Goal: Task Accomplishment & Management: Use online tool/utility

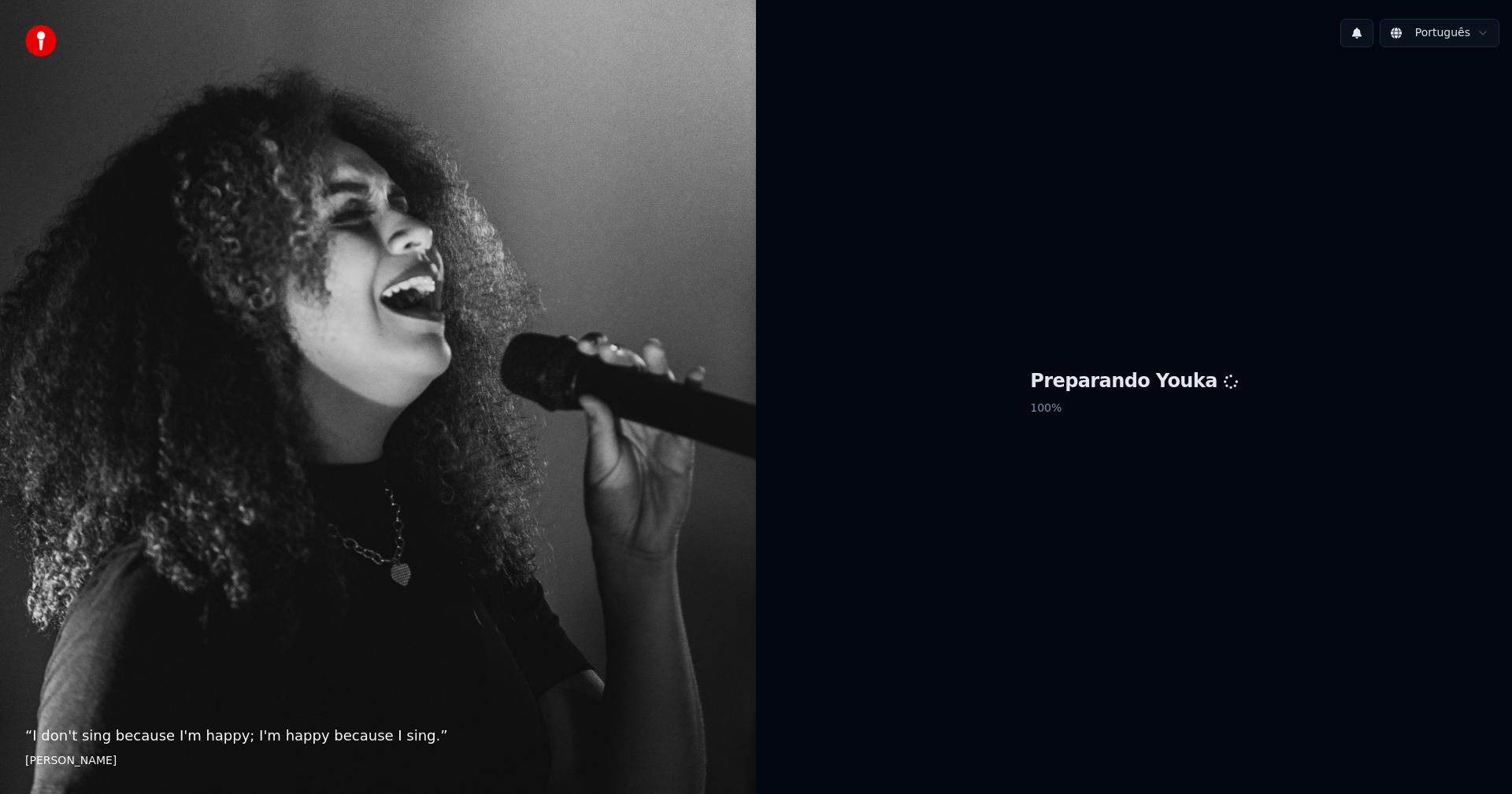
click at [1455, 34] on html "“ I don't sing because I'm happy; I'm happy because I sing. ” [PERSON_NAME] Pre…" at bounding box center [756, 397] width 1512 height 794
click at [1455, 35] on html "“ I don't sing because I'm happy; I'm happy because I sing. ” [PERSON_NAME] Pre…" at bounding box center [756, 397] width 1512 height 794
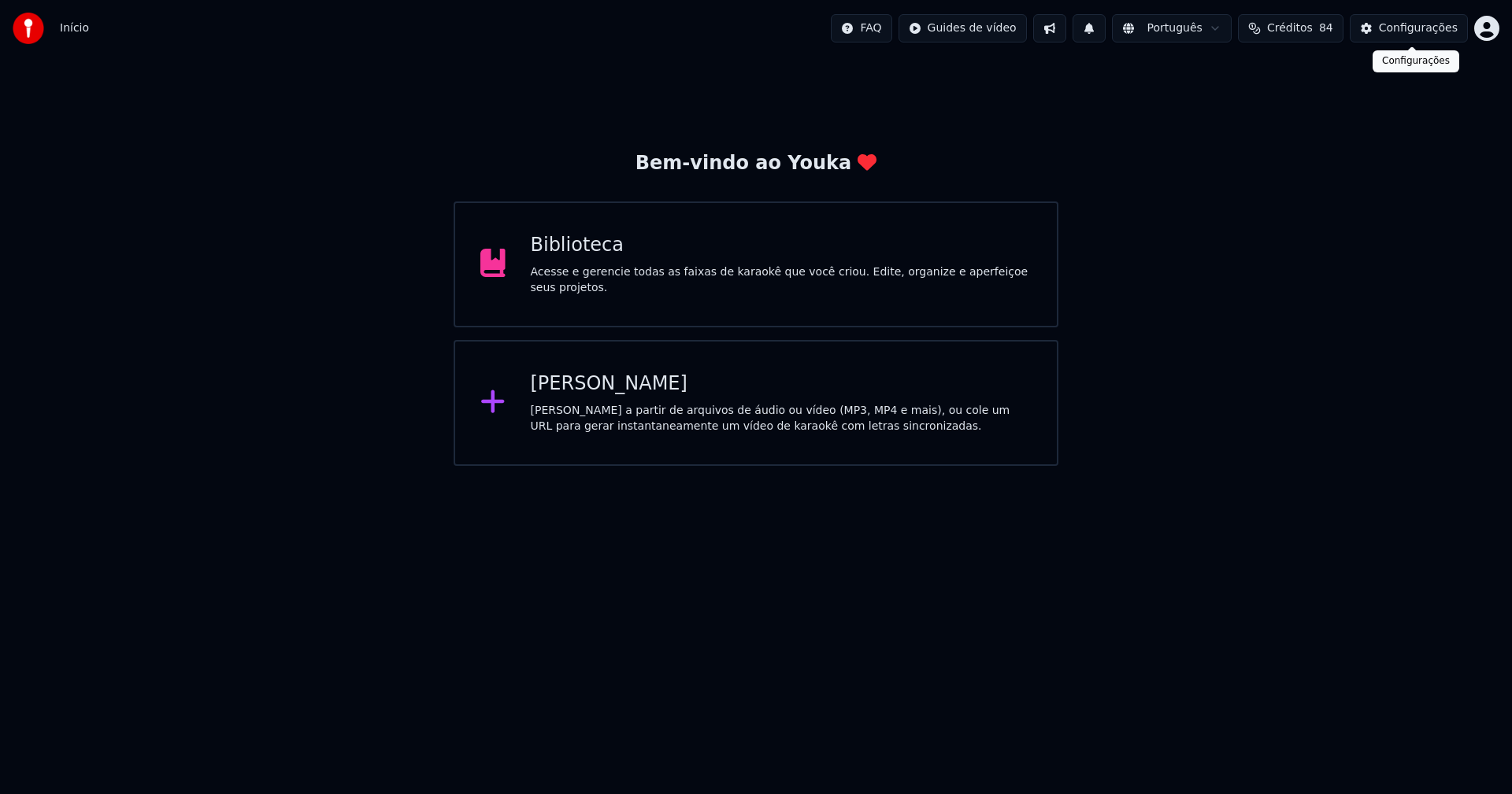
click at [1426, 32] on div "Configurações" at bounding box center [1418, 29] width 79 height 16
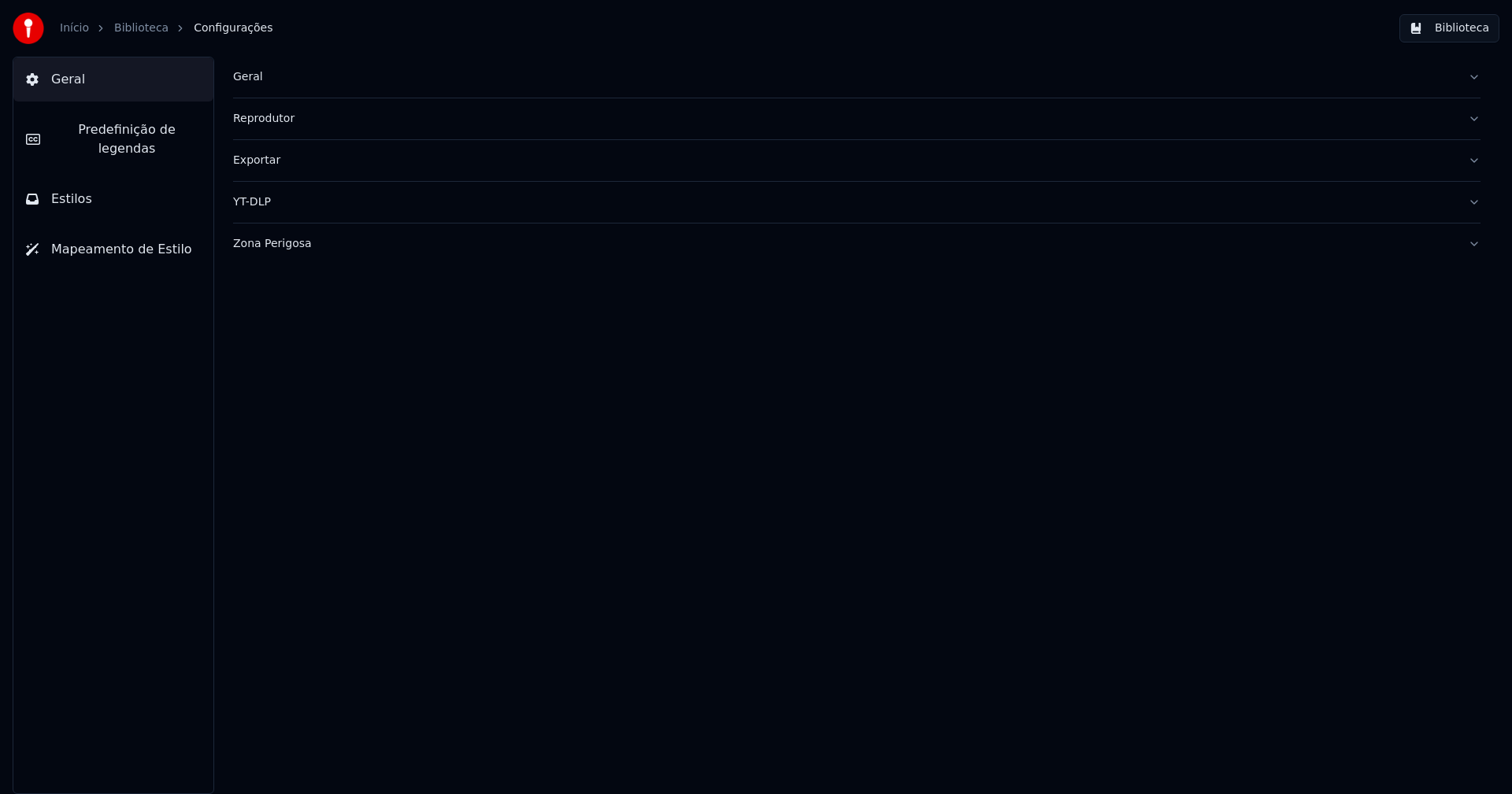
click at [108, 187] on button "Estilos" at bounding box center [113, 198] width 200 height 44
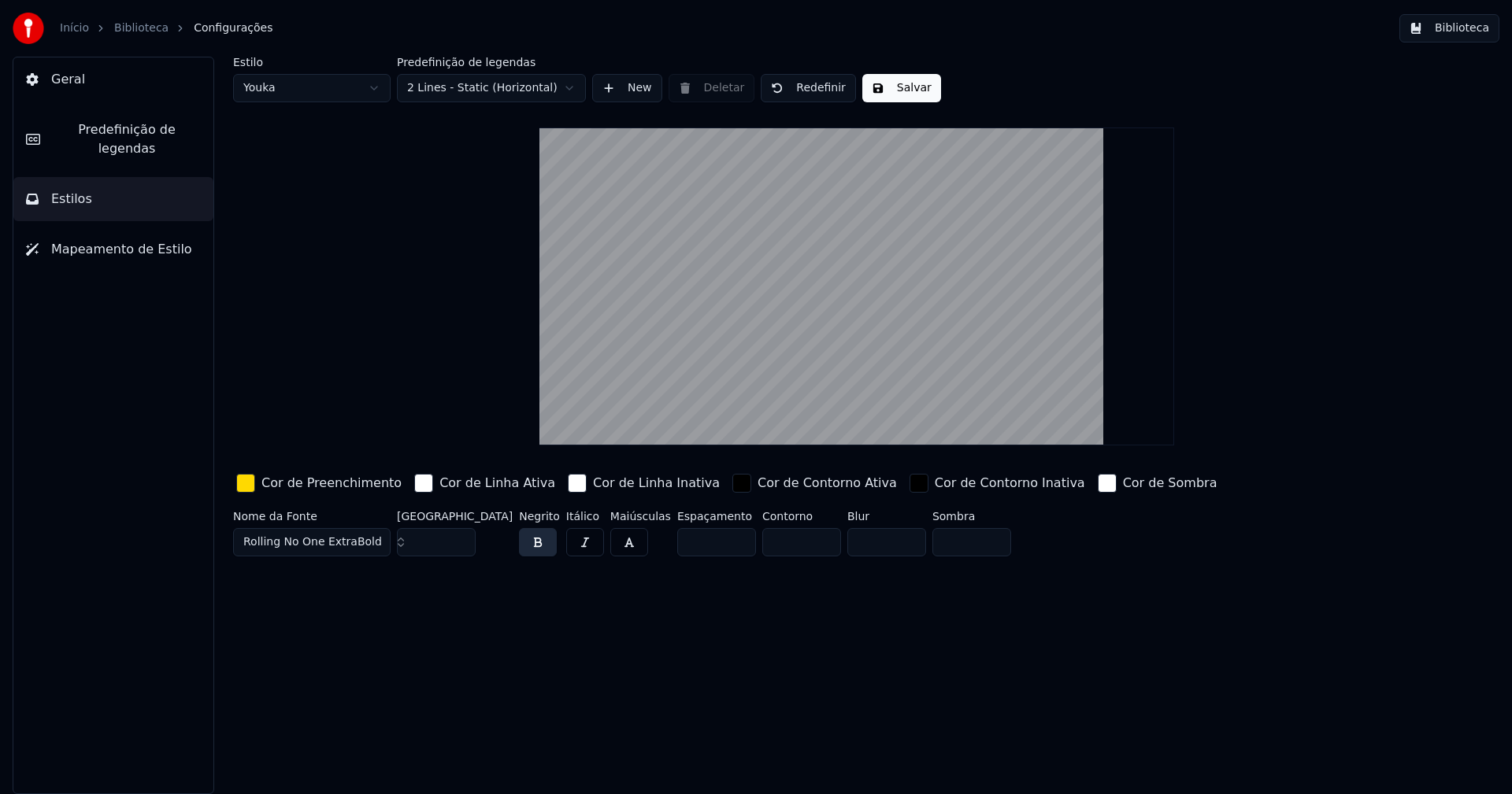
click at [245, 486] on div "button" at bounding box center [246, 483] width 19 height 19
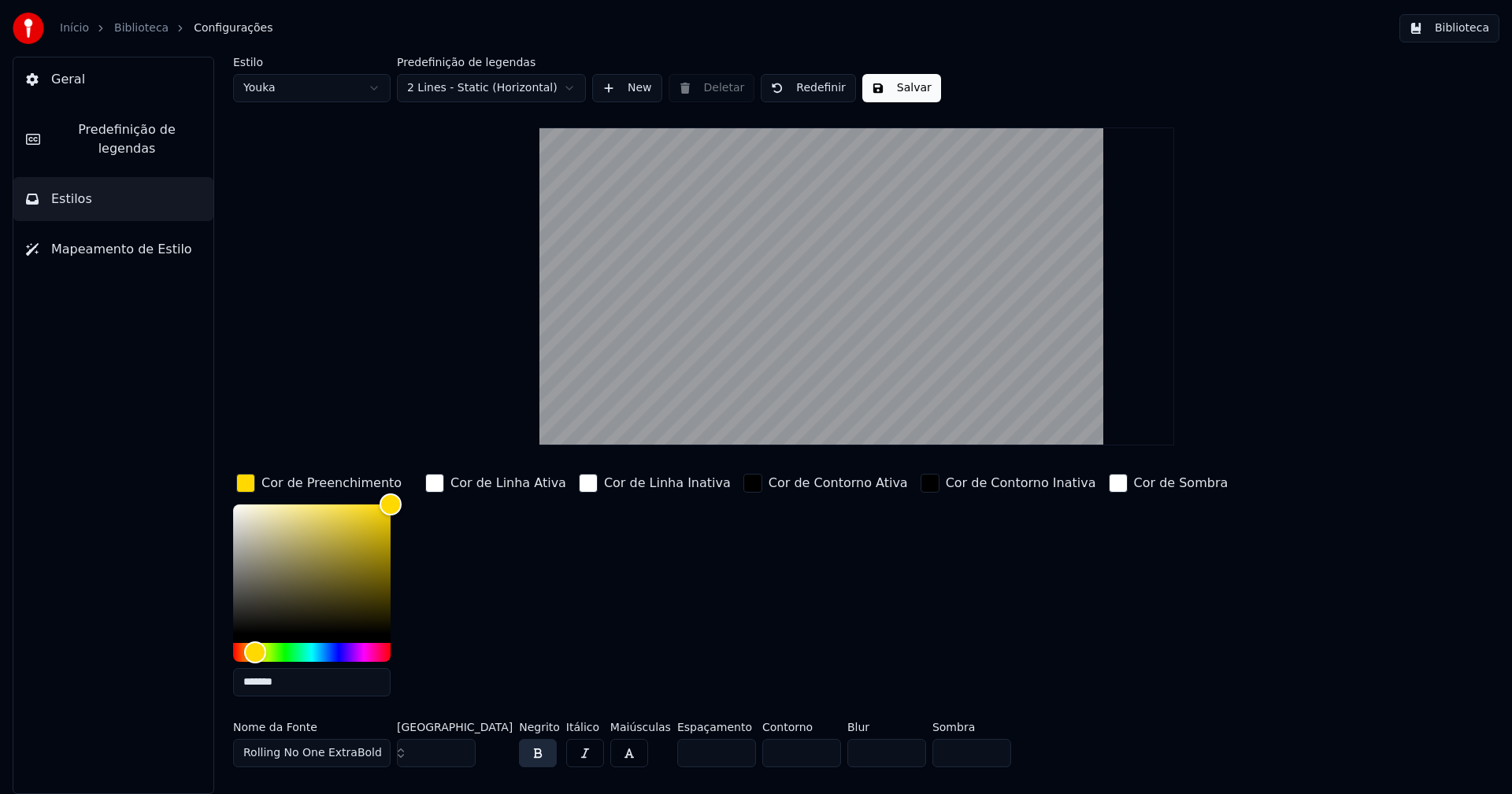
click at [289, 678] on input "*******" at bounding box center [311, 682] width 157 height 29
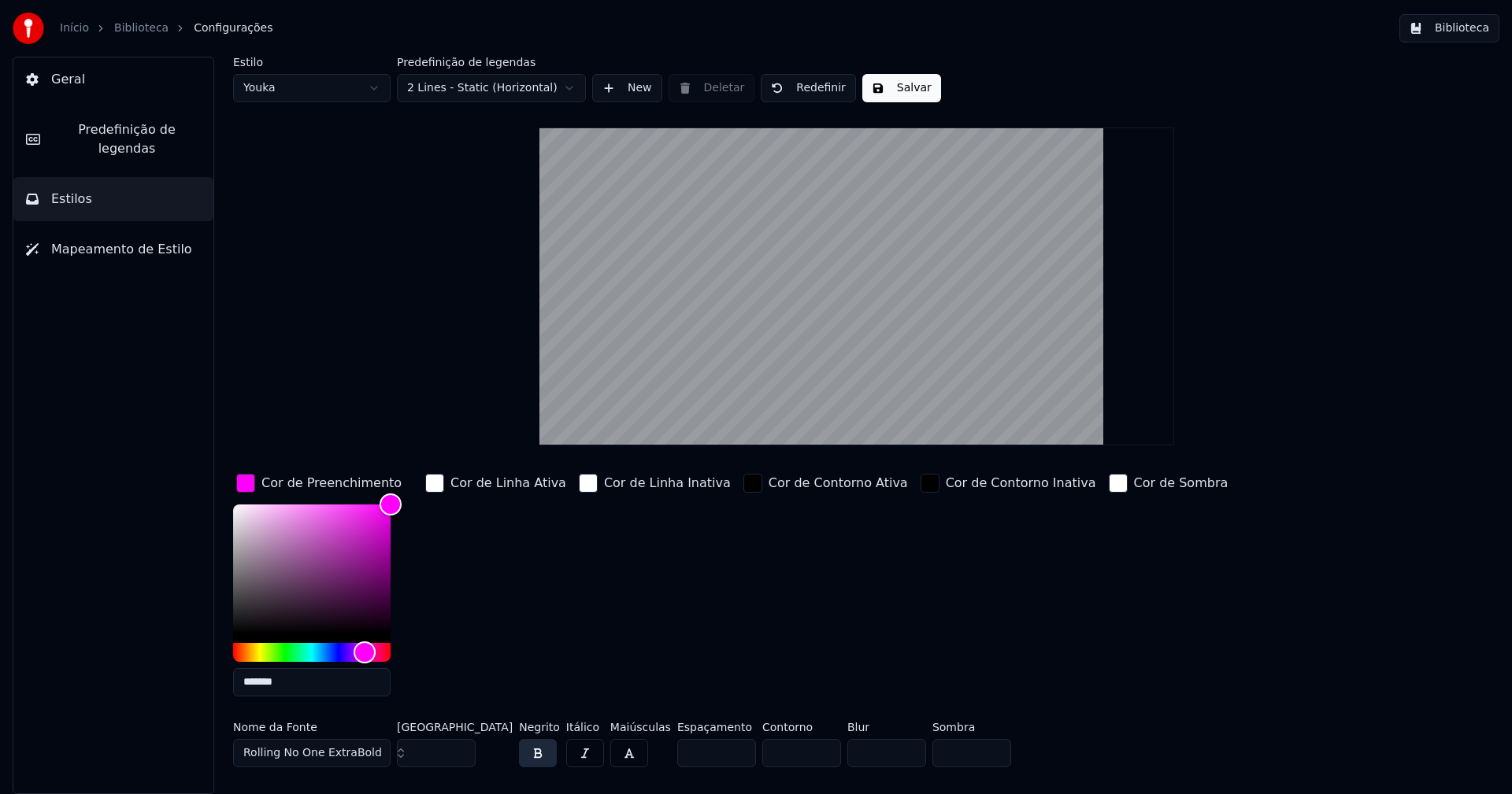
type input "*******"
click at [242, 490] on div "button" at bounding box center [246, 483] width 19 height 19
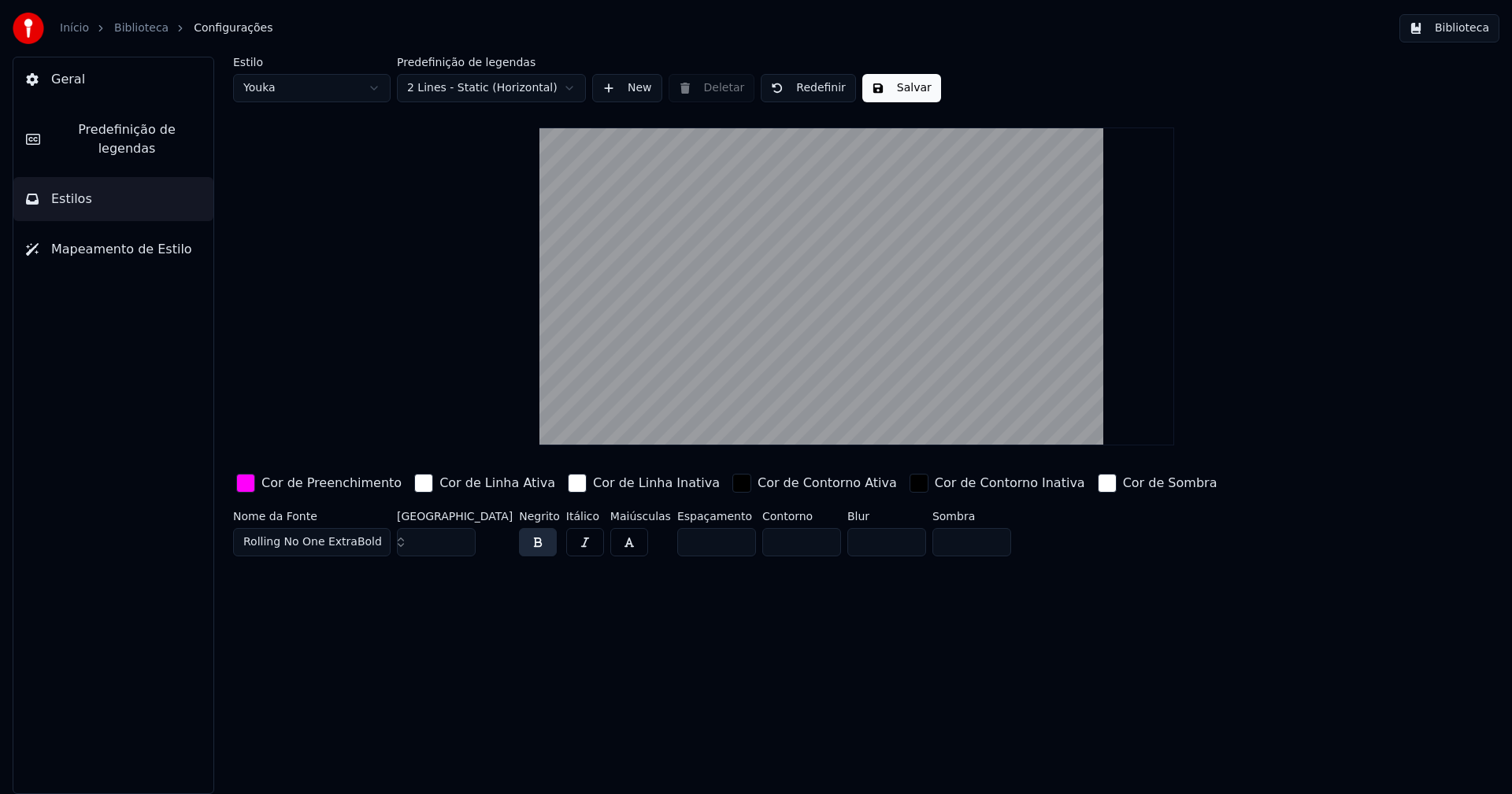
click at [896, 93] on button "Salvar" at bounding box center [901, 88] width 79 height 29
click at [1462, 31] on button "Biblioteca" at bounding box center [1449, 29] width 100 height 29
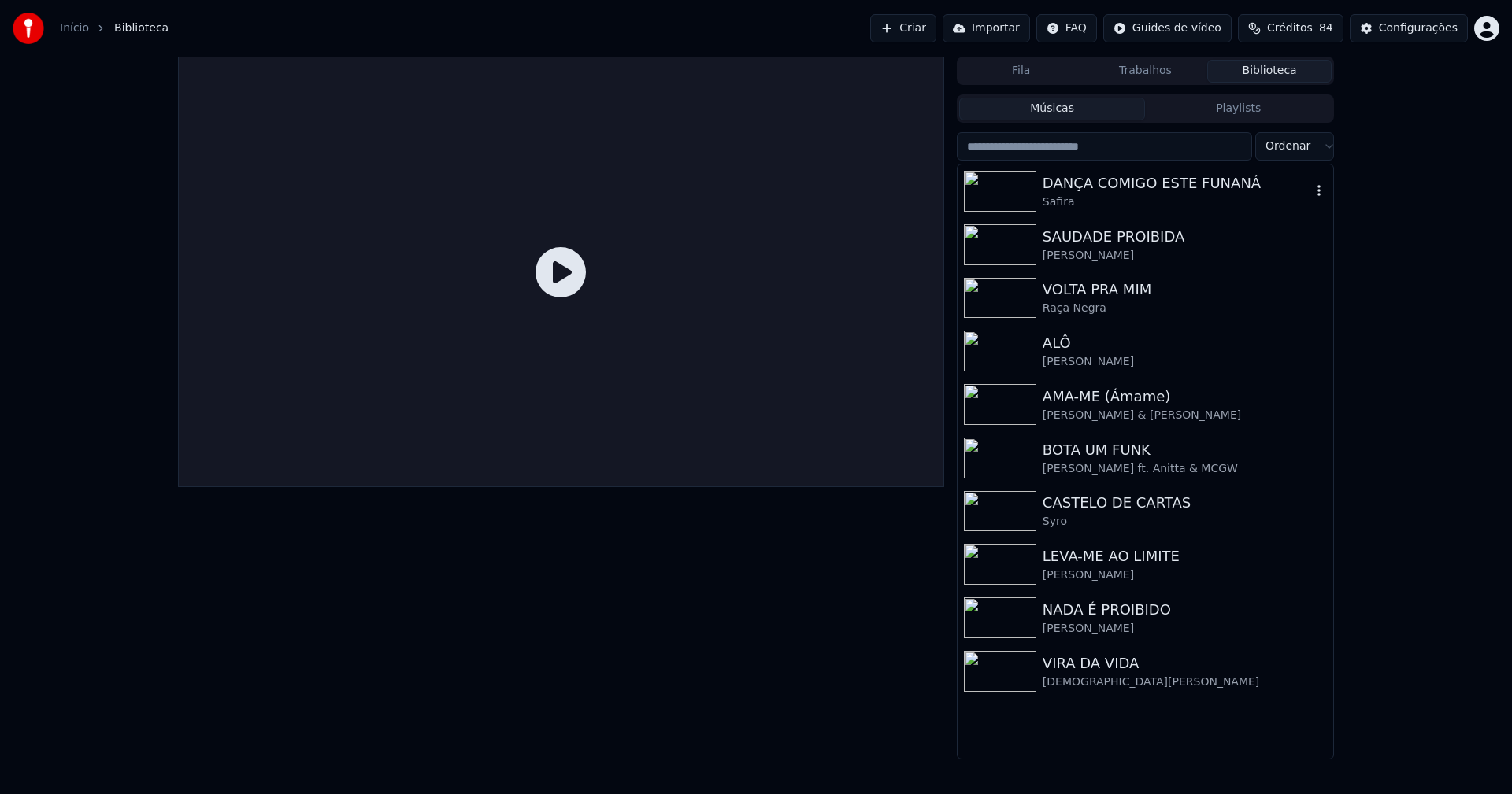
drag, startPoint x: 1157, startPoint y: 187, endPoint x: 1243, endPoint y: 187, distance: 86.0
click at [1160, 187] on div "DANÇA COMIGO ESTE FUNANÁ" at bounding box center [1176, 183] width 269 height 22
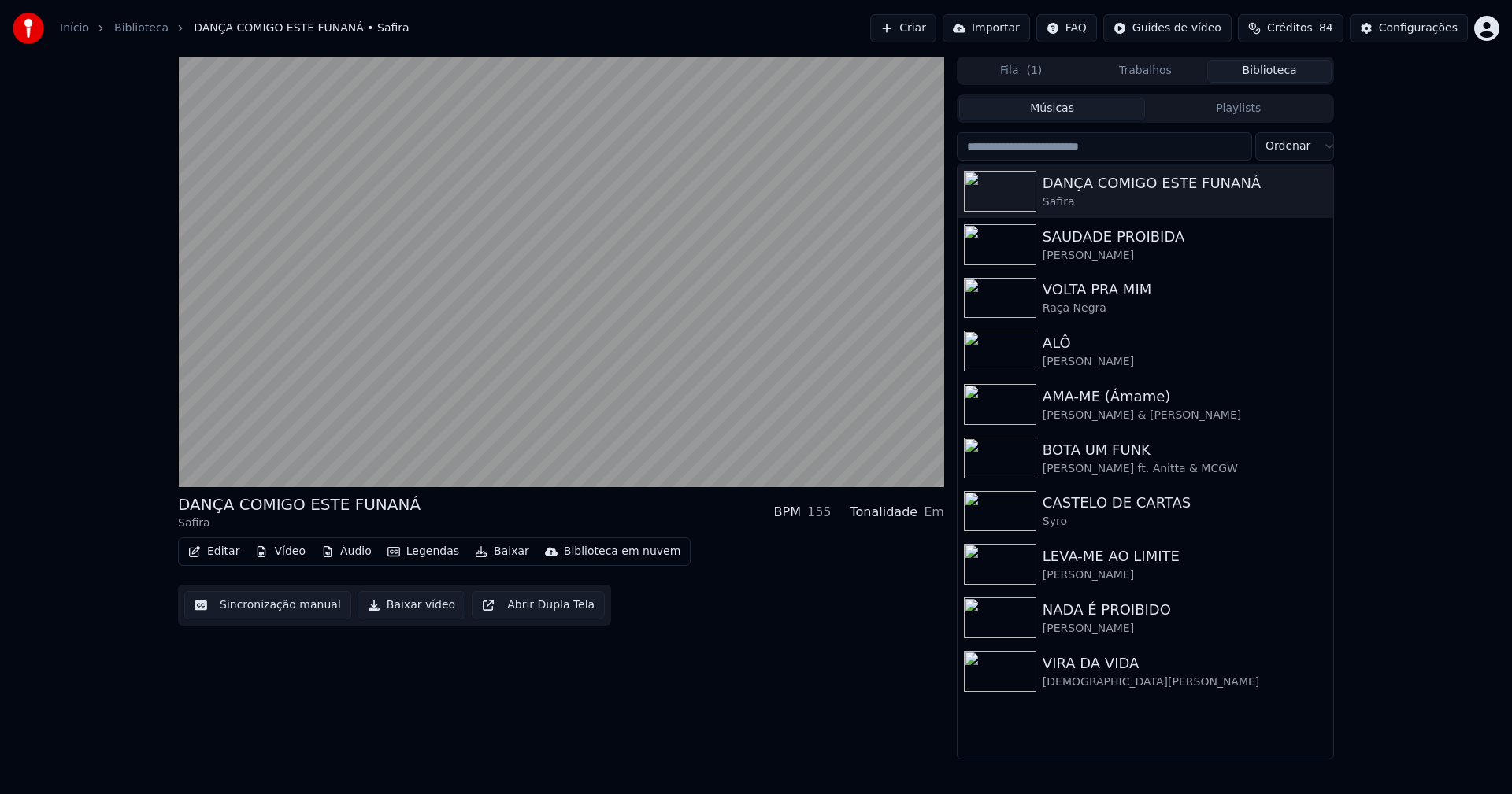
click at [228, 563] on button "Editar" at bounding box center [214, 552] width 64 height 22
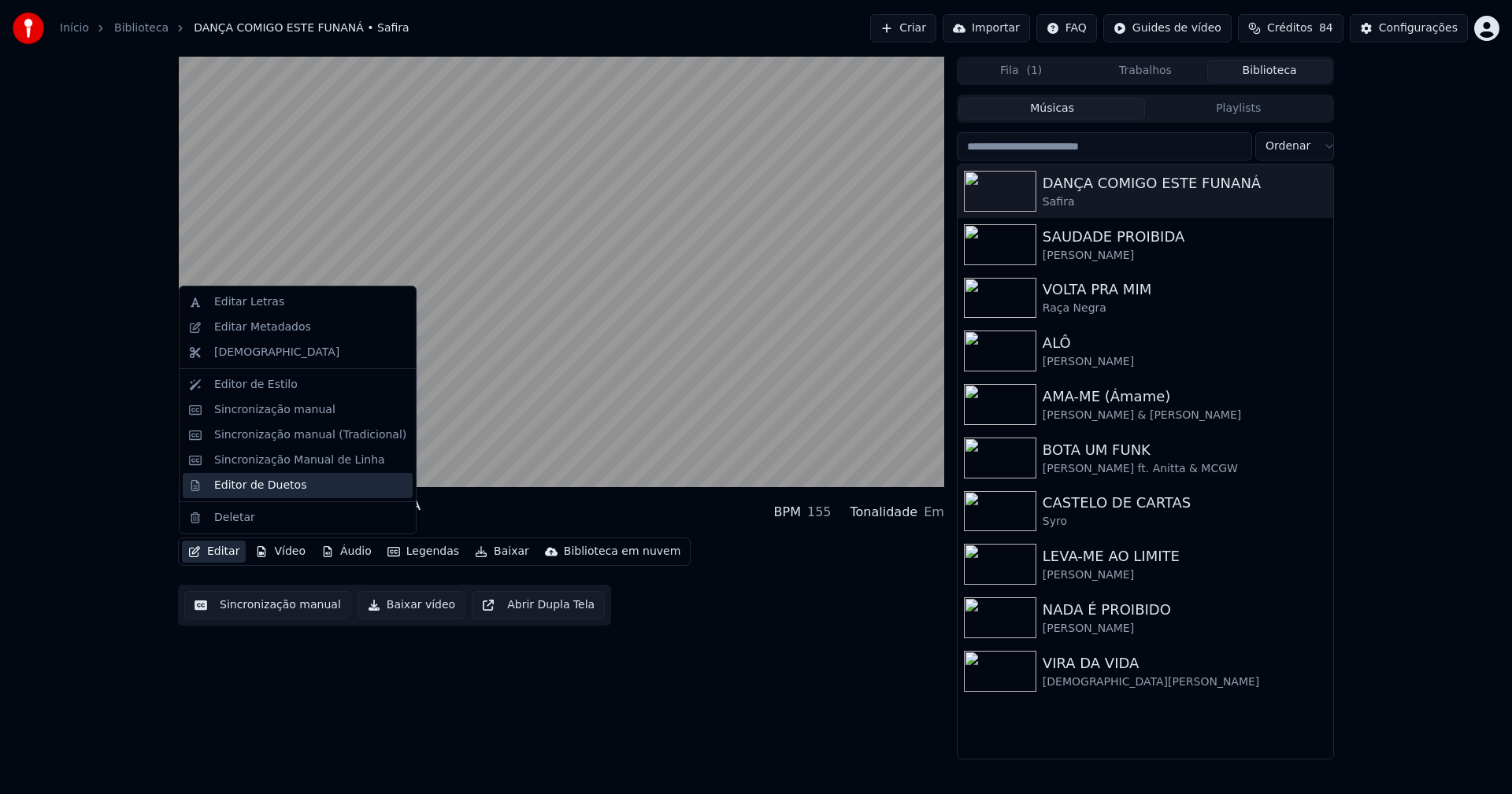
click at [254, 490] on div "Editor de Duetos" at bounding box center [261, 485] width 93 height 16
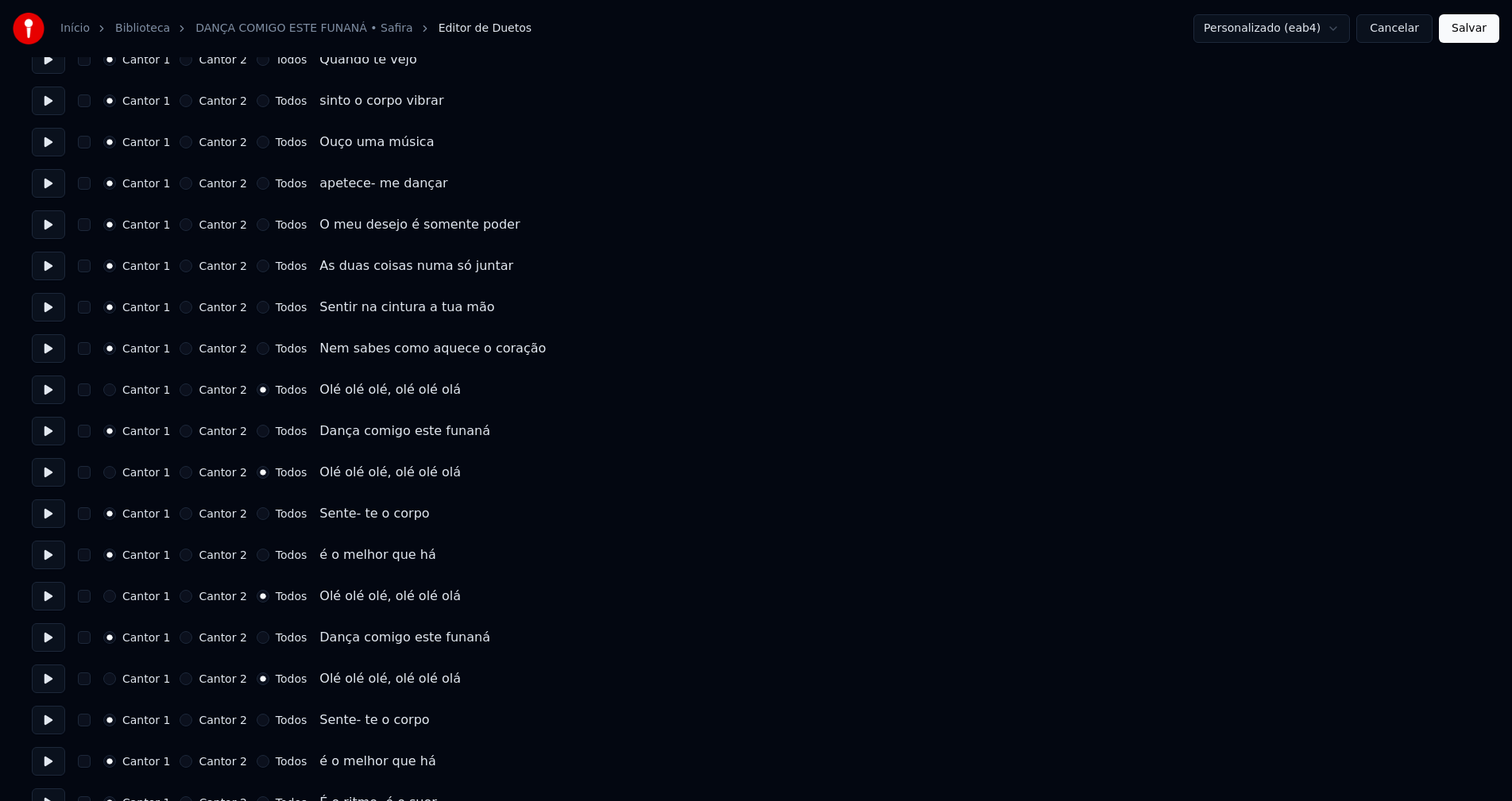
scroll to position [158, 0]
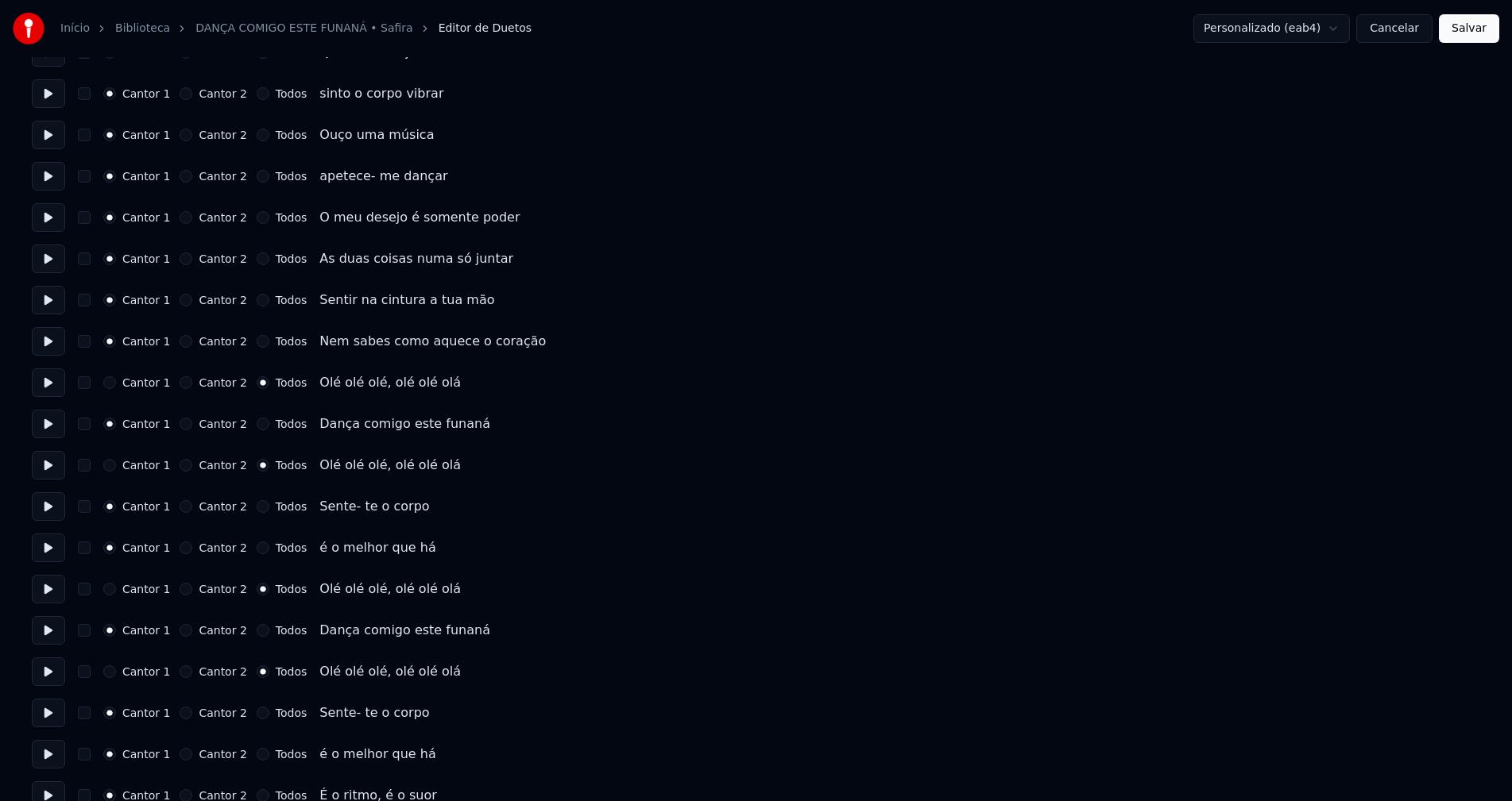
click at [1396, 31] on button "Cancelar" at bounding box center [1394, 29] width 76 height 29
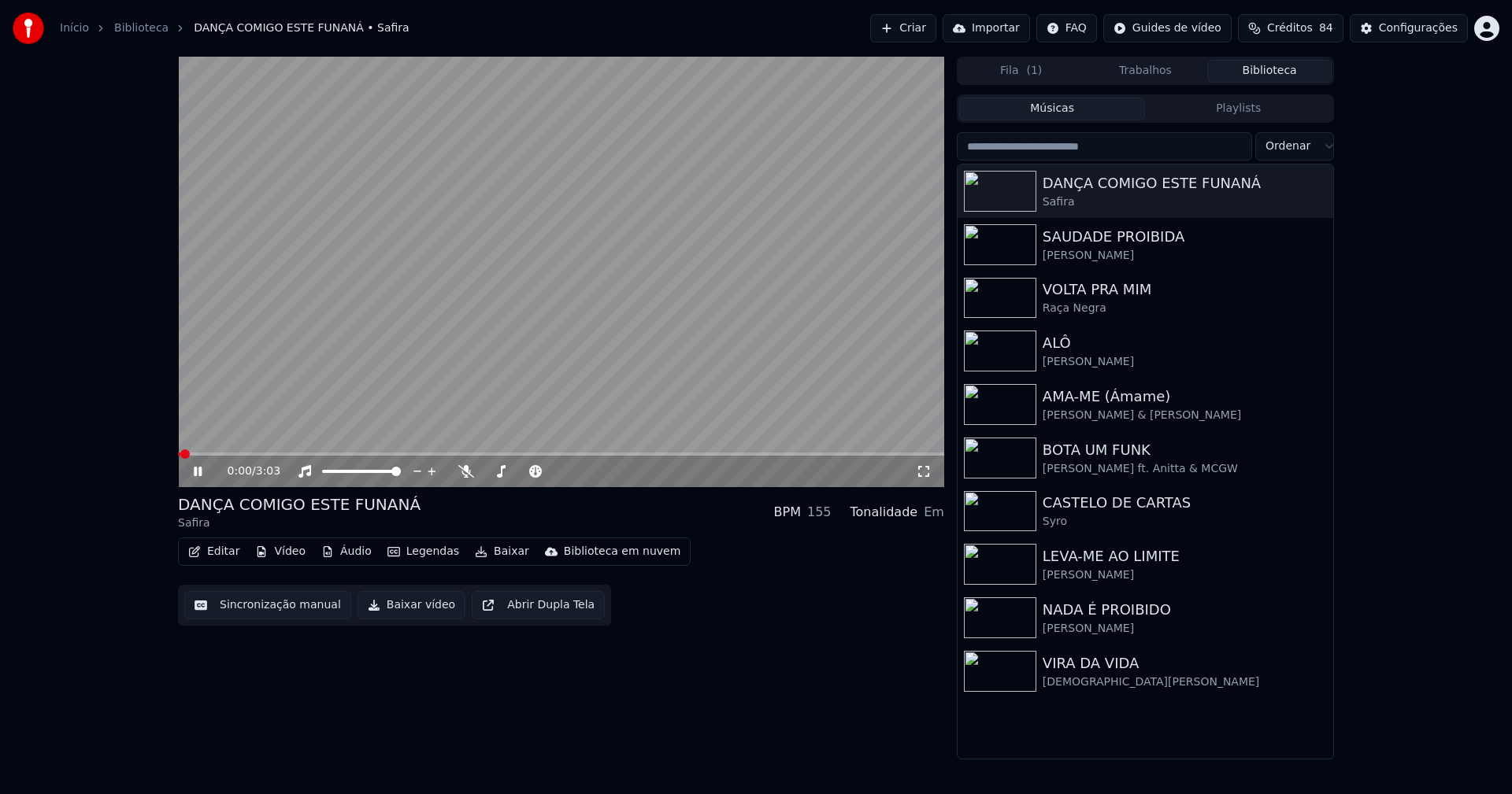
click at [224, 558] on button "Editar" at bounding box center [214, 552] width 64 height 22
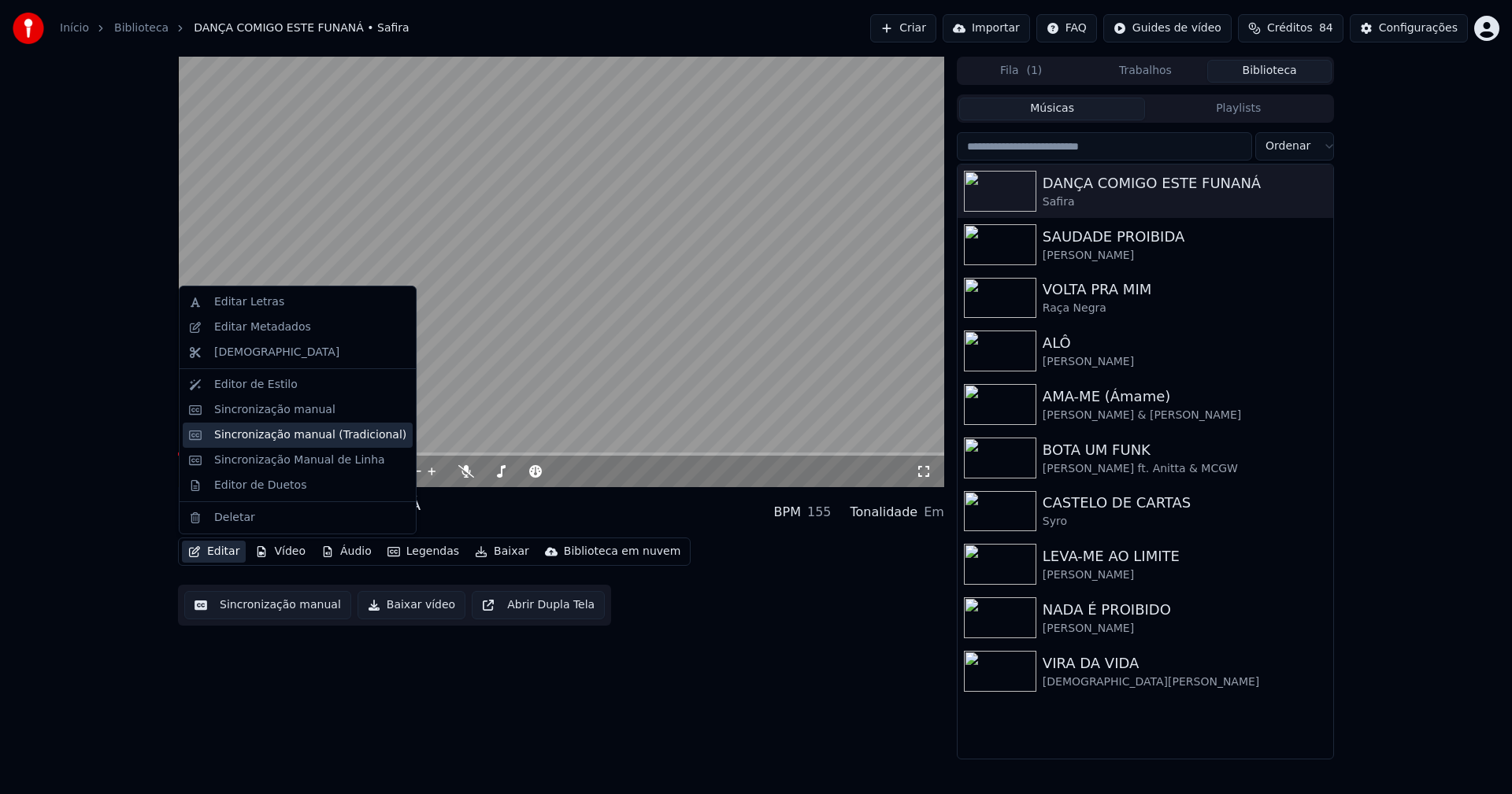
click at [250, 439] on div "Sincronização manual (Tradicional)" at bounding box center [310, 435] width 192 height 16
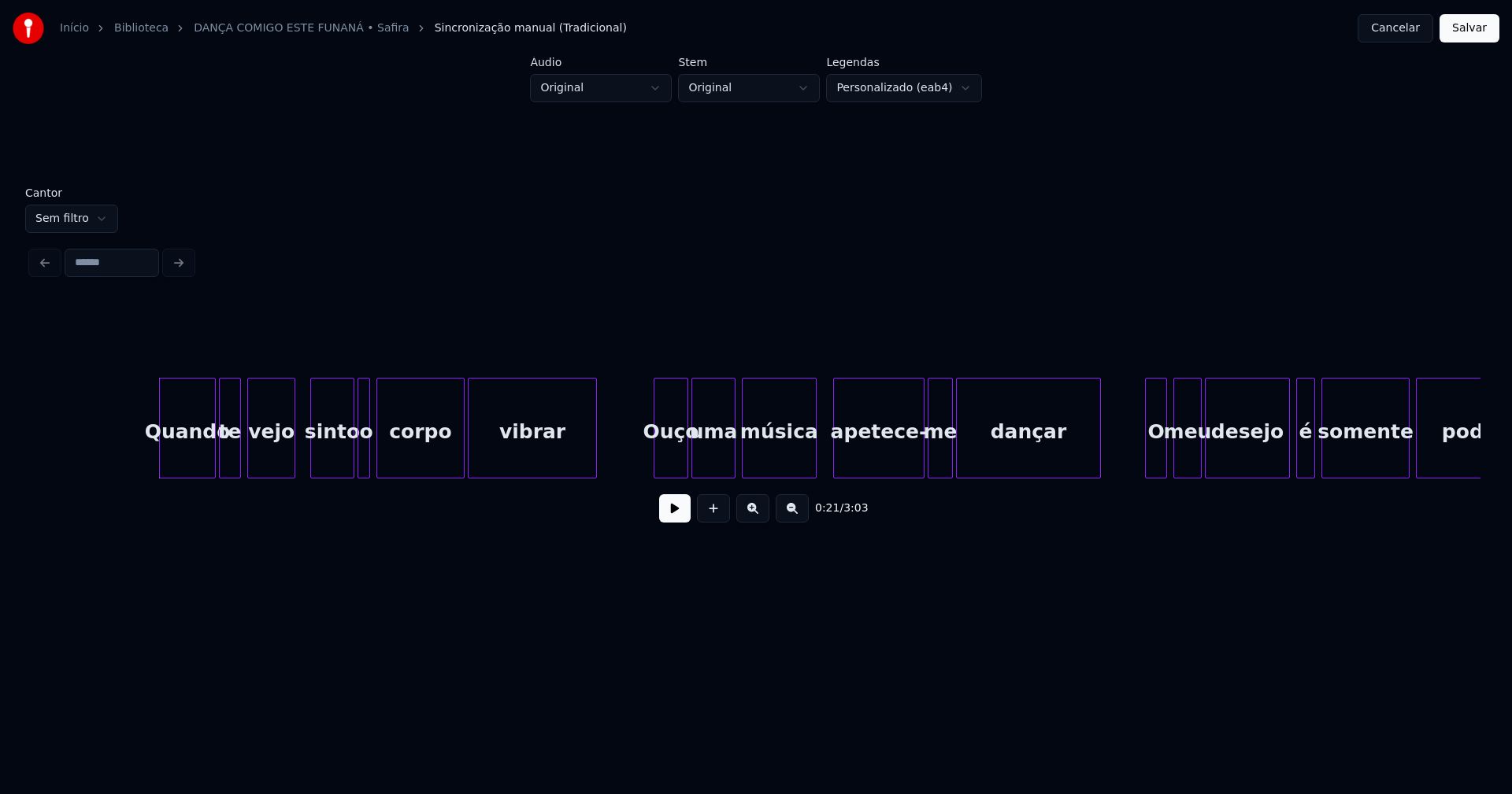
scroll to position [0, 3293]
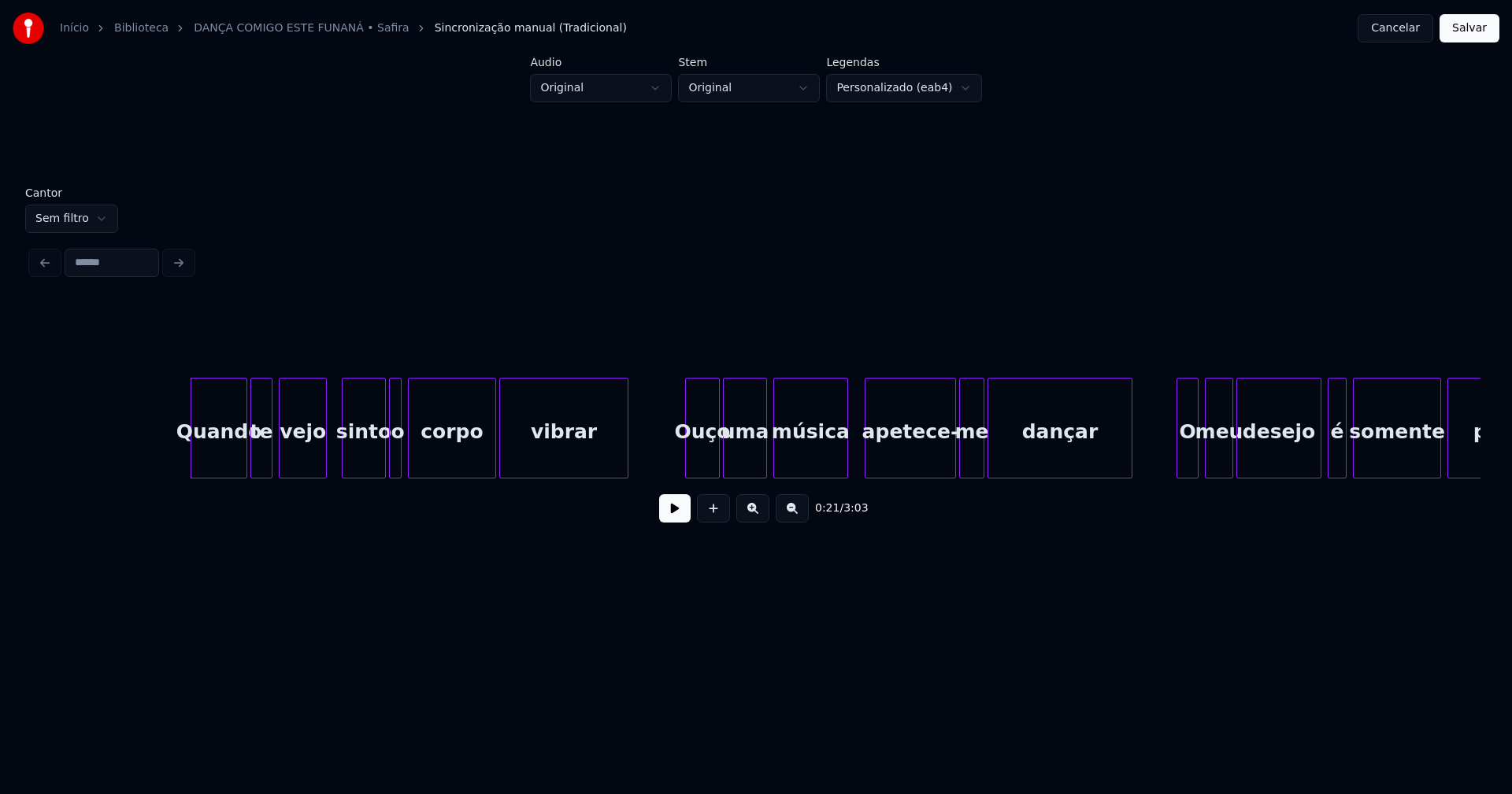
click at [674, 512] on button at bounding box center [674, 509] width 31 height 29
click at [305, 450] on div at bounding box center [308, 428] width 5 height 99
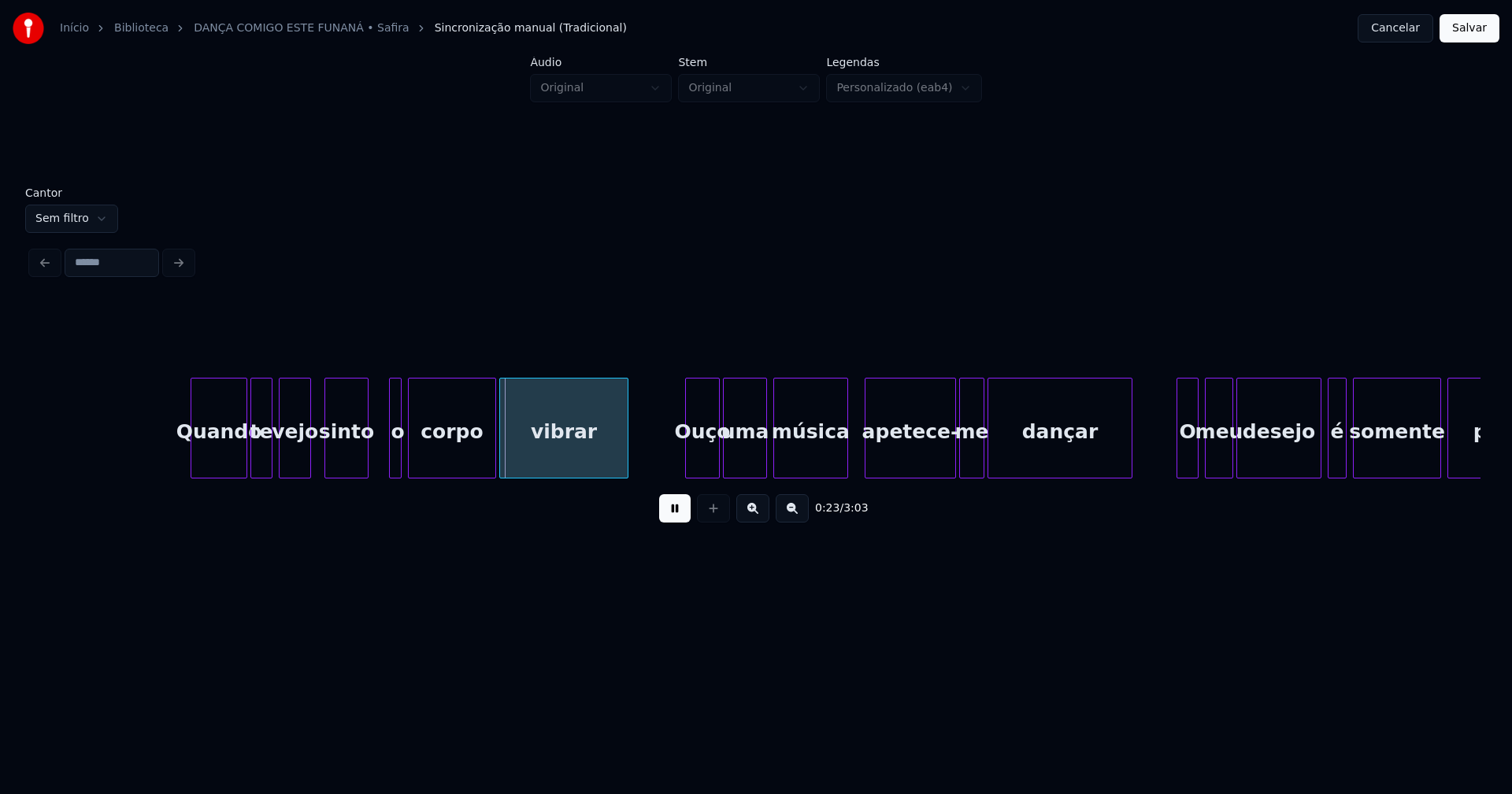
click at [338, 454] on div "sinto" at bounding box center [346, 432] width 42 height 107
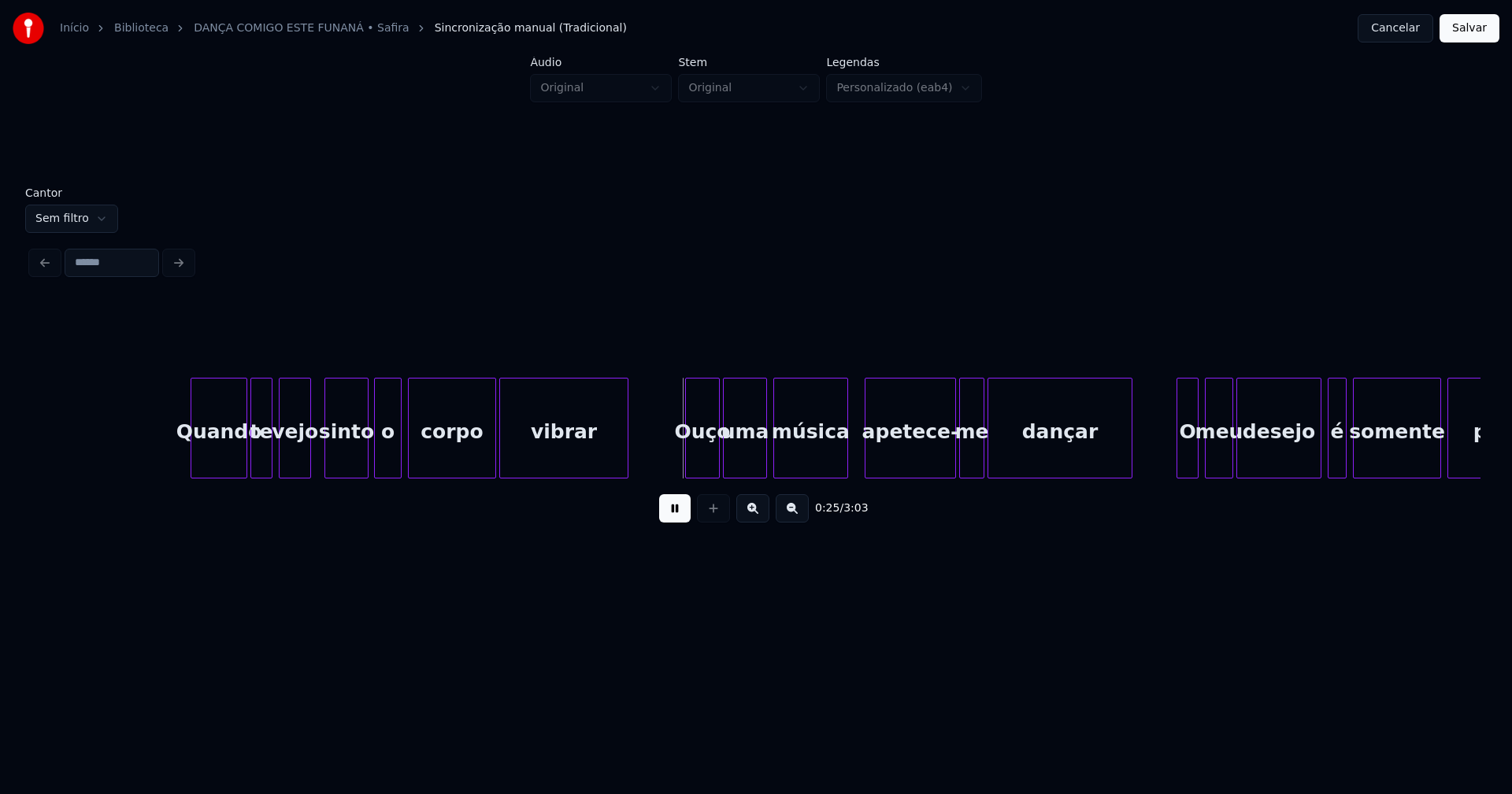
click at [376, 455] on div at bounding box center [377, 428] width 5 height 99
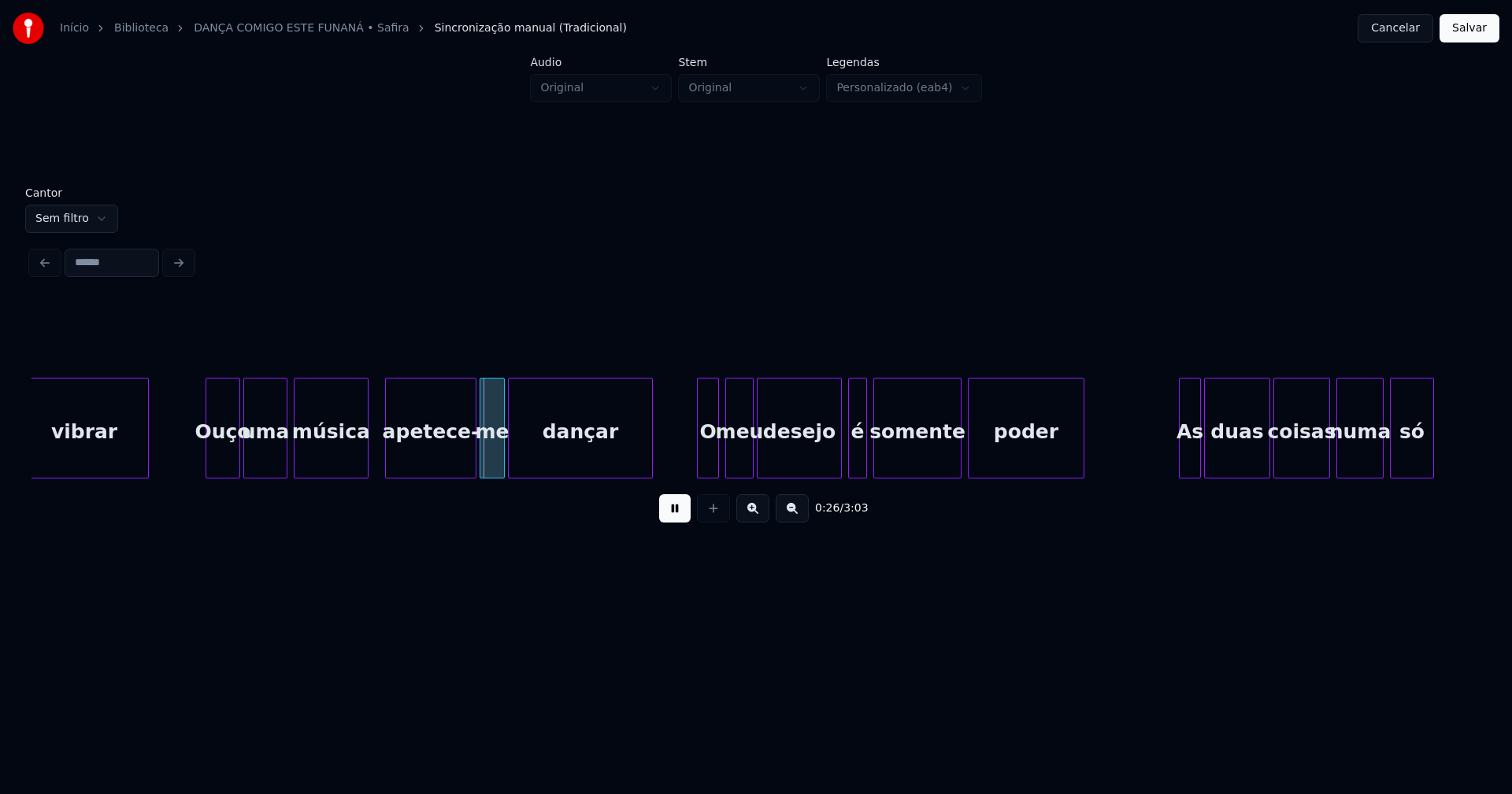
scroll to position [0, 3805]
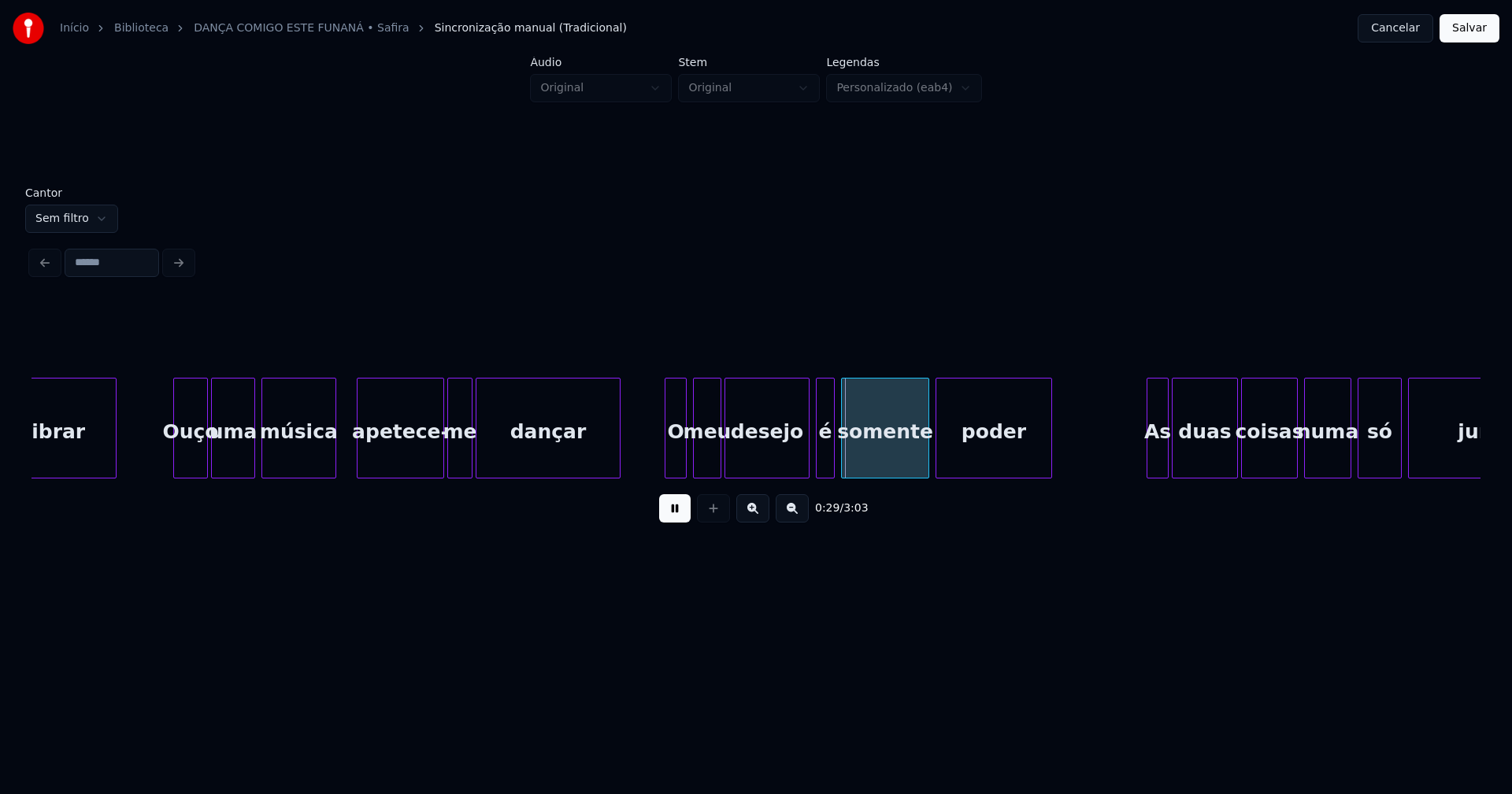
click at [357, 448] on div at bounding box center [360, 428] width 5 height 99
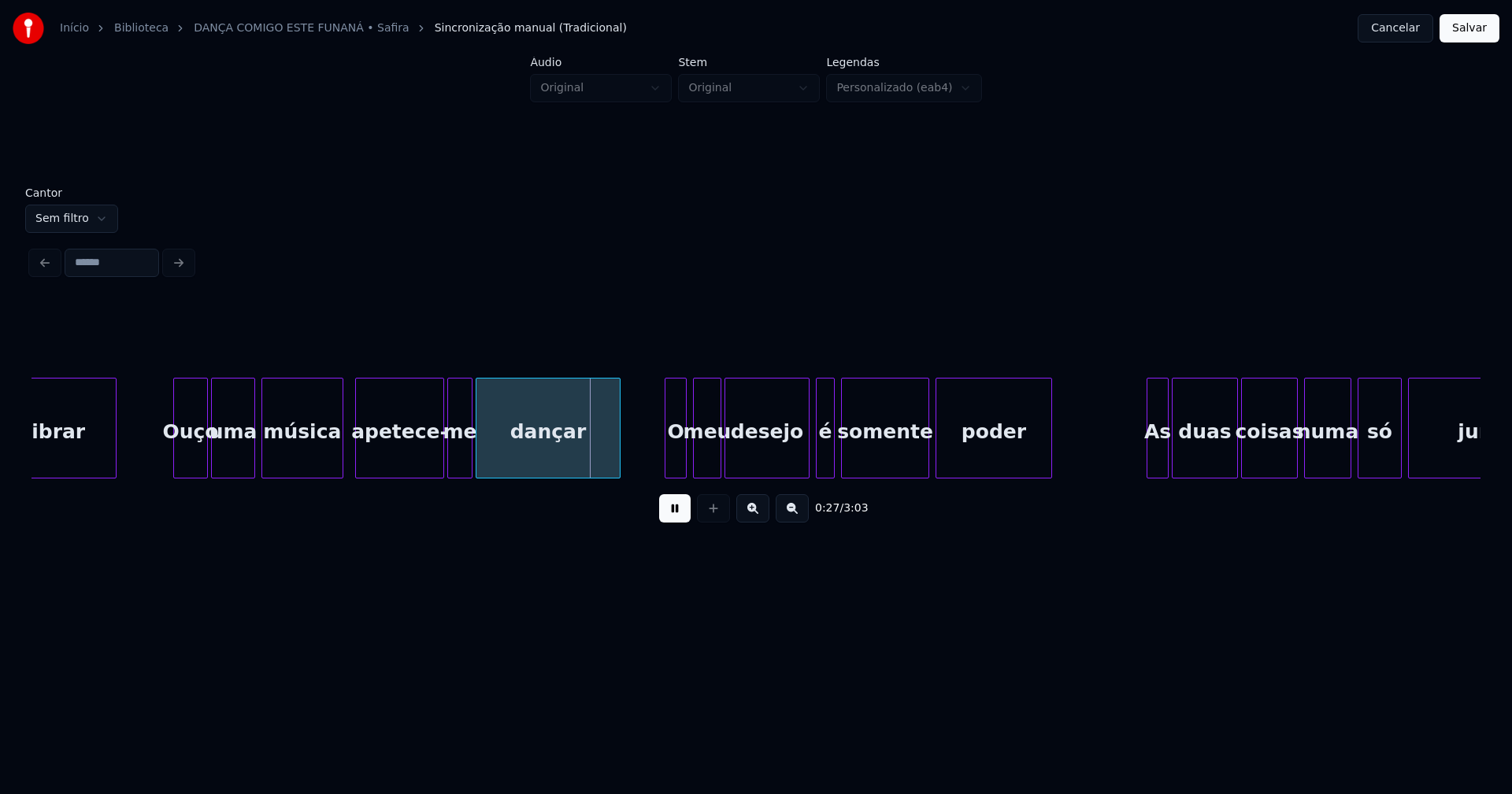
click at [340, 445] on div at bounding box center [341, 428] width 5 height 99
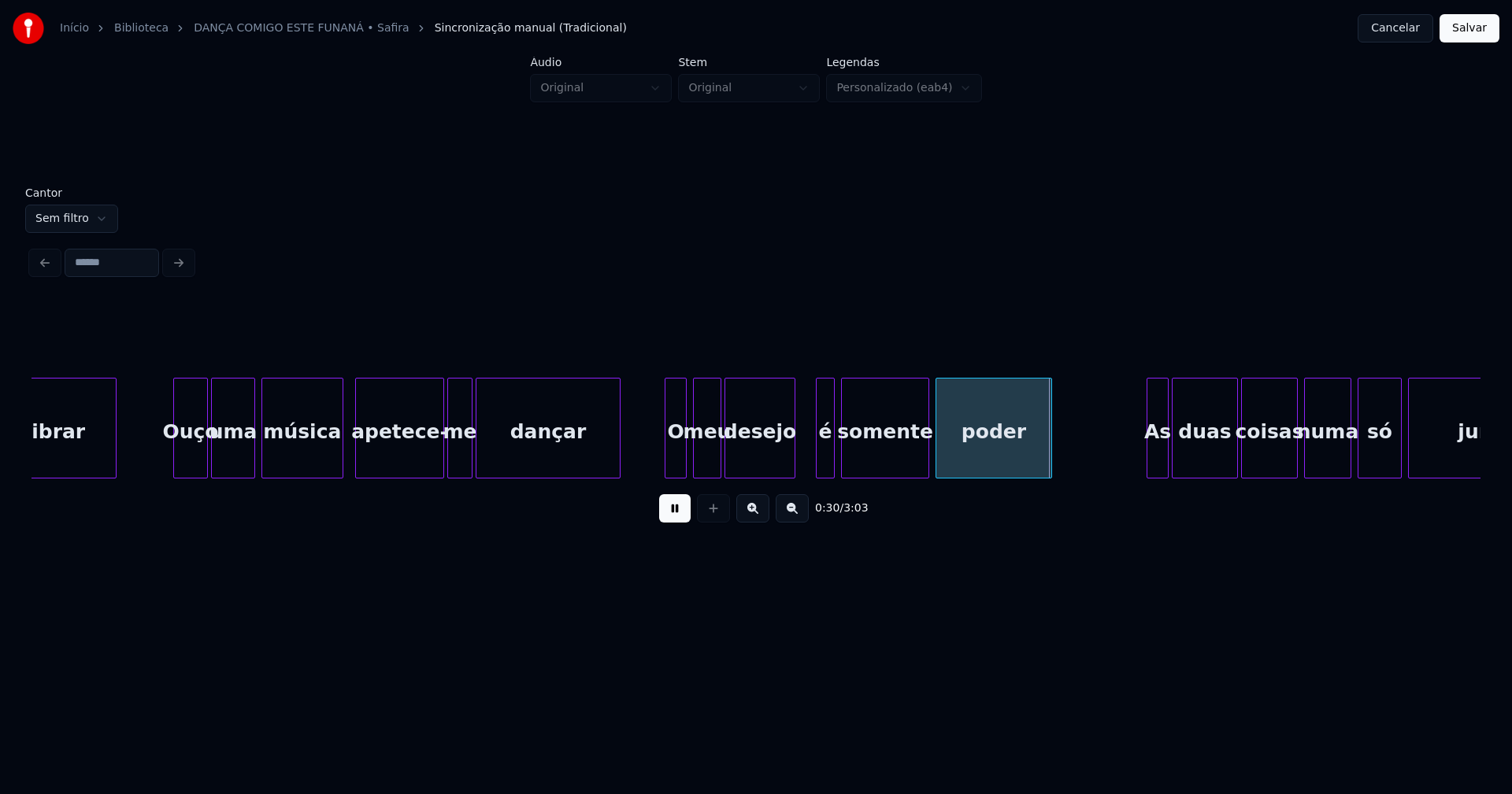
click at [790, 453] on div at bounding box center [792, 428] width 5 height 99
click at [805, 462] on div "é" at bounding box center [809, 432] width 18 height 107
click at [833, 449] on div at bounding box center [834, 428] width 5 height 99
click at [786, 466] on div at bounding box center [786, 428] width 5 height 99
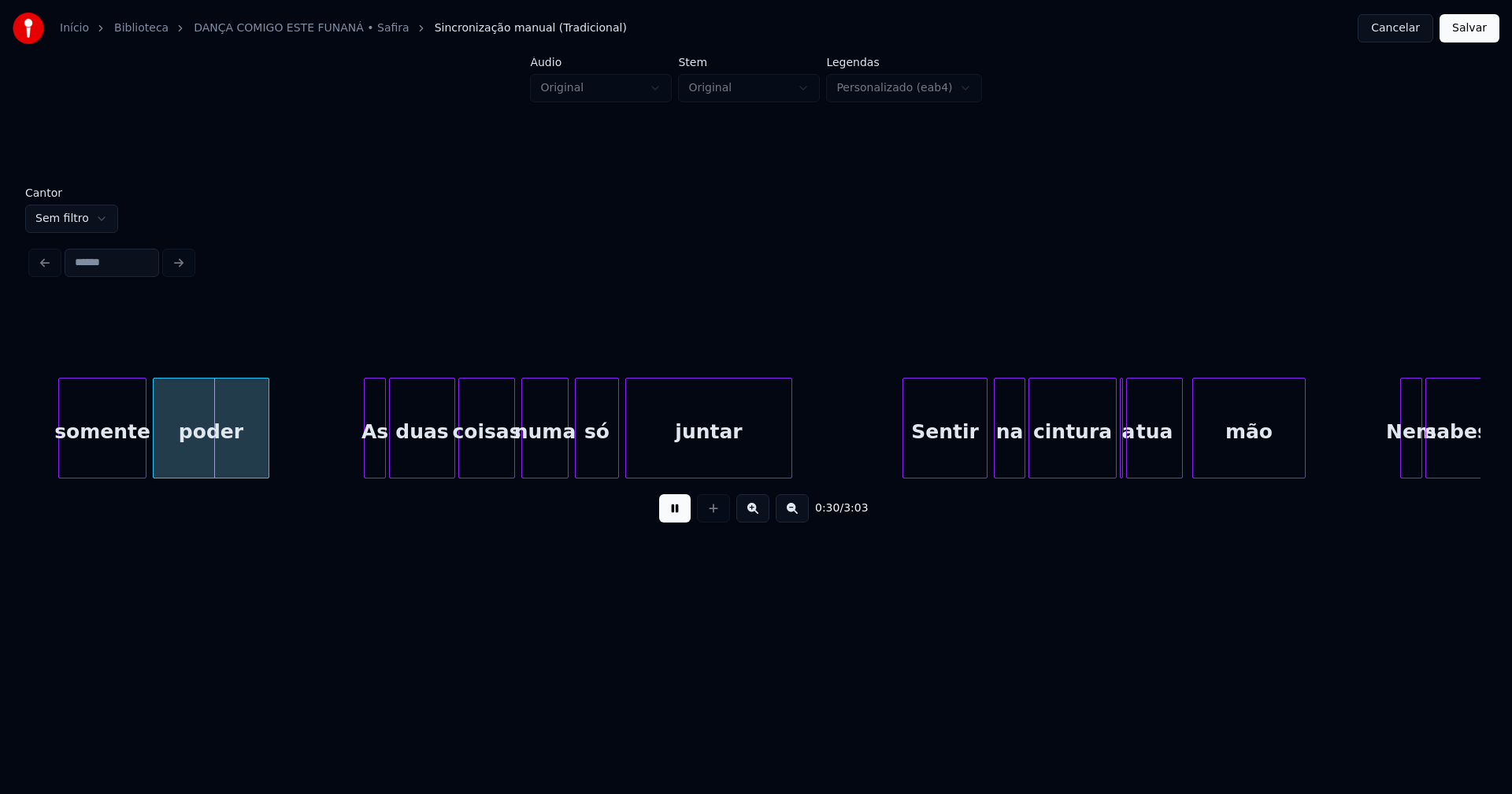
scroll to position [0, 4635]
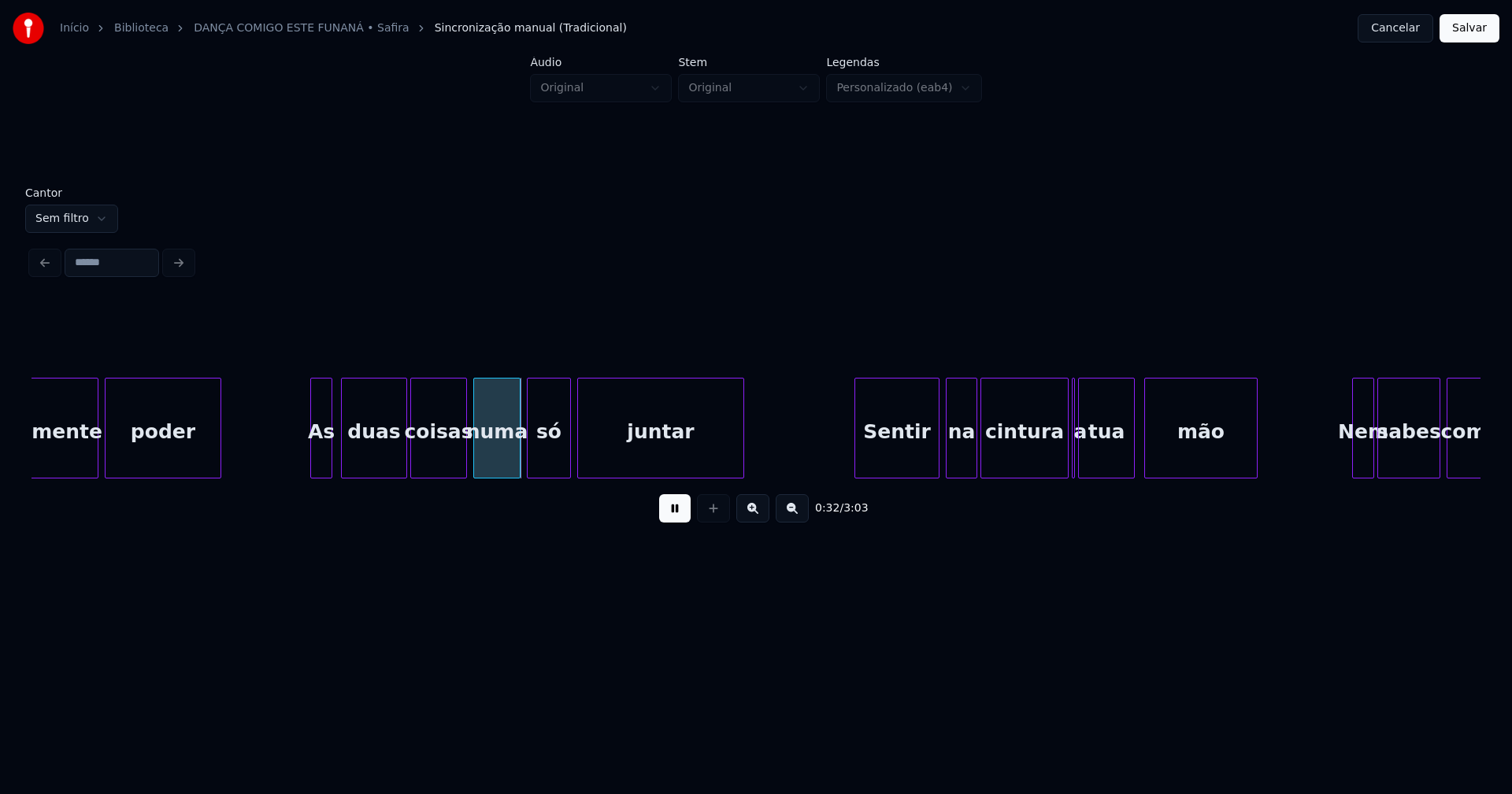
click at [323, 468] on div "As" at bounding box center [321, 432] width 21 height 107
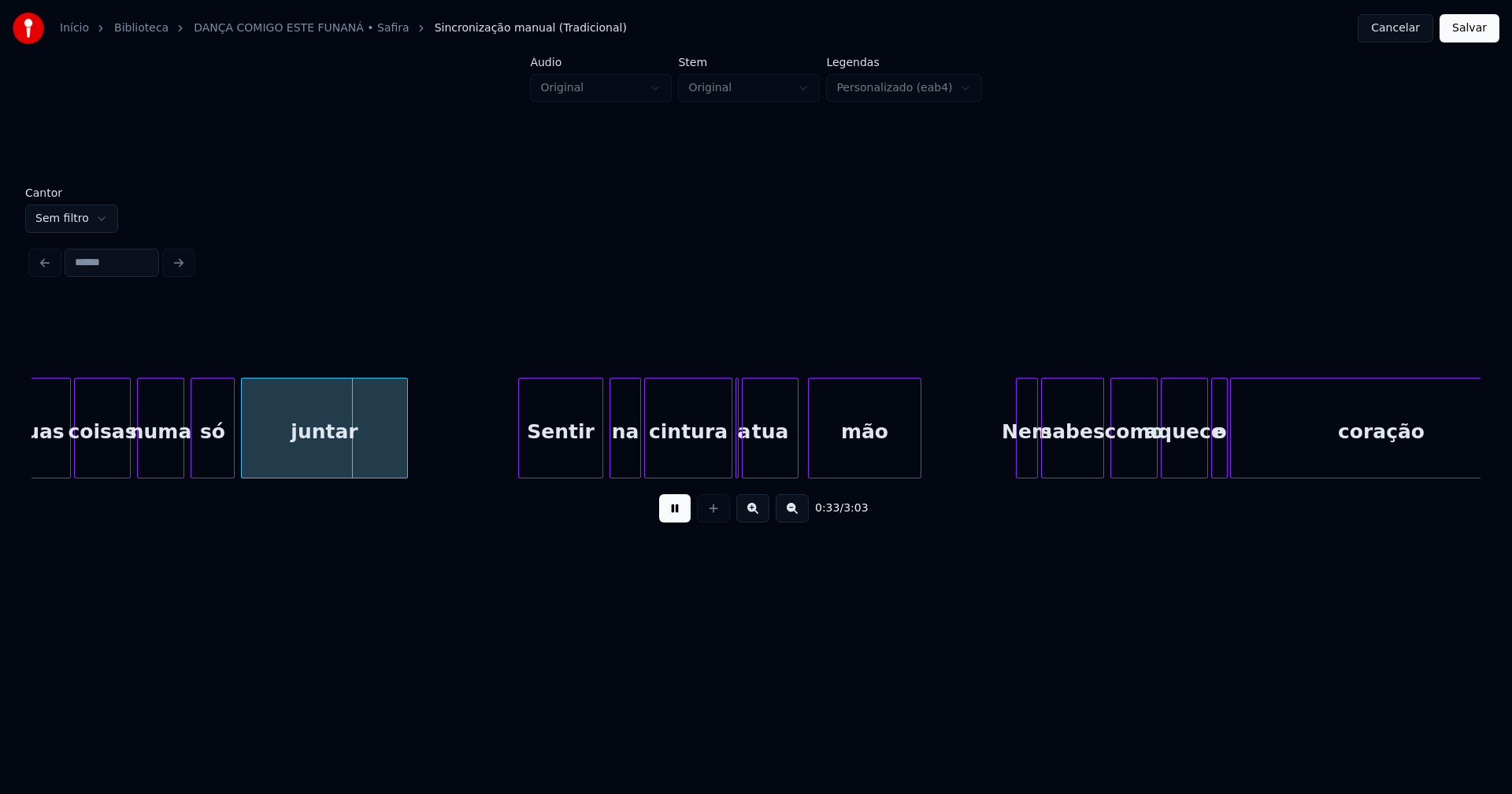
scroll to position [0, 5147]
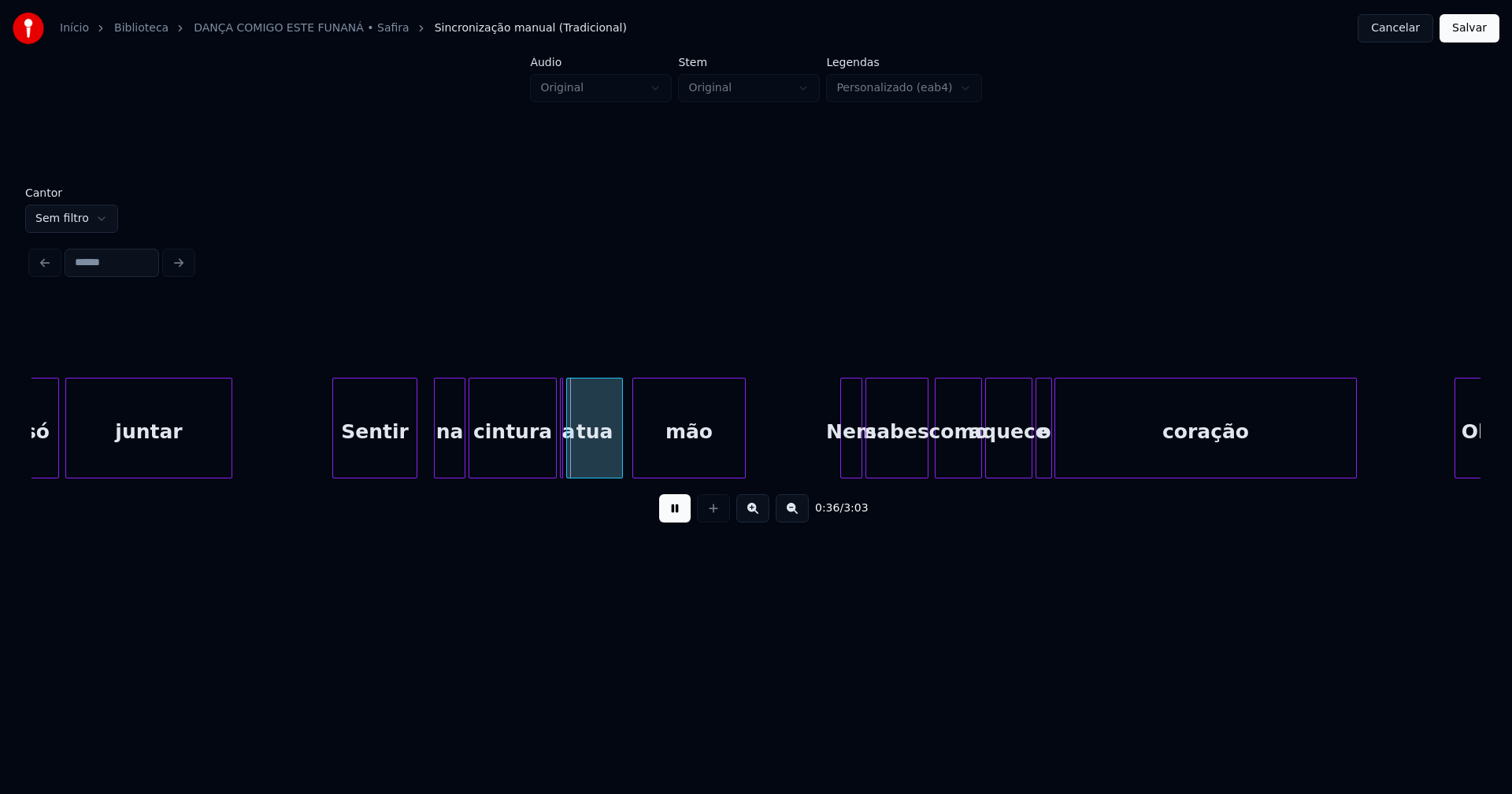
click at [376, 472] on div "só juntar Sentir na cintura a tua mão Nem sabes como aquece o coração Olé" at bounding box center [755, 428] width 1449 height 100
click at [573, 466] on div at bounding box center [574, 428] width 5 height 99
click at [569, 472] on div "só juntar Sentir na cintura a tua mão Nem sabes como aquece o coração Olé" at bounding box center [755, 428] width 1449 height 100
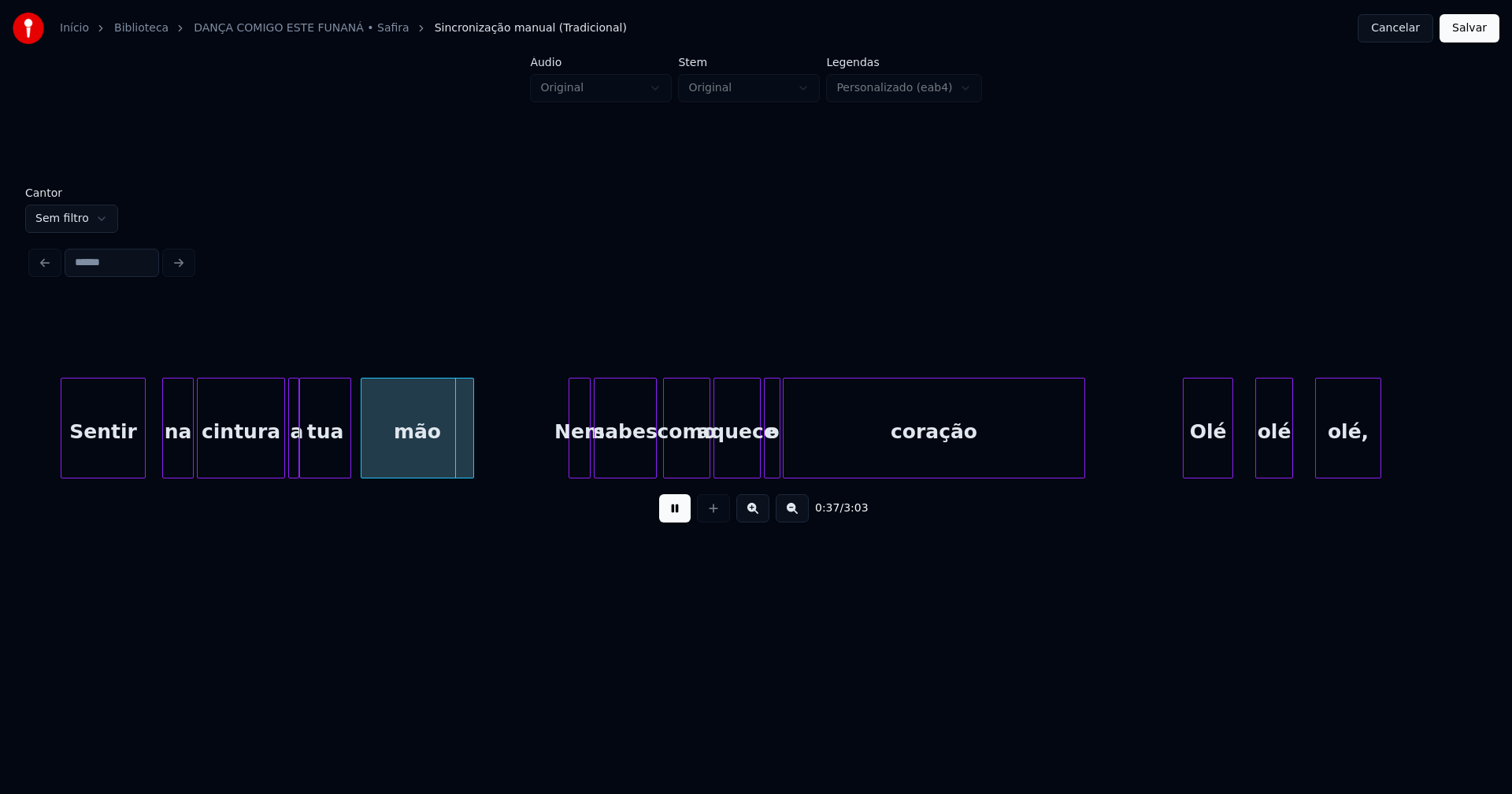
scroll to position [0, 5499]
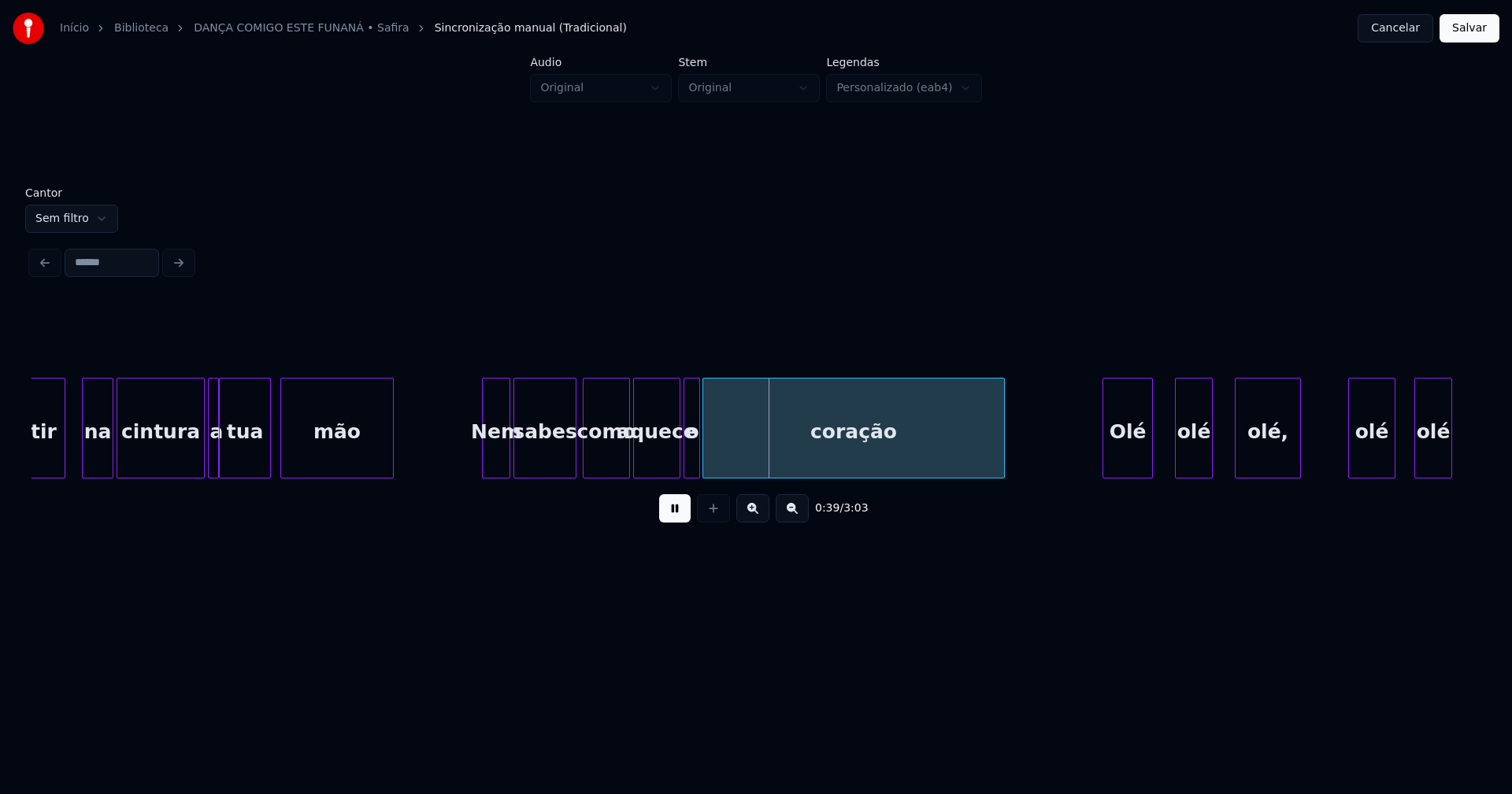
click at [484, 464] on div at bounding box center [485, 428] width 5 height 99
click at [668, 458] on div at bounding box center [669, 428] width 5 height 99
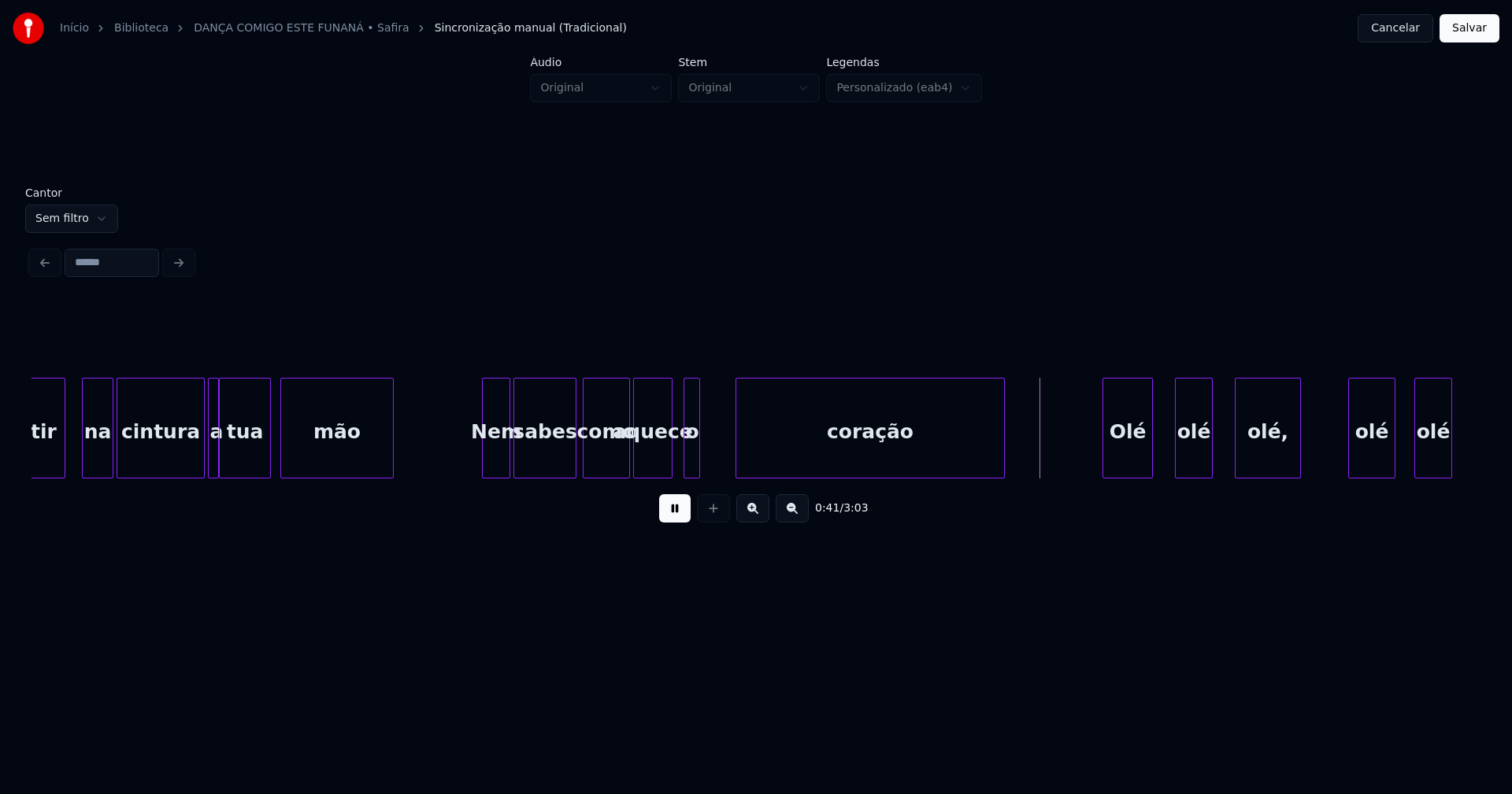
click at [738, 452] on div at bounding box center [738, 428] width 5 height 99
click at [711, 457] on div "o" at bounding box center [711, 432] width 16 height 107
click at [721, 459] on div at bounding box center [723, 428] width 5 height 99
click at [695, 452] on div at bounding box center [693, 428] width 5 height 99
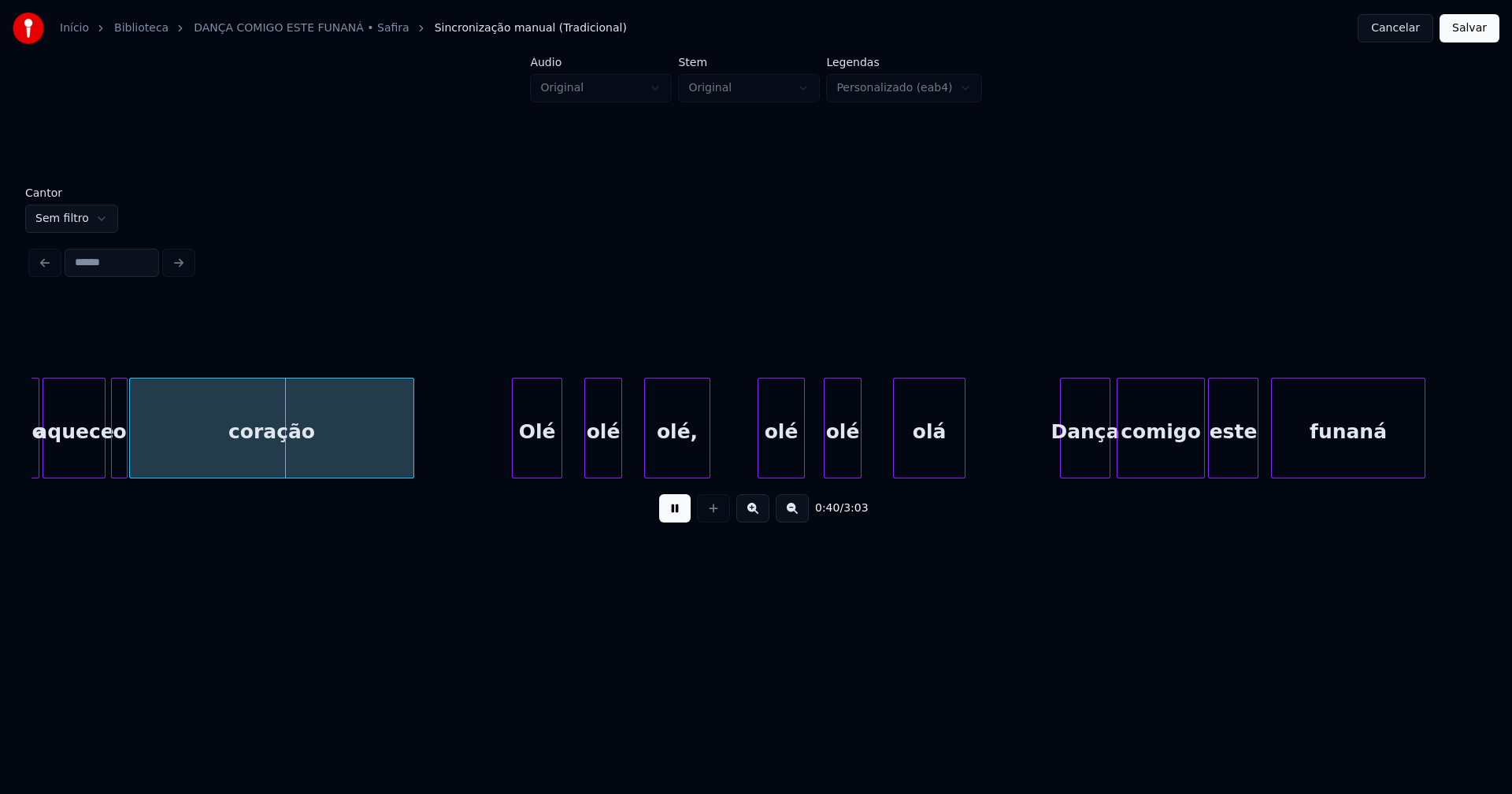
scroll to position [0, 6154]
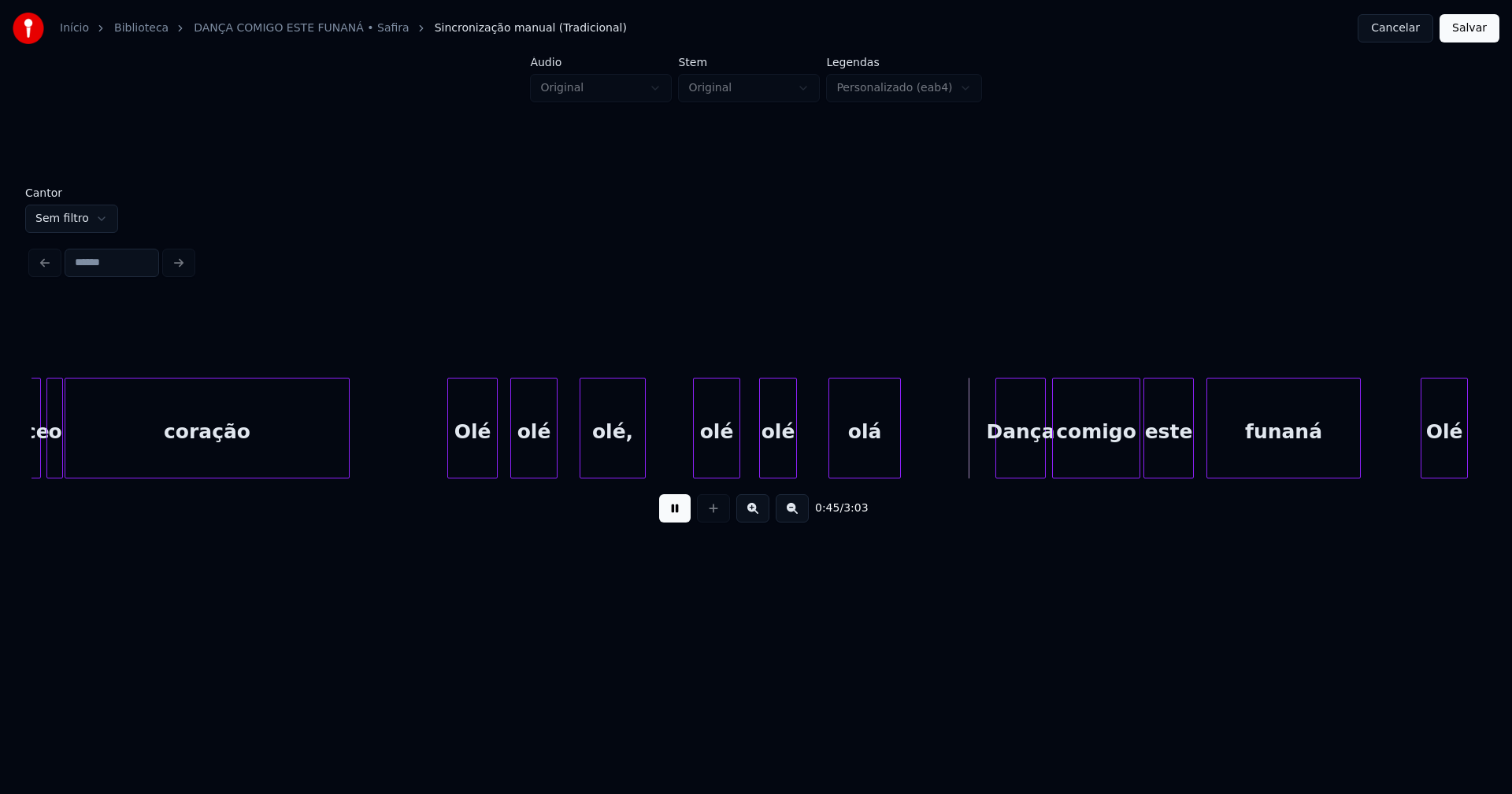
click at [512, 466] on div at bounding box center [514, 428] width 5 height 99
click at [573, 462] on div at bounding box center [572, 428] width 5 height 99
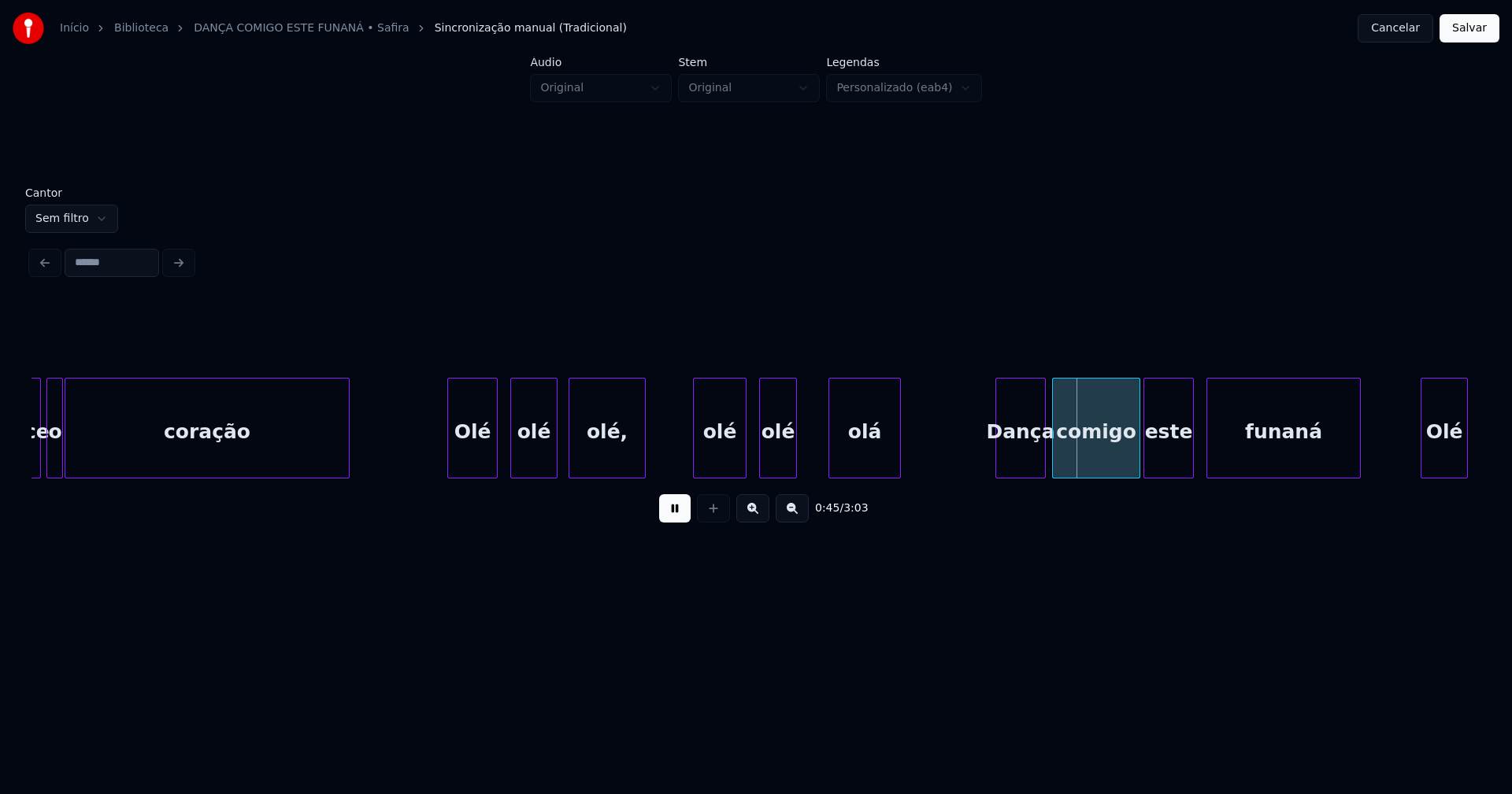
click at [744, 458] on div at bounding box center [743, 428] width 5 height 99
click at [809, 452] on div at bounding box center [810, 428] width 5 height 99
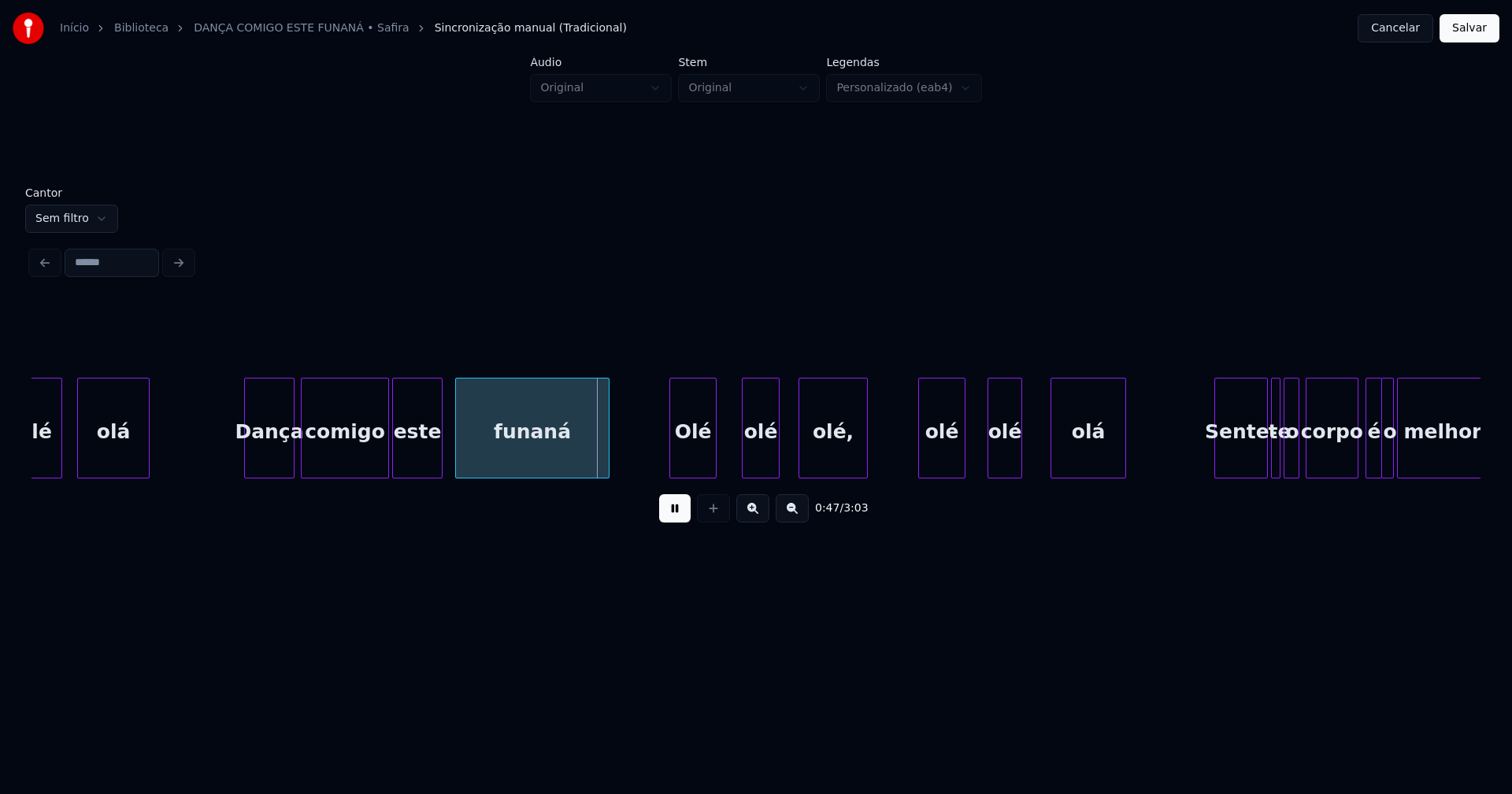
scroll to position [0, 7001]
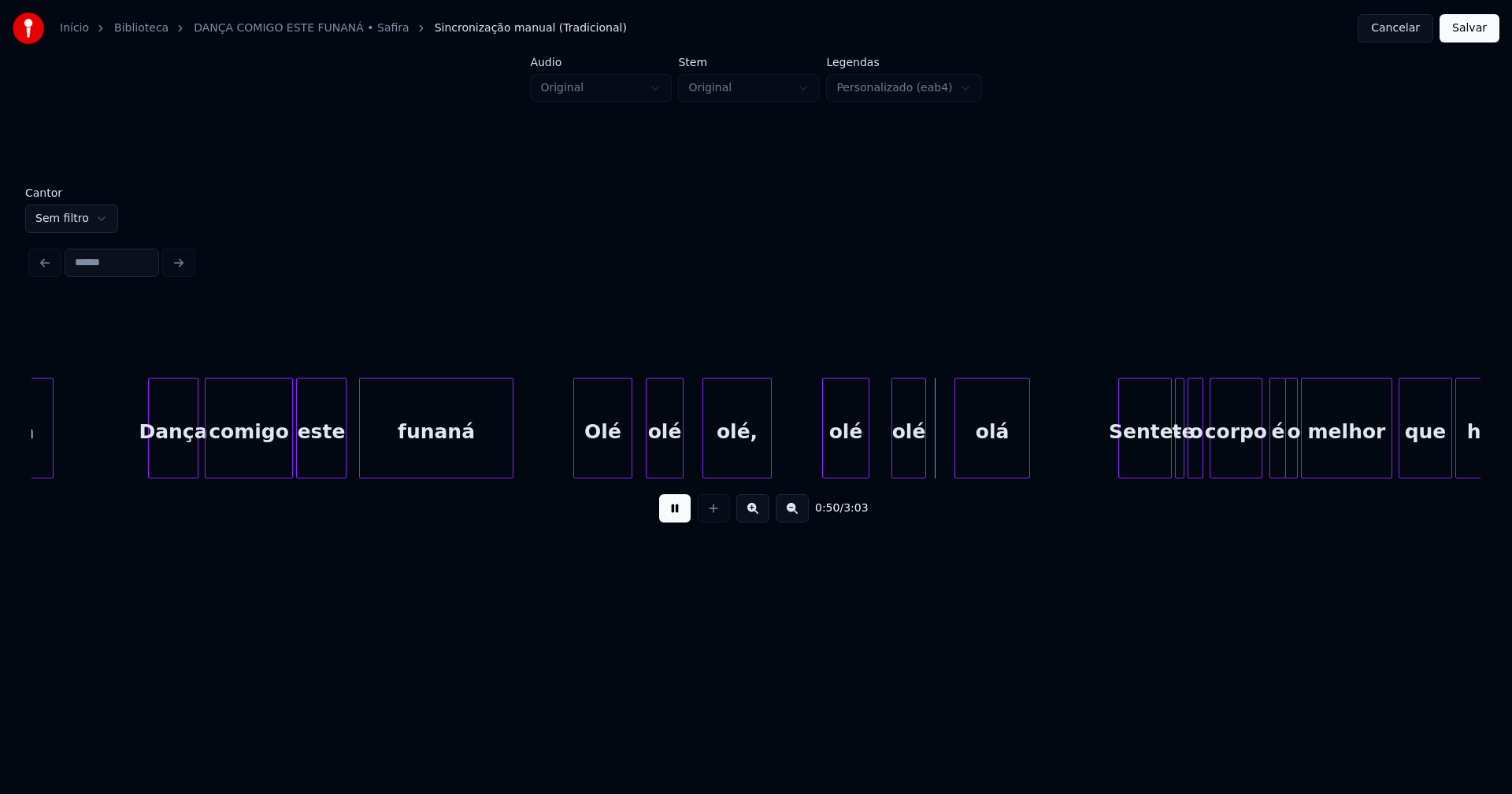
click at [631, 448] on div at bounding box center [629, 428] width 5 height 99
click at [688, 453] on div at bounding box center [690, 428] width 5 height 99
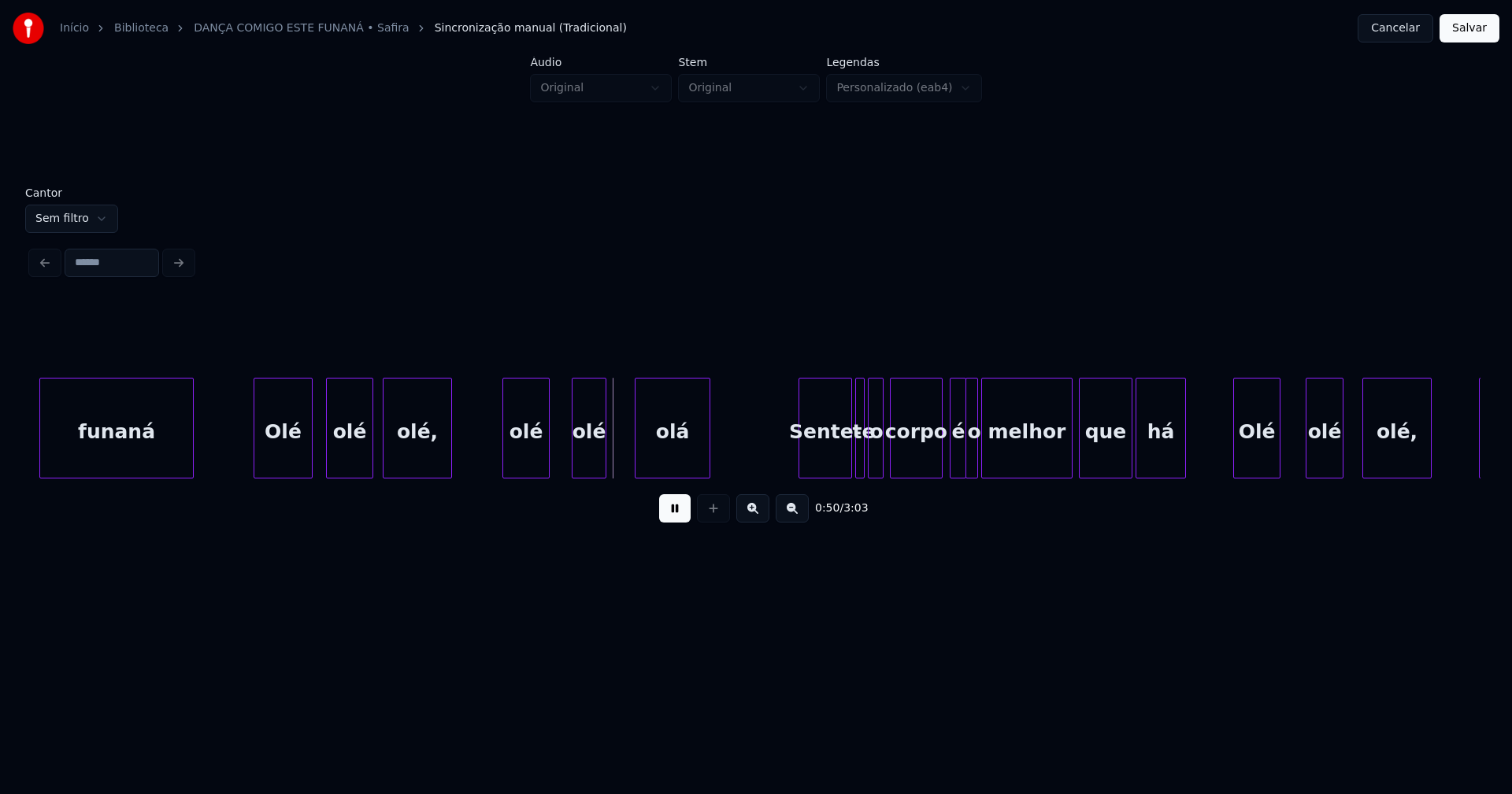
scroll to position [0, 7337]
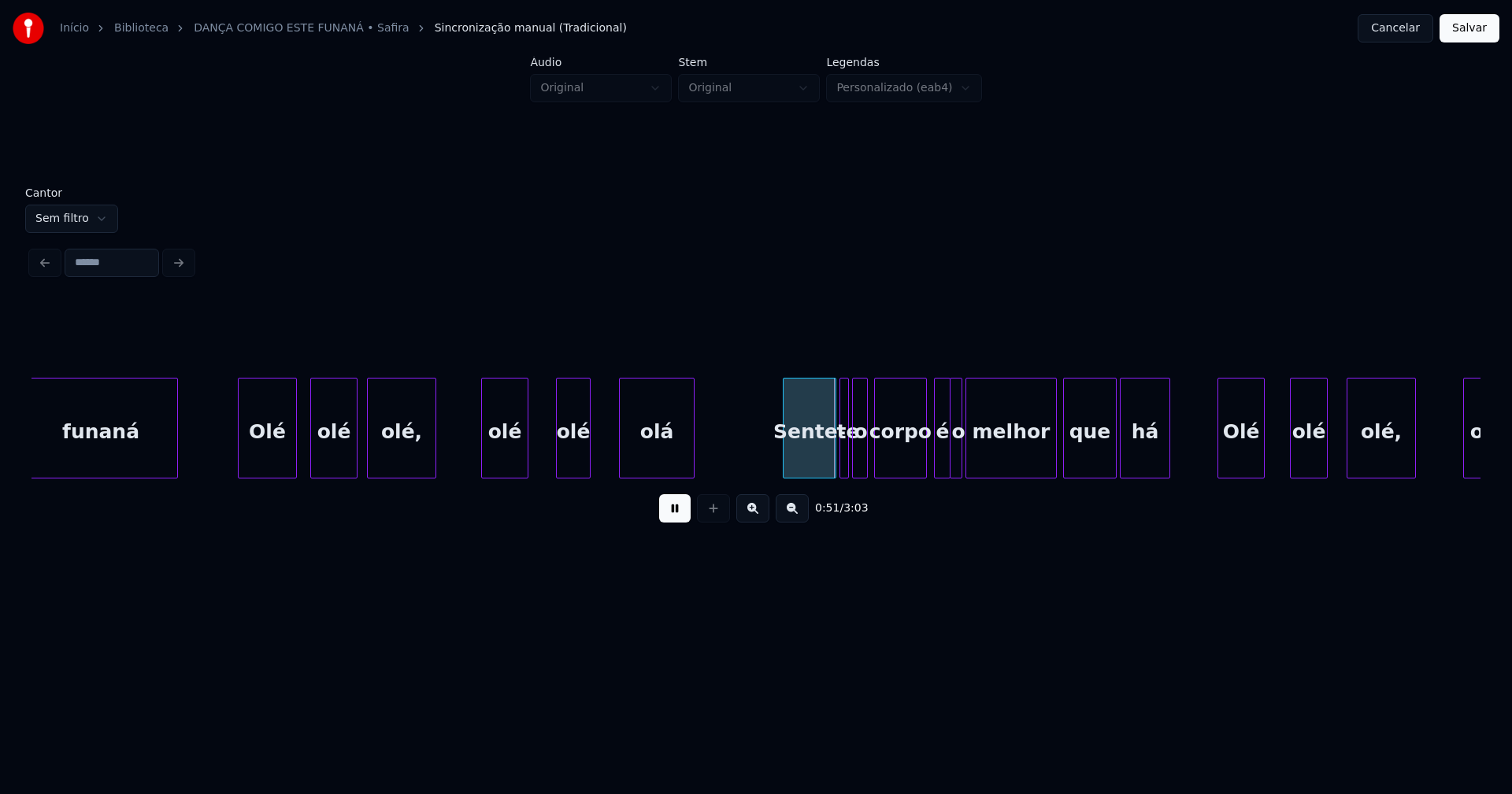
click at [504, 461] on div "olé" at bounding box center [504, 432] width 45 height 107
click at [541, 450] on div at bounding box center [541, 428] width 5 height 99
click at [604, 453] on div at bounding box center [602, 428] width 5 height 99
click at [798, 466] on div "Sente-" at bounding box center [802, 432] width 52 height 107
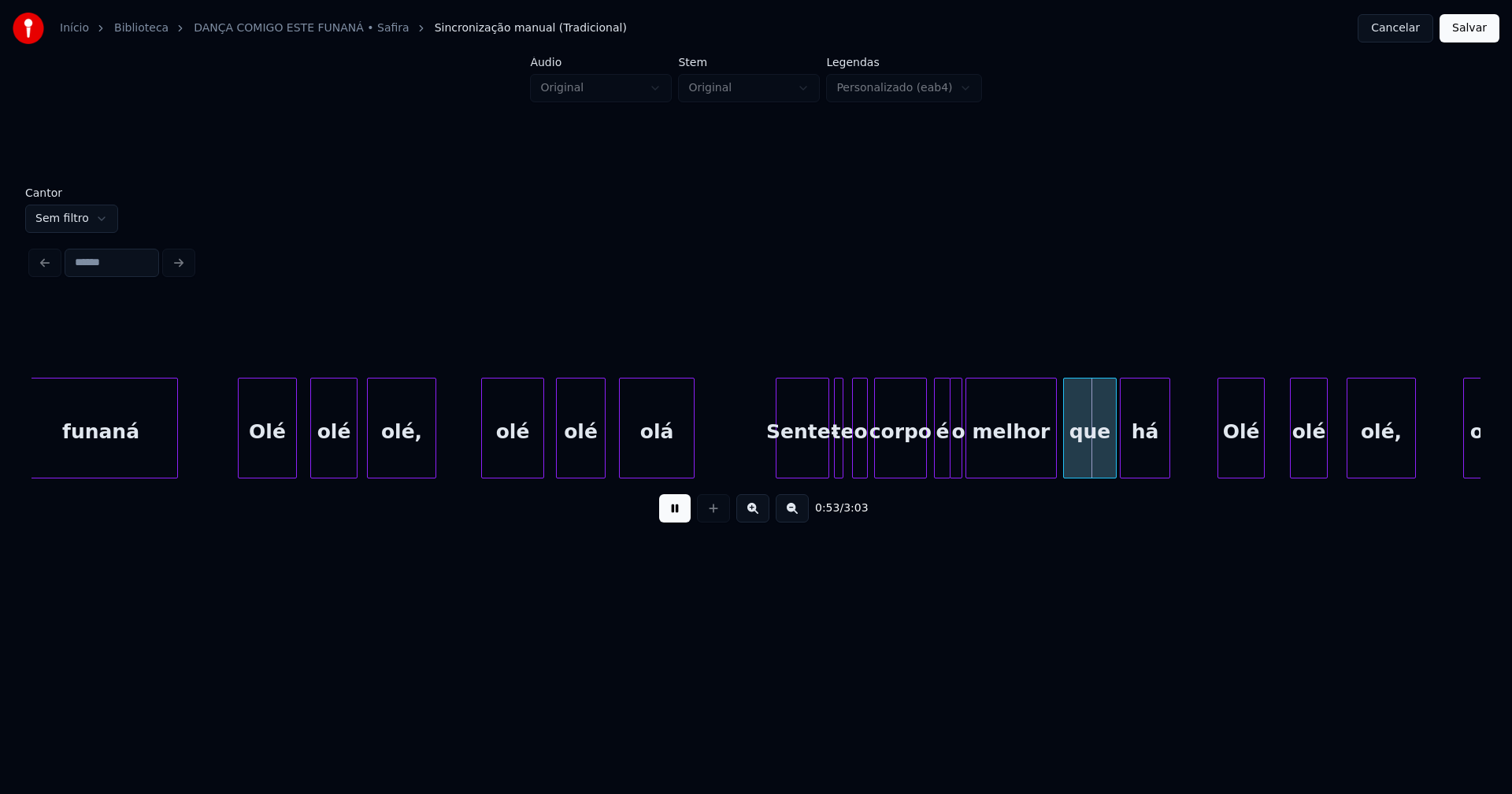
click at [834, 456] on div "te" at bounding box center [839, 428] width 10 height 100
click at [845, 462] on div at bounding box center [846, 428] width 5 height 99
click at [809, 457] on div "Sente-" at bounding box center [797, 432] width 52 height 107
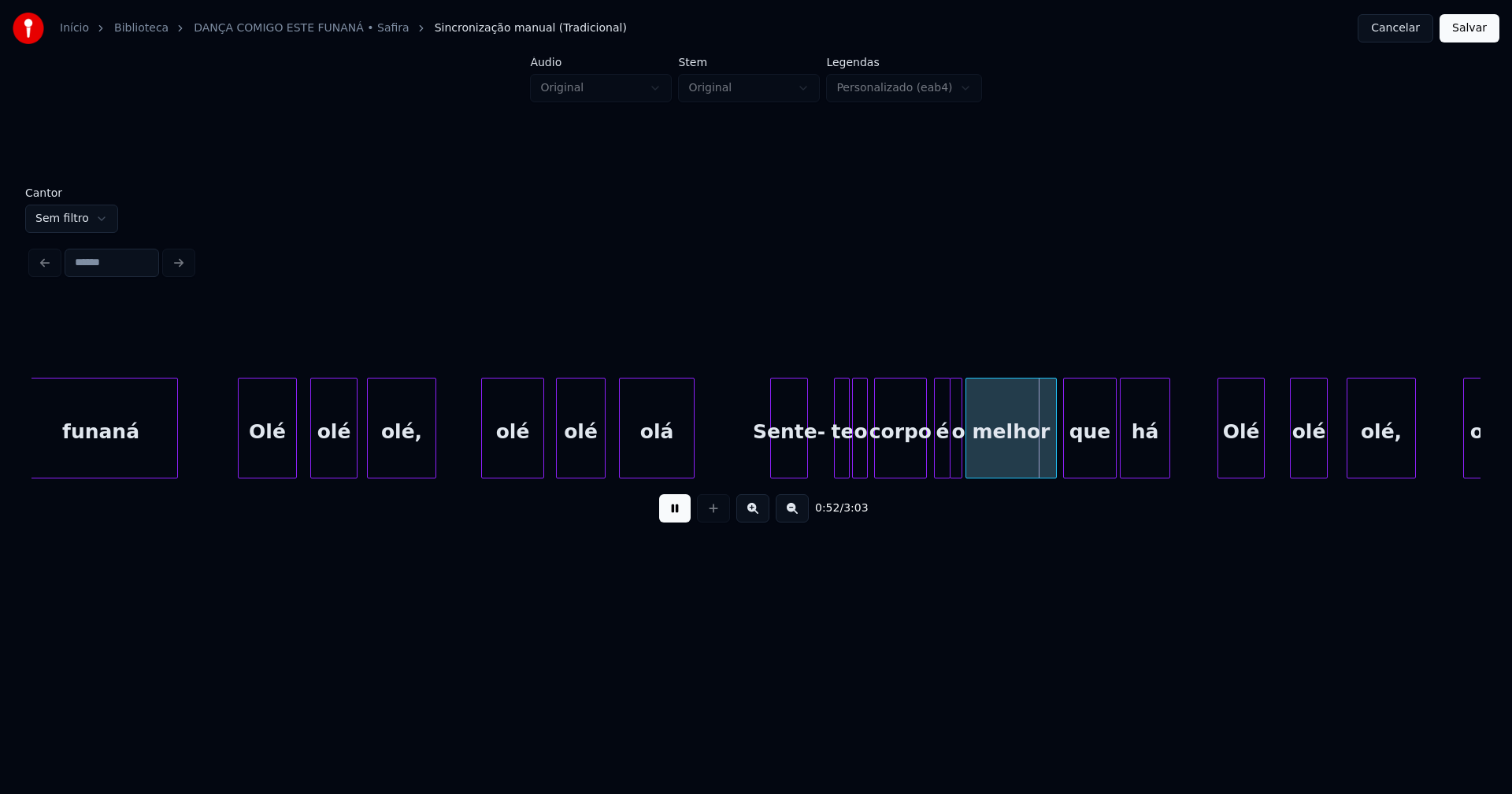
click at [805, 463] on div at bounding box center [805, 428] width 5 height 99
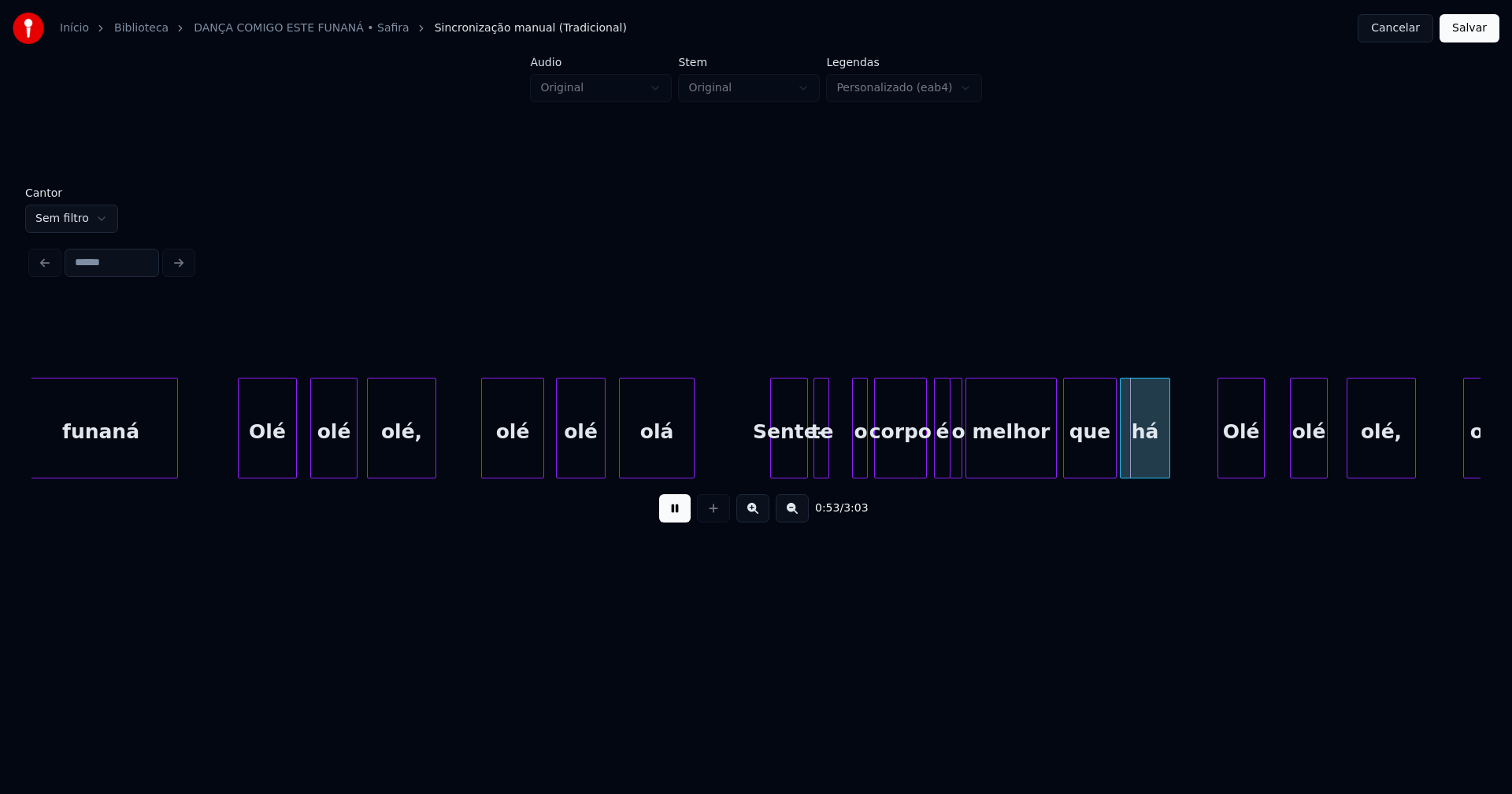
click at [820, 462] on div "te" at bounding box center [822, 432] width 16 height 107
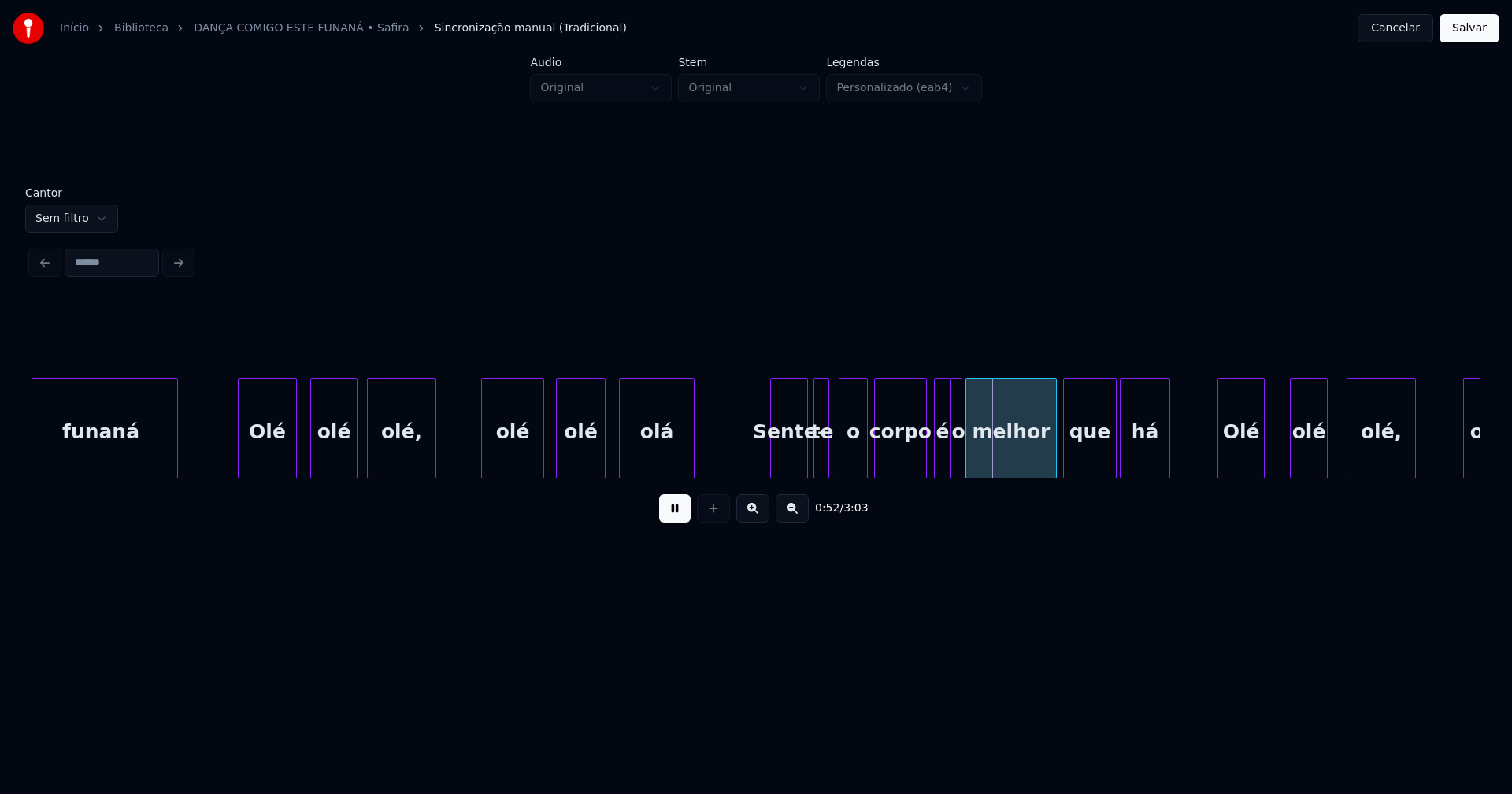
click at [842, 456] on div at bounding box center [842, 428] width 5 height 99
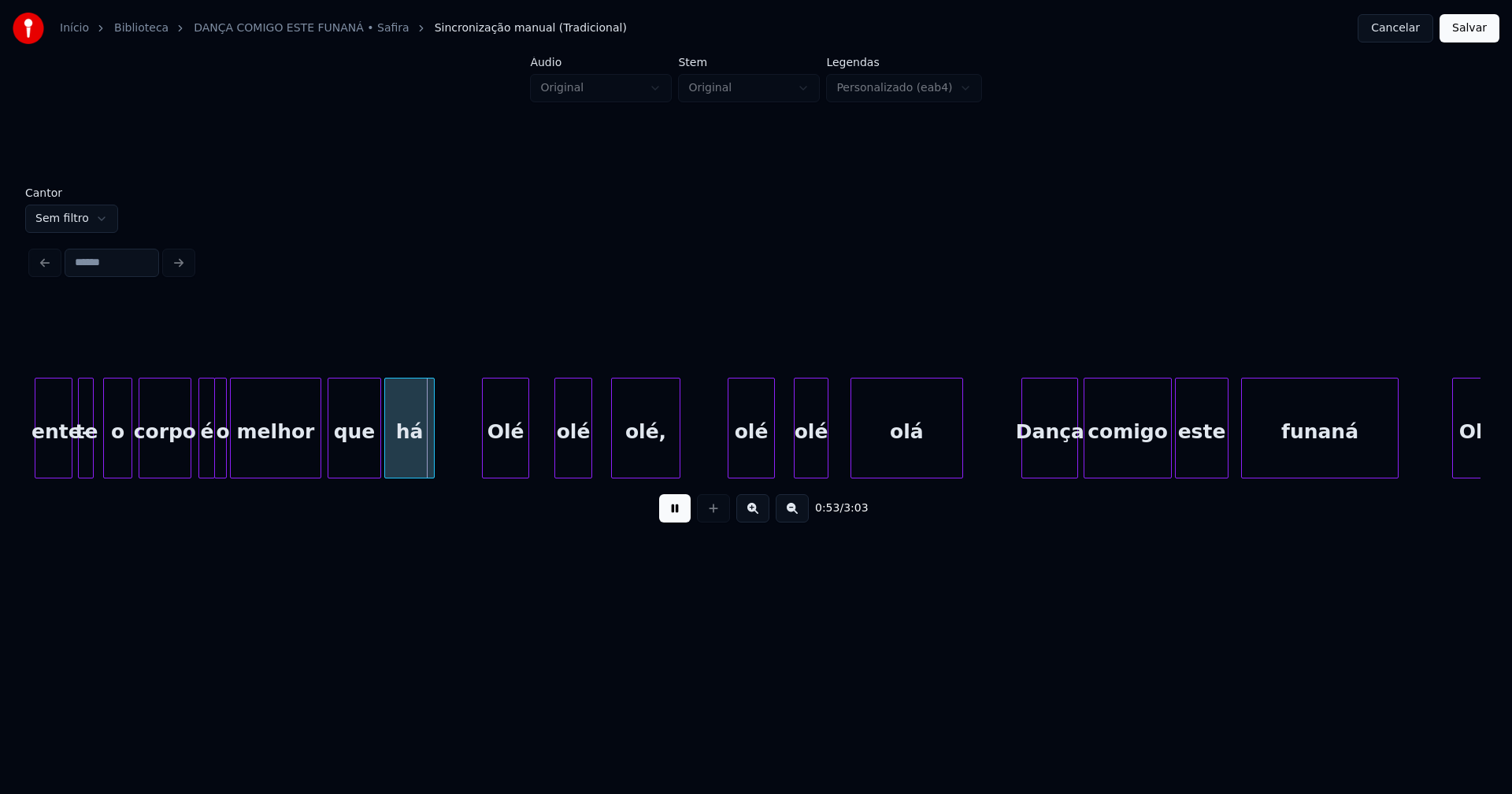
scroll to position [0, 8088]
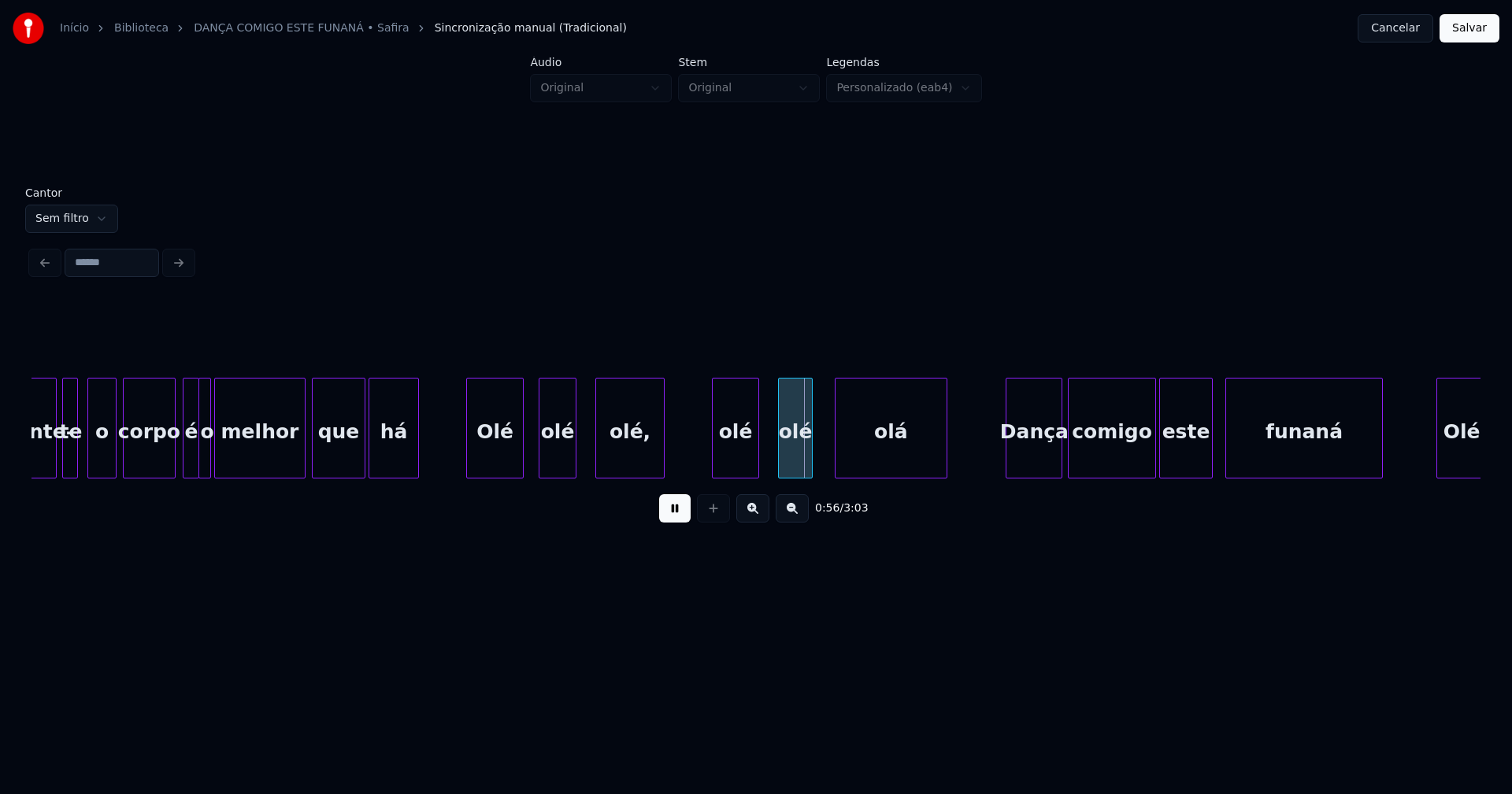
click at [520, 457] on div at bounding box center [521, 428] width 5 height 99
click at [583, 456] on div at bounding box center [581, 428] width 5 height 99
click at [764, 446] on div at bounding box center [766, 428] width 5 height 99
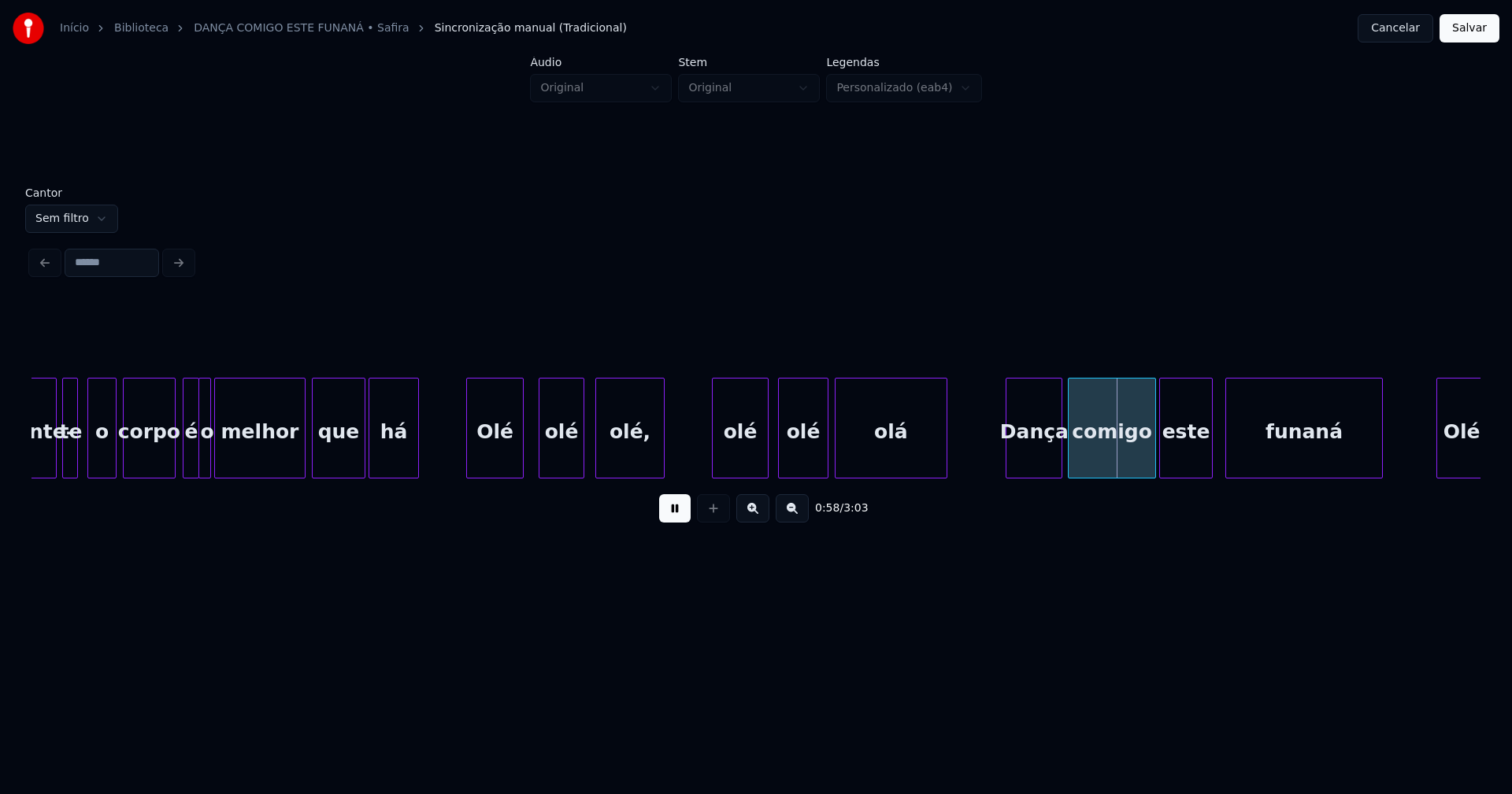
click at [826, 450] on div at bounding box center [825, 428] width 5 height 99
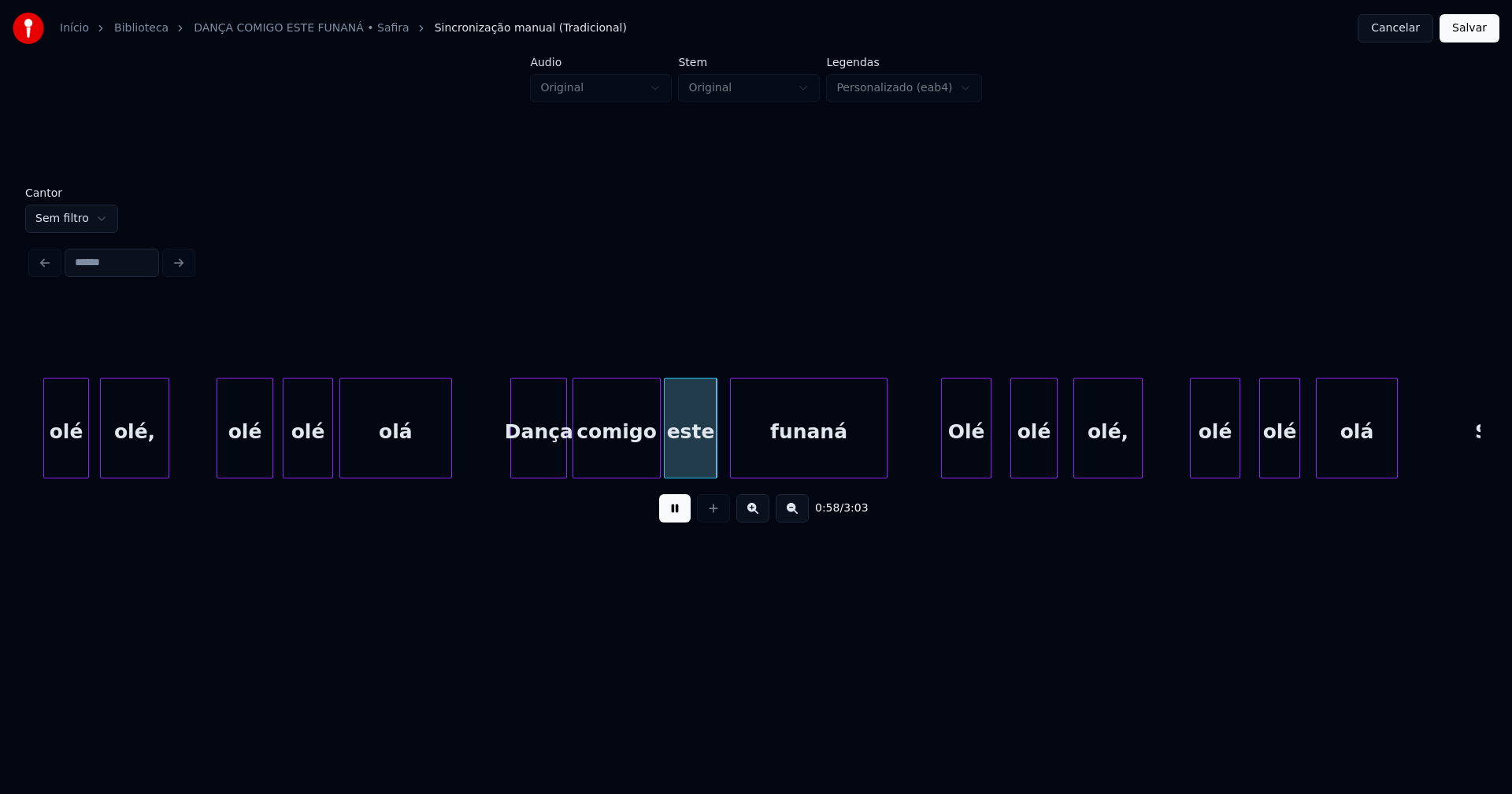
scroll to position [0, 8759]
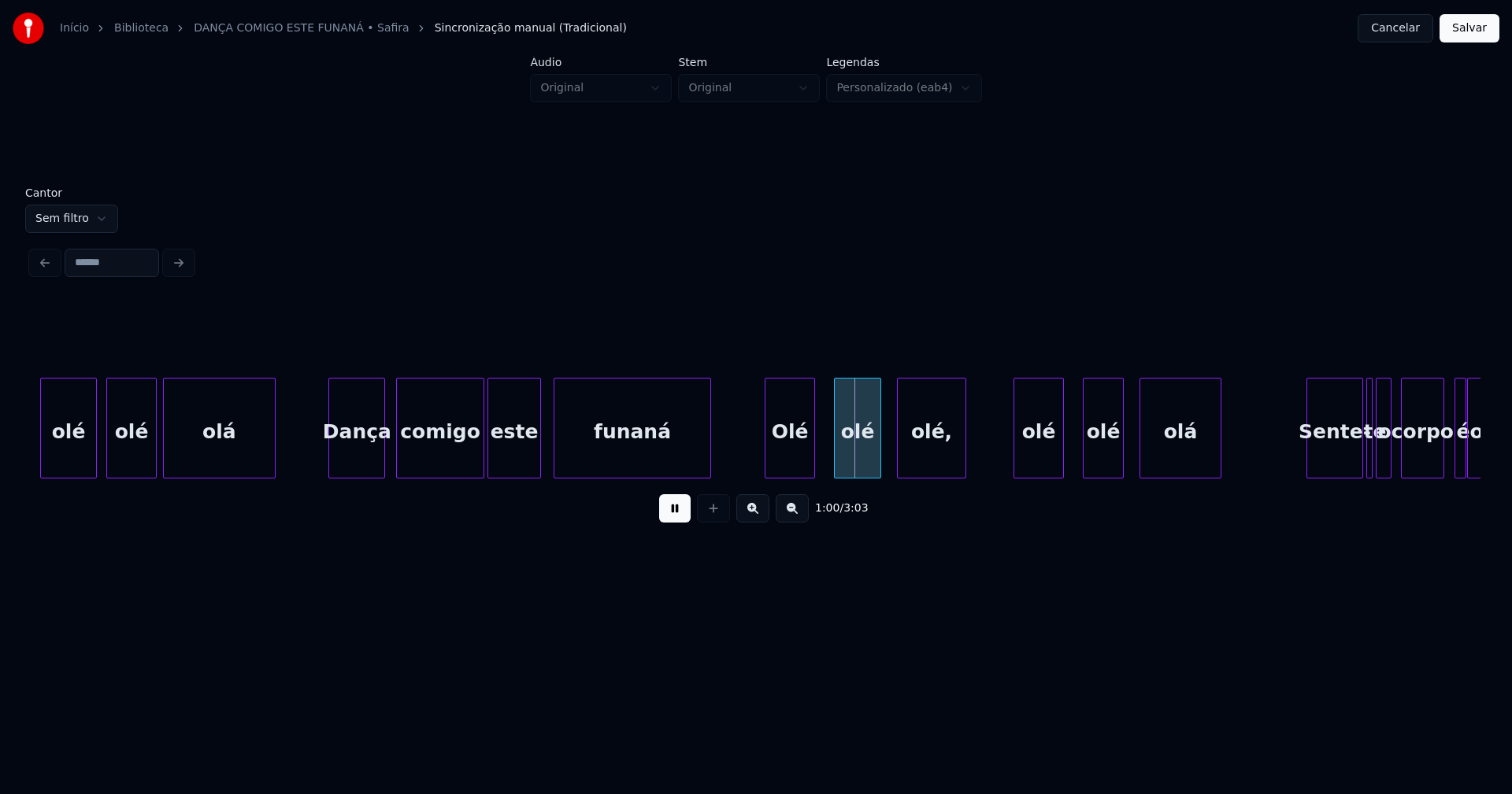
click at [369, 458] on div "Dança" at bounding box center [356, 432] width 55 height 107
click at [820, 449] on div at bounding box center [819, 428] width 5 height 99
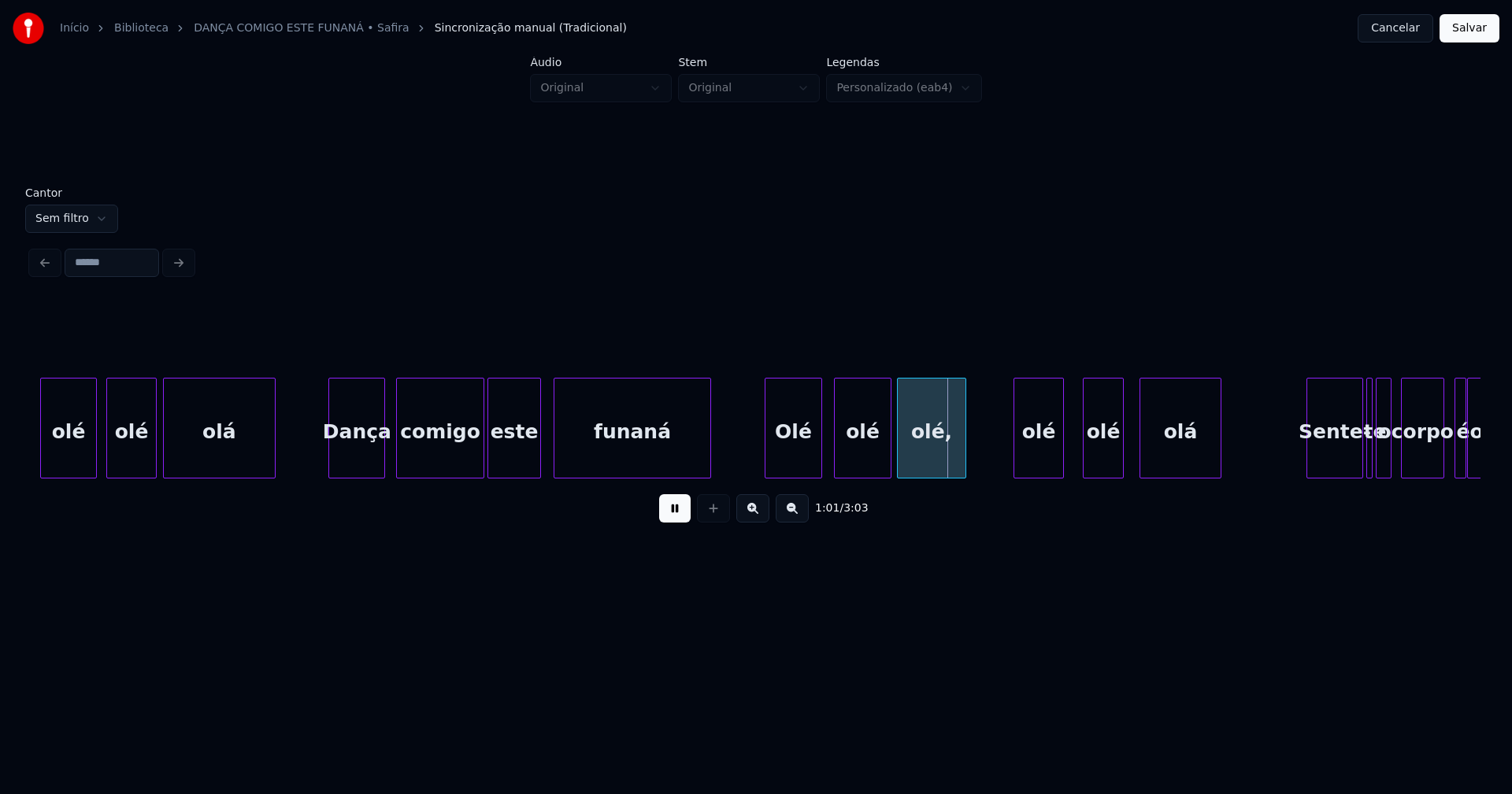
click at [889, 454] on div at bounding box center [888, 428] width 5 height 99
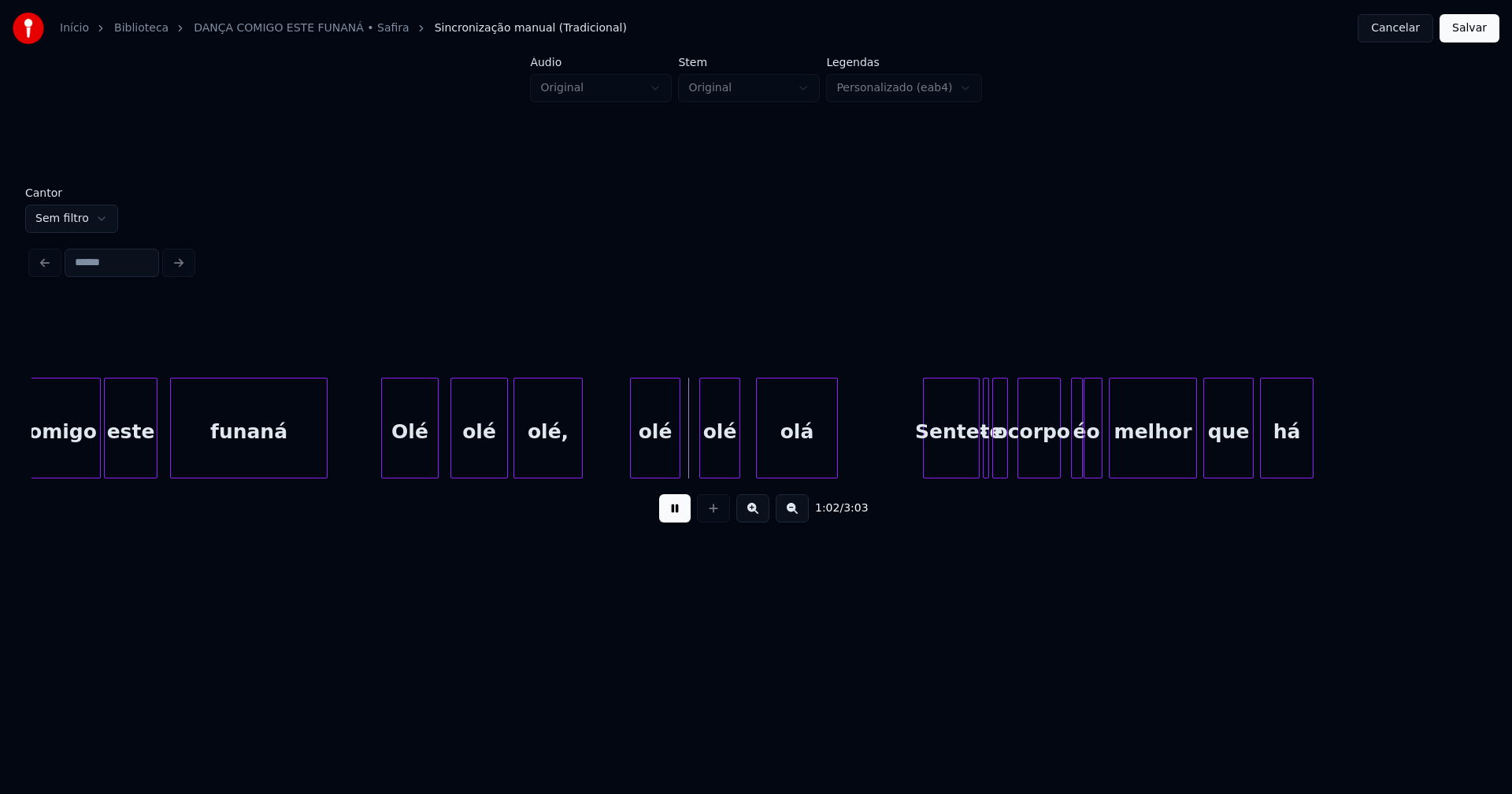
scroll to position [0, 9224]
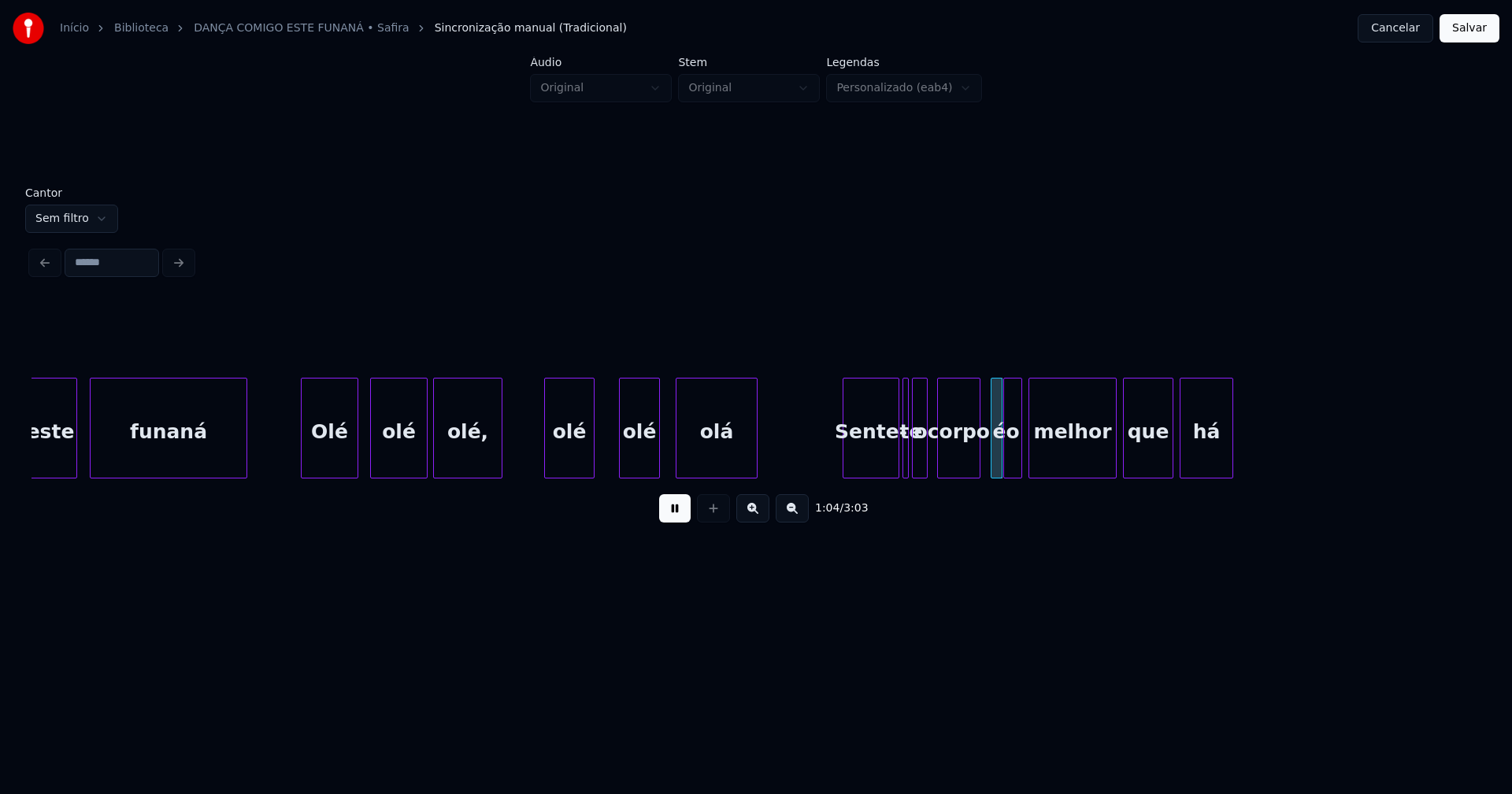
click at [573, 463] on div "olé" at bounding box center [569, 432] width 49 height 107
click at [599, 458] on div at bounding box center [600, 428] width 5 height 99
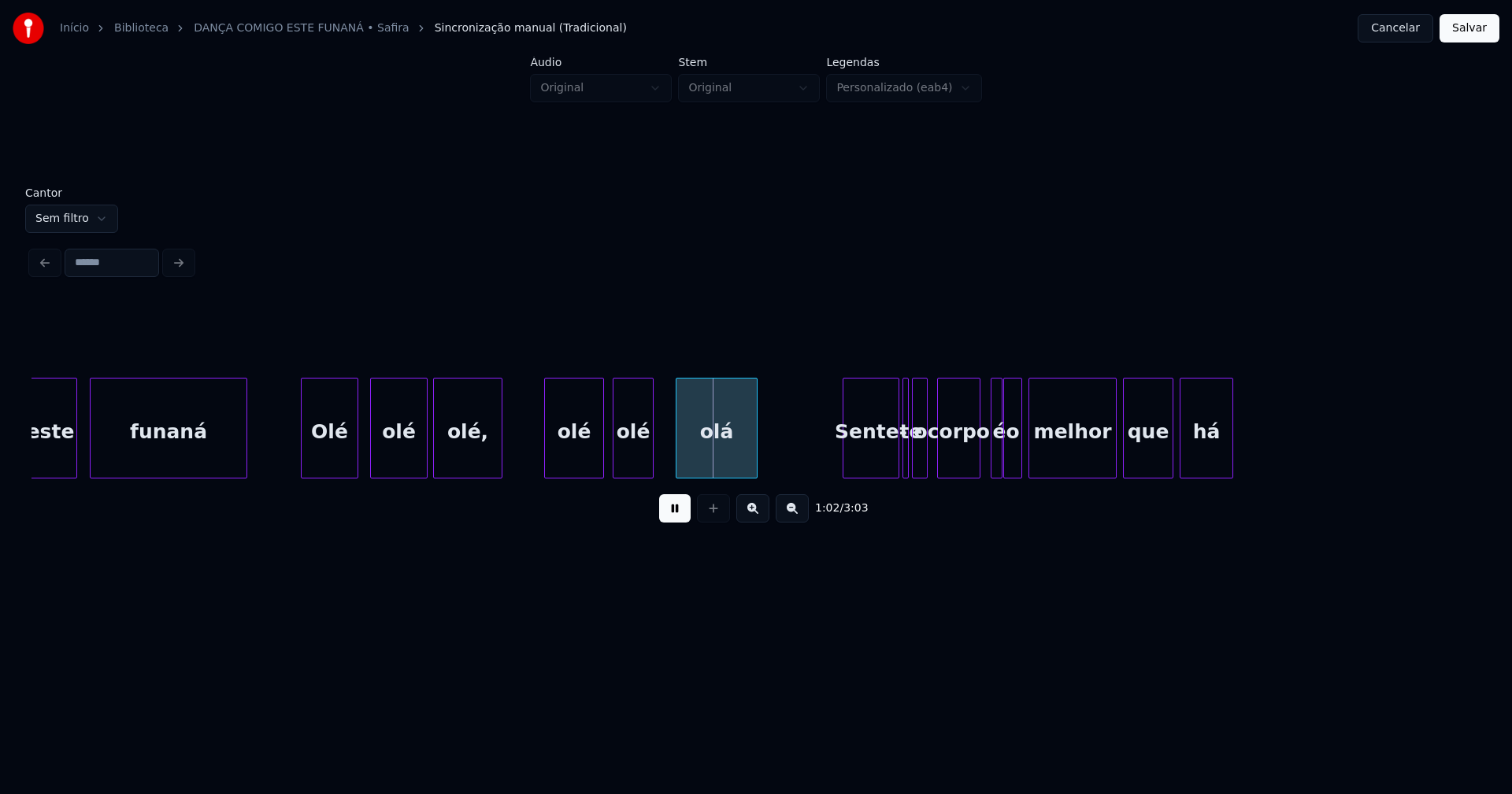
click at [629, 463] on div "olé" at bounding box center [632, 432] width 39 height 107
click at [661, 456] on div at bounding box center [662, 428] width 5 height 99
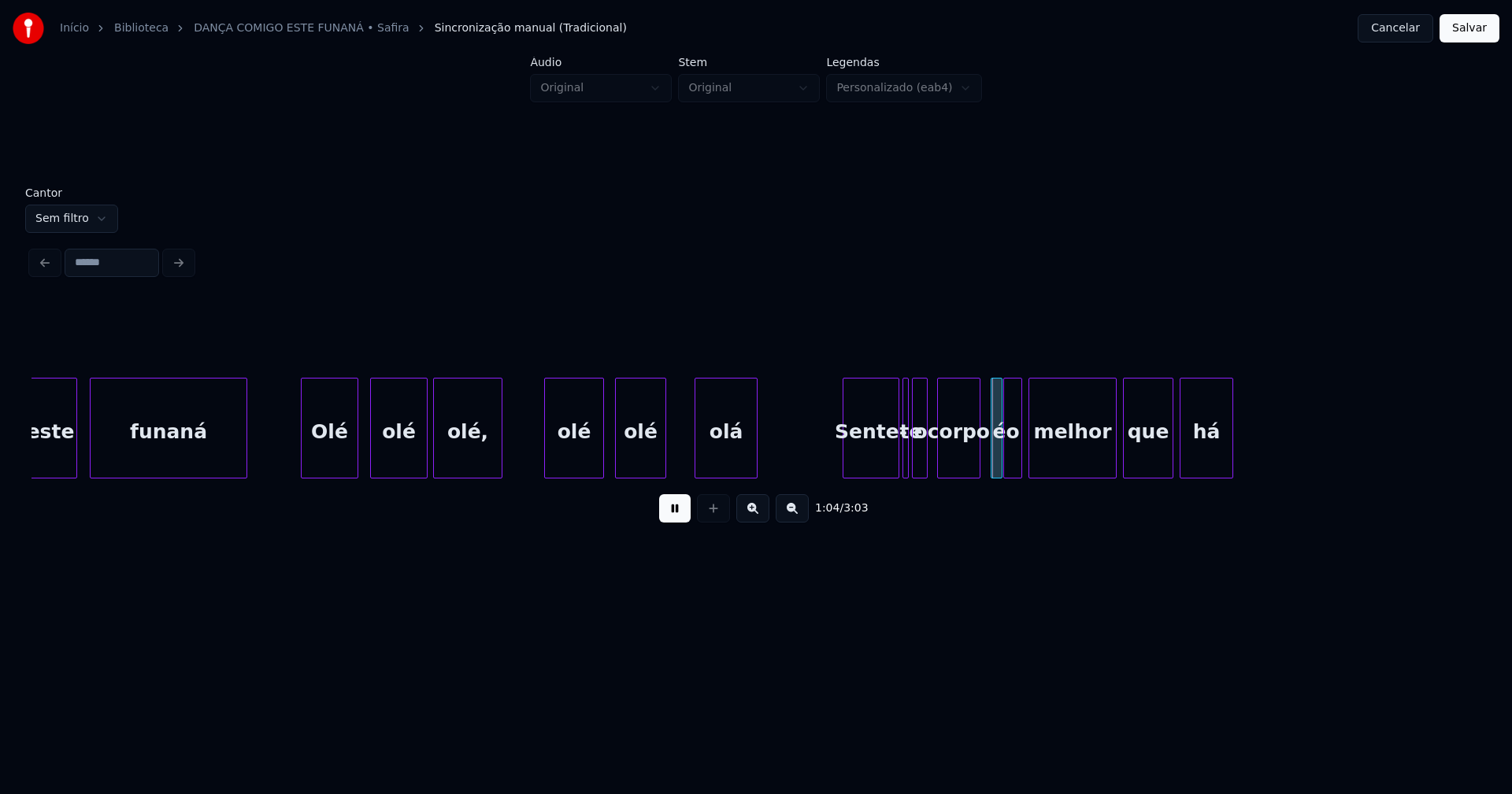
click at [698, 451] on div at bounding box center [698, 428] width 5 height 99
click at [688, 450] on div at bounding box center [687, 428] width 5 height 99
click at [677, 454] on div at bounding box center [679, 428] width 5 height 99
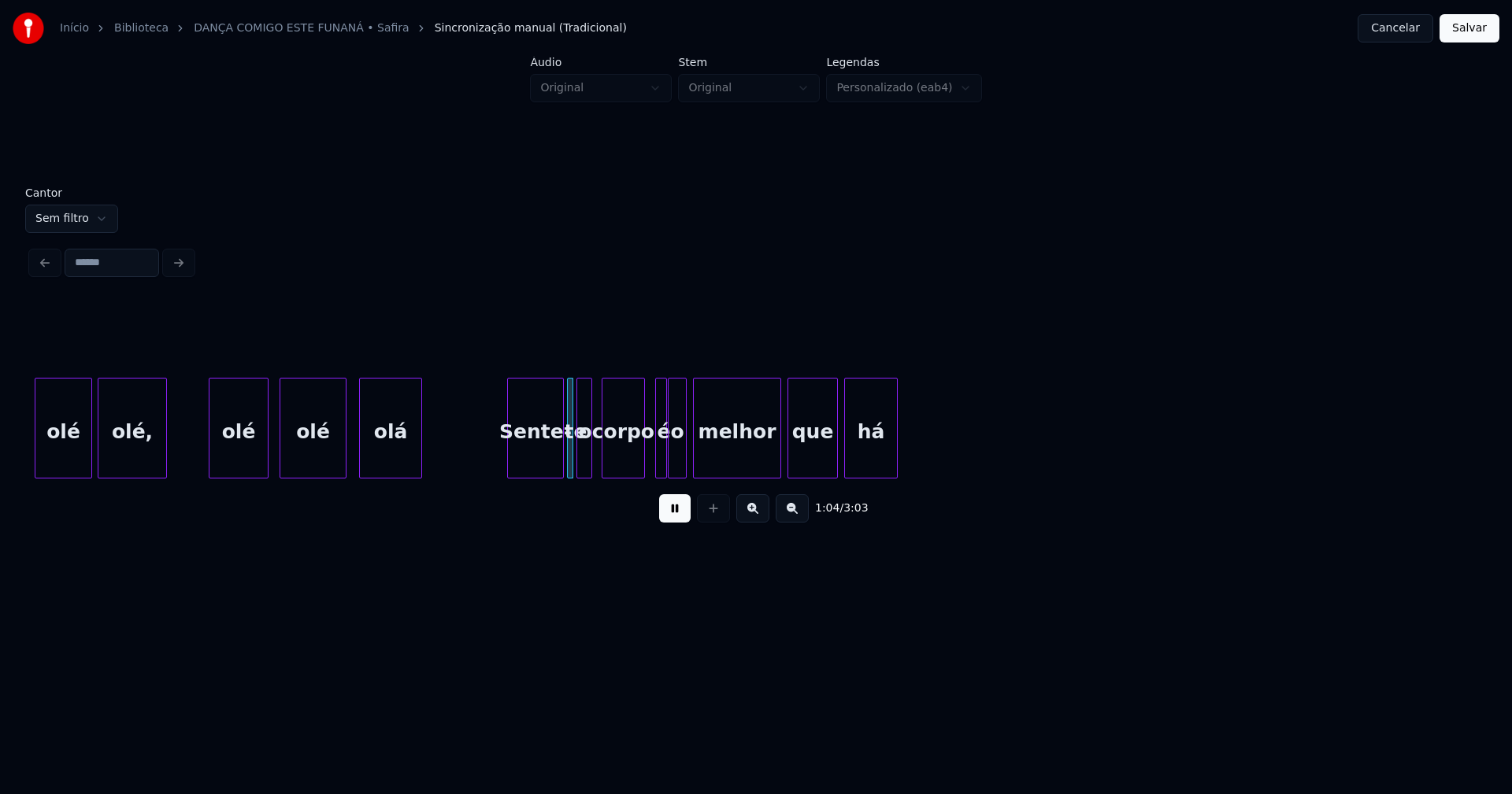
scroll to position [0, 9574]
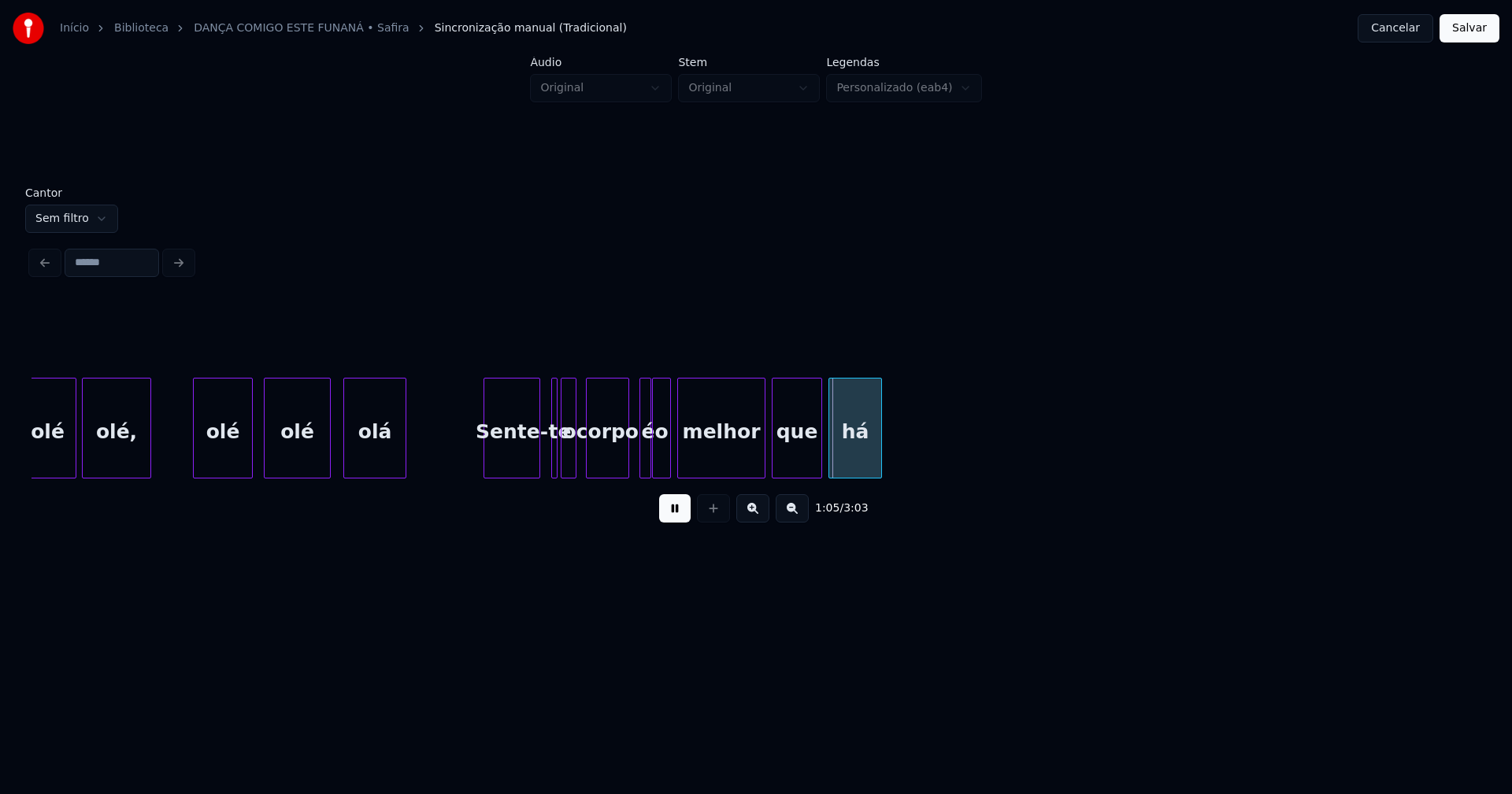
click at [520, 467] on div "Sente-" at bounding box center [511, 432] width 55 height 107
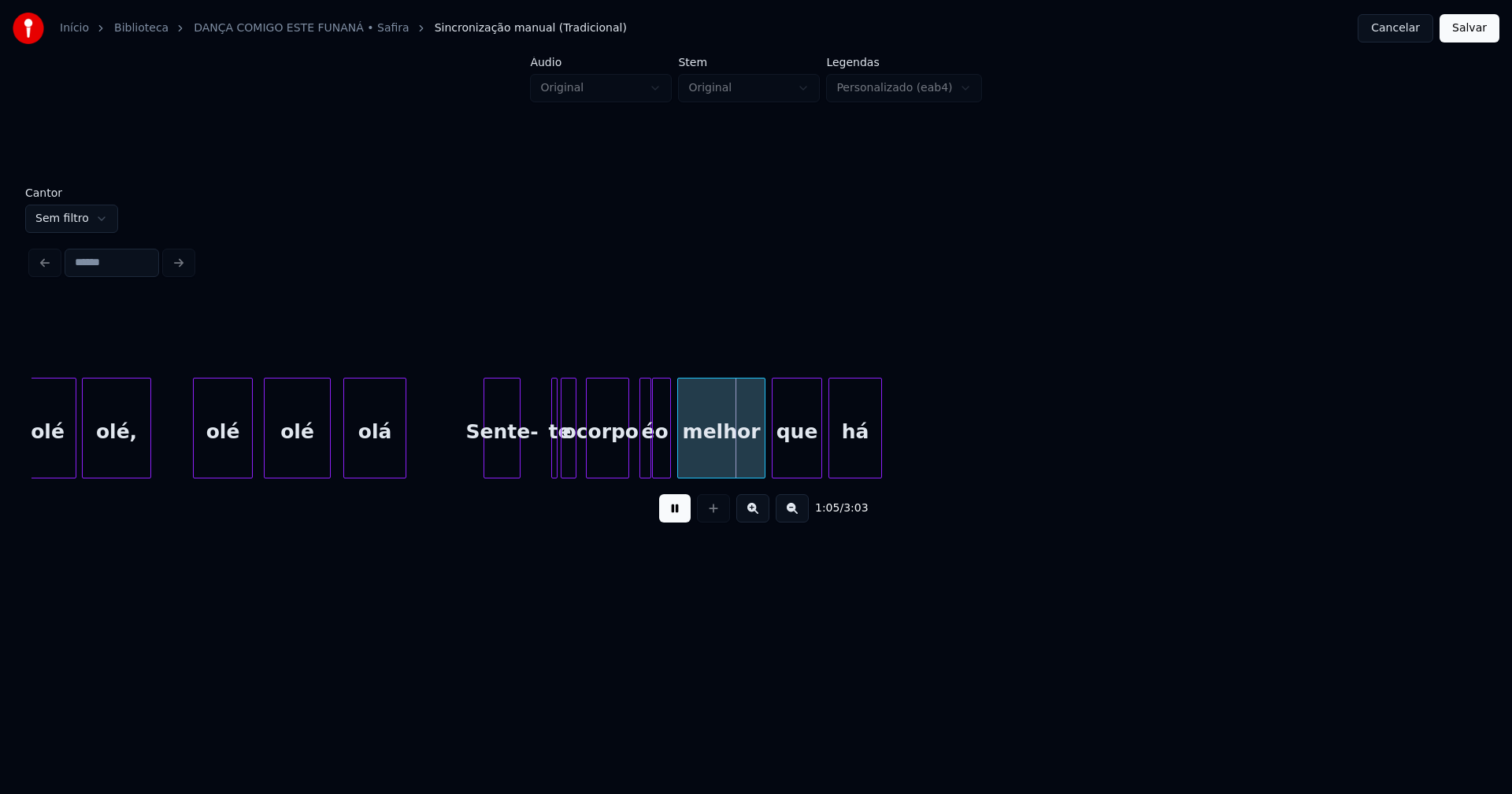
click at [518, 471] on div "Sente-" at bounding box center [502, 428] width 37 height 100
click at [524, 407] on div "te" at bounding box center [532, 428] width 17 height 100
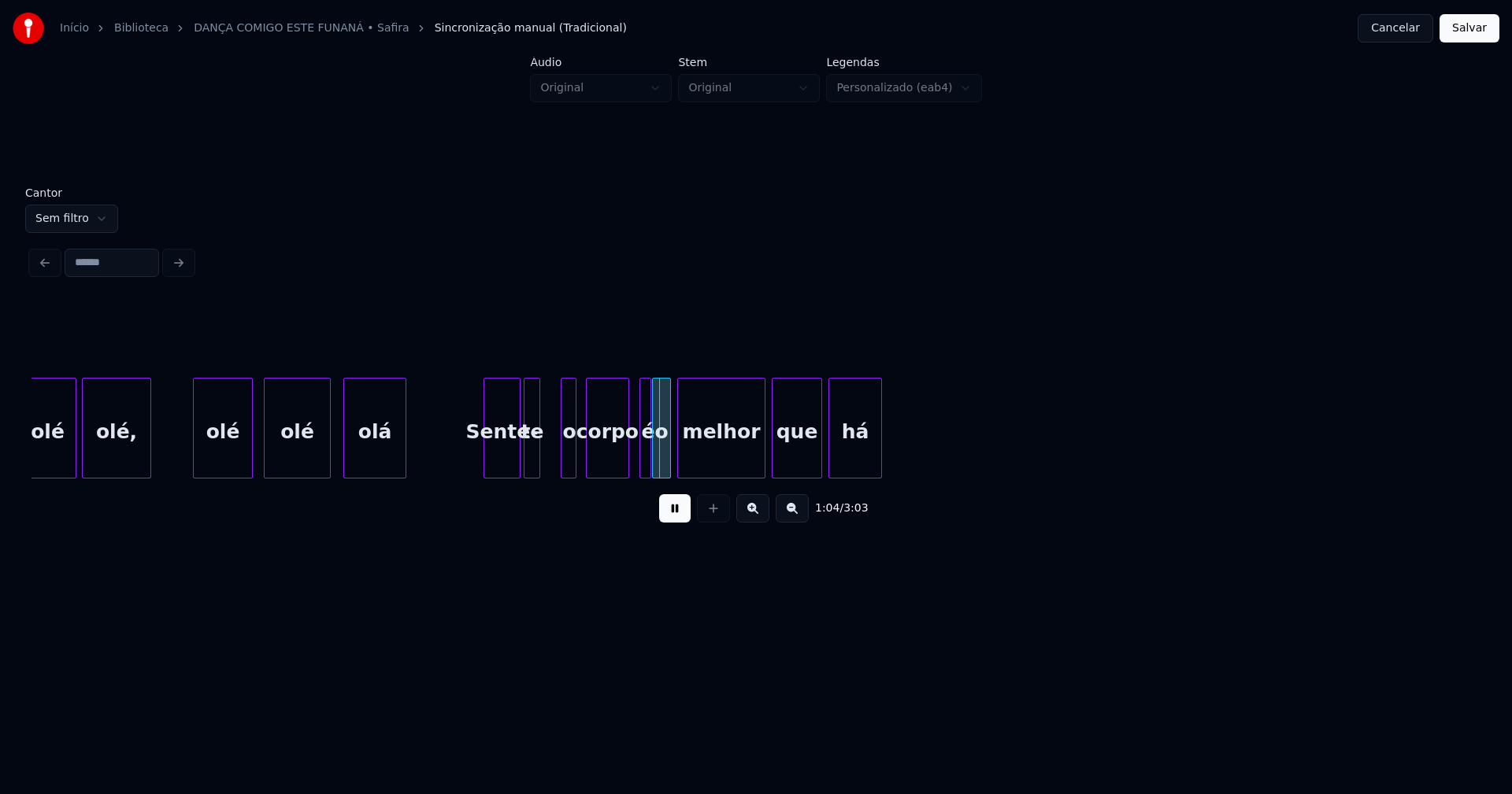
click at [500, 457] on div "Sente-" at bounding box center [502, 432] width 35 height 107
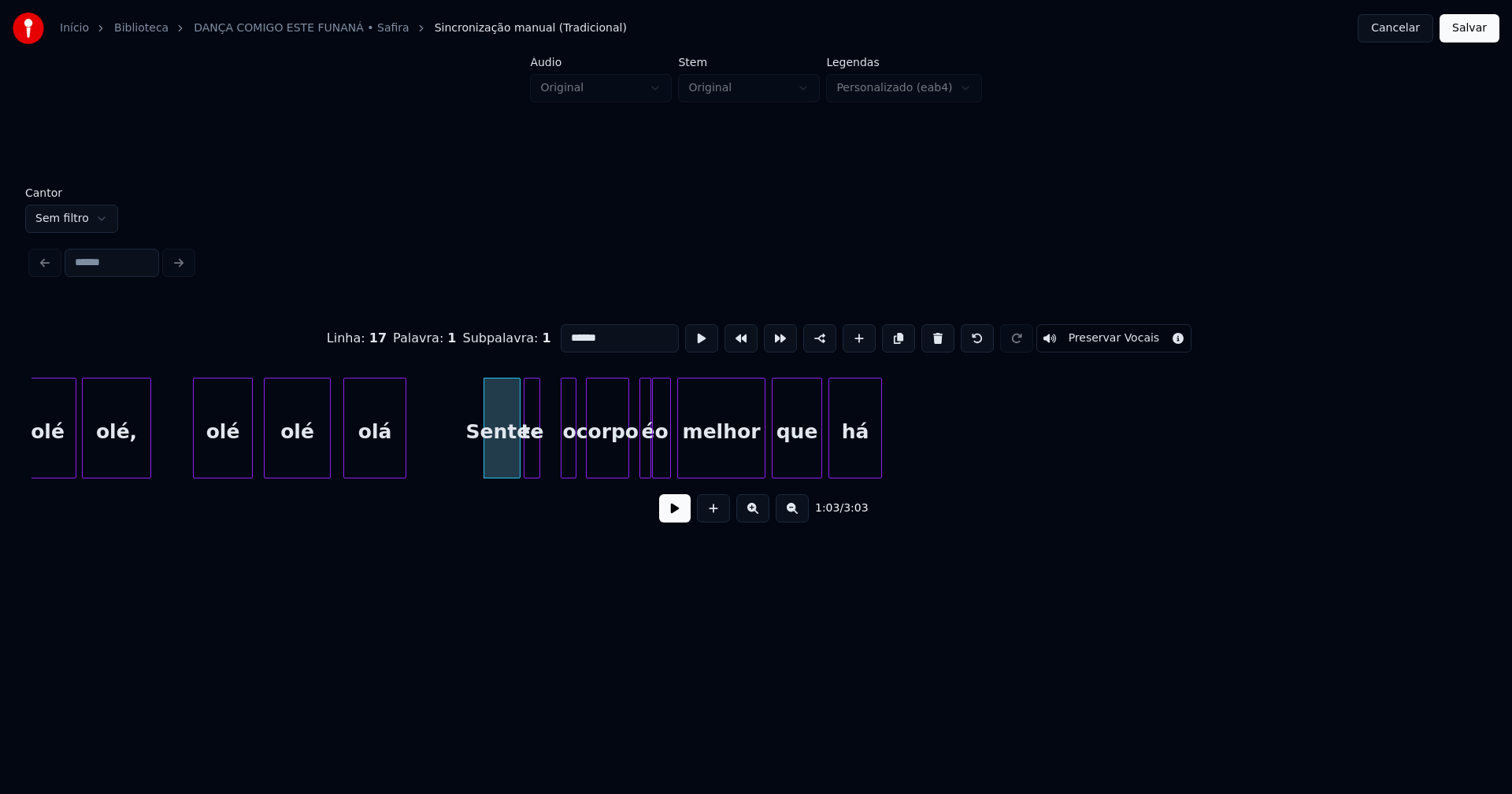
click at [570, 331] on input "******" at bounding box center [620, 339] width 118 height 29
click at [580, 332] on input "*****" at bounding box center [620, 339] width 118 height 29
click at [566, 331] on input "******" at bounding box center [620, 339] width 118 height 29
type input "*******"
click at [669, 519] on button at bounding box center [674, 509] width 31 height 29
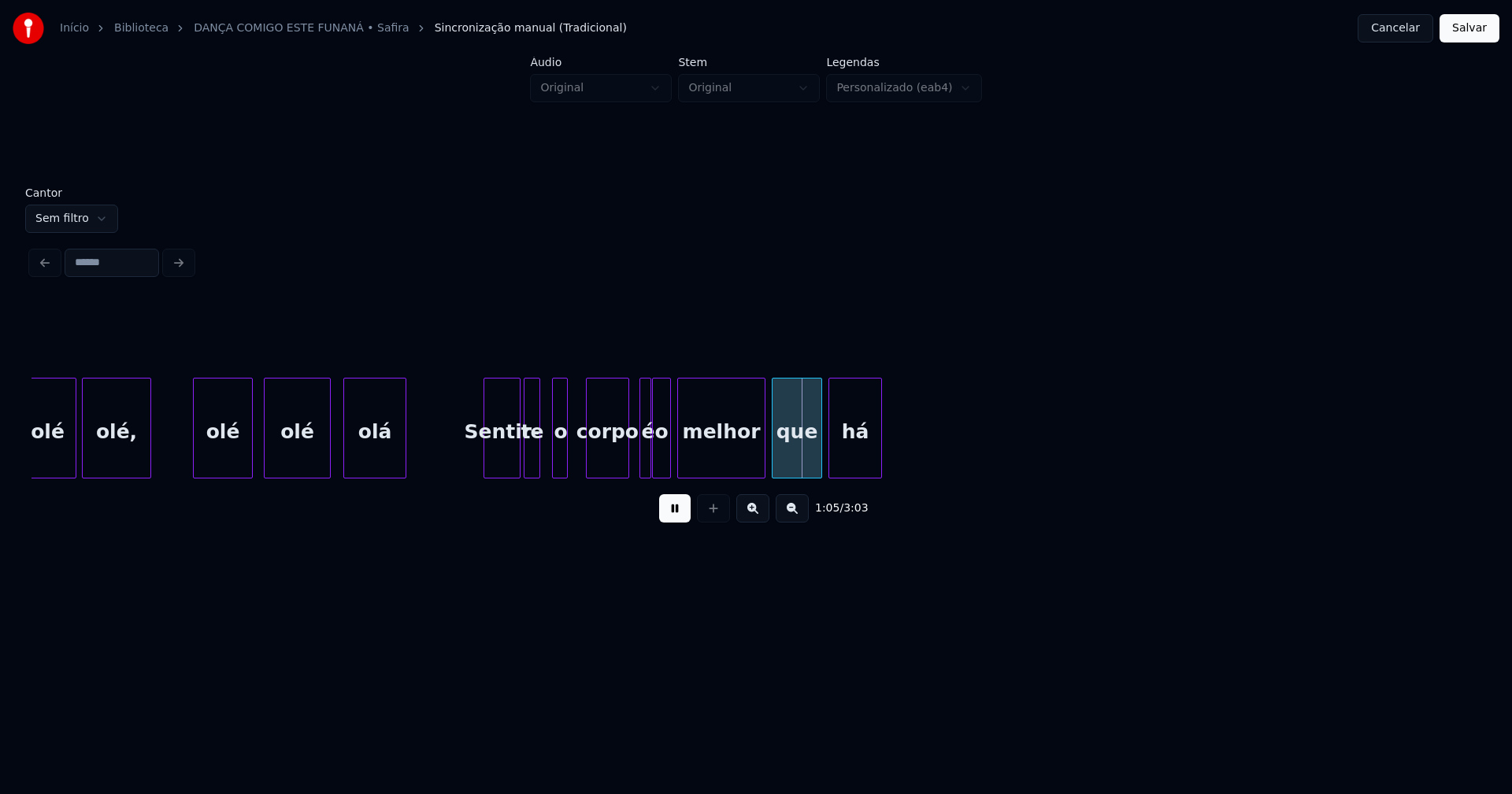
click at [558, 464] on div "o" at bounding box center [561, 432] width 16 height 107
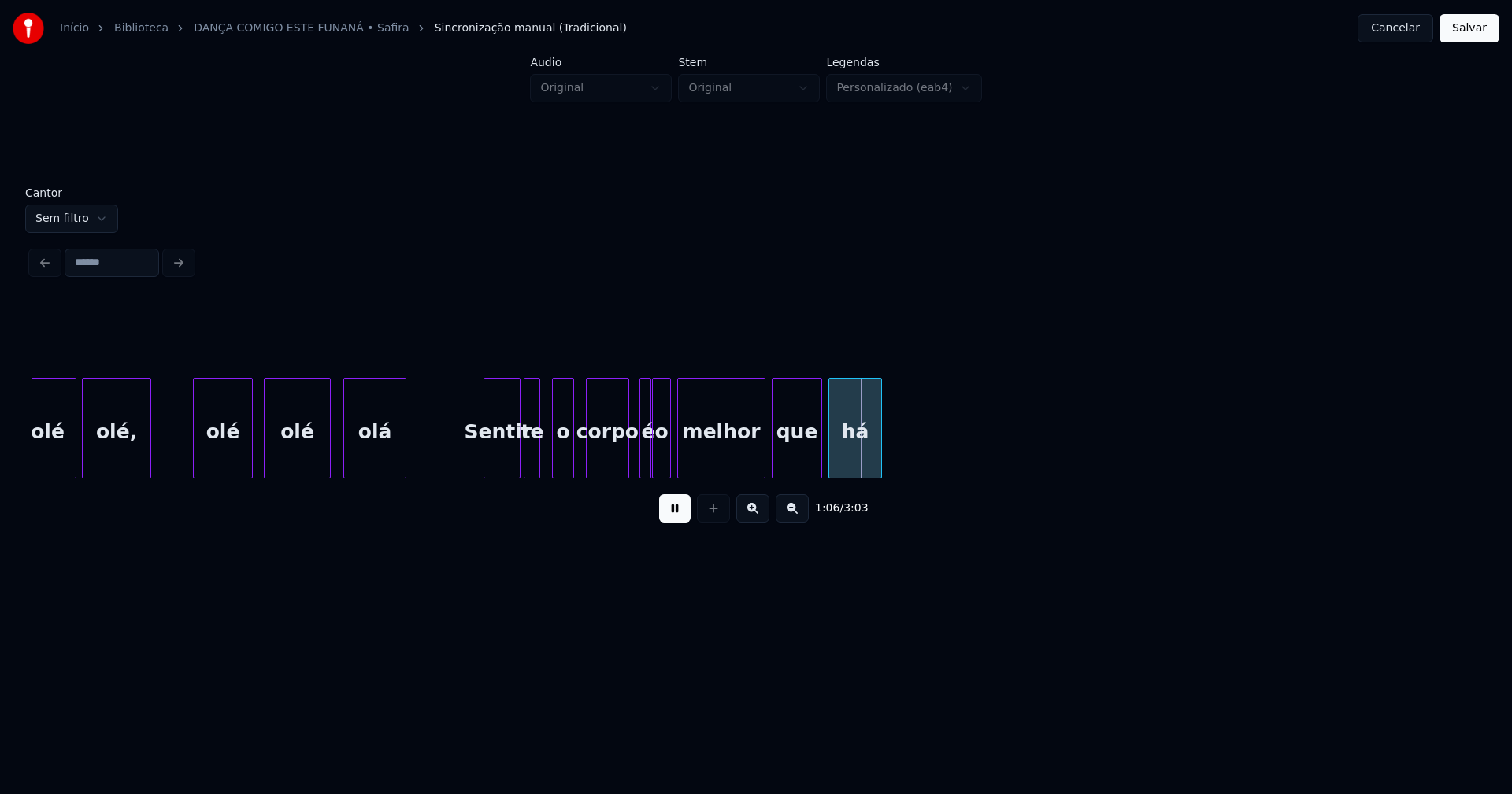
click at [573, 458] on div at bounding box center [571, 428] width 5 height 99
click at [618, 455] on div at bounding box center [618, 428] width 5 height 99
drag, startPoint x: 639, startPoint y: 446, endPoint x: 628, endPoint y: 451, distance: 12.1
click at [632, 450] on div at bounding box center [634, 428] width 5 height 99
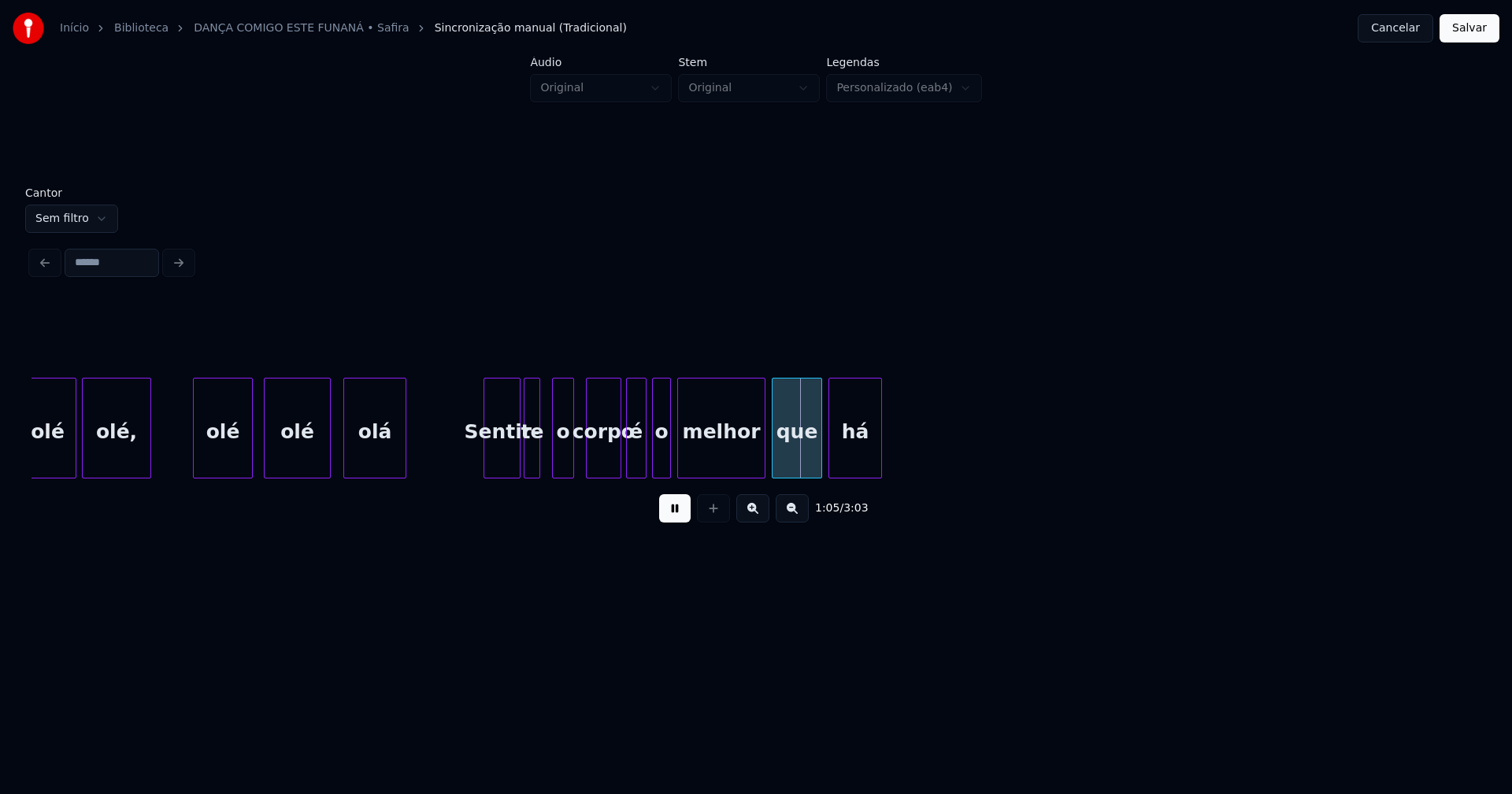
click at [636, 452] on div "é" at bounding box center [636, 432] width 19 height 107
click at [683, 522] on button at bounding box center [674, 509] width 31 height 29
click at [923, 442] on div at bounding box center [921, 428] width 5 height 99
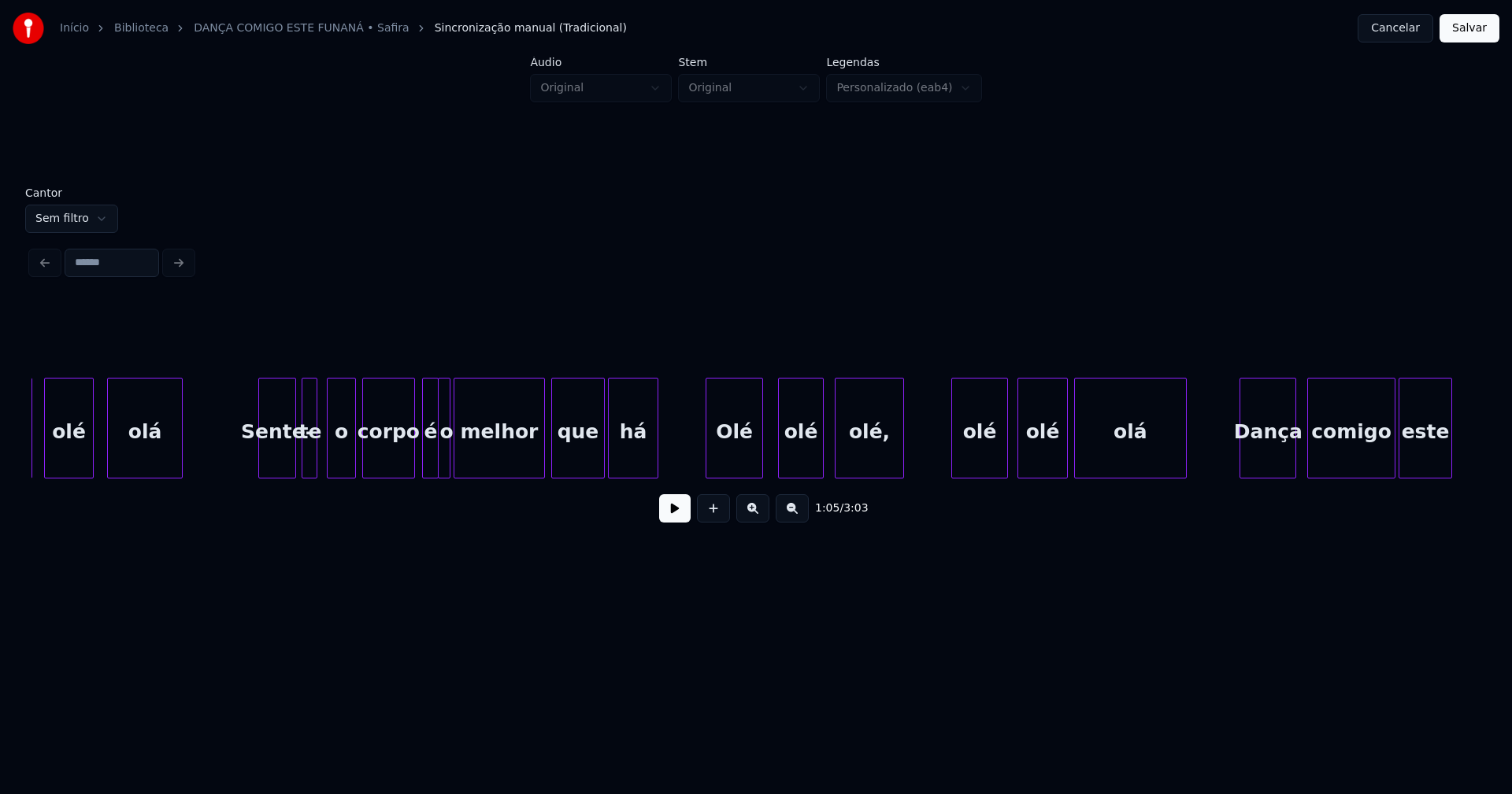
scroll to position [0, 7816]
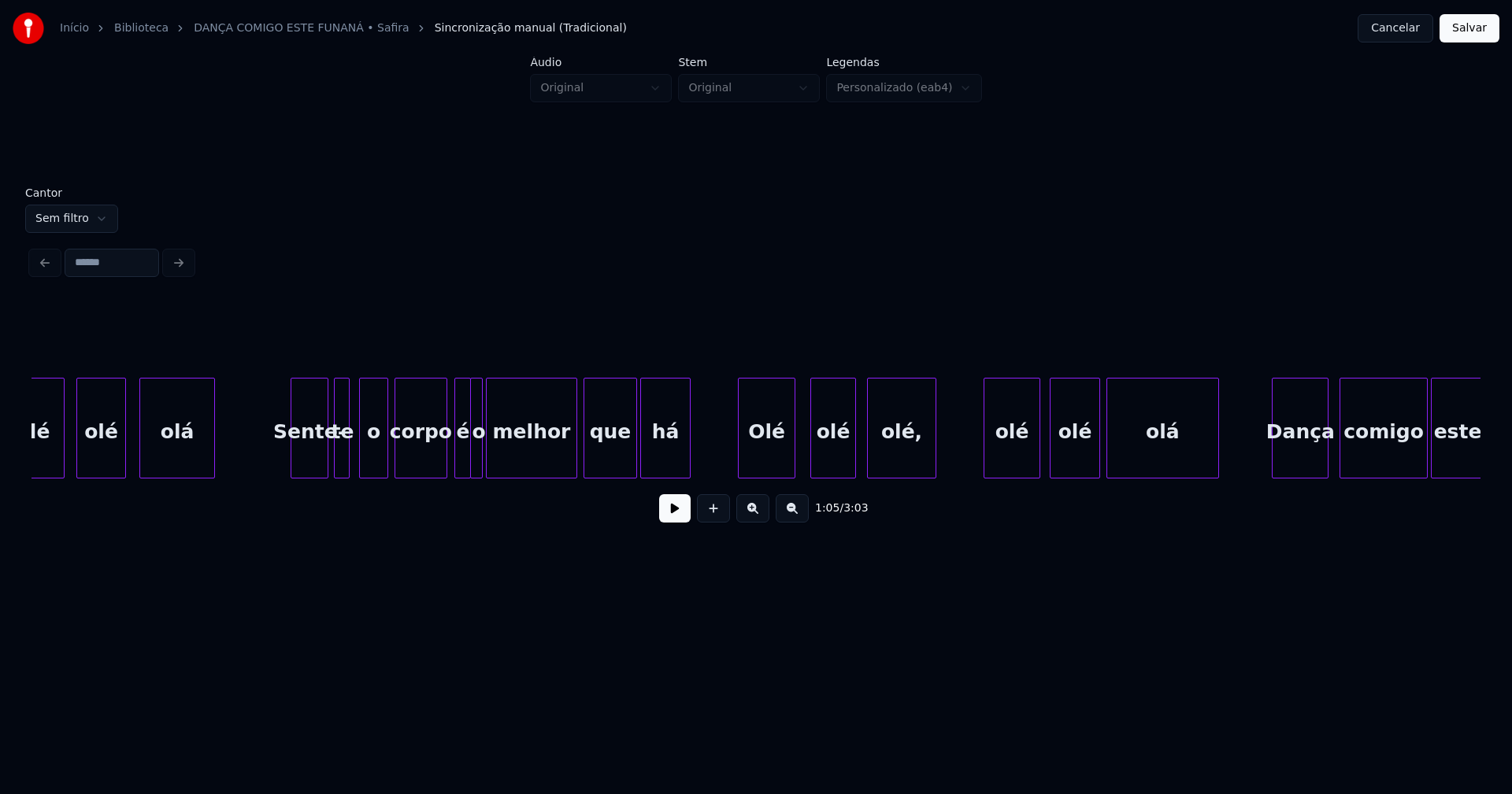
click at [318, 455] on div "Sente-" at bounding box center [309, 432] width 36 height 107
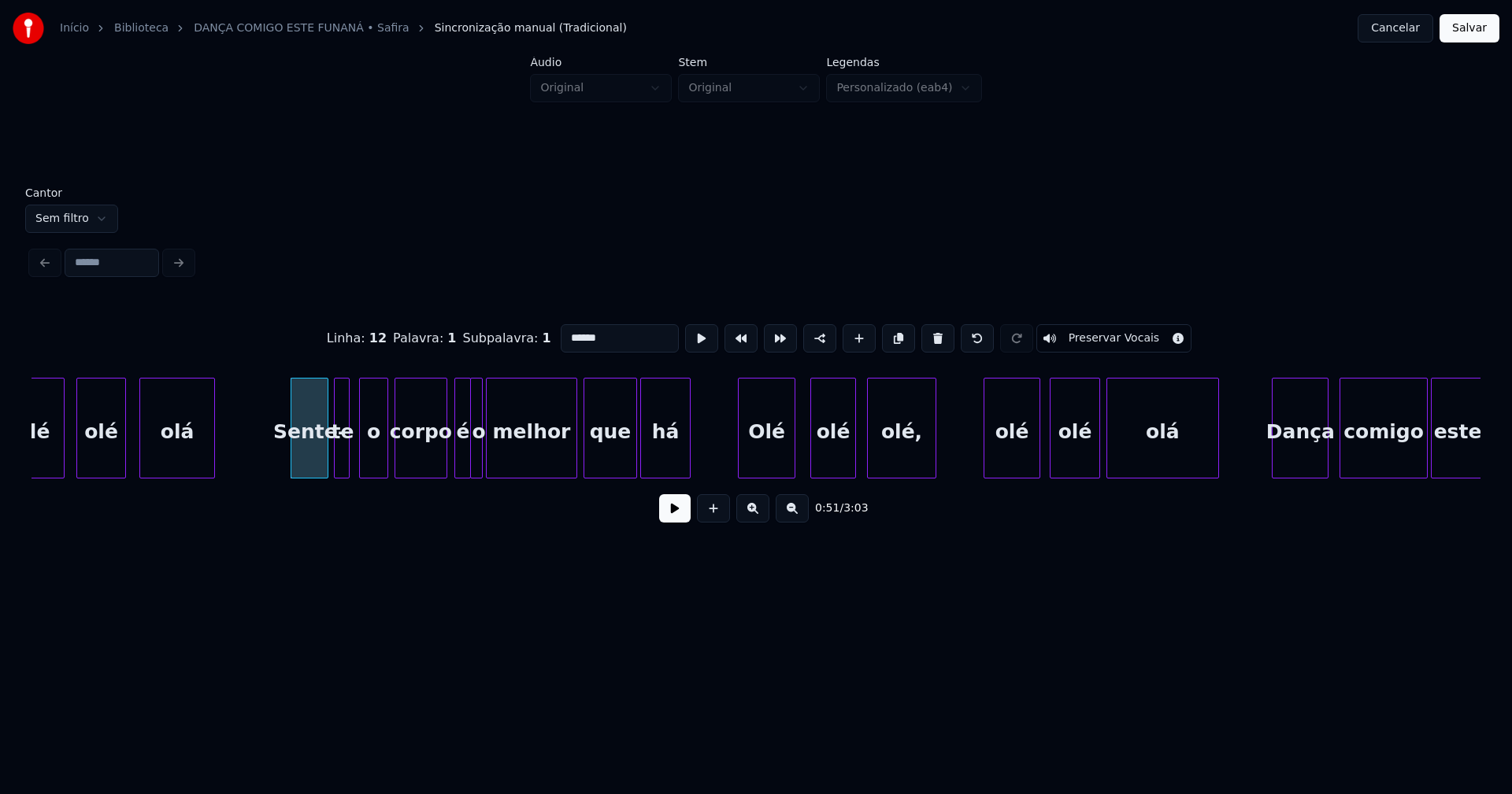
click at [588, 331] on input "******" at bounding box center [620, 339] width 118 height 29
click at [291, 439] on div "Sentir-" at bounding box center [309, 432] width 36 height 107
type input "*******"
click at [666, 518] on button at bounding box center [674, 509] width 31 height 29
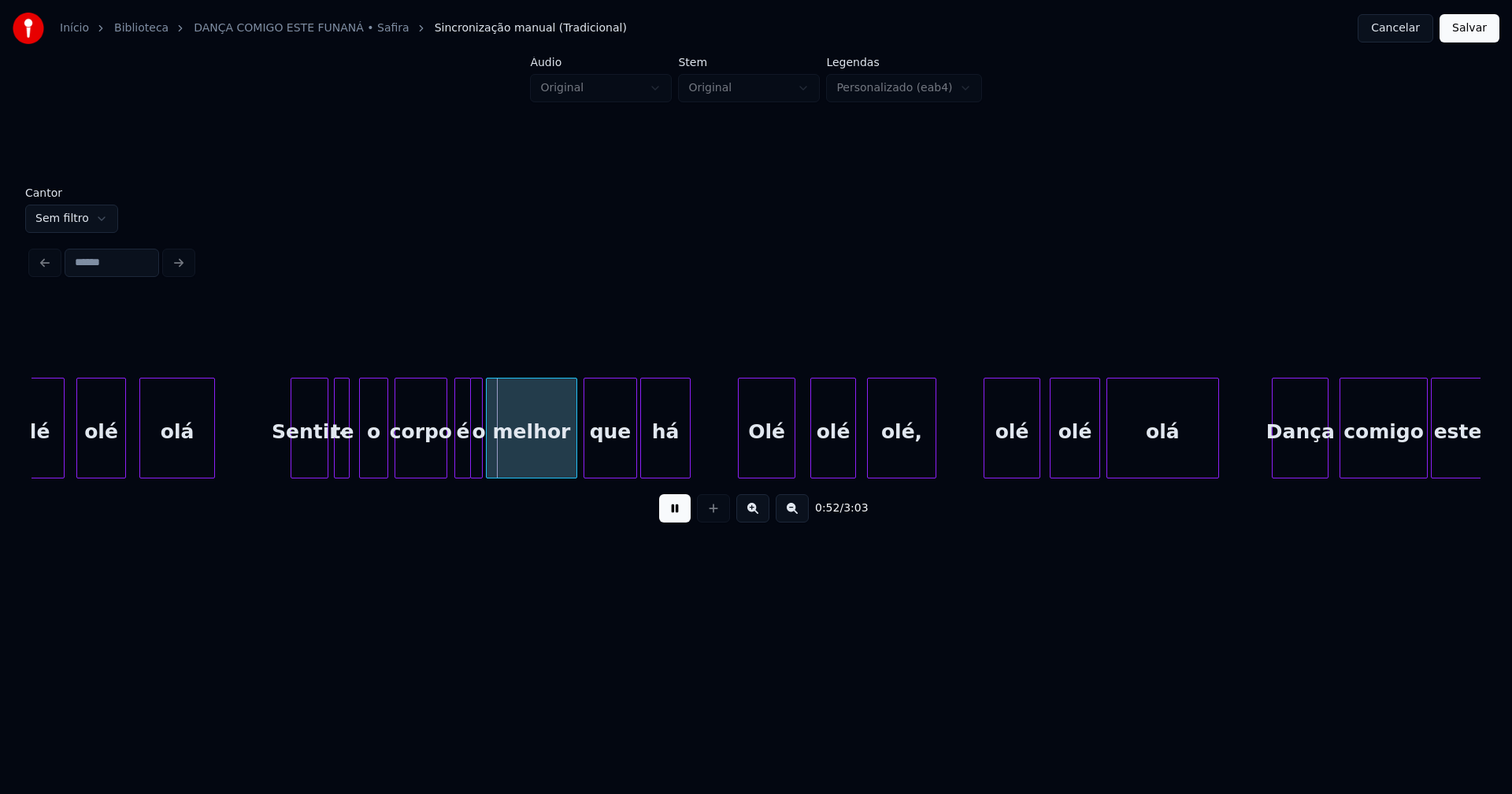
click at [352, 455] on div at bounding box center [354, 428] width 5 height 99
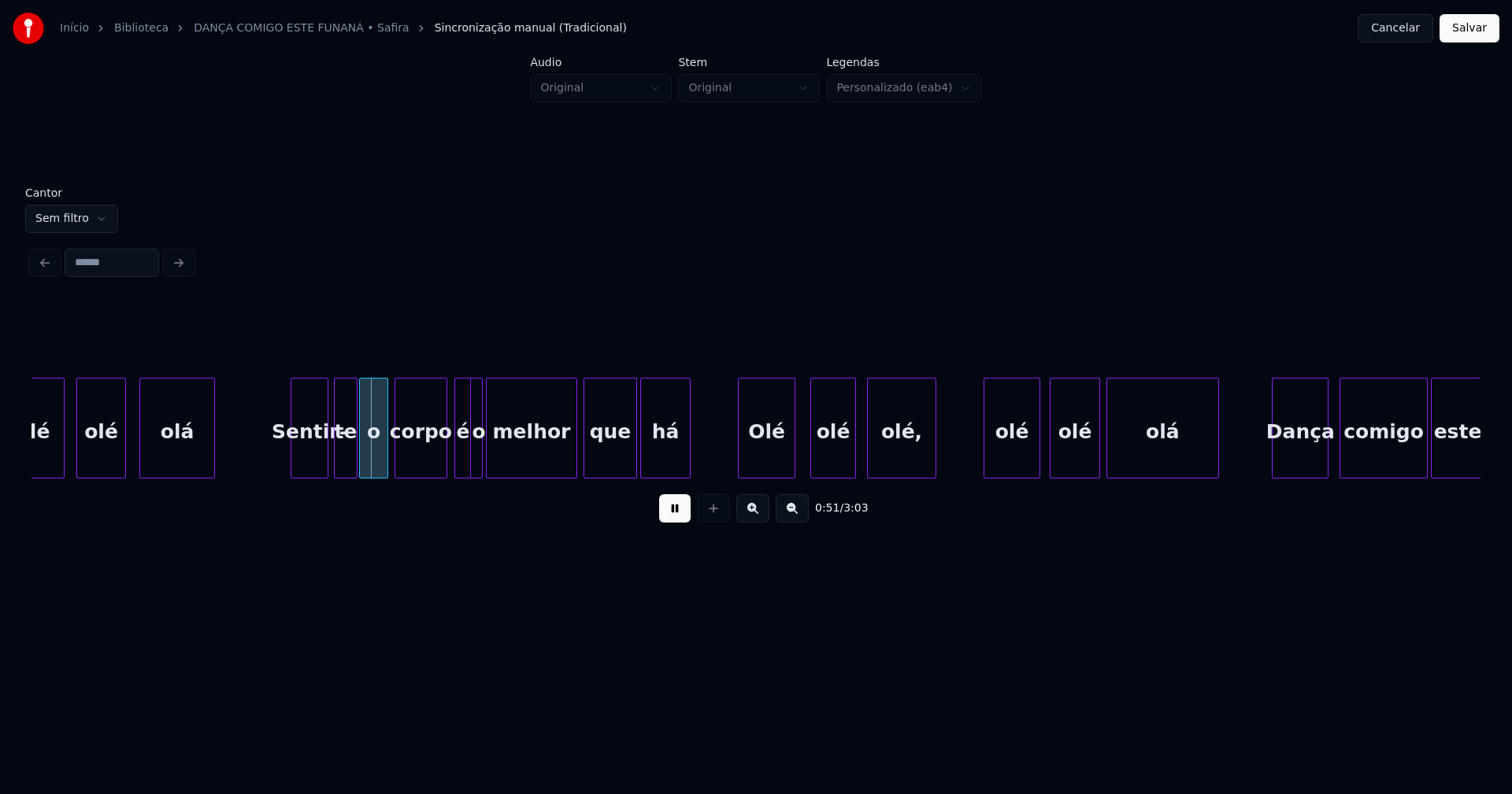
click at [345, 455] on div "te" at bounding box center [346, 432] width 22 height 107
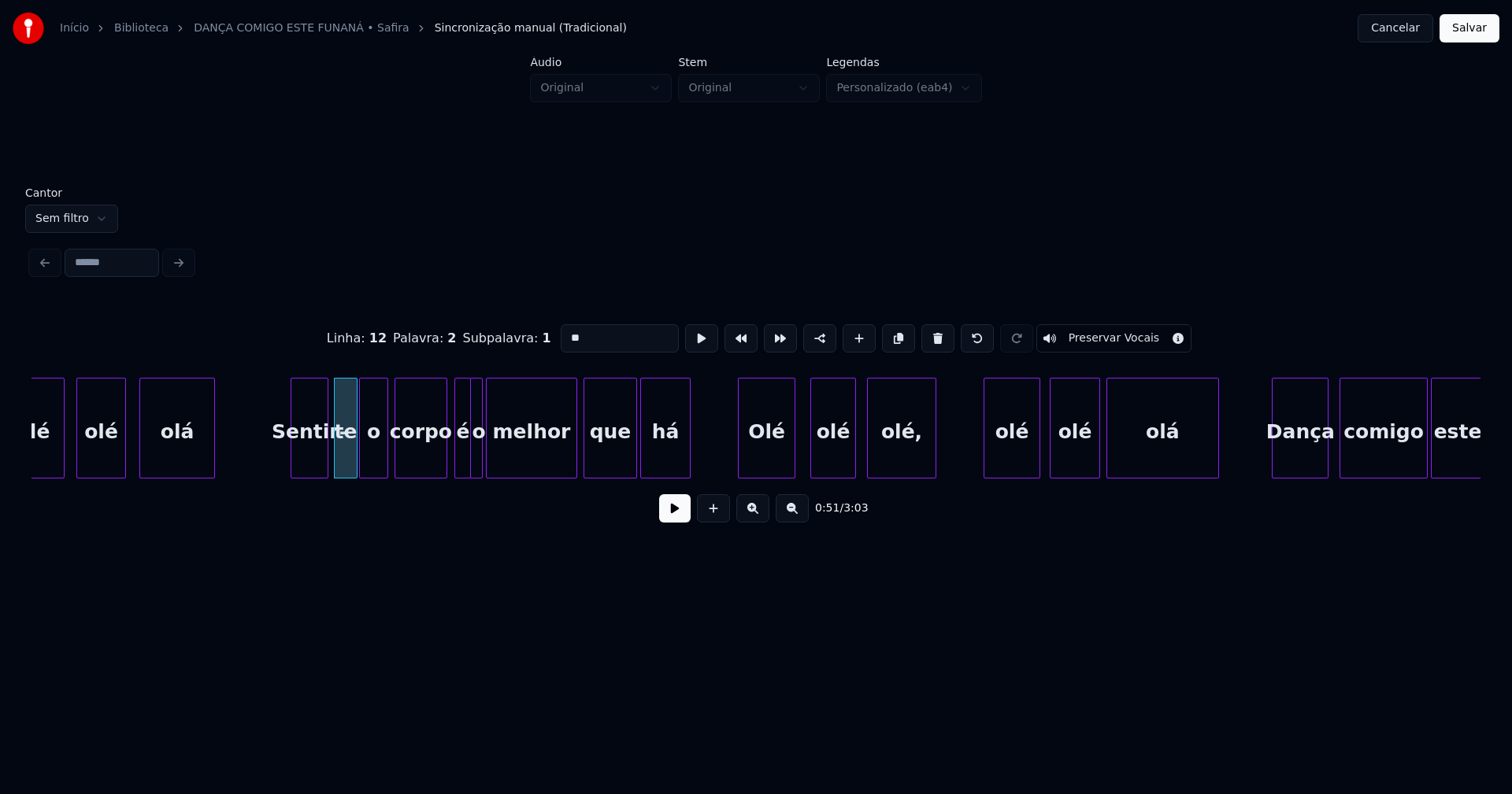
click at [585, 334] on input "**" at bounding box center [620, 339] width 118 height 29
click at [309, 446] on div "Sentir-" at bounding box center [309, 432] width 36 height 107
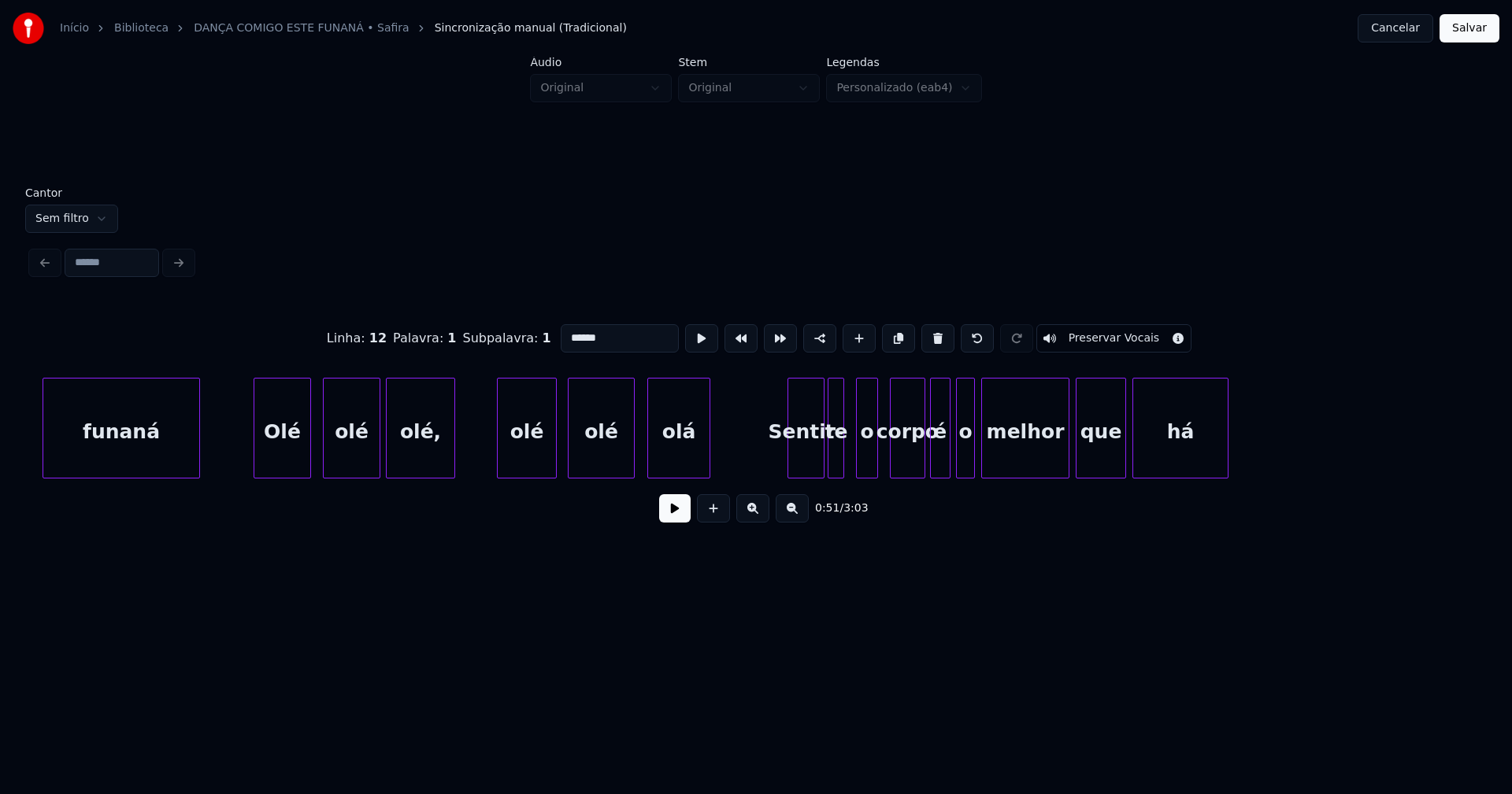
scroll to position [0, 9463]
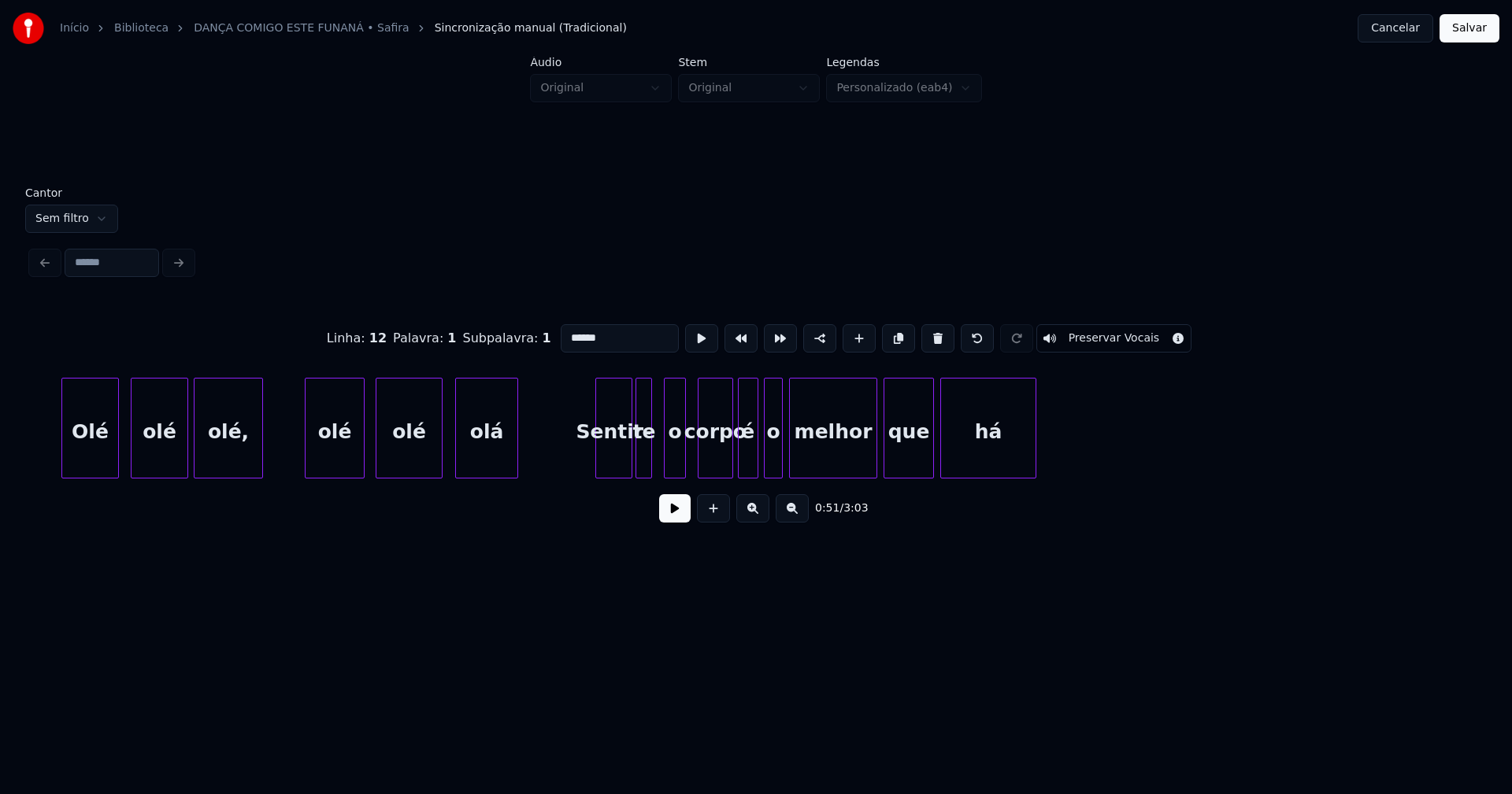
click at [624, 454] on div "Sentir-" at bounding box center [613, 432] width 35 height 107
click at [656, 454] on div at bounding box center [656, 428] width 5 height 99
click at [649, 454] on div "te" at bounding box center [647, 432] width 22 height 107
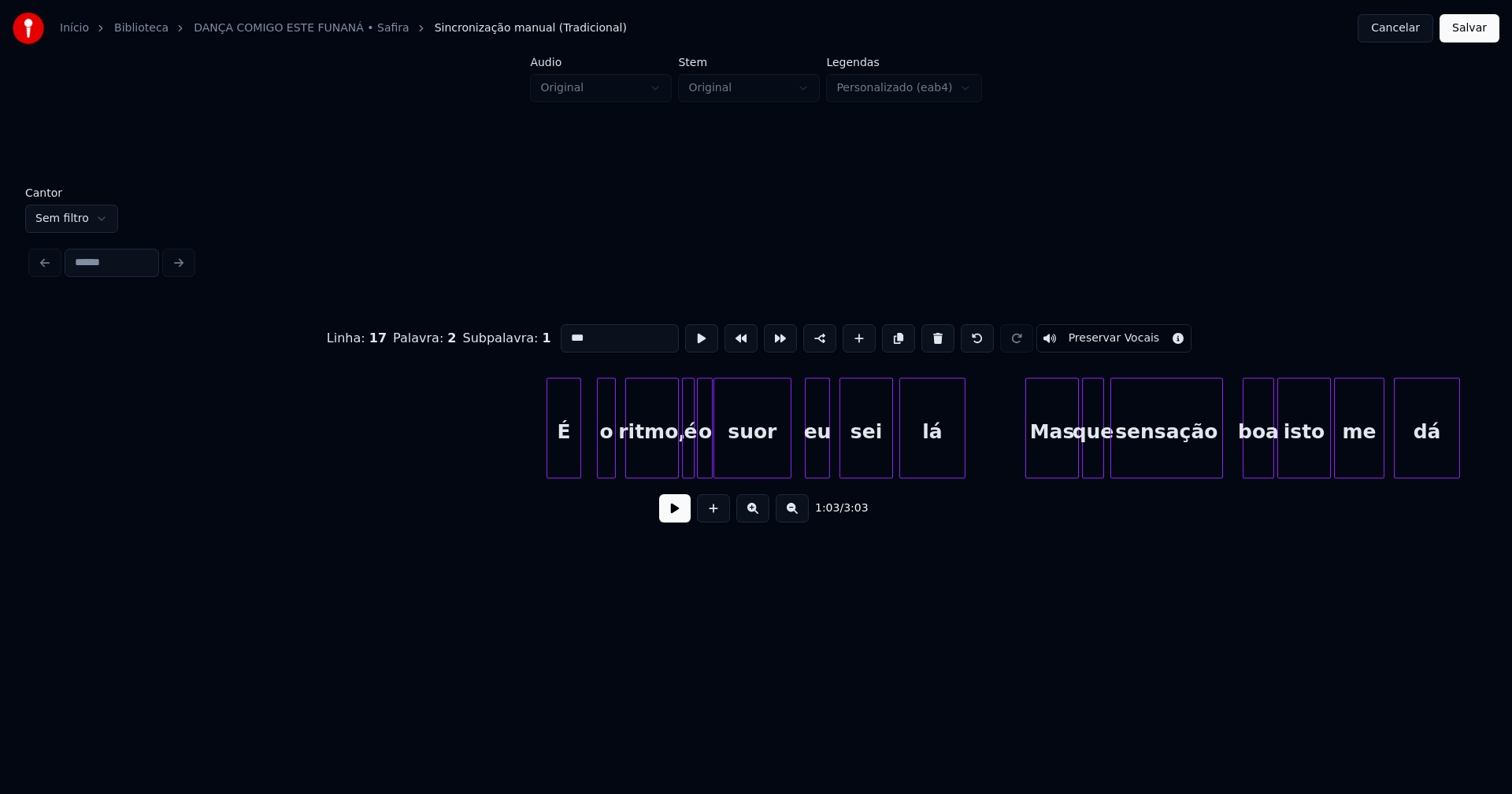
scroll to position [0, 12068]
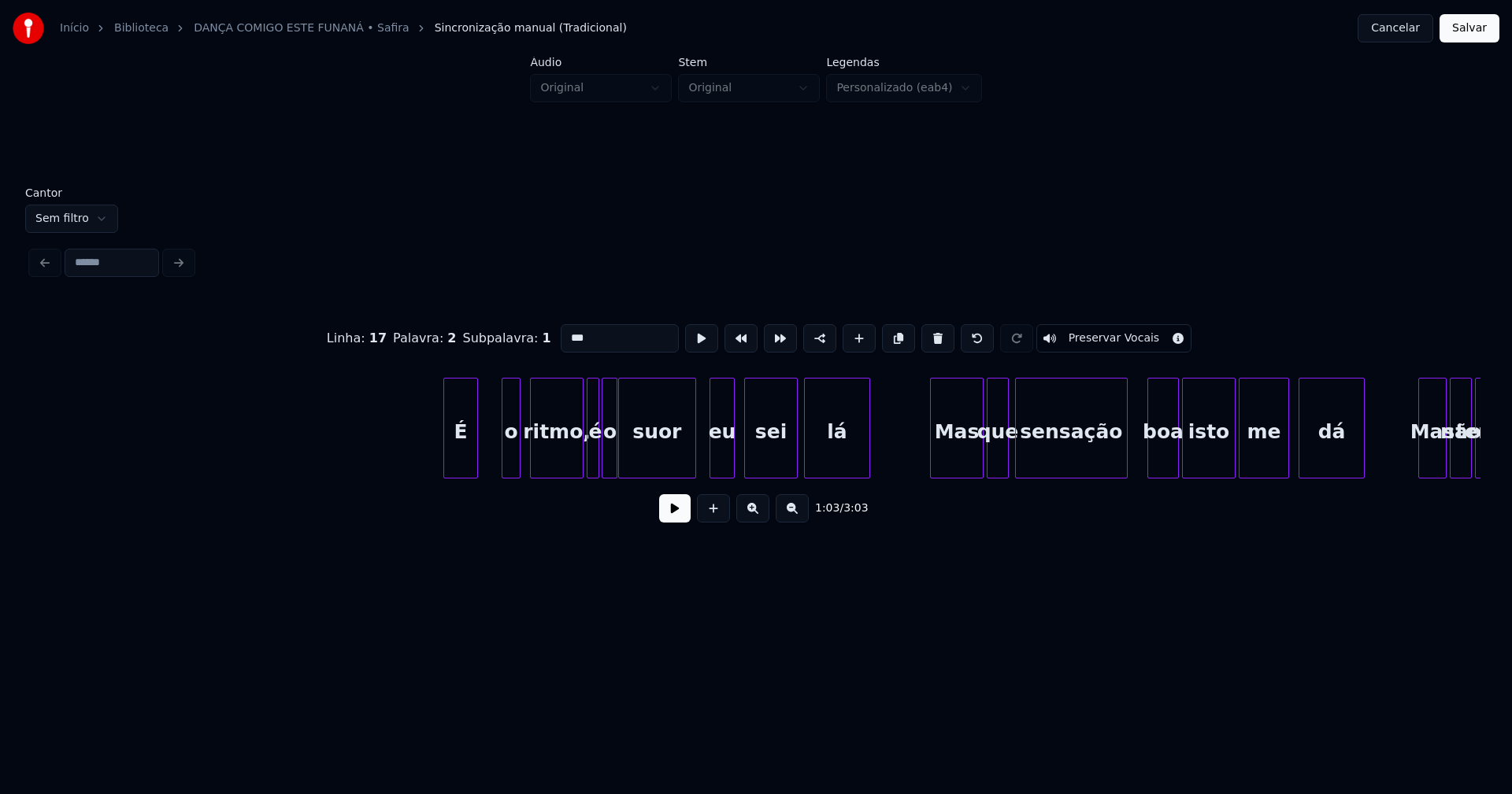
click at [465, 467] on div "É" at bounding box center [460, 432] width 33 height 107
type input "***"
click at [675, 516] on button at bounding box center [674, 509] width 31 height 29
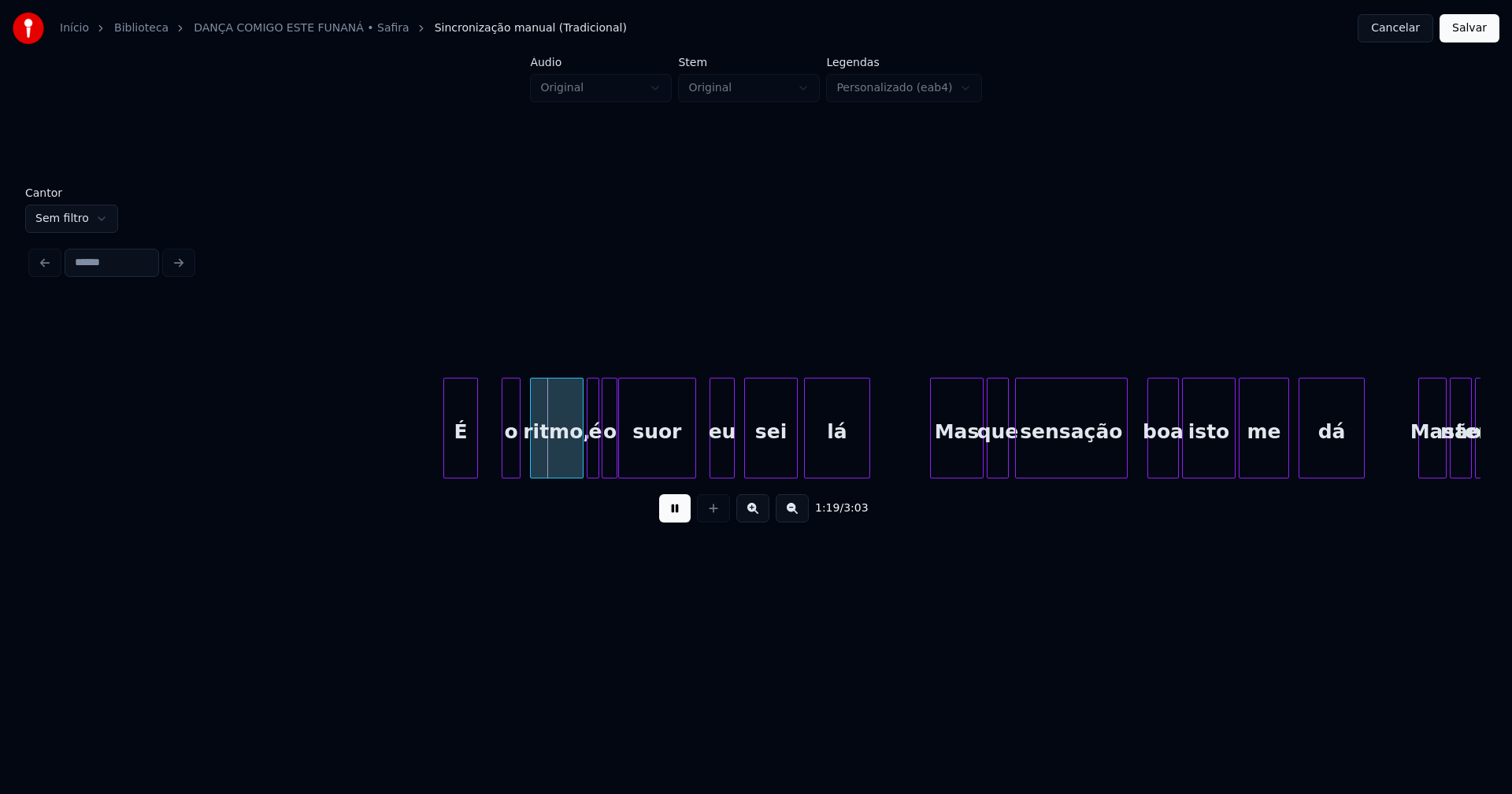
click at [668, 515] on button at bounding box center [674, 509] width 31 height 29
click at [492, 446] on div at bounding box center [490, 428] width 5 height 99
click at [665, 516] on button at bounding box center [674, 509] width 31 height 29
click at [715, 460] on div "eu" at bounding box center [718, 432] width 24 height 107
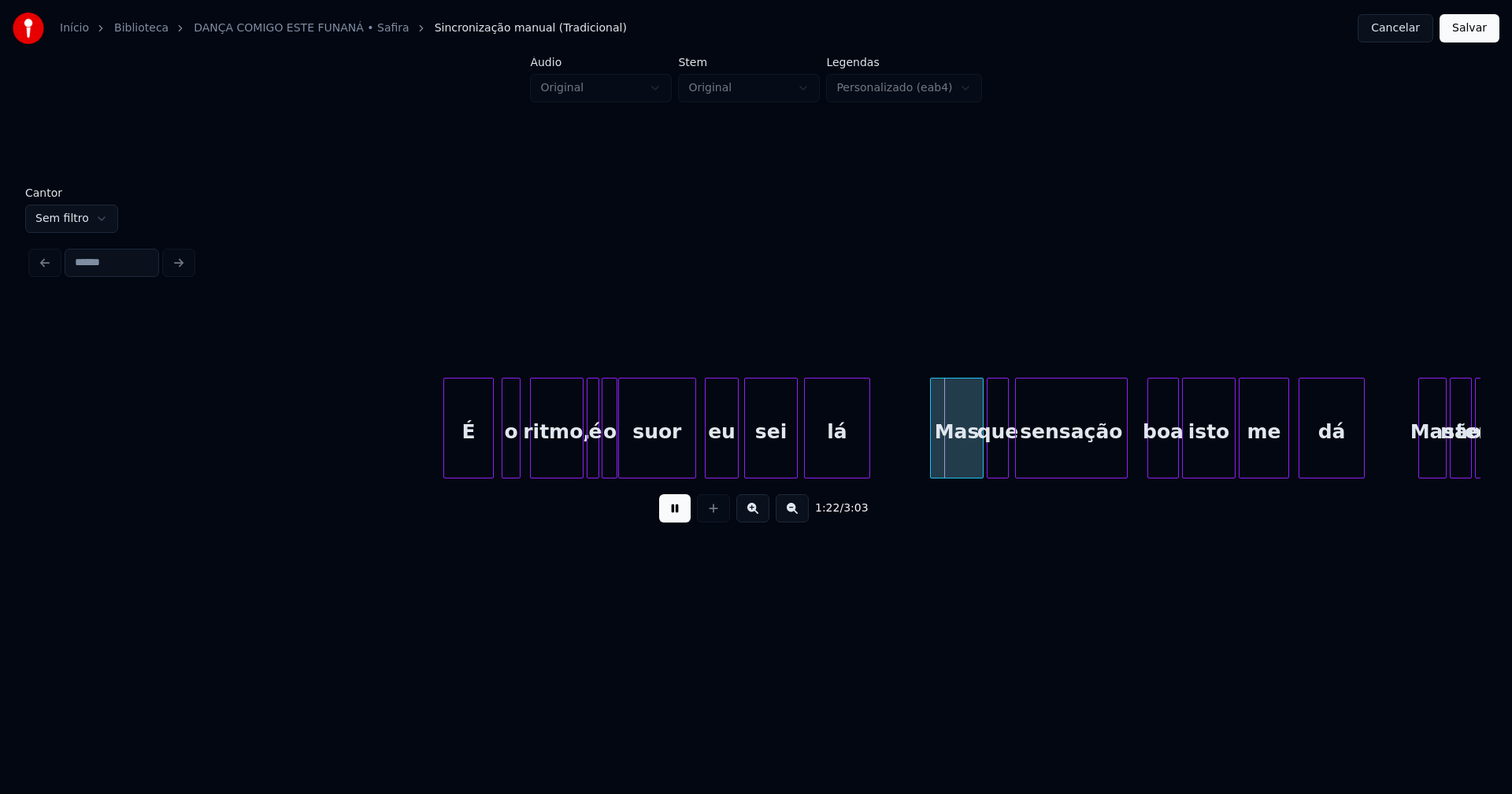
click at [736, 456] on div at bounding box center [735, 428] width 5 height 99
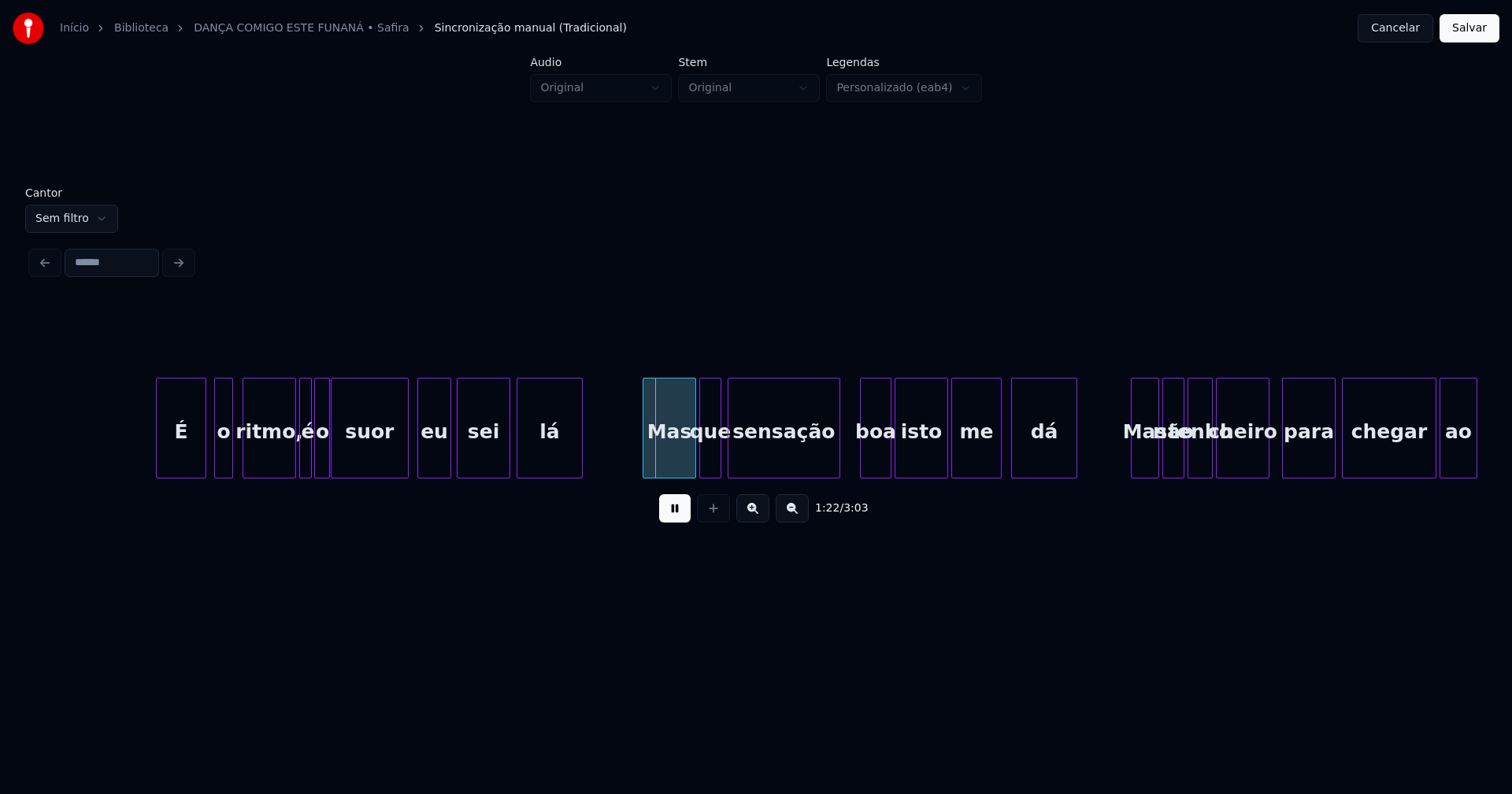
scroll to position [0, 12372]
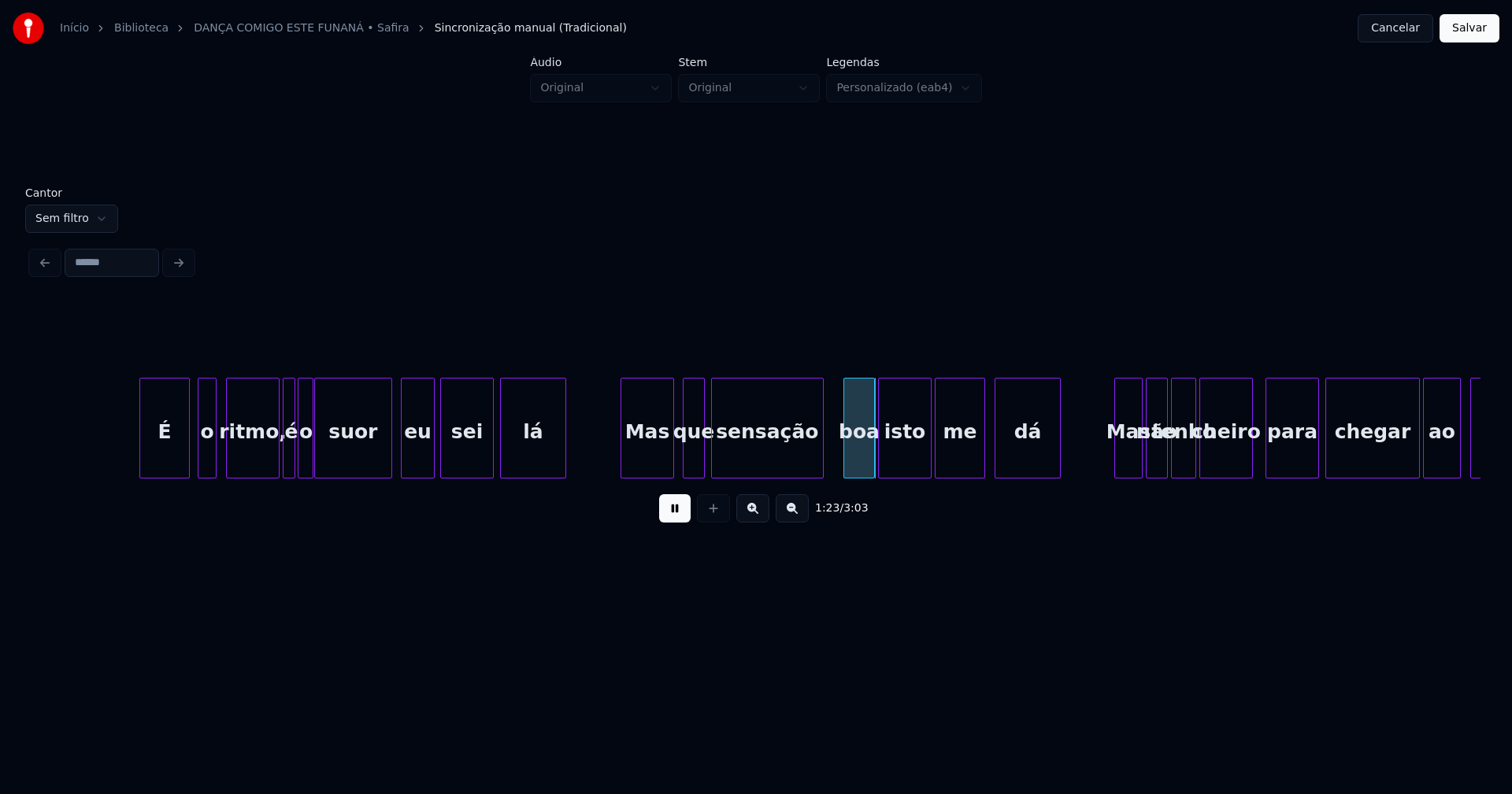
click at [646, 466] on div "Mas" at bounding box center [647, 432] width 52 height 107
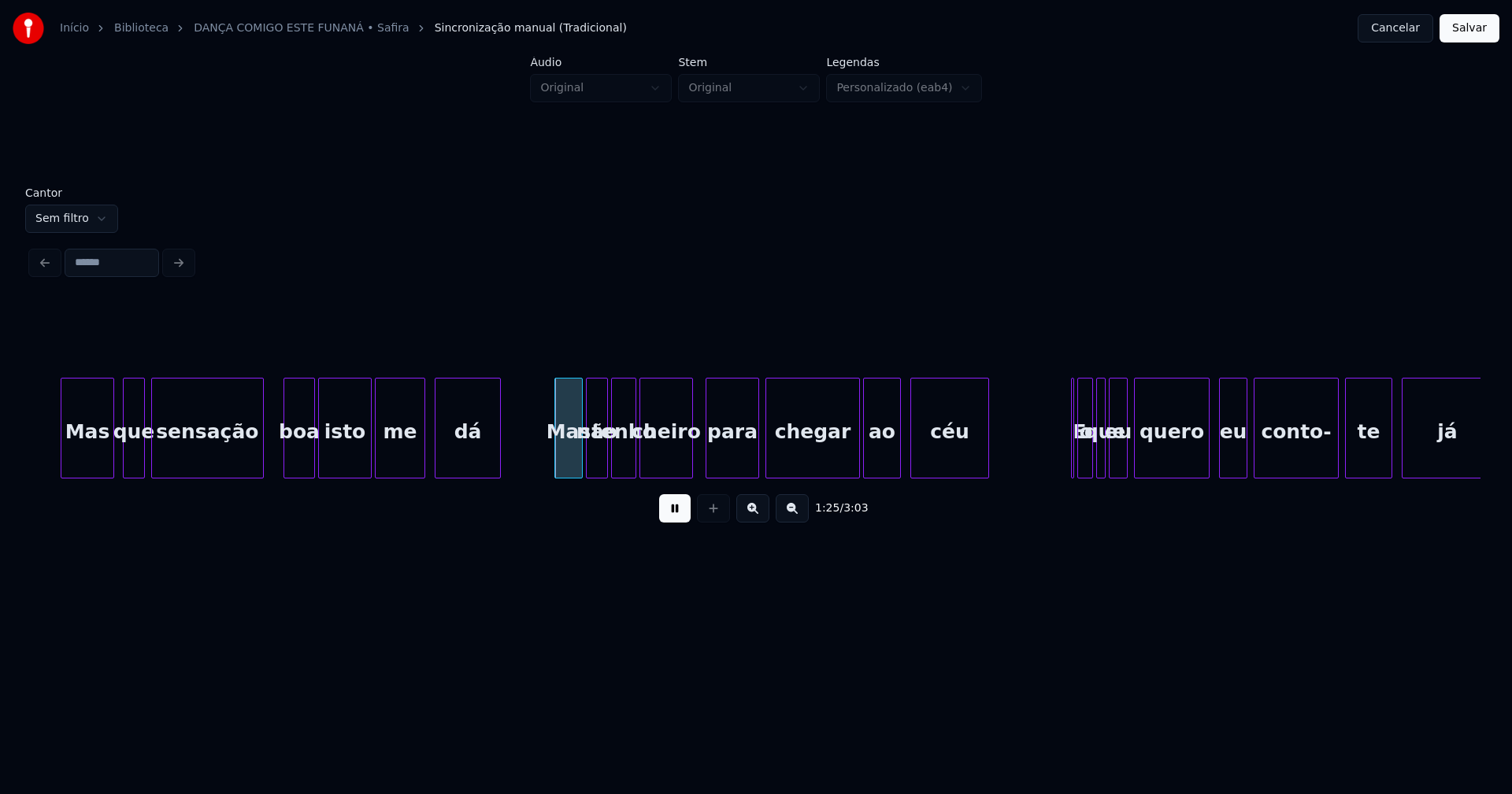
scroll to position [0, 13267]
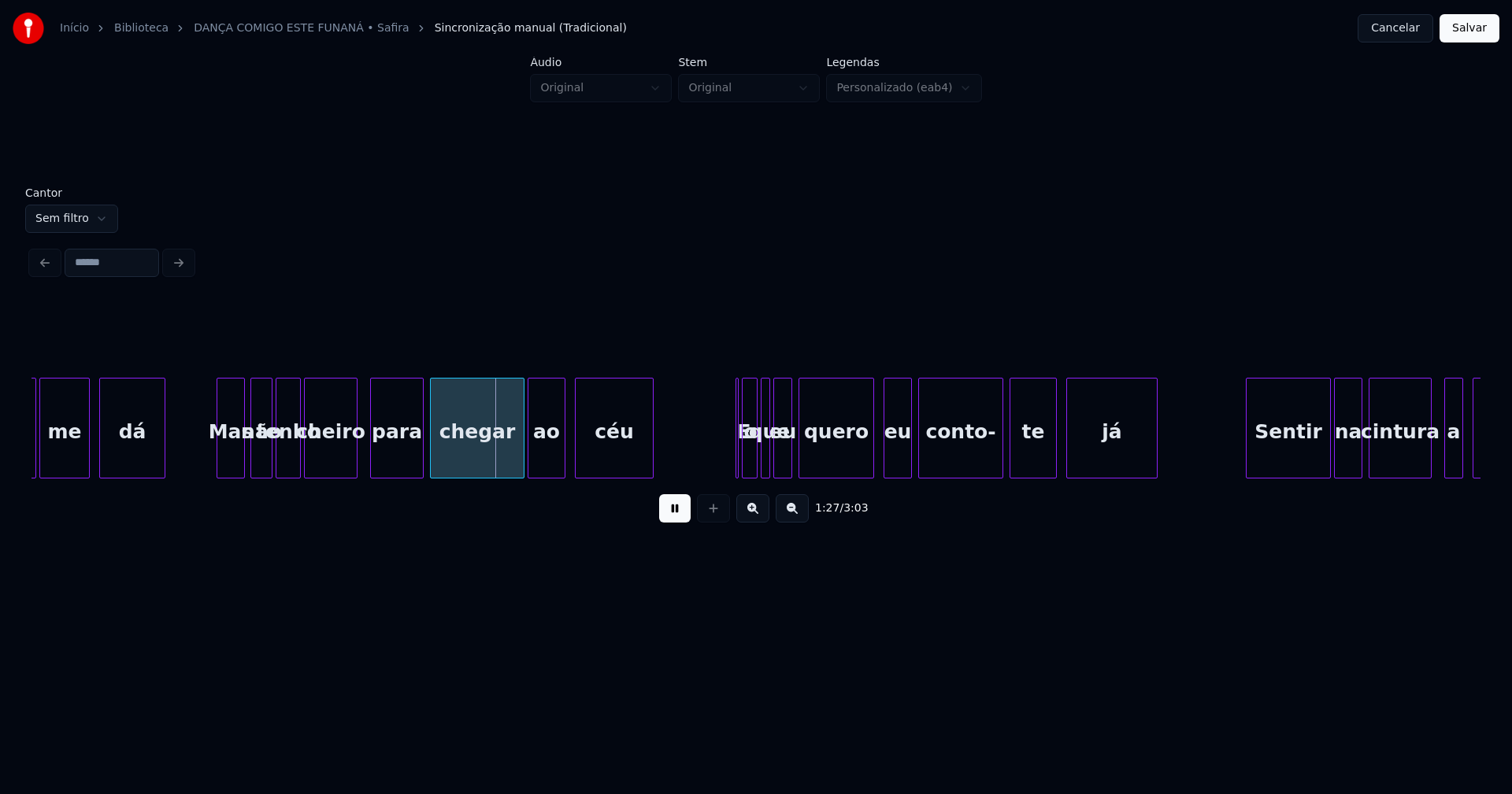
click at [232, 459] on div "Mas" at bounding box center [231, 432] width 27 height 107
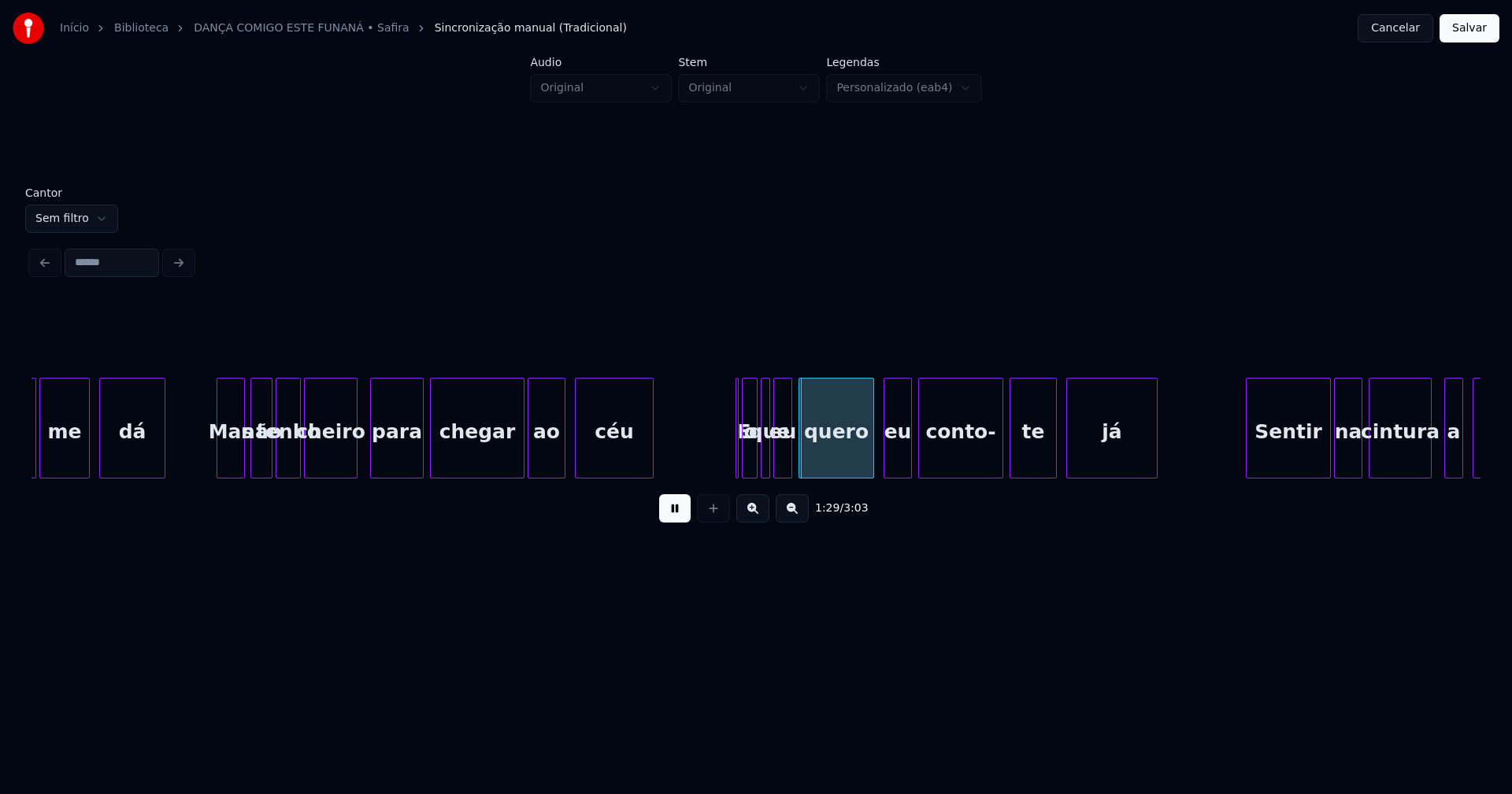
drag, startPoint x: 677, startPoint y: 518, endPoint x: 707, endPoint y: 501, distance: 34.5
click at [680, 517] on button at bounding box center [674, 509] width 31 height 29
click at [748, 458] on div at bounding box center [749, 428] width 5 height 99
click at [706, 391] on div "E" at bounding box center [714, 428] width 17 height 100
click at [715, 461] on div "E" at bounding box center [715, 432] width 16 height 107
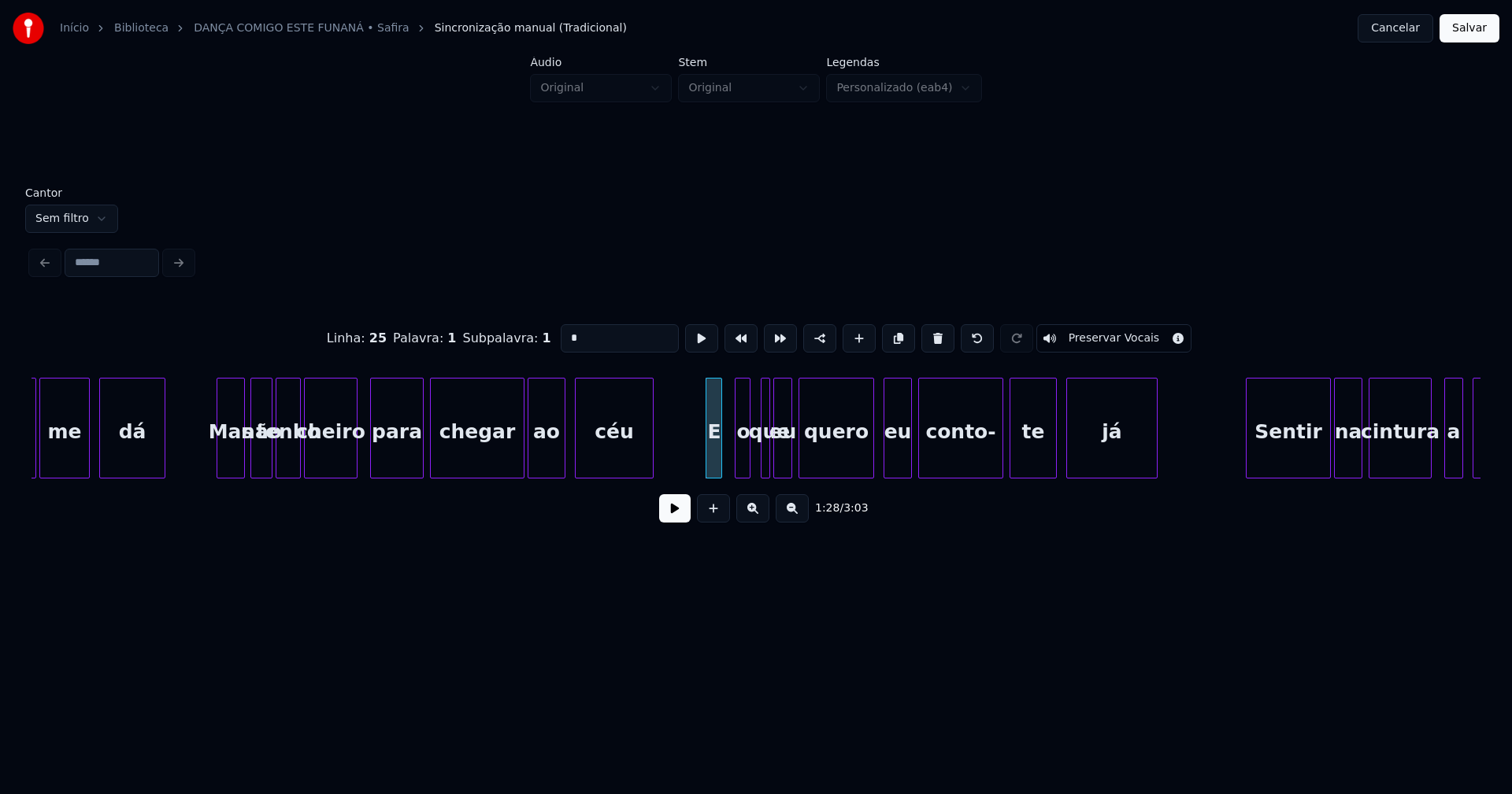
click at [740, 461] on div "o" at bounding box center [743, 432] width 16 height 107
click at [730, 458] on div at bounding box center [729, 428] width 5 height 99
click at [674, 523] on button at bounding box center [674, 509] width 31 height 29
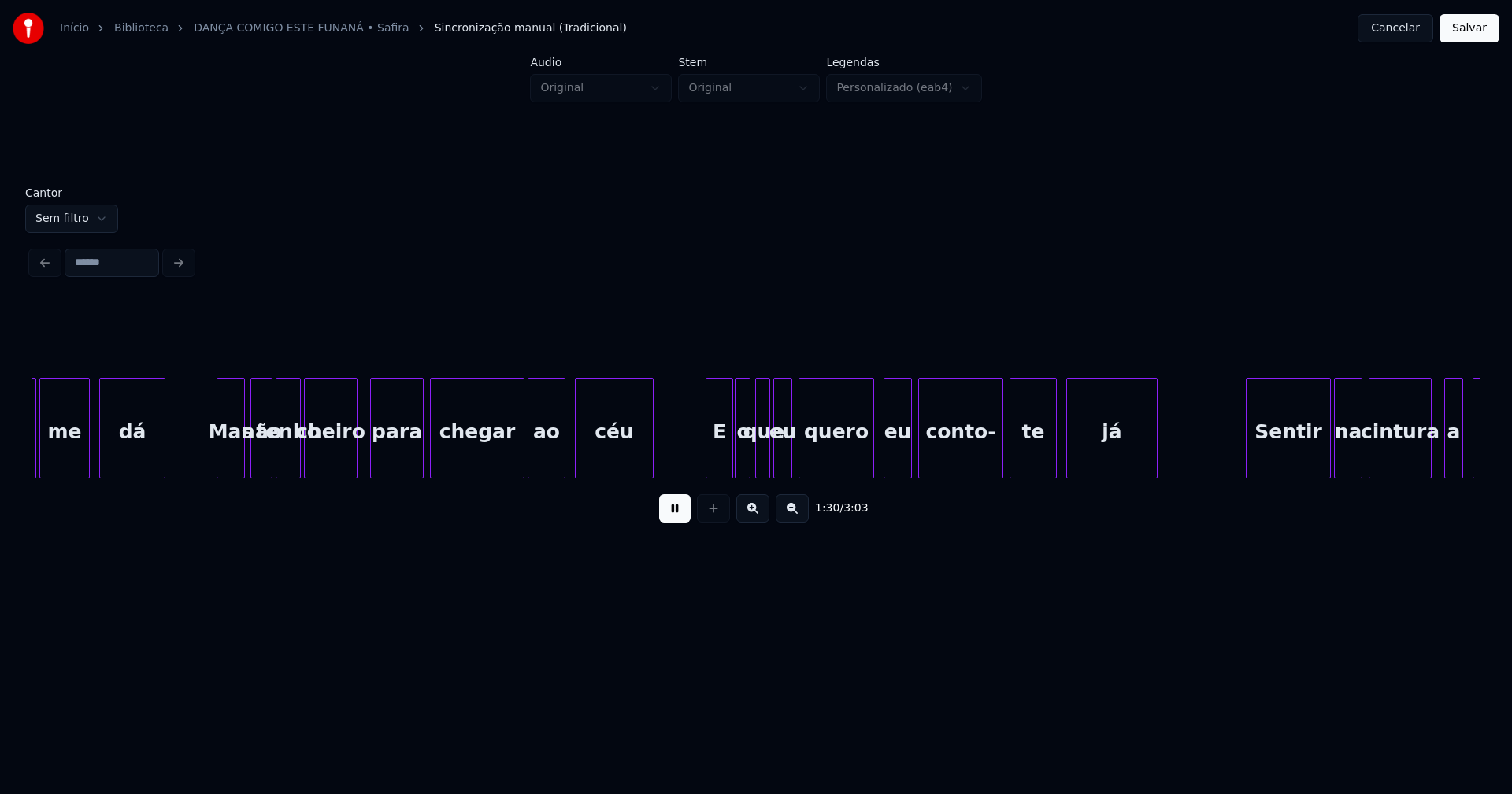
click at [756, 465] on div at bounding box center [758, 428] width 5 height 99
click at [892, 462] on div "eu" at bounding box center [892, 432] width 27 height 107
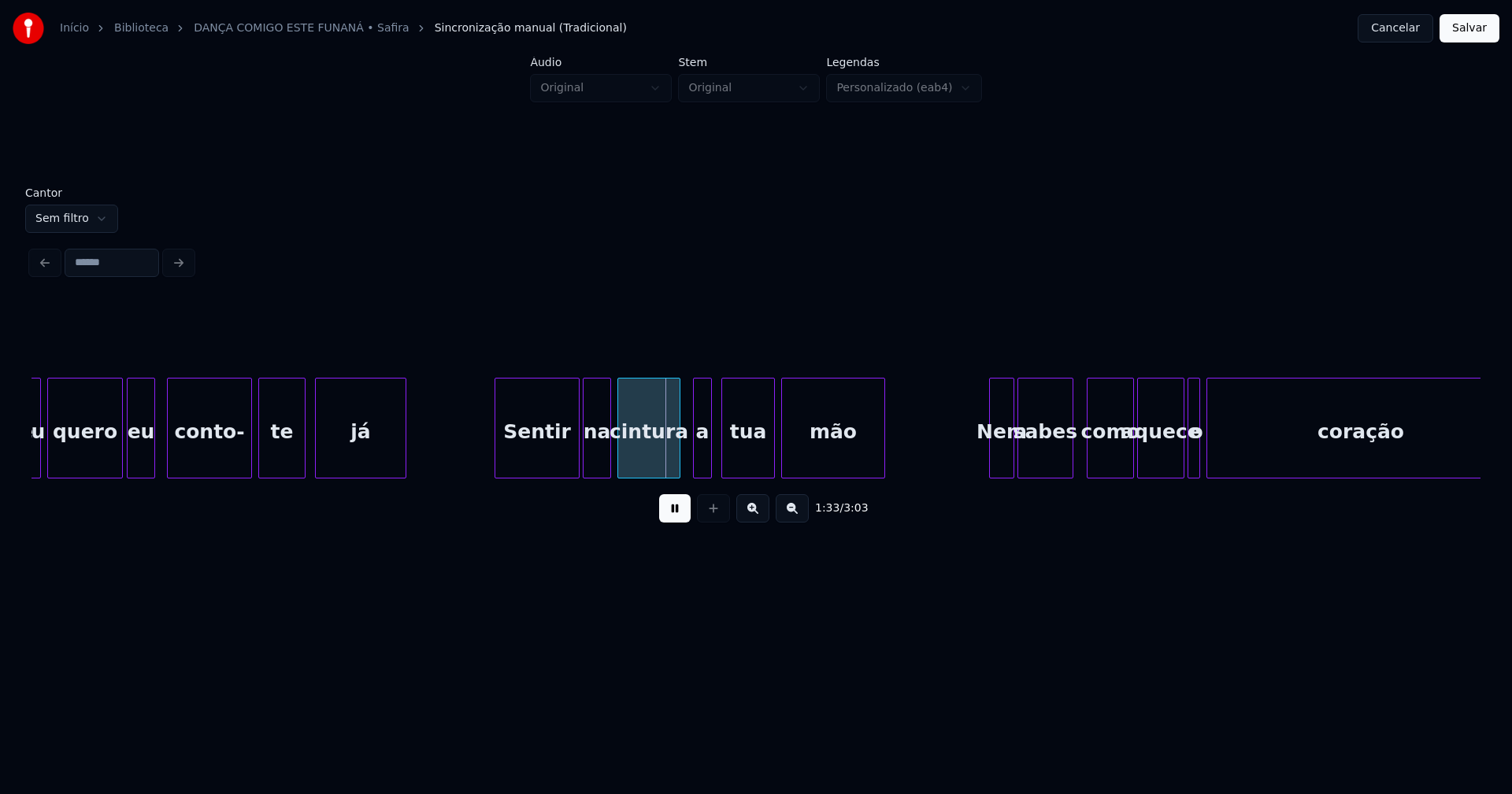
scroll to position [0, 14050]
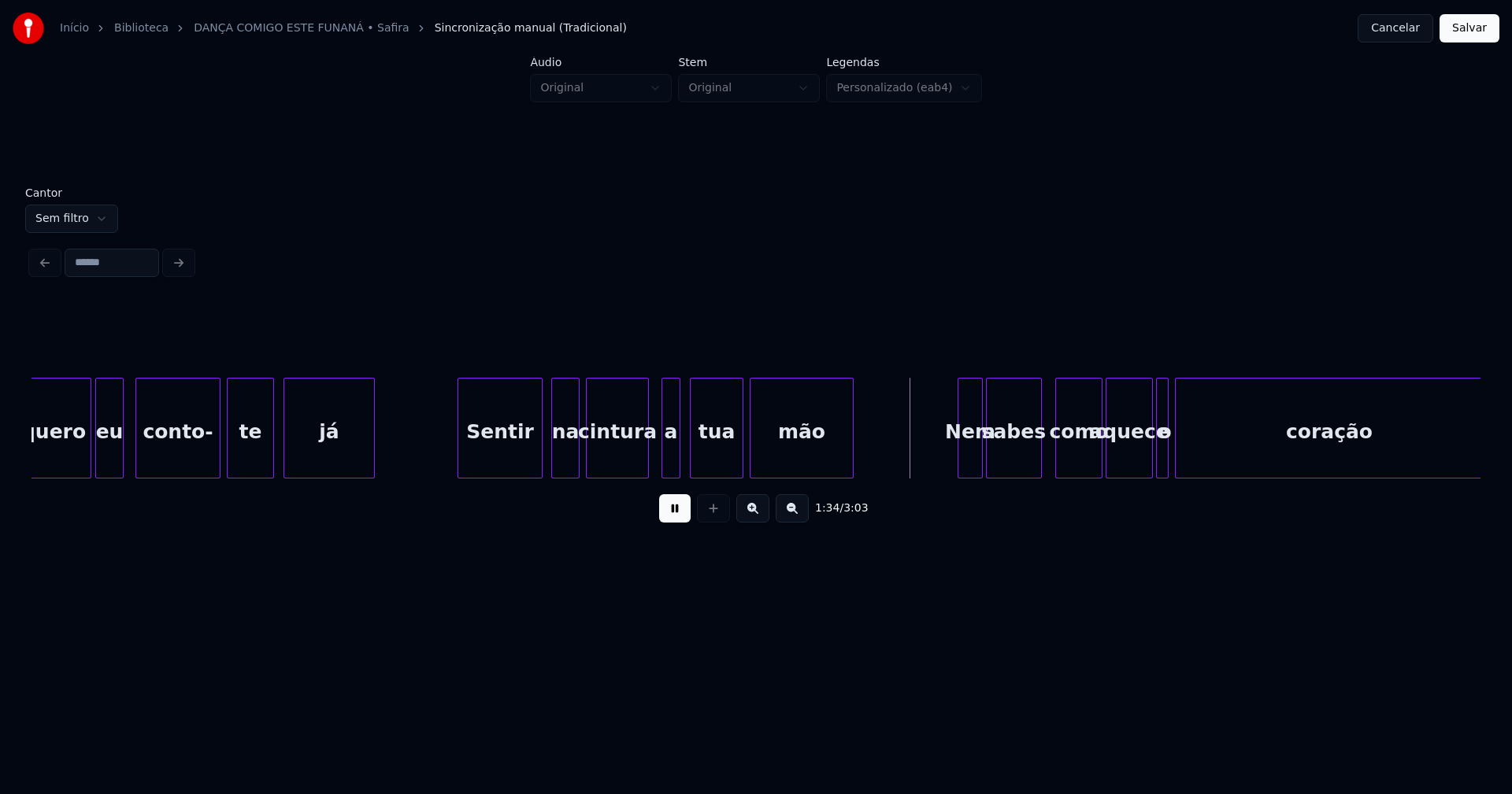
click at [505, 466] on div "Sentir" at bounding box center [500, 432] width 84 height 107
click at [667, 461] on div "a" at bounding box center [666, 432] width 18 height 107
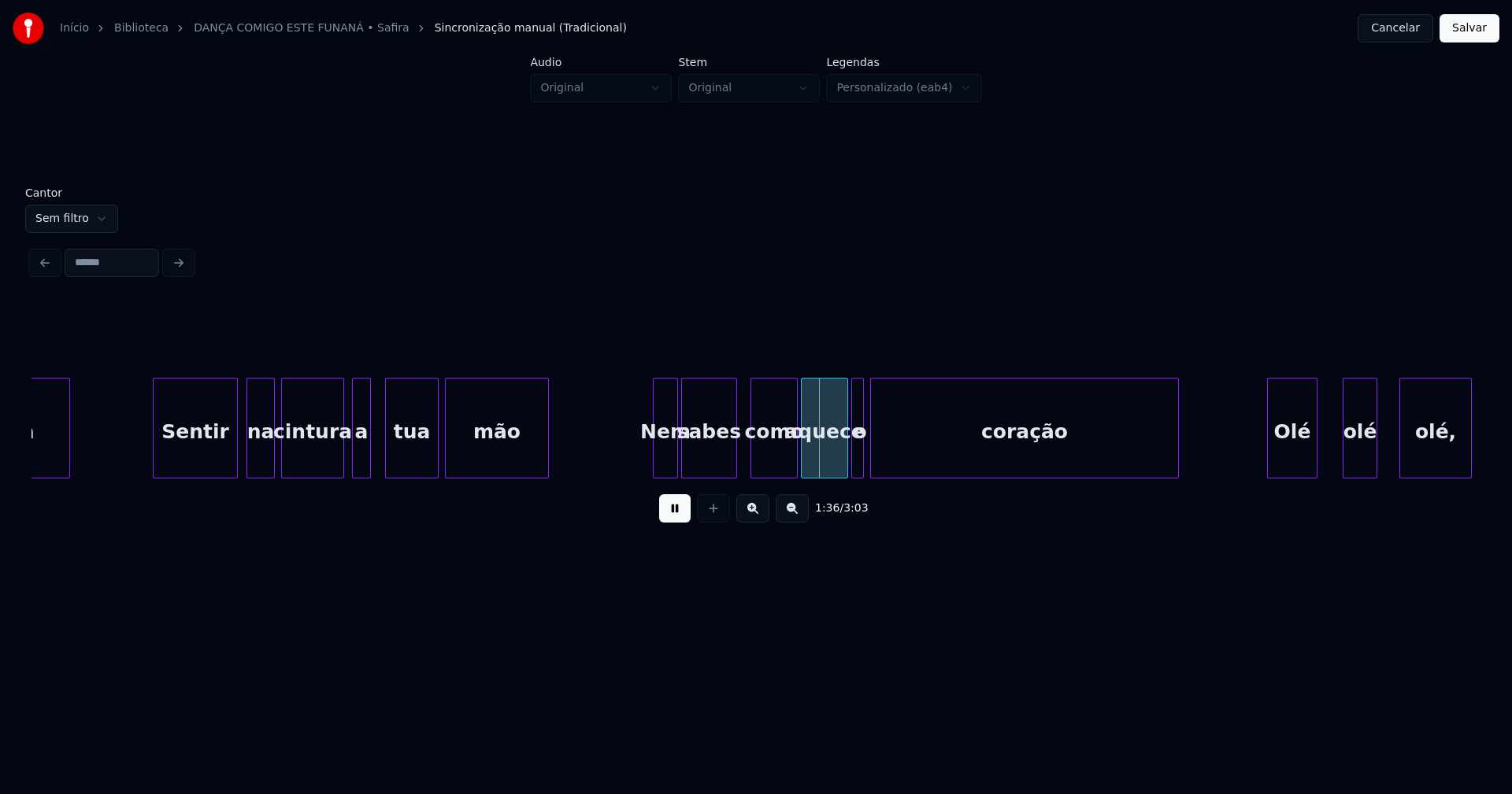
scroll to position [0, 14673]
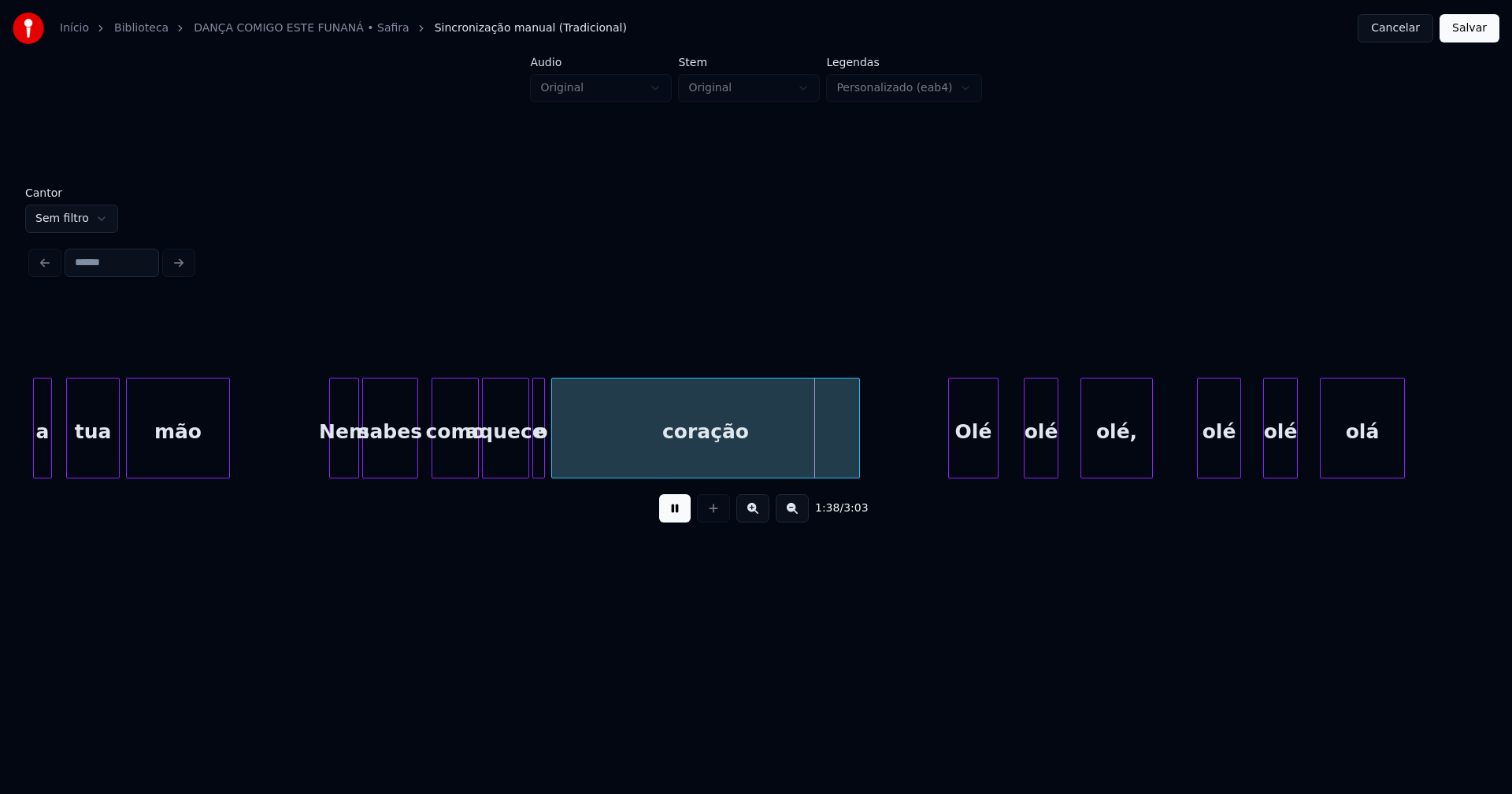
click at [333, 455] on div at bounding box center [333, 428] width 5 height 99
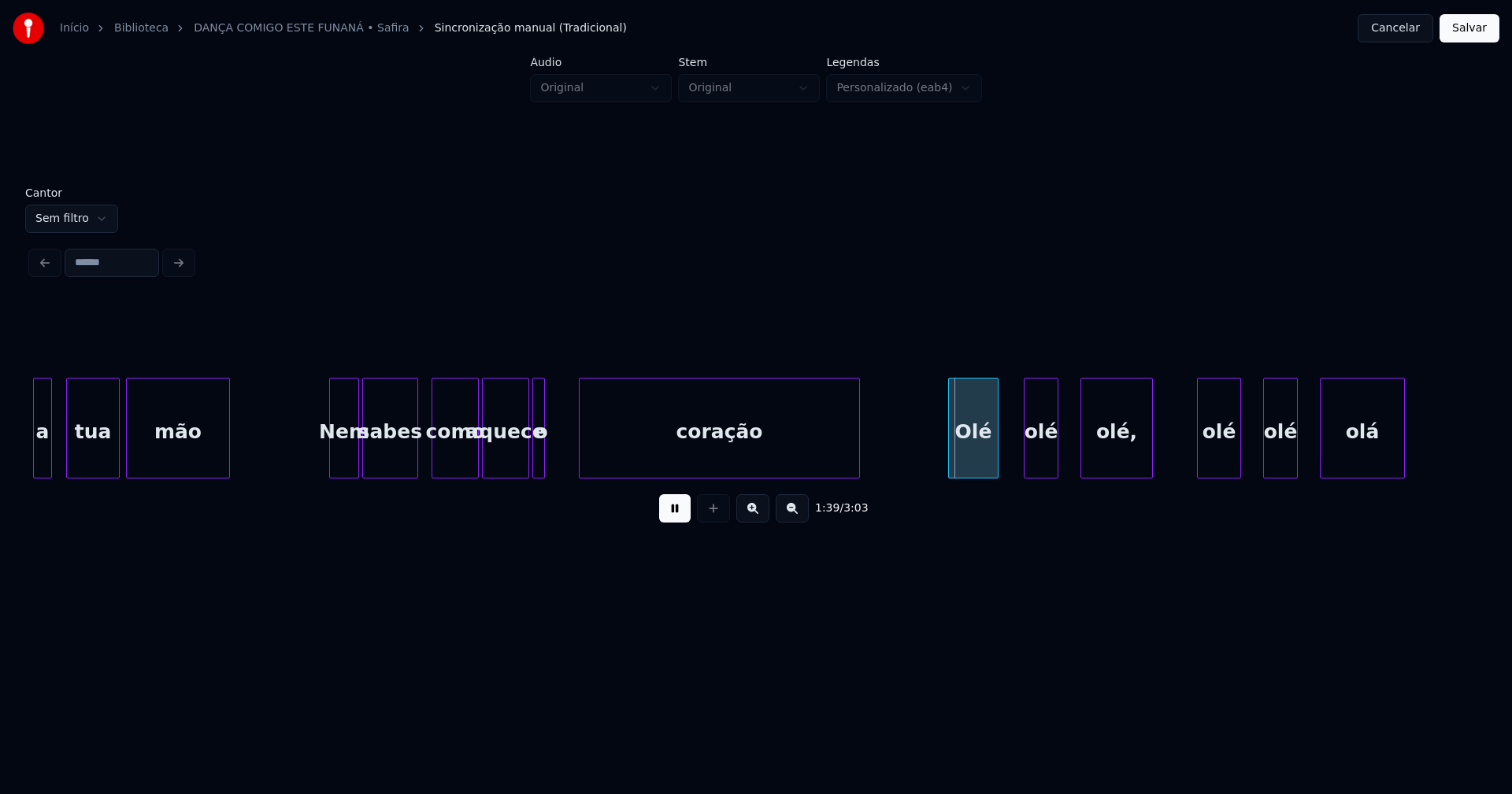
click at [582, 458] on div at bounding box center [582, 428] width 5 height 99
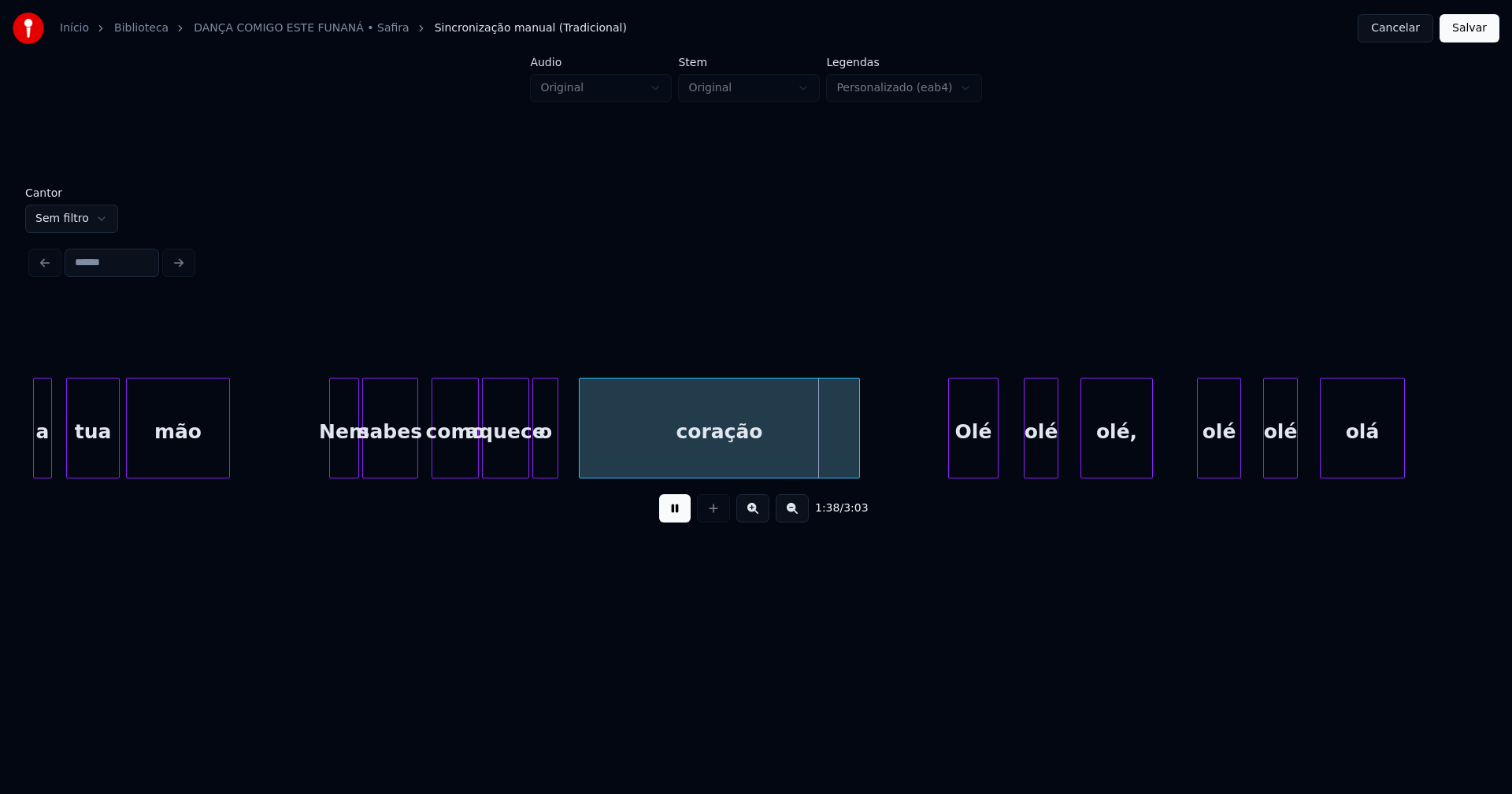
click at [556, 459] on div at bounding box center [555, 428] width 5 height 99
click at [567, 470] on div "o" at bounding box center [565, 432] width 25 height 107
click at [537, 458] on div at bounding box center [537, 428] width 5 height 99
click at [675, 514] on button at bounding box center [674, 509] width 31 height 29
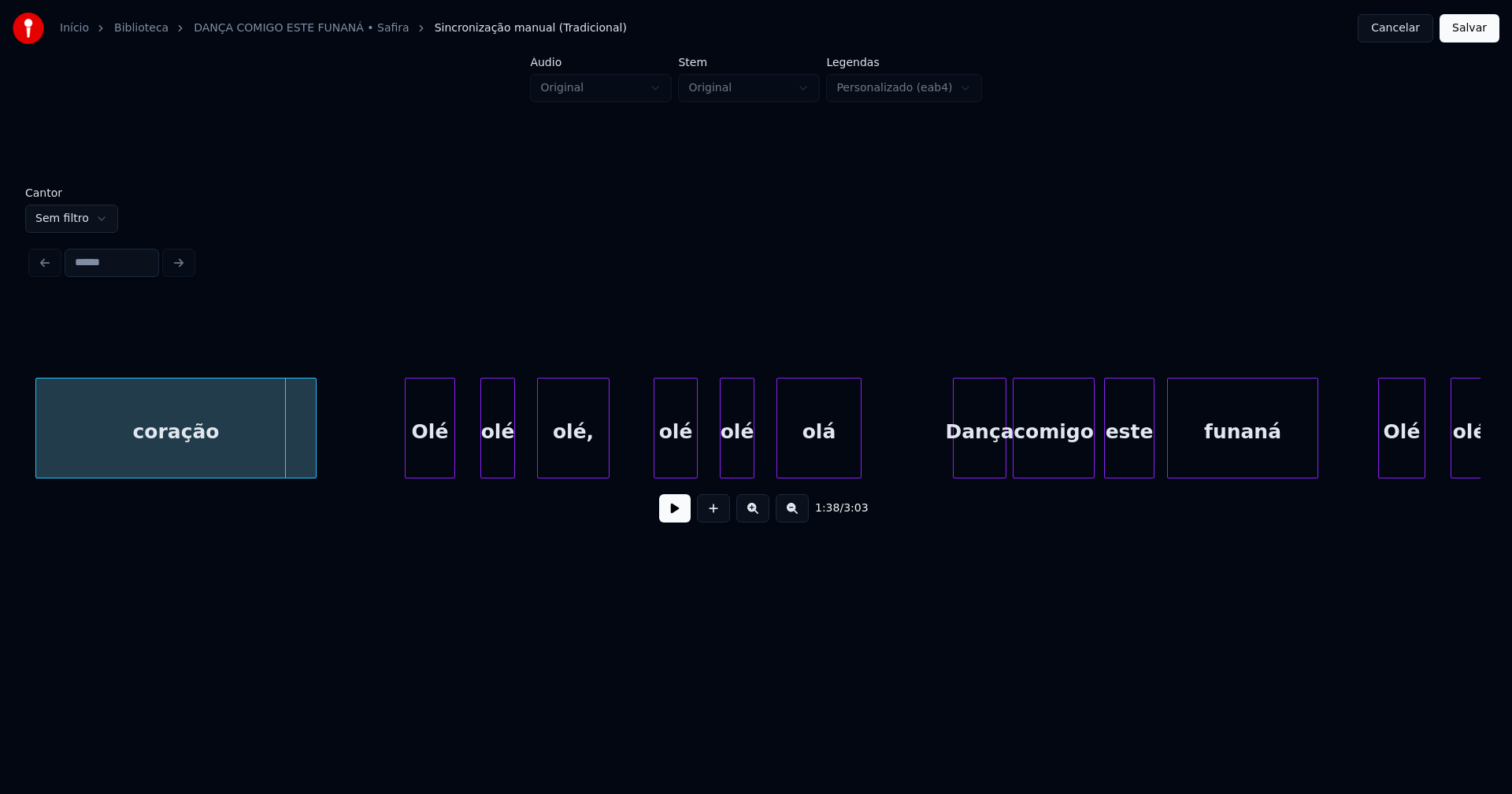
scroll to position [0, 15265]
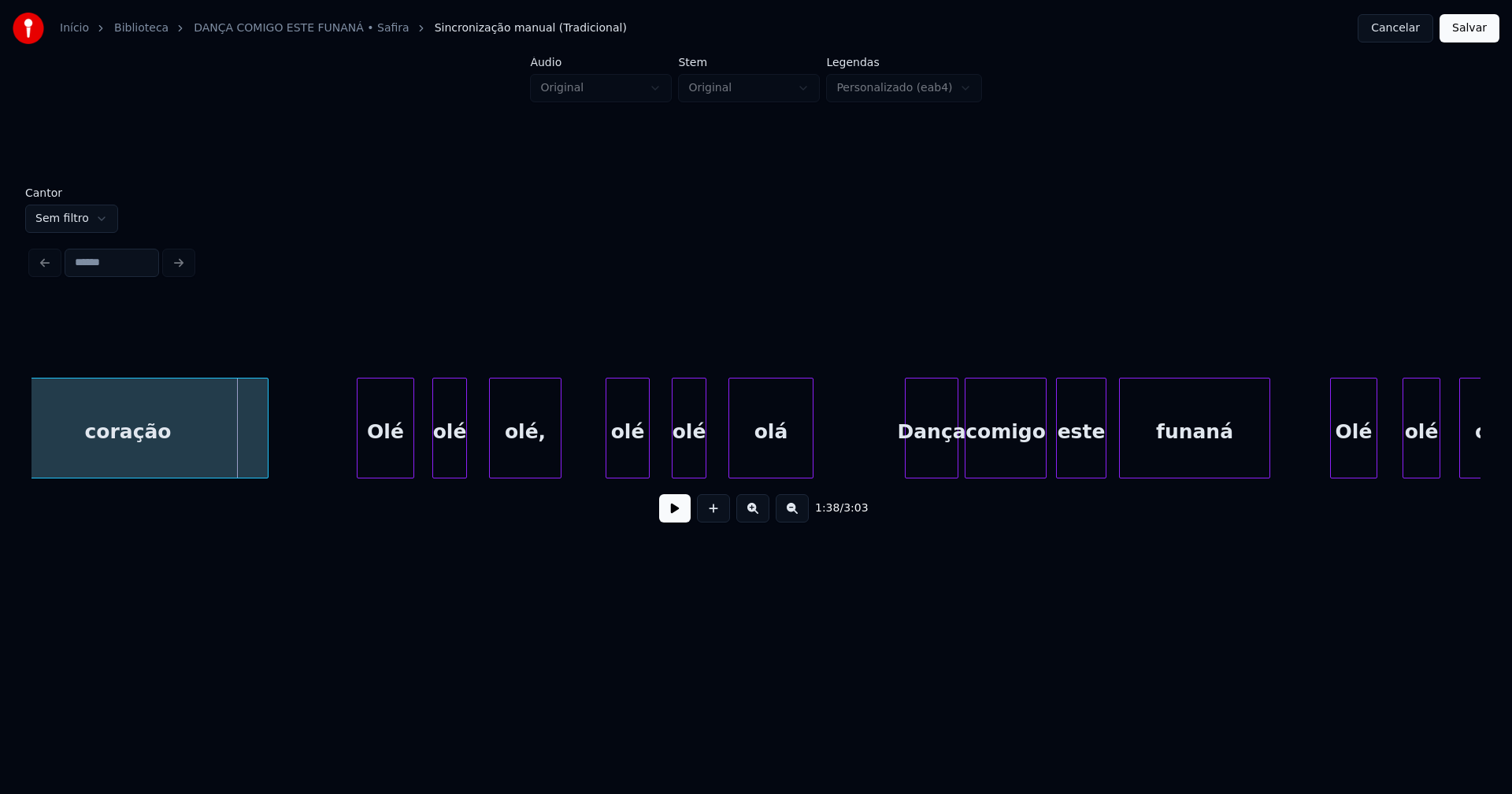
click at [410, 458] on div at bounding box center [411, 428] width 5 height 99
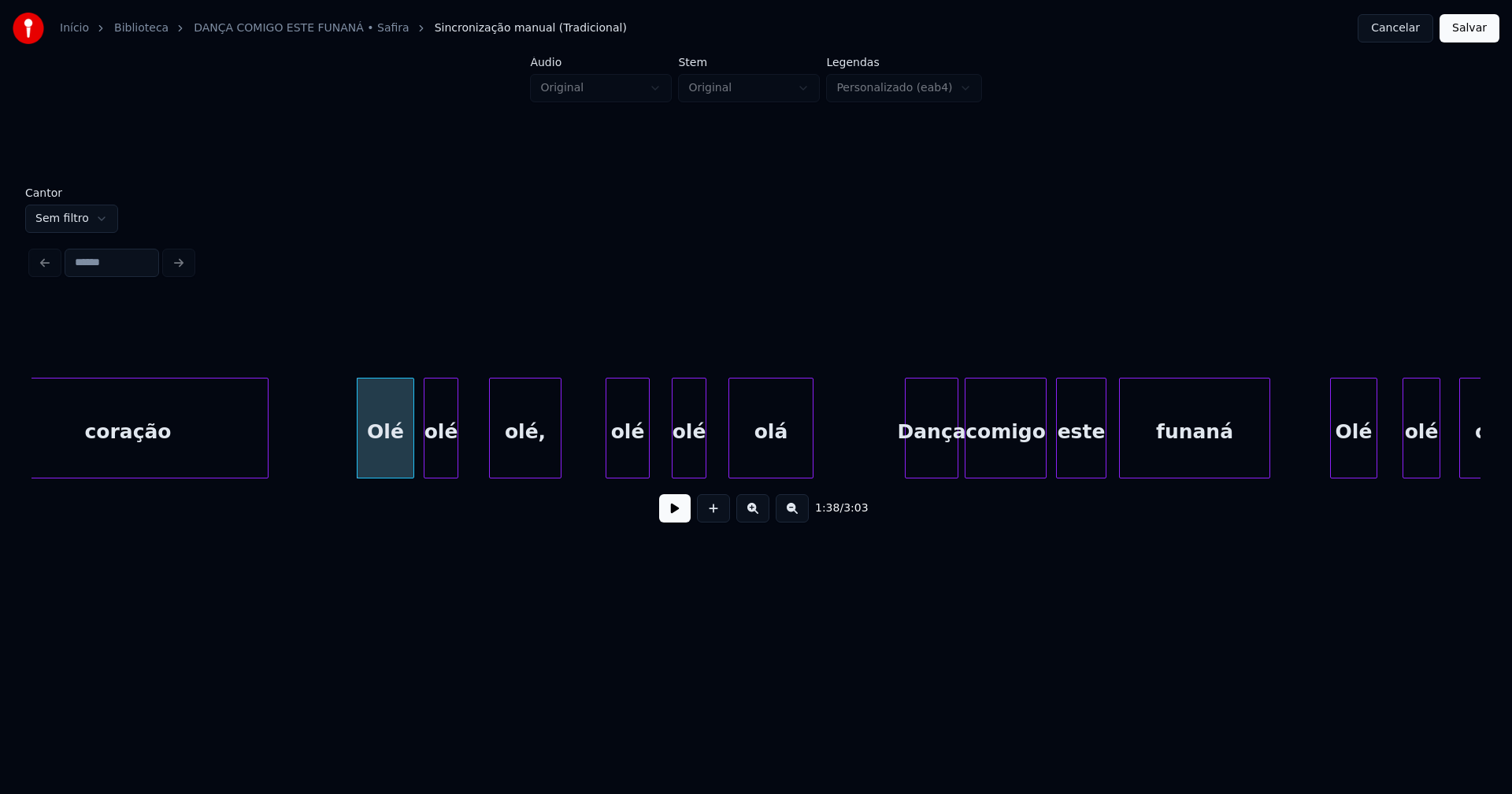
click at [445, 461] on div "olé" at bounding box center [440, 432] width 33 height 107
click at [469, 454] on div at bounding box center [469, 428] width 5 height 99
click at [475, 452] on div at bounding box center [475, 428] width 5 height 99
click at [623, 458] on div "olé" at bounding box center [624, 432] width 42 height 107
click at [638, 454] on div "olé" at bounding box center [621, 432] width 42 height 107
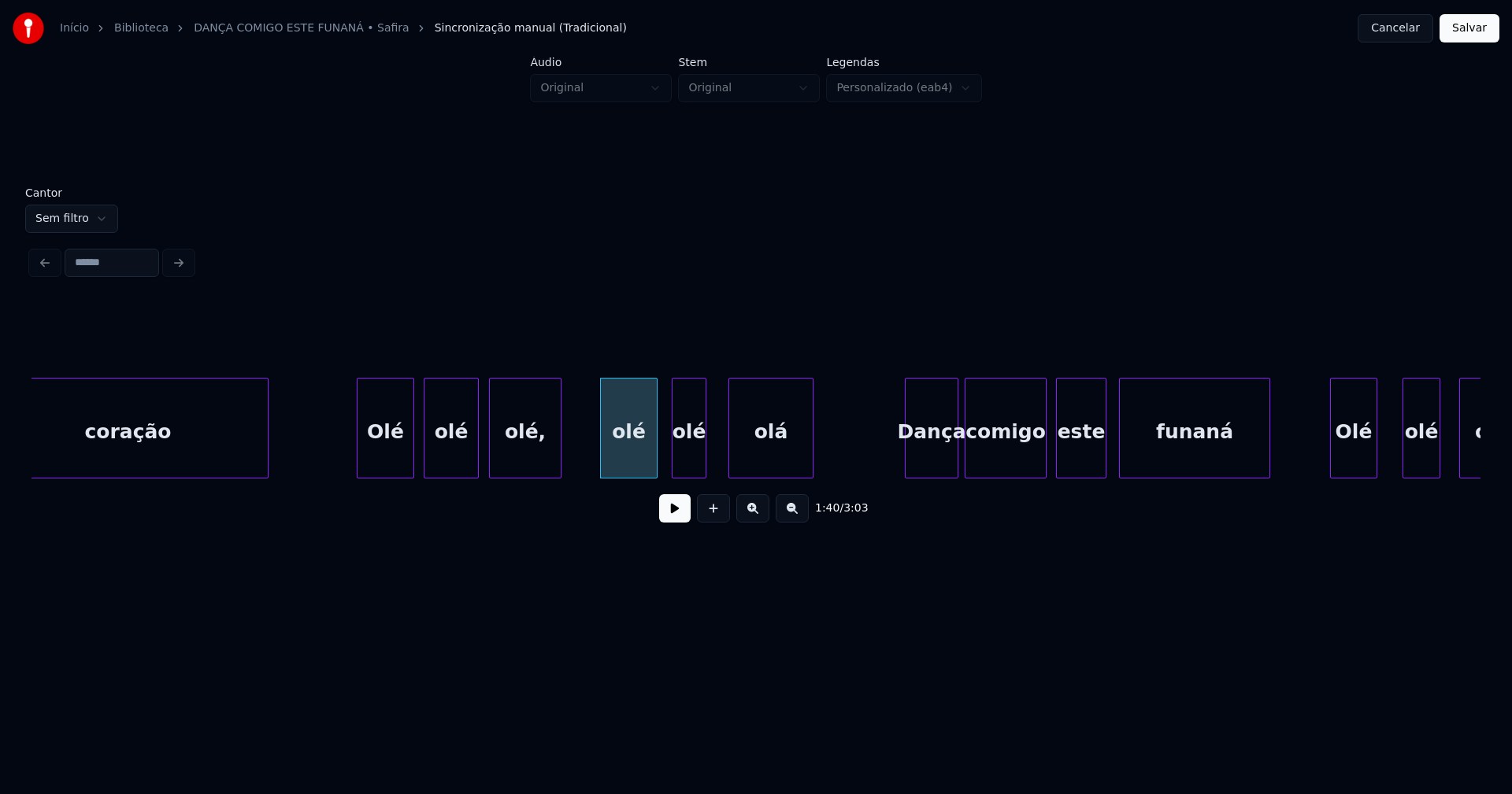
click at [653, 446] on div at bounding box center [655, 428] width 5 height 99
click at [679, 461] on div "olé" at bounding box center [683, 432] width 33 height 107
click at [714, 454] on div at bounding box center [712, 428] width 5 height 99
click at [730, 462] on div at bounding box center [730, 428] width 5 height 99
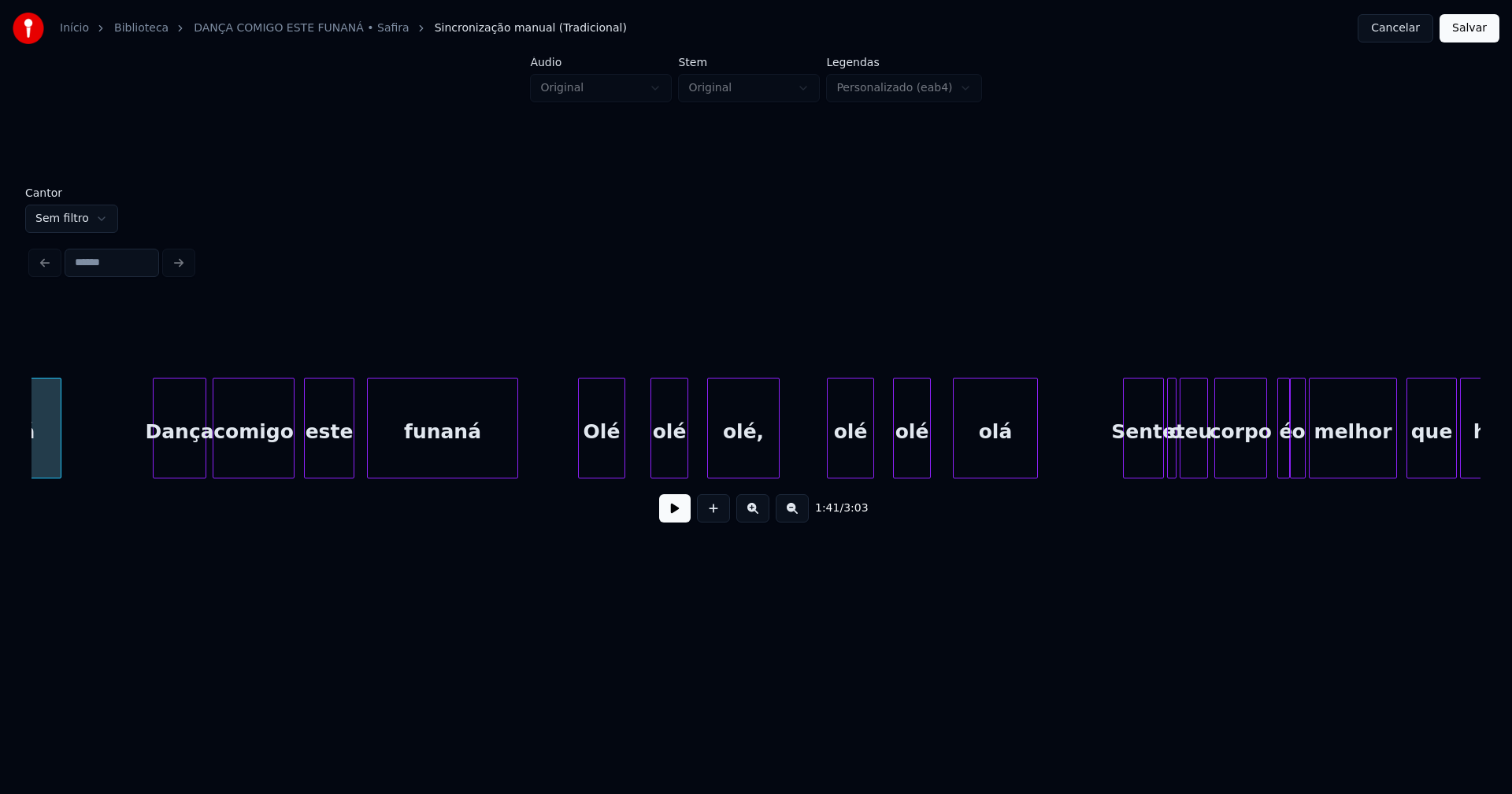
scroll to position [0, 16032]
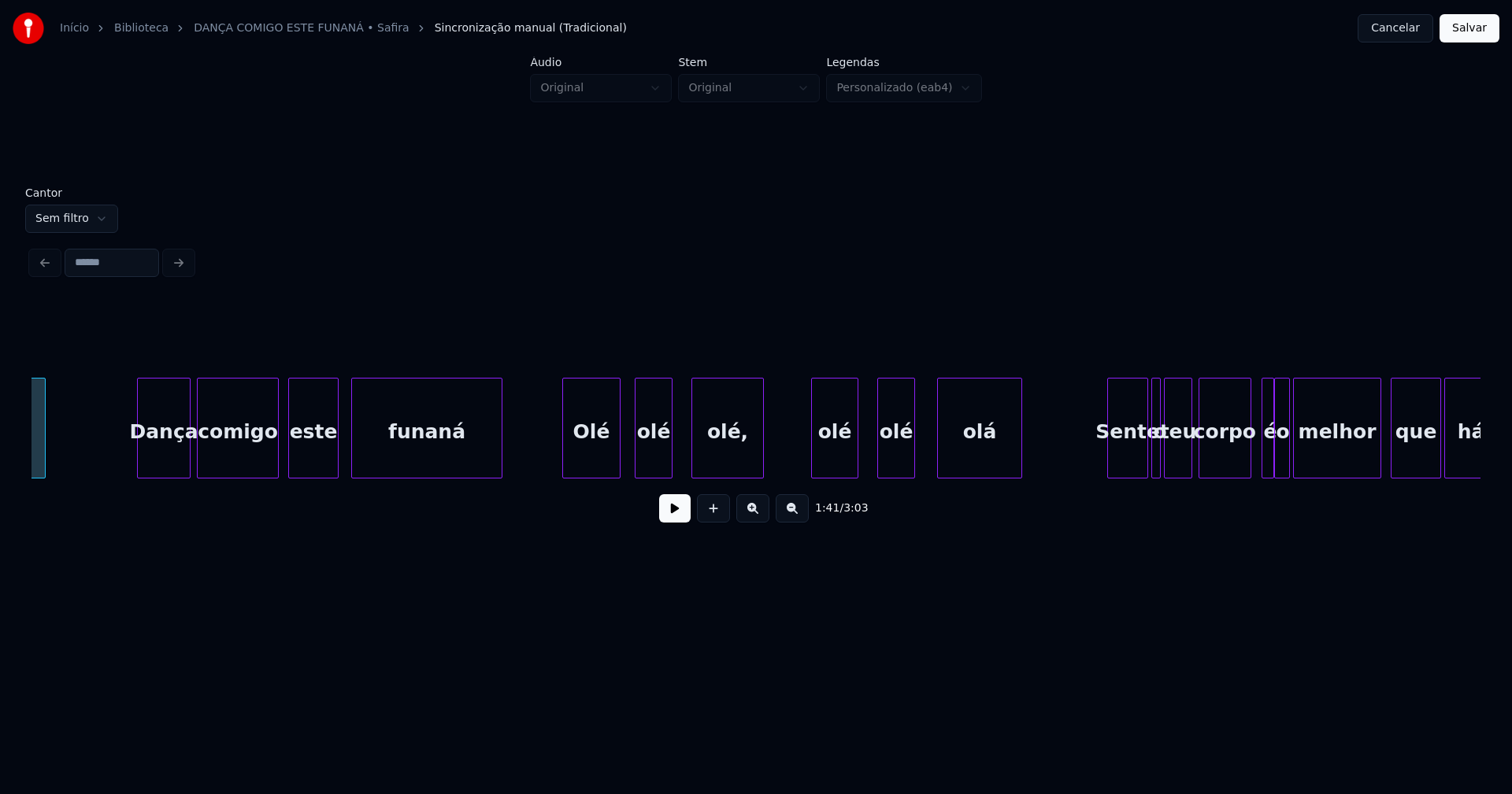
click at [618, 456] on div at bounding box center [617, 428] width 5 height 99
click at [679, 454] on div at bounding box center [679, 428] width 5 height 99
click at [833, 451] on div "olé" at bounding box center [829, 432] width 45 height 107
click at [858, 447] on div at bounding box center [858, 428] width 5 height 99
click at [889, 453] on div "olé" at bounding box center [886, 432] width 36 height 107
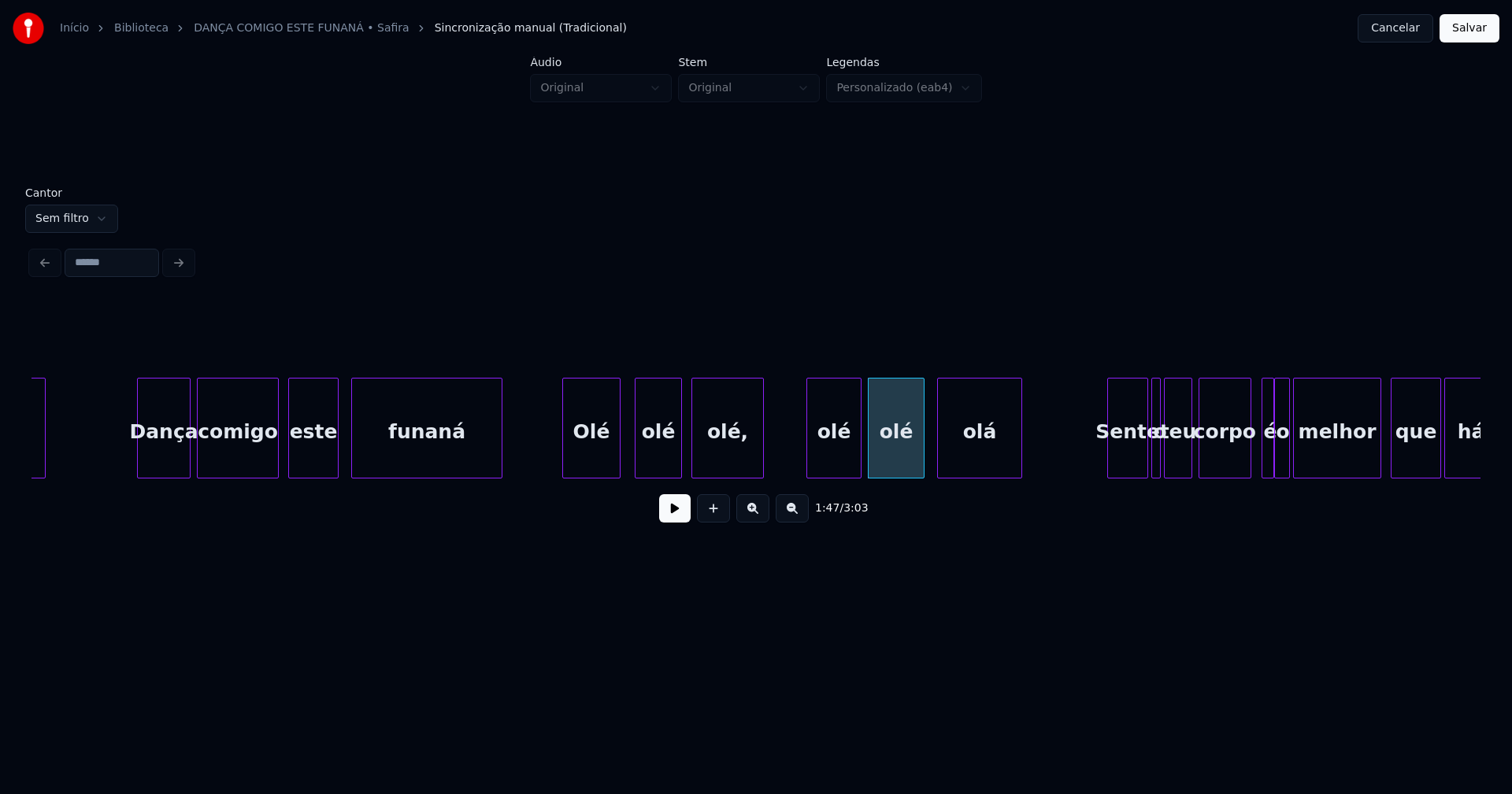
click at [922, 445] on div at bounding box center [921, 428] width 5 height 99
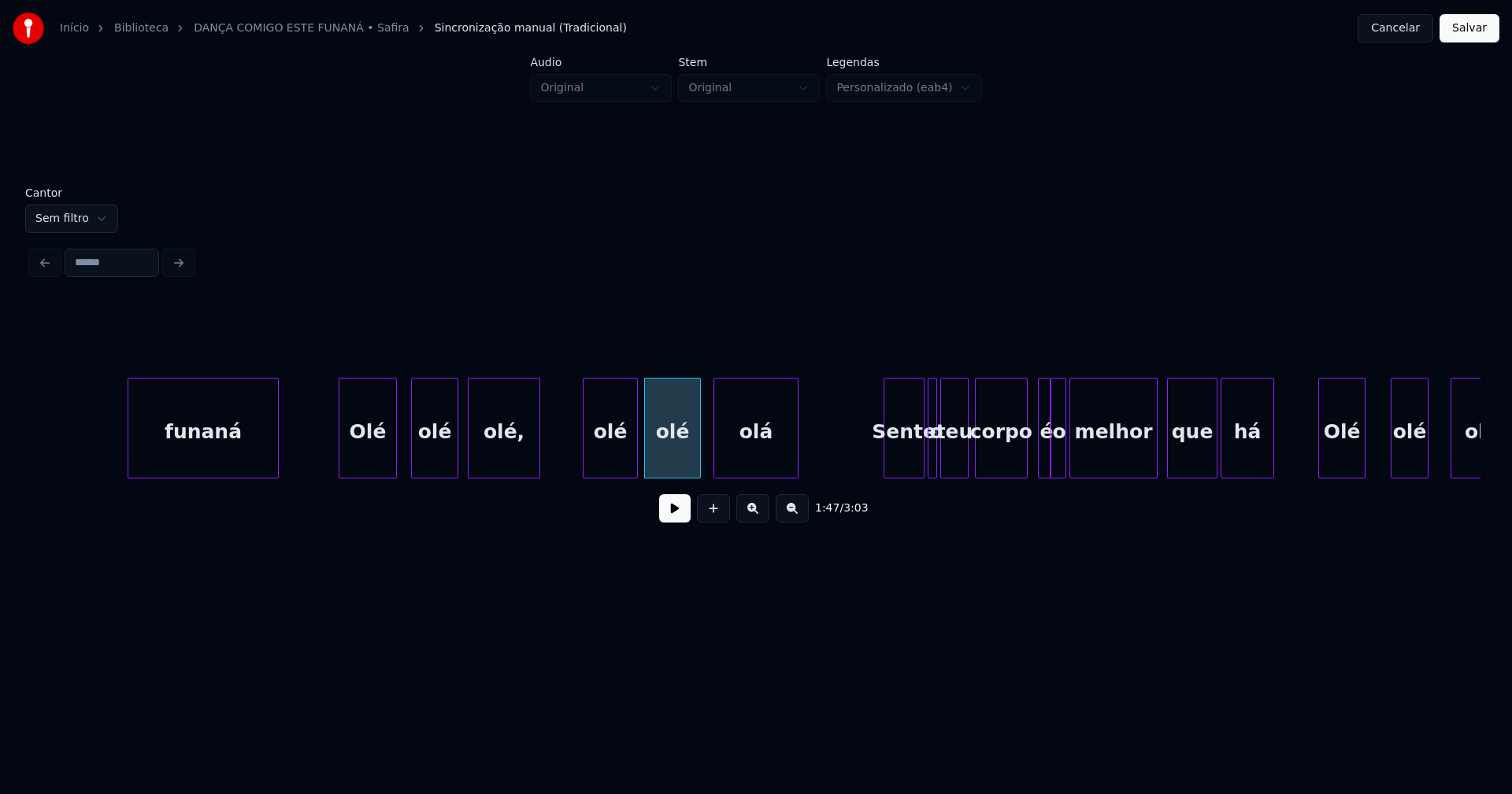
scroll to position [0, 16655]
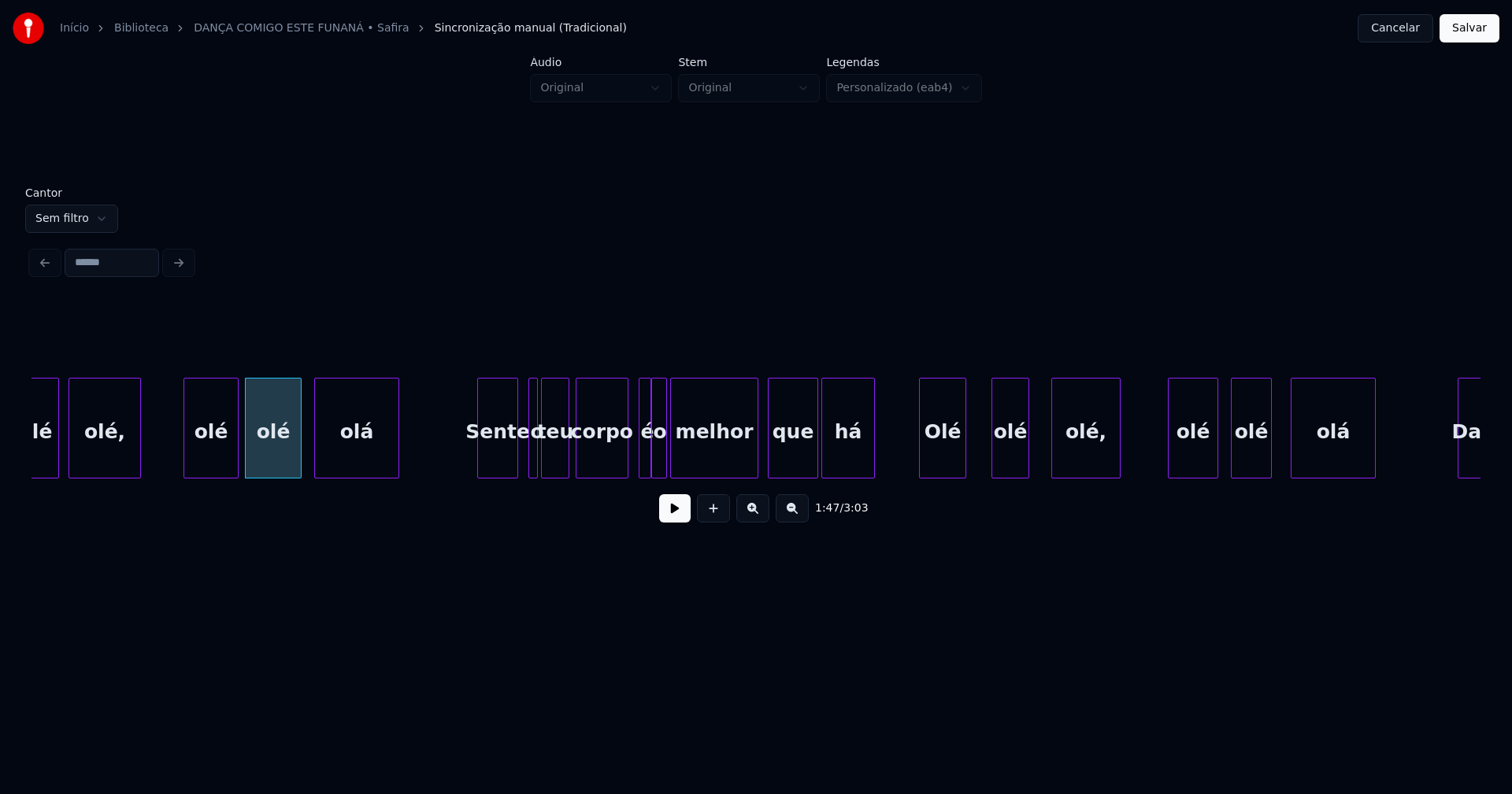
click at [492, 453] on div "Sente" at bounding box center [497, 432] width 39 height 107
click at [508, 453] on div at bounding box center [506, 428] width 5 height 99
click at [497, 452] on div "Sente" at bounding box center [493, 432] width 31 height 107
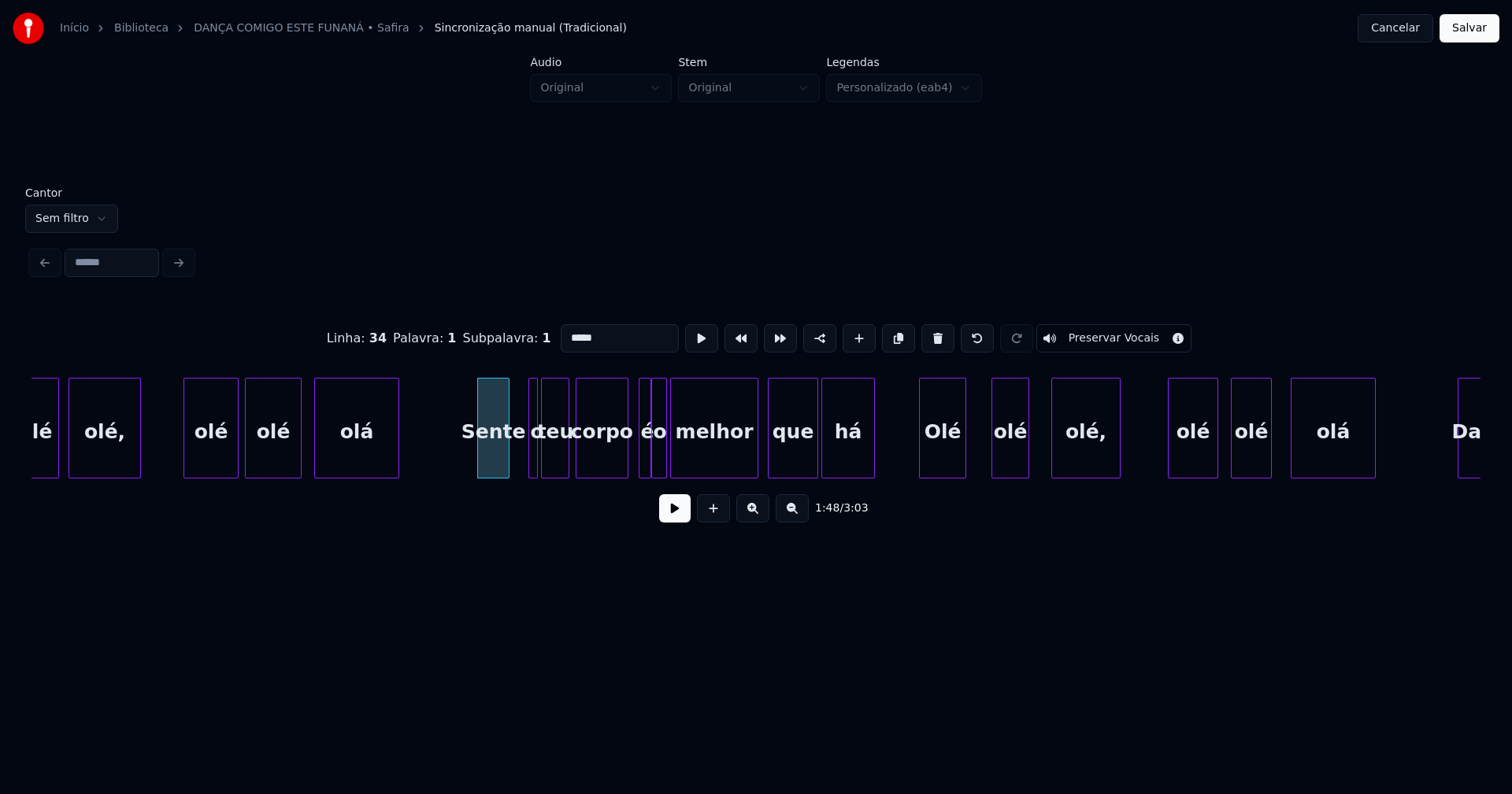
click at [597, 338] on input "*****" at bounding box center [620, 339] width 118 height 29
type input "******"
click at [681, 522] on button at bounding box center [674, 509] width 31 height 29
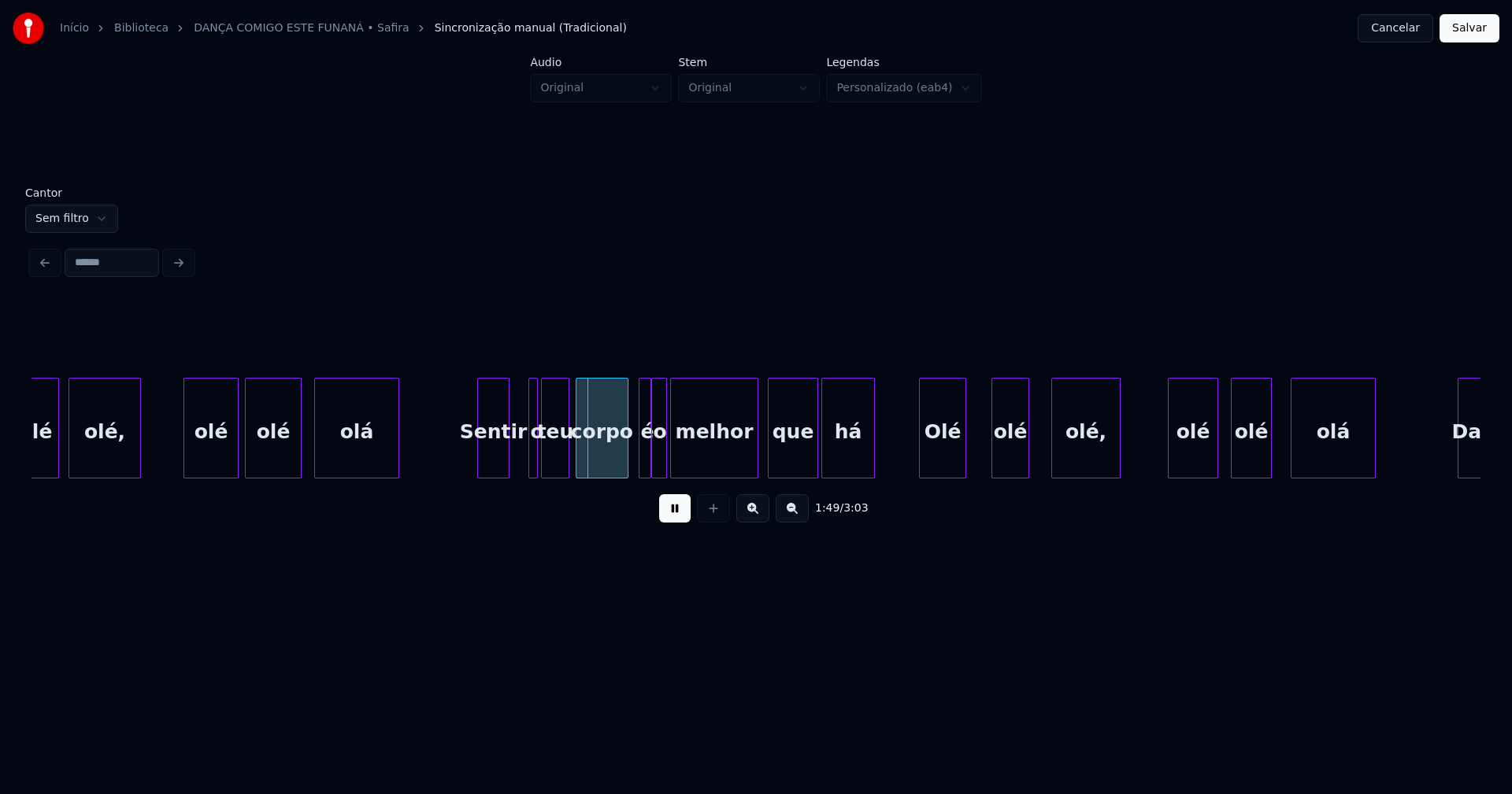
click at [681, 522] on button at bounding box center [674, 509] width 31 height 29
click at [529, 459] on div "o" at bounding box center [534, 428] width 10 height 100
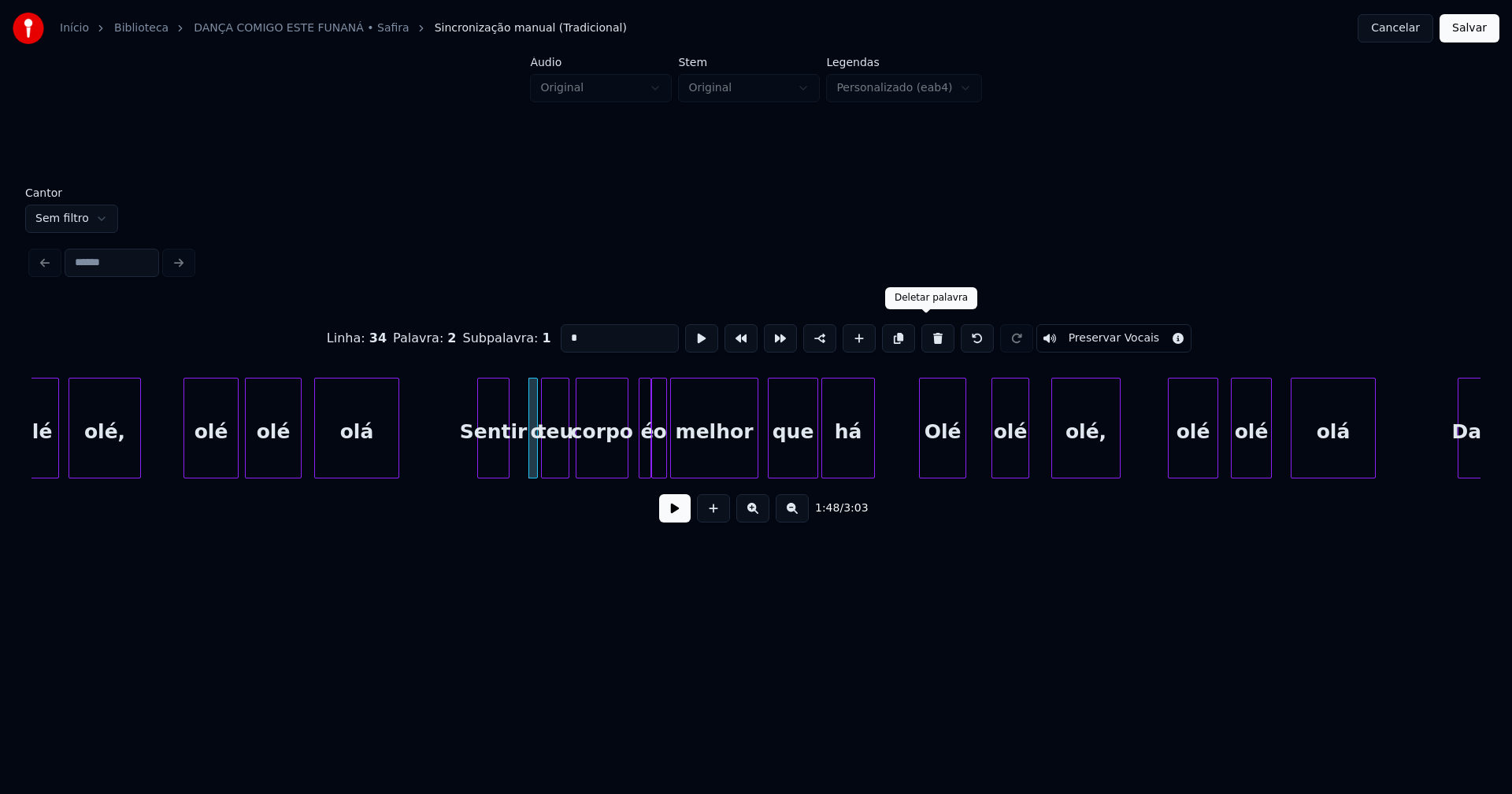
click at [925, 337] on button at bounding box center [937, 339] width 33 height 29
type input "***"
click at [530, 478] on div "olé olé, olé olé olá Sentir teu corpo é o melhor que há Olé olé olé, olé olé ol…" at bounding box center [755, 428] width 1449 height 100
click at [670, 521] on button at bounding box center [674, 509] width 31 height 29
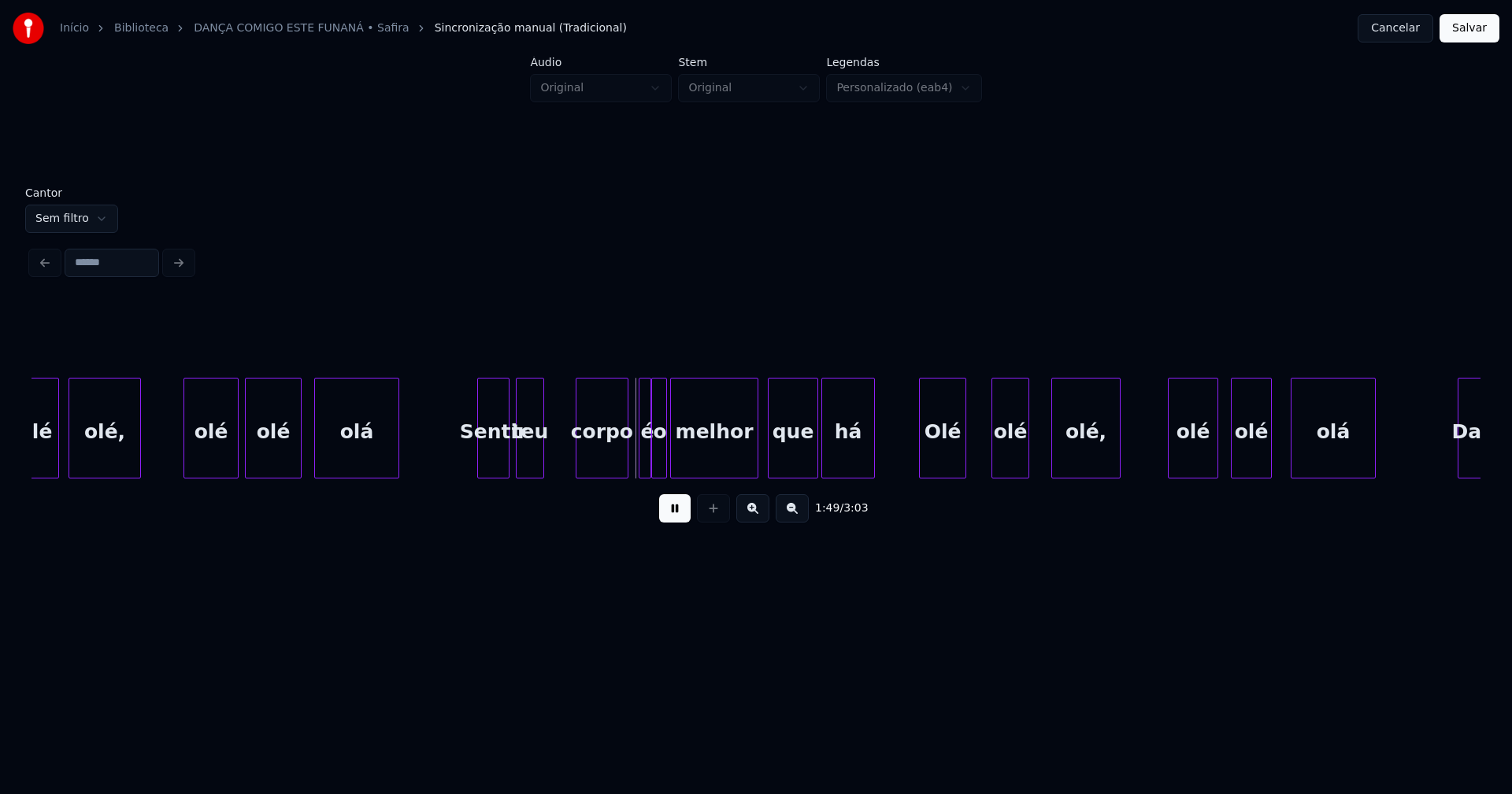
click at [670, 521] on button at bounding box center [674, 509] width 31 height 29
click at [564, 467] on div "corpo" at bounding box center [573, 432] width 51 height 107
click at [608, 453] on div at bounding box center [609, 428] width 5 height 99
click at [634, 452] on div at bounding box center [636, 428] width 5 height 99
click at [633, 462] on div "é" at bounding box center [632, 432] width 18 height 107
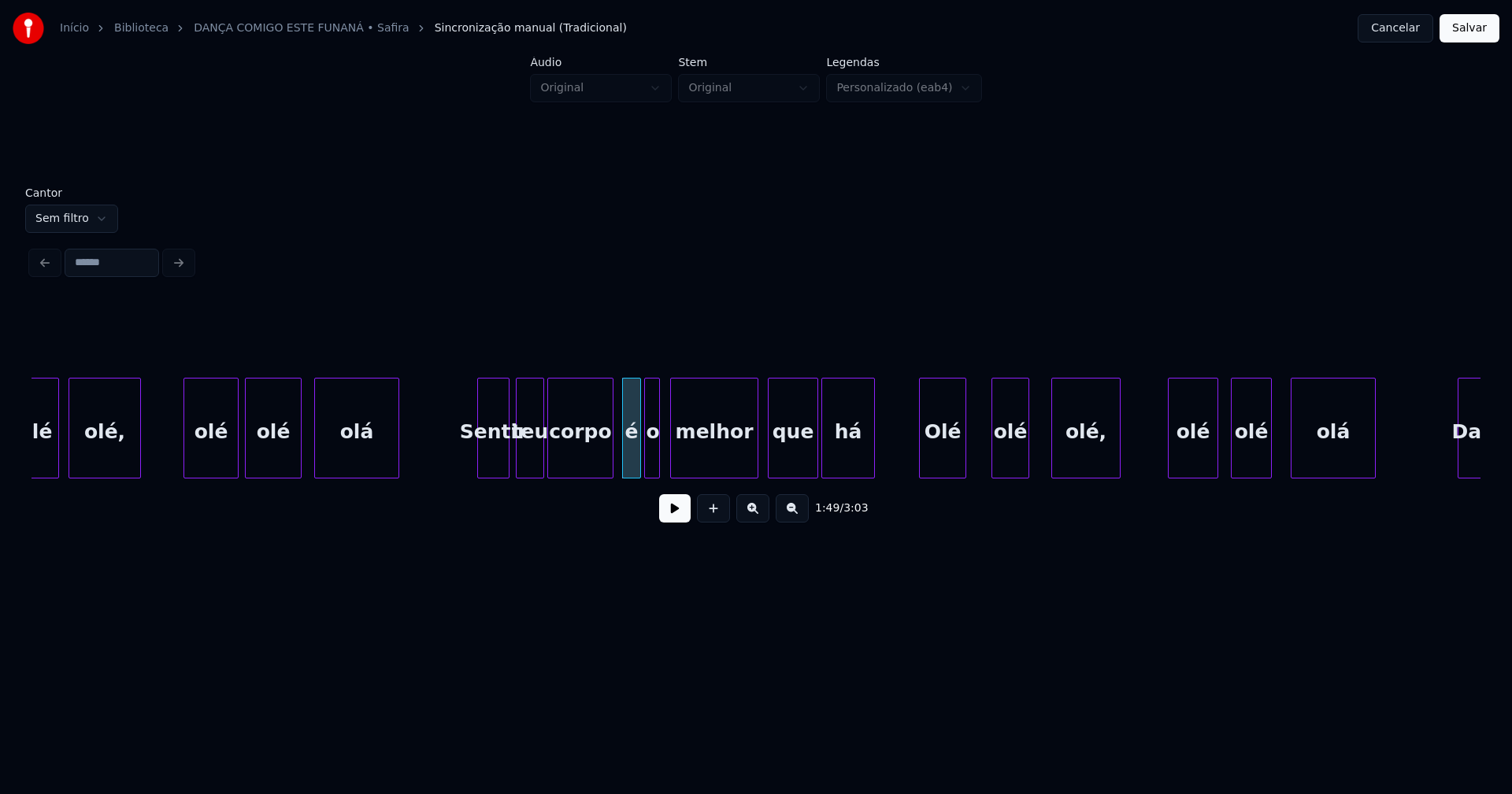
click at [653, 461] on div "o" at bounding box center [653, 432] width 16 height 107
click at [662, 454] on div at bounding box center [660, 428] width 5 height 99
click at [676, 519] on button at bounding box center [674, 509] width 31 height 29
click at [610, 457] on div at bounding box center [608, 428] width 5 height 99
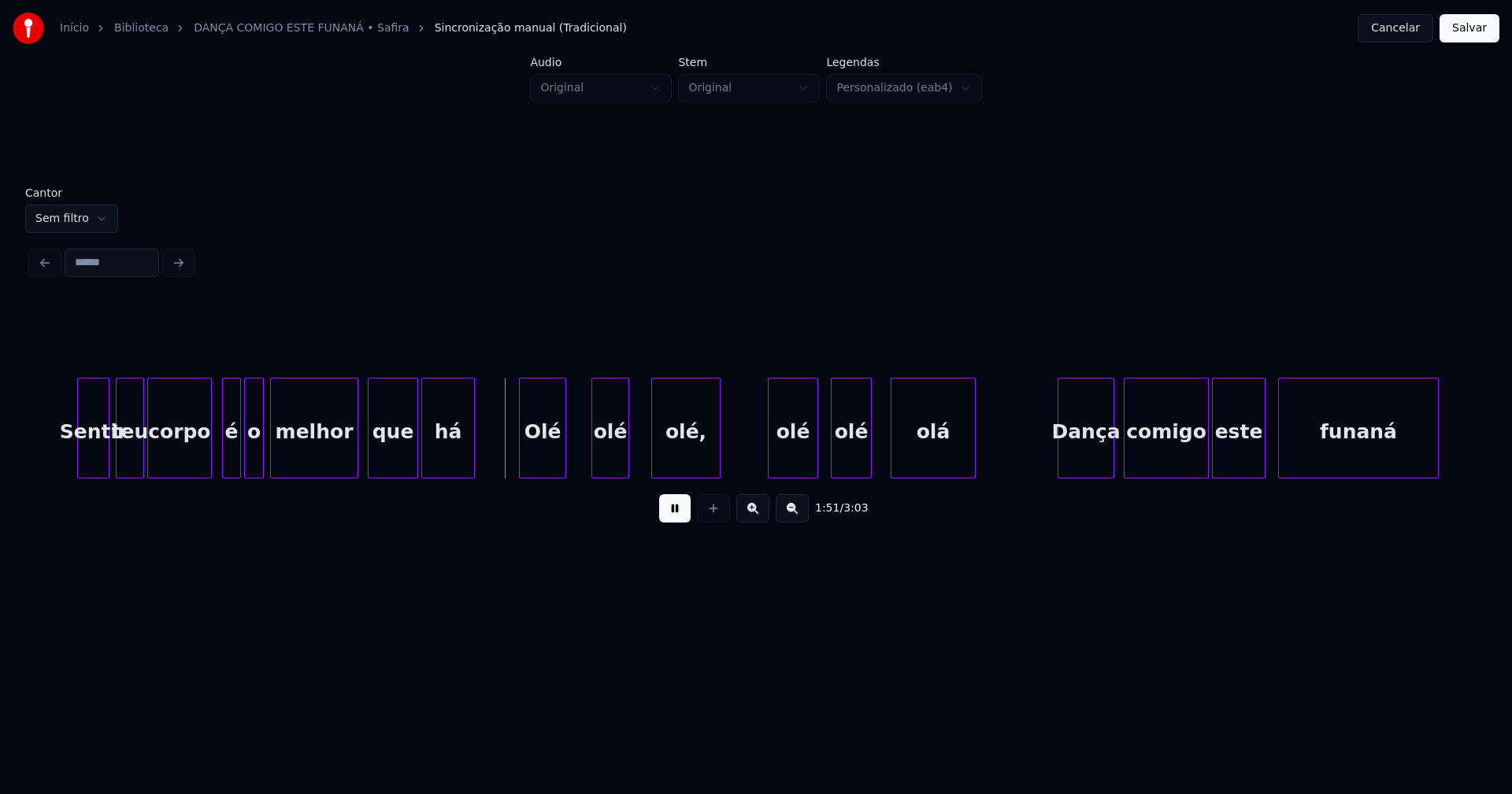
scroll to position [0, 17103]
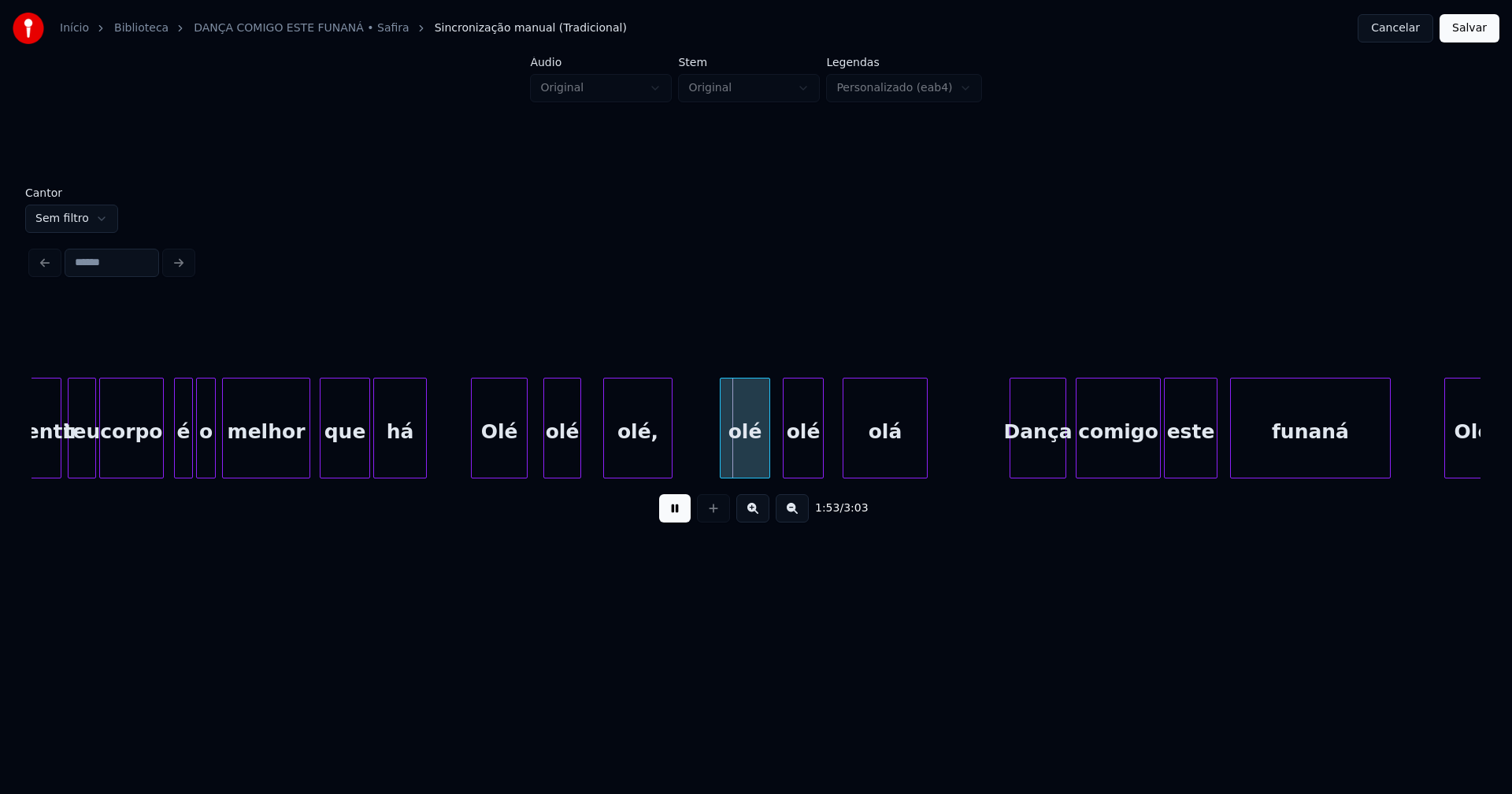
click at [526, 450] on div at bounding box center [525, 428] width 5 height 99
click at [555, 456] on div "olé" at bounding box center [553, 432] width 36 height 107
click at [589, 446] on div at bounding box center [587, 428] width 5 height 99
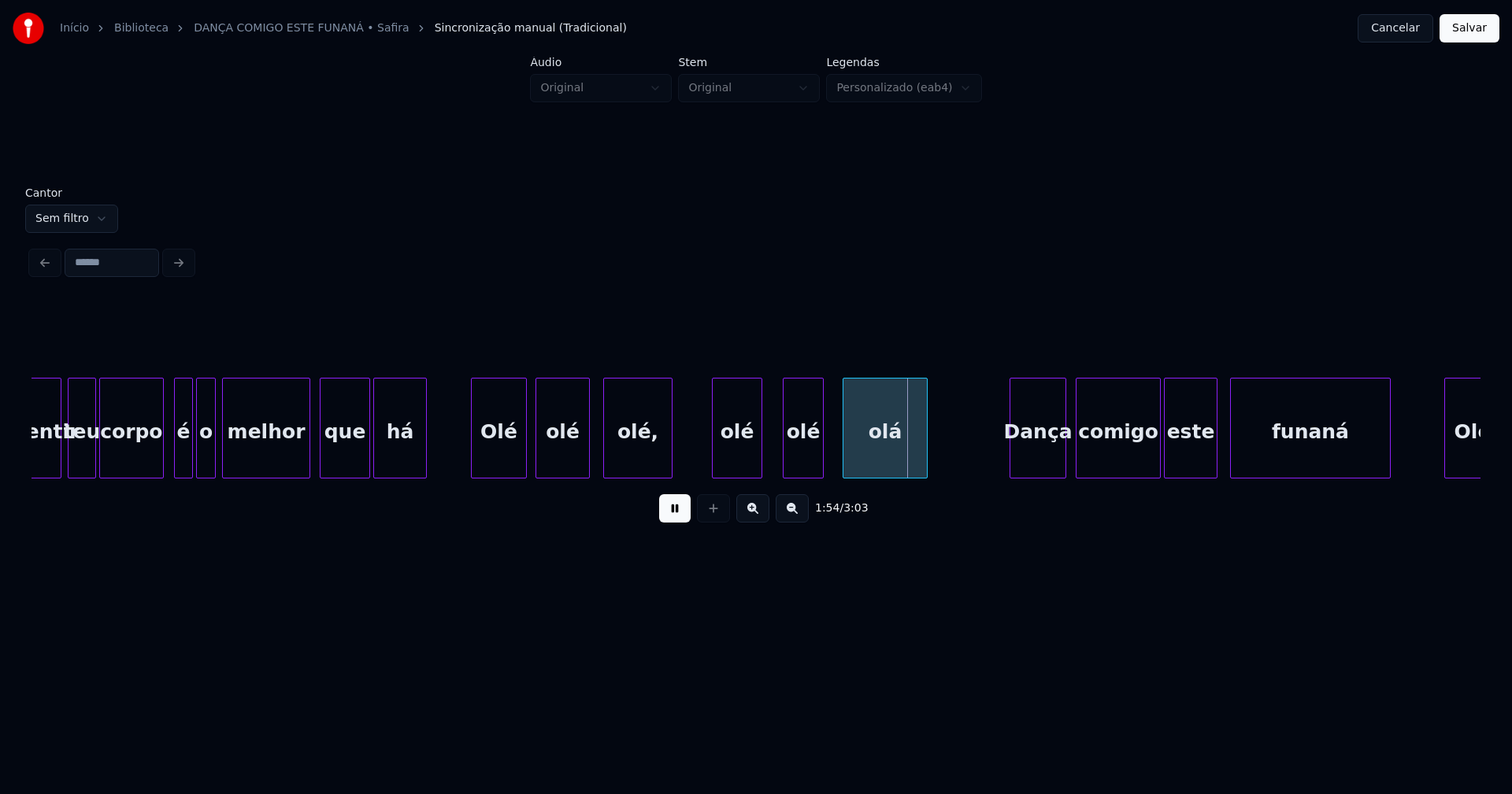
click at [730, 466] on div "olé" at bounding box center [737, 432] width 49 height 107
click at [769, 454] on div at bounding box center [769, 428] width 5 height 99
click at [791, 456] on div "olé" at bounding box center [797, 432] width 39 height 107
click at [829, 447] on div at bounding box center [829, 428] width 5 height 99
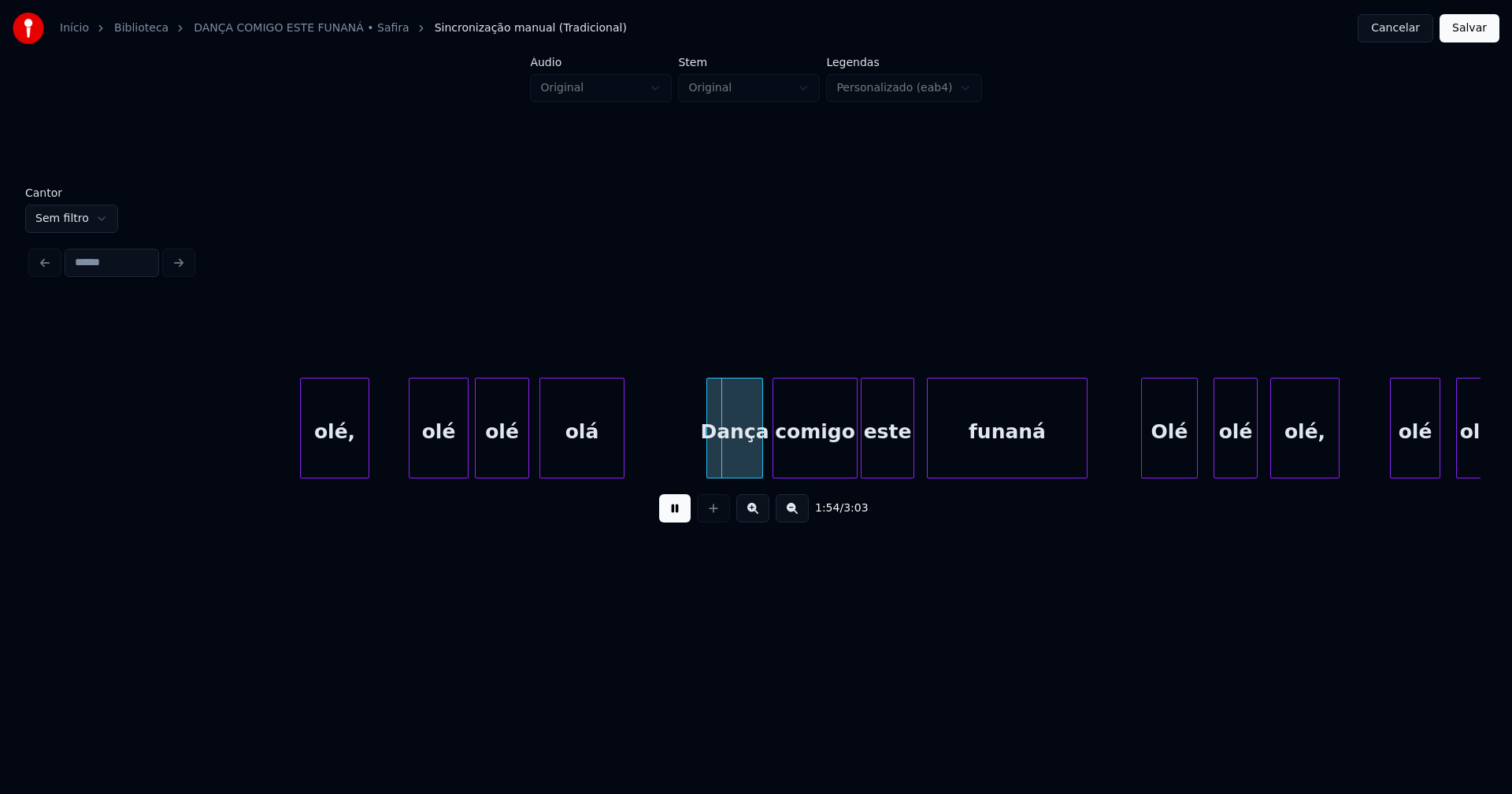
scroll to position [0, 17743]
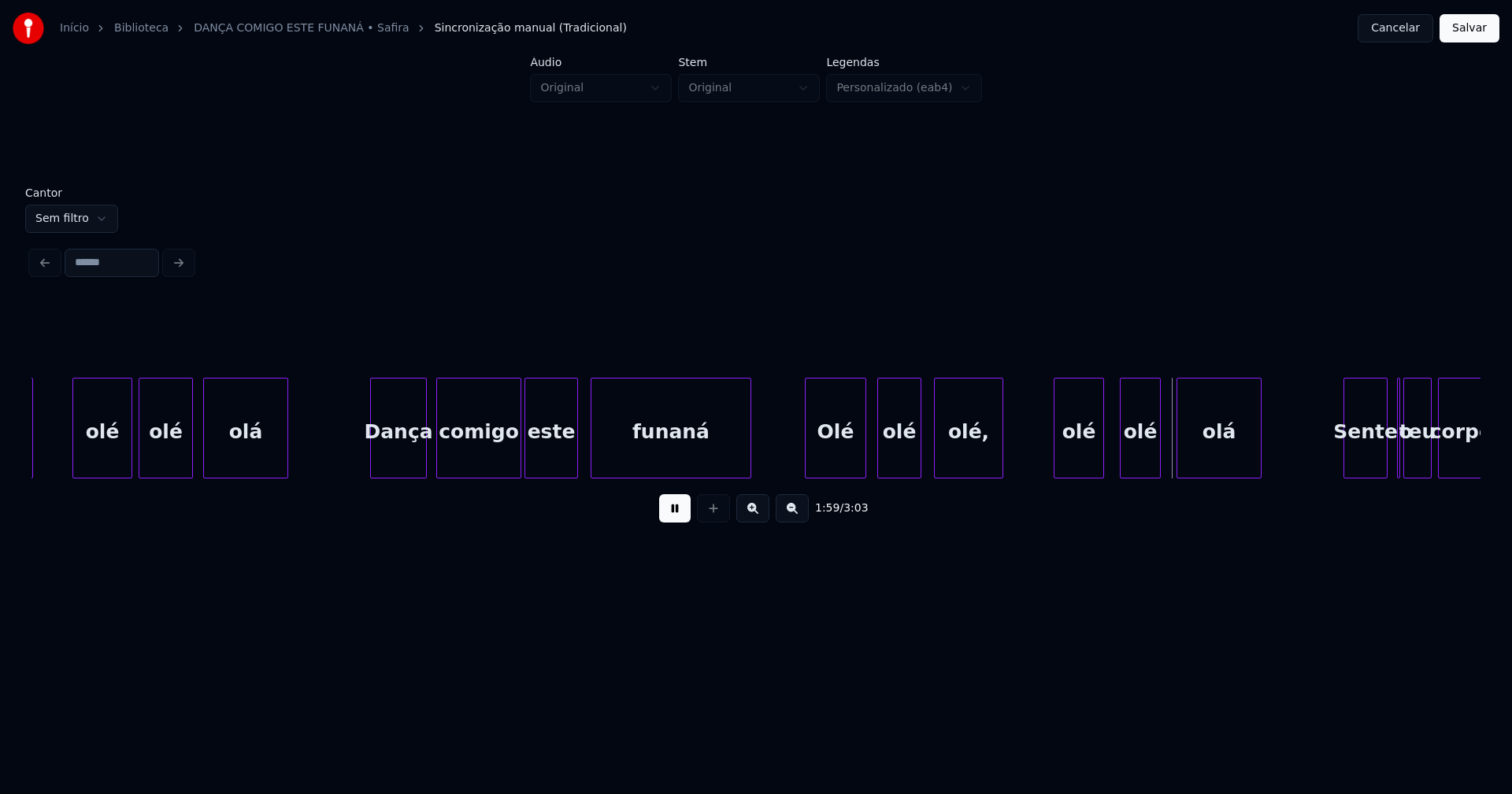
click at [863, 458] on div at bounding box center [863, 428] width 5 height 99
click at [841, 463] on div "Olé" at bounding box center [830, 432] width 60 height 107
click at [871, 470] on div at bounding box center [871, 428] width 5 height 99
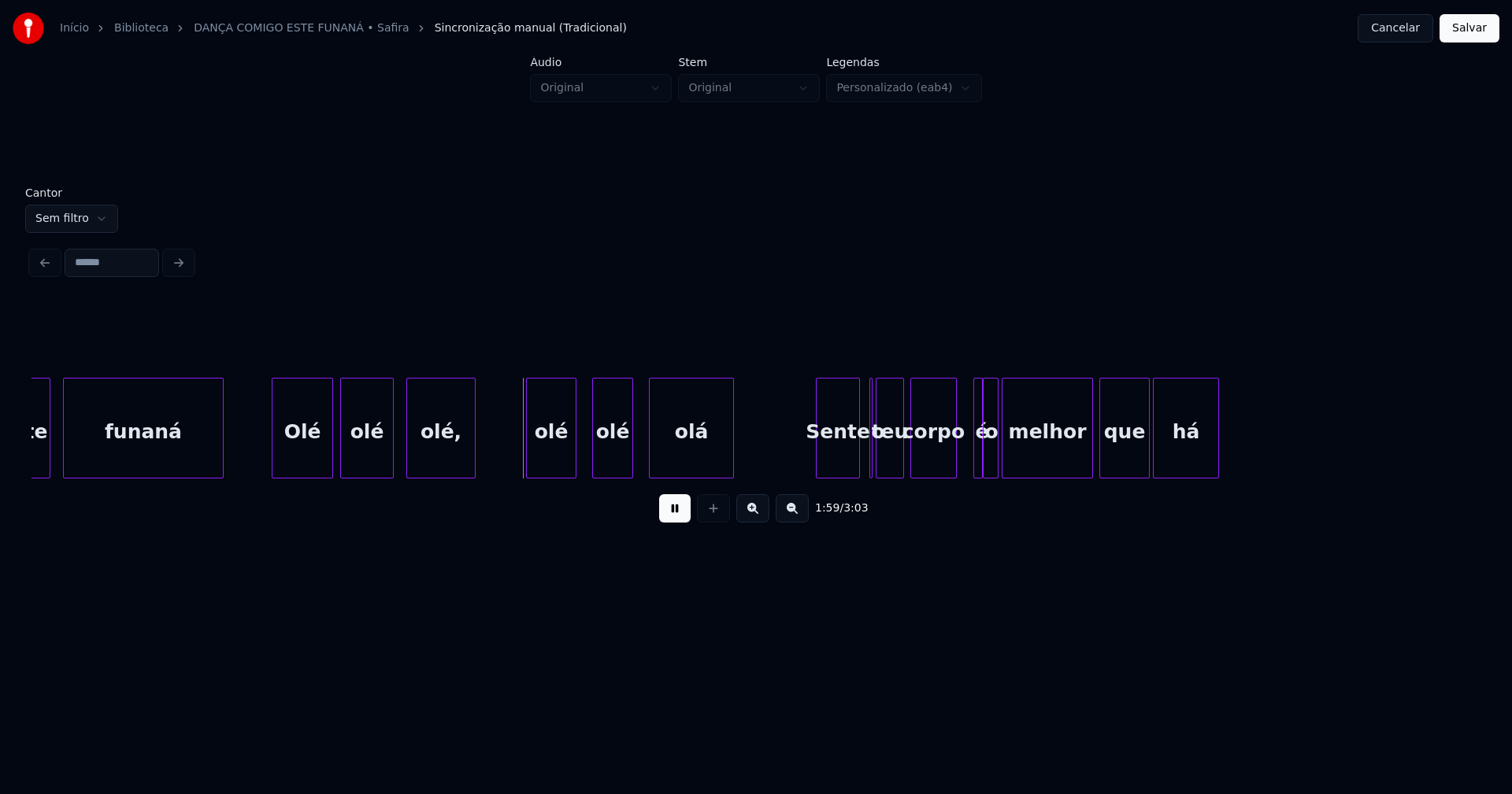
scroll to position [0, 18334]
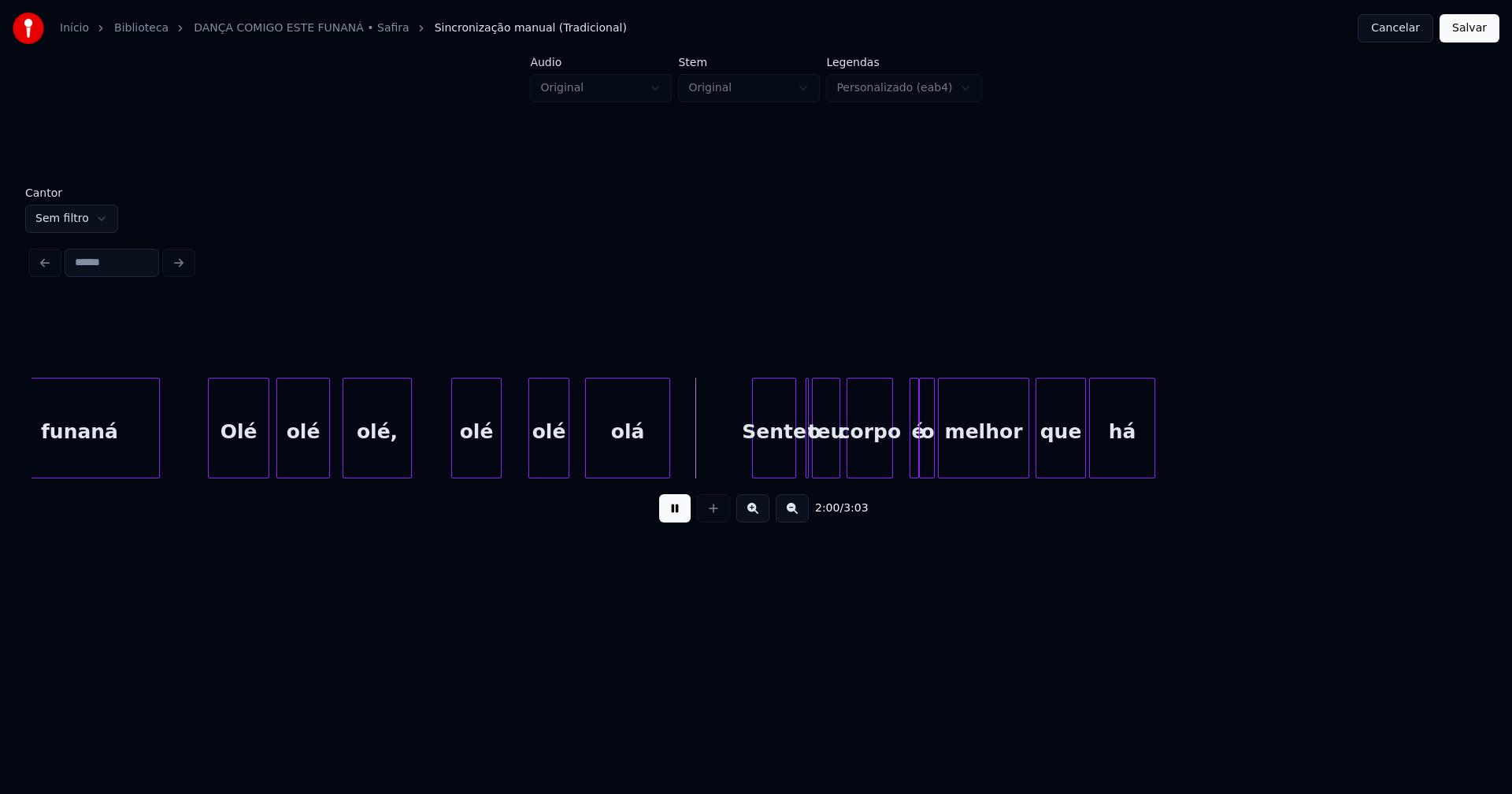
click at [469, 458] on div "olé" at bounding box center [476, 432] width 49 height 107
click at [512, 452] on div at bounding box center [510, 428] width 5 height 99
click at [545, 458] on div "olé" at bounding box center [543, 432] width 39 height 107
click at [572, 452] on div at bounding box center [572, 428] width 5 height 99
click at [769, 466] on div "Sente" at bounding box center [766, 432] width 42 height 107
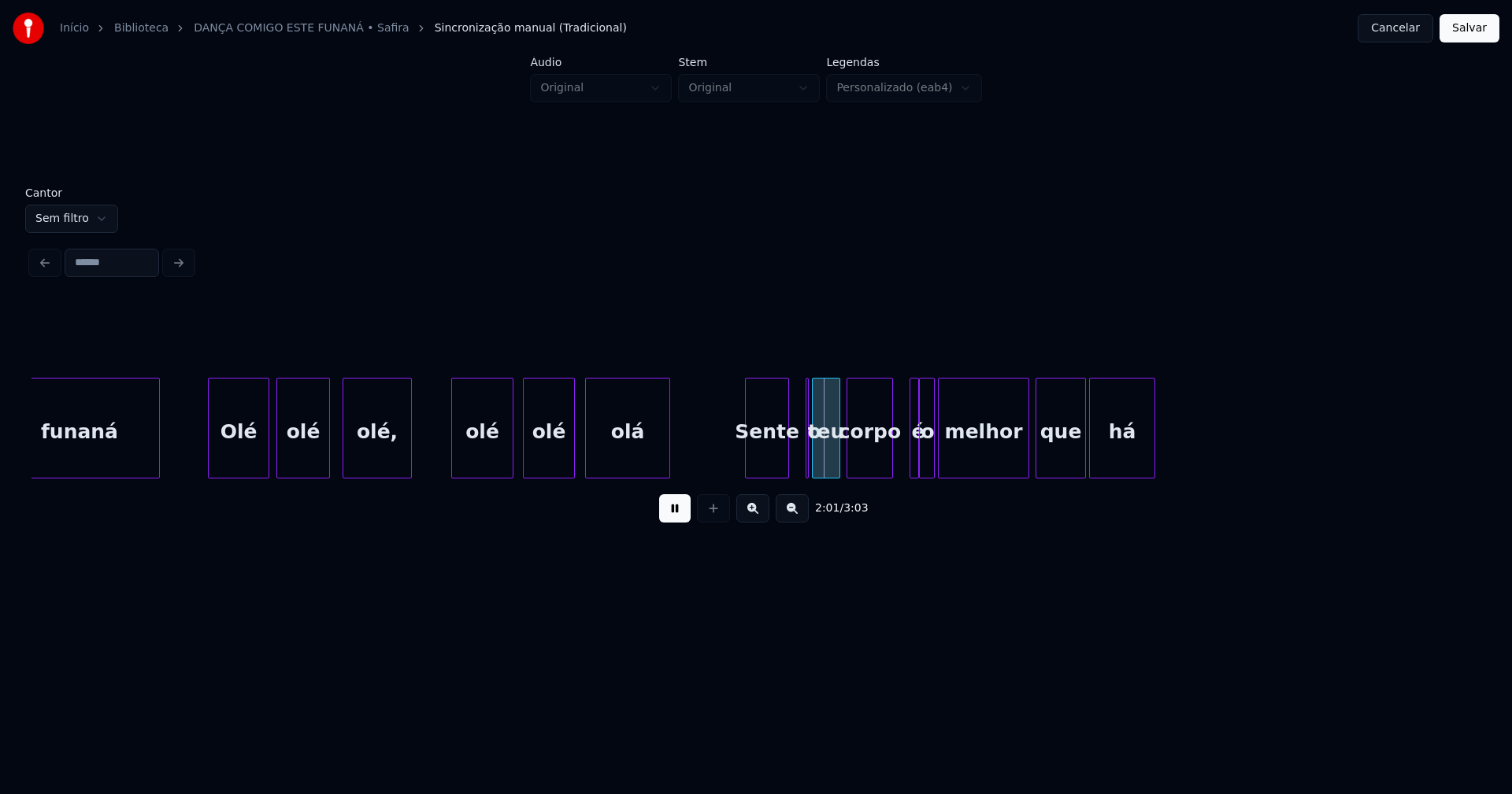
drag, startPoint x: 670, startPoint y: 518, endPoint x: 687, endPoint y: 510, distance: 18.8
click at [671, 518] on button at bounding box center [674, 509] width 31 height 29
click at [677, 513] on button at bounding box center [674, 509] width 31 height 29
drag, startPoint x: 676, startPoint y: 513, endPoint x: 725, endPoint y: 482, distance: 58.0
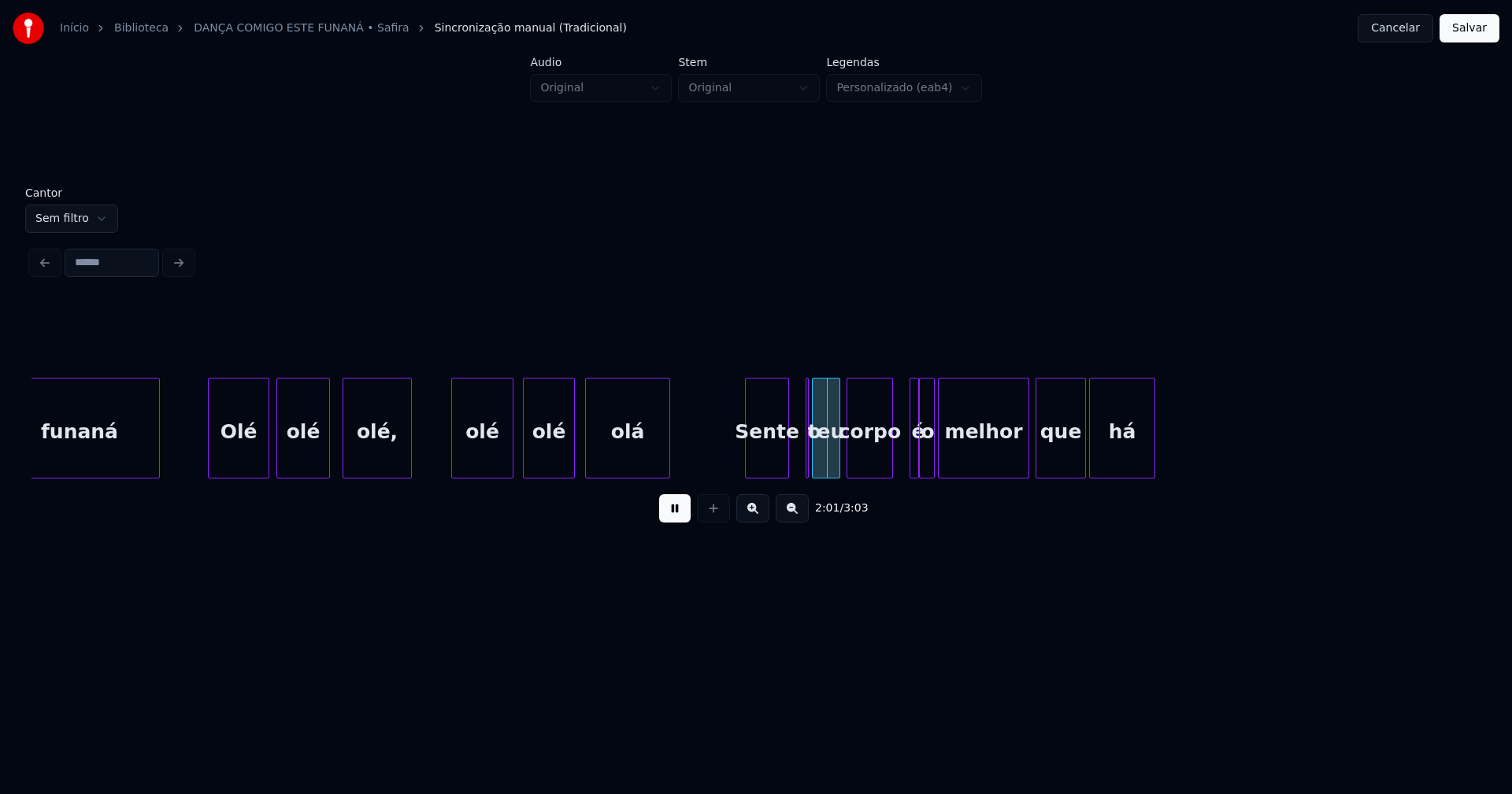
click at [682, 507] on button at bounding box center [674, 509] width 31 height 29
click at [773, 451] on div "Sente" at bounding box center [766, 432] width 42 height 107
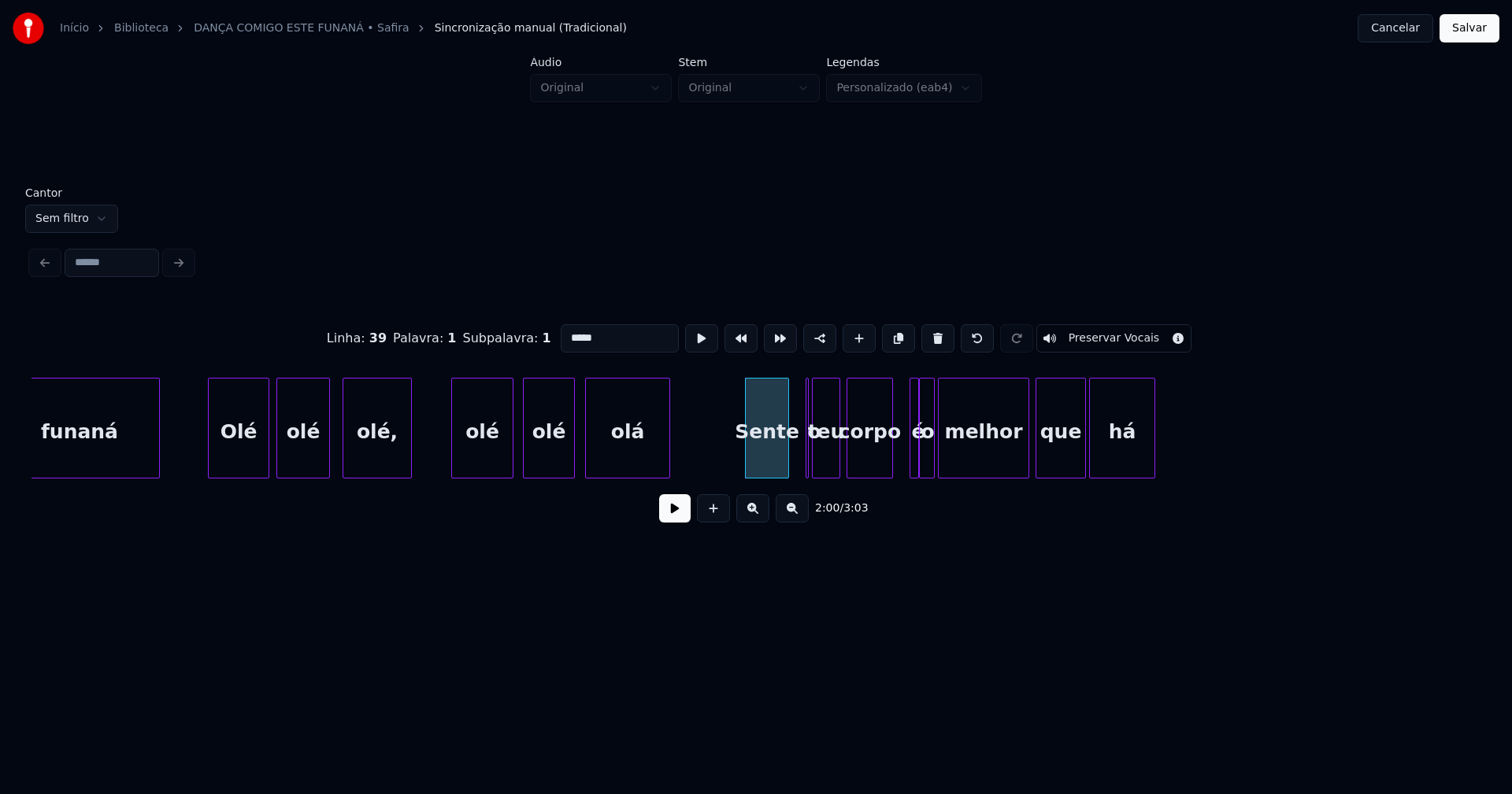
click at [600, 334] on input "*****" at bounding box center [620, 339] width 118 height 29
click at [781, 467] on div at bounding box center [780, 428] width 5 height 99
click at [785, 391] on div "o" at bounding box center [790, 428] width 11 height 100
click at [803, 453] on div at bounding box center [801, 428] width 5 height 99
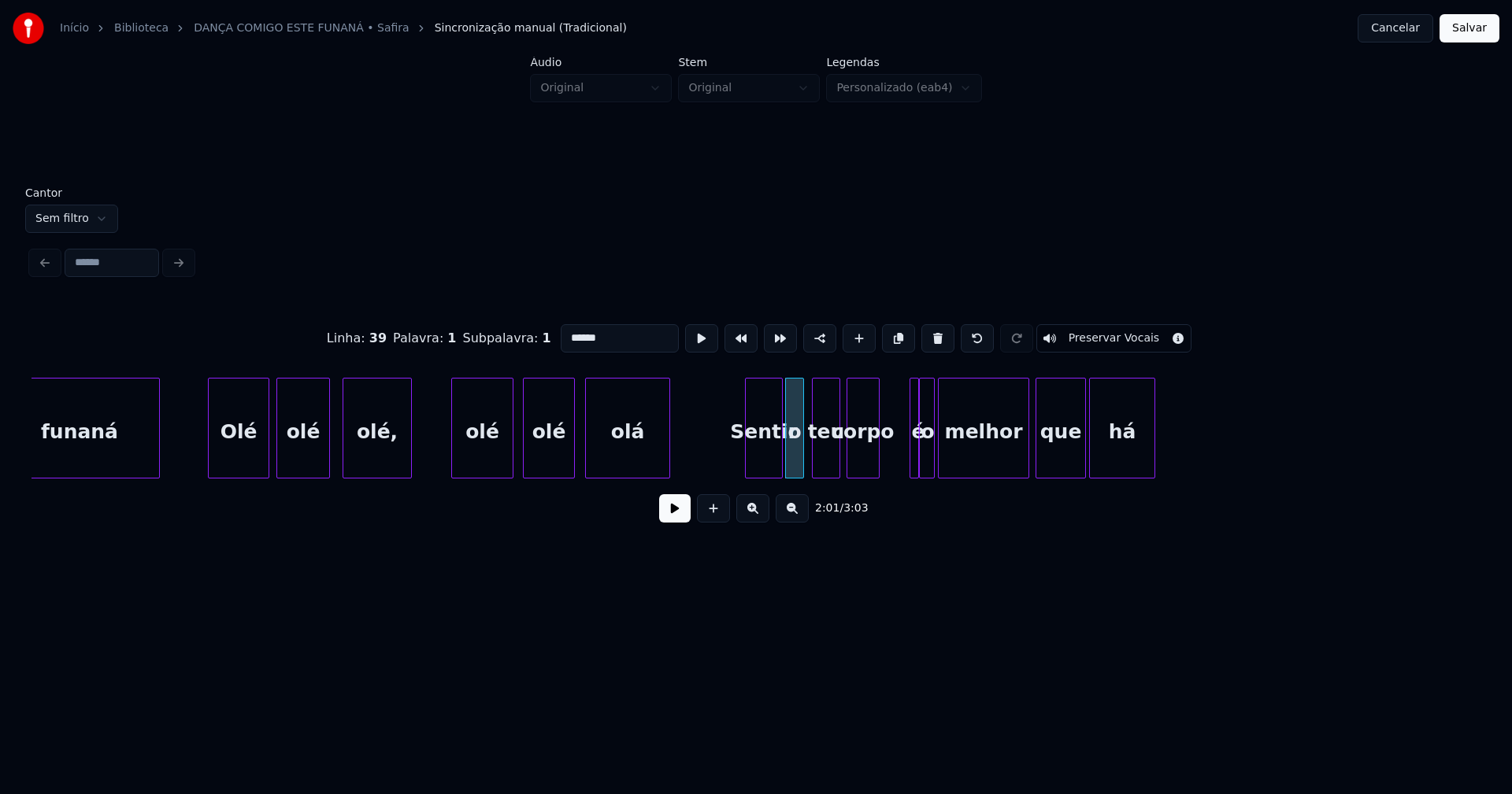
click at [877, 472] on div "funaná Olé olé olé, olé olé olá Sentir o teu corpo é o melhor que há" at bounding box center [755, 428] width 1449 height 100
click at [902, 458] on div at bounding box center [904, 428] width 5 height 99
click at [900, 466] on div "é" at bounding box center [899, 432] width 16 height 107
click at [914, 459] on div at bounding box center [913, 428] width 5 height 99
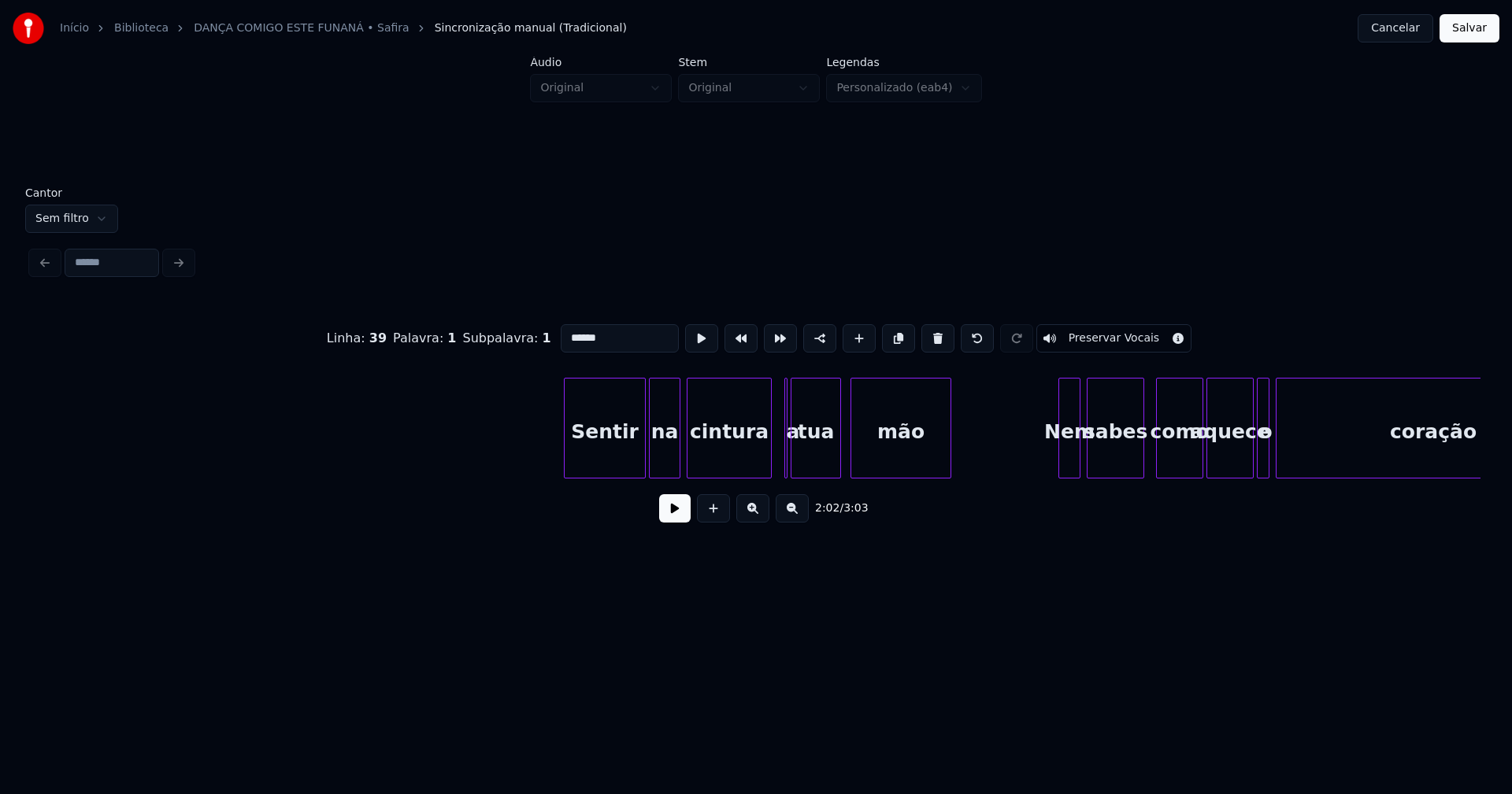
scroll to position [0, 21083]
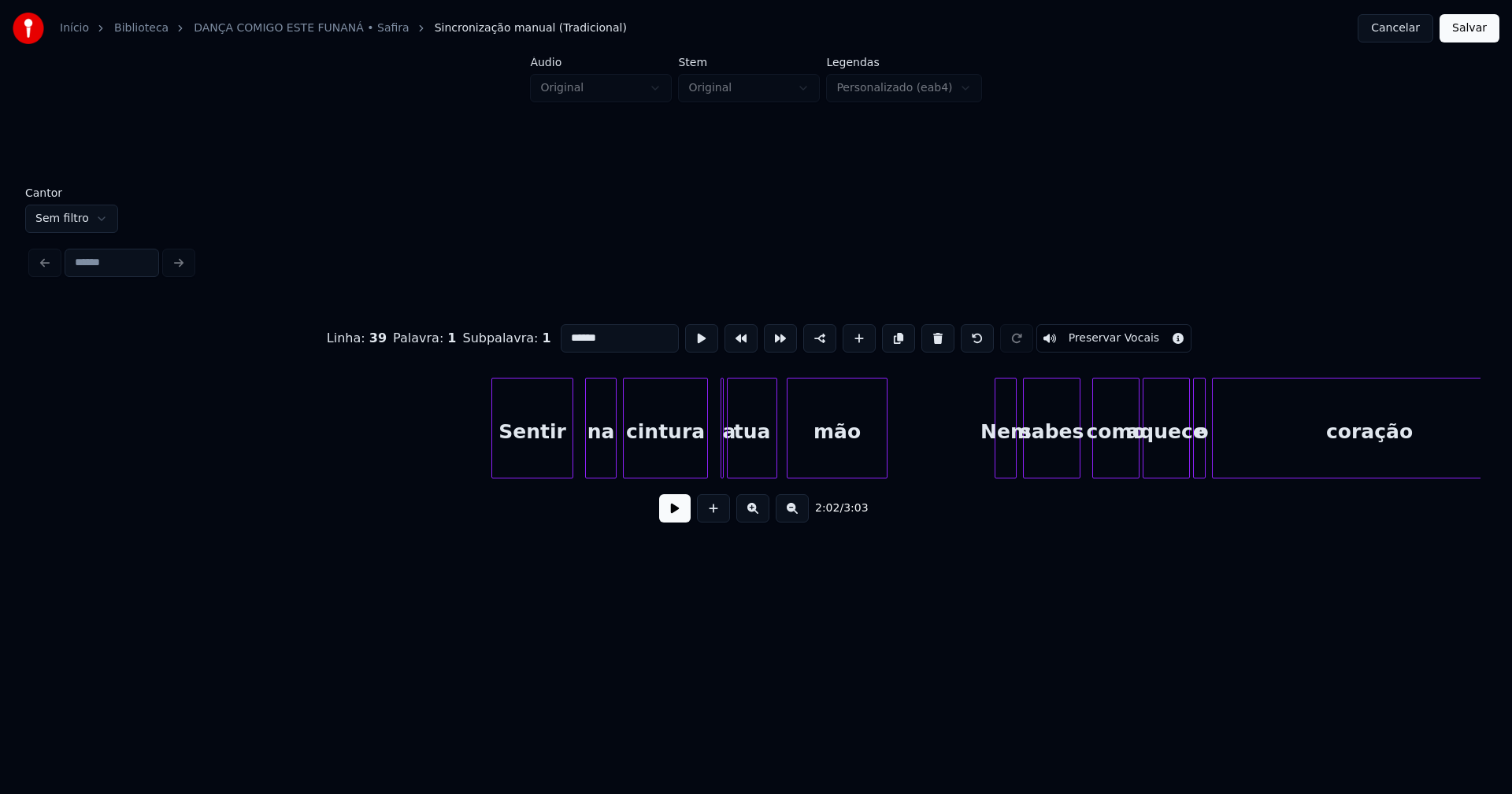
click at [543, 461] on div "Sentir" at bounding box center [532, 432] width 81 height 107
click at [598, 459] on div "na" at bounding box center [601, 432] width 30 height 107
click at [576, 459] on div at bounding box center [577, 428] width 5 height 99
type input "**"
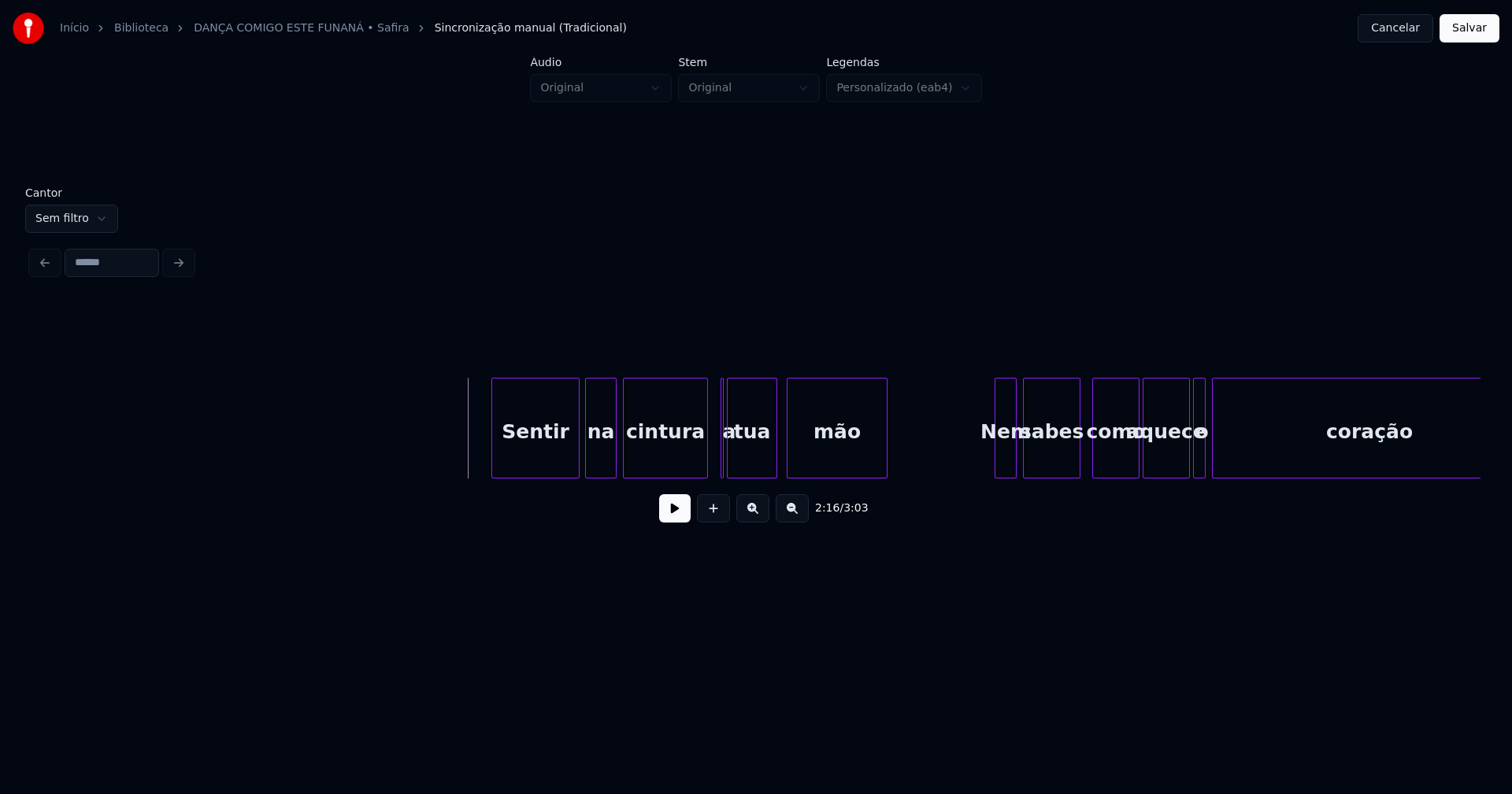
click at [670, 521] on button at bounding box center [674, 509] width 31 height 29
click at [667, 512] on button at bounding box center [674, 509] width 31 height 29
click at [687, 469] on div at bounding box center [686, 428] width 5 height 99
click at [734, 458] on div at bounding box center [734, 428] width 5 height 99
click at [694, 403] on div "a" at bounding box center [702, 428] width 17 height 100
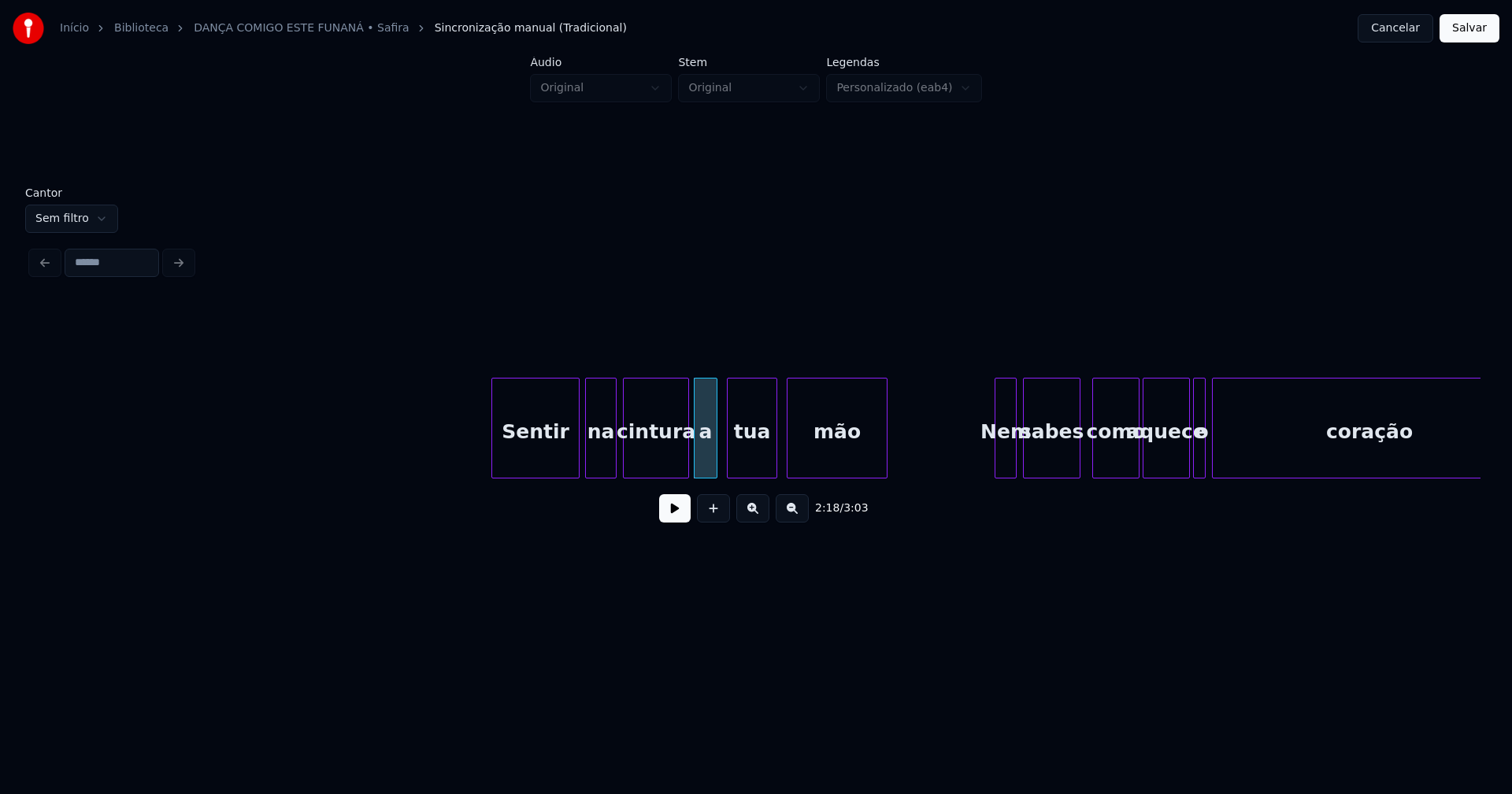
click at [714, 441] on div at bounding box center [715, 428] width 5 height 99
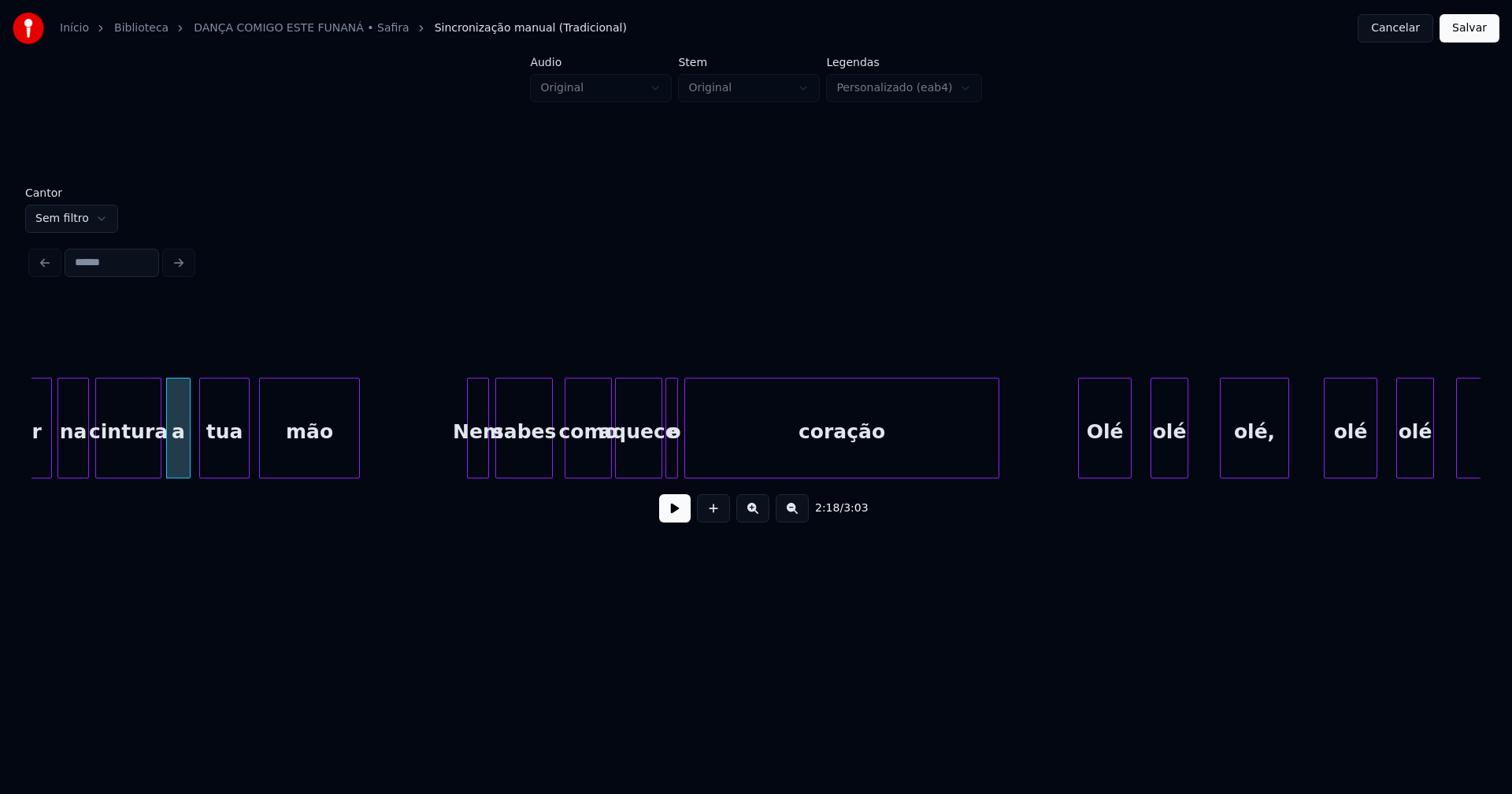
scroll to position [0, 21627]
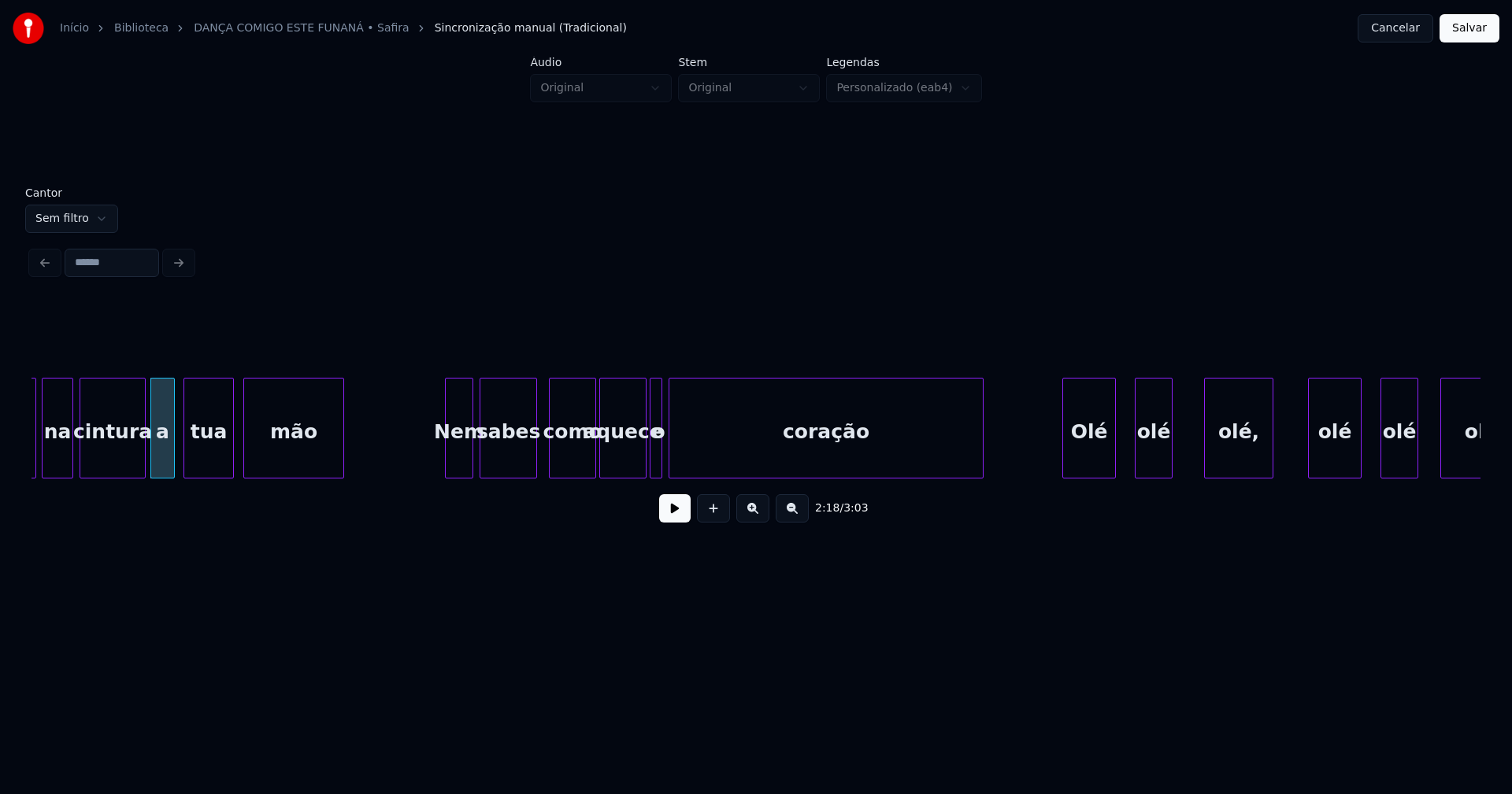
click at [447, 462] on div at bounding box center [448, 428] width 5 height 99
click at [677, 520] on button at bounding box center [674, 509] width 31 height 29
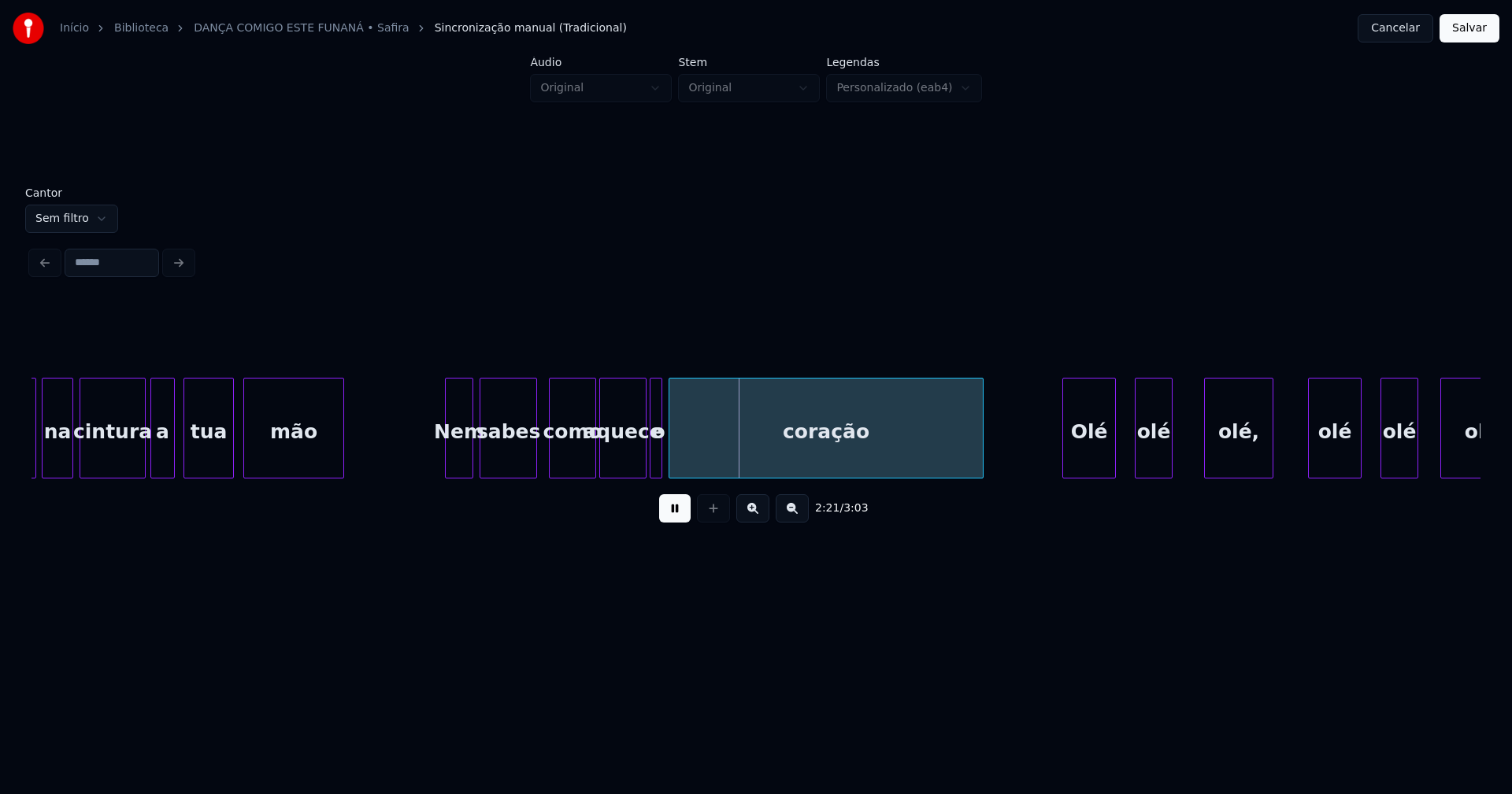
click at [675, 523] on button at bounding box center [674, 509] width 31 height 29
click at [688, 451] on div at bounding box center [687, 428] width 5 height 99
click at [663, 455] on div at bounding box center [664, 428] width 5 height 99
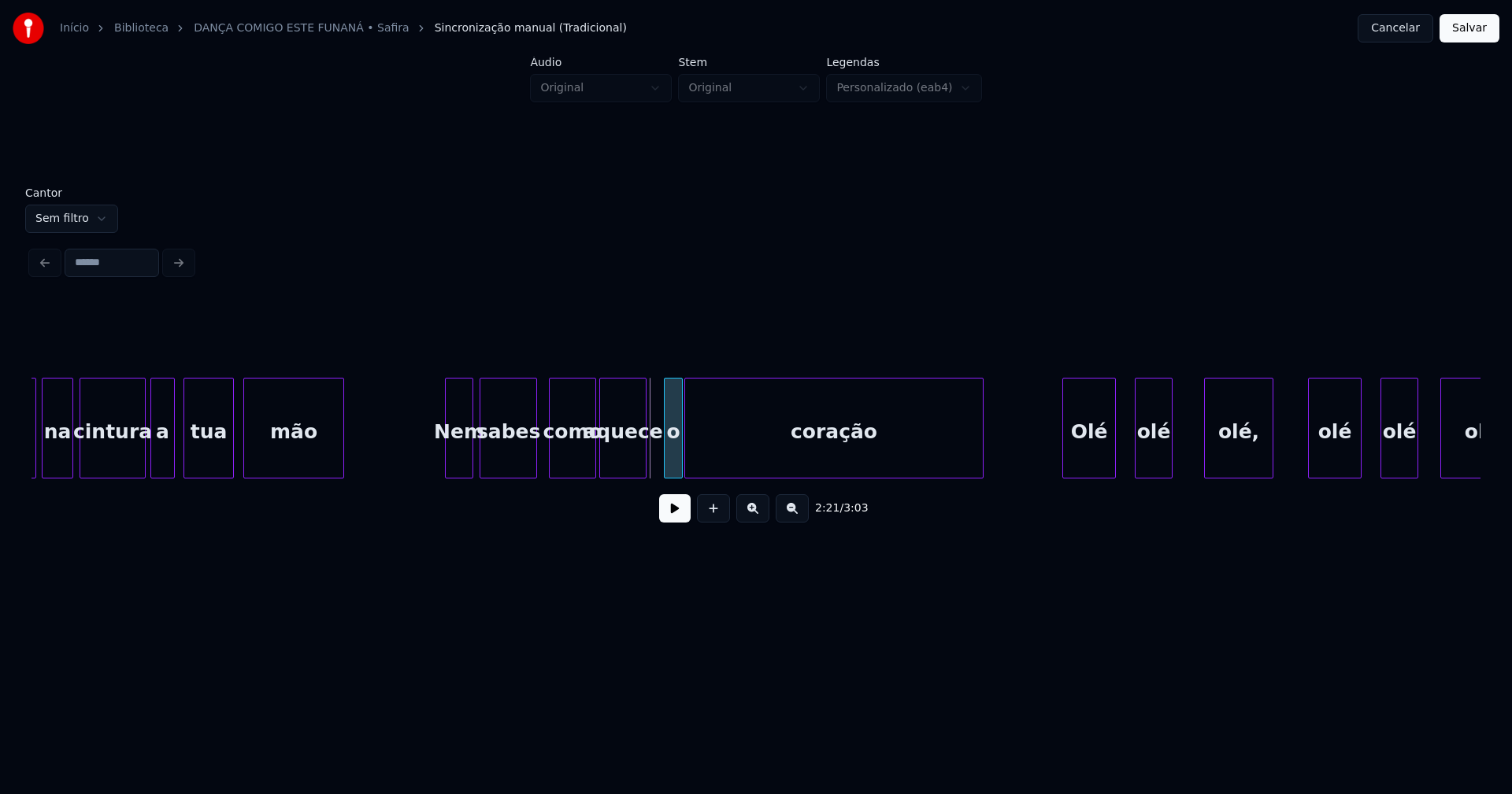
click at [671, 458] on div "o" at bounding box center [673, 432] width 18 height 107
click at [656, 461] on div at bounding box center [656, 428] width 5 height 99
click at [677, 523] on button at bounding box center [674, 509] width 31 height 29
click at [680, 521] on button at bounding box center [674, 509] width 31 height 29
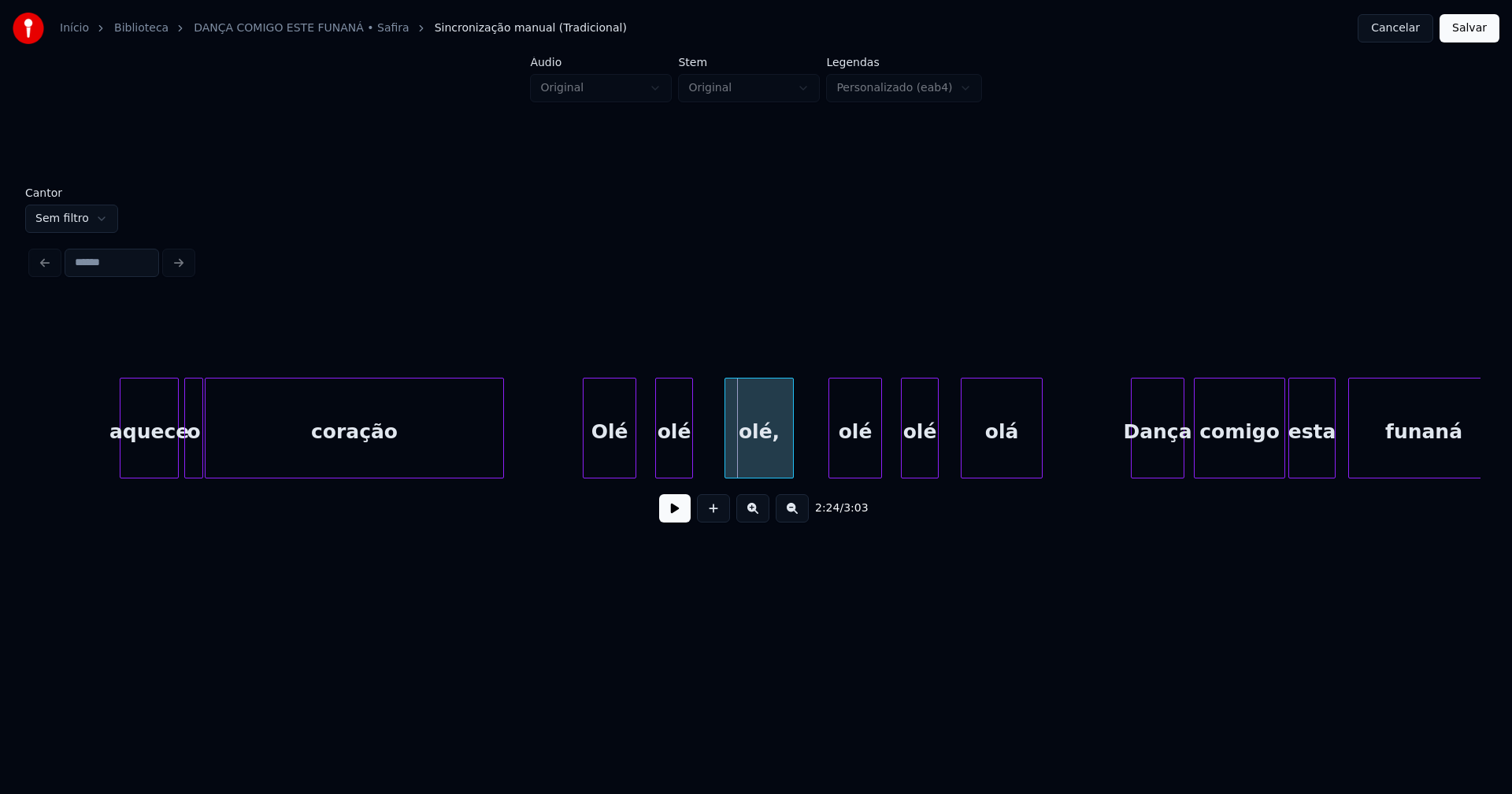
scroll to position [0, 22218]
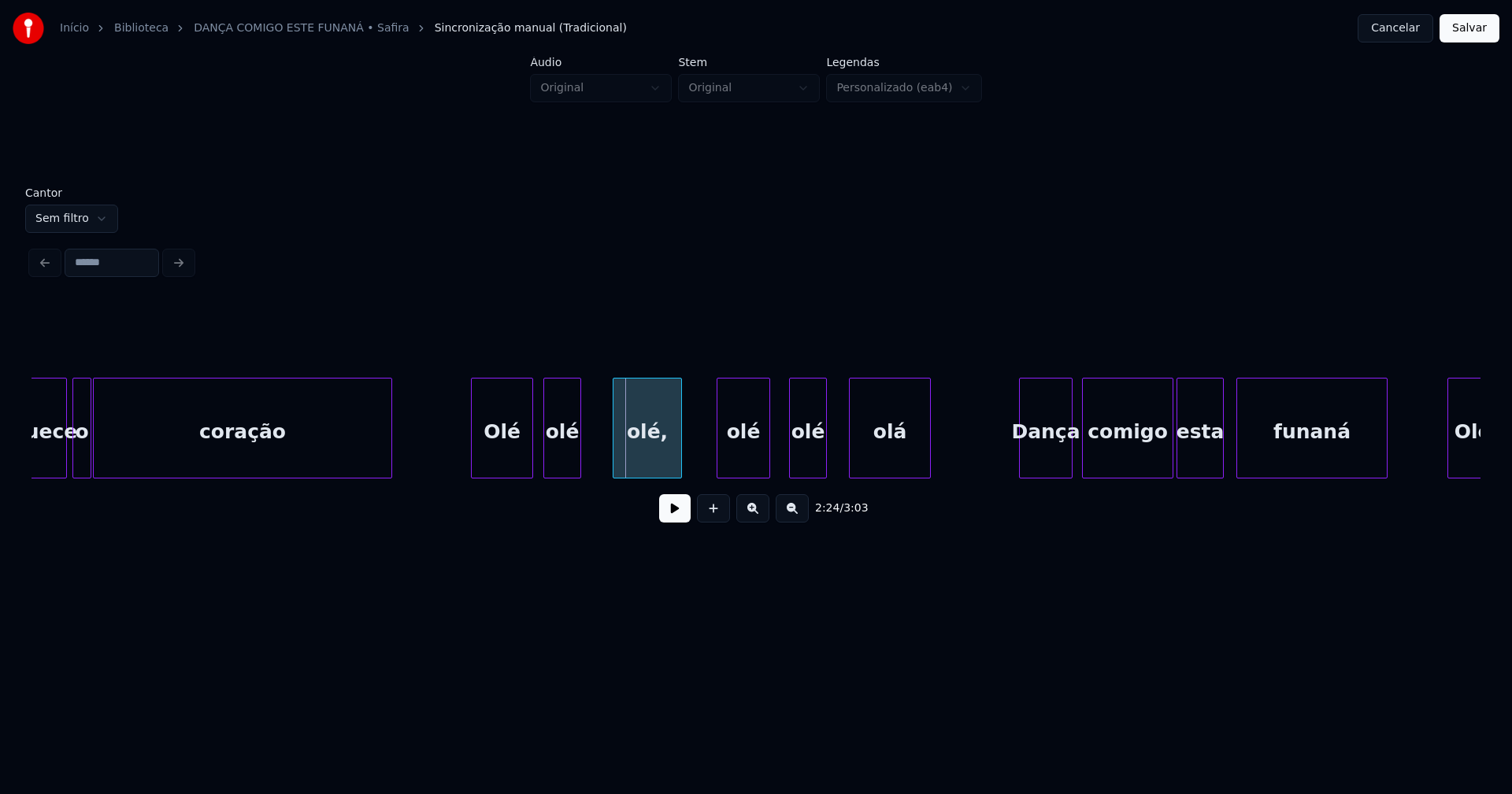
click at [530, 462] on div at bounding box center [530, 428] width 5 height 99
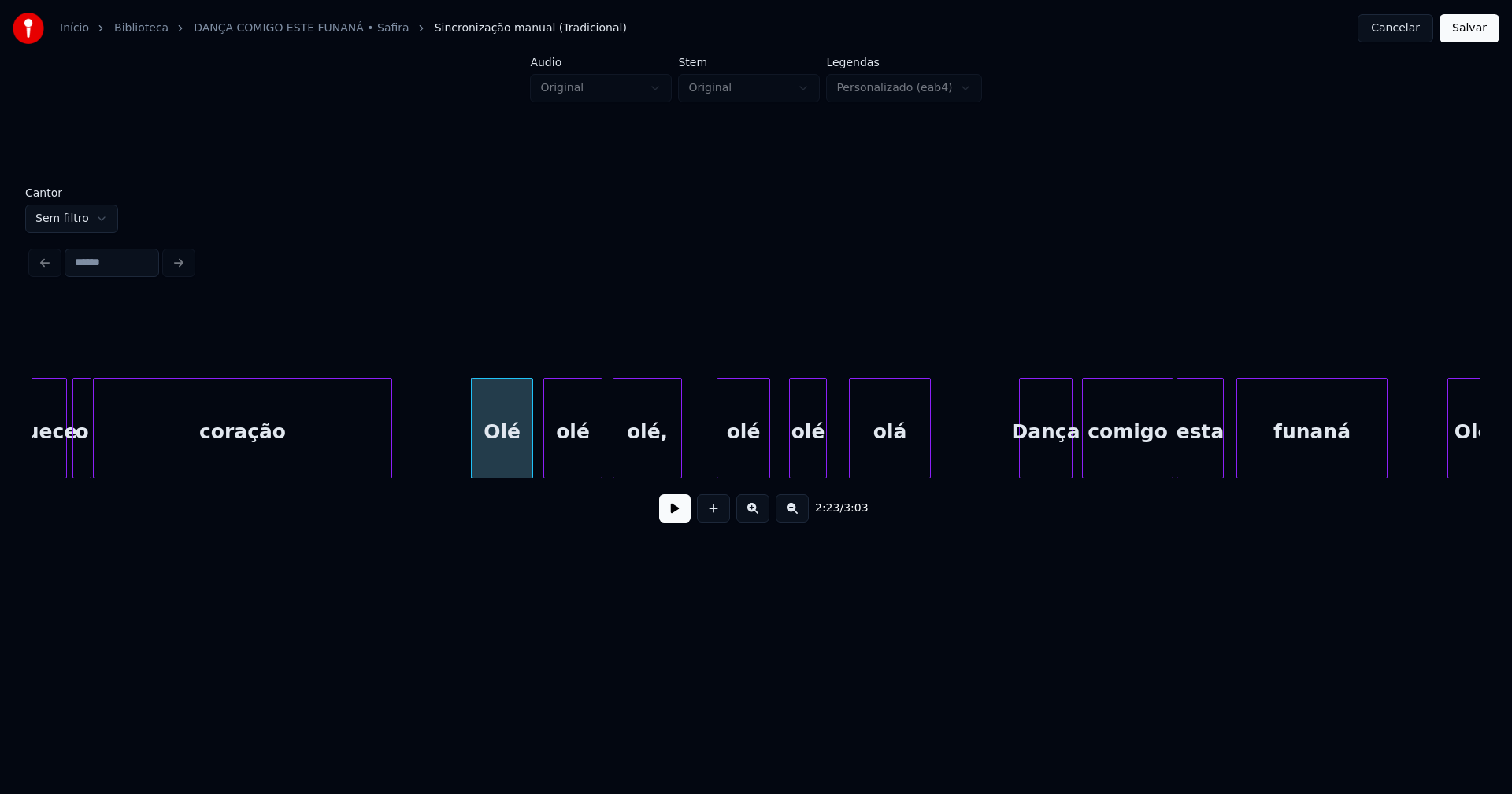
click at [600, 455] on div at bounding box center [599, 428] width 5 height 99
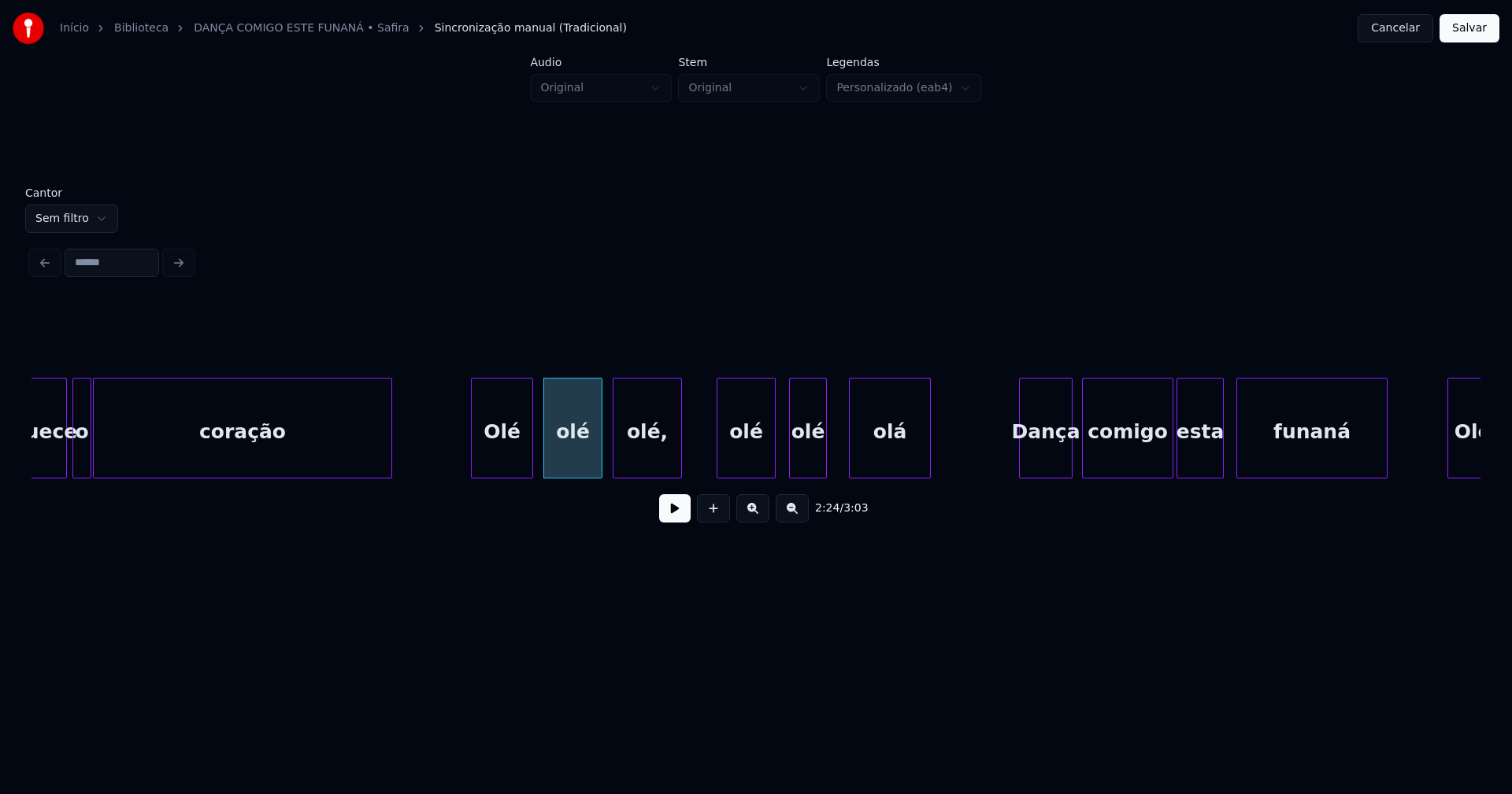
click at [773, 462] on div at bounding box center [773, 428] width 5 height 99
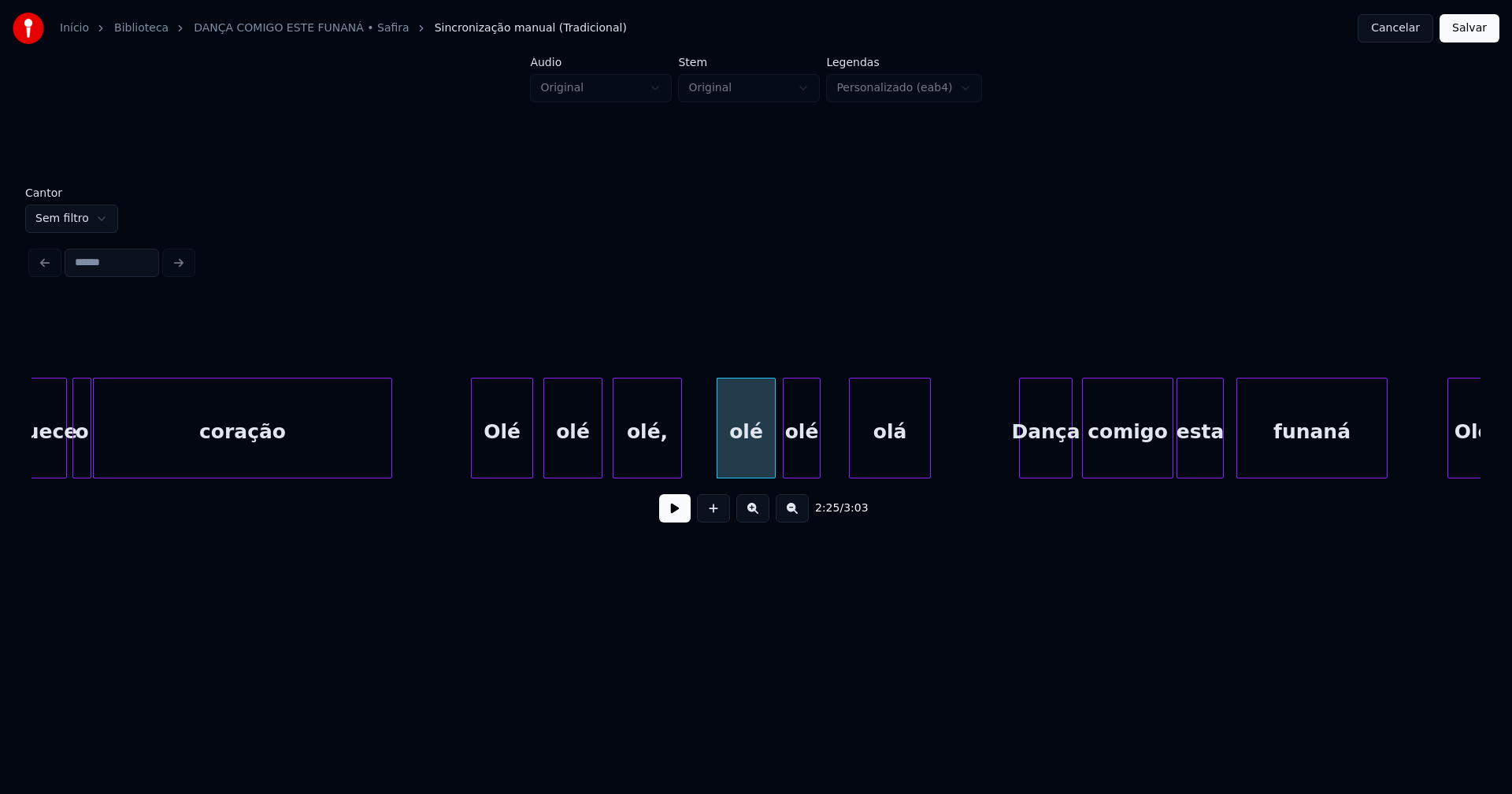
click at [790, 466] on div "olé" at bounding box center [801, 432] width 36 height 107
click at [837, 454] on div at bounding box center [836, 428] width 5 height 99
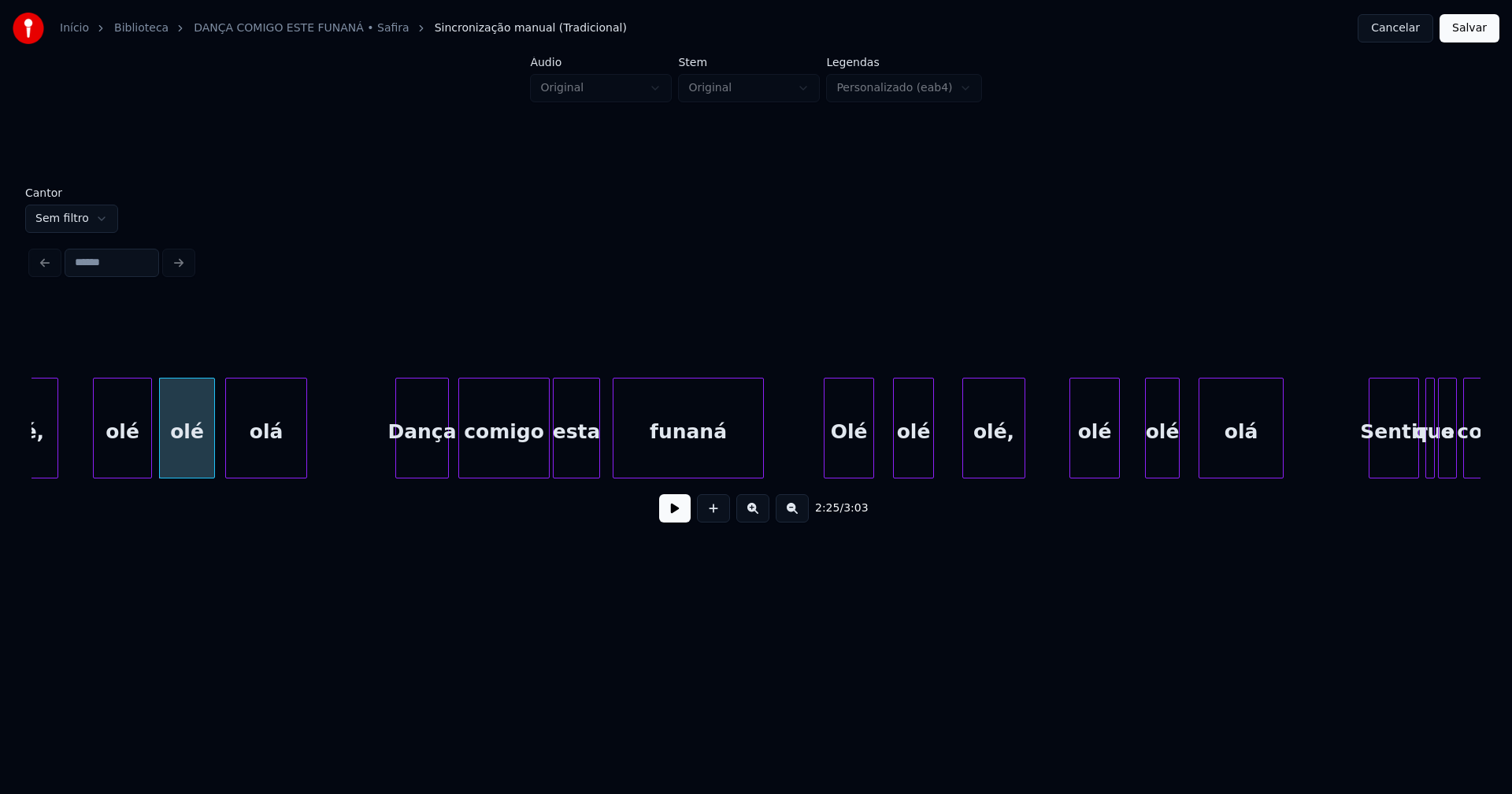
scroll to position [0, 22858]
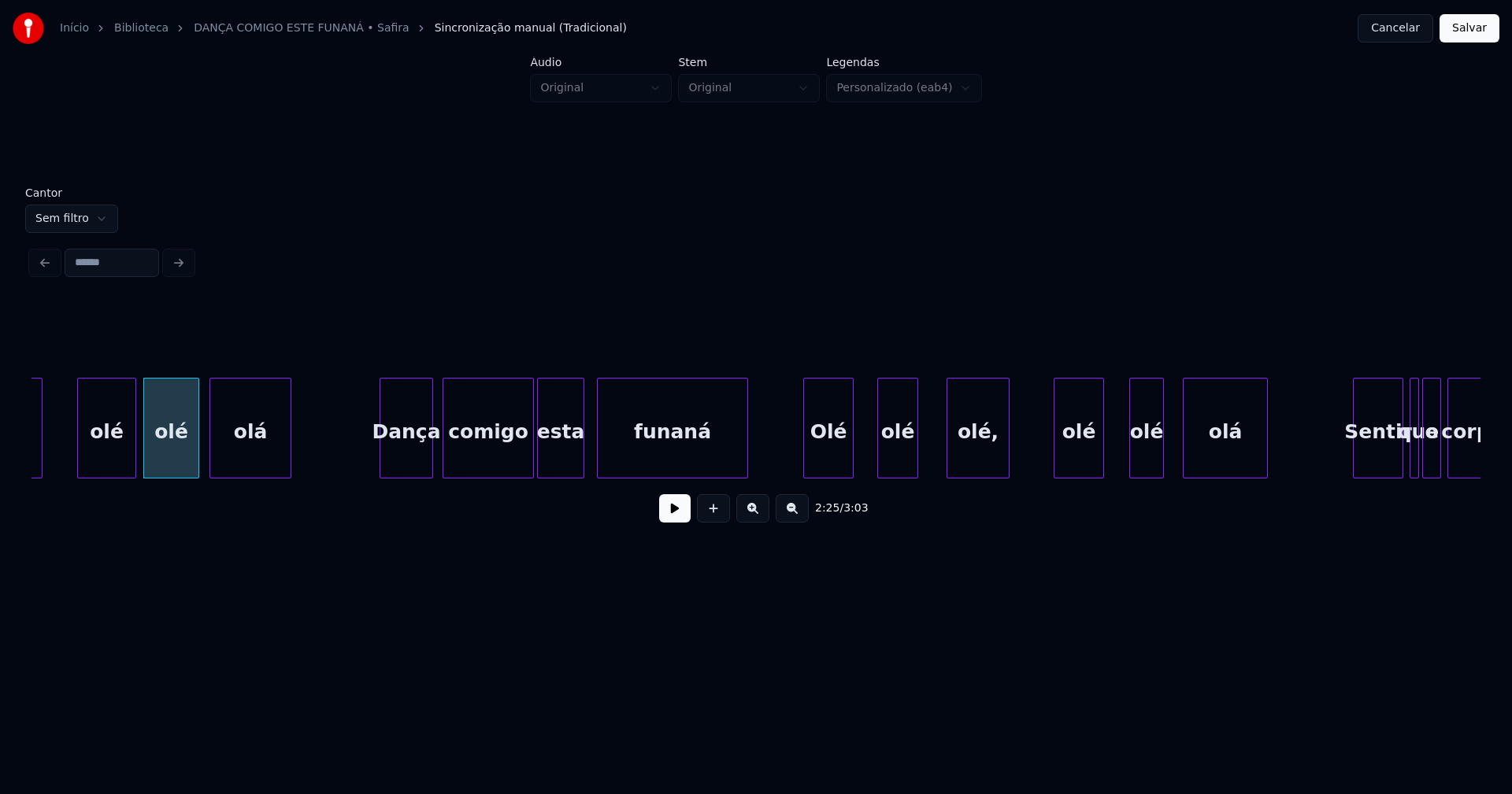
click at [833, 458] on div "Olé" at bounding box center [828, 432] width 49 height 107
click at [862, 454] on div at bounding box center [862, 428] width 5 height 99
click at [891, 455] on div "olé" at bounding box center [893, 432] width 39 height 107
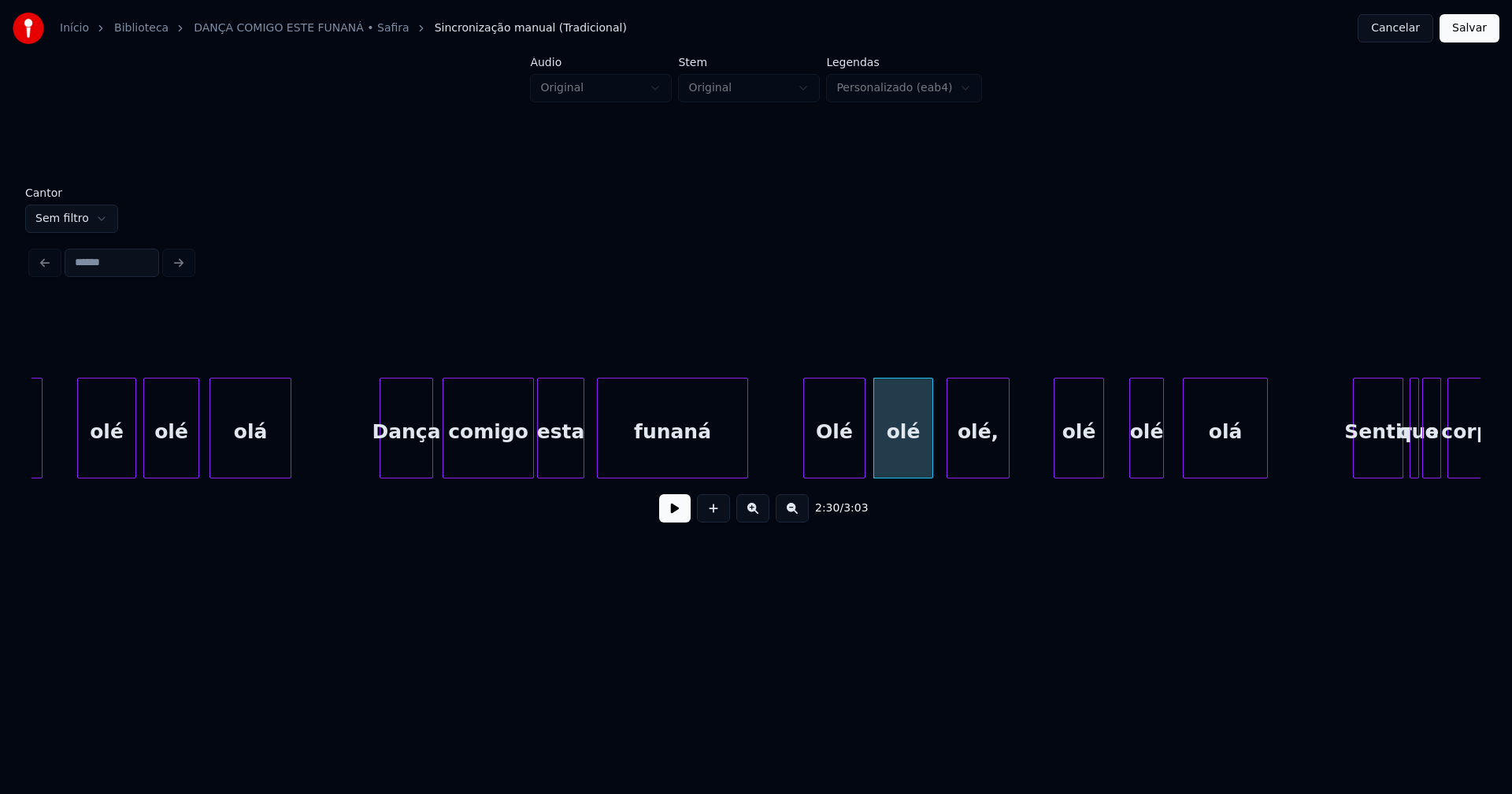
click at [928, 453] on div at bounding box center [930, 428] width 5 height 99
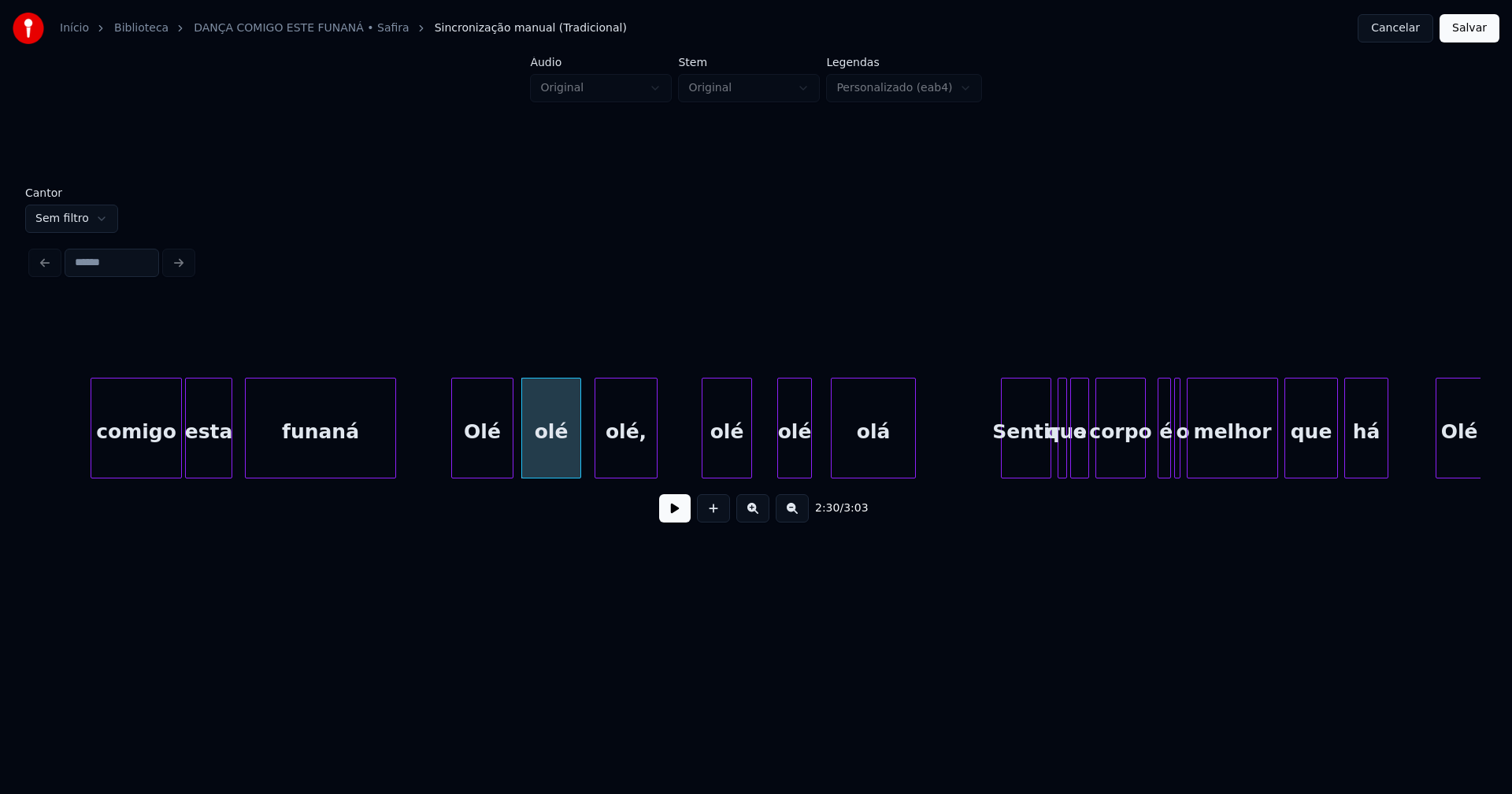
scroll to position [0, 23561]
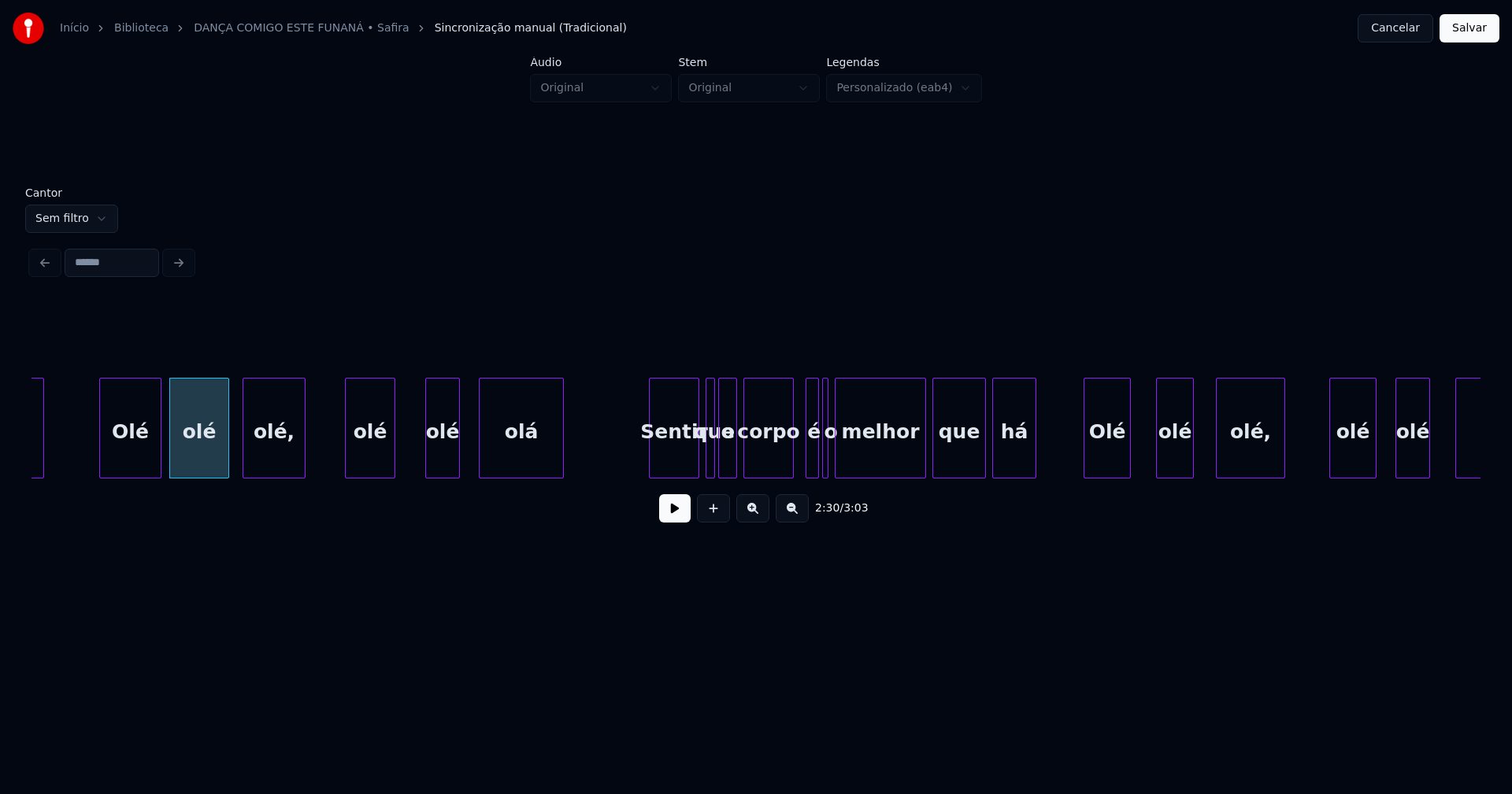
click at [364, 452] on div "olé" at bounding box center [369, 432] width 49 height 107
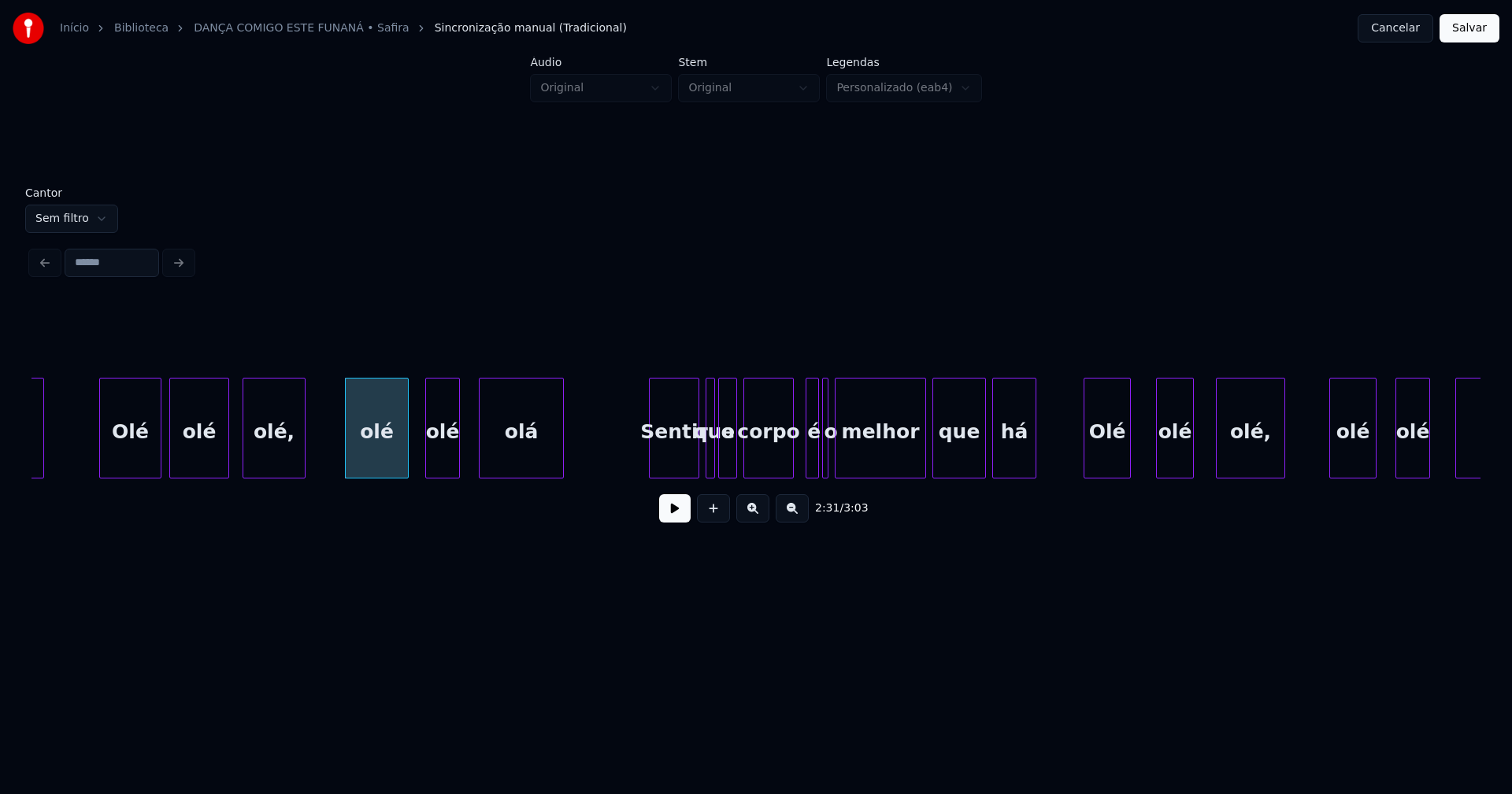
click at [404, 449] on div at bounding box center [406, 428] width 5 height 99
click at [440, 460] on div "olé" at bounding box center [432, 432] width 33 height 107
click at [469, 448] on div at bounding box center [467, 428] width 5 height 99
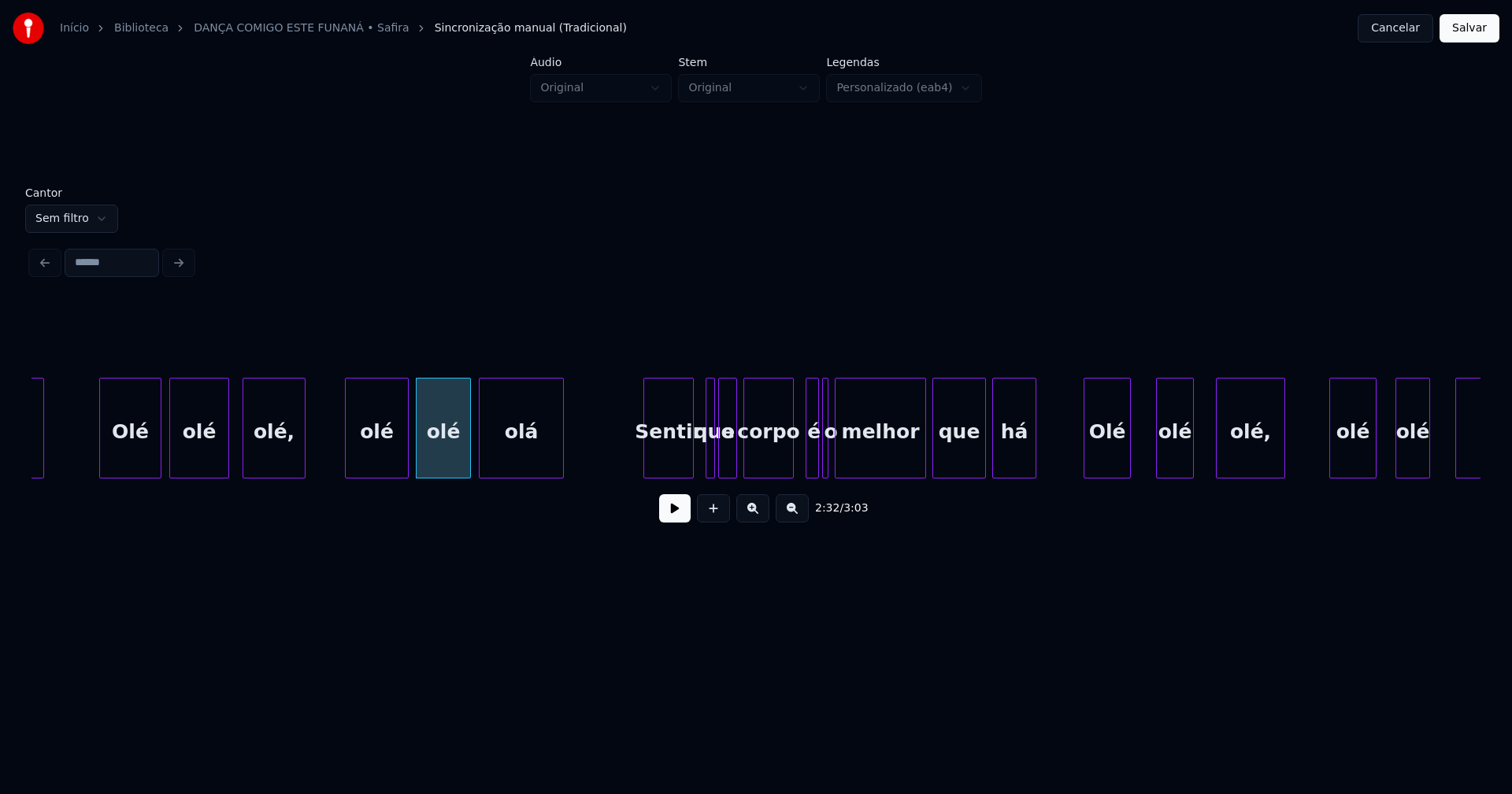
click at [668, 468] on div "Sentir" at bounding box center [668, 432] width 49 height 107
click at [709, 453] on div at bounding box center [709, 428] width 5 height 99
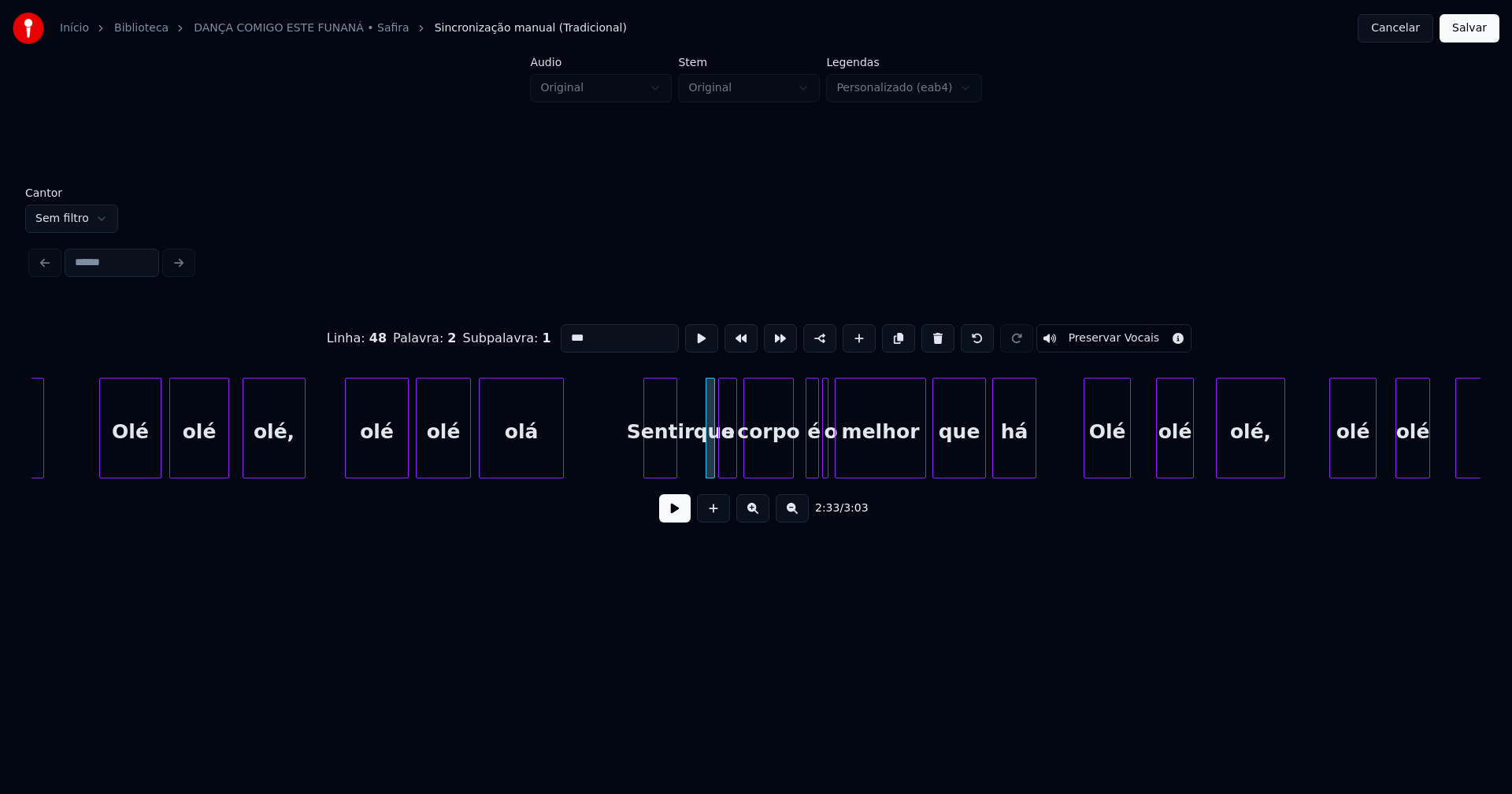
click at [674, 474] on div "funaná Olé olé olé, olé olé olá Sentir que o corpo é o melhor que há Olé olé ol…" at bounding box center [755, 428] width 1449 height 100
click at [684, 469] on div "que" at bounding box center [689, 428] width 10 height 100
click at [699, 457] on div at bounding box center [699, 428] width 5 height 99
click at [694, 457] on div "que" at bounding box center [693, 432] width 17 height 107
drag, startPoint x: 572, startPoint y: 333, endPoint x: 545, endPoint y: 335, distance: 27.1
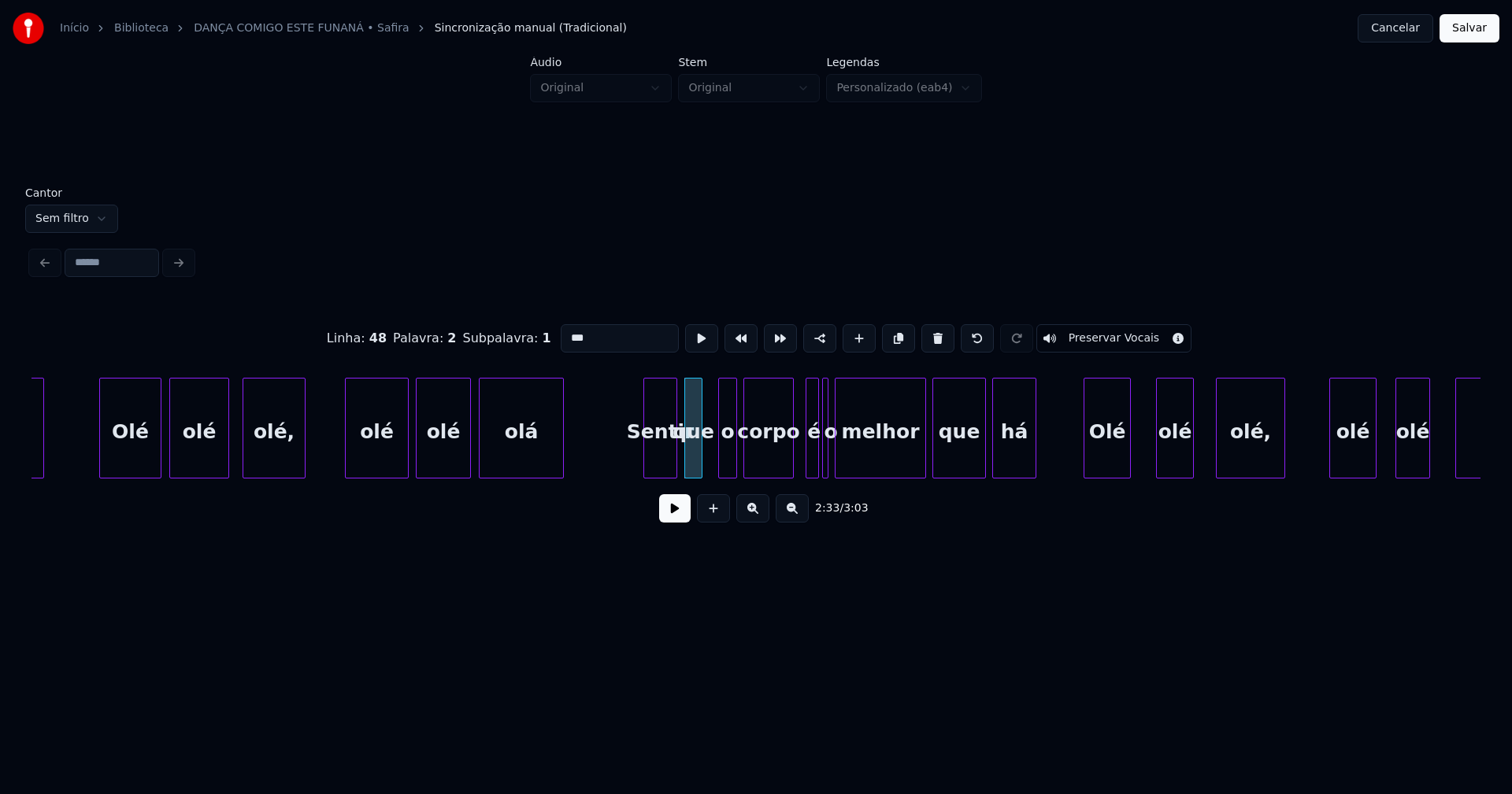
click at [545, 335] on div "Linha : 48 Palavra : 2 Subpalavra : 1 *** Preservar Vocais" at bounding box center [755, 338] width 1449 height 79
type input "***"
click at [678, 515] on button at bounding box center [674, 509] width 31 height 29
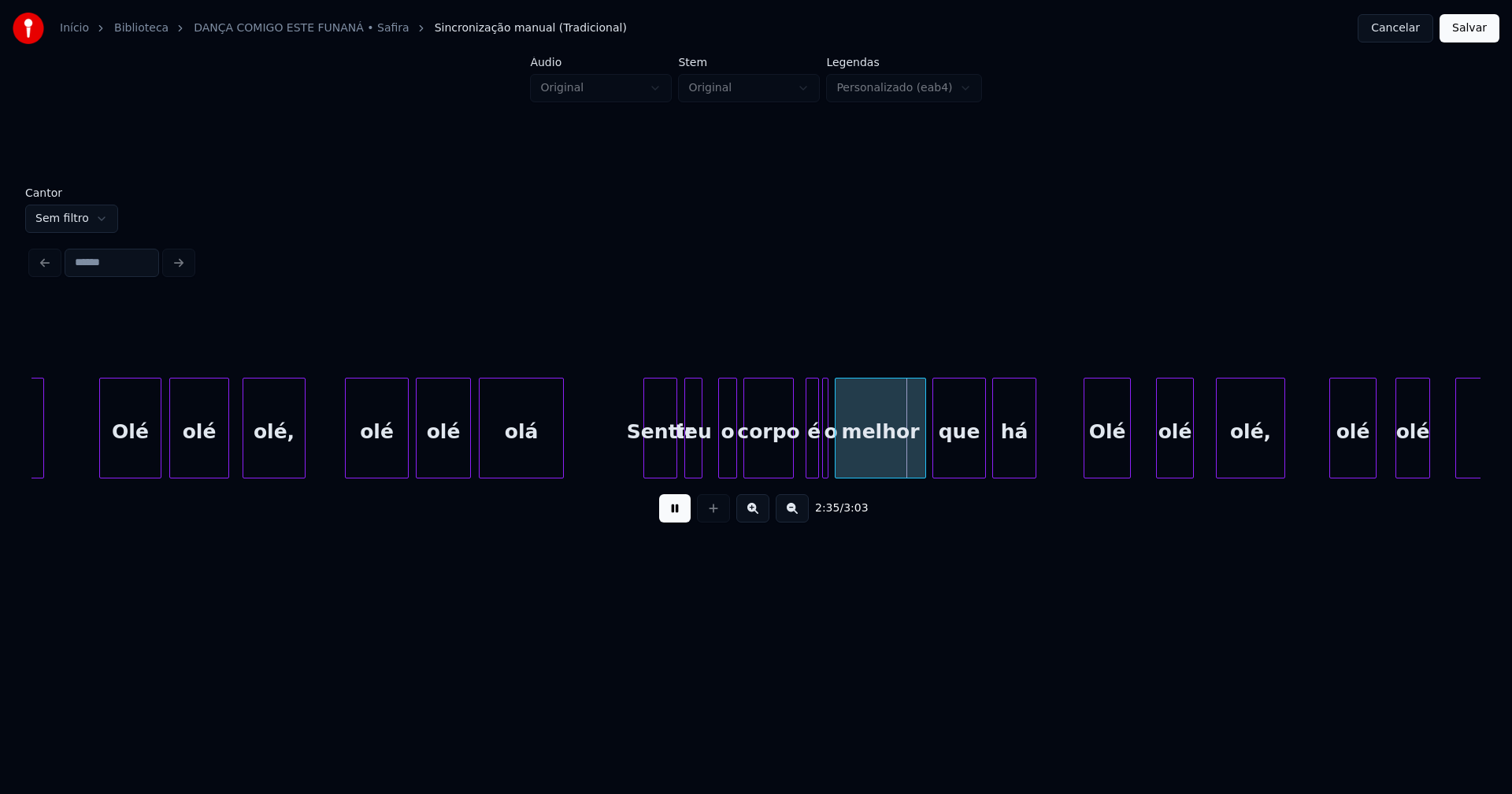
click at [680, 513] on button at bounding box center [674, 509] width 31 height 29
click at [730, 450] on div "o" at bounding box center [727, 432] width 18 height 107
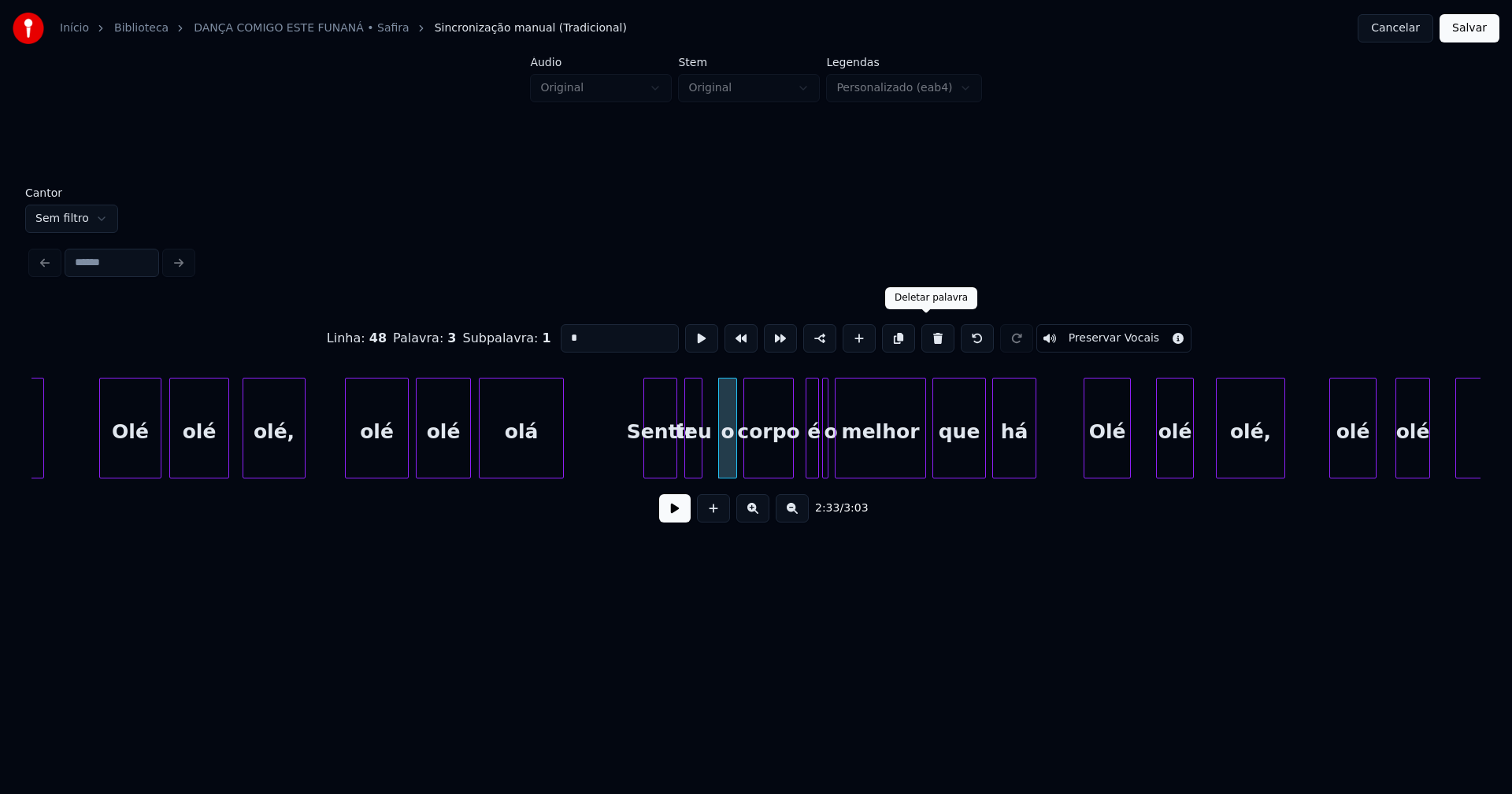
click at [925, 332] on button at bounding box center [937, 339] width 33 height 29
type input "***"
click at [731, 478] on div "funaná Olé olé olé, olé olé olá Sentir teu corpo é o melhor que há Olé olé olé,…" at bounding box center [755, 428] width 1449 height 100
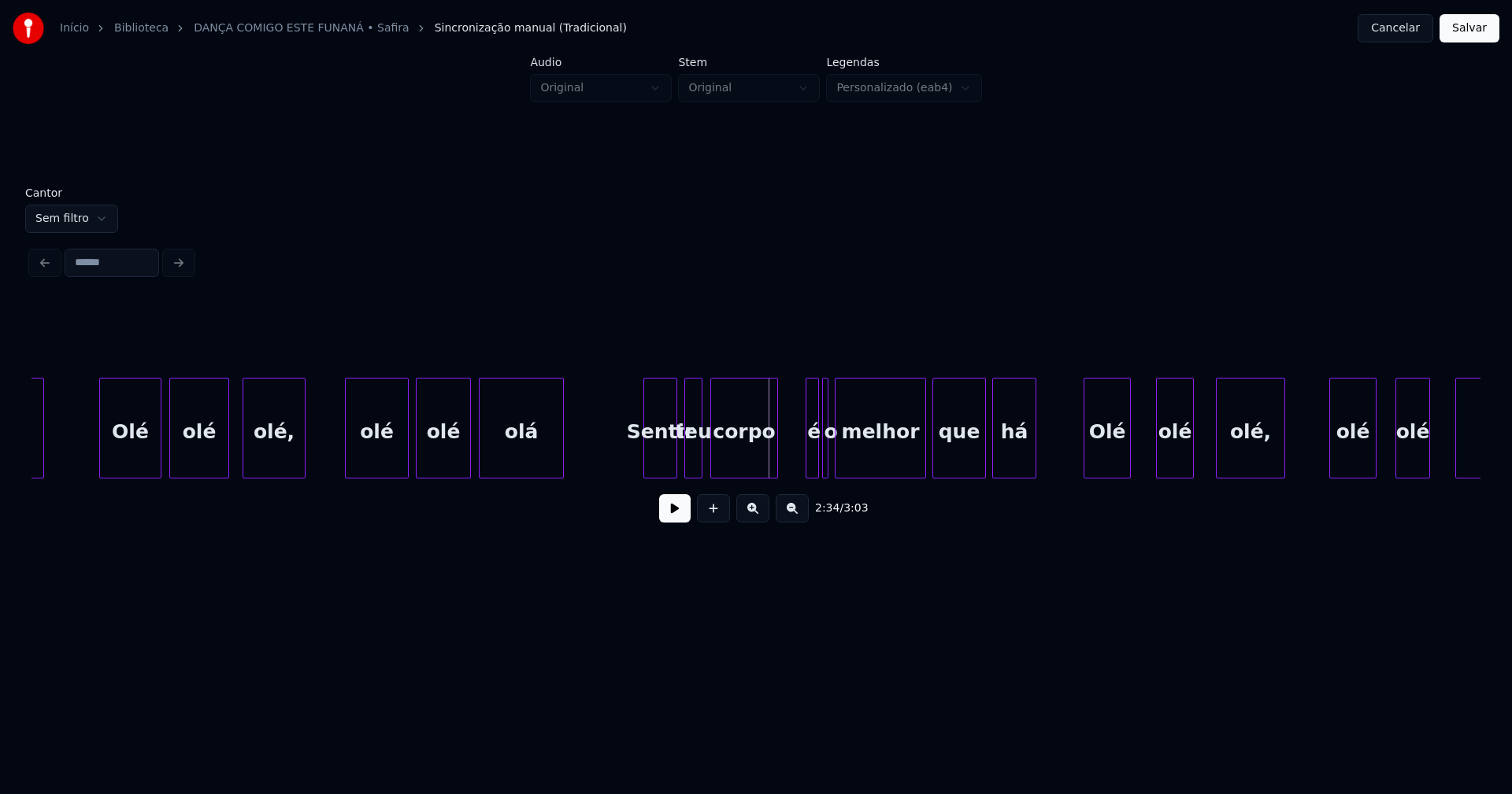
click at [774, 442] on div at bounding box center [775, 428] width 5 height 99
click at [804, 453] on div at bounding box center [802, 428] width 5 height 99
click at [798, 464] on div "é" at bounding box center [795, 432] width 18 height 107
click at [833, 460] on div at bounding box center [835, 428] width 5 height 99
click at [808, 417] on div "o" at bounding box center [816, 428] width 16 height 100
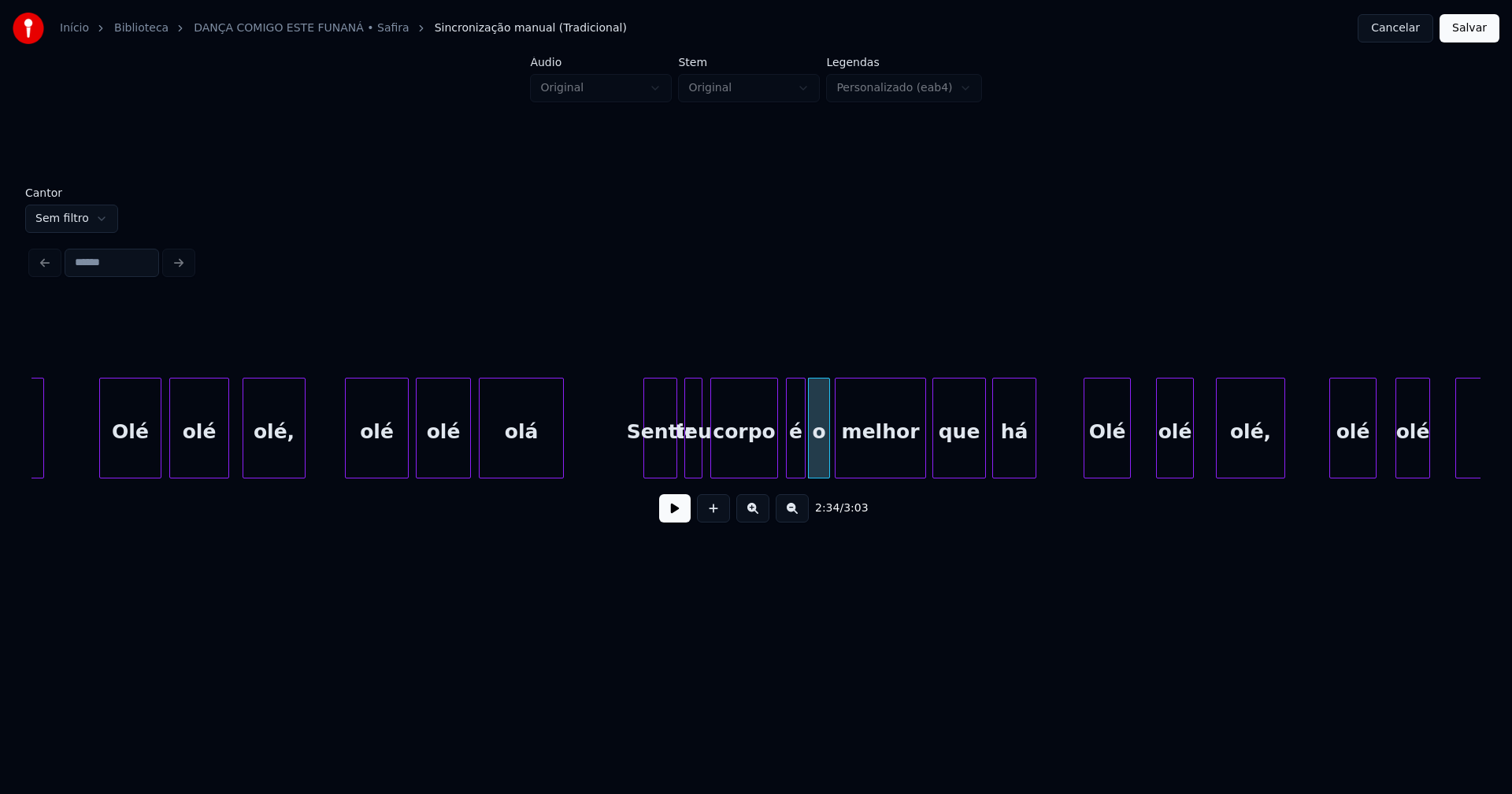
click at [826, 446] on div at bounding box center [827, 428] width 5 height 99
click at [773, 454] on div at bounding box center [771, 428] width 5 height 99
click at [681, 518] on button at bounding box center [674, 509] width 31 height 29
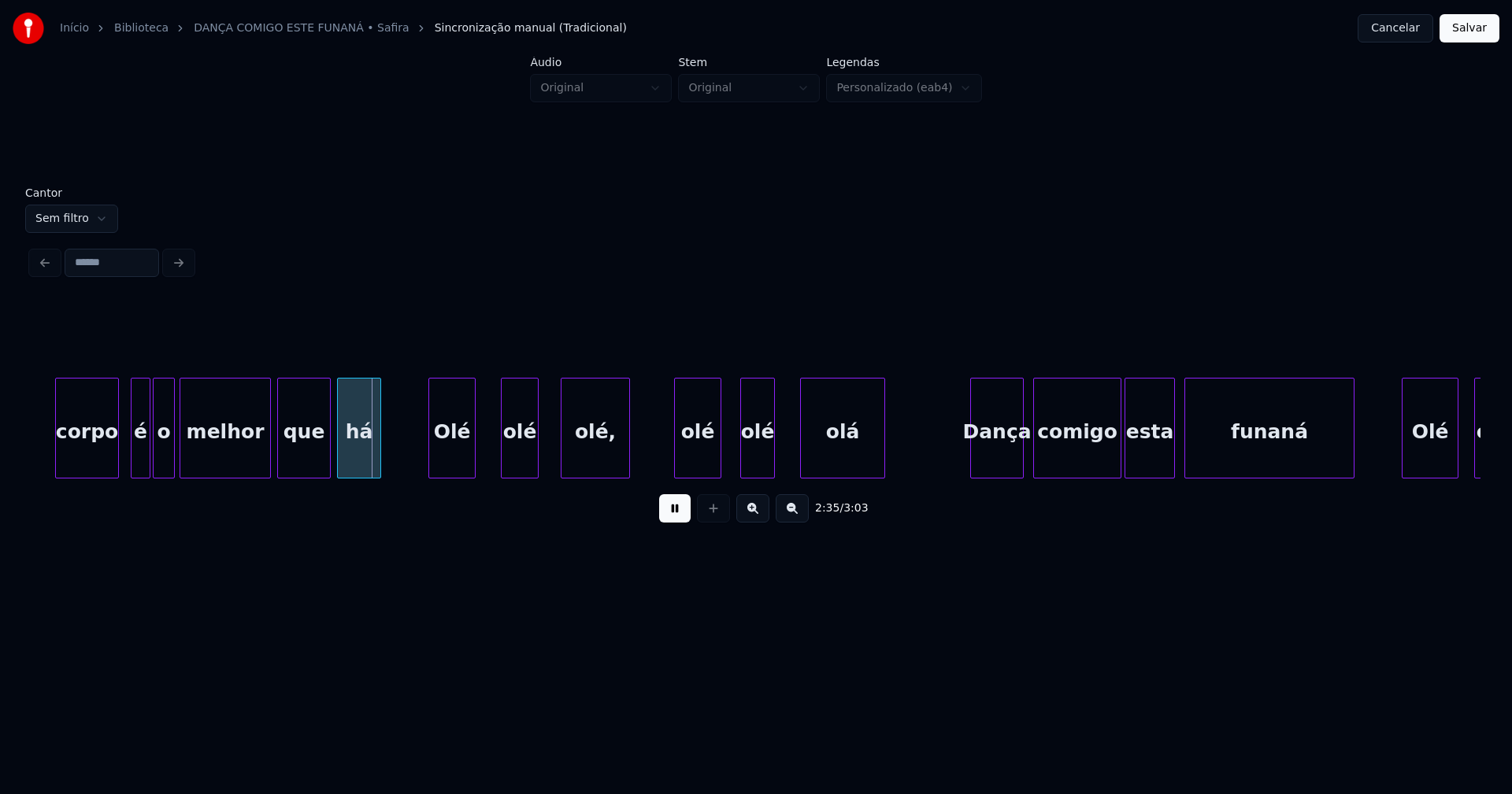
scroll to position [0, 24232]
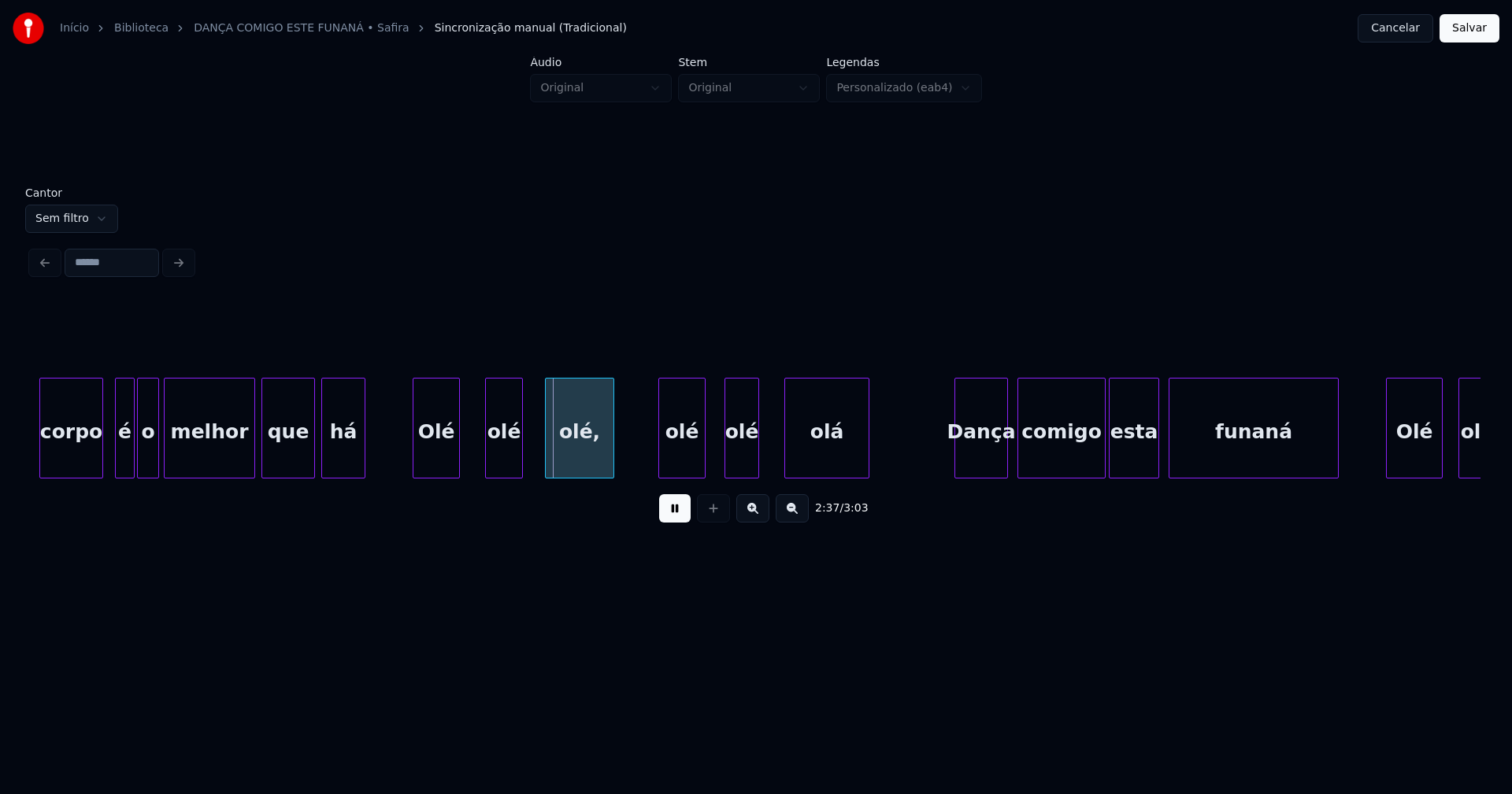
click at [675, 519] on button at bounding box center [674, 509] width 31 height 29
click at [465, 454] on div at bounding box center [465, 428] width 5 height 99
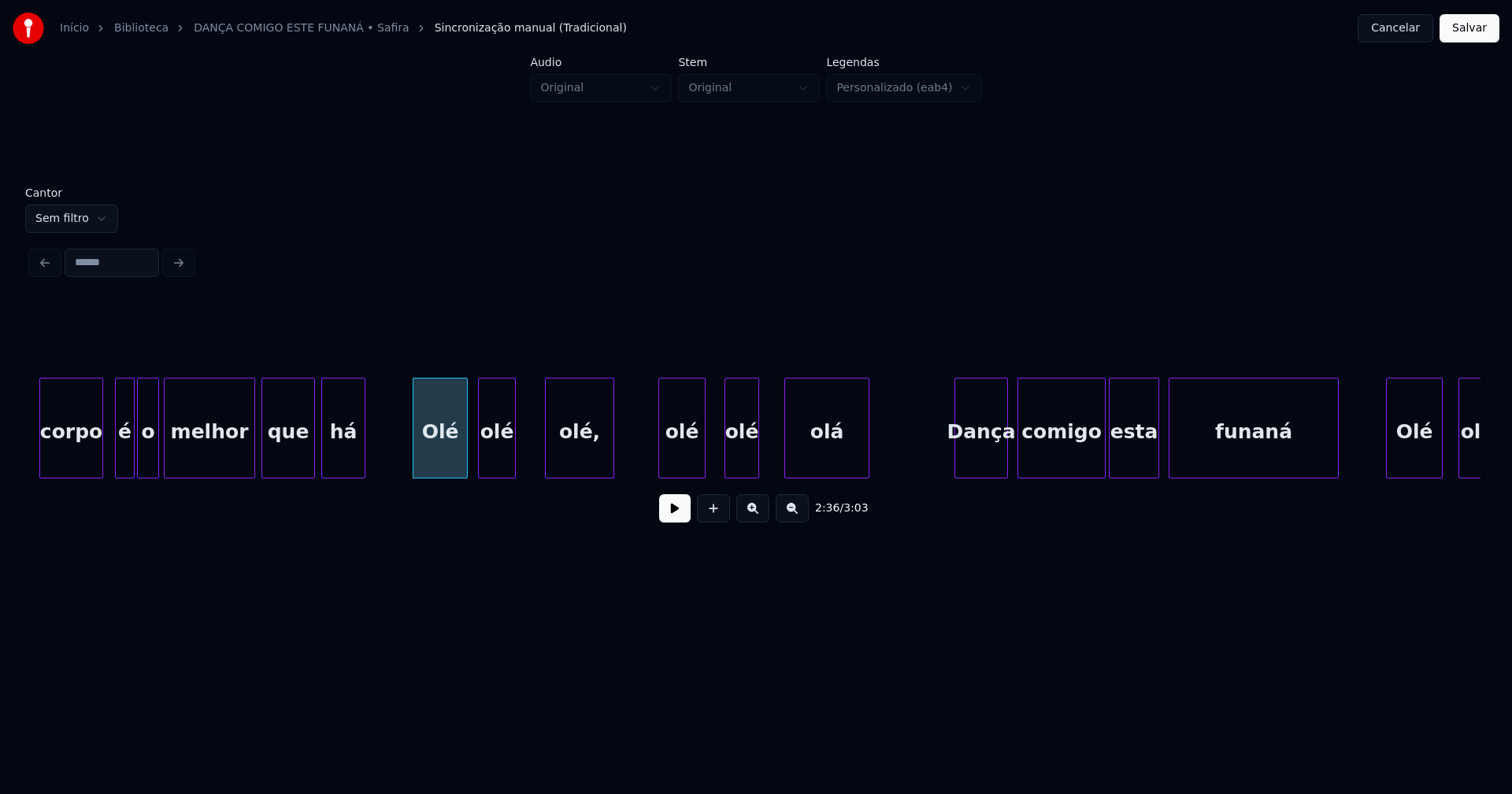
click at [492, 466] on div "olé" at bounding box center [496, 432] width 36 height 107
click at [532, 454] on div at bounding box center [531, 428] width 5 height 99
click at [656, 459] on div at bounding box center [656, 428] width 5 height 99
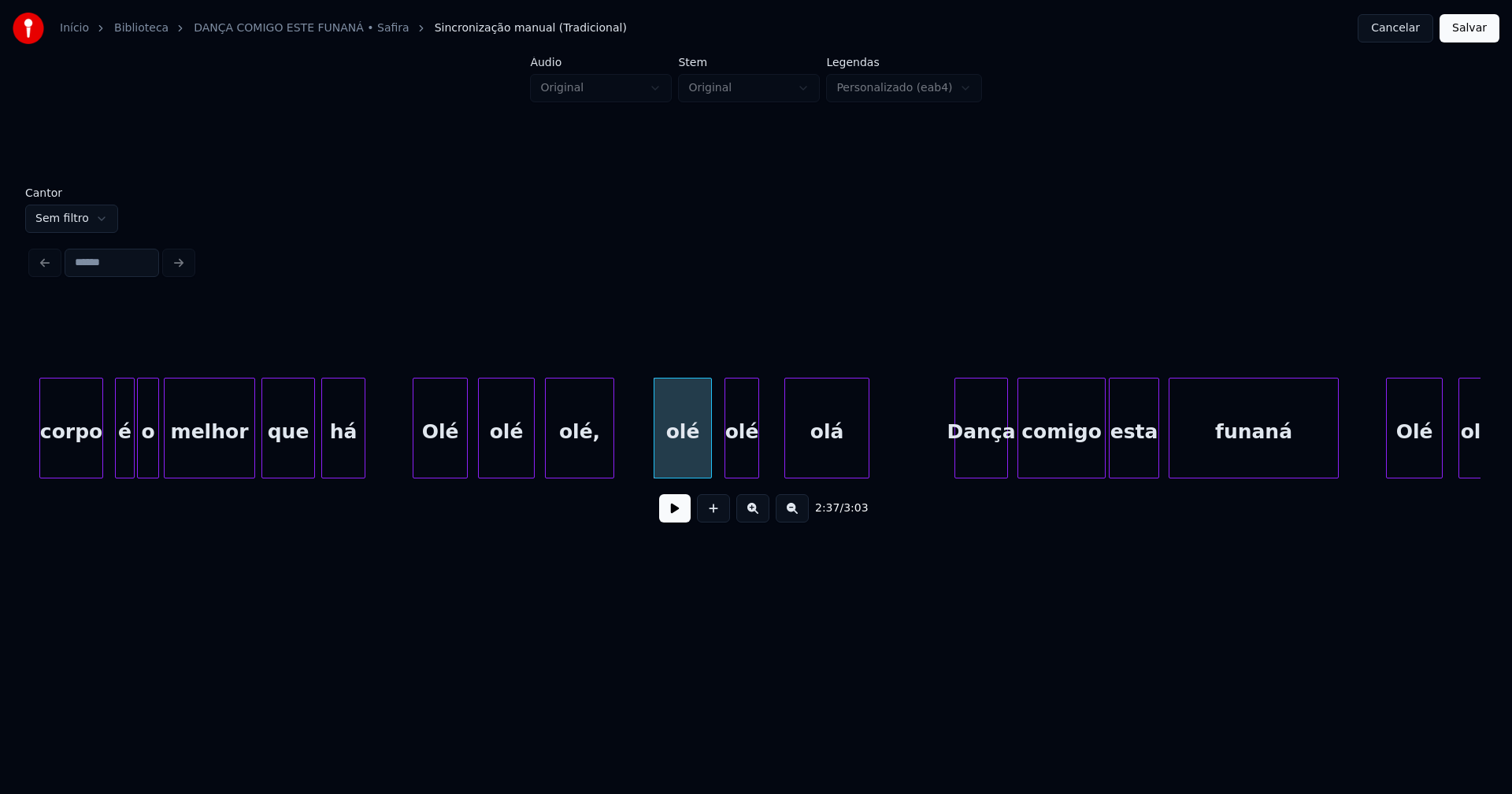
click at [711, 455] on div at bounding box center [709, 428] width 5 height 99
click at [774, 458] on div at bounding box center [772, 428] width 5 height 99
click at [723, 468] on div at bounding box center [723, 428] width 5 height 99
click at [977, 463] on div "Dança" at bounding box center [976, 432] width 52 height 107
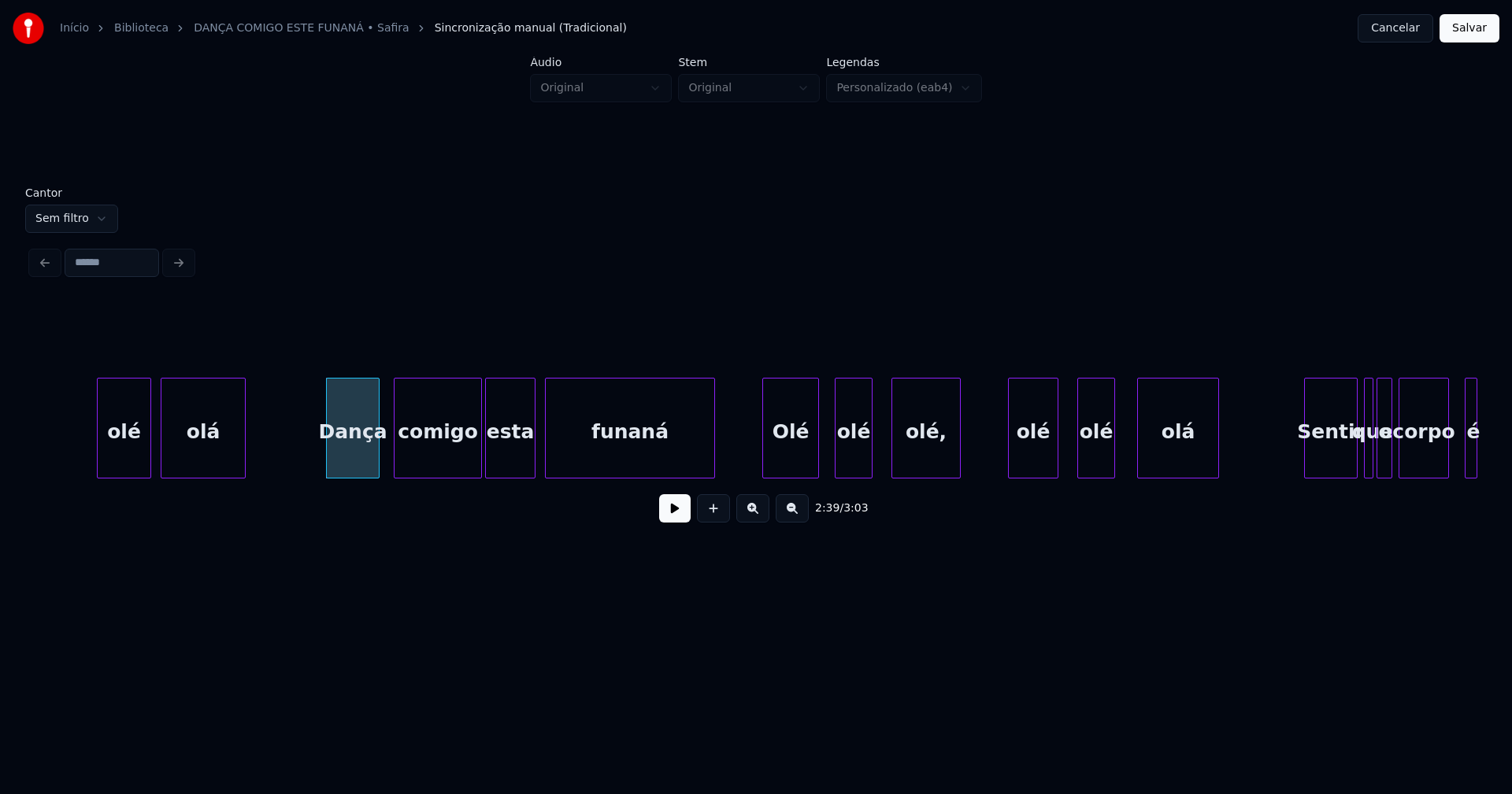
scroll to position [0, 24919]
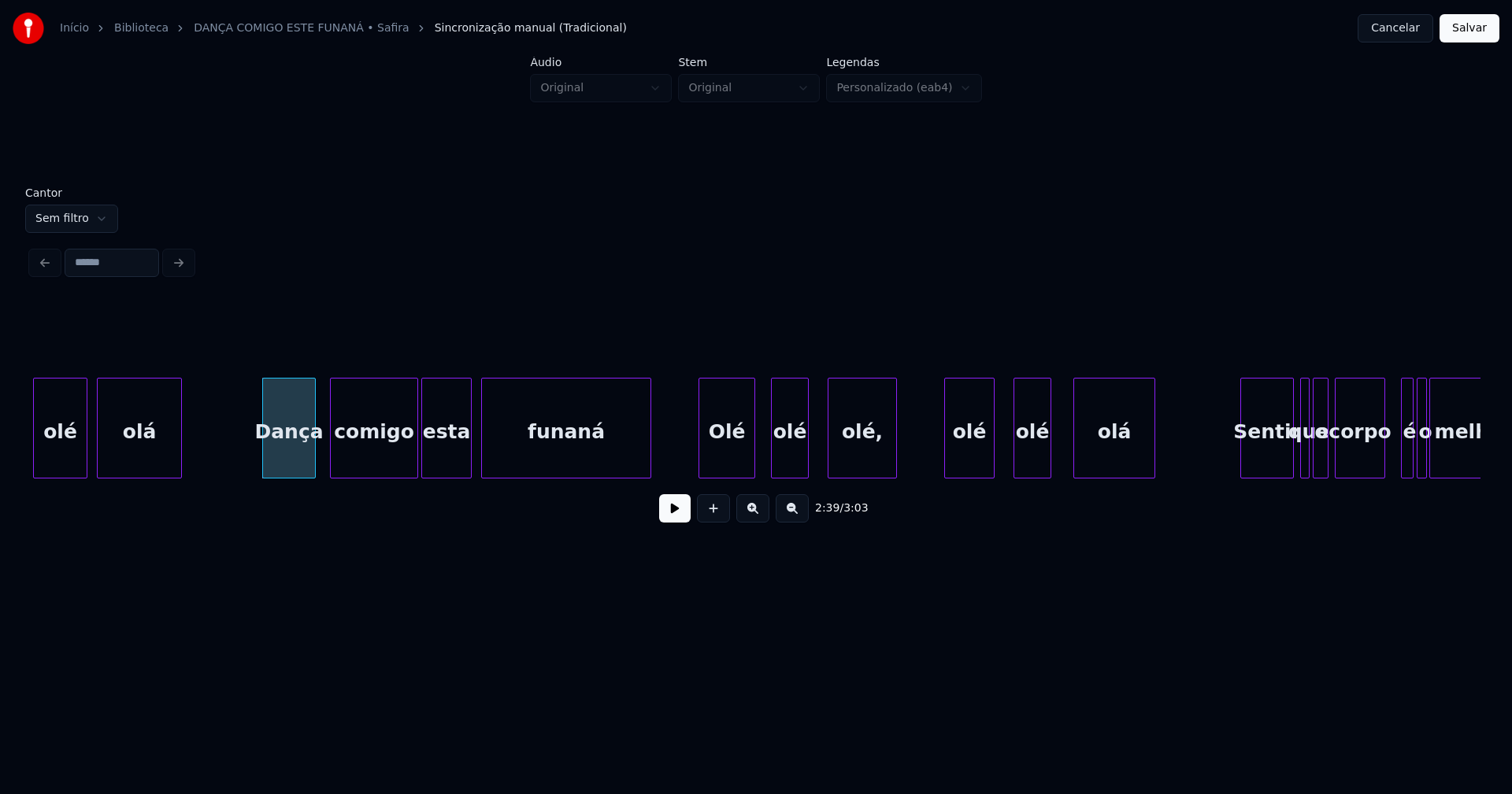
click at [679, 521] on button at bounding box center [674, 509] width 31 height 29
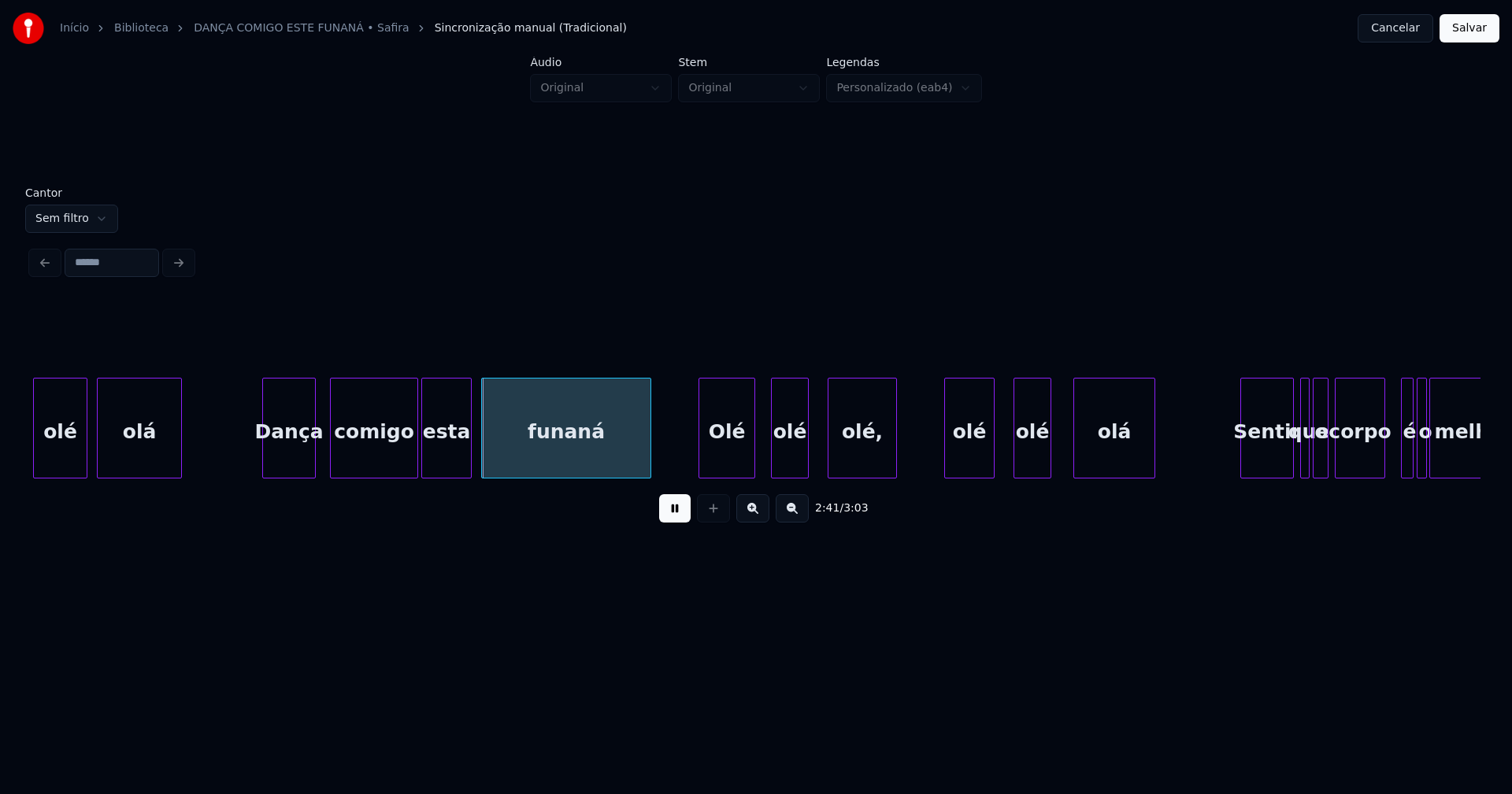
click at [457, 457] on div "esta" at bounding box center [446, 432] width 49 height 107
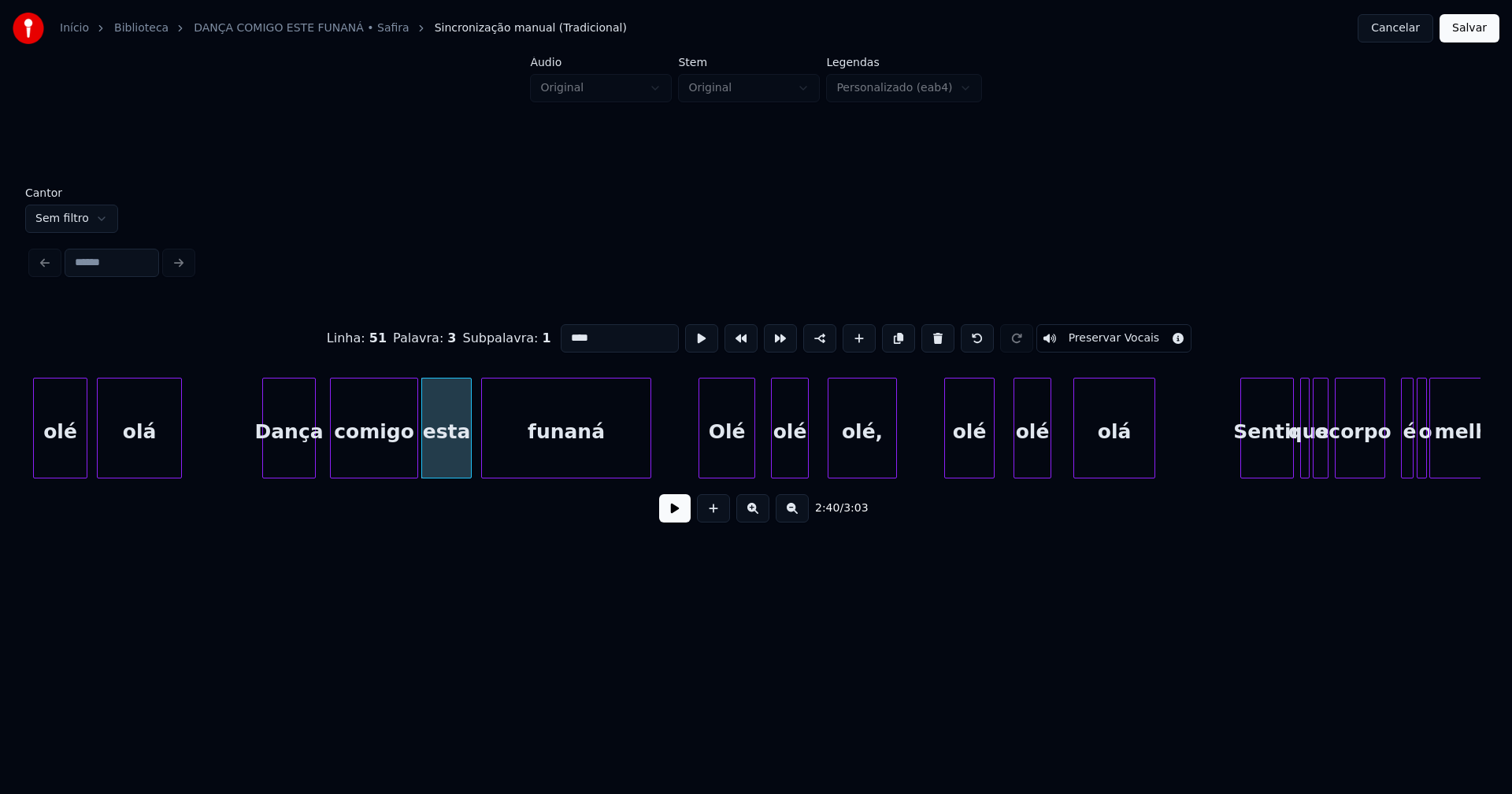
click at [597, 341] on input "****" at bounding box center [620, 339] width 118 height 29
click at [718, 458] on div "Olé" at bounding box center [721, 432] width 55 height 107
click at [754, 453] on div at bounding box center [754, 428] width 5 height 99
click at [768, 466] on div at bounding box center [767, 428] width 5 height 99
click at [818, 458] on div at bounding box center [817, 428] width 5 height 99
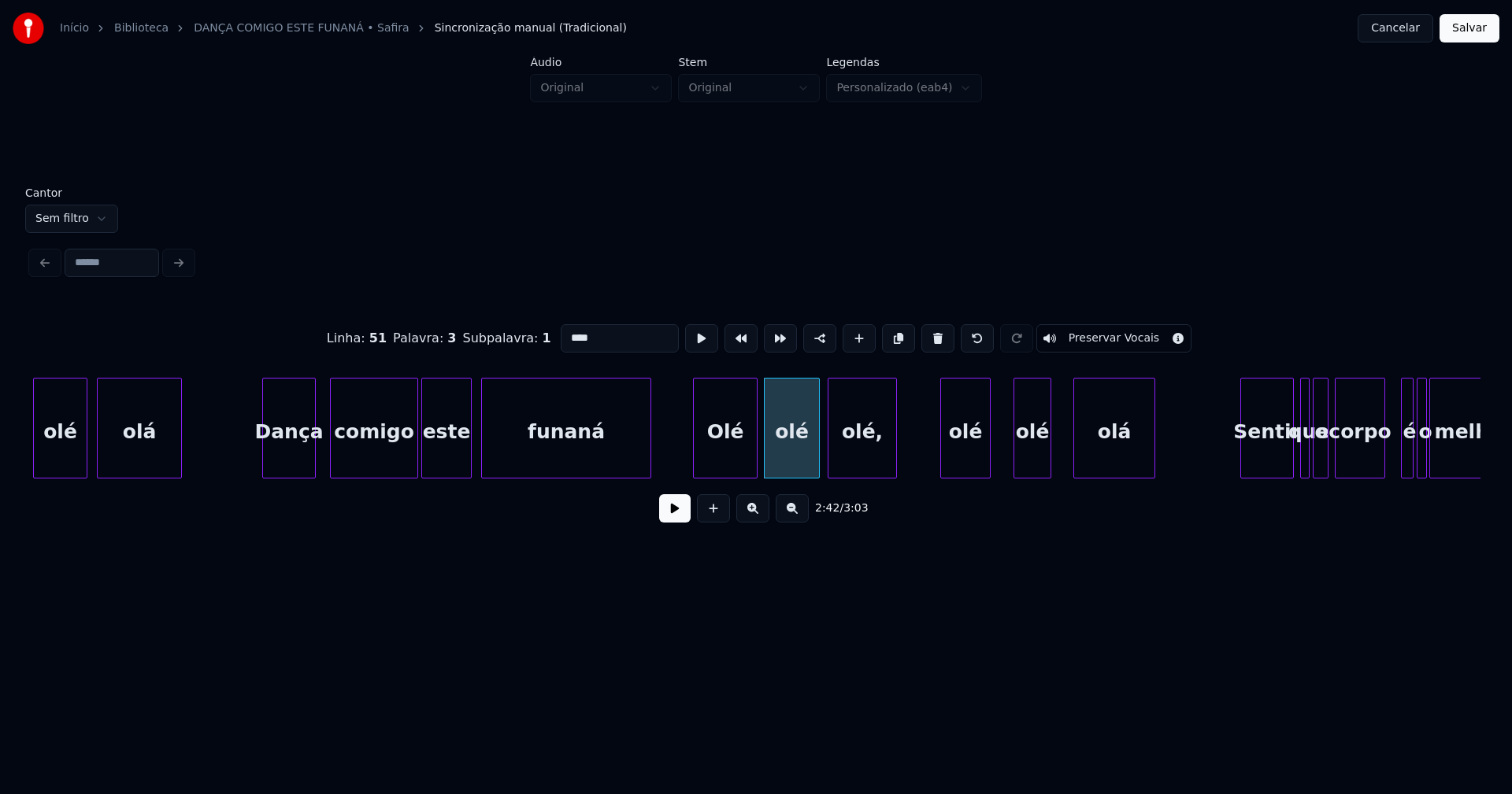
click at [971, 462] on div "olé" at bounding box center [965, 432] width 49 height 107
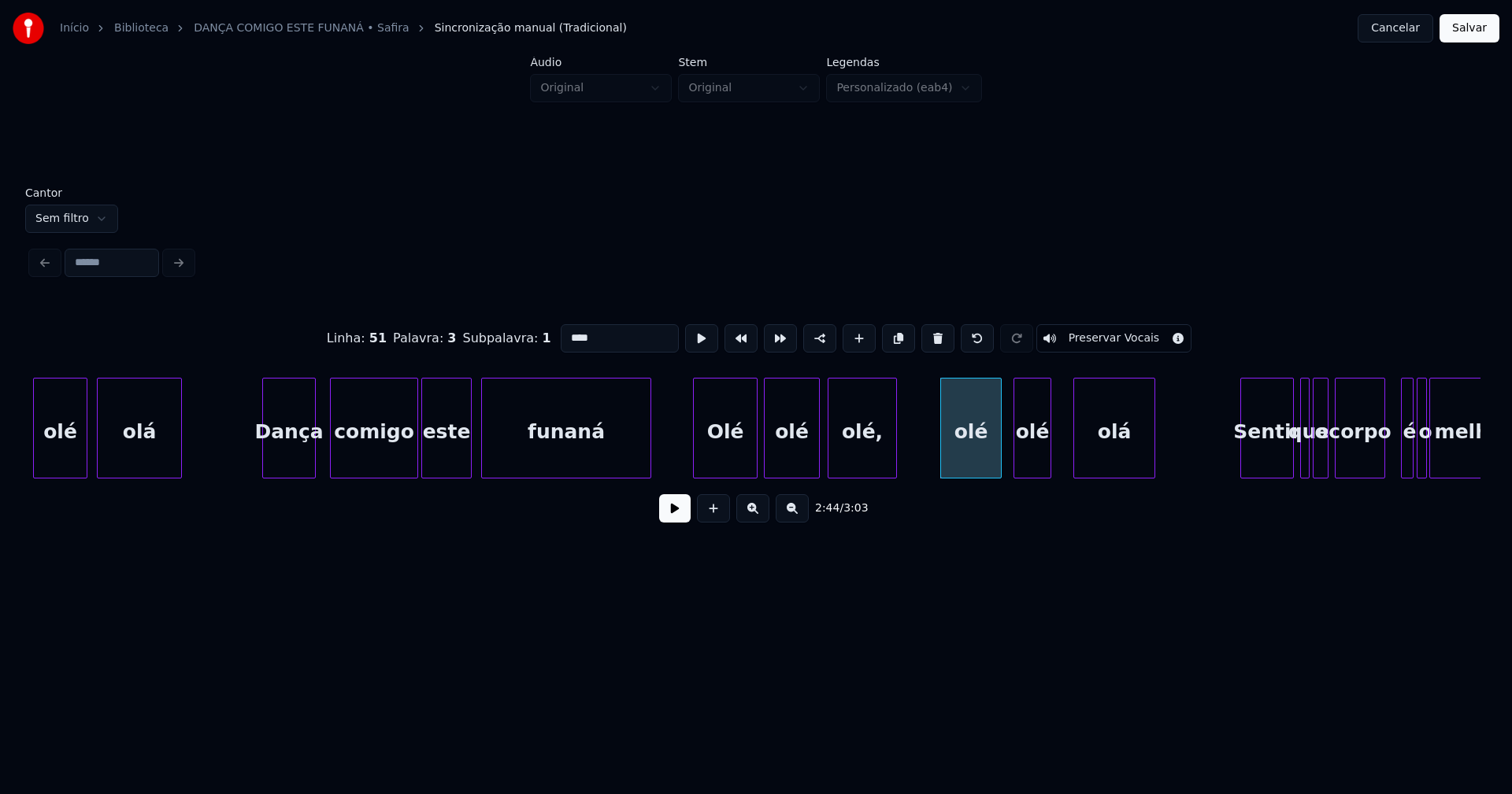
click at [997, 457] on div at bounding box center [998, 428] width 5 height 99
click at [1026, 463] on div "olé" at bounding box center [1026, 432] width 36 height 107
click at [1060, 454] on div at bounding box center [1061, 428] width 5 height 99
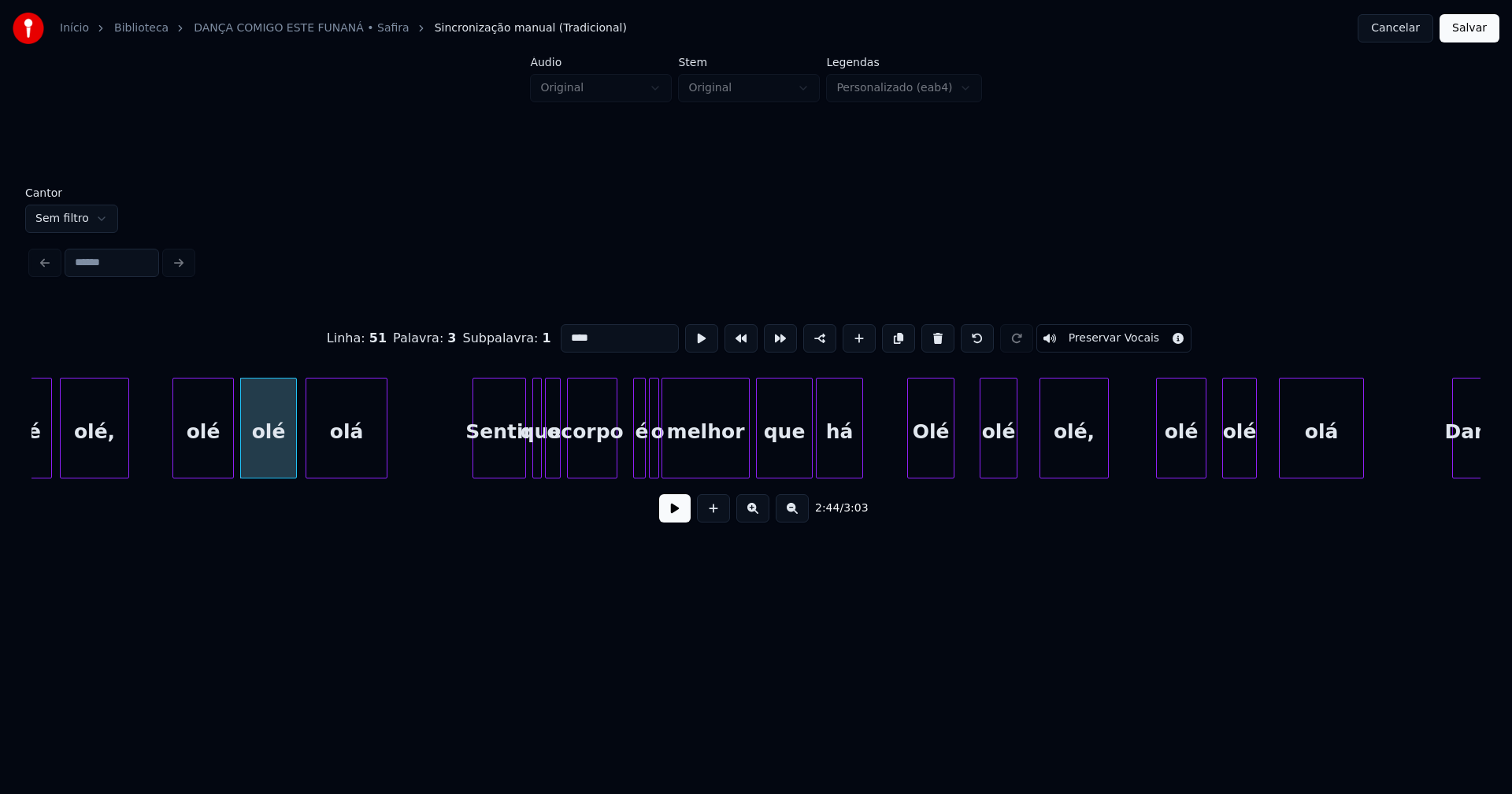
scroll to position [0, 25703]
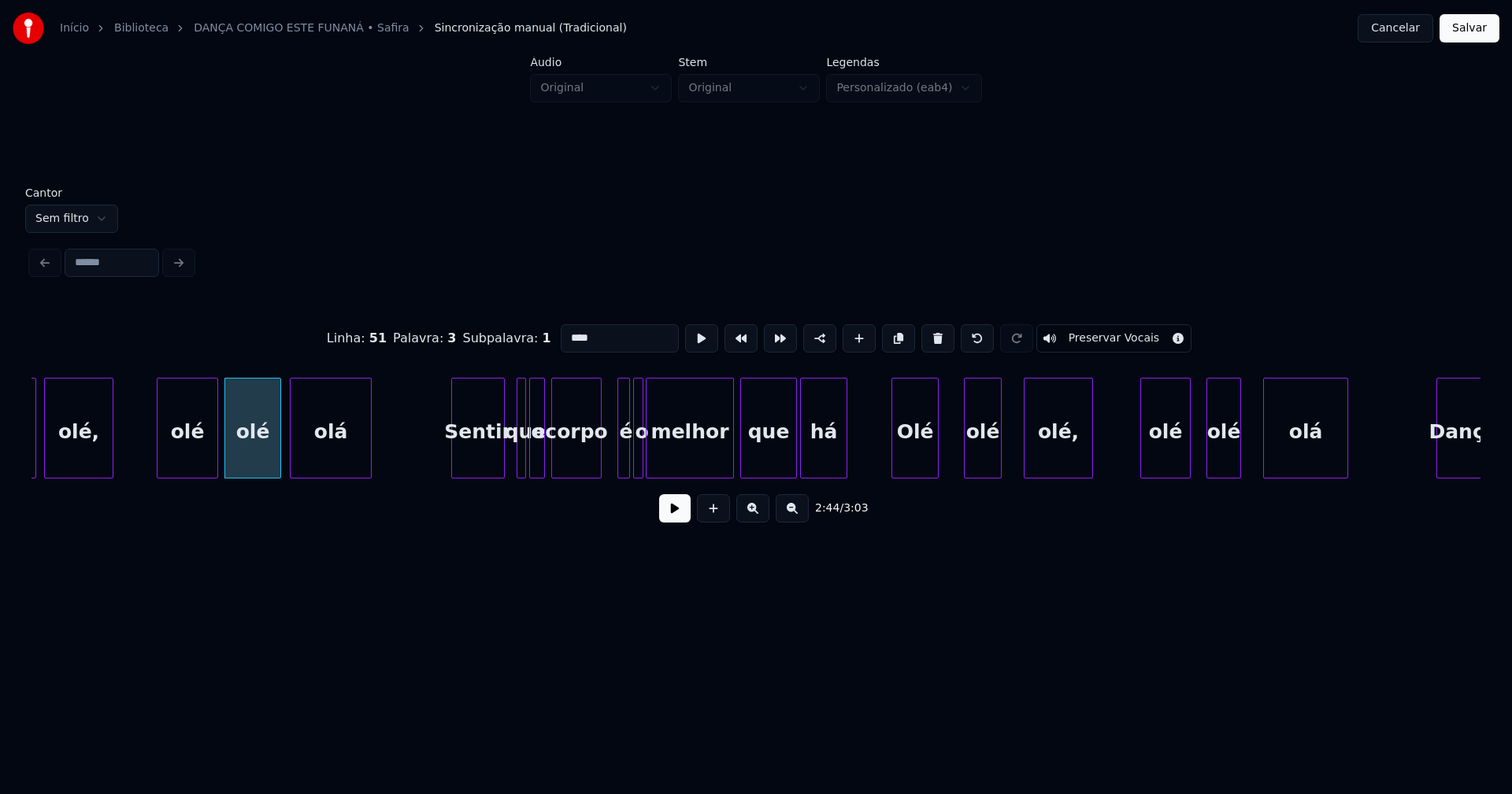
click at [483, 459] on div "Sentir" at bounding box center [478, 432] width 52 height 107
click at [540, 458] on div at bounding box center [541, 428] width 5 height 99
click at [926, 332] on button at bounding box center [937, 339] width 33 height 29
click at [478, 468] on div at bounding box center [476, 428] width 5 height 99
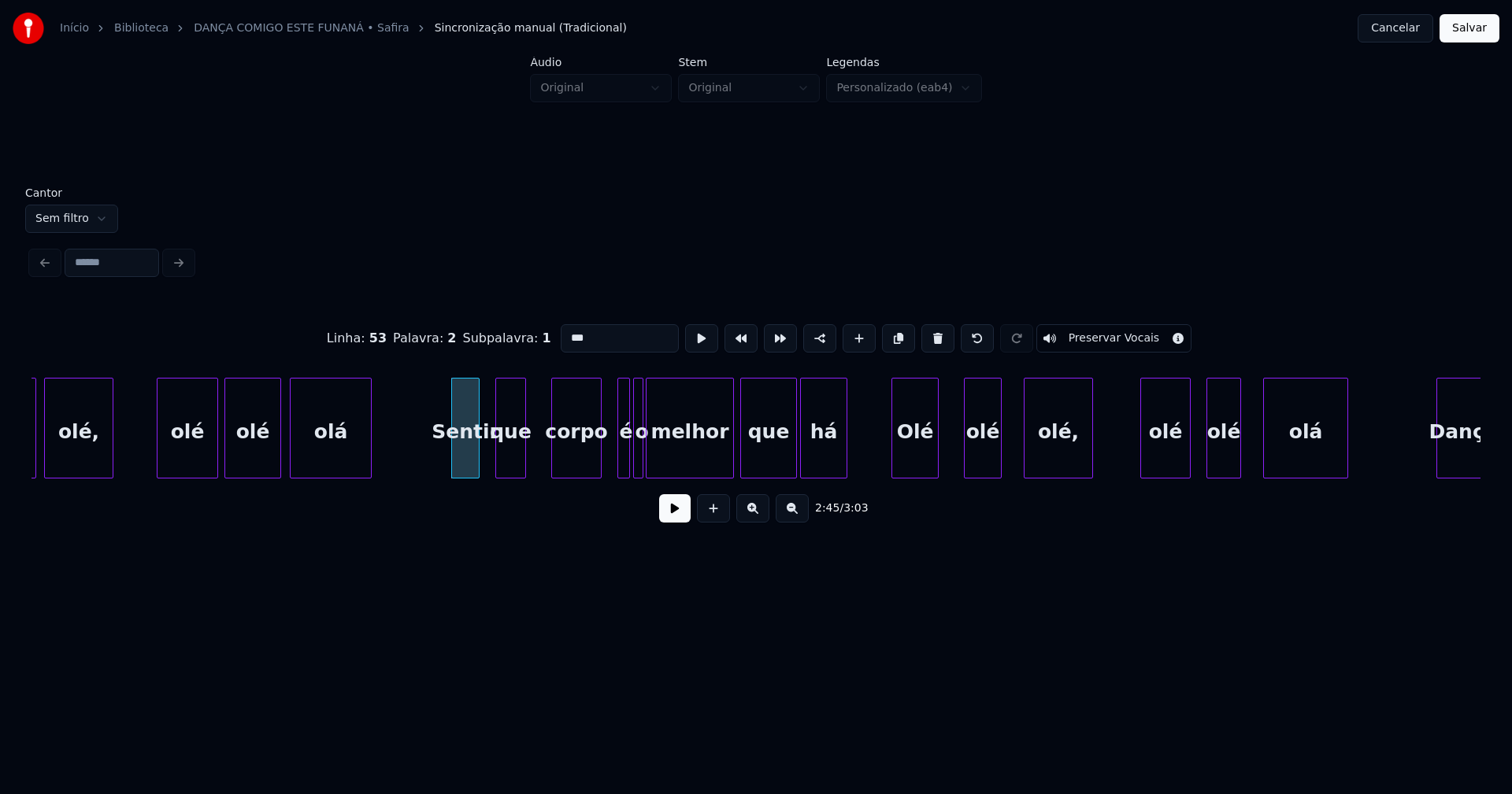
click at [496, 457] on div at bounding box center [498, 428] width 5 height 99
click at [501, 460] on div "que" at bounding box center [498, 432] width 30 height 107
click at [502, 456] on div "que" at bounding box center [498, 432] width 30 height 107
drag, startPoint x: 581, startPoint y: 332, endPoint x: 527, endPoint y: 339, distance: 54.5
click at [527, 339] on div "Linha : 53 Palavra : 2 Subpalavra : 1 *** Preservar Vocais" at bounding box center [755, 338] width 1449 height 79
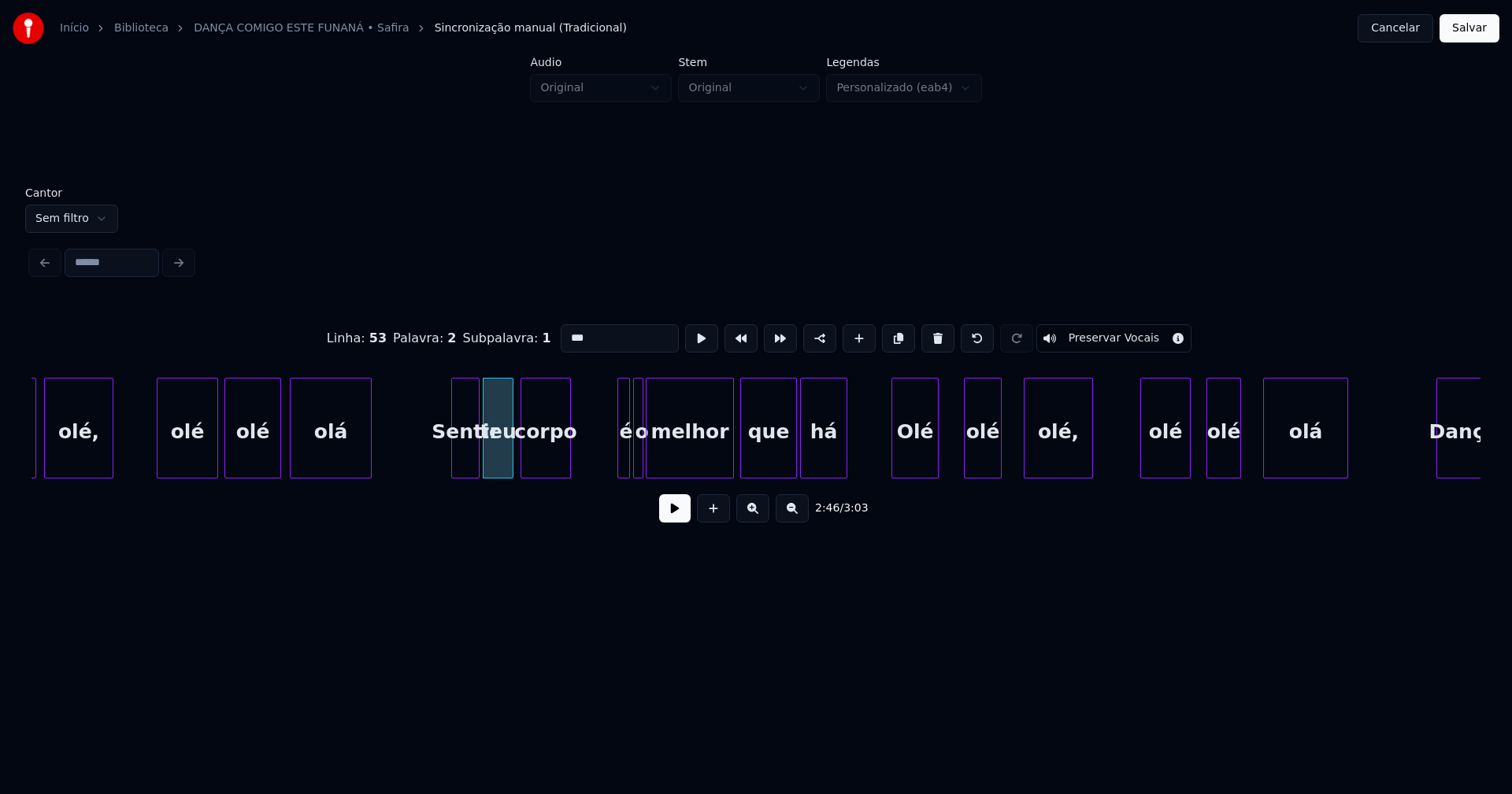
click at [553, 471] on div "corpo" at bounding box center [545, 432] width 49 height 107
click at [588, 452] on div at bounding box center [588, 428] width 5 height 99
click at [611, 452] on div at bounding box center [612, 428] width 5 height 99
click at [607, 461] on div "é" at bounding box center [605, 432] width 20 height 107
click at [626, 450] on div at bounding box center [628, 428] width 5 height 99
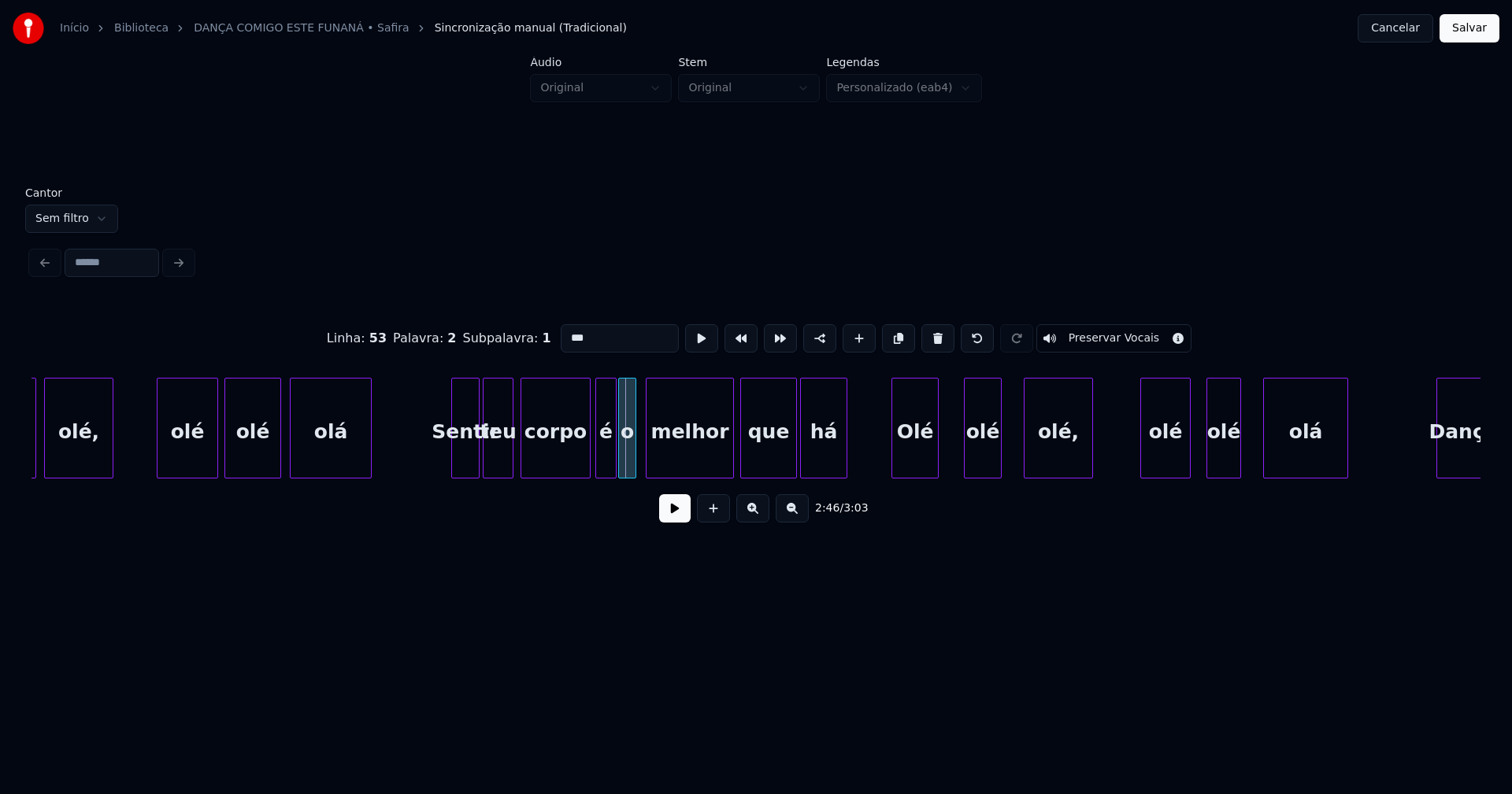
click at [626, 456] on div "o" at bounding box center [627, 432] width 17 height 107
click at [683, 462] on div "melhor" at bounding box center [687, 432] width 87 height 107
click at [582, 458] on div at bounding box center [584, 428] width 5 height 99
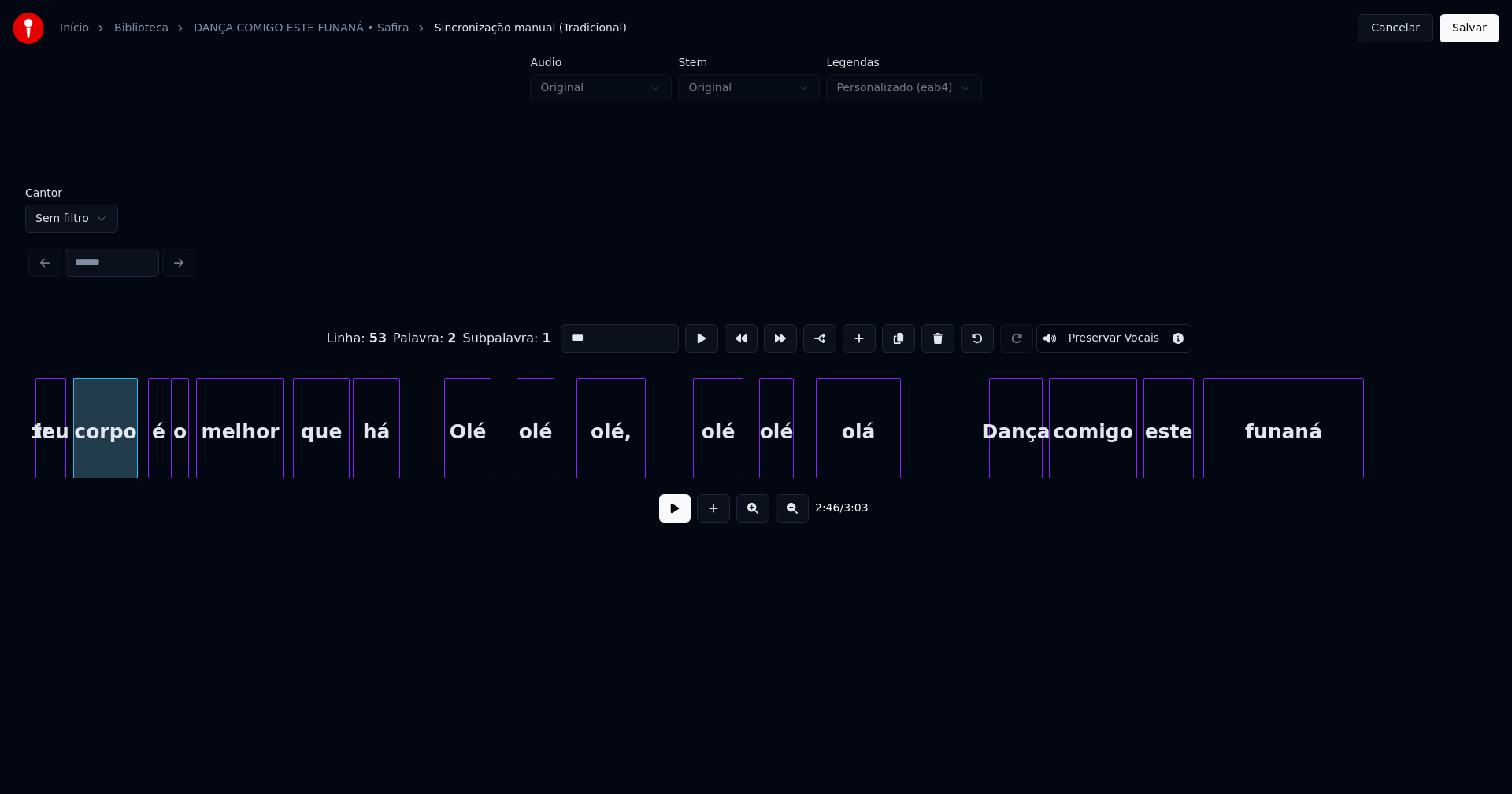
scroll to position [0, 26167]
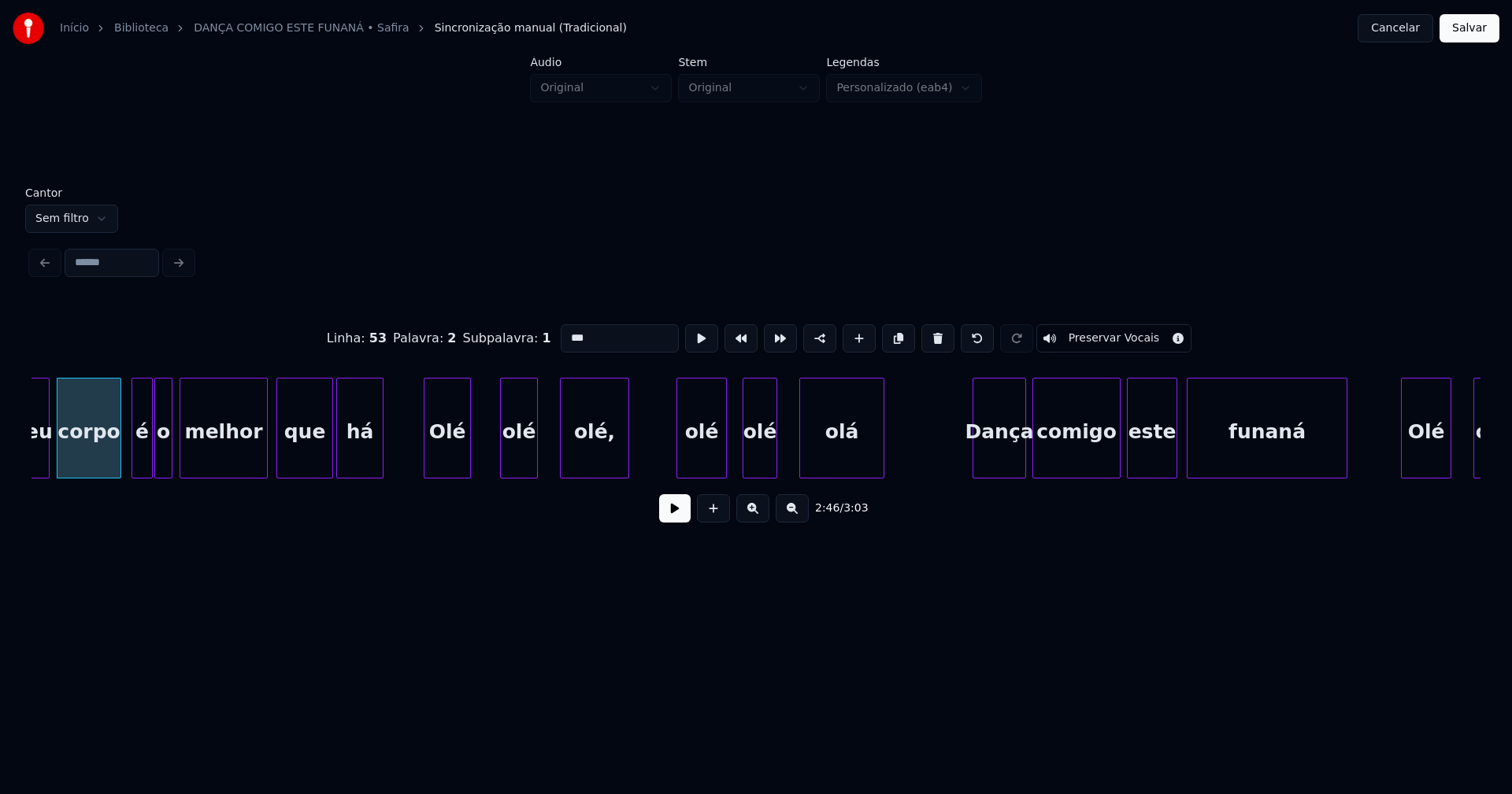
click at [457, 451] on div "Olé" at bounding box center [447, 432] width 45 height 107
click at [466, 456] on div "Olé" at bounding box center [447, 428] width 47 height 100
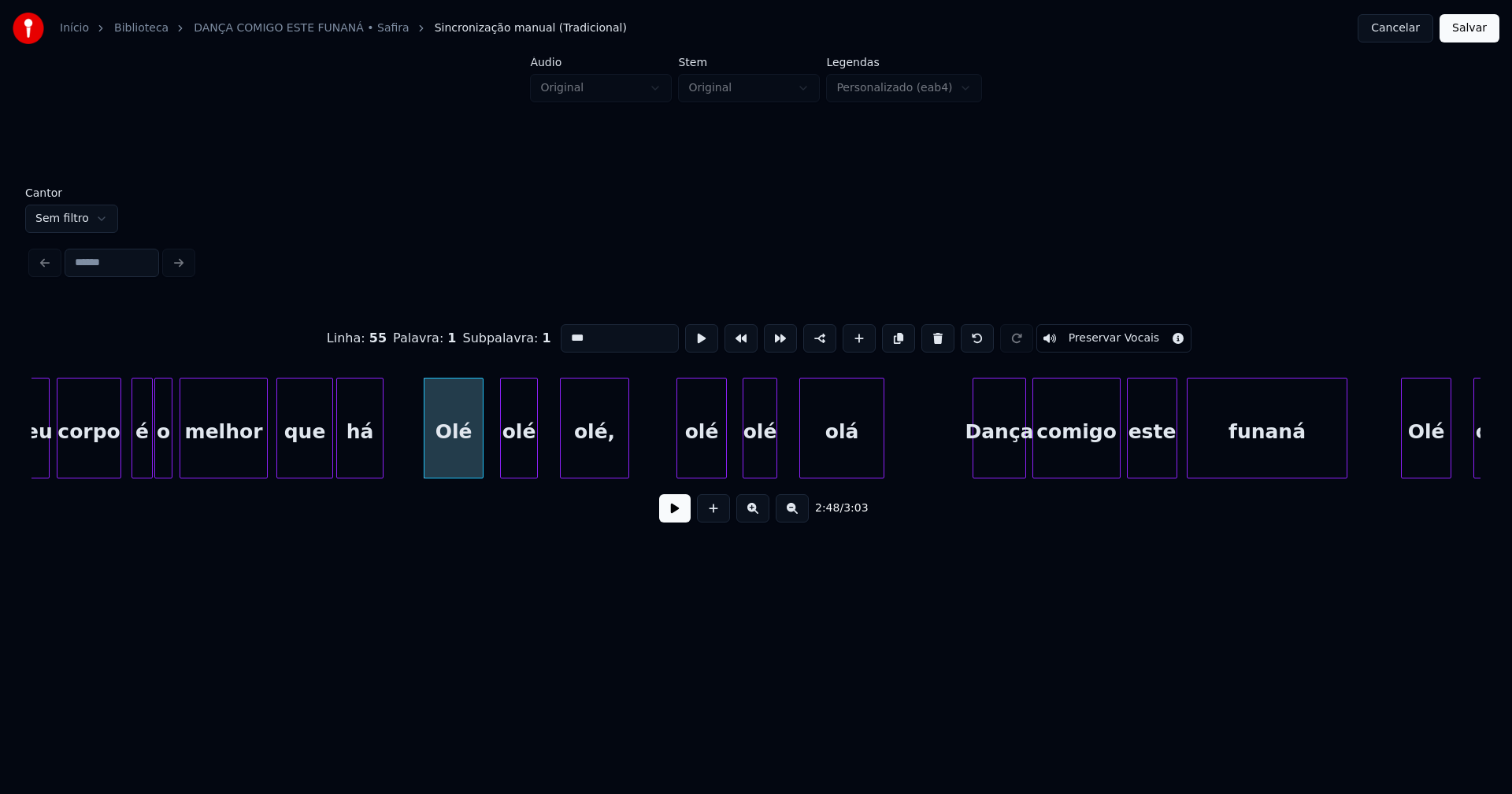
click at [479, 451] on div at bounding box center [480, 428] width 5 height 99
click at [513, 472] on div "teu corpo é o melhor que há Olé olé olé, olé olé olá Dança comigo este funaná O…" at bounding box center [755, 428] width 1449 height 100
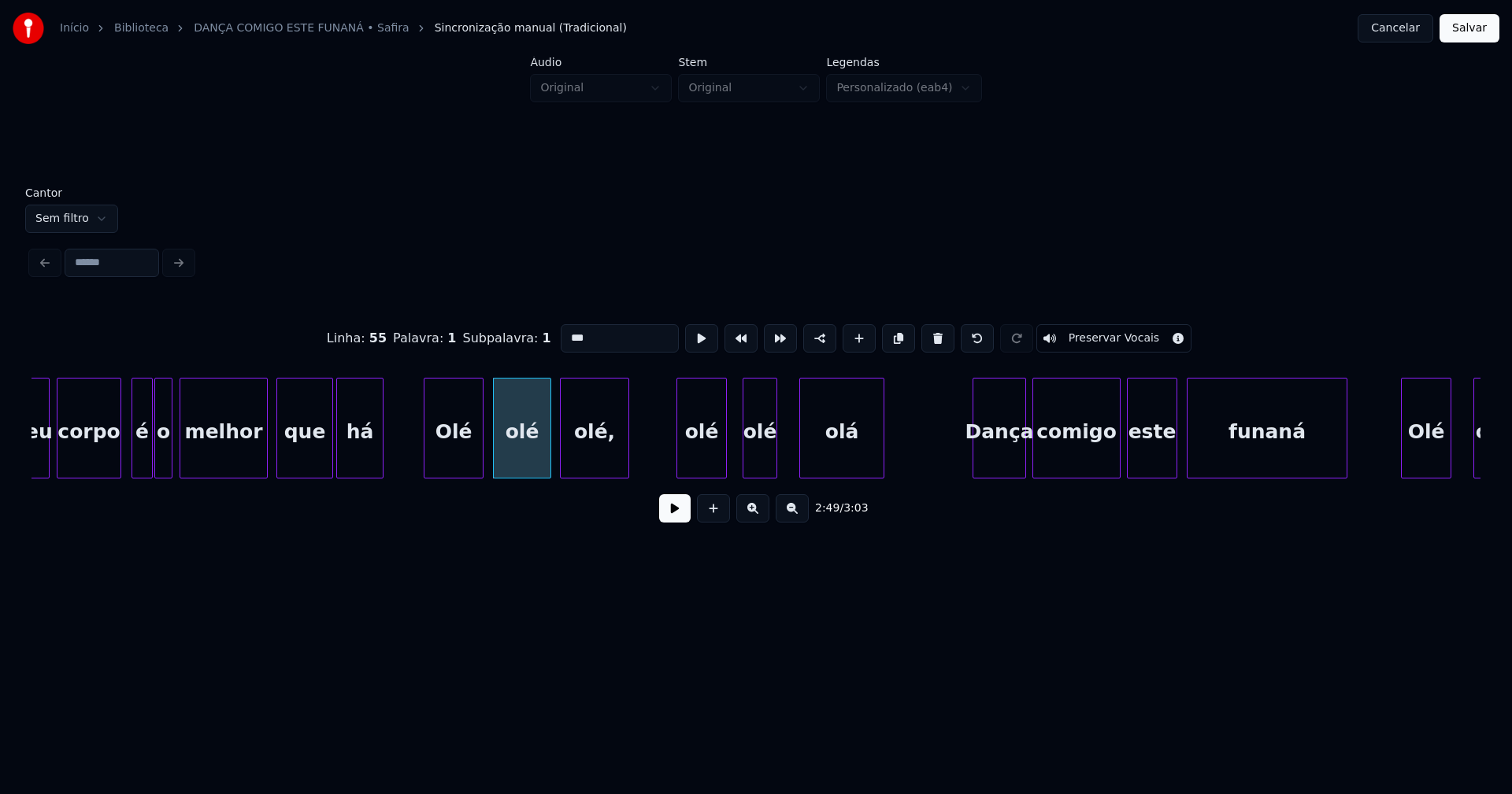
click at [548, 459] on div at bounding box center [548, 428] width 5 height 99
click at [697, 469] on div "olé" at bounding box center [696, 432] width 49 height 107
click at [732, 455] on div at bounding box center [731, 428] width 5 height 99
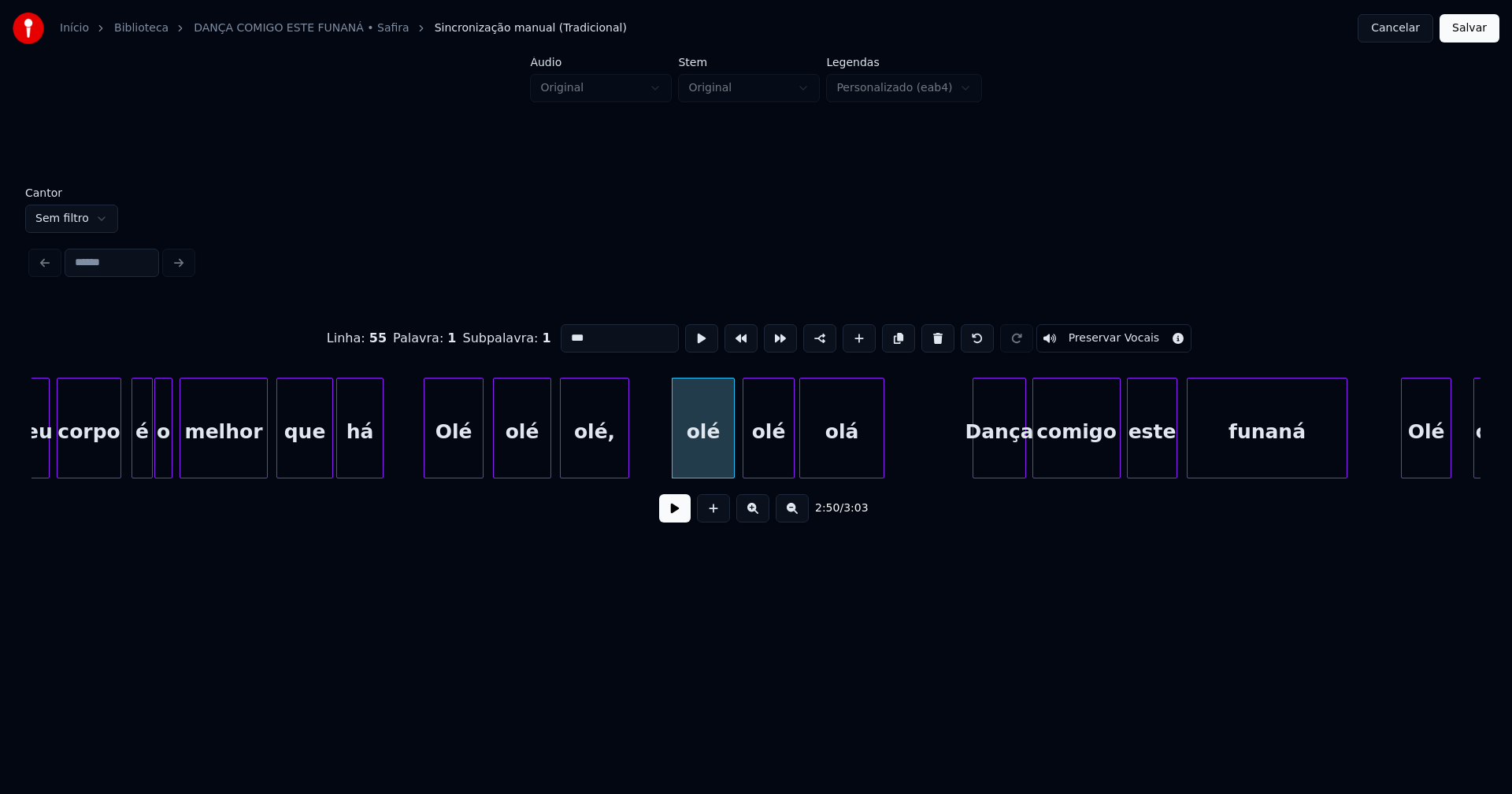
click at [790, 454] on div at bounding box center [791, 428] width 5 height 99
click at [1002, 465] on div "Dança" at bounding box center [996, 432] width 52 height 107
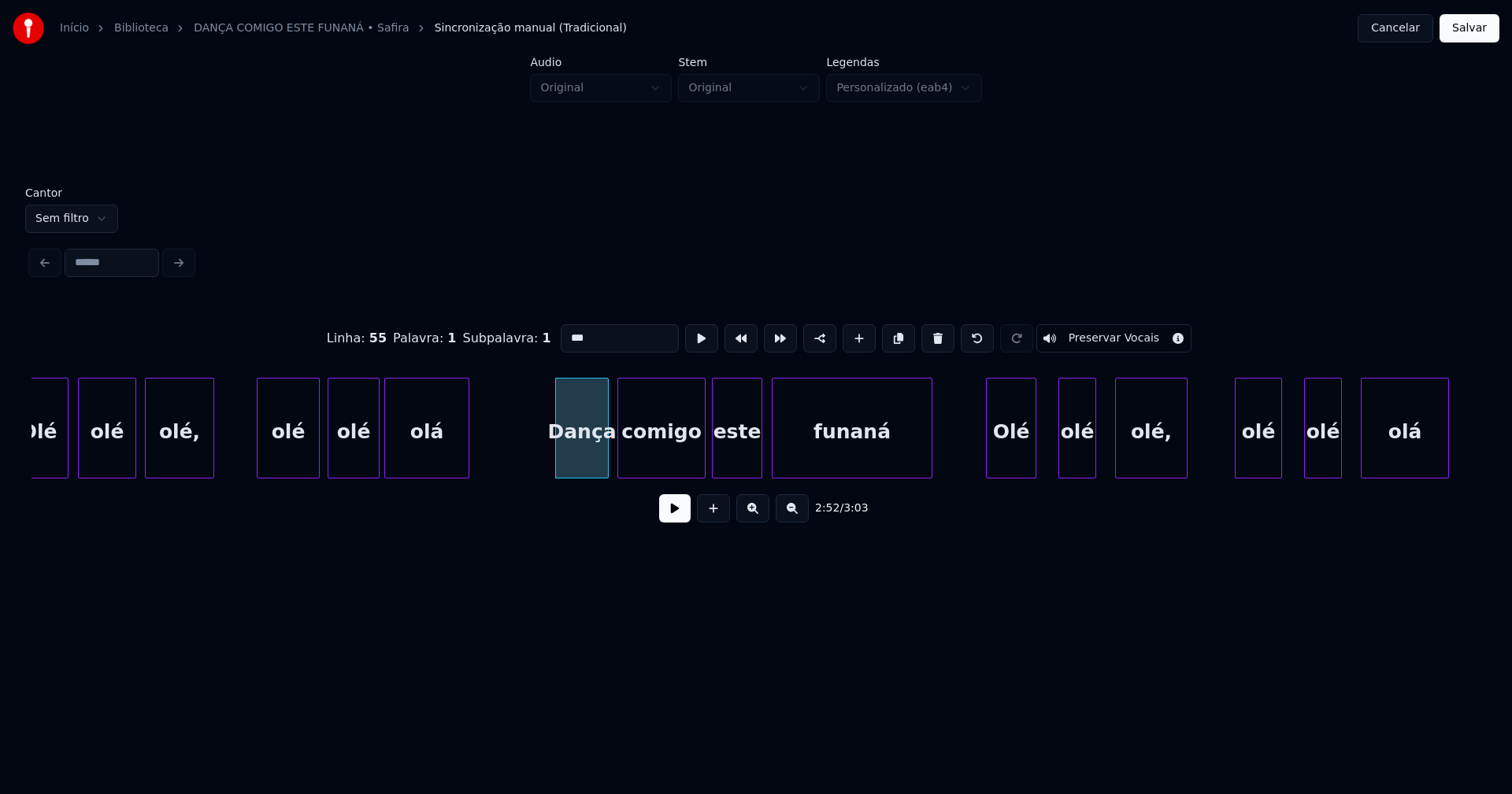
scroll to position [0, 26694]
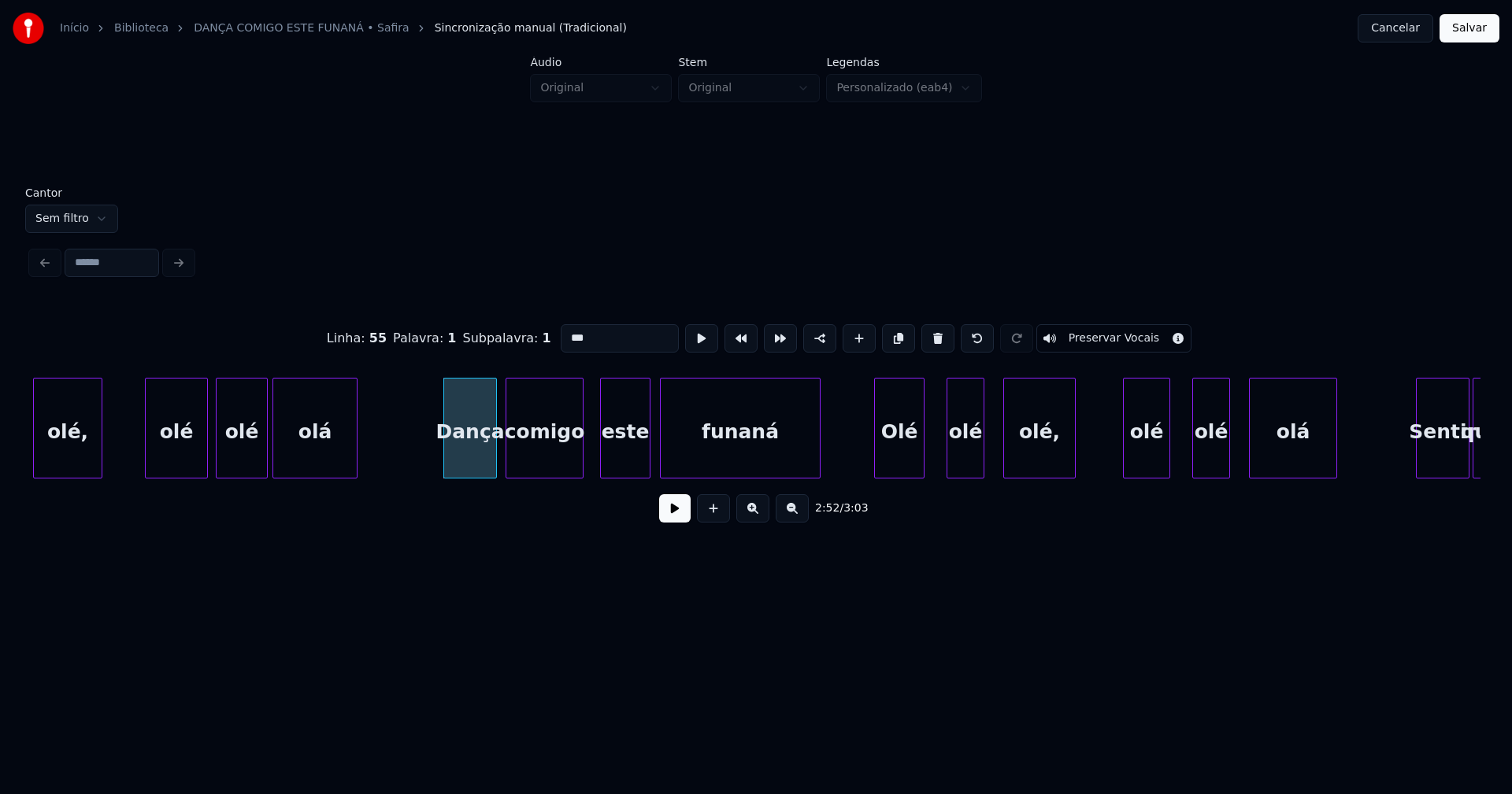
click at [578, 466] on div at bounding box center [581, 428] width 5 height 99
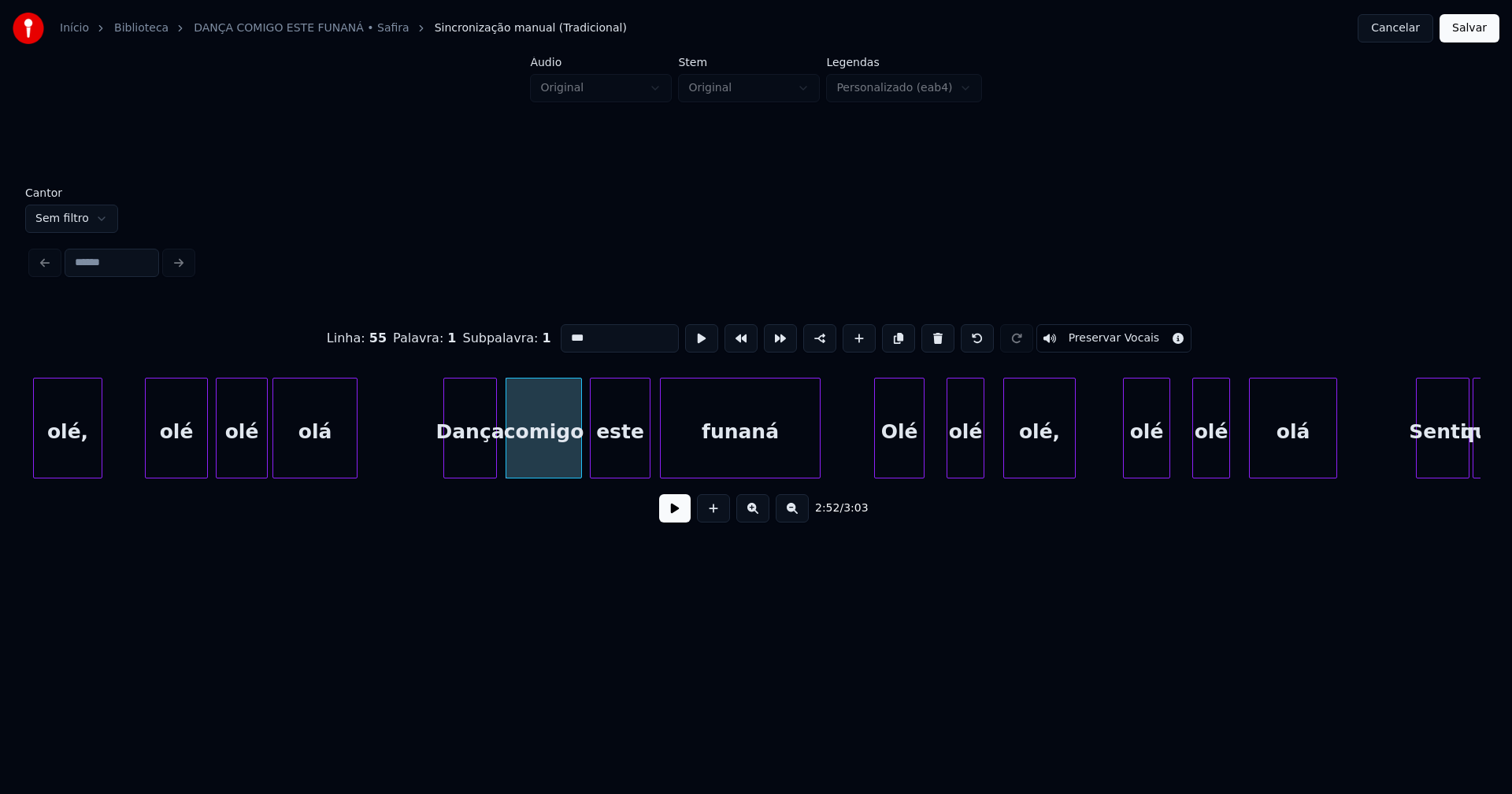
click at [591, 460] on div at bounding box center [593, 428] width 5 height 99
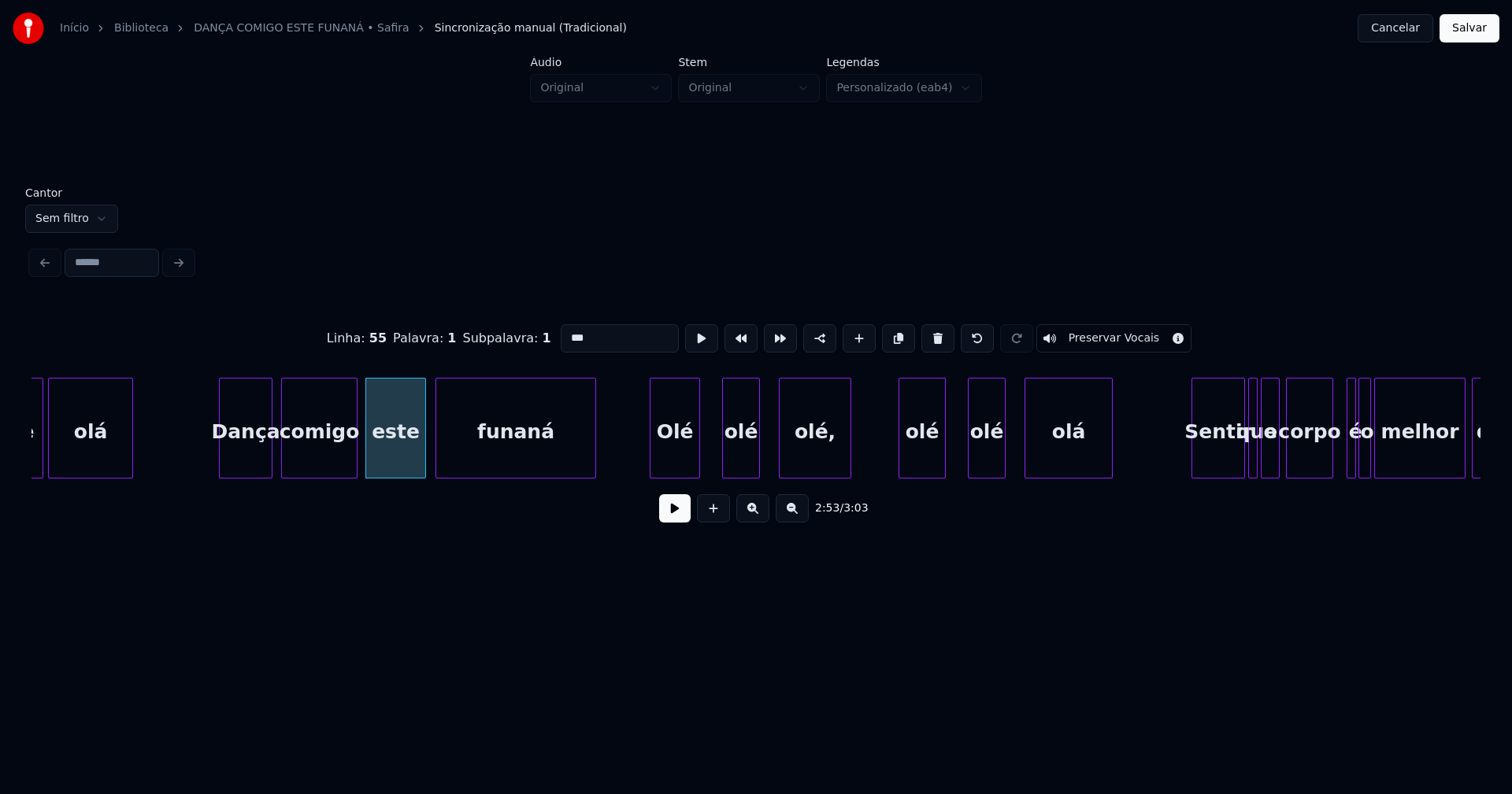
scroll to position [0, 27078]
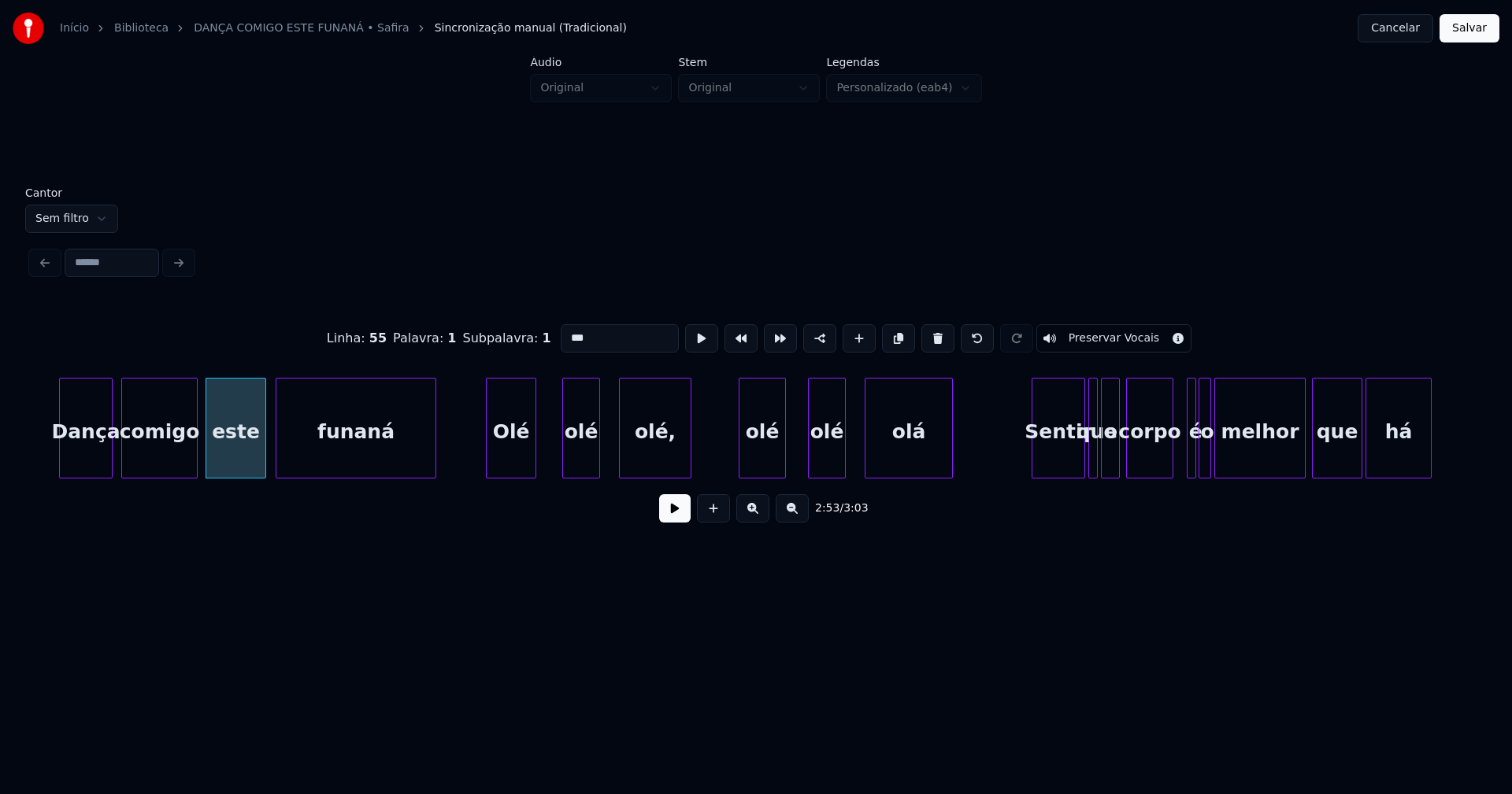
click at [514, 460] on div "Olé" at bounding box center [510, 432] width 49 height 107
click at [547, 454] on div at bounding box center [546, 428] width 5 height 99
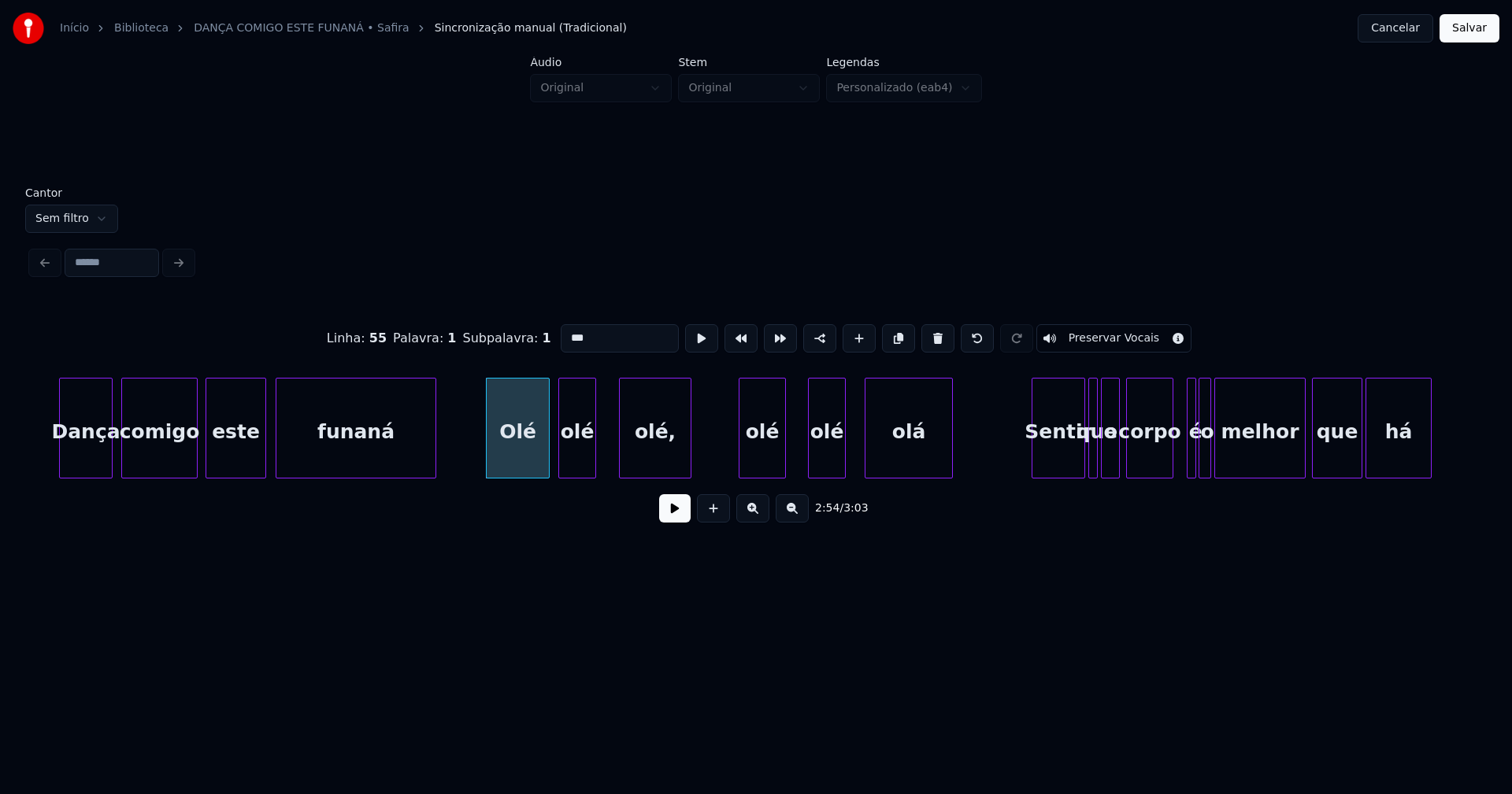
click at [575, 468] on div "olé" at bounding box center [577, 432] width 36 height 107
click at [609, 451] on div at bounding box center [608, 428] width 5 height 99
click at [764, 456] on div "olé" at bounding box center [756, 432] width 45 height 107
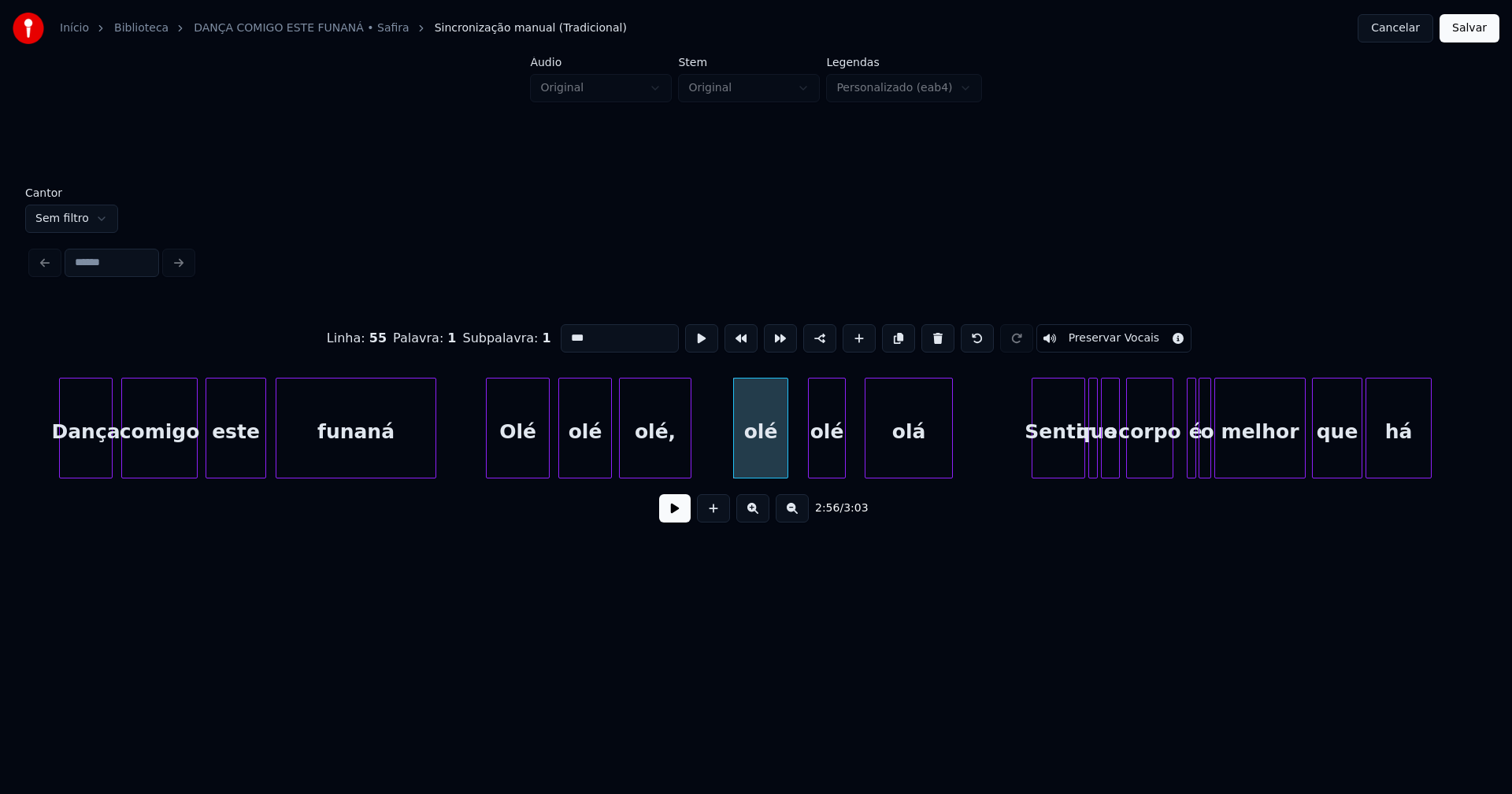
click at [786, 446] on div at bounding box center [785, 428] width 5 height 99
click at [825, 463] on div "olé" at bounding box center [818, 432] width 36 height 107
click at [854, 453] on div at bounding box center [854, 428] width 5 height 99
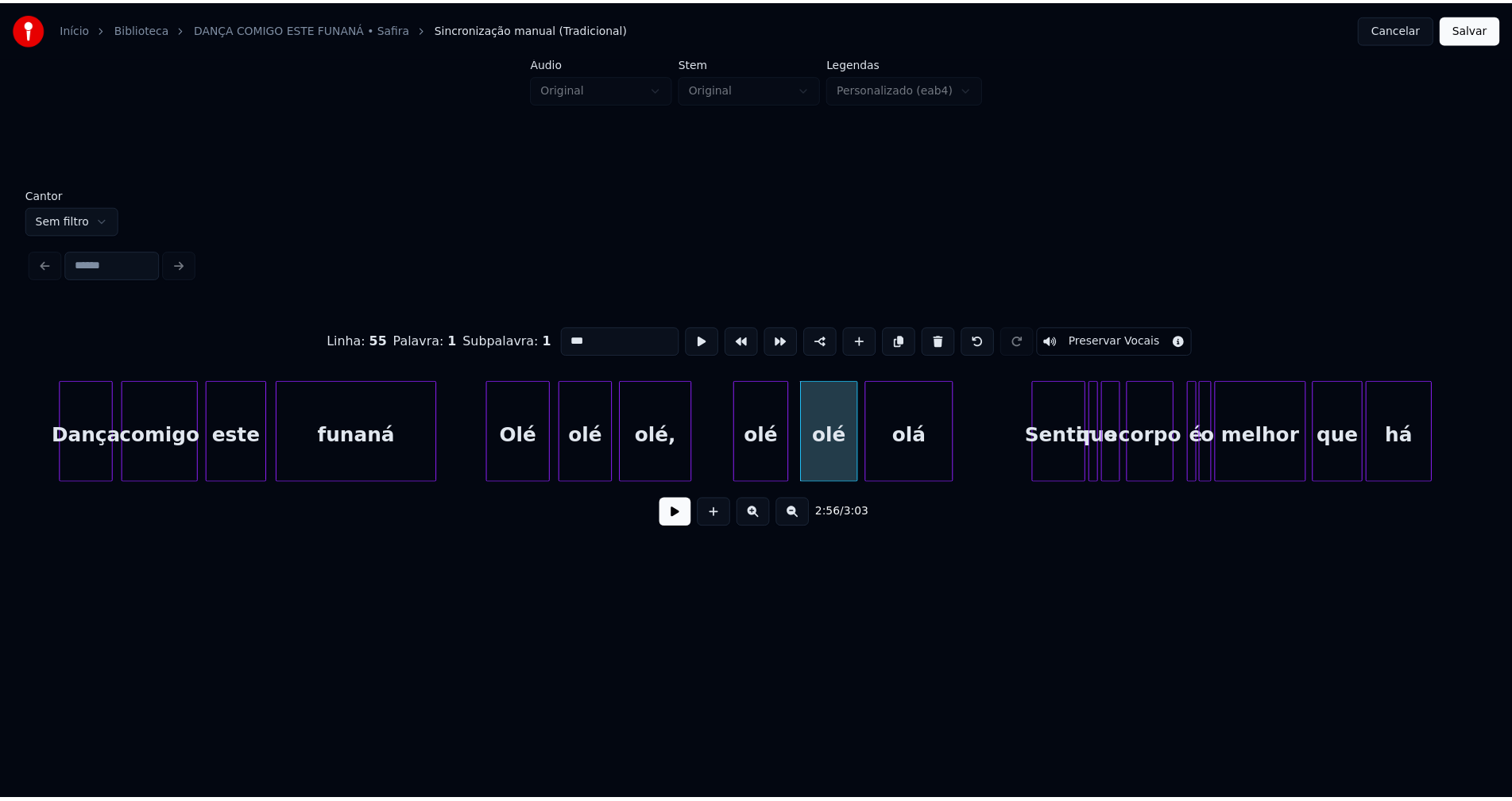
scroll to position [0, 27661]
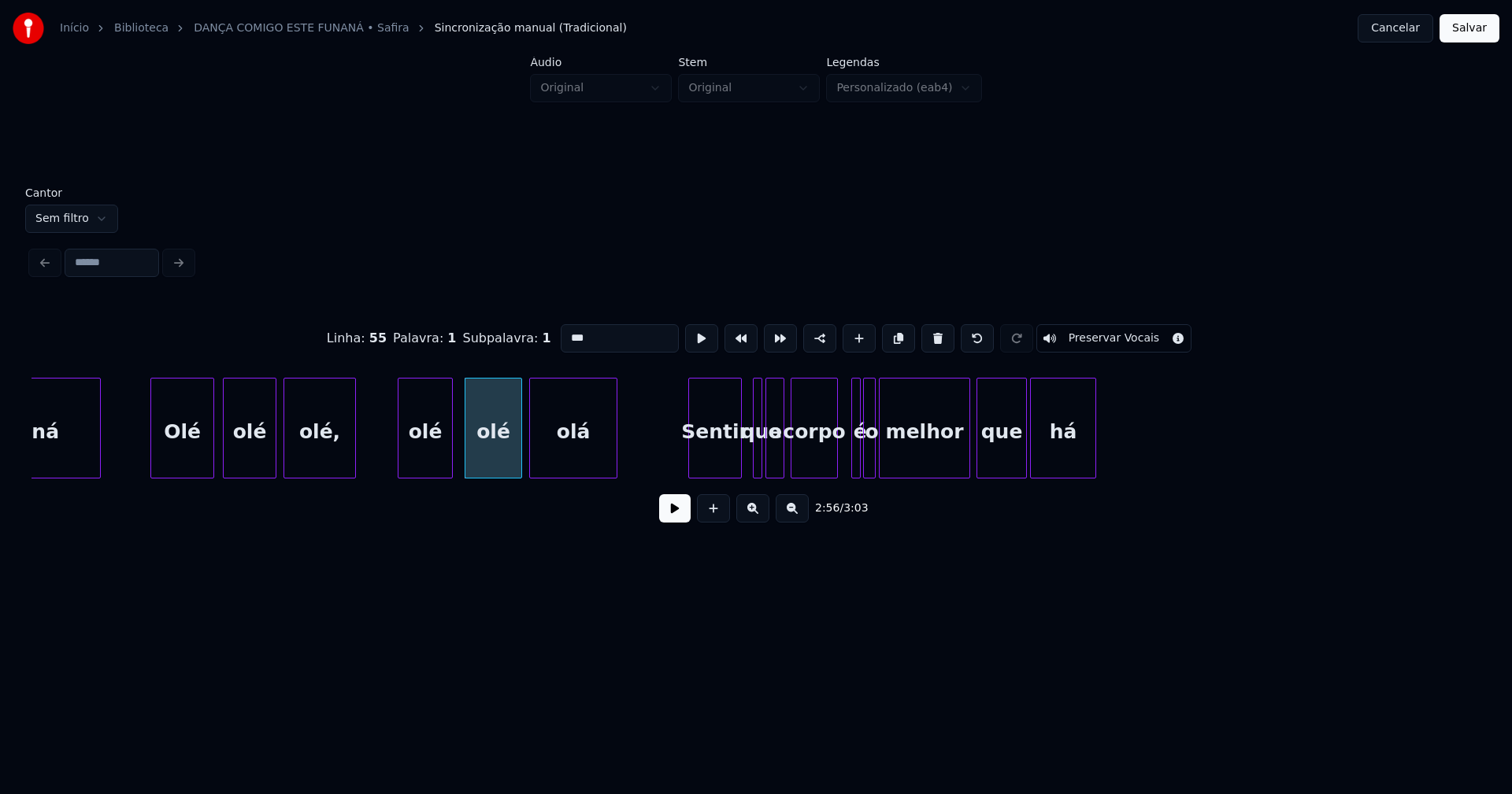
click at [719, 466] on div "Sentir" at bounding box center [715, 432] width 52 height 107
click at [721, 475] on div "funaná Olé olé olé, olé olé olá Sentir que o corpo é o melhor que há" at bounding box center [755, 428] width 1449 height 100
click at [745, 462] on div at bounding box center [747, 428] width 5 height 99
click at [738, 478] on div "funaná Olé olé olé, olé olé olá Sentir que o corpo é o melhor que há" at bounding box center [755, 428] width 1449 height 100
drag, startPoint x: 580, startPoint y: 337, endPoint x: 534, endPoint y: 346, distance: 46.9
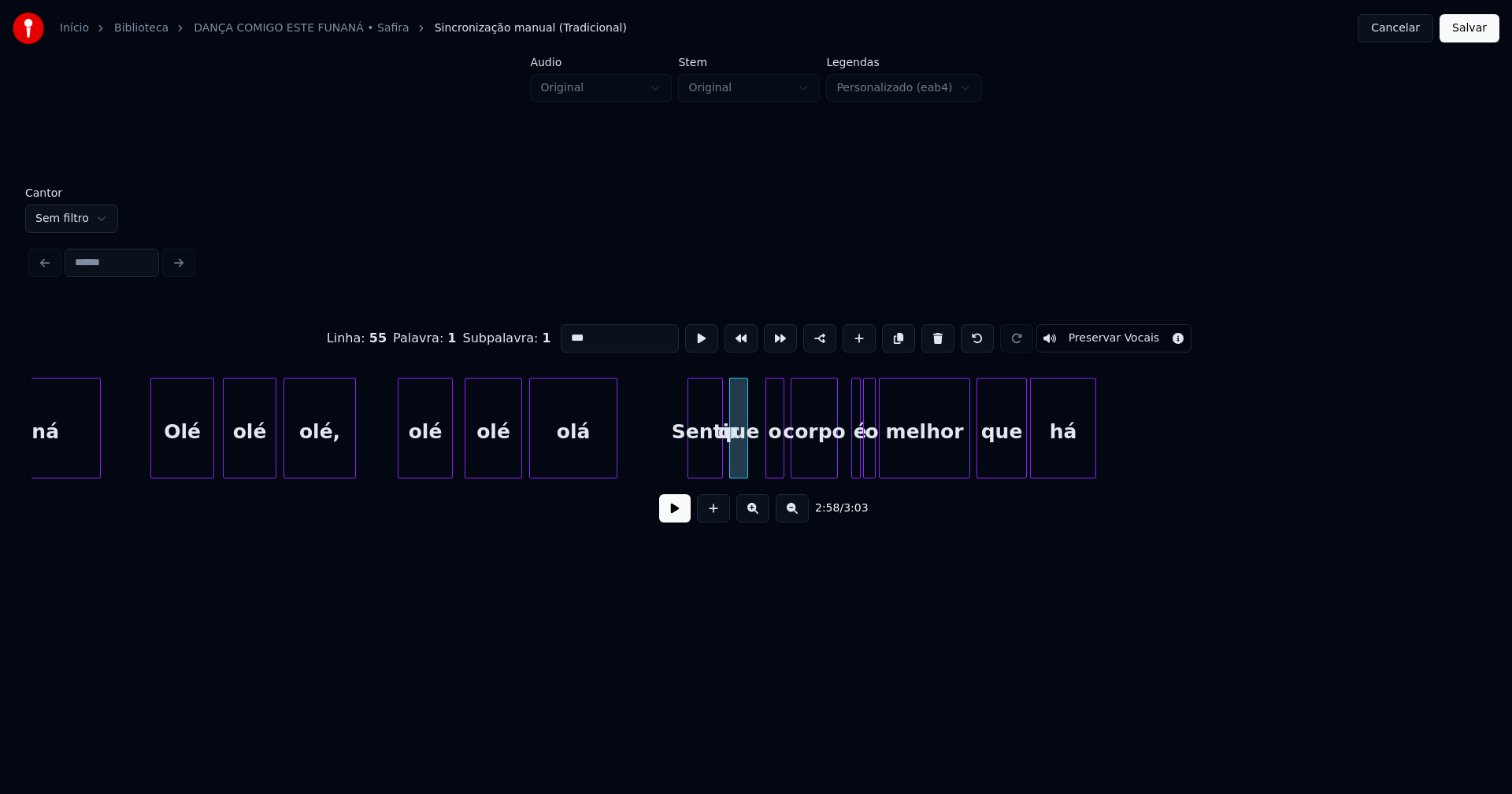
click at [525, 341] on div "Linha : 55 [GEOGRAPHIC_DATA] : 1 Subpalavra : 1 *** Preservar Vocais" at bounding box center [755, 338] width 1449 height 79
click at [746, 453] on div at bounding box center [745, 428] width 5 height 99
drag, startPoint x: 562, startPoint y: 334, endPoint x: 431, endPoint y: 323, distance: 131.5
click at [433, 323] on div "Linha : 58 [GEOGRAPHIC_DATA] : 2 Subpalavra : 1 *** Preservar Vocais" at bounding box center [755, 338] width 1449 height 79
click at [775, 441] on div "o" at bounding box center [775, 432] width 18 height 107
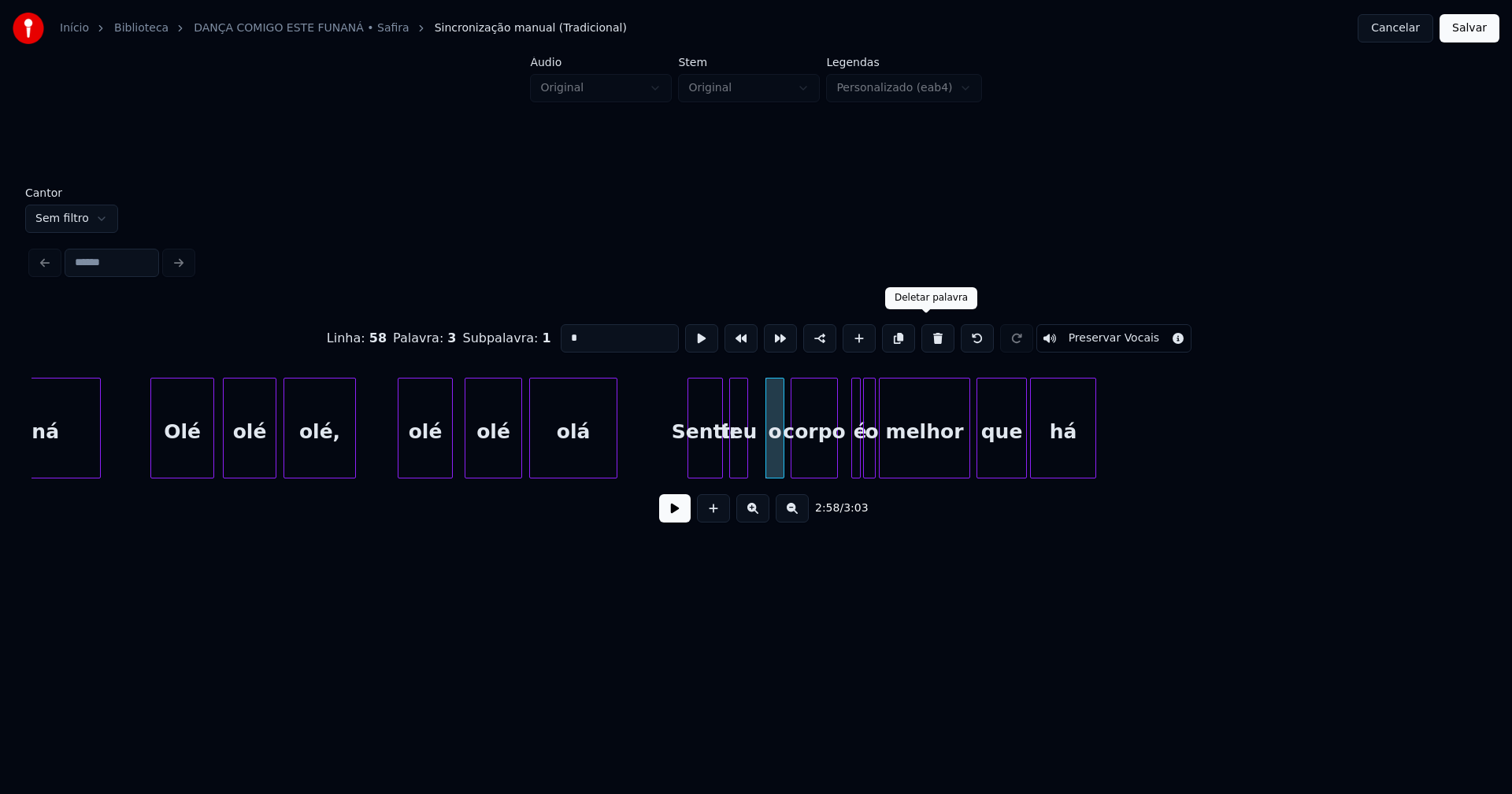
click at [931, 336] on button at bounding box center [937, 339] width 33 height 29
type input "***"
click at [790, 466] on div "corpo" at bounding box center [800, 432] width 45 height 107
click at [757, 478] on div "funaná Olé olé olé, olé olé olá Sentir teu corpo é o melhor que há" at bounding box center [755, 428] width 1449 height 100
click at [845, 459] on div at bounding box center [846, 428] width 5 height 99
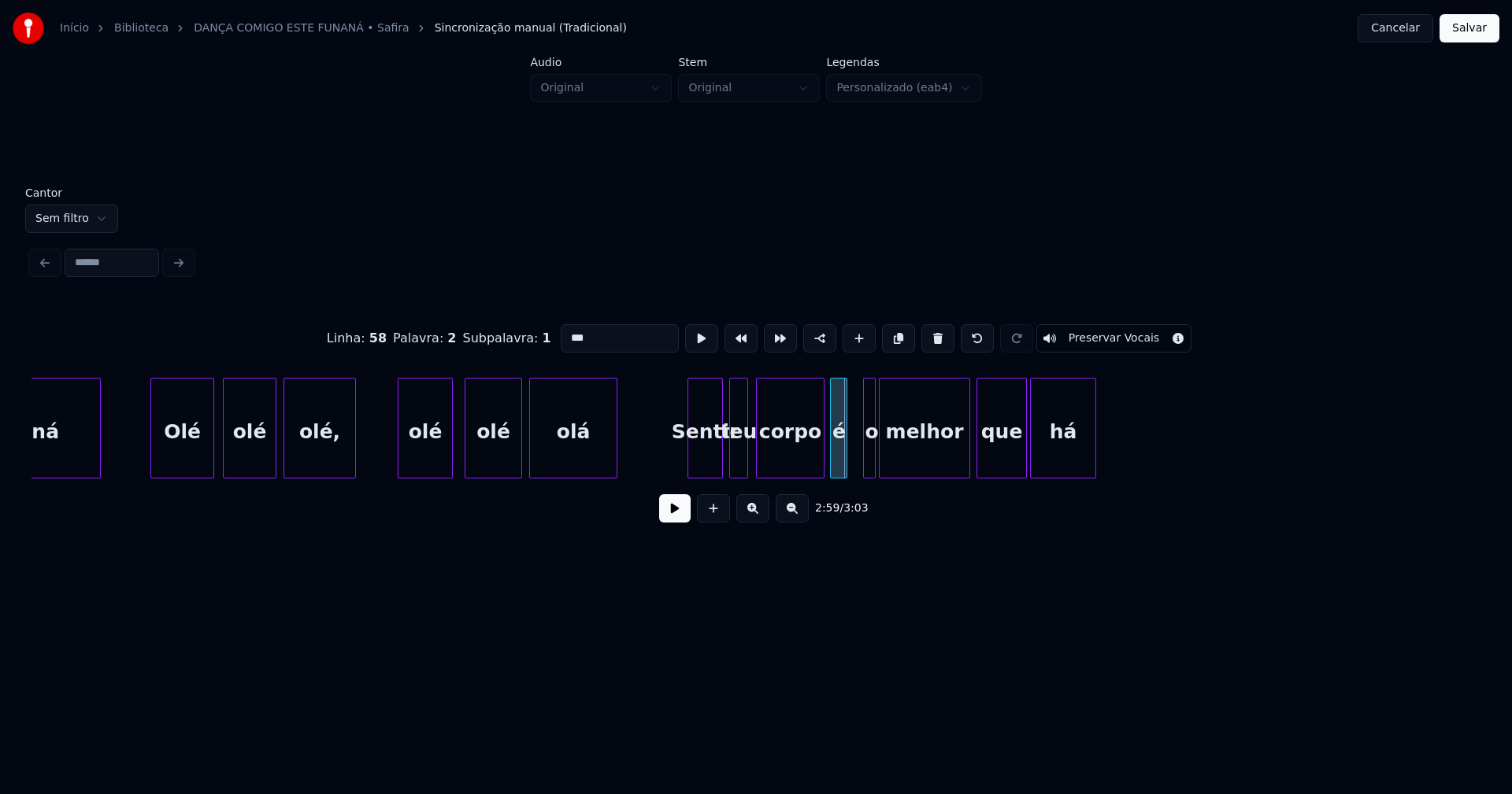
click at [841, 466] on div "é" at bounding box center [839, 432] width 16 height 107
click at [858, 462] on div at bounding box center [860, 428] width 5 height 99
click at [859, 465] on div "o" at bounding box center [860, 432] width 18 height 107
click at [819, 457] on div at bounding box center [817, 428] width 5 height 99
click at [674, 519] on button at bounding box center [674, 509] width 31 height 29
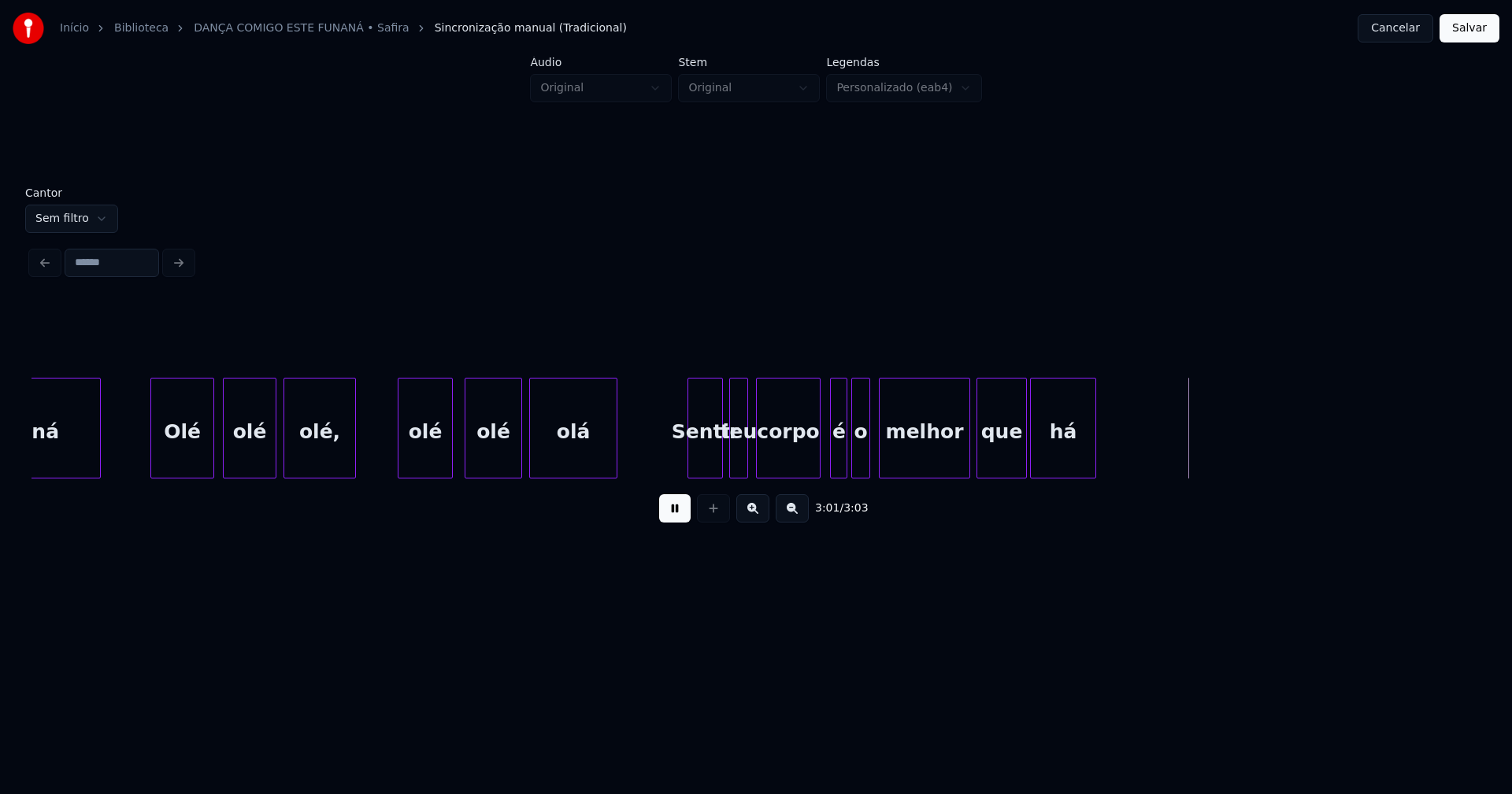
click at [1466, 28] on button "Salvar" at bounding box center [1469, 29] width 60 height 29
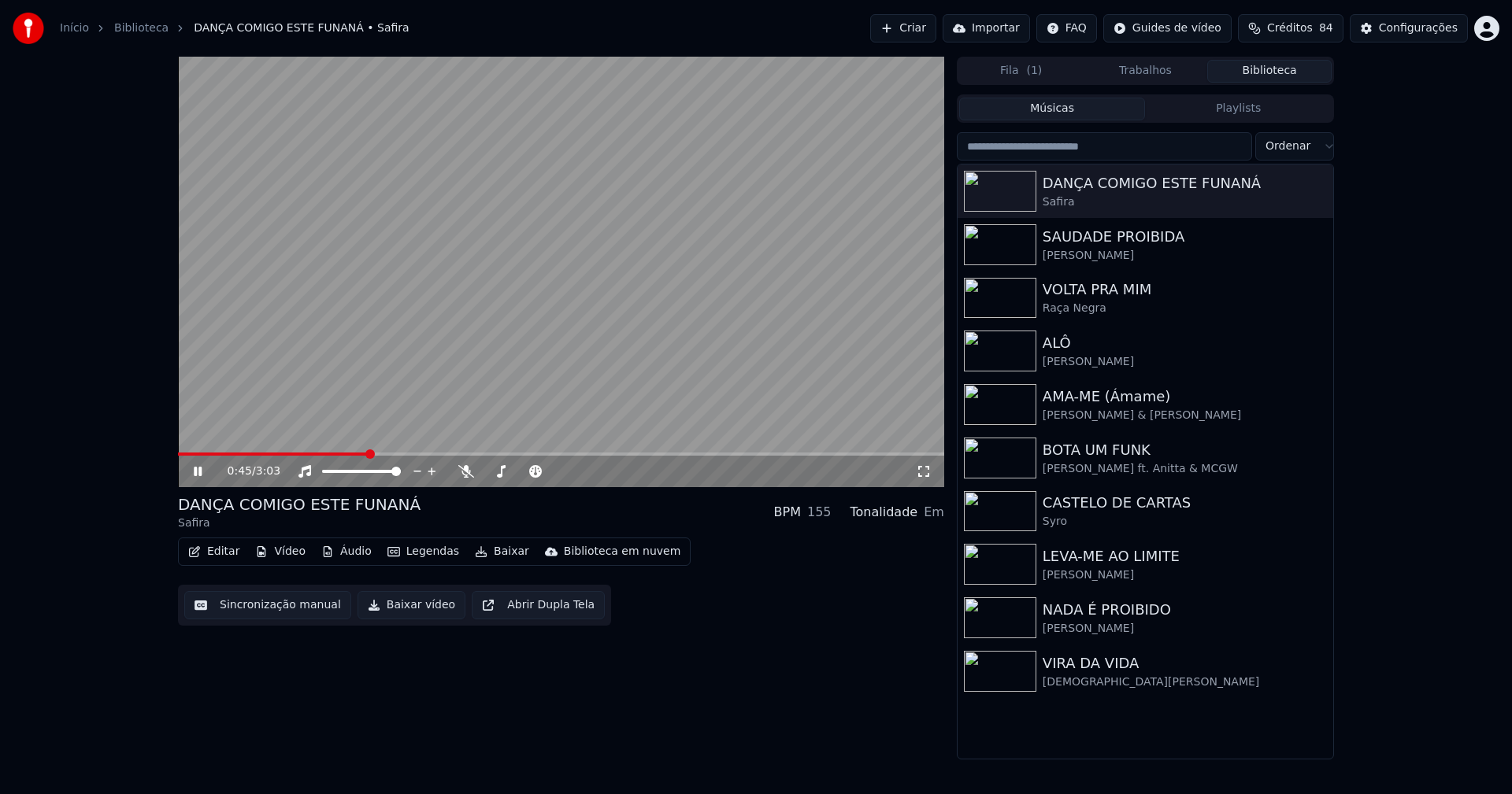
click at [197, 470] on icon at bounding box center [198, 471] width 8 height 10
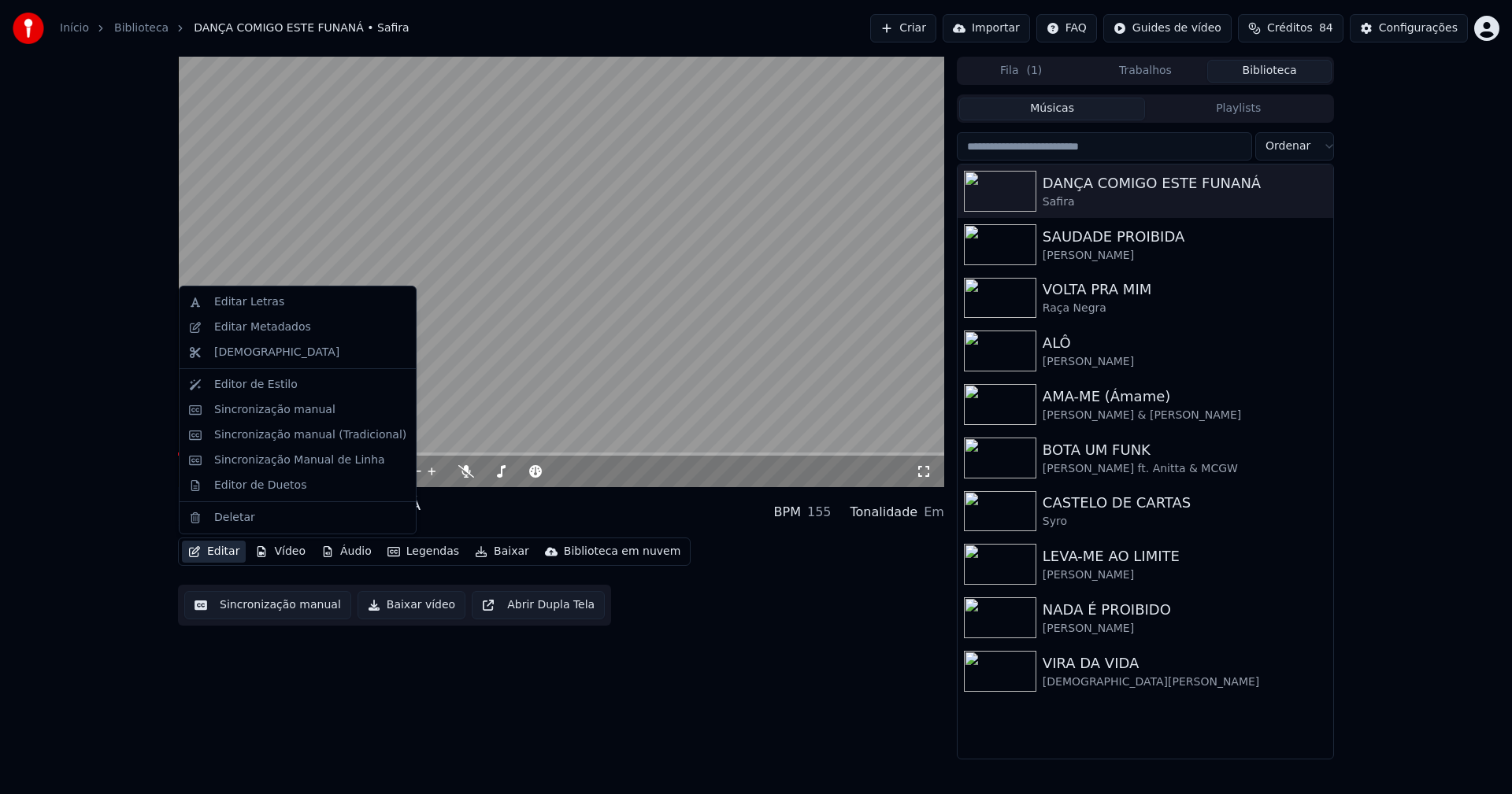
click at [229, 552] on button "Editar" at bounding box center [214, 552] width 64 height 22
click at [260, 490] on div "Editor de Duetos" at bounding box center [261, 485] width 93 height 16
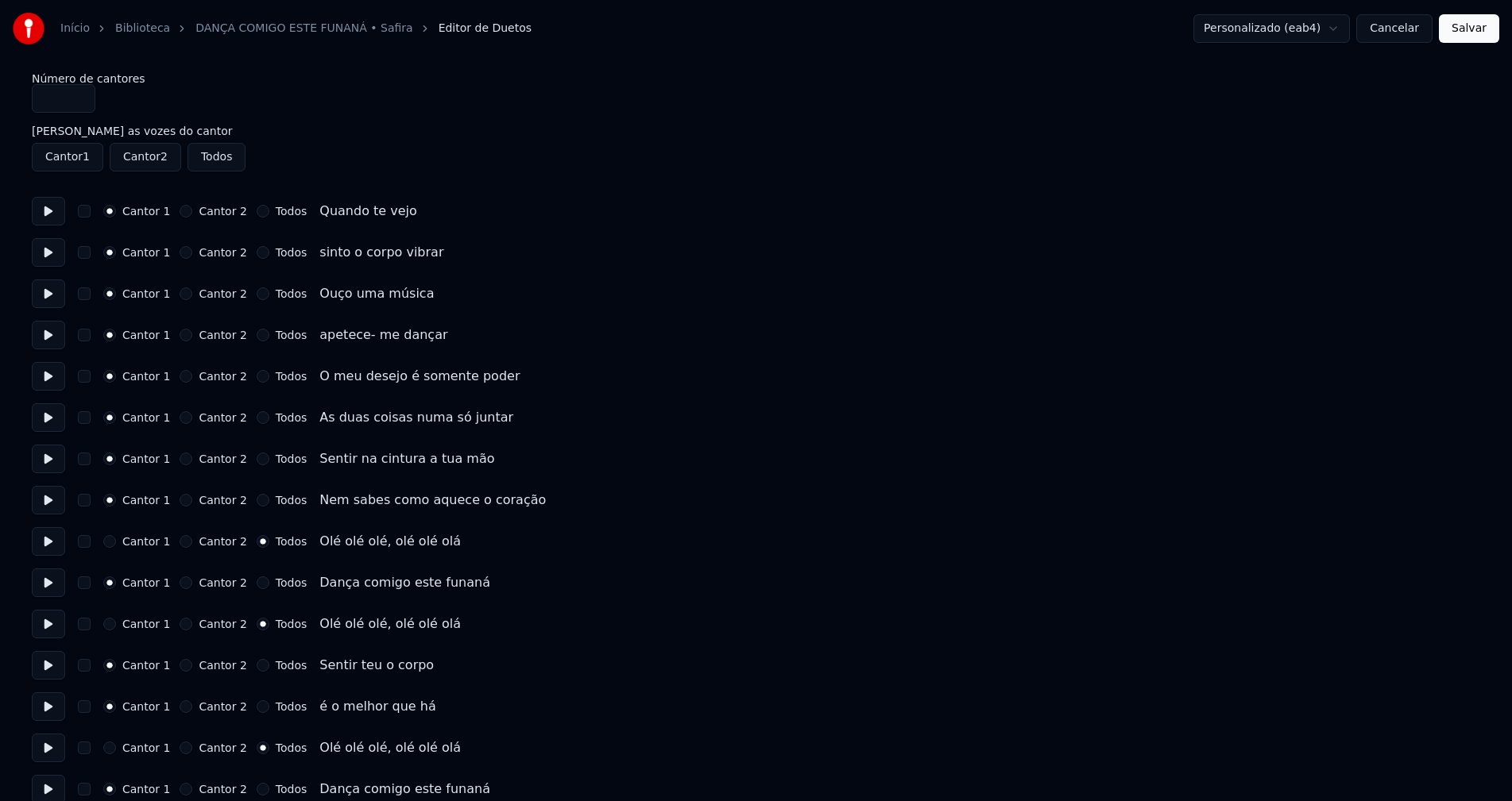
click at [257, 459] on button "Todos" at bounding box center [263, 459] width 13 height 13
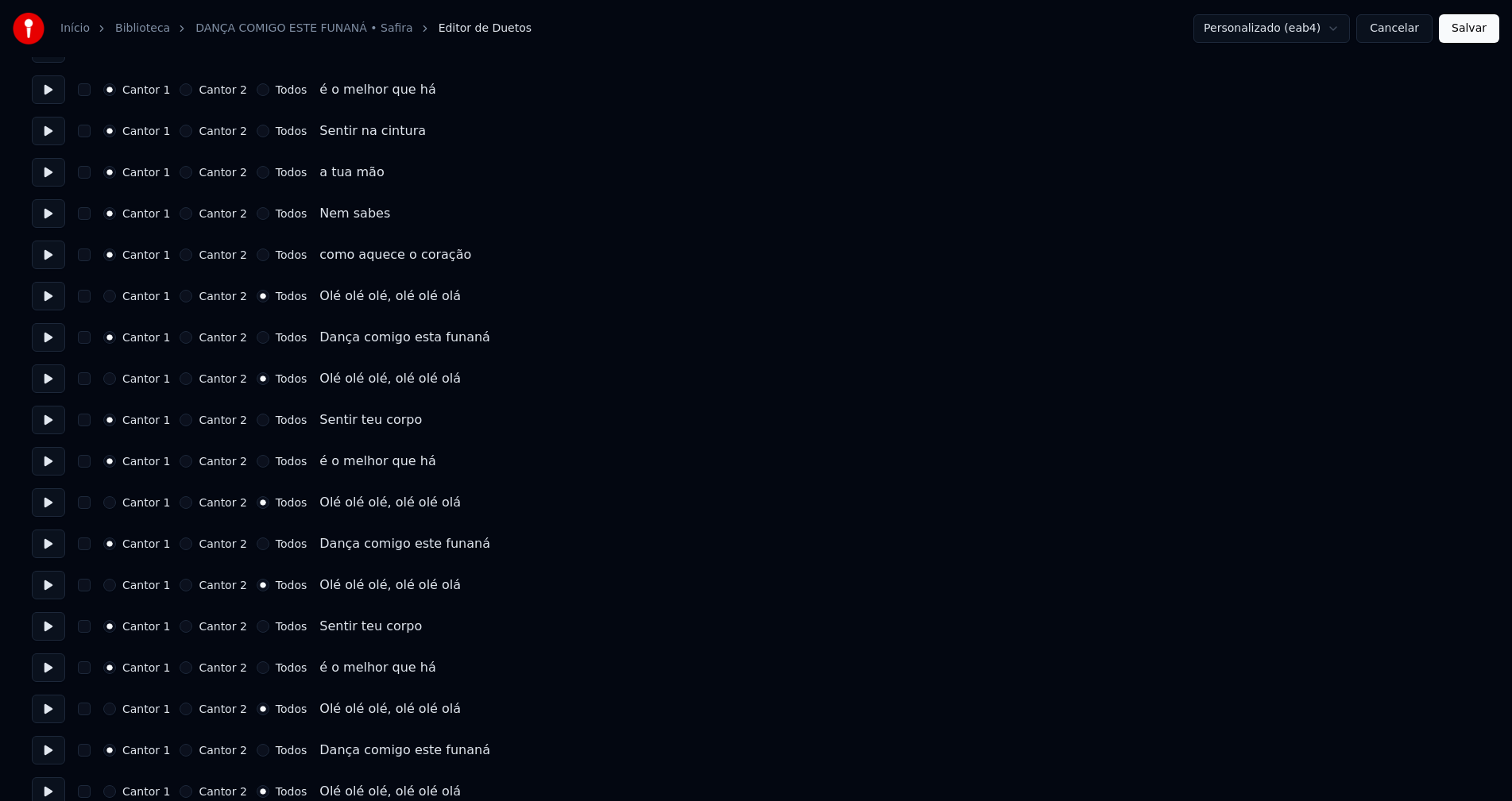
scroll to position [1747, 0]
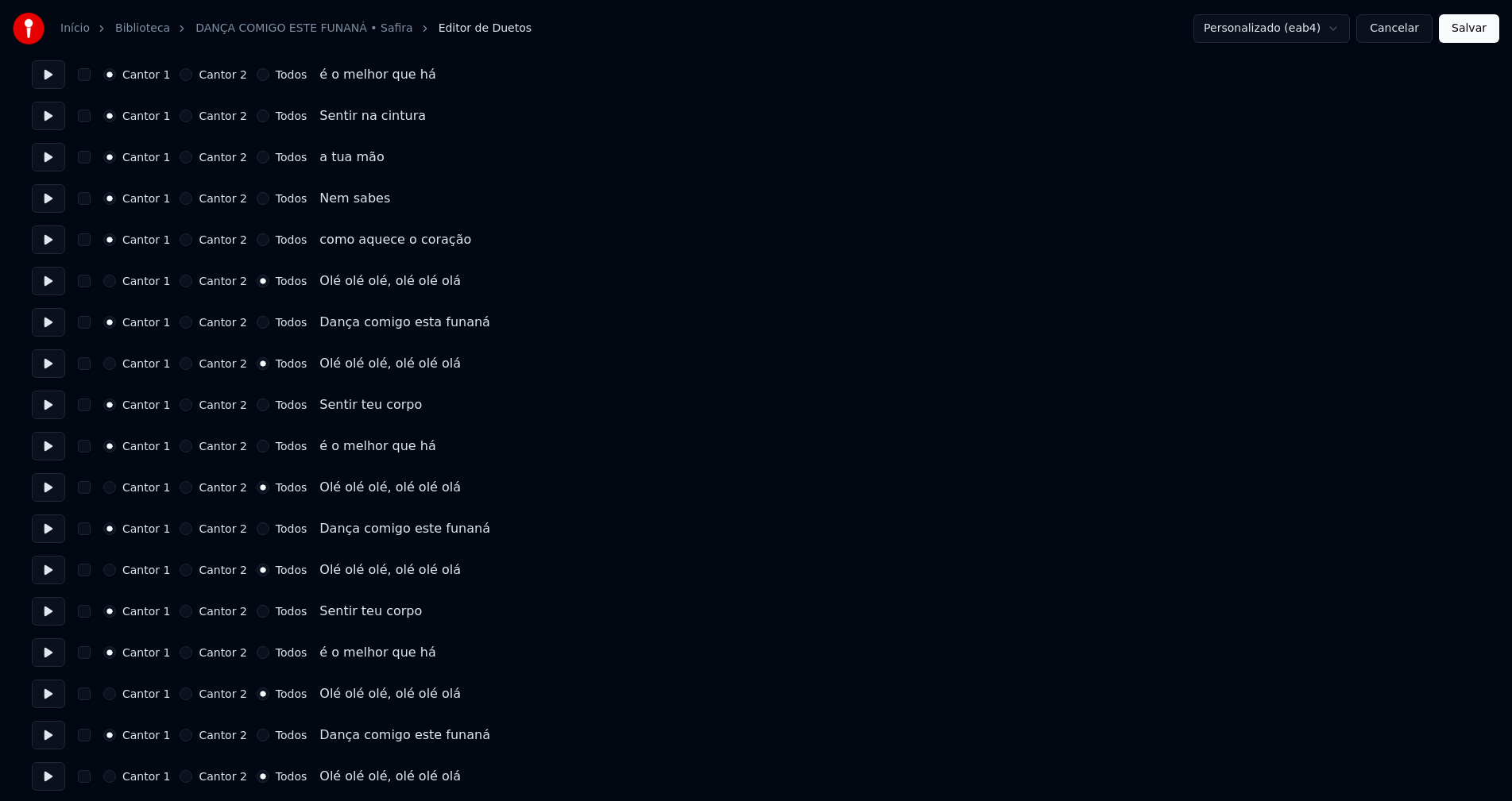
drag, startPoint x: 1475, startPoint y: 28, endPoint x: 1347, endPoint y: 115, distance: 154.8
click at [1474, 28] on button "Salvar" at bounding box center [1469, 29] width 60 height 29
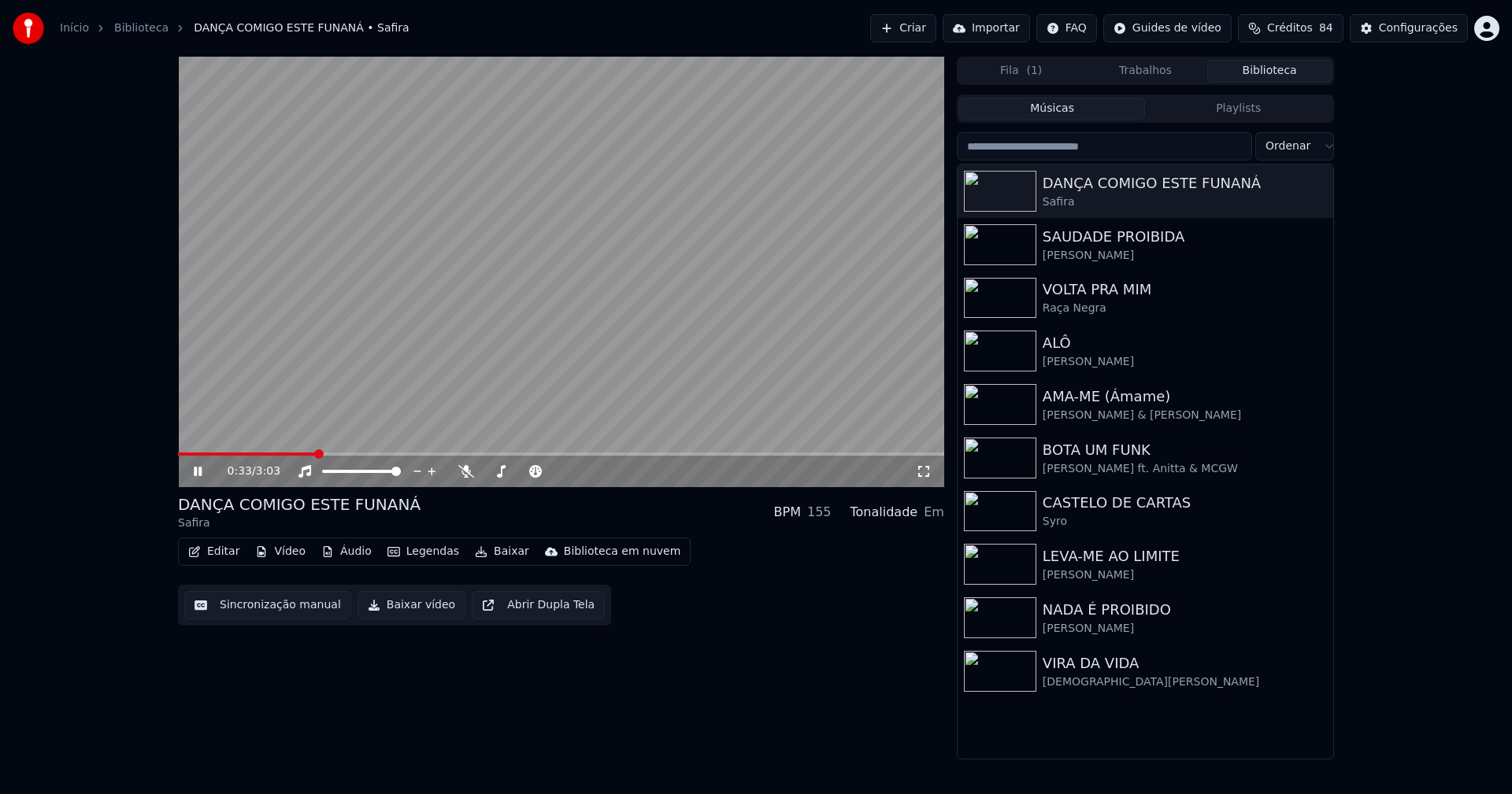
click at [317, 454] on span at bounding box center [561, 454] width 766 height 3
click at [192, 469] on icon at bounding box center [209, 472] width 37 height 13
click at [400, 619] on button "Baixar vídeo" at bounding box center [411, 605] width 108 height 29
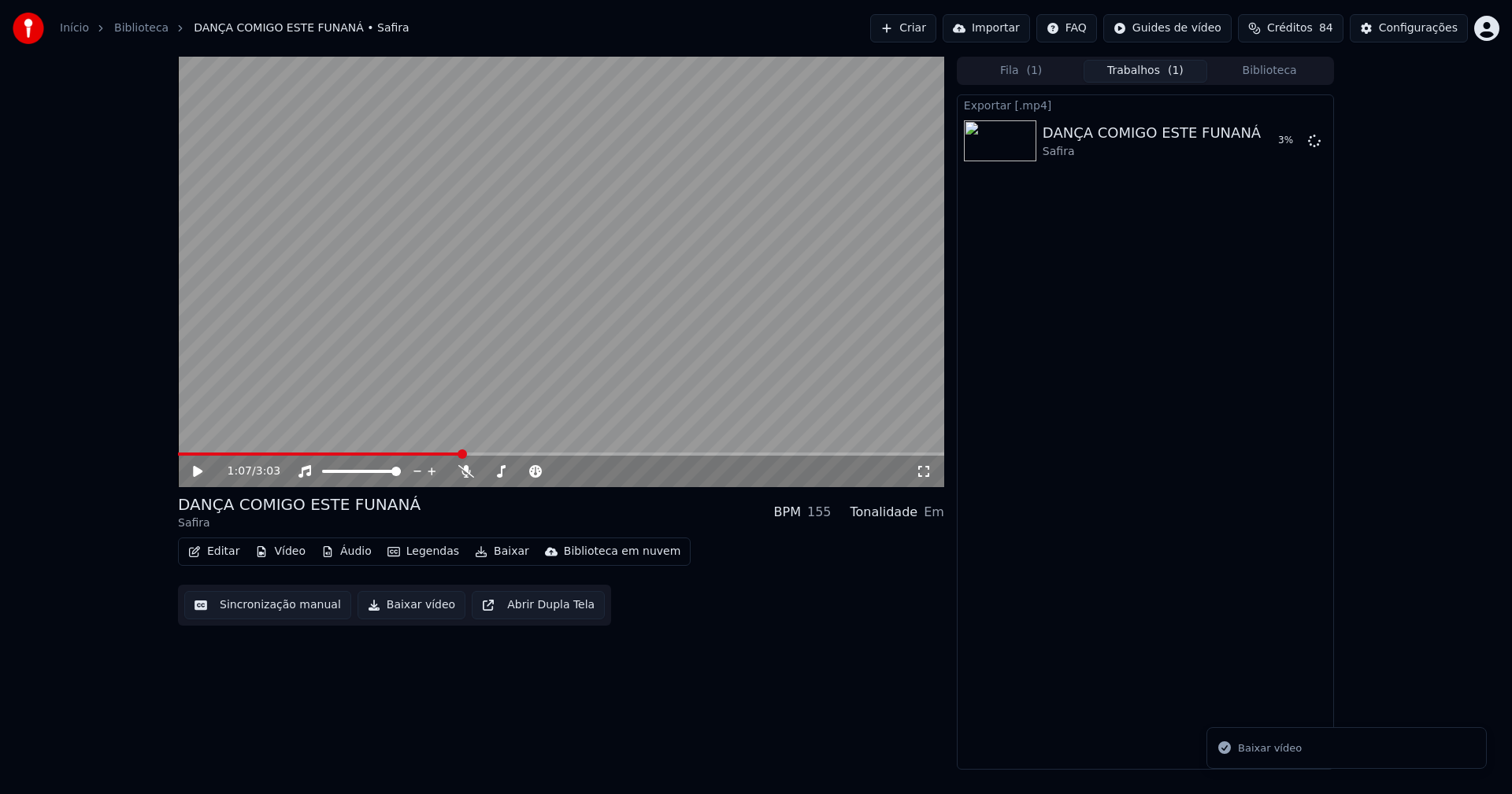
click at [1283, 73] on button "Biblioteca" at bounding box center [1270, 71] width 124 height 23
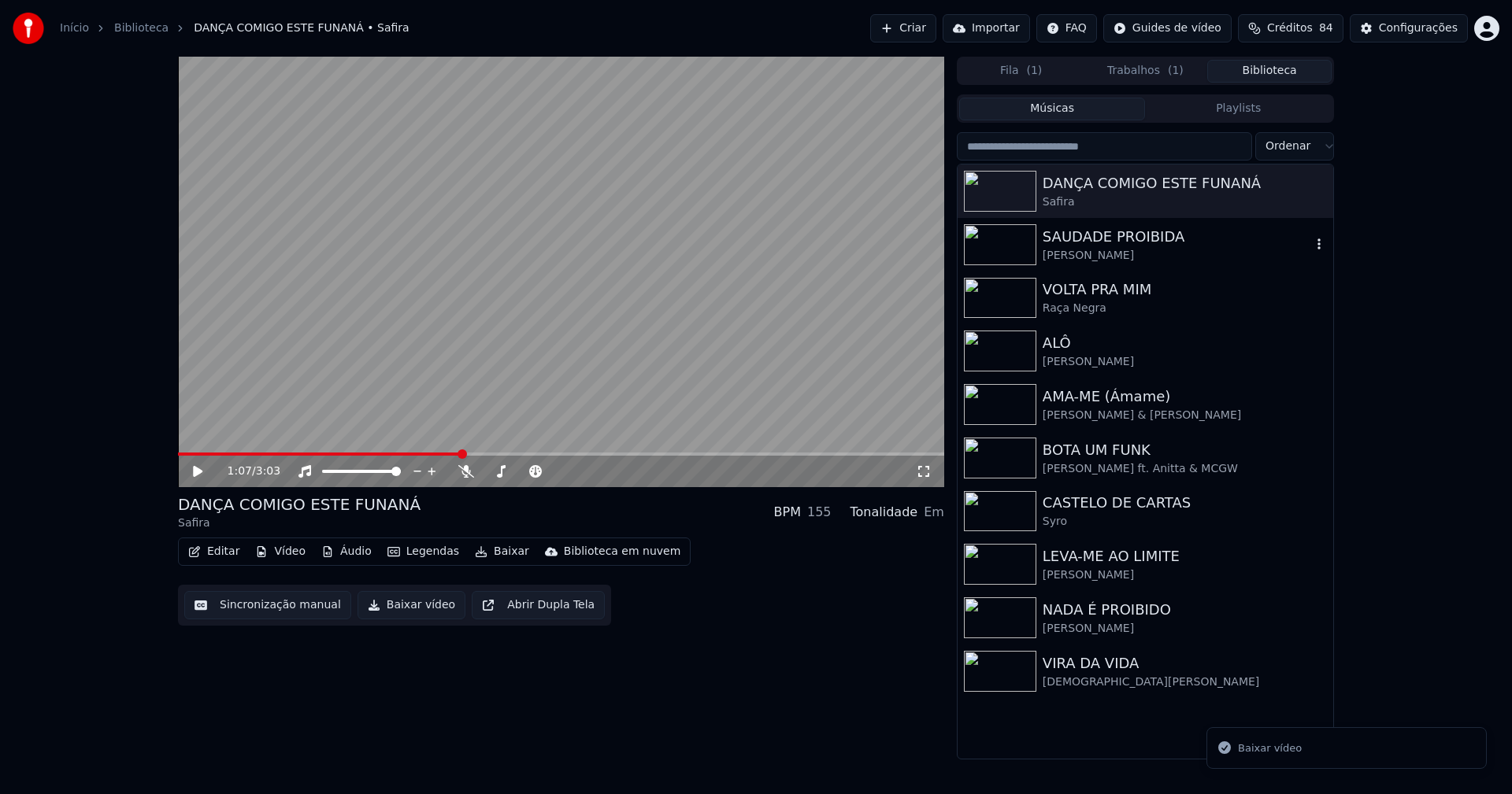
click at [1104, 243] on div "SAUDADE PROIBIDA" at bounding box center [1176, 237] width 269 height 22
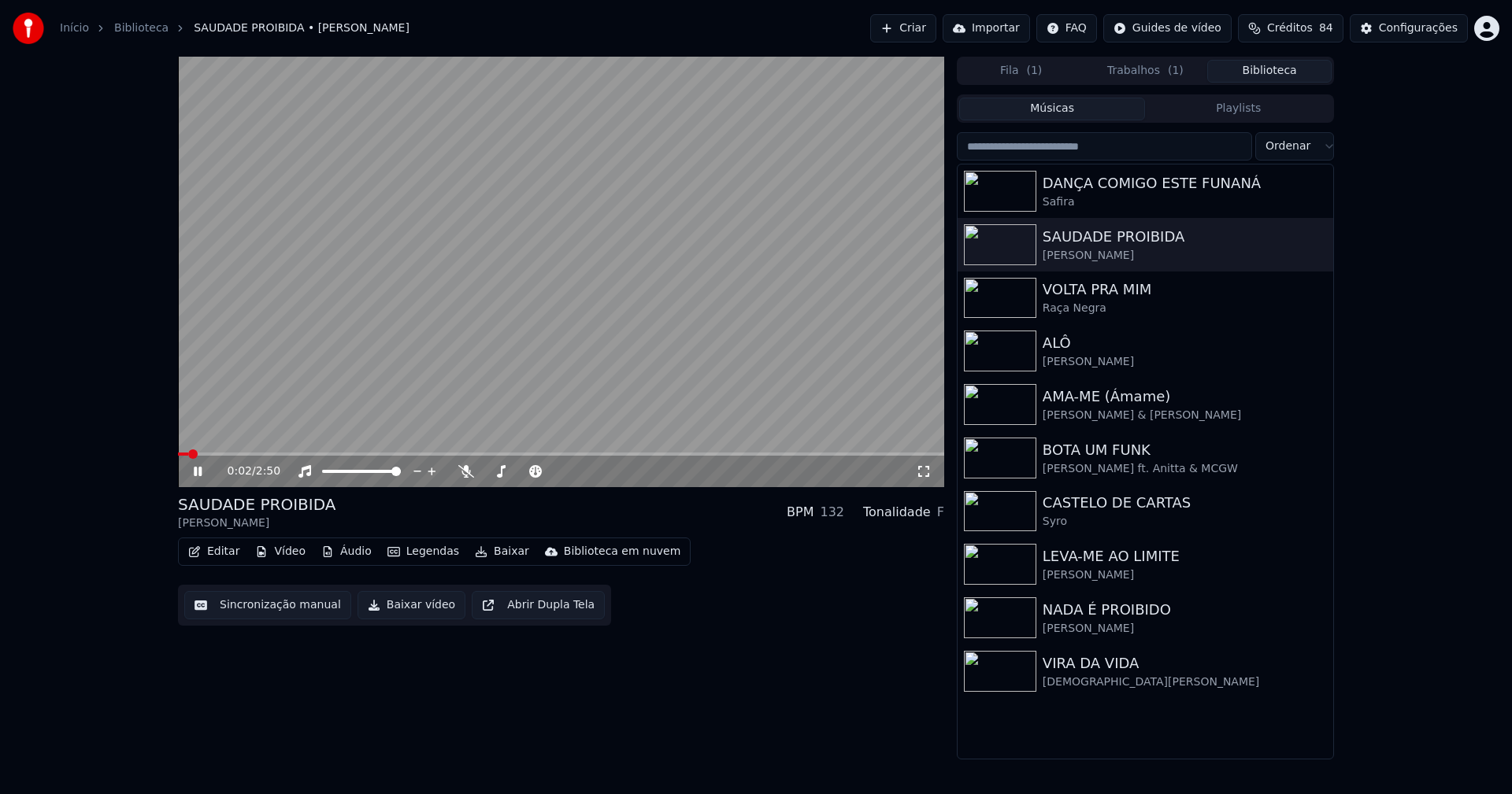
click at [199, 470] on icon at bounding box center [209, 472] width 37 height 13
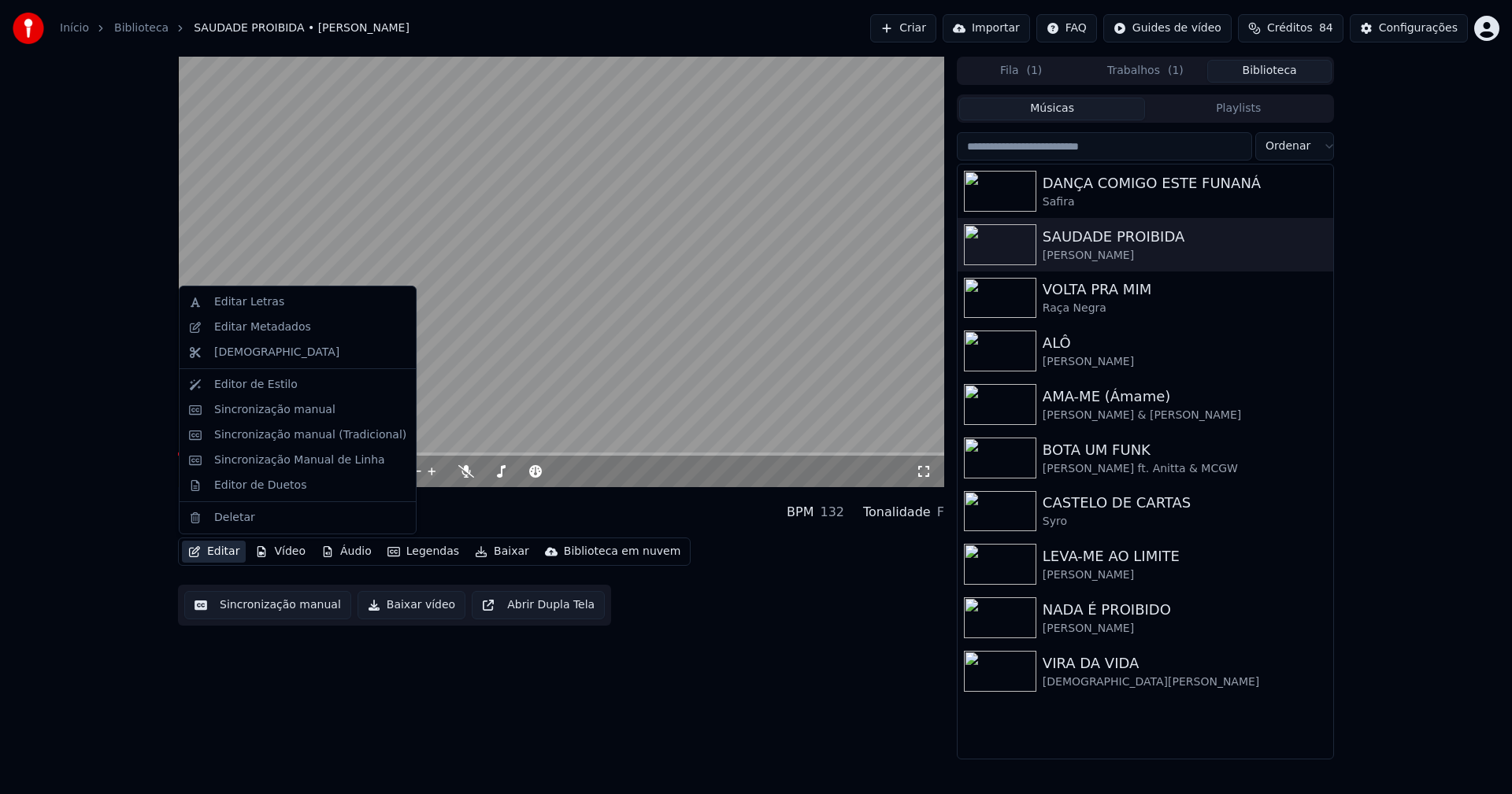
click at [220, 544] on button "Editar" at bounding box center [214, 552] width 64 height 22
click at [275, 438] on div "Sincronização manual (Tradicional)" at bounding box center [310, 435] width 192 height 16
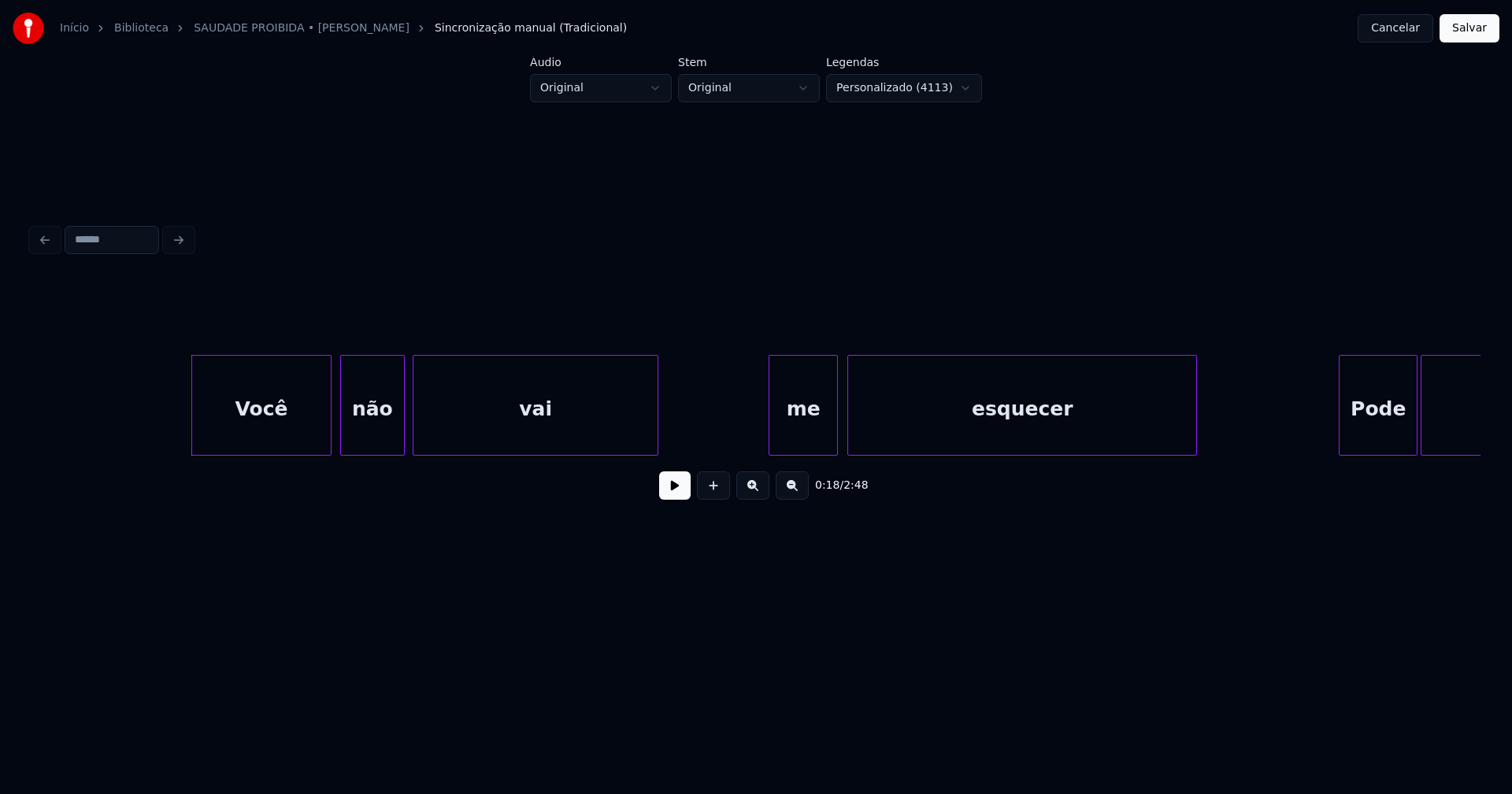
scroll to position [0, 2728]
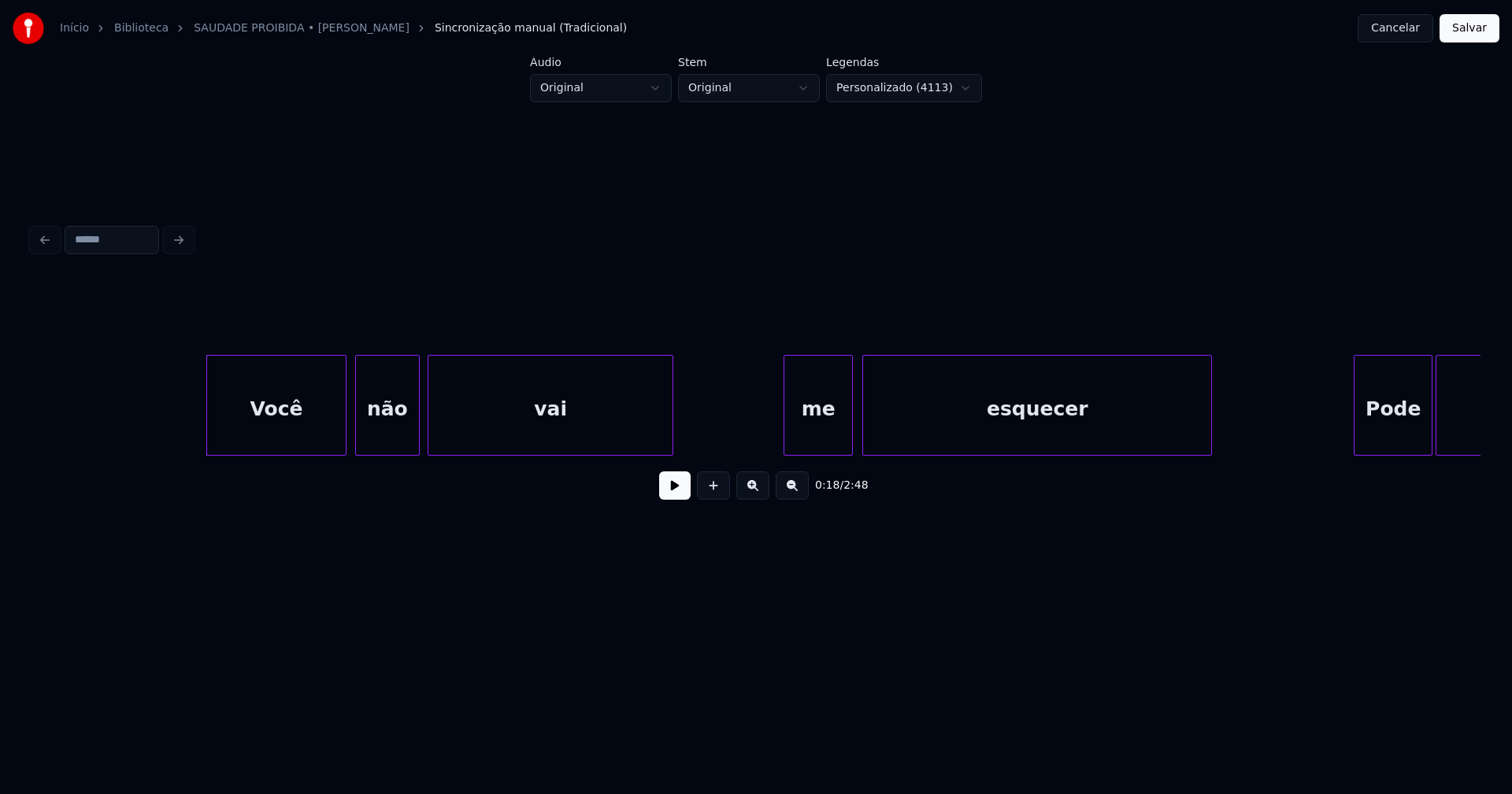
click at [669, 494] on button at bounding box center [674, 485] width 31 height 29
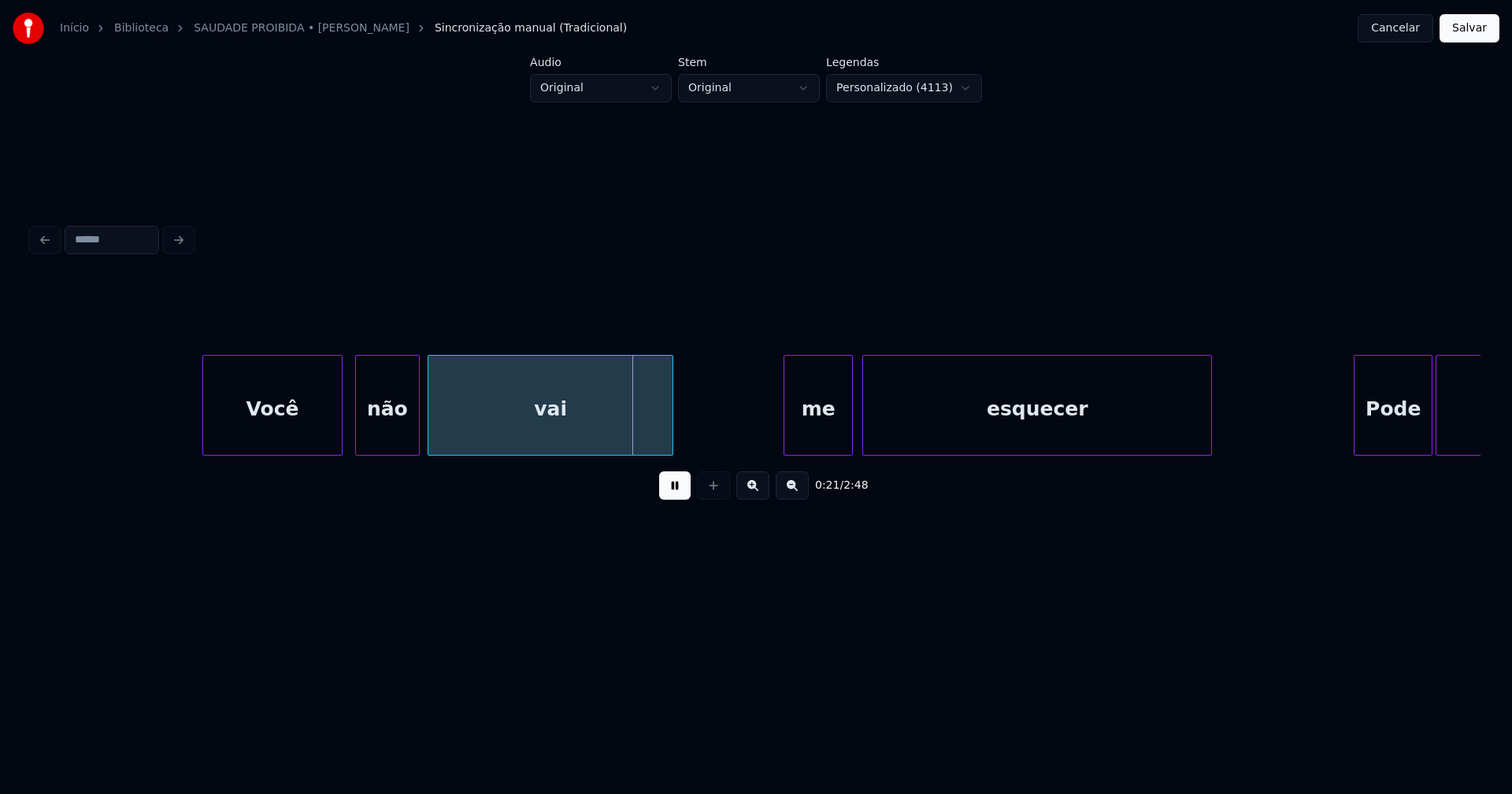
click at [299, 427] on div "Você" at bounding box center [273, 409] width 140 height 107
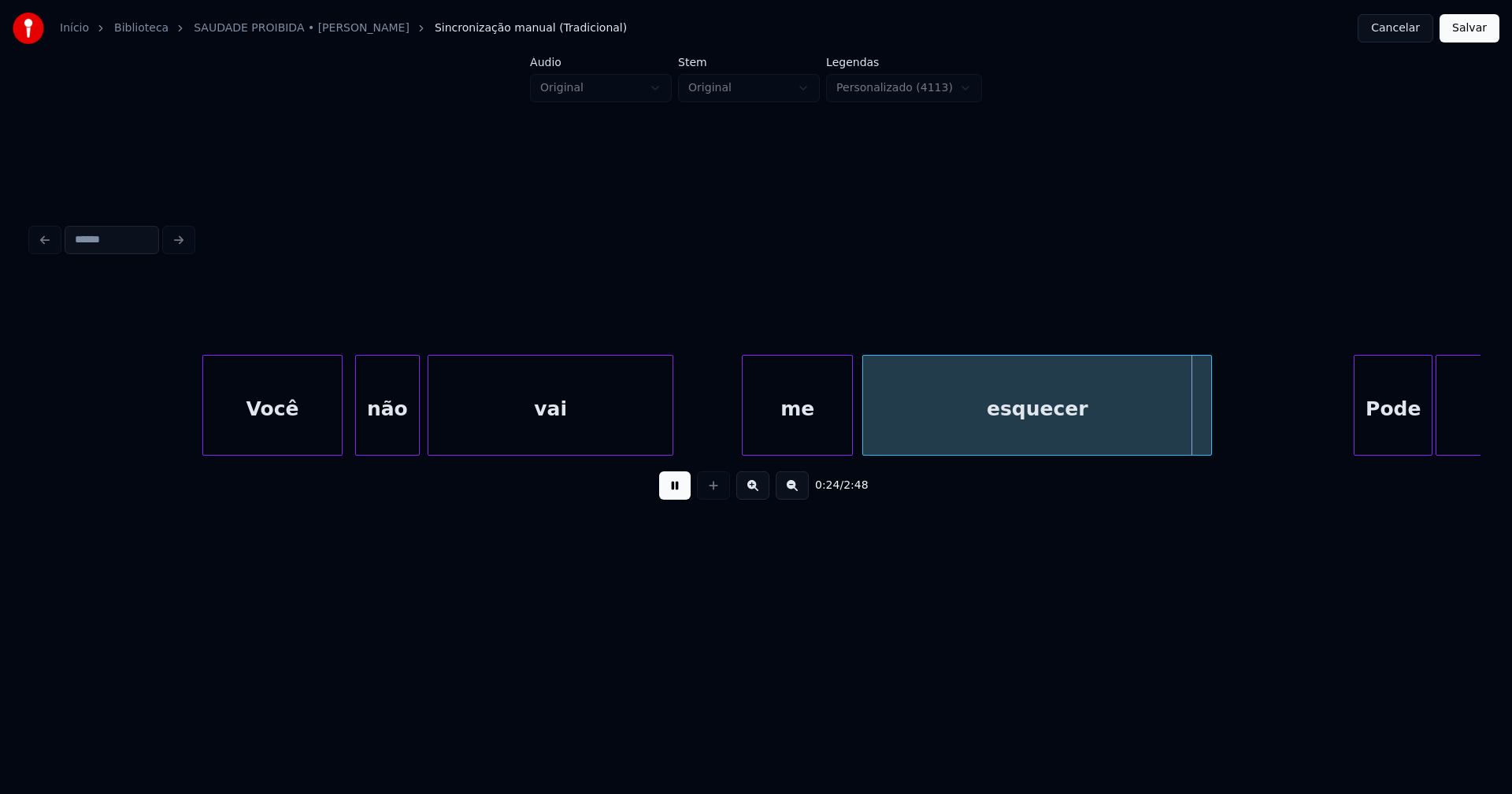
click at [746, 454] on div "Você não vai me esquecer Pode apelar" at bounding box center [755, 405] width 1449 height 100
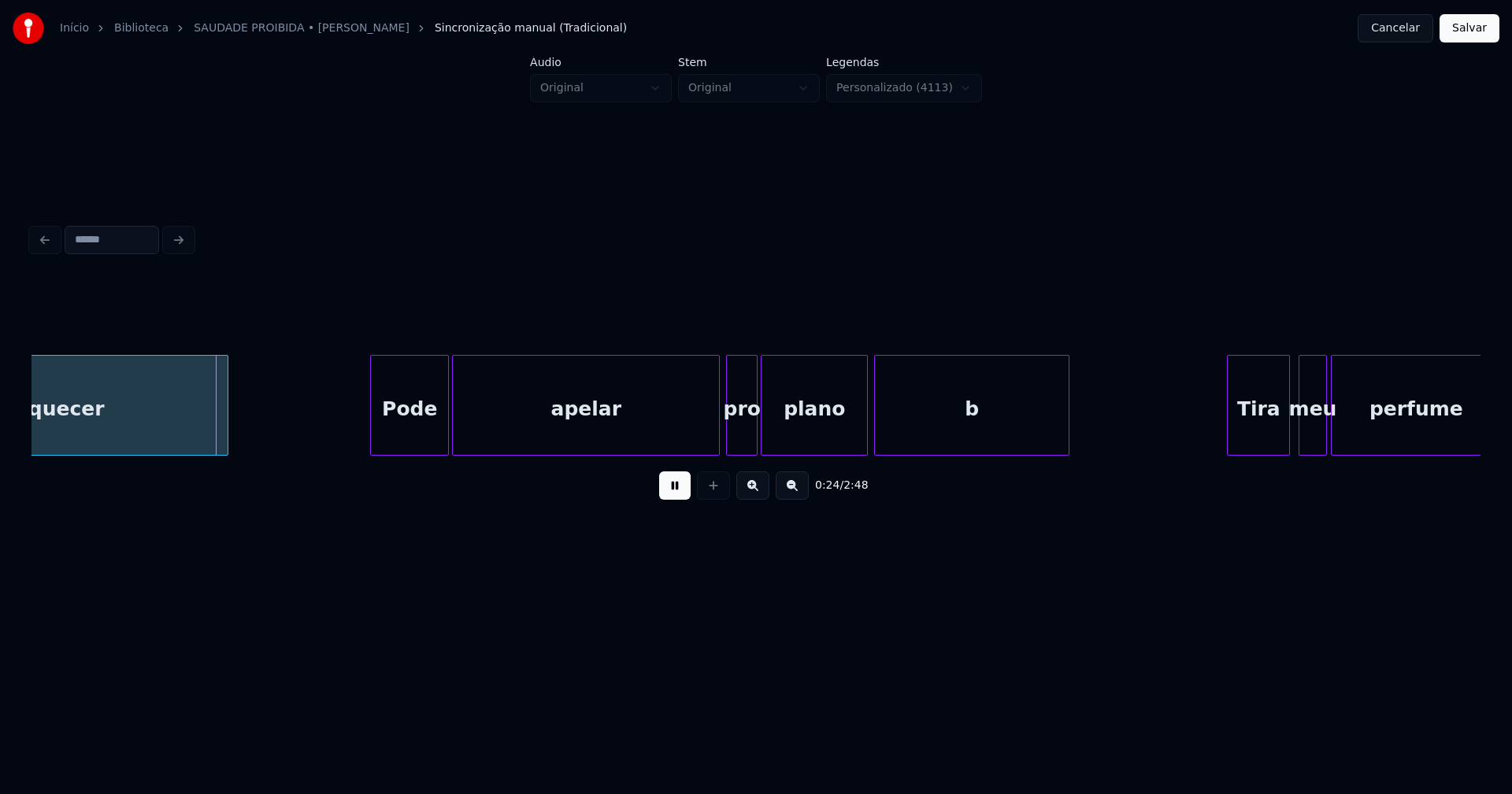
scroll to position [0, 3726]
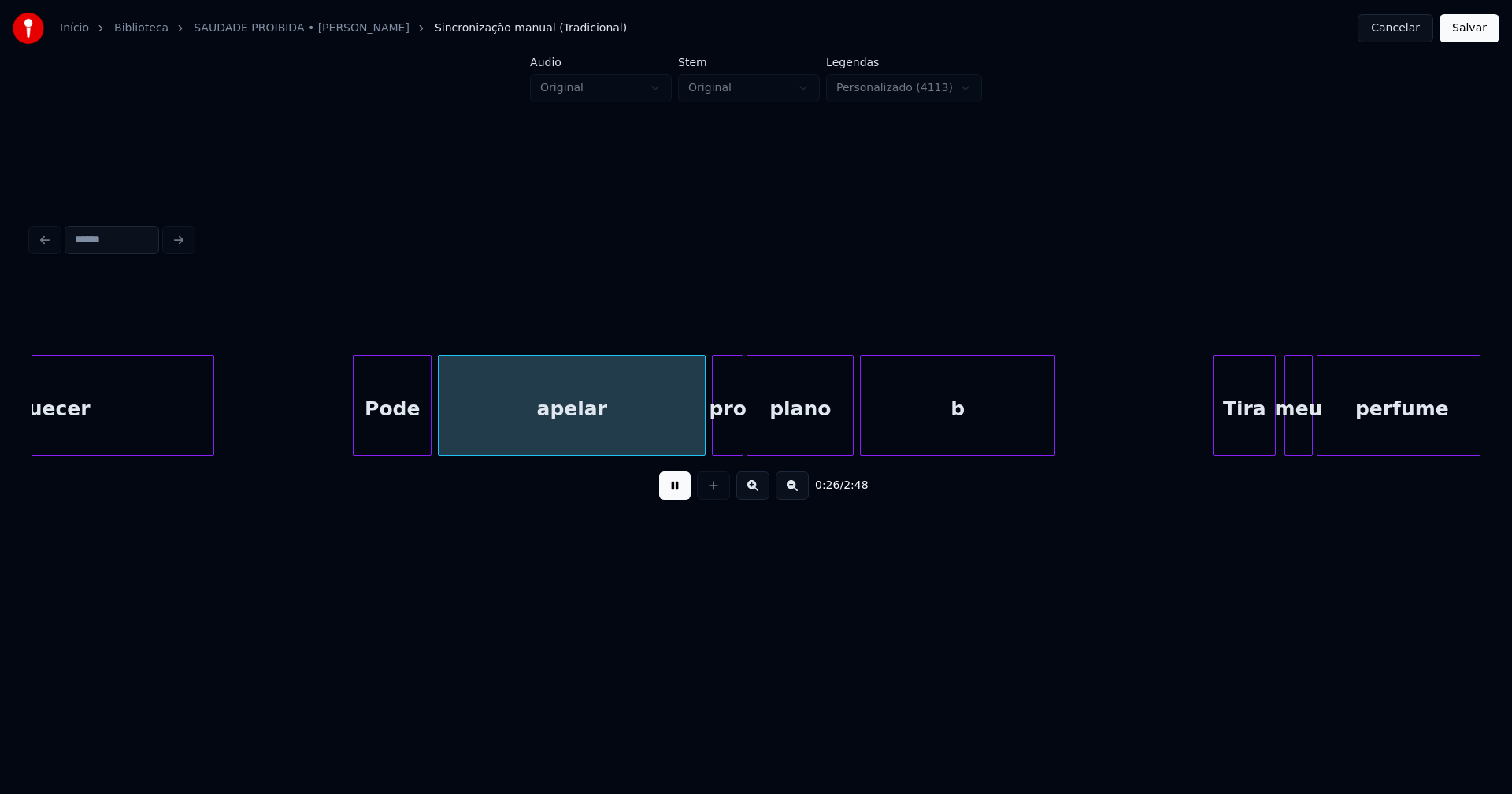
click at [391, 427] on div "Pode" at bounding box center [392, 409] width 77 height 107
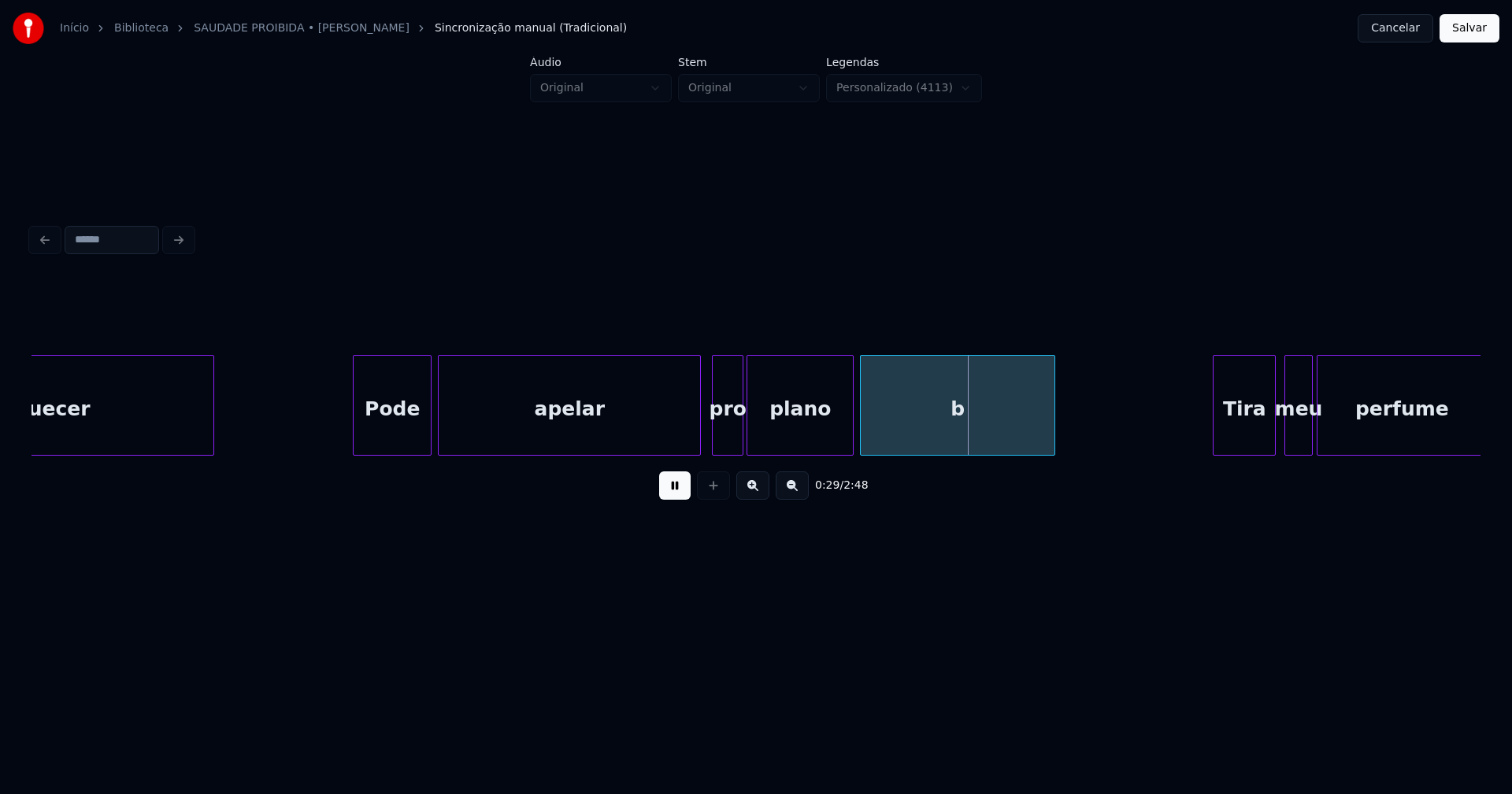
click at [697, 445] on div at bounding box center [698, 405] width 5 height 99
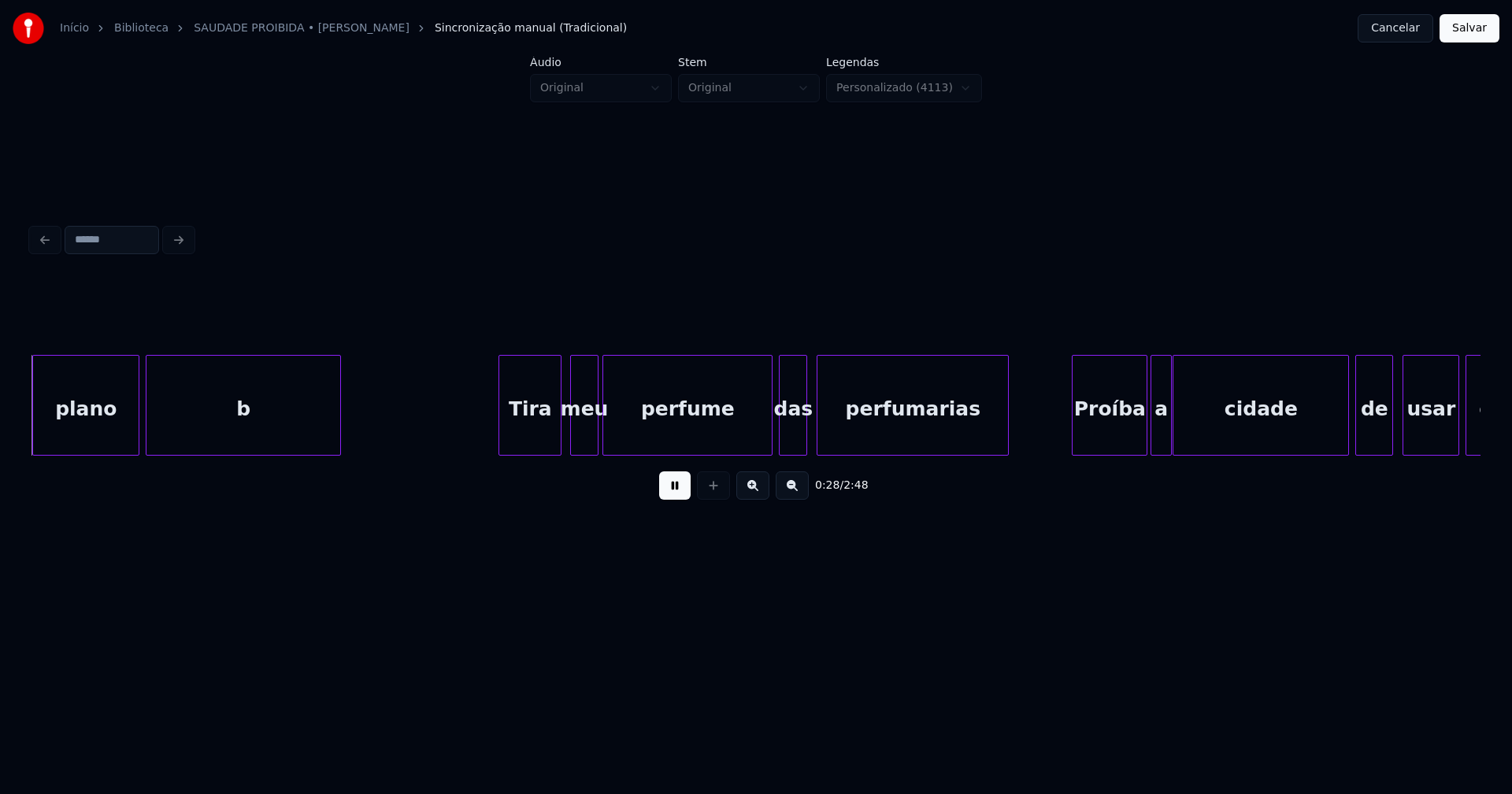
scroll to position [0, 4443]
click at [575, 437] on div "meu" at bounding box center [578, 409] width 27 height 107
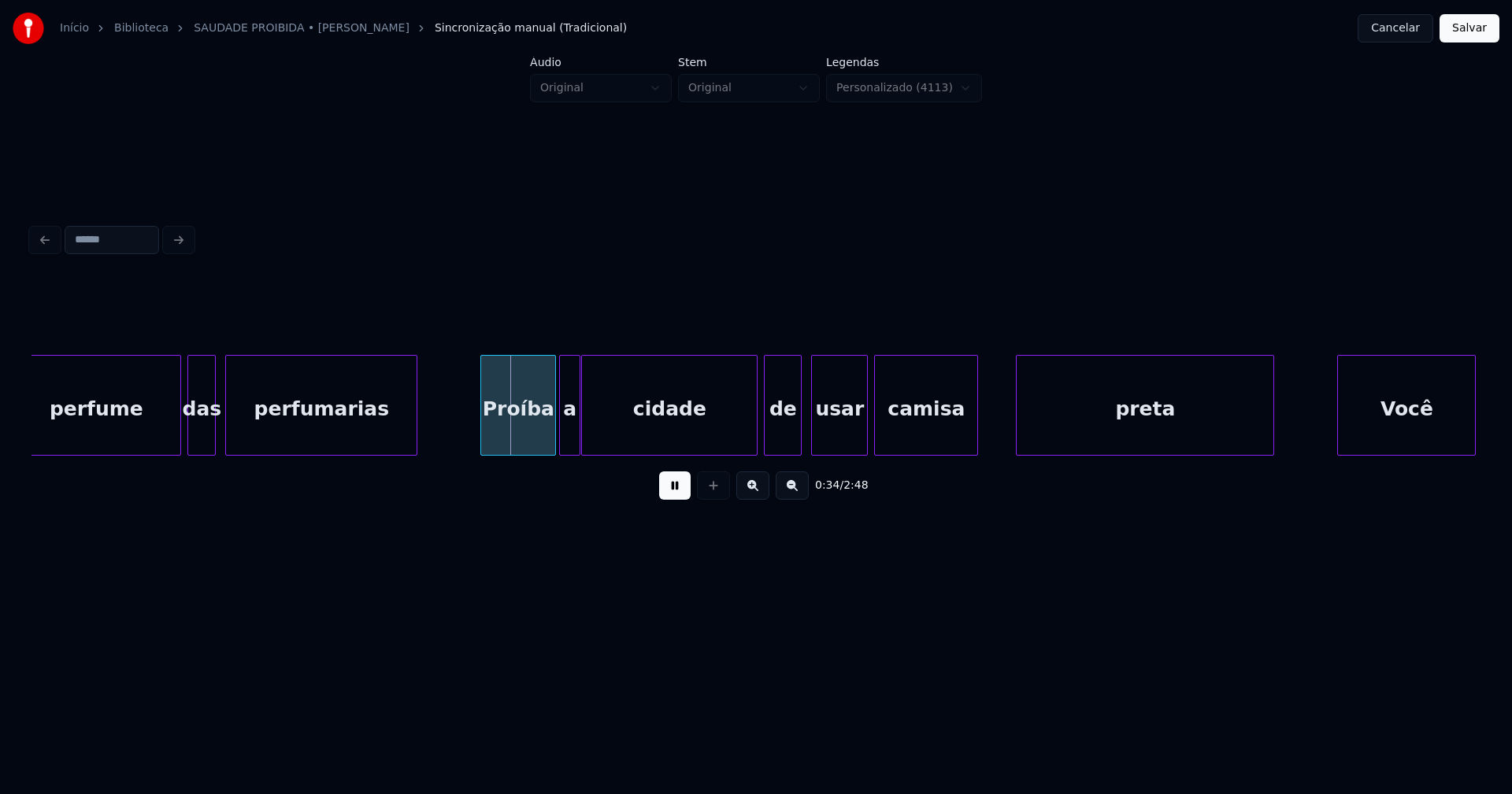
scroll to position [0, 5046]
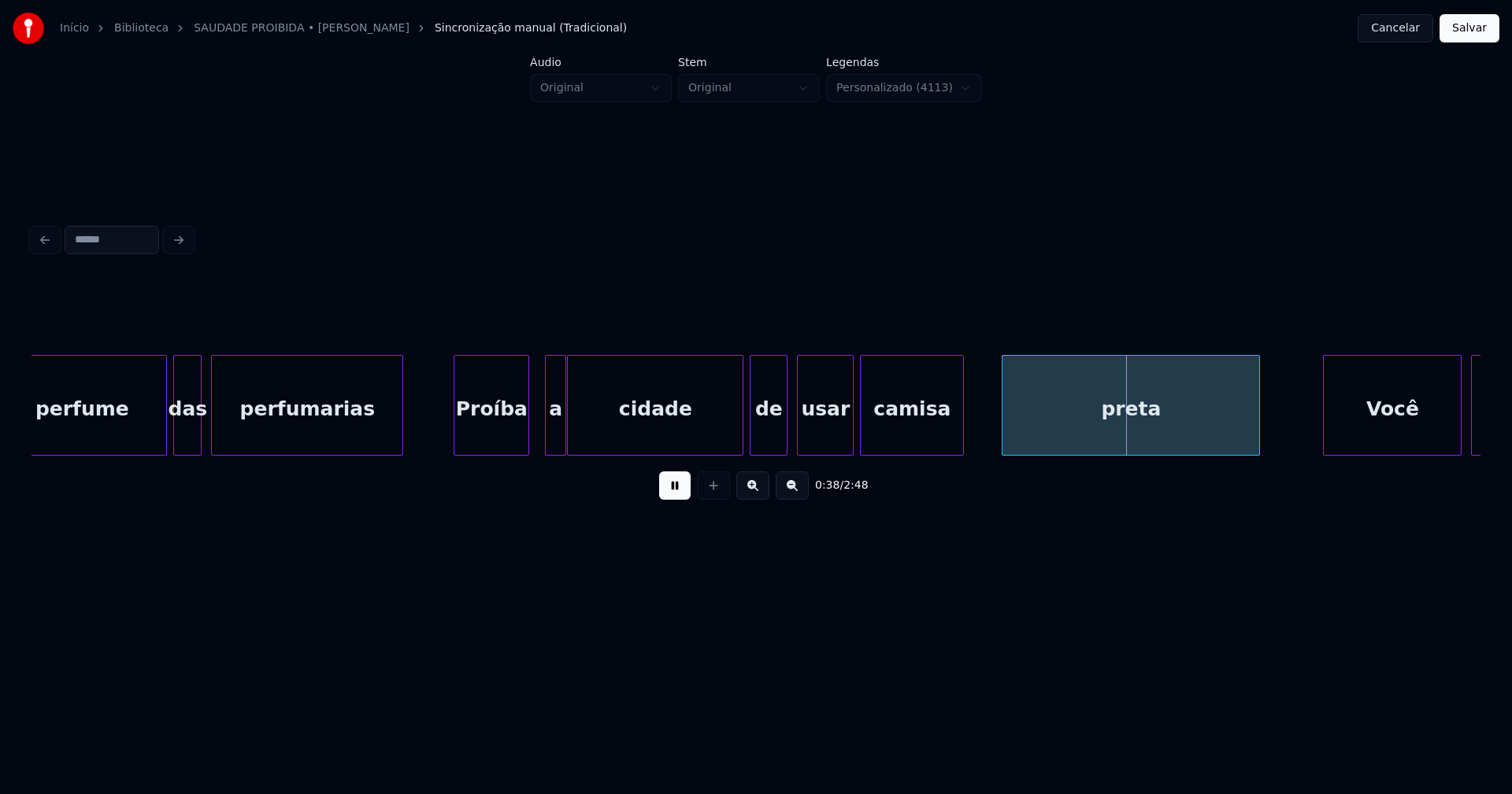
click at [494, 451] on div "perfume das perfumarias Proíba a cidade de usar camisa preta Você vai" at bounding box center [755, 405] width 1449 height 100
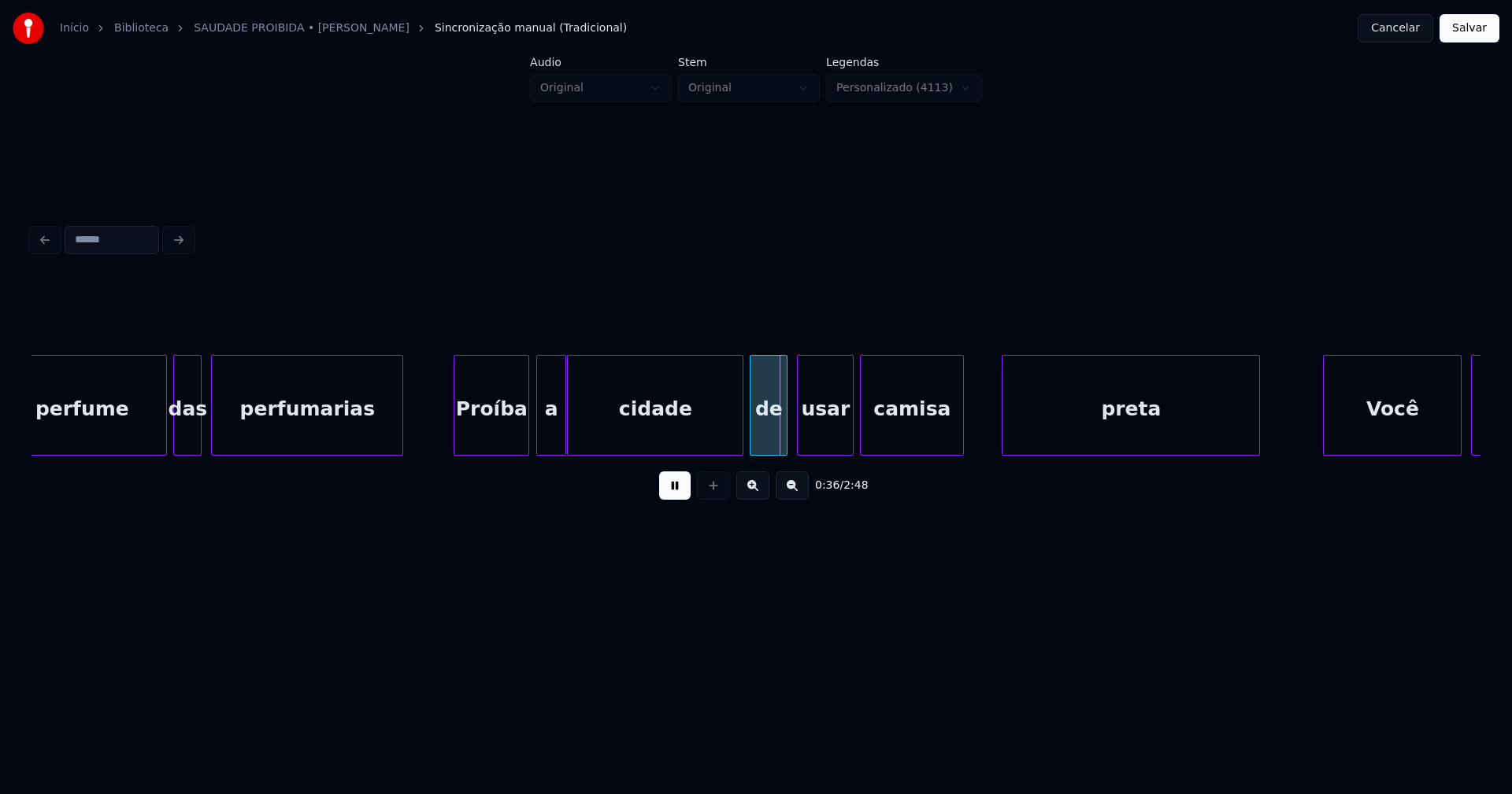
click at [540, 443] on div at bounding box center [539, 405] width 5 height 99
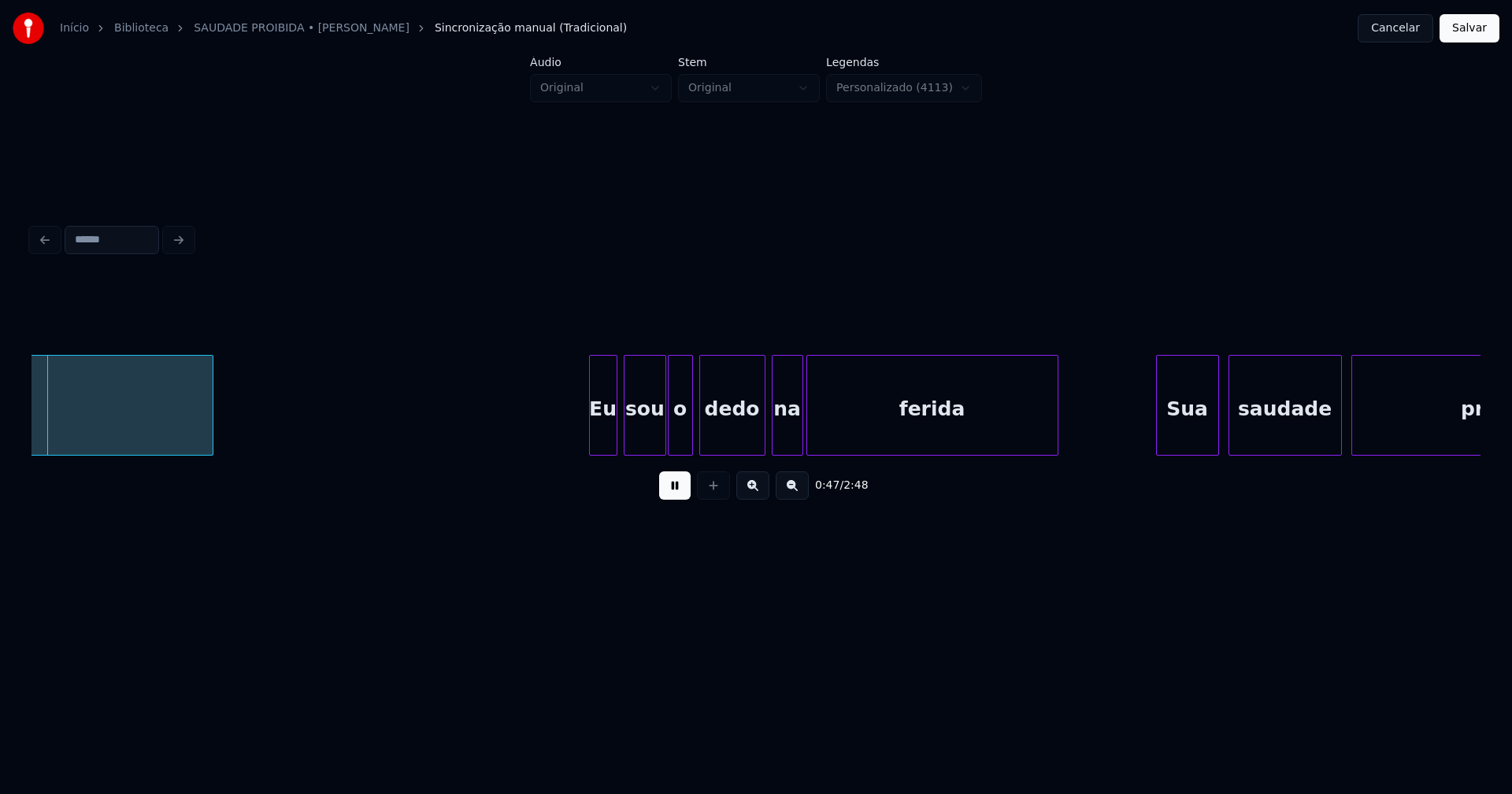
scroll to position [0, 7400]
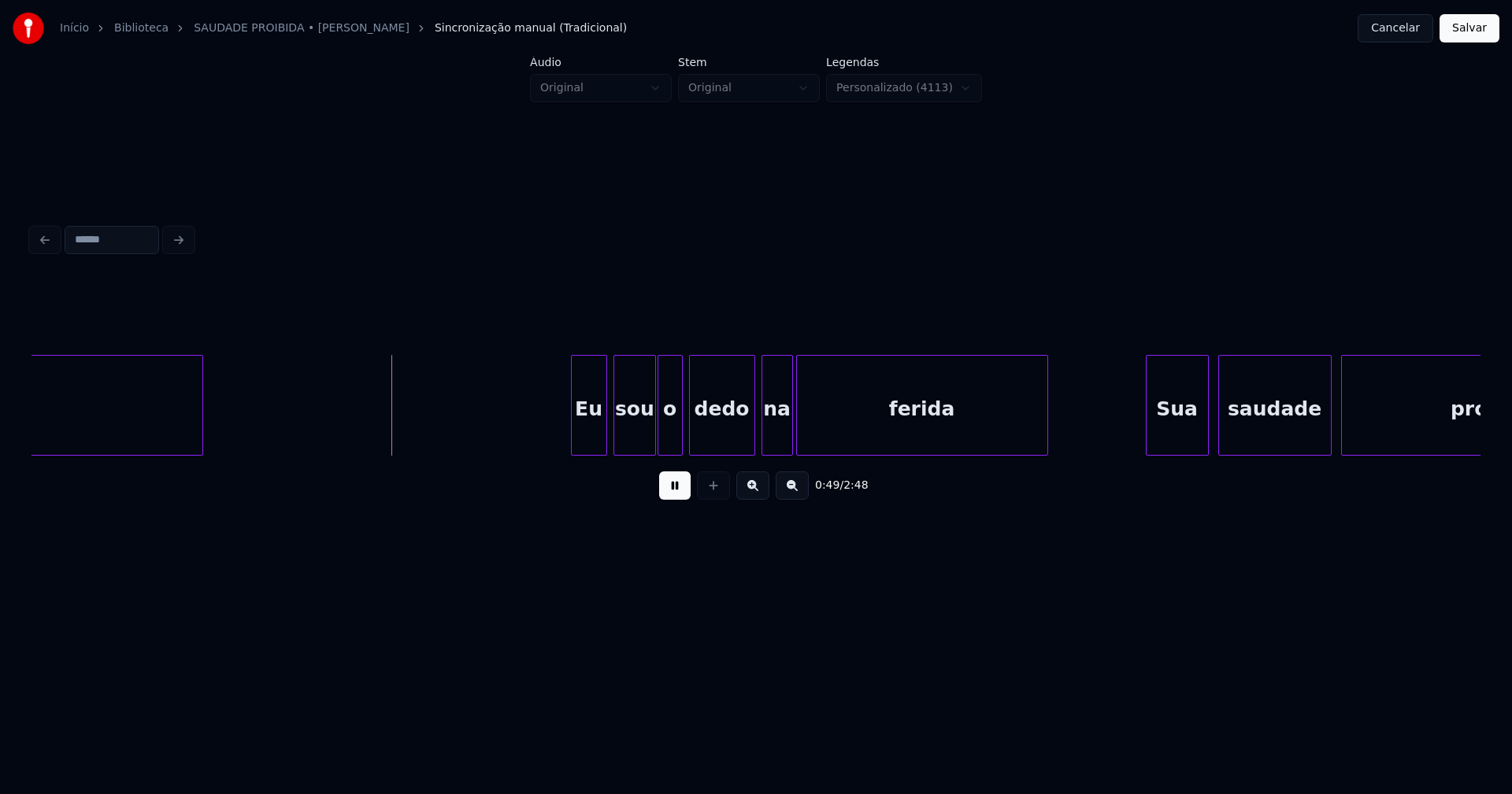
click at [573, 442] on div at bounding box center [574, 405] width 5 height 99
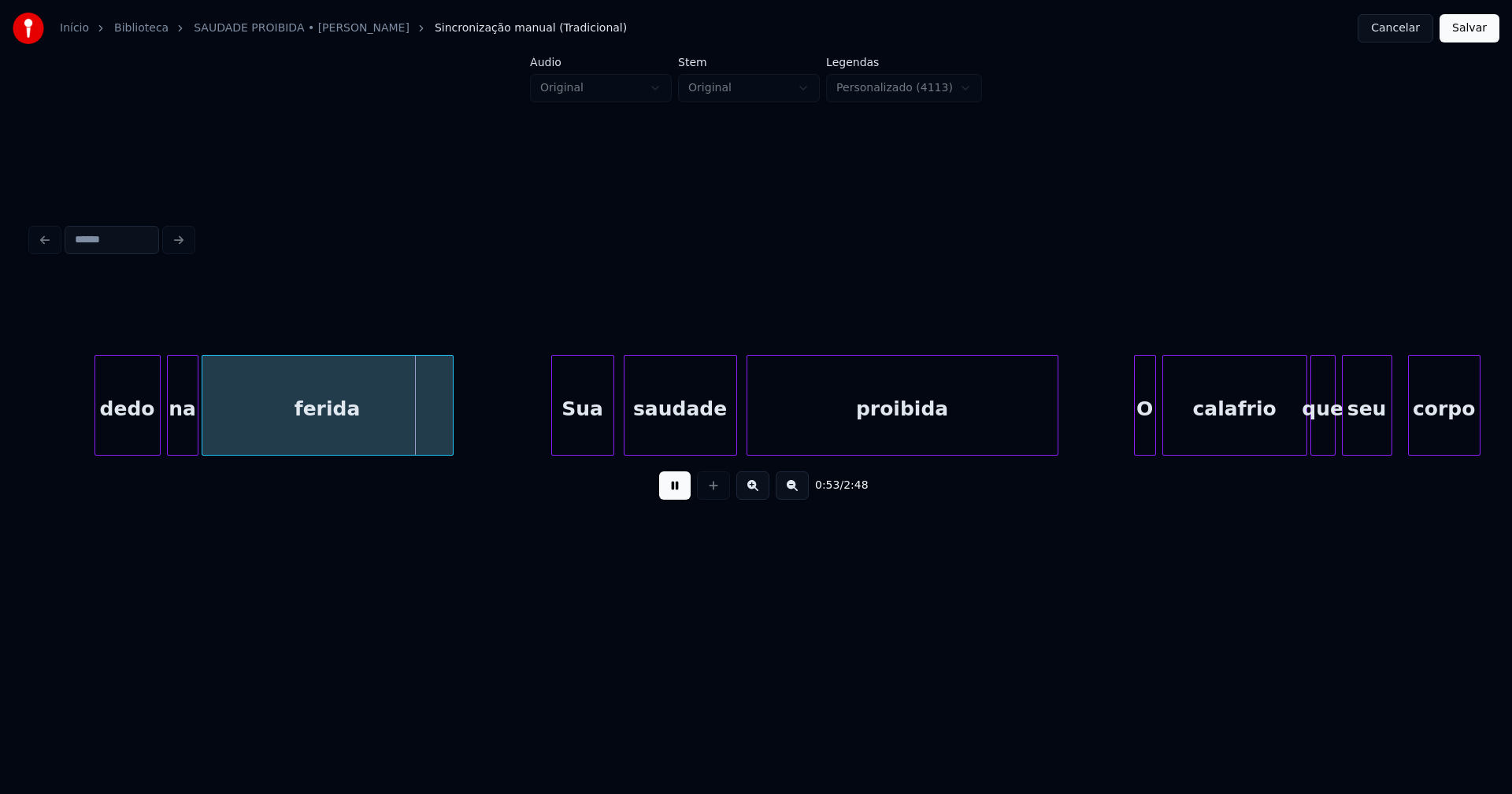
scroll to position [0, 8141]
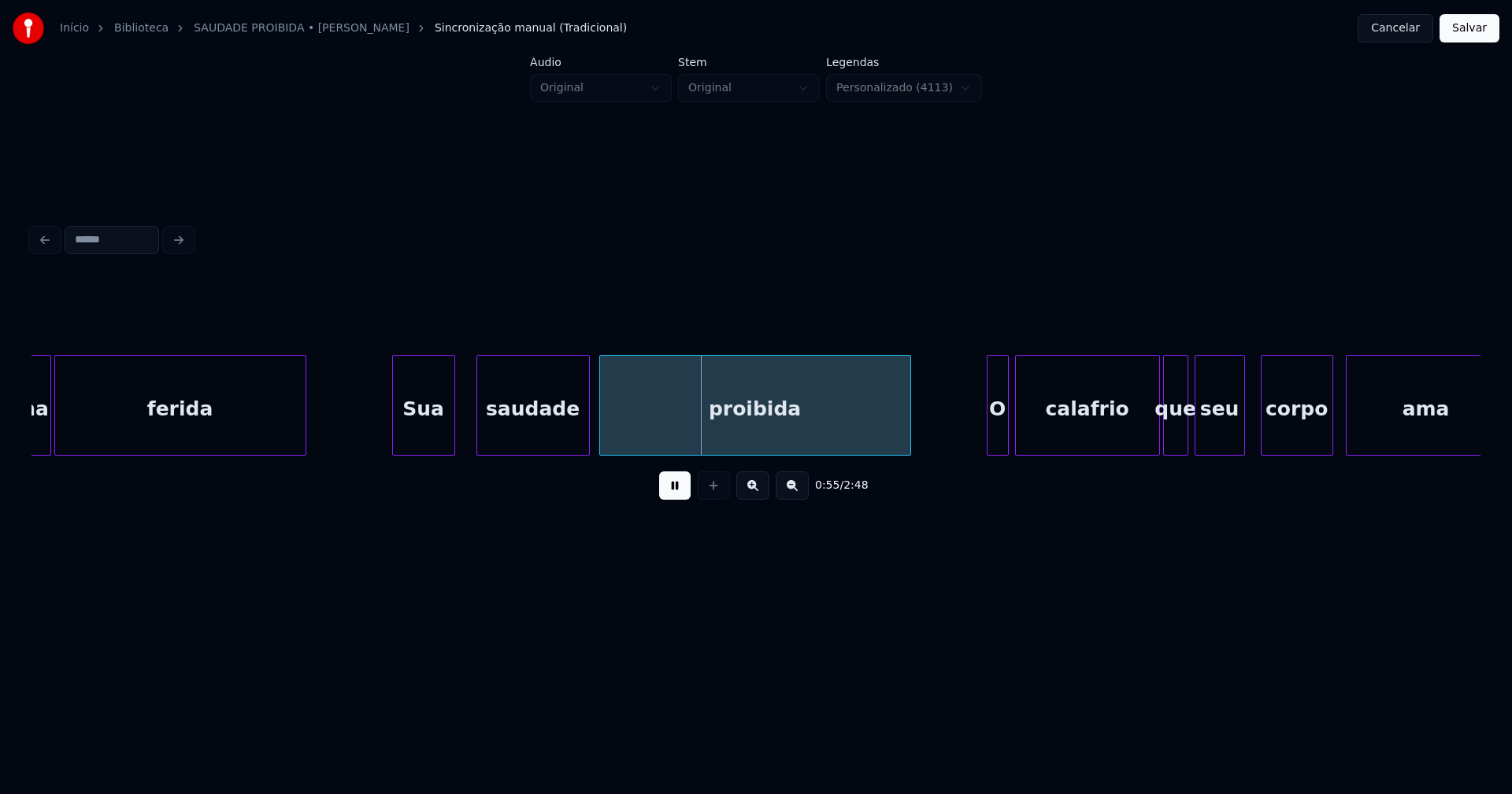
click at [425, 441] on div "Sua" at bounding box center [423, 409] width 61 height 107
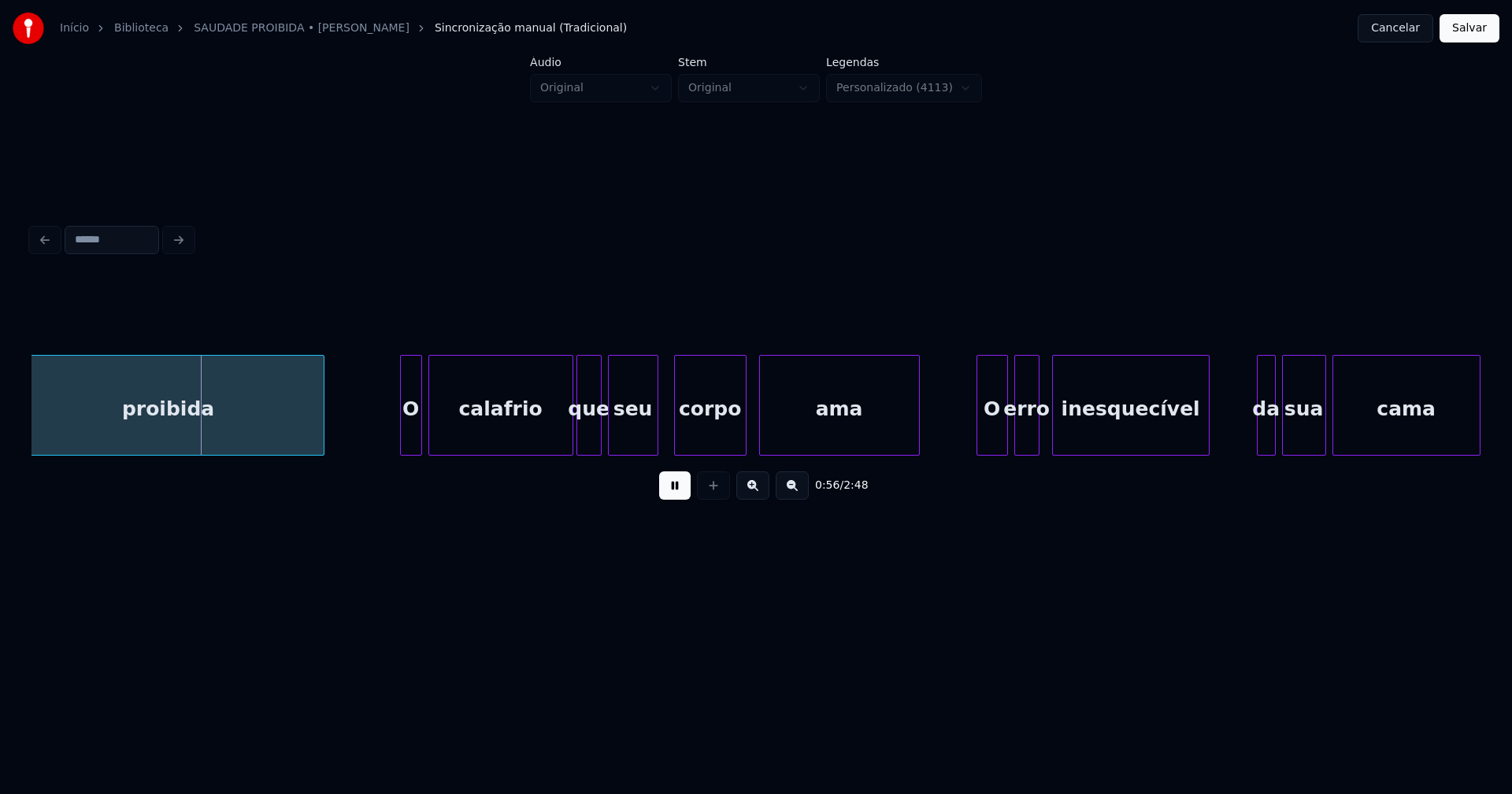
scroll to position [0, 8757]
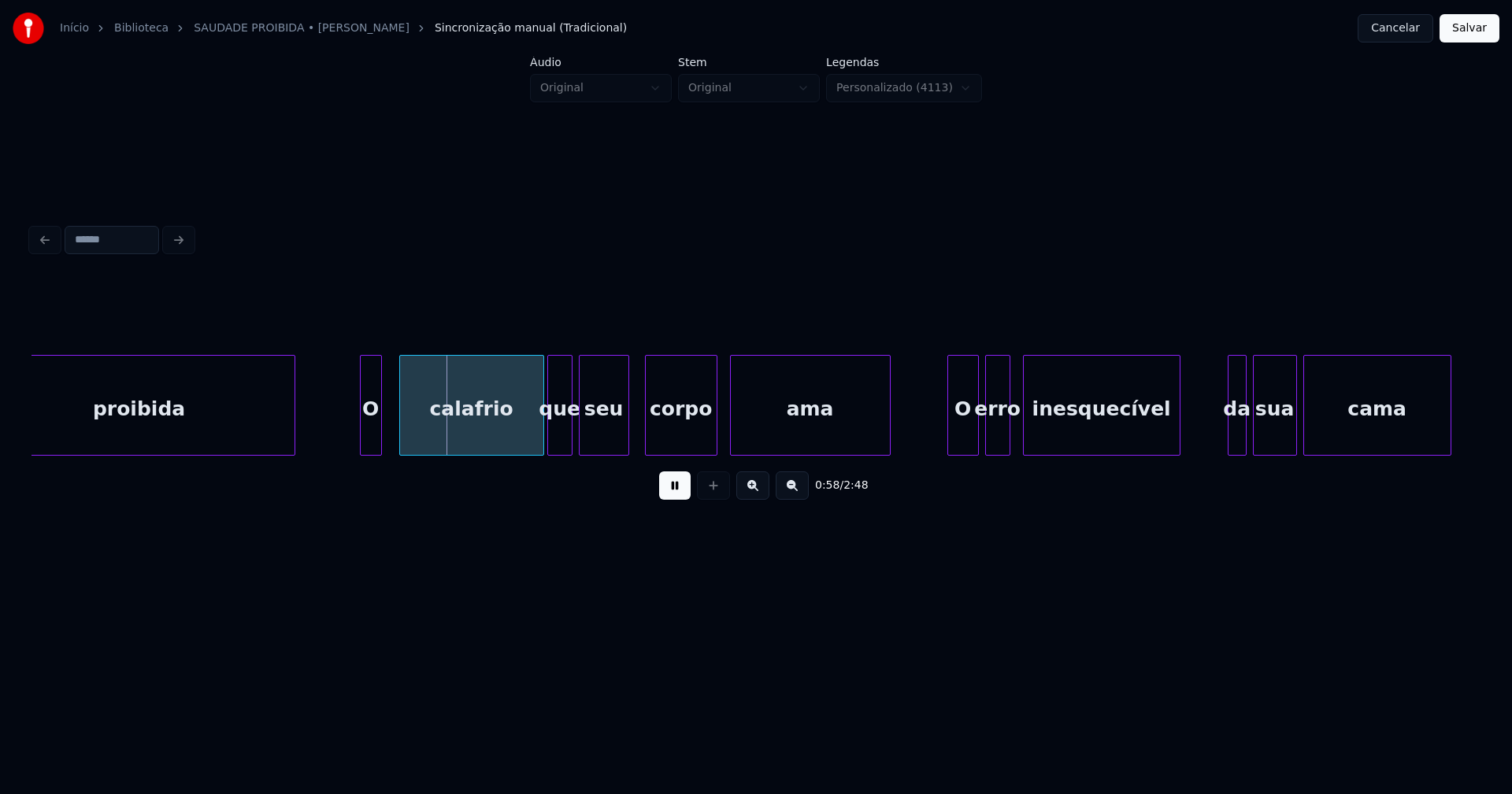
click at [372, 436] on div "O" at bounding box center [371, 409] width 21 height 107
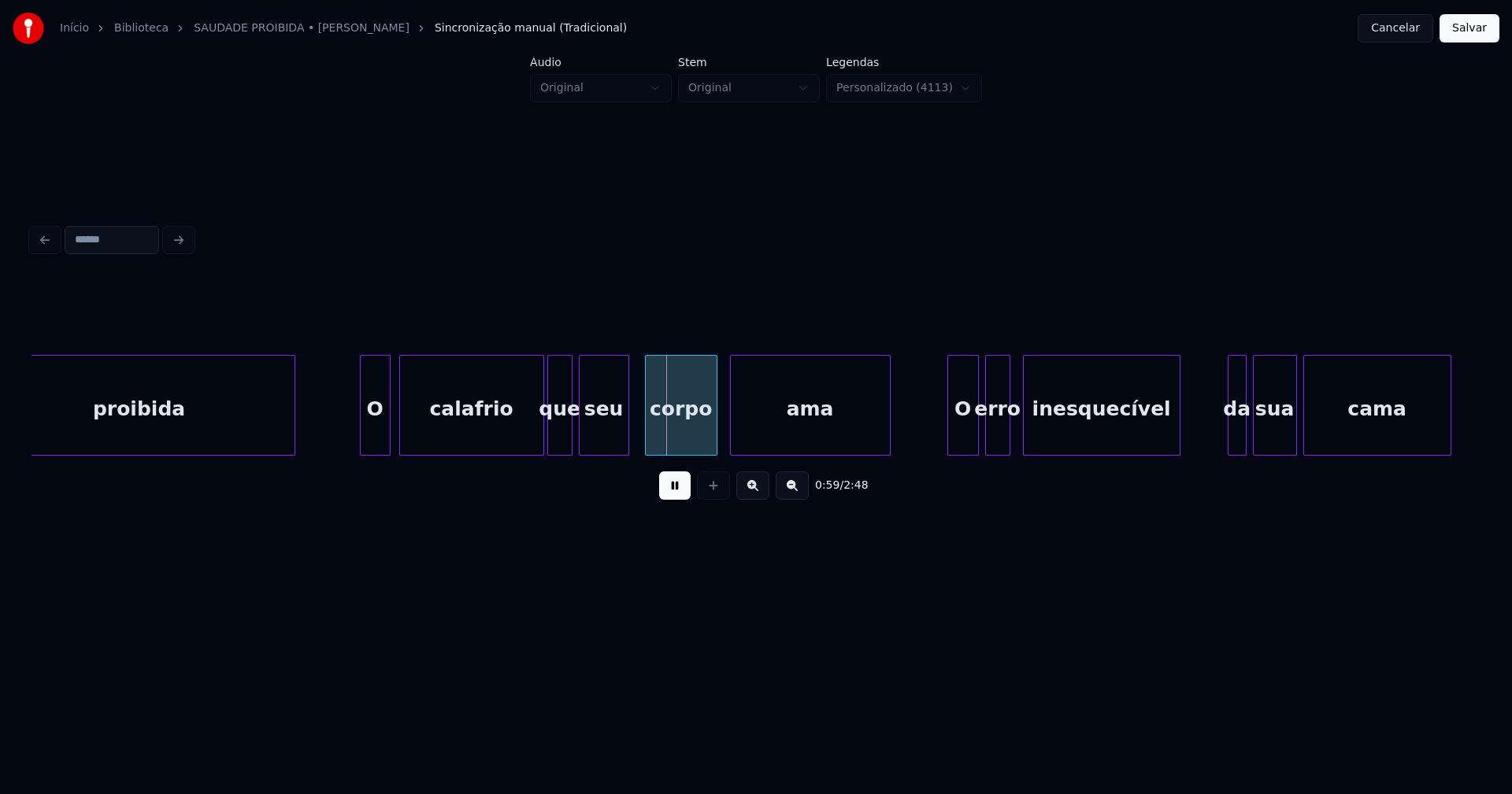
click at [388, 437] on div at bounding box center [388, 405] width 5 height 99
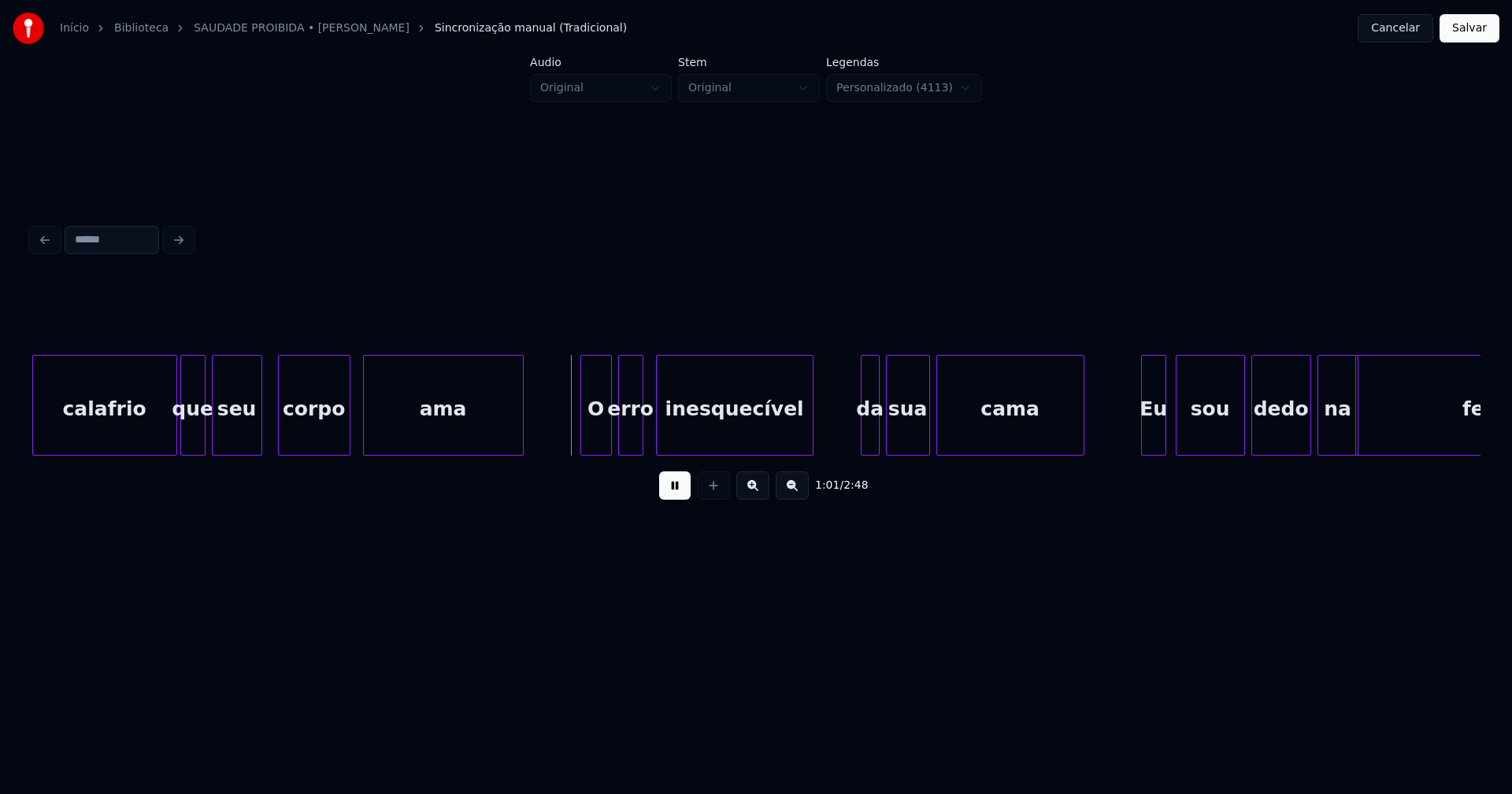
scroll to position [0, 9359]
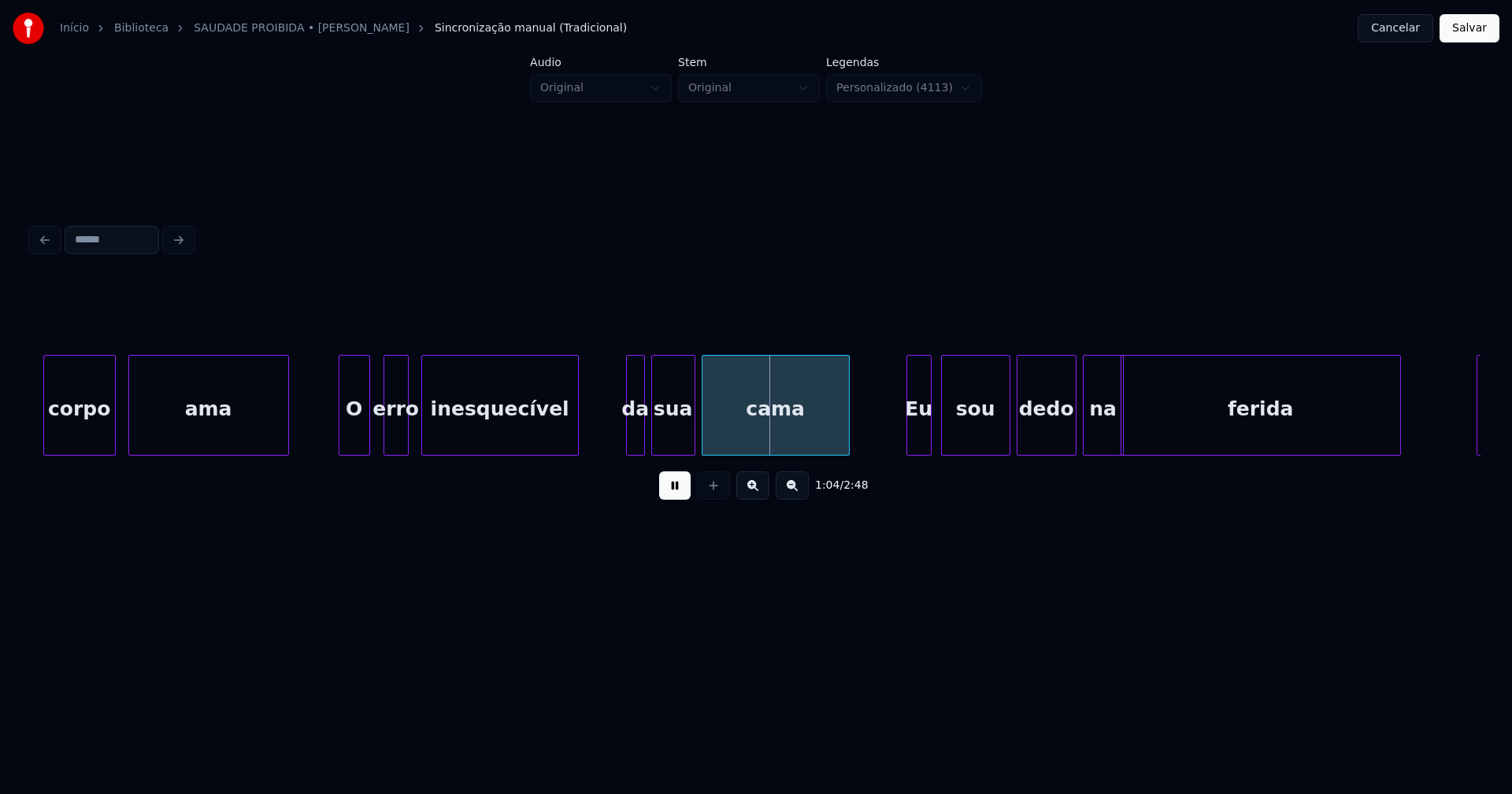
click at [359, 439] on div "O" at bounding box center [355, 409] width 30 height 107
click at [621, 440] on div at bounding box center [622, 405] width 5 height 99
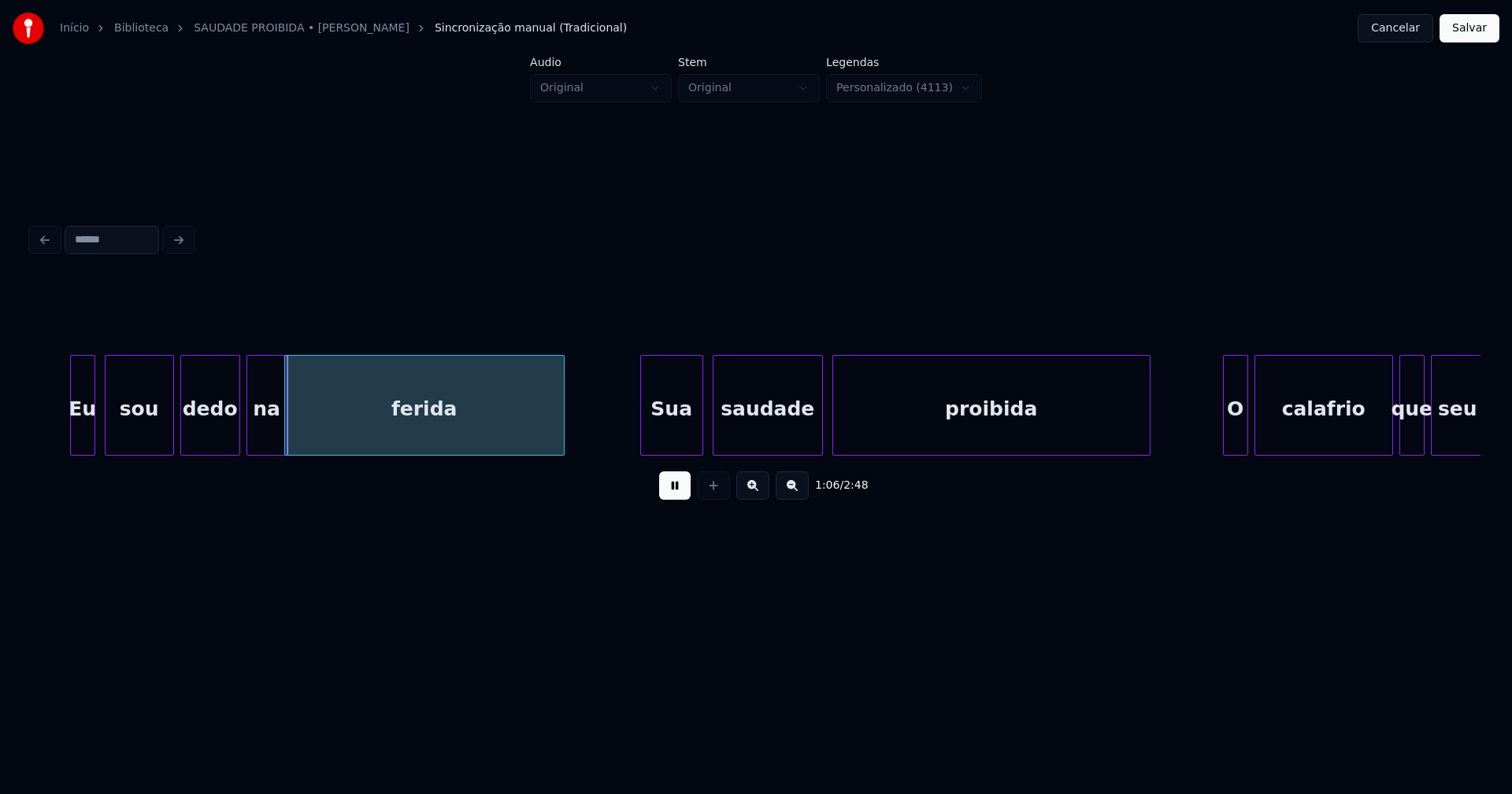
scroll to position [0, 10224]
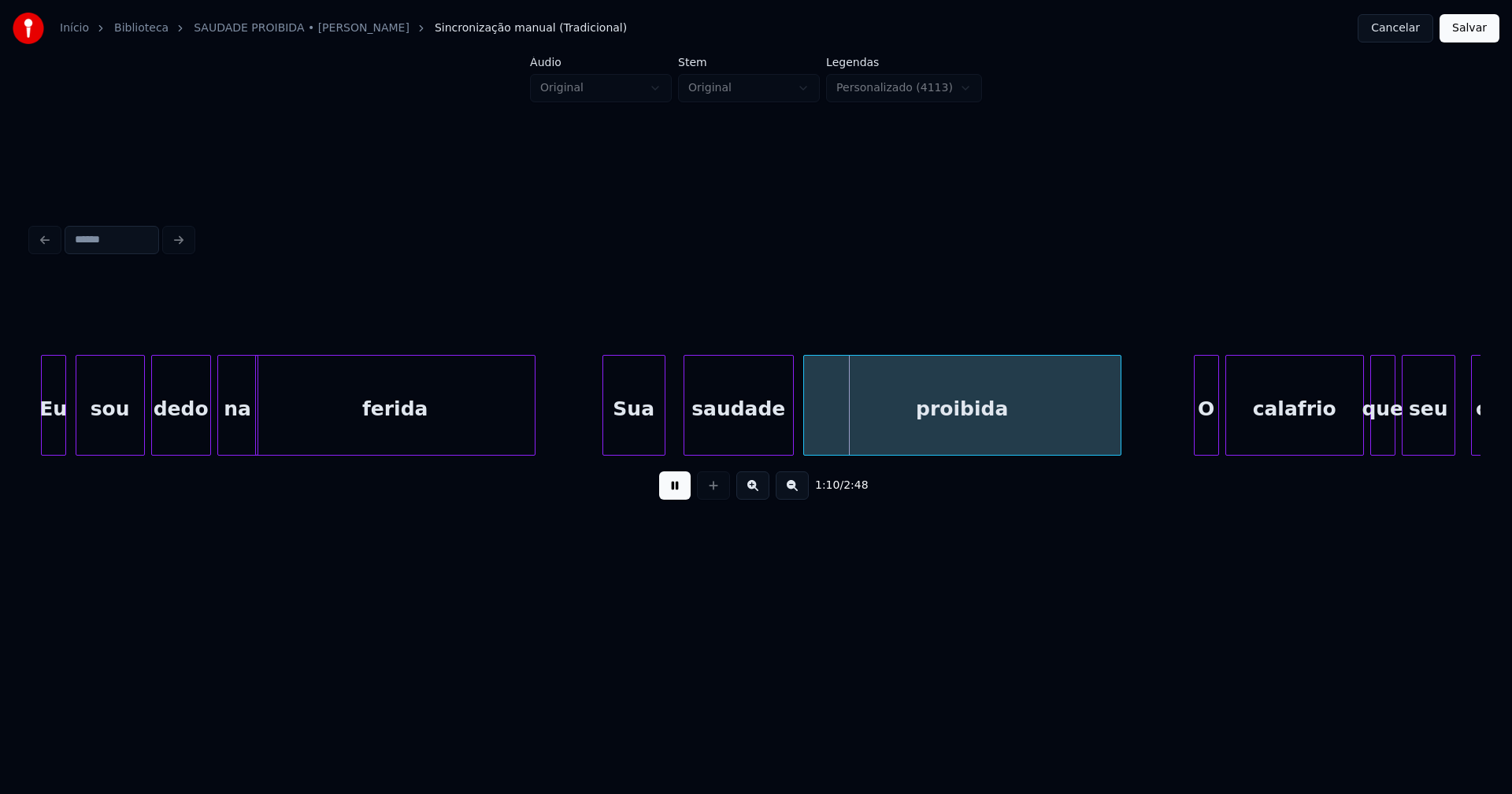
click at [636, 450] on div "Eu sou dedo na ferida Sua saudade proibida O calafrio que seu corpo" at bounding box center [755, 405] width 1449 height 100
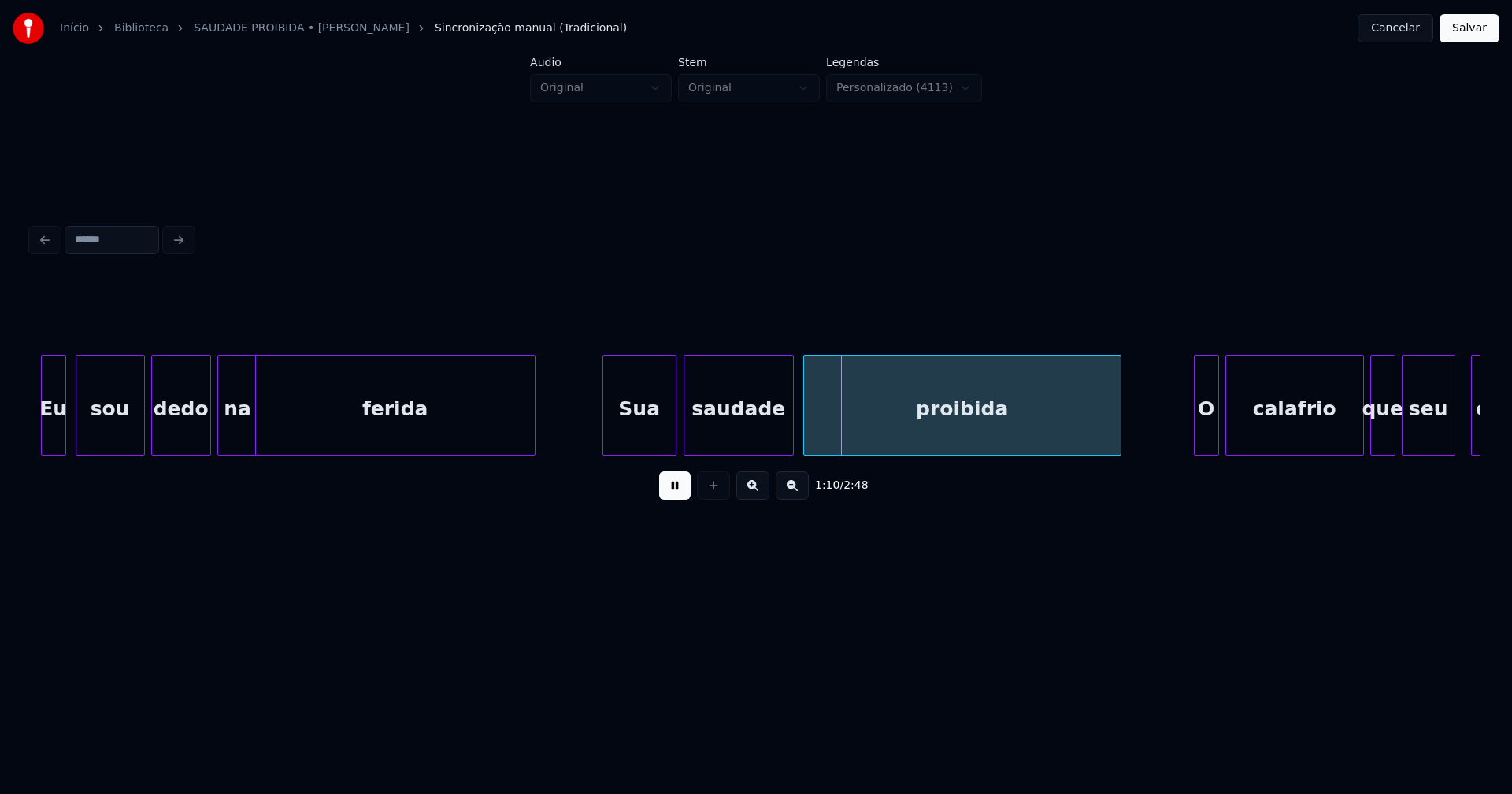
click at [671, 432] on div at bounding box center [673, 405] width 5 height 99
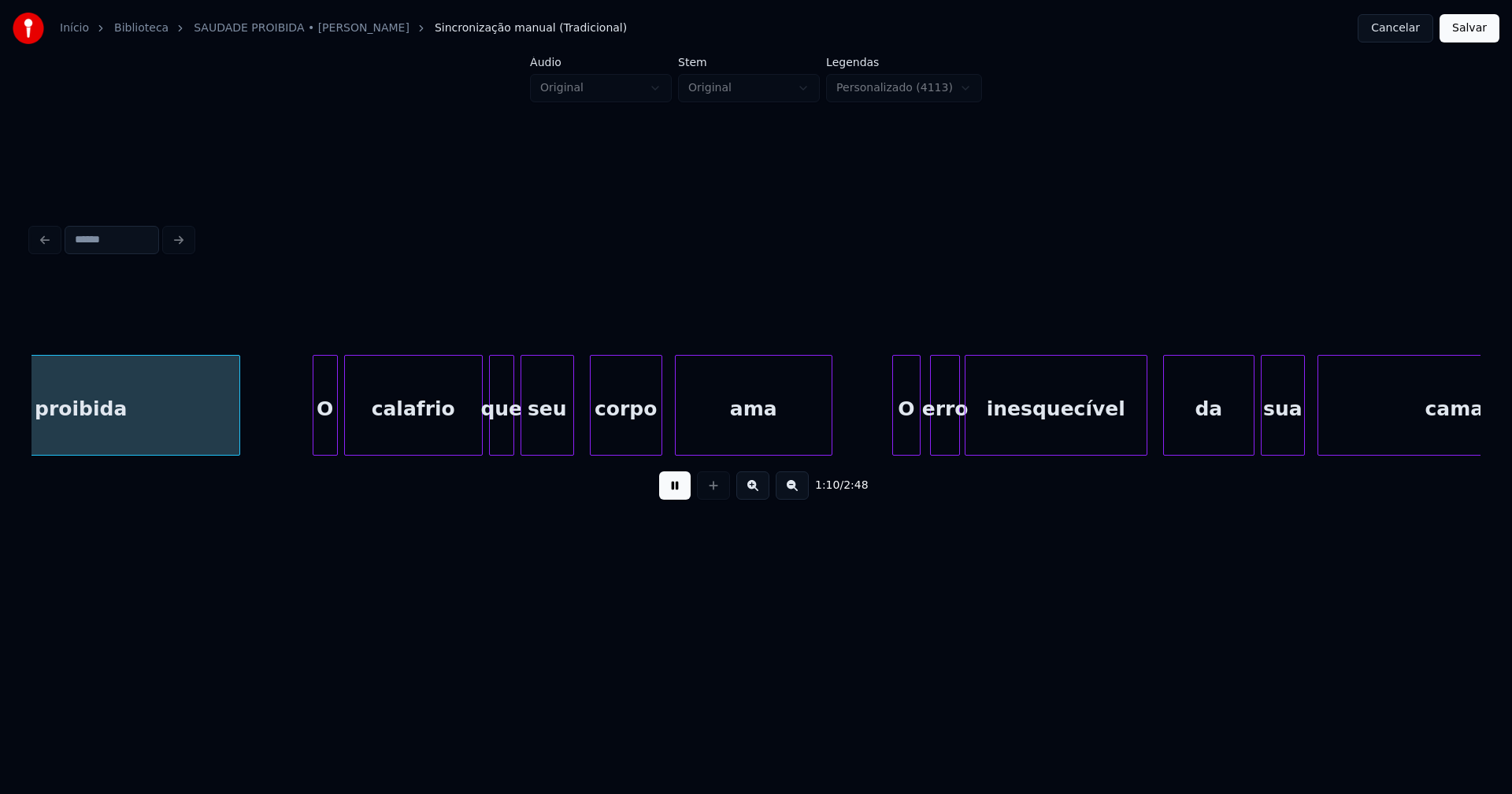
scroll to position [0, 11120]
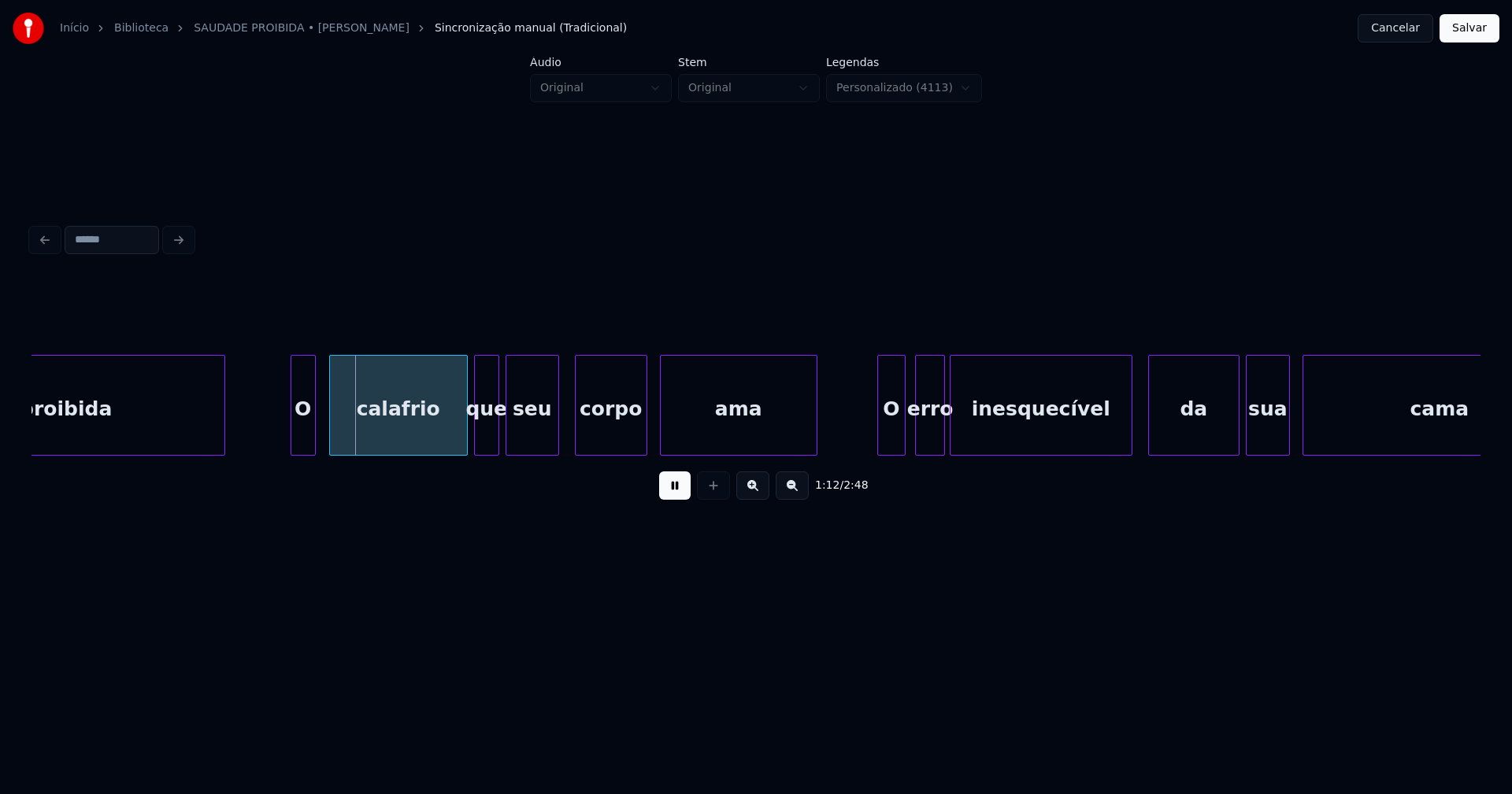
click at [304, 446] on div "O" at bounding box center [303, 409] width 24 height 107
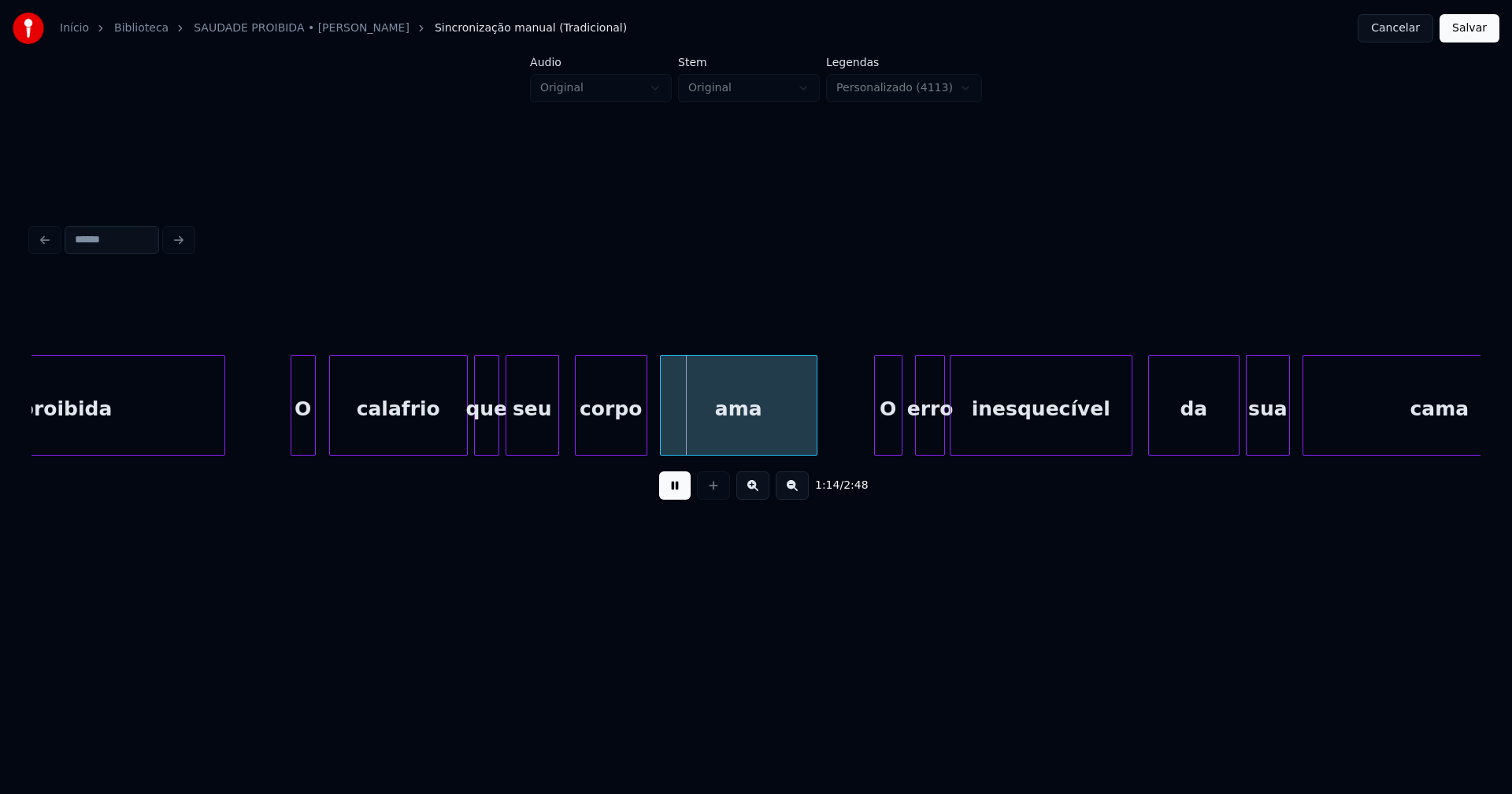
click at [888, 442] on div "O" at bounding box center [888, 409] width 27 height 107
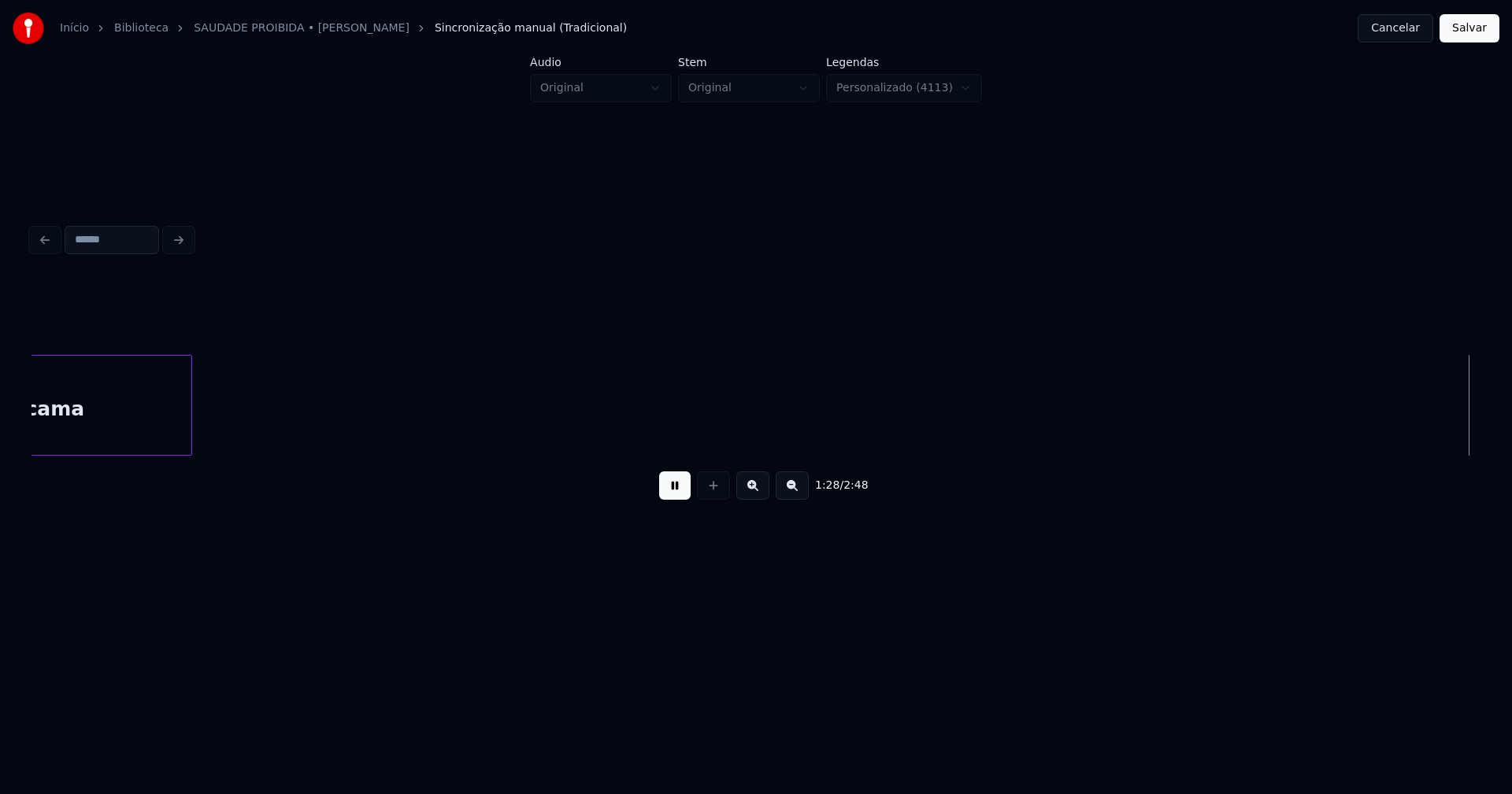
scroll to position [0, 13953]
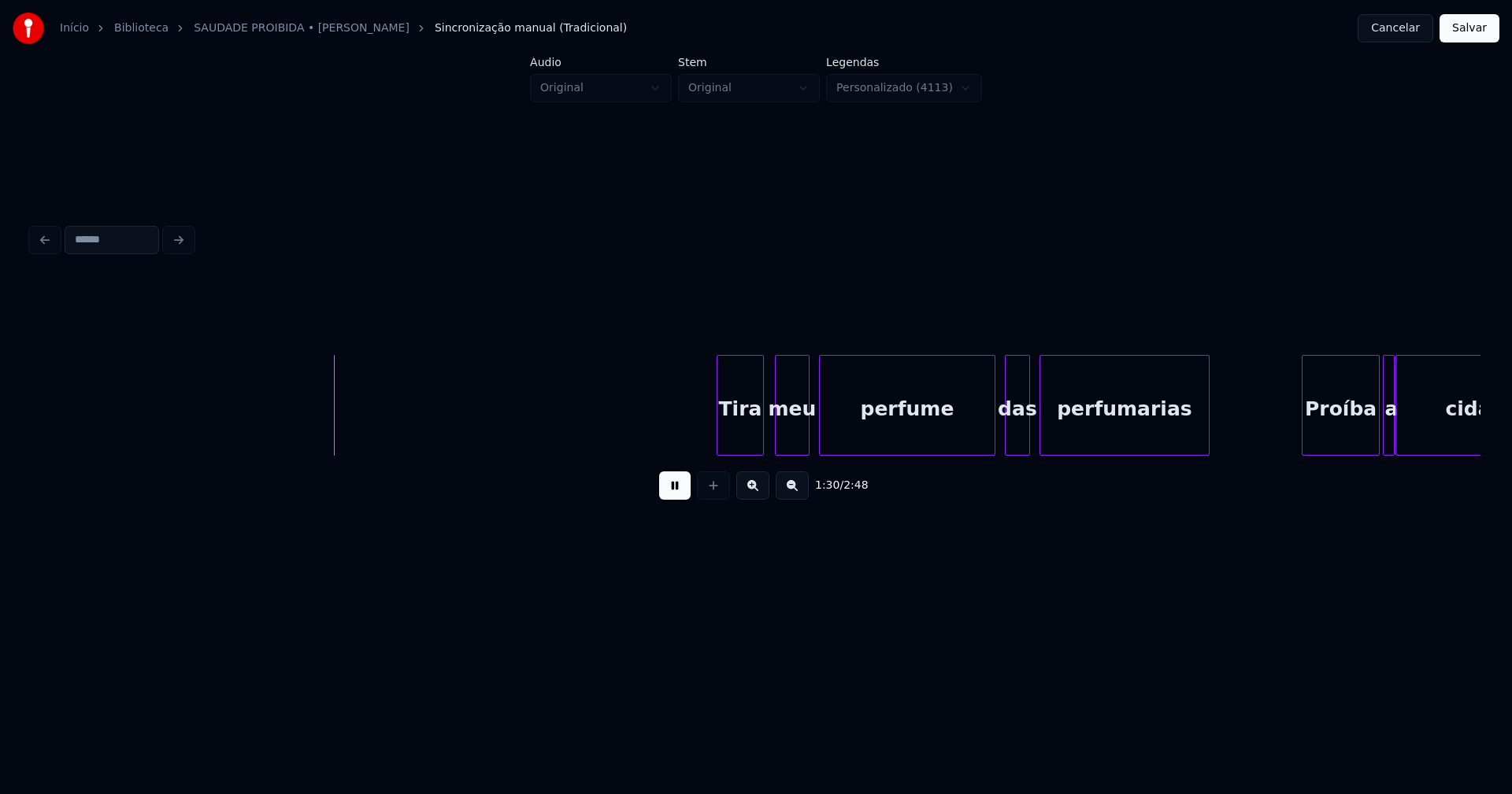
click at [739, 437] on div "Tira" at bounding box center [739, 409] width 45 height 107
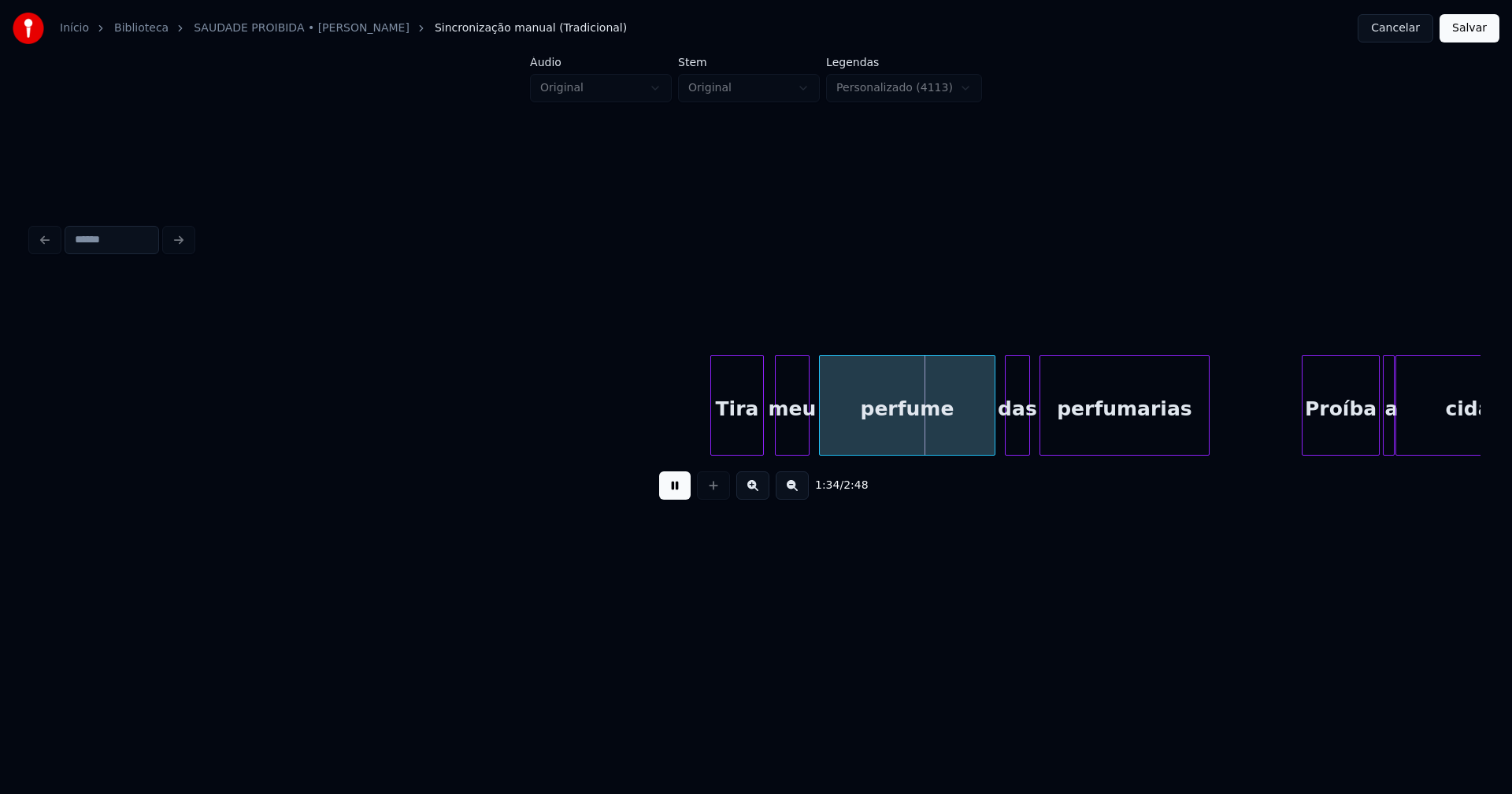
click at [713, 442] on div at bounding box center [714, 405] width 5 height 99
click at [1018, 440] on div "das" at bounding box center [1014, 409] width 24 height 107
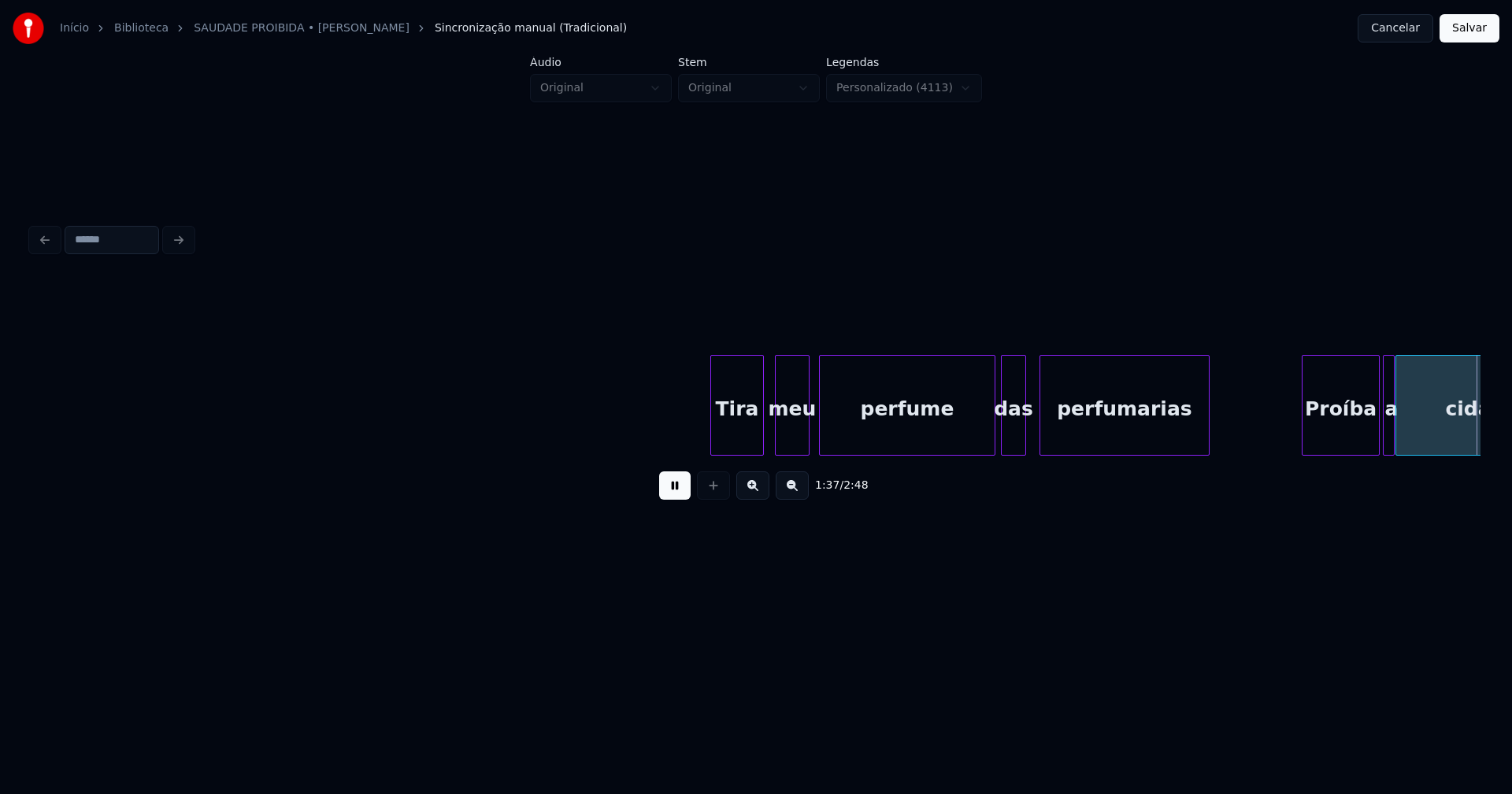
scroll to position [0, 15402]
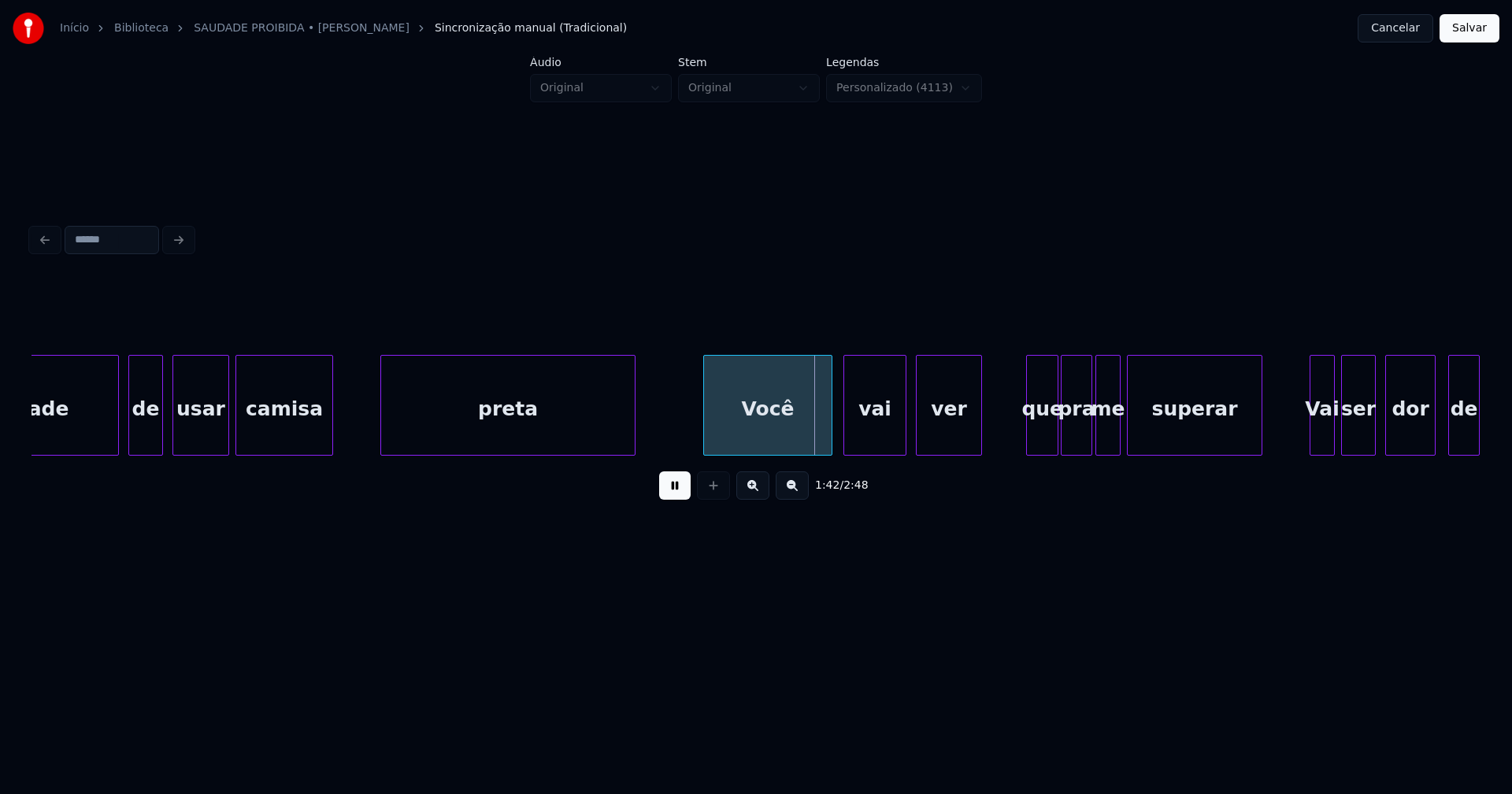
click at [771, 435] on div "Você" at bounding box center [768, 409] width 128 height 107
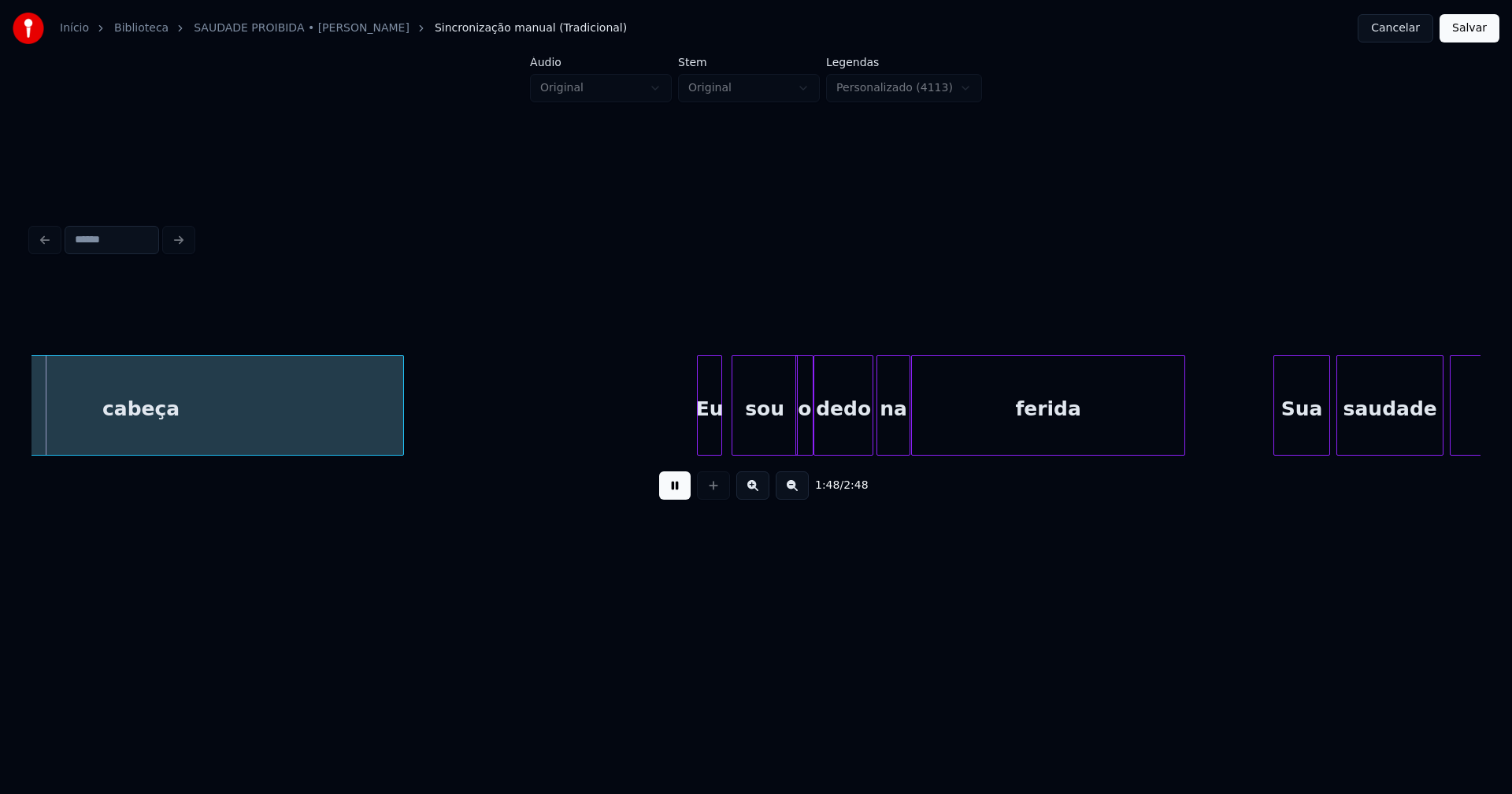
scroll to position [0, 17032]
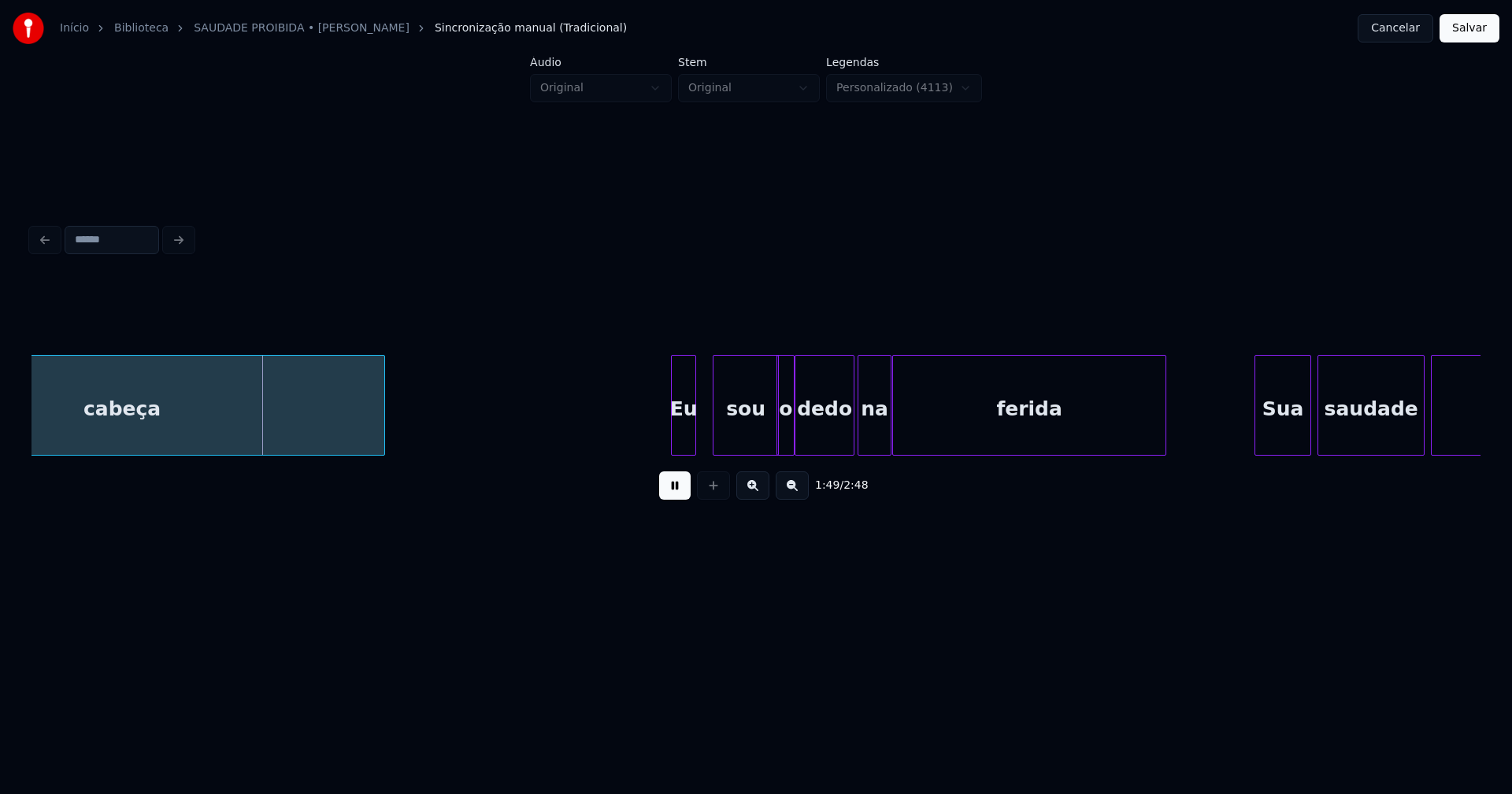
click at [683, 442] on div "Eu" at bounding box center [683, 409] width 24 height 107
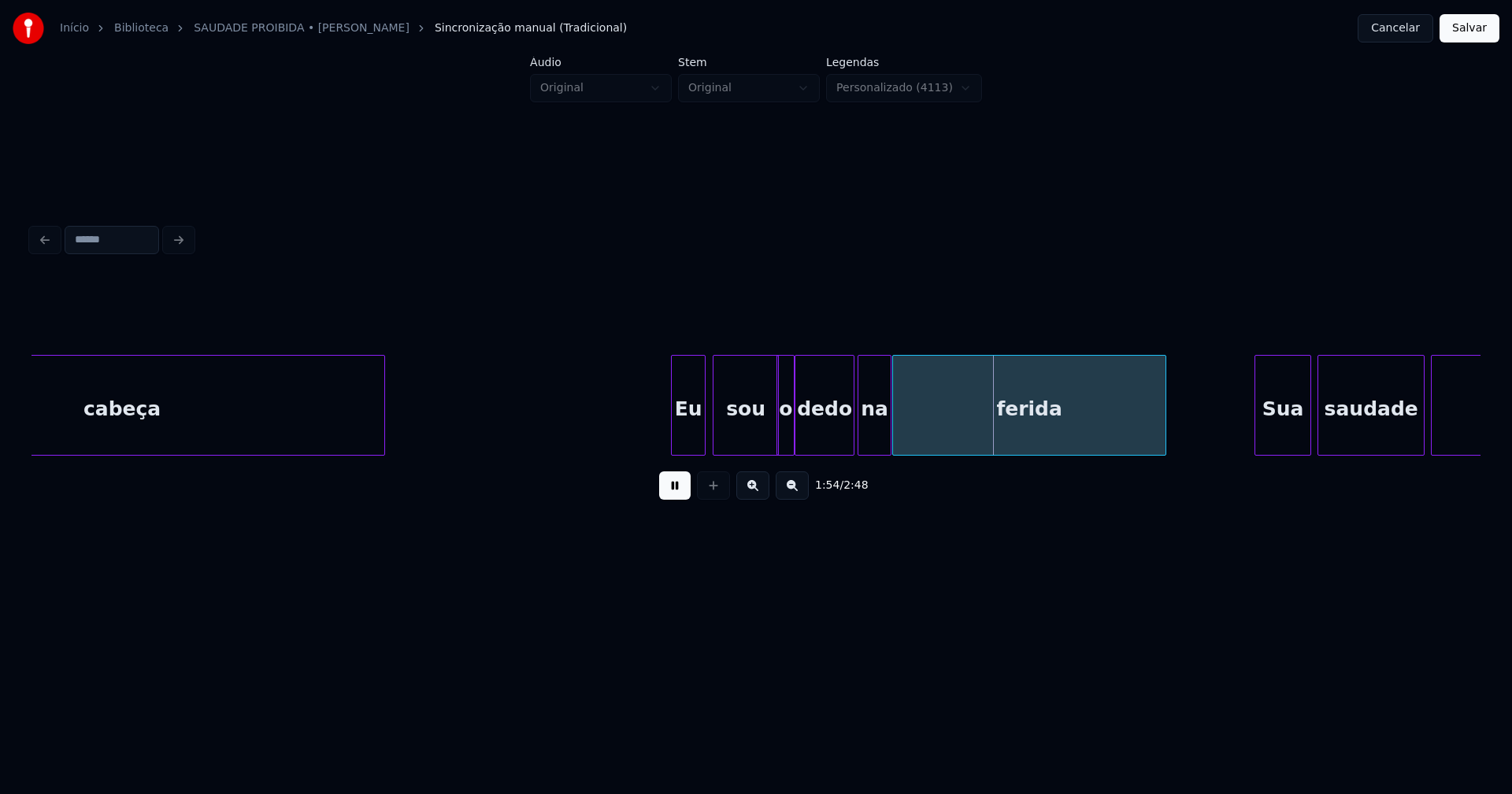
click at [705, 424] on div at bounding box center [703, 405] width 5 height 99
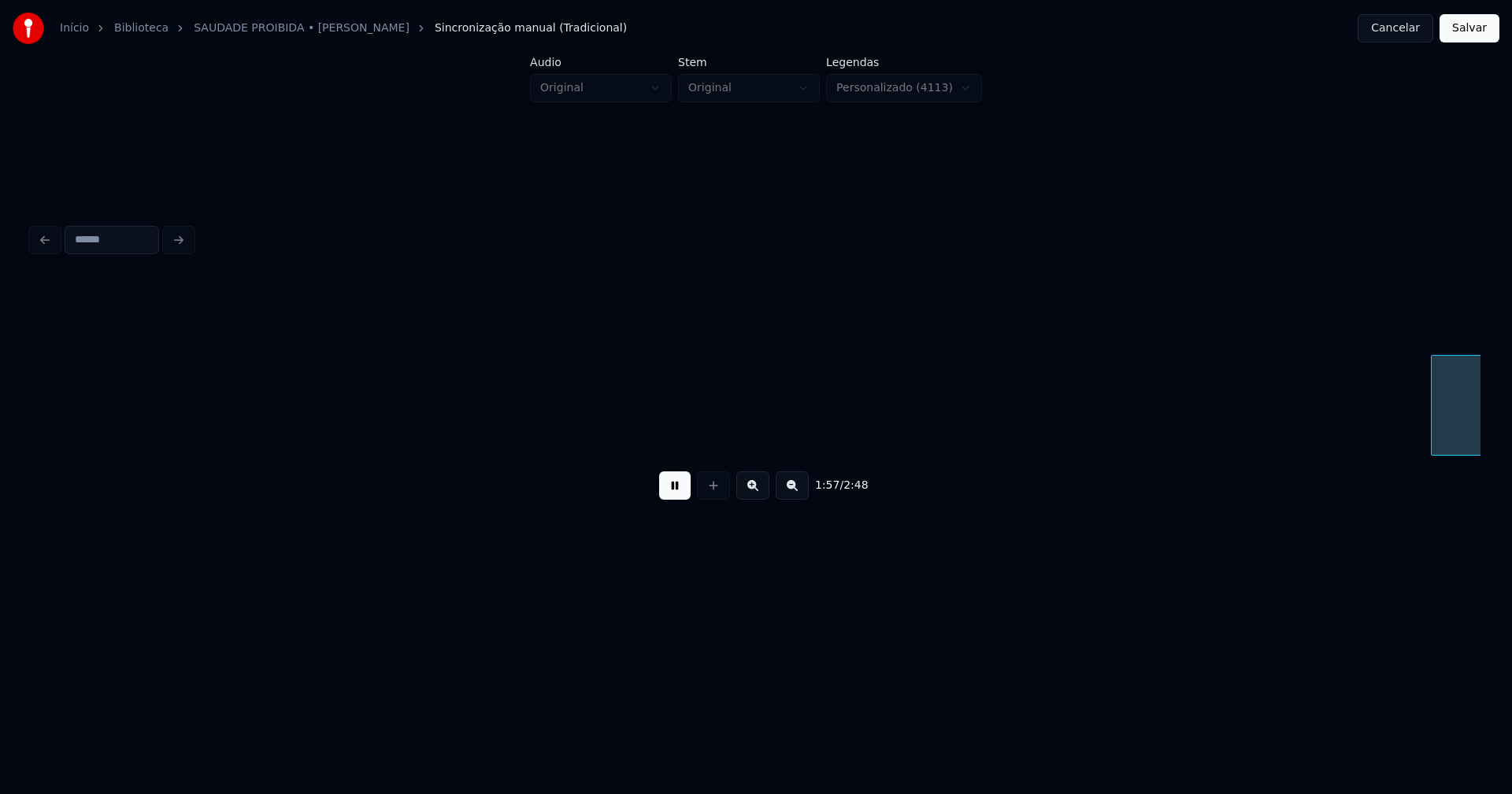
scroll to position [0, 18481]
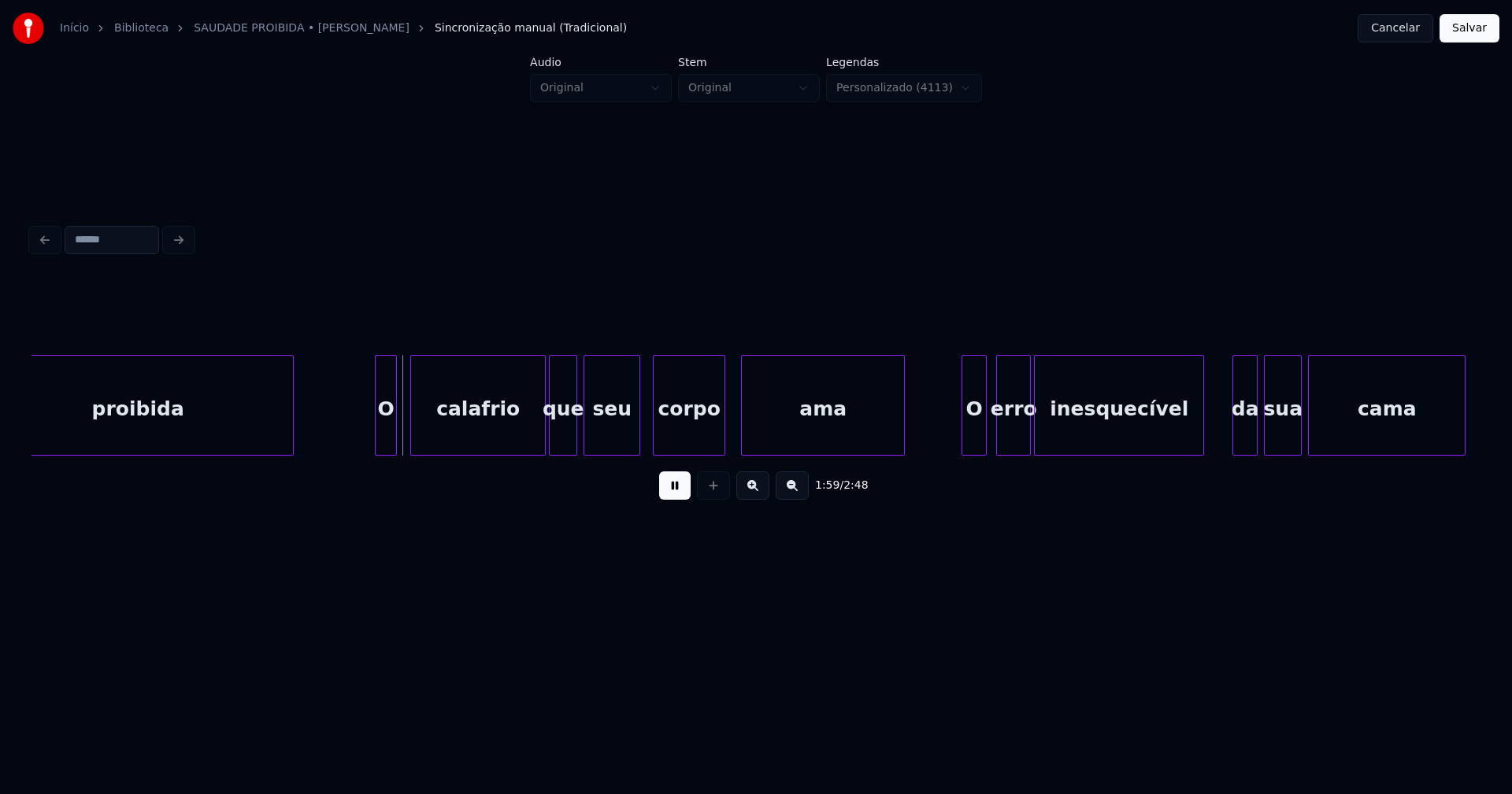
click at [384, 445] on div "O" at bounding box center [386, 409] width 21 height 107
click at [959, 445] on div at bounding box center [957, 405] width 5 height 99
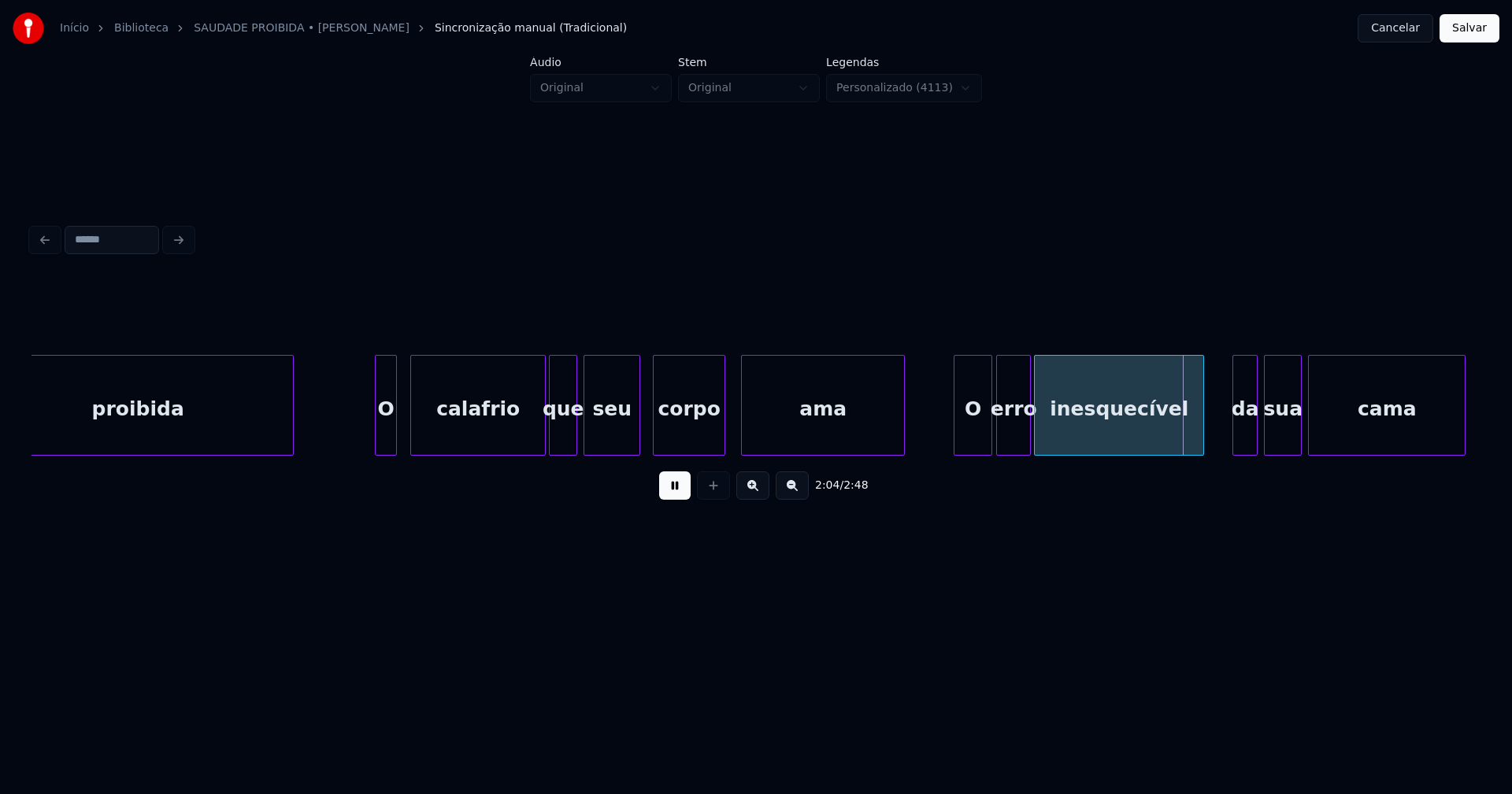
click at [990, 434] on div at bounding box center [989, 405] width 5 height 99
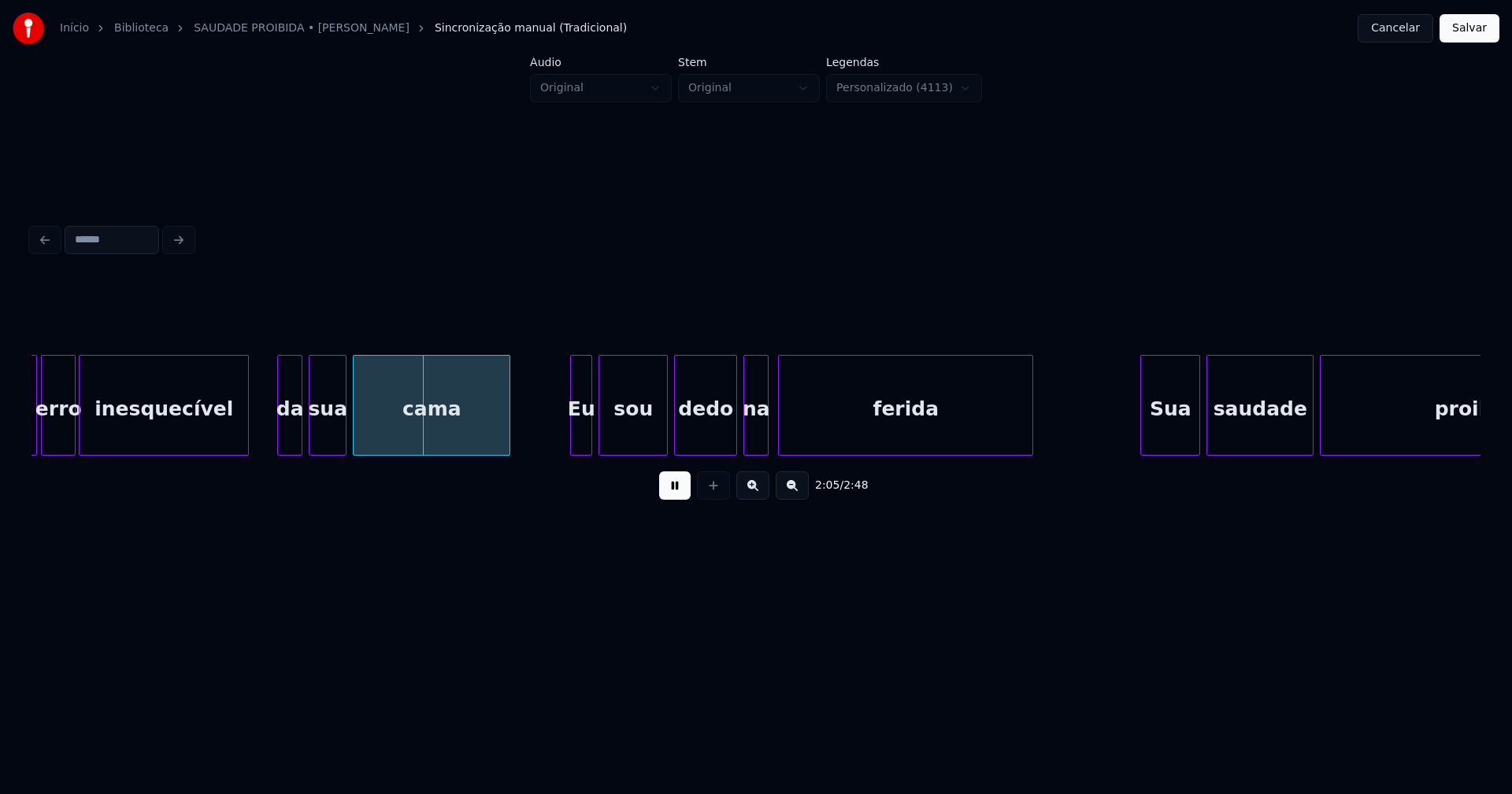
scroll to position [0, 19450]
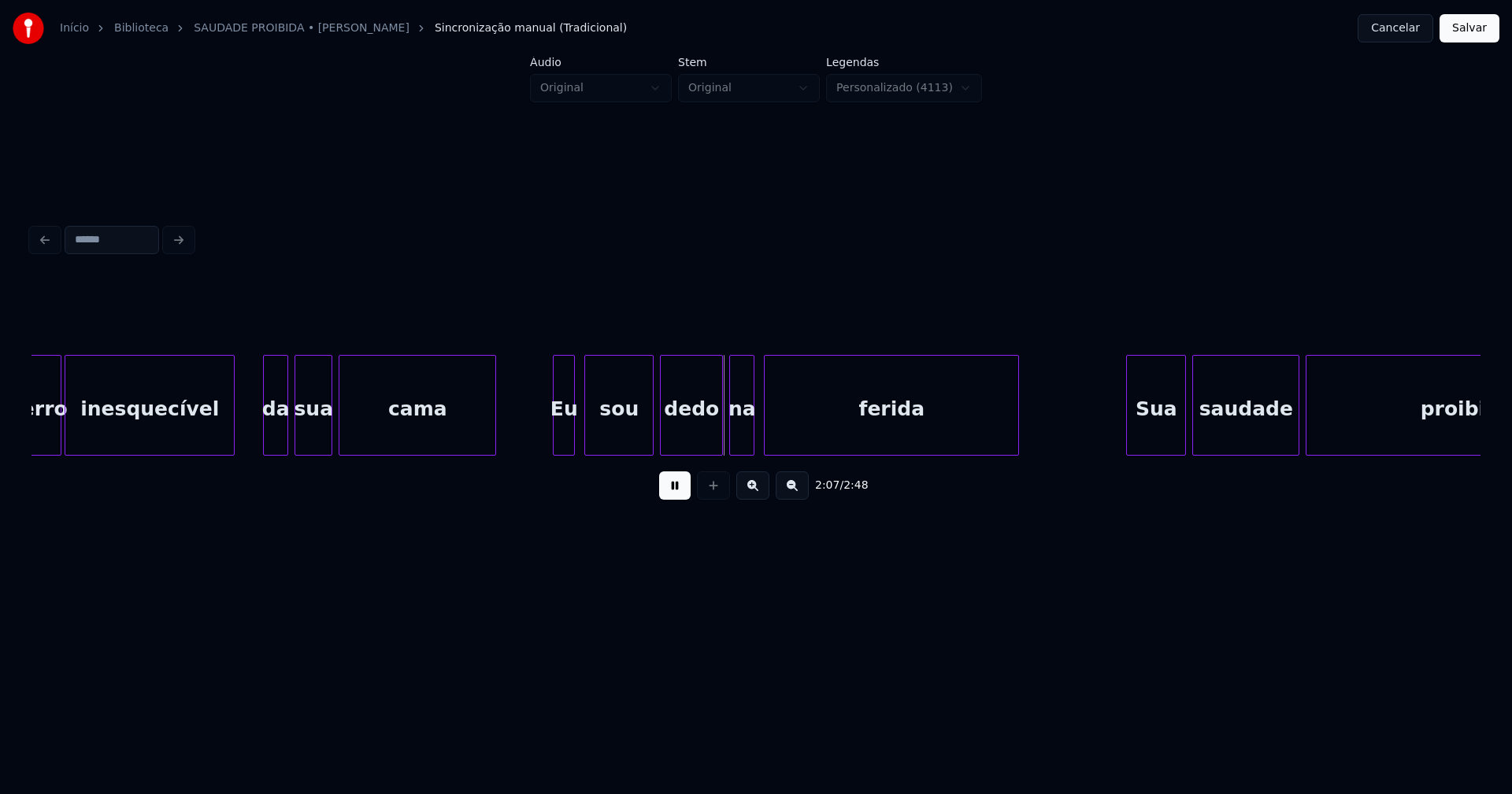
click at [567, 446] on div "Eu" at bounding box center [564, 409] width 21 height 107
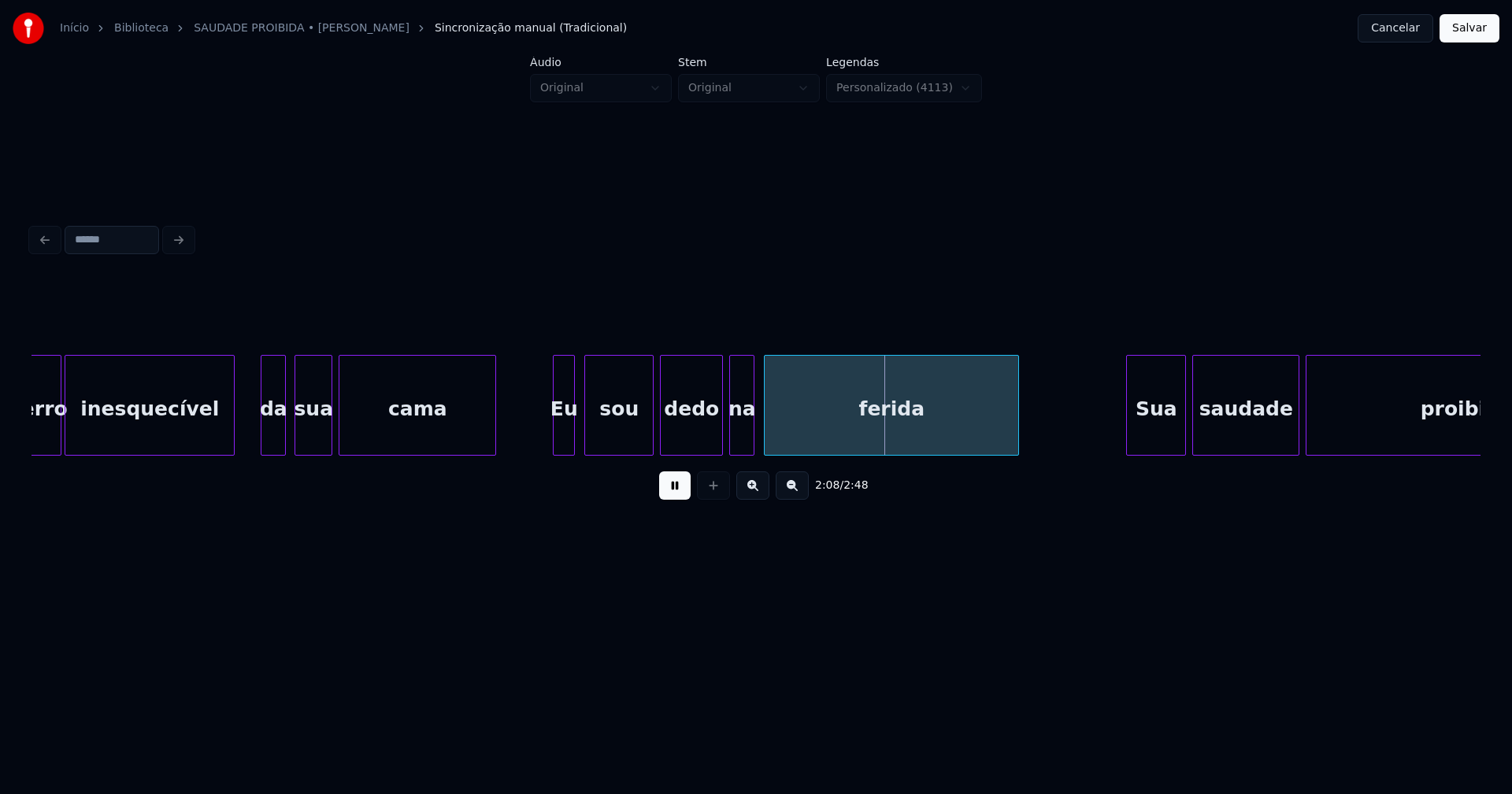
click at [278, 438] on div "da" at bounding box center [274, 409] width 24 height 107
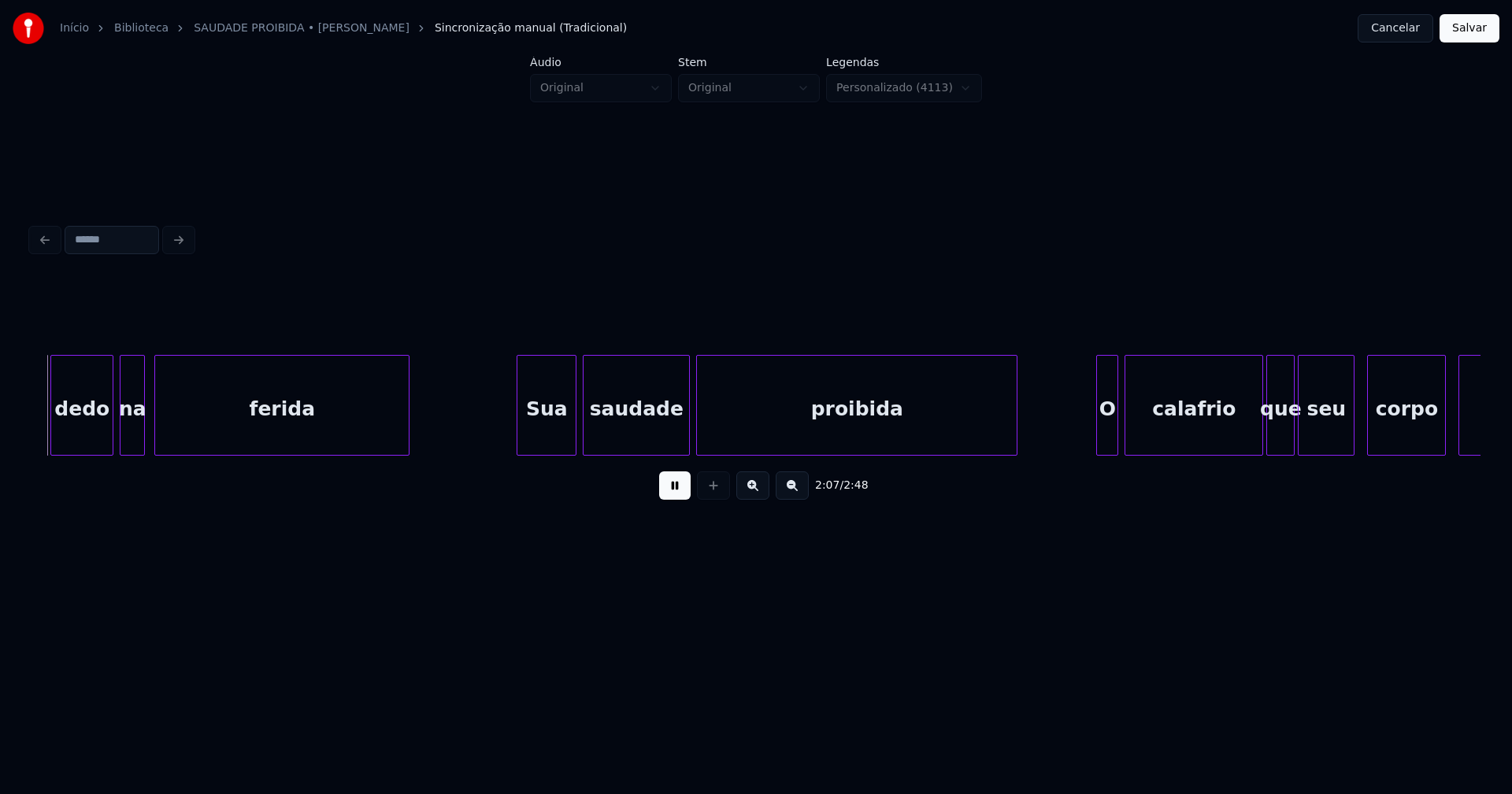
scroll to position [0, 20072]
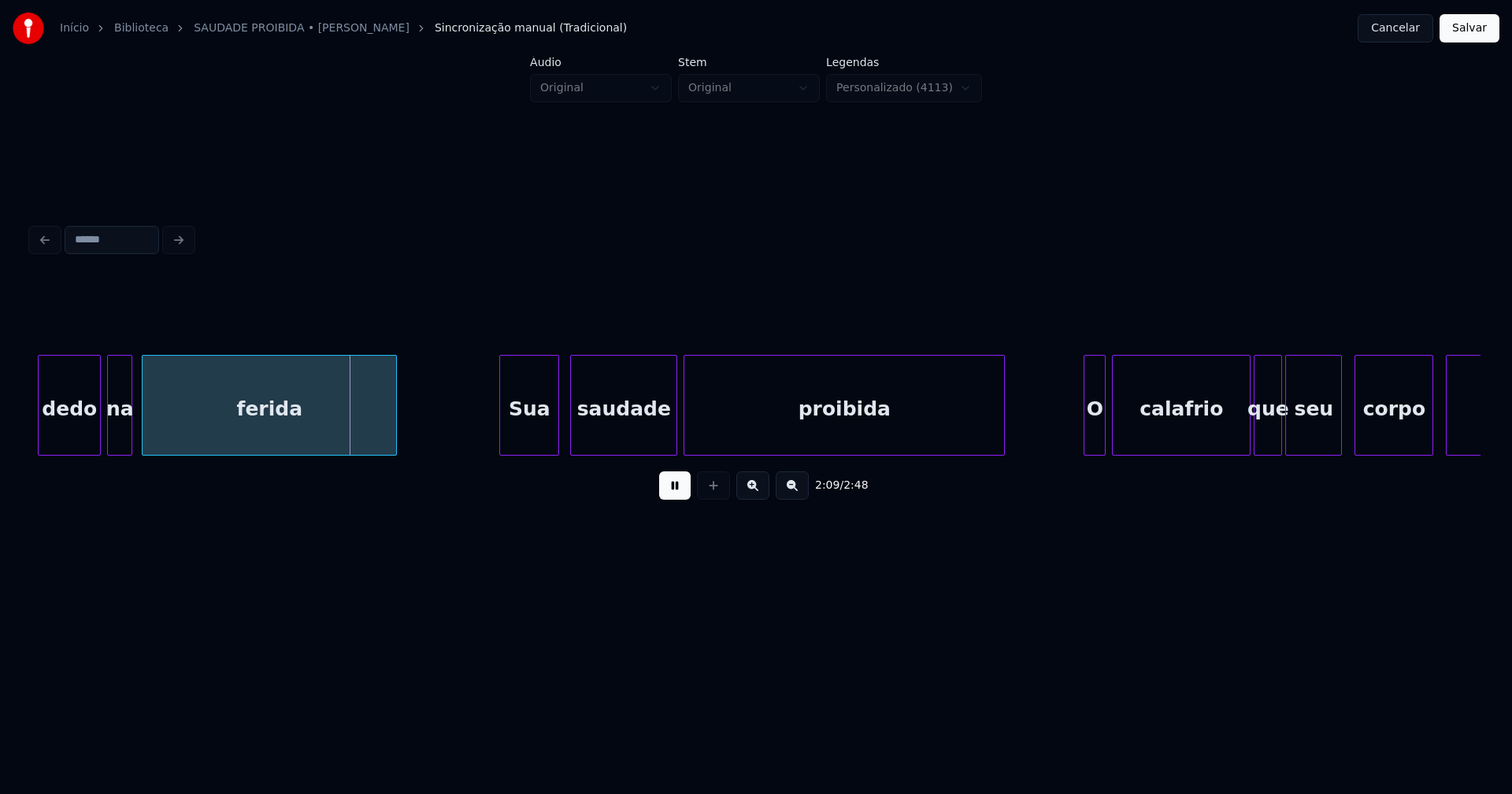
click at [542, 440] on div "Sua" at bounding box center [529, 409] width 58 height 107
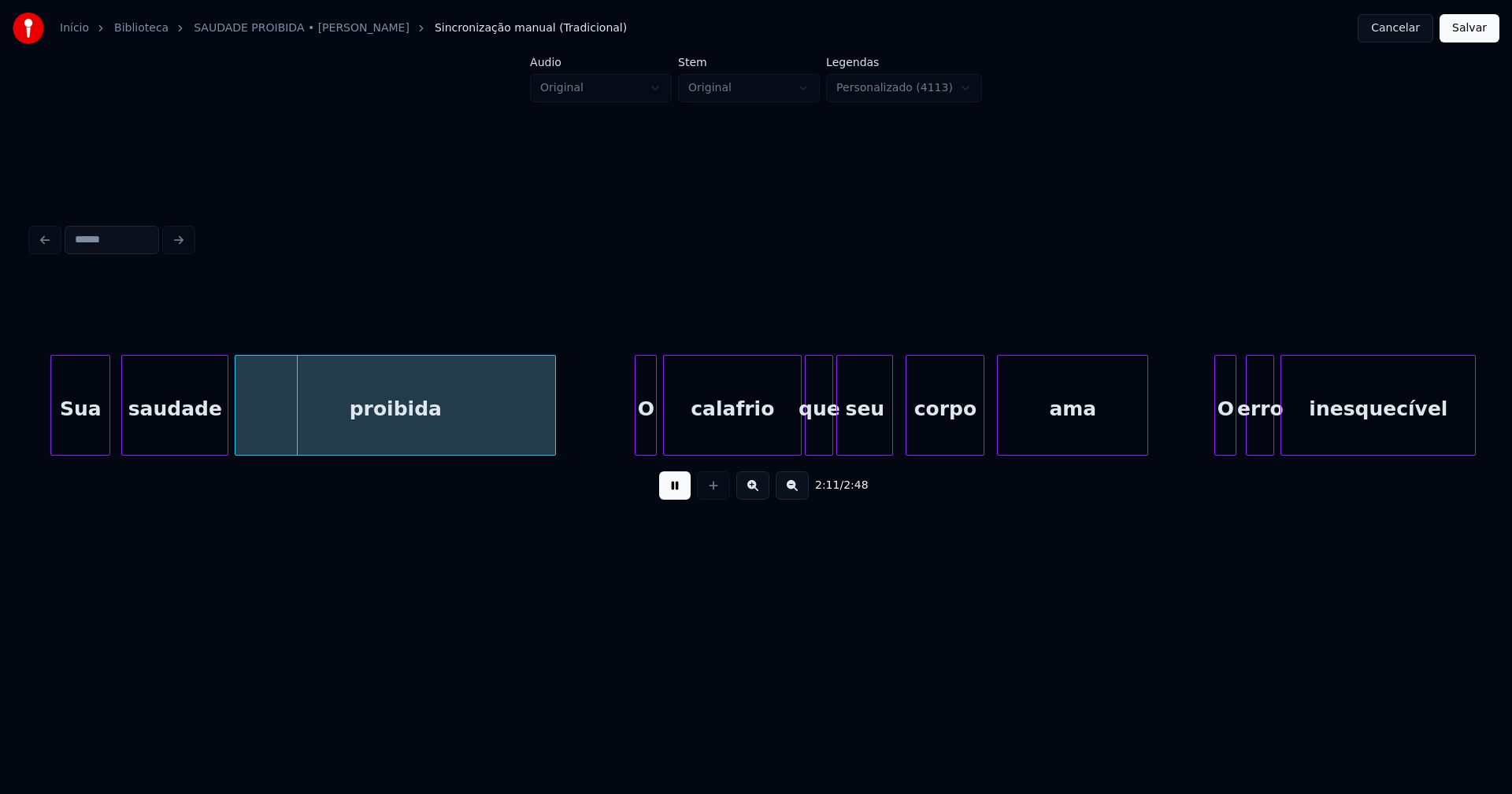
scroll to position [0, 20536]
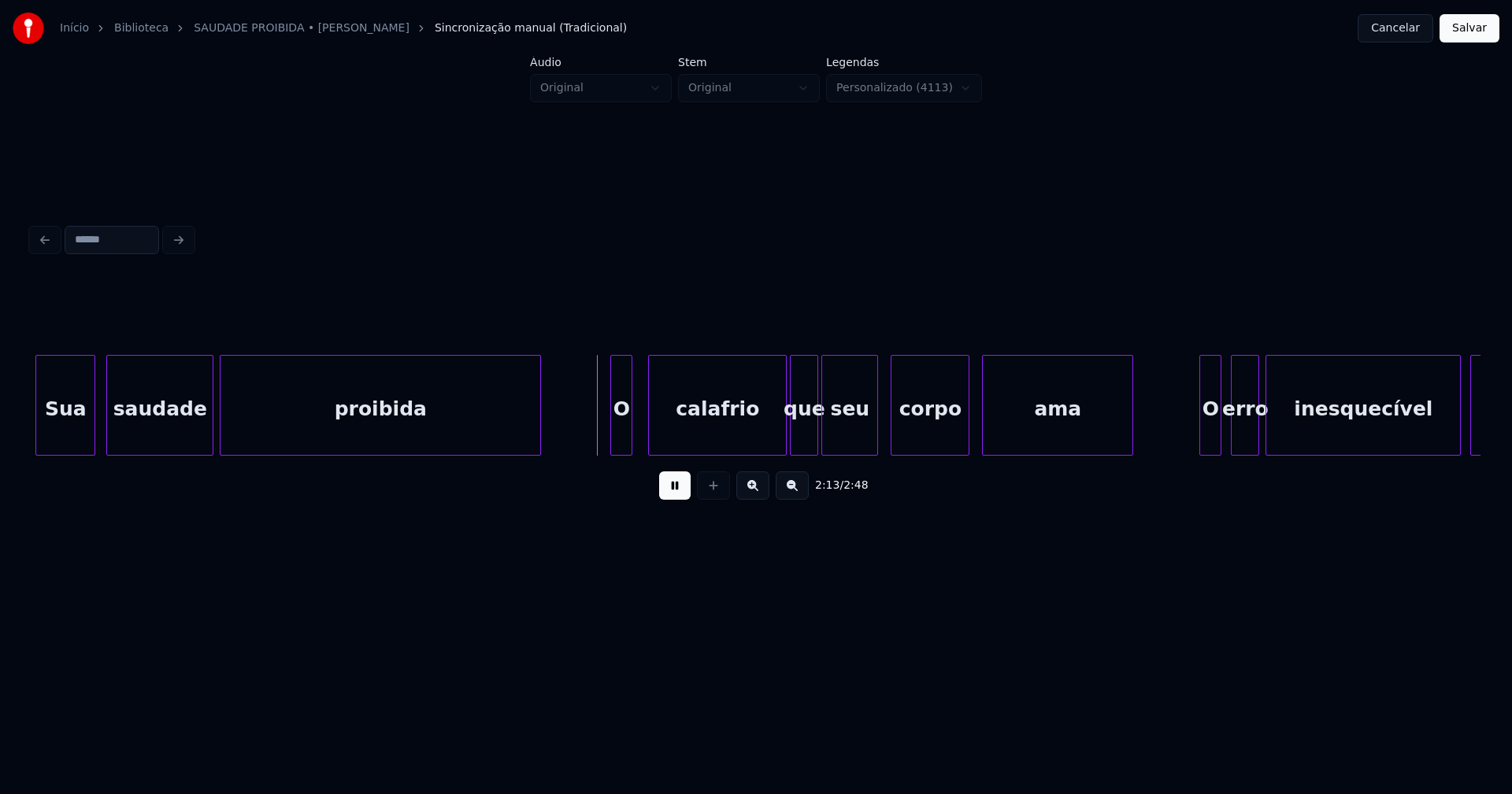
click at [624, 453] on div "Sua saudade proibida O calafrio que seu corpo ama O erro inesquecível da" at bounding box center [755, 405] width 1449 height 100
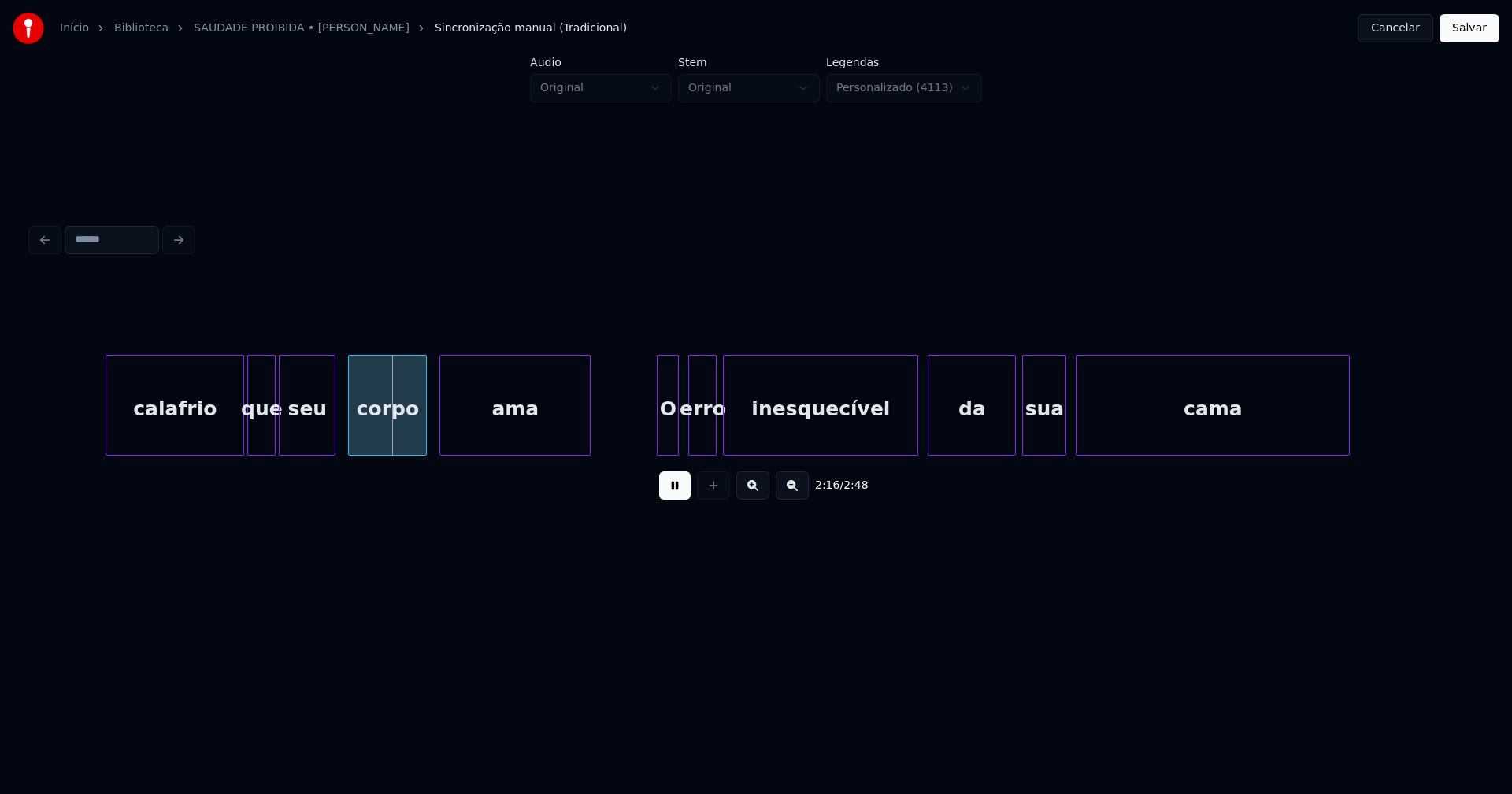
scroll to position [0, 21372]
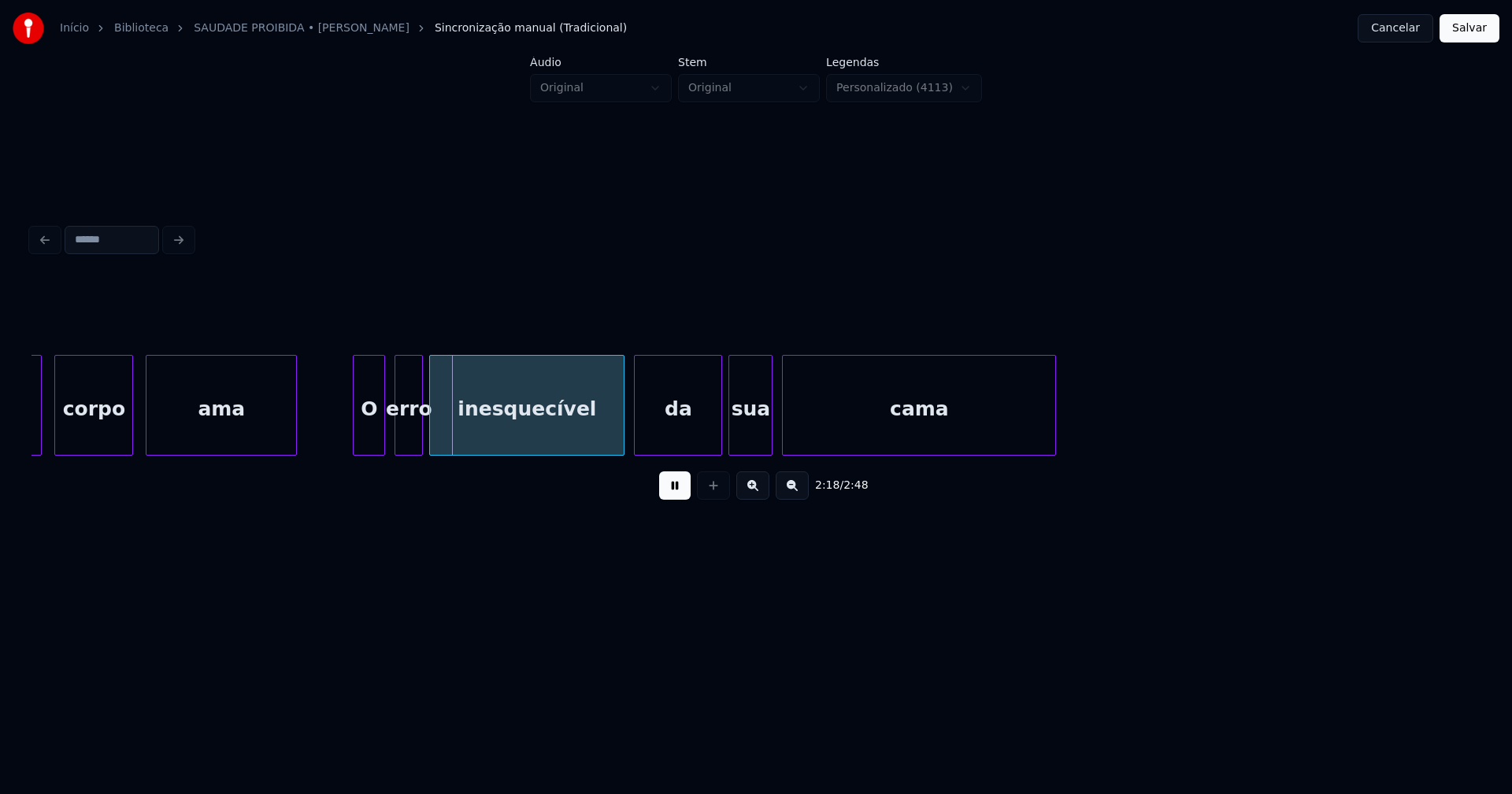
click at [355, 435] on div at bounding box center [356, 405] width 5 height 99
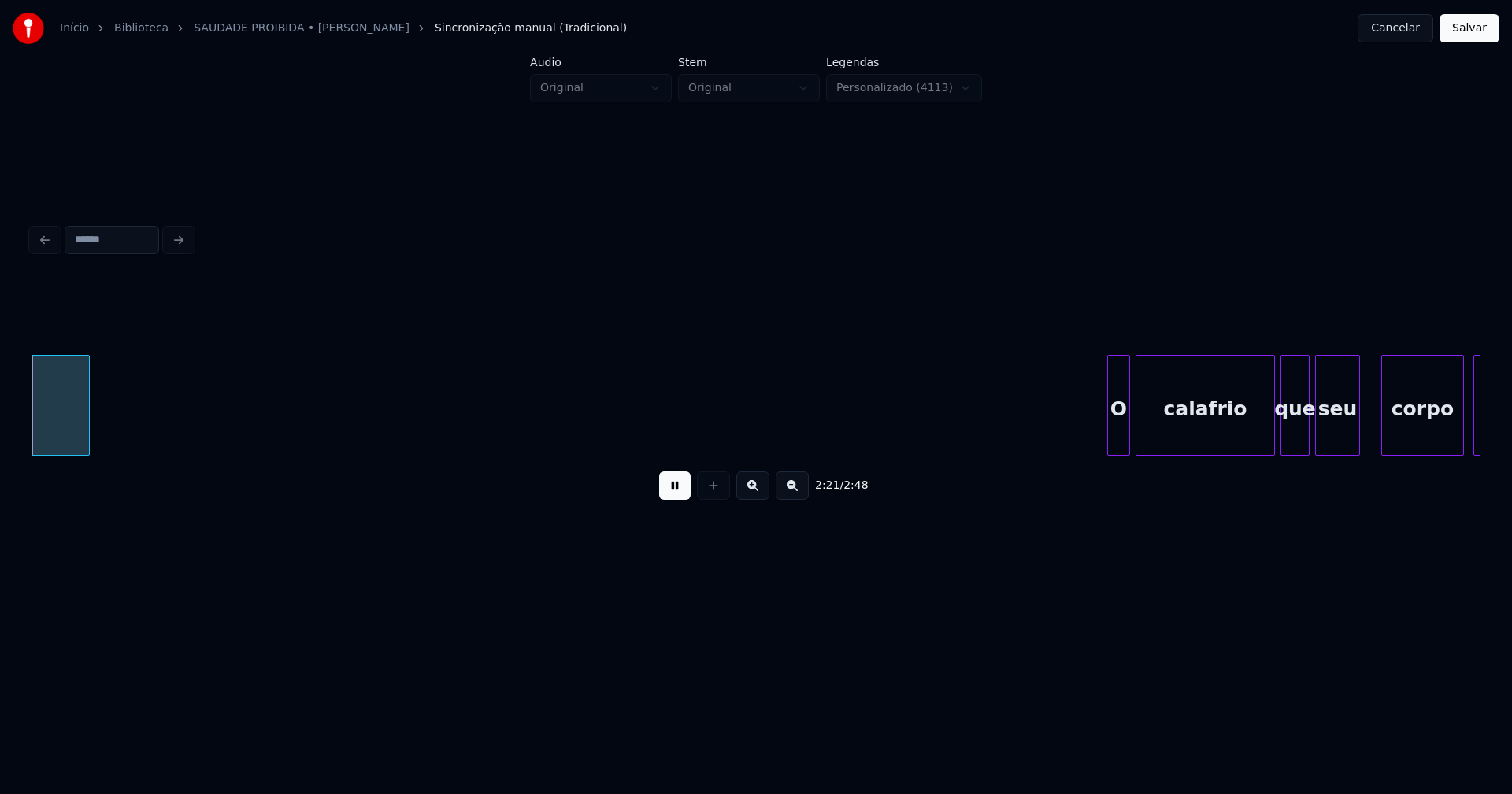
scroll to position [0, 22339]
click at [1108, 438] on div "O" at bounding box center [1108, 409] width 21 height 107
click at [1122, 429] on div at bounding box center [1120, 405] width 5 height 99
click at [1161, 438] on div "calafrio" at bounding box center [1202, 409] width 137 height 107
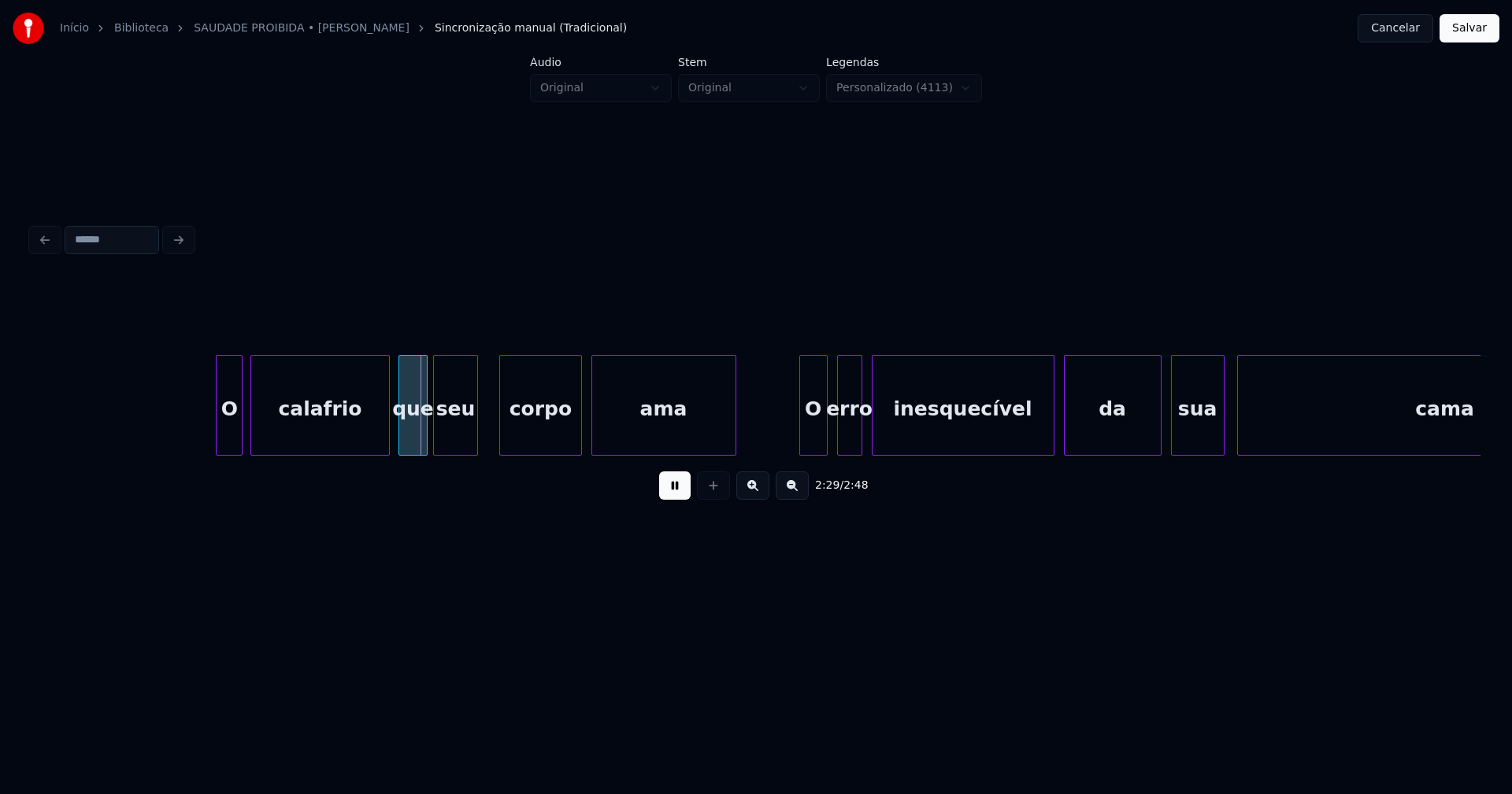
scroll to position [0, 23235]
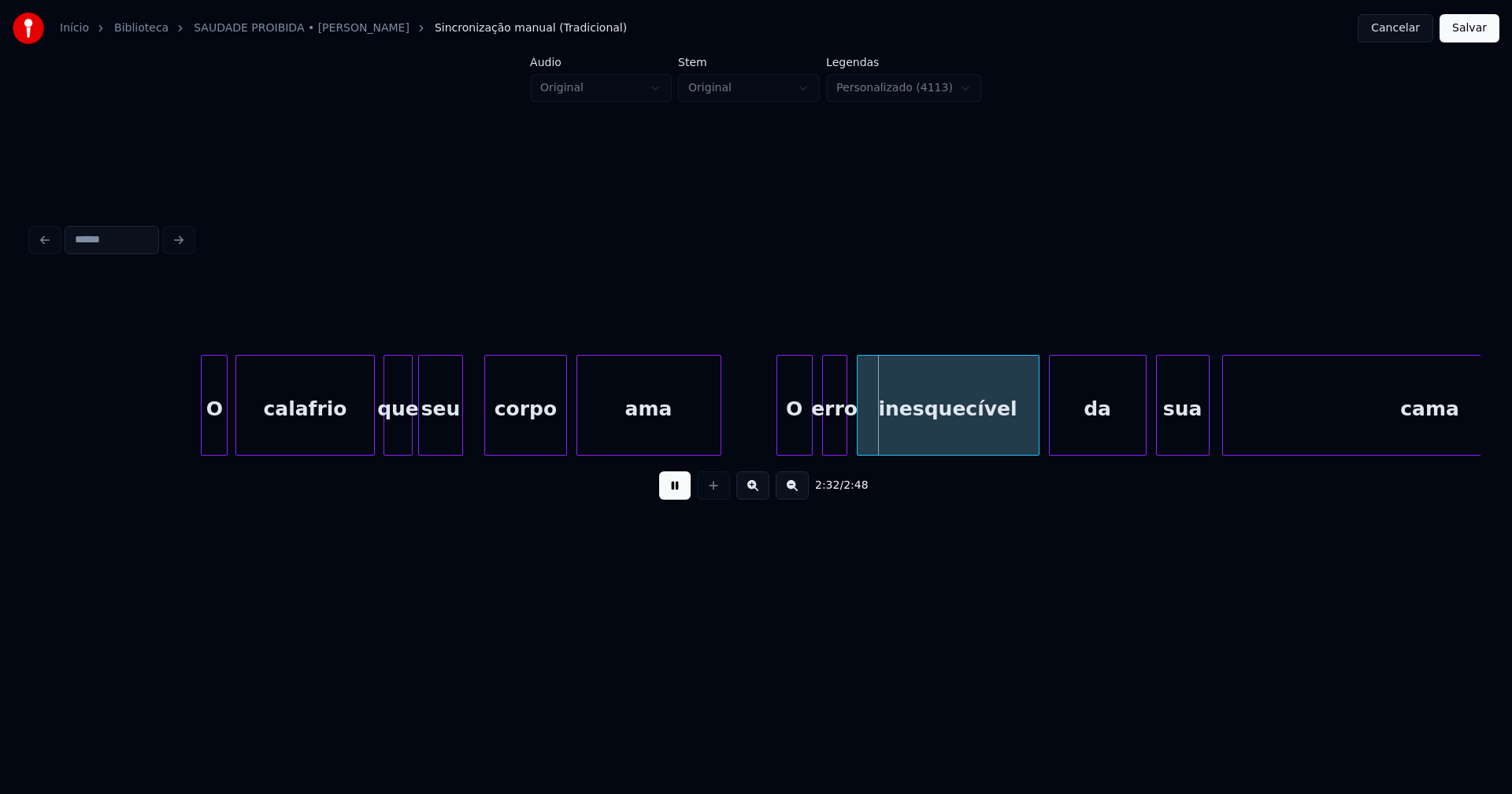
click at [779, 444] on div at bounding box center [780, 405] width 5 height 99
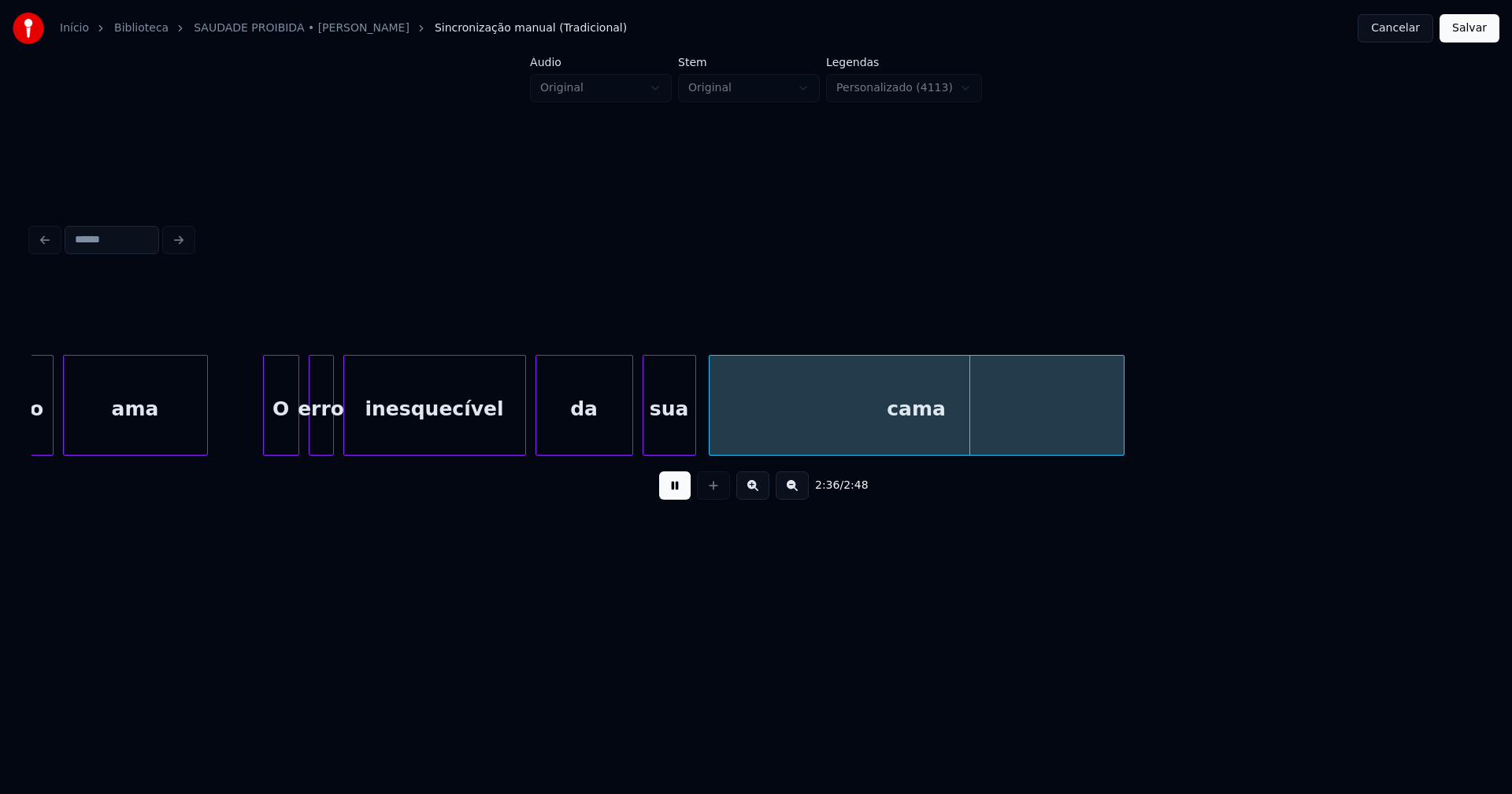
scroll to position [0, 23763]
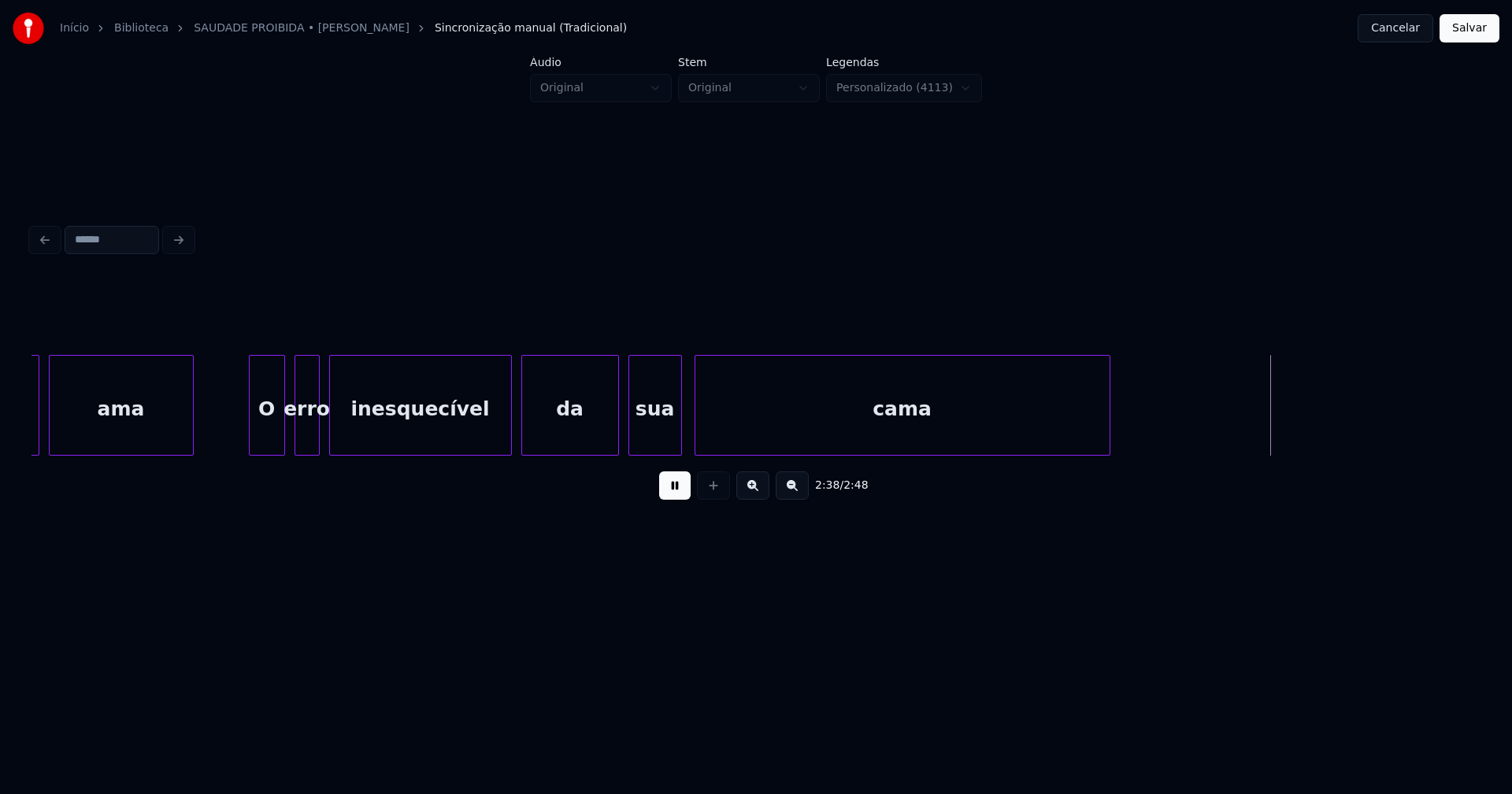
click at [1458, 35] on button "Salvar" at bounding box center [1469, 29] width 60 height 29
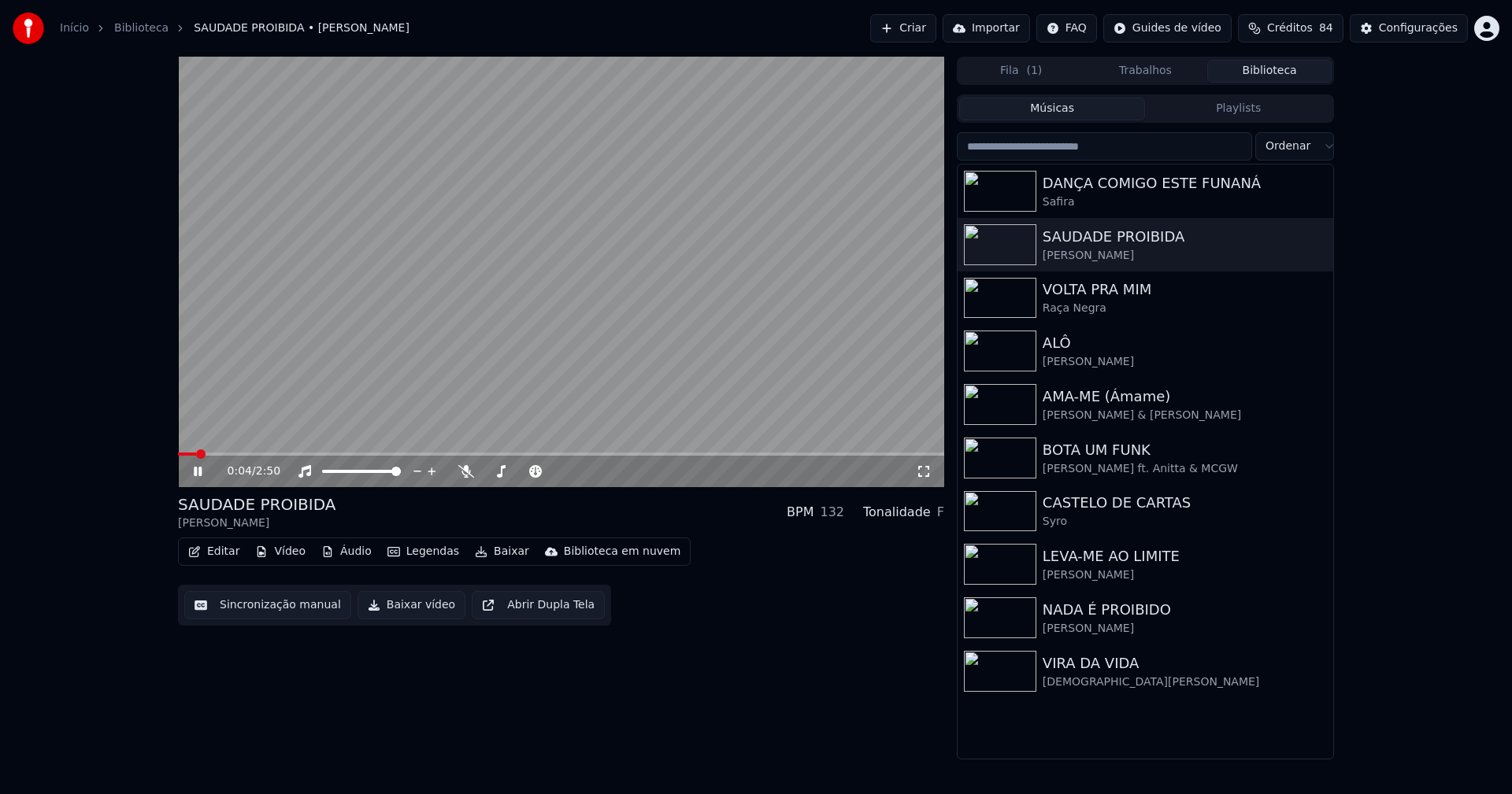
click at [199, 472] on icon at bounding box center [198, 471] width 8 height 10
click at [411, 611] on button "Baixar vídeo" at bounding box center [411, 605] width 108 height 29
click at [1271, 62] on button "Biblioteca" at bounding box center [1270, 71] width 124 height 23
click at [1123, 560] on div "LEVA-ME AO LIMITE" at bounding box center [1176, 556] width 269 height 22
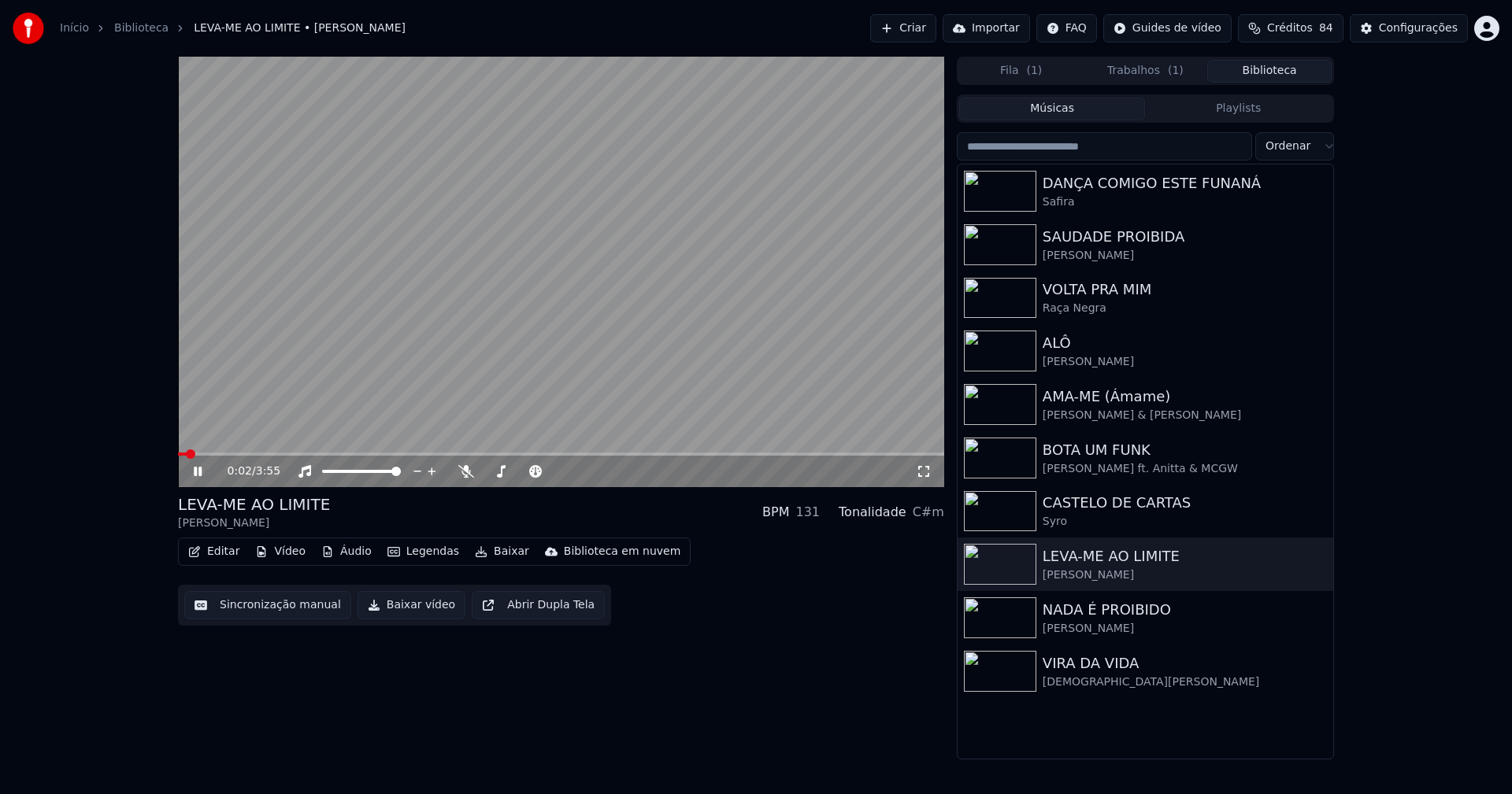
click at [196, 474] on icon at bounding box center [198, 471] width 8 height 10
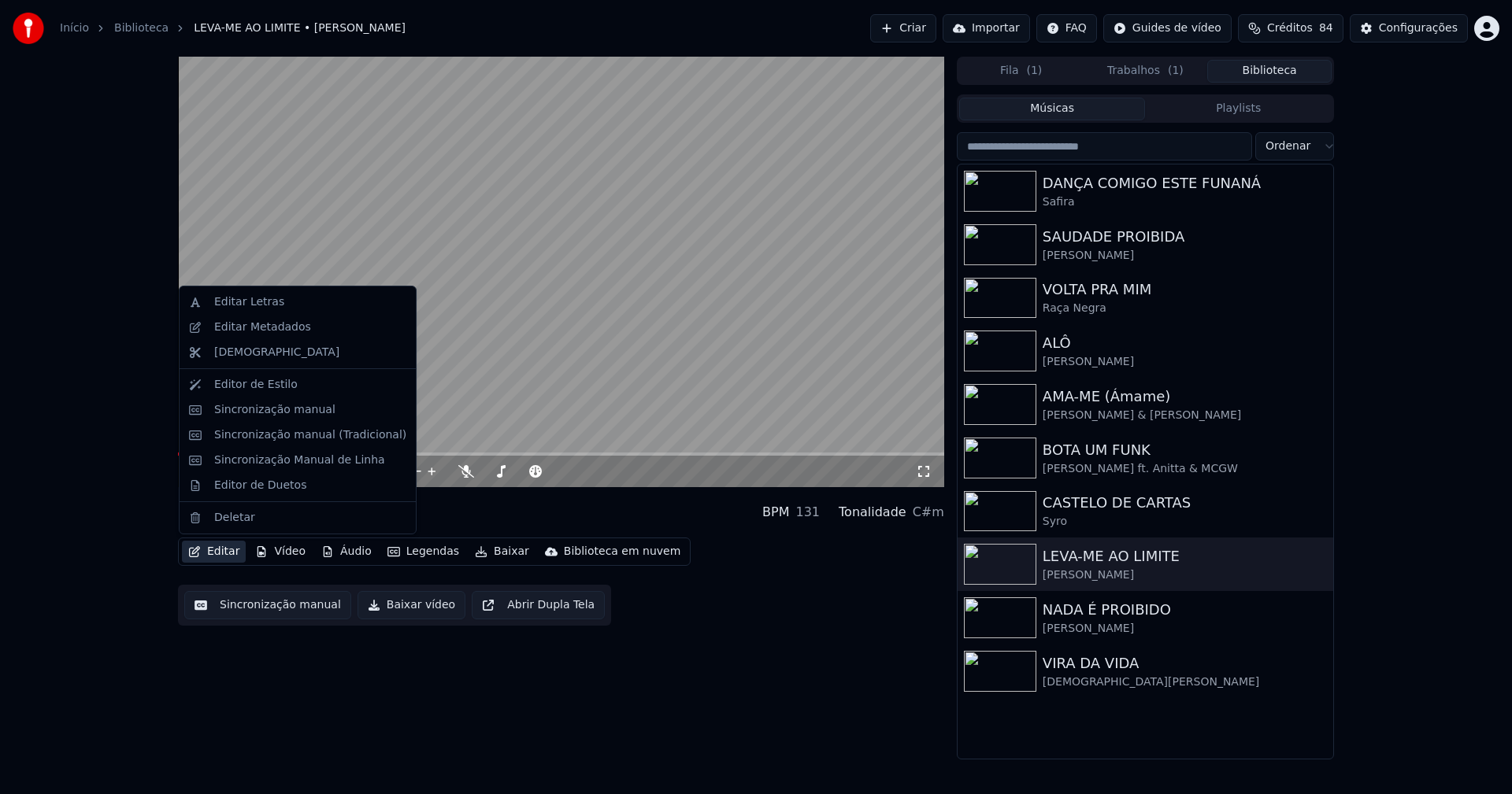
click at [227, 556] on button "Editar" at bounding box center [214, 552] width 64 height 22
click at [270, 439] on div "Sincronização manual (Tradicional)" at bounding box center [310, 435] width 192 height 16
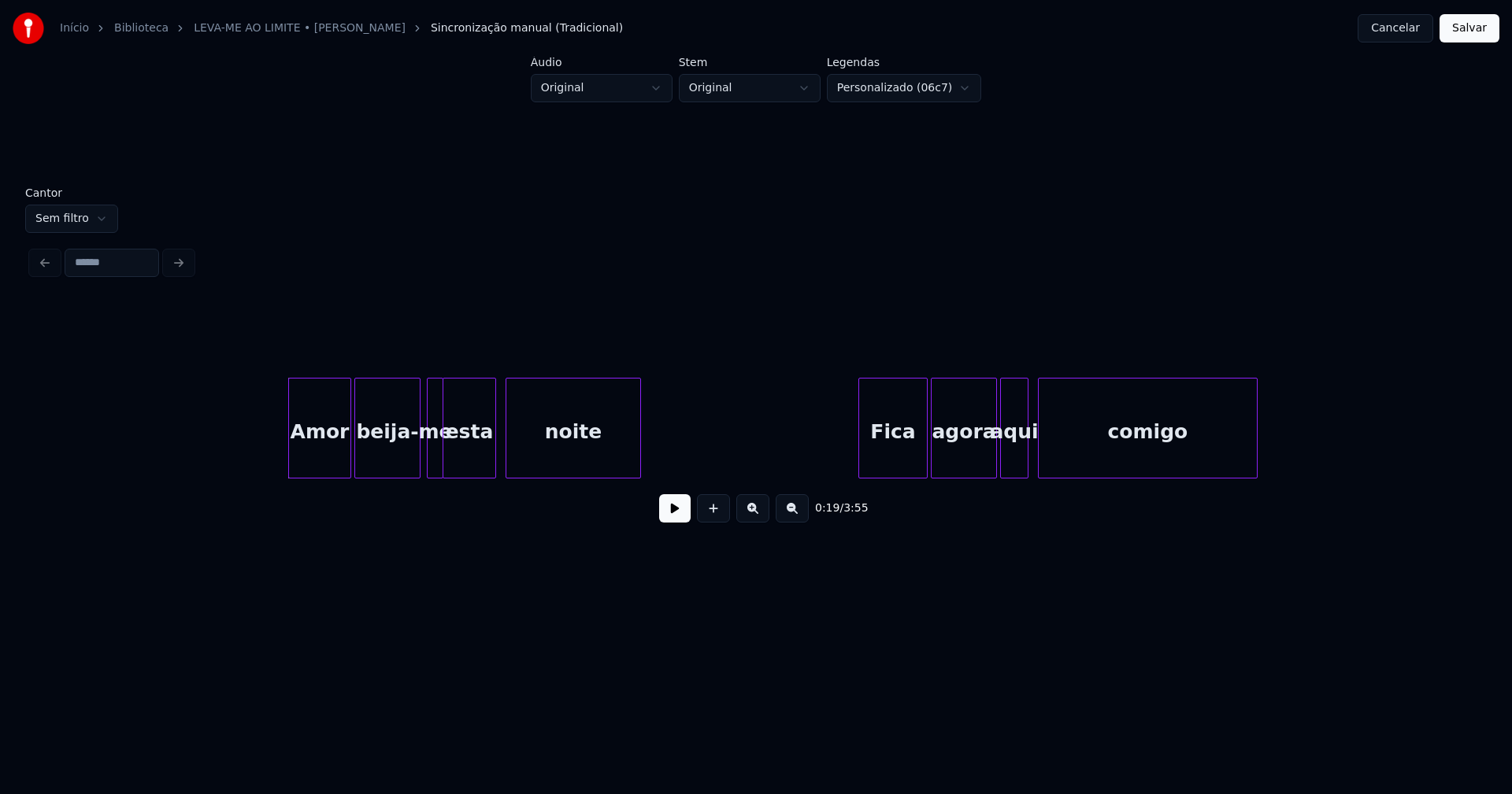
scroll to position [0, 2589]
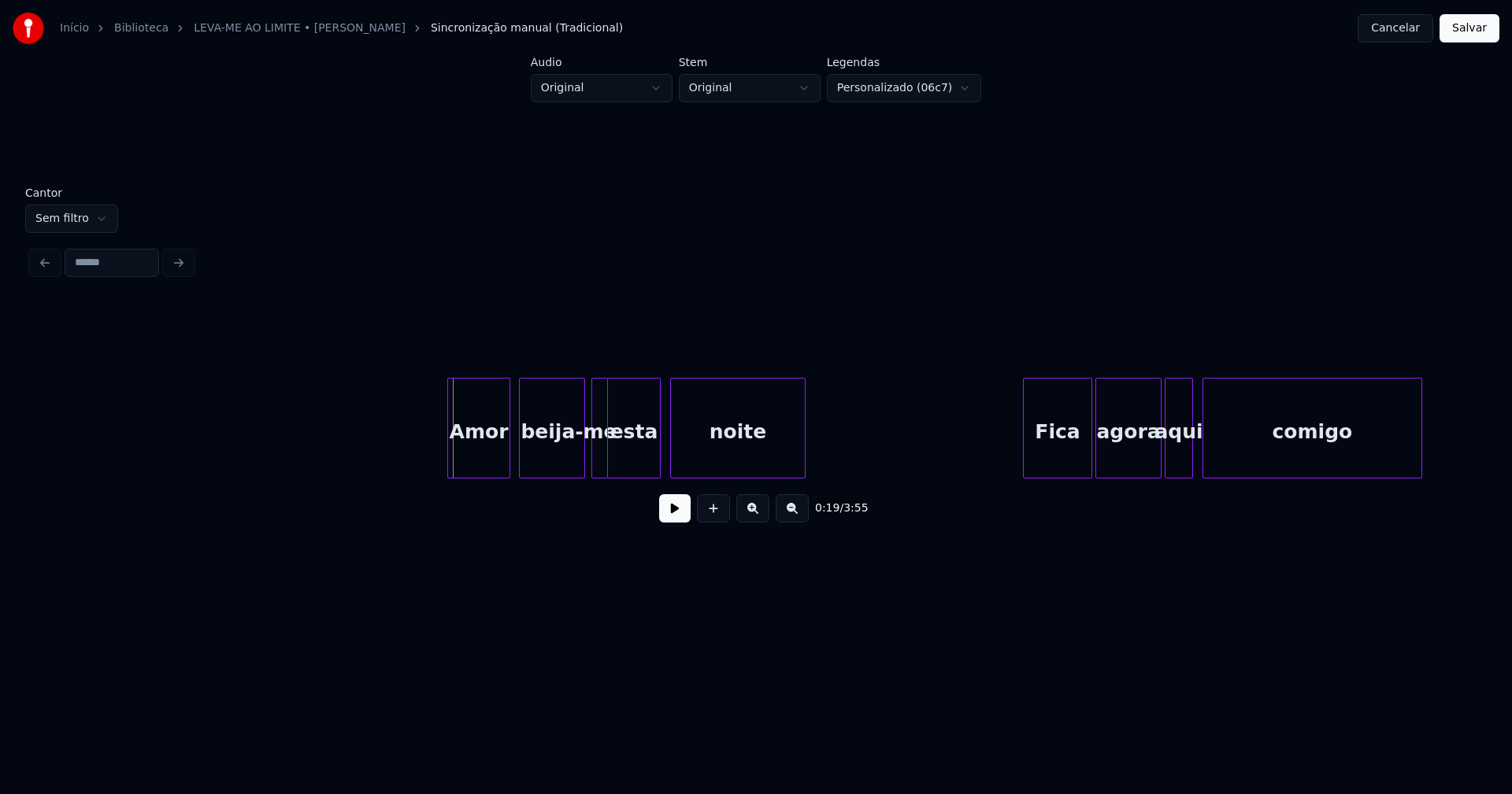
click at [473, 456] on div "Amor" at bounding box center [478, 432] width 61 height 107
click at [677, 517] on button at bounding box center [674, 509] width 31 height 29
click at [621, 460] on div at bounding box center [621, 428] width 5 height 99
click at [611, 452] on div at bounding box center [611, 428] width 5 height 99
click at [670, 515] on button at bounding box center [674, 509] width 31 height 29
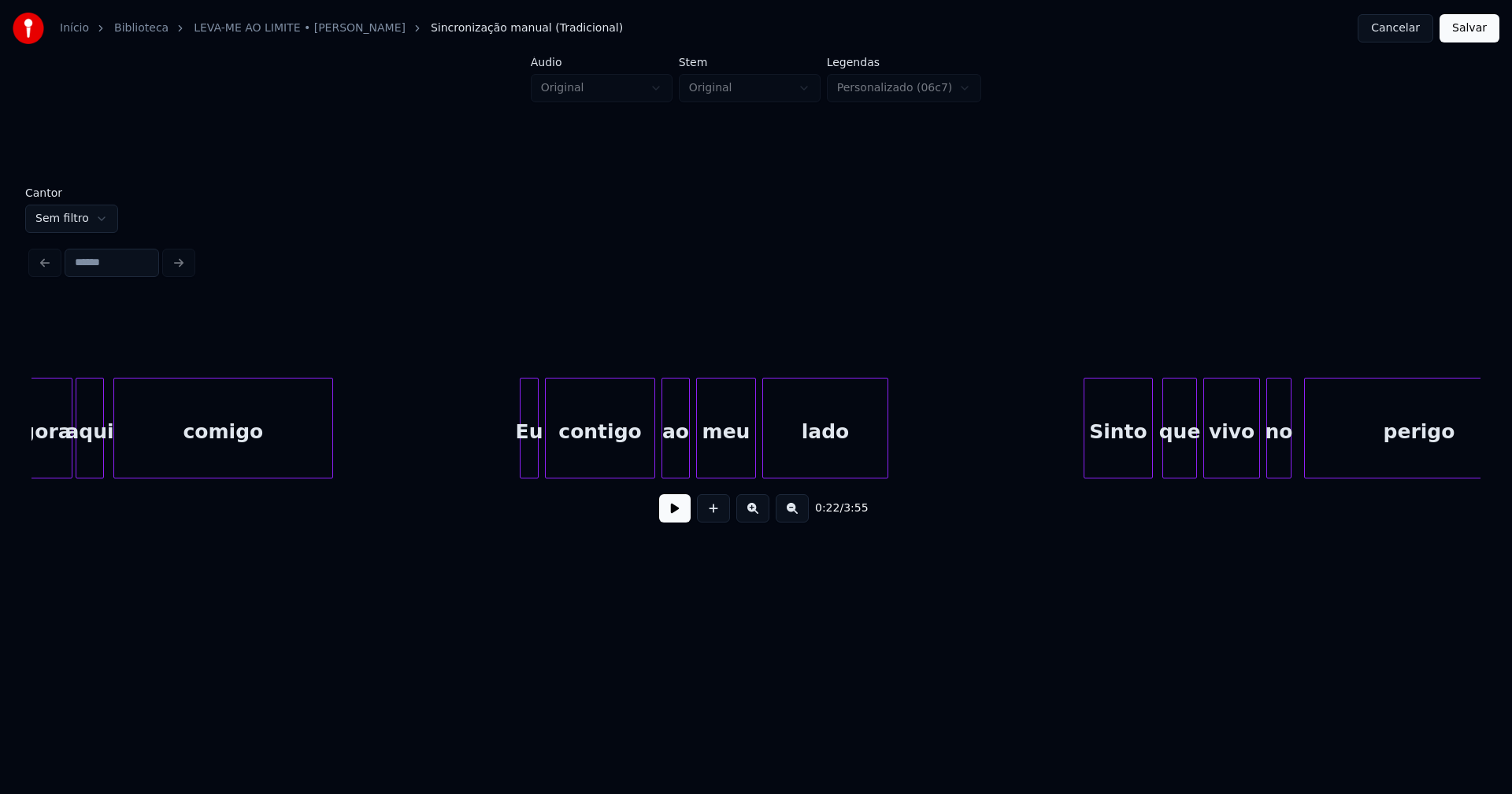
scroll to position [0, 3700]
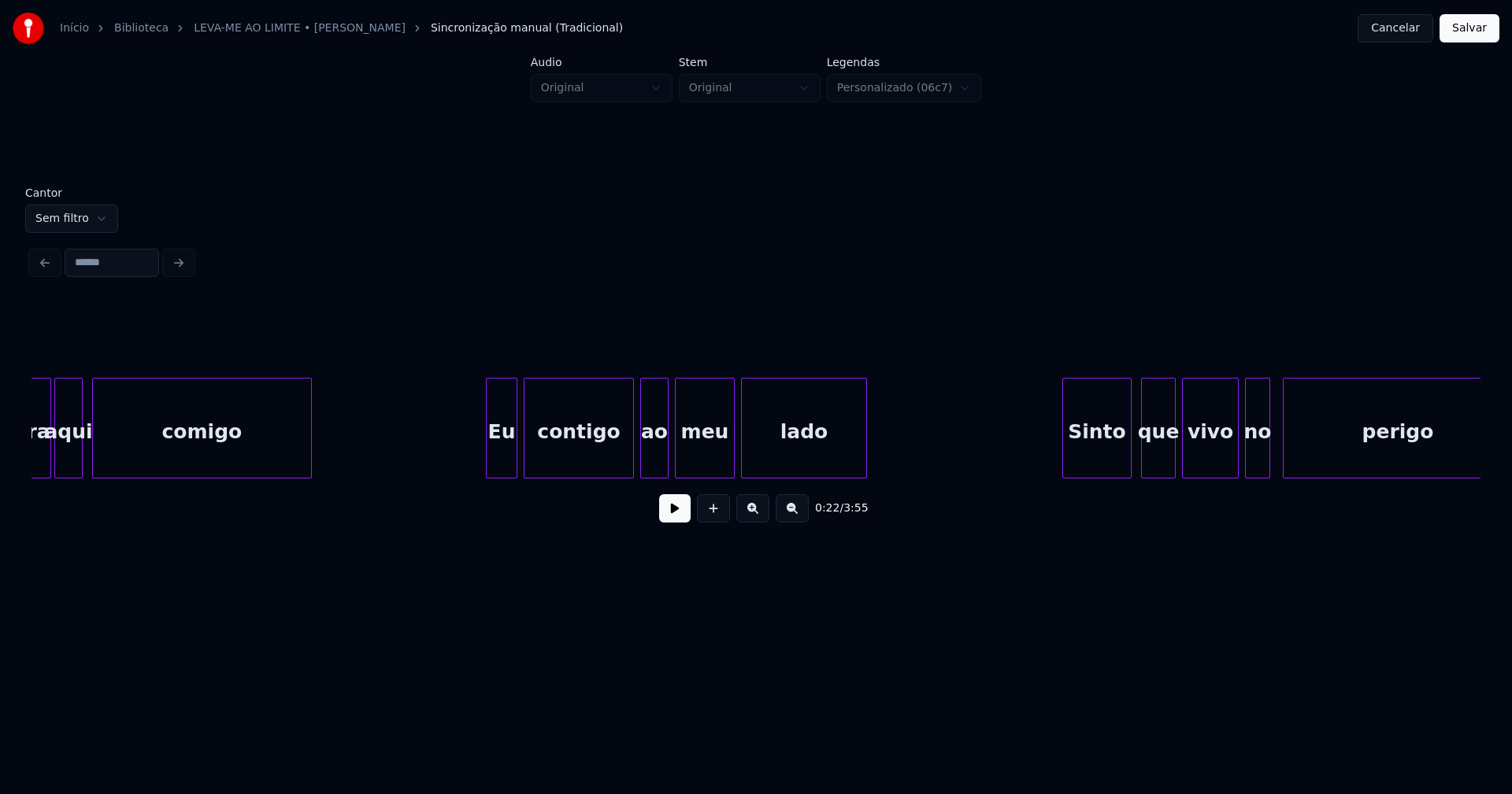
click at [486, 463] on div at bounding box center [489, 428] width 5 height 99
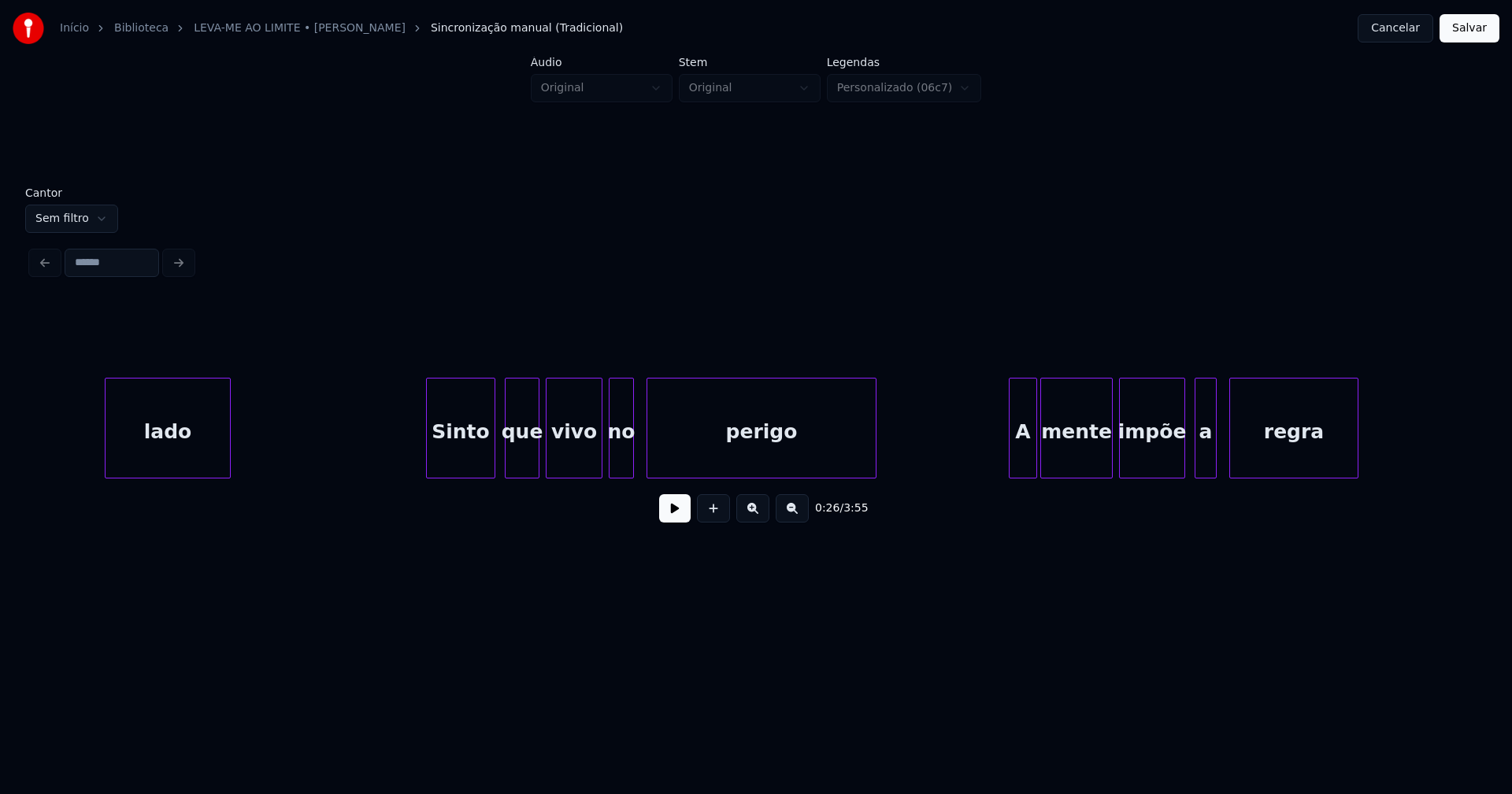
scroll to position [0, 4583]
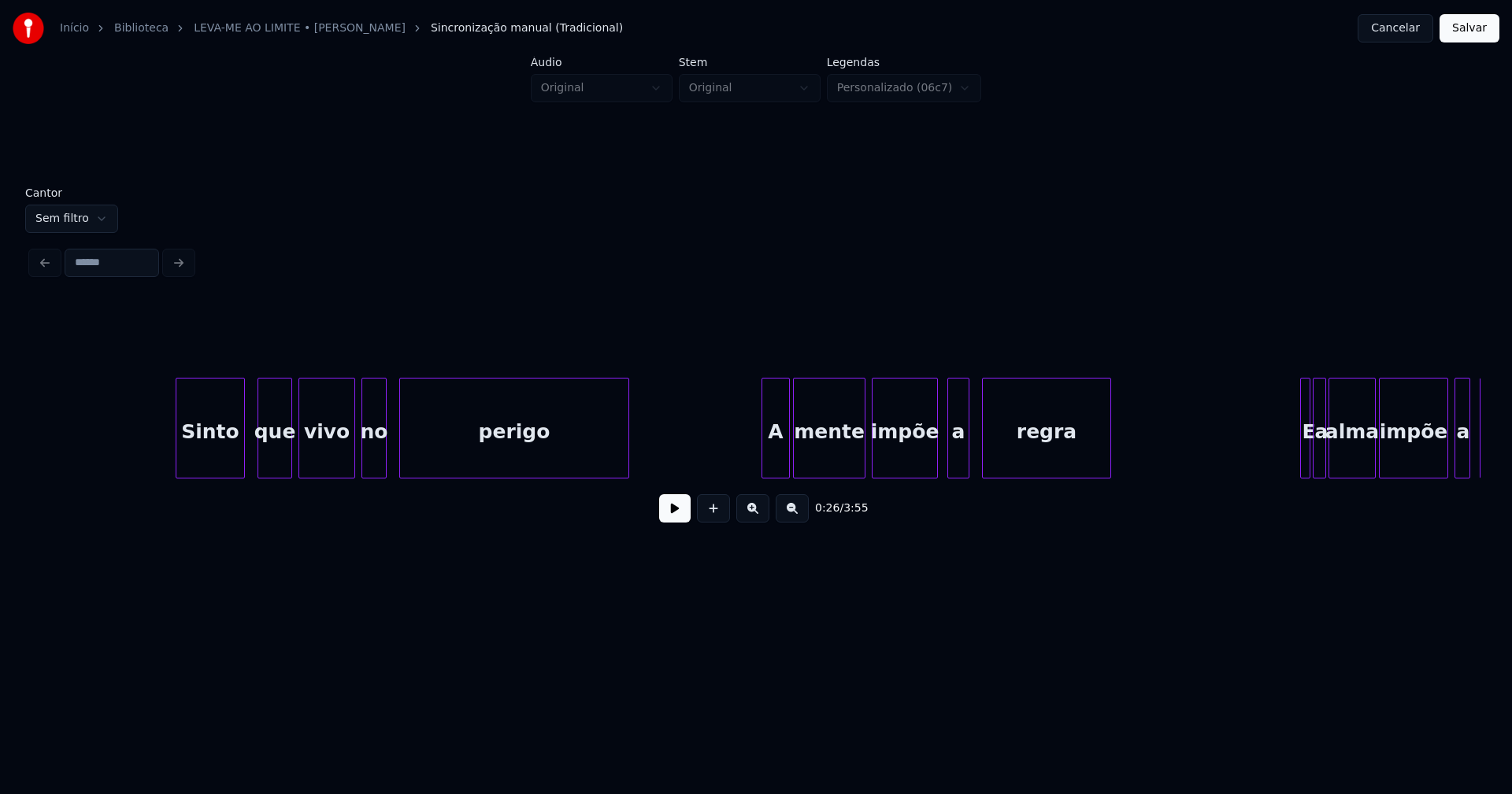
click at [201, 455] on div "Sinto" at bounding box center [210, 432] width 68 height 107
click at [171, 460] on div at bounding box center [171, 428] width 5 height 99
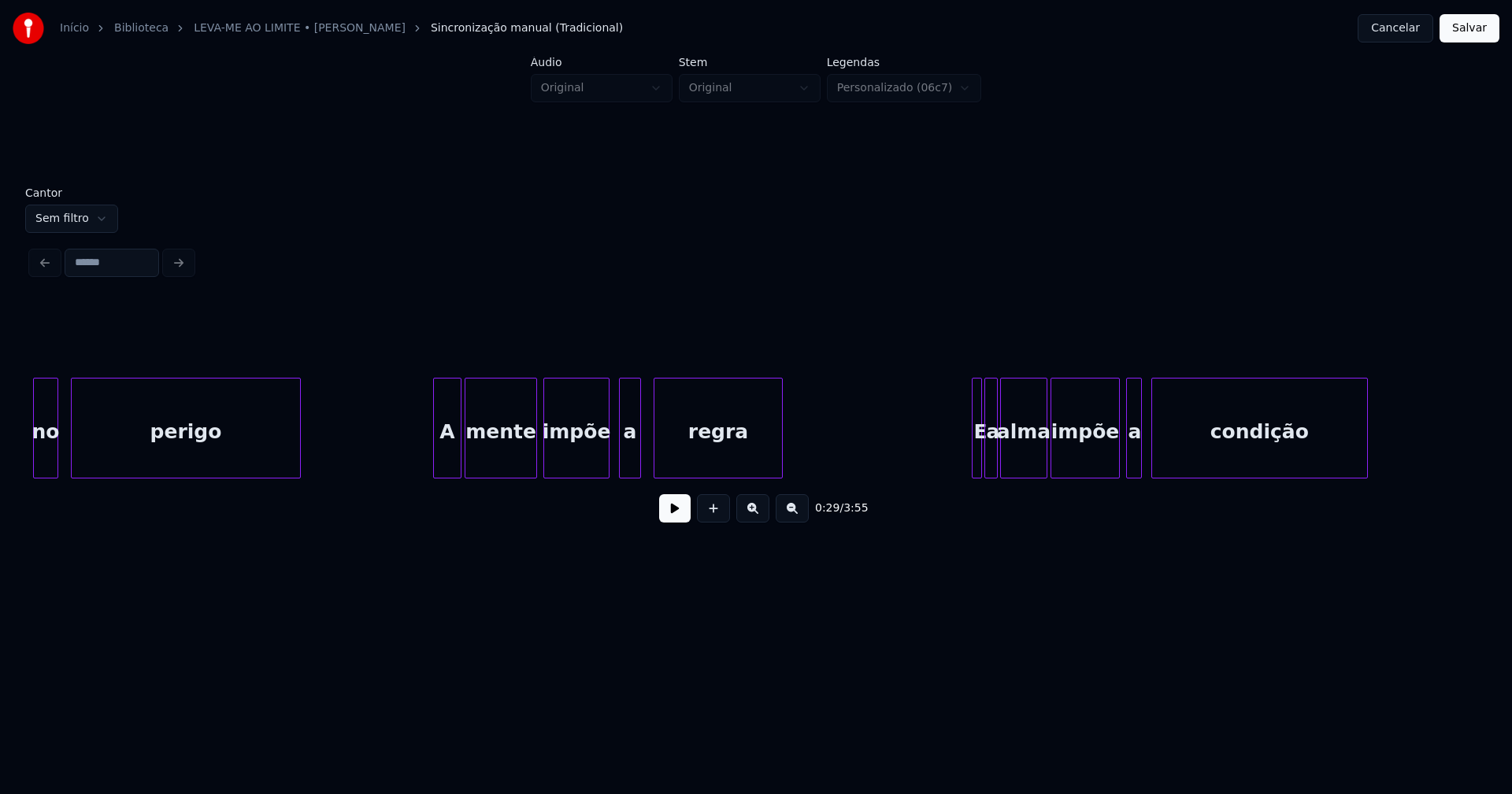
scroll to position [0, 4932]
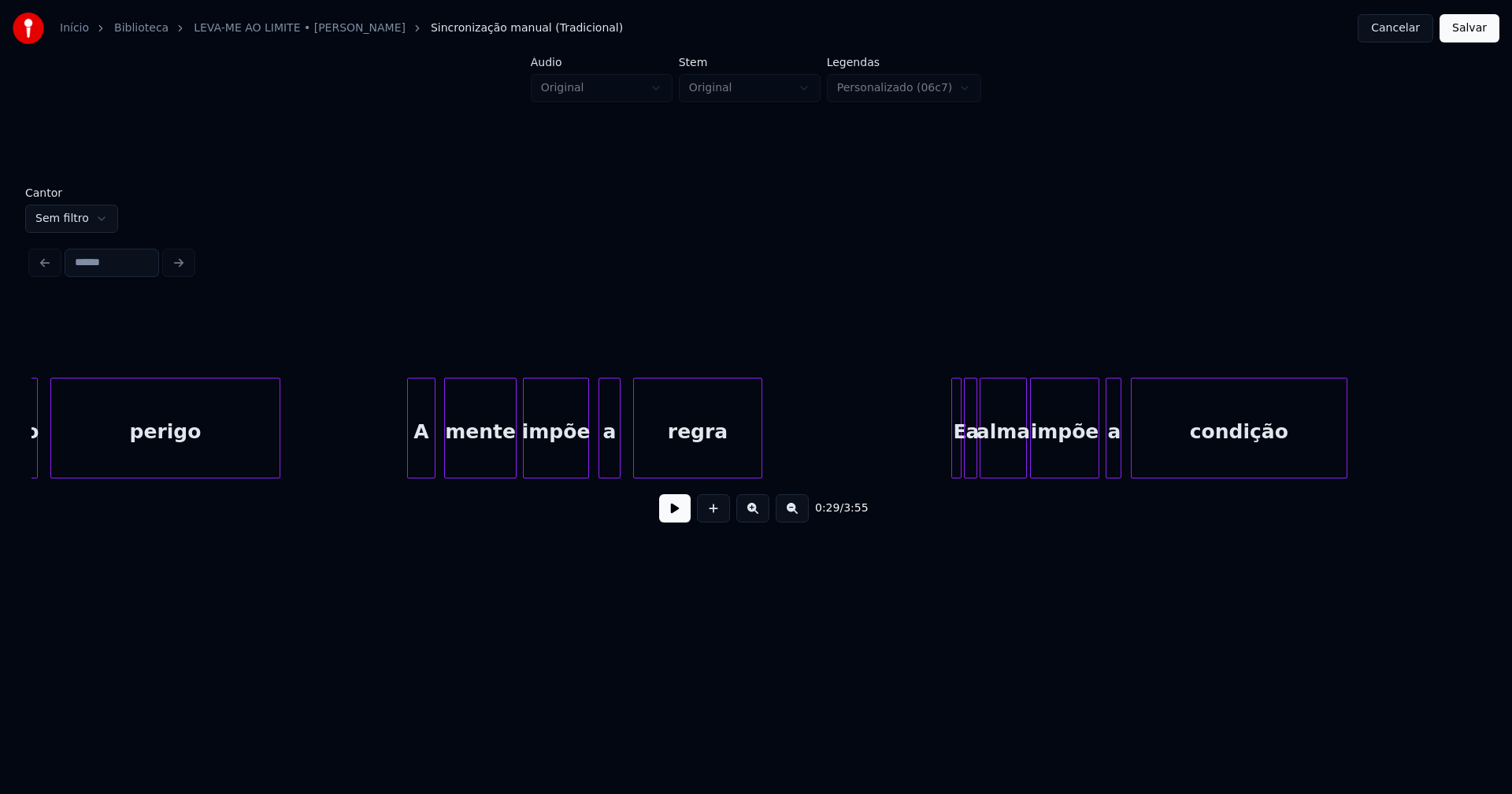
click at [419, 452] on div "A" at bounding box center [421, 432] width 27 height 107
click at [618, 454] on div at bounding box center [620, 428] width 5 height 99
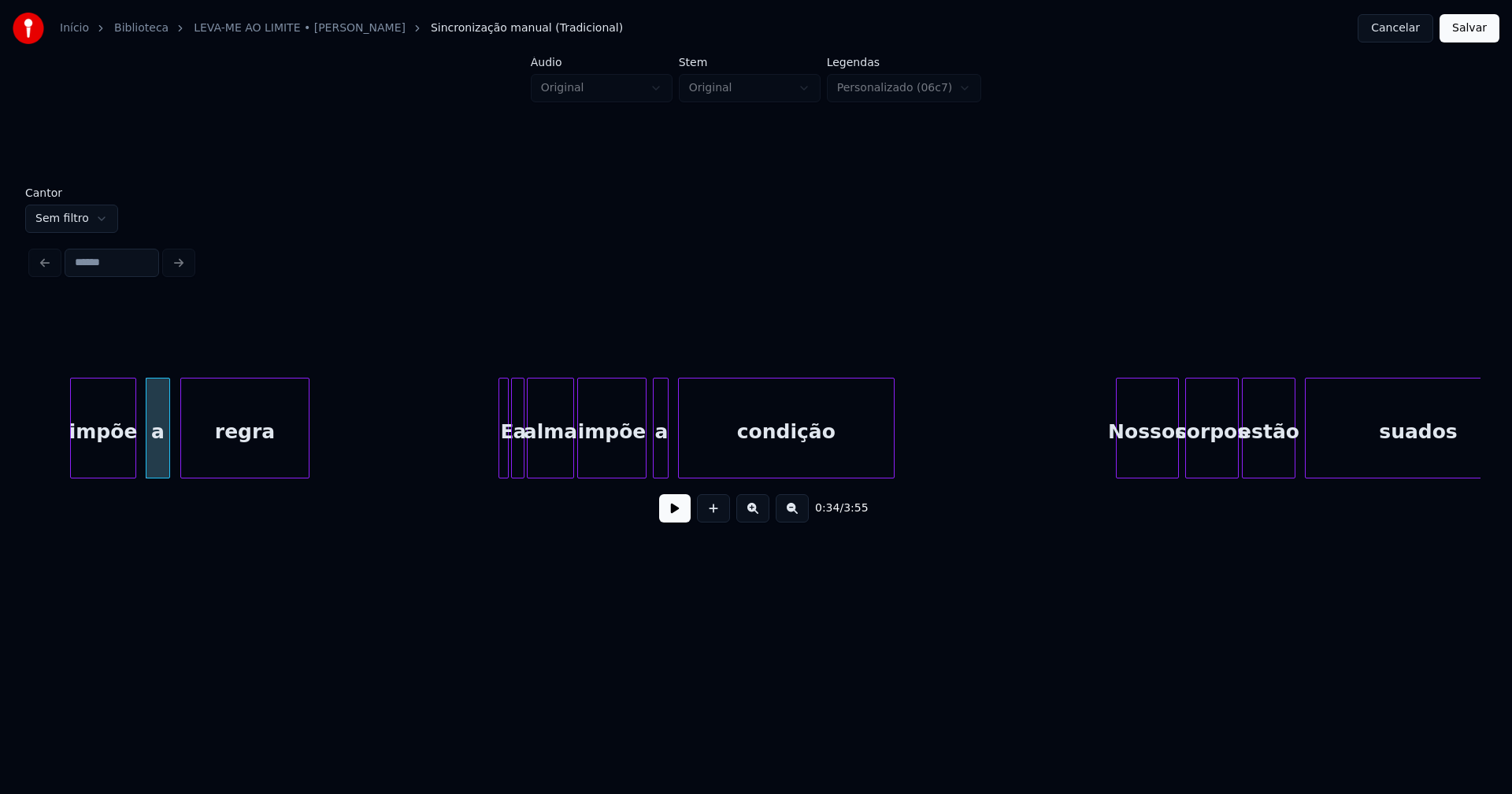
scroll to position [0, 5487]
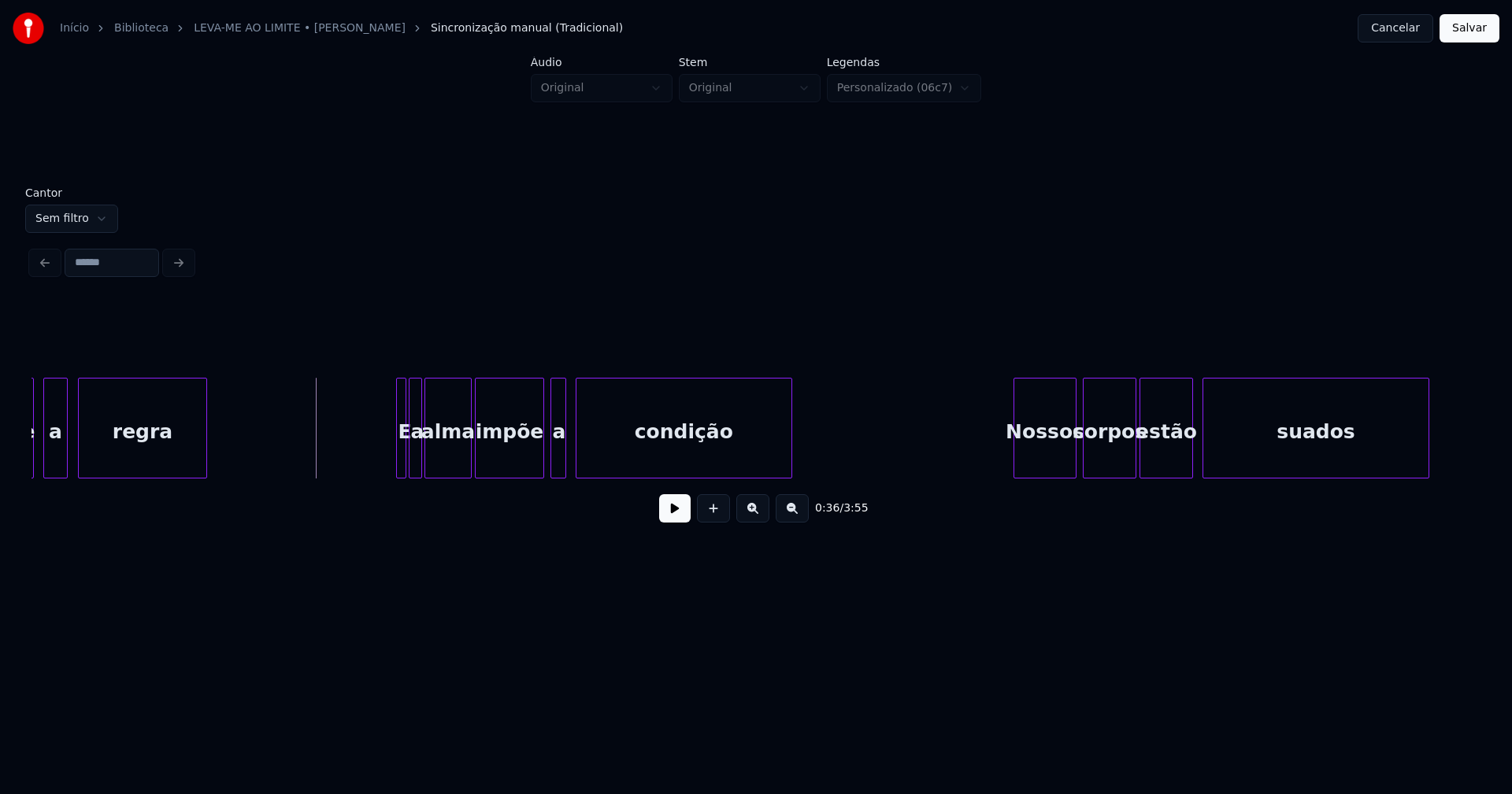
click at [673, 513] on button at bounding box center [674, 509] width 31 height 29
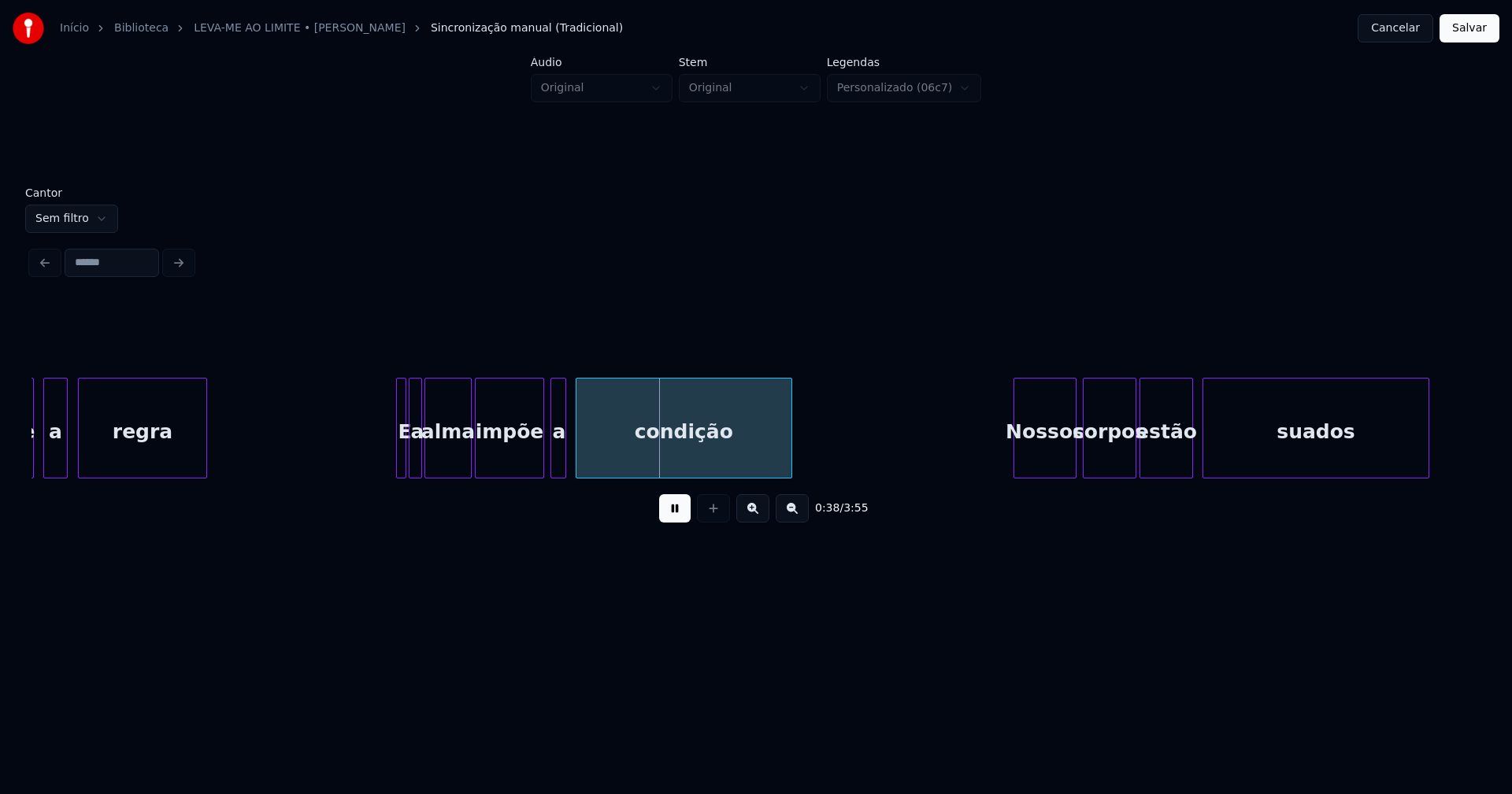
click at [663, 512] on button at bounding box center [674, 509] width 31 height 29
click at [537, 462] on div at bounding box center [537, 428] width 5 height 99
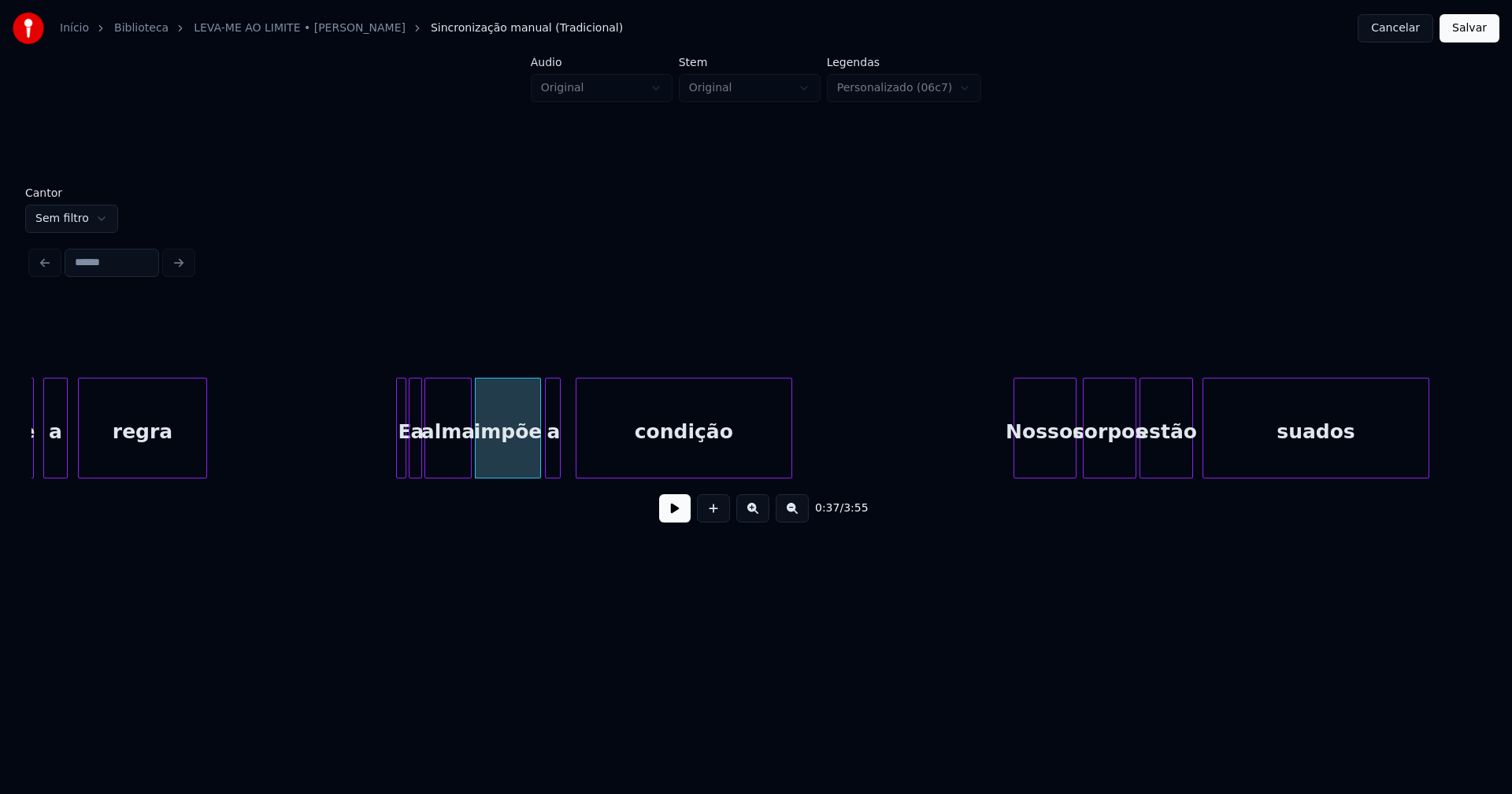
click at [552, 464] on div "a" at bounding box center [553, 432] width 16 height 107
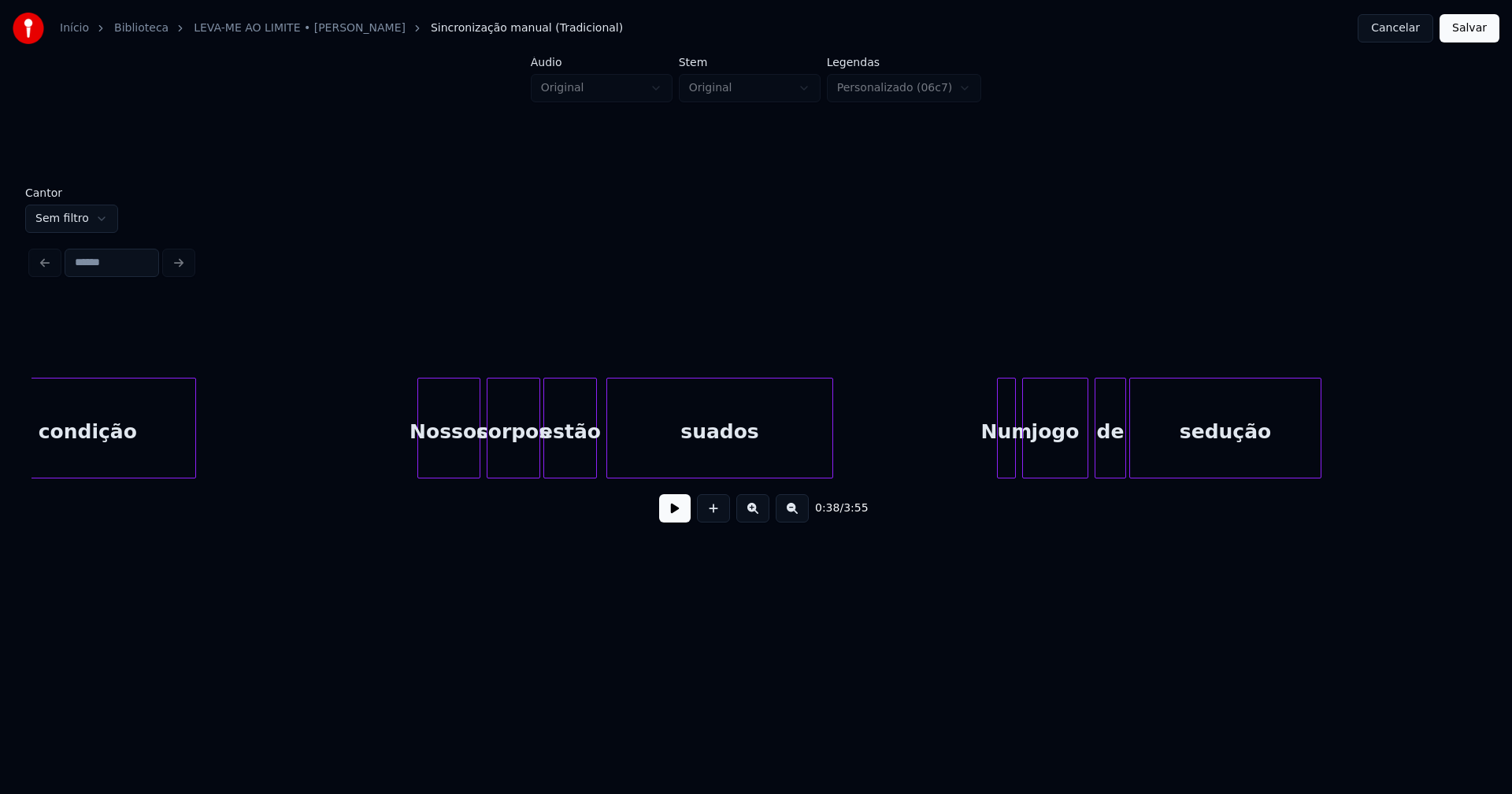
scroll to position [0, 6248]
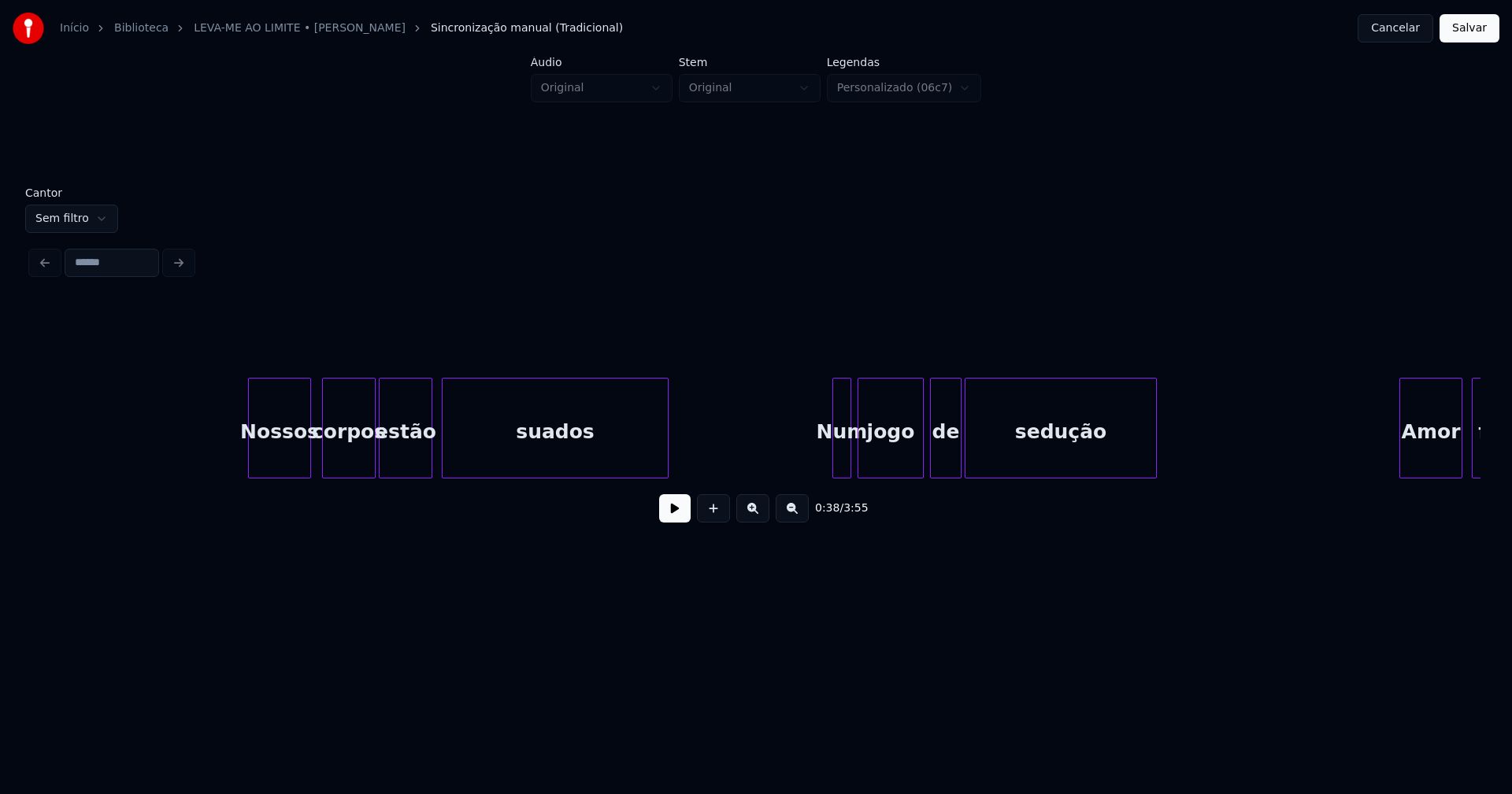
click at [285, 454] on div "Nossos" at bounding box center [279, 432] width 61 height 107
click at [826, 462] on div at bounding box center [825, 428] width 5 height 99
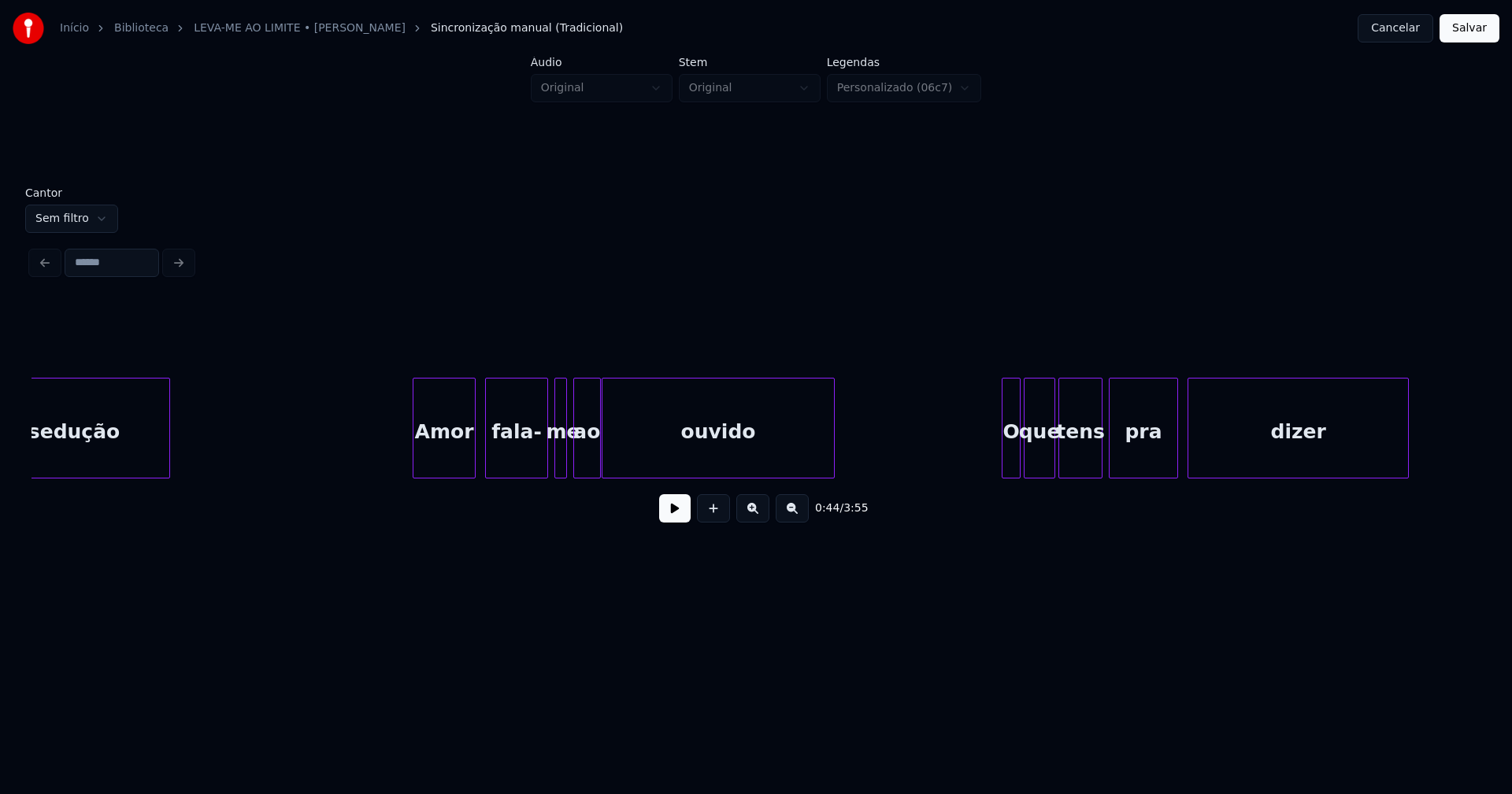
scroll to position [0, 7255]
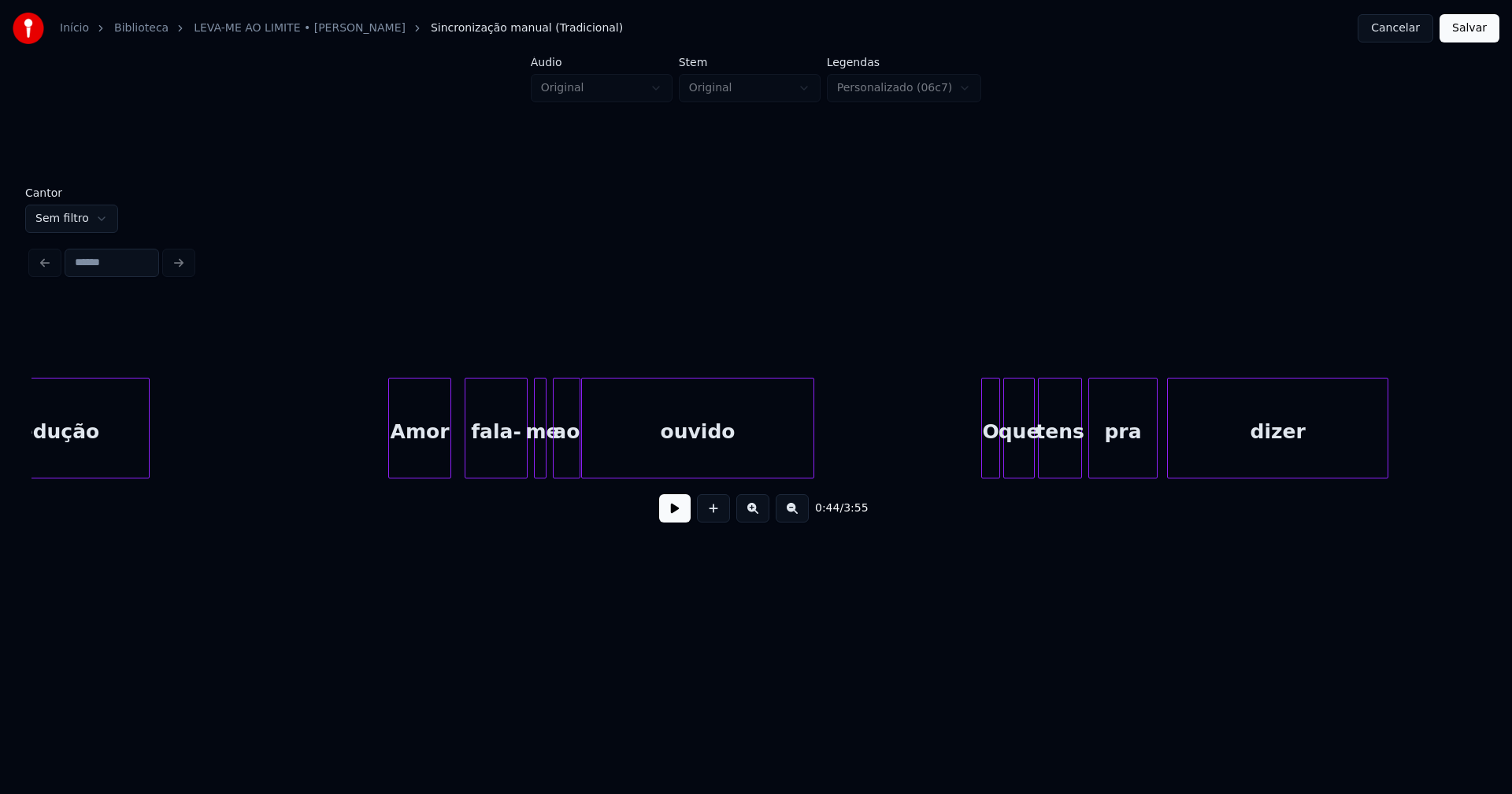
click at [425, 454] on div "Amor" at bounding box center [419, 432] width 61 height 107
click at [663, 517] on button at bounding box center [674, 509] width 31 height 29
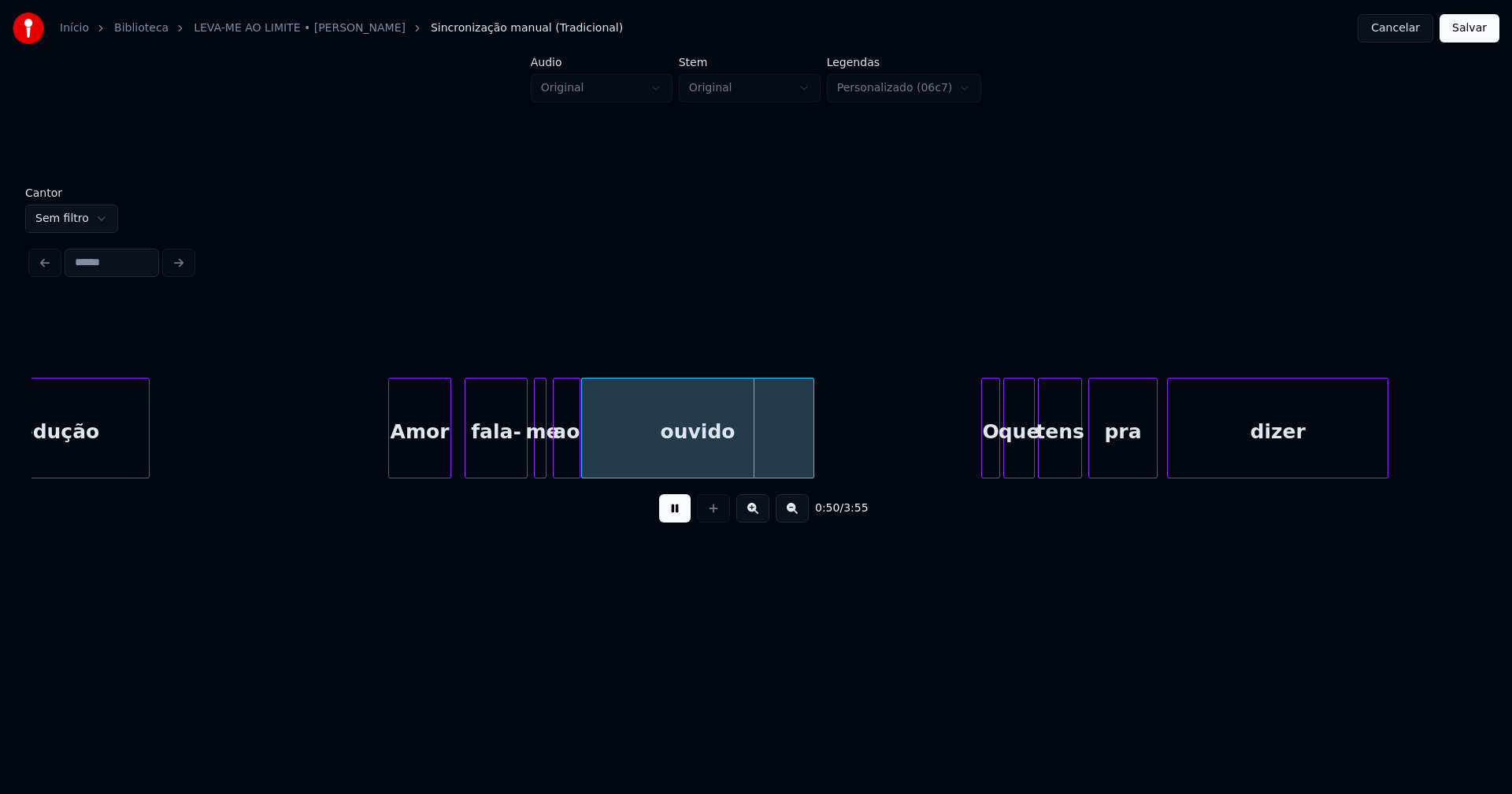
click at [677, 520] on button at bounding box center [674, 509] width 31 height 29
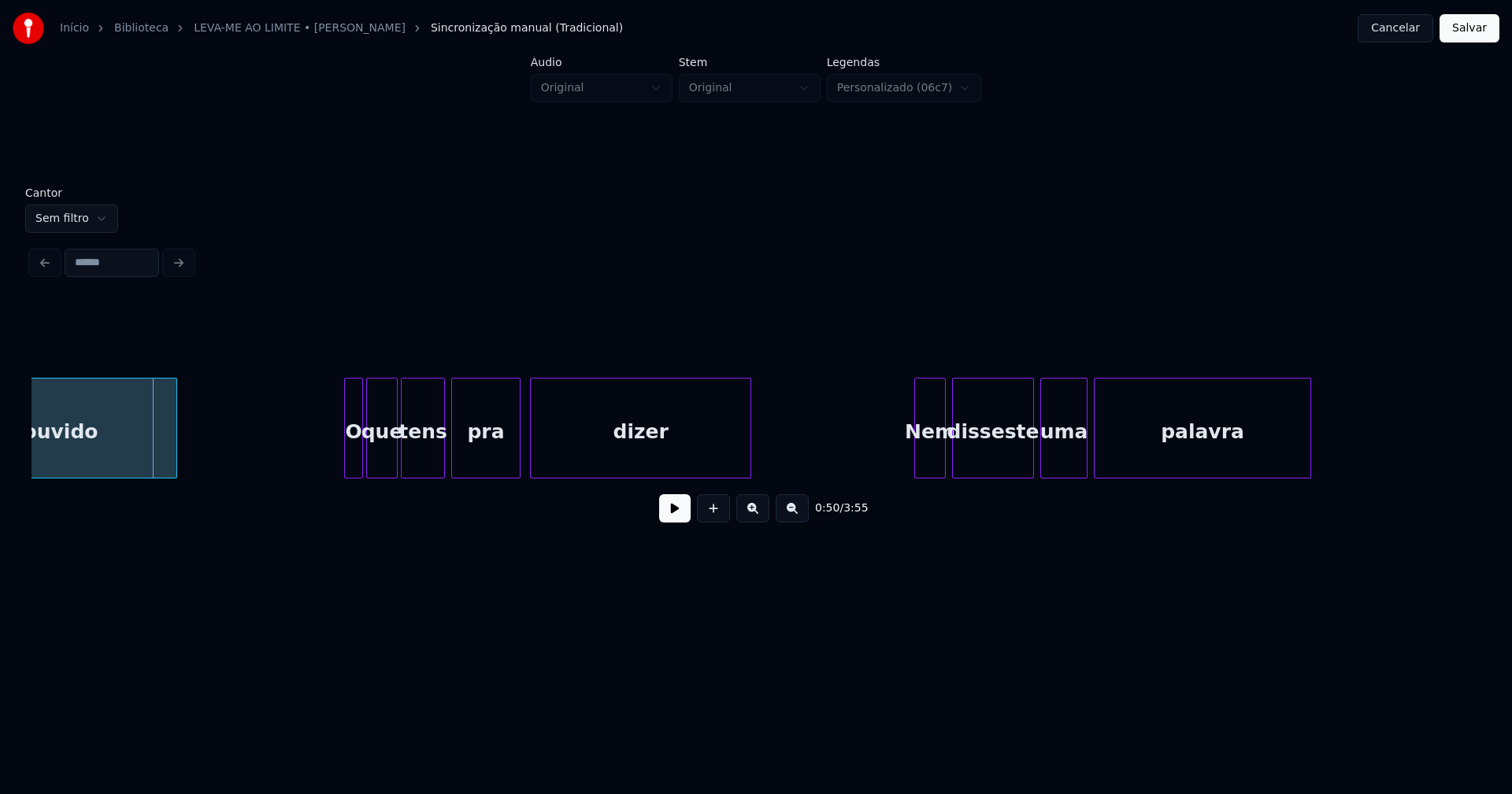
scroll to position [0, 7932]
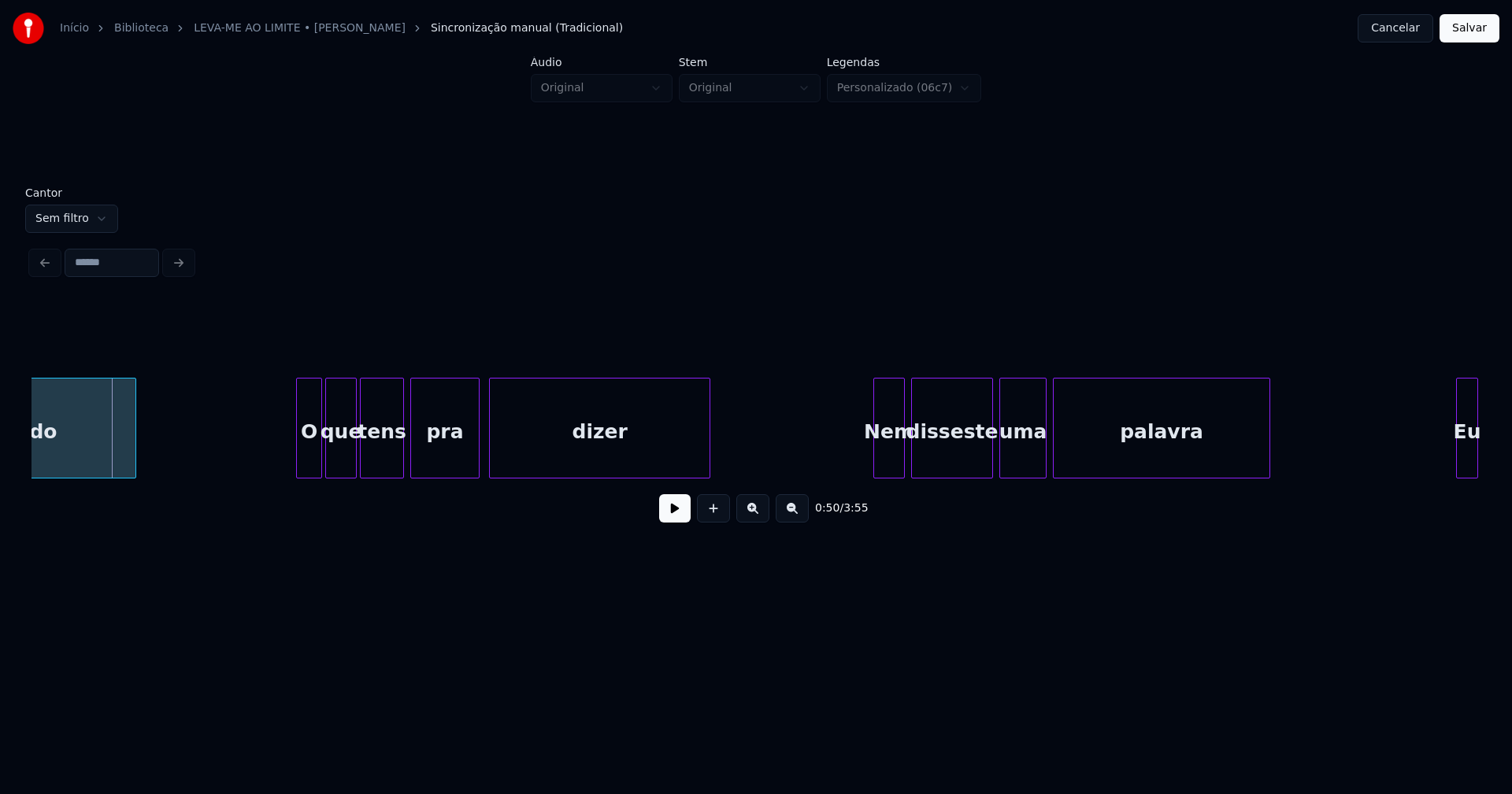
click at [301, 469] on div at bounding box center [299, 428] width 5 height 99
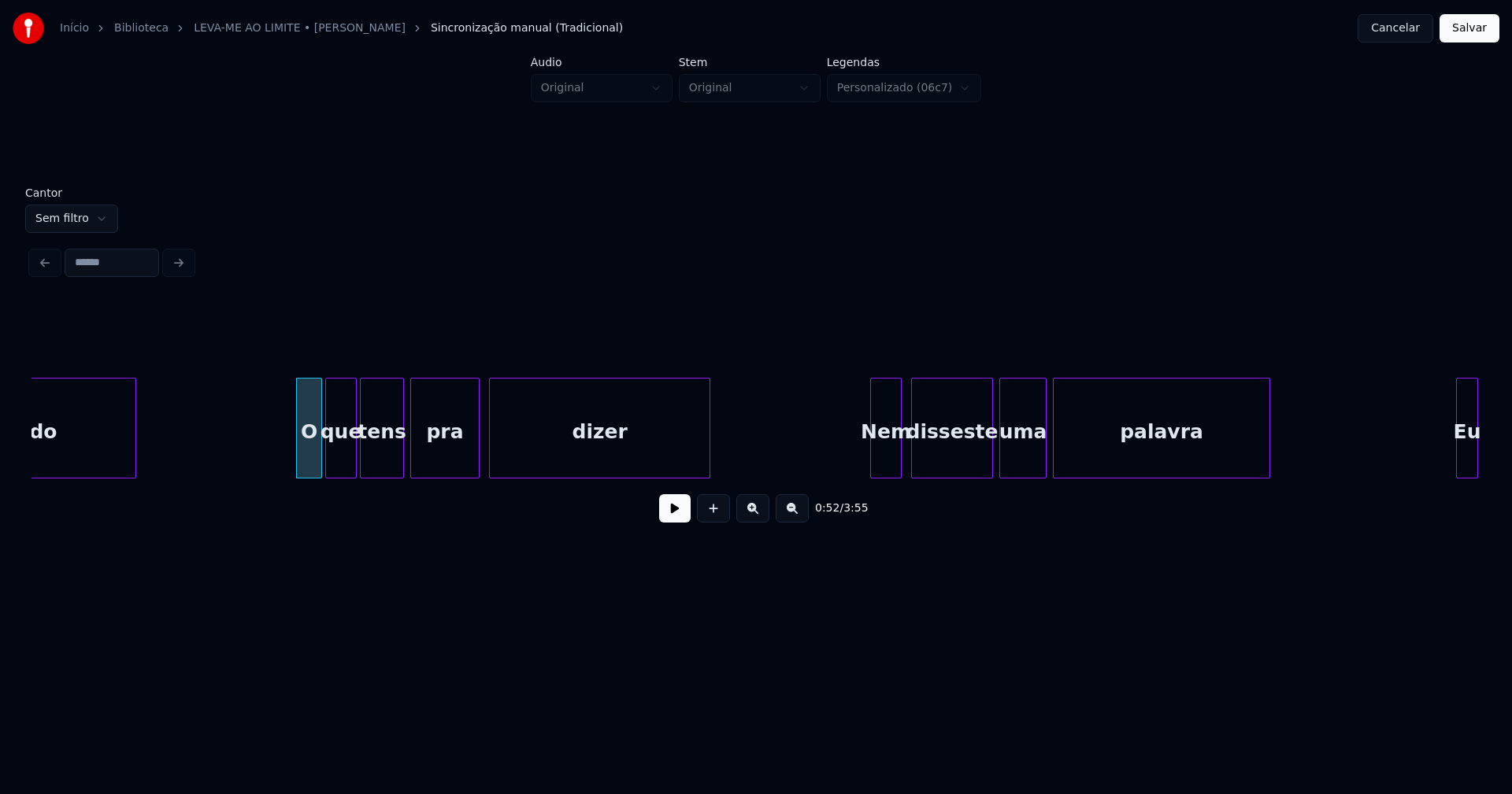
click at [884, 459] on div "Nem" at bounding box center [886, 432] width 30 height 107
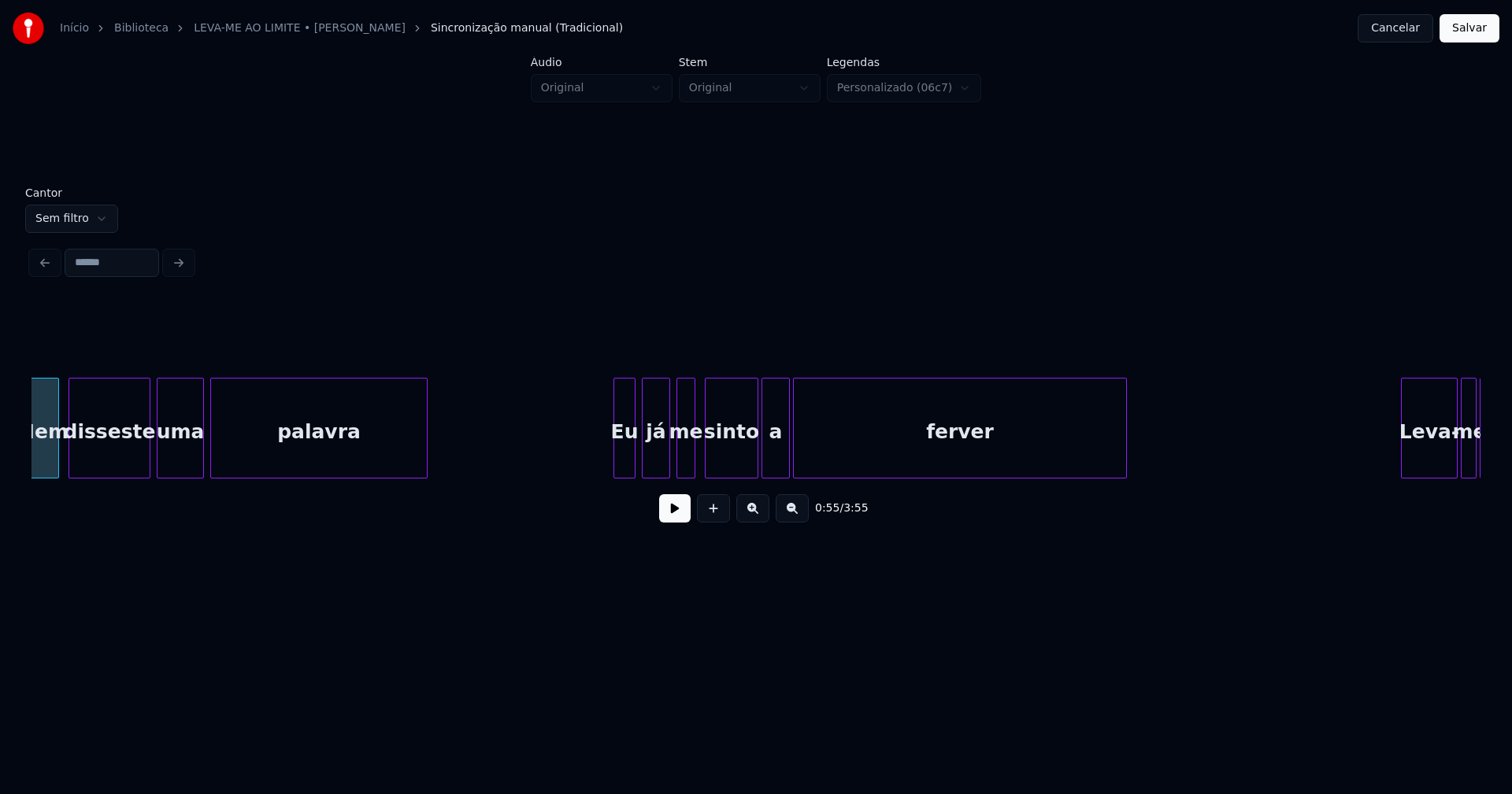
scroll to position [0, 8817]
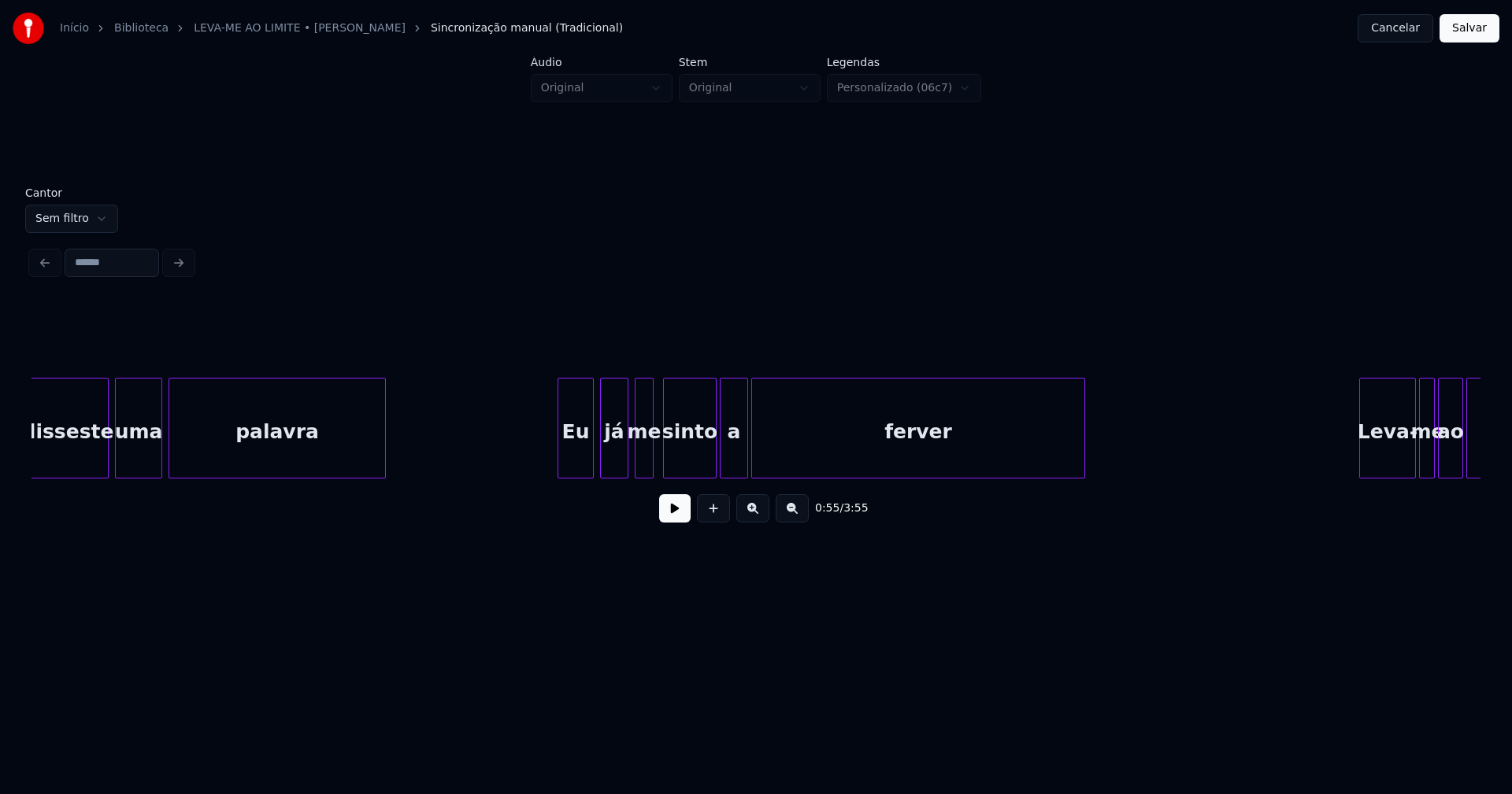
click at [561, 462] on div at bounding box center [561, 428] width 5 height 99
click at [707, 470] on div "sinto" at bounding box center [685, 428] width 45 height 100
click at [728, 470] on div "a" at bounding box center [729, 432] width 27 height 107
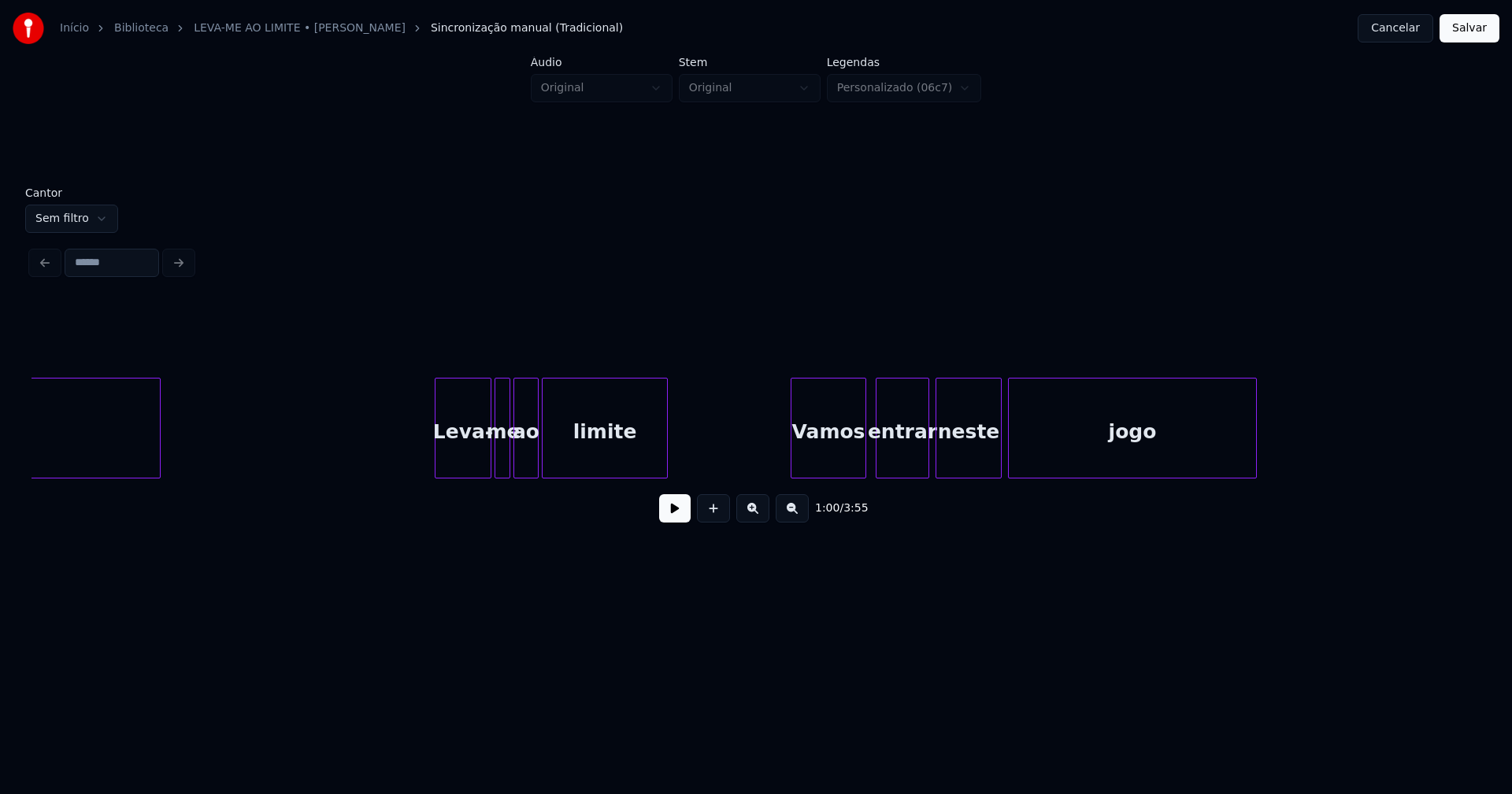
scroll to position [0, 9824]
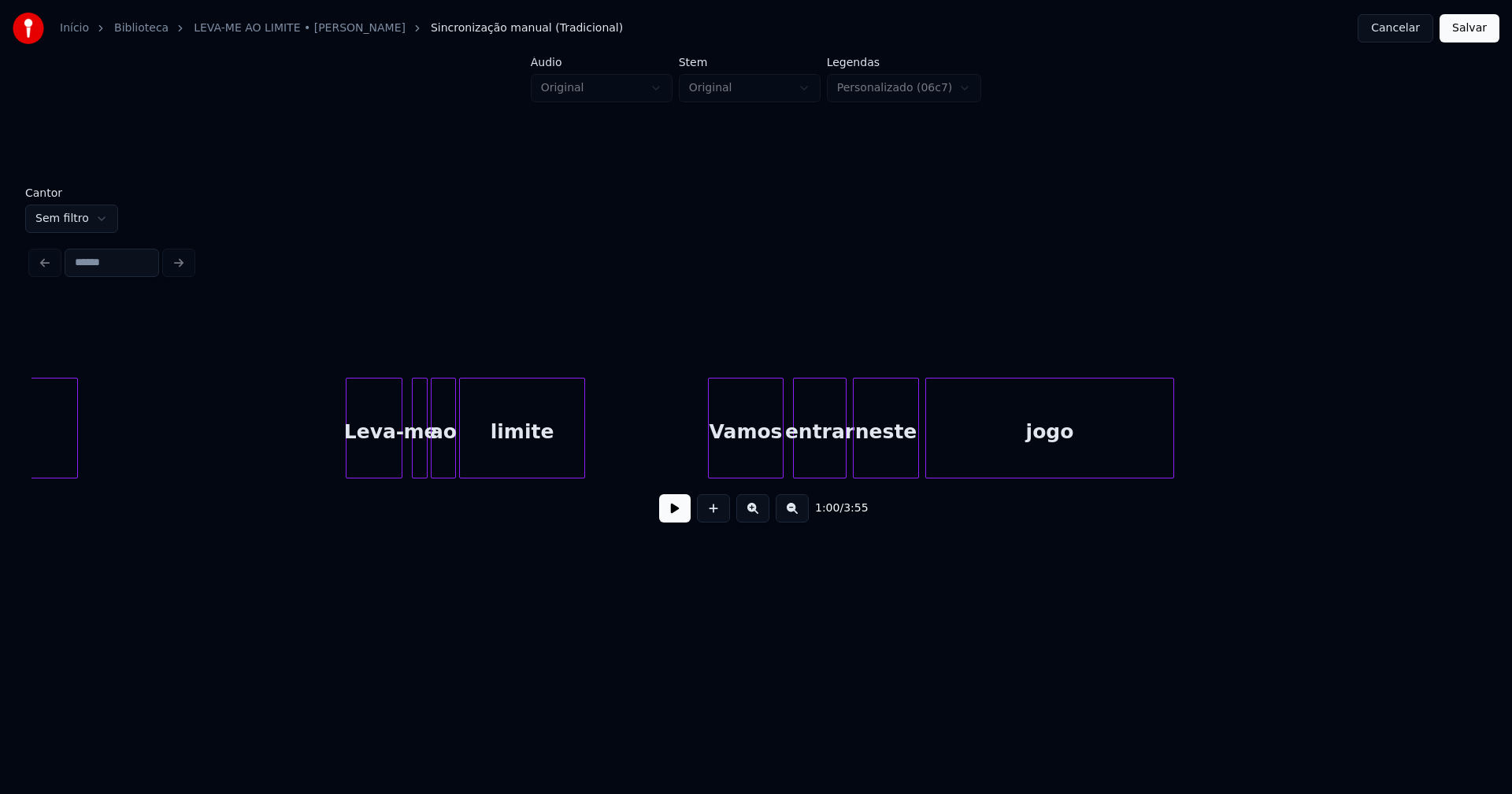
click at [387, 460] on div "Leva-" at bounding box center [373, 432] width 55 height 107
click at [740, 459] on div "Vamos" at bounding box center [743, 432] width 74 height 107
click at [823, 466] on div "entrar" at bounding box center [813, 432] width 52 height 107
click at [888, 464] on div "neste" at bounding box center [880, 432] width 65 height 107
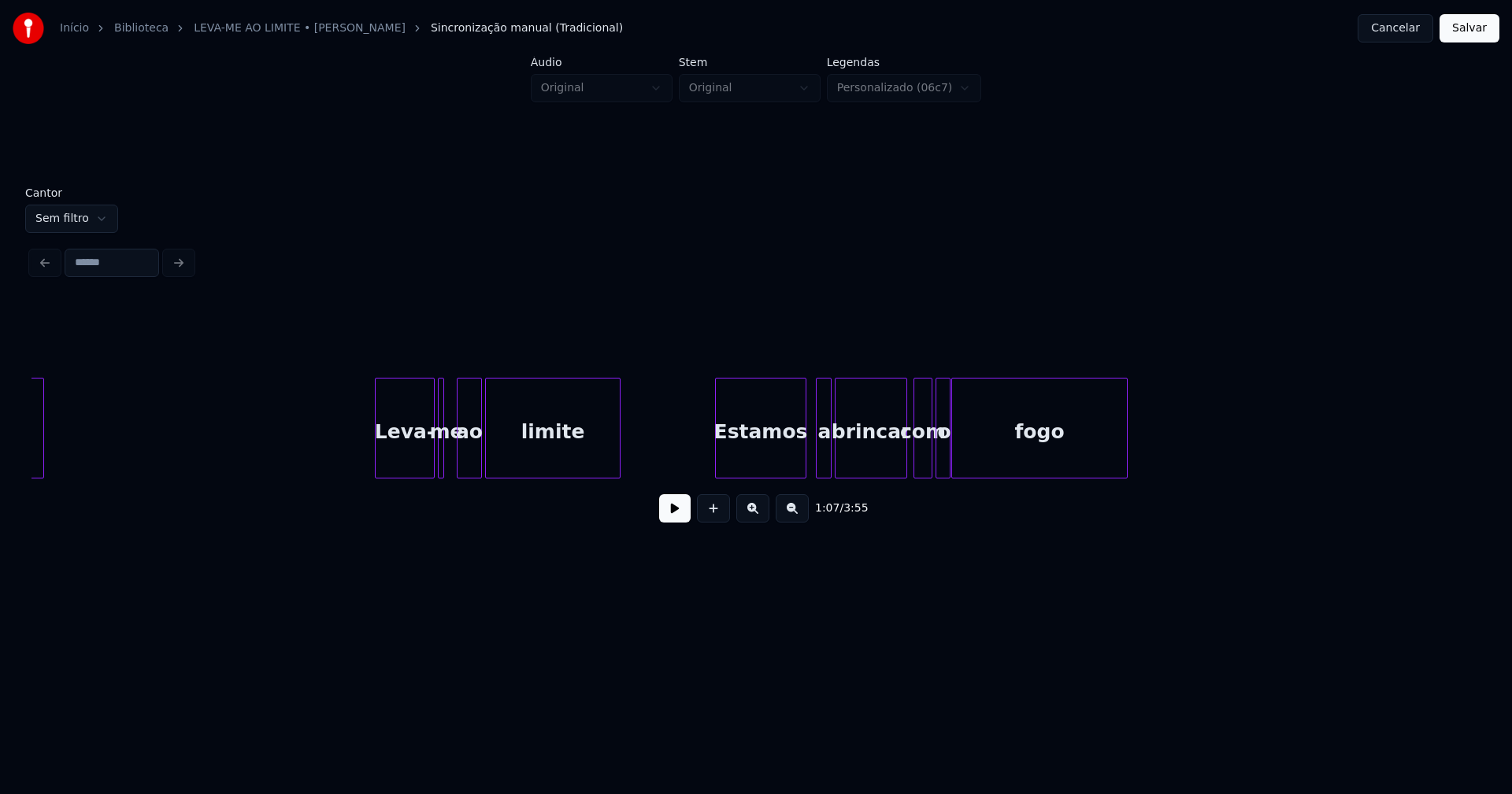
scroll to position [0, 10975]
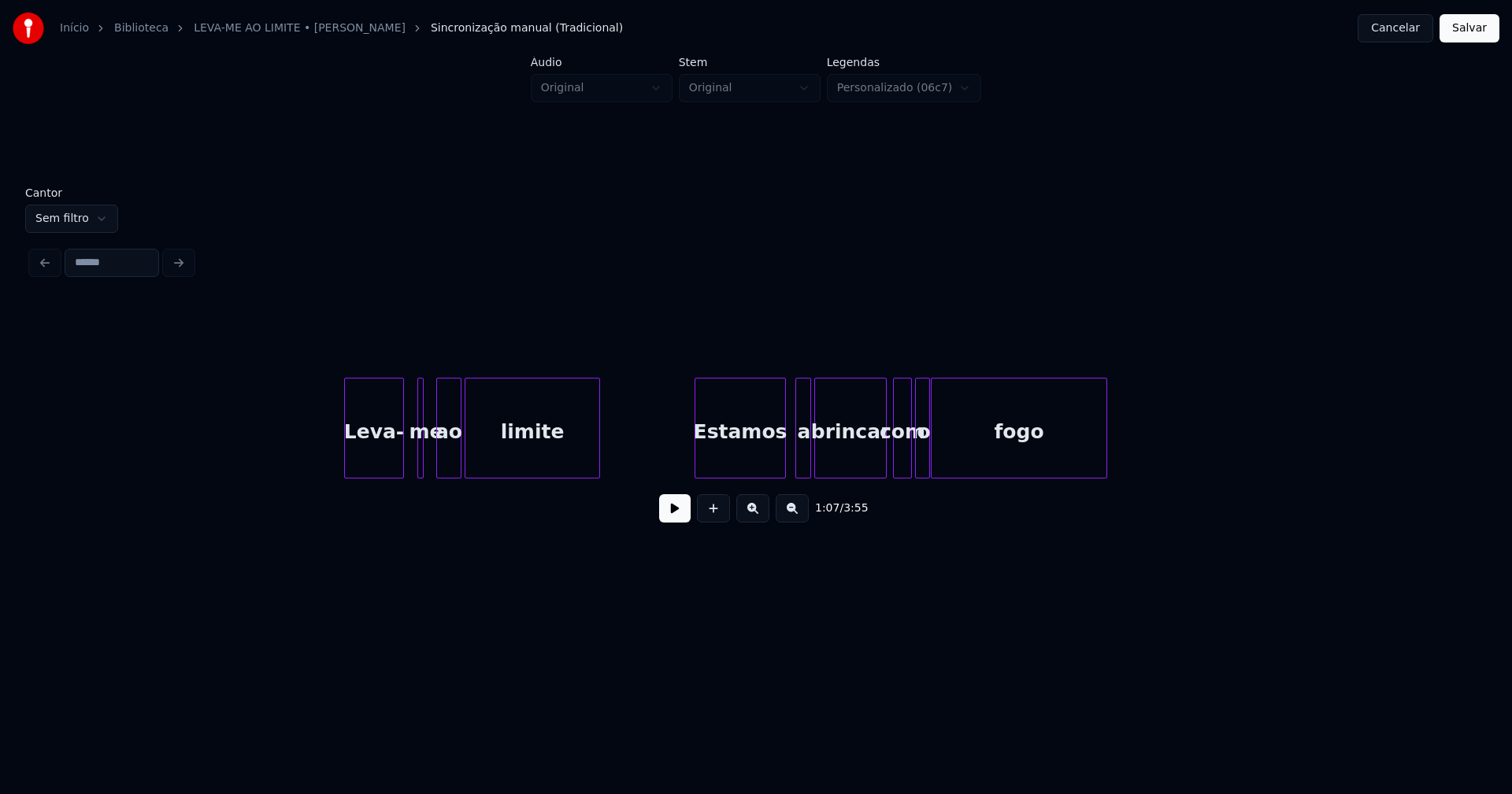
click at [370, 468] on div "Leva-" at bounding box center [373, 432] width 58 height 107
click at [432, 466] on div at bounding box center [430, 428] width 5 height 99
click at [397, 461] on div "Leva-" at bounding box center [373, 432] width 58 height 107
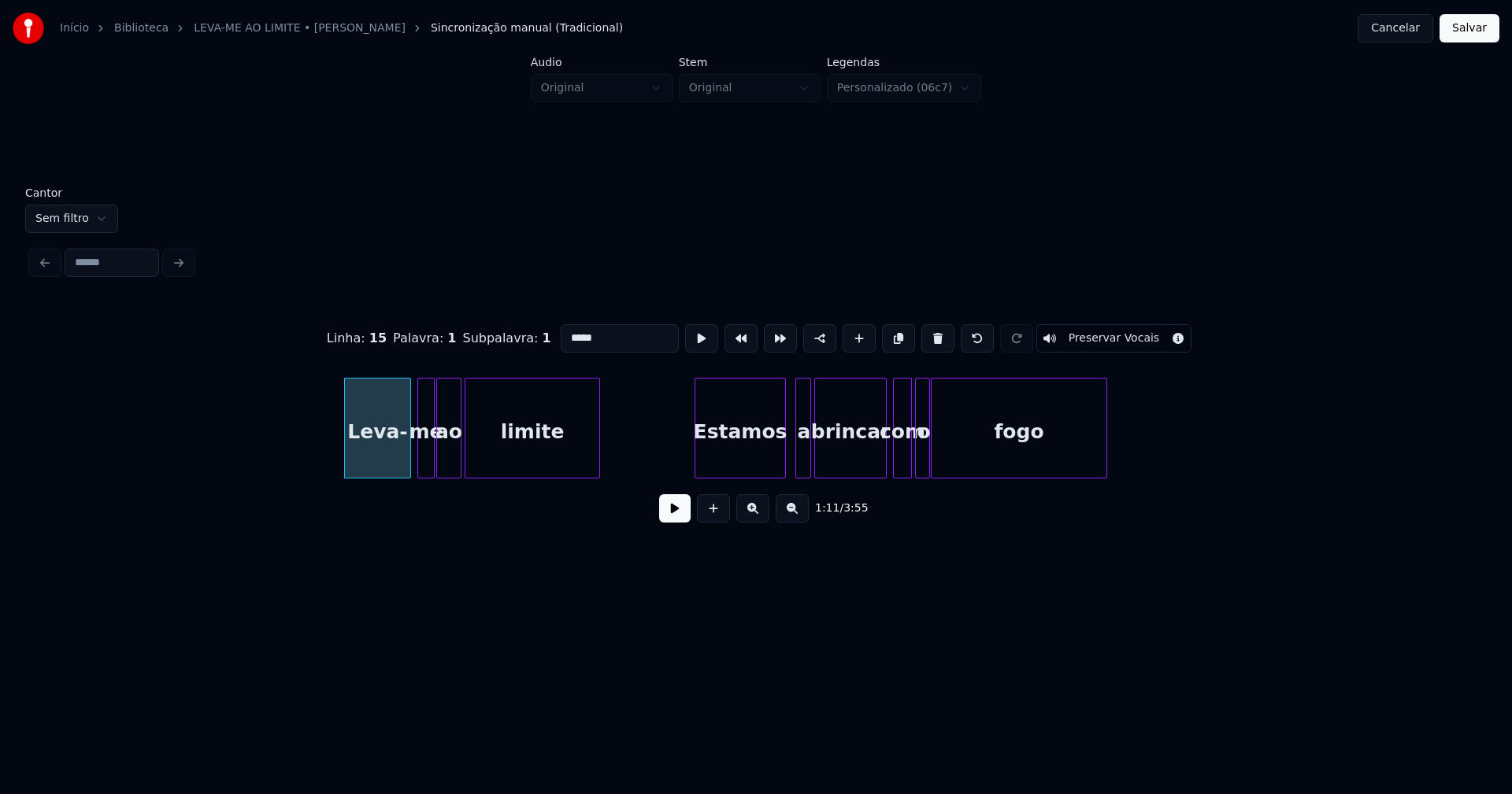
click at [407, 463] on div at bounding box center [408, 428] width 5 height 99
click at [746, 461] on div "Estamos" at bounding box center [736, 432] width 90 height 107
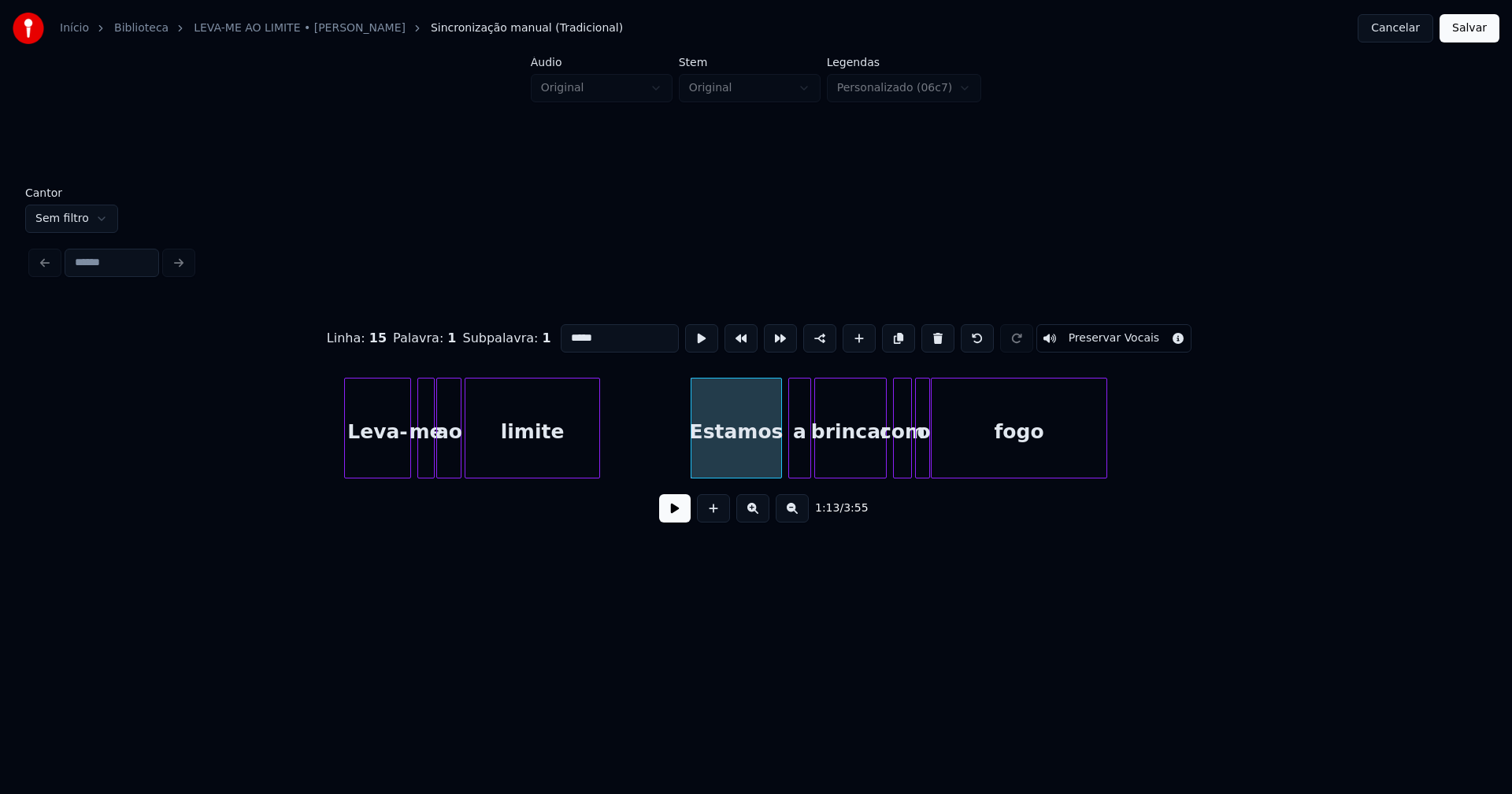
click at [792, 463] on div at bounding box center [791, 428] width 5 height 99
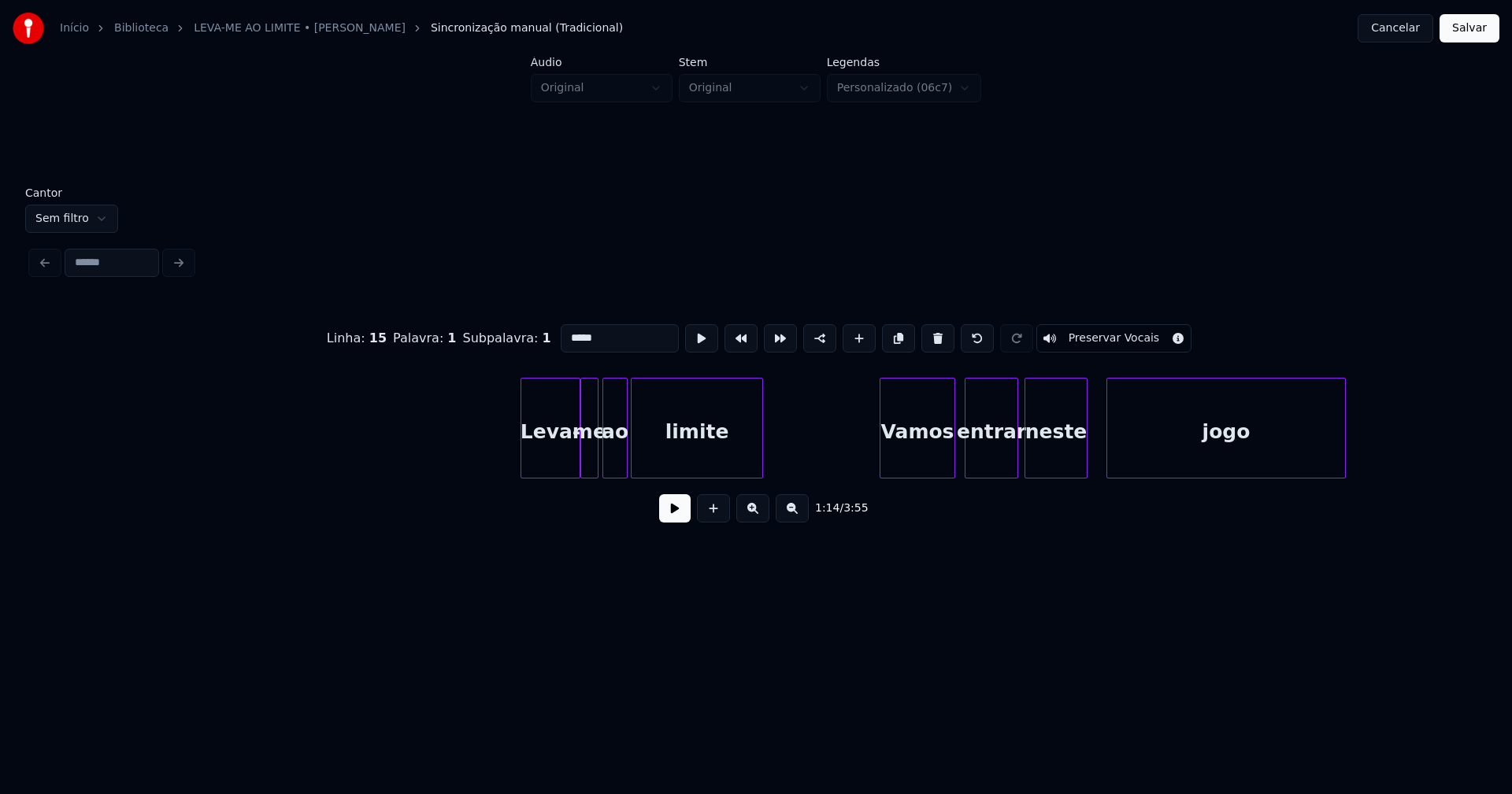
scroll to position [0, 12187]
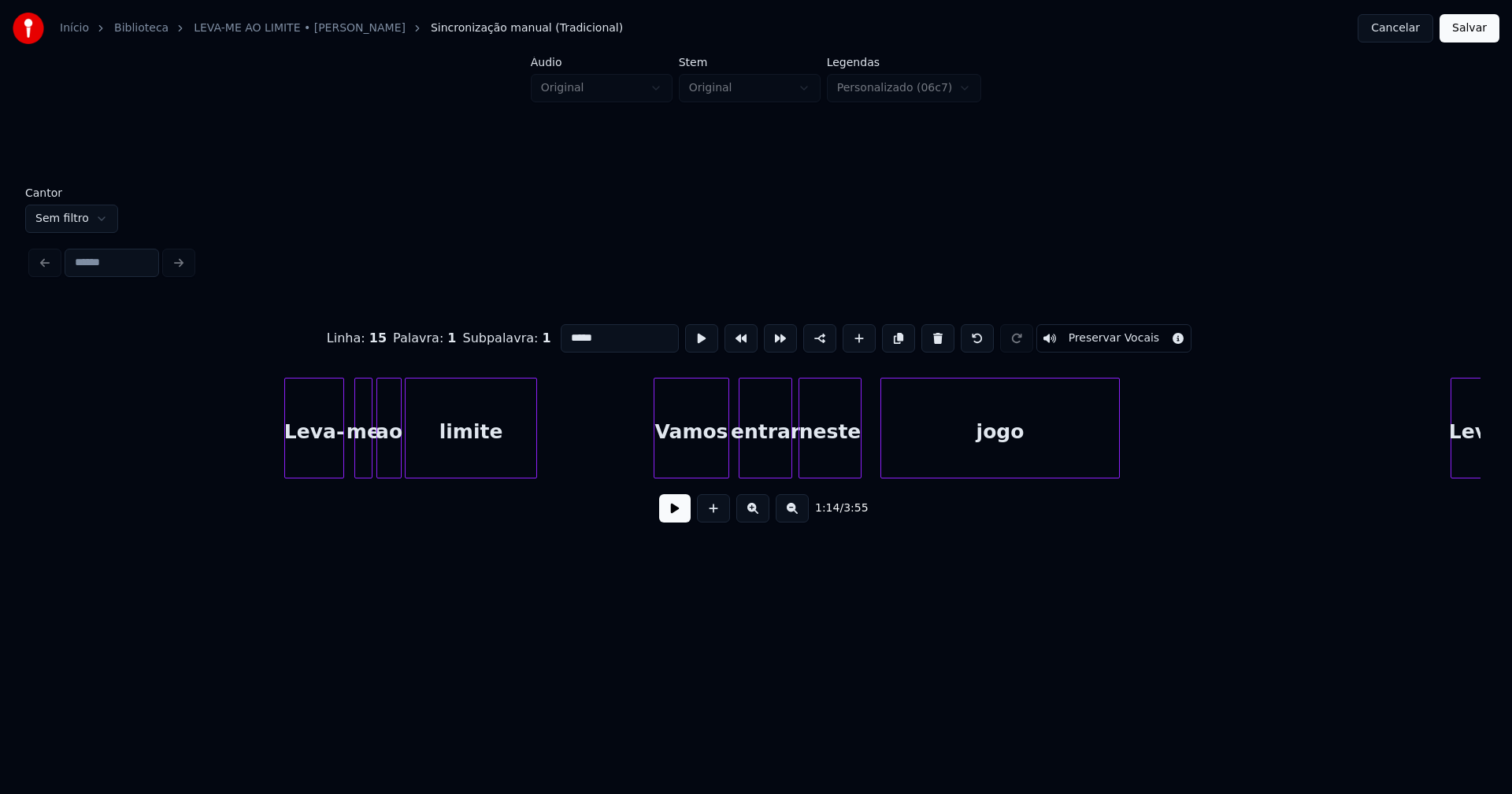
click at [318, 465] on div "Leva-" at bounding box center [313, 432] width 58 height 107
click at [352, 464] on div at bounding box center [352, 428] width 5 height 99
click at [679, 453] on div "Vamos" at bounding box center [687, 432] width 74 height 107
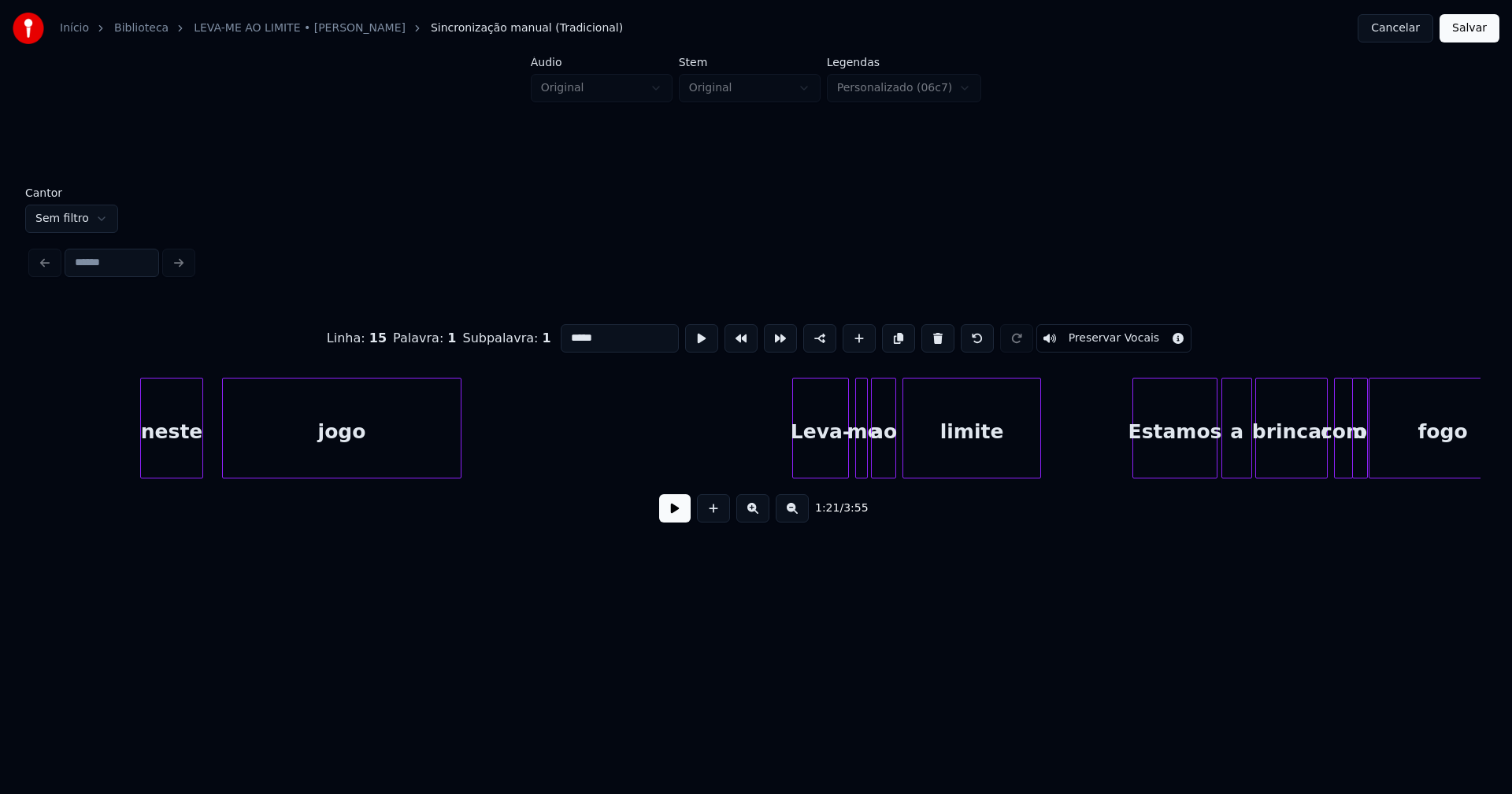
scroll to position [0, 13071]
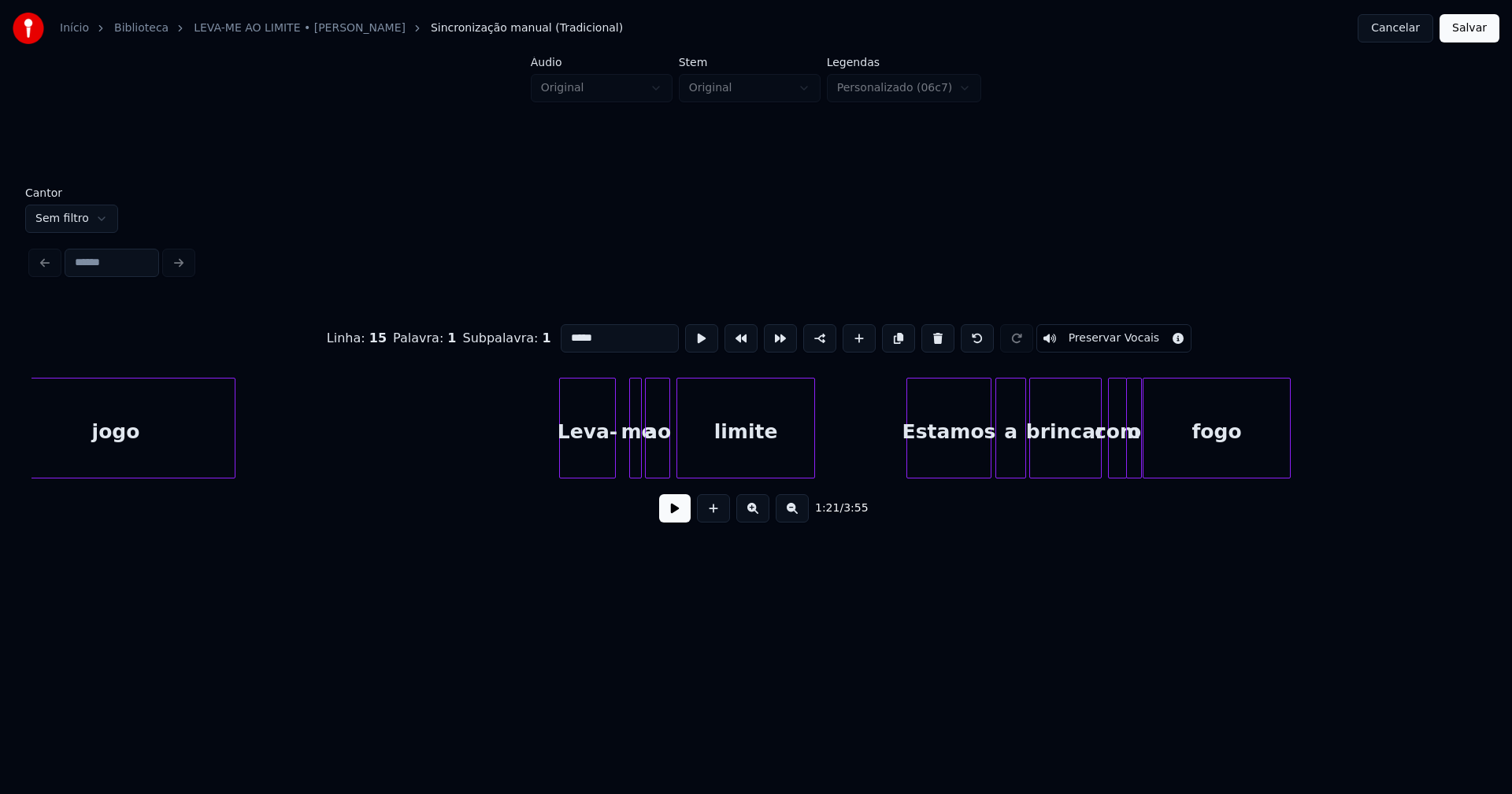
click at [589, 466] on div "Leva-" at bounding box center [587, 432] width 55 height 107
click at [621, 454] on div at bounding box center [619, 428] width 5 height 99
click at [944, 454] on div "Estamos" at bounding box center [944, 432] width 84 height 107
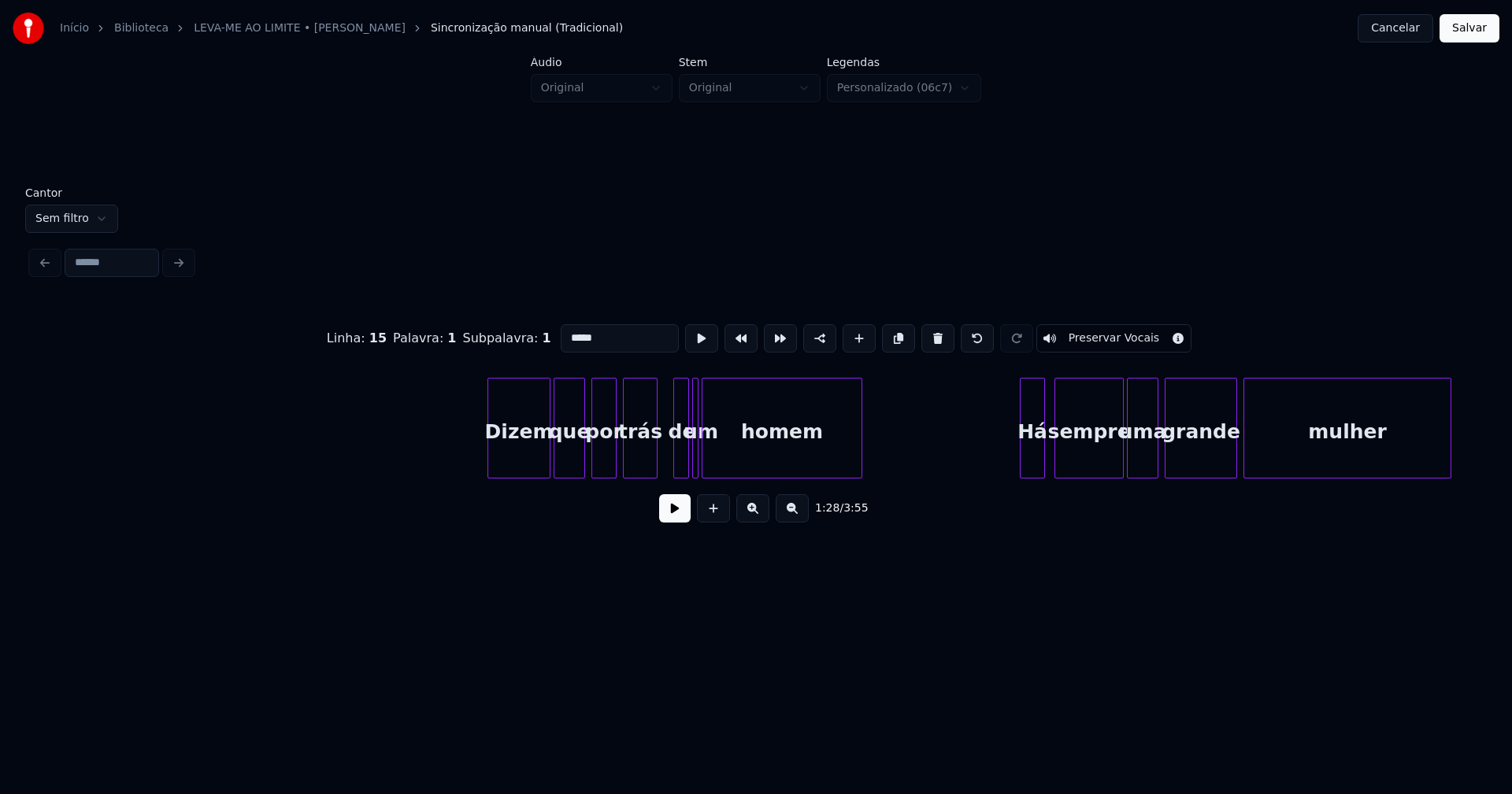
scroll to position [0, 16421]
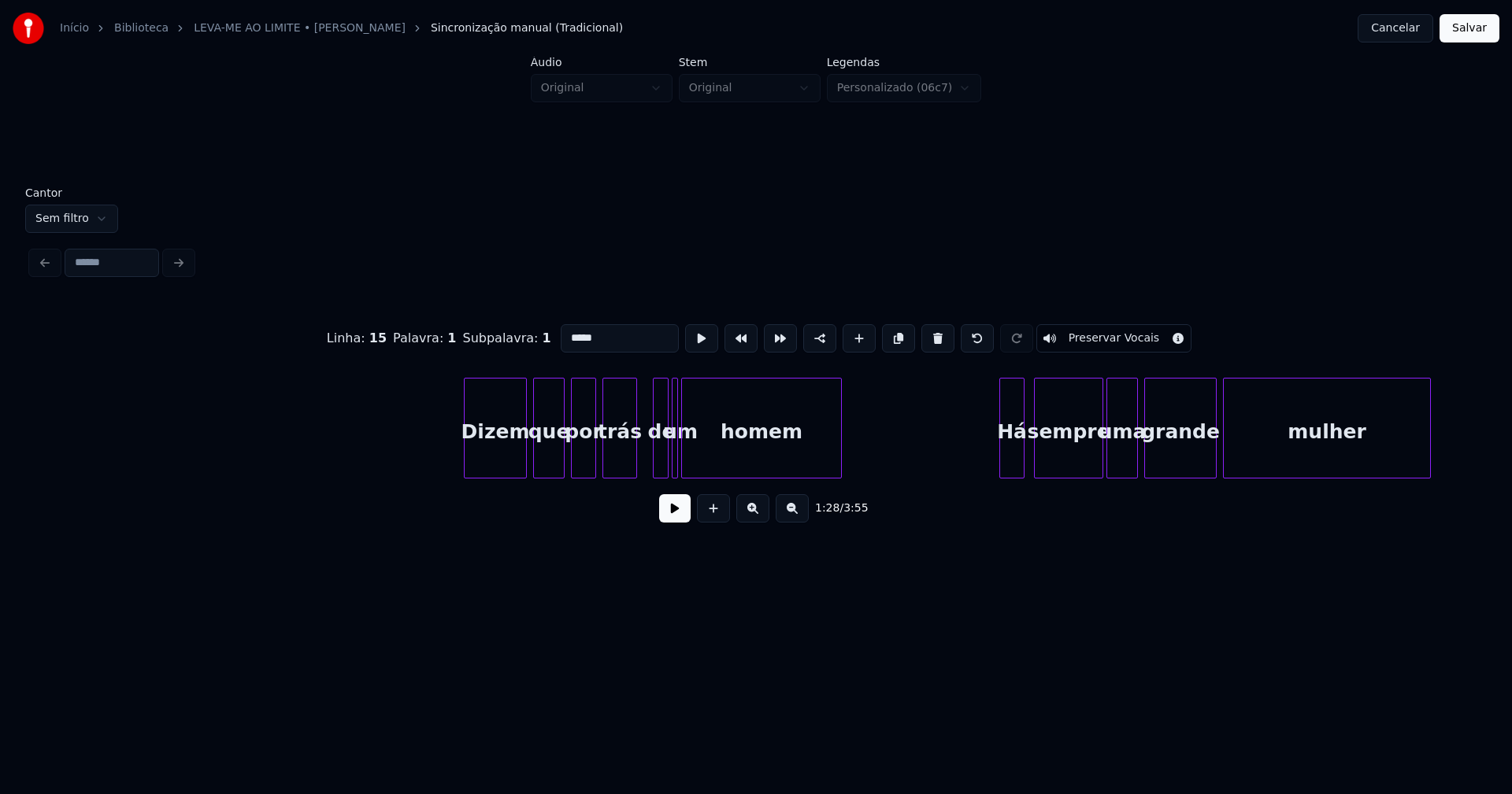
click at [498, 464] on div "Dizem" at bounding box center [495, 432] width 61 height 107
click at [652, 465] on div "de" at bounding box center [653, 432] width 16 height 107
click at [673, 456] on div at bounding box center [675, 428] width 5 height 99
click at [665, 447] on div at bounding box center [667, 428] width 5 height 99
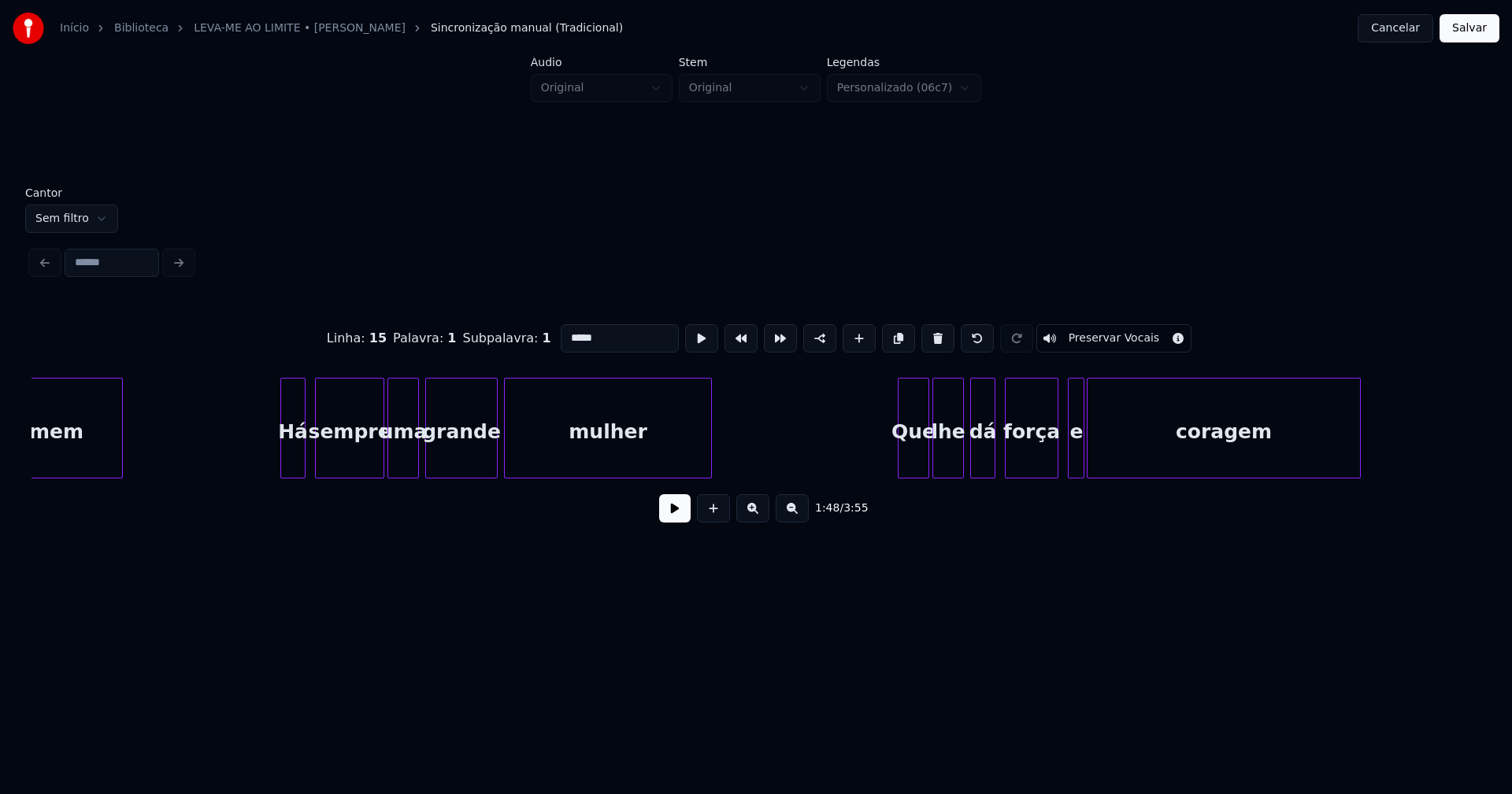
scroll to position [0, 17181]
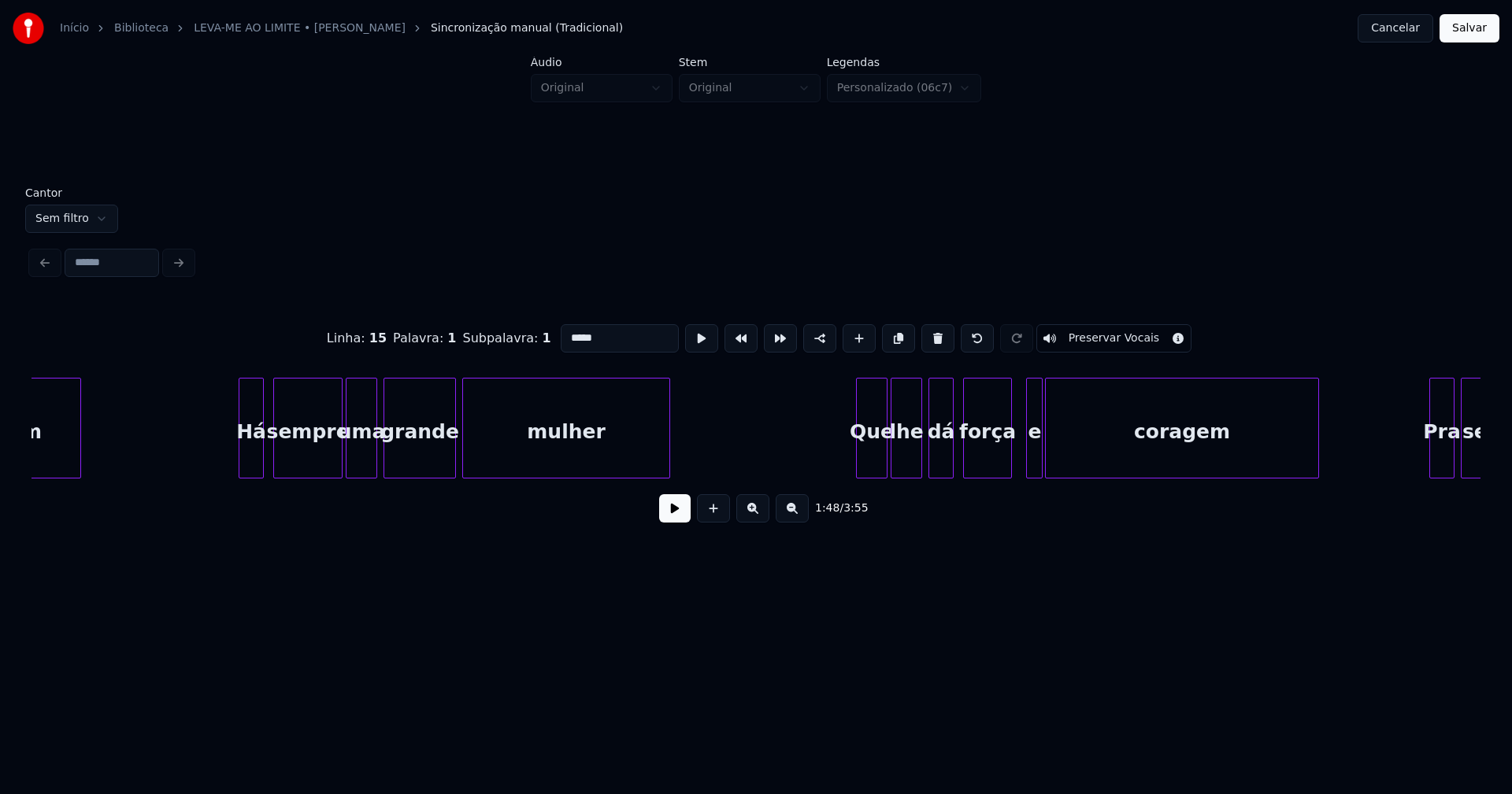
click at [1010, 460] on div at bounding box center [1009, 428] width 5 height 99
click at [1023, 465] on div "e" at bounding box center [1024, 432] width 16 height 107
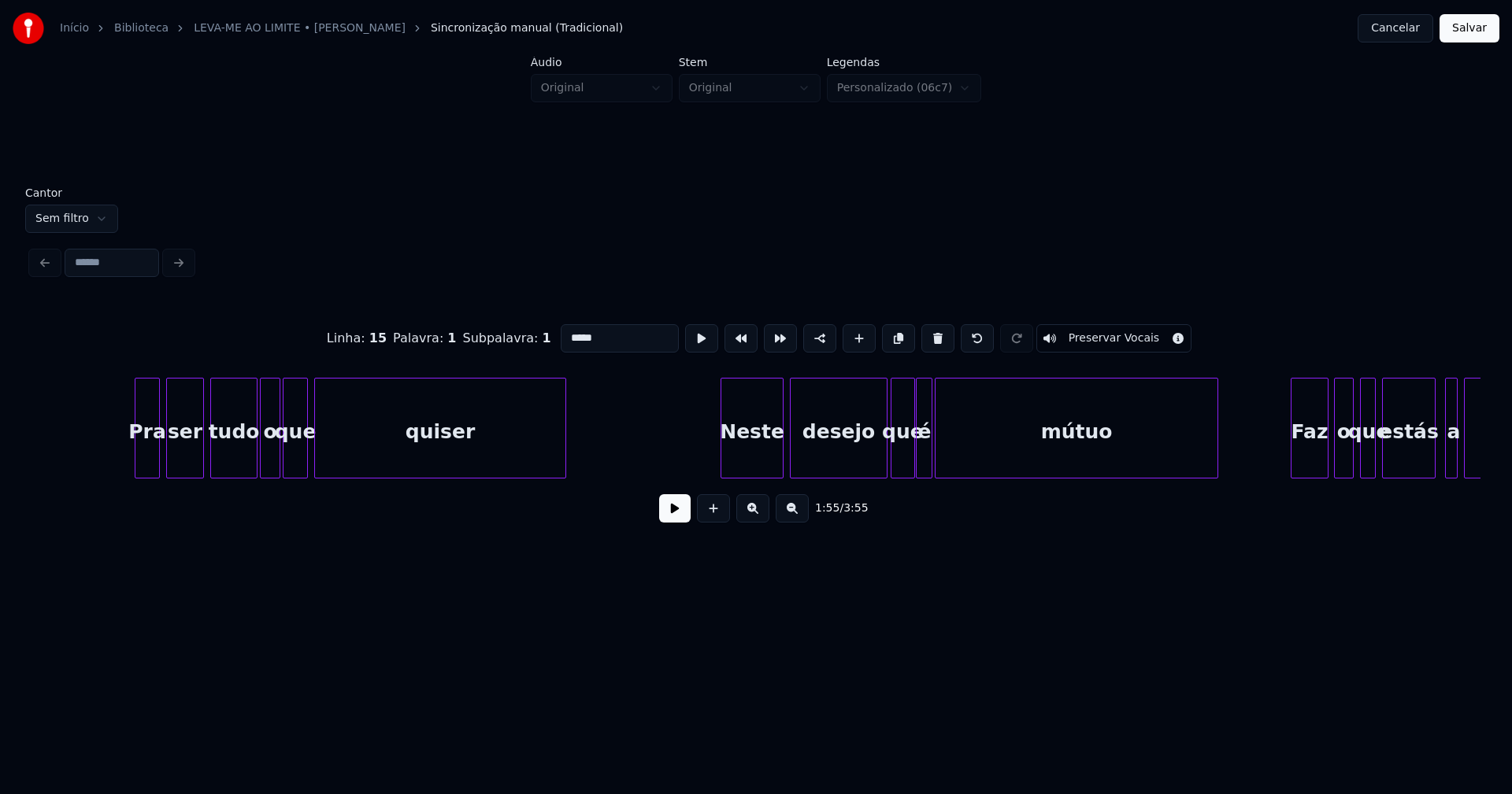
scroll to position [0, 18559]
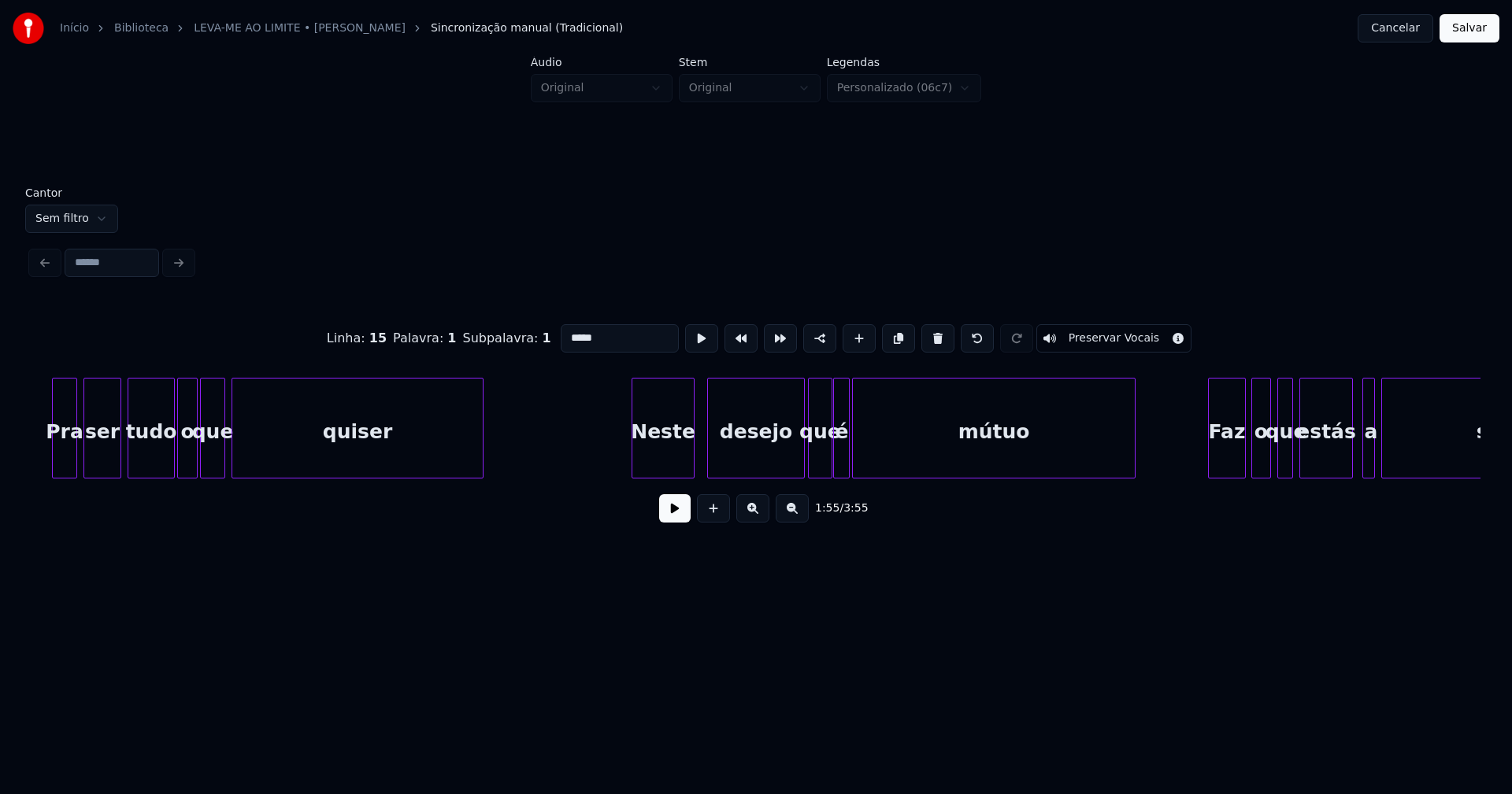
click at [682, 474] on div "Pra ser tudo o que quiser Neste desejo que é mútuo Faz o que estás a sentir" at bounding box center [755, 428] width 1449 height 100
click at [699, 454] on div at bounding box center [697, 428] width 5 height 99
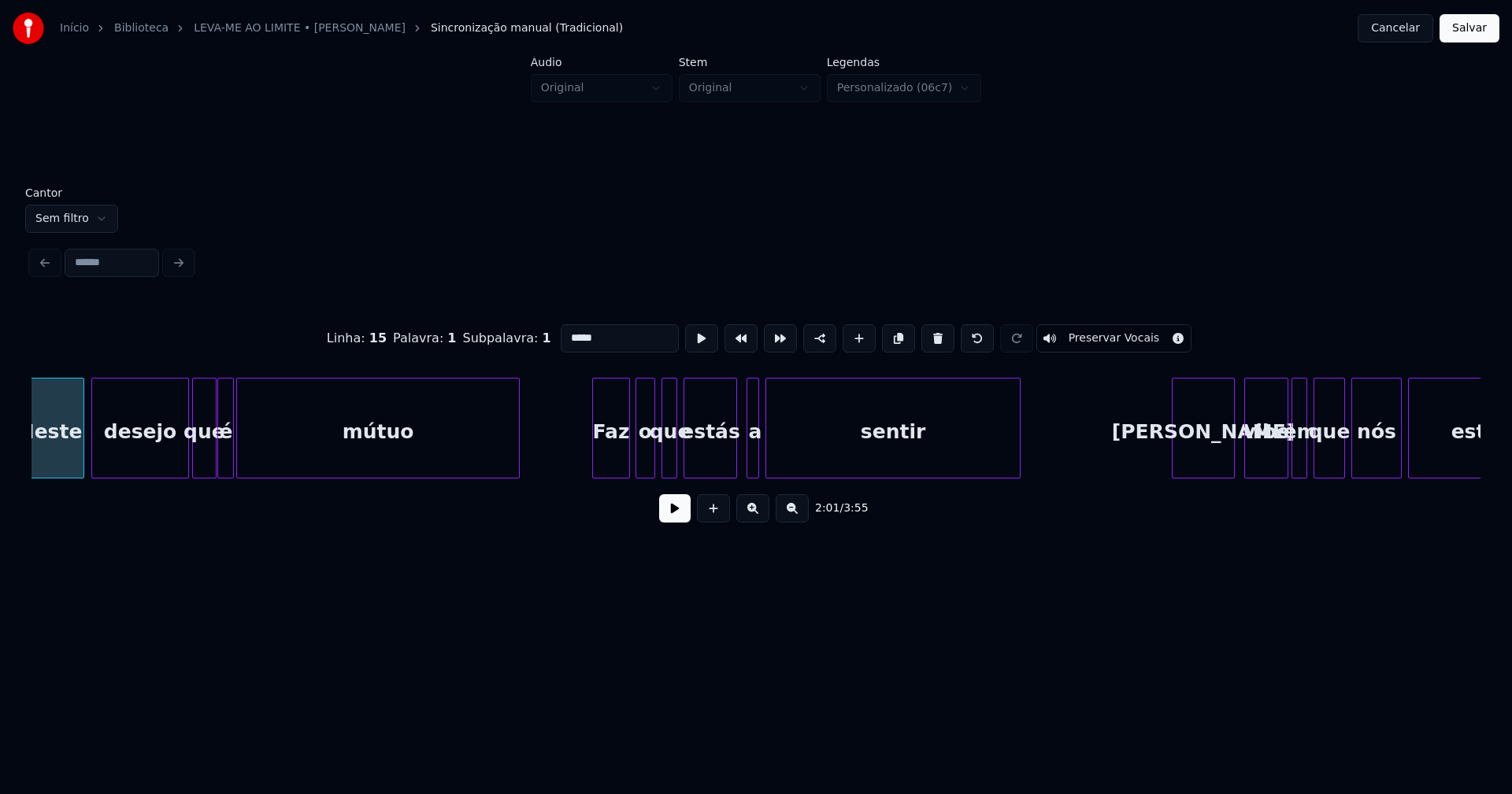
scroll to position [0, 19195]
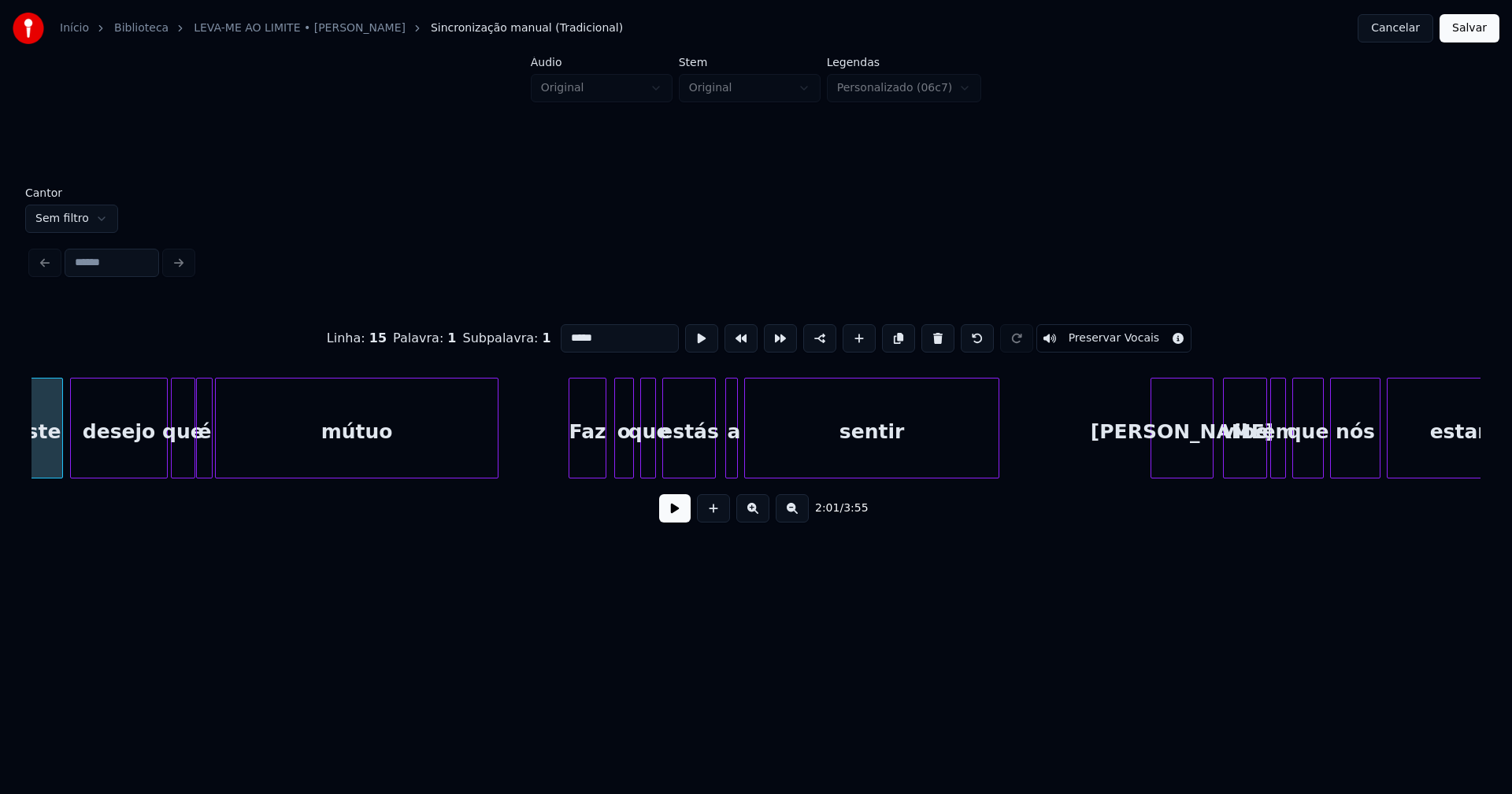
click at [591, 465] on div "Faz" at bounding box center [587, 432] width 36 height 107
click at [620, 462] on div "o" at bounding box center [619, 432] width 18 height 107
click at [716, 467] on div at bounding box center [719, 428] width 5 height 99
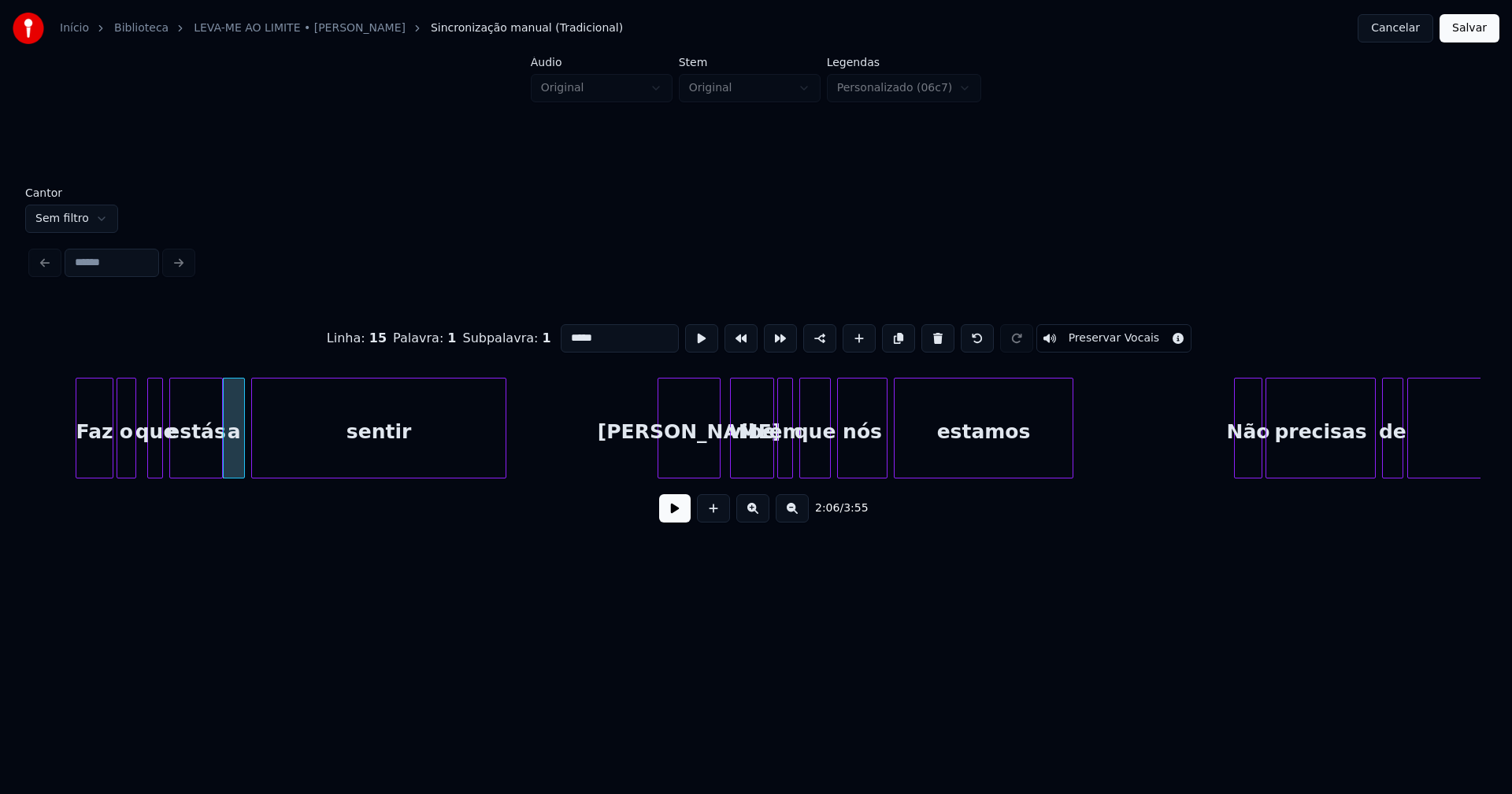
scroll to position [0, 19750]
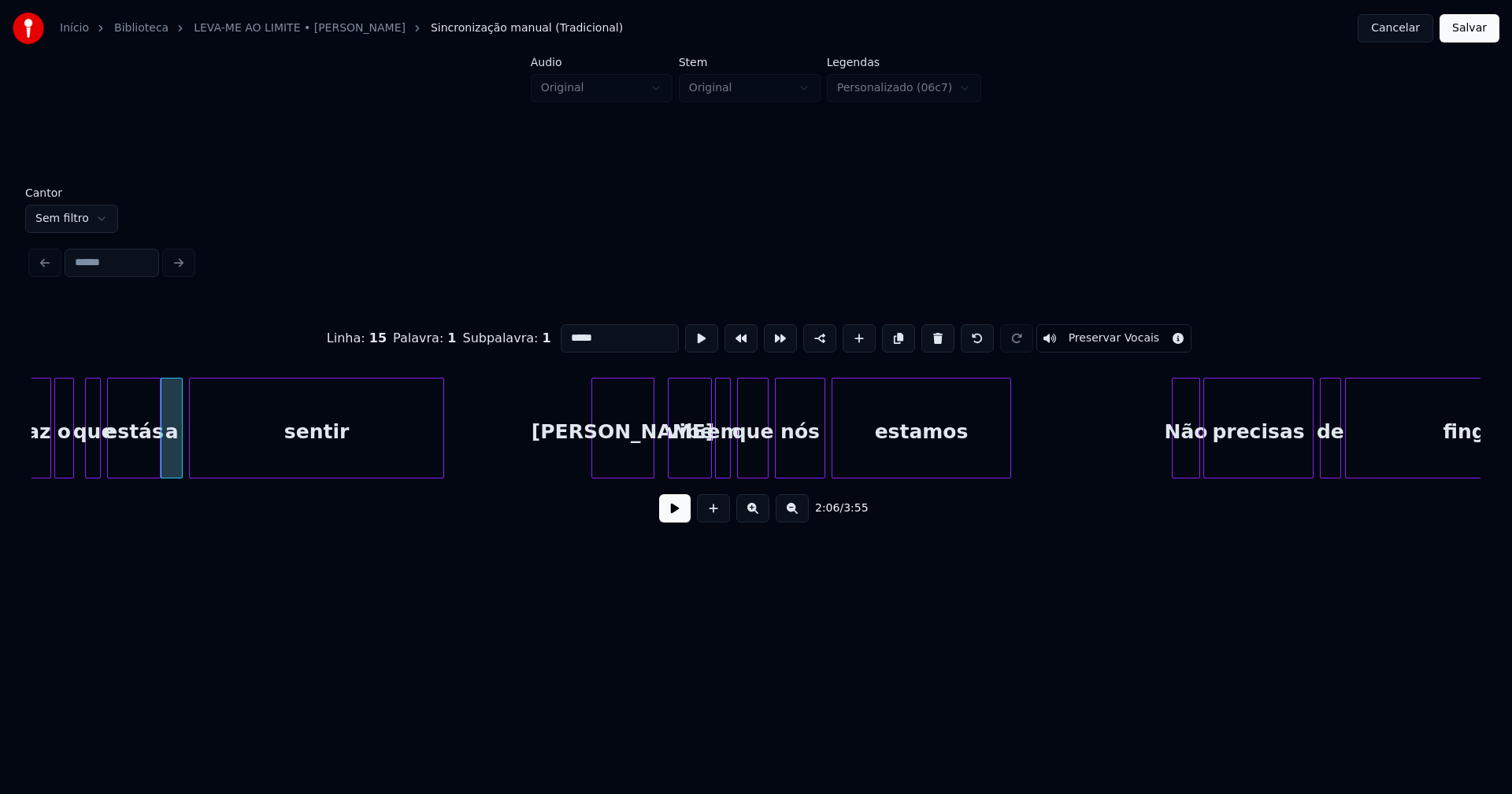
click at [633, 466] on div "[PERSON_NAME]" at bounding box center [622, 432] width 61 height 107
click at [693, 458] on div "vibe" at bounding box center [683, 432] width 42 height 107
click at [696, 462] on div at bounding box center [696, 428] width 5 height 99
click at [713, 457] on div at bounding box center [715, 428] width 5 height 99
click at [713, 458] on div "em" at bounding box center [714, 432] width 19 height 107
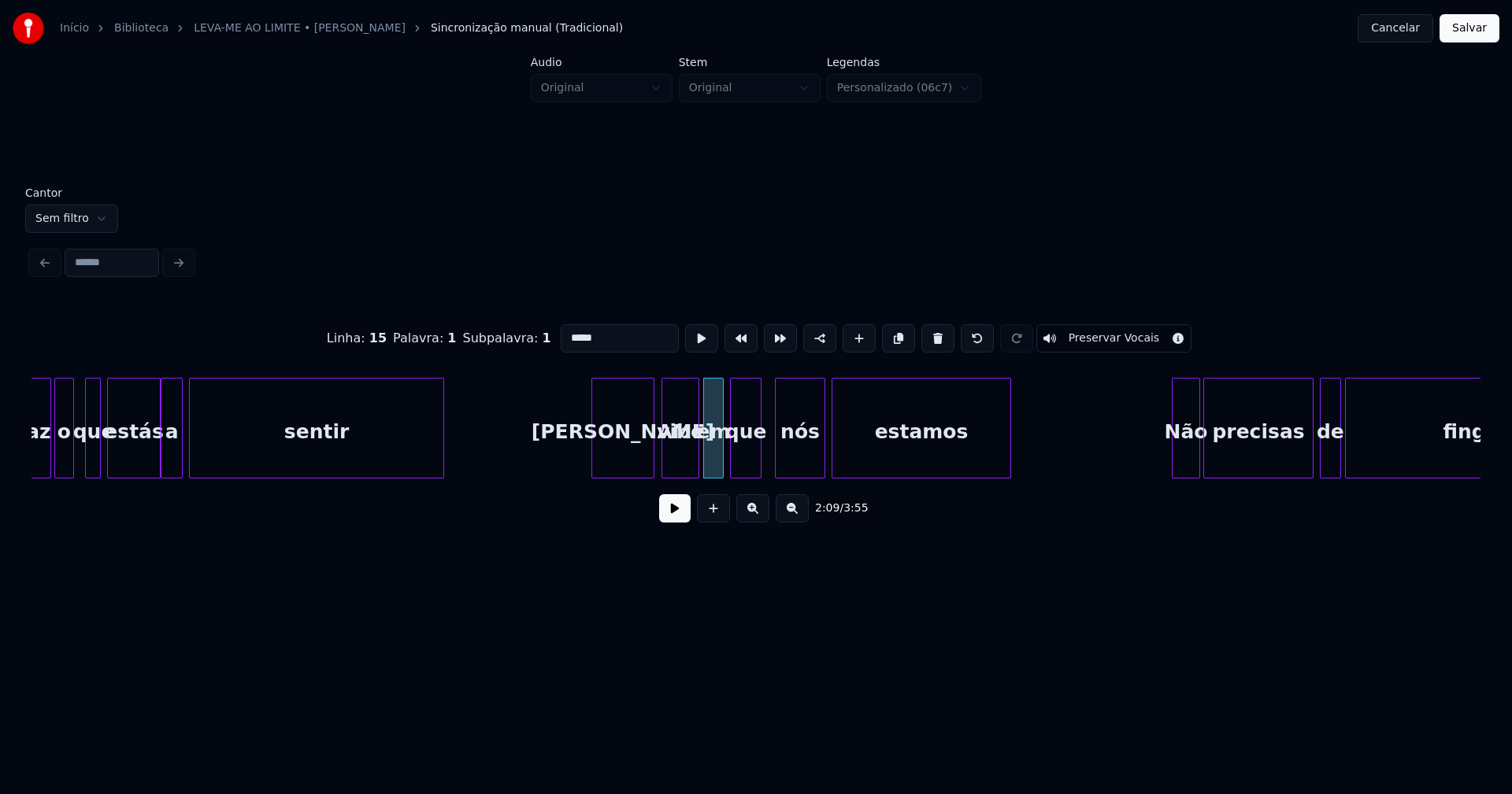
click at [749, 463] on div "que" at bounding box center [746, 432] width 30 height 107
click at [843, 454] on div at bounding box center [844, 428] width 5 height 99
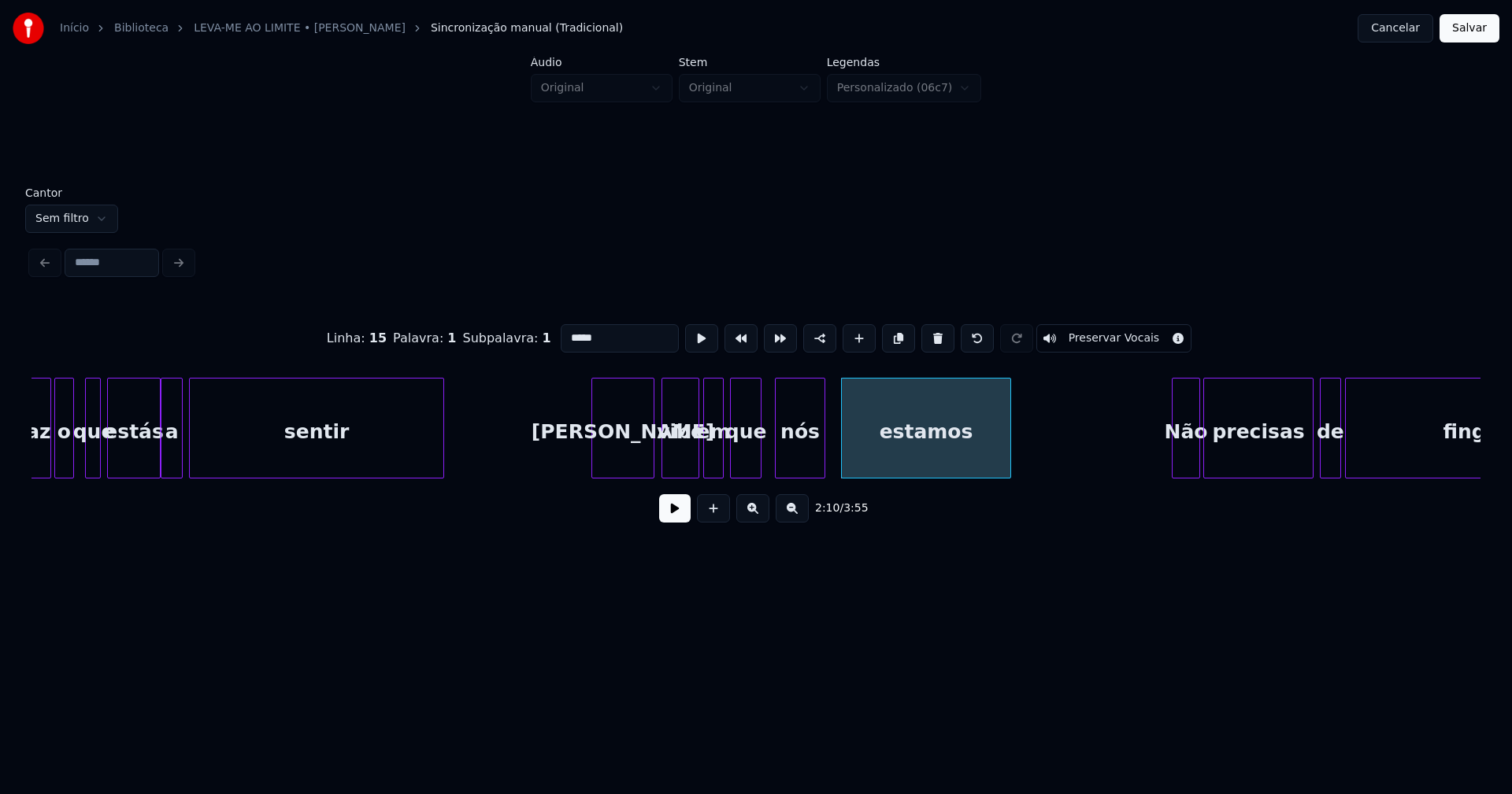
click at [818, 450] on div "nós" at bounding box center [800, 432] width 49 height 107
type input "***"
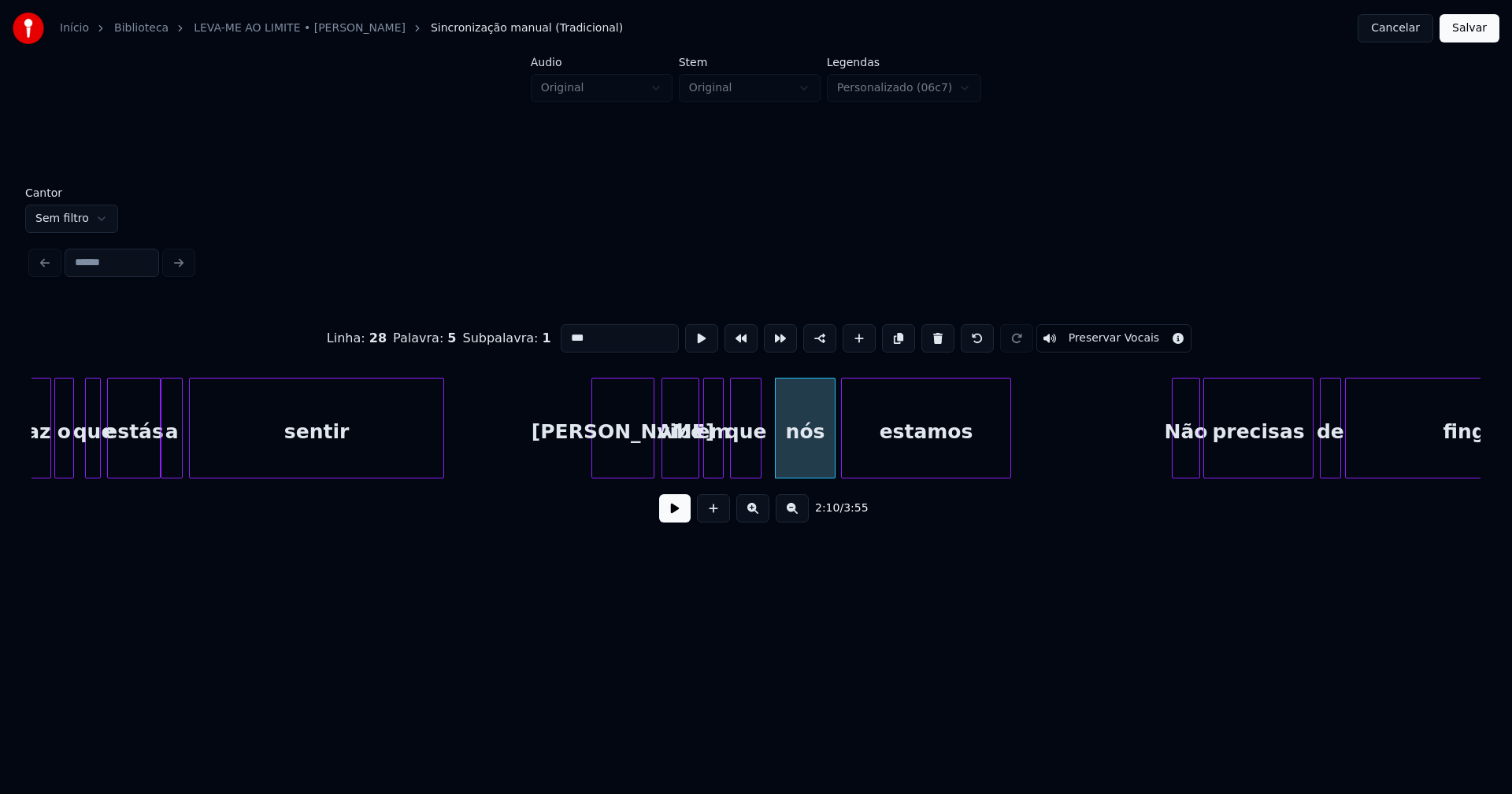
click at [831, 446] on div at bounding box center [833, 428] width 5 height 99
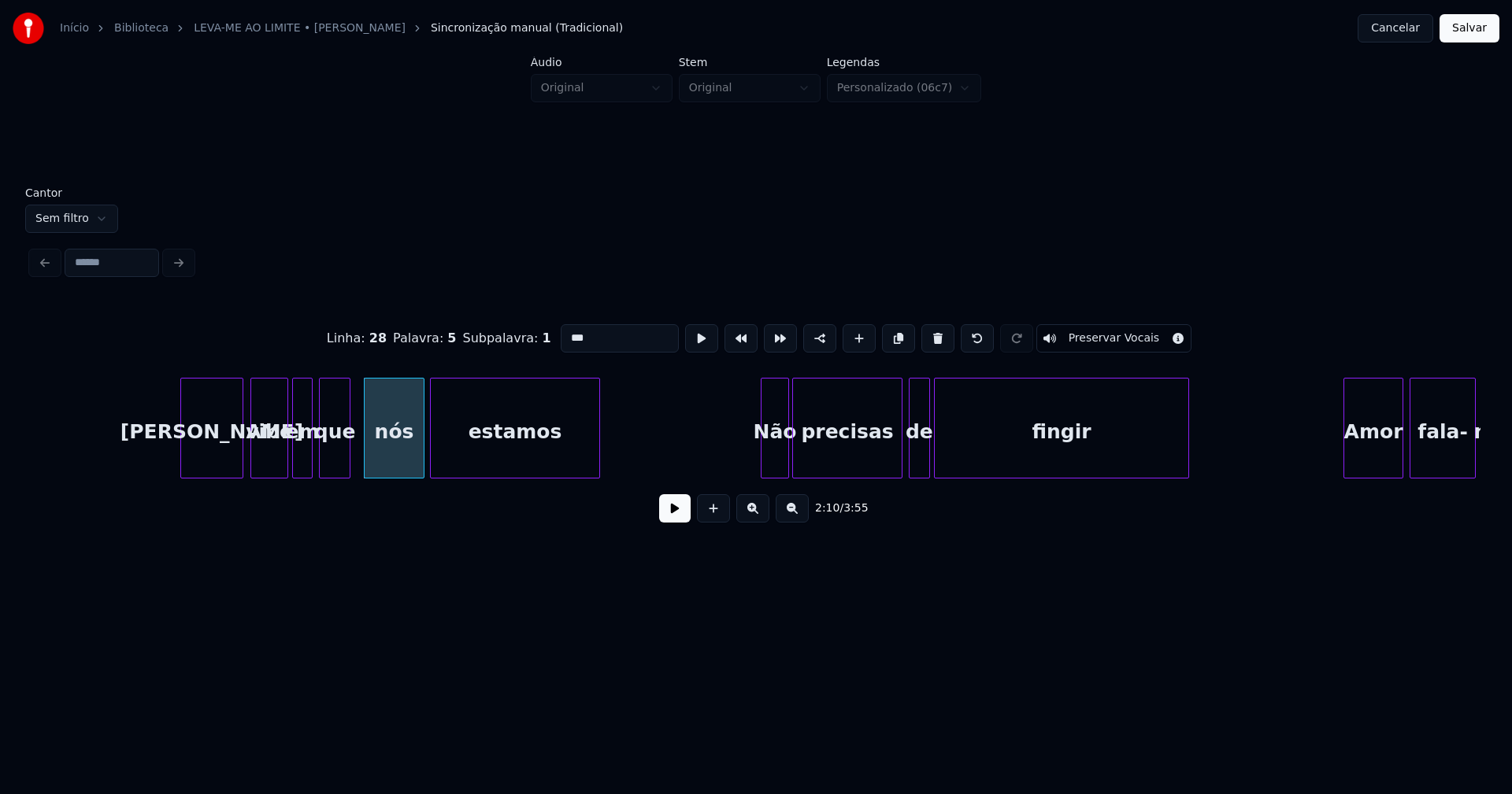
scroll to position [0, 20367]
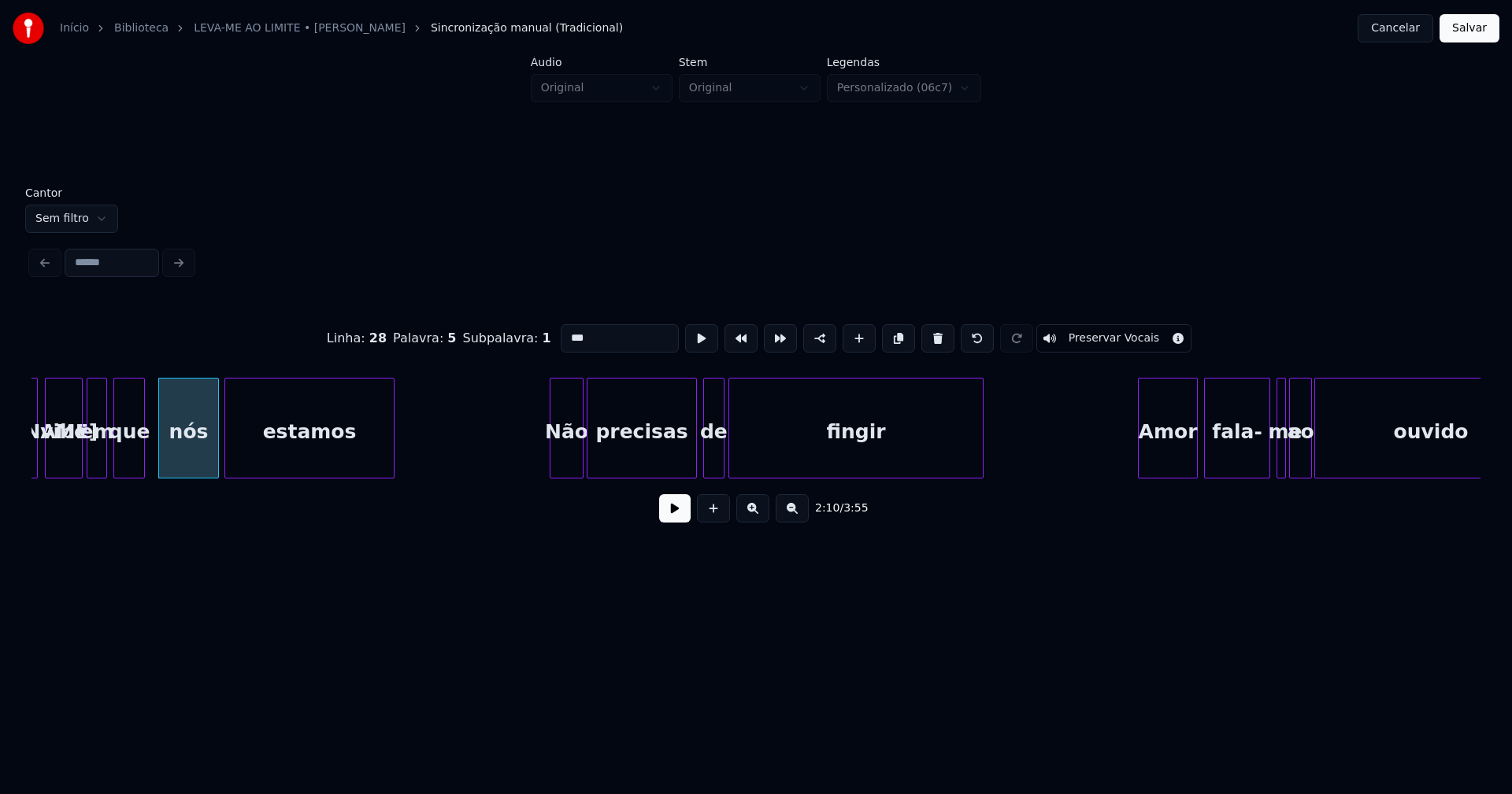
click at [555, 459] on div at bounding box center [553, 428] width 5 height 99
click at [1165, 446] on div "Amor" at bounding box center [1160, 432] width 58 height 107
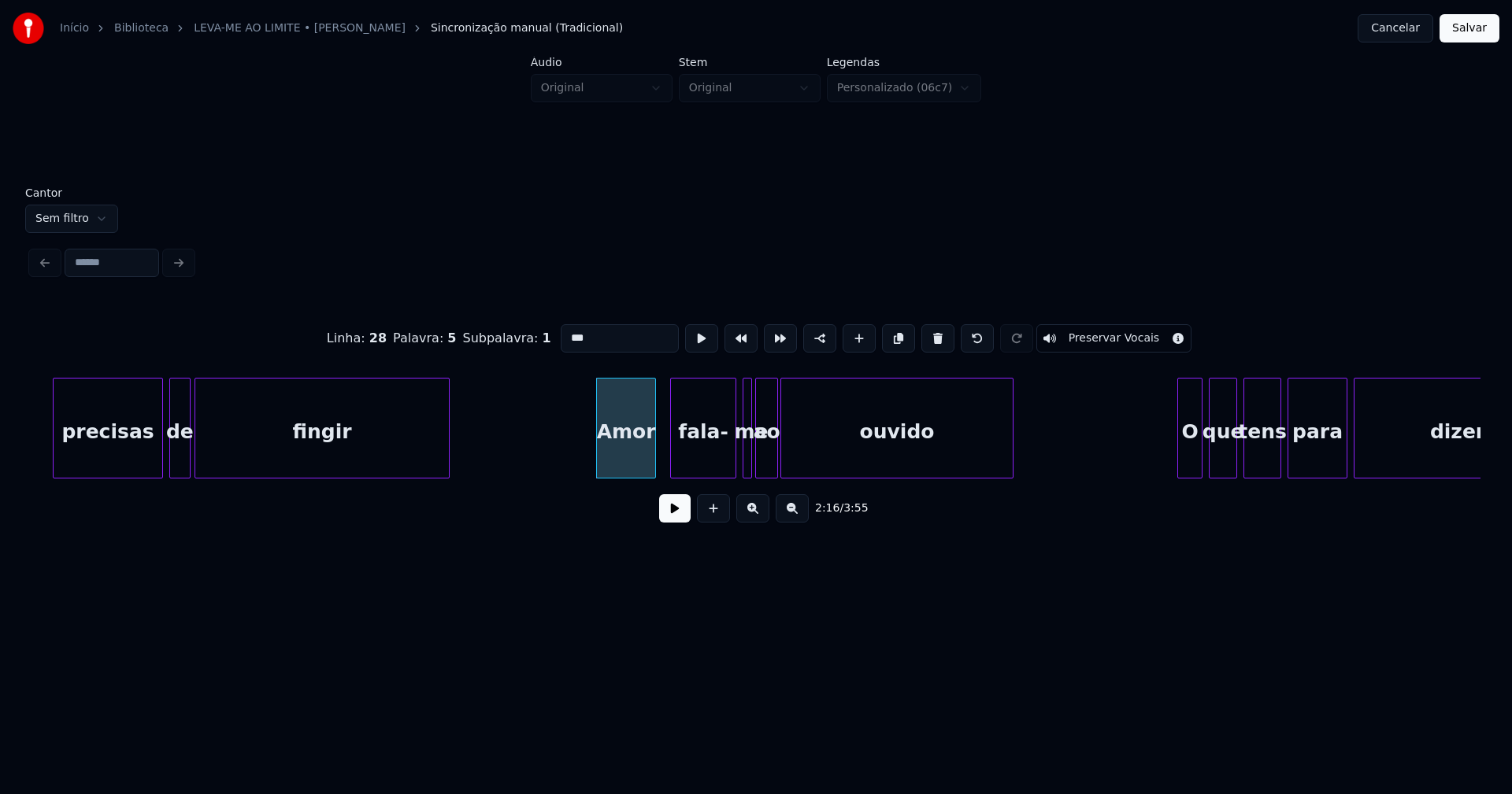
scroll to position [0, 20983]
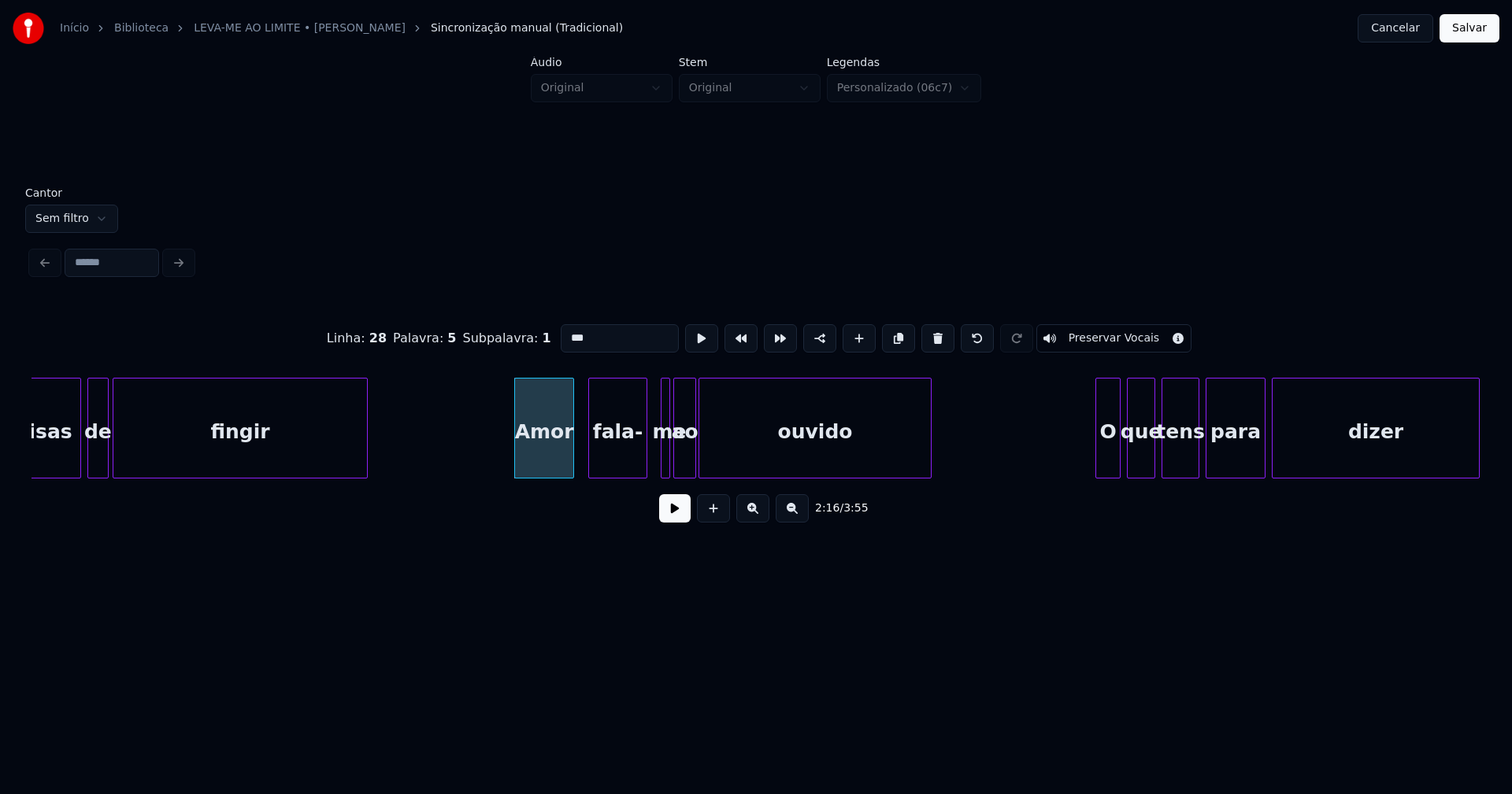
click at [644, 465] on div at bounding box center [644, 428] width 5 height 99
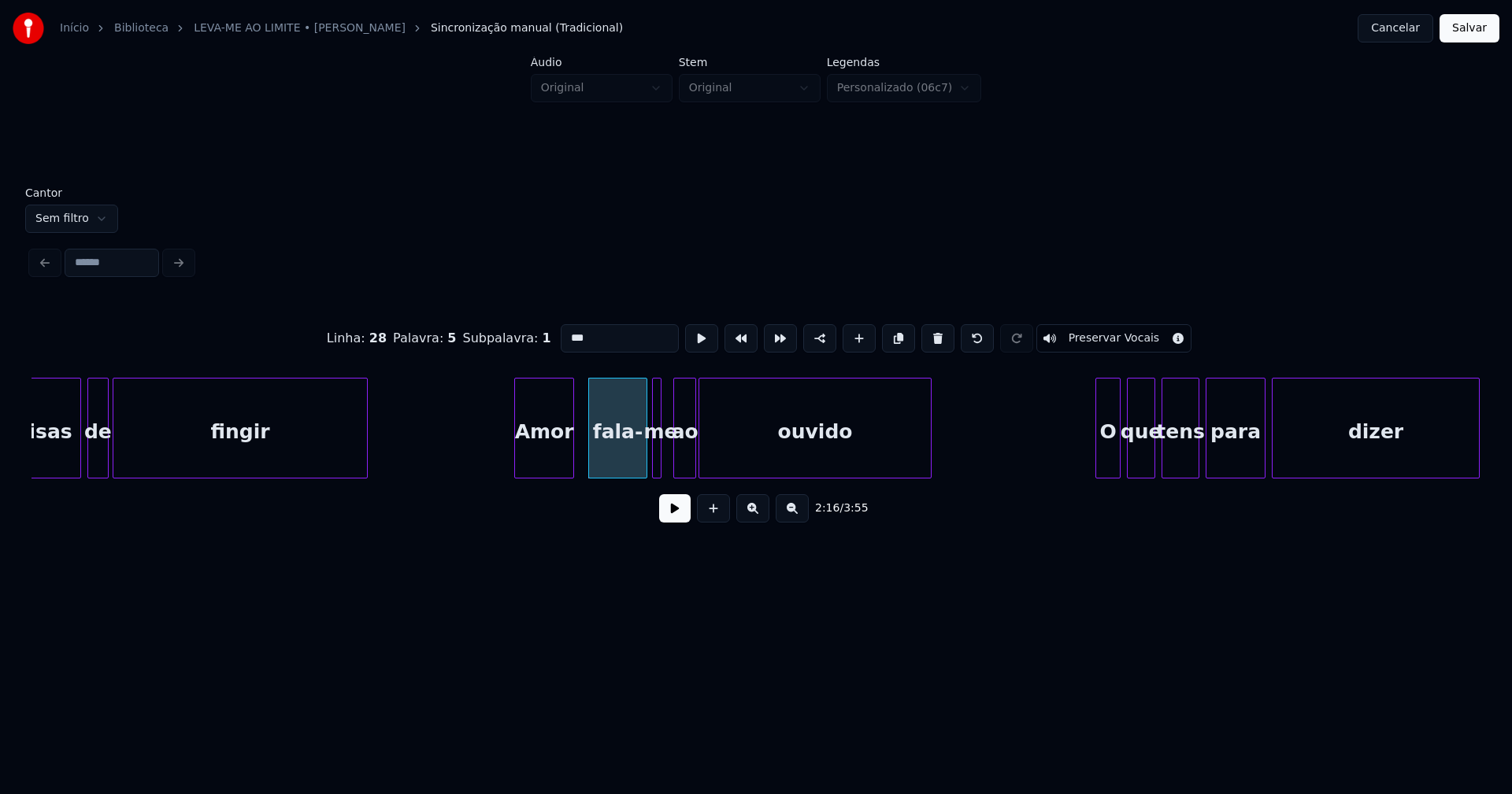
click at [652, 461] on div "me" at bounding box center [657, 428] width 10 height 100
click at [667, 456] on div at bounding box center [667, 428] width 5 height 99
click at [740, 451] on div at bounding box center [738, 428] width 5 height 99
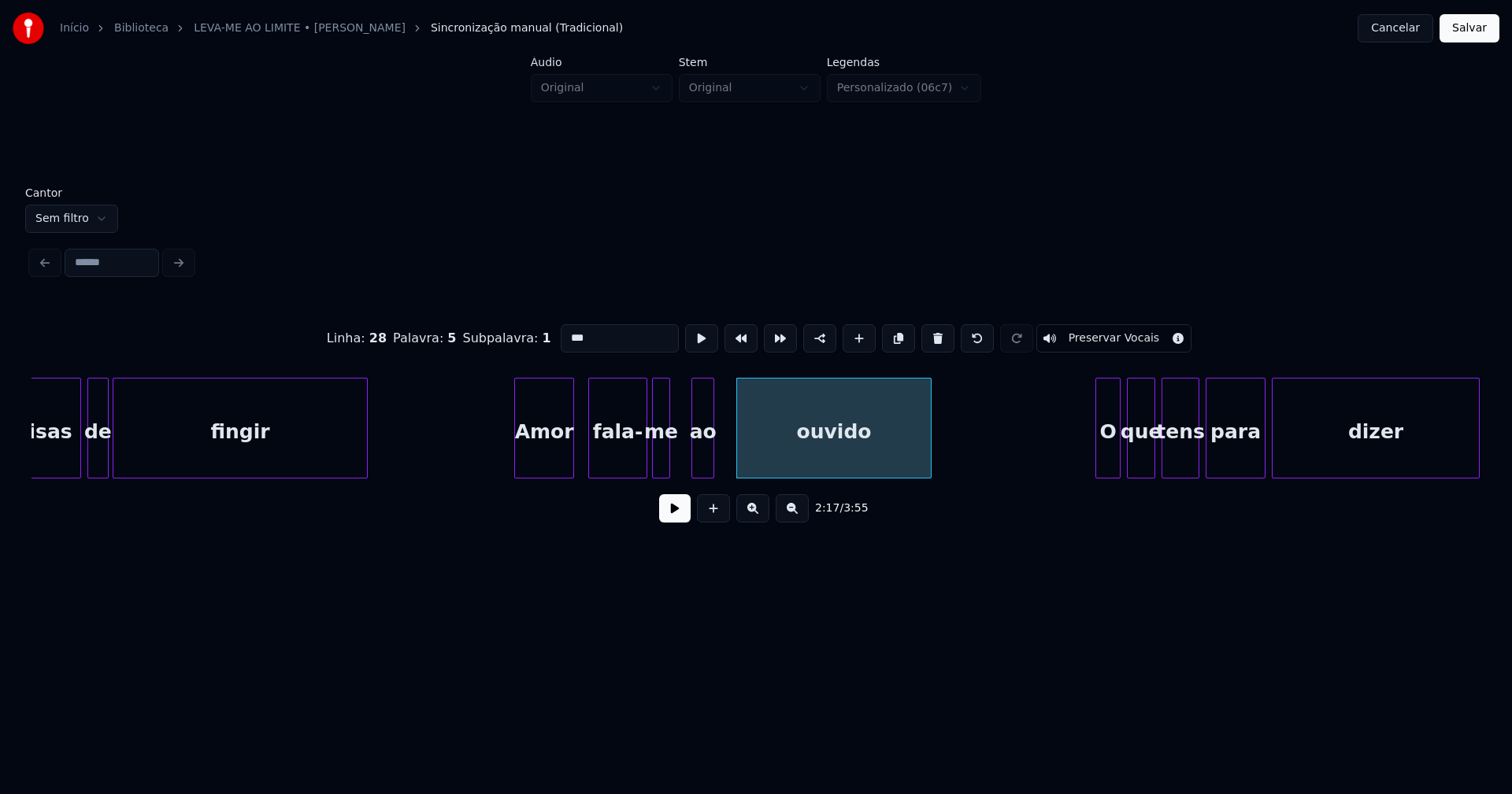
click at [704, 458] on div "ao" at bounding box center [703, 432] width 22 height 107
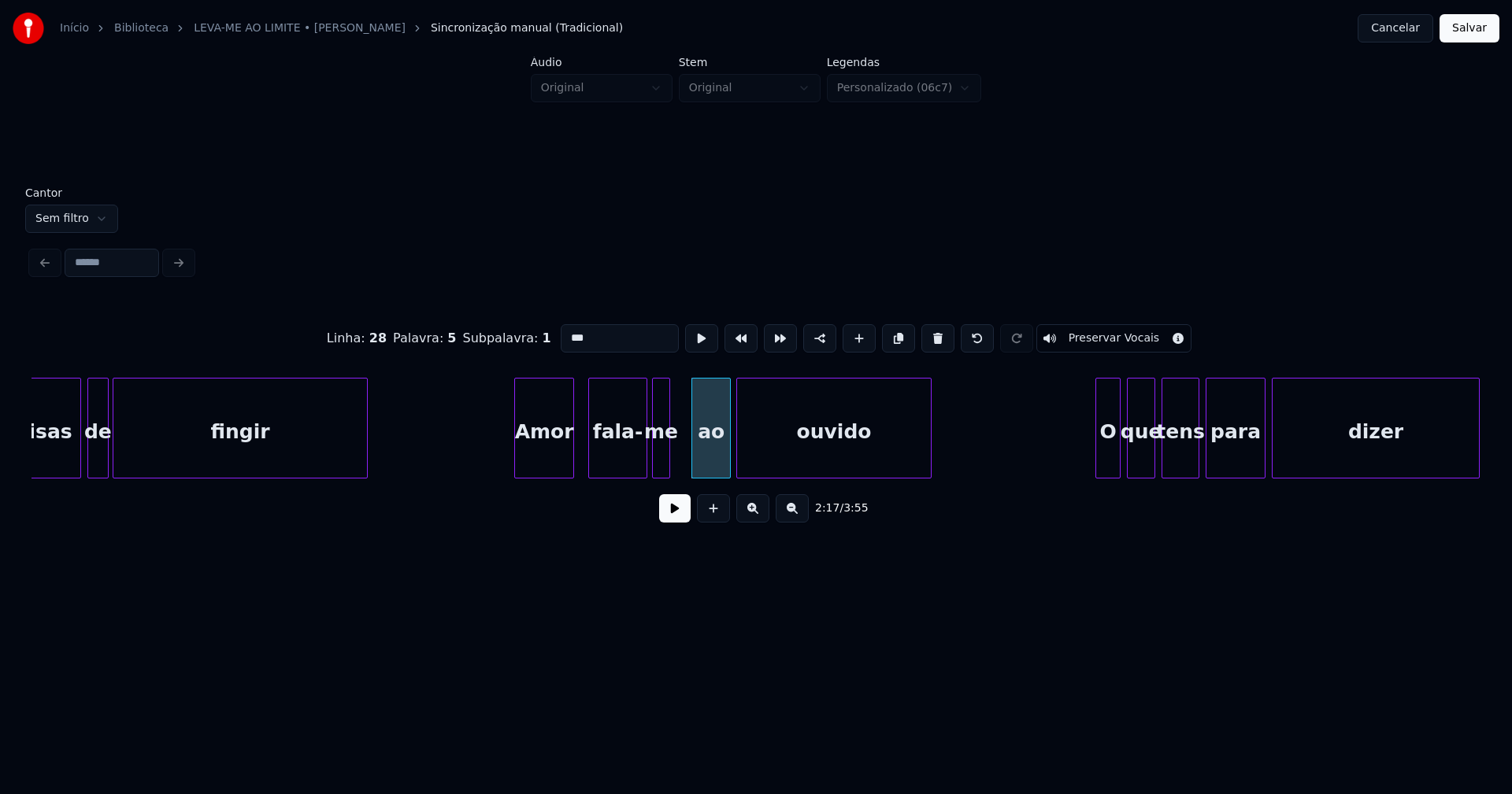
click at [726, 450] on div at bounding box center [727, 428] width 5 height 99
click at [687, 450] on div at bounding box center [686, 428] width 5 height 99
click at [679, 521] on button at bounding box center [674, 509] width 31 height 29
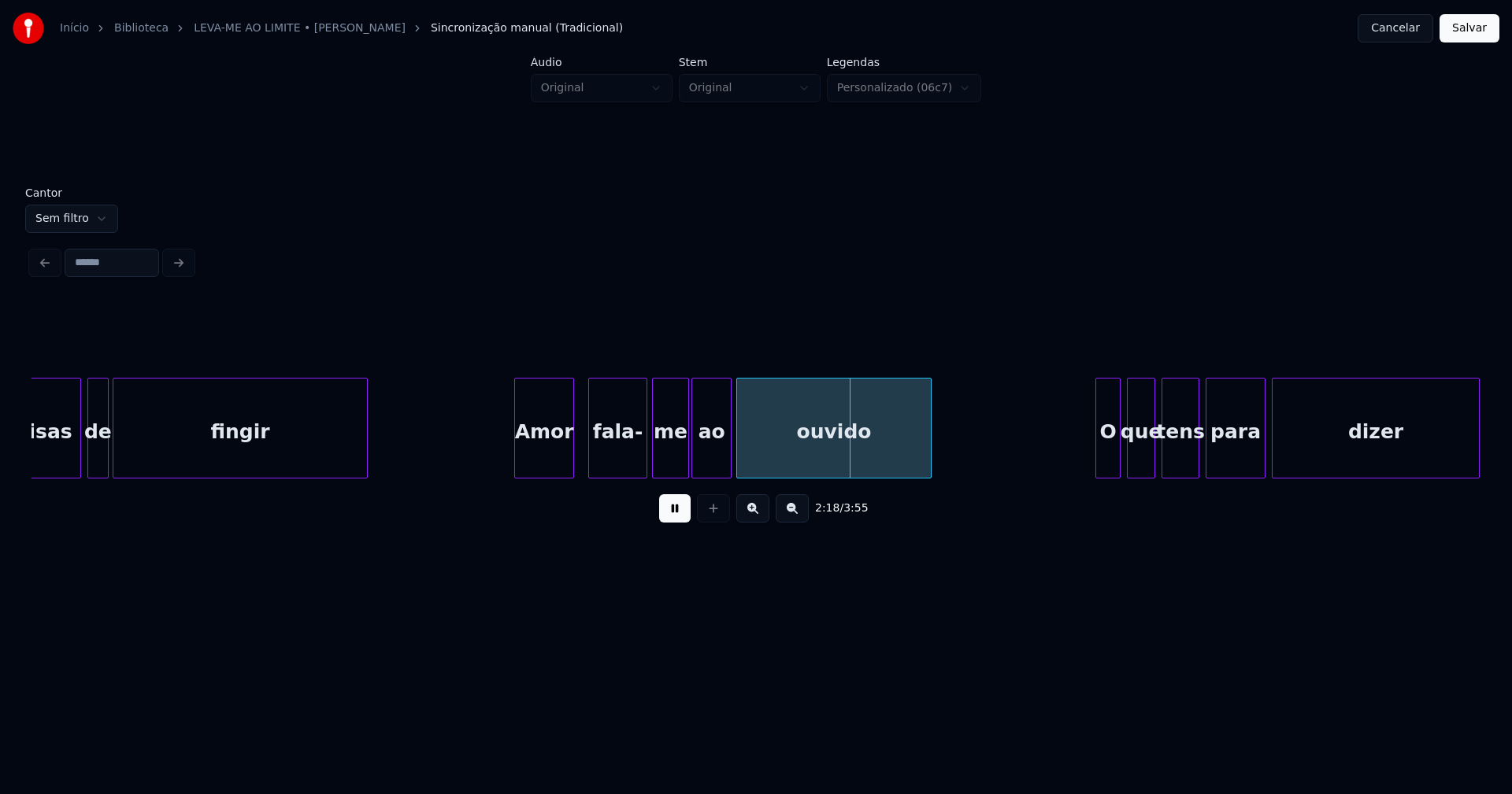
click at [683, 518] on button at bounding box center [674, 509] width 31 height 29
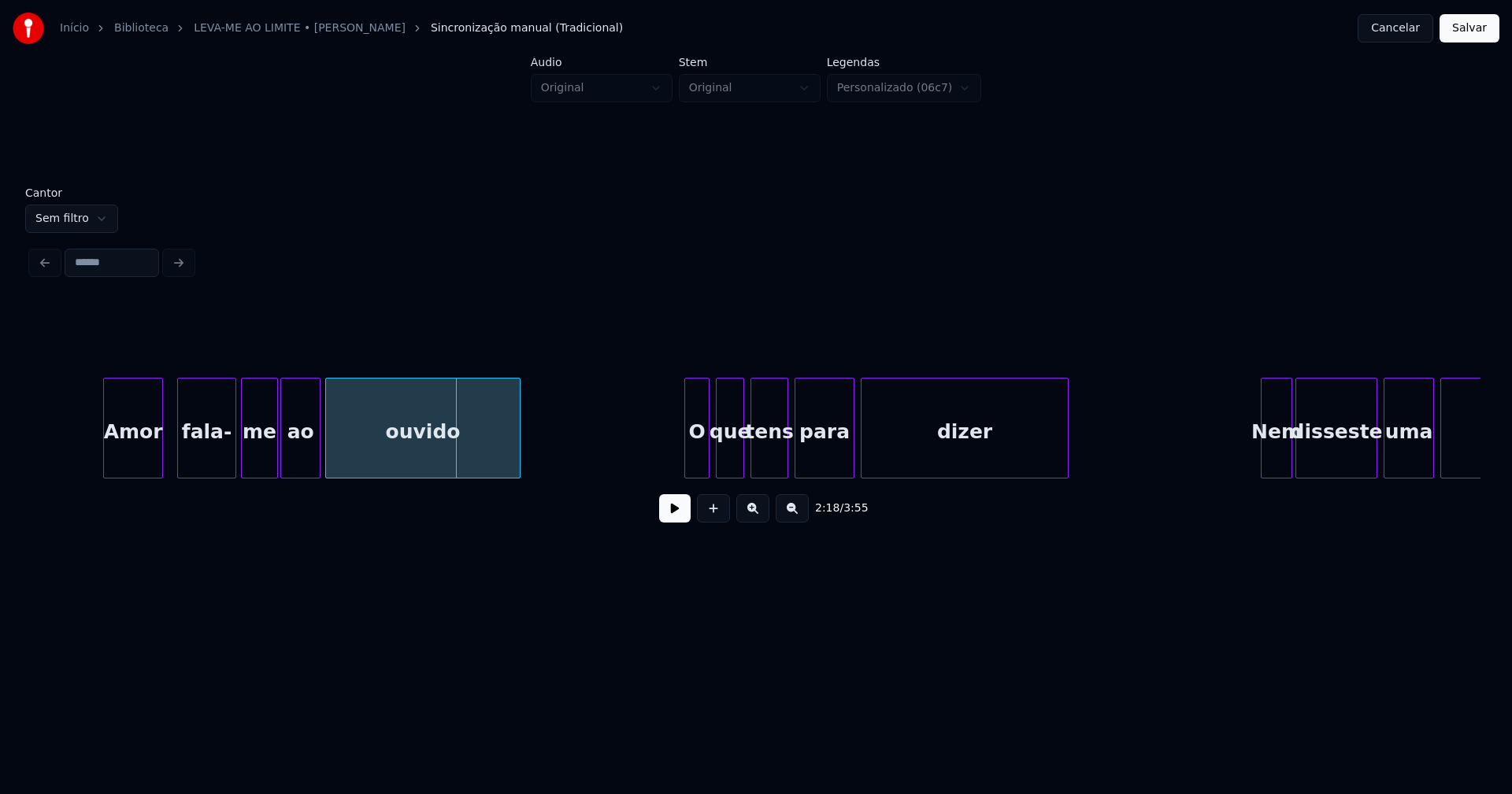
scroll to position [0, 21415]
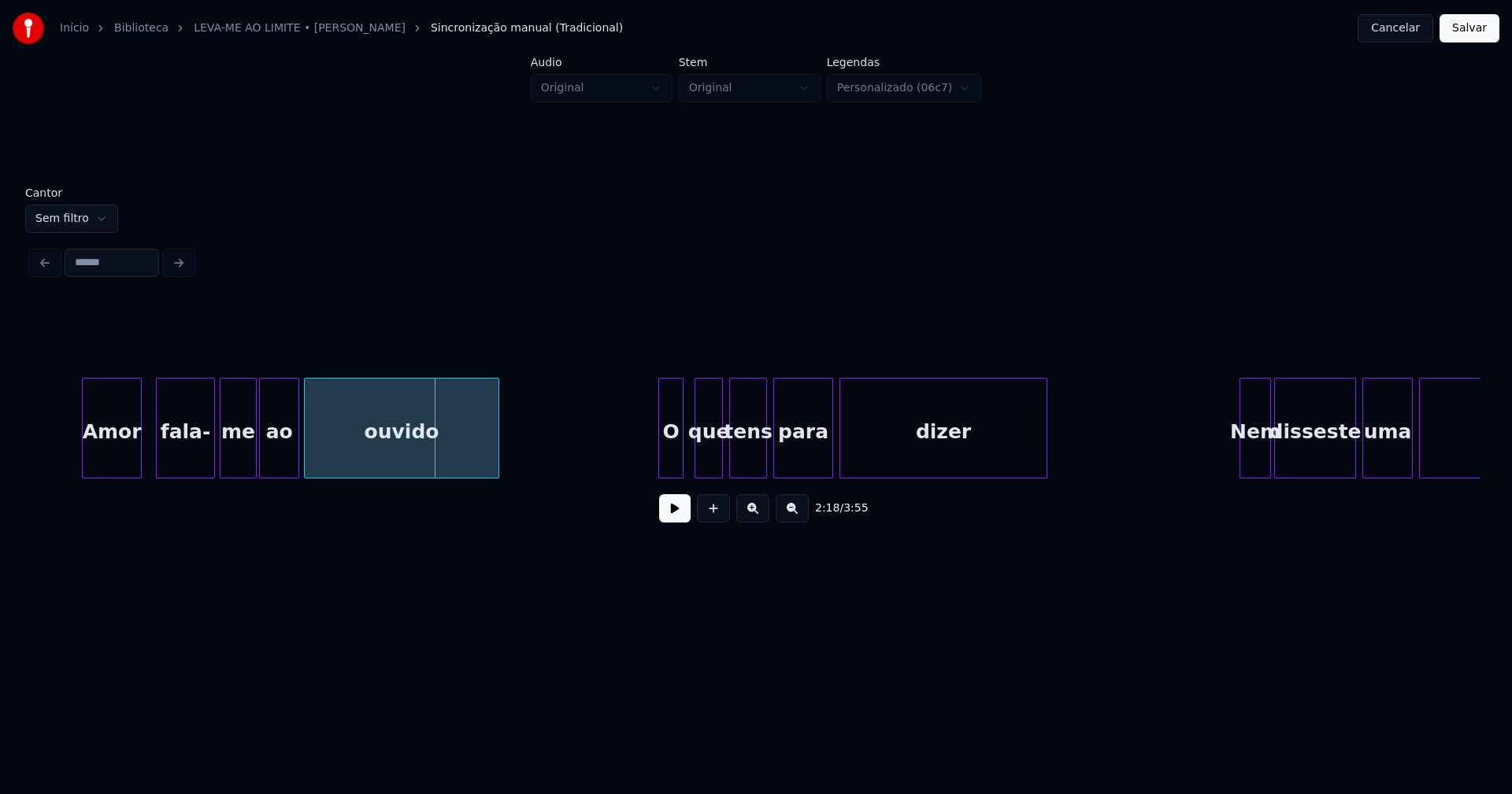
click at [672, 461] on div "O" at bounding box center [671, 432] width 24 height 107
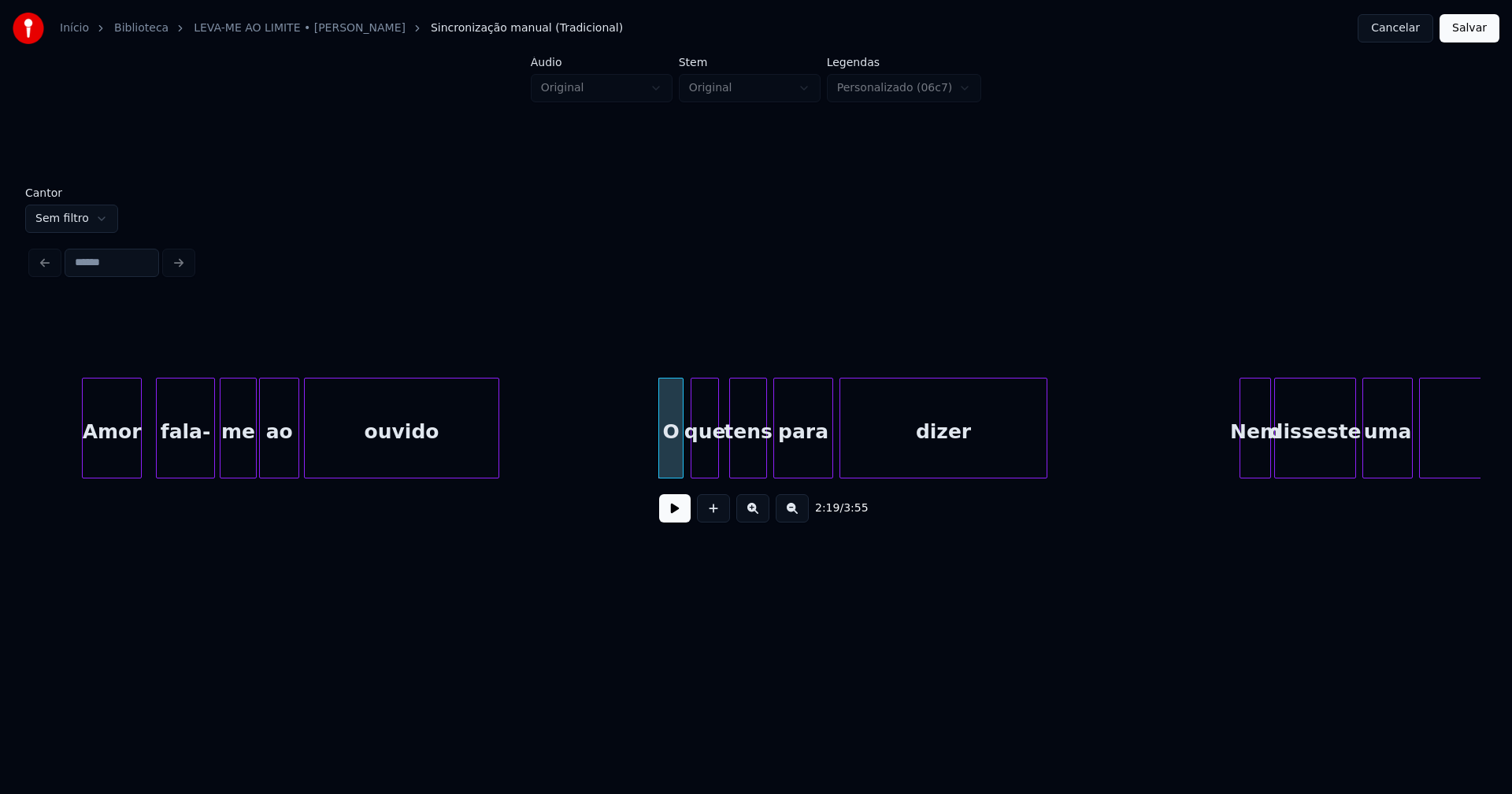
click at [707, 459] on div "que" at bounding box center [705, 432] width 27 height 107
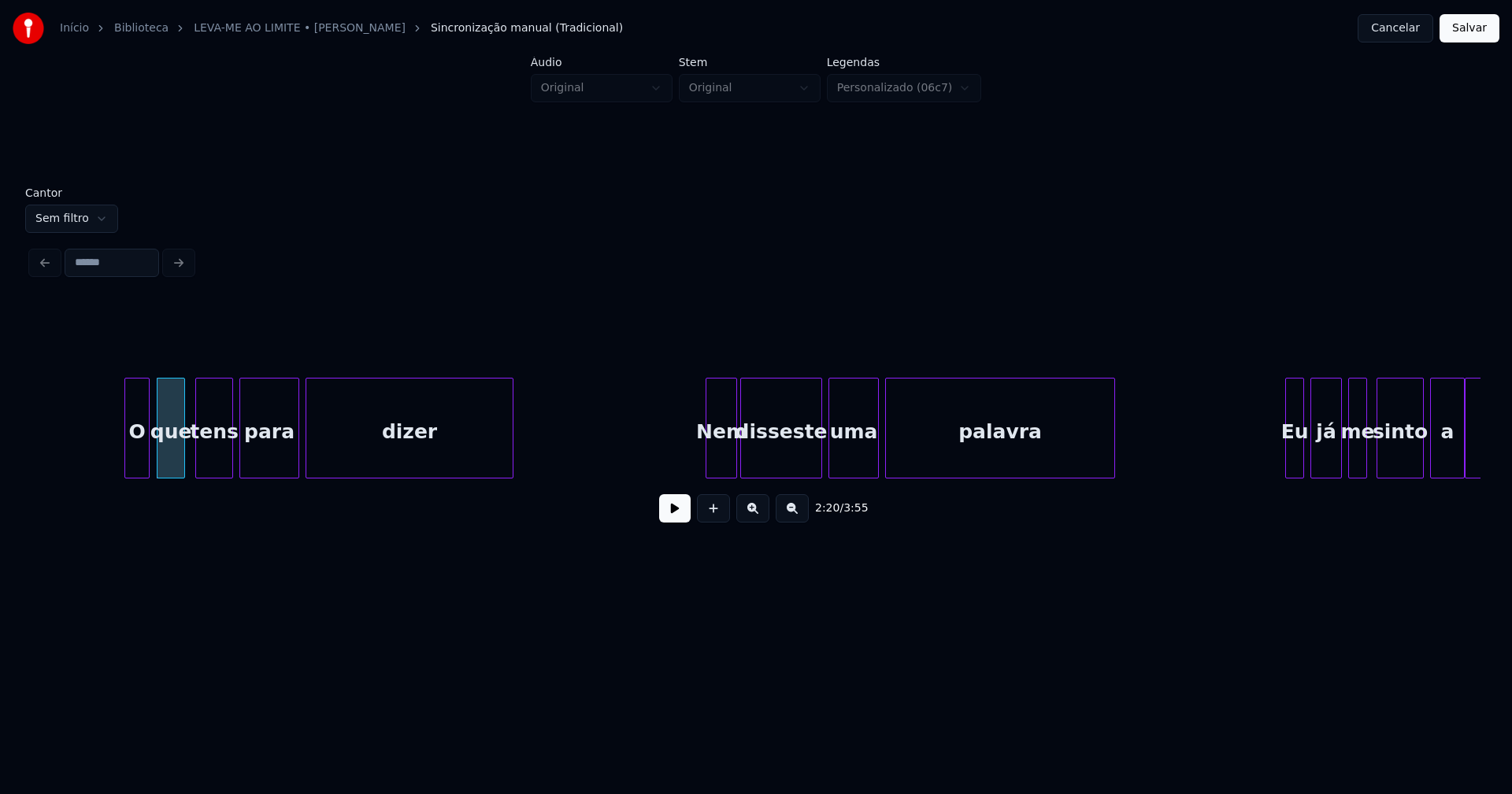
scroll to position [0, 21950]
click at [703, 468] on div at bounding box center [701, 428] width 5 height 99
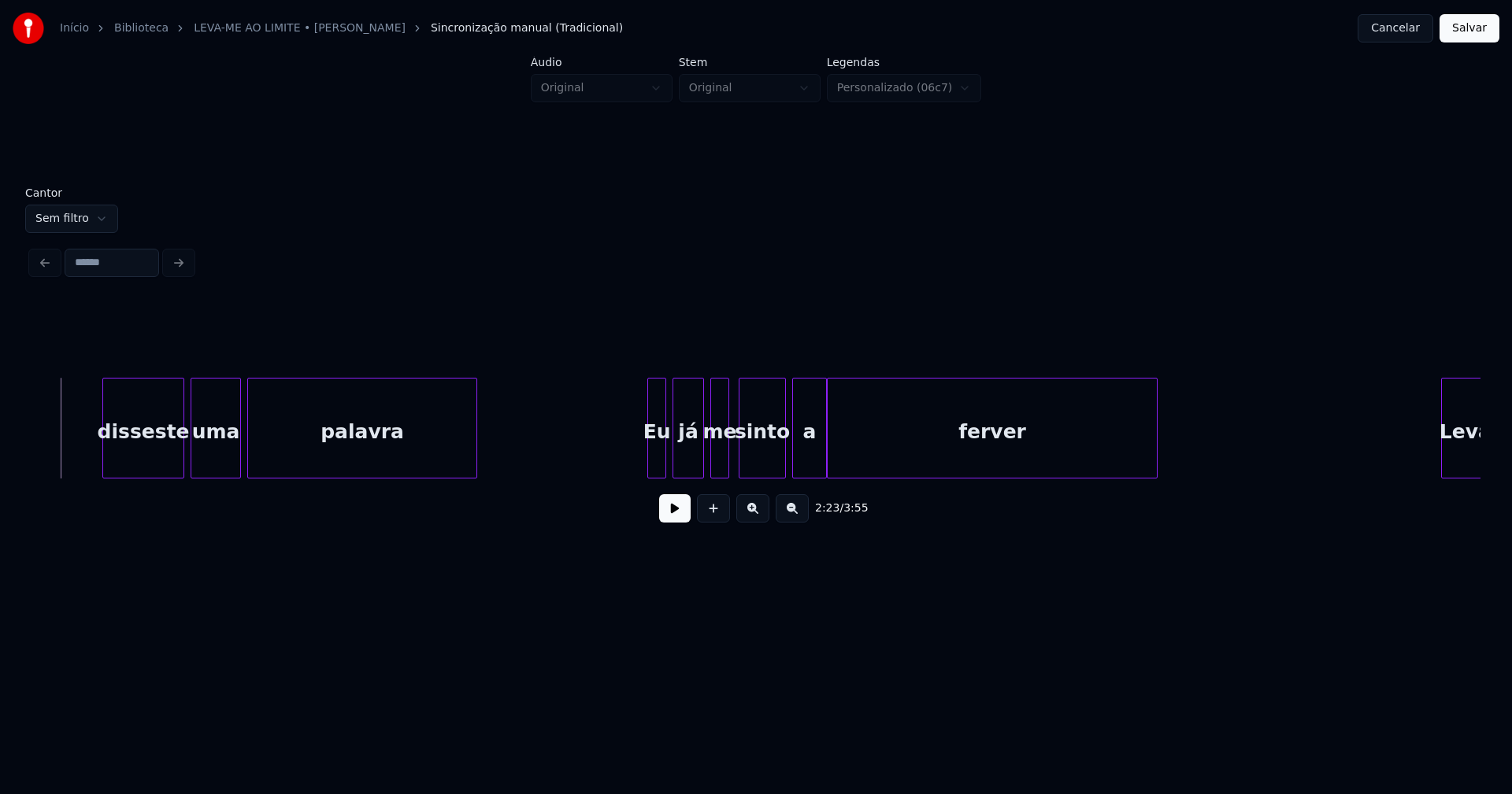
scroll to position [0, 22730]
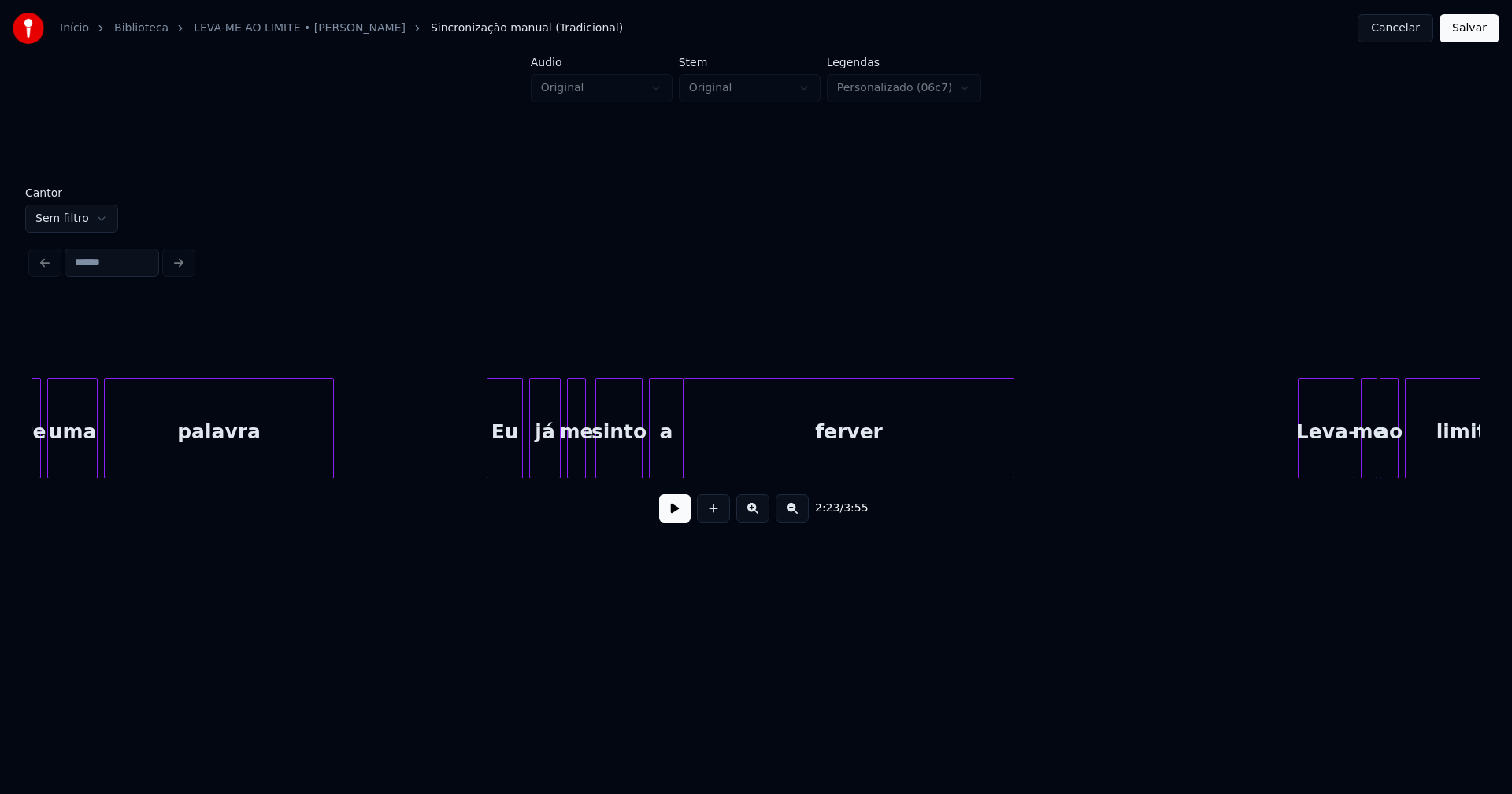
click at [489, 453] on div at bounding box center [490, 428] width 5 height 99
click at [553, 456] on div at bounding box center [553, 428] width 5 height 99
click at [567, 463] on div "me" at bounding box center [569, 432] width 18 height 107
click at [667, 512] on button at bounding box center [674, 509] width 31 height 29
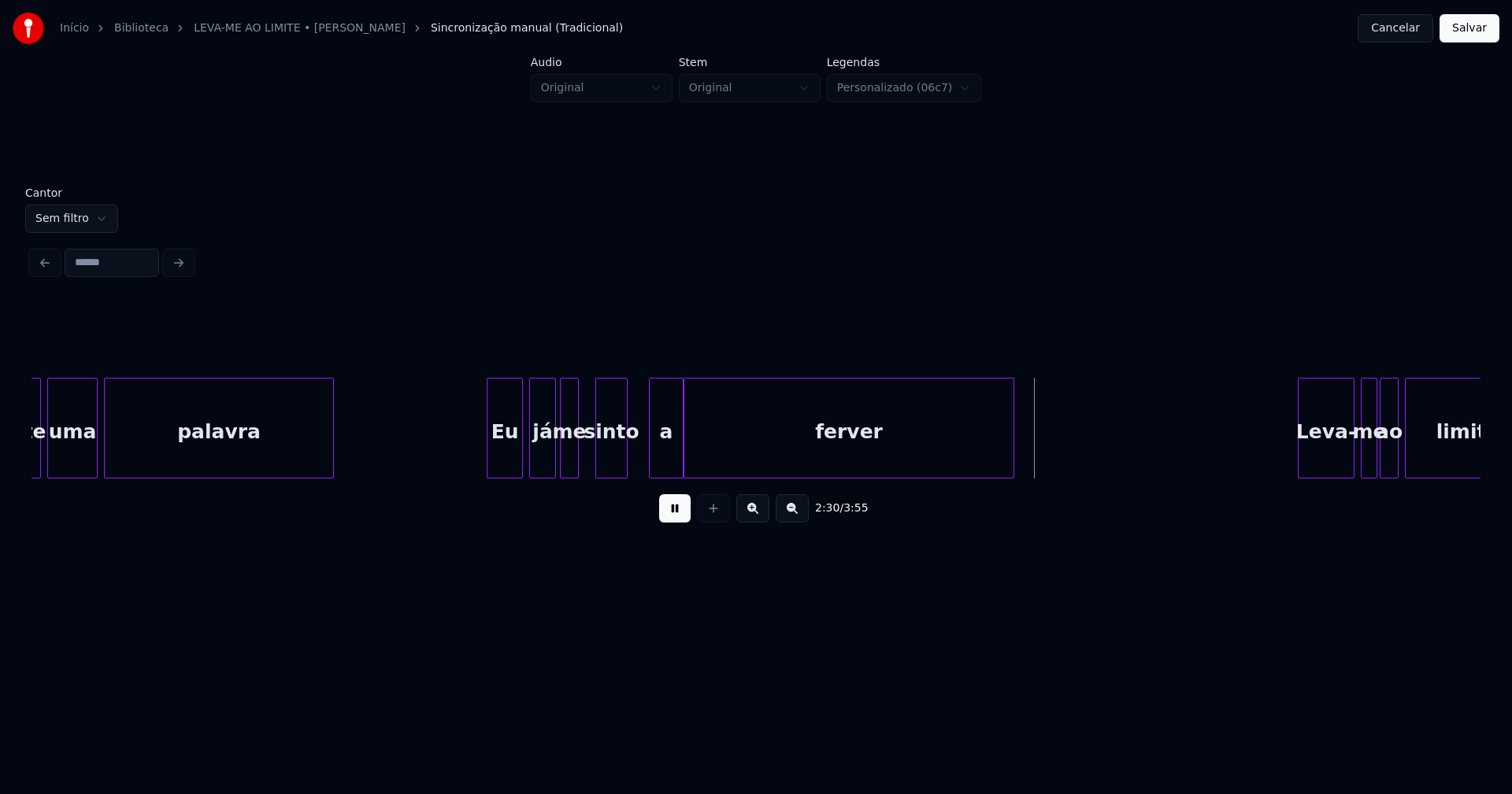
click at [625, 469] on div at bounding box center [624, 428] width 5 height 99
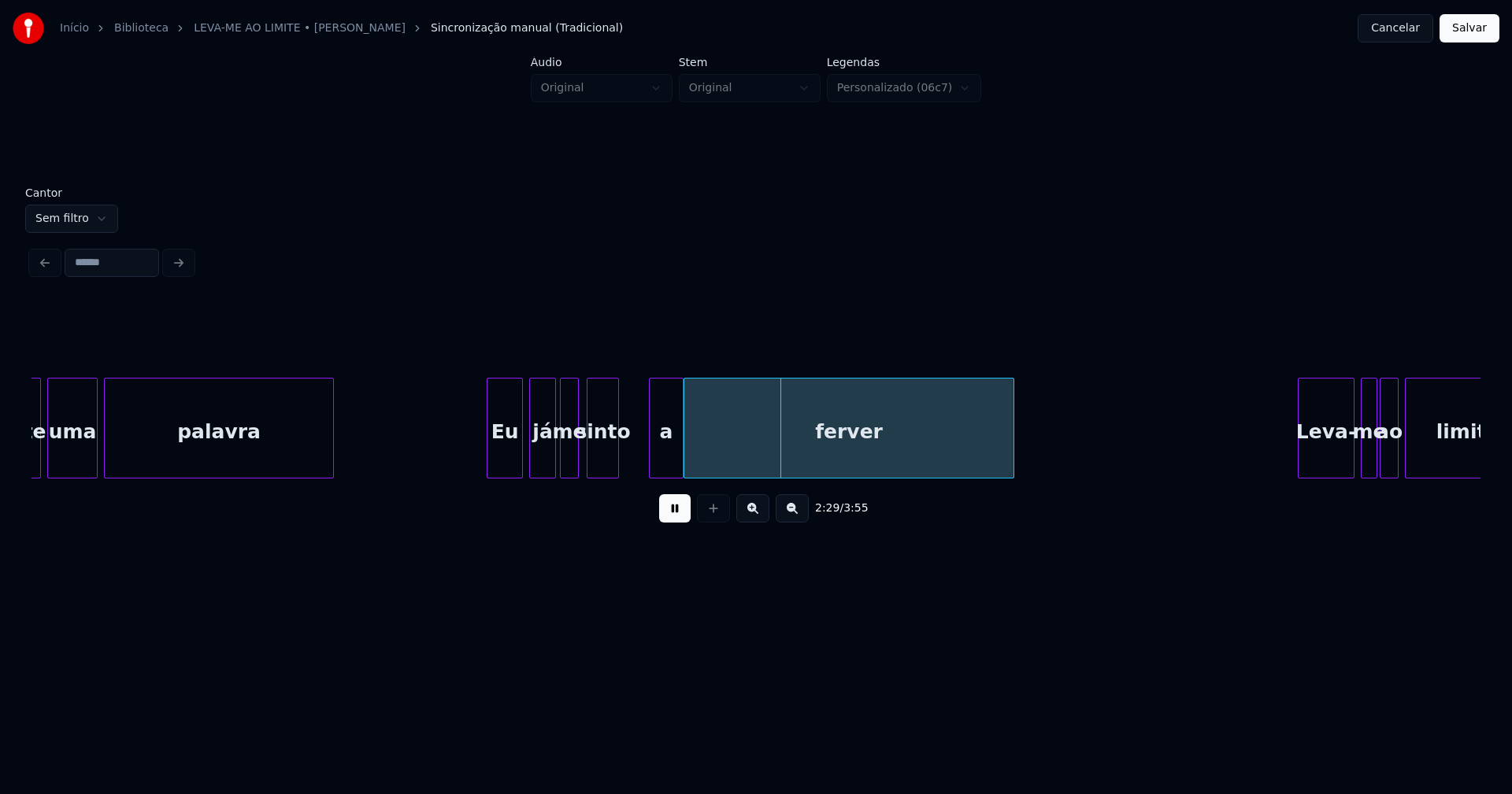
click at [606, 478] on div "disseste uma palavra Eu já me sinto a ferver Leva- me ao limite" at bounding box center [755, 428] width 1449 height 100
click at [651, 470] on div "a" at bounding box center [647, 432] width 33 height 107
click at [675, 453] on div at bounding box center [674, 428] width 5 height 99
click at [681, 509] on button at bounding box center [674, 509] width 31 height 29
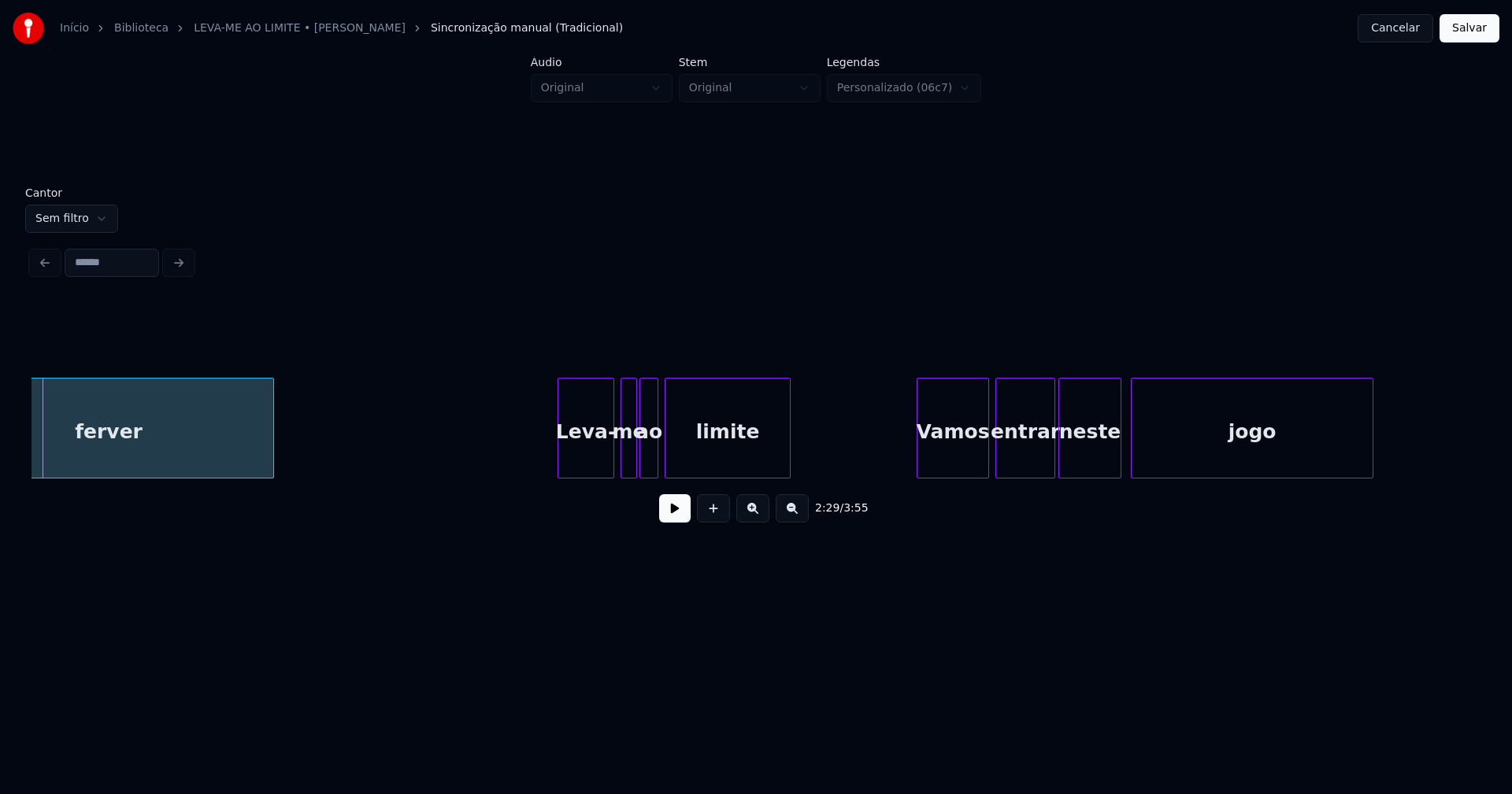
scroll to position [0, 23594]
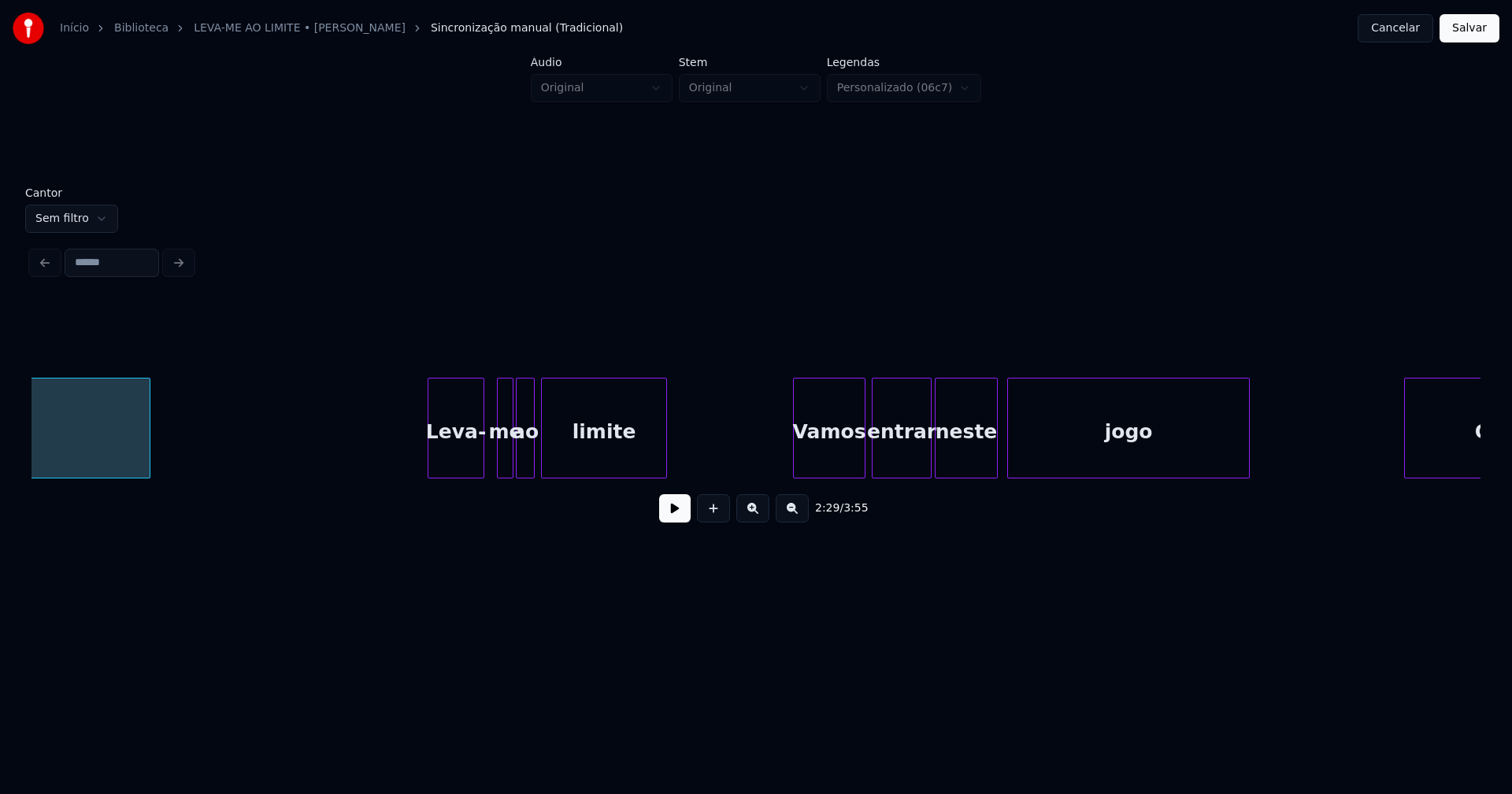
click at [461, 446] on div "Leva-" at bounding box center [455, 432] width 55 height 107
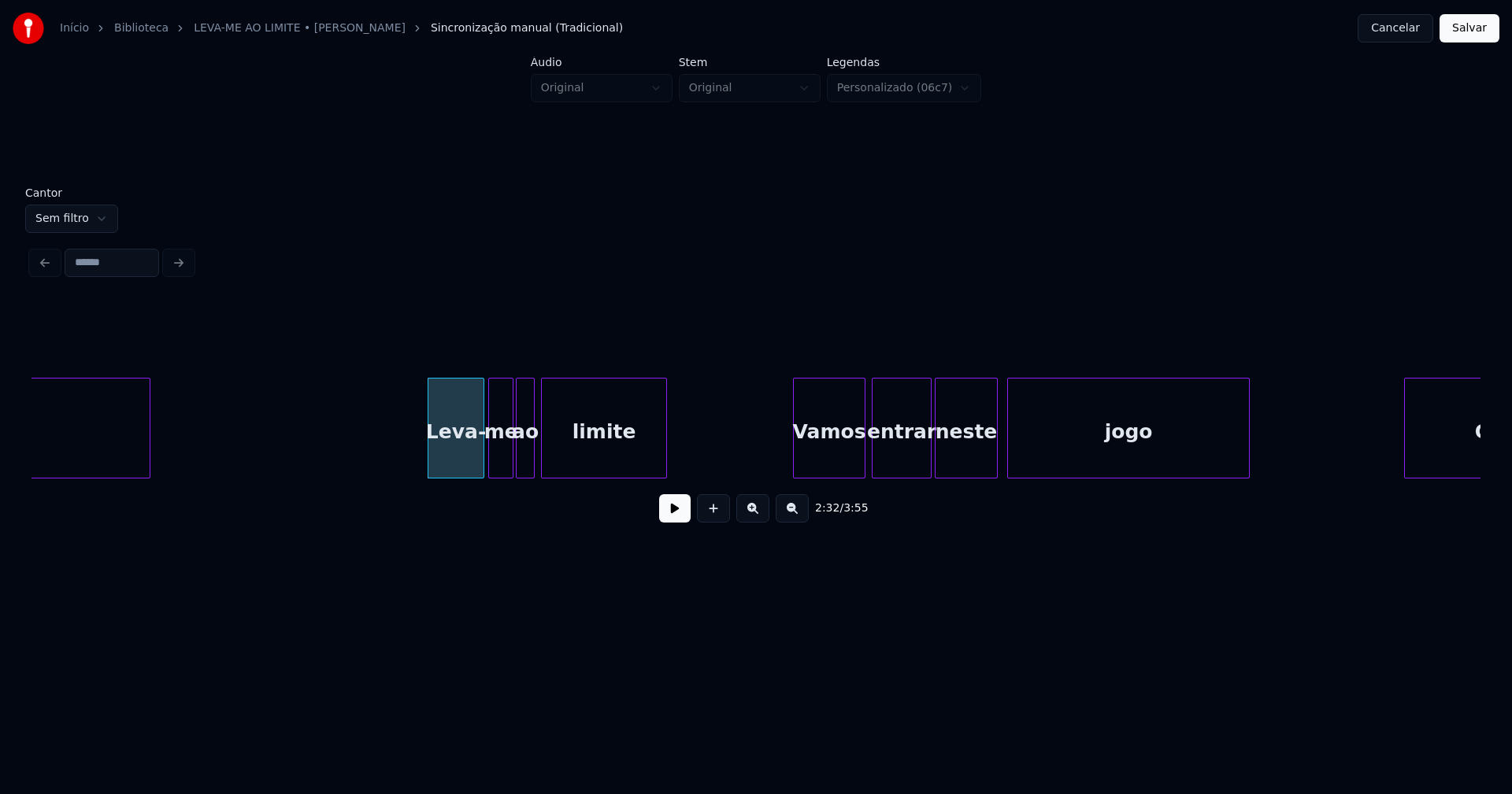
click at [492, 461] on div at bounding box center [491, 428] width 5 height 99
click at [826, 464] on div "Vamos" at bounding box center [825, 432] width 71 height 107
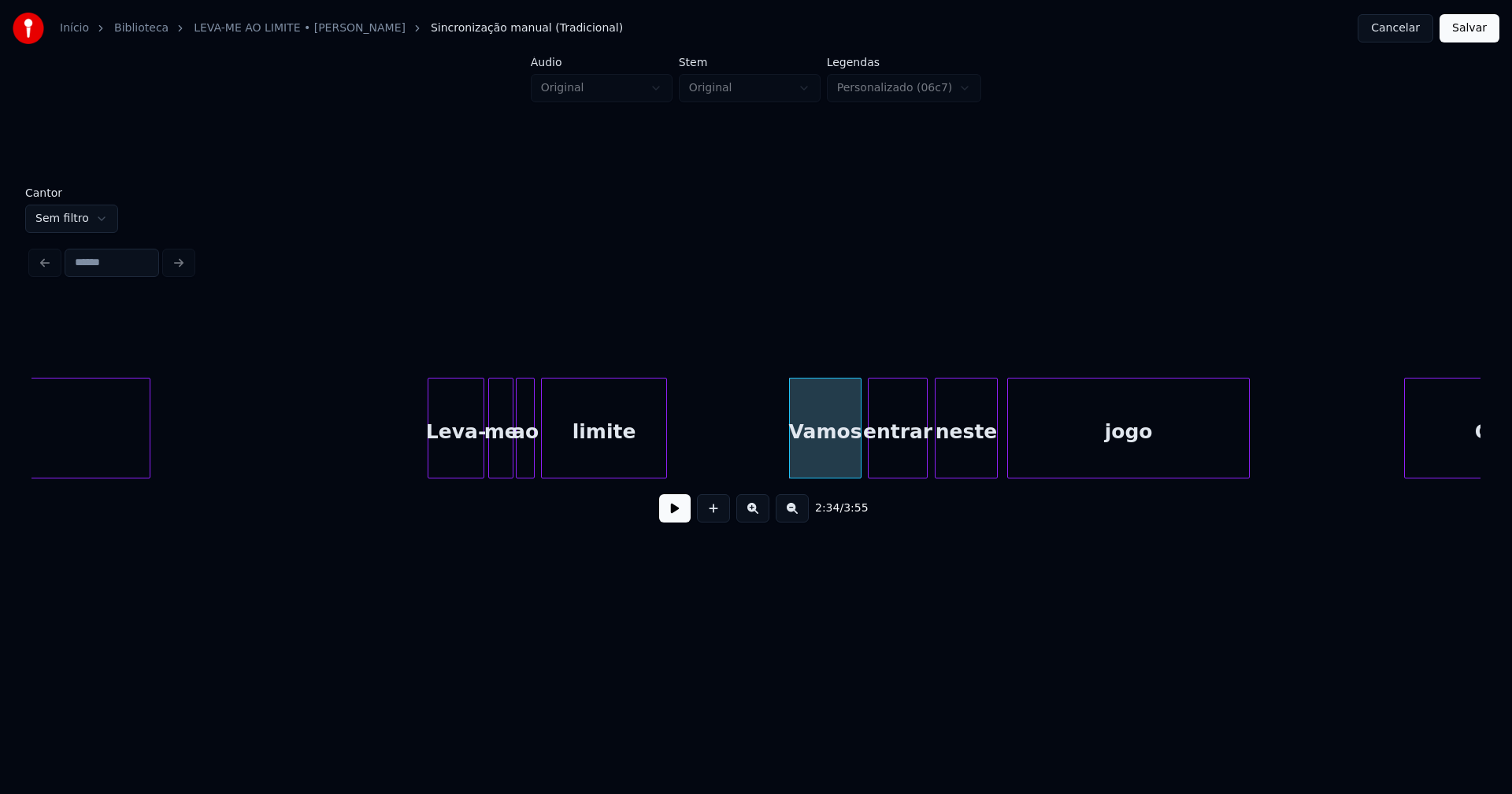
click at [894, 473] on div "ferver Leva- me ao limite Vamos entrar neste jogo Oh," at bounding box center [755, 428] width 1449 height 100
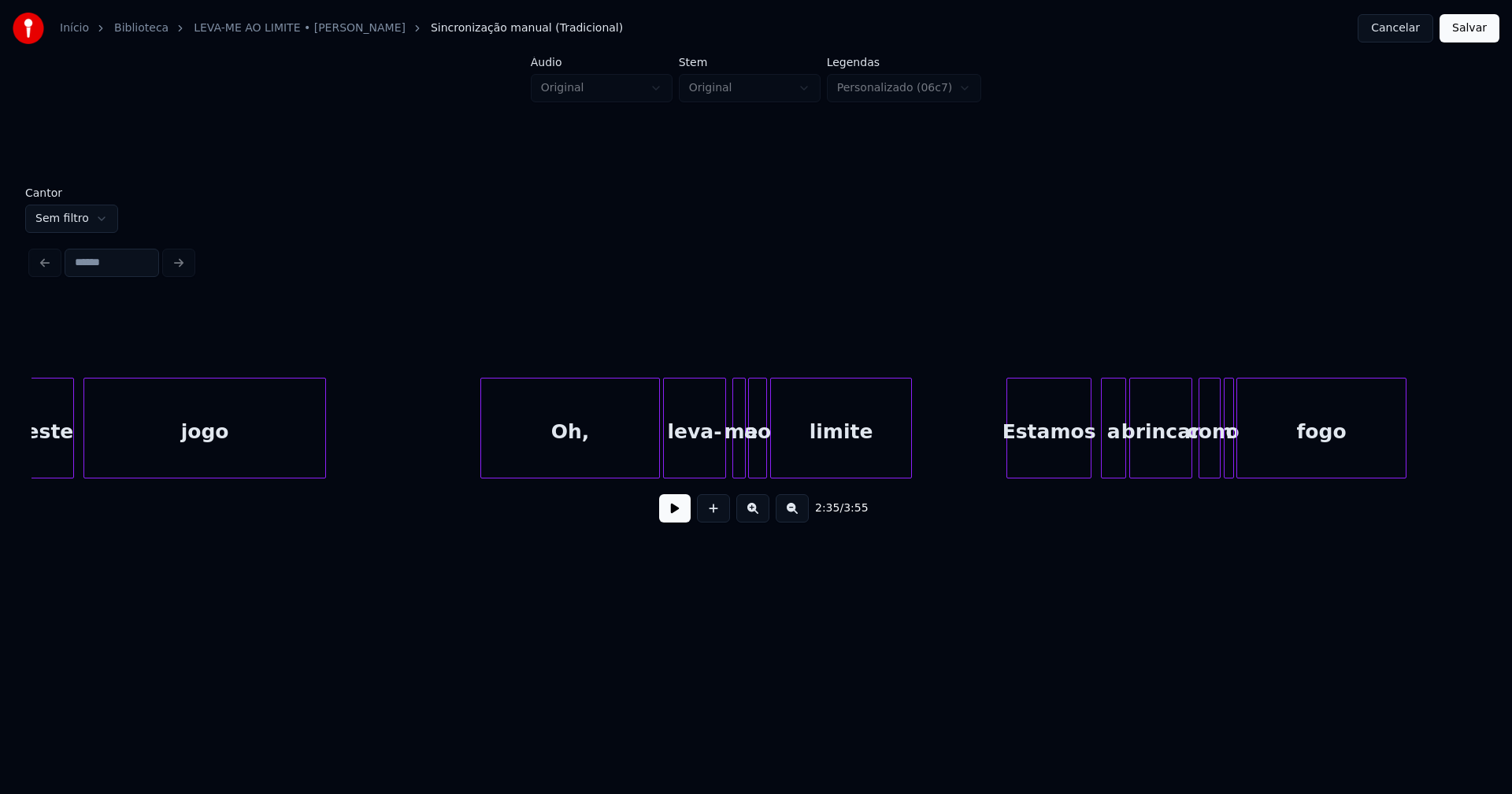
scroll to position [0, 24559]
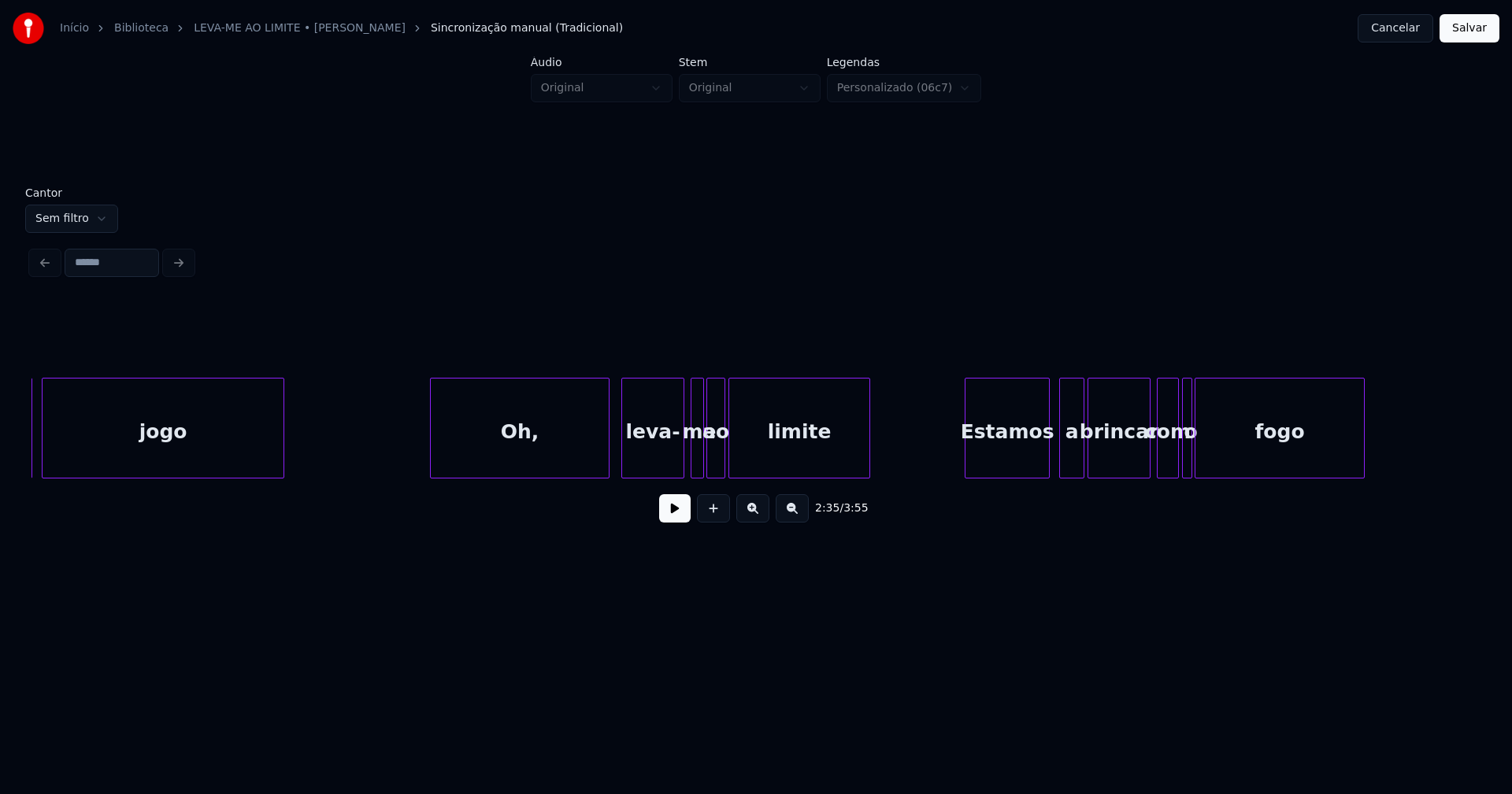
click at [534, 448] on div "Oh," at bounding box center [519, 432] width 178 height 107
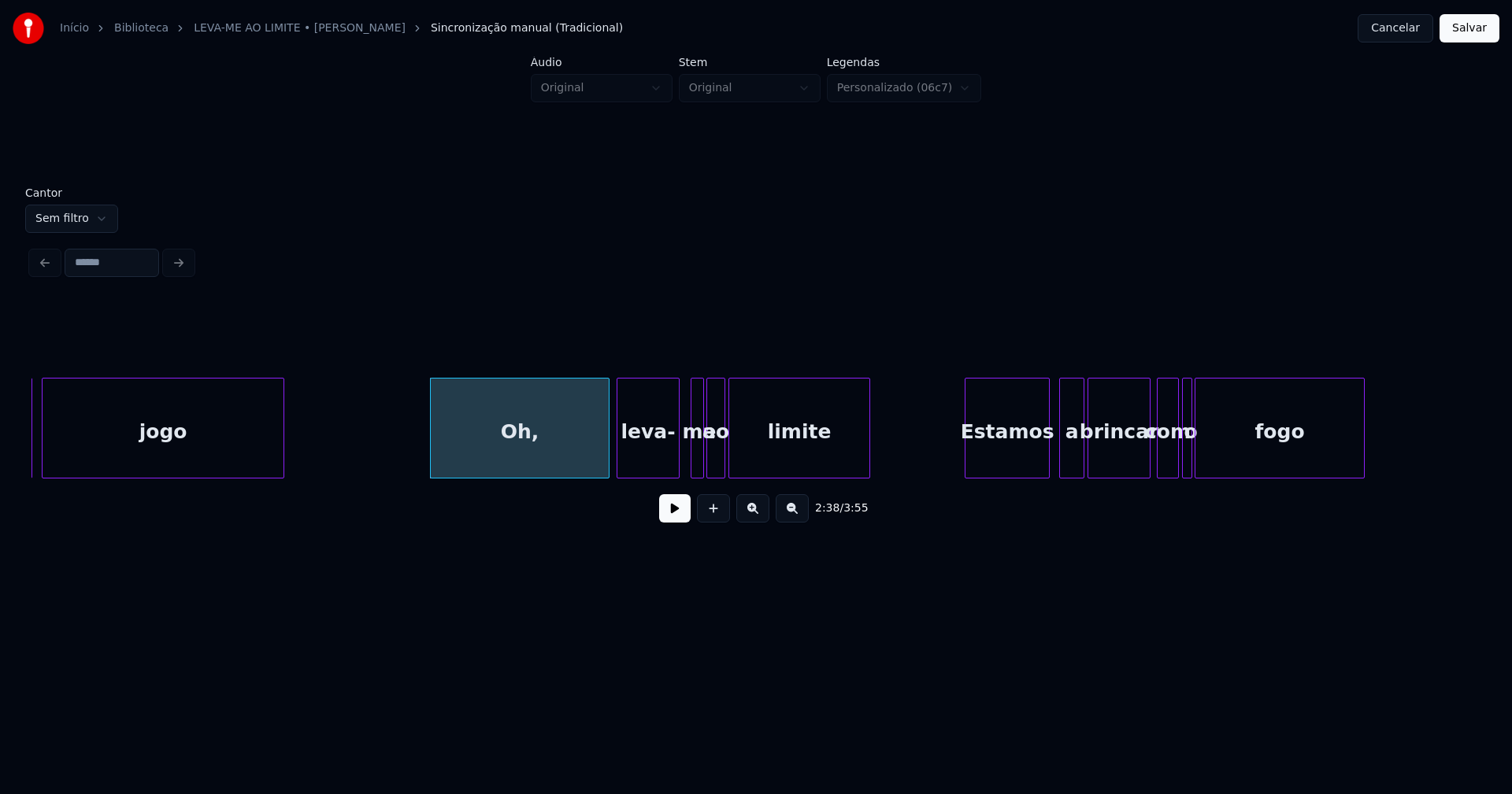
click at [652, 456] on div "leva-" at bounding box center [648, 432] width 61 height 107
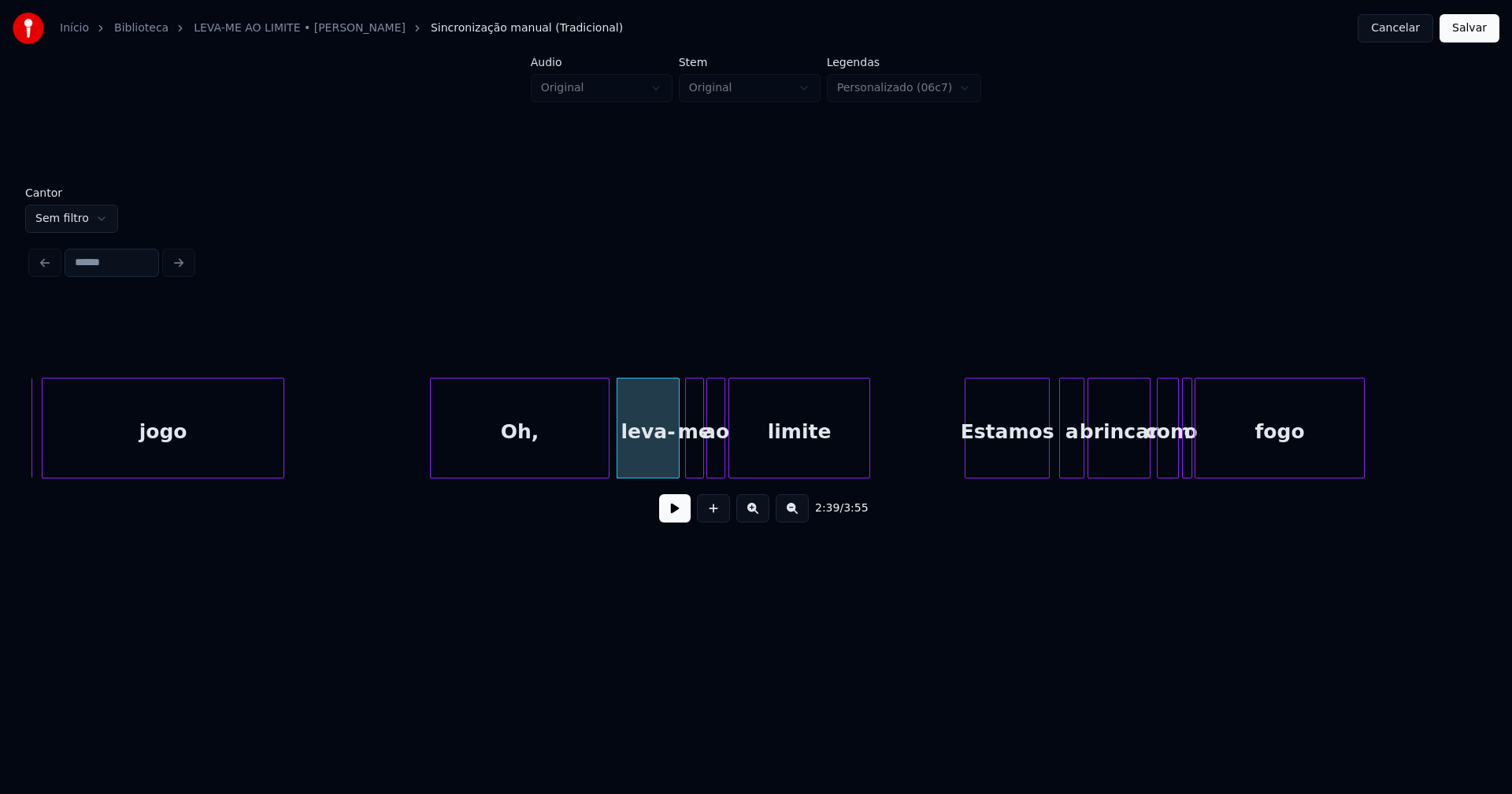
click at [689, 462] on div at bounding box center [688, 428] width 5 height 99
click at [1010, 462] on div "Estamos" at bounding box center [1004, 432] width 84 height 107
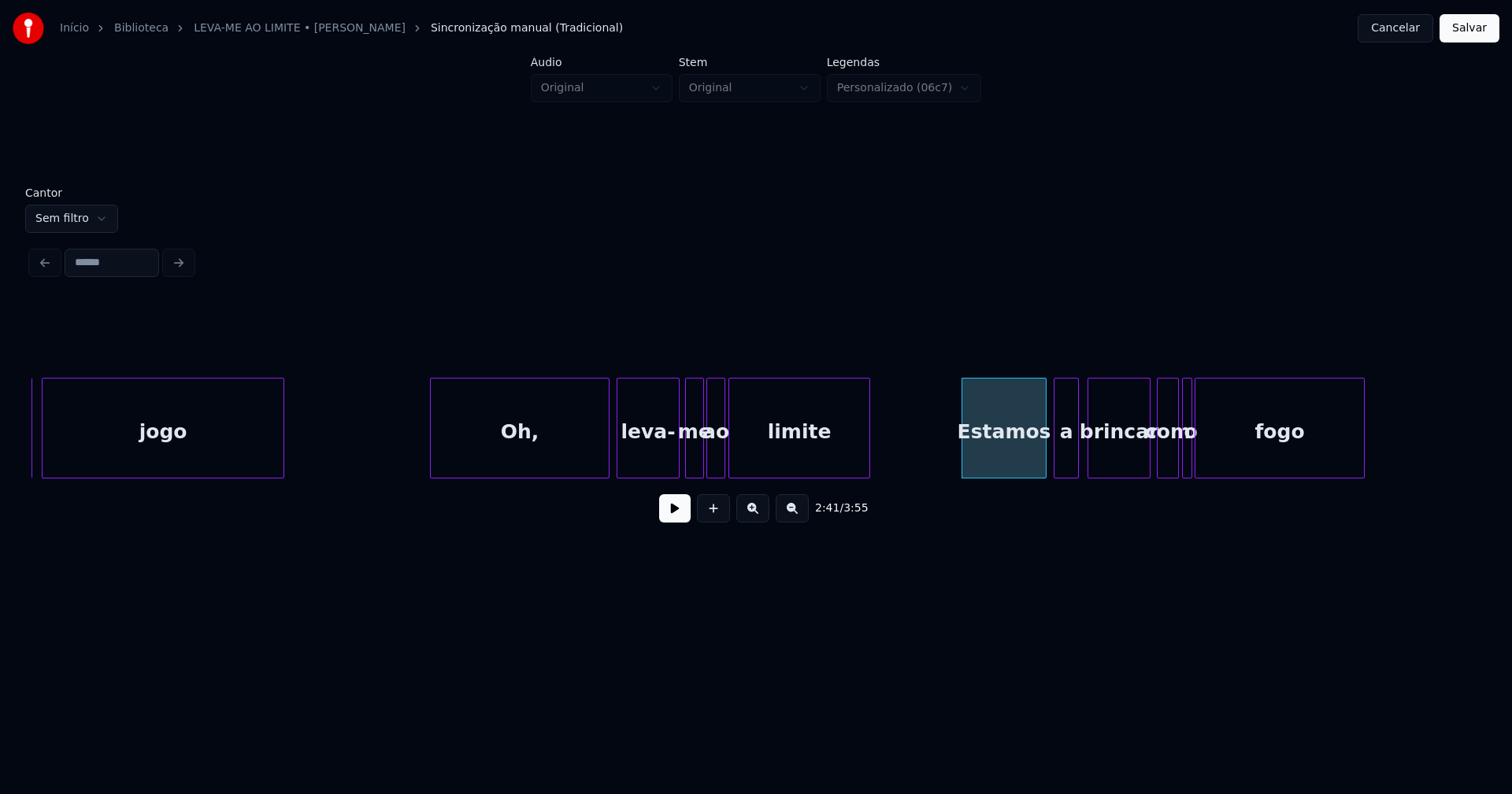
click at [1069, 462] on div "a" at bounding box center [1066, 432] width 24 height 107
drag, startPoint x: 669, startPoint y: 521, endPoint x: 920, endPoint y: 501, distance: 251.8
click at [669, 521] on button at bounding box center [674, 509] width 31 height 29
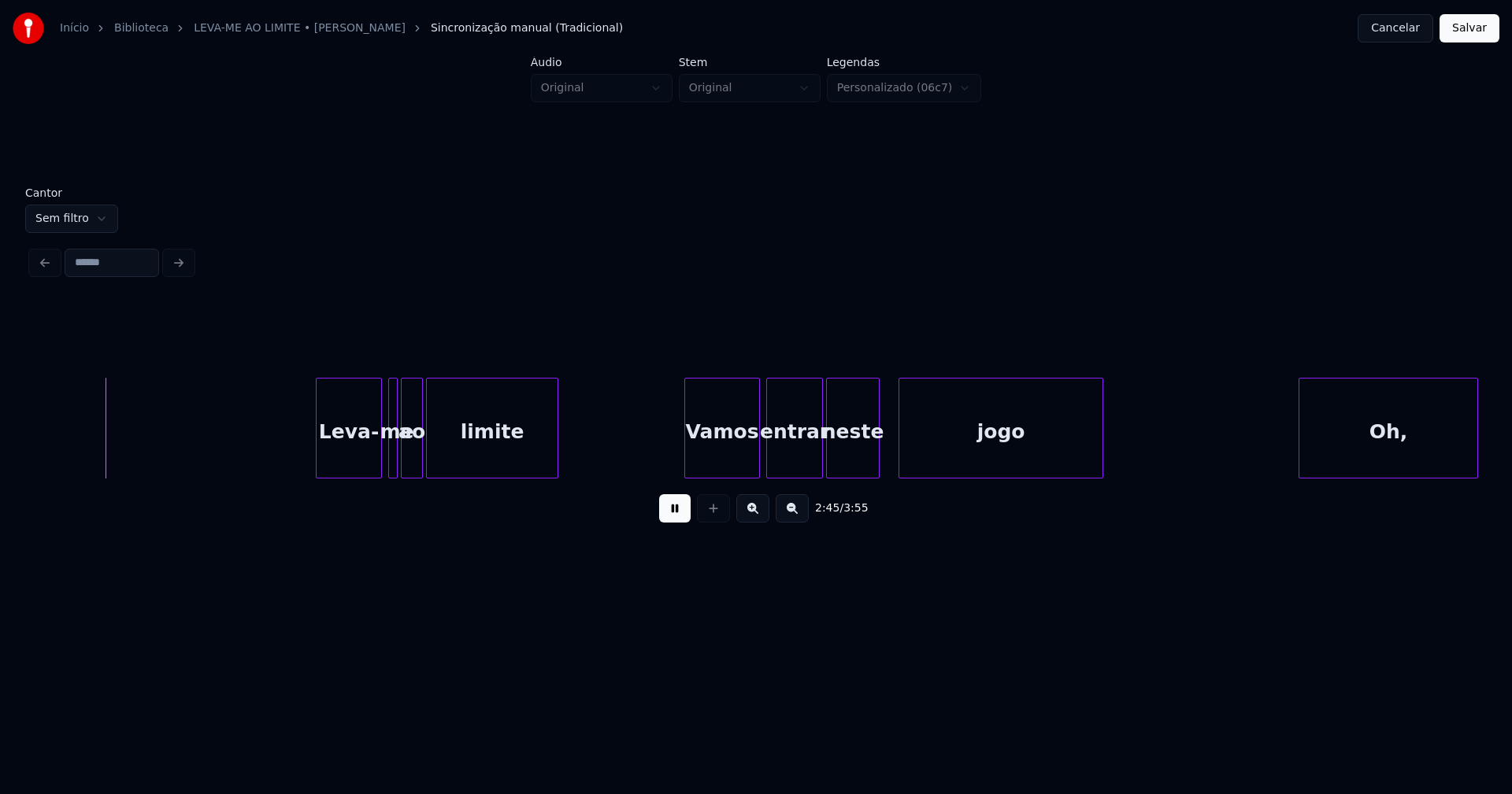
scroll to position [0, 25737]
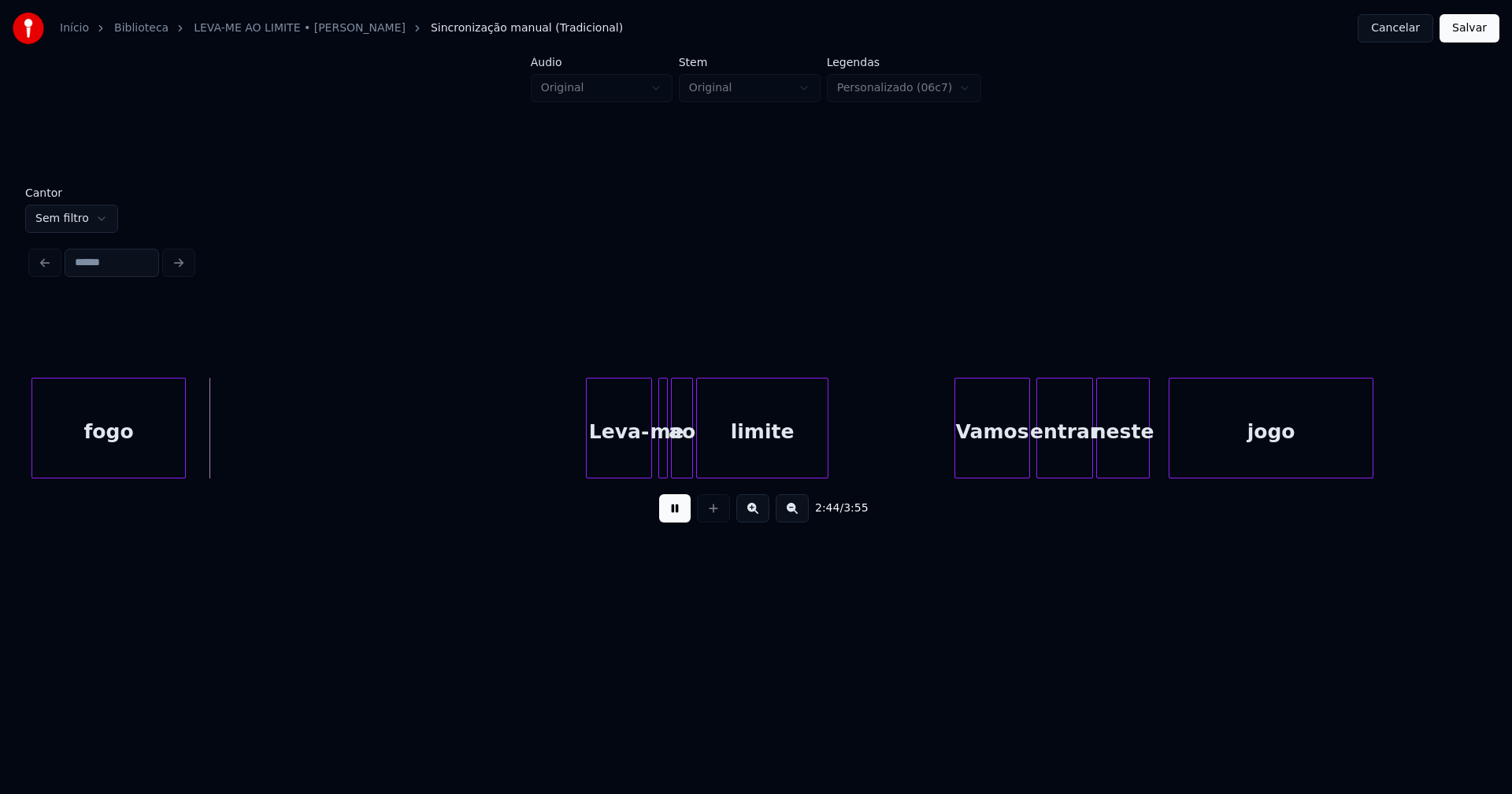
click at [679, 517] on button at bounding box center [674, 509] width 31 height 29
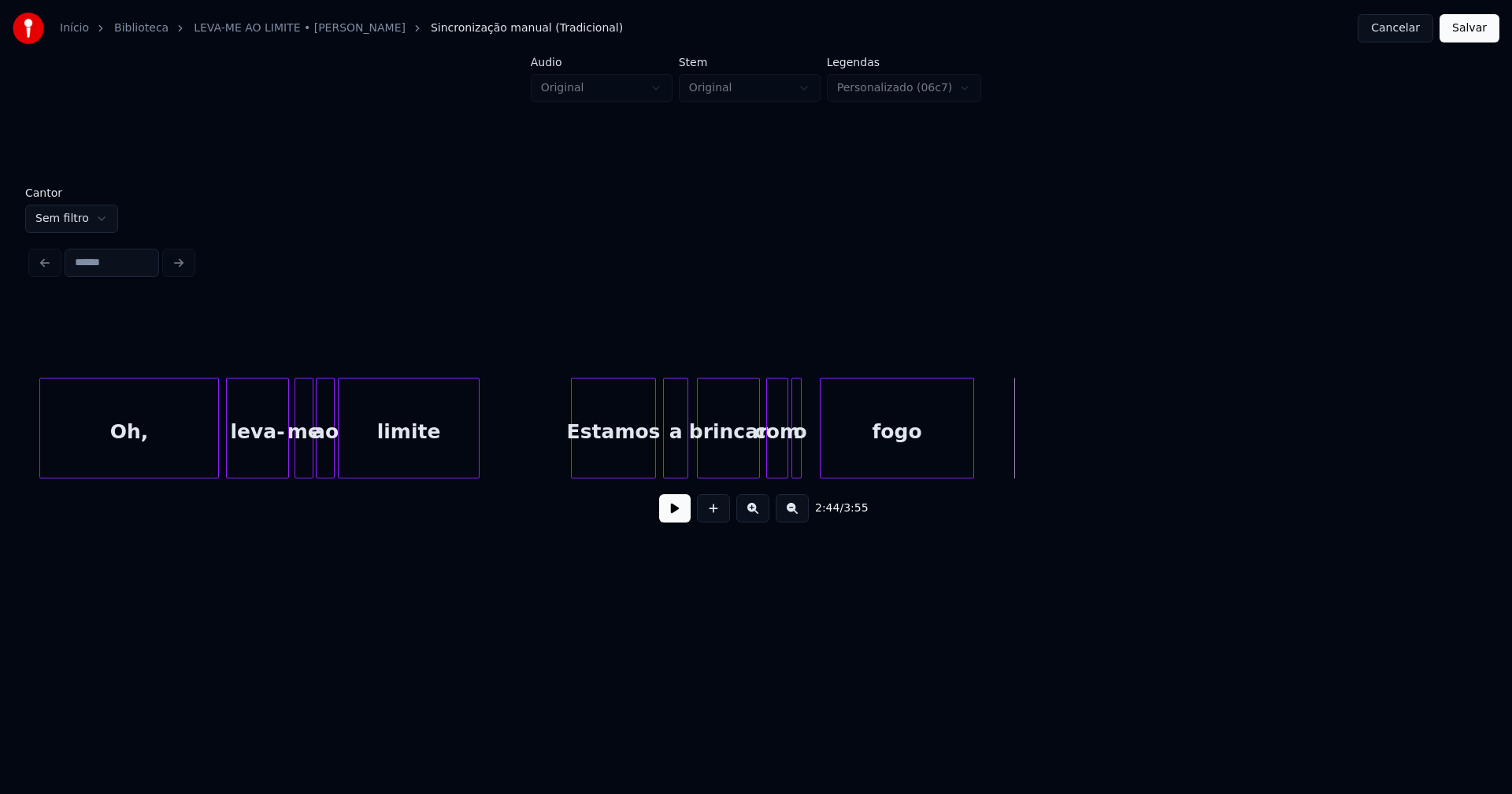
scroll to position [0, 24765]
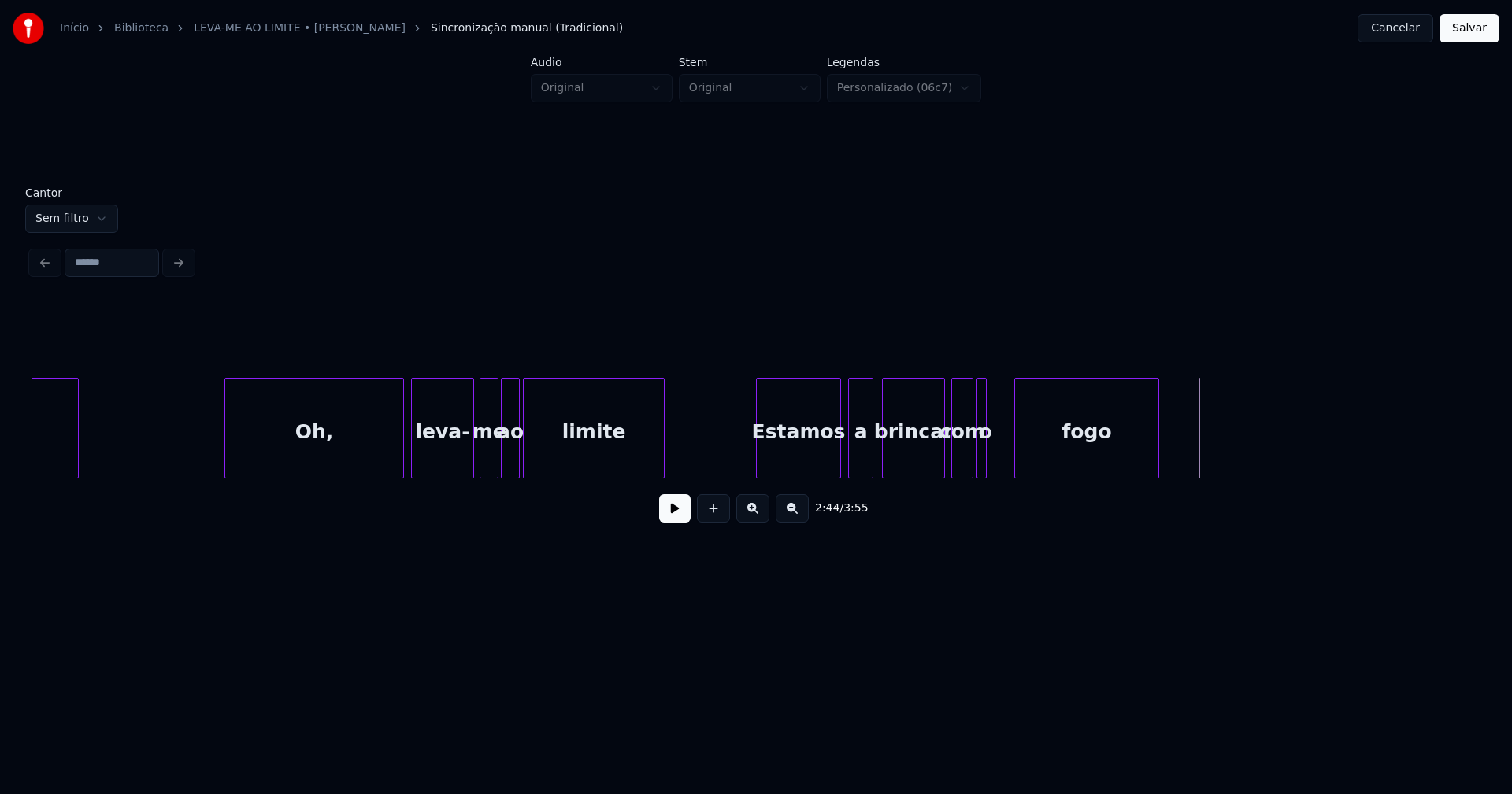
click at [1015, 454] on div at bounding box center [1018, 428] width 5 height 99
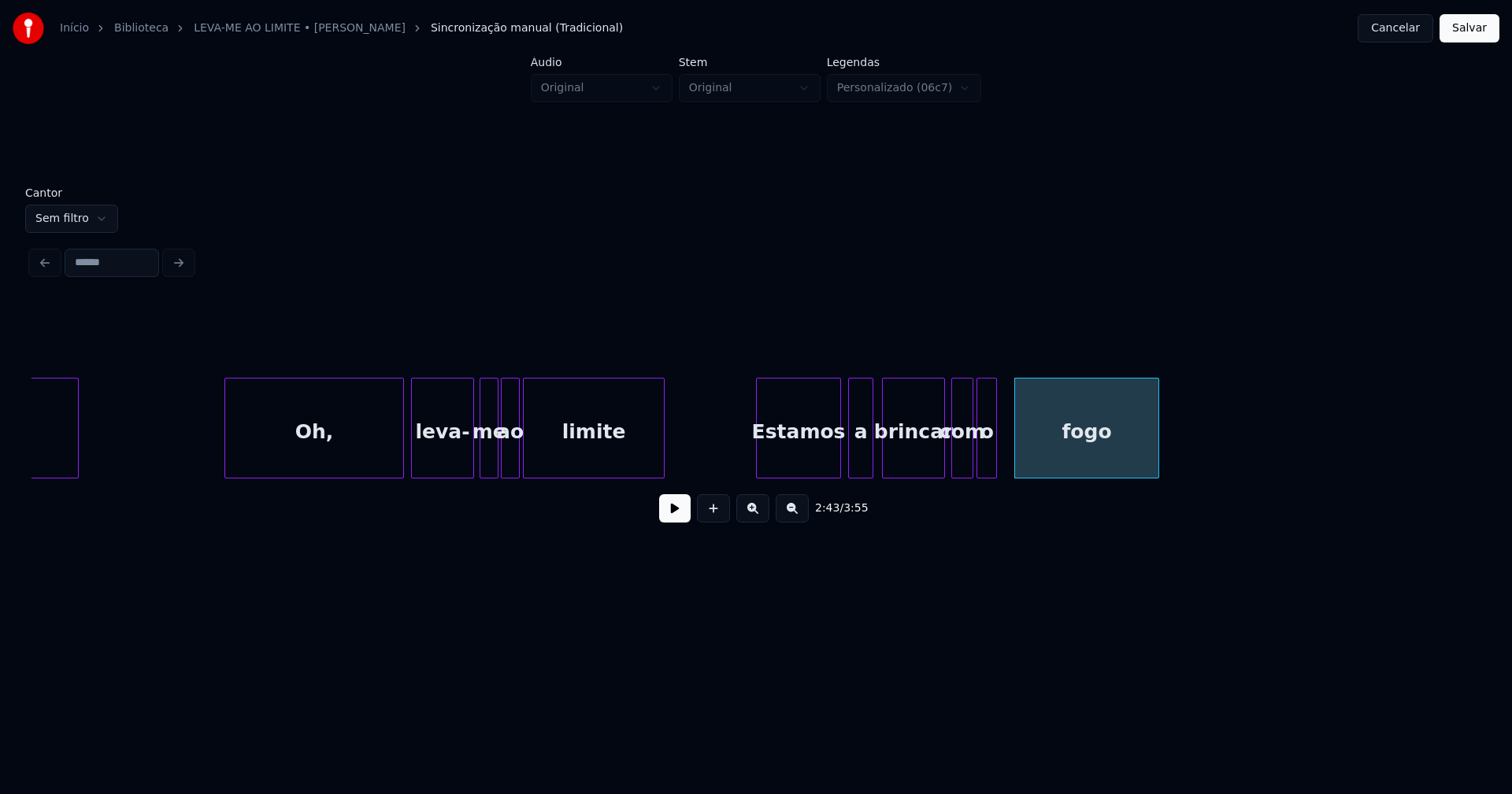
click at [996, 456] on div at bounding box center [994, 428] width 5 height 99
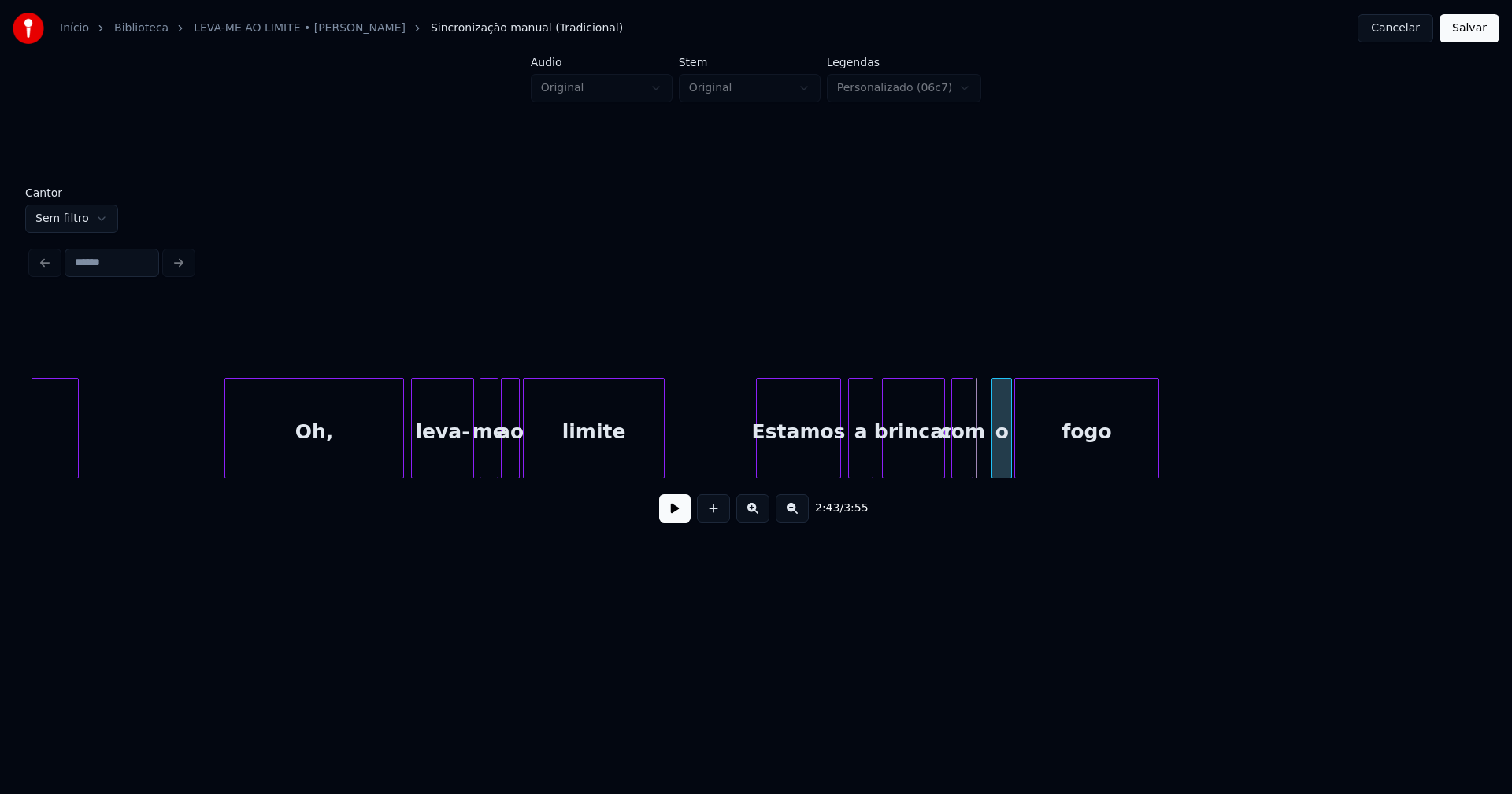
click at [998, 460] on div "o" at bounding box center [1002, 432] width 19 height 107
click at [983, 453] on div at bounding box center [983, 428] width 5 height 99
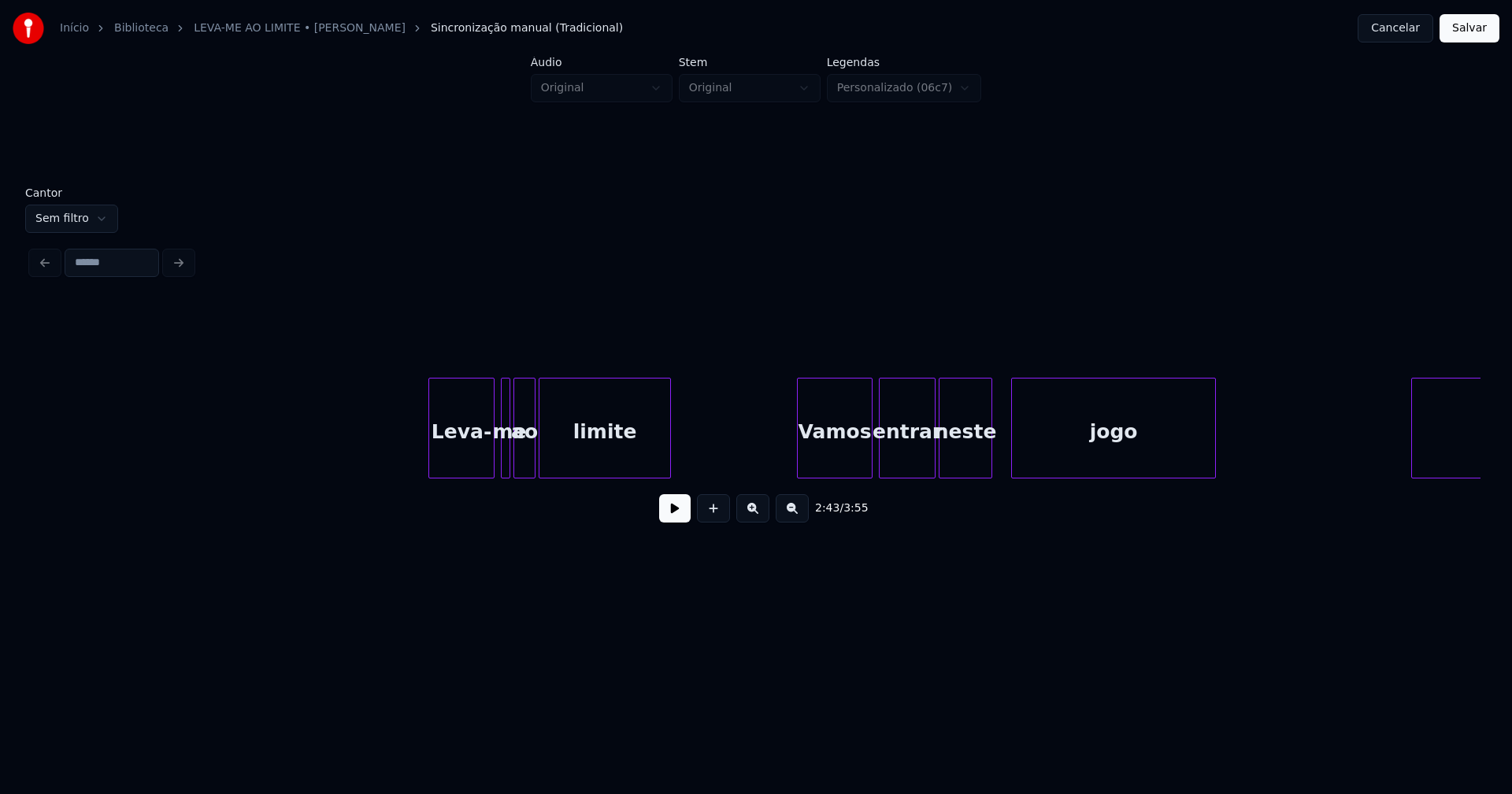
scroll to position [0, 25915]
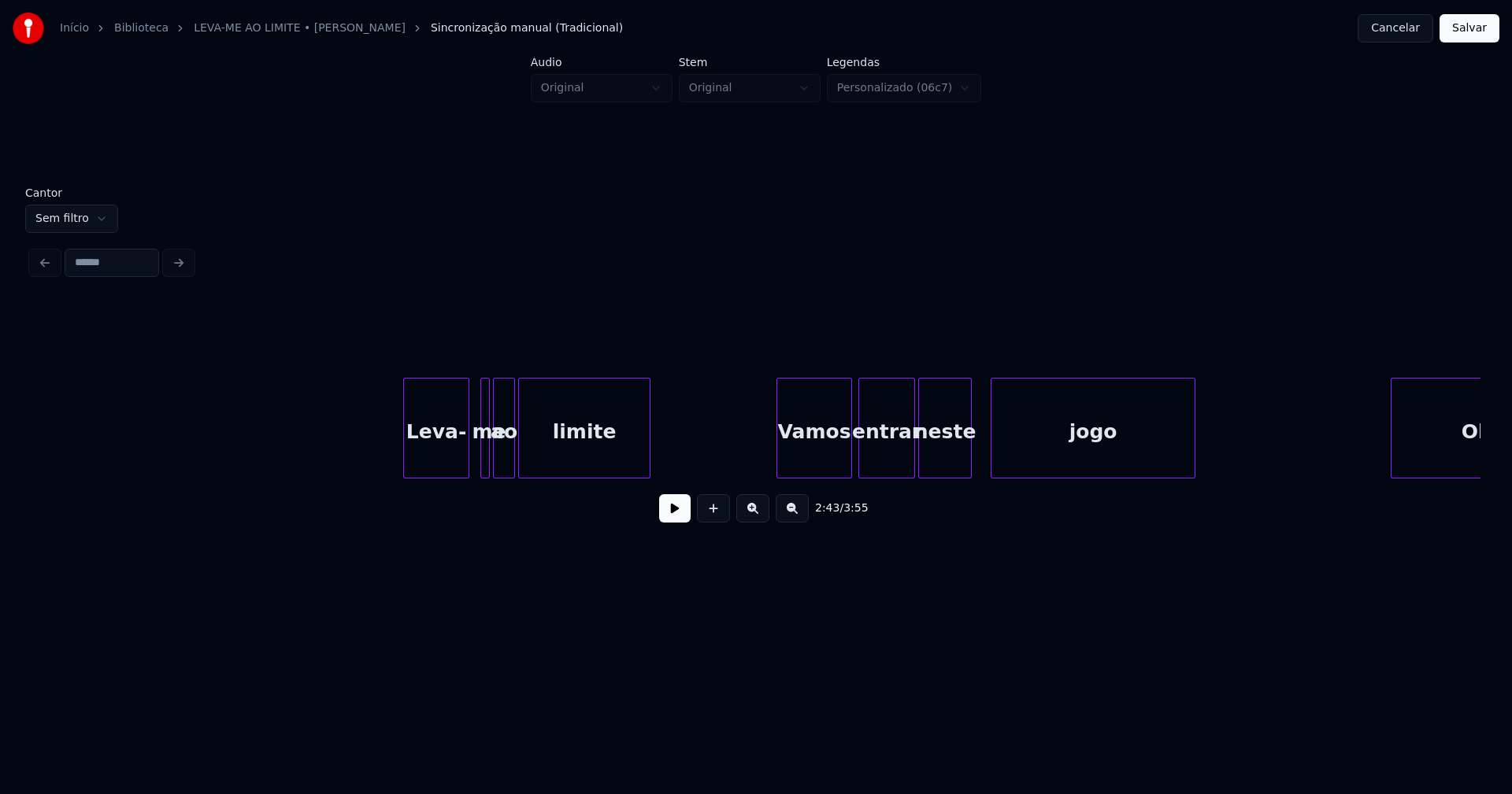
click at [444, 446] on div "Leva-" at bounding box center [436, 432] width 65 height 107
click at [474, 458] on div at bounding box center [477, 428] width 5 height 99
click at [810, 464] on div "Vamos" at bounding box center [805, 432] width 74 height 107
click at [876, 466] on div "entrar" at bounding box center [876, 432] width 55 height 107
click at [908, 452] on div at bounding box center [909, 428] width 5 height 99
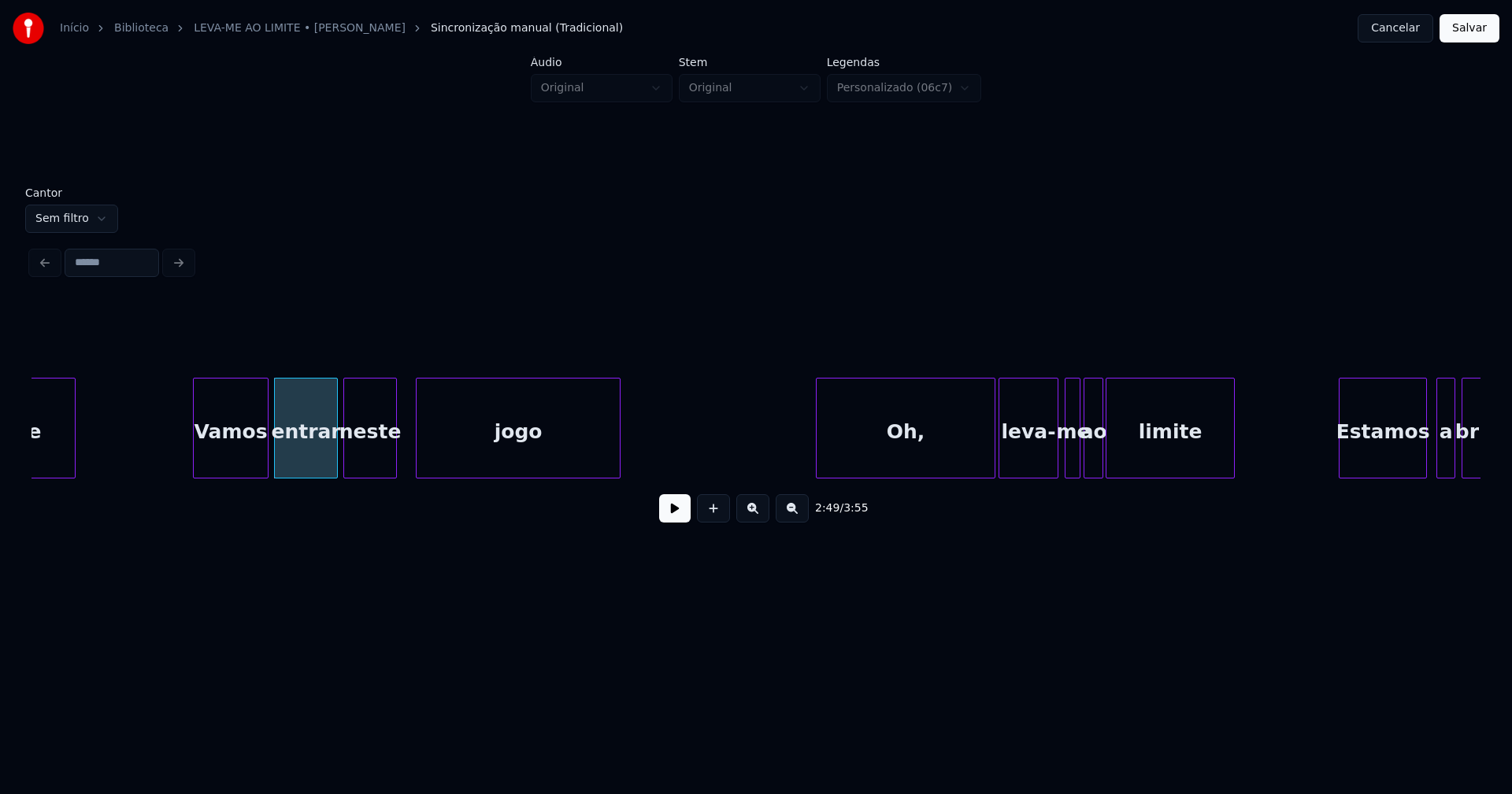
scroll to position [0, 26553]
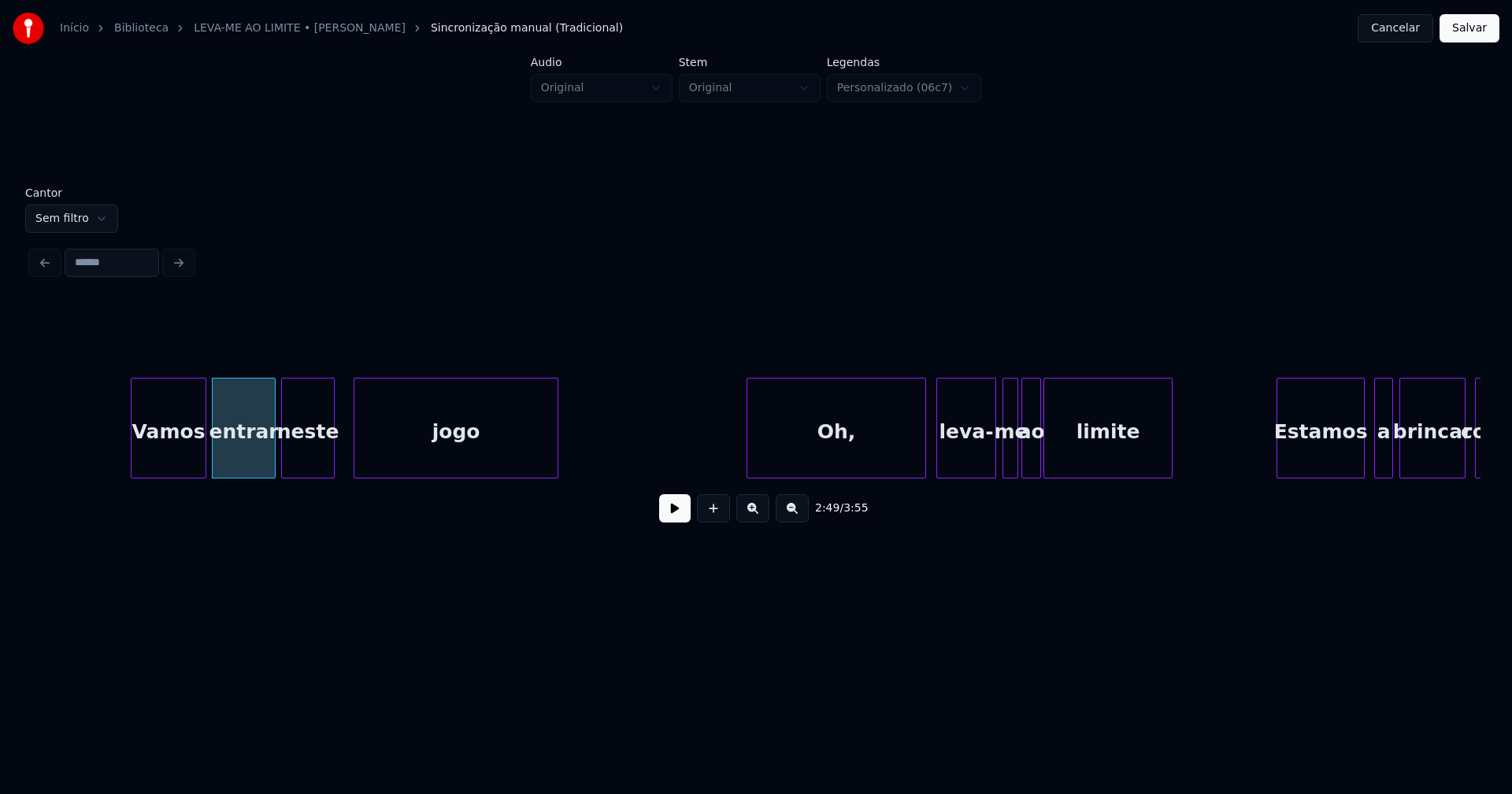
click at [873, 456] on div "Oh," at bounding box center [836, 432] width 178 height 107
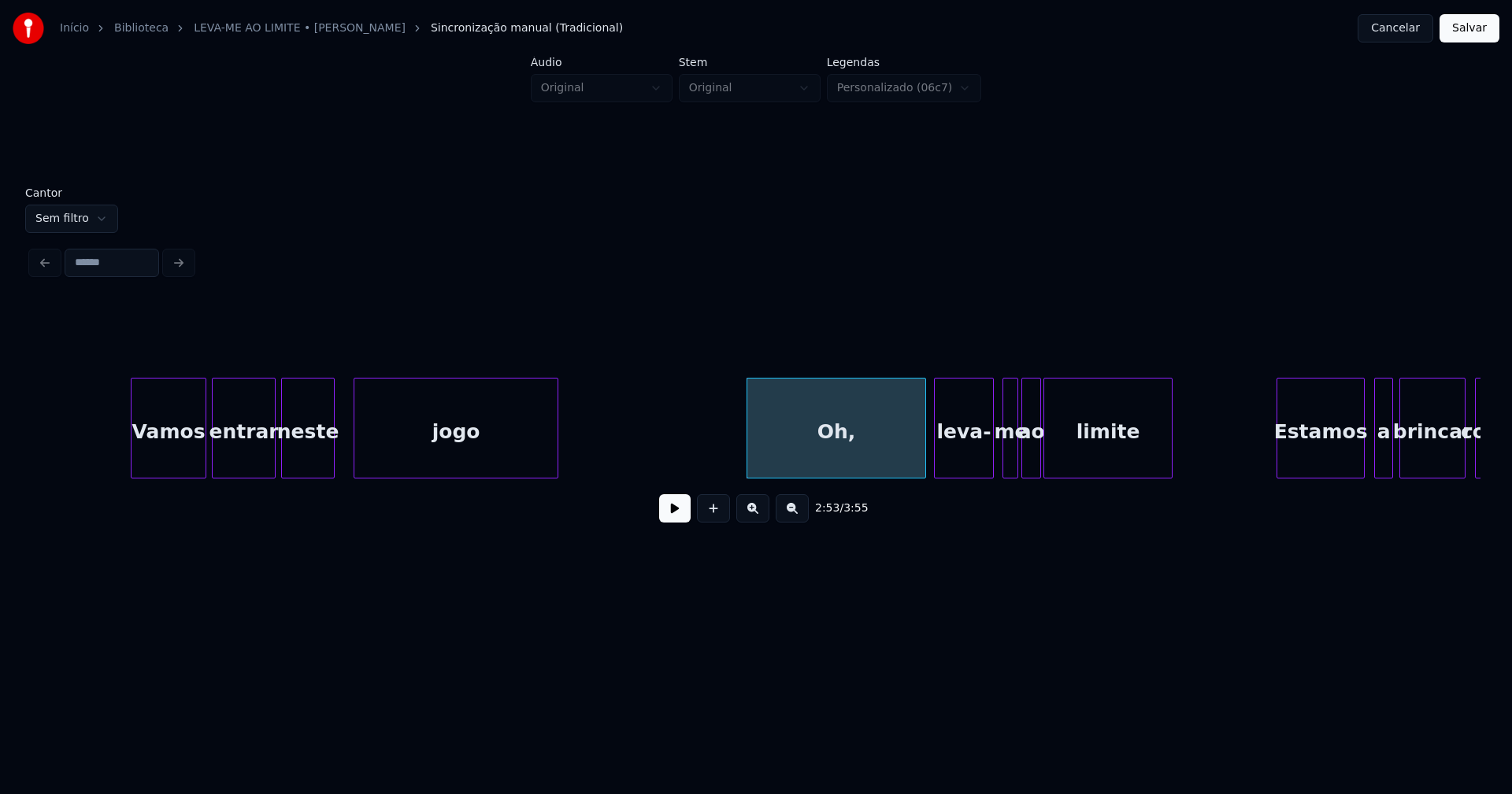
click at [978, 455] on div "leva-" at bounding box center [963, 432] width 58 height 107
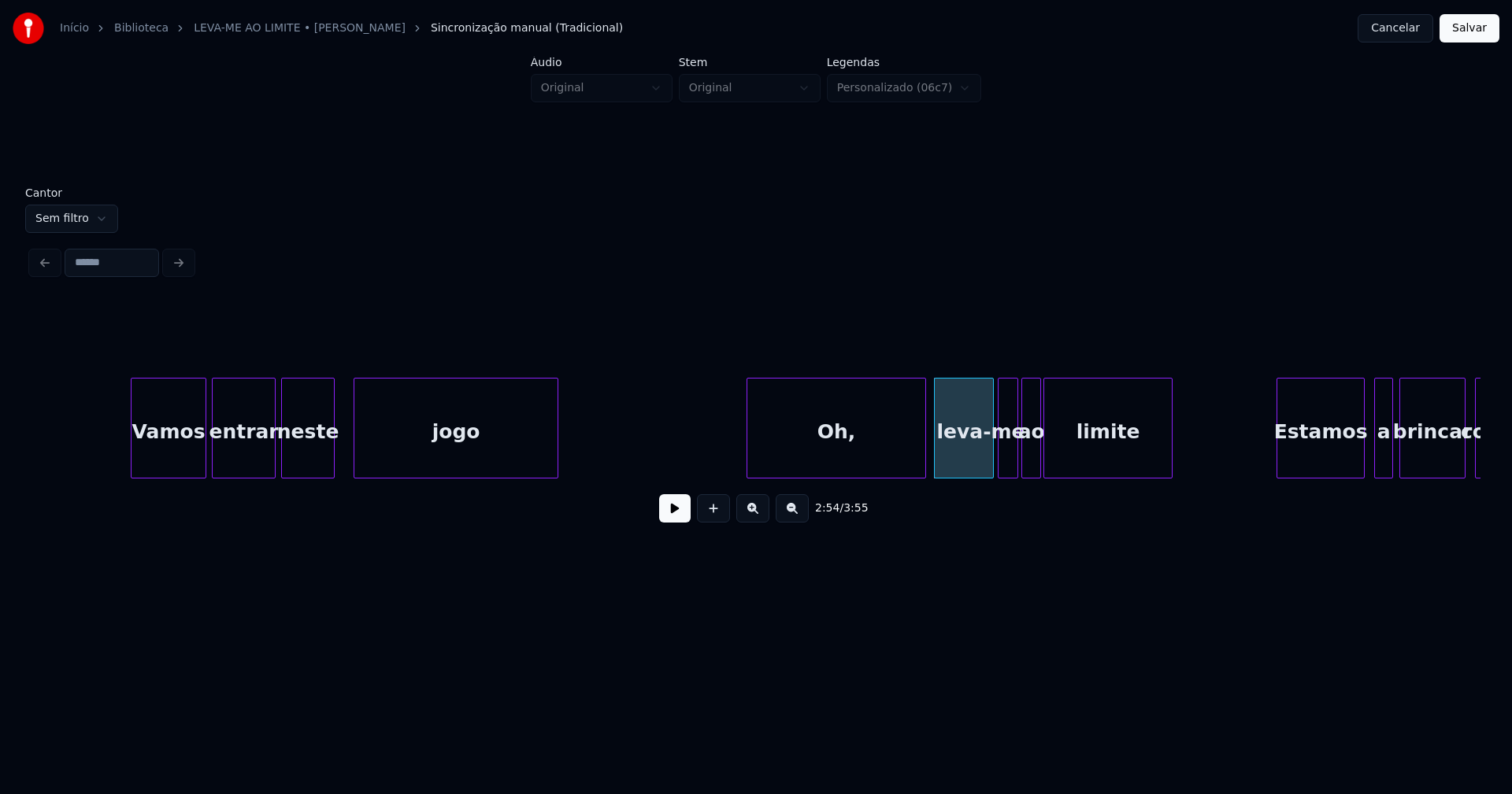
click at [1002, 460] on div at bounding box center [1001, 428] width 5 height 99
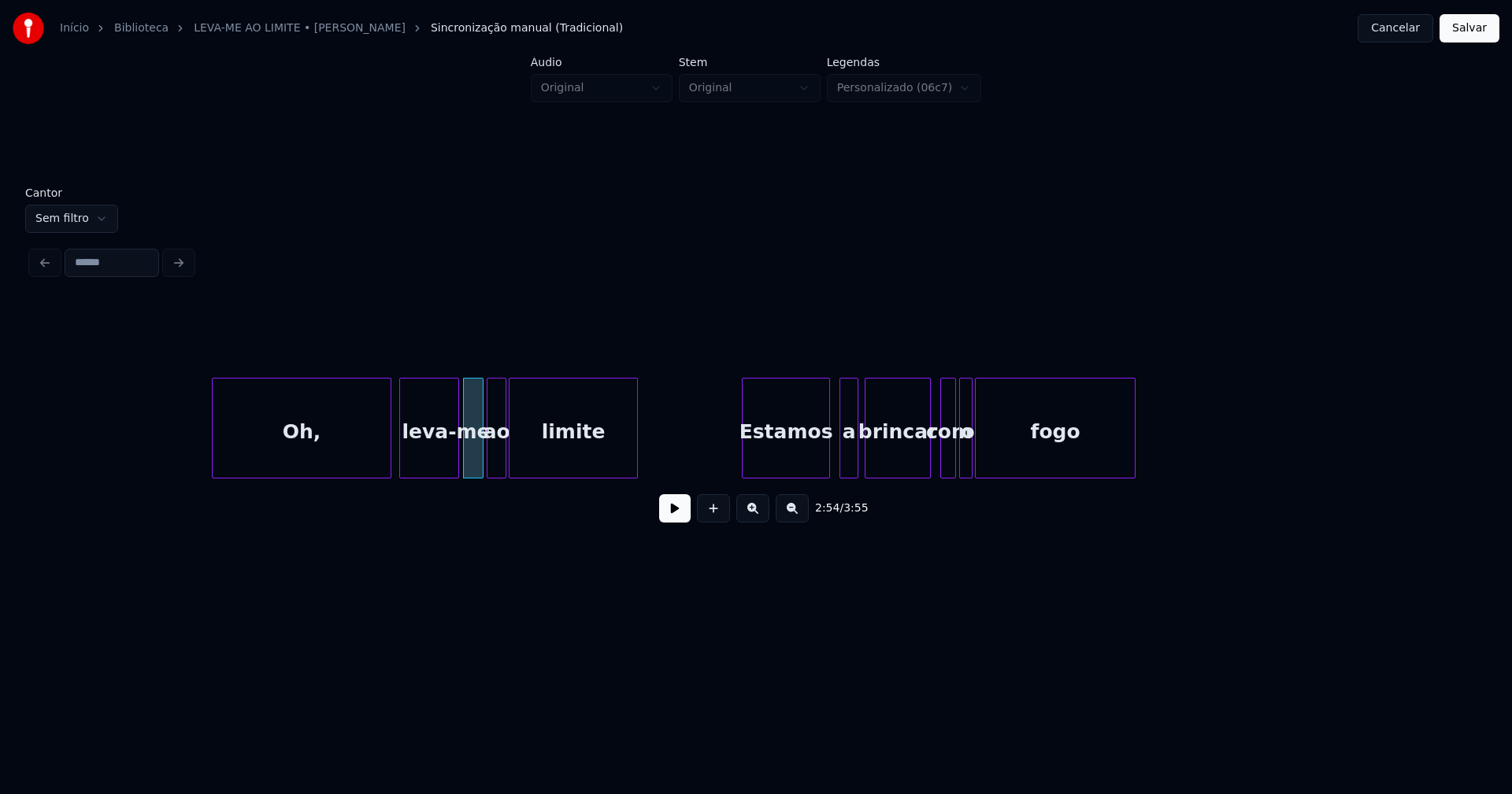
scroll to position [0, 27127]
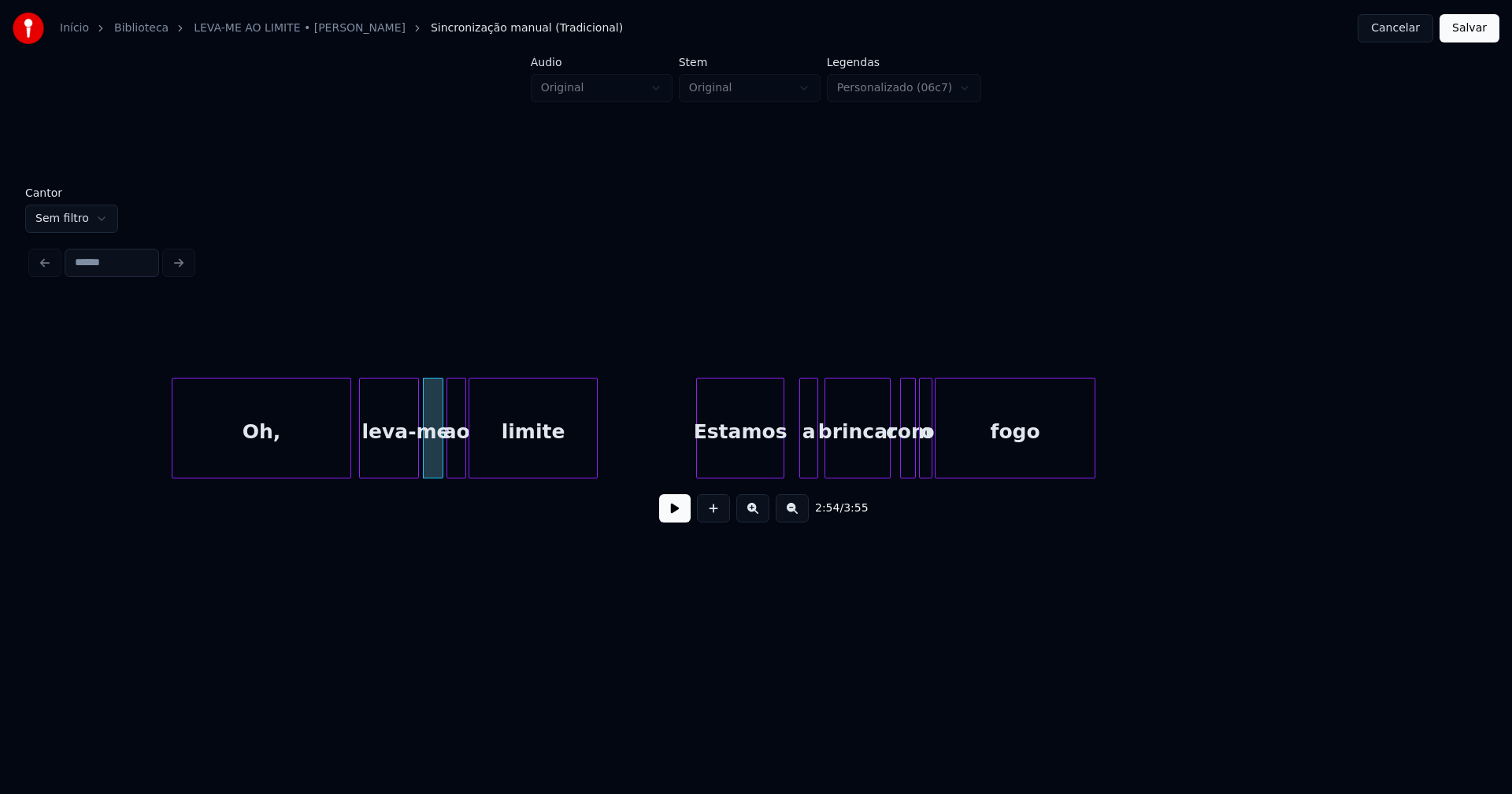
click at [745, 450] on div "Estamos" at bounding box center [740, 432] width 87 height 107
click at [793, 462] on div at bounding box center [792, 428] width 5 height 99
click at [898, 459] on div at bounding box center [900, 428] width 5 height 99
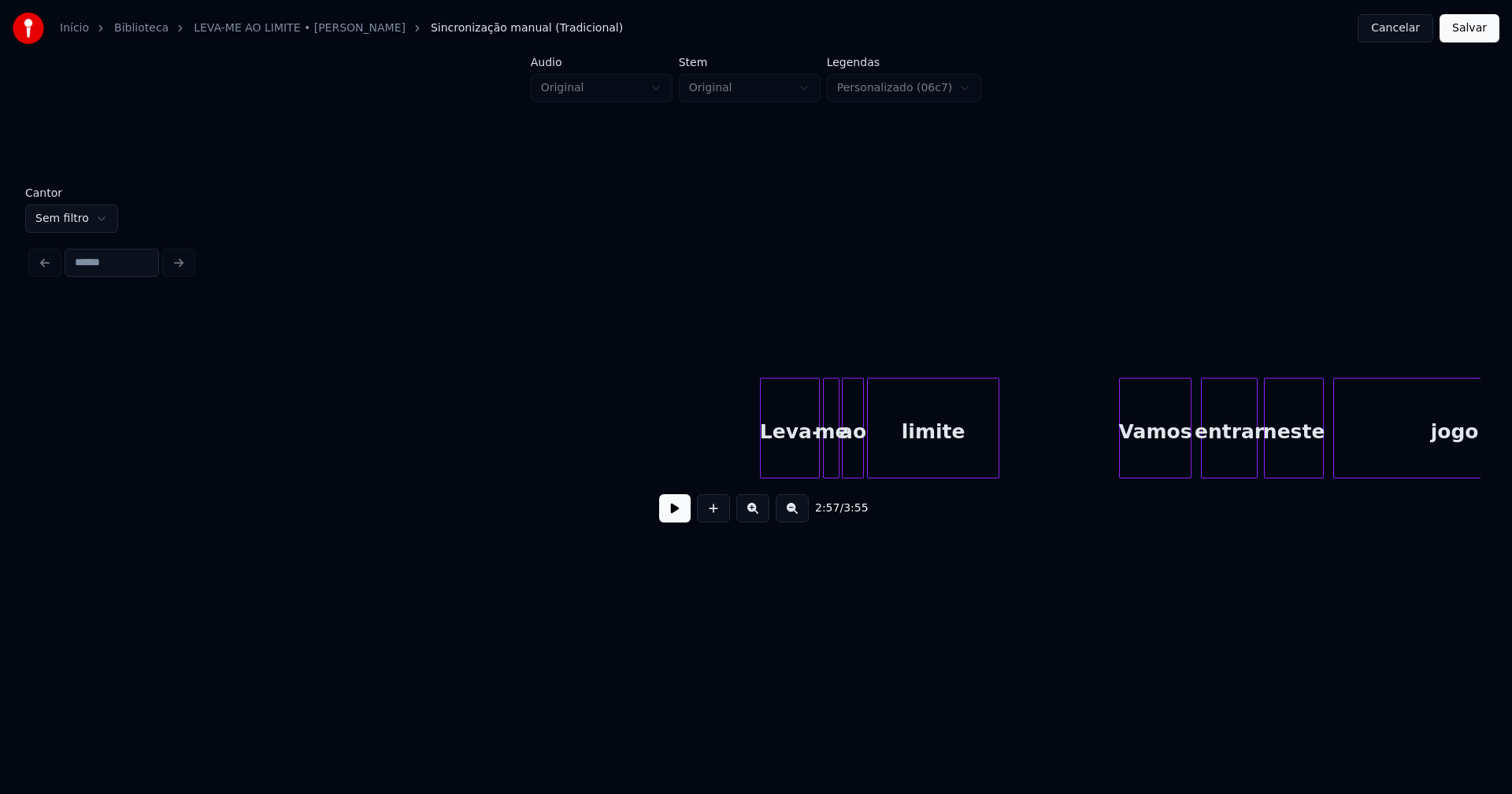
scroll to position [0, 30210]
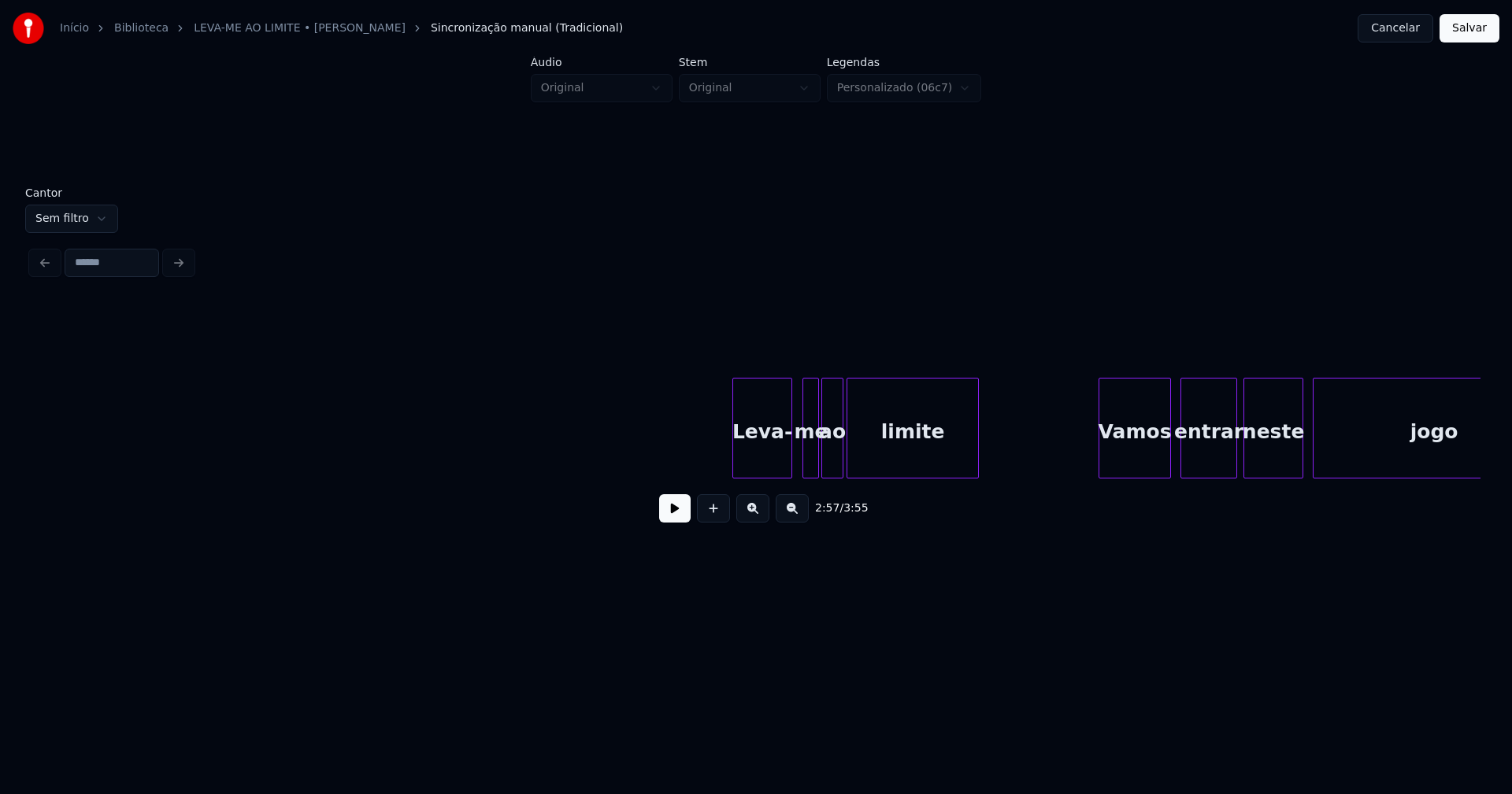
click at [763, 466] on div "Leva-" at bounding box center [762, 432] width 58 height 107
click at [797, 462] on div at bounding box center [799, 428] width 5 height 99
click at [1130, 454] on div "Vamos" at bounding box center [1130, 432] width 71 height 107
click at [1191, 460] on div "entrar" at bounding box center [1200, 432] width 55 height 107
click at [1234, 451] on div at bounding box center [1234, 428] width 5 height 99
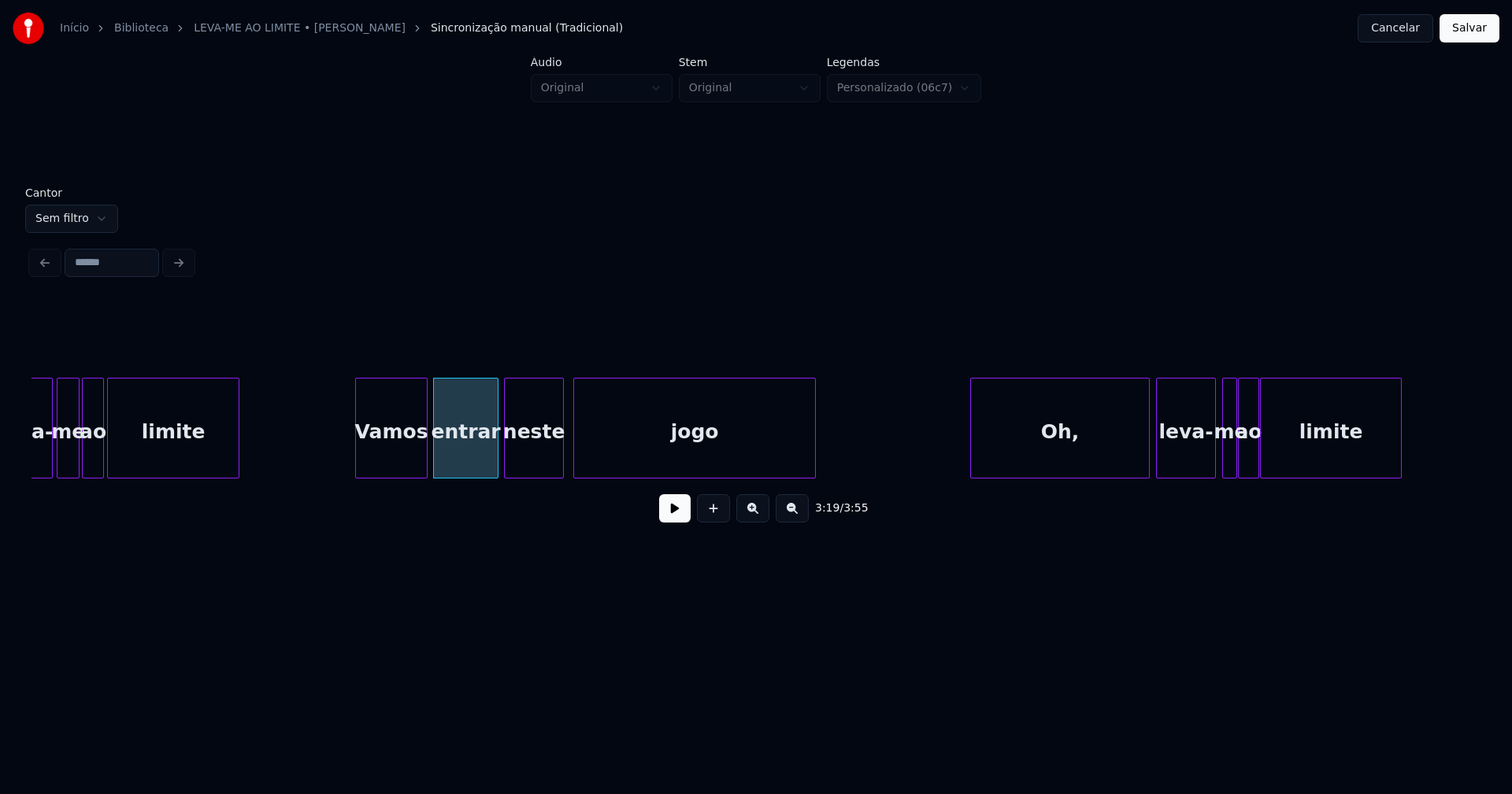
scroll to position [0, 30951]
click at [1061, 455] on div "Oh," at bounding box center [1053, 432] width 178 height 107
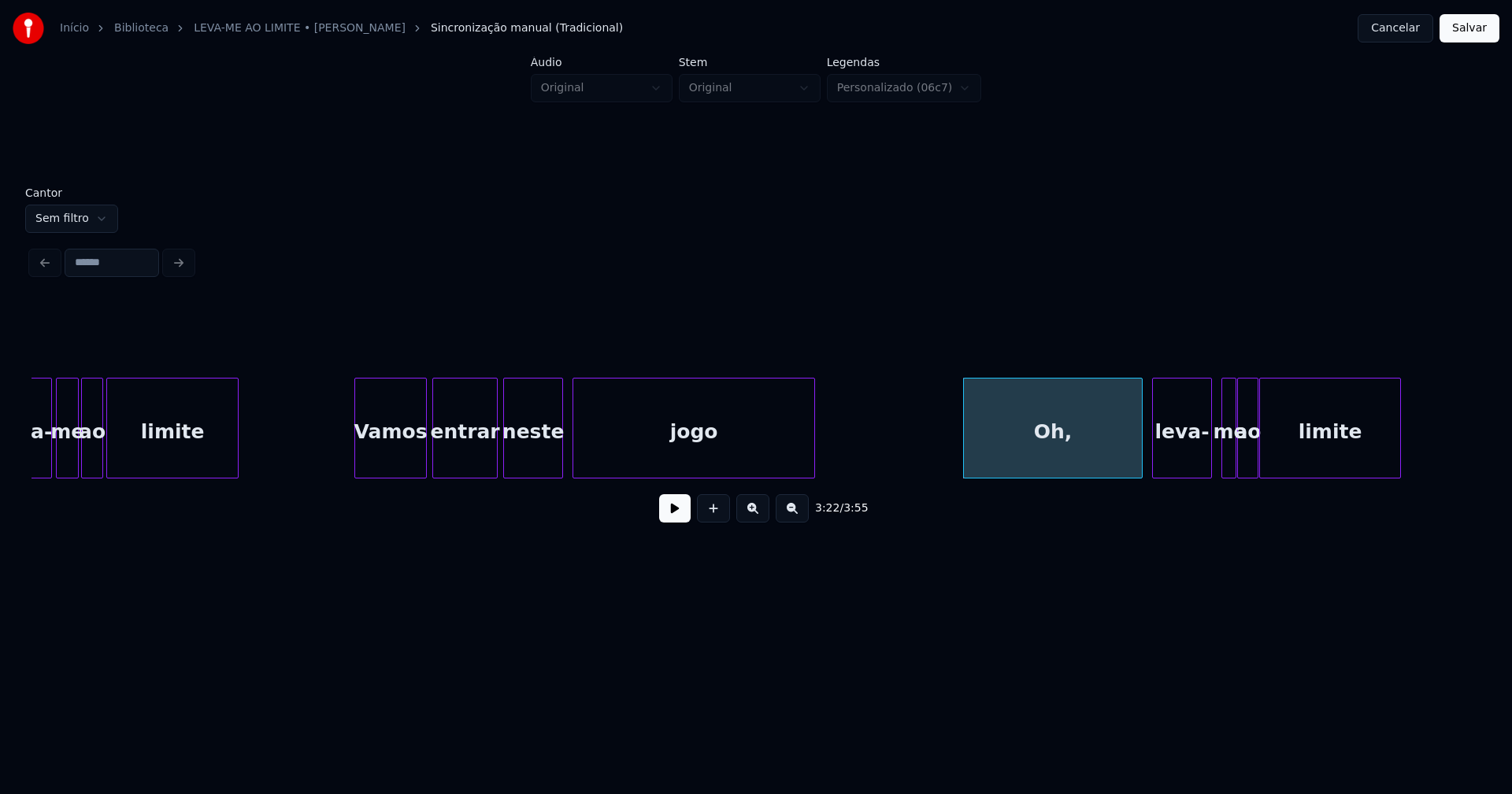
click at [1195, 463] on div "leva-" at bounding box center [1181, 432] width 58 height 107
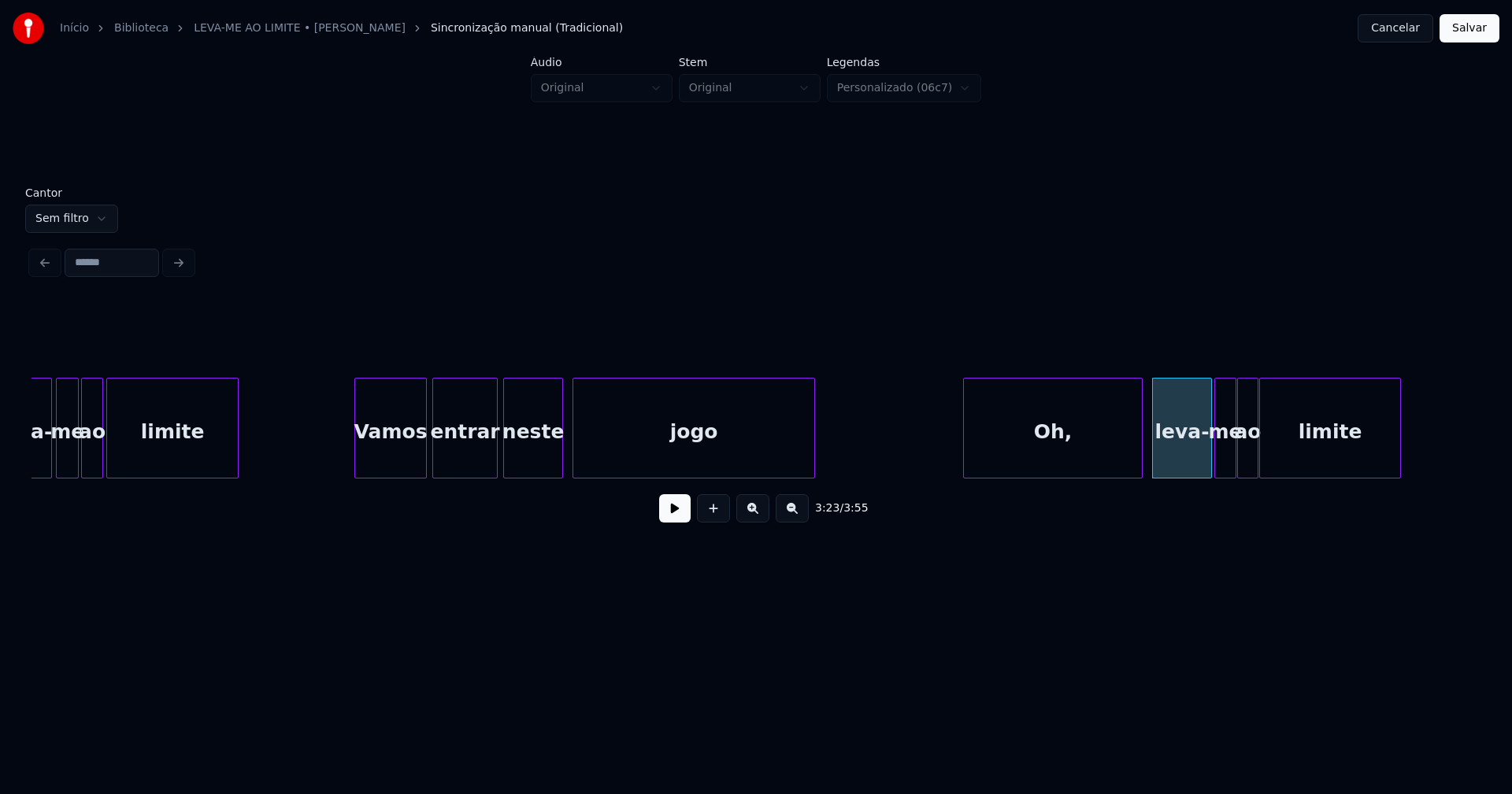
click at [1218, 470] on div at bounding box center [1217, 428] width 5 height 99
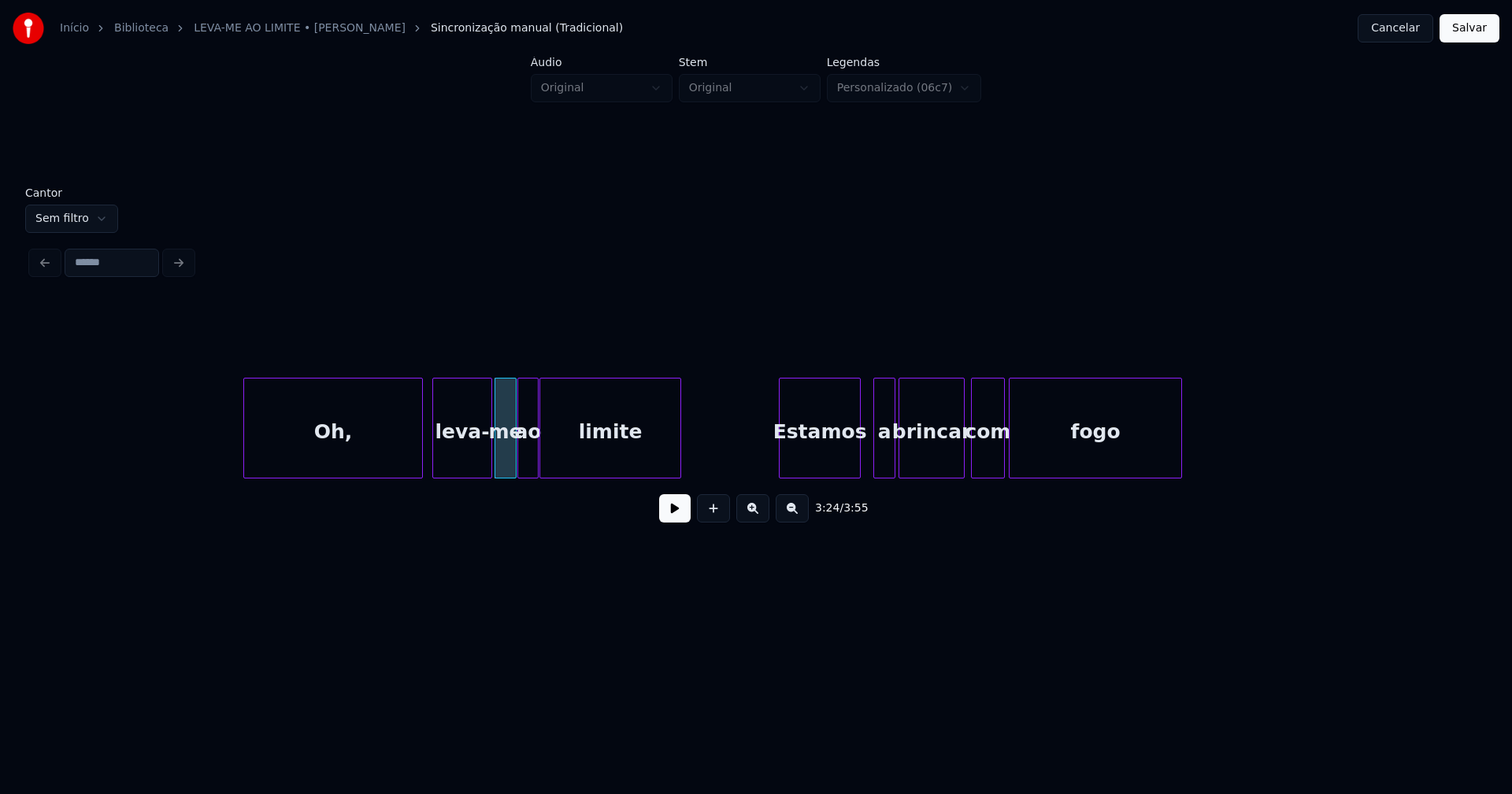
scroll to position [0, 31999]
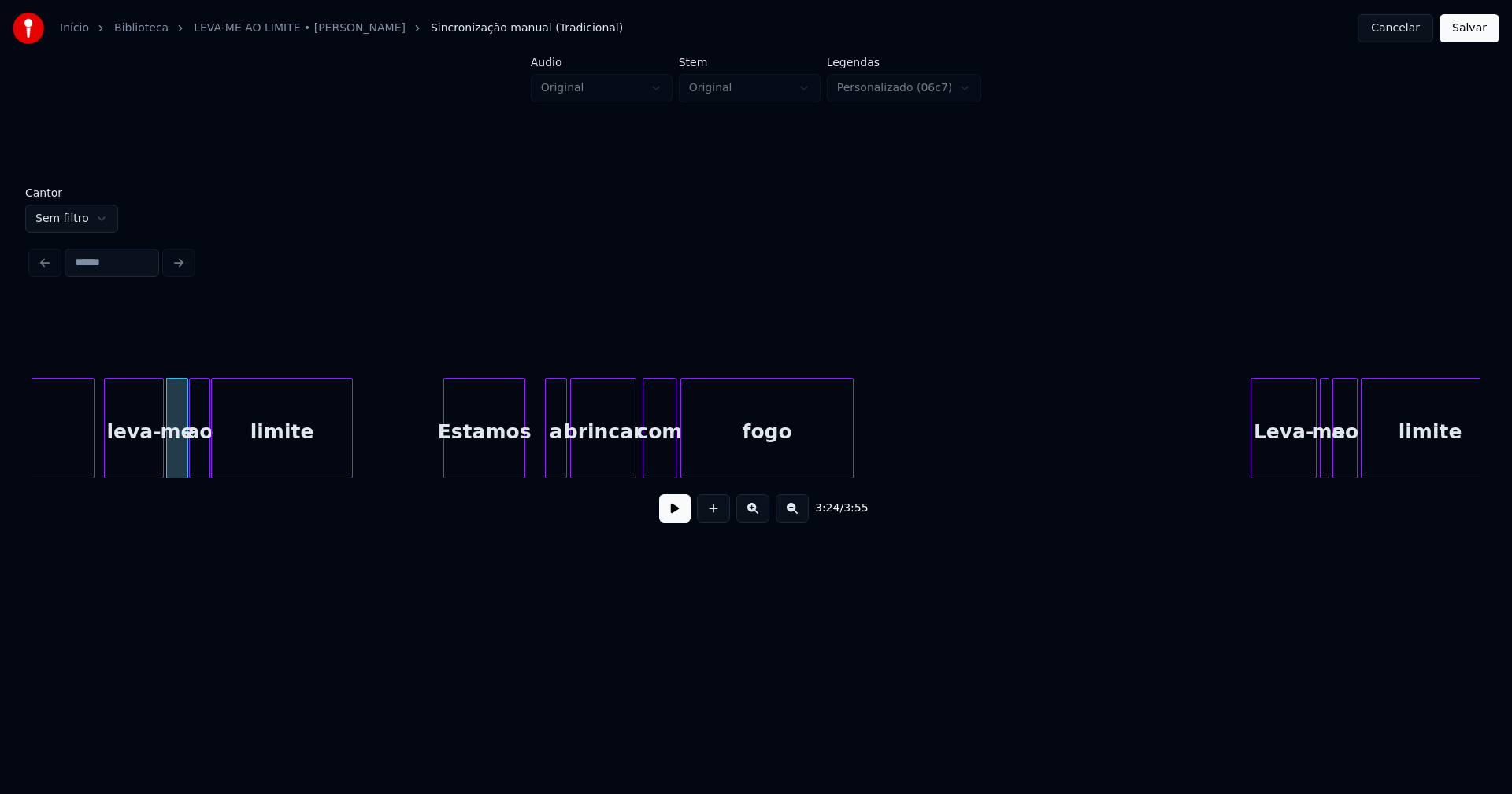
click at [490, 456] on div "Estamos" at bounding box center [484, 432] width 81 height 107
click at [519, 454] on div "Estamos" at bounding box center [484, 432] width 81 height 107
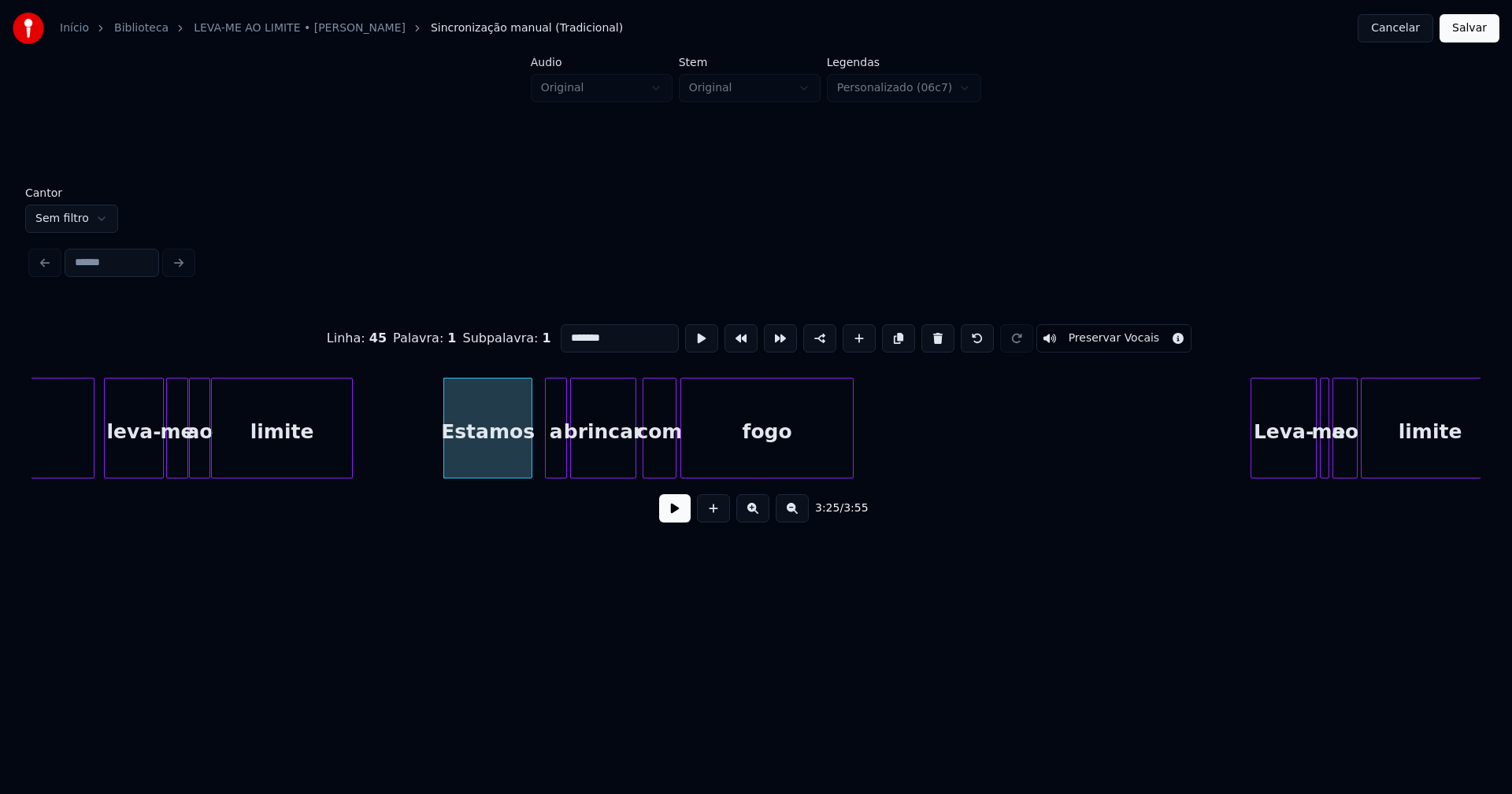
click at [527, 450] on div at bounding box center [530, 428] width 5 height 99
click at [539, 466] on div at bounding box center [538, 428] width 5 height 99
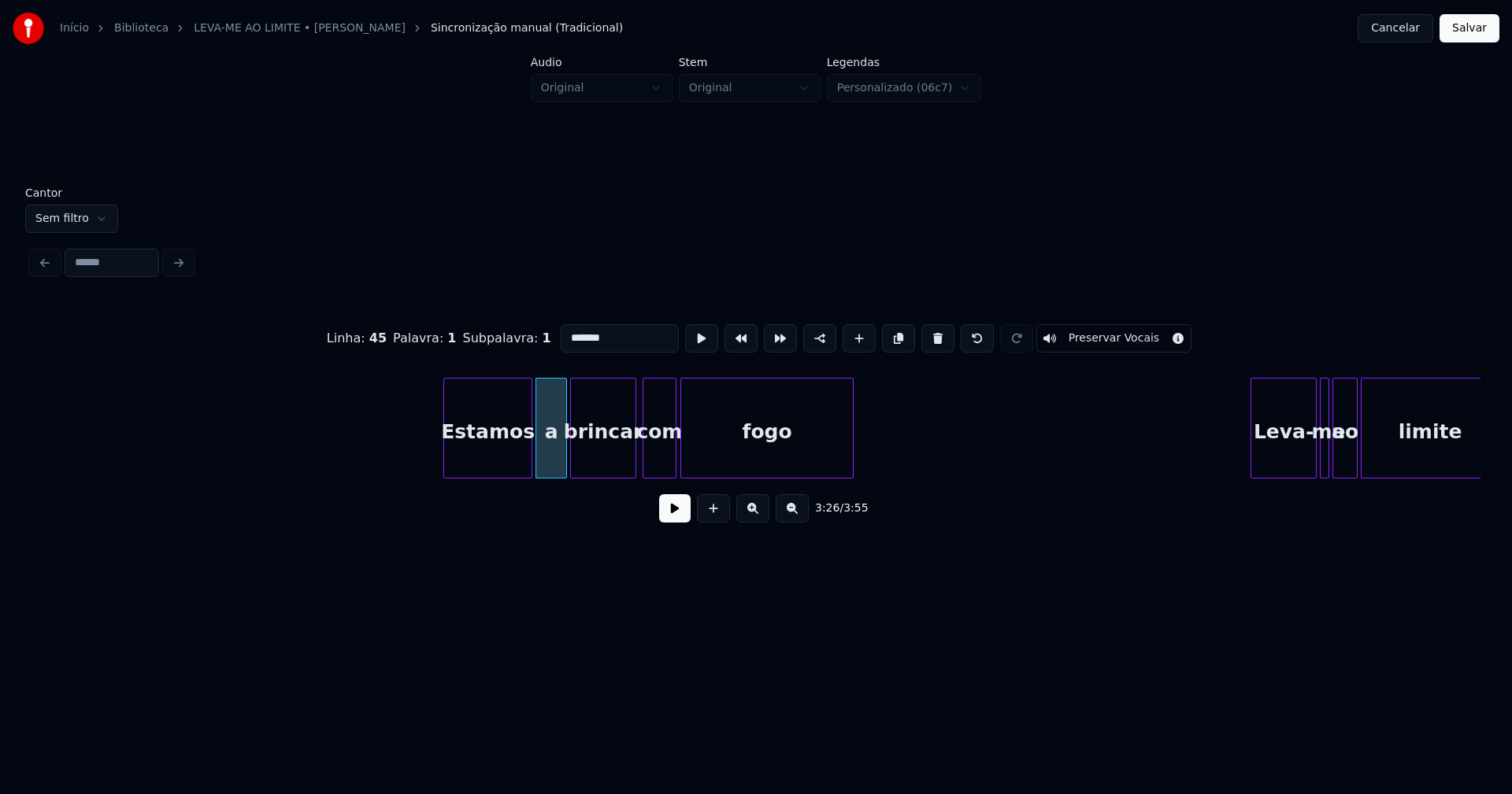
scroll to position [0, 32616]
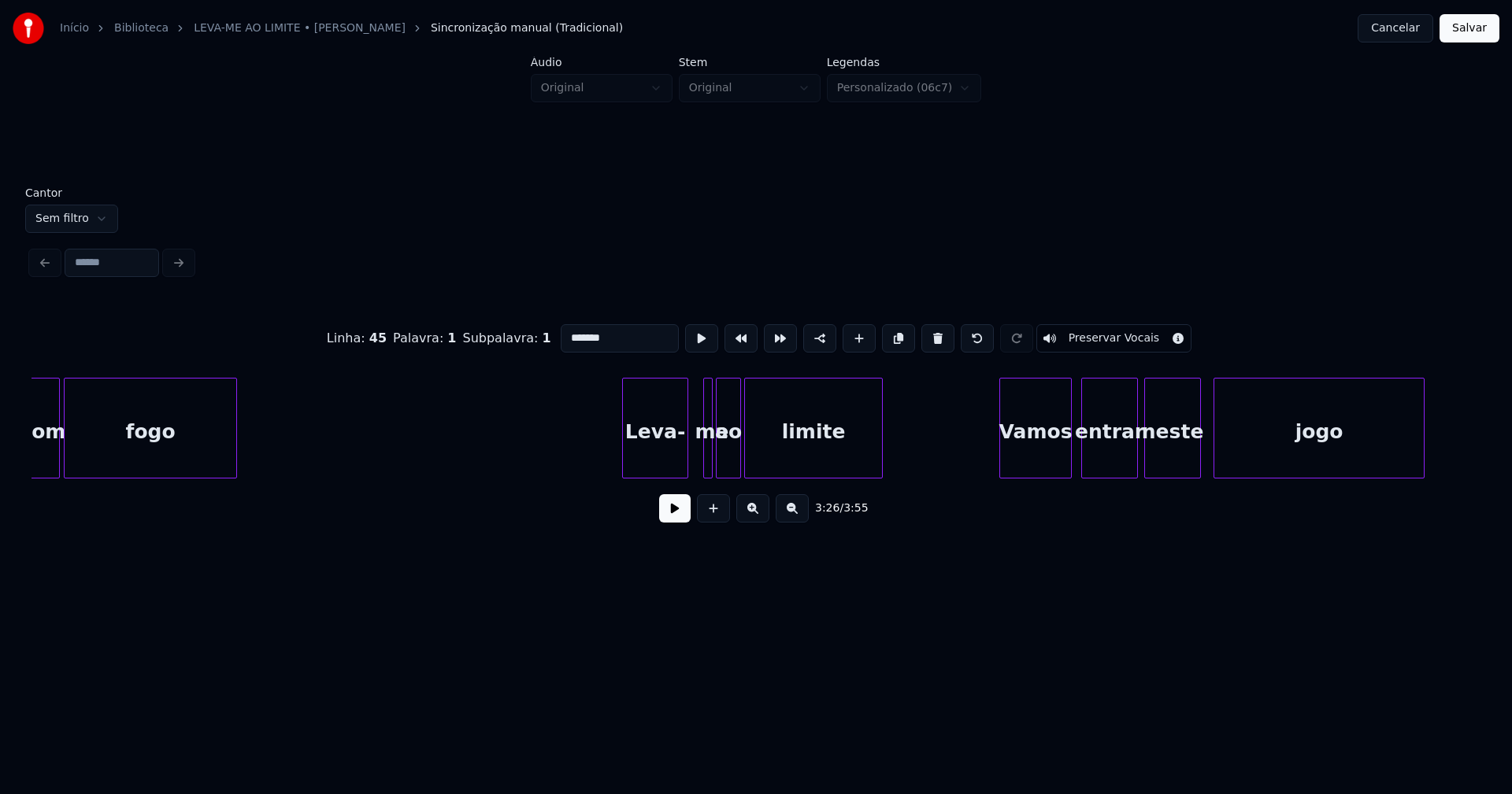
click at [653, 470] on div "Leva-" at bounding box center [655, 432] width 65 height 107
click at [694, 452] on div at bounding box center [696, 428] width 5 height 99
click at [1026, 462] on div "Vamos" at bounding box center [1027, 432] width 71 height 107
click at [1106, 472] on div "com fogo Leva- me ao limite Vamos entrar neste jogo" at bounding box center [755, 428] width 1449 height 100
click at [1168, 470] on div "neste" at bounding box center [1169, 432] width 55 height 107
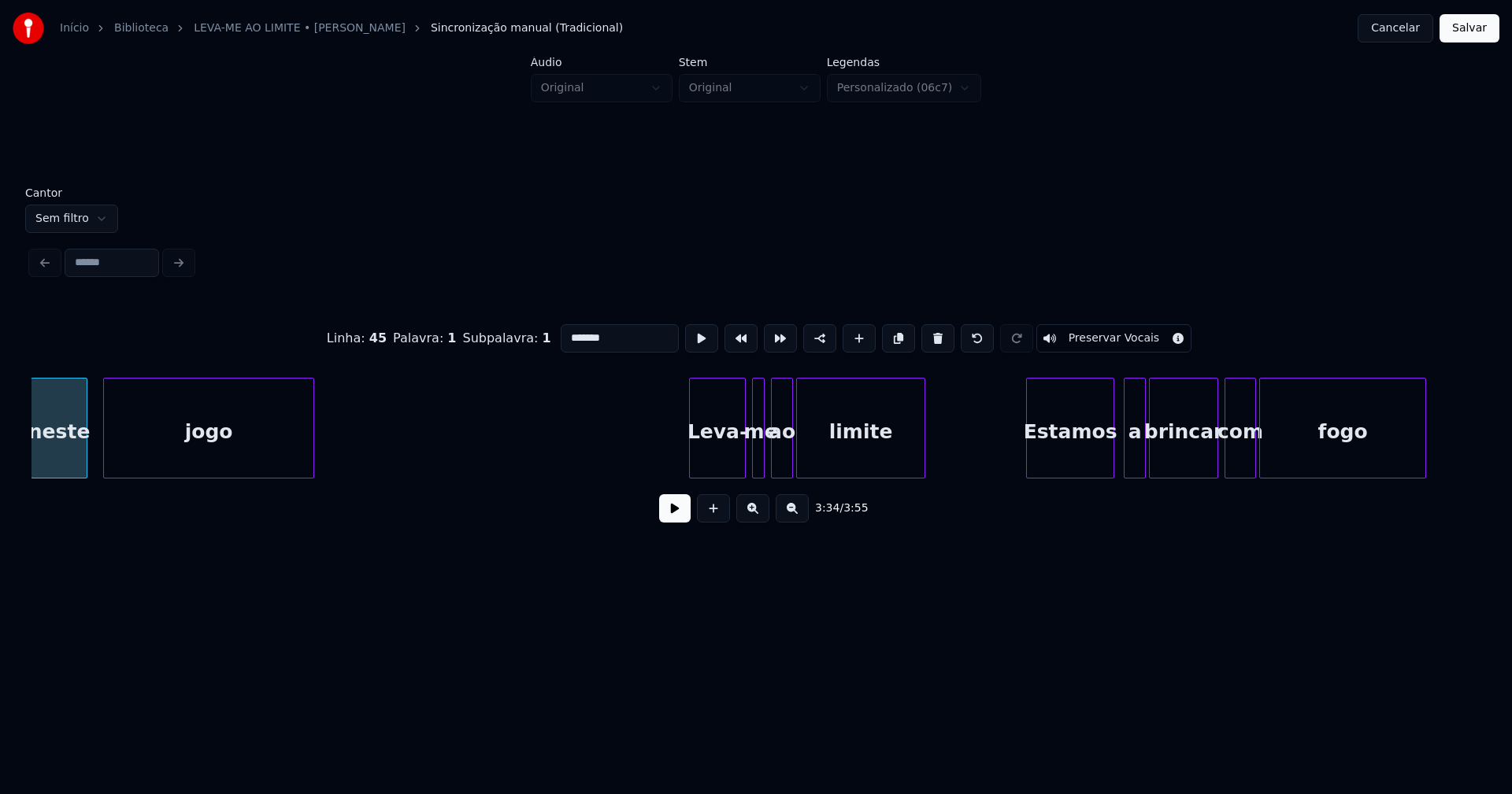
scroll to position [0, 33745]
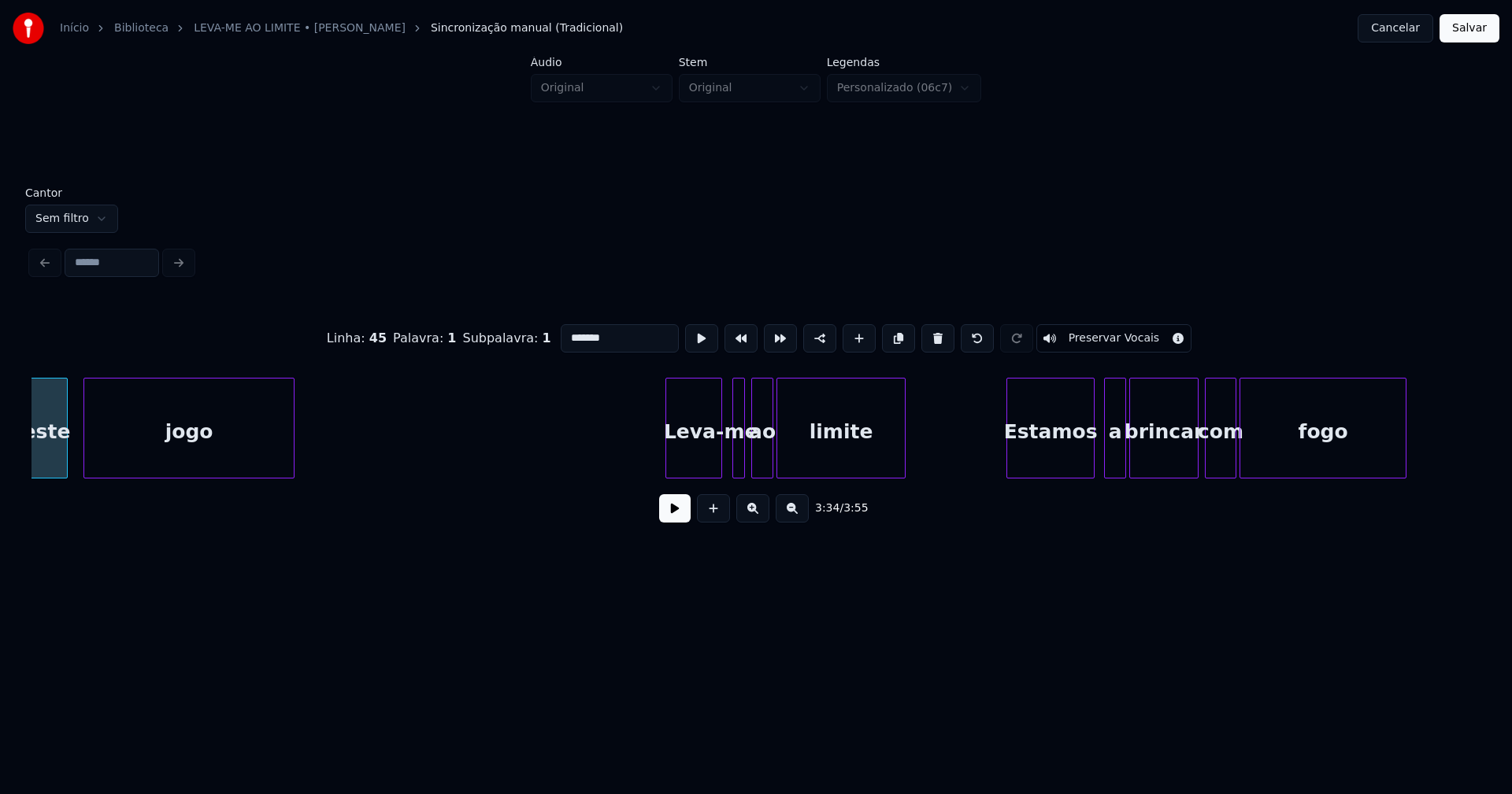
click at [690, 454] on div "Leva-" at bounding box center [693, 432] width 55 height 107
click at [728, 462] on div at bounding box center [730, 428] width 5 height 99
click at [1050, 458] on div "Estamos" at bounding box center [1044, 432] width 87 height 107
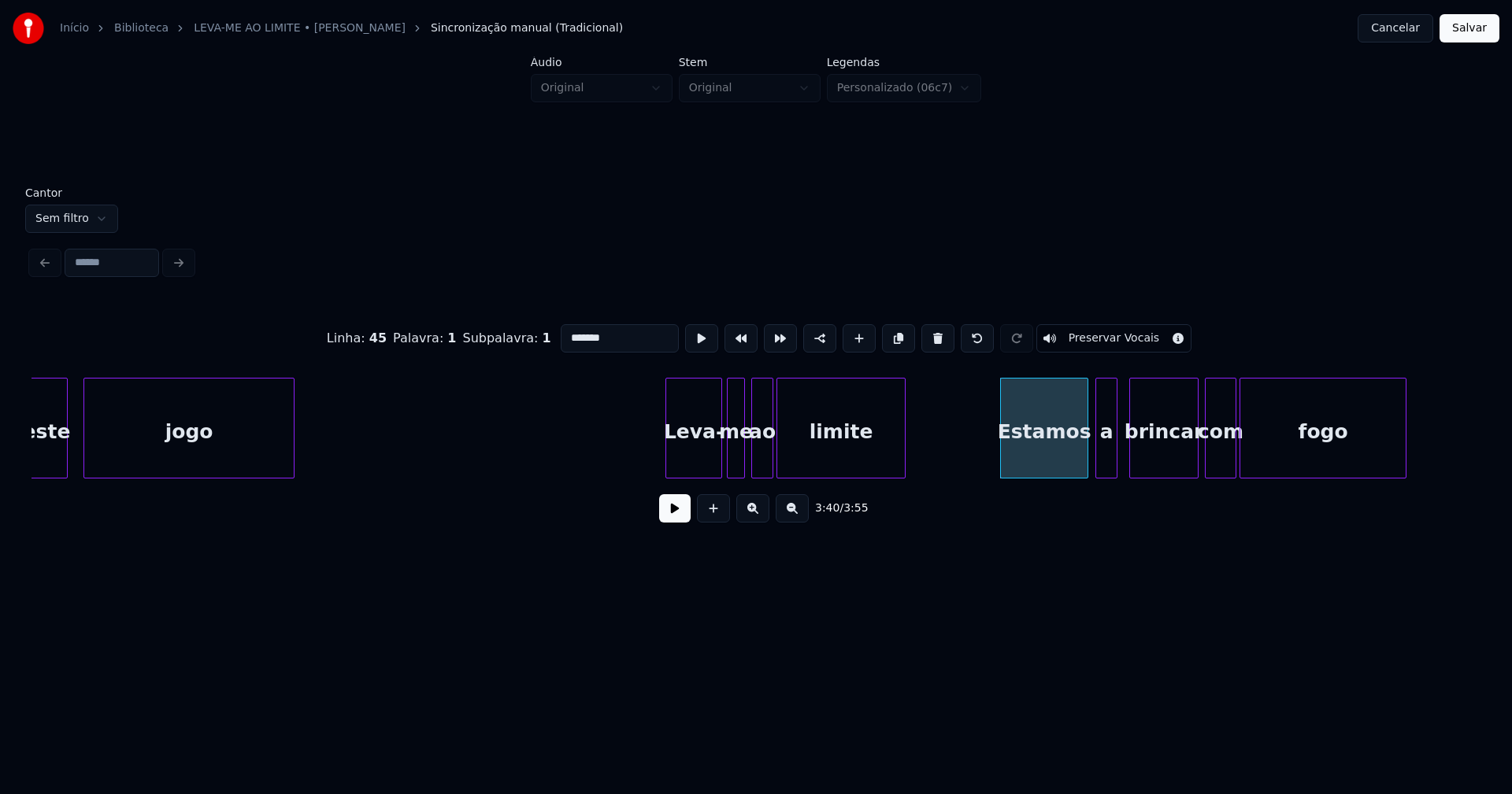
click at [1102, 468] on div "a" at bounding box center [1106, 432] width 21 height 107
click at [1117, 462] on div at bounding box center [1118, 428] width 5 height 99
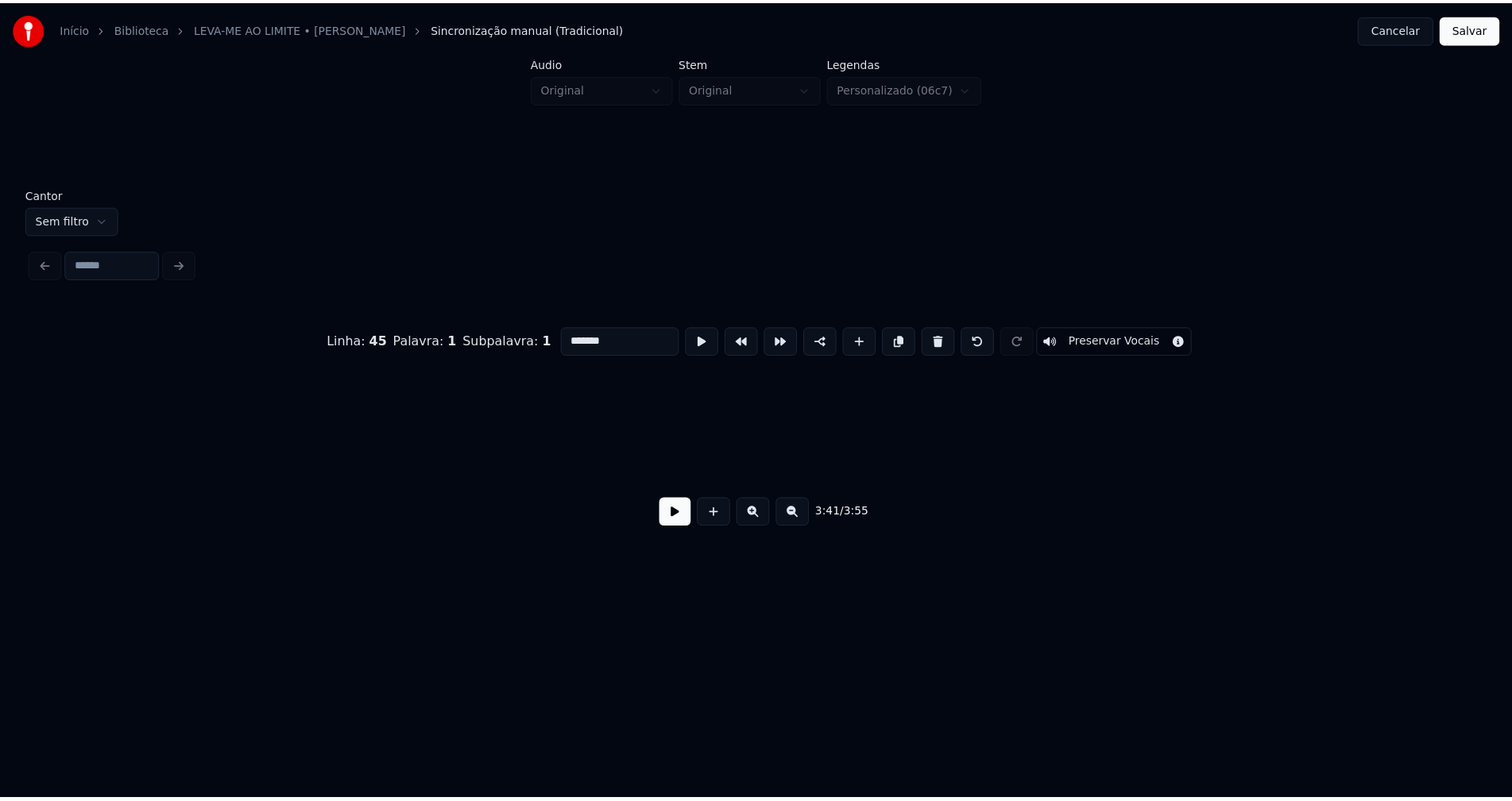
scroll to position [0, 36000]
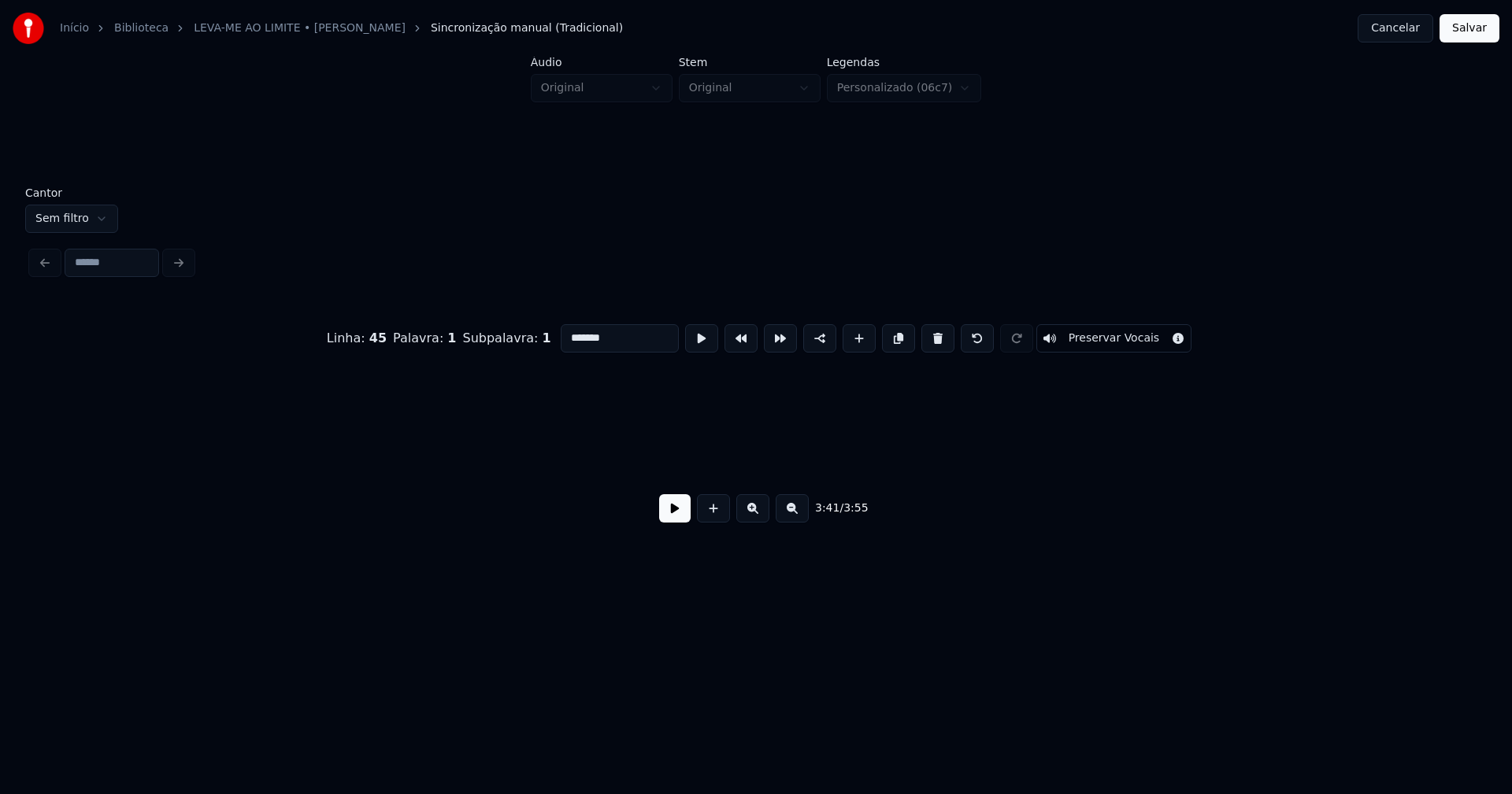
click at [1465, 30] on button "Salvar" at bounding box center [1469, 29] width 60 height 29
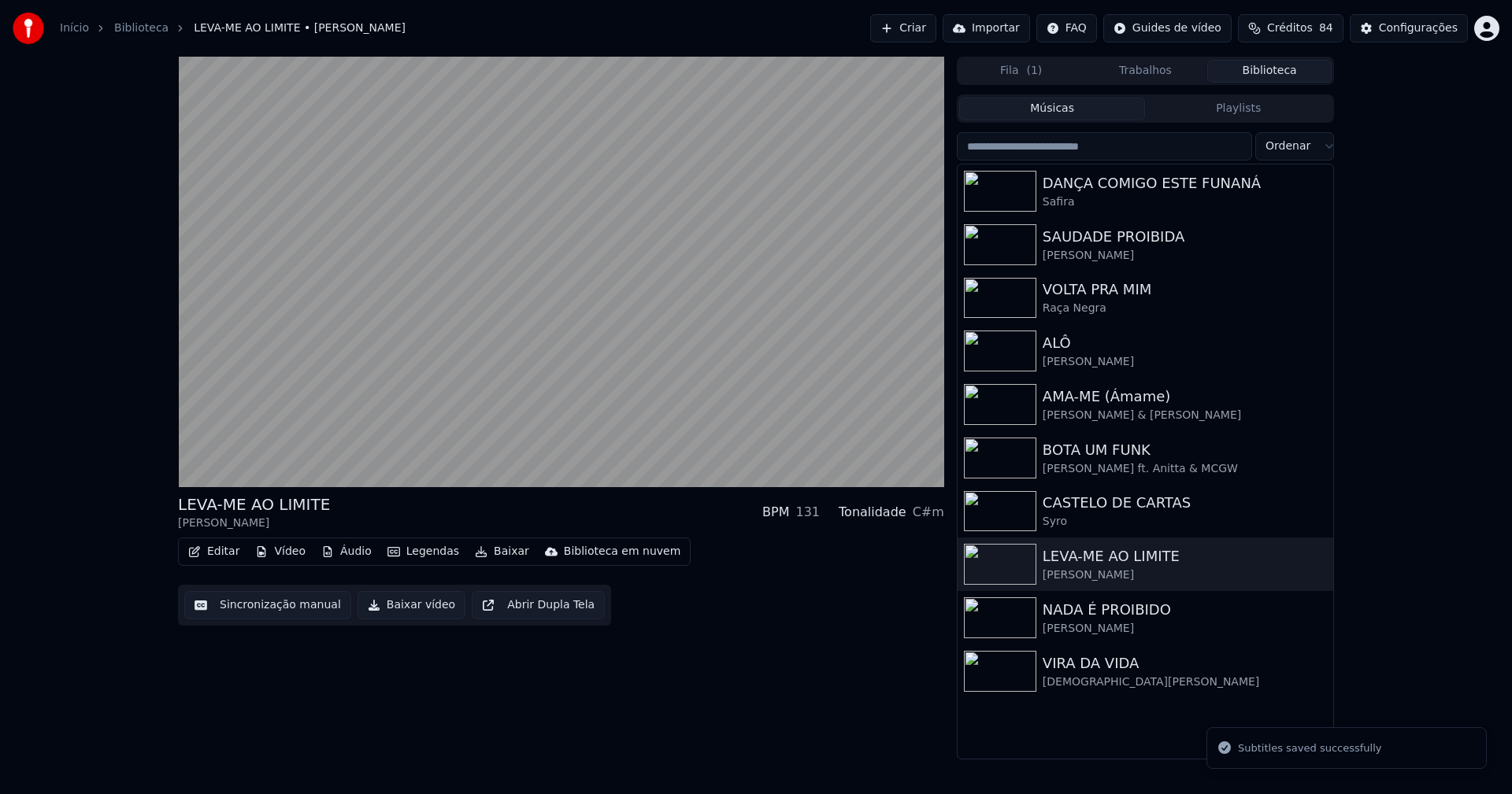
click at [207, 556] on button "Editar" at bounding box center [214, 552] width 64 height 22
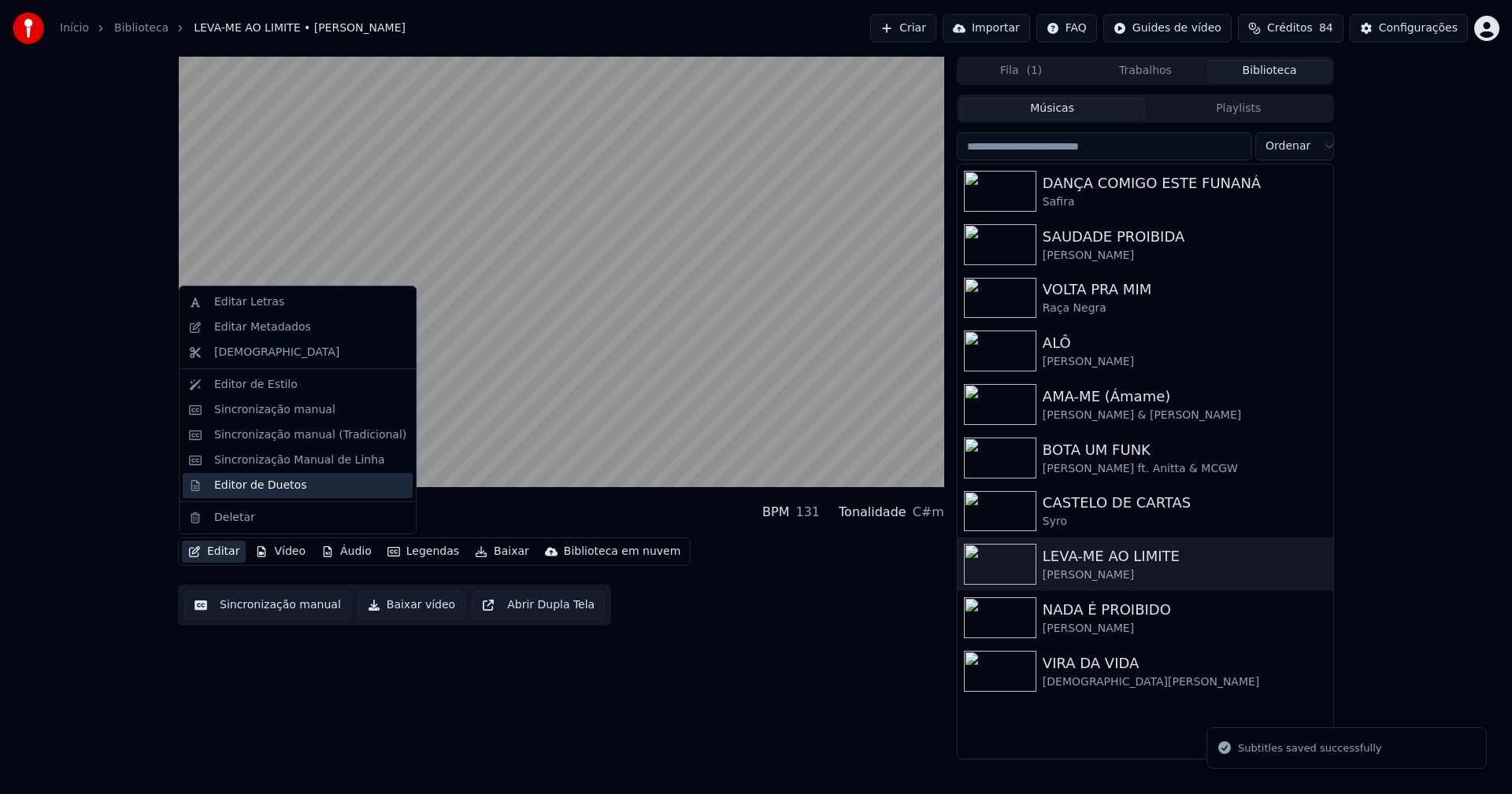
click at [247, 482] on div "Editor de Duetos" at bounding box center [261, 485] width 93 height 16
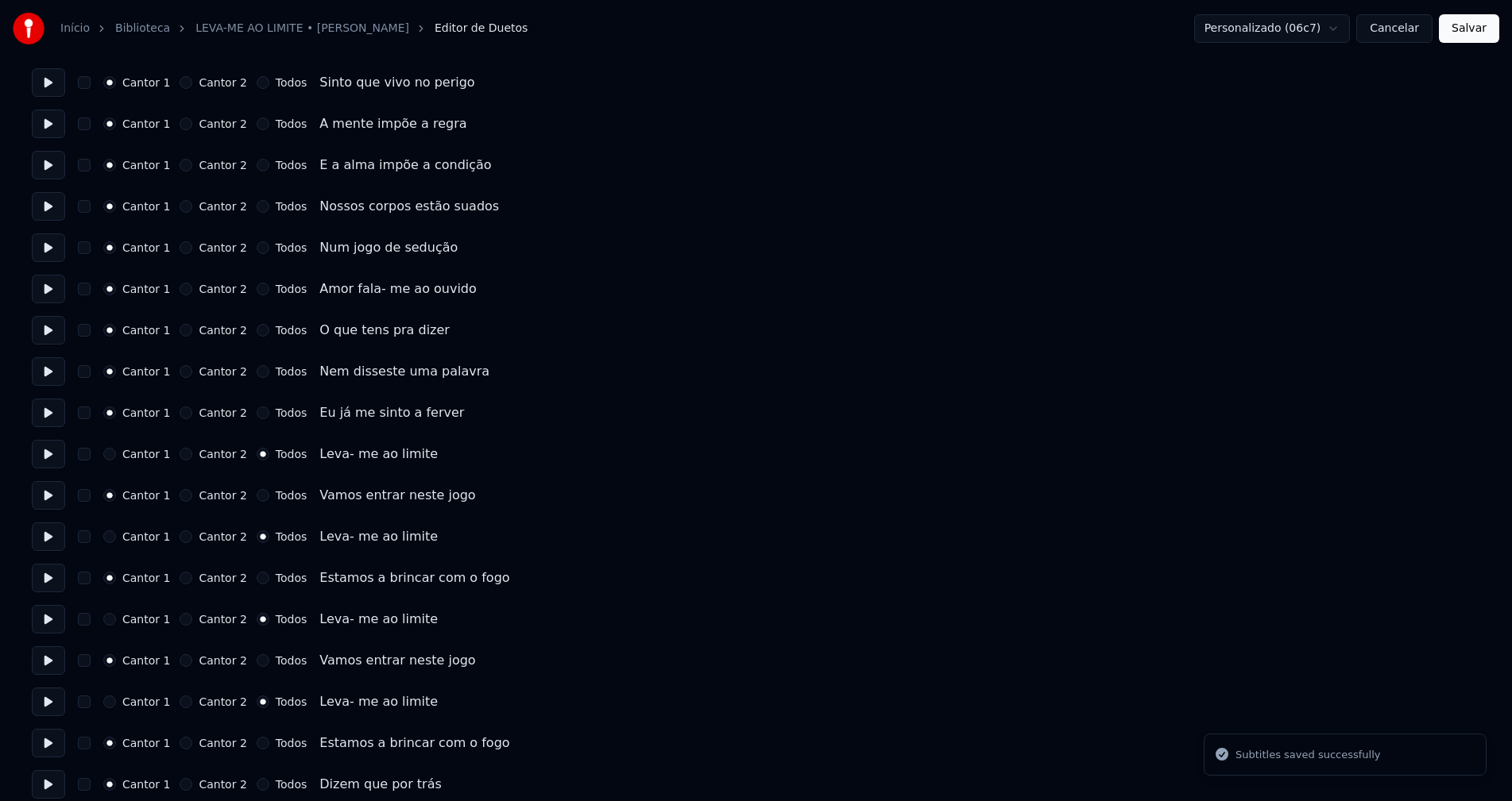
scroll to position [318, 0]
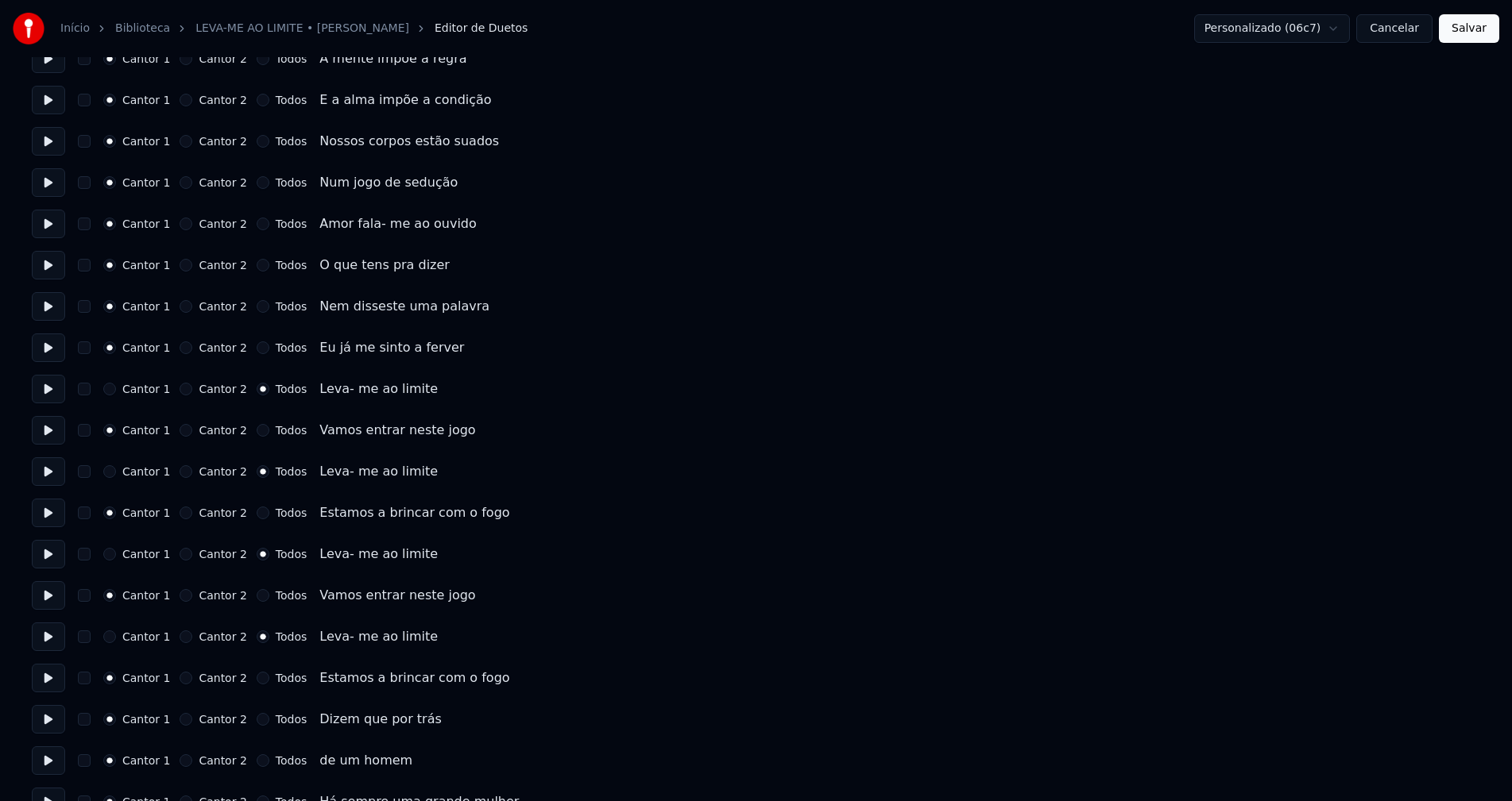
click at [1411, 22] on button "Cancelar" at bounding box center [1394, 29] width 76 height 29
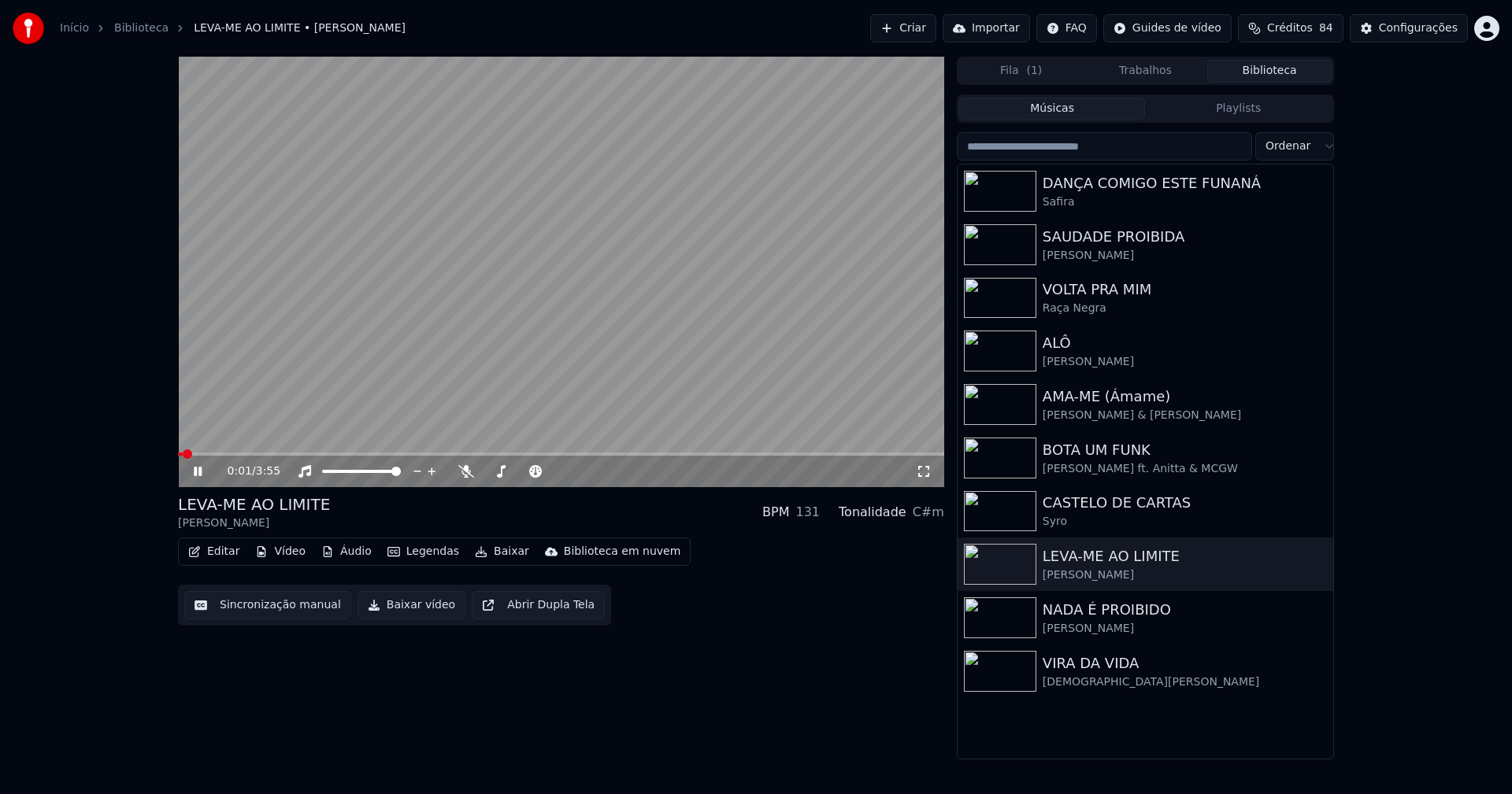
click at [201, 473] on icon at bounding box center [198, 471] width 8 height 10
click at [342, 554] on button "Áudio" at bounding box center [346, 552] width 63 height 22
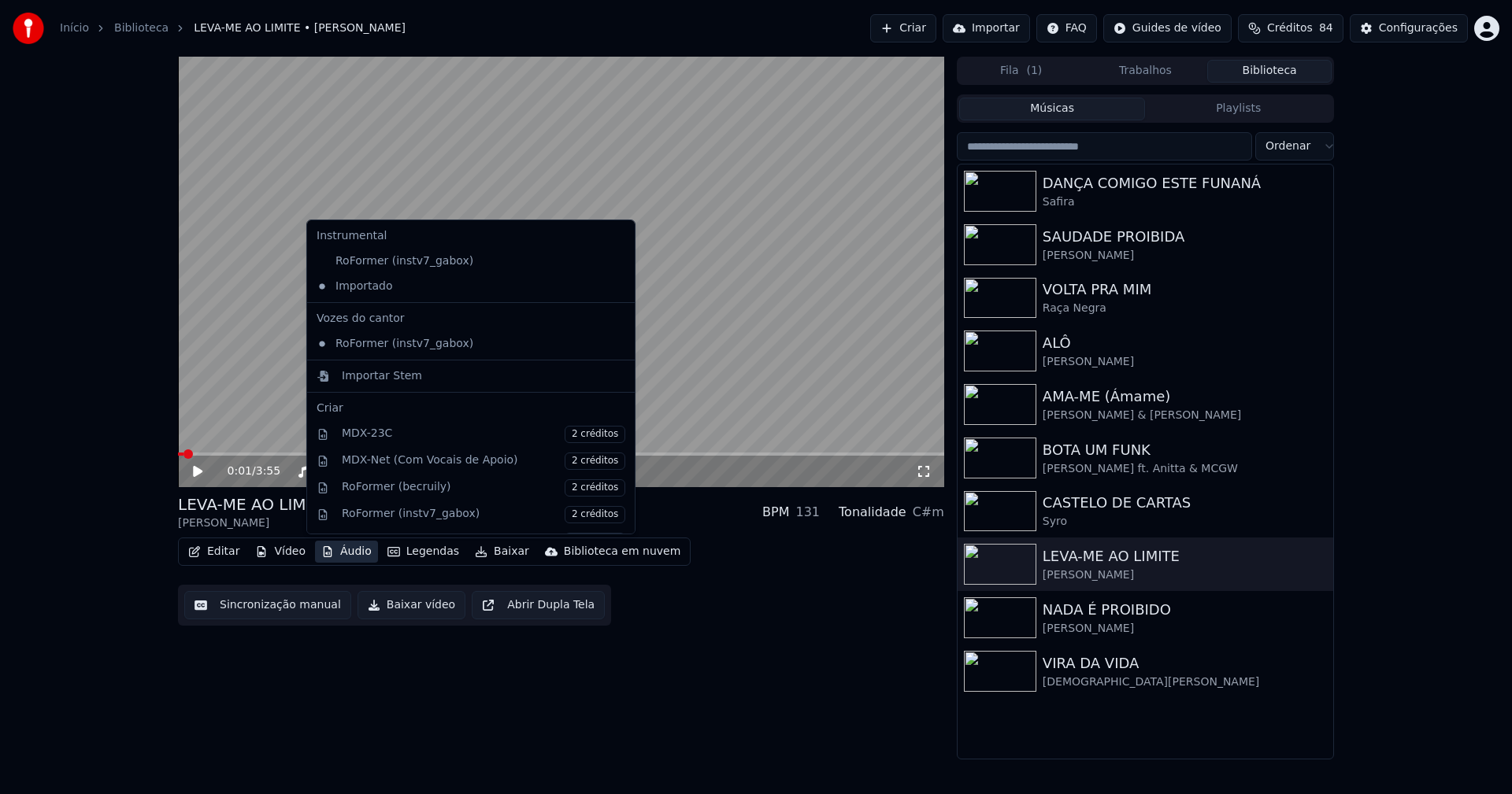
click at [402, 609] on button "Baixar vídeo" at bounding box center [411, 605] width 108 height 29
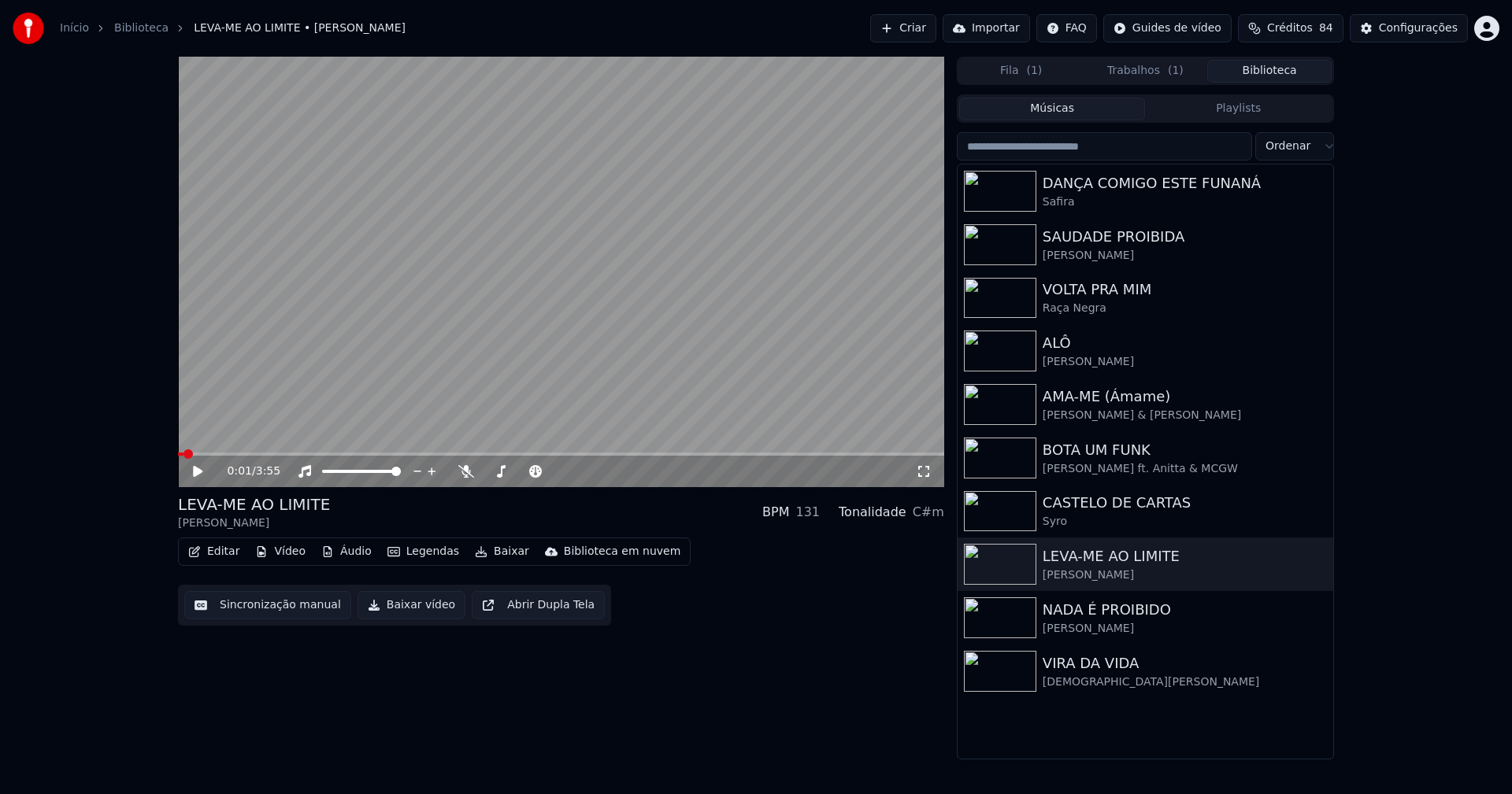
click at [1285, 66] on button "Biblioteca" at bounding box center [1270, 71] width 124 height 23
click at [1113, 668] on div "VIRA DA VIDA" at bounding box center [1176, 664] width 269 height 22
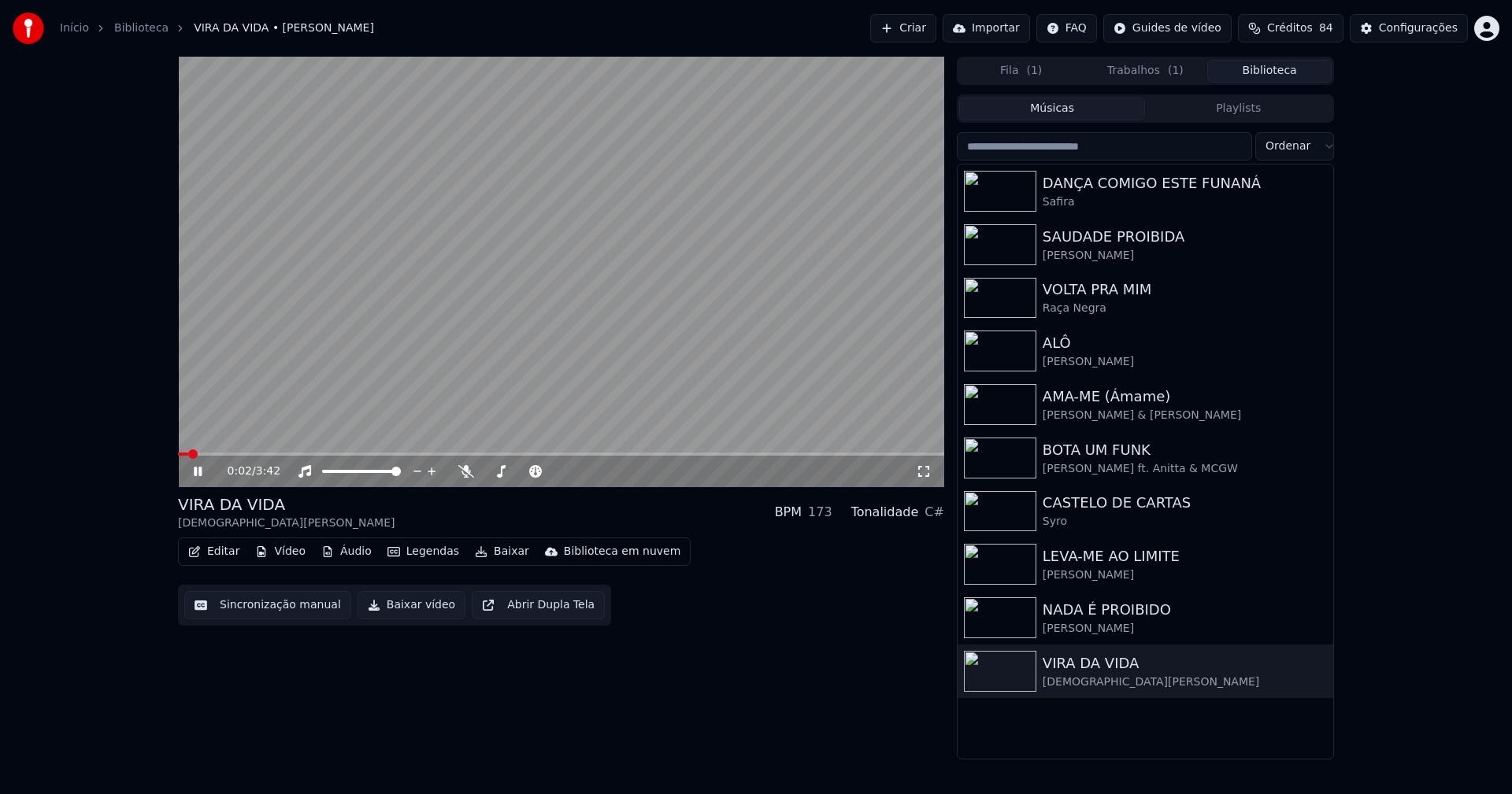
click at [218, 551] on button "Editar" at bounding box center [214, 552] width 64 height 22
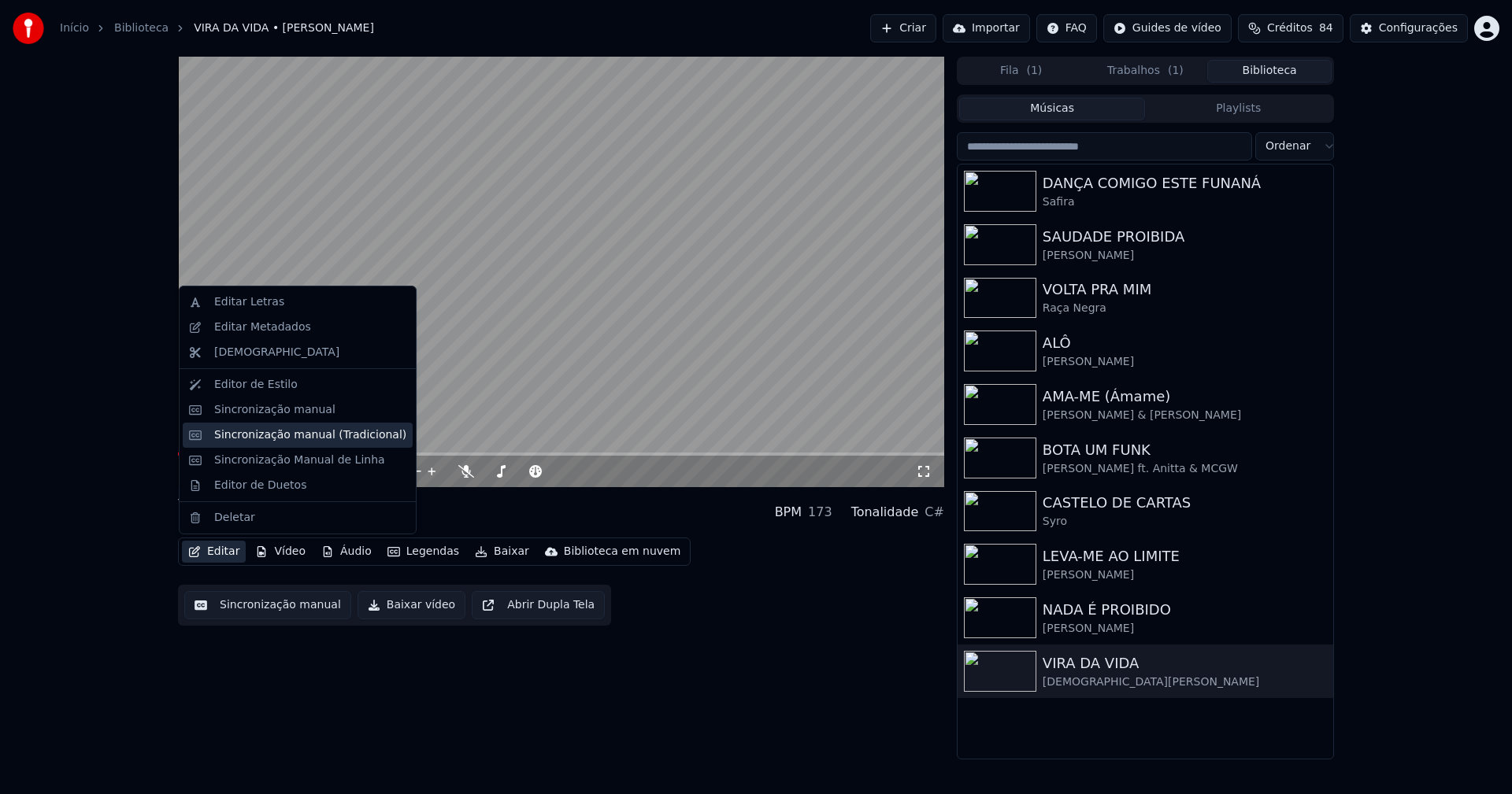
click at [280, 435] on div "Sincronização manual (Tradicional)" at bounding box center [310, 435] width 192 height 16
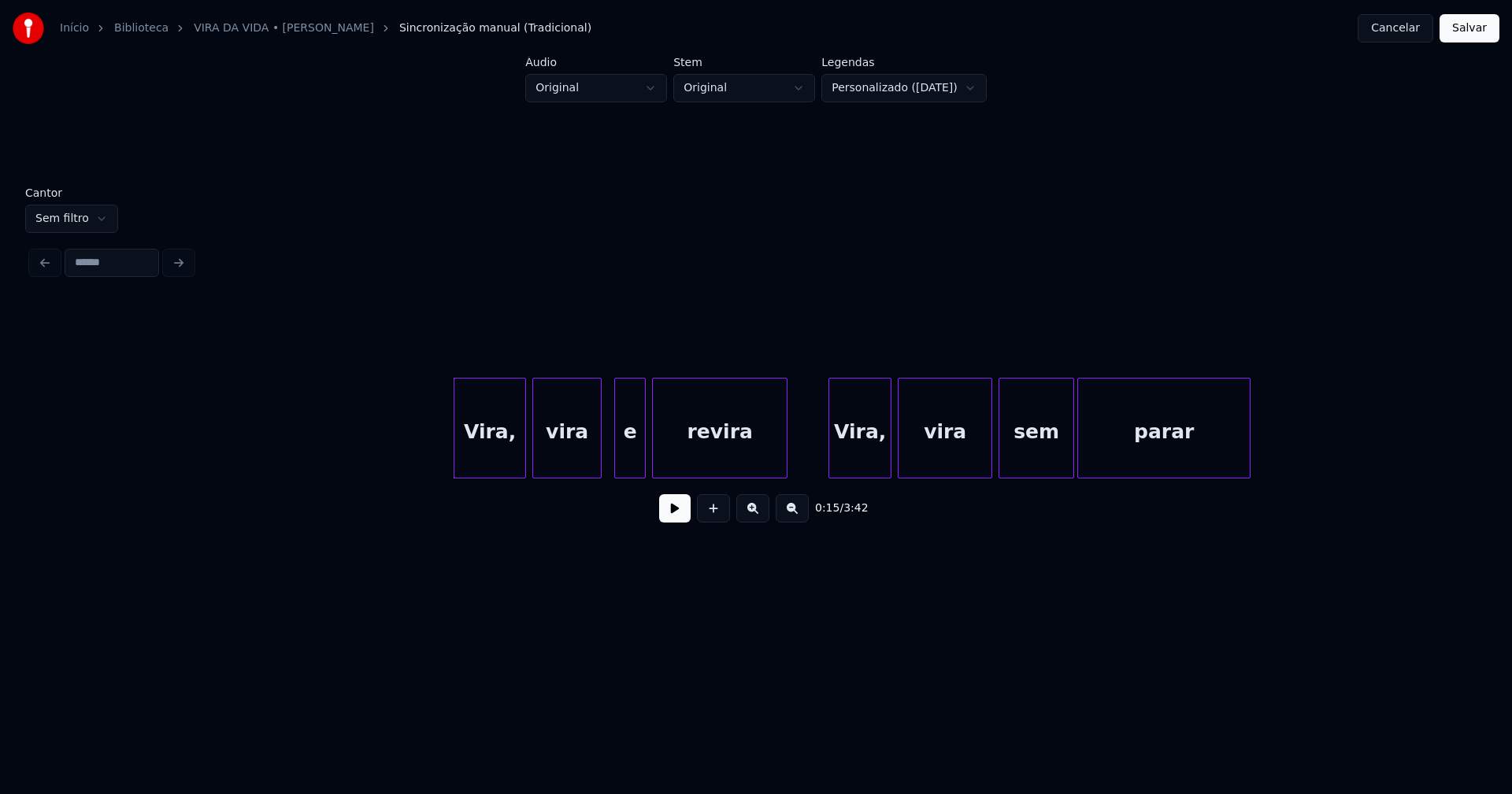
scroll to position [0, 1766]
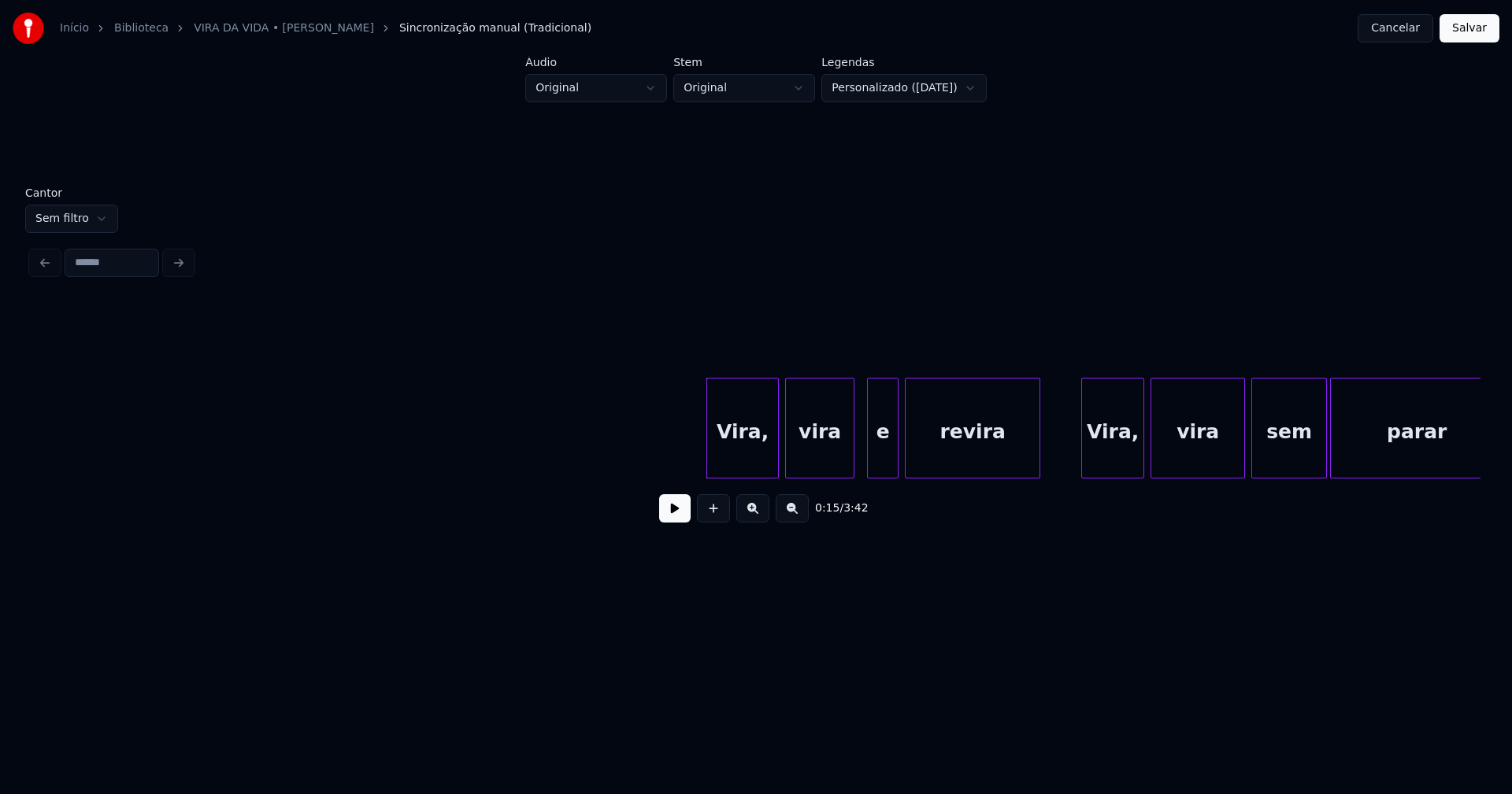
click at [669, 518] on button at bounding box center [674, 509] width 31 height 29
click at [669, 519] on button at bounding box center [674, 509] width 31 height 29
click at [746, 458] on div "Vira," at bounding box center [739, 432] width 71 height 107
click at [881, 462] on div "e" at bounding box center [878, 432] width 30 height 107
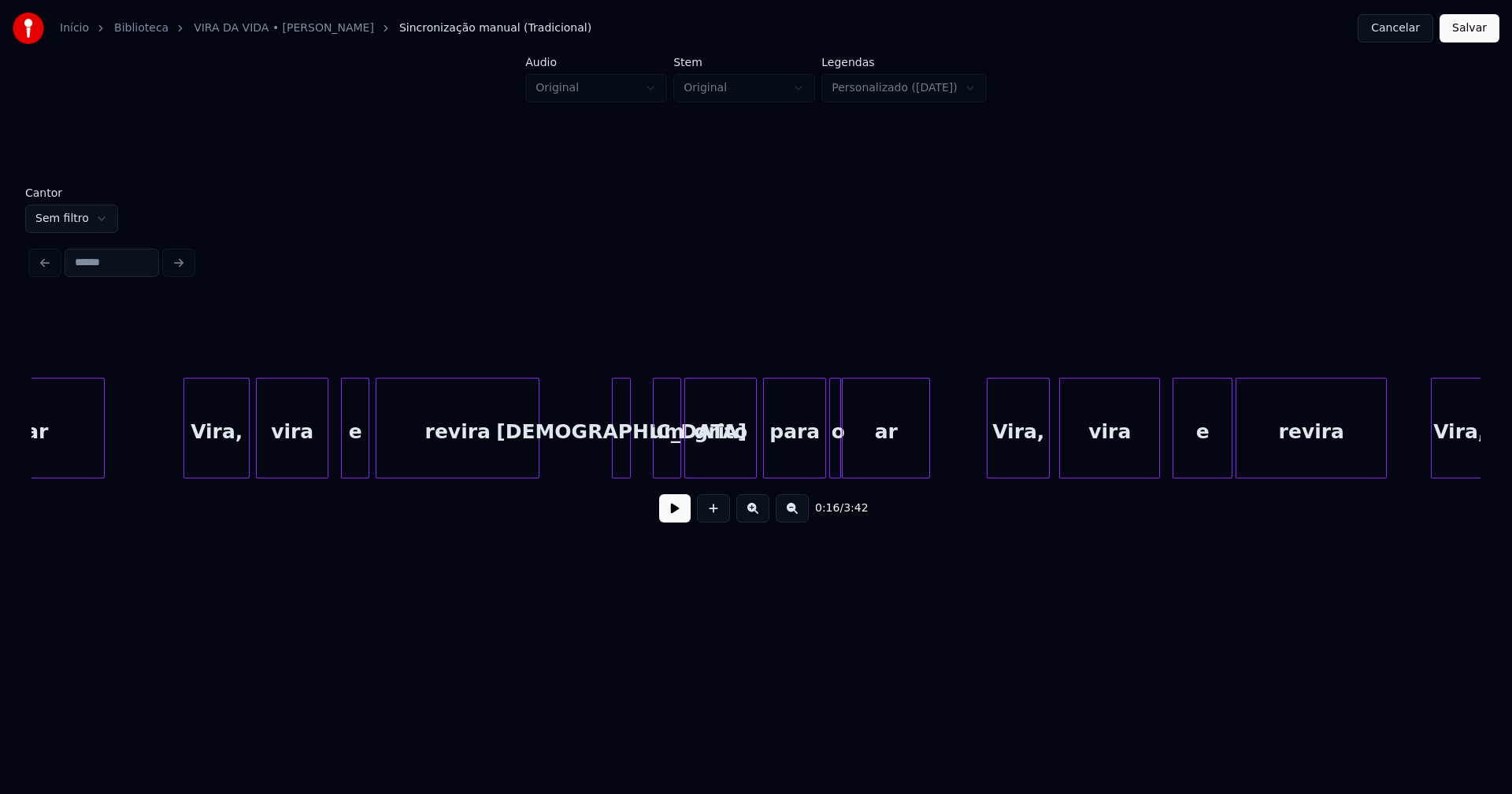
scroll to position [0, 3183]
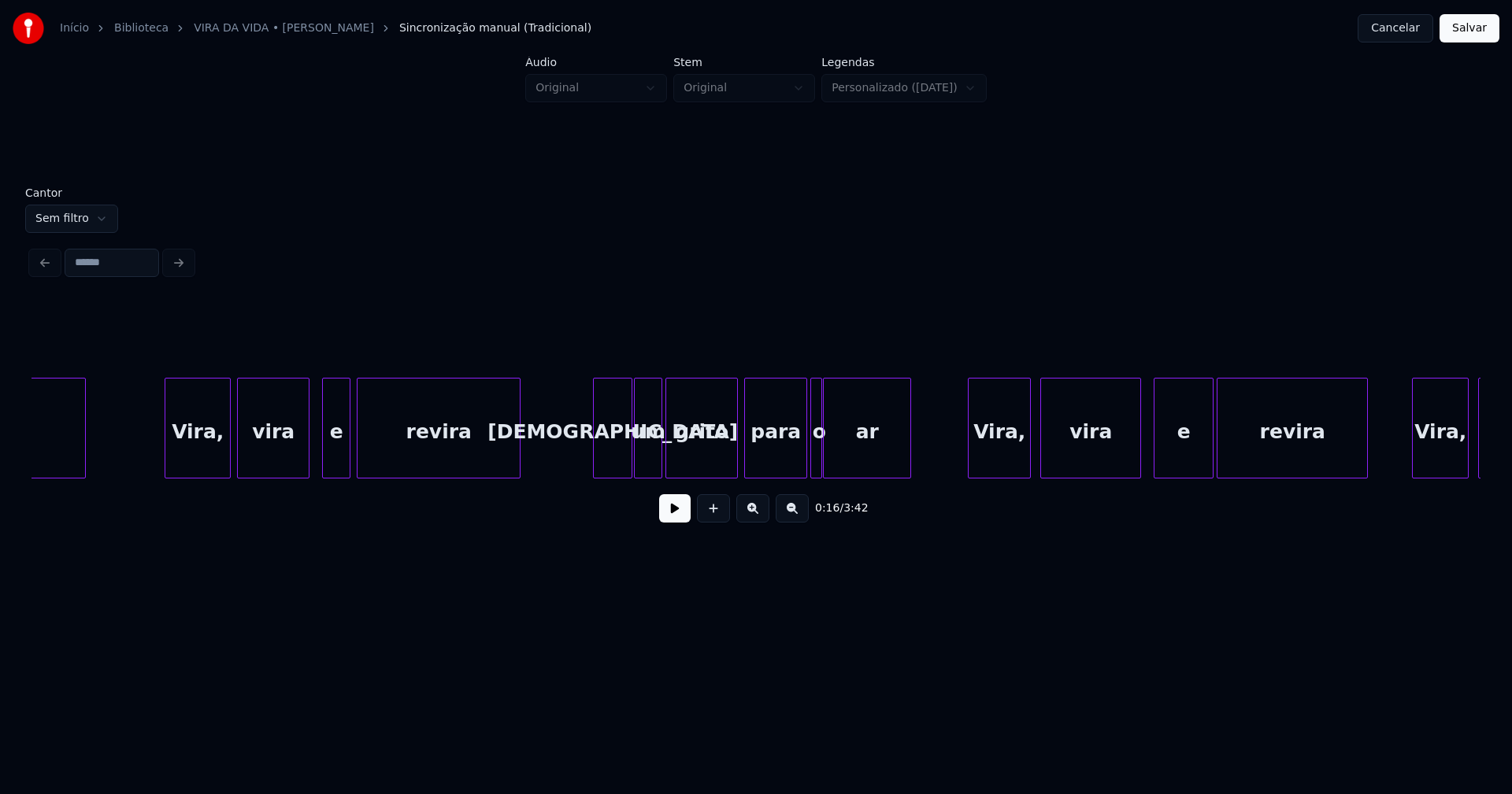
click at [631, 445] on div at bounding box center [629, 428] width 5 height 99
click at [675, 522] on button at bounding box center [674, 509] width 31 height 29
click at [675, 521] on button at bounding box center [674, 509] width 31 height 29
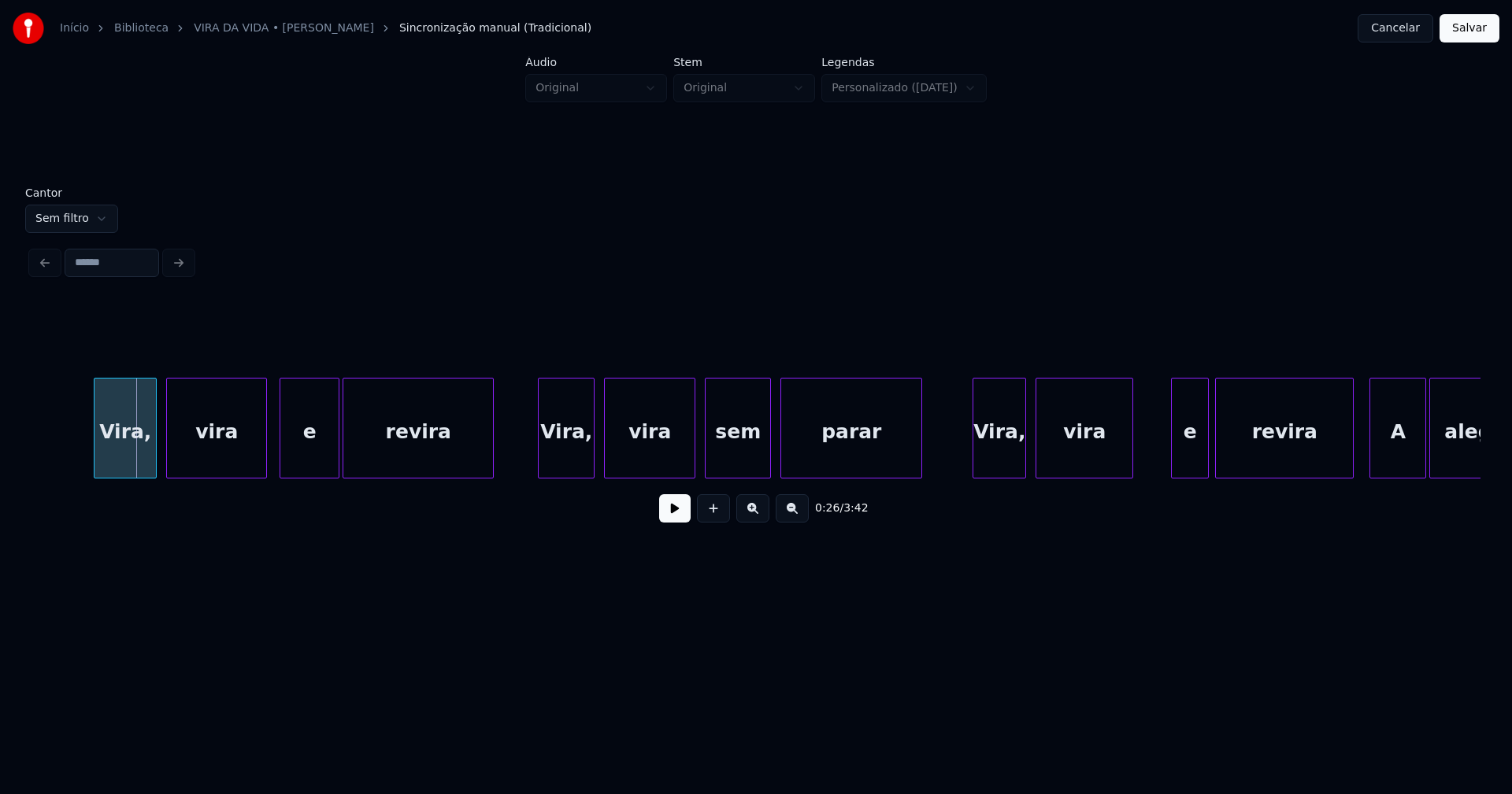
scroll to position [0, 4077]
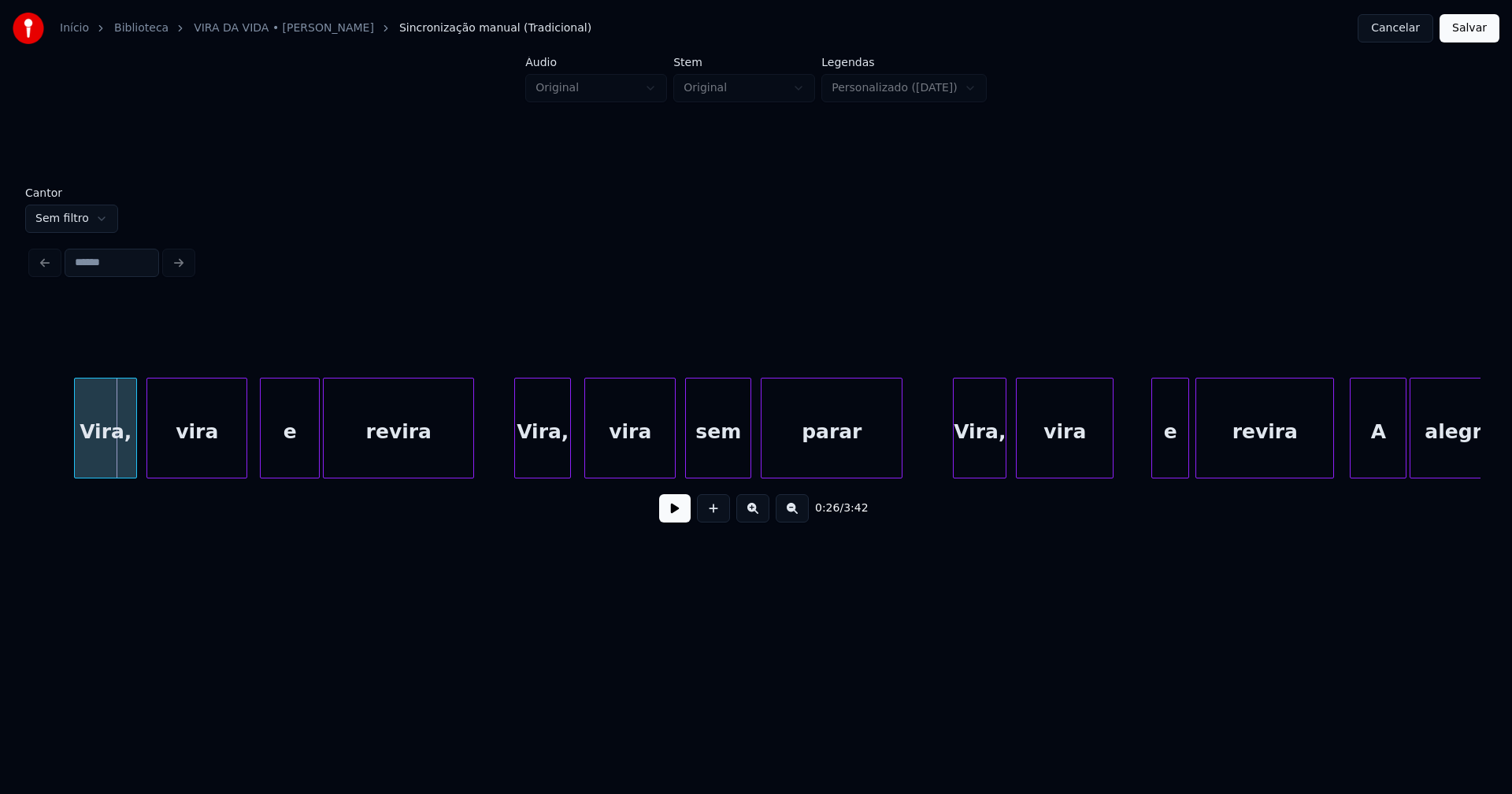
click at [554, 464] on div "Vira," at bounding box center [542, 432] width 55 height 107
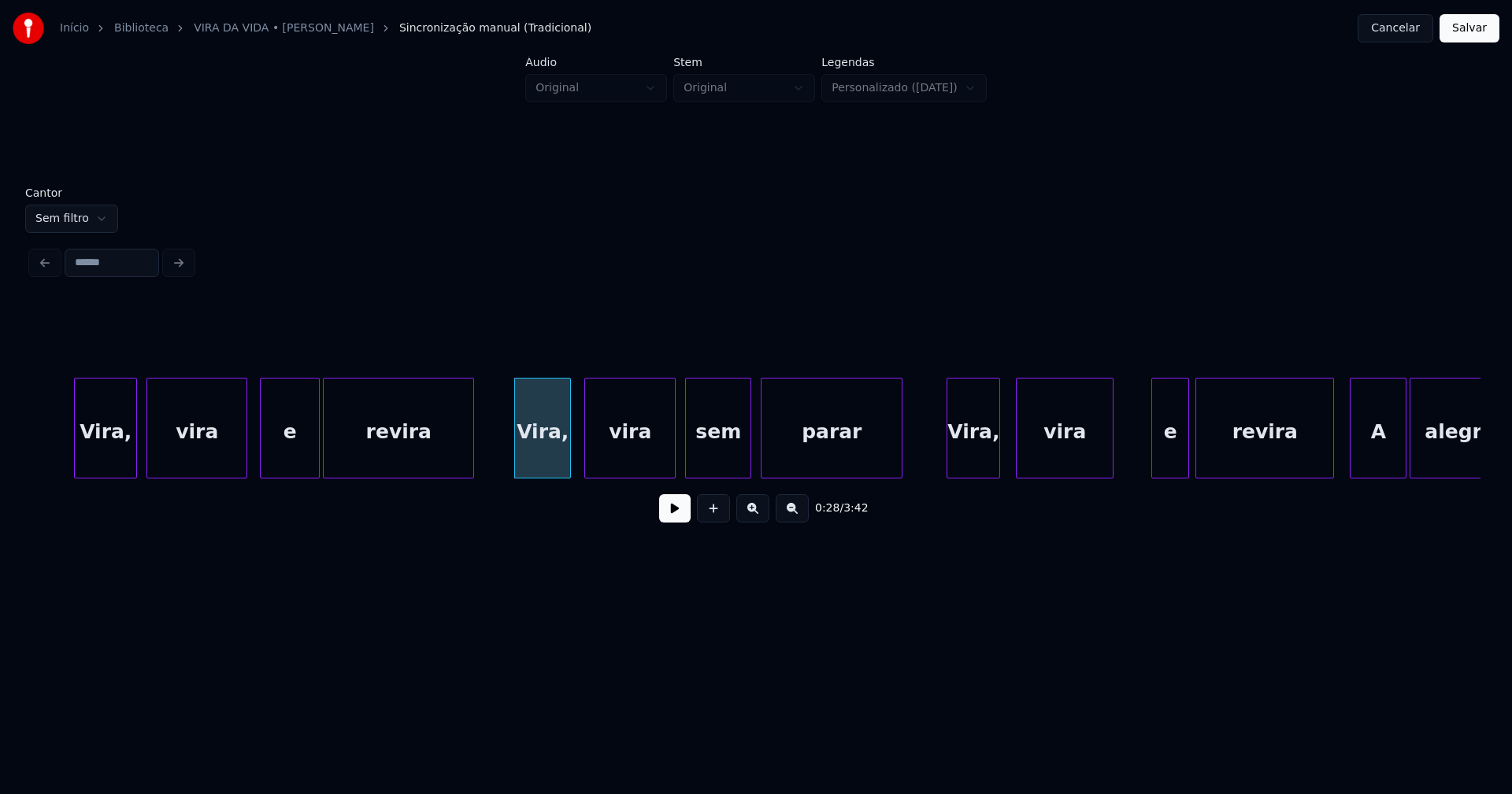
click at [982, 451] on div "Vira," at bounding box center [973, 432] width 52 height 107
click at [675, 516] on button at bounding box center [674, 509] width 31 height 29
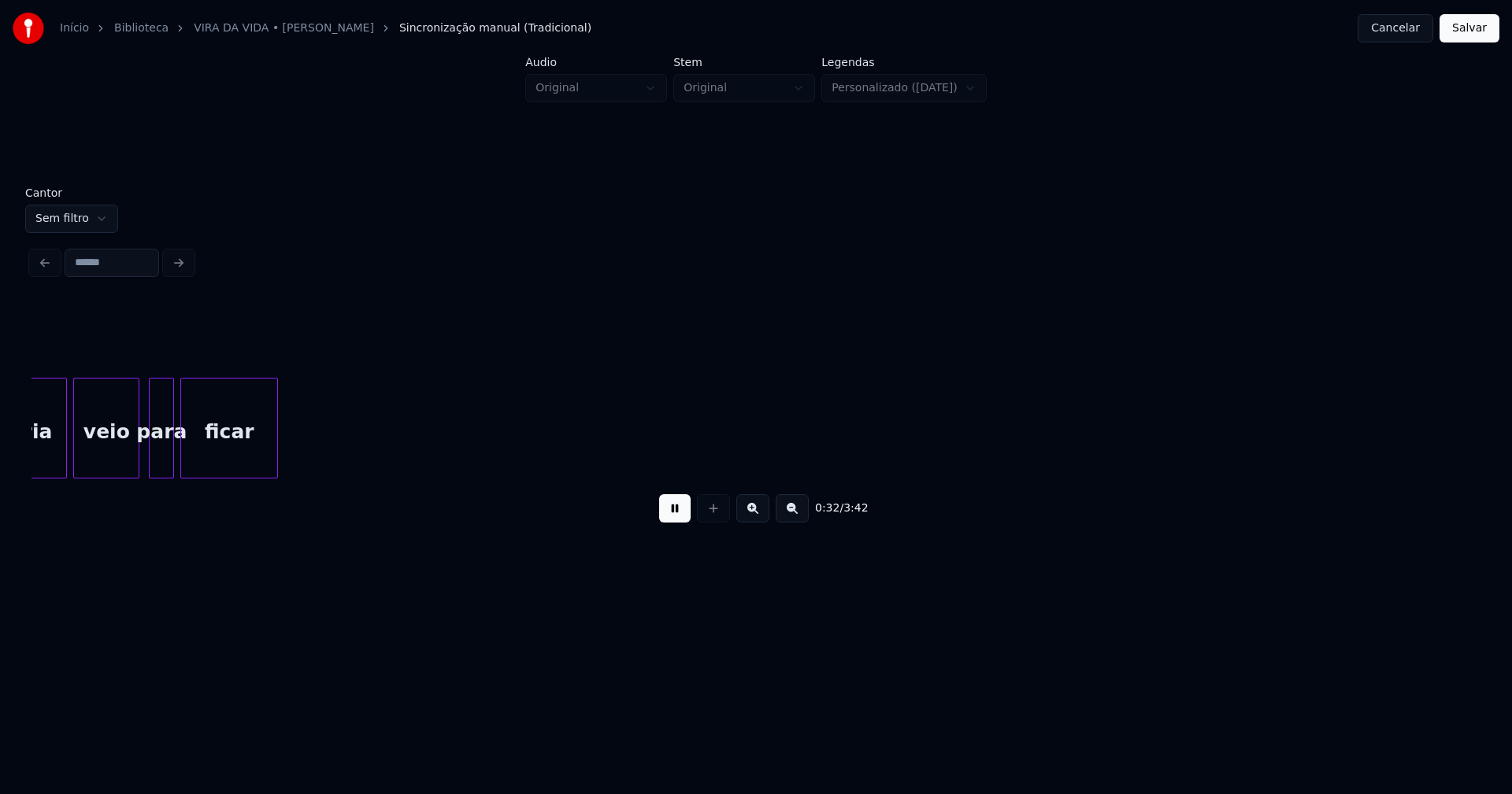
scroll to position [0, 5166]
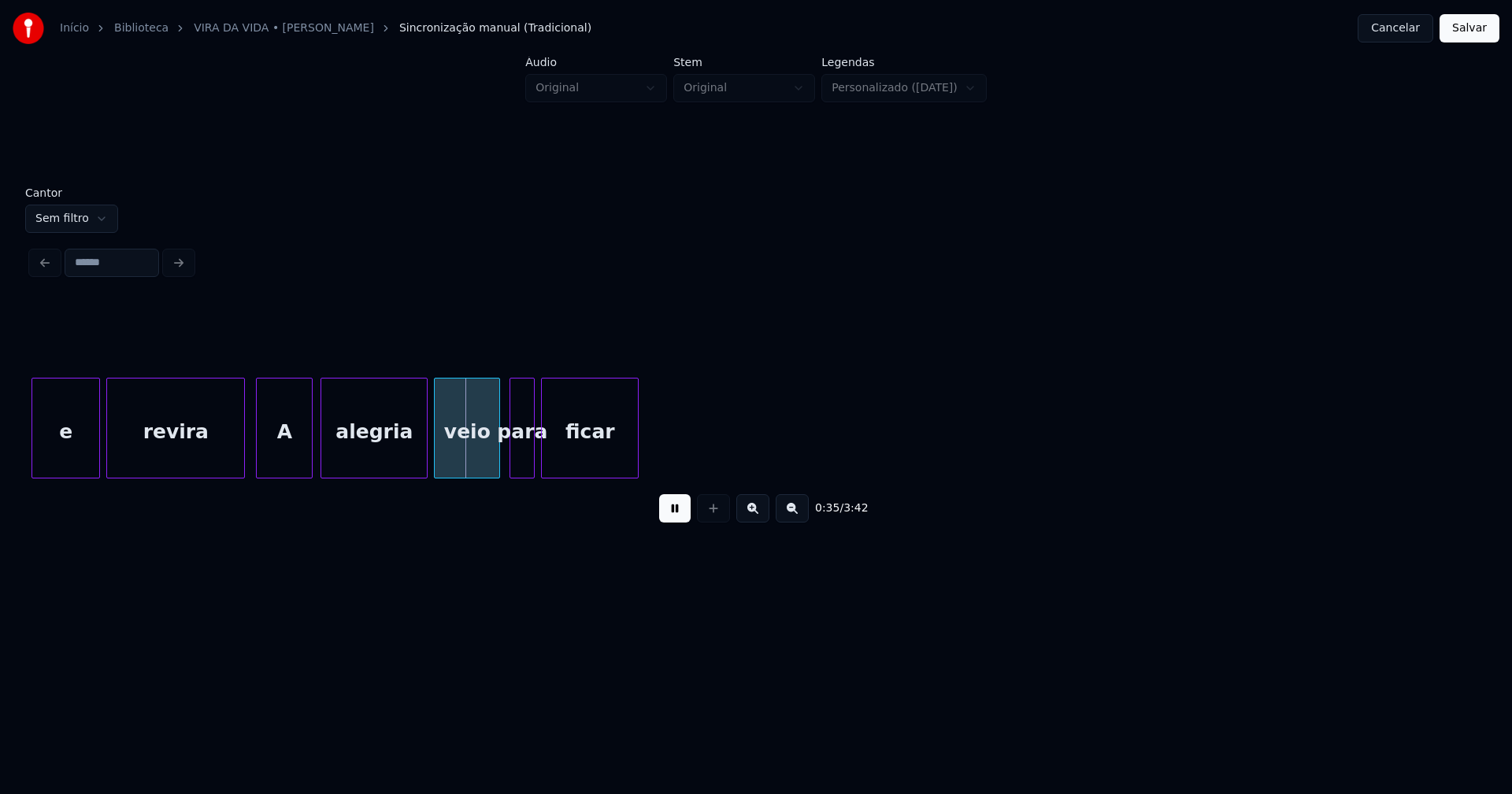
click at [284, 446] on div "A" at bounding box center [284, 432] width 55 height 107
click at [510, 452] on div at bounding box center [510, 428] width 5 height 99
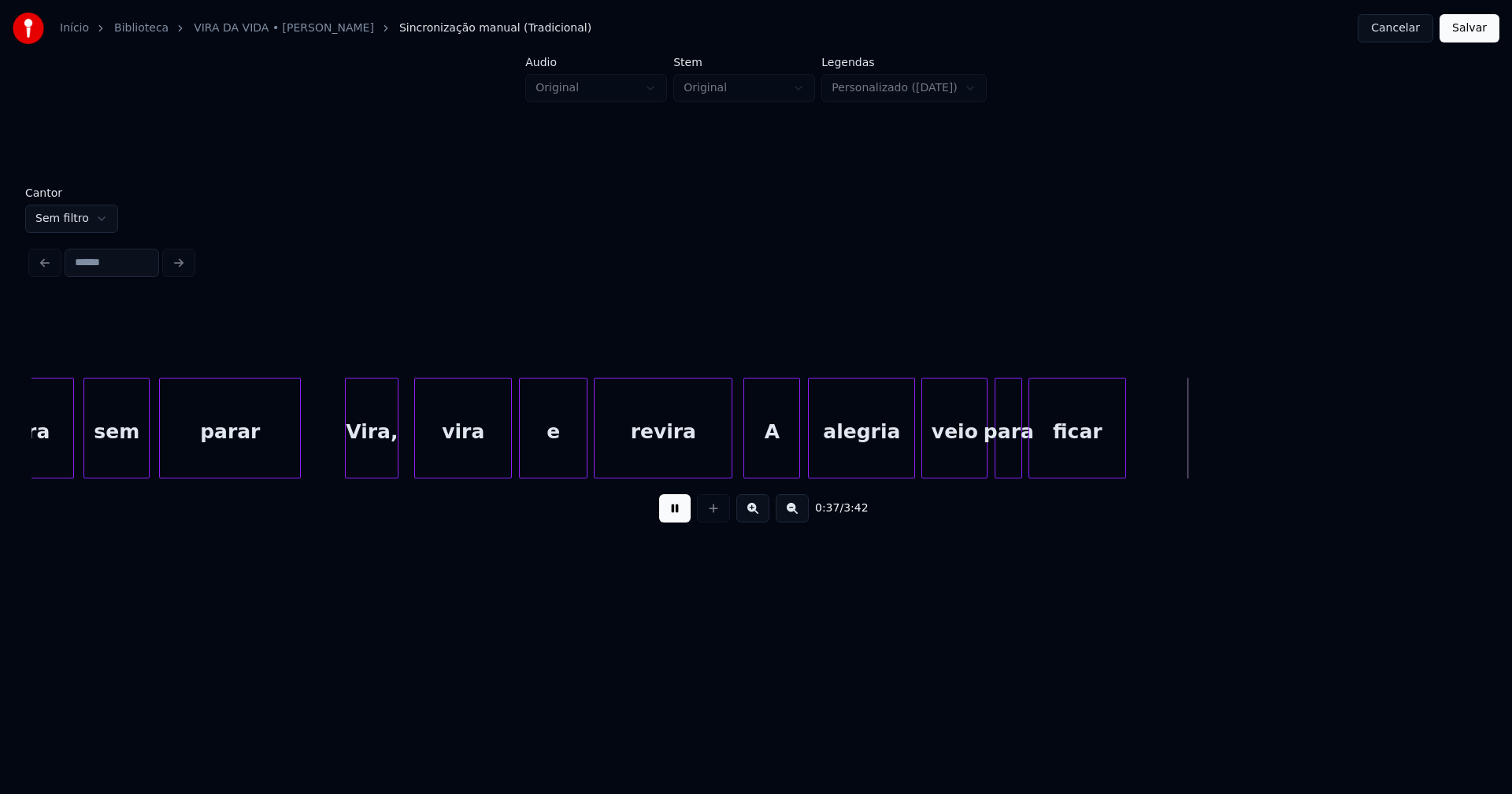
scroll to position [0, 4621]
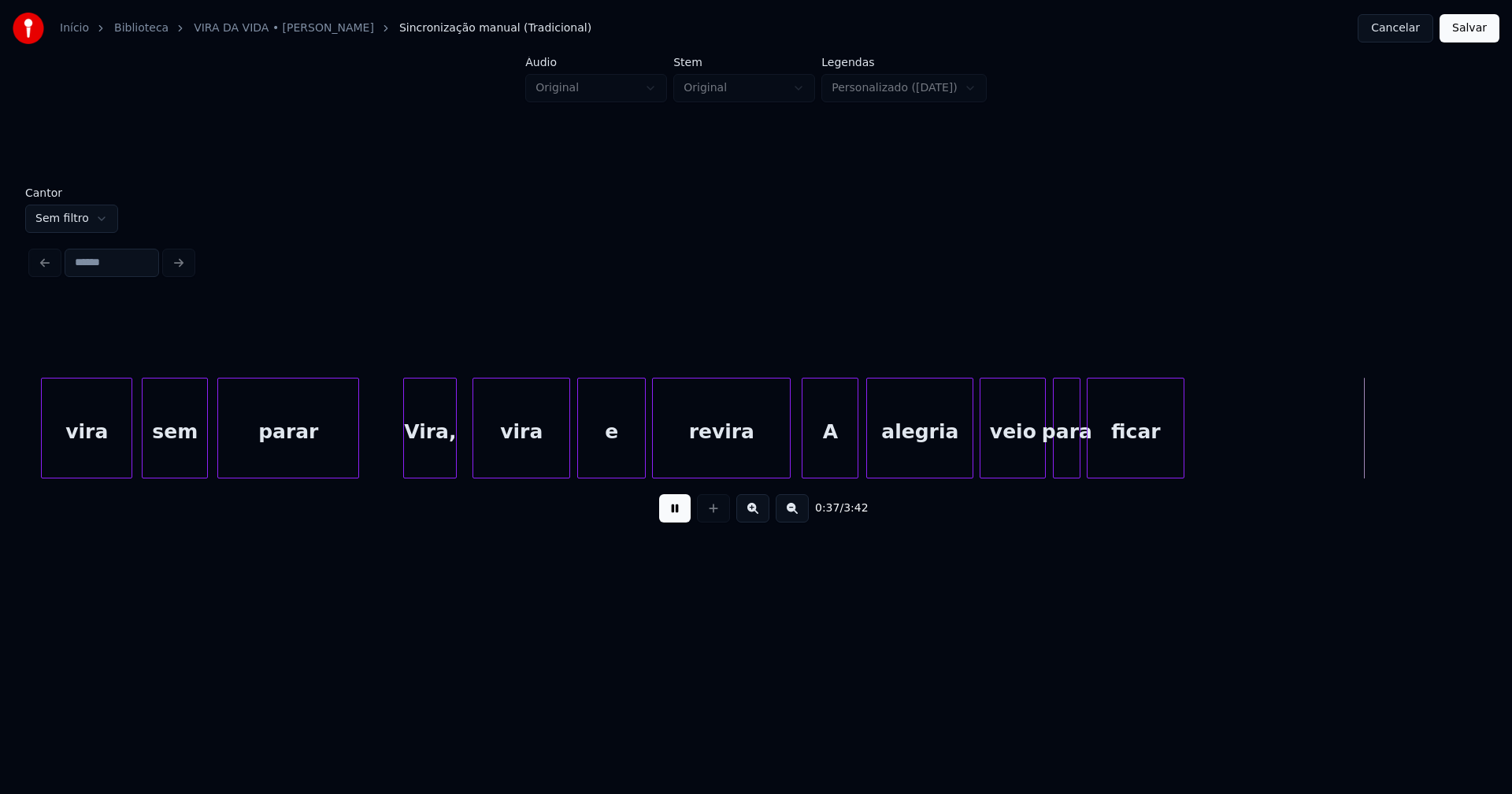
click at [678, 517] on button at bounding box center [674, 509] width 31 height 29
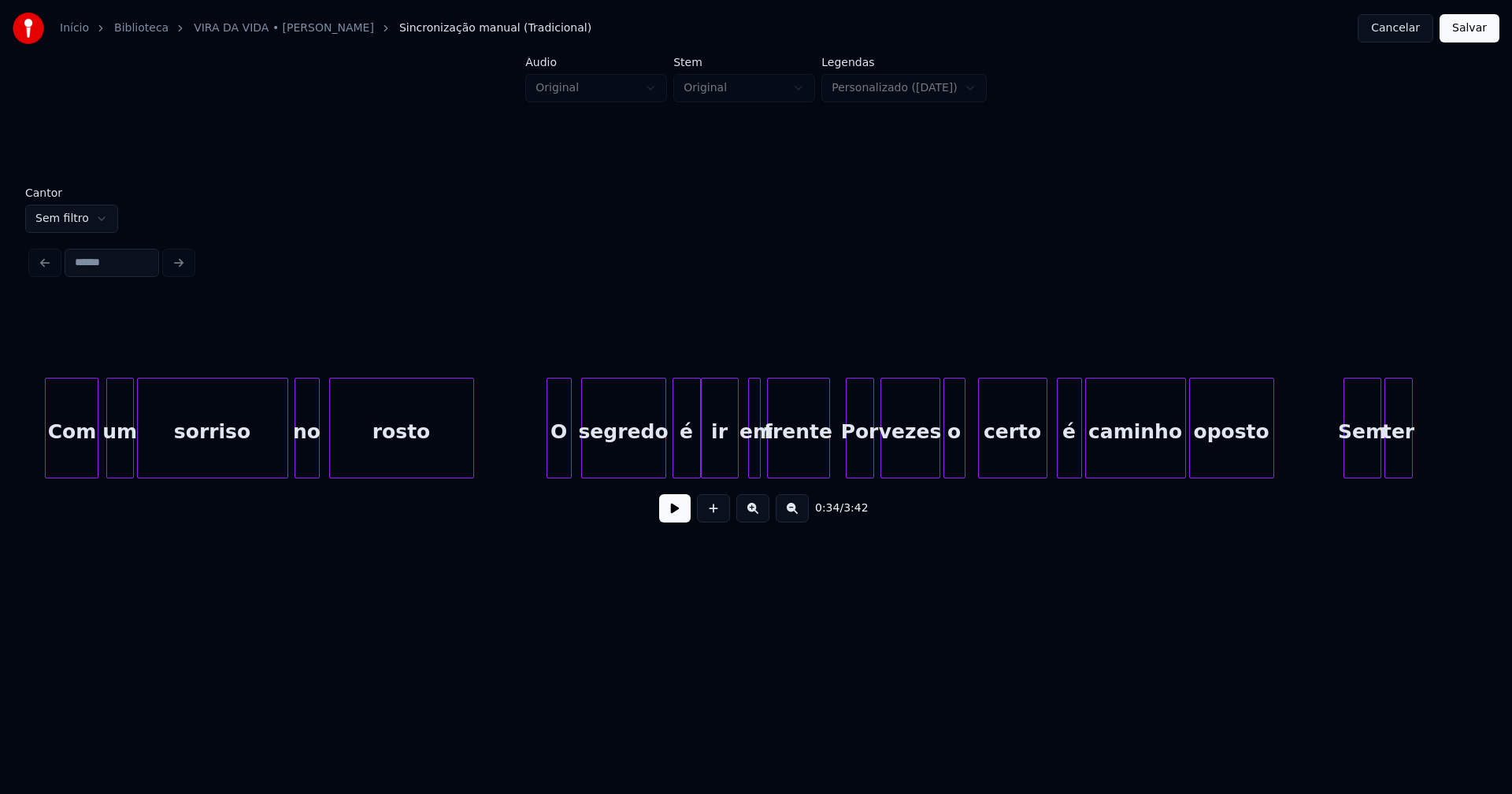
scroll to position [0, 8056]
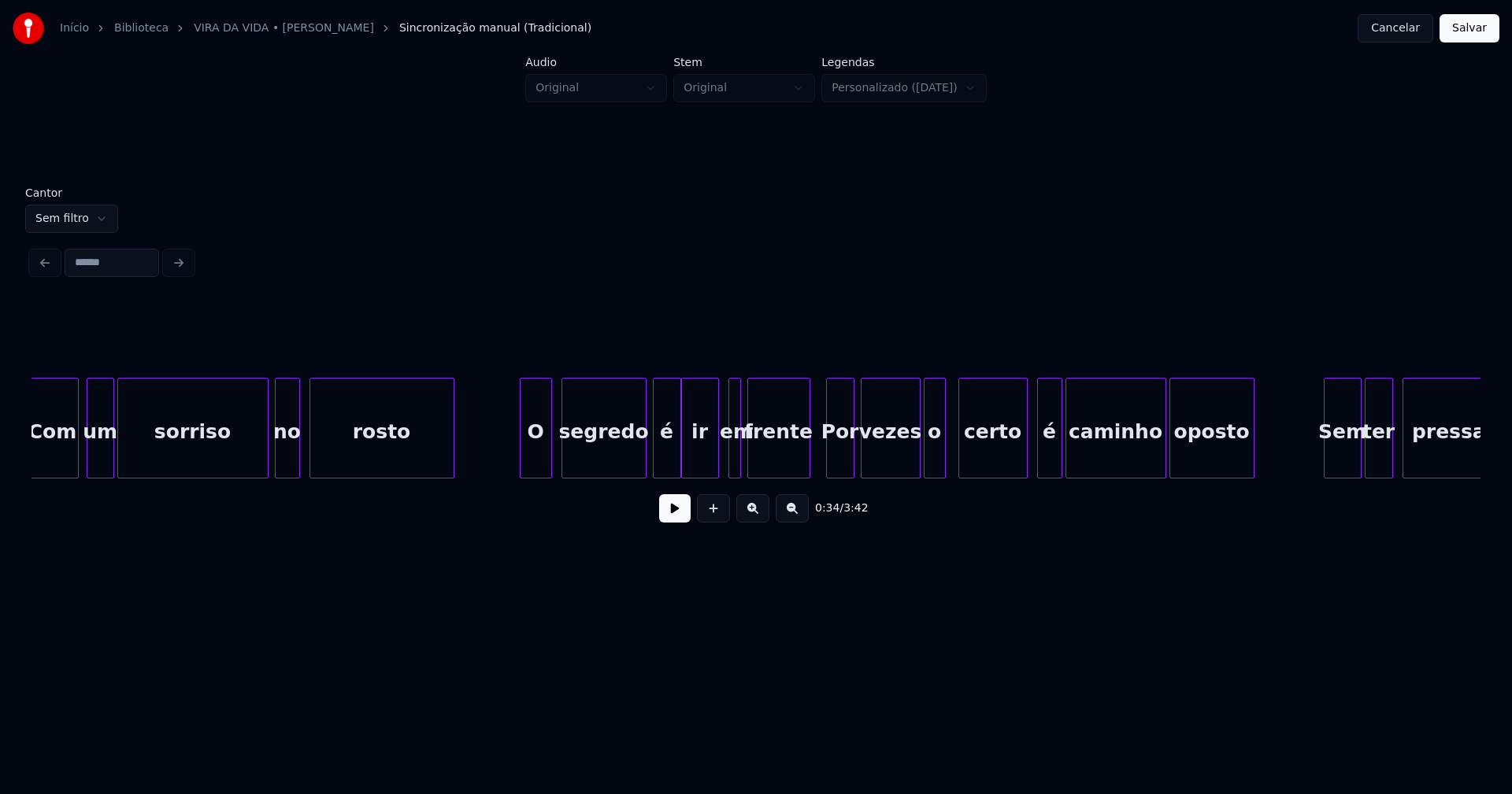
click at [522, 458] on div at bounding box center [523, 428] width 5 height 99
click at [702, 470] on div at bounding box center [703, 428] width 5 height 99
click at [715, 472] on div "Com um sorriso no rosto O segredo é ir em frente Por vezes o certo é caminho op…" at bounding box center [755, 428] width 1449 height 100
click at [715, 474] on div "Com um sorriso no rosto O segredo é ir em frente Por vezes o certo é caminho op…" at bounding box center [755, 428] width 1449 height 100
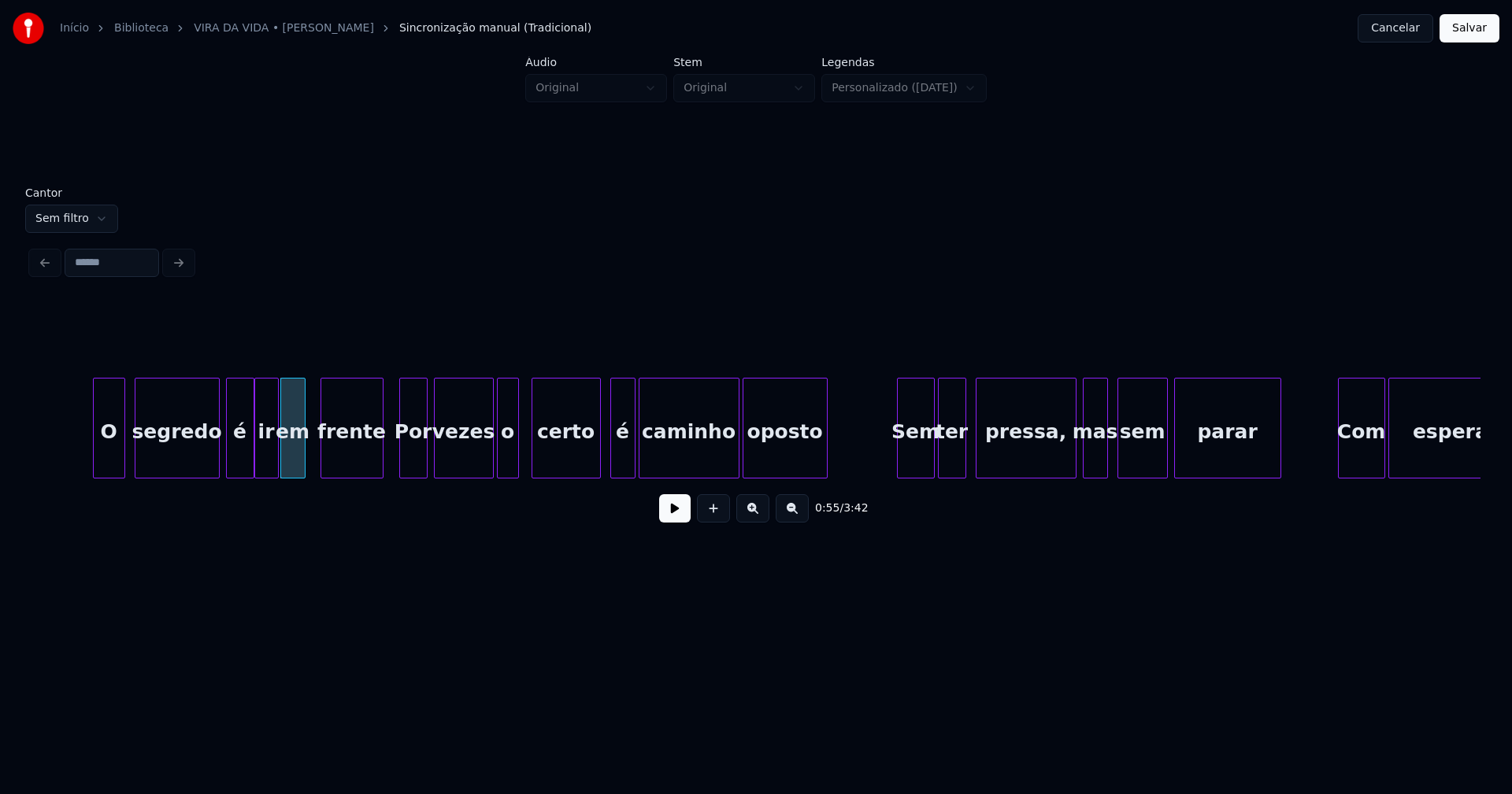
scroll to position [0, 8523]
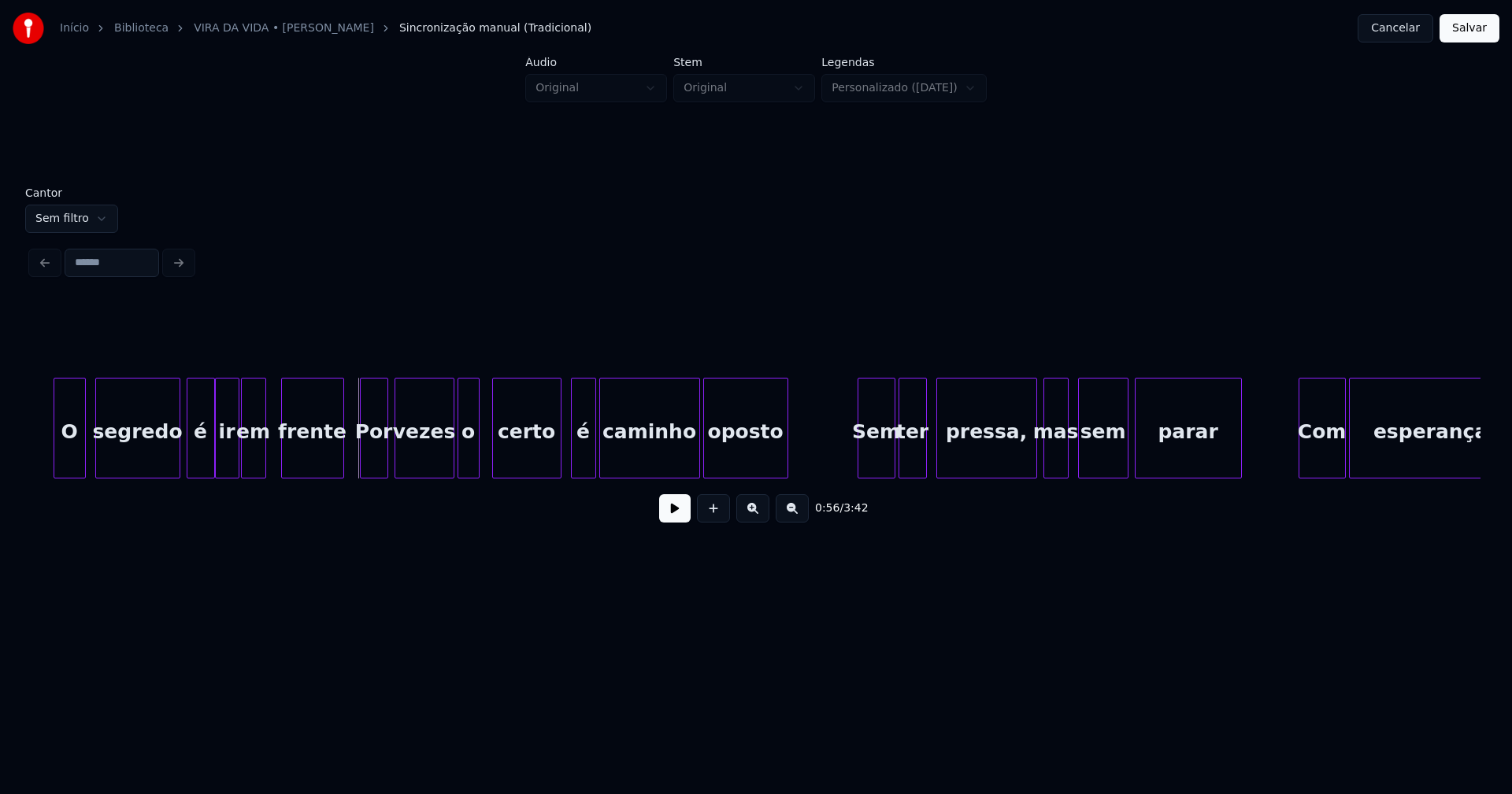
click at [683, 519] on button at bounding box center [674, 509] width 31 height 29
click at [677, 523] on button at bounding box center [674, 509] width 31 height 29
click at [482, 461] on div "o" at bounding box center [481, 432] width 21 height 107
click at [465, 458] on div at bounding box center [464, 428] width 5 height 99
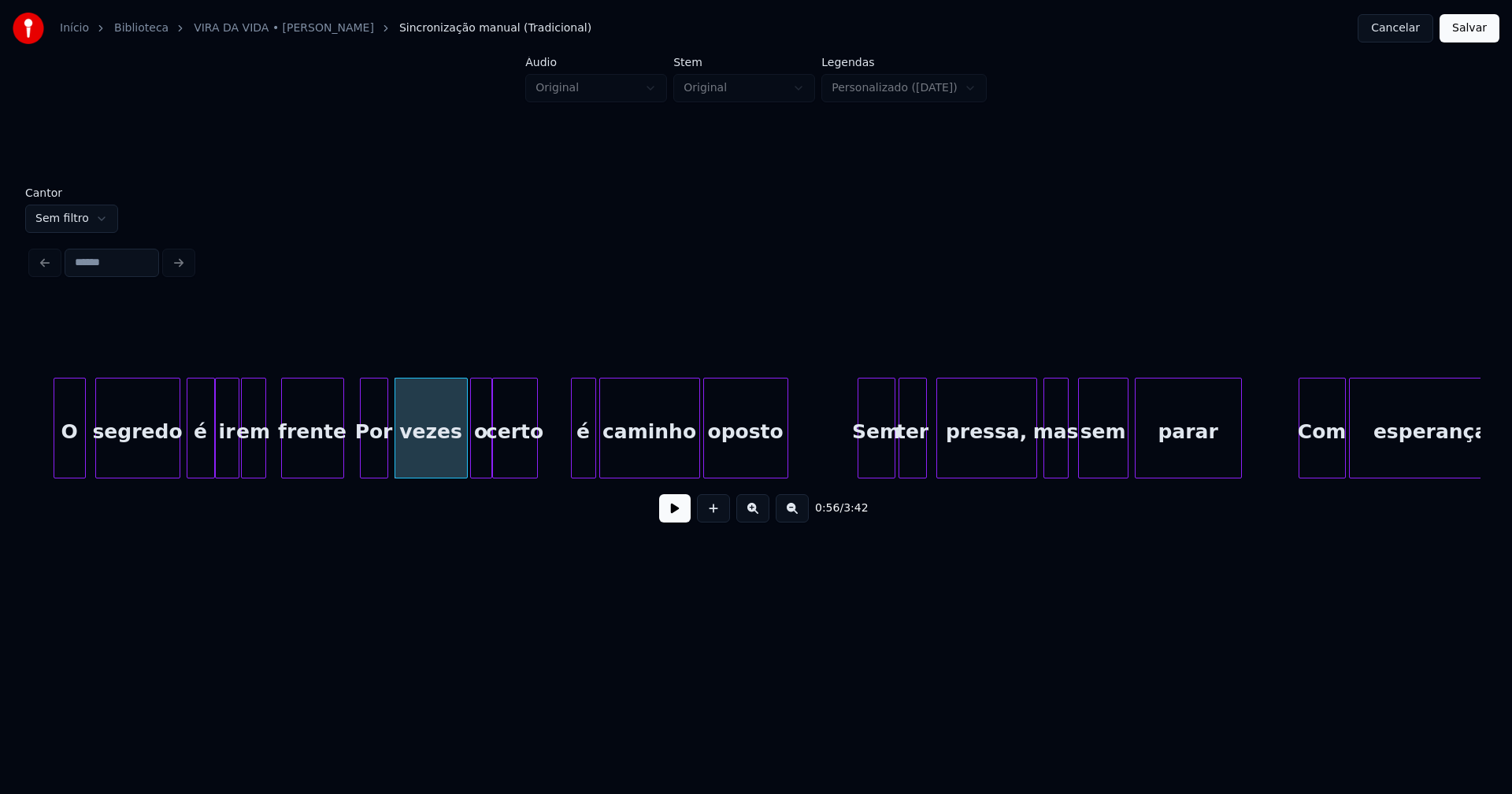
click at [535, 466] on div at bounding box center [534, 428] width 5 height 99
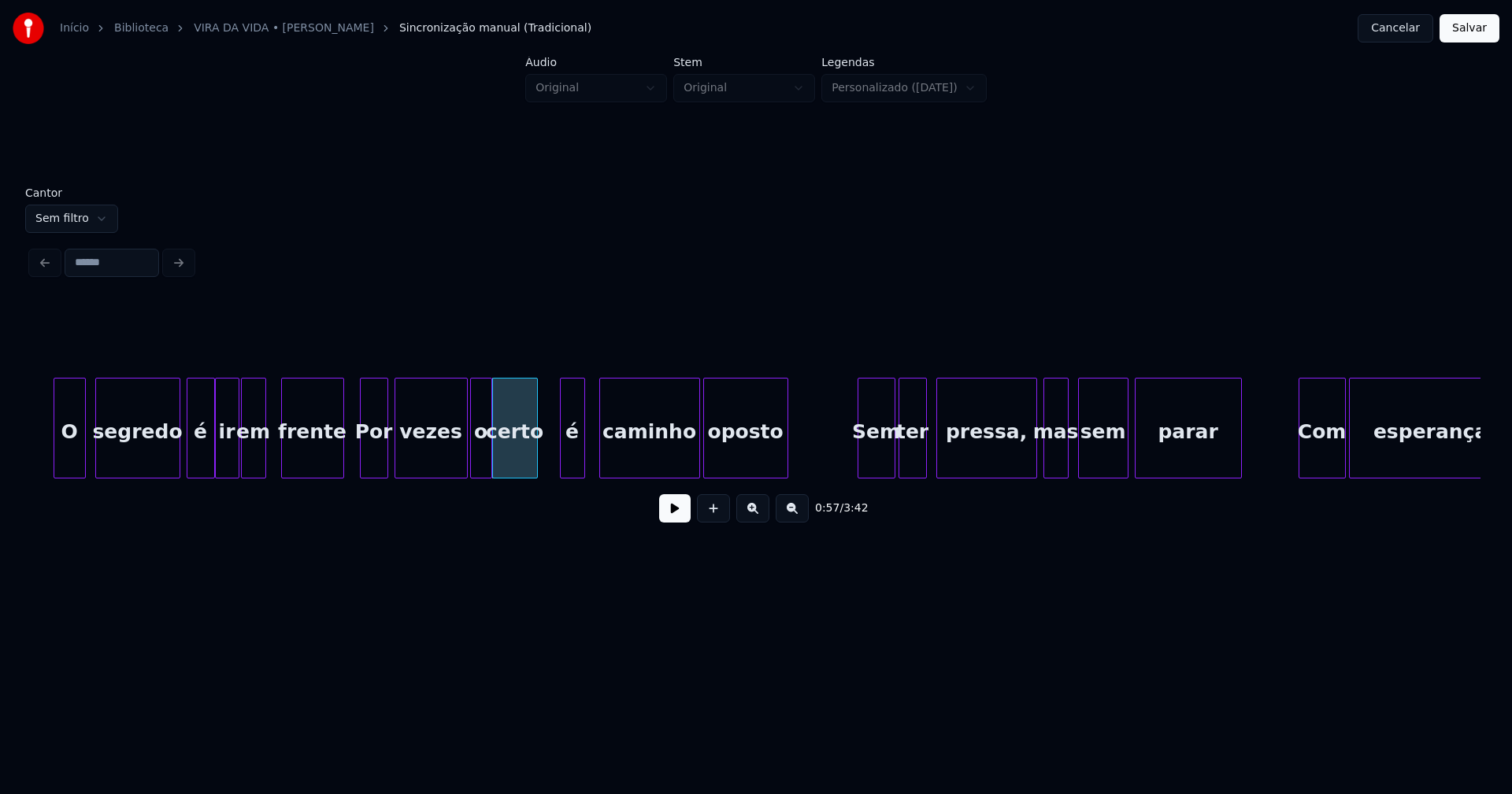
click at [573, 456] on div "é" at bounding box center [573, 432] width 24 height 107
click at [546, 467] on div at bounding box center [547, 428] width 5 height 99
click at [571, 466] on div "é" at bounding box center [569, 432] width 39 height 107
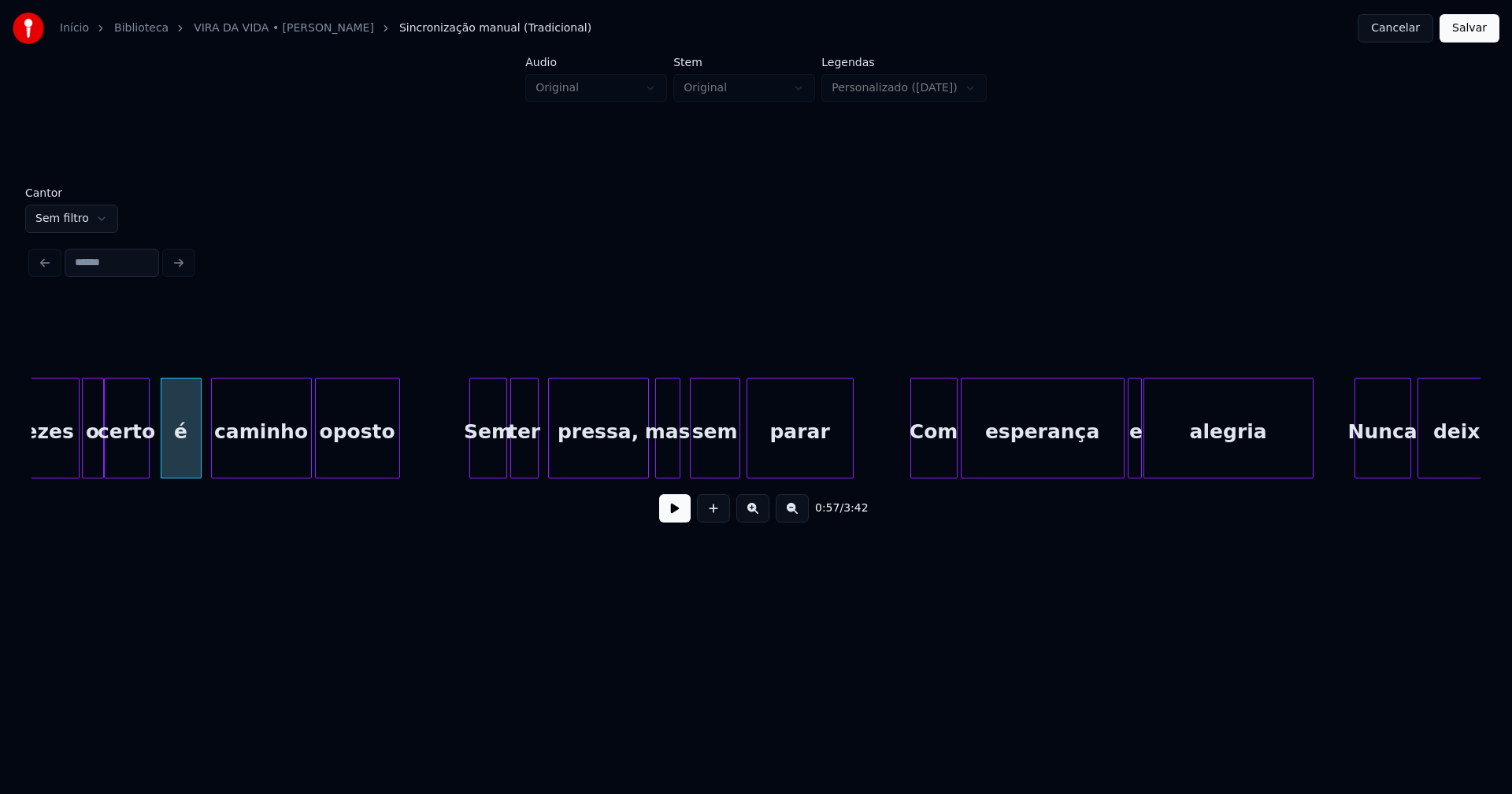
scroll to position [0, 8988]
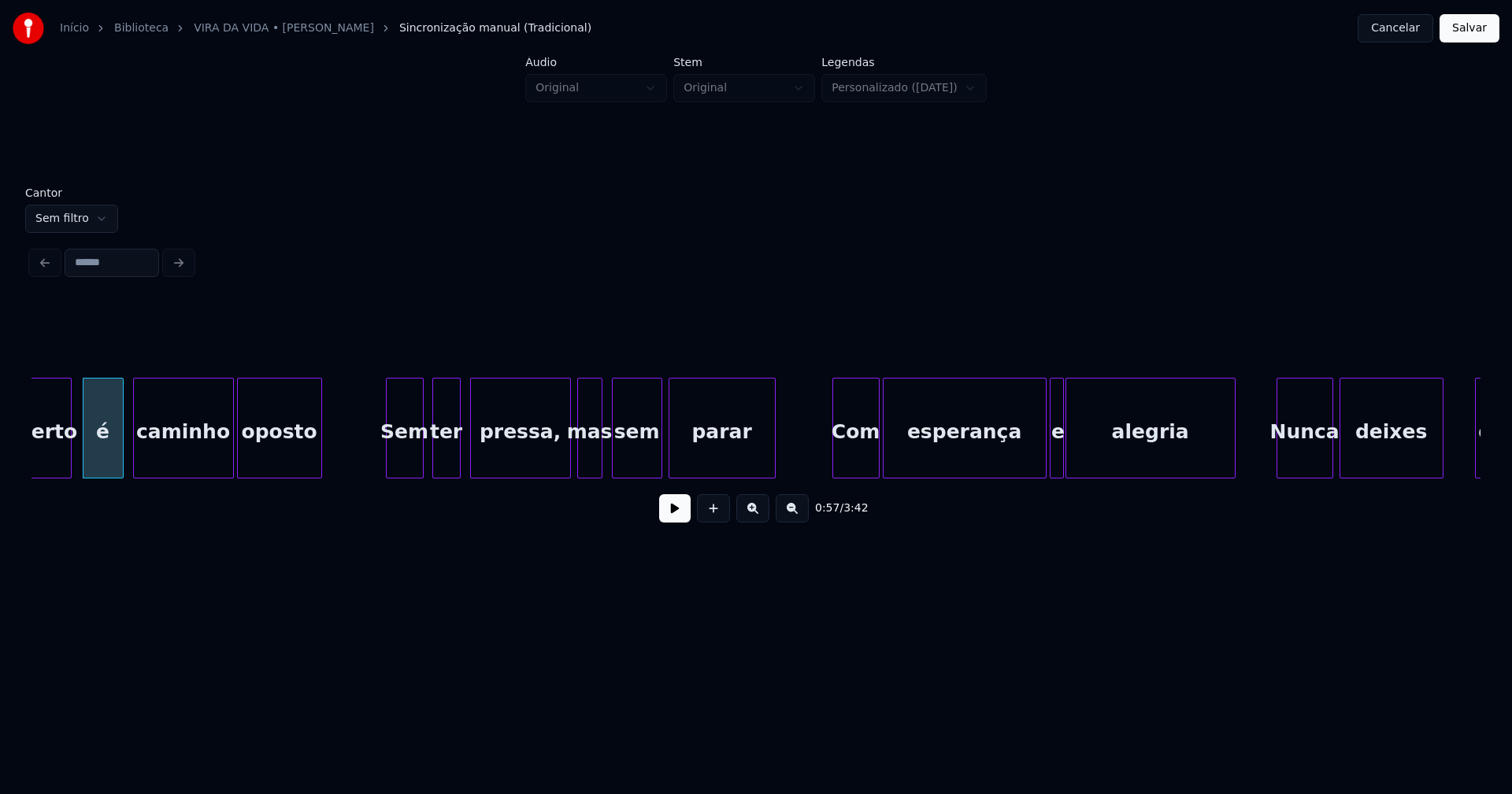
click at [401, 467] on div "Sem" at bounding box center [404, 432] width 36 height 107
click at [386, 463] on div "Sem" at bounding box center [399, 432] width 36 height 107
click at [423, 452] on div at bounding box center [423, 428] width 5 height 99
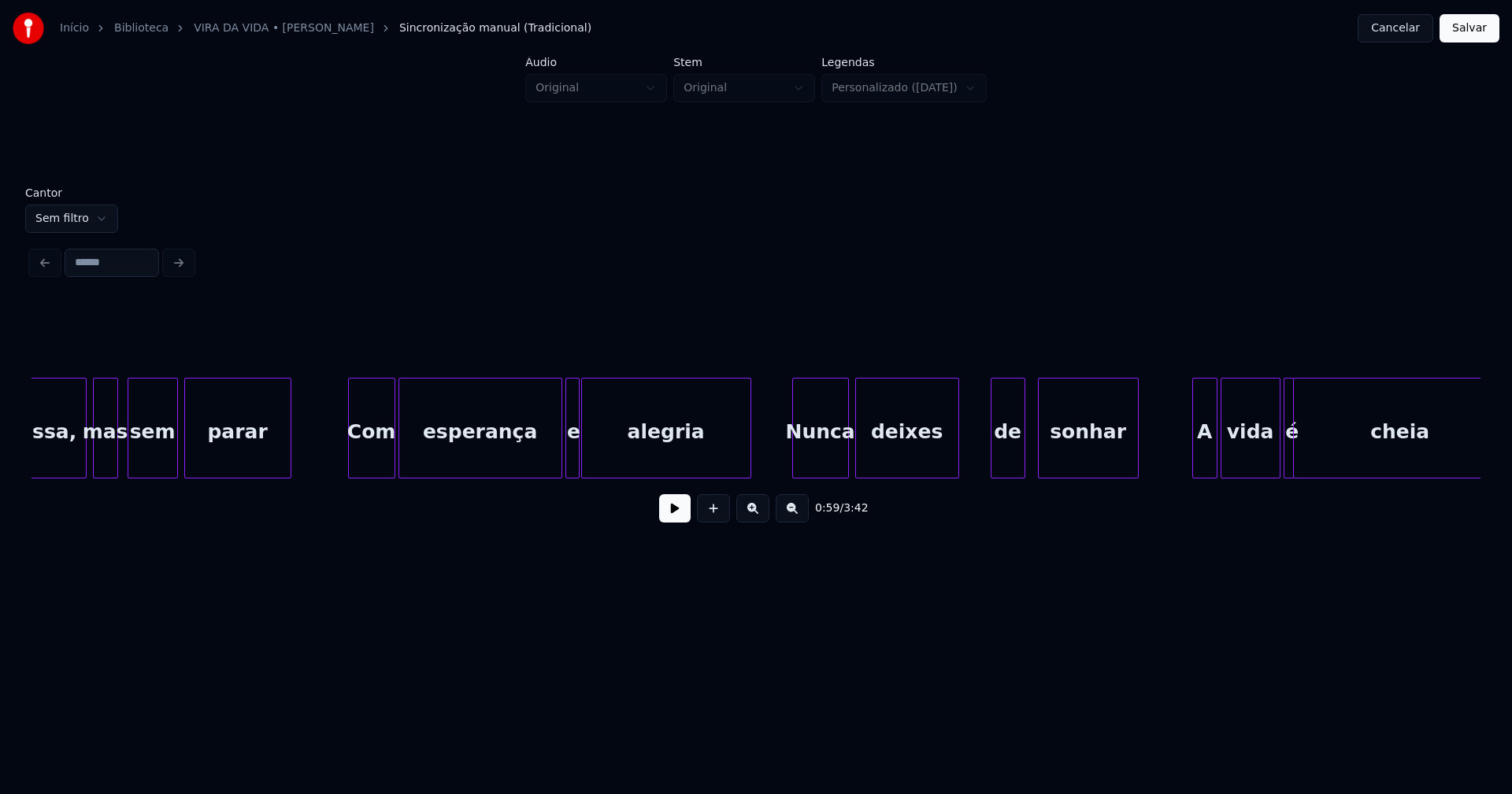
scroll to position [0, 9493]
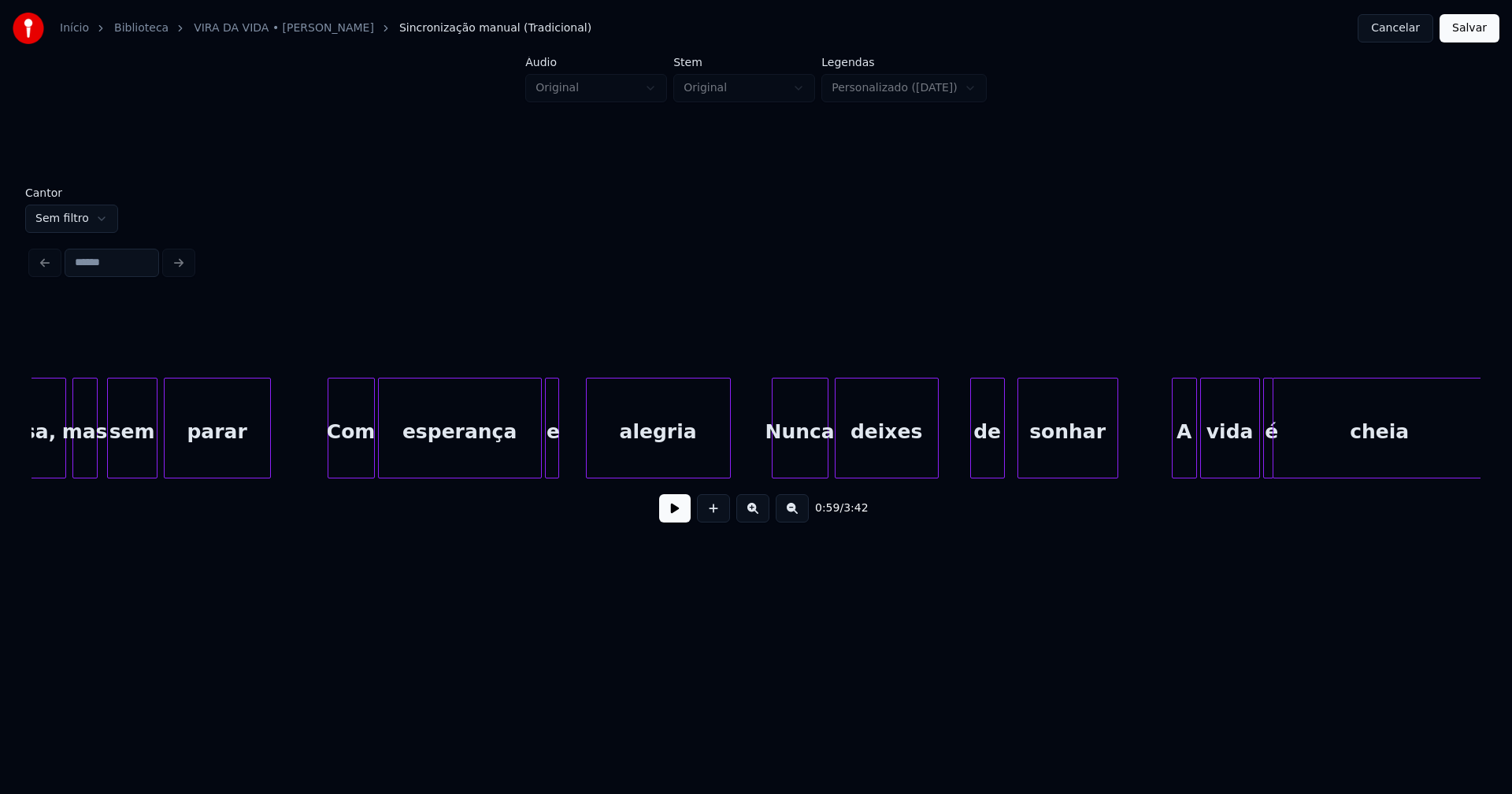
click at [588, 462] on div at bounding box center [589, 428] width 5 height 99
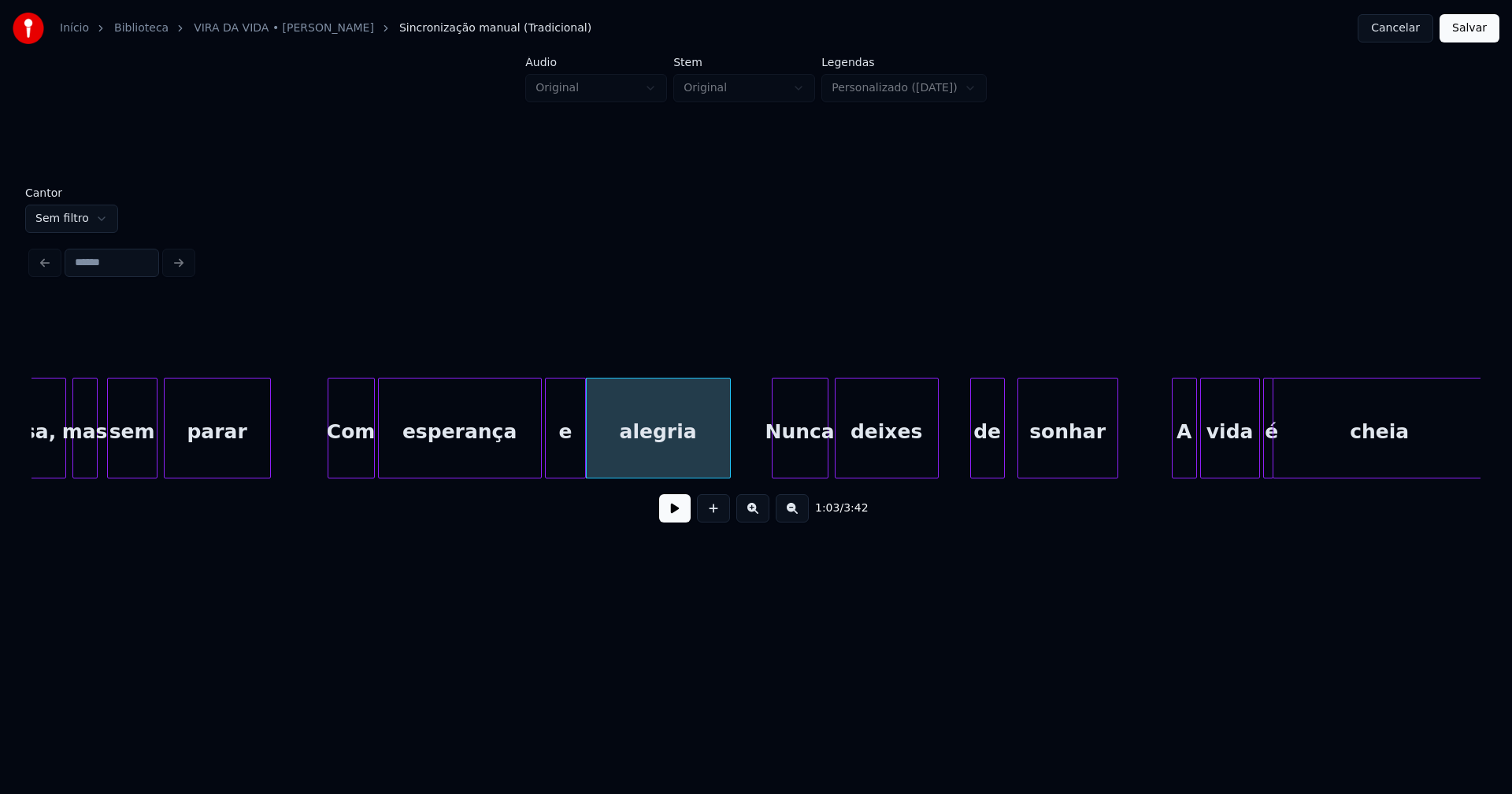
click at [582, 458] on div at bounding box center [583, 428] width 5 height 99
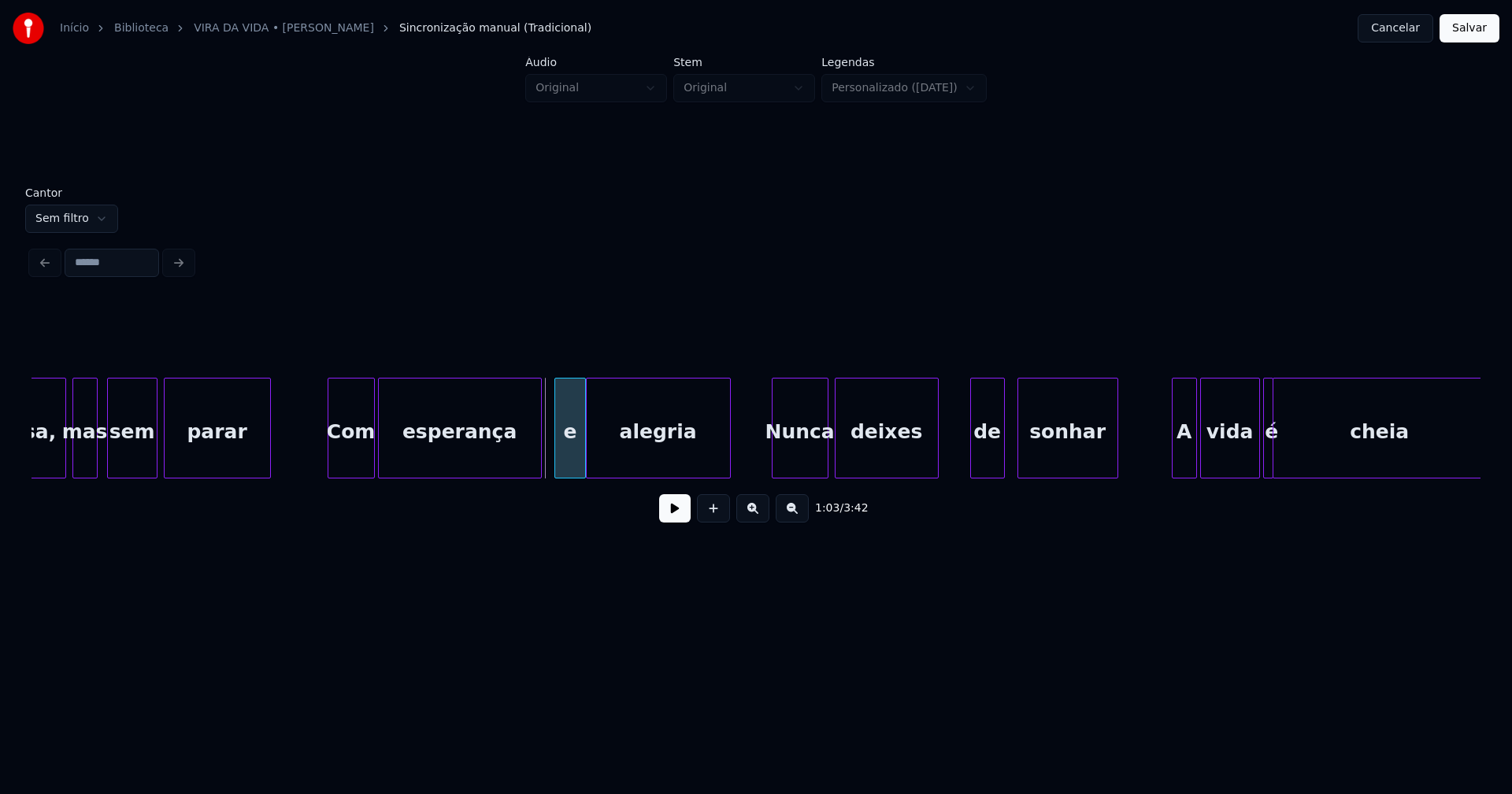
click at [557, 466] on div at bounding box center [557, 428] width 5 height 99
click at [546, 461] on div at bounding box center [545, 428] width 5 height 99
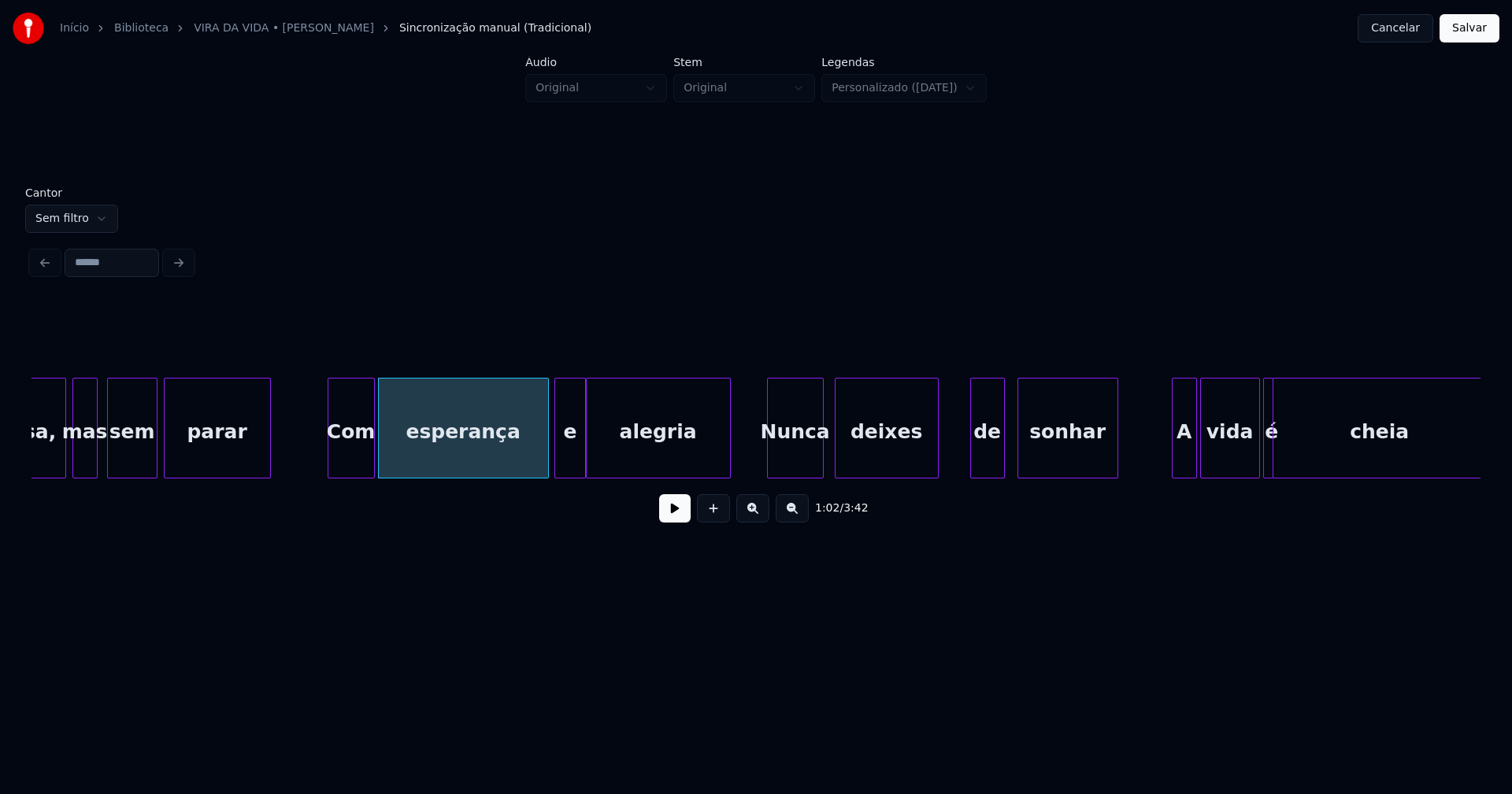
click at [793, 467] on div "Nunca" at bounding box center [795, 432] width 55 height 107
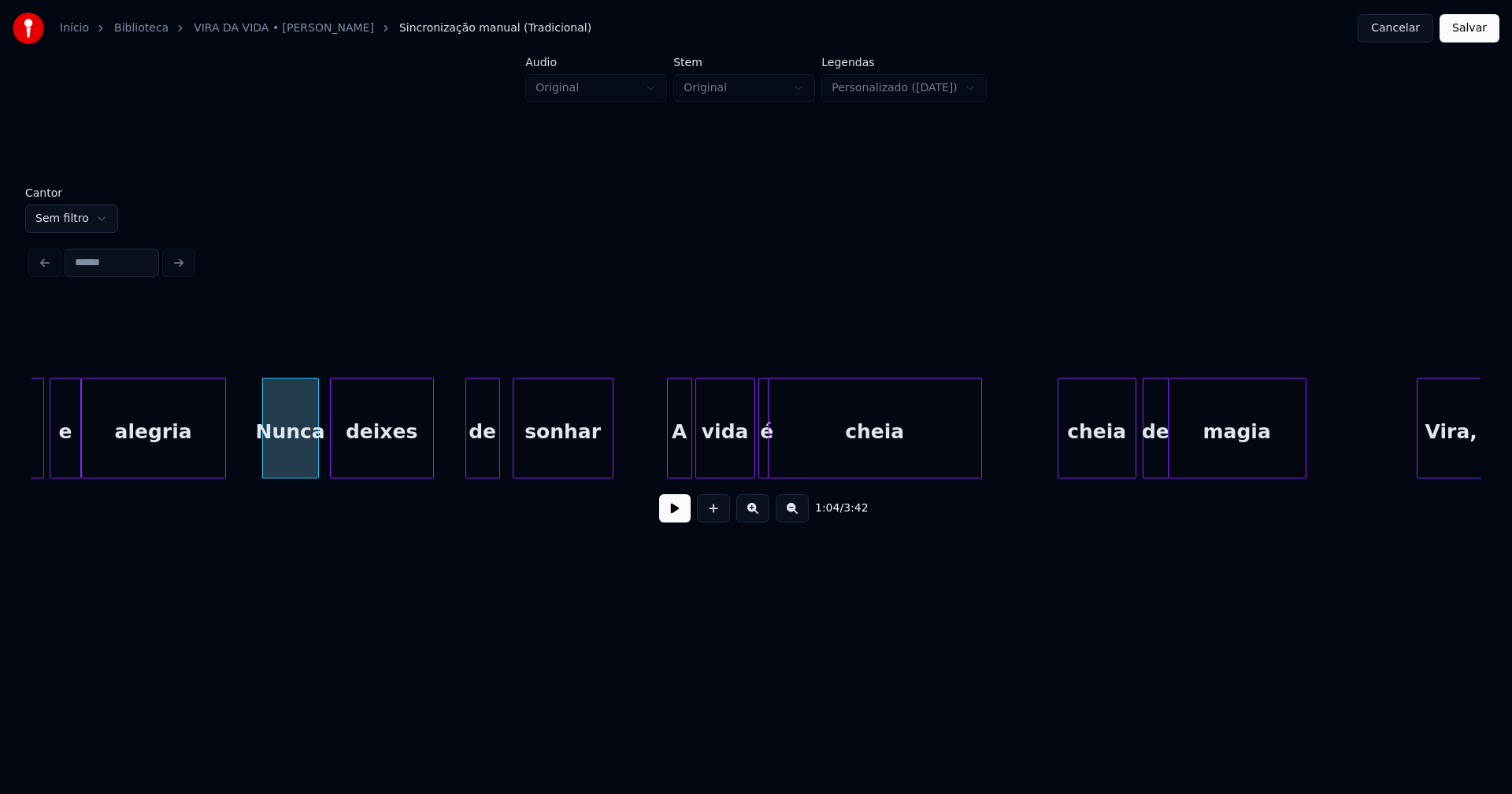
scroll to position [0, 10017]
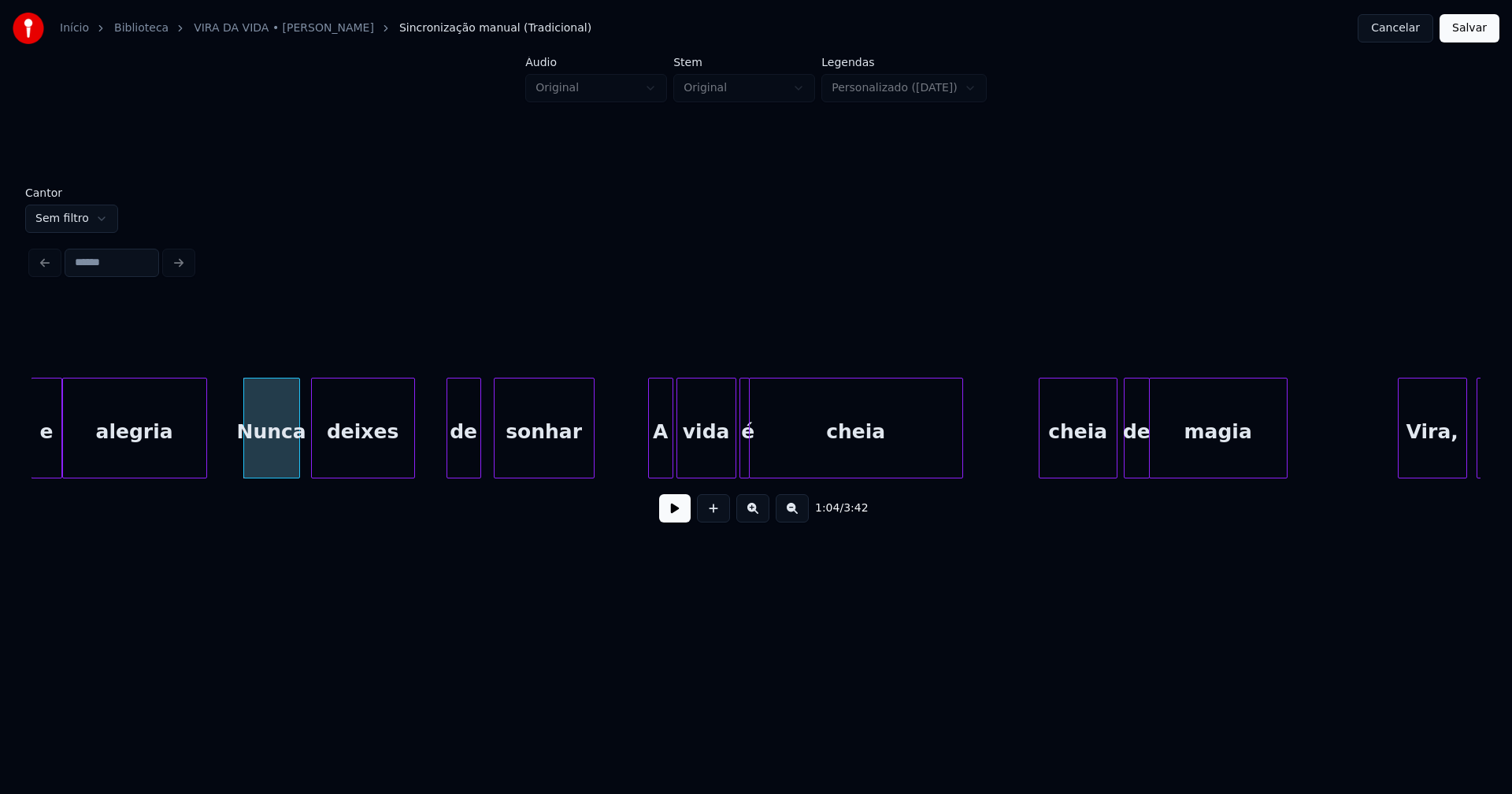
click at [675, 514] on button at bounding box center [674, 509] width 31 height 29
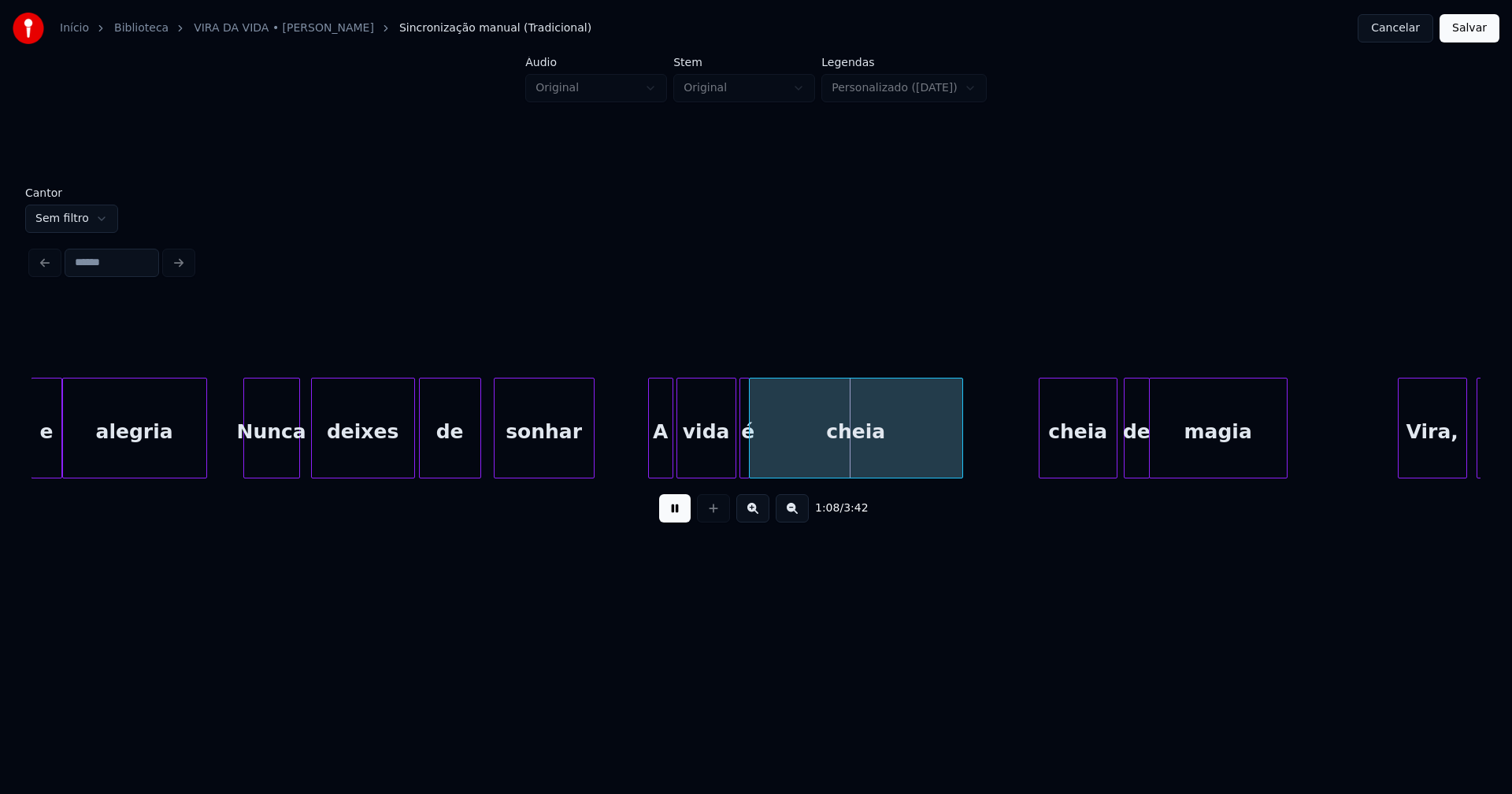
click at [422, 468] on div at bounding box center [422, 428] width 5 height 99
click at [640, 470] on div "A" at bounding box center [656, 428] width 33 height 100
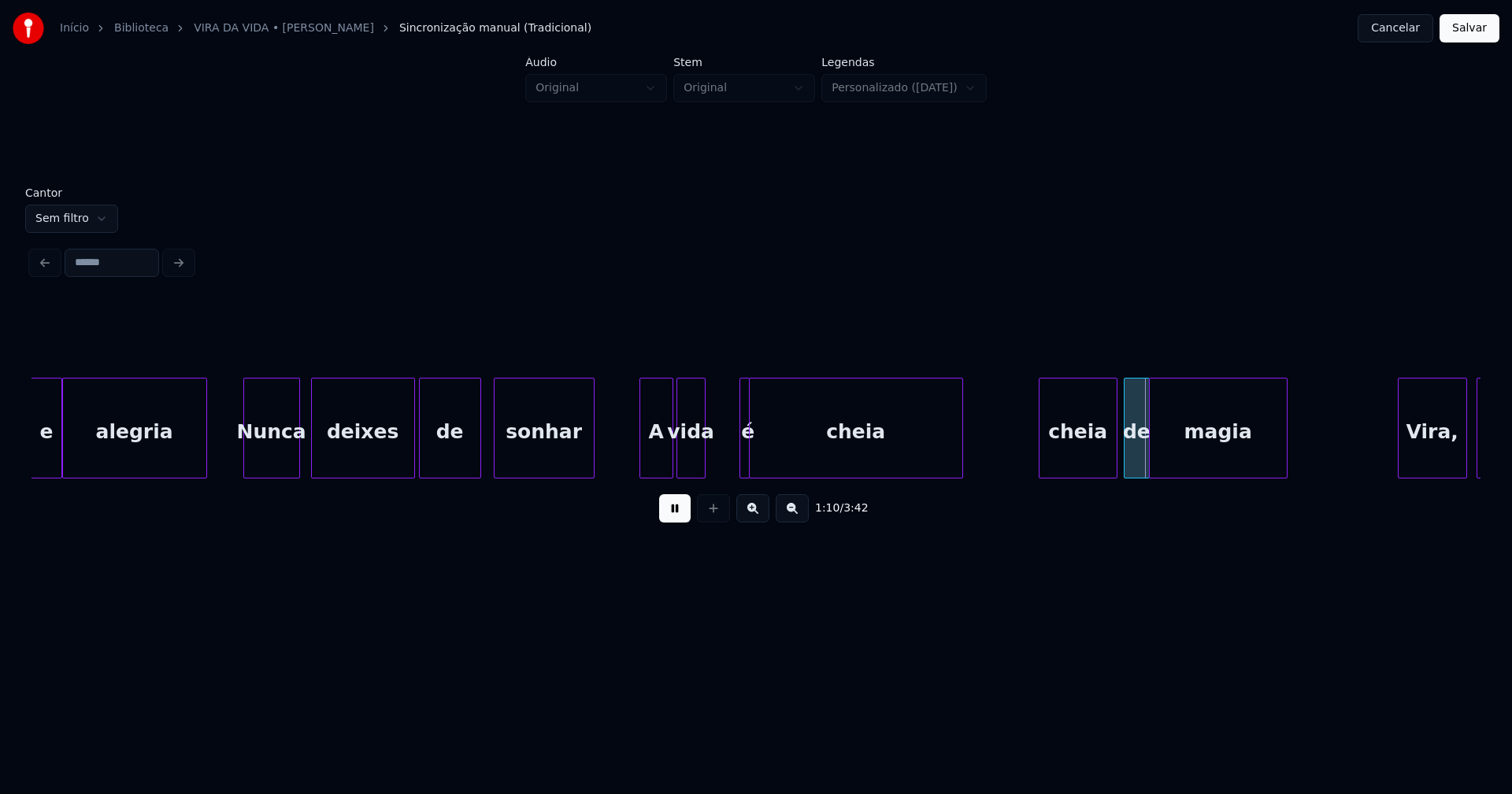
click at [703, 470] on div at bounding box center [703, 428] width 5 height 99
click at [708, 470] on div "é" at bounding box center [728, 428] width 42 height 100
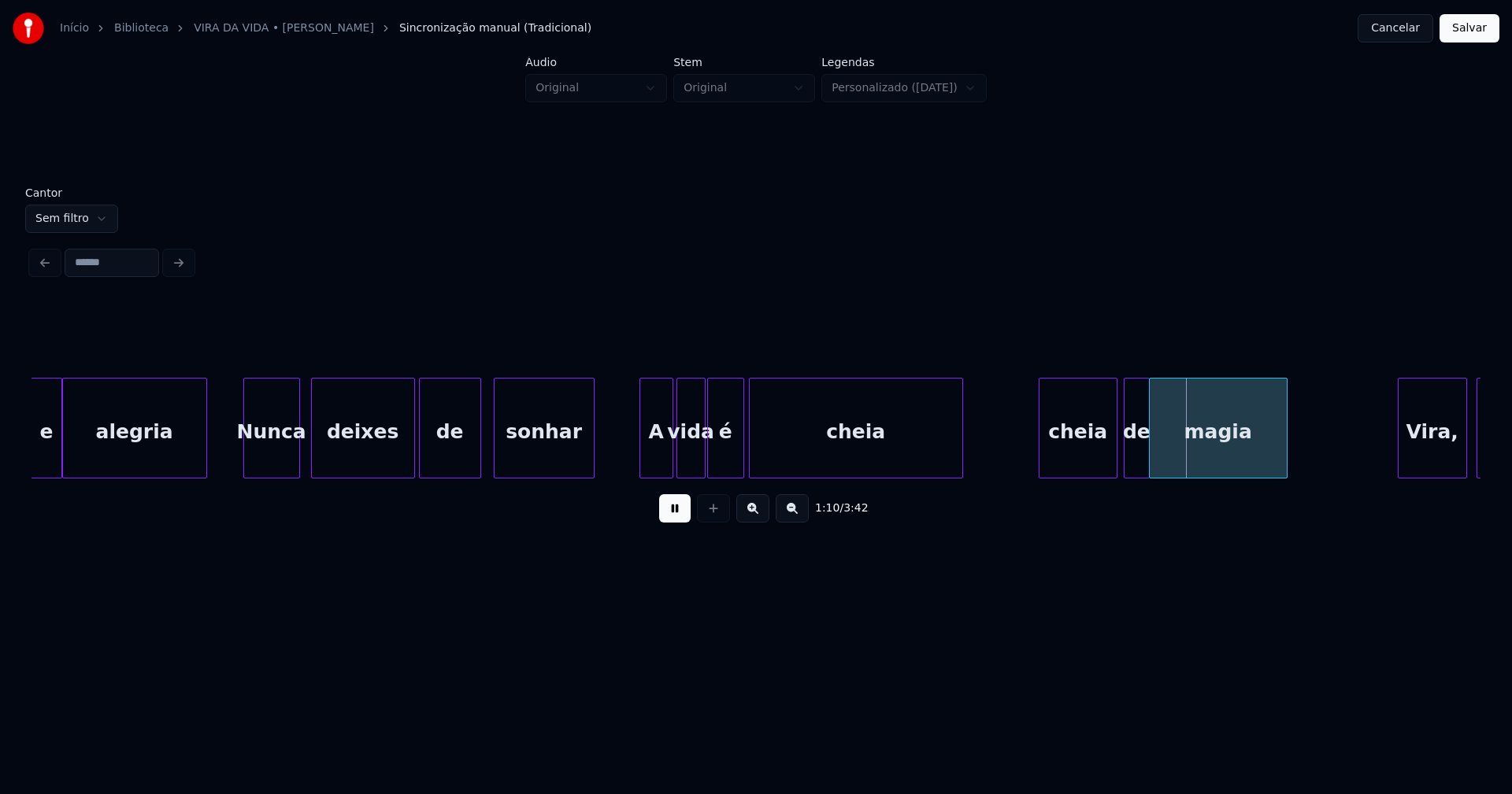
click at [741, 464] on div at bounding box center [741, 428] width 5 height 99
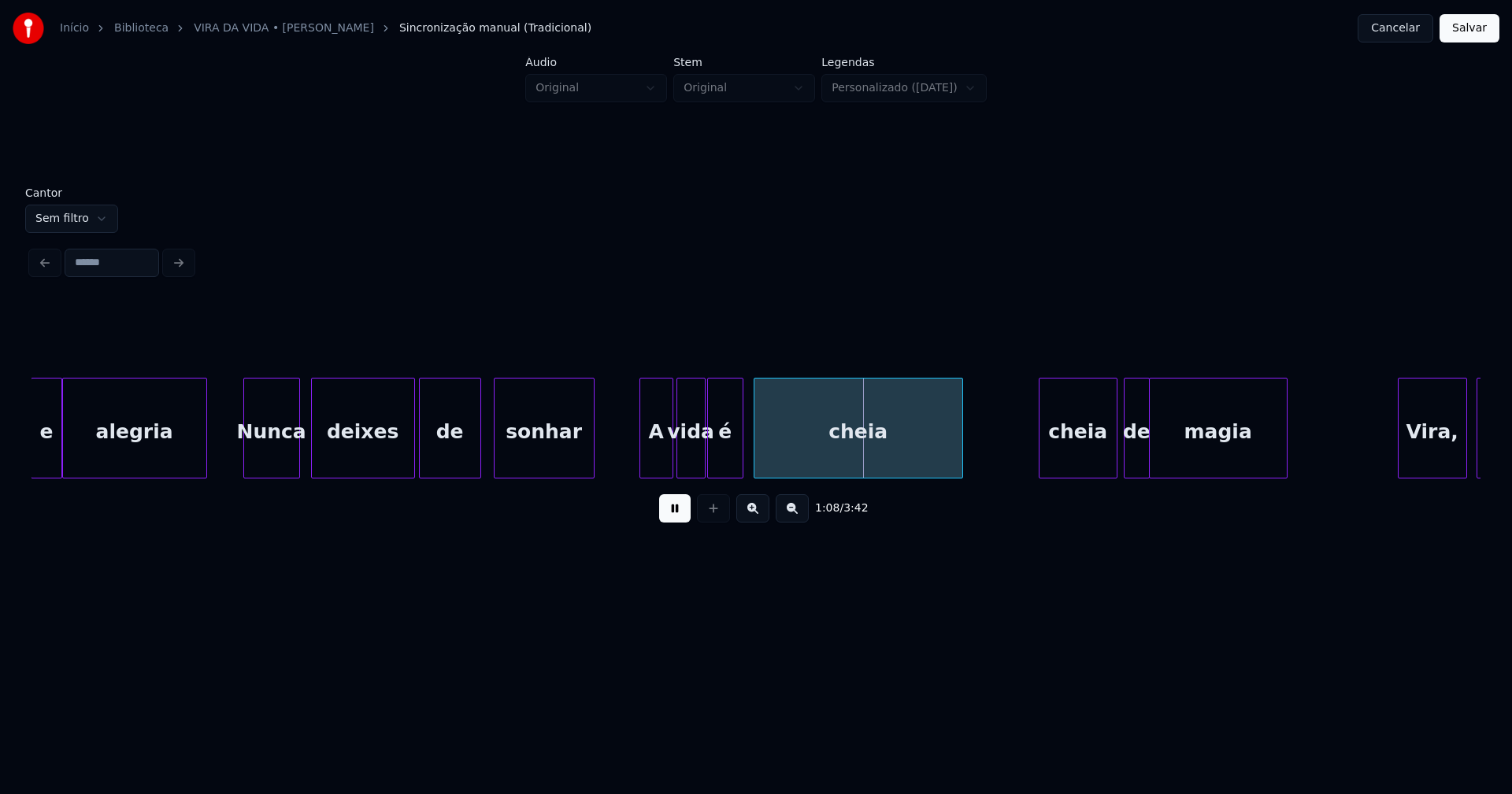
click at [754, 455] on div at bounding box center [757, 428] width 5 height 99
click at [748, 457] on div at bounding box center [746, 428] width 5 height 99
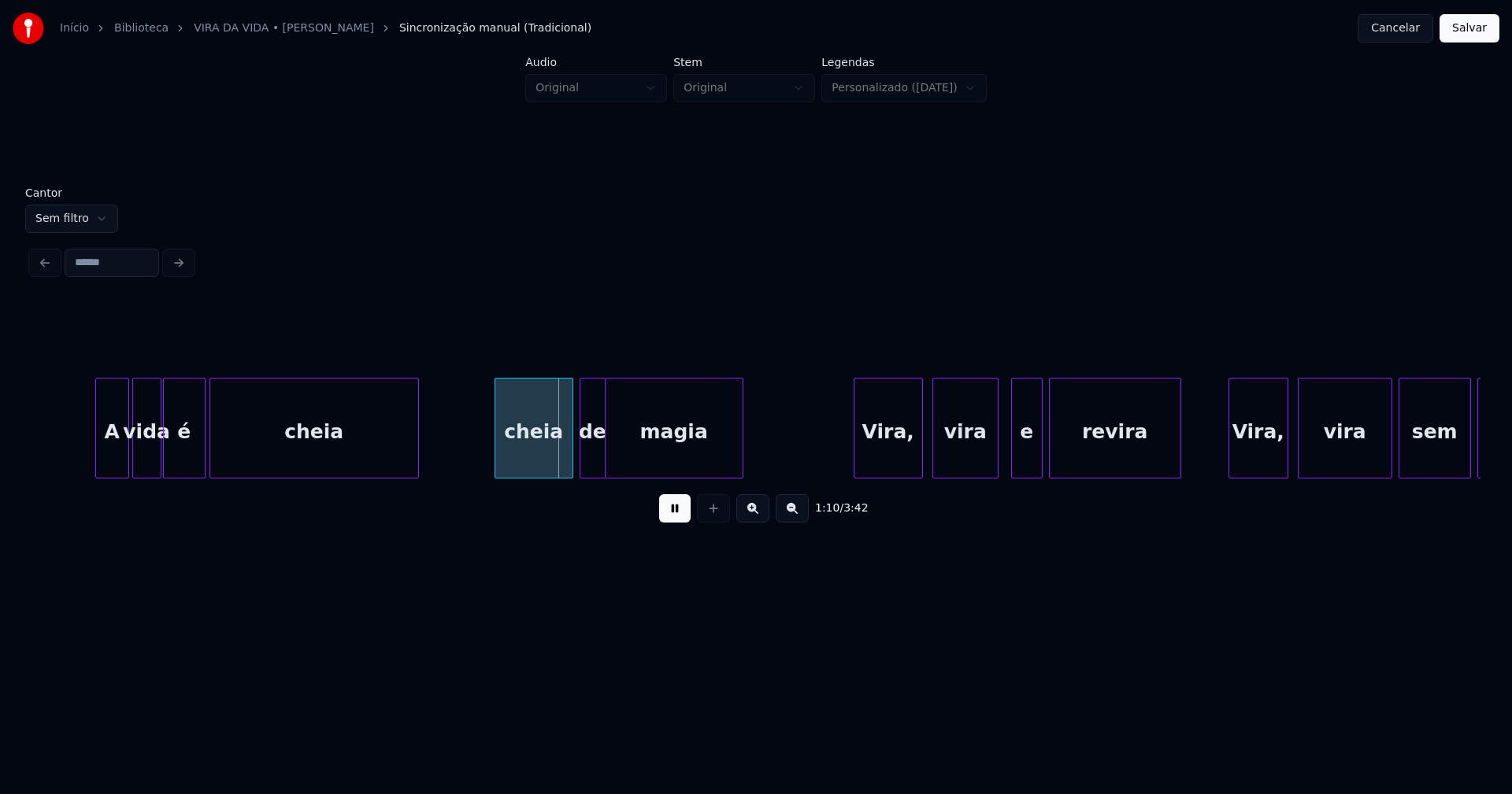
scroll to position [0, 10600]
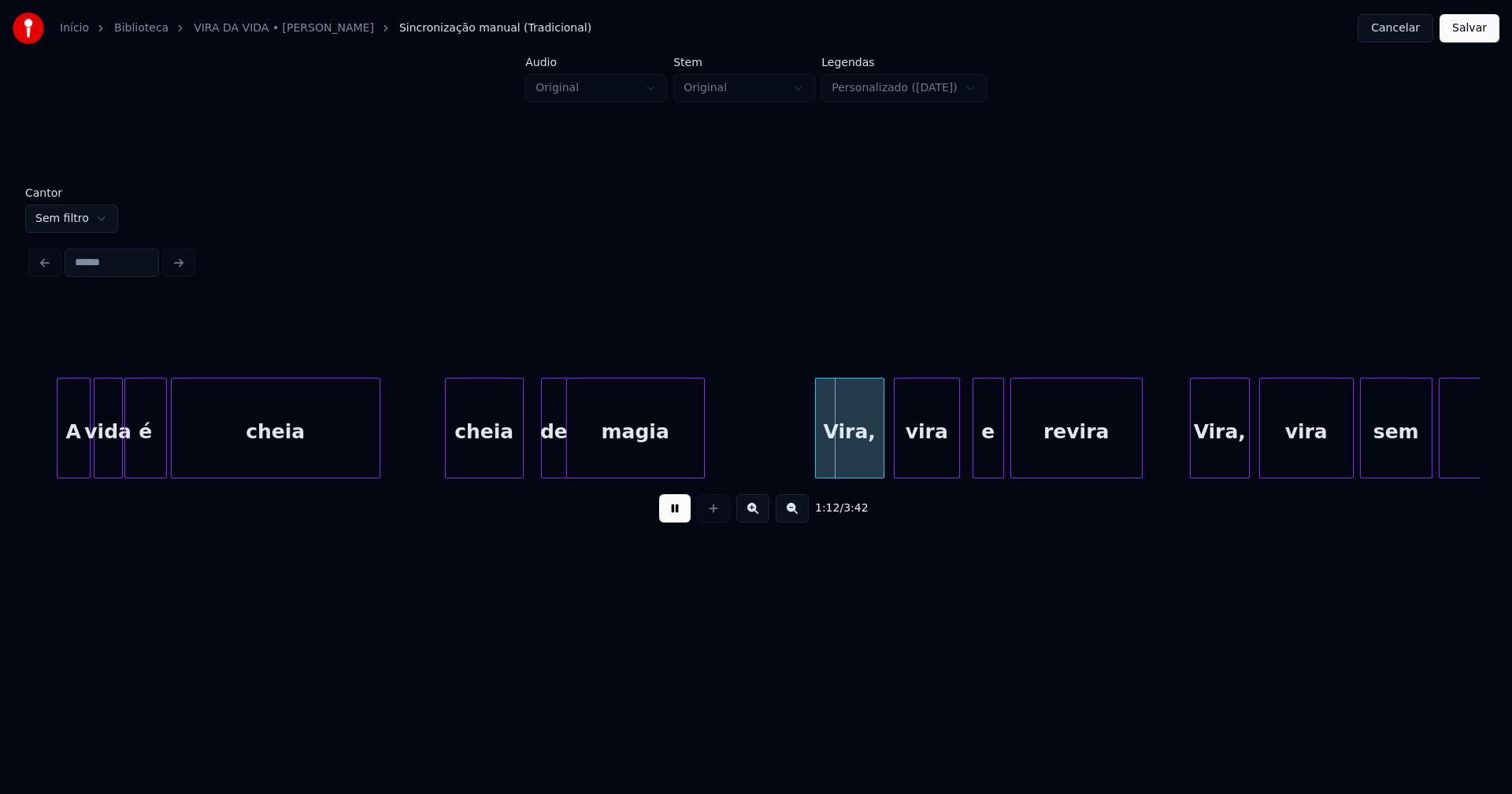
click at [478, 472] on div "A vida é cheia cheia de magia Vira, vira e revira Vira, vira sem parar" at bounding box center [755, 428] width 1449 height 100
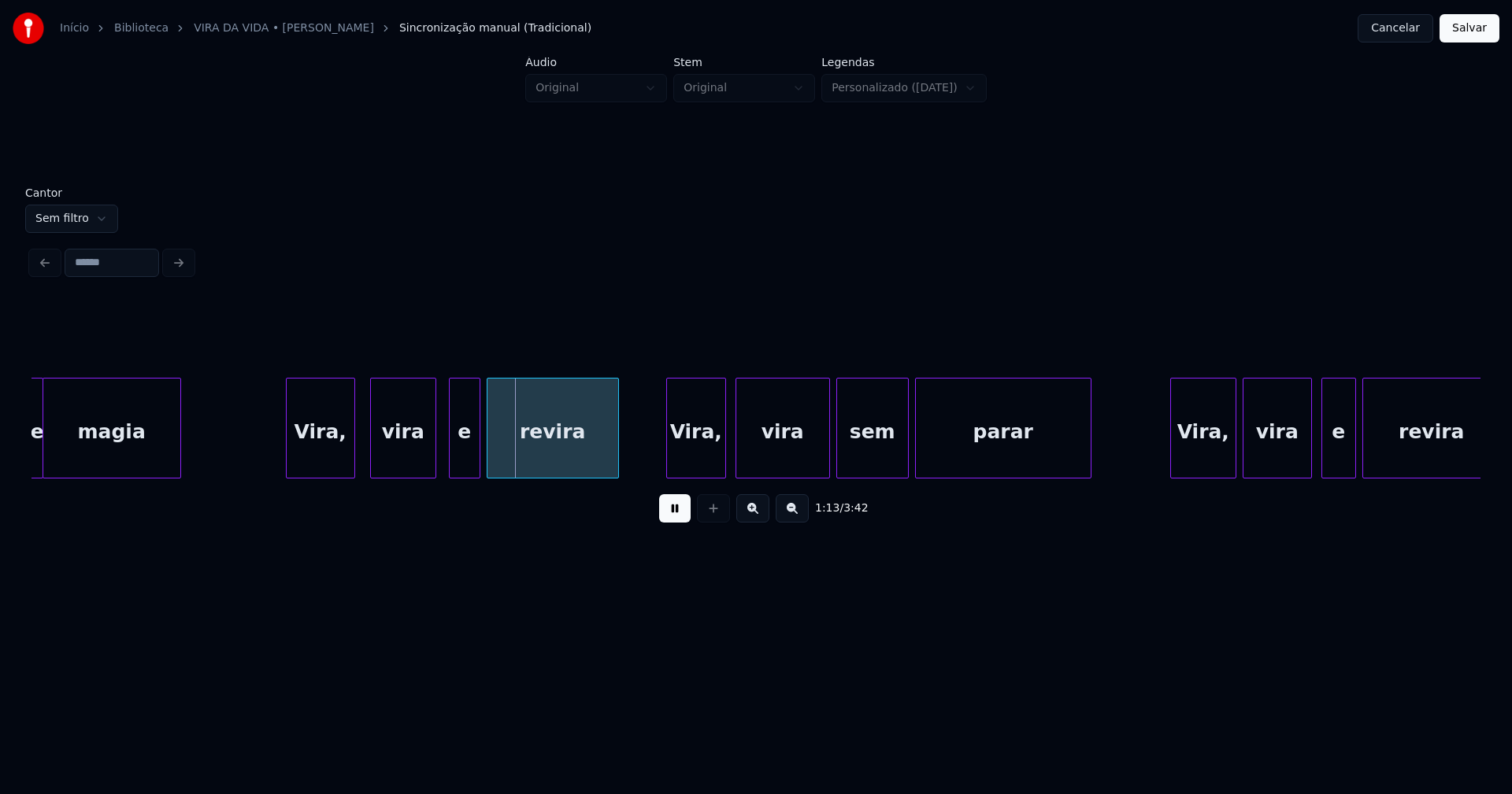
click at [320, 458] on div "Vira," at bounding box center [320, 432] width 68 height 107
click at [270, 458] on div at bounding box center [272, 428] width 5 height 99
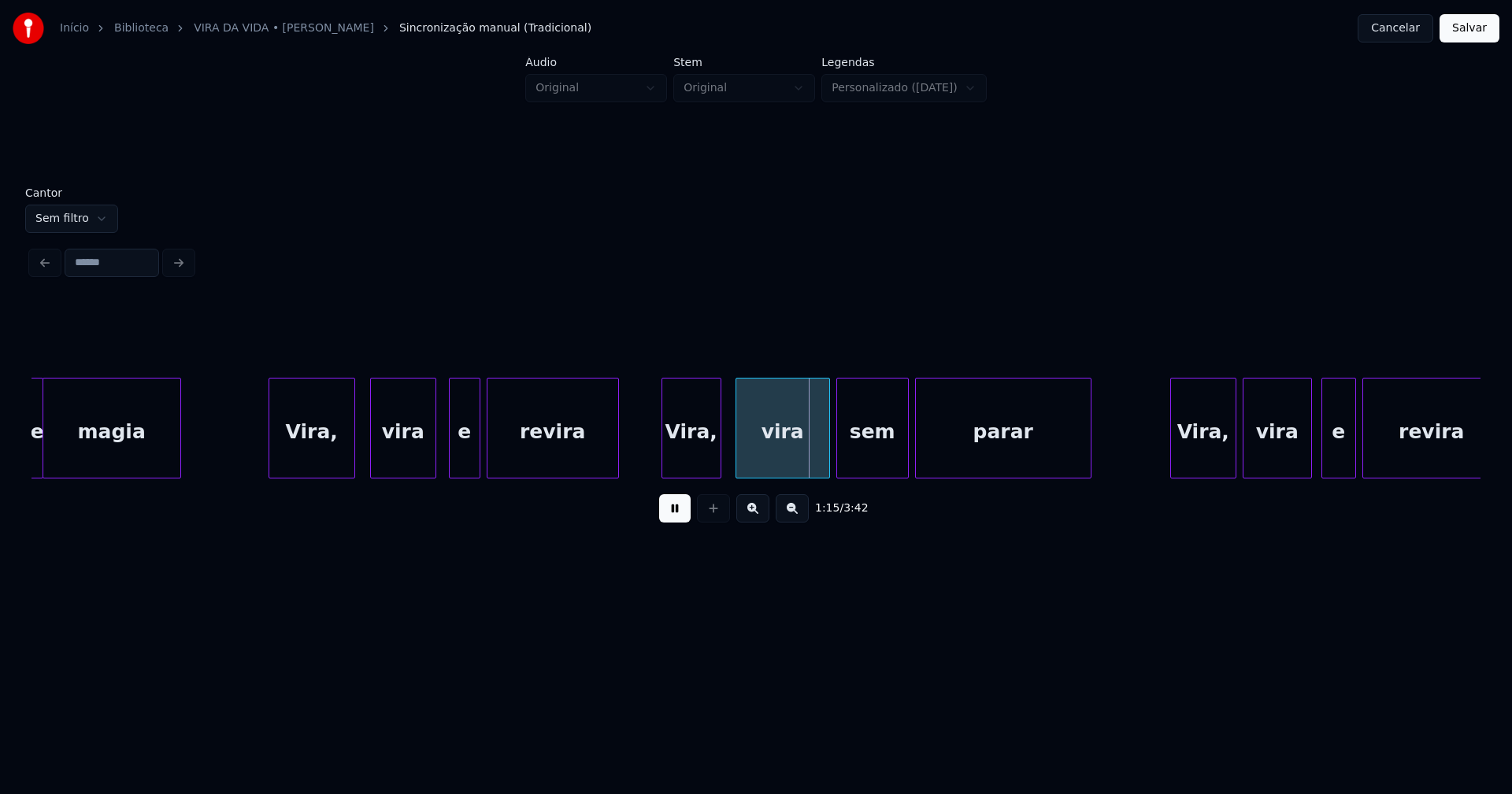
click at [692, 470] on div "Vira," at bounding box center [691, 432] width 58 height 107
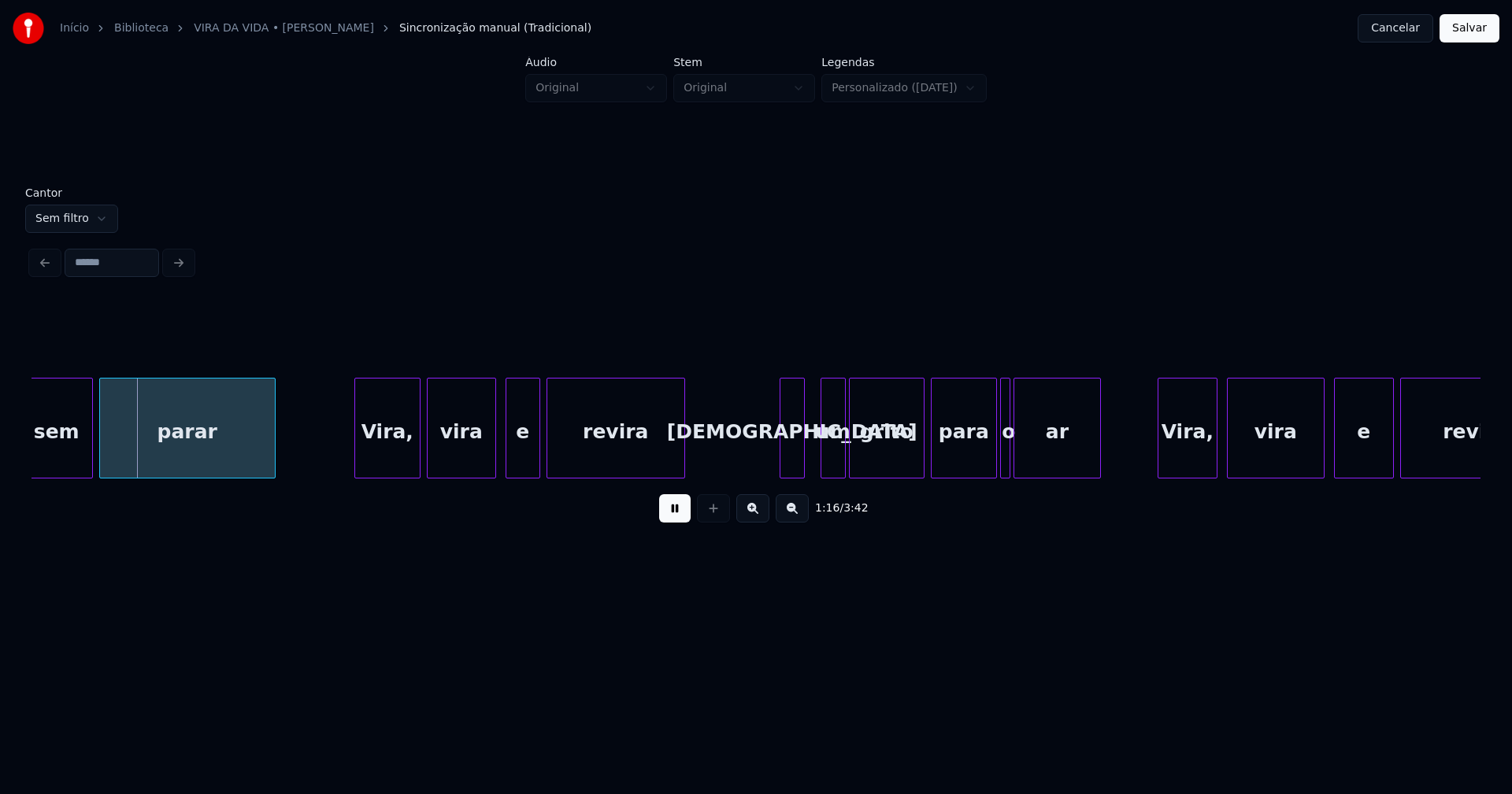
scroll to position [0, 11959]
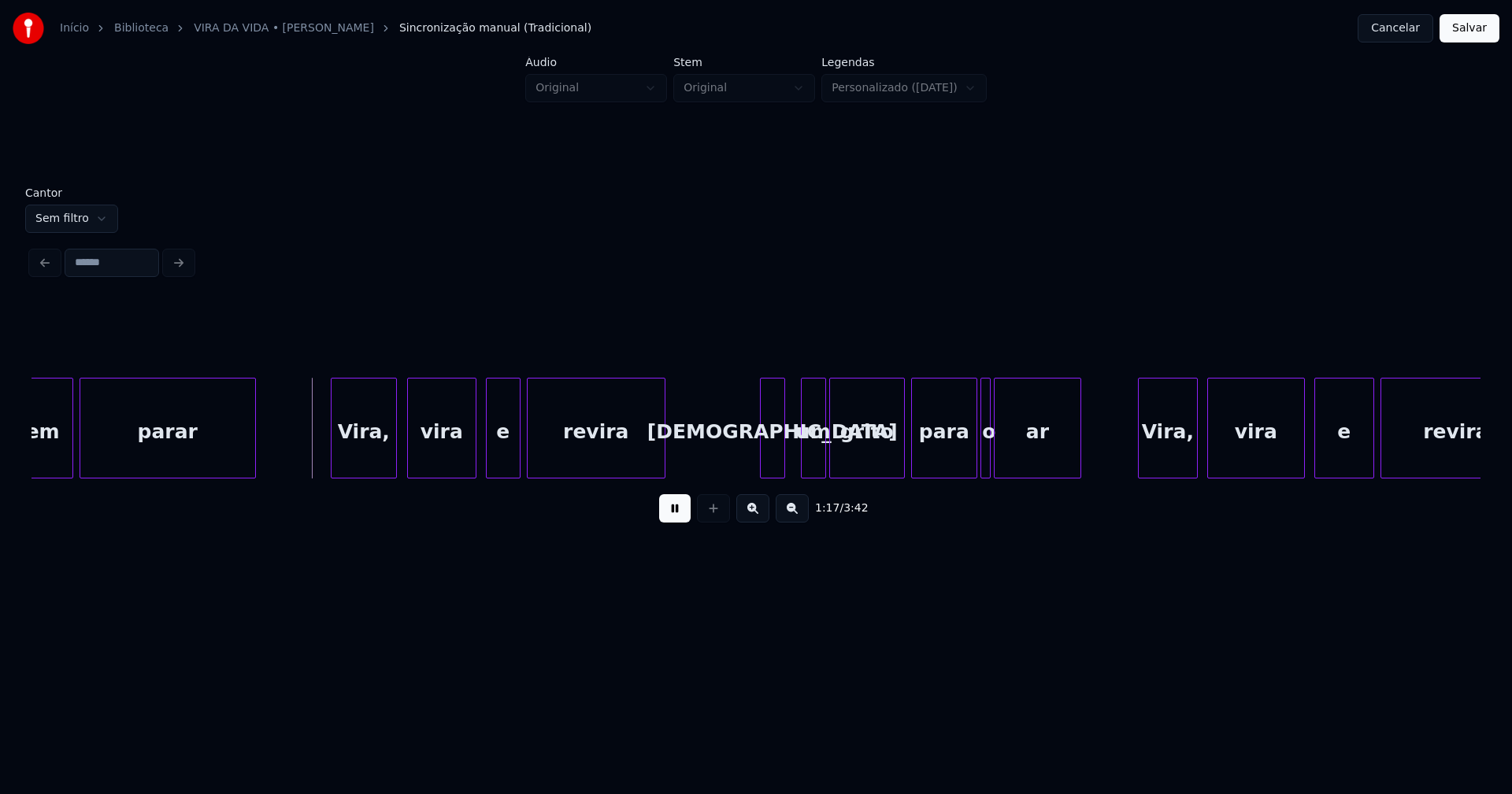
click at [369, 463] on div "Vira," at bounding box center [364, 432] width 65 height 107
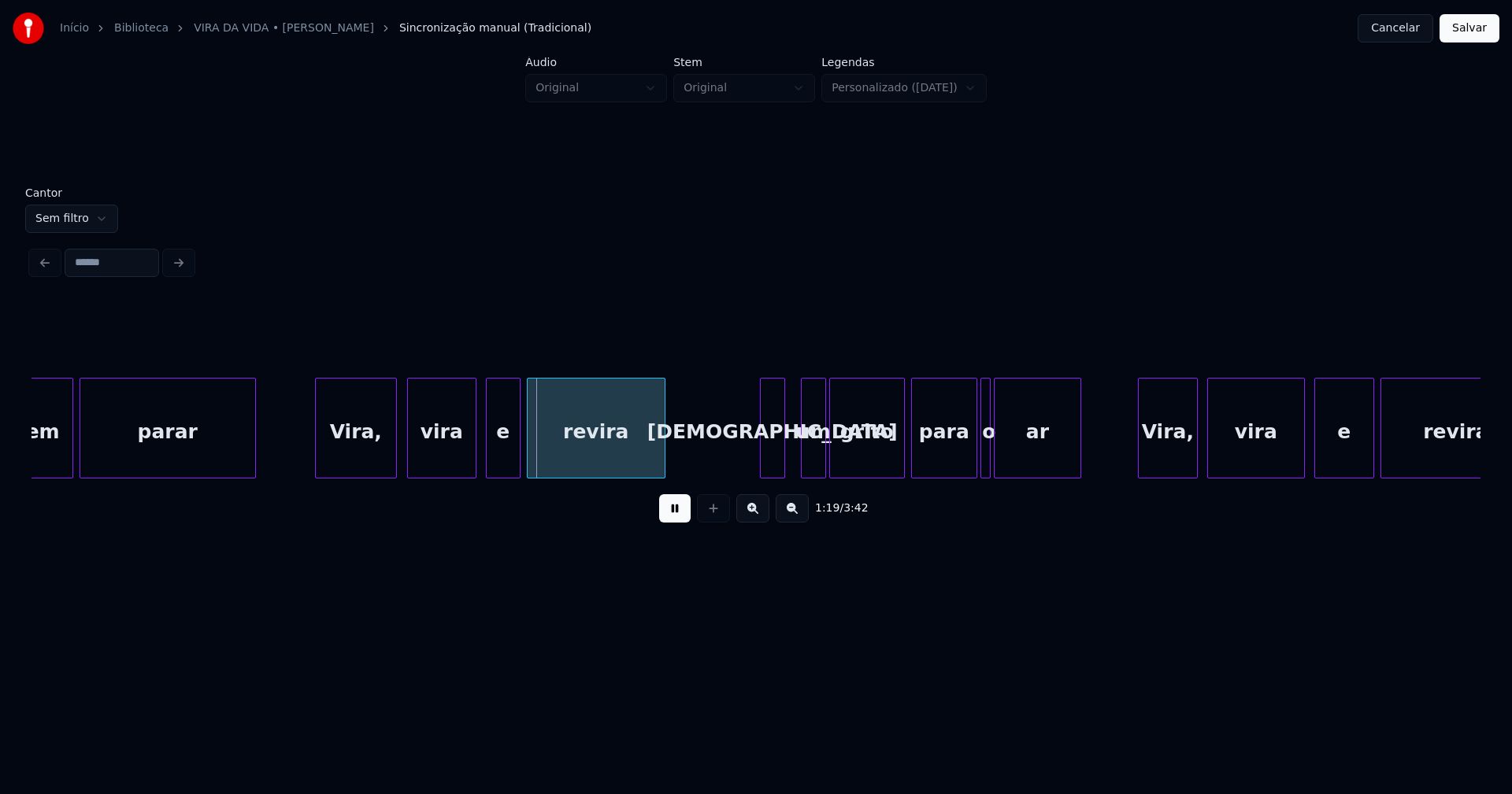
click at [317, 453] on div at bounding box center [318, 428] width 5 height 99
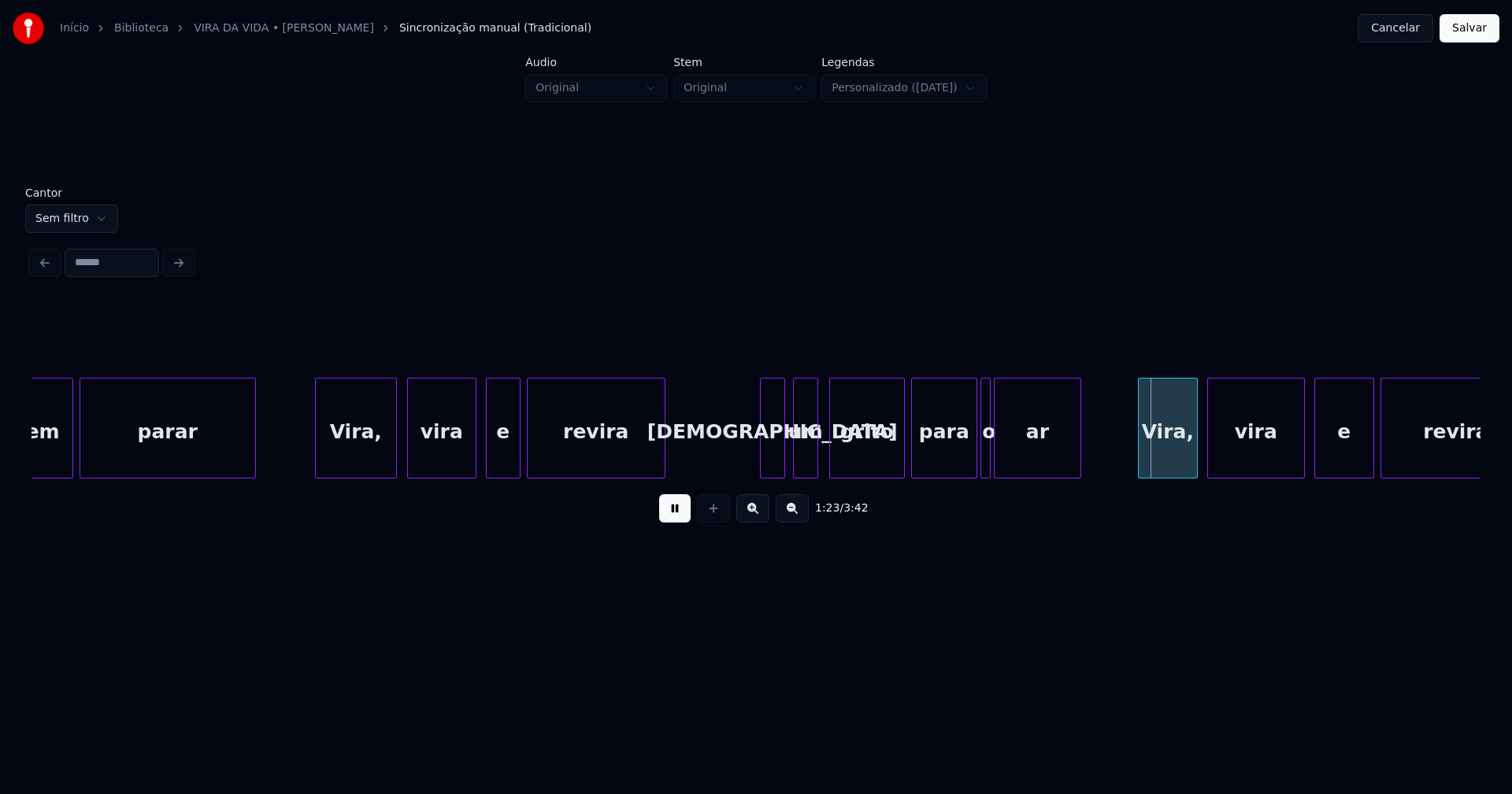
click at [801, 456] on div "um" at bounding box center [805, 432] width 24 height 107
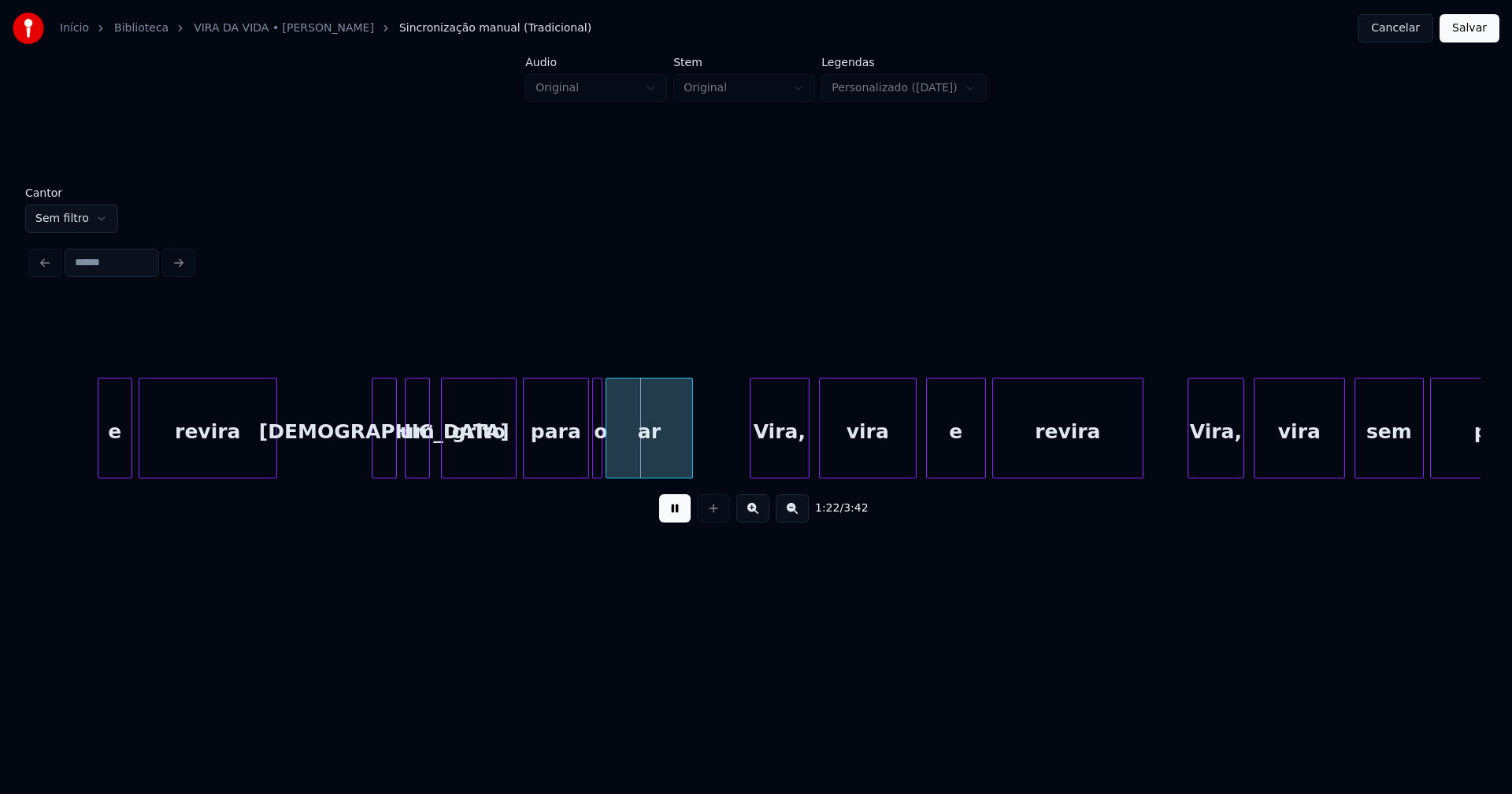
scroll to position [0, 12657]
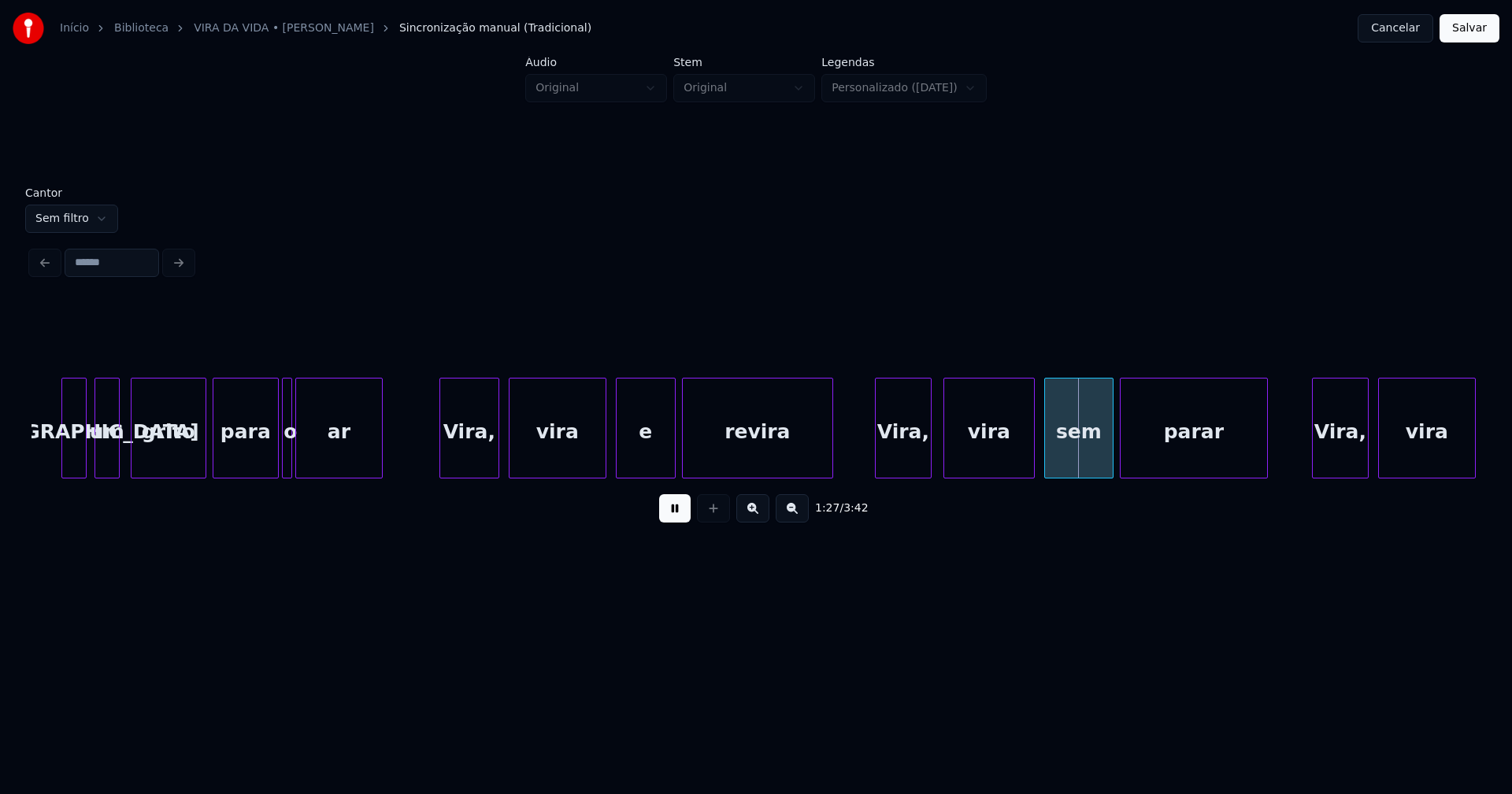
click at [915, 472] on div "Dá um grito para o ar Vira, vira e revira Vira, vira sem parar Vira, vira" at bounding box center [755, 428] width 1449 height 100
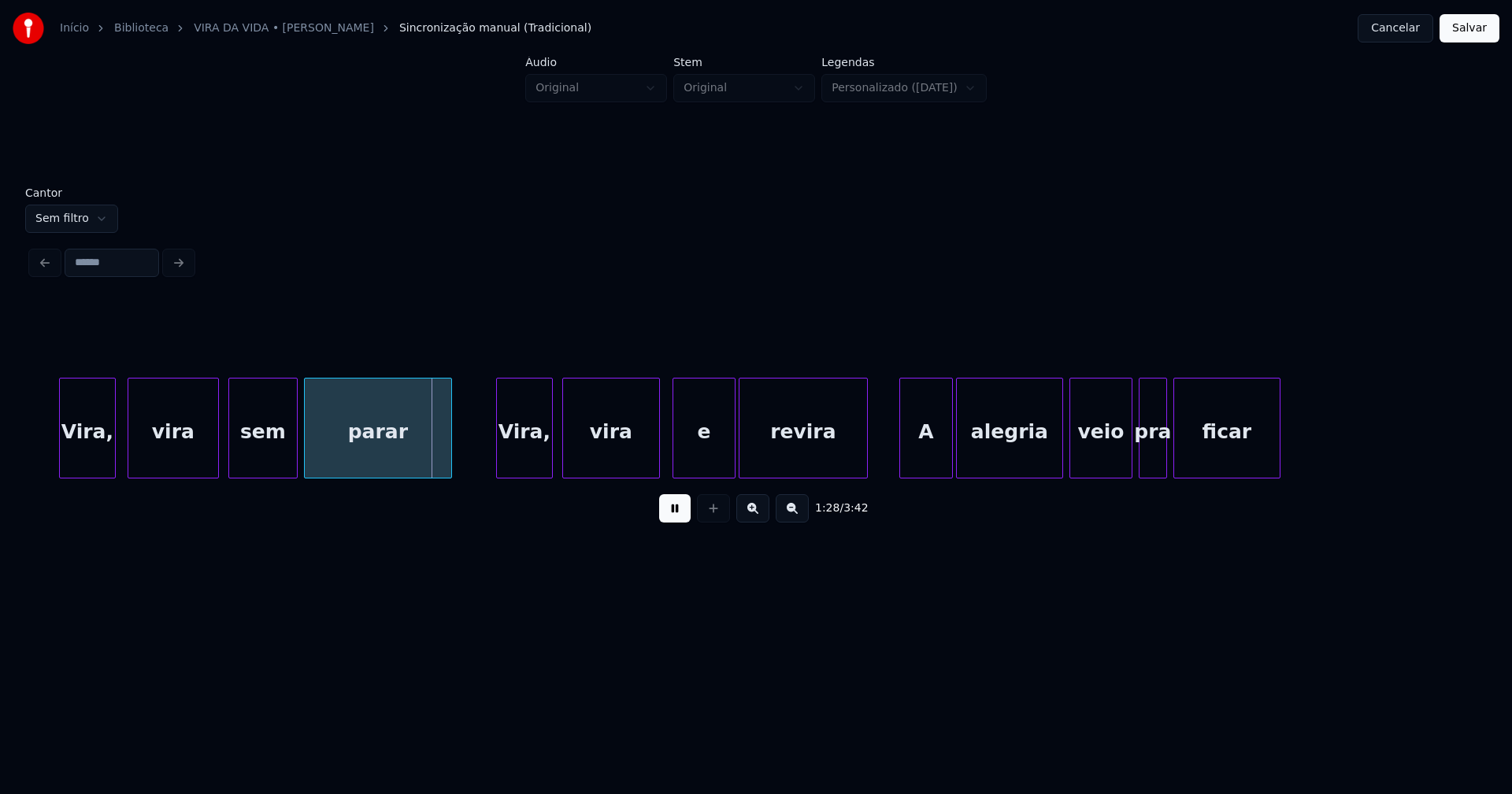
scroll to position [0, 13492]
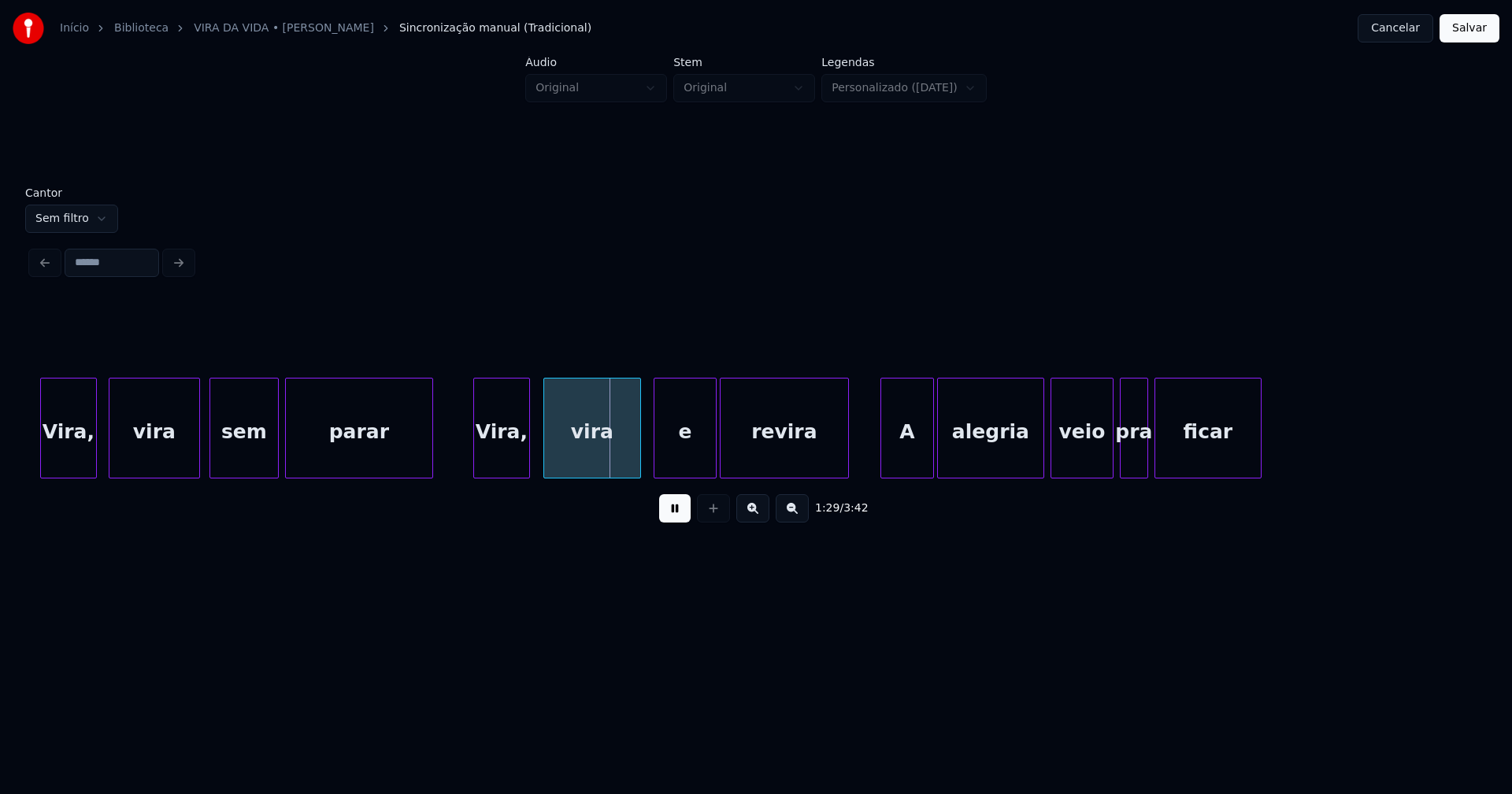
click at [504, 456] on div "Vira," at bounding box center [501, 432] width 55 height 107
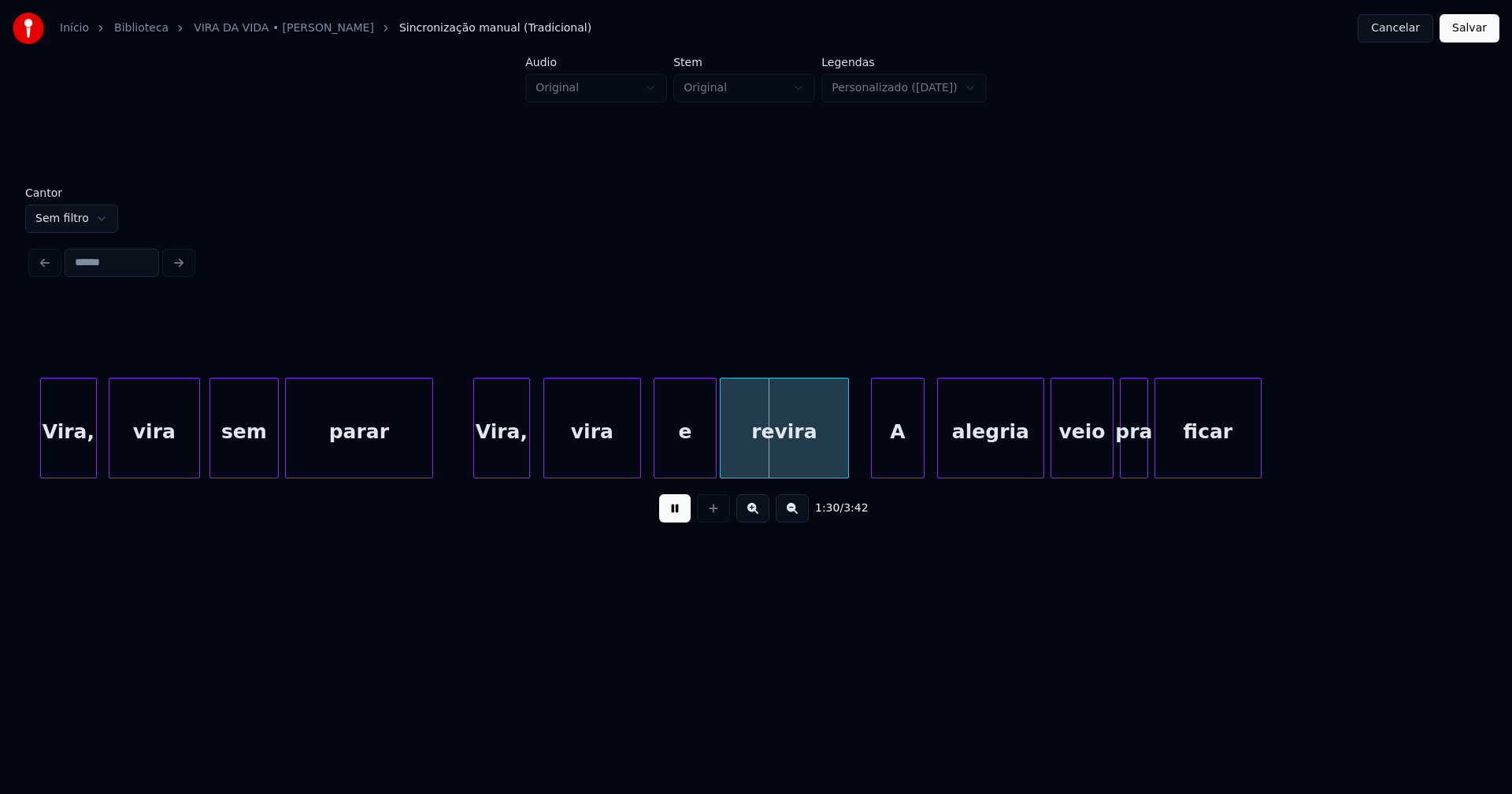
click at [902, 459] on div "A" at bounding box center [897, 432] width 52 height 107
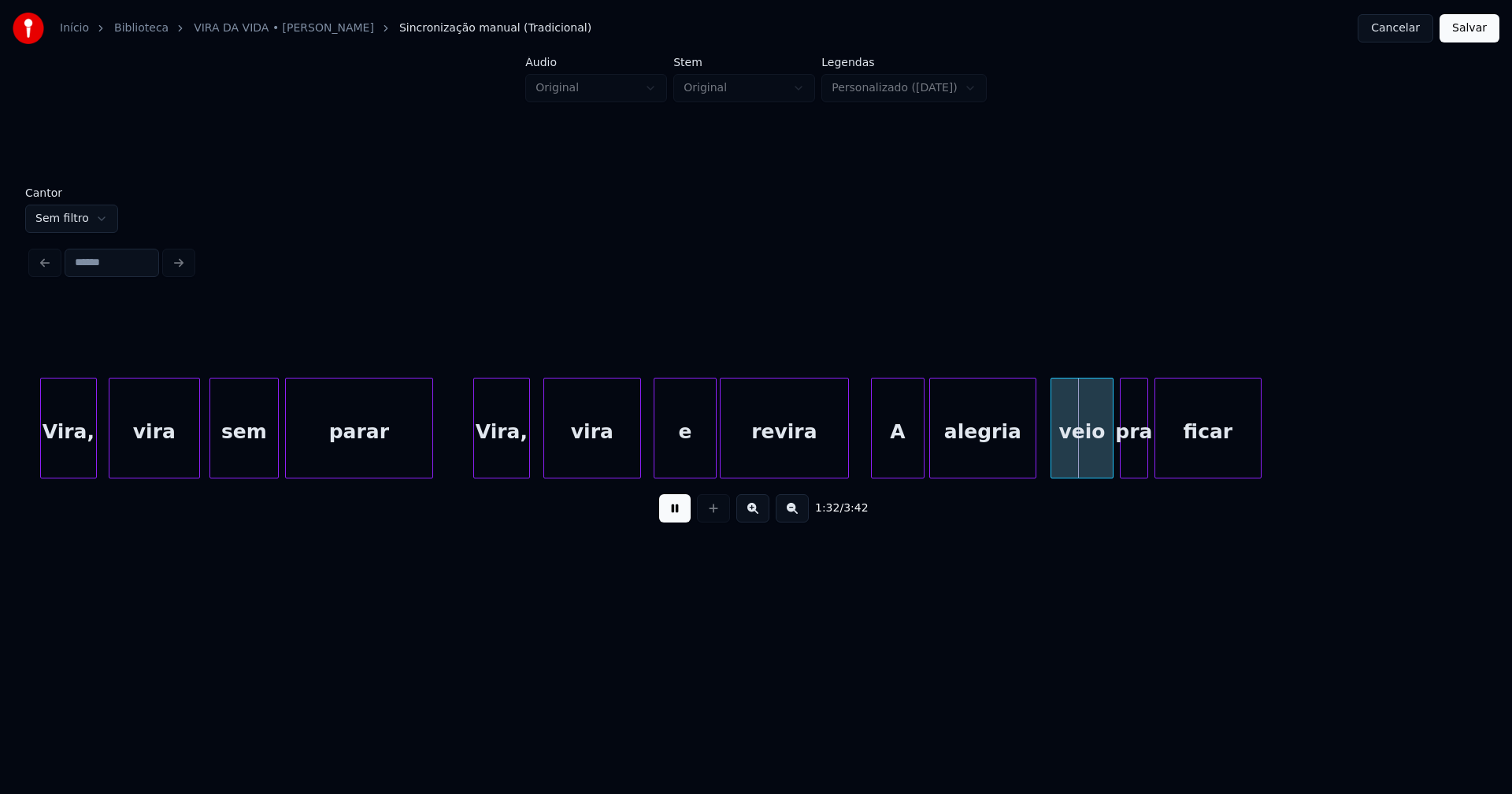
click at [950, 461] on div "alegria" at bounding box center [982, 432] width 105 height 107
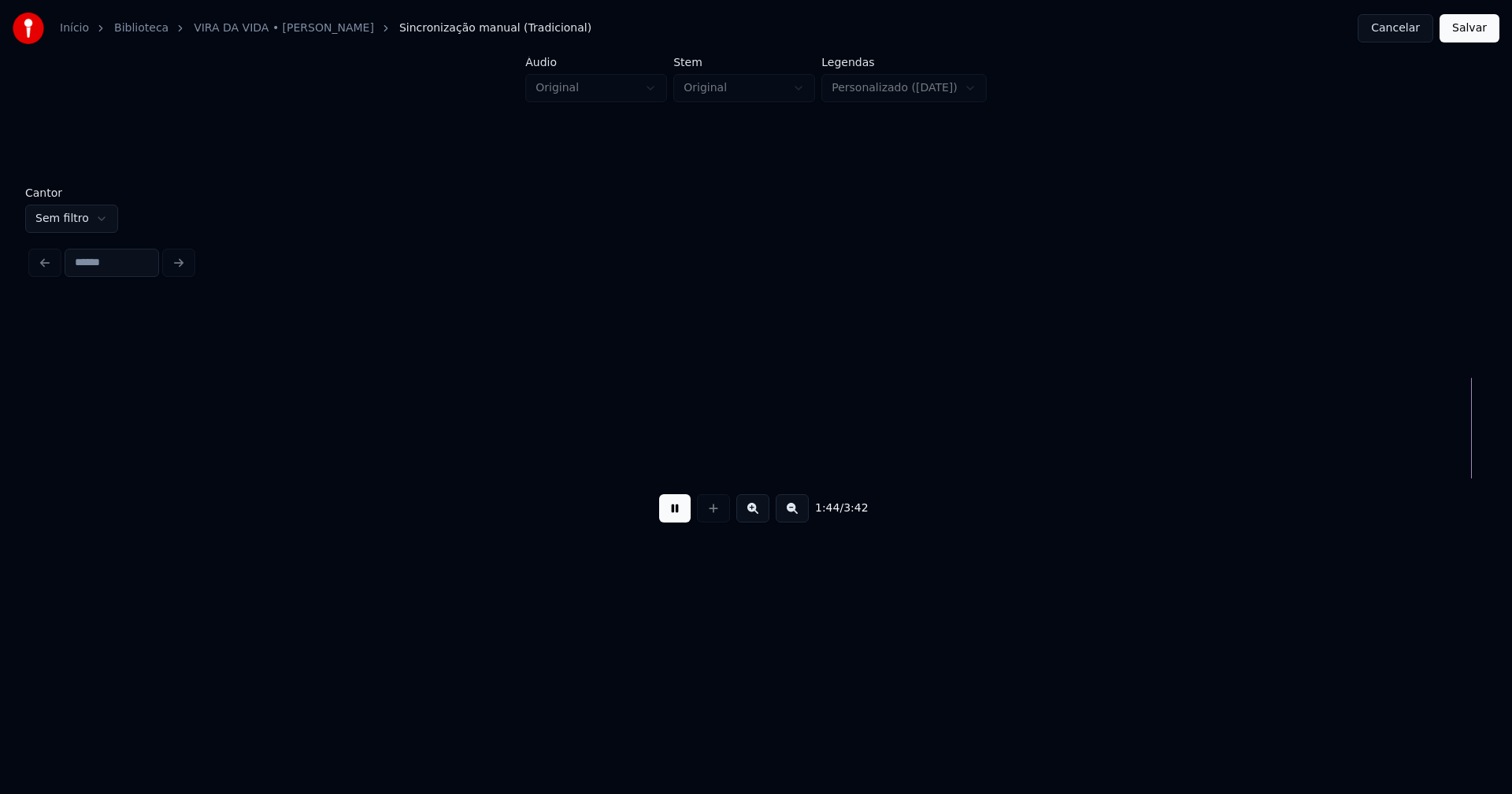
scroll to position [0, 16462]
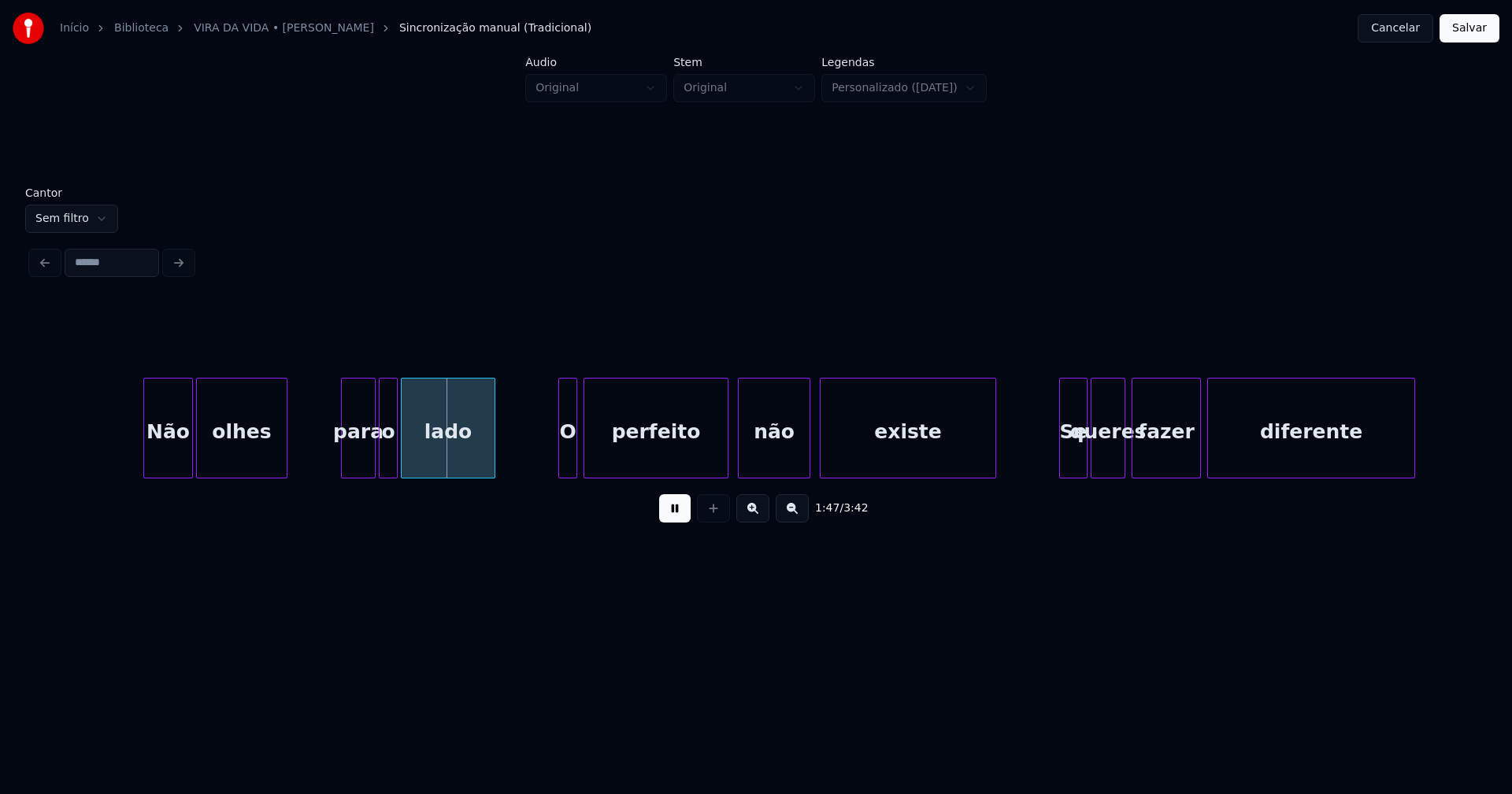
click at [147, 465] on div at bounding box center [147, 428] width 5 height 99
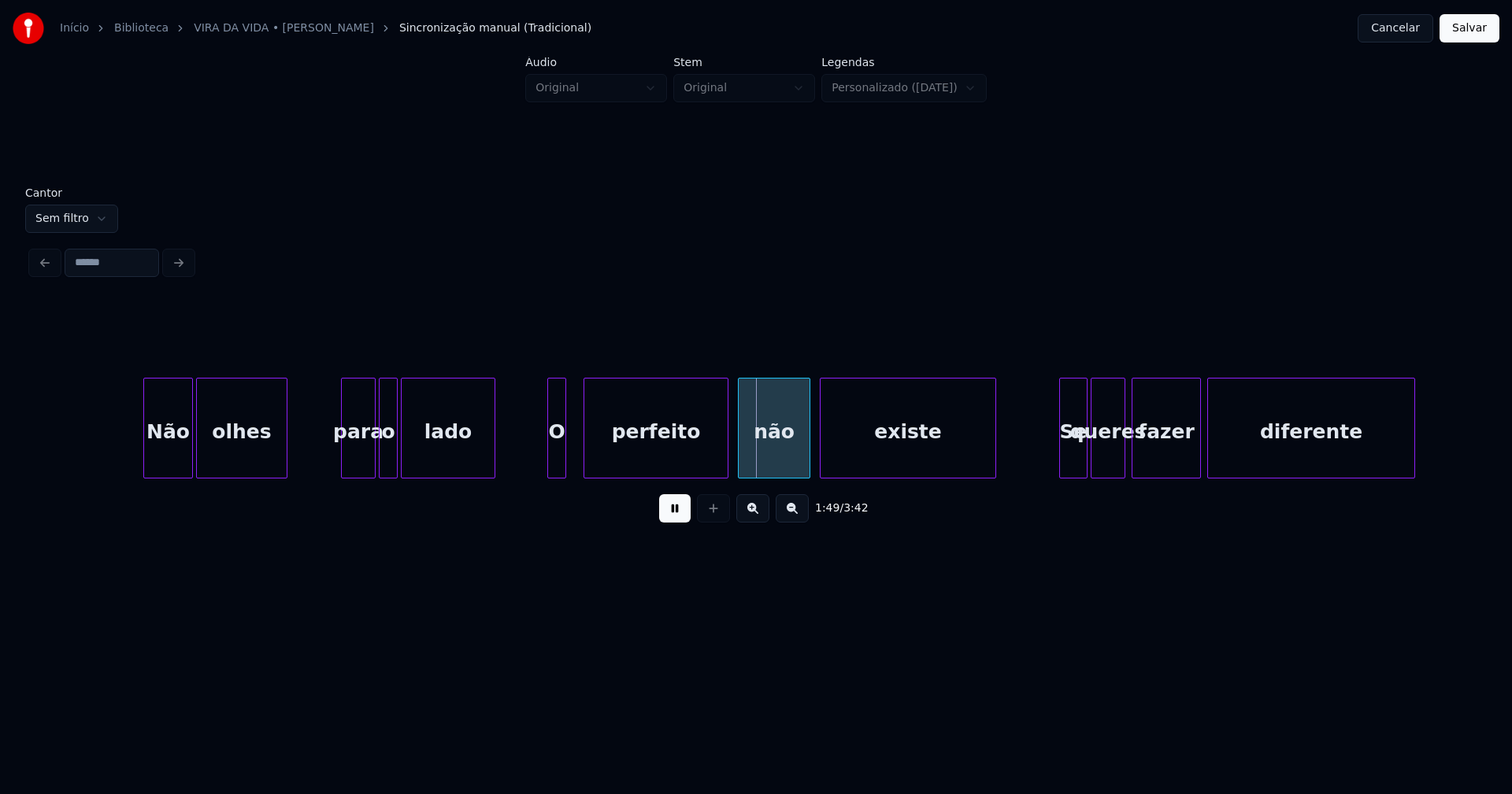
click at [556, 457] on div "O" at bounding box center [557, 432] width 18 height 107
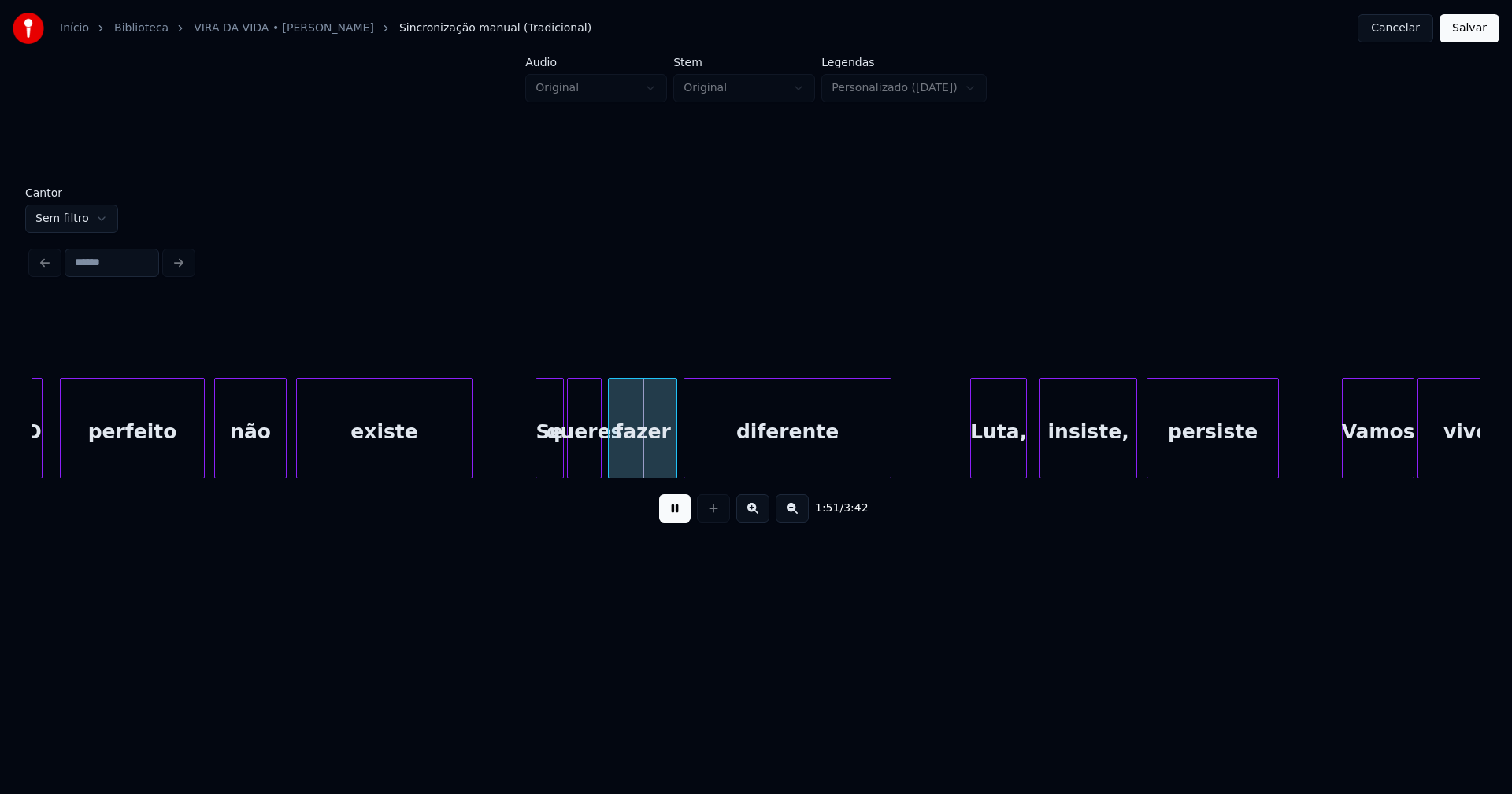
scroll to position [0, 17006]
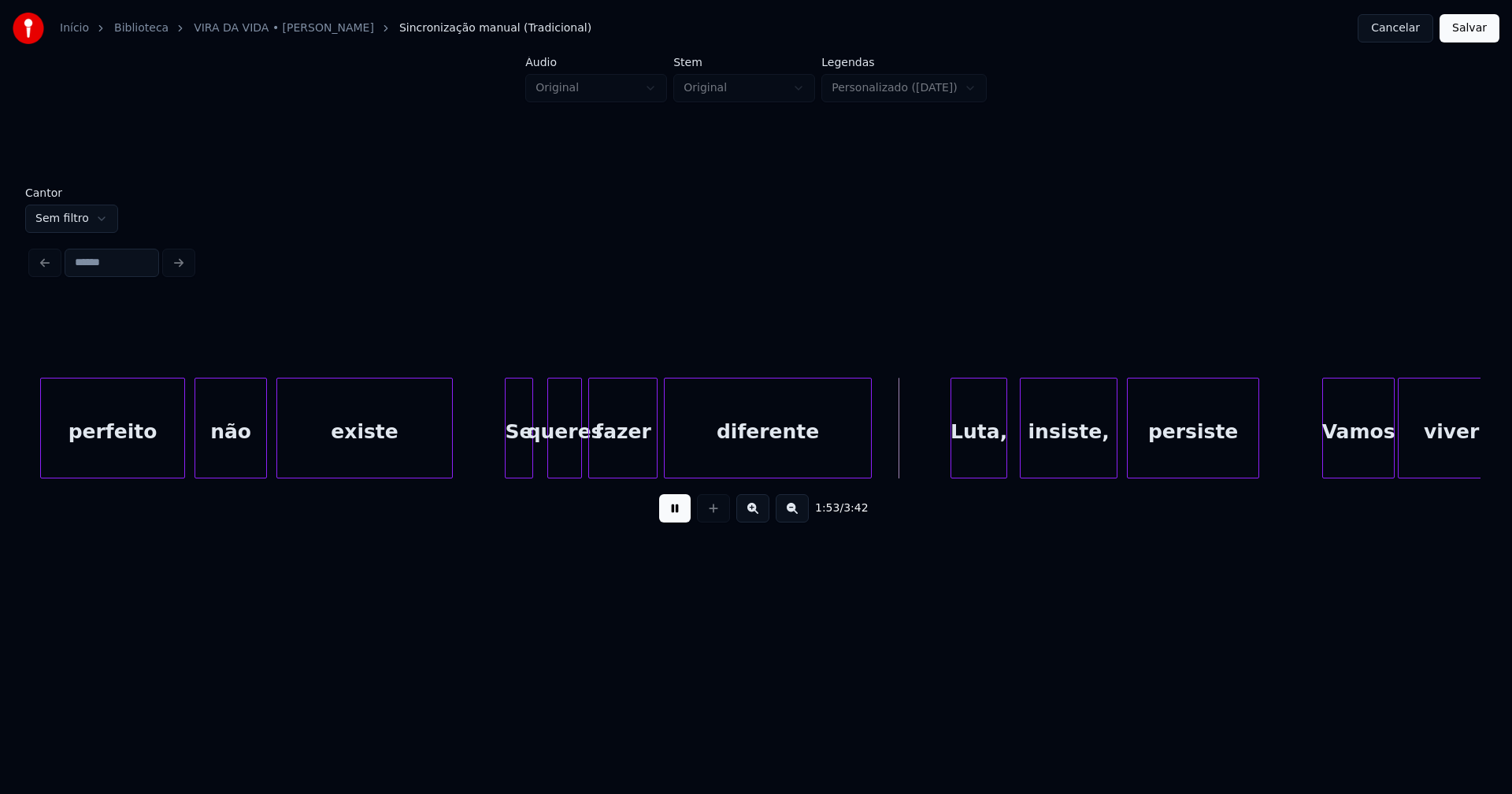
click at [519, 462] on div "Se" at bounding box center [519, 432] width 27 height 107
click at [490, 469] on div at bounding box center [490, 428] width 5 height 99
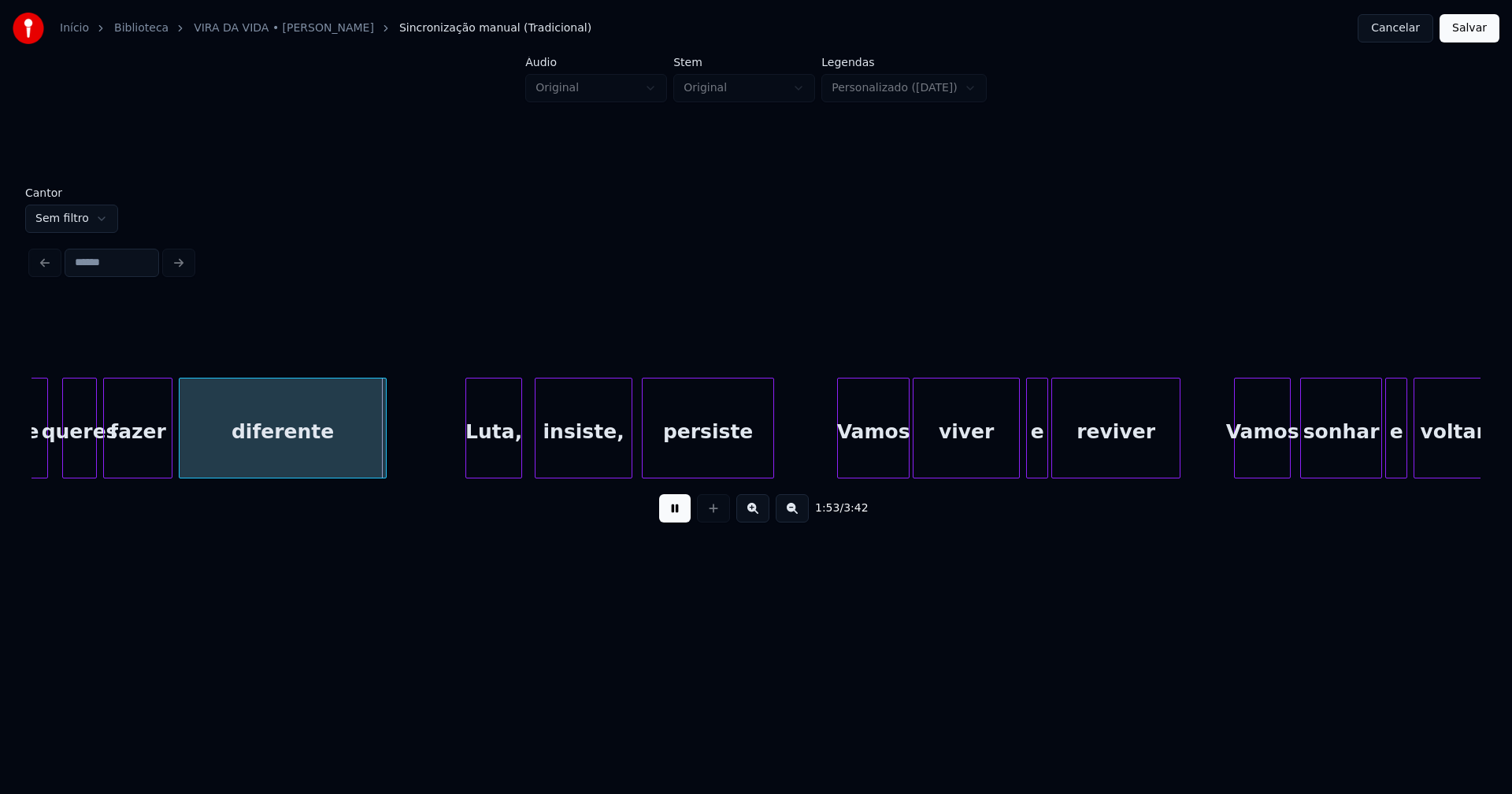
scroll to position [0, 17569]
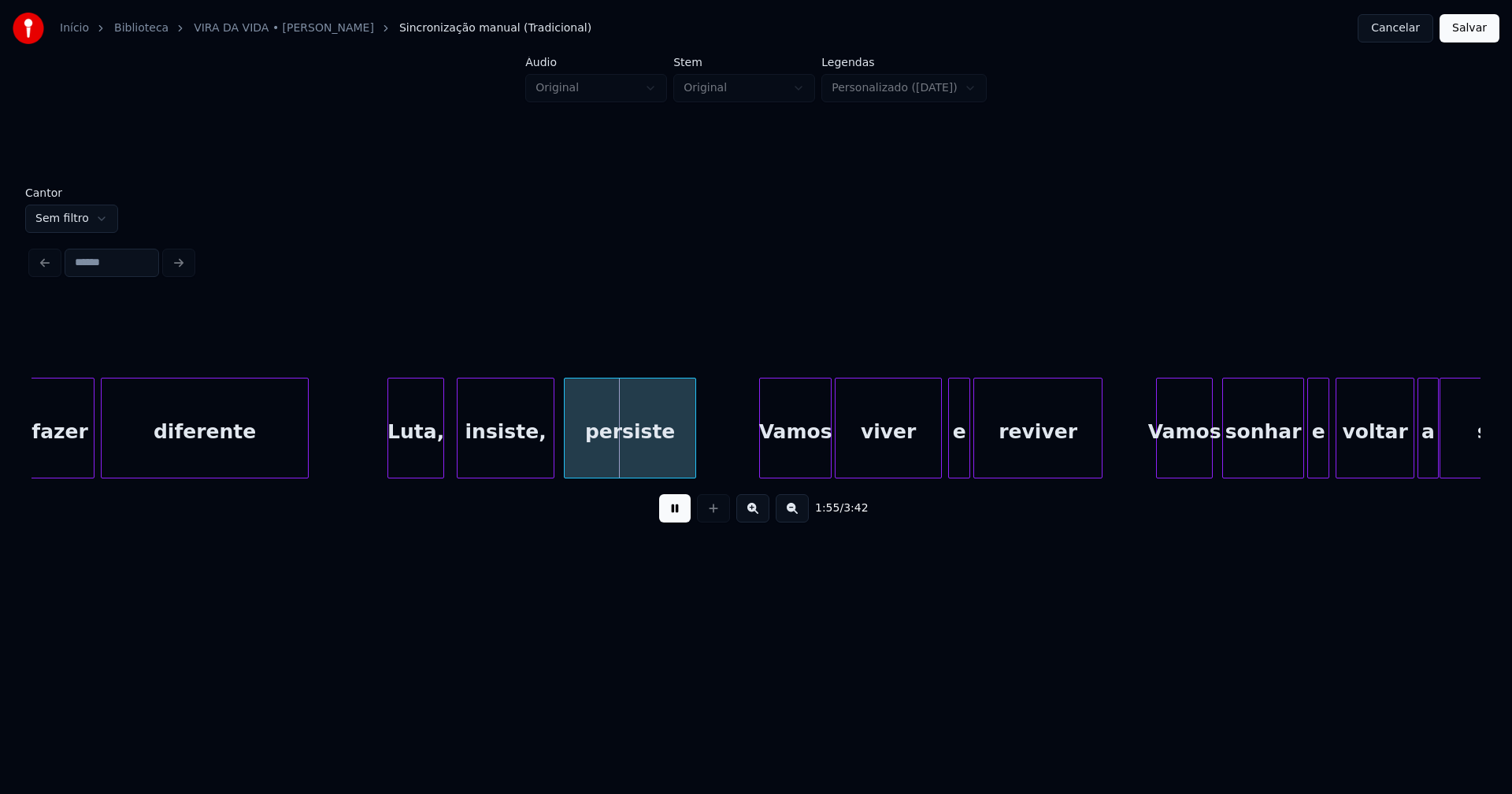
click at [418, 459] on div "Luta," at bounding box center [415, 432] width 55 height 107
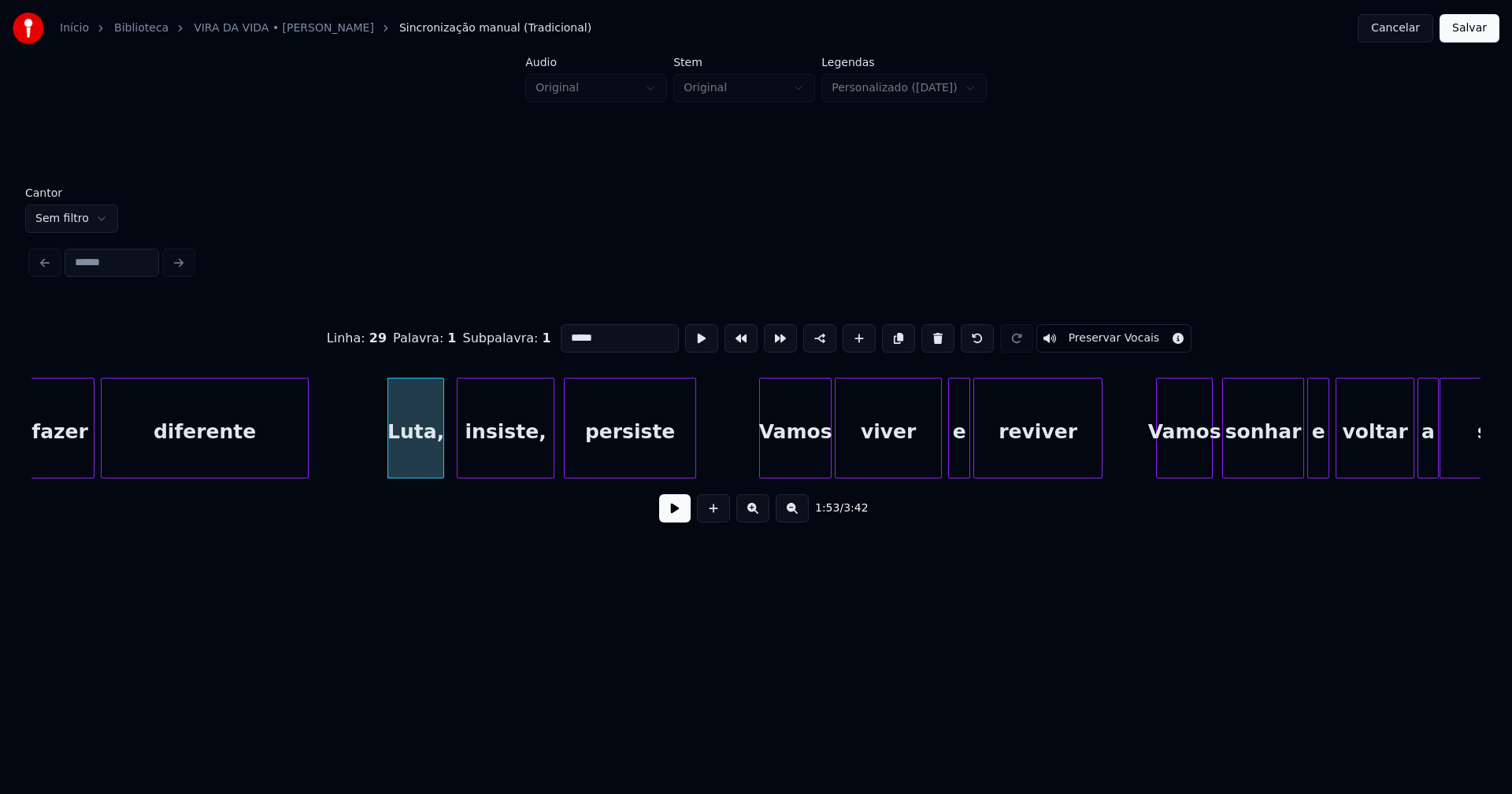
click at [672, 518] on button at bounding box center [674, 509] width 31 height 29
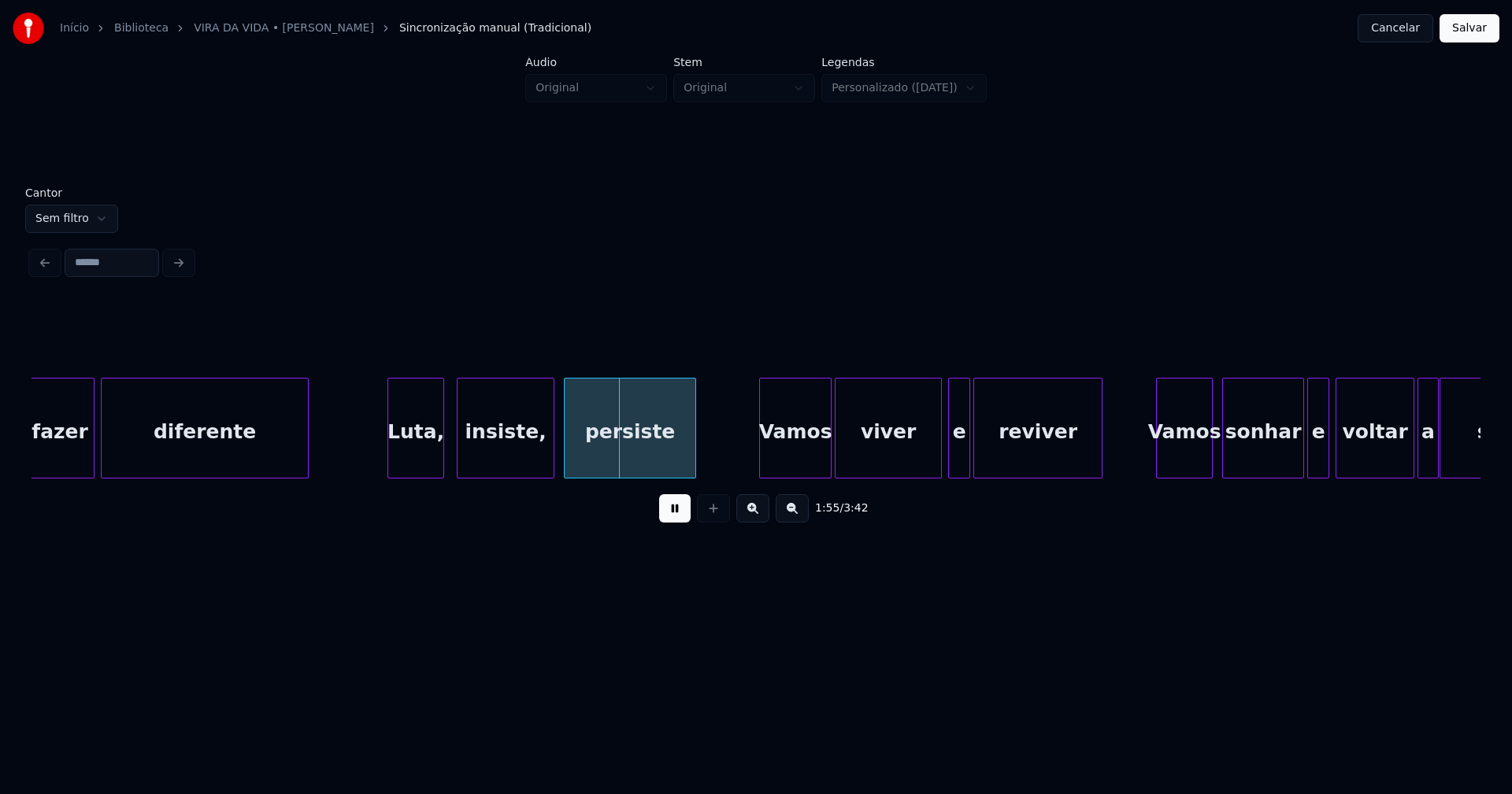
drag, startPoint x: 327, startPoint y: 452, endPoint x: 319, endPoint y: 453, distance: 8.1
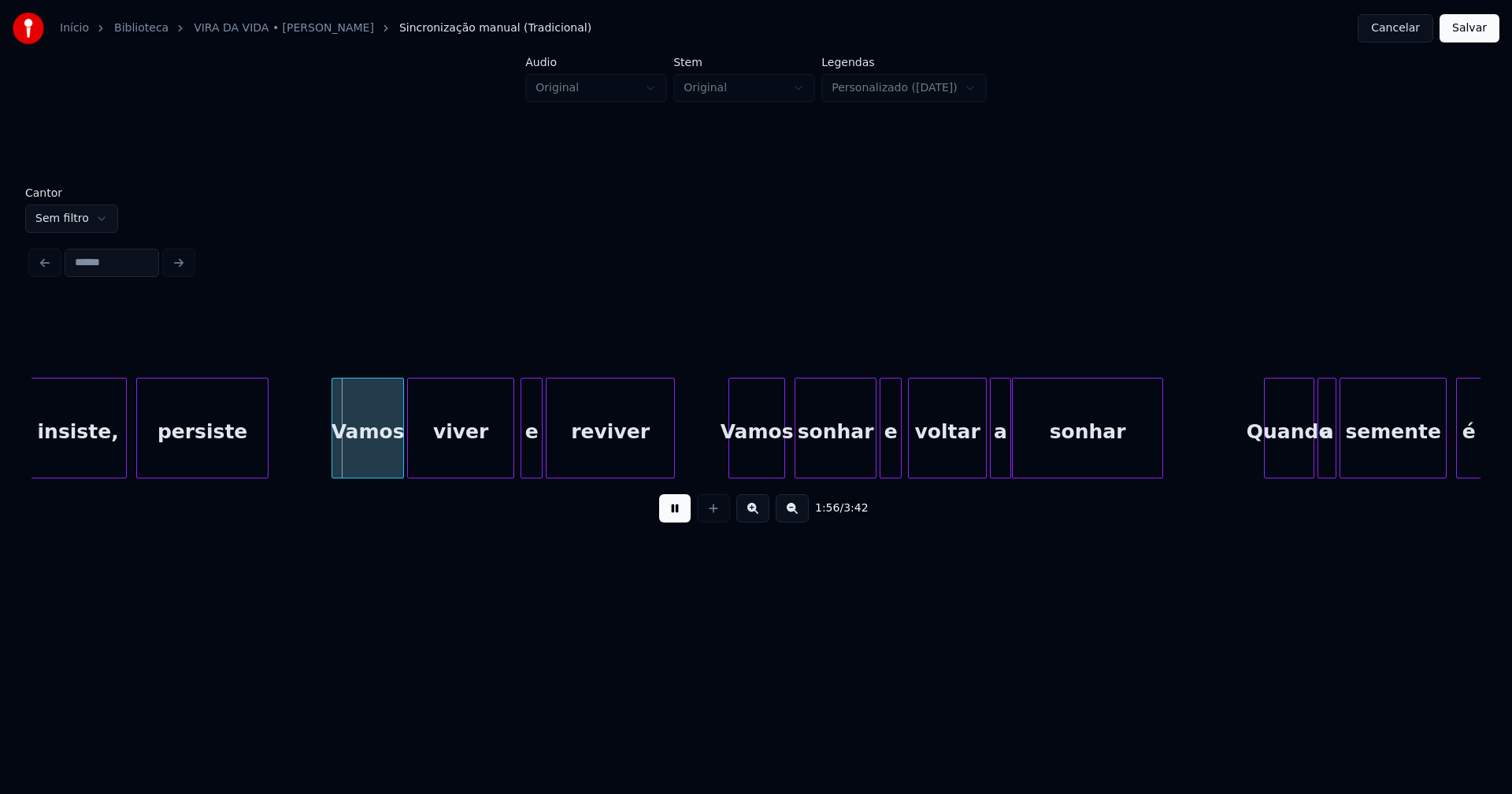
scroll to position [0, 18015]
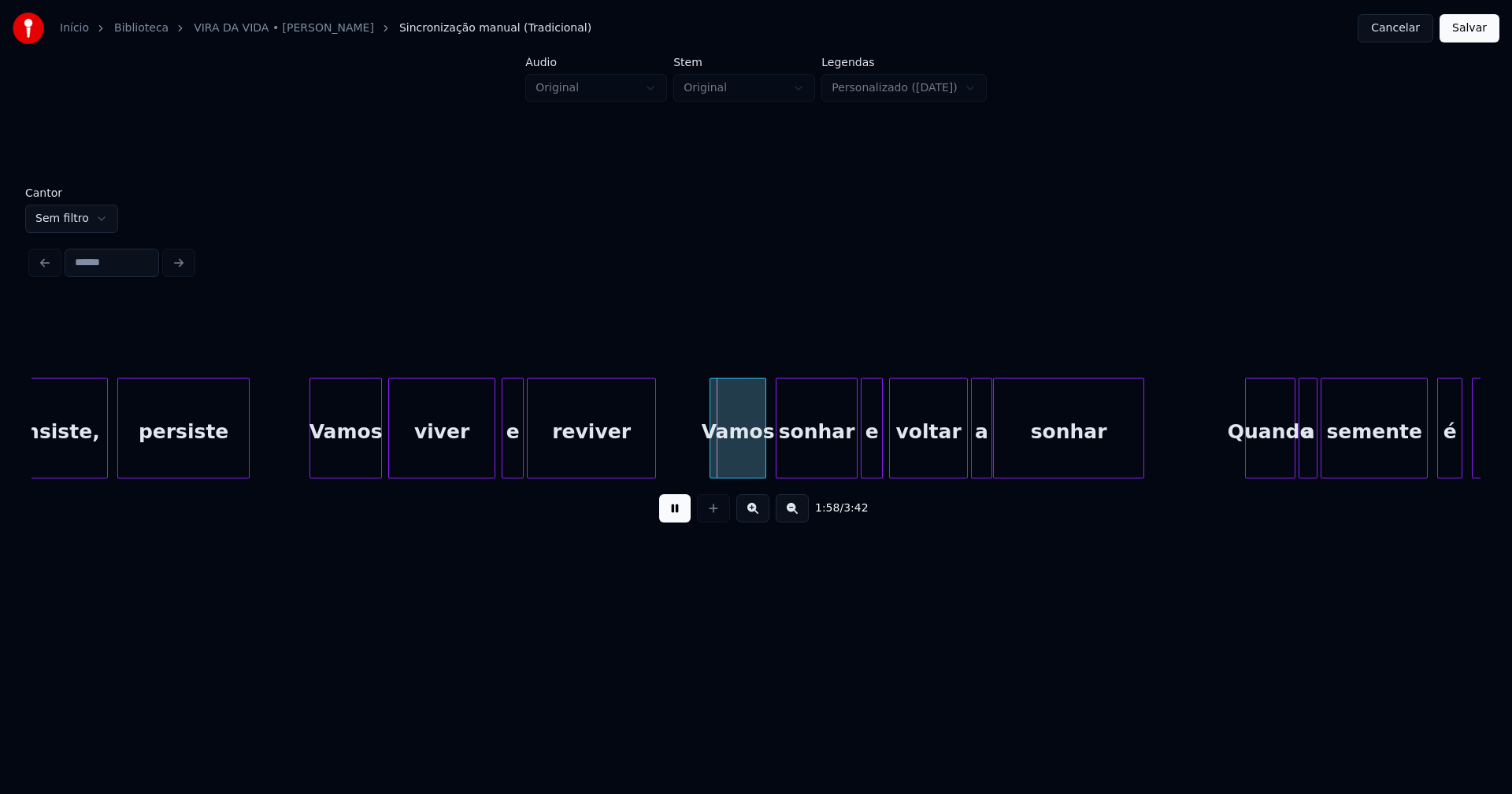
click at [356, 467] on div "Vamos" at bounding box center [345, 432] width 71 height 107
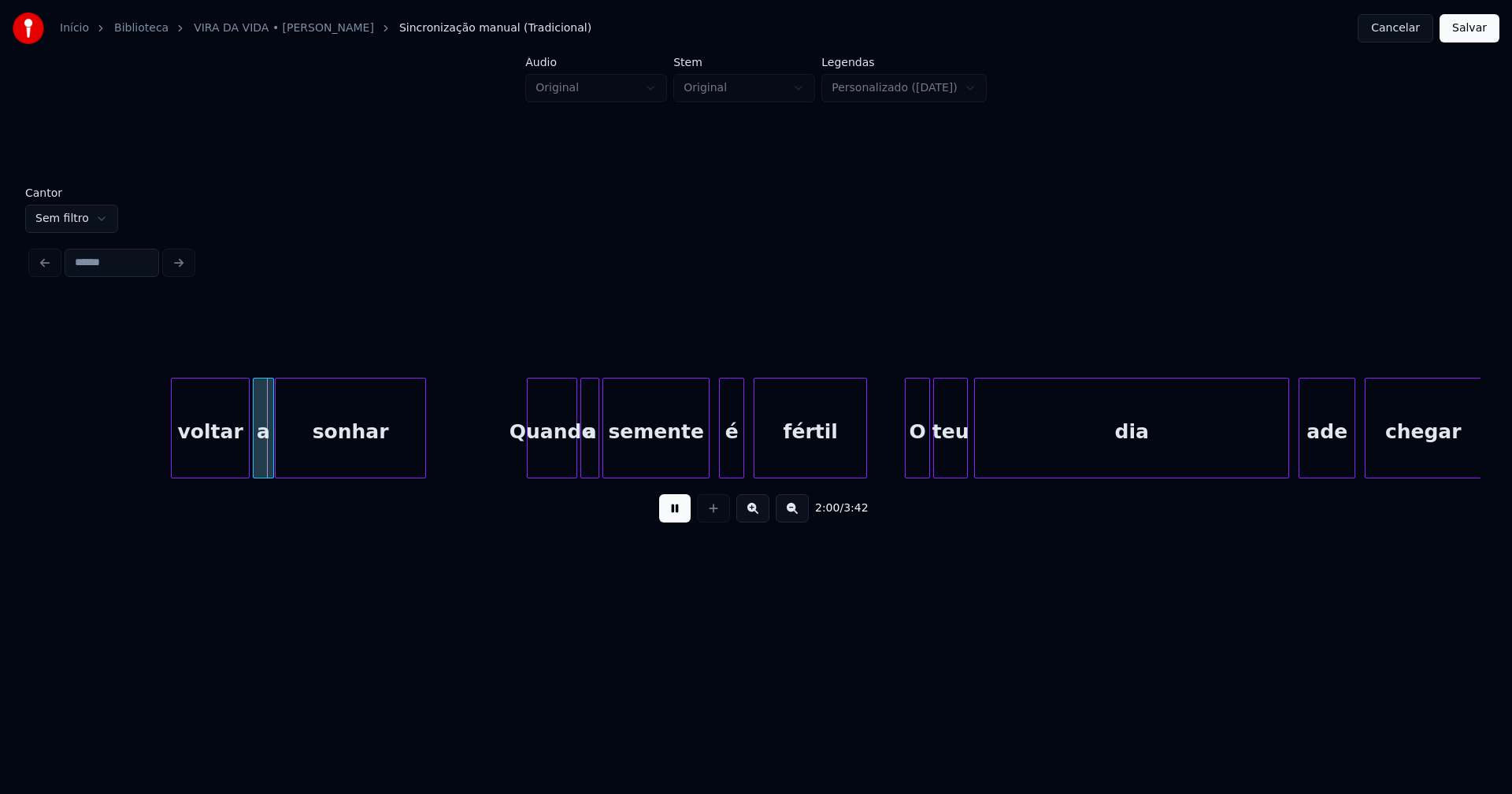
scroll to position [0, 18889]
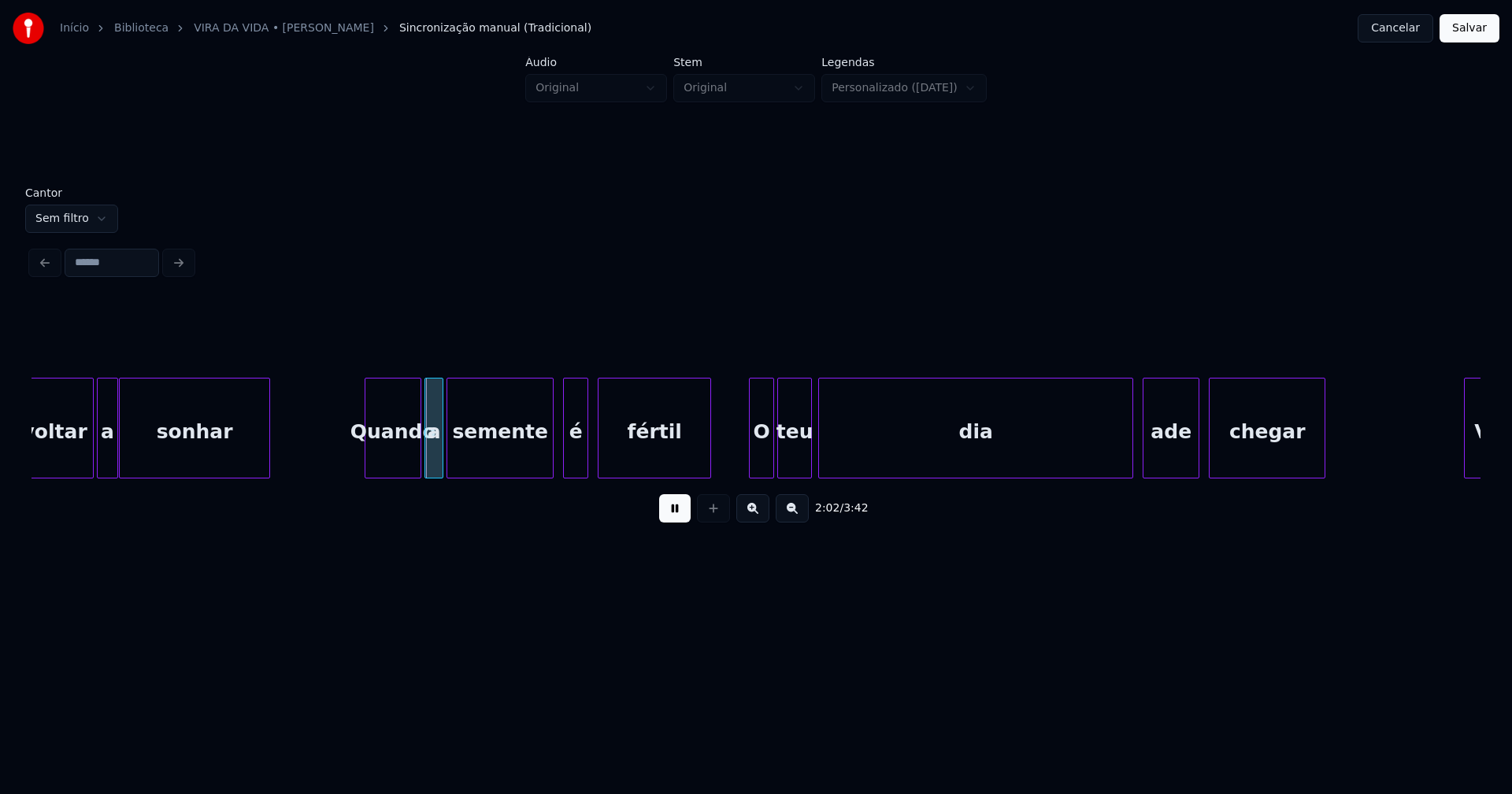
click at [368, 469] on div at bounding box center [368, 428] width 5 height 99
click at [542, 457] on div at bounding box center [544, 428] width 5 height 99
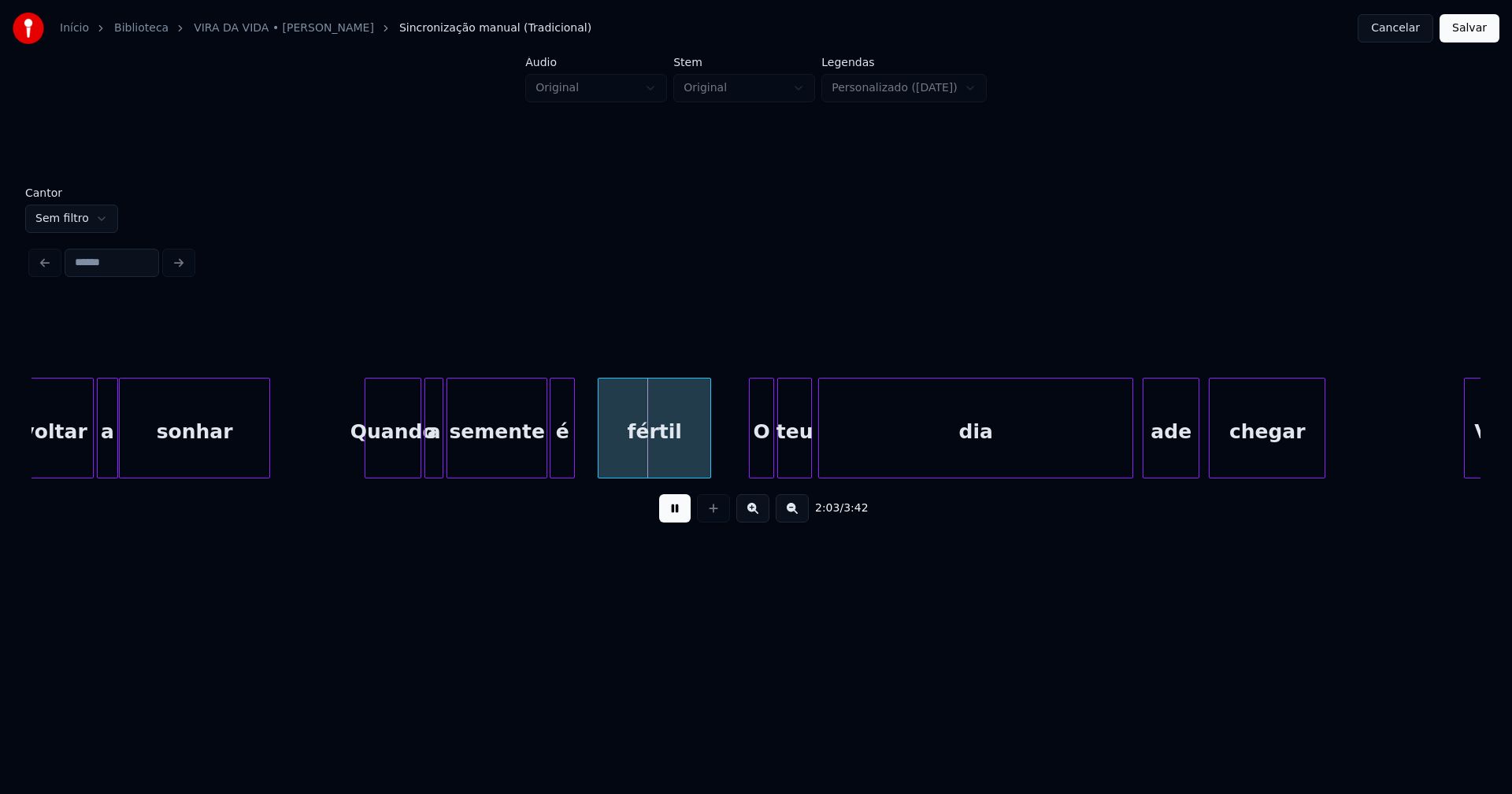
click at [562, 466] on div "é" at bounding box center [562, 432] width 24 height 107
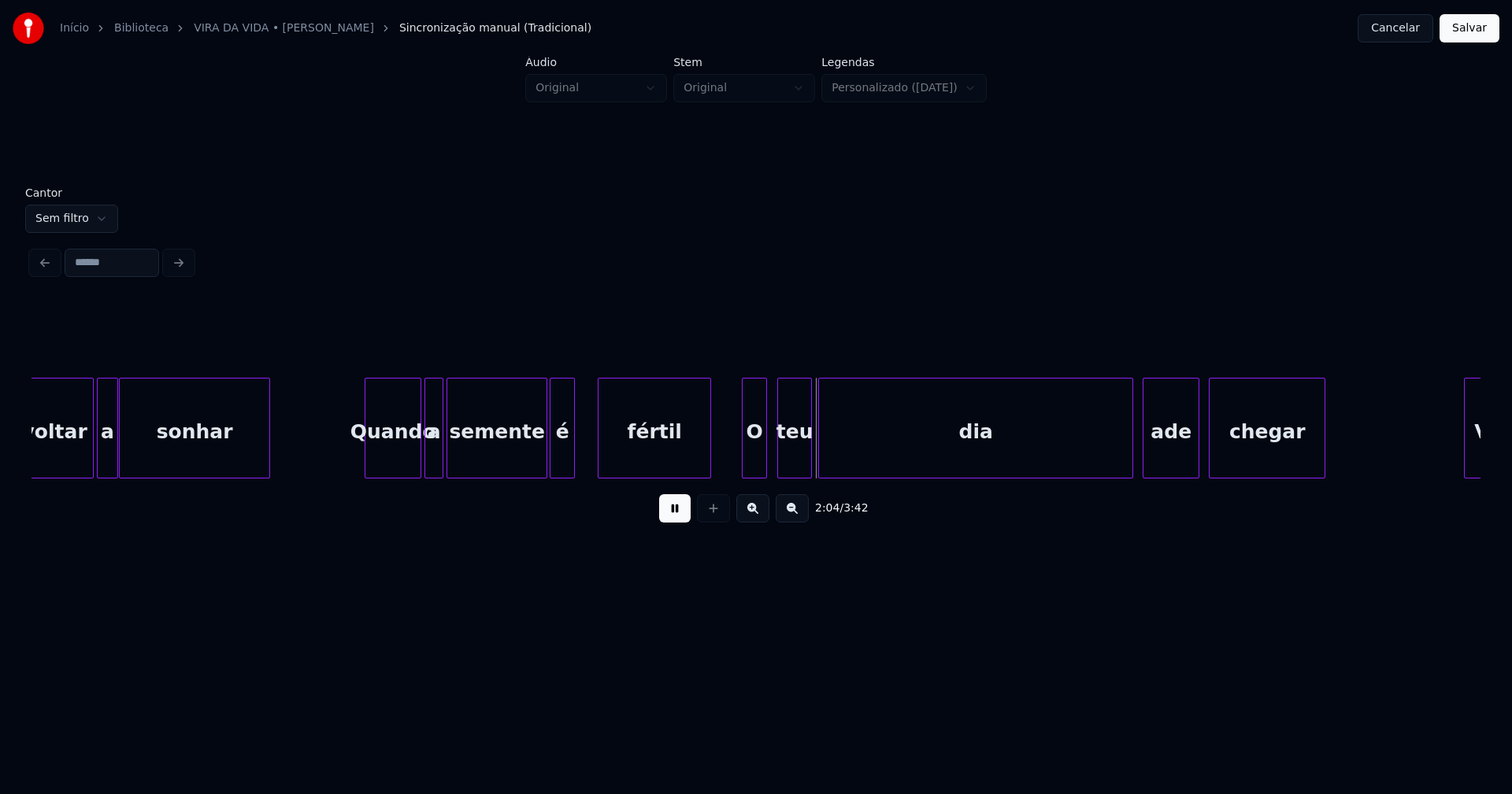
click at [756, 467] on div "O" at bounding box center [754, 432] width 24 height 107
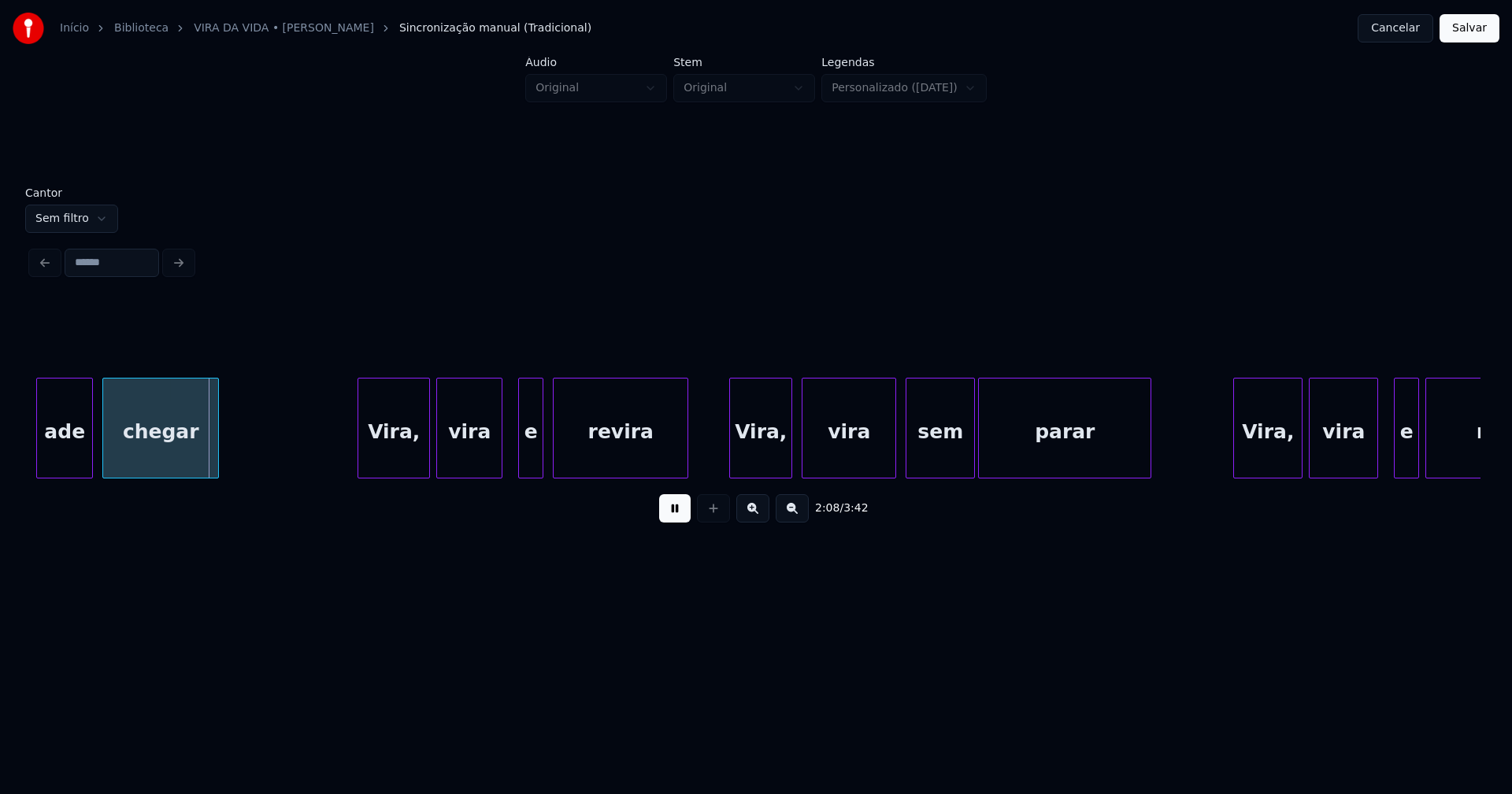
scroll to position [0, 19976]
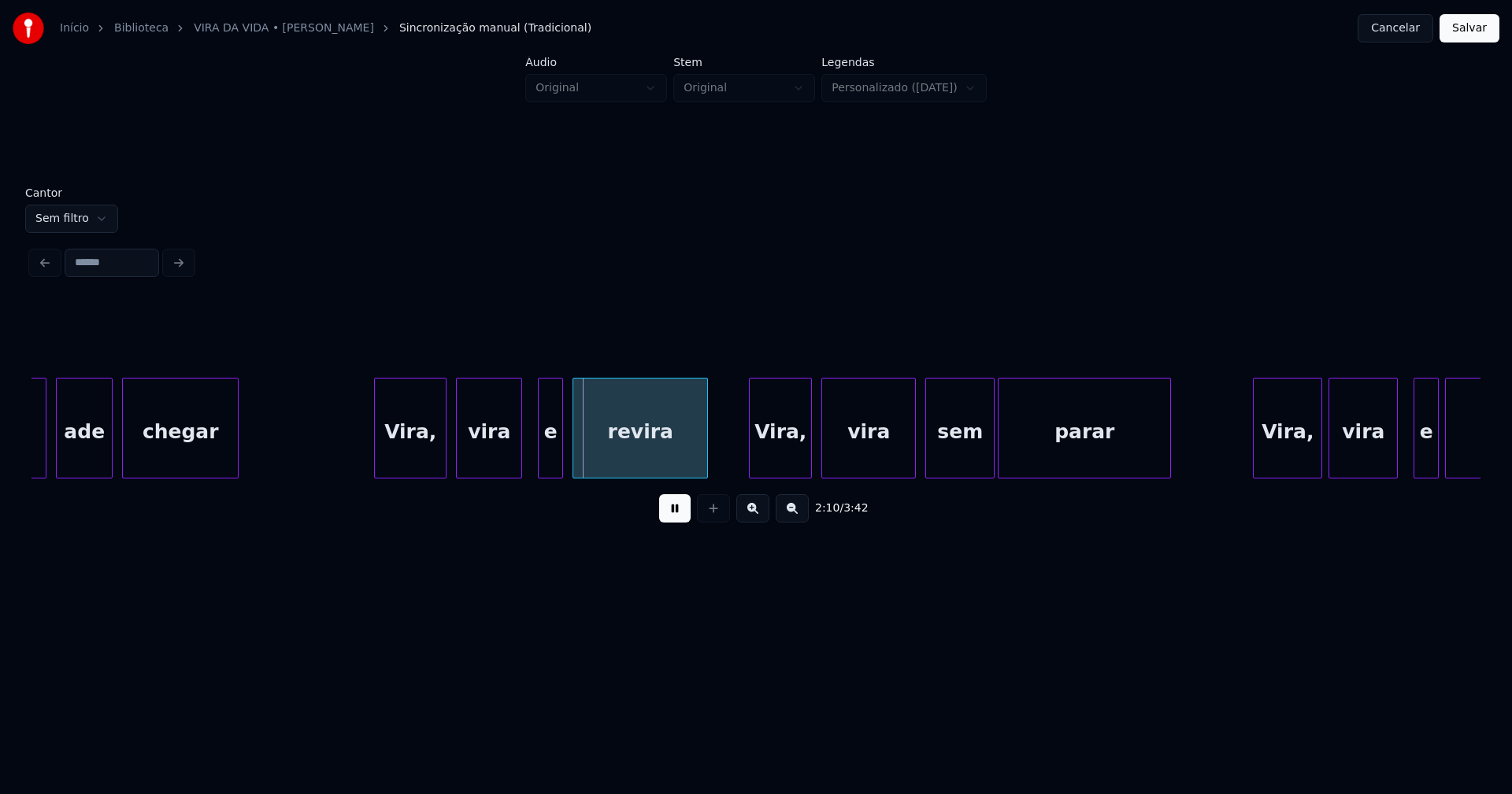
click at [410, 464] on div "Vira," at bounding box center [410, 432] width 71 height 107
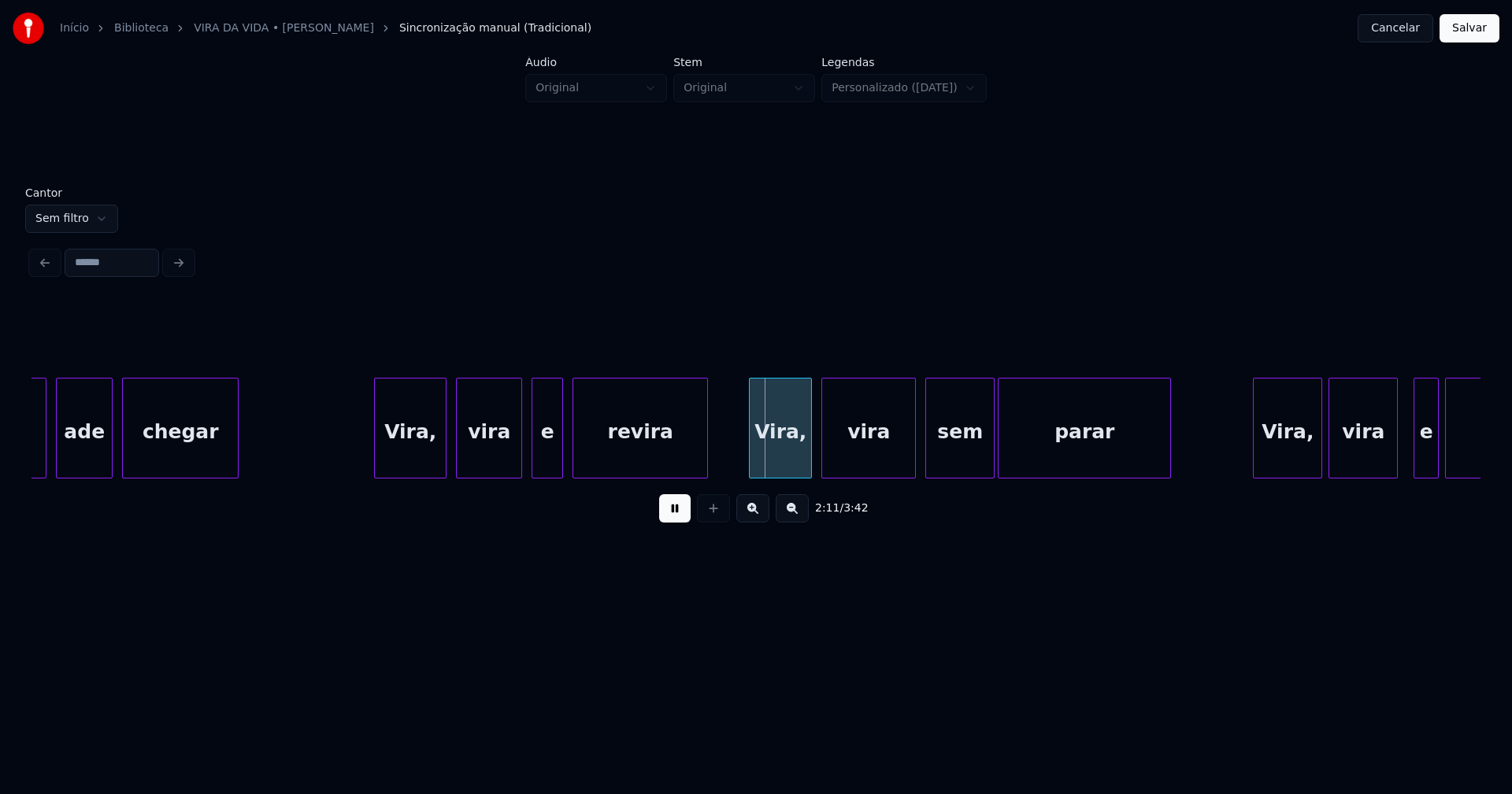
click at [536, 473] on div "ade chegar Vira, vira e revira Vira, vira sem parar Vira, vira e revira dia" at bounding box center [755, 428] width 1449 height 100
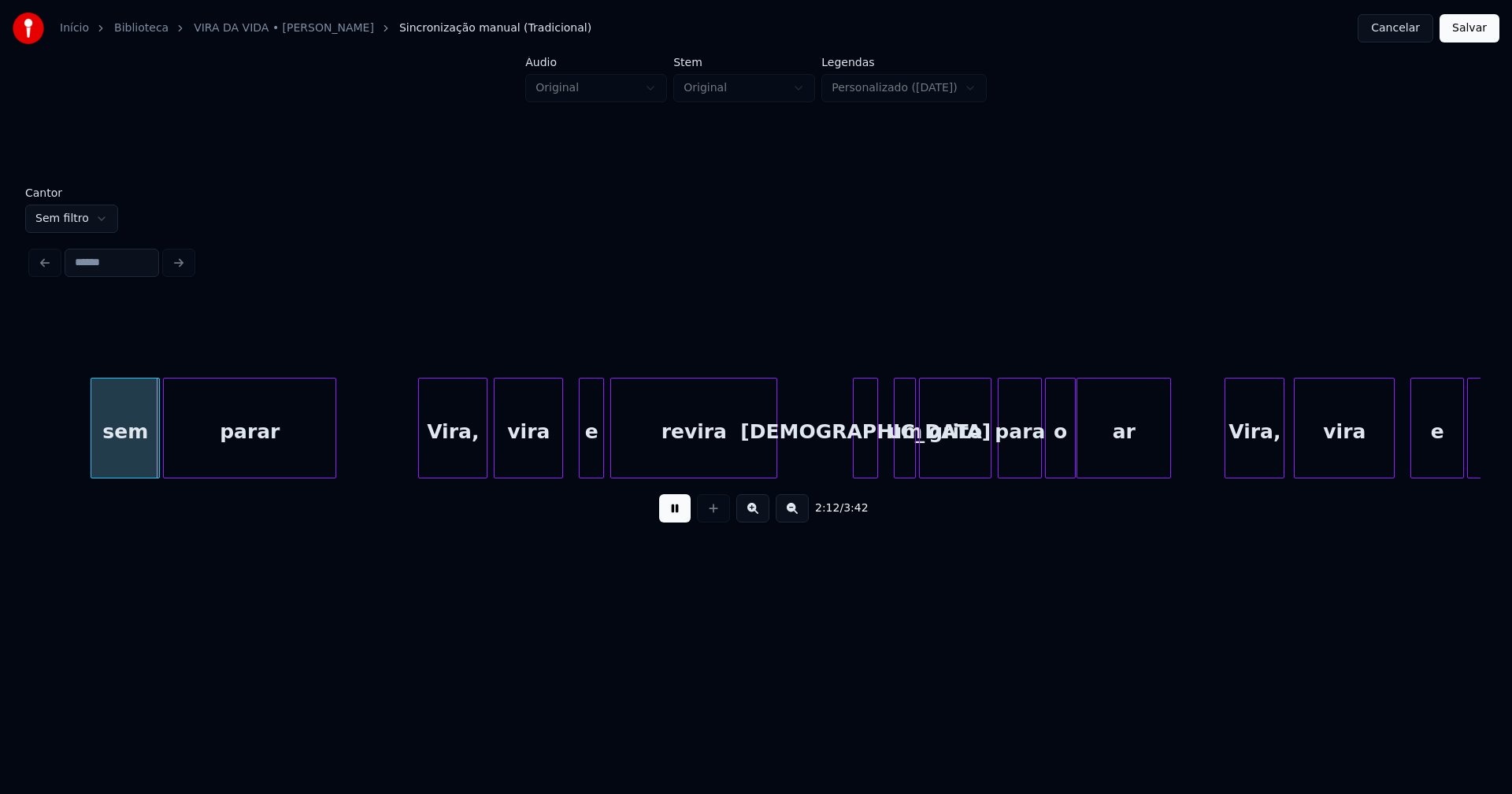
scroll to position [0, 20908]
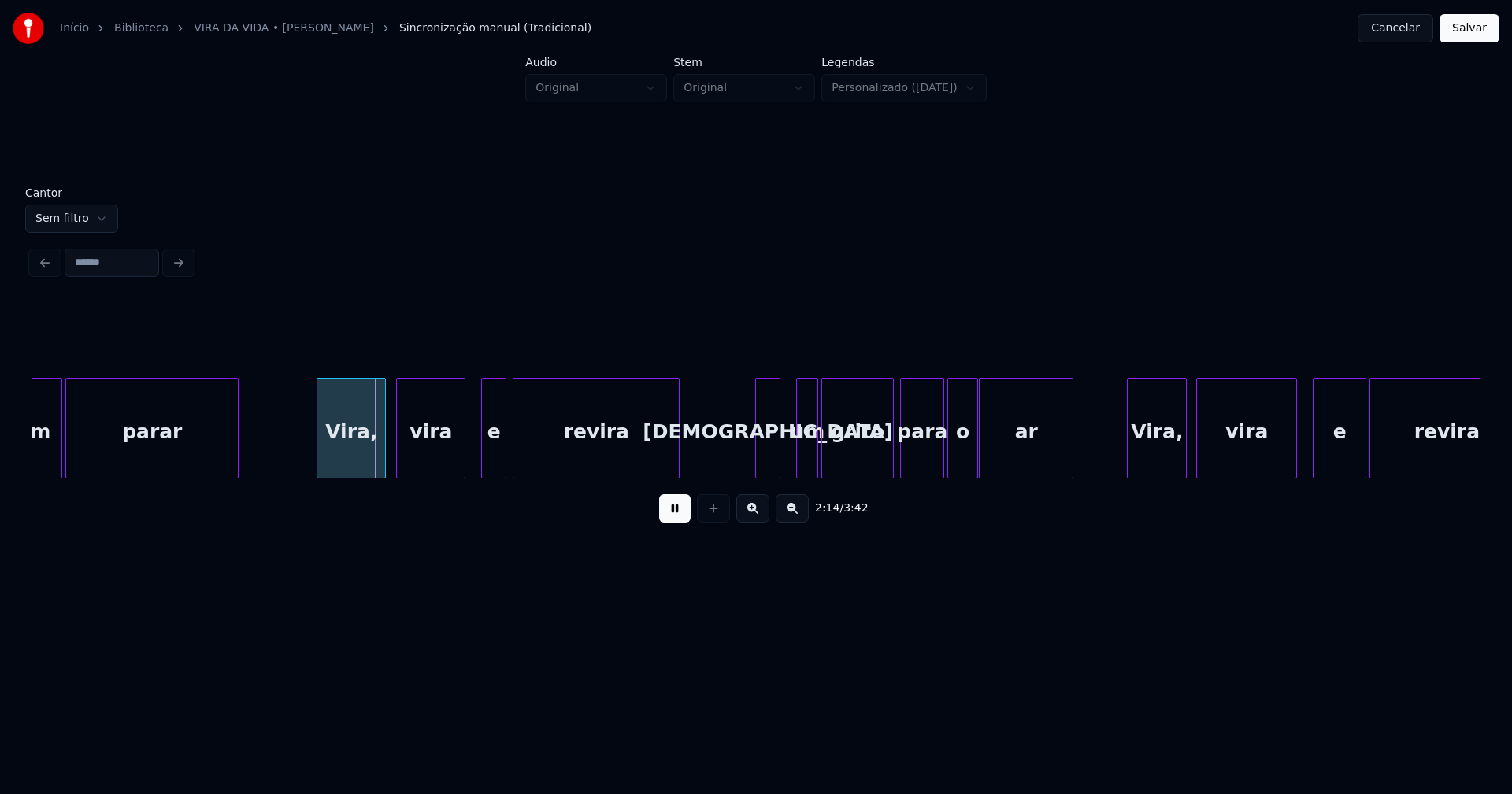
click at [356, 454] on div "Vira," at bounding box center [351, 432] width 68 height 107
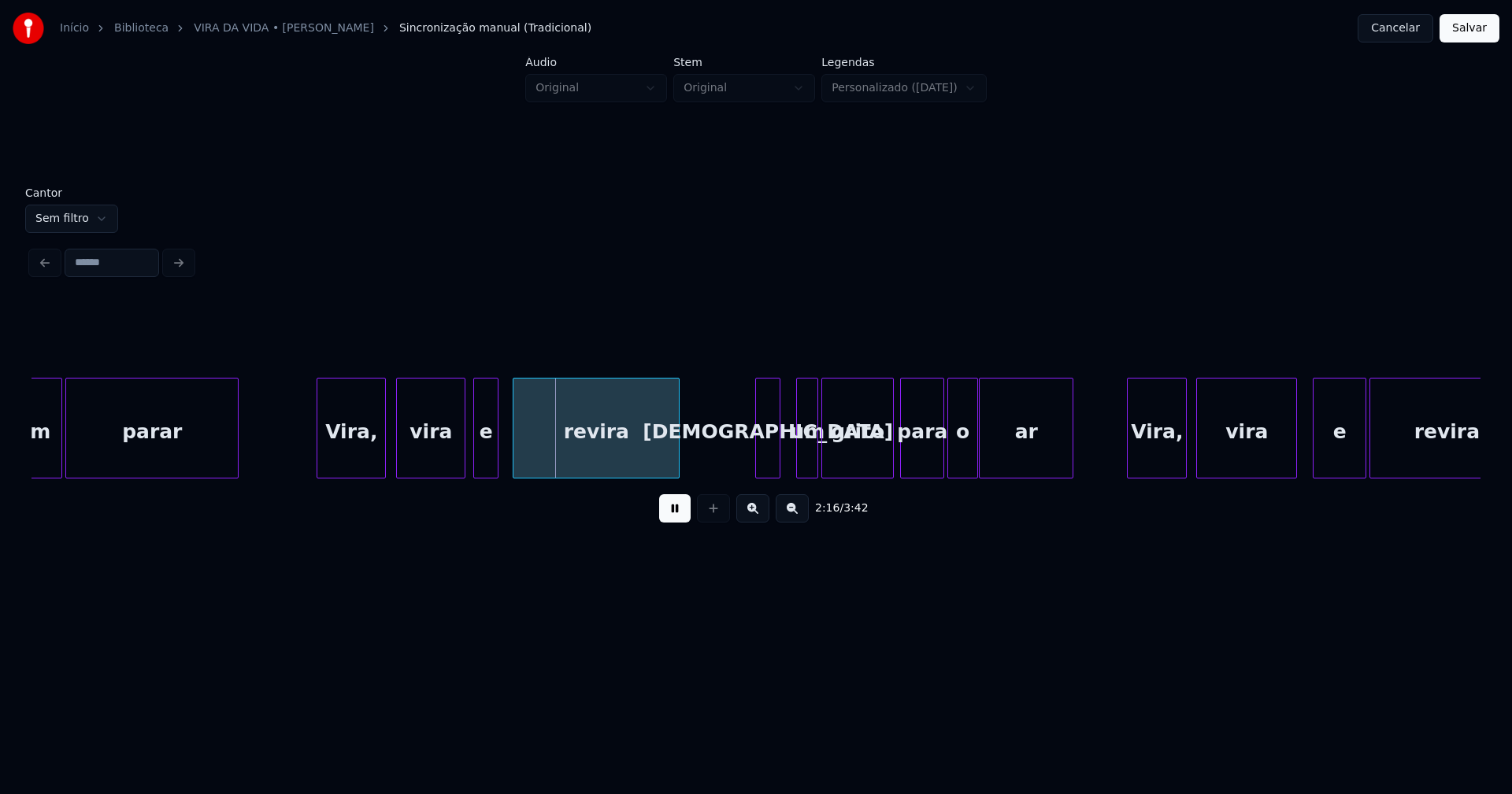
click at [489, 456] on div "e" at bounding box center [486, 432] width 24 height 107
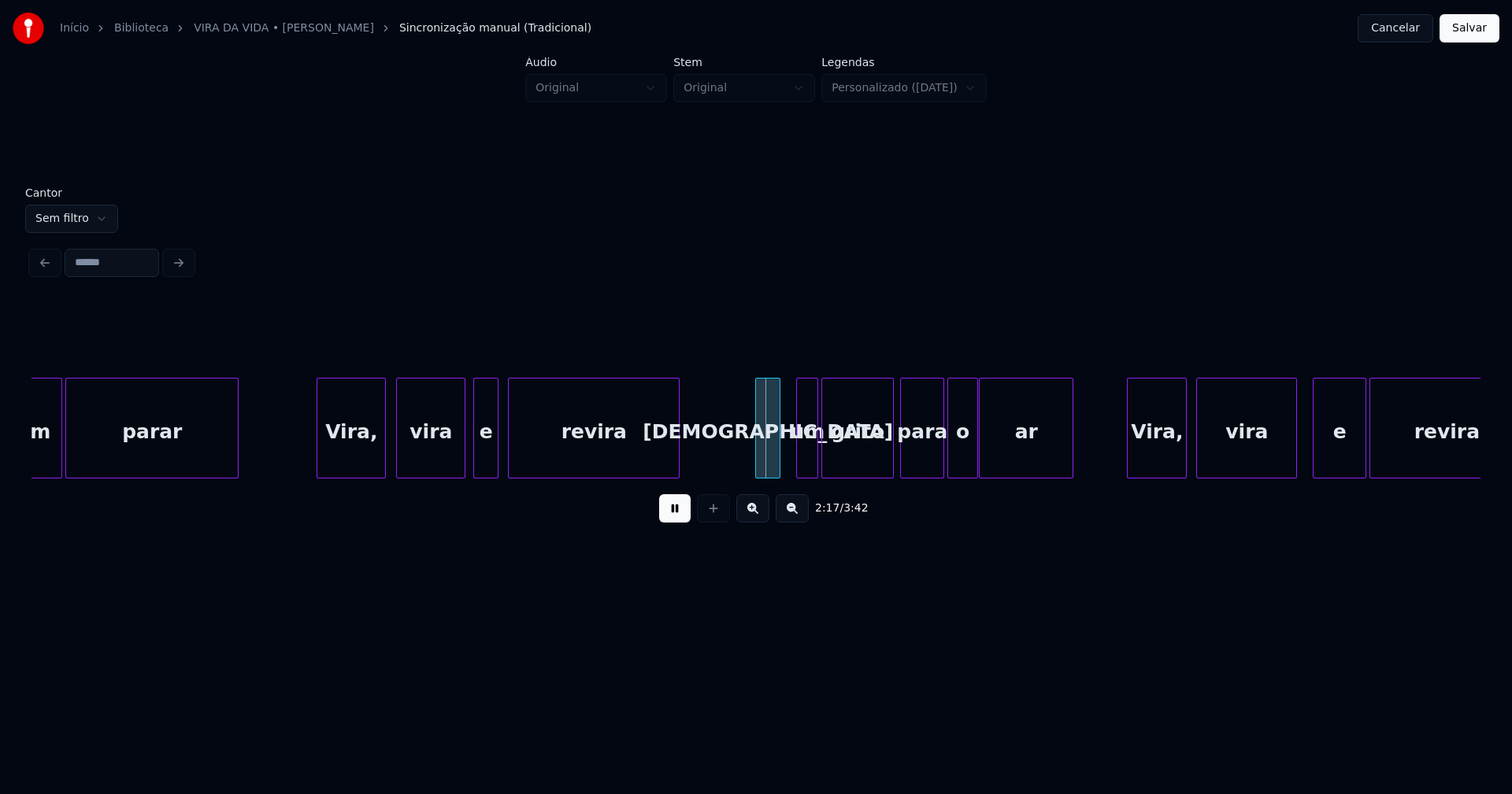
click at [512, 462] on div at bounding box center [511, 428] width 5 height 99
click at [749, 466] on div at bounding box center [751, 428] width 5 height 99
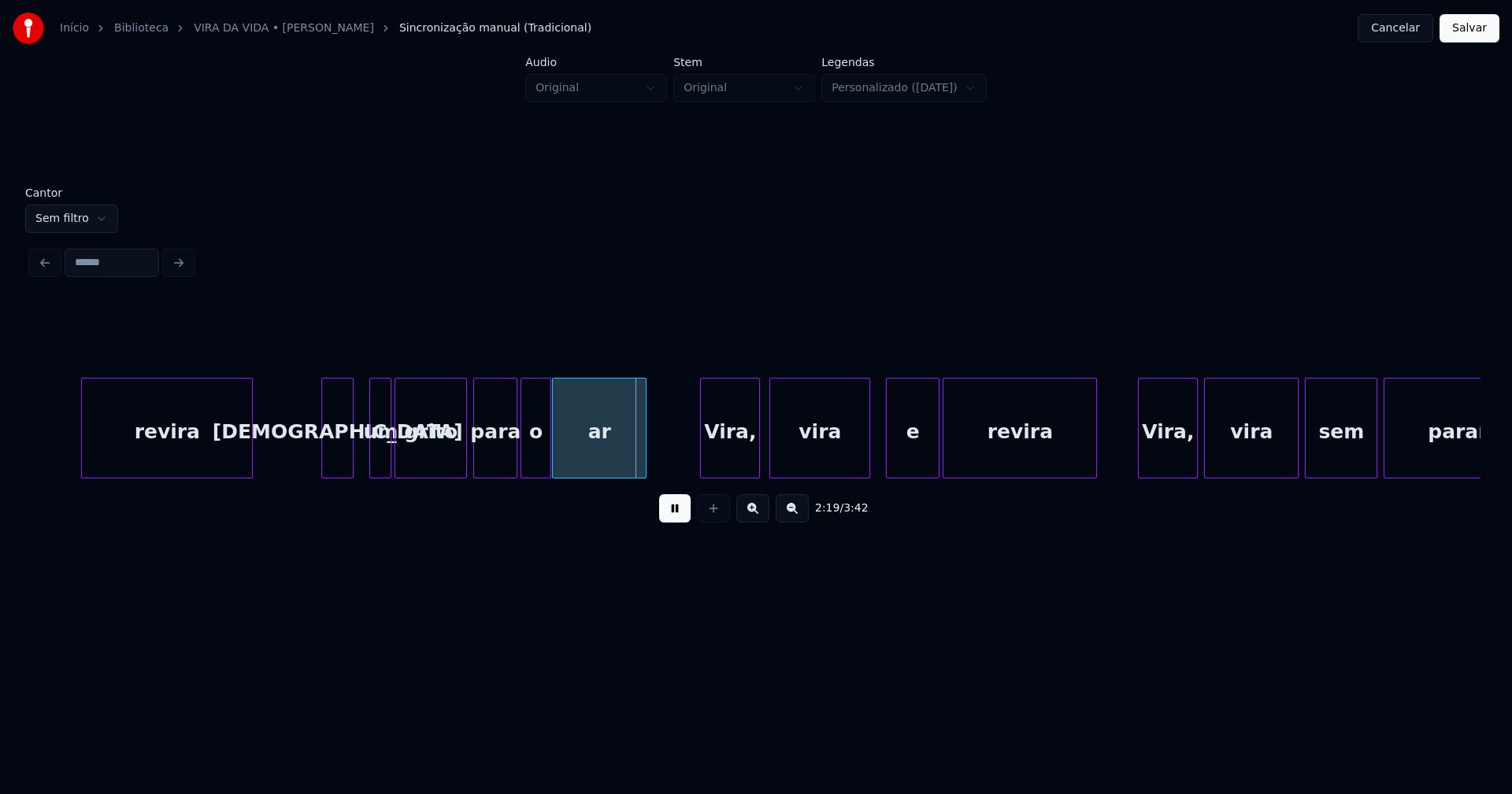
scroll to position [0, 21431]
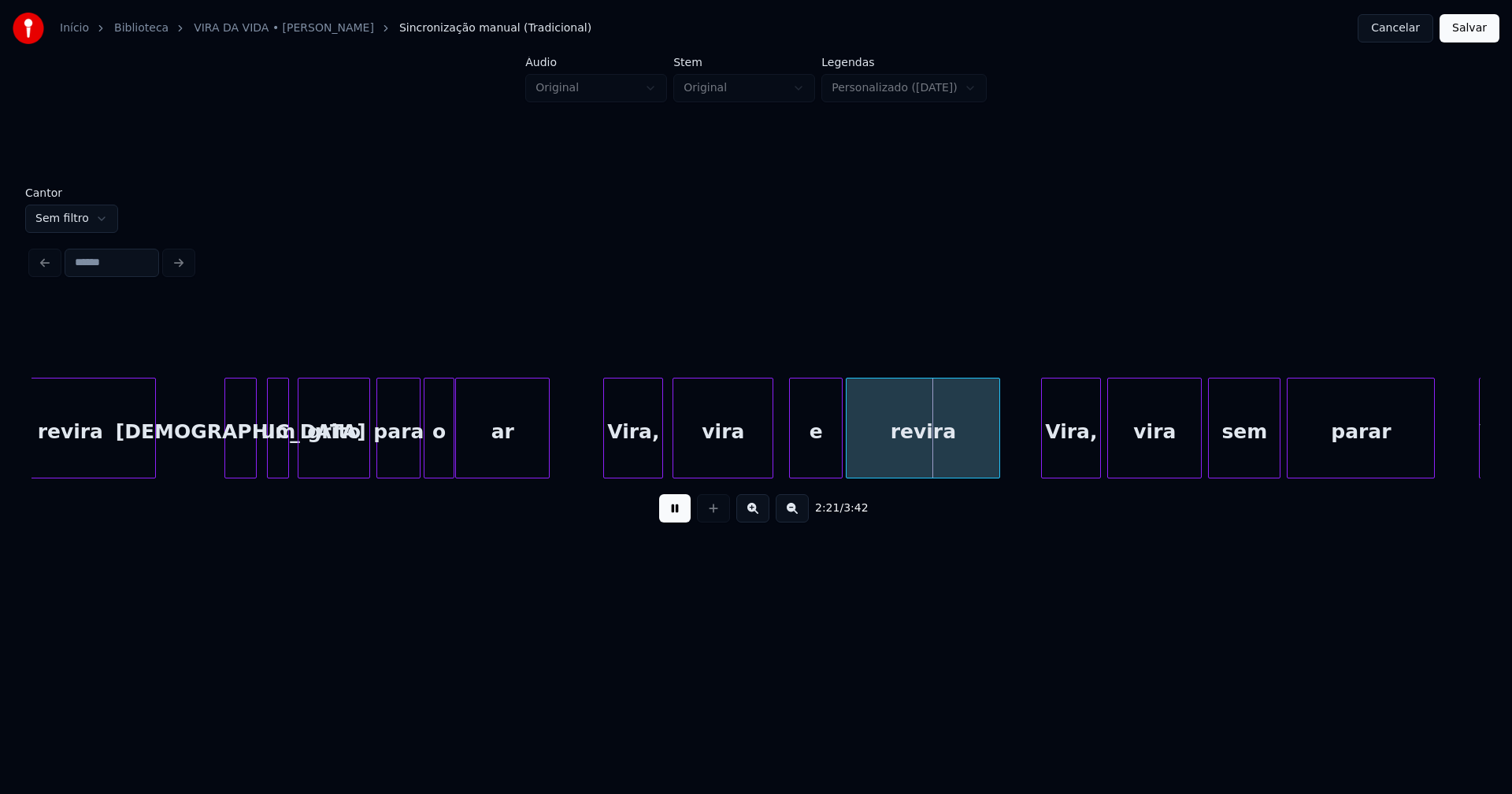
click at [280, 461] on div "um" at bounding box center [278, 432] width 21 height 107
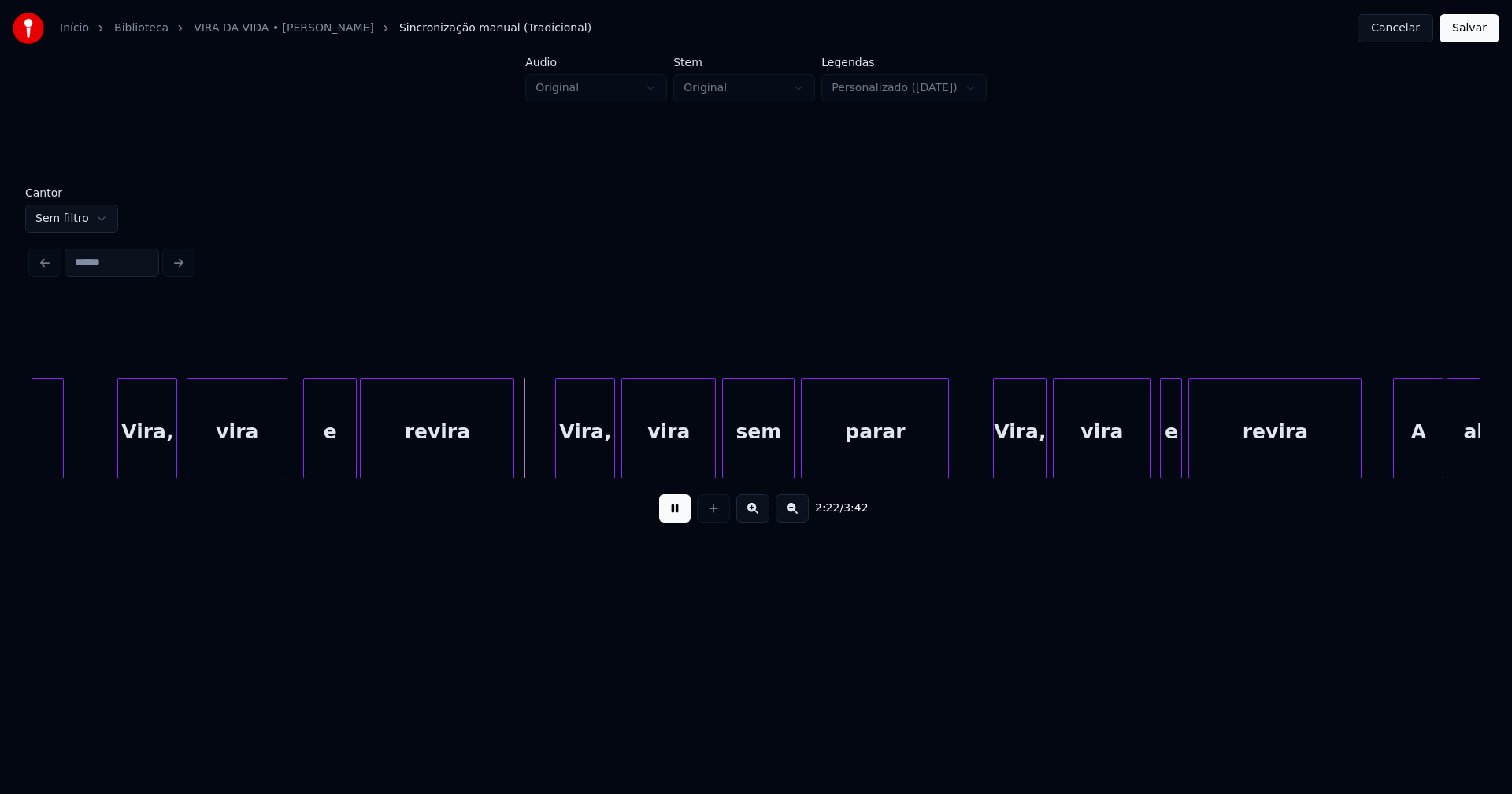
scroll to position [0, 21936]
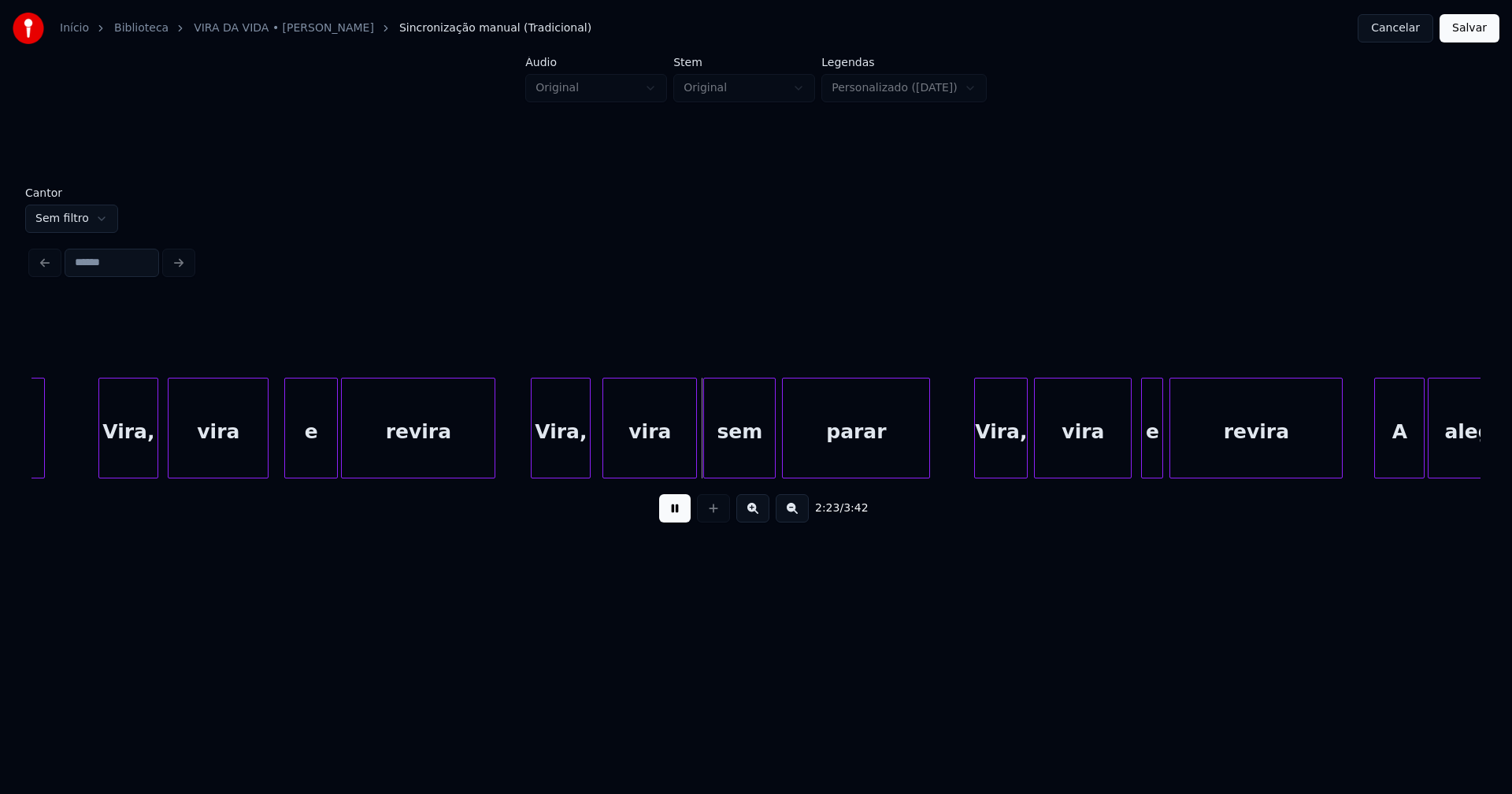
click at [564, 466] on div "Vira," at bounding box center [560, 432] width 58 height 107
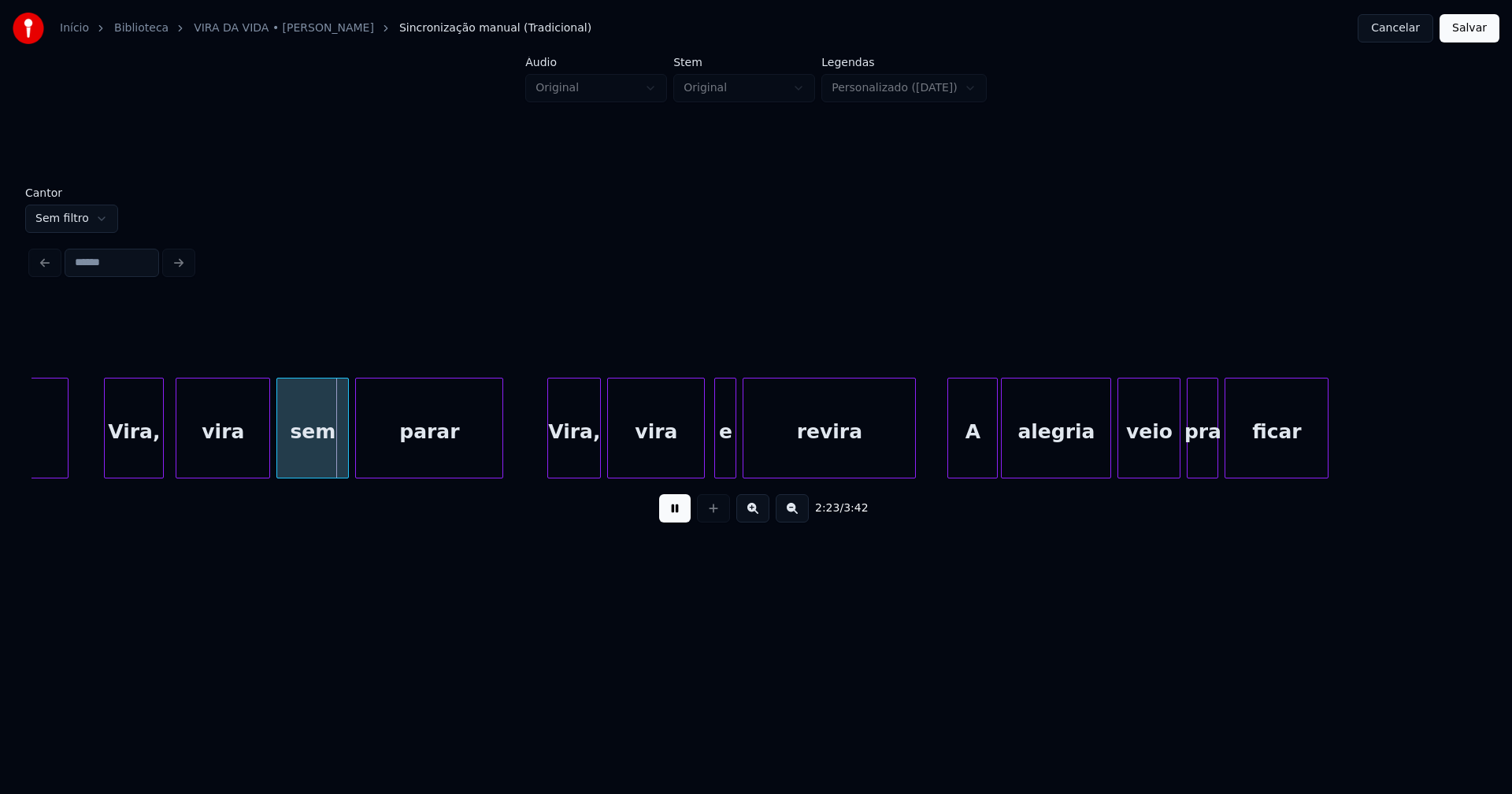
scroll to position [0, 22500]
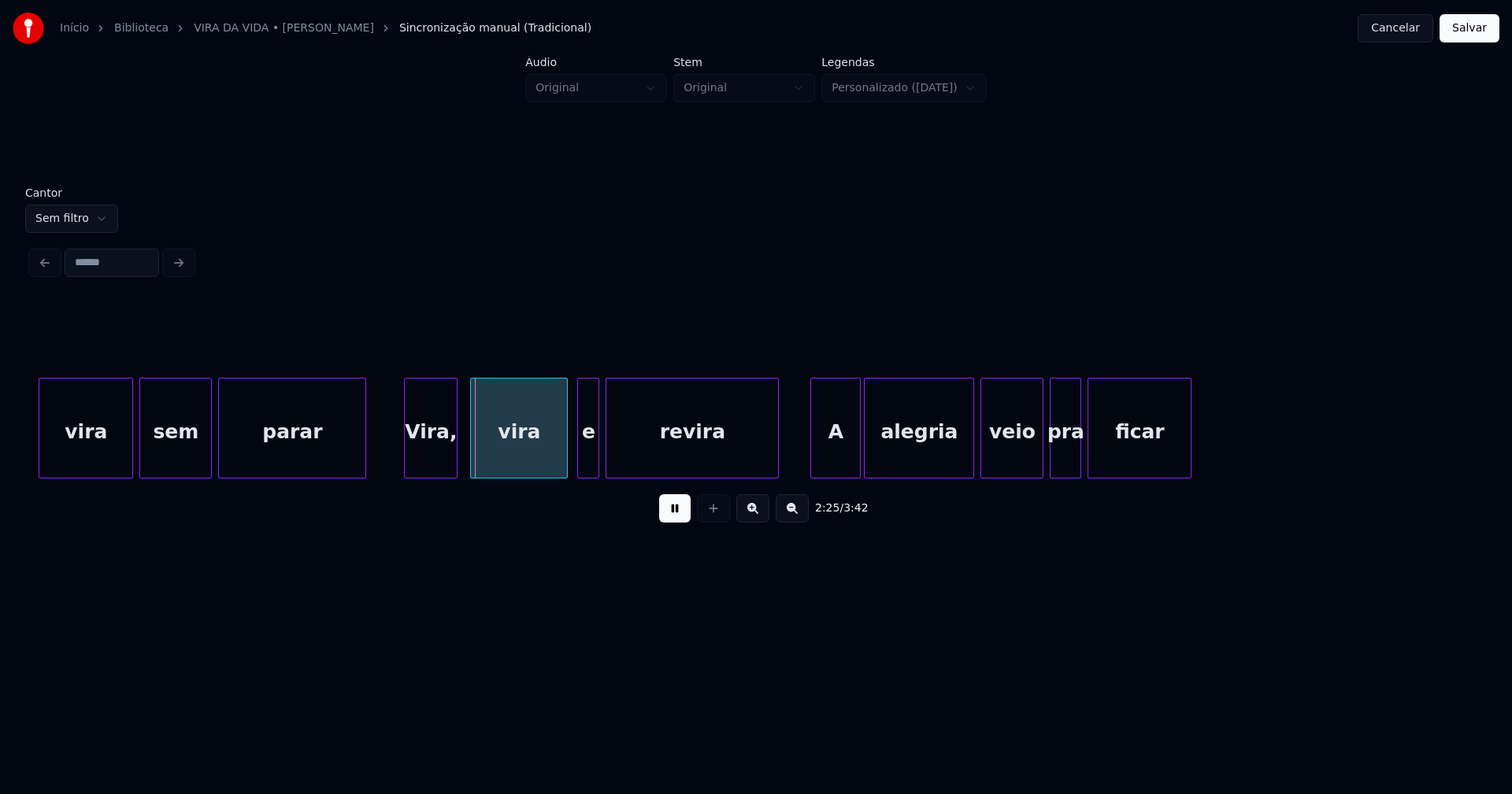
click at [430, 470] on div "Vira," at bounding box center [430, 432] width 52 height 107
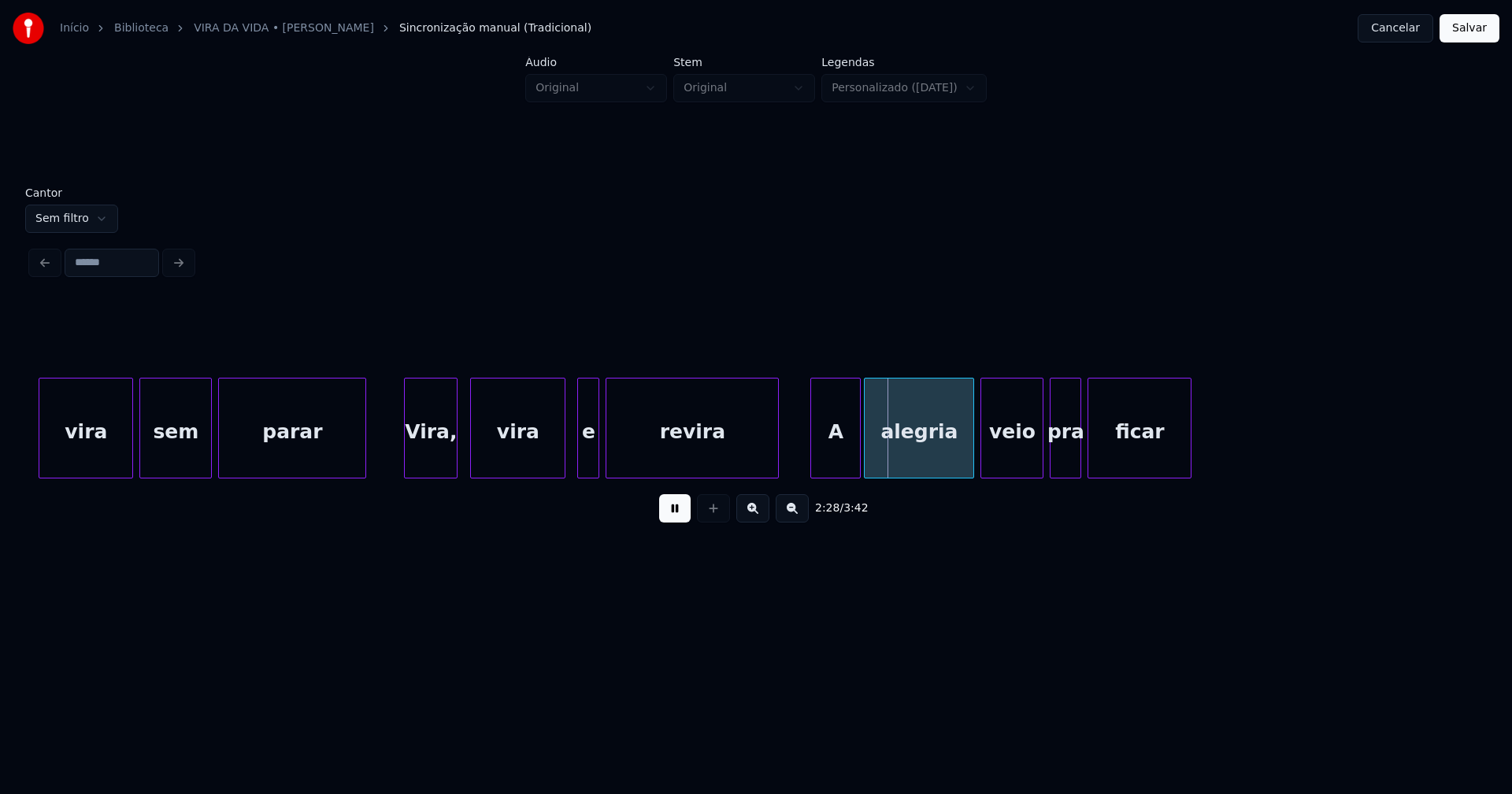
click at [562, 467] on div at bounding box center [562, 428] width 5 height 99
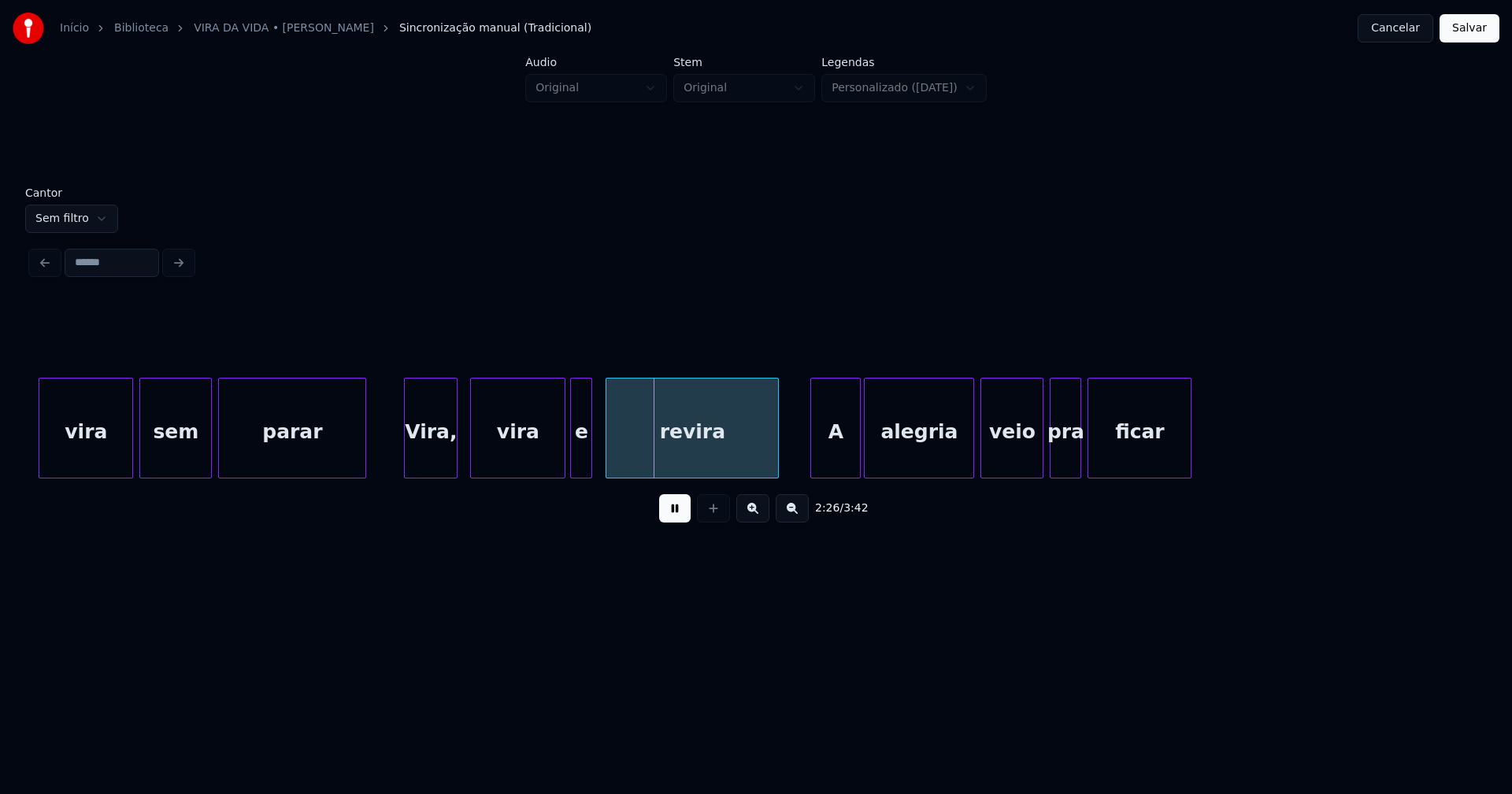
click at [581, 463] on div "e" at bounding box center [581, 432] width 21 height 107
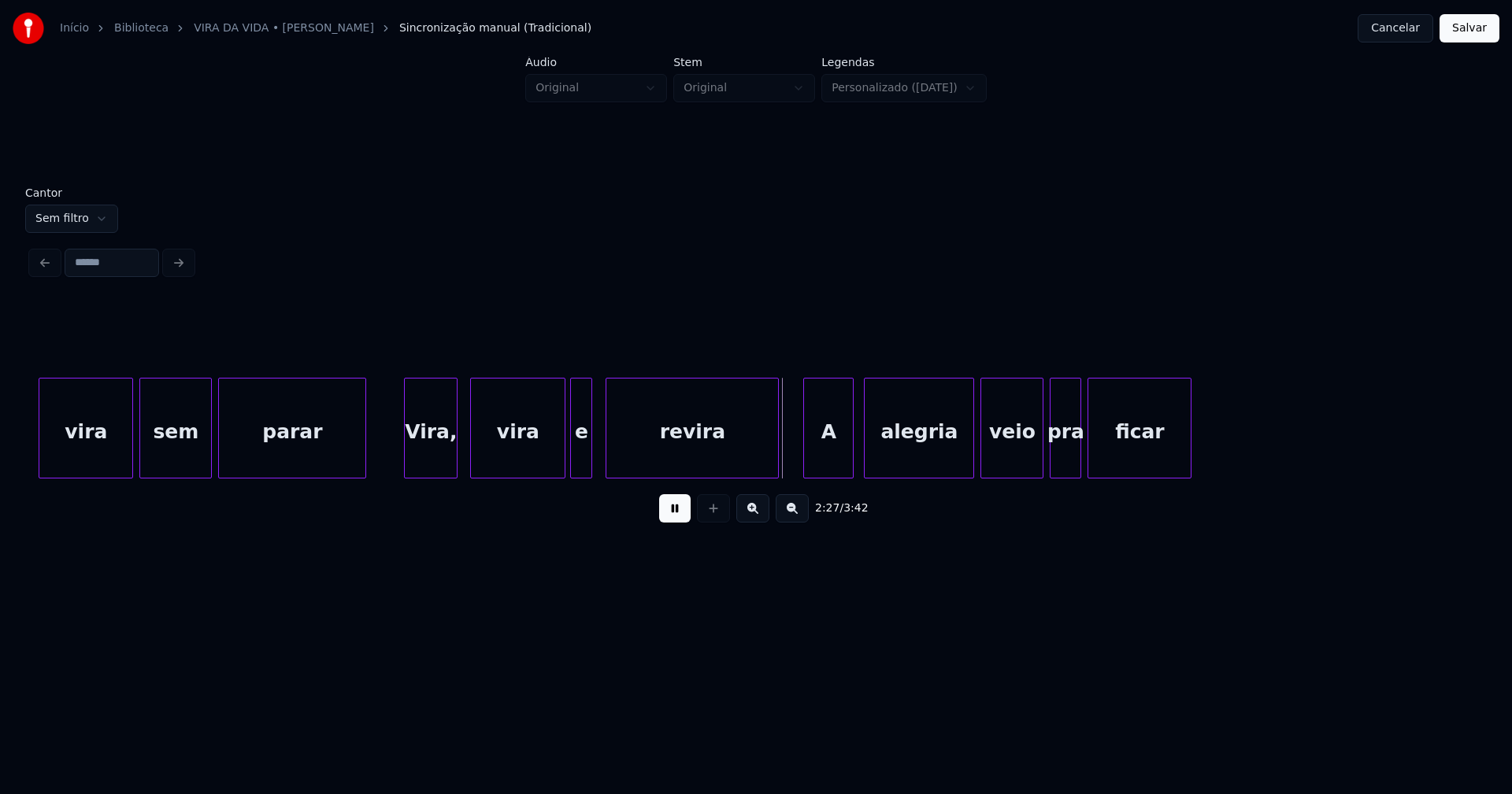
click at [838, 467] on div "A" at bounding box center [828, 432] width 49 height 107
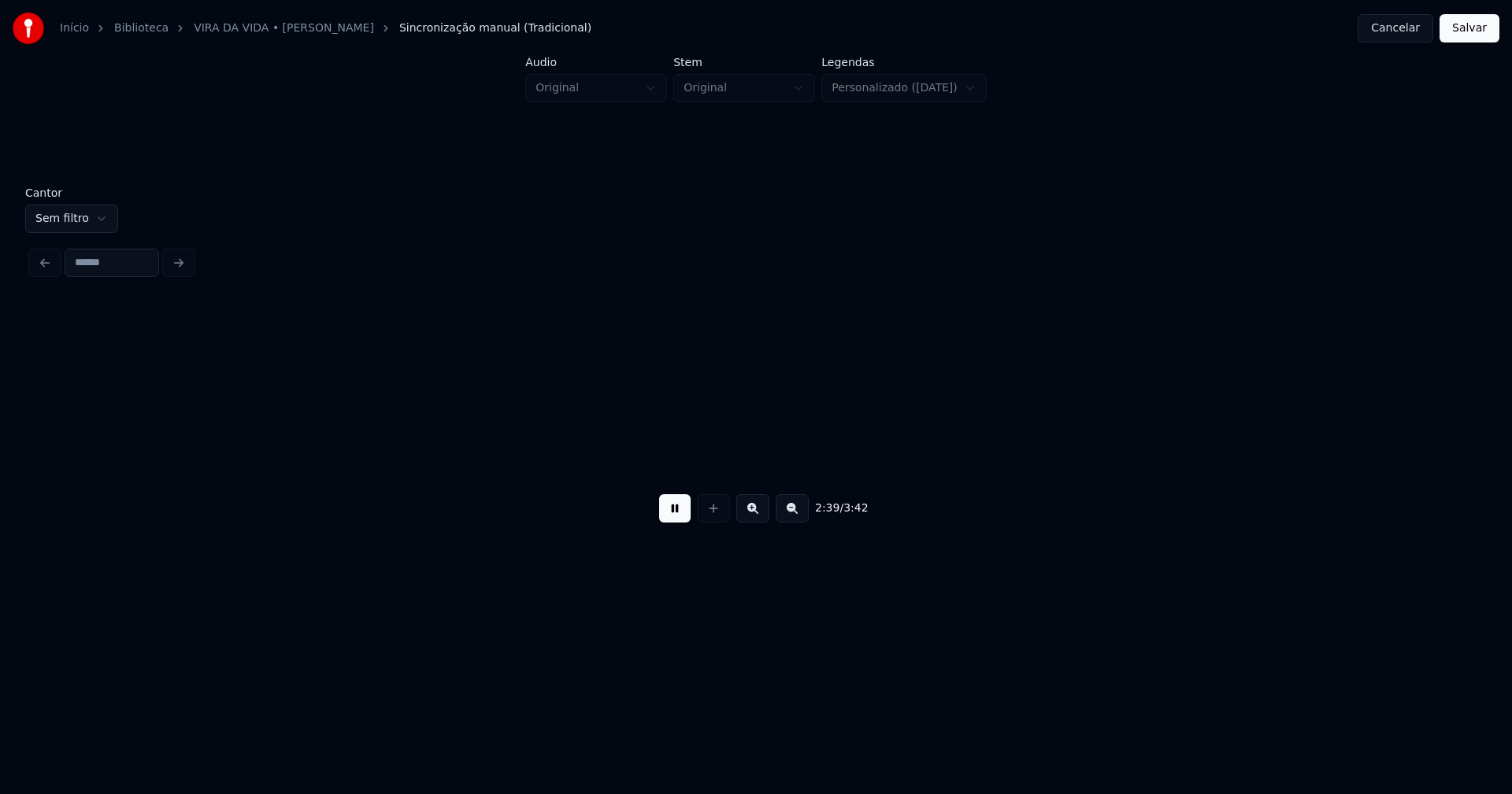
scroll to position [0, 25064]
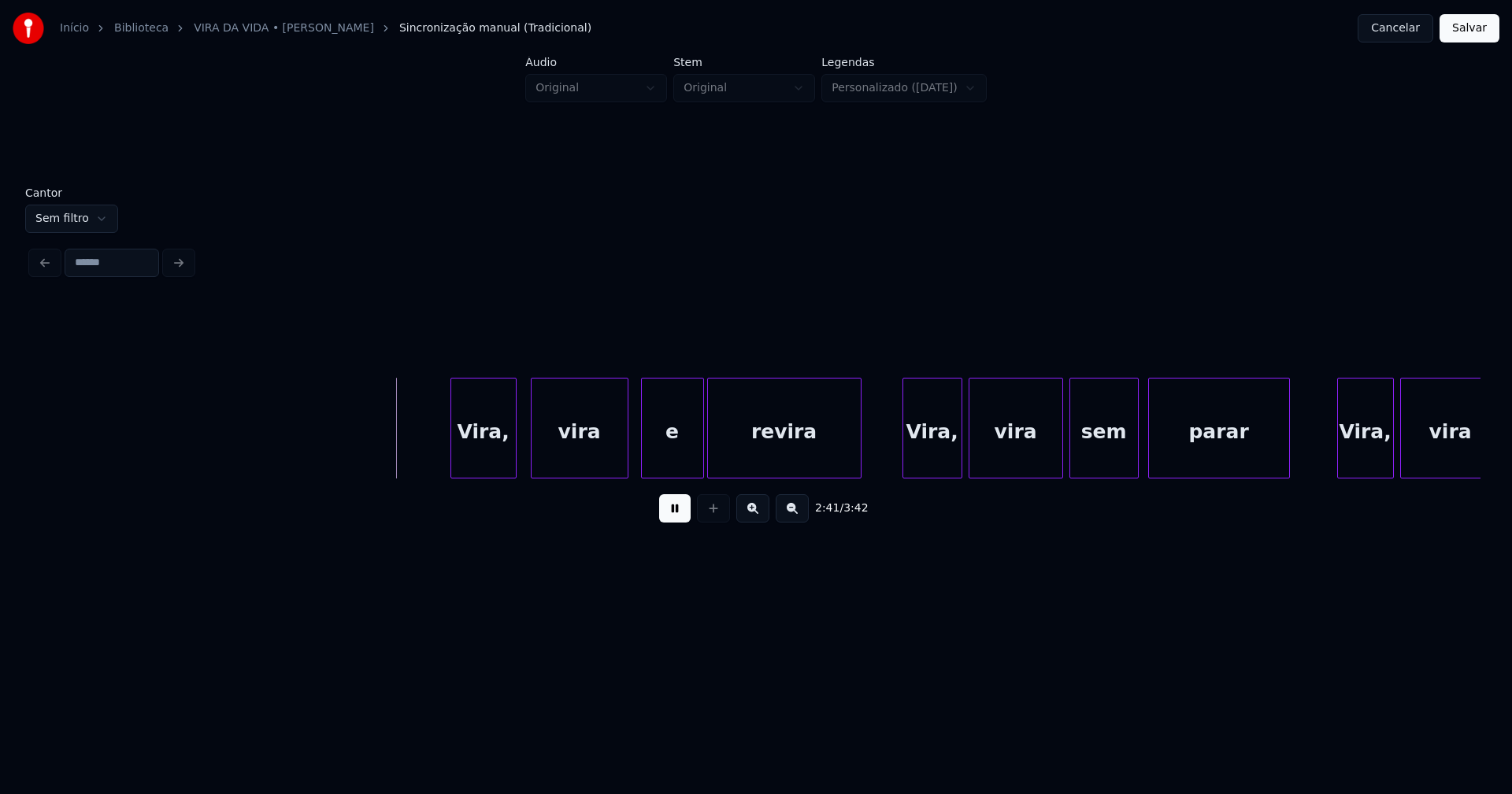
click at [482, 470] on div "Vira," at bounding box center [483, 432] width 65 height 107
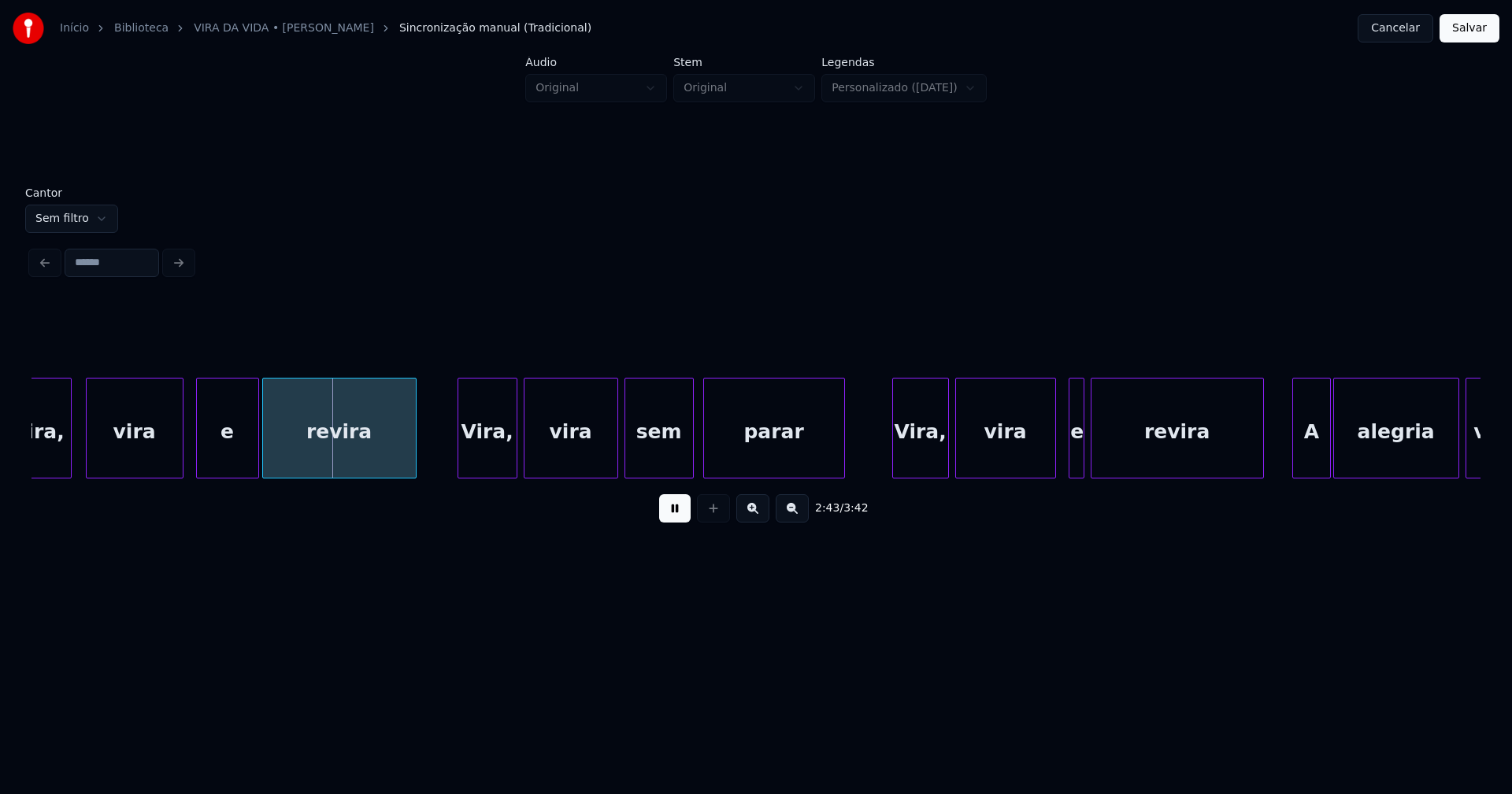
scroll to position [0, 25529]
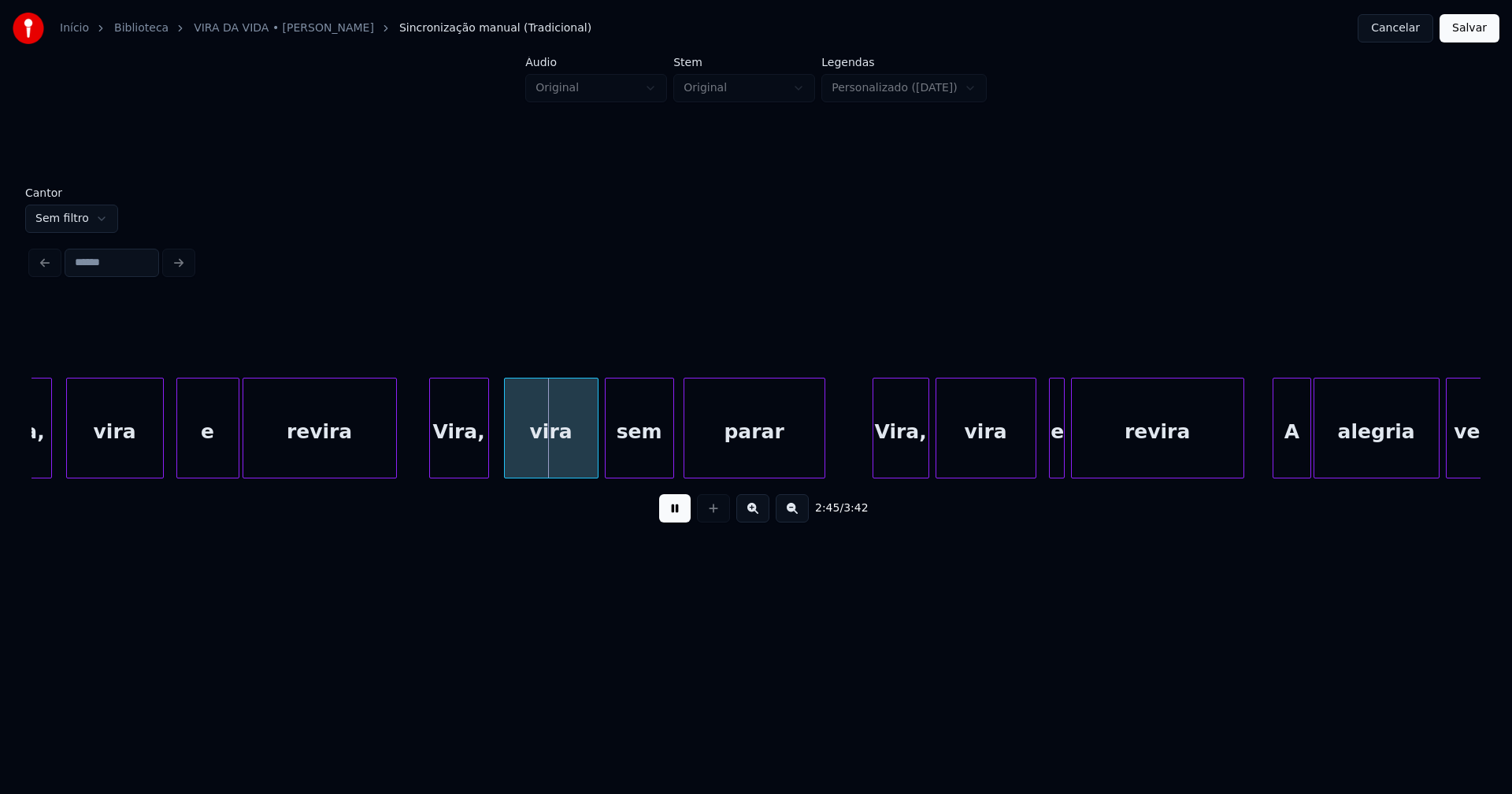
click at [467, 466] on div "Vira," at bounding box center [459, 432] width 58 height 107
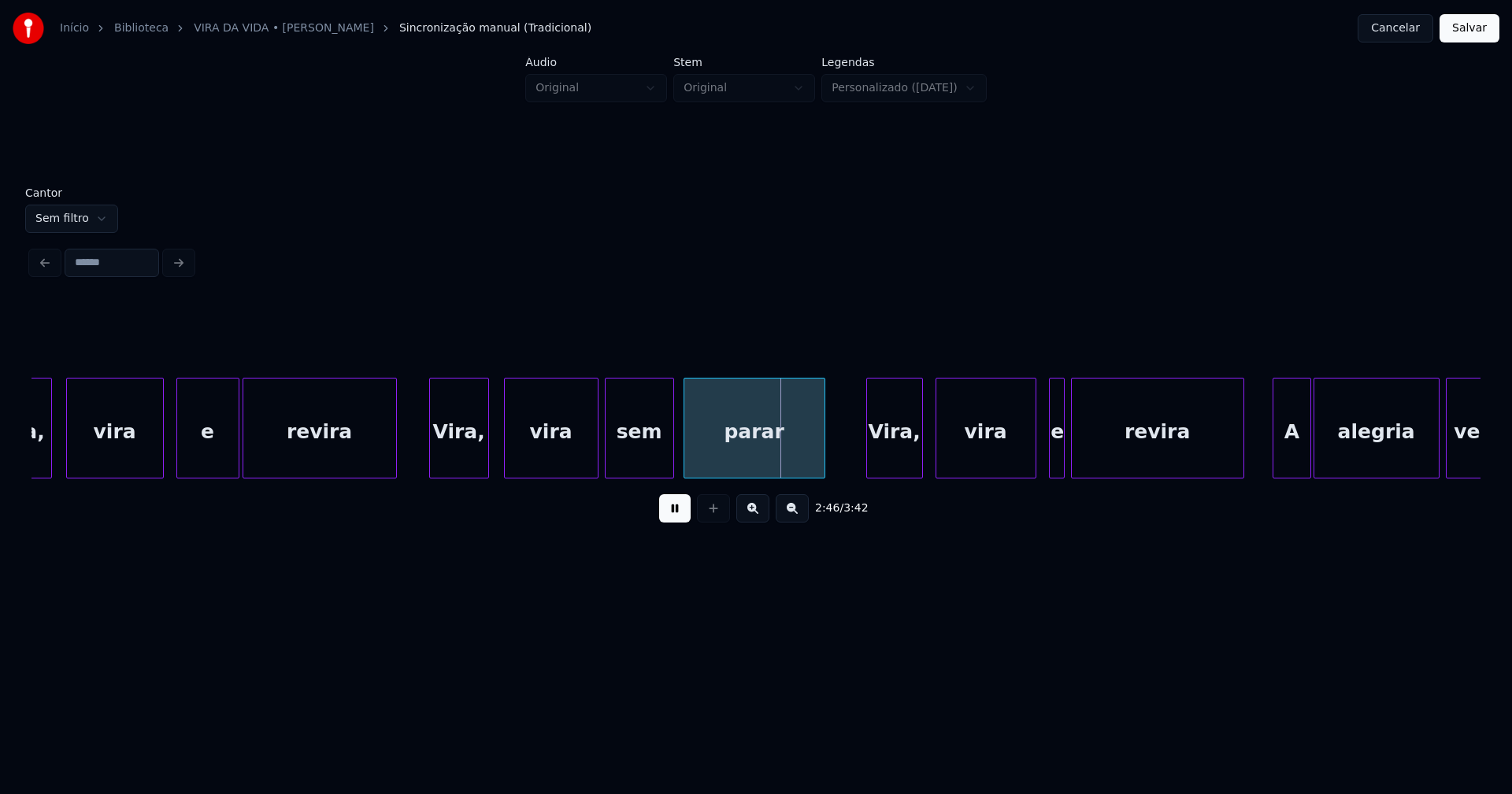
click at [904, 470] on div "Vira," at bounding box center [894, 432] width 55 height 107
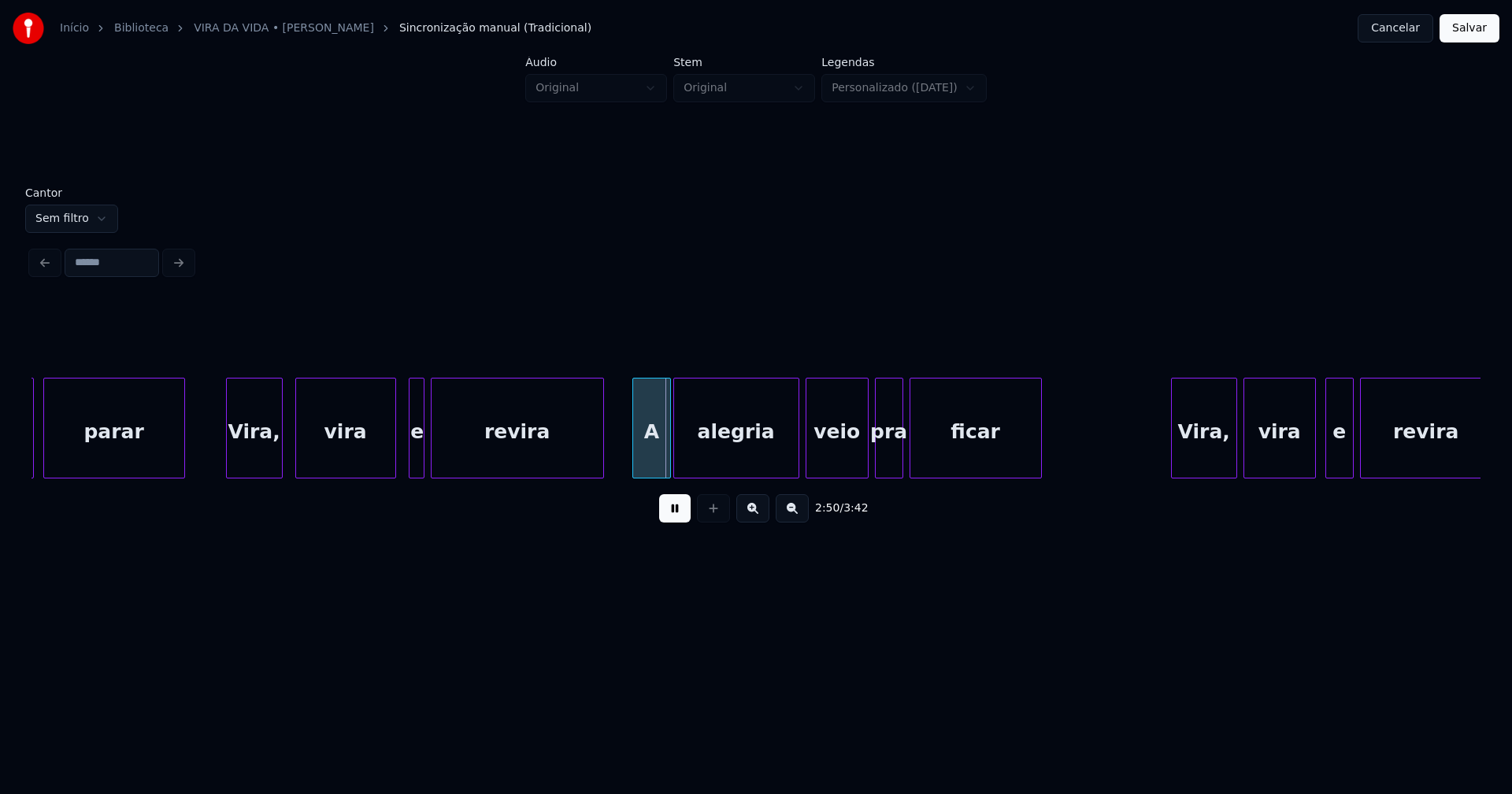
scroll to position [0, 26072]
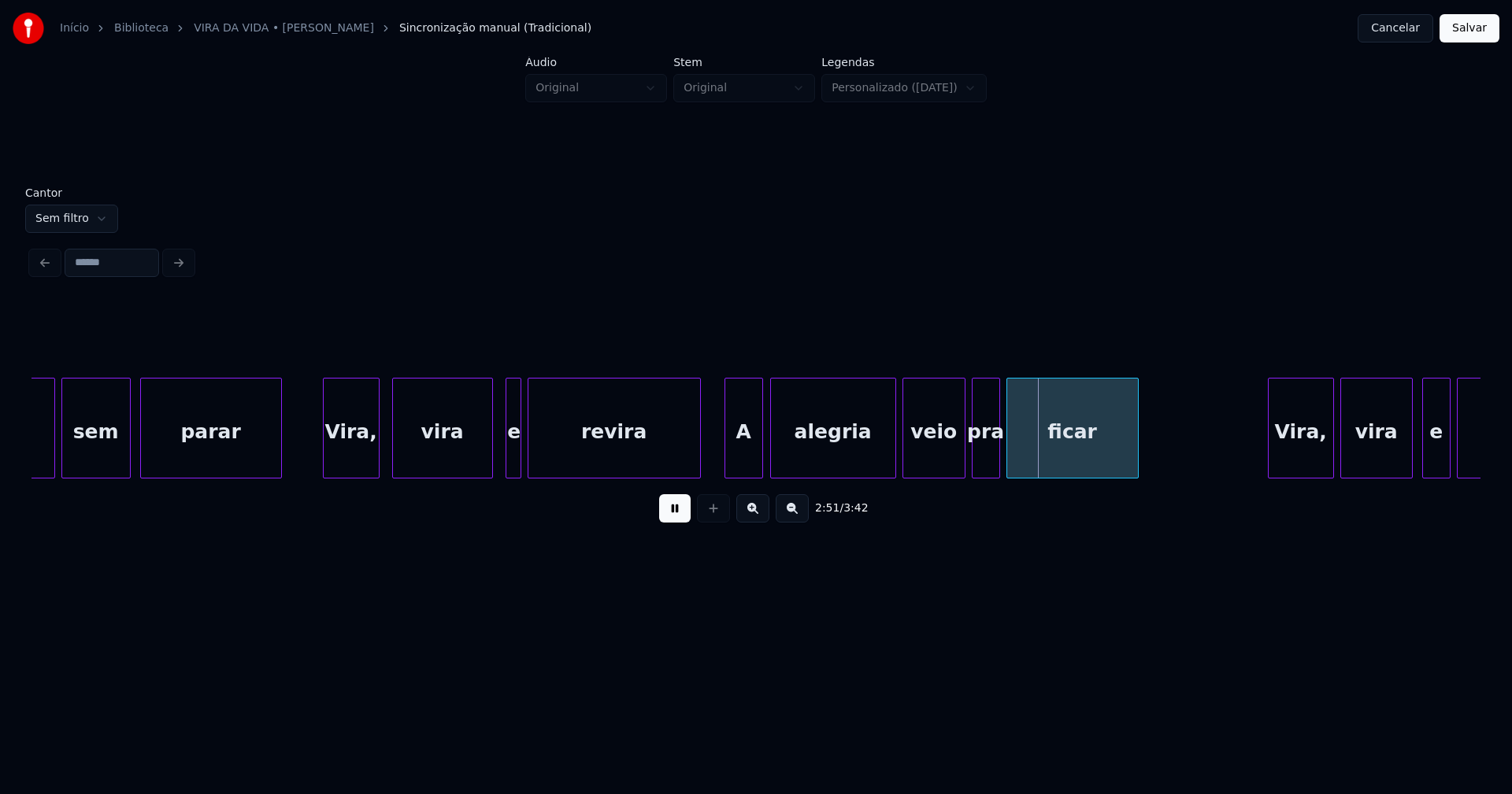
click at [746, 454] on div "A" at bounding box center [743, 432] width 37 height 107
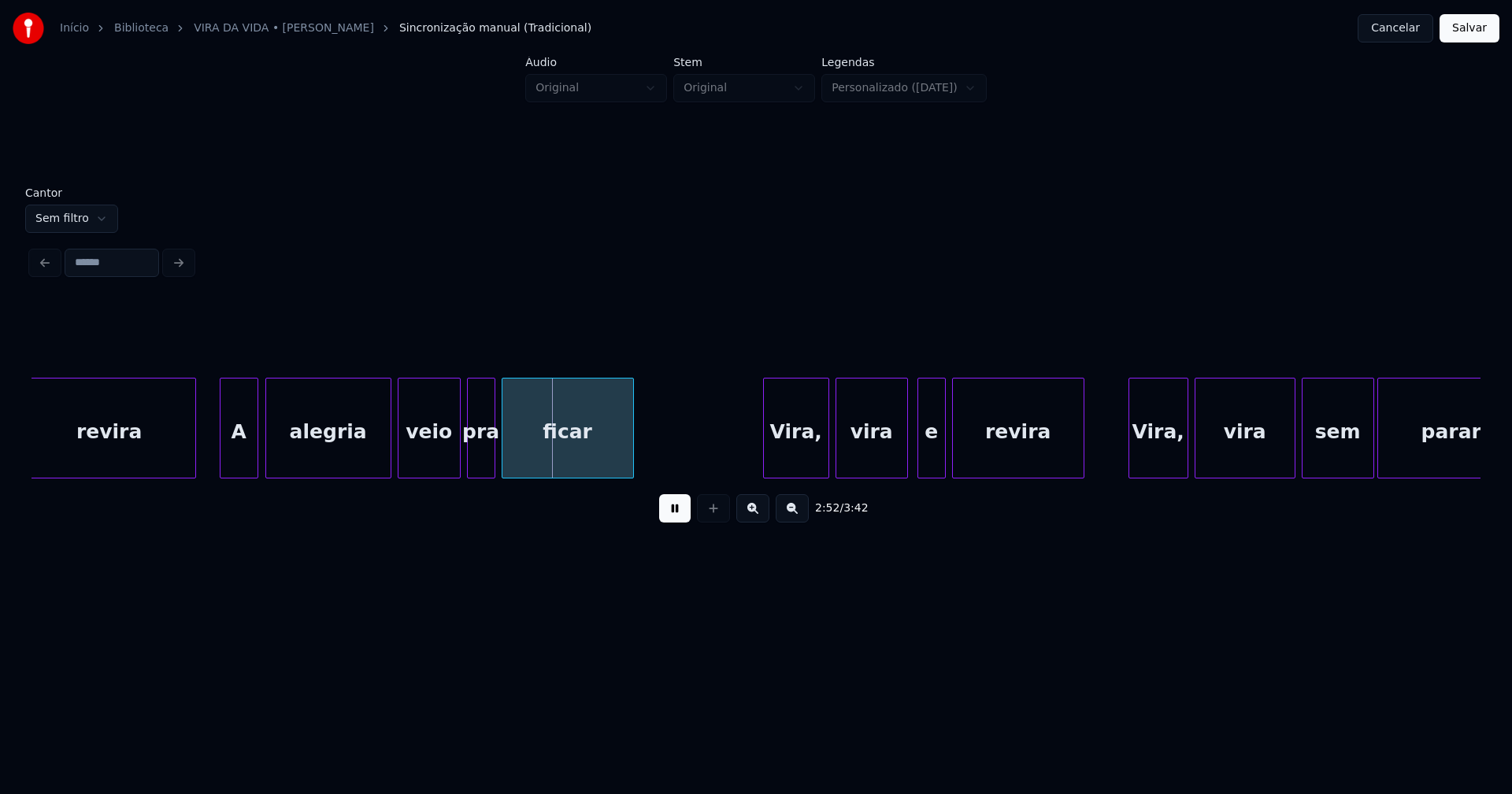
scroll to position [0, 26596]
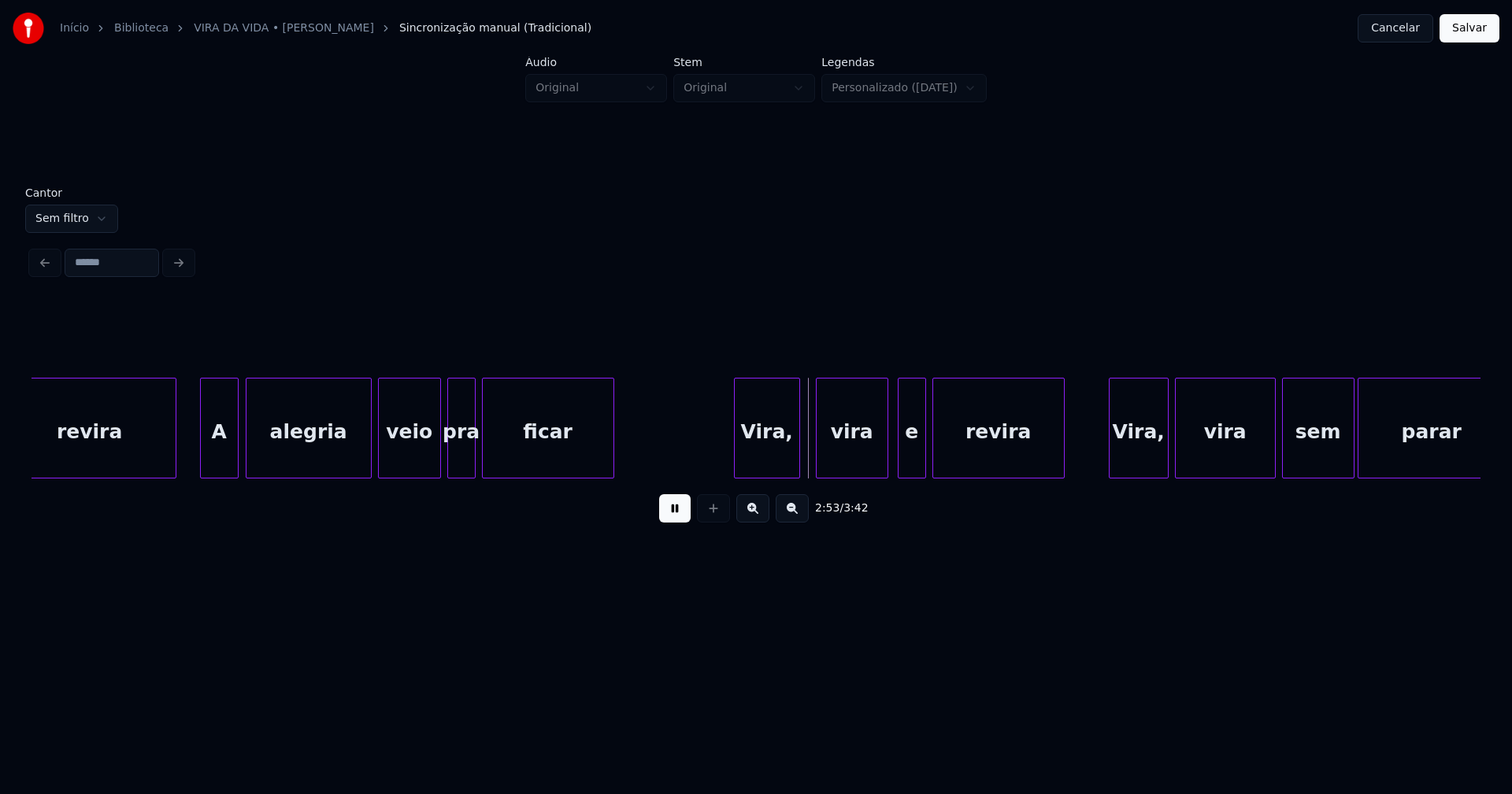
click at [763, 467] on div "Vira," at bounding box center [766, 432] width 65 height 107
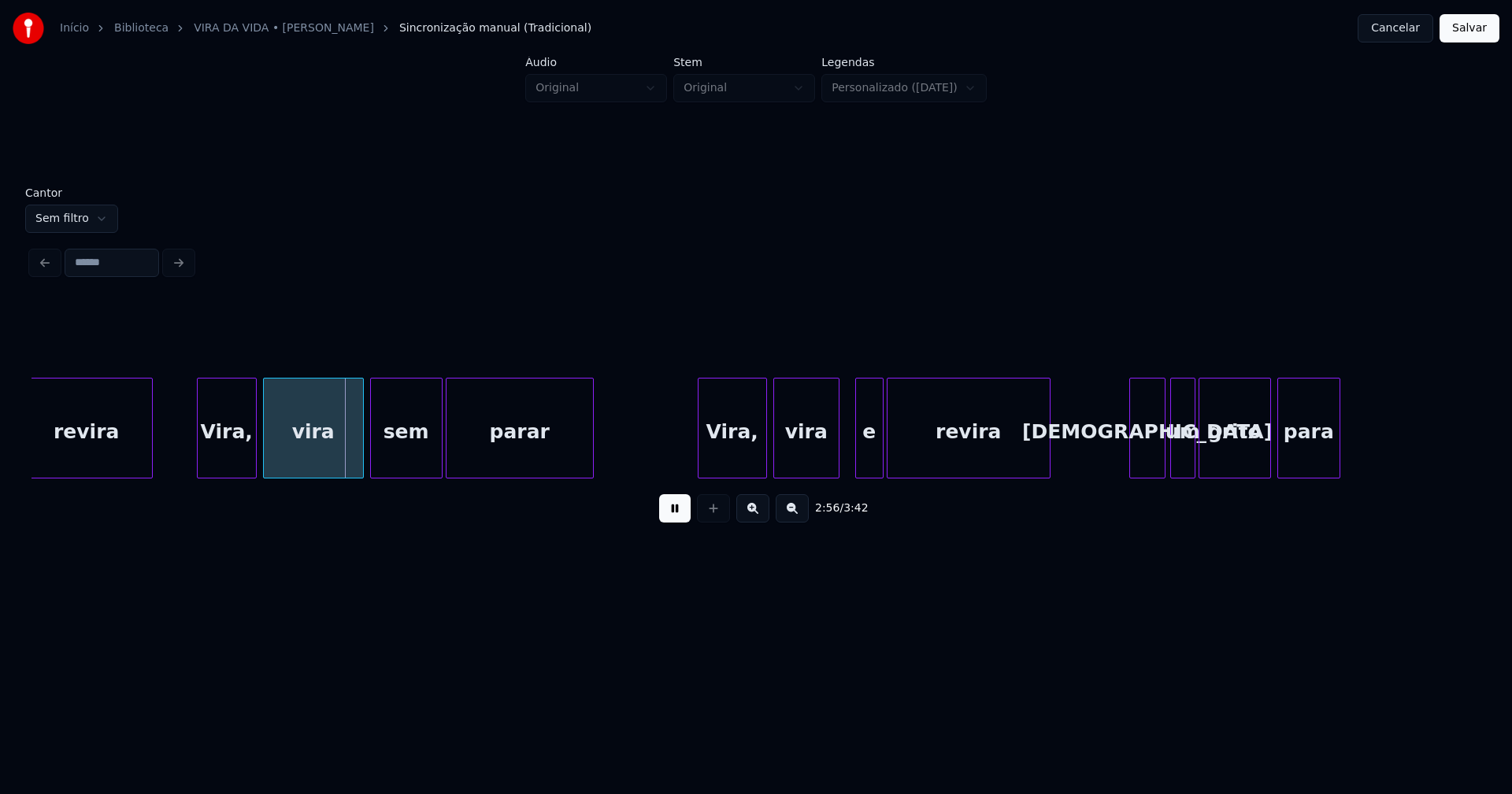
scroll to position [0, 27314]
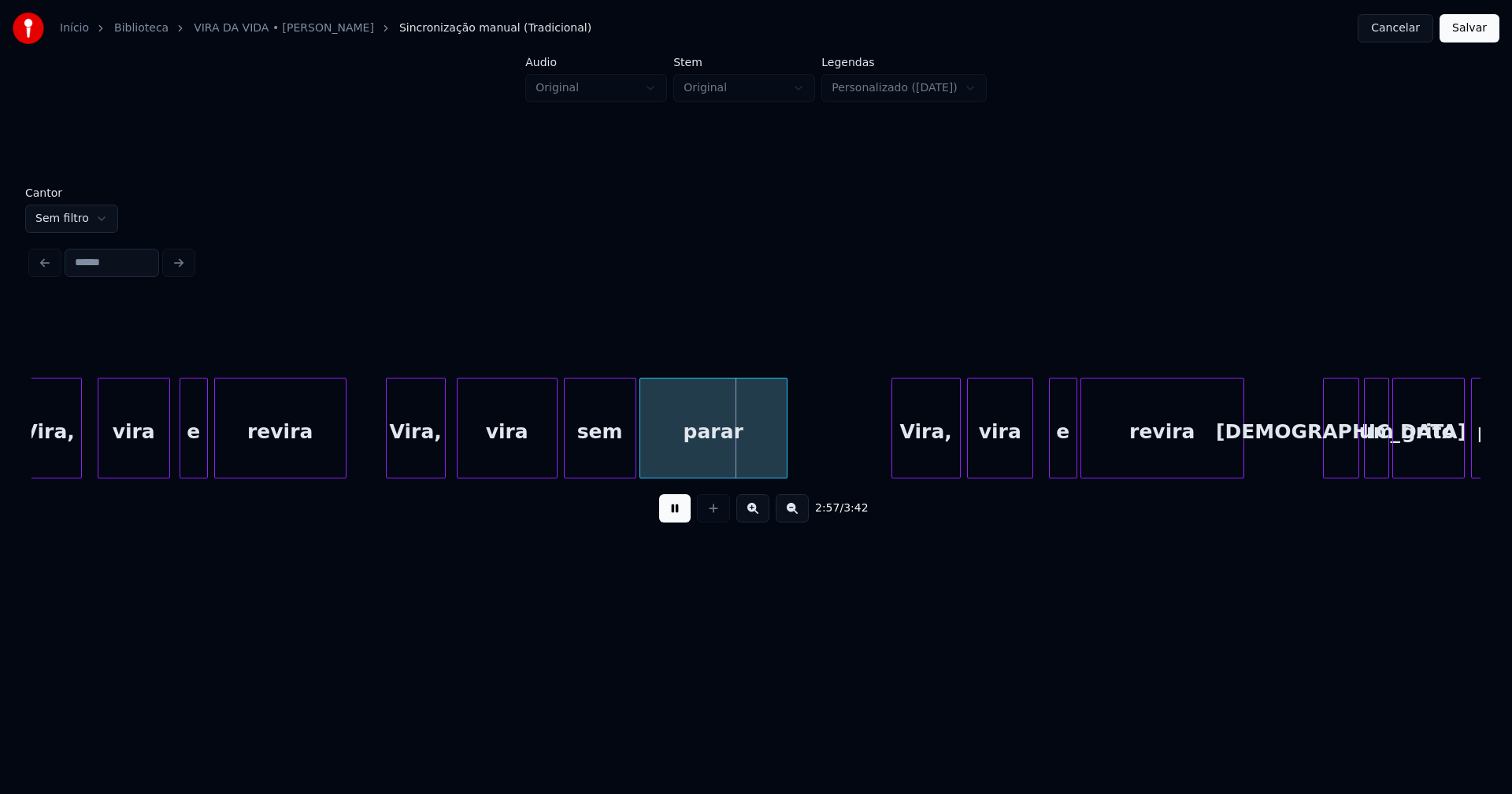
click at [428, 459] on div "Vira," at bounding box center [415, 432] width 58 height 107
click at [931, 457] on div "Vira," at bounding box center [922, 432] width 68 height 107
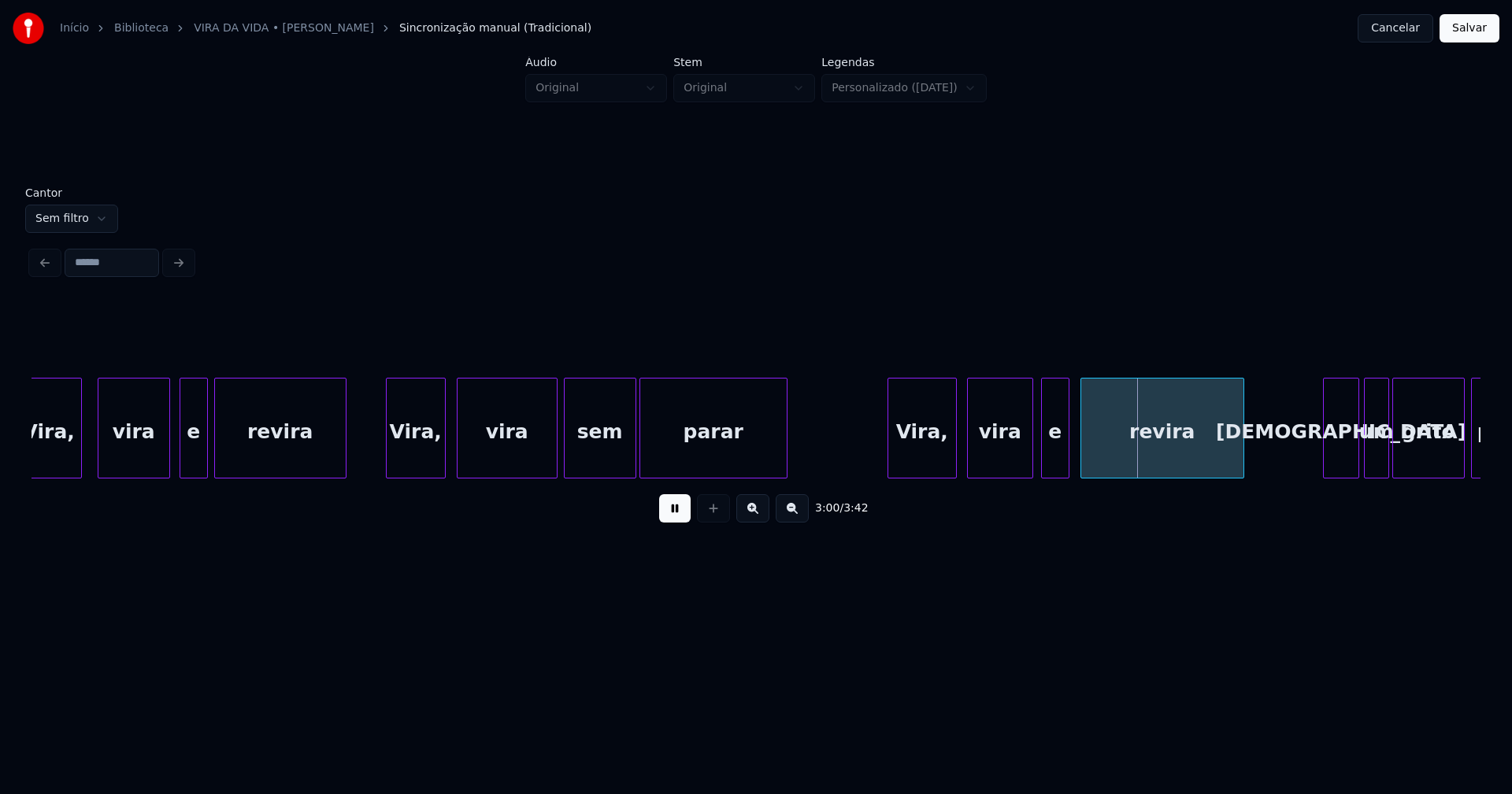
click at [1057, 462] on div "e" at bounding box center [1055, 432] width 27 height 107
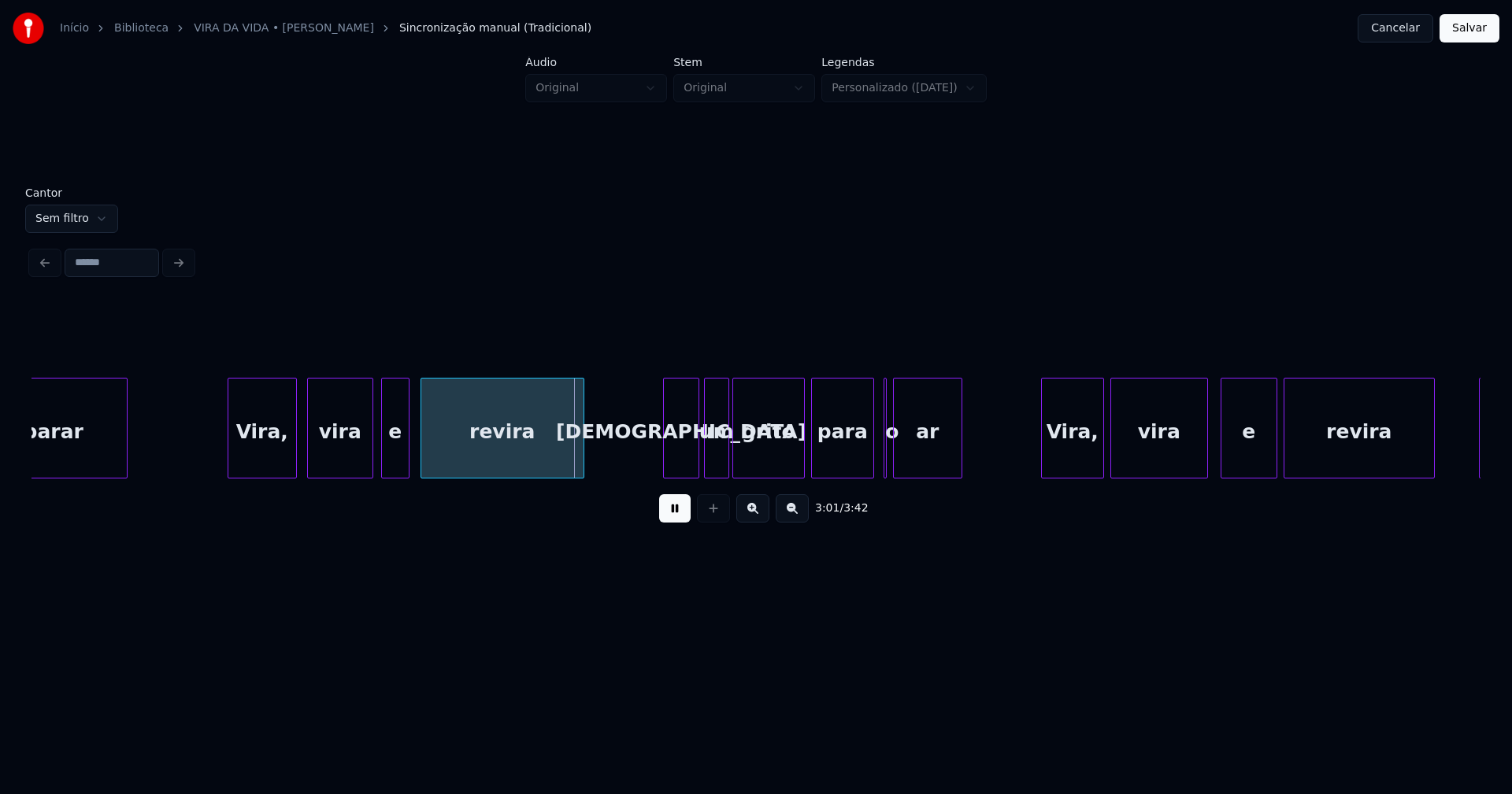
scroll to position [0, 28032]
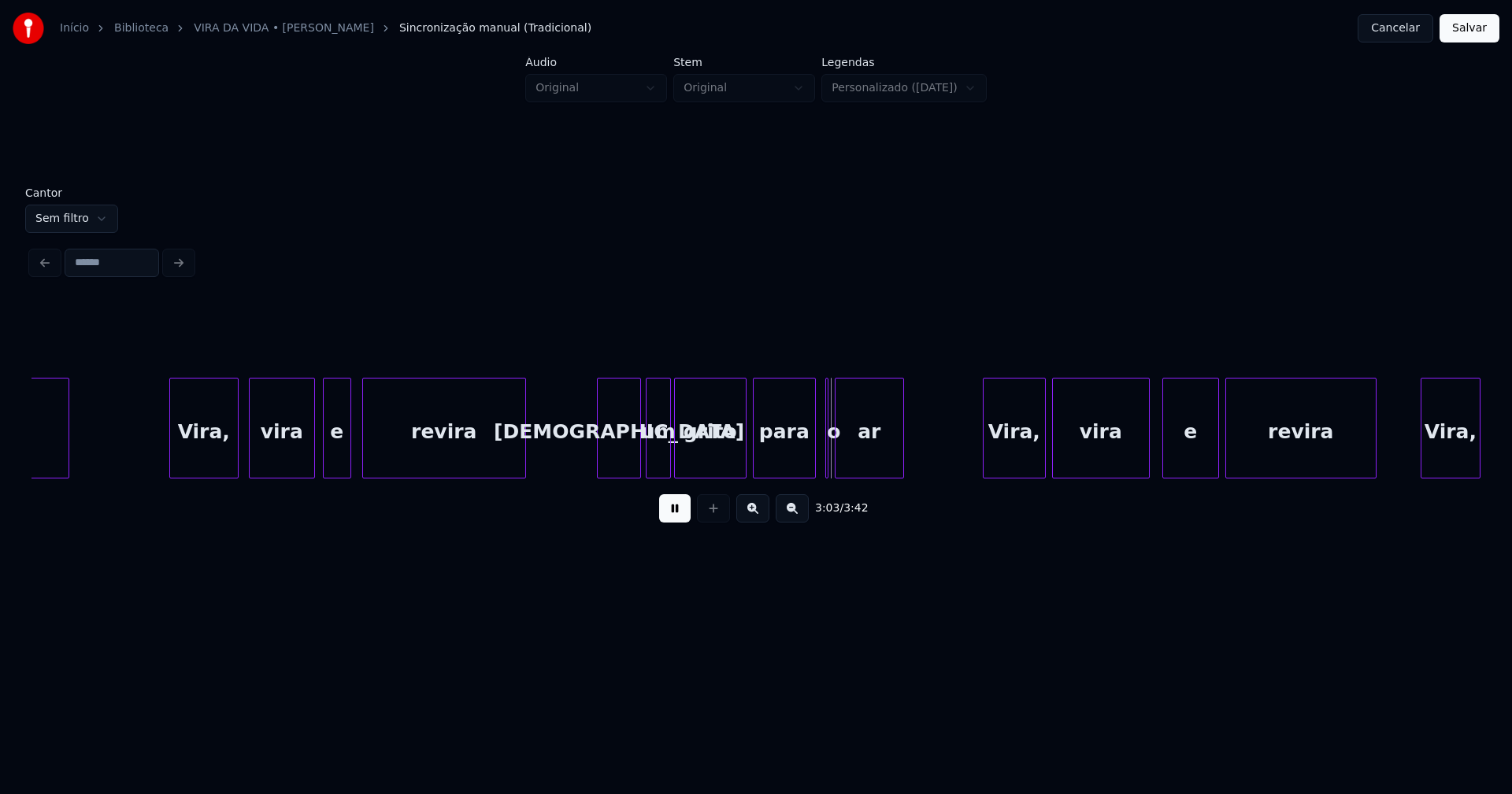
click at [599, 462] on div at bounding box center [600, 428] width 5 height 99
click at [832, 464] on div at bounding box center [831, 428] width 5 height 99
click at [819, 458] on div at bounding box center [821, 428] width 5 height 99
click at [999, 457] on div "Vira," at bounding box center [1005, 432] width 61 height 107
click at [1090, 454] on div "vira" at bounding box center [1096, 432] width 96 height 107
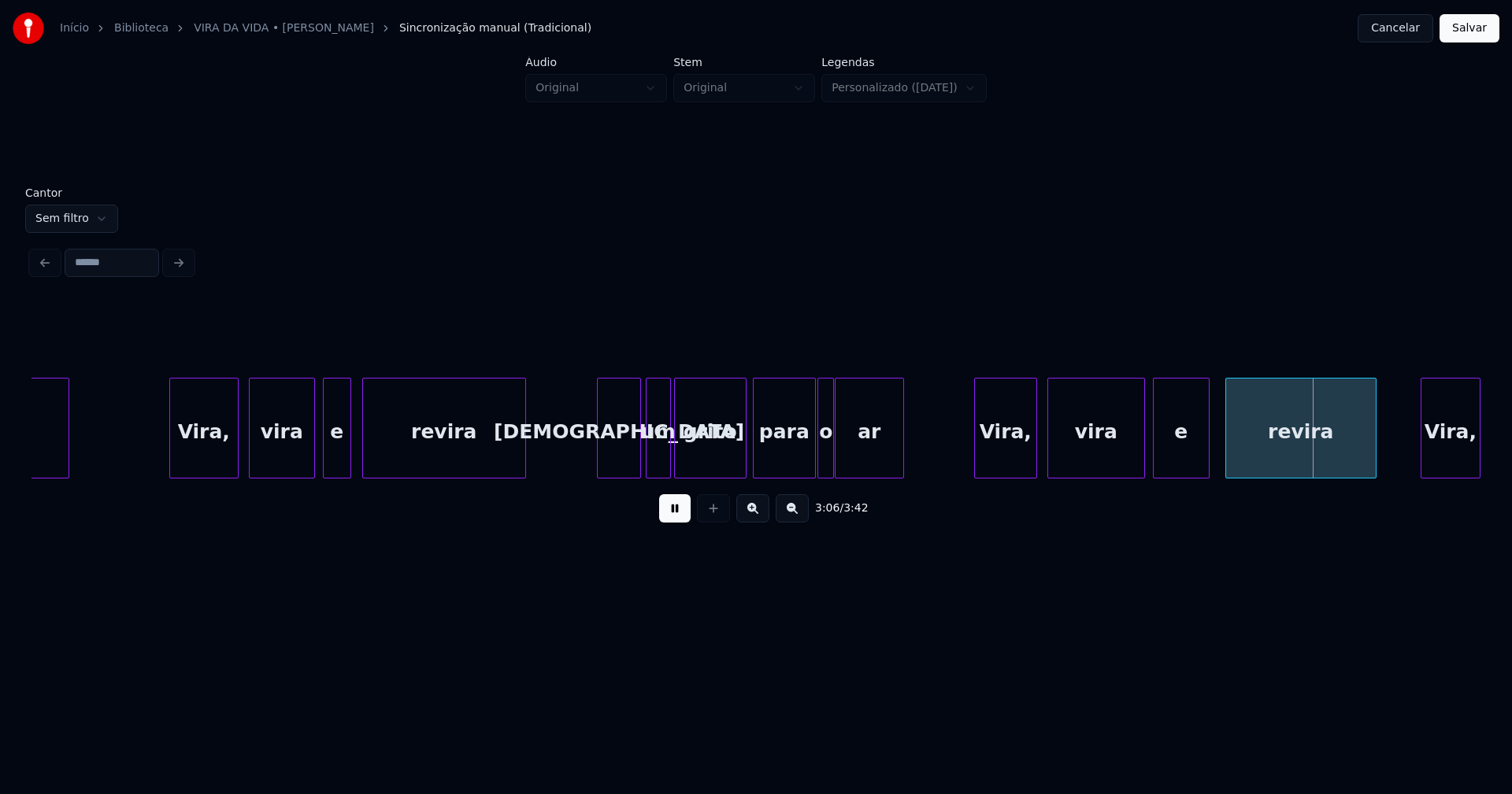
click at [1185, 451] on div "e" at bounding box center [1180, 432] width 55 height 107
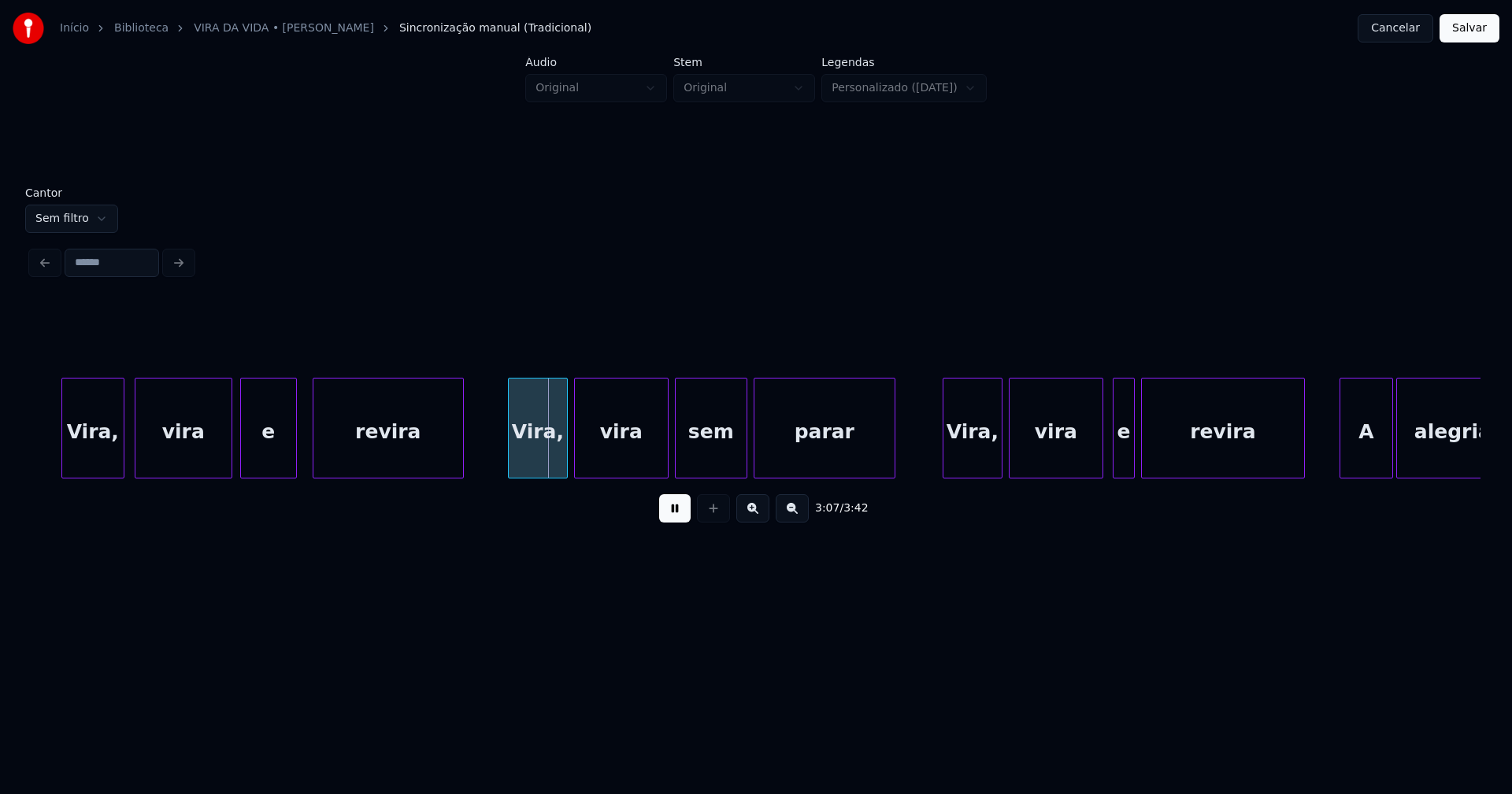
scroll to position [0, 28964]
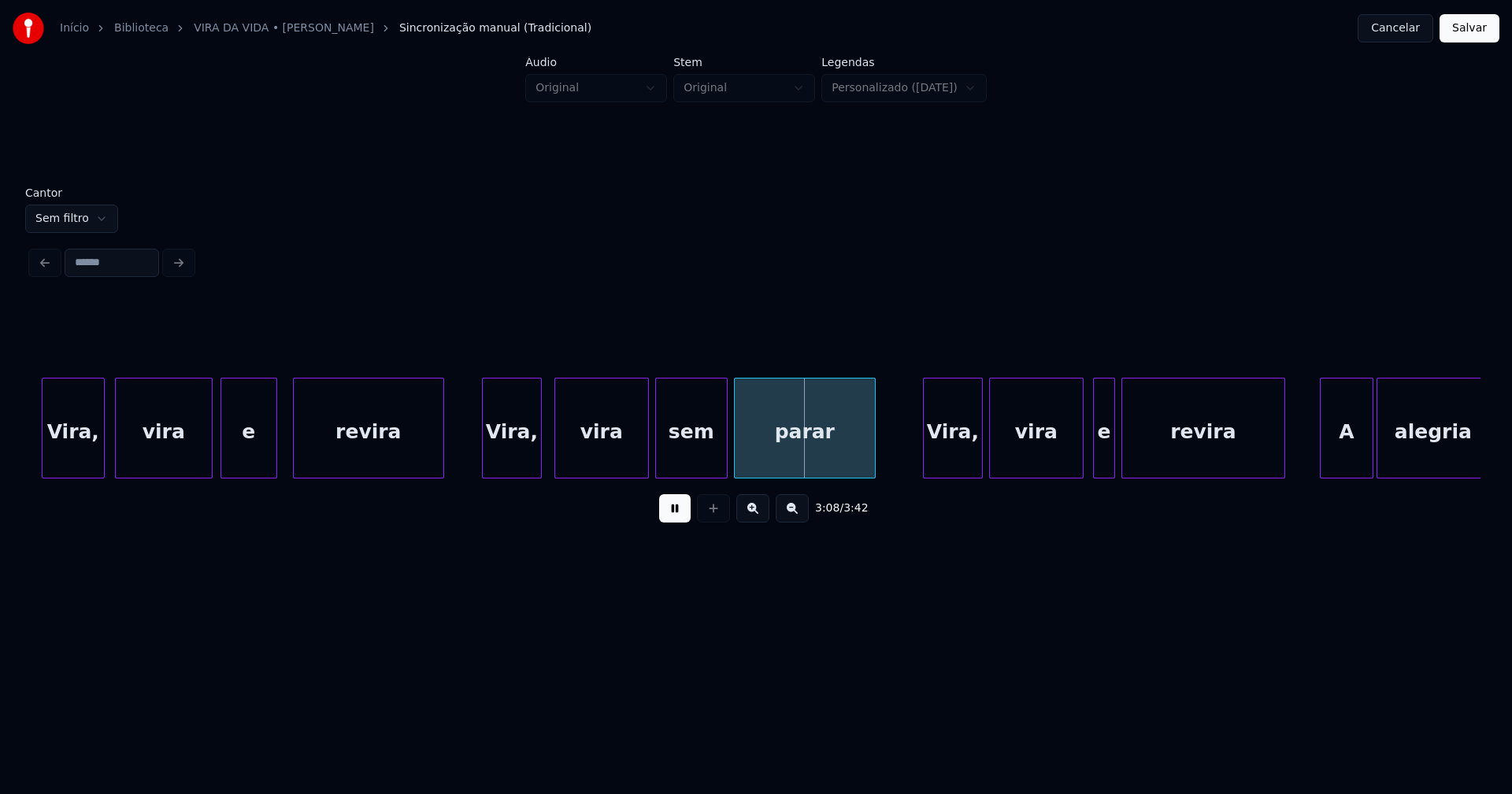
click at [514, 466] on div "Vira," at bounding box center [511, 432] width 58 height 107
click at [947, 462] on div "Vira," at bounding box center [943, 432] width 58 height 107
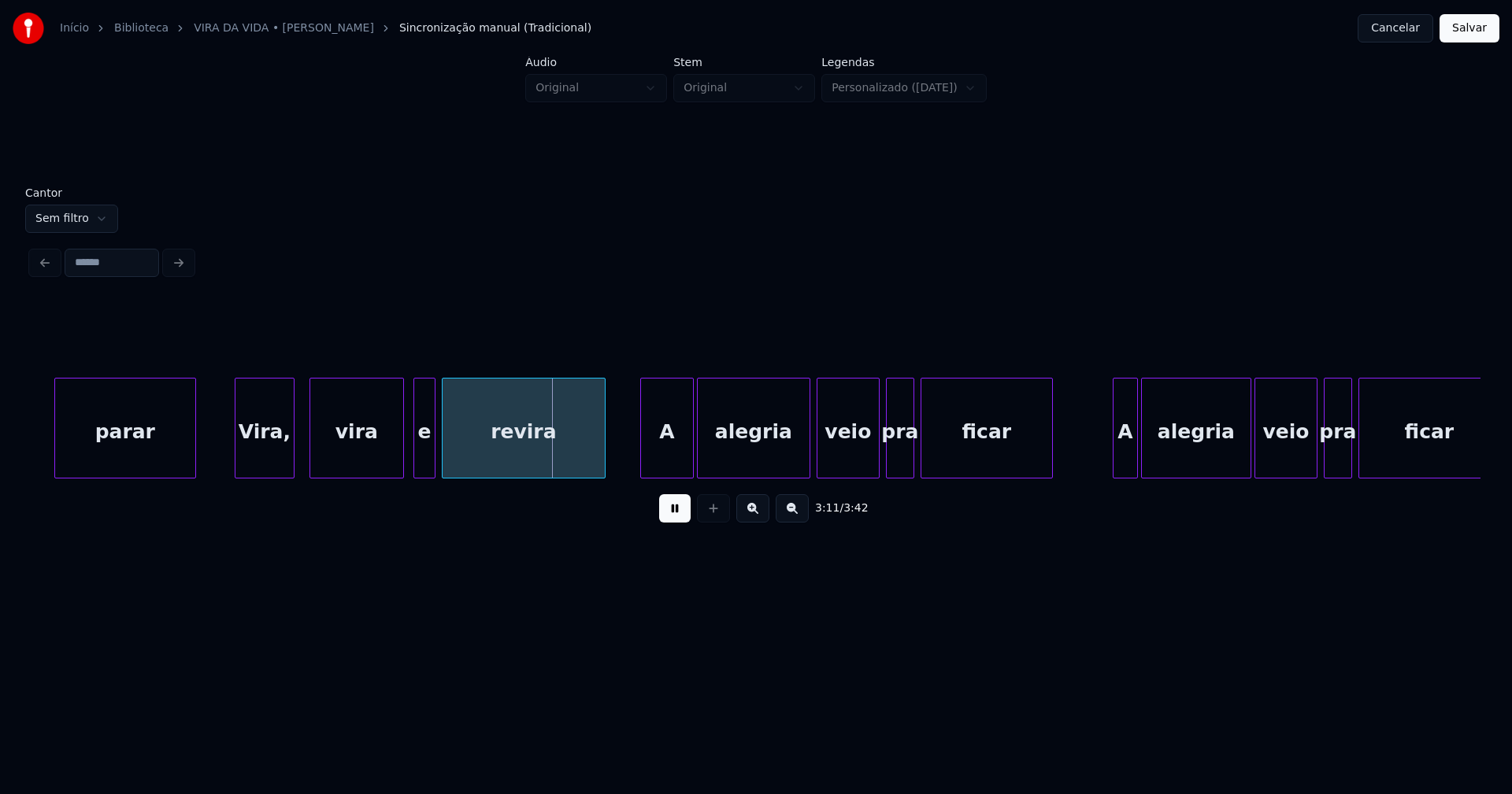
scroll to position [0, 29663]
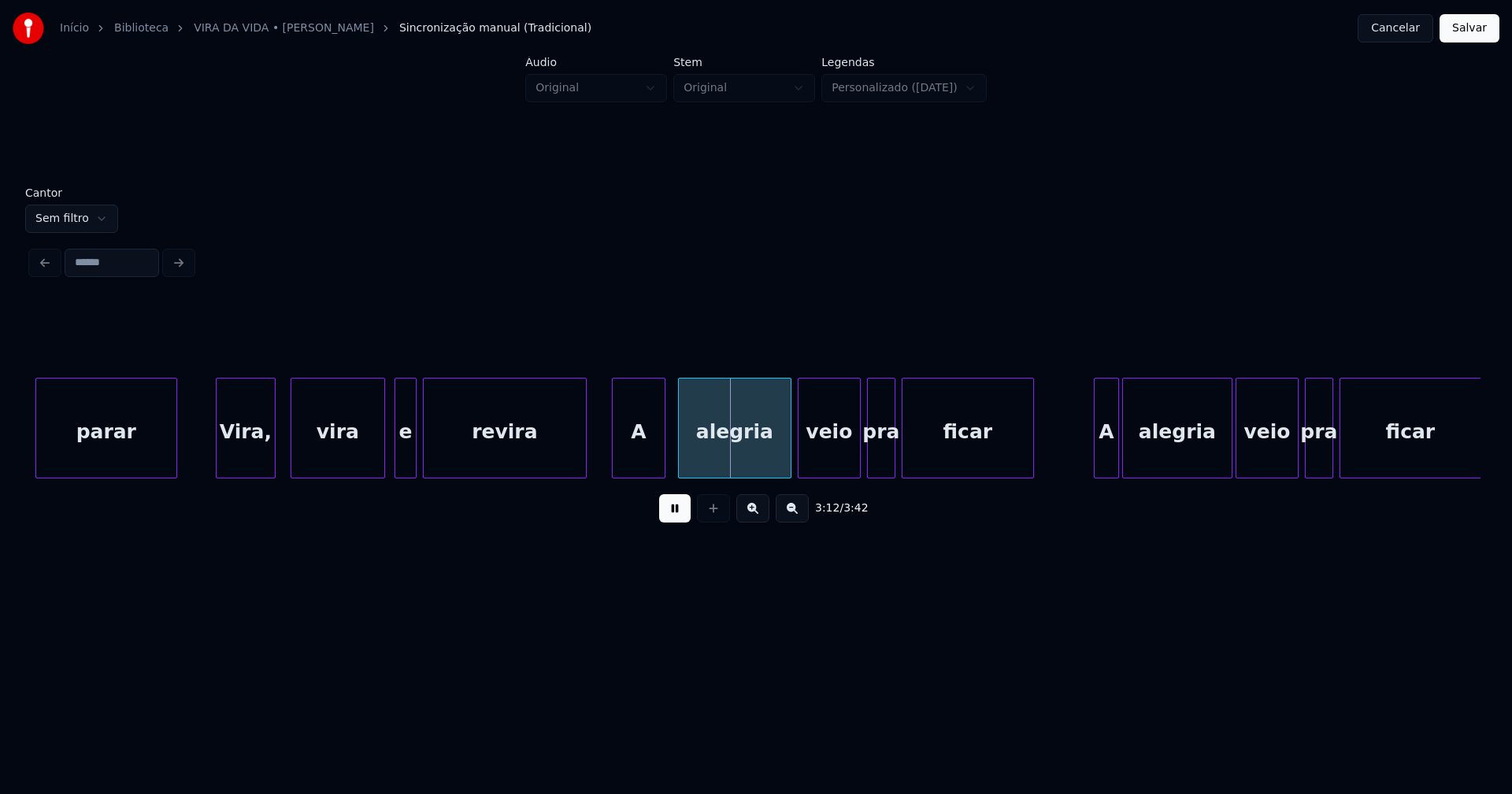
click at [636, 449] on div "A" at bounding box center [638, 432] width 52 height 107
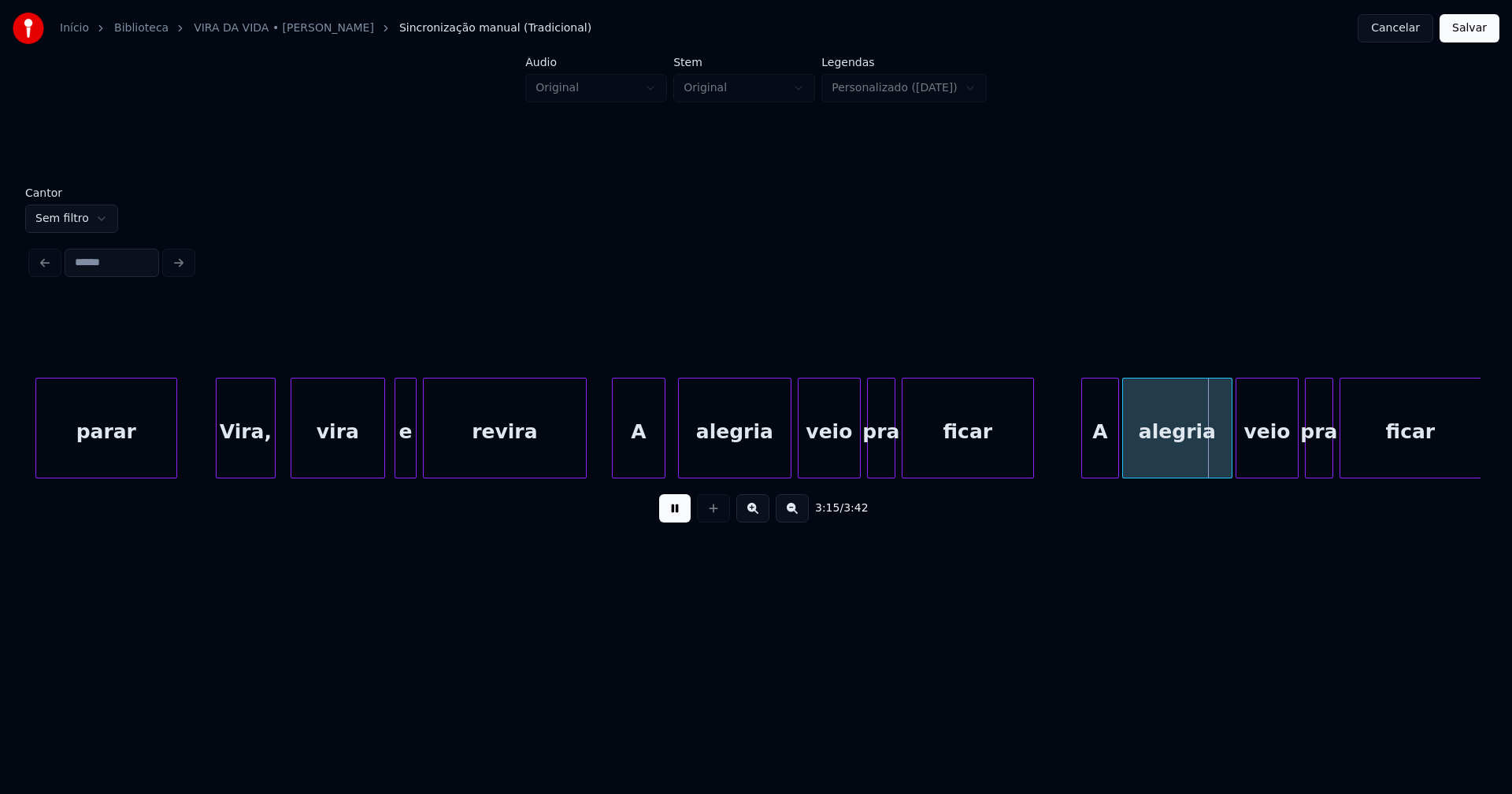
click at [1084, 466] on div at bounding box center [1085, 428] width 5 height 99
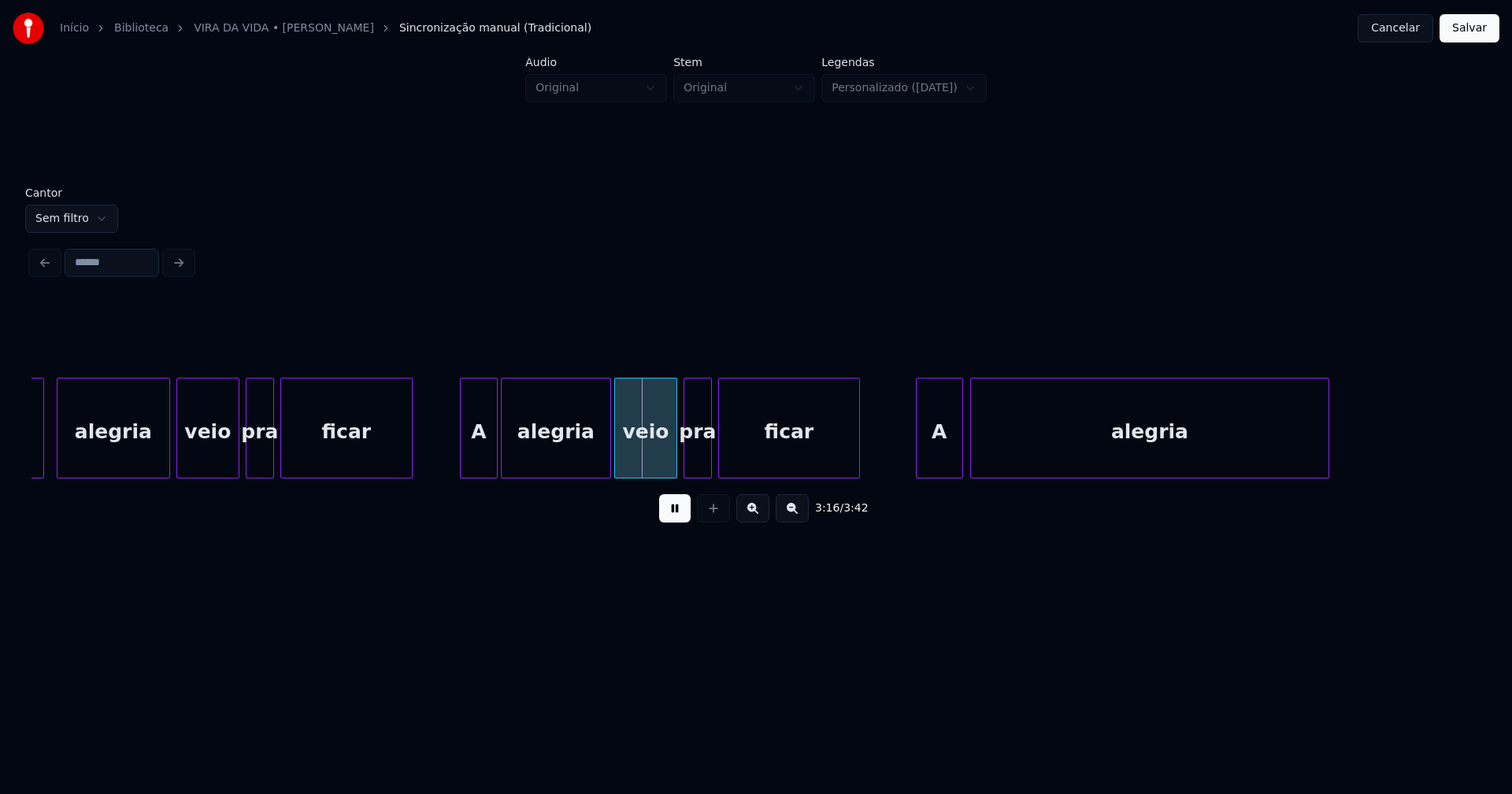
scroll to position [0, 30304]
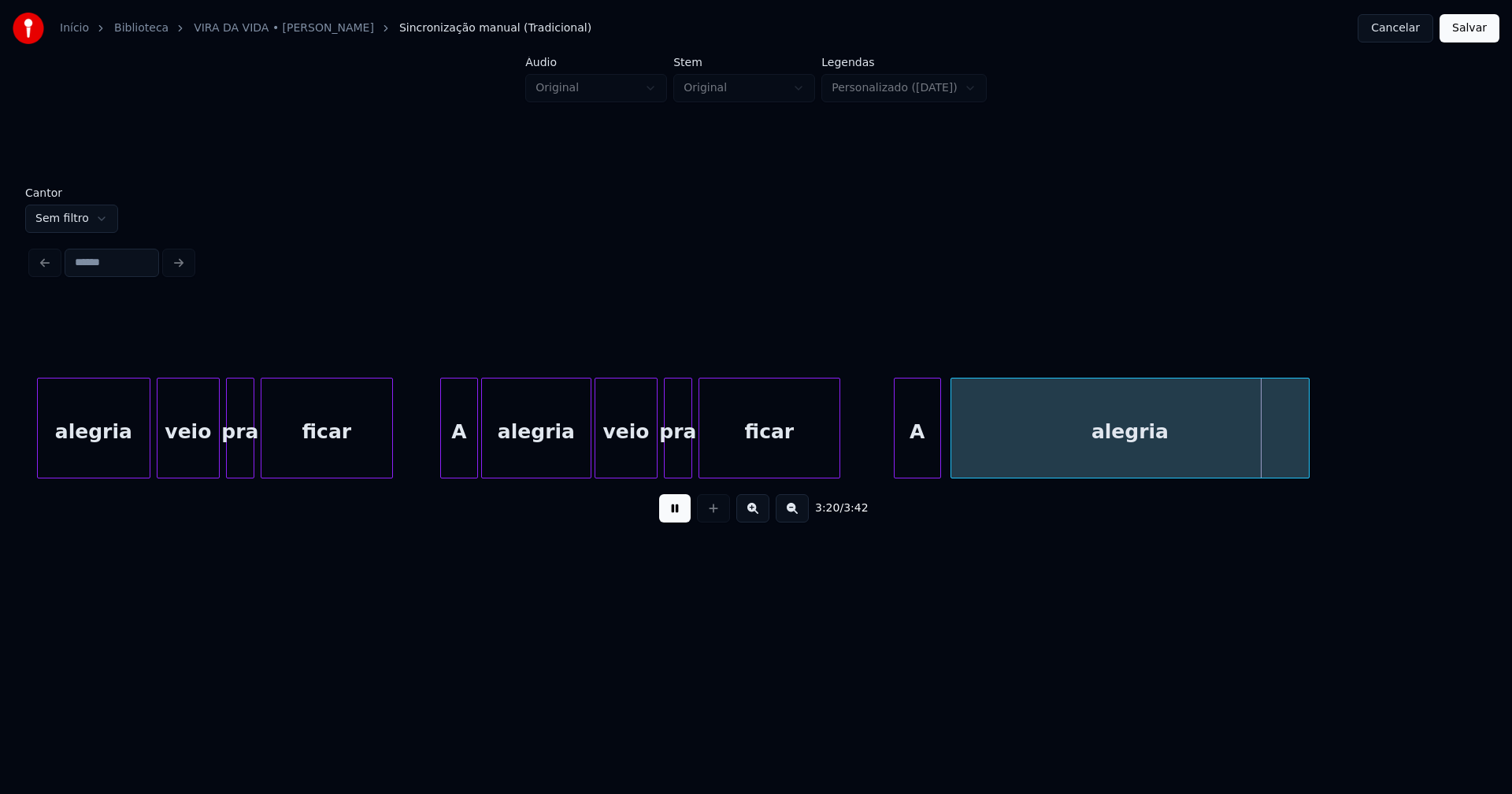
click at [922, 452] on div "A" at bounding box center [917, 432] width 45 height 107
click at [880, 466] on div at bounding box center [881, 428] width 5 height 99
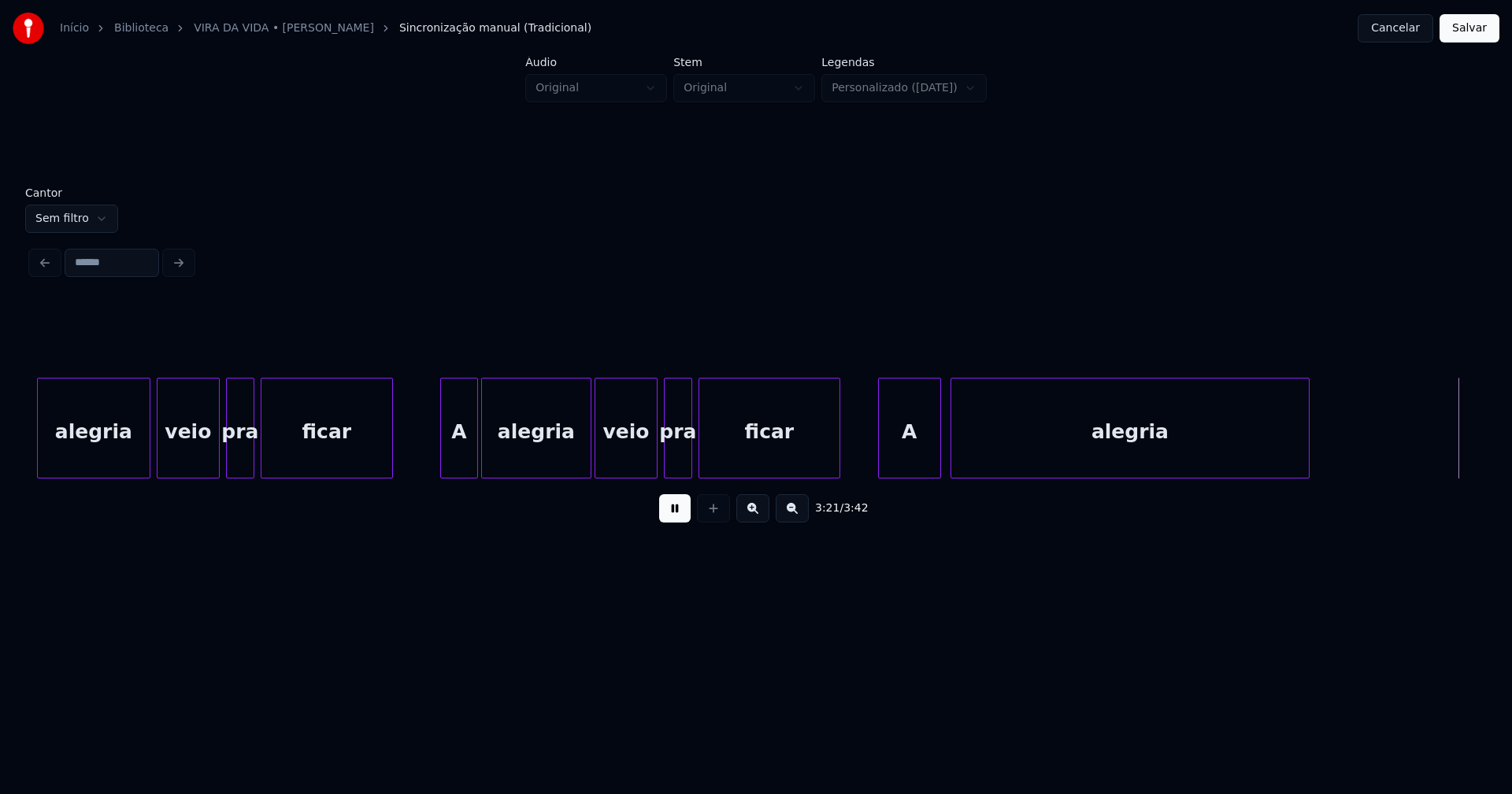
scroll to position [0, 31753]
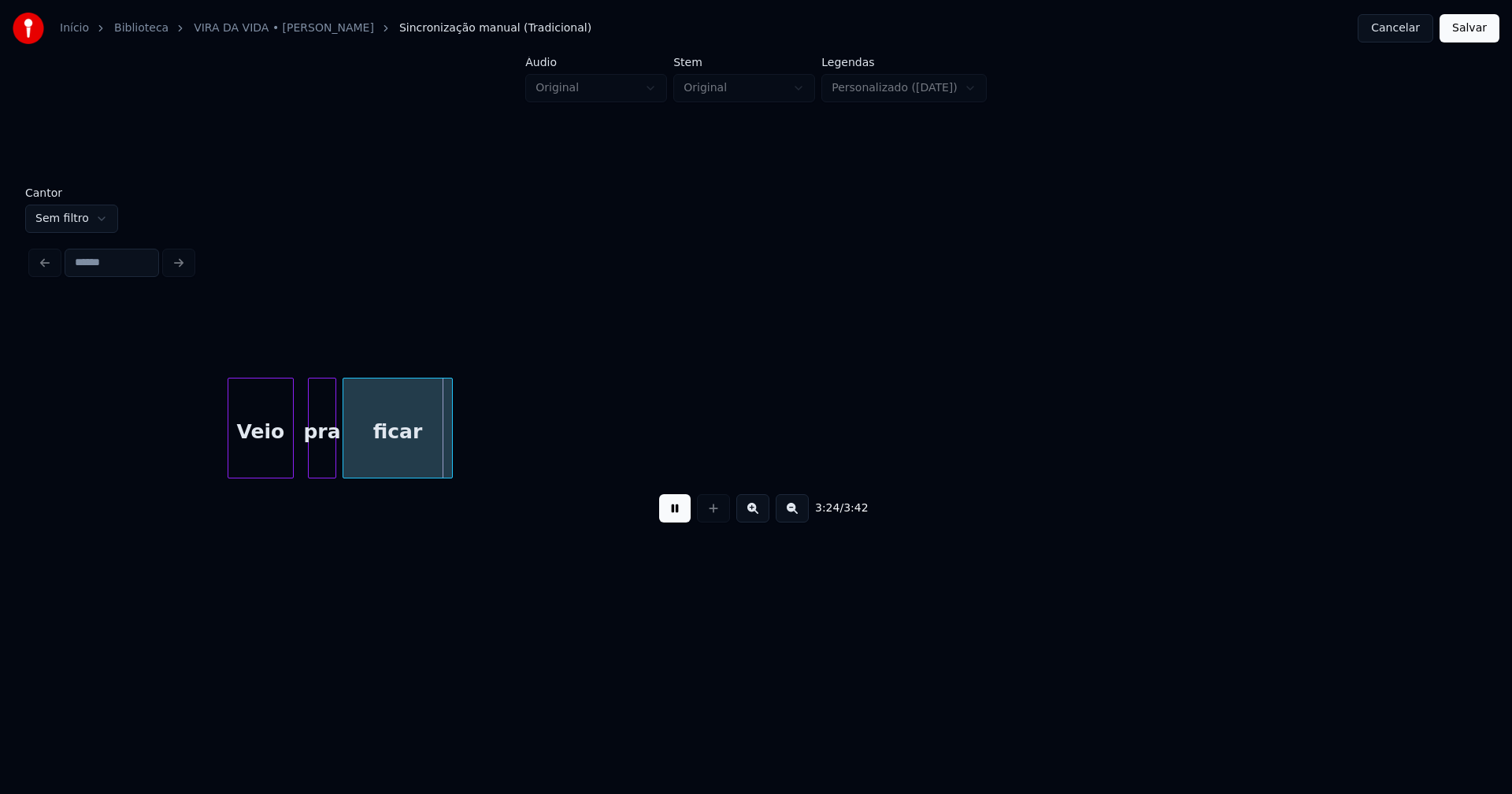
click at [252, 433] on div "Veio" at bounding box center [260, 432] width 65 height 107
click at [316, 454] on div "pra" at bounding box center [315, 432] width 27 height 107
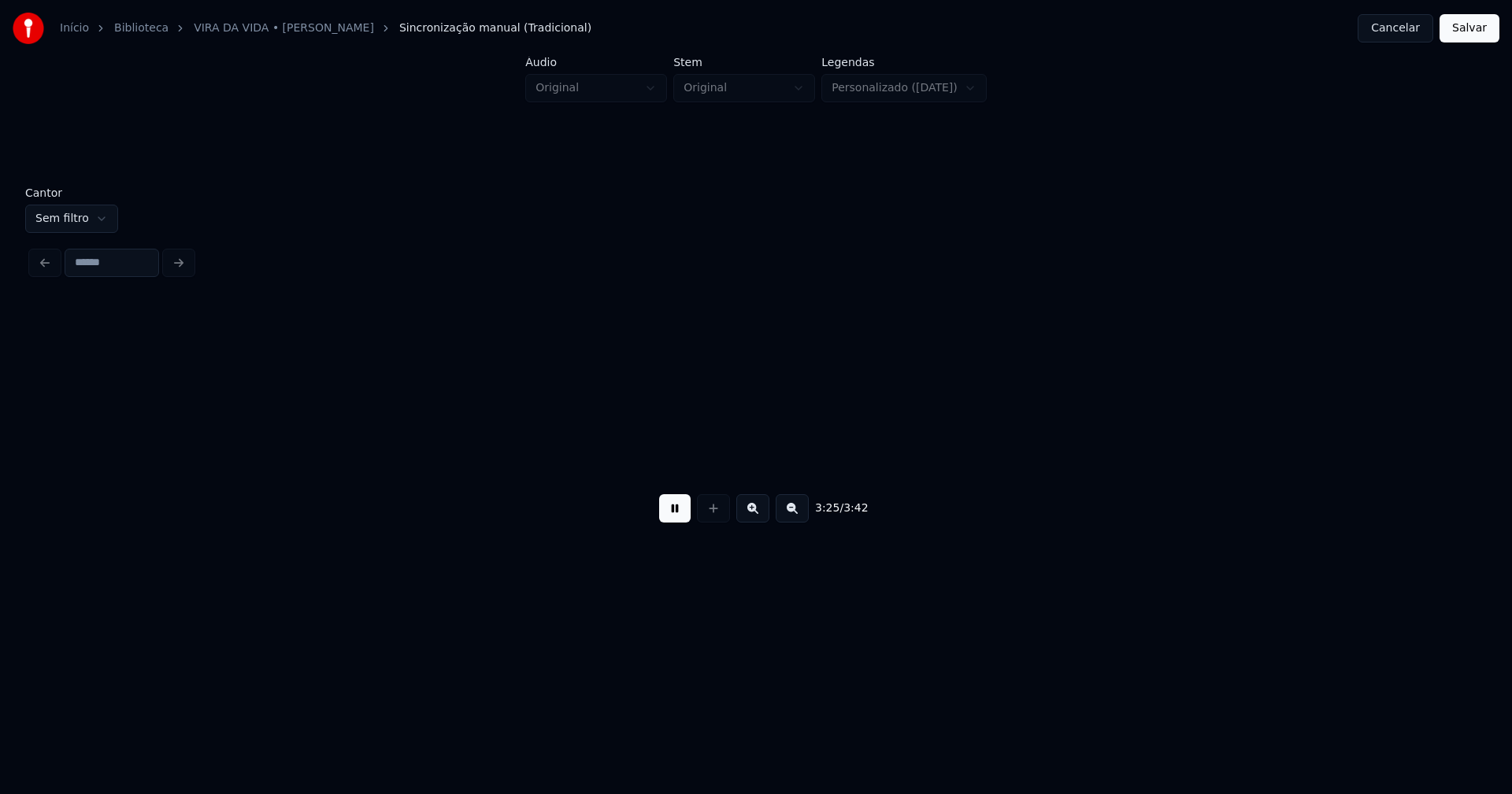
scroll to position [0, 32341]
drag, startPoint x: 671, startPoint y: 520, endPoint x: 1223, endPoint y: 518, distance: 552.0
click at [679, 520] on button at bounding box center [674, 509] width 31 height 29
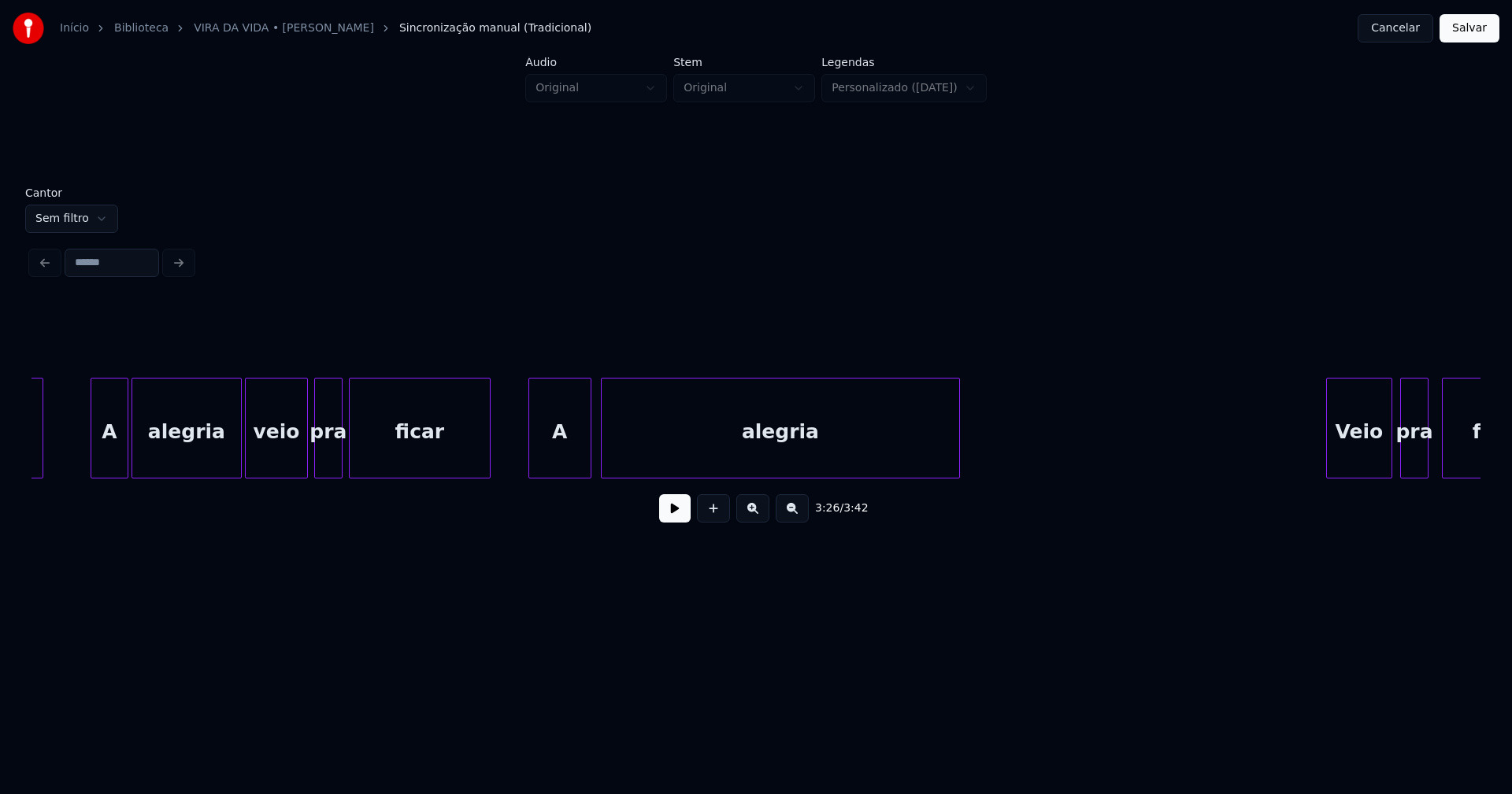
scroll to position [0, 30634]
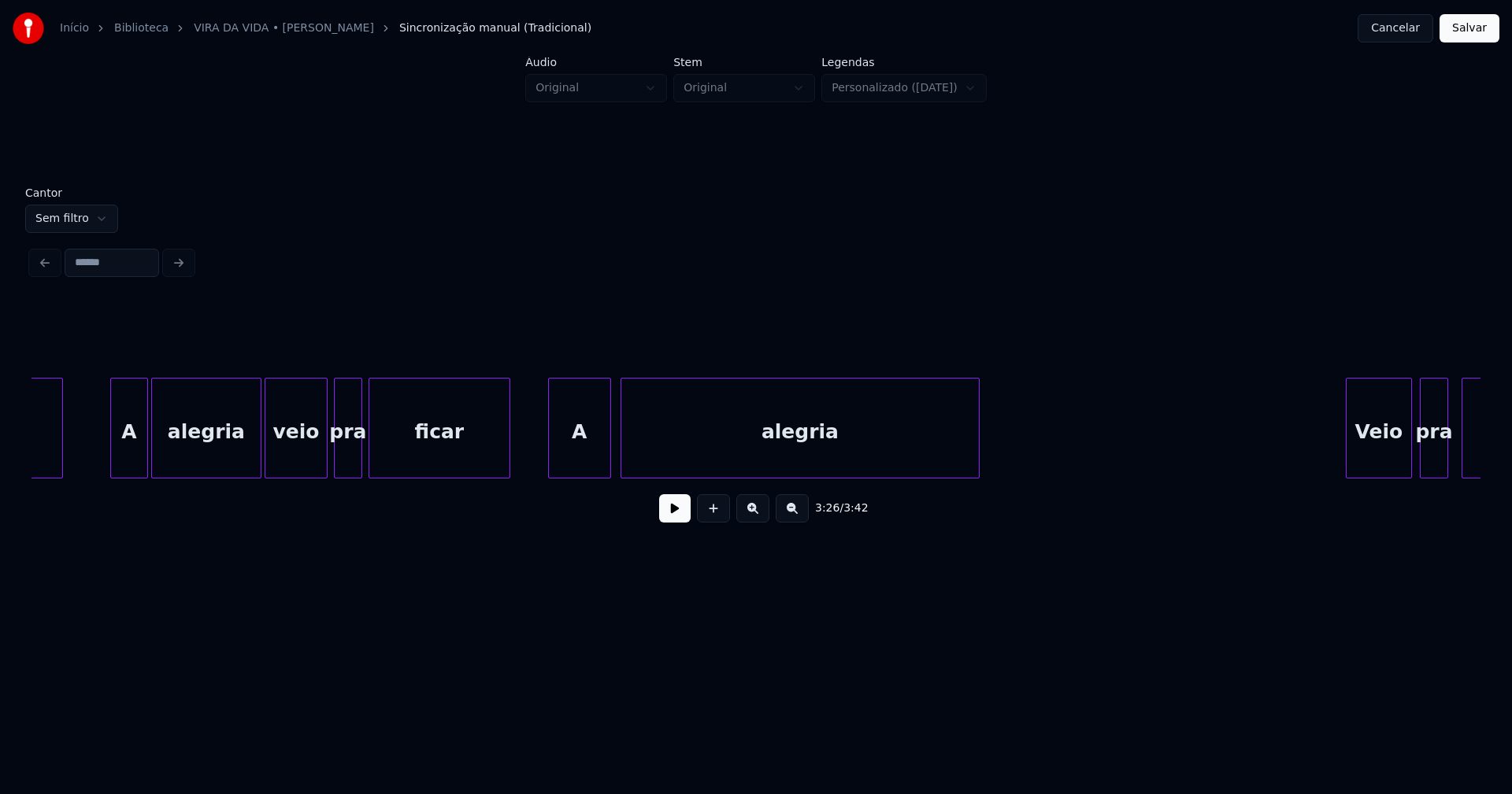
click at [675, 517] on button at bounding box center [674, 509] width 31 height 29
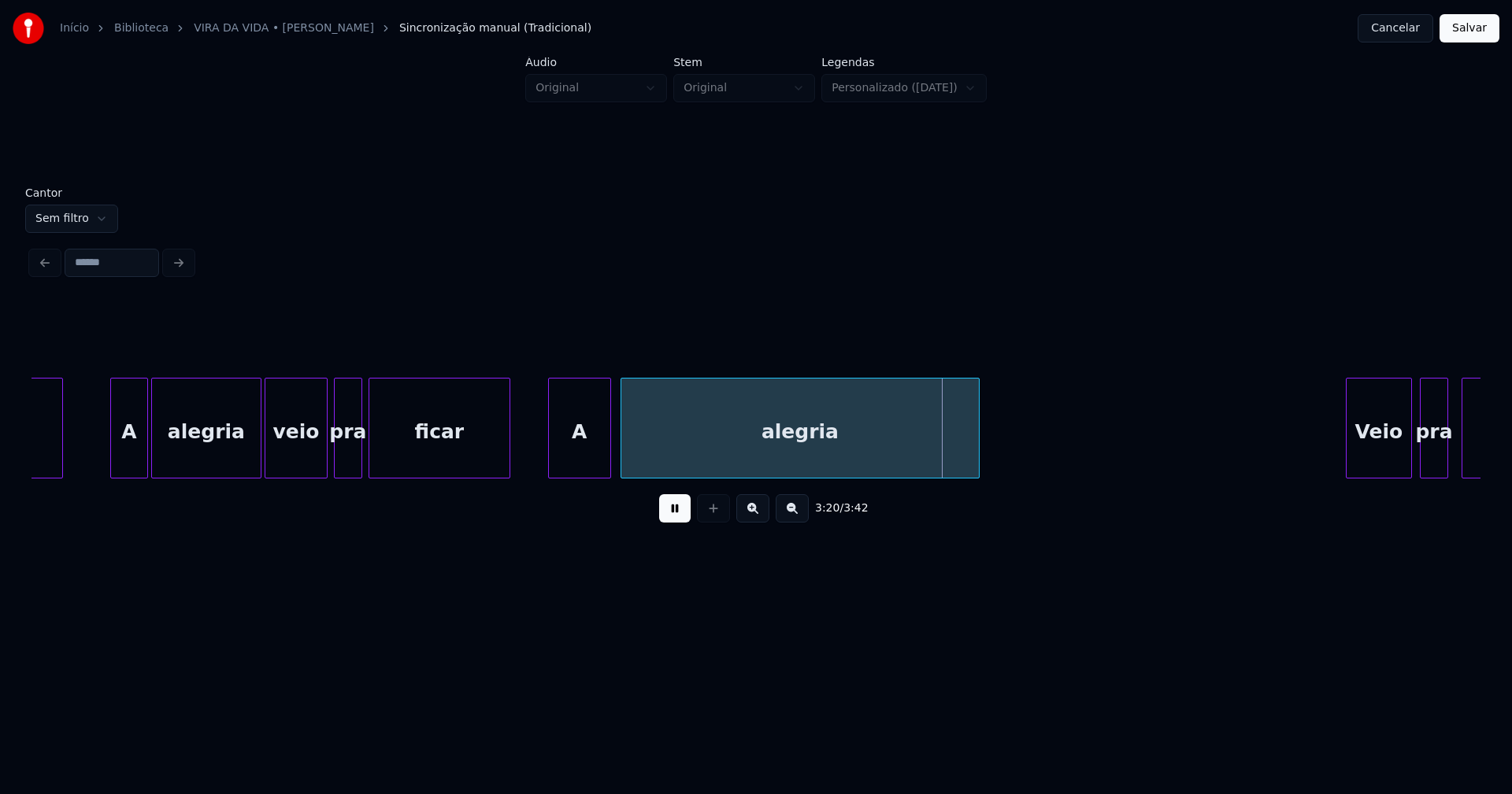
click at [1467, 35] on button "Salvar" at bounding box center [1469, 29] width 60 height 29
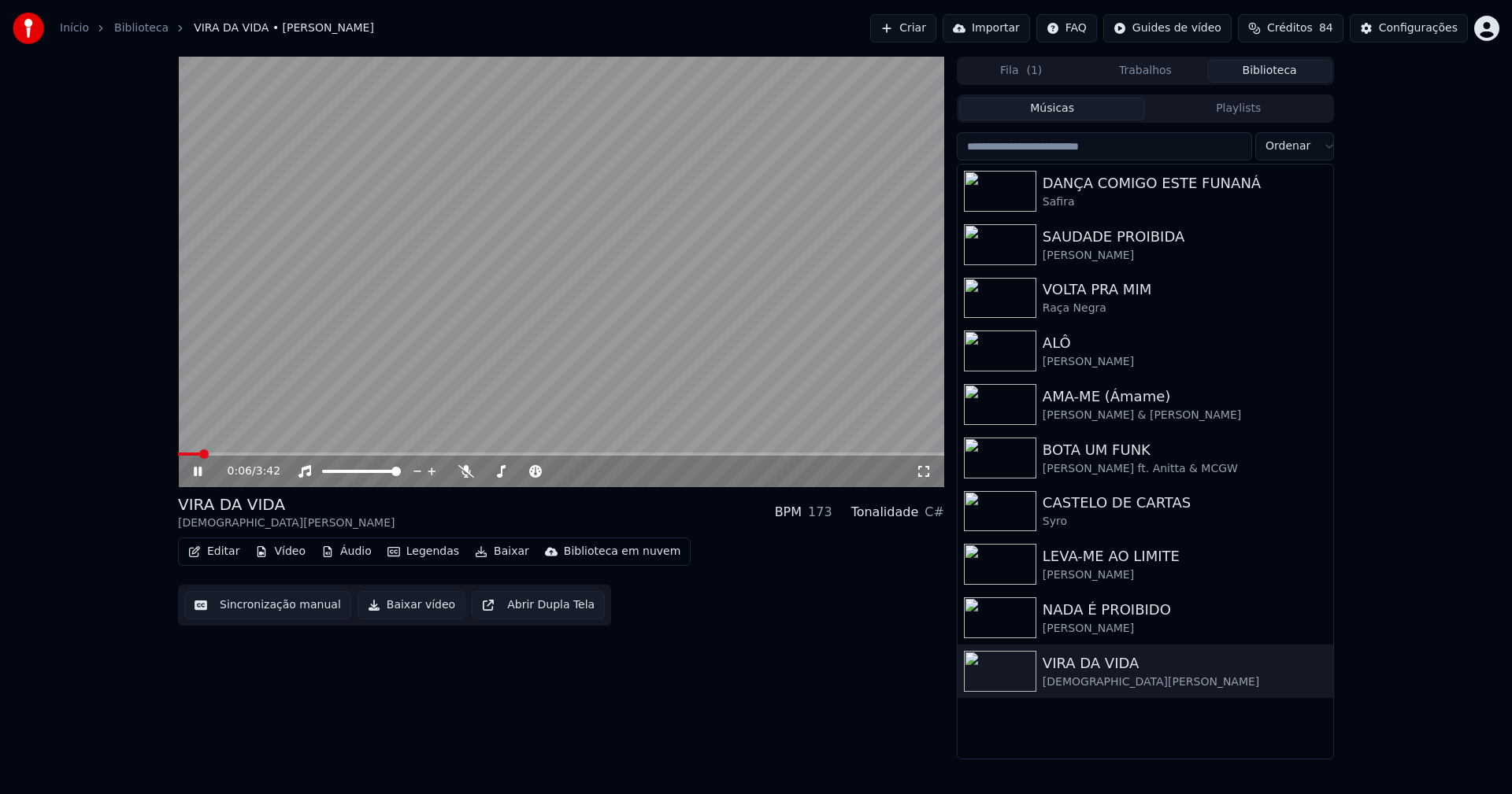
click at [217, 554] on button "Editar" at bounding box center [214, 552] width 64 height 22
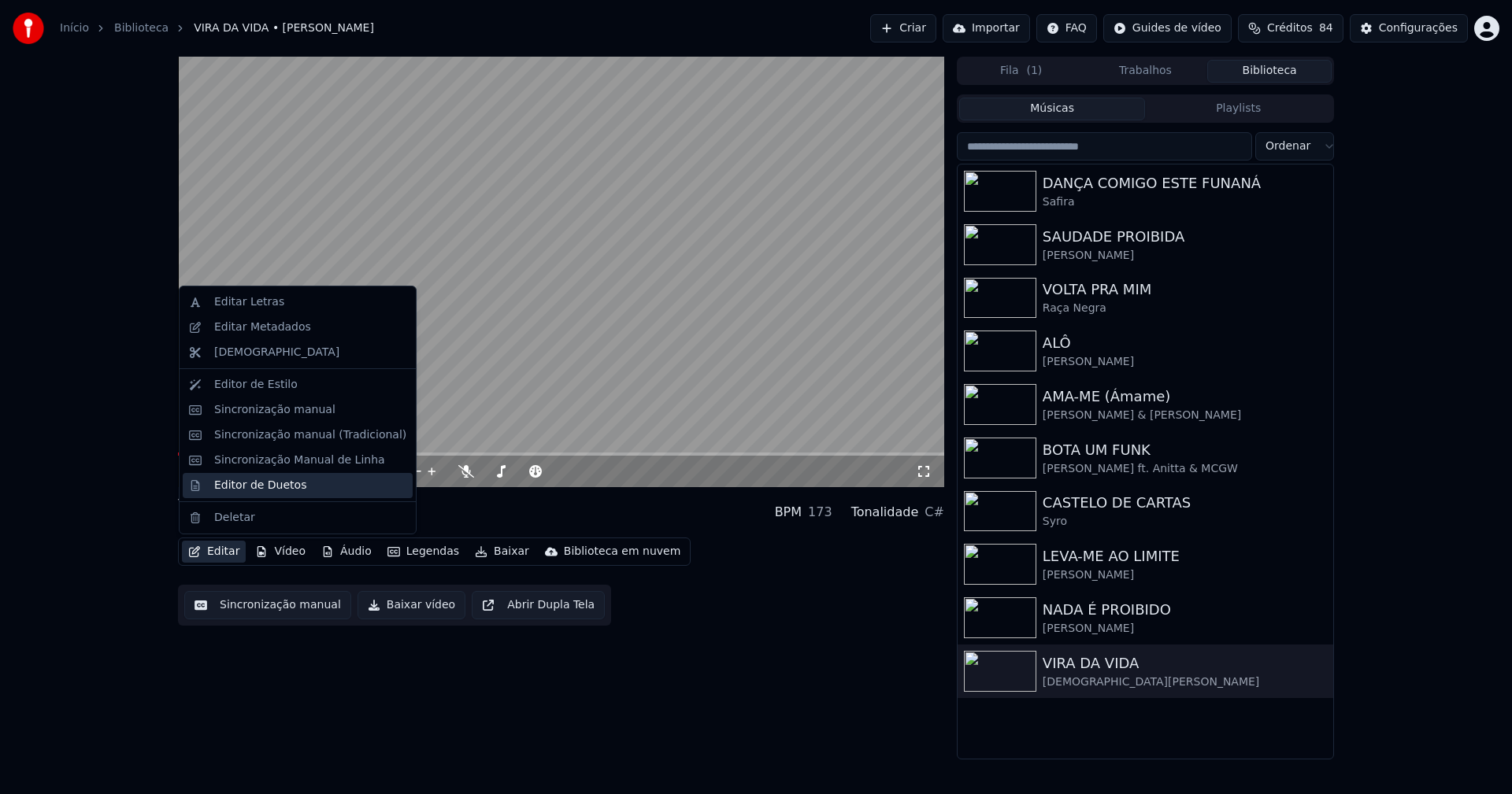
click at [252, 482] on div "Editor de Duetos" at bounding box center [261, 485] width 93 height 16
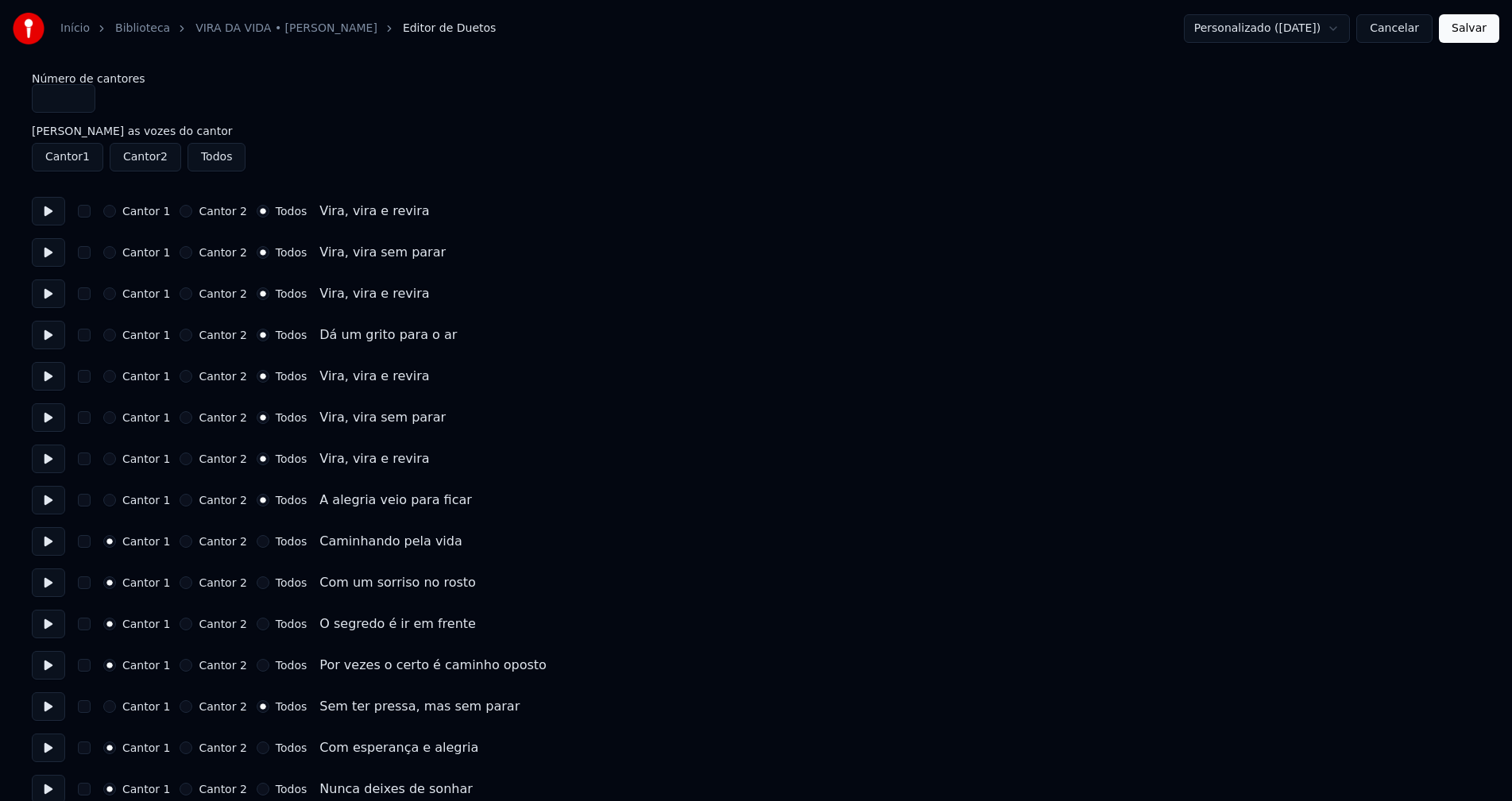
click at [1400, 32] on button "Cancelar" at bounding box center [1394, 29] width 76 height 29
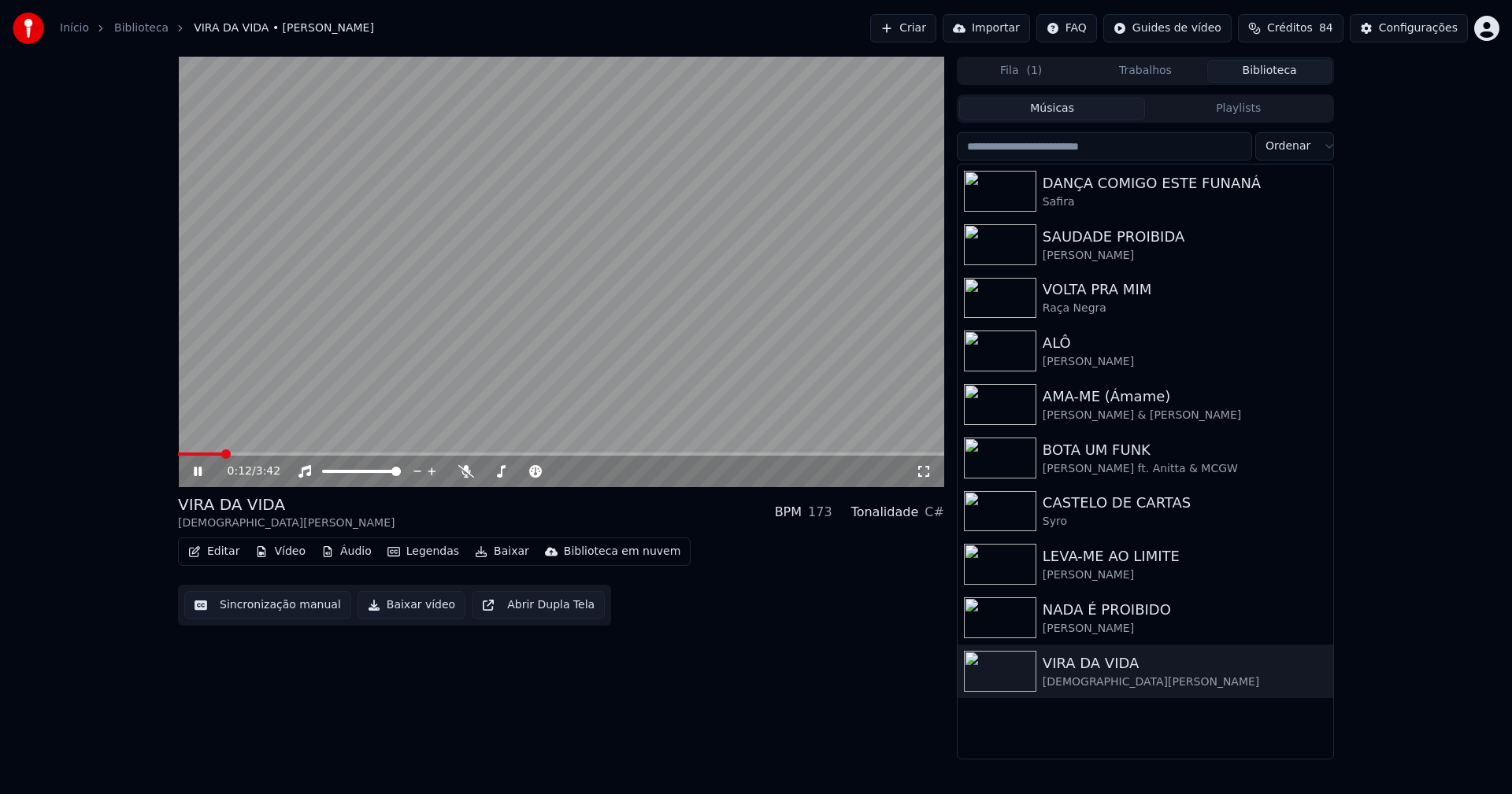
click at [924, 476] on icon at bounding box center [923, 472] width 16 height 13
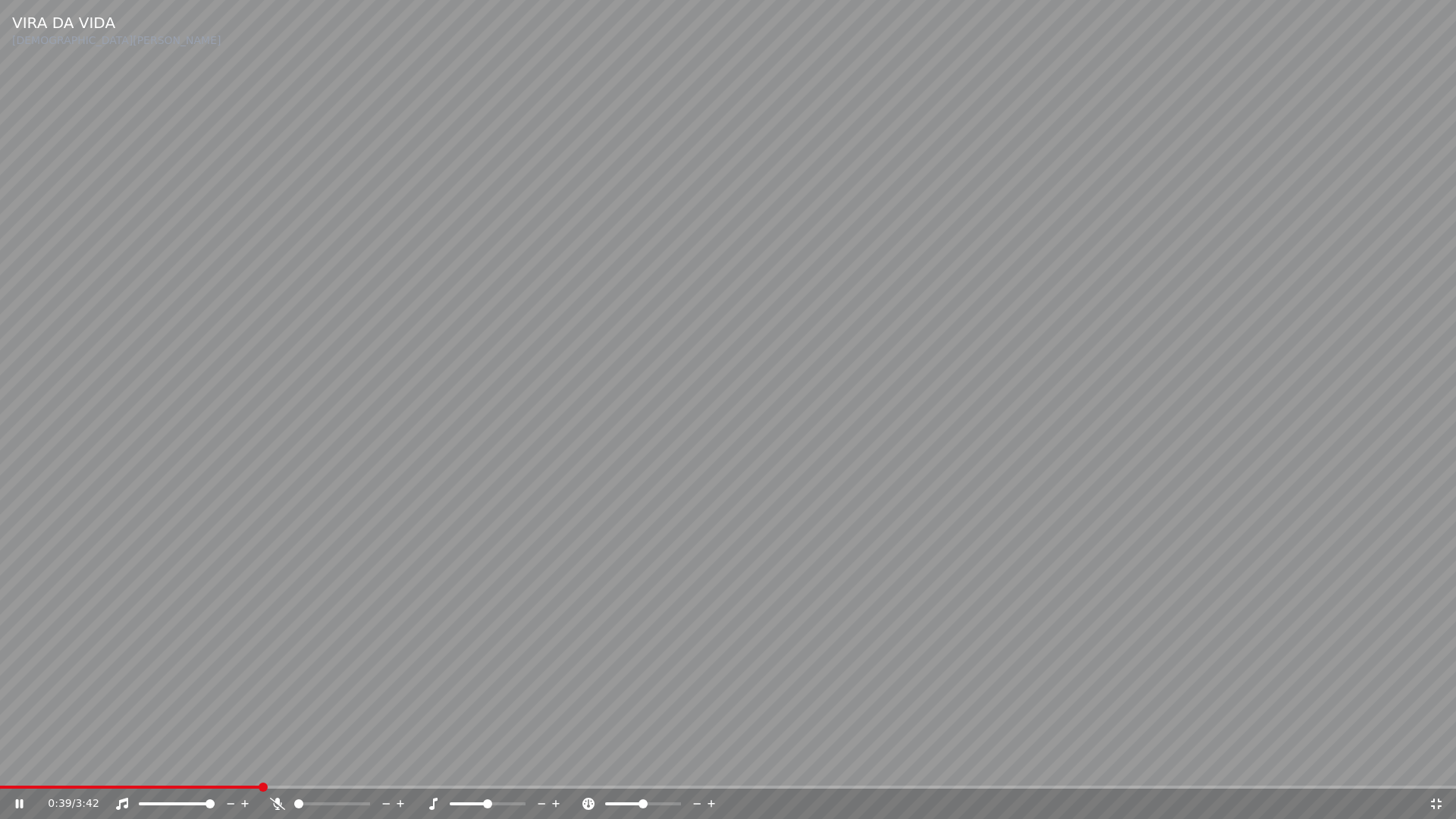
click at [1437, 764] on icon at bounding box center [1436, 804] width 15 height 12
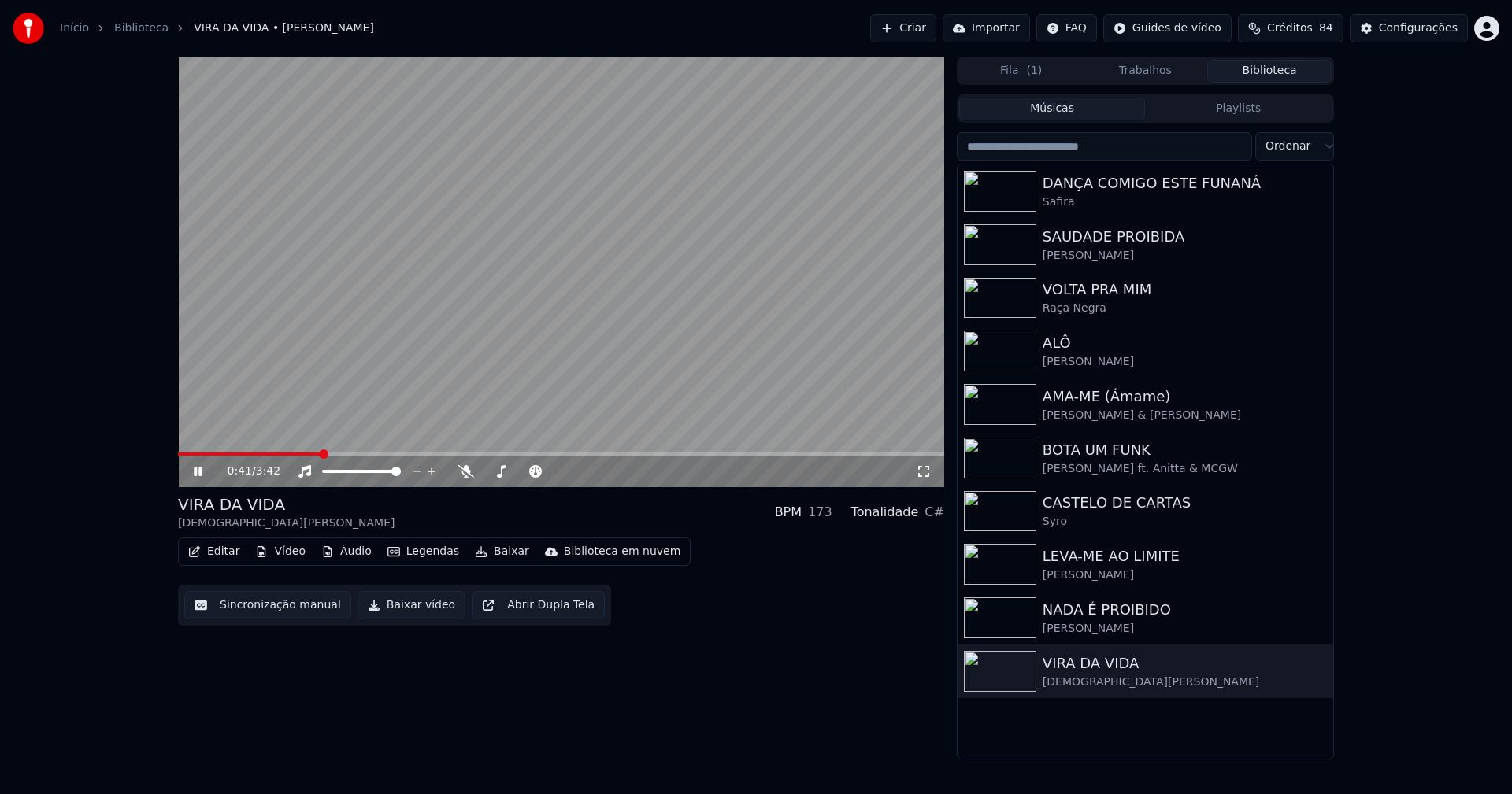
click at [197, 478] on div "0:41 / 3:42" at bounding box center [561, 472] width 754 height 16
click at [391, 611] on button "Baixar vídeo" at bounding box center [411, 605] width 108 height 29
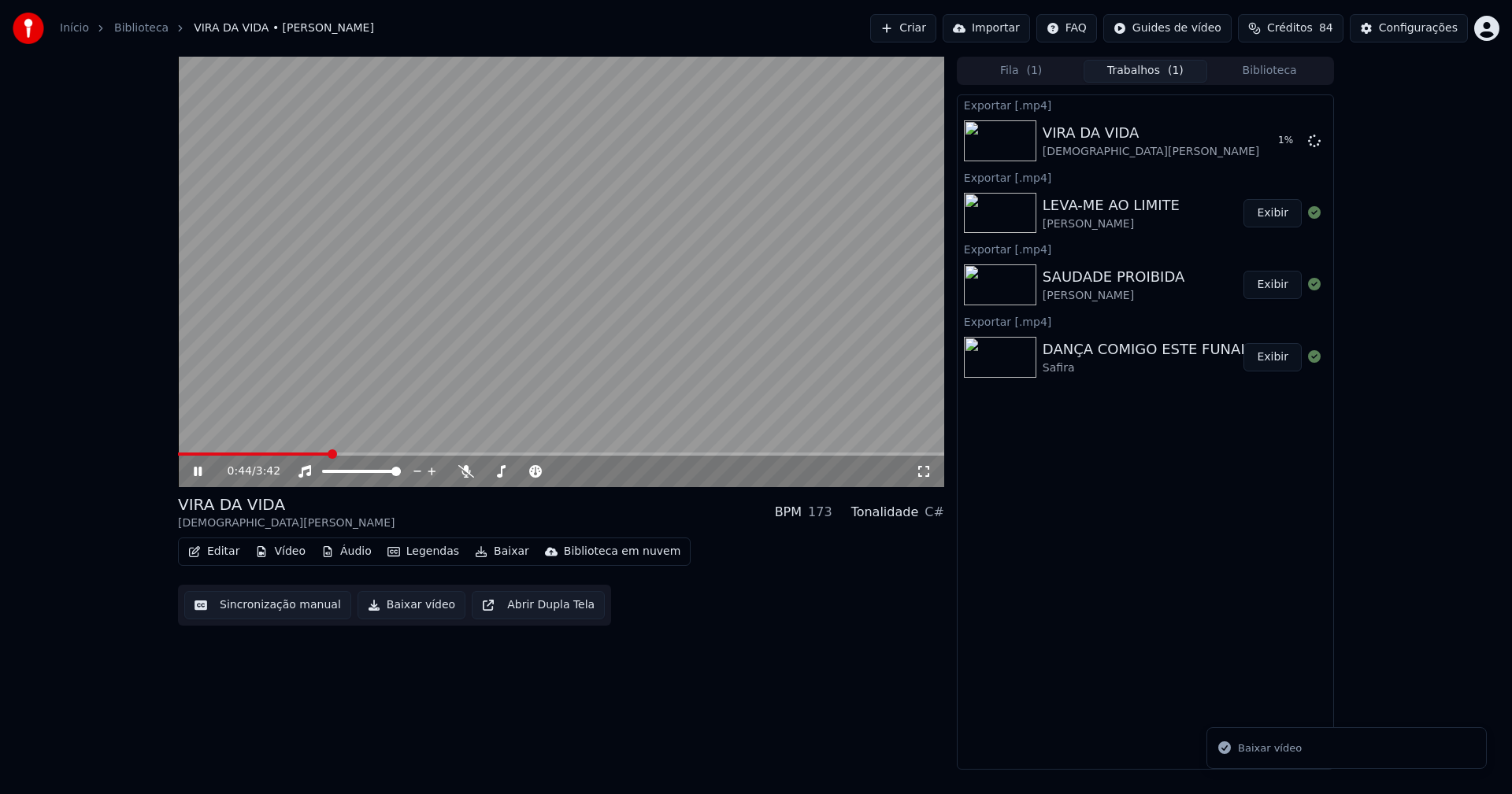
click at [198, 470] on icon at bounding box center [209, 472] width 37 height 13
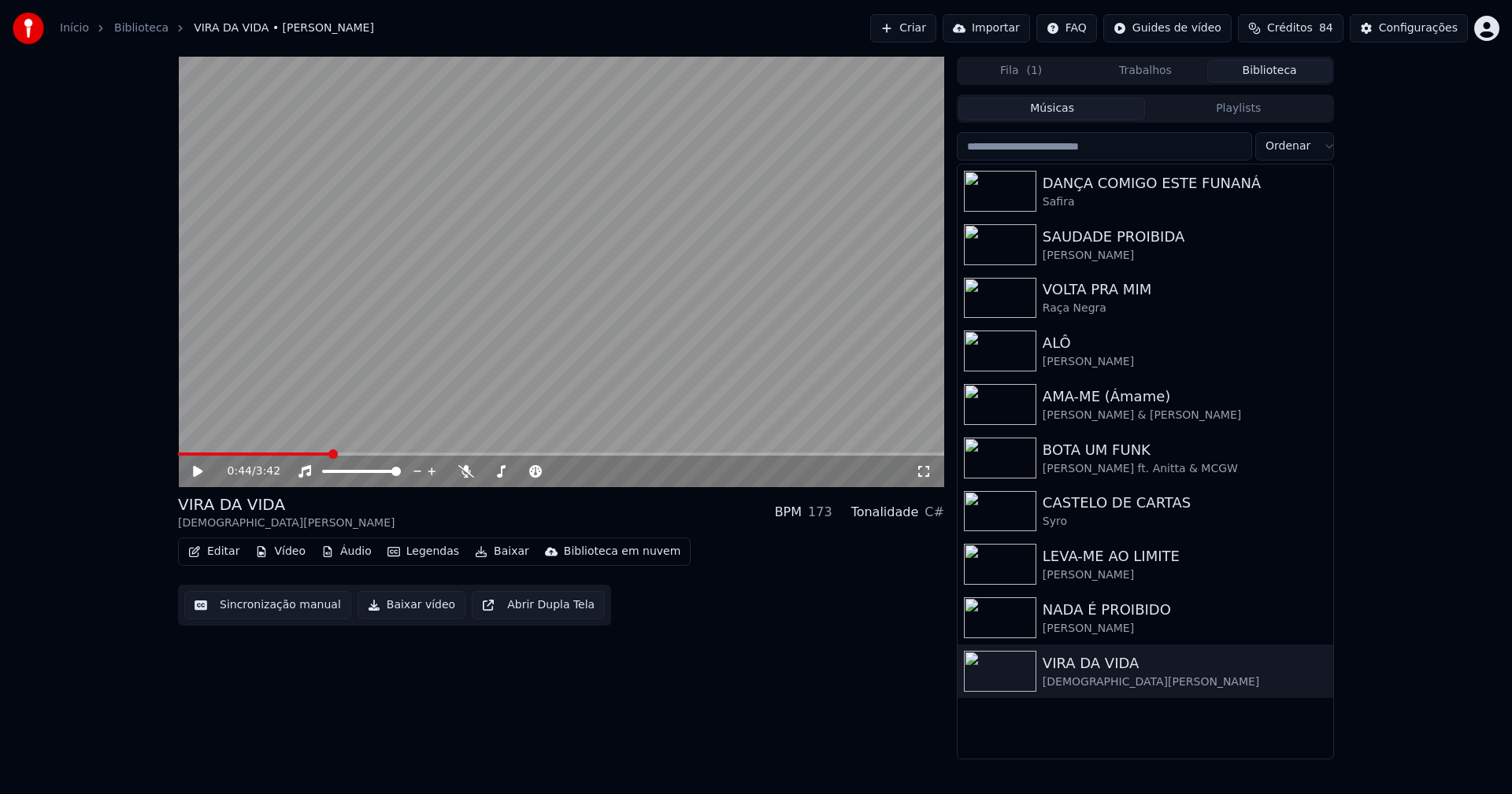
click at [1271, 72] on button "Biblioteca" at bounding box center [1270, 71] width 124 height 23
click at [1093, 413] on div "[PERSON_NAME] & [PERSON_NAME]" at bounding box center [1176, 415] width 269 height 16
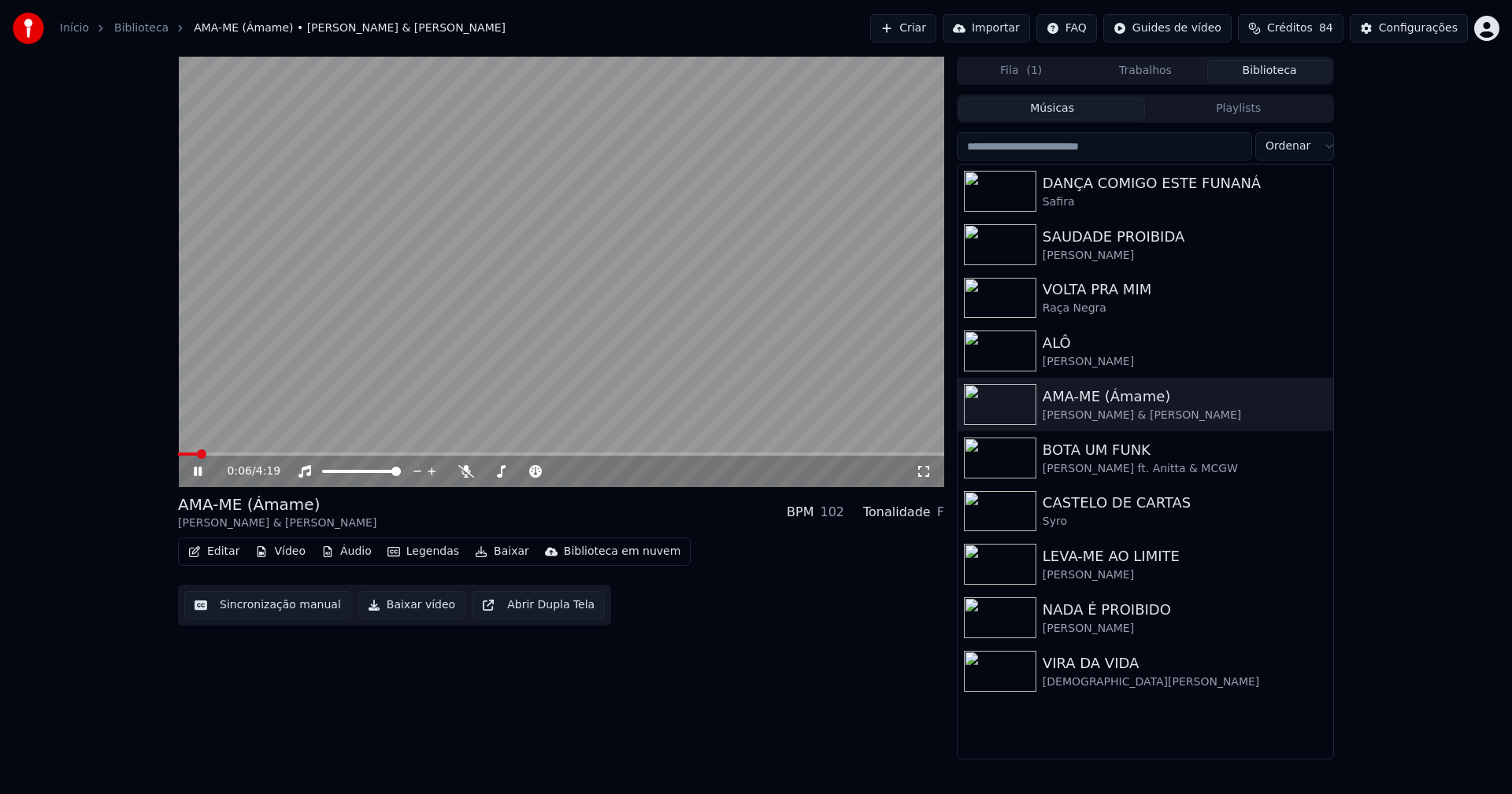
click at [203, 469] on icon at bounding box center [209, 472] width 37 height 13
click at [229, 548] on button "Editar" at bounding box center [214, 552] width 64 height 22
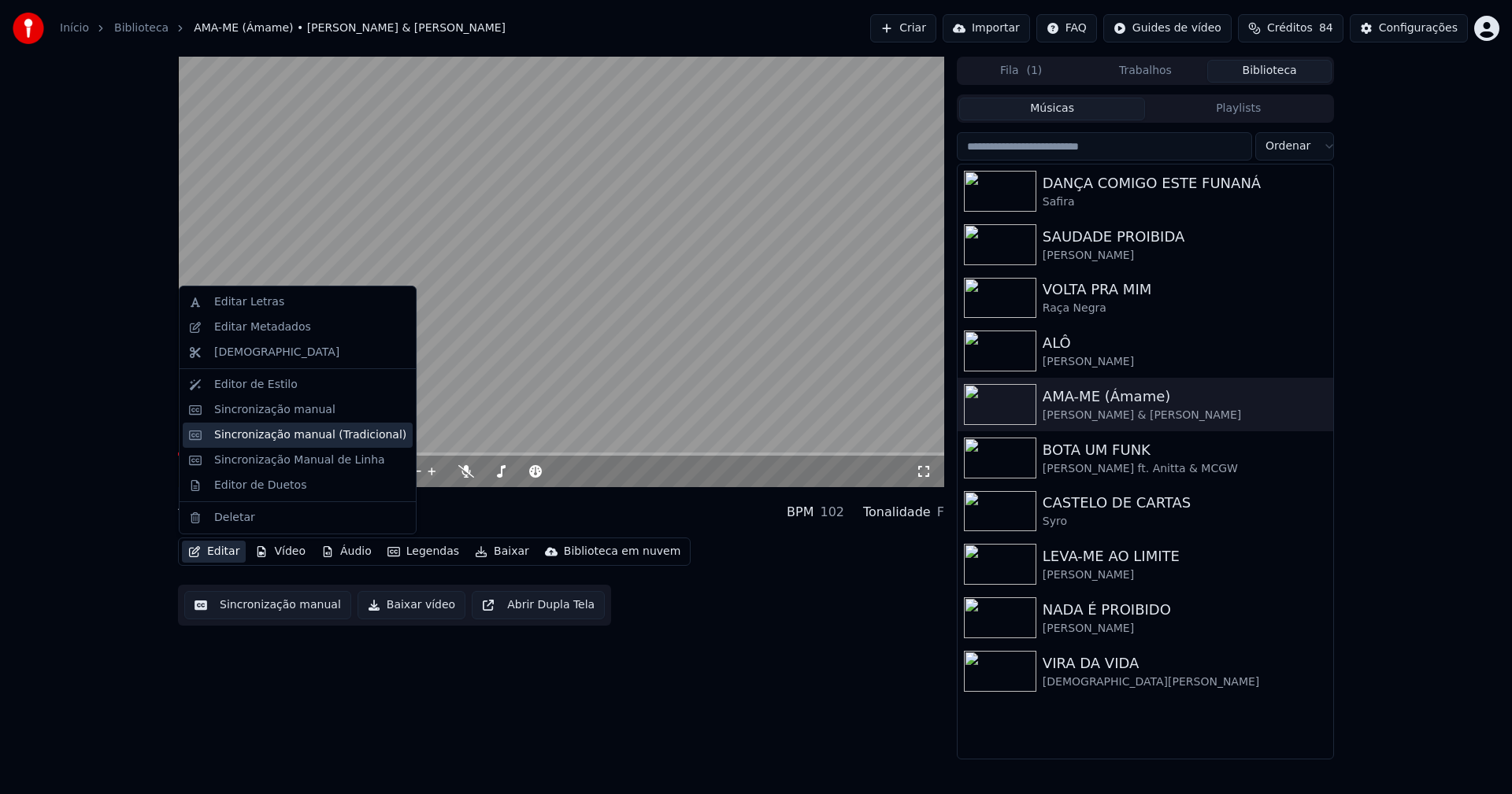
click at [274, 437] on div "Sincronização manual (Tradicional)" at bounding box center [310, 435] width 192 height 16
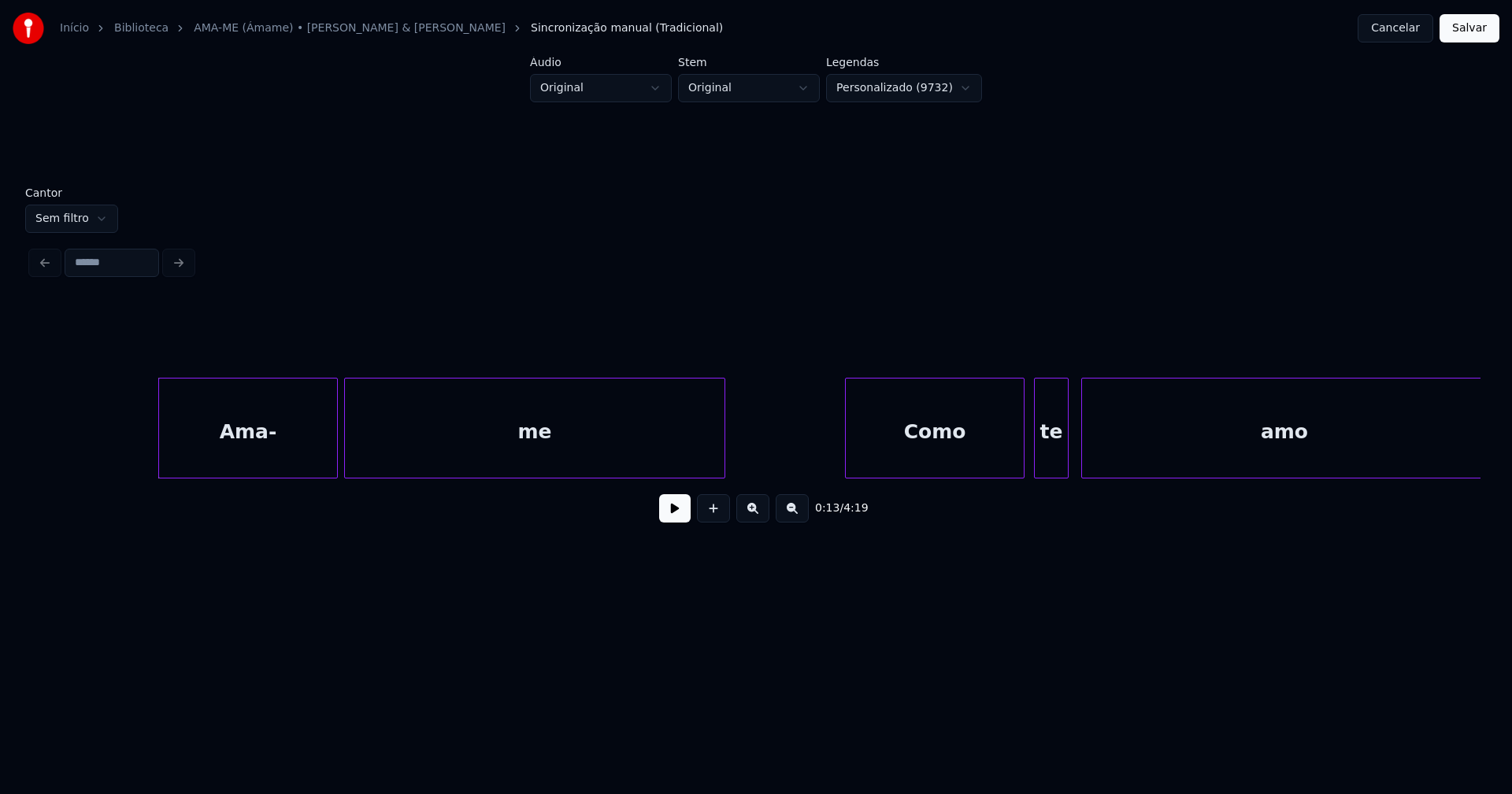
scroll to position [0, 1968]
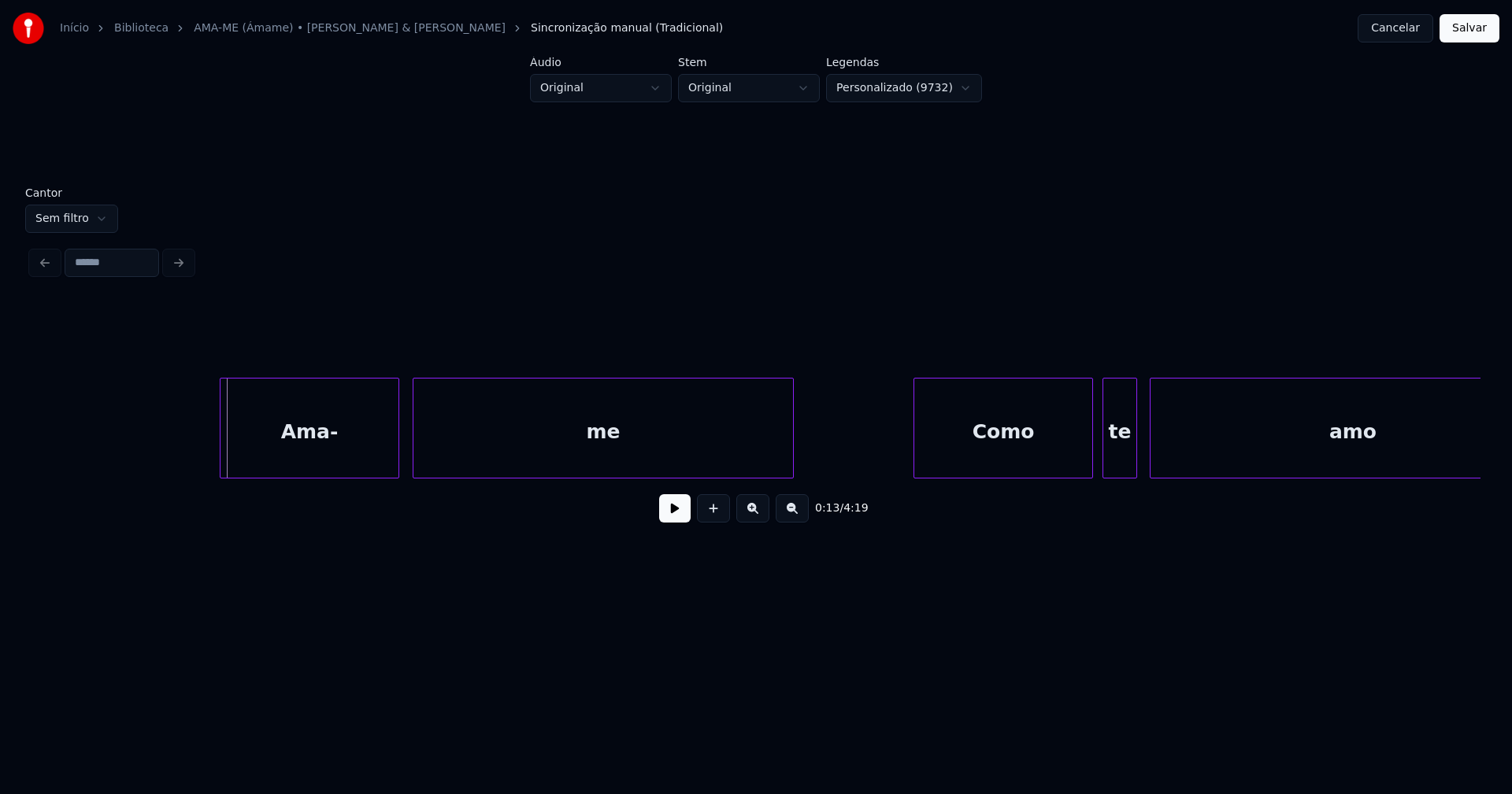
click at [293, 461] on div "Ama-" at bounding box center [309, 432] width 178 height 107
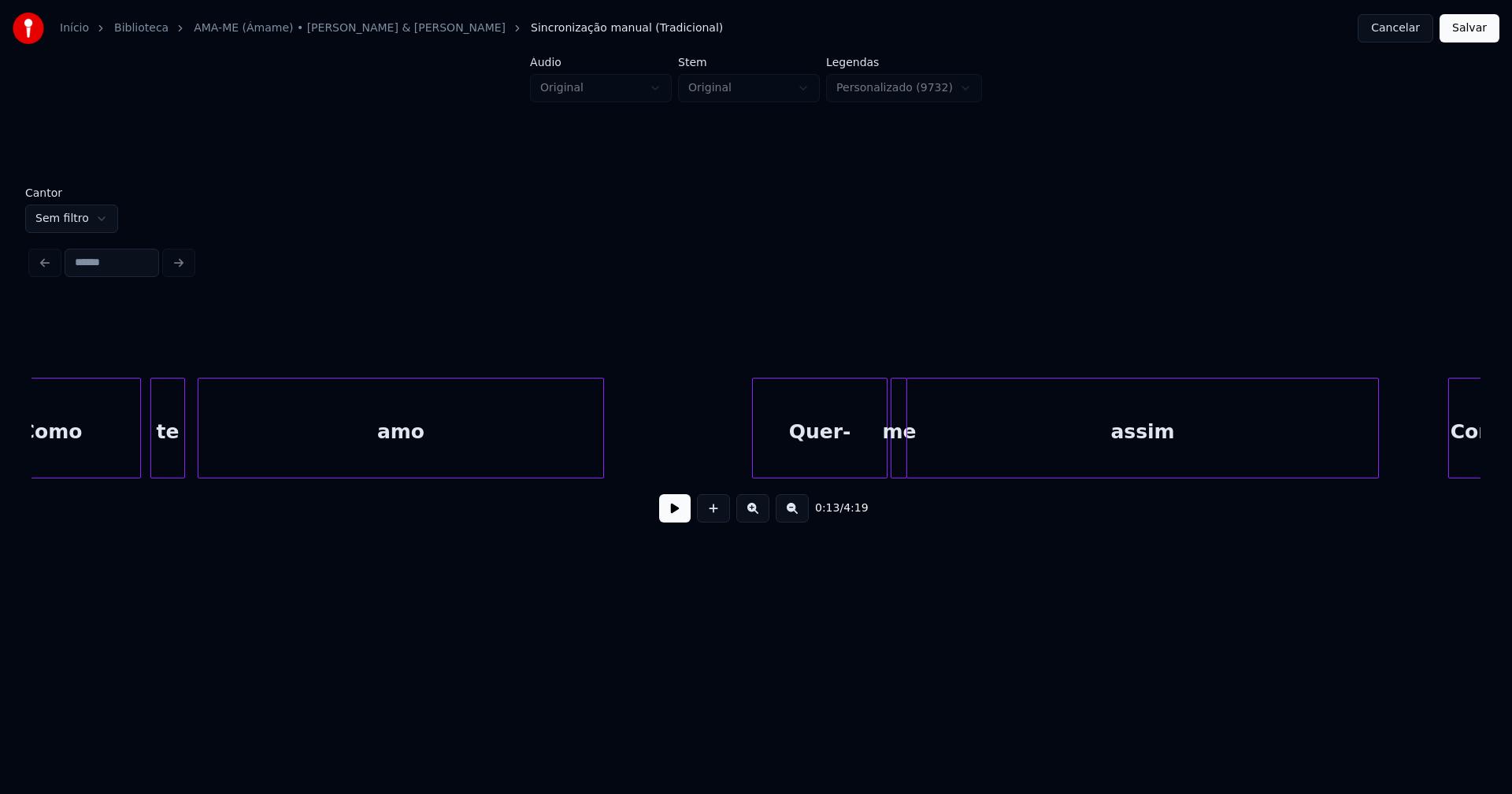
scroll to position [0, 3079]
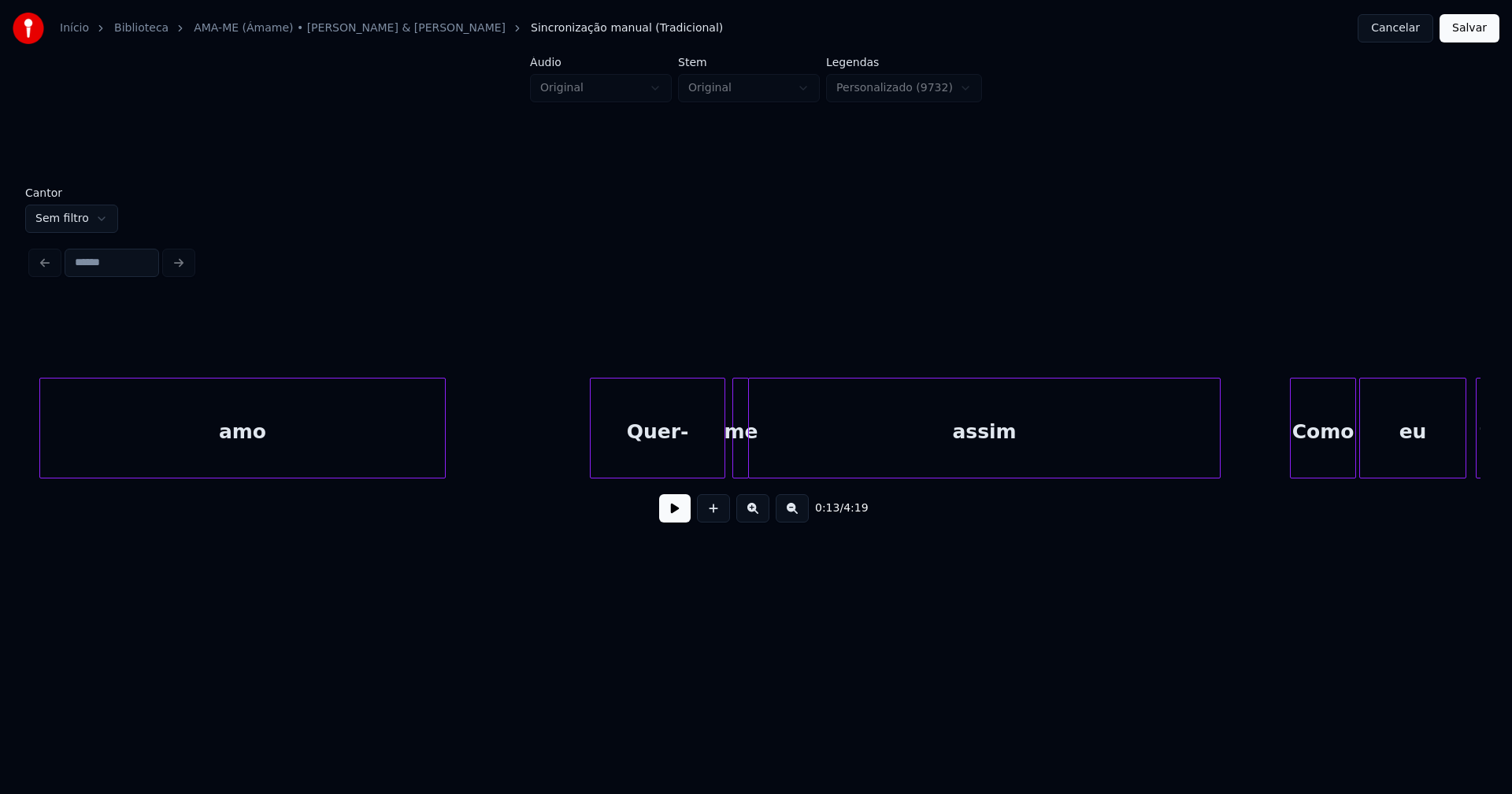
click at [644, 446] on div "Quer-" at bounding box center [658, 432] width 134 height 107
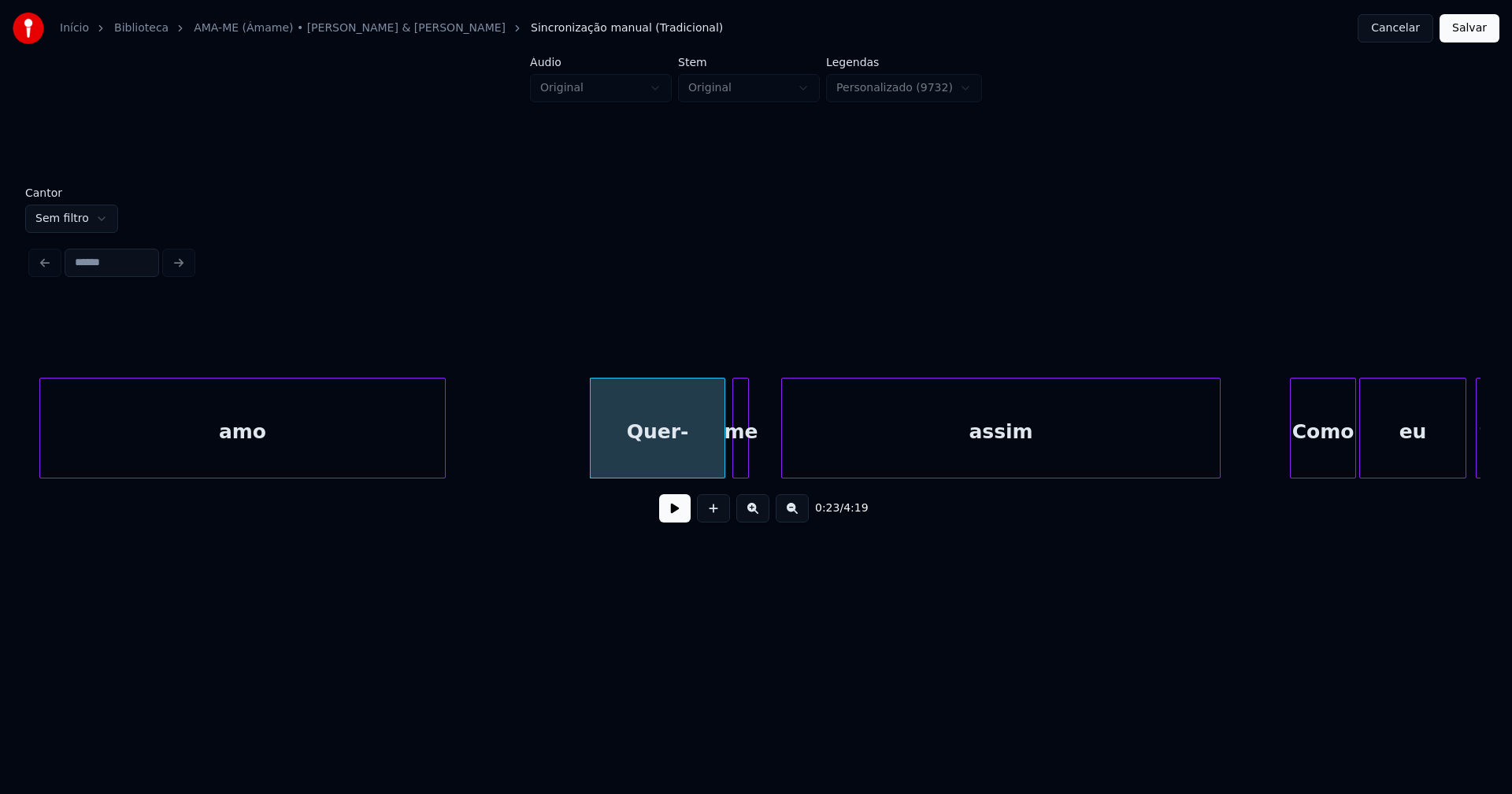
click at [783, 455] on div at bounding box center [784, 428] width 5 height 99
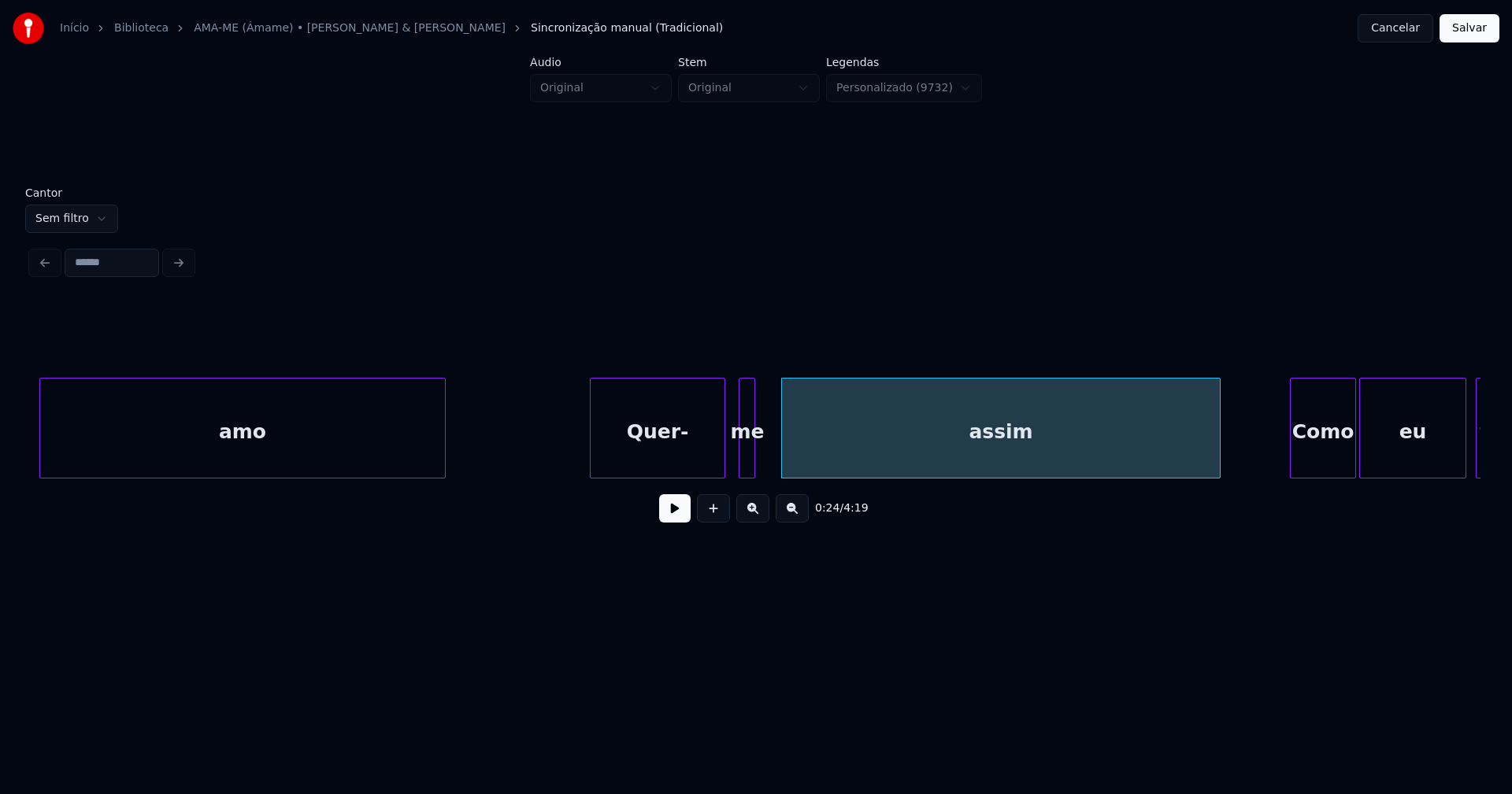
click at [748, 455] on div "me" at bounding box center [747, 432] width 16 height 107
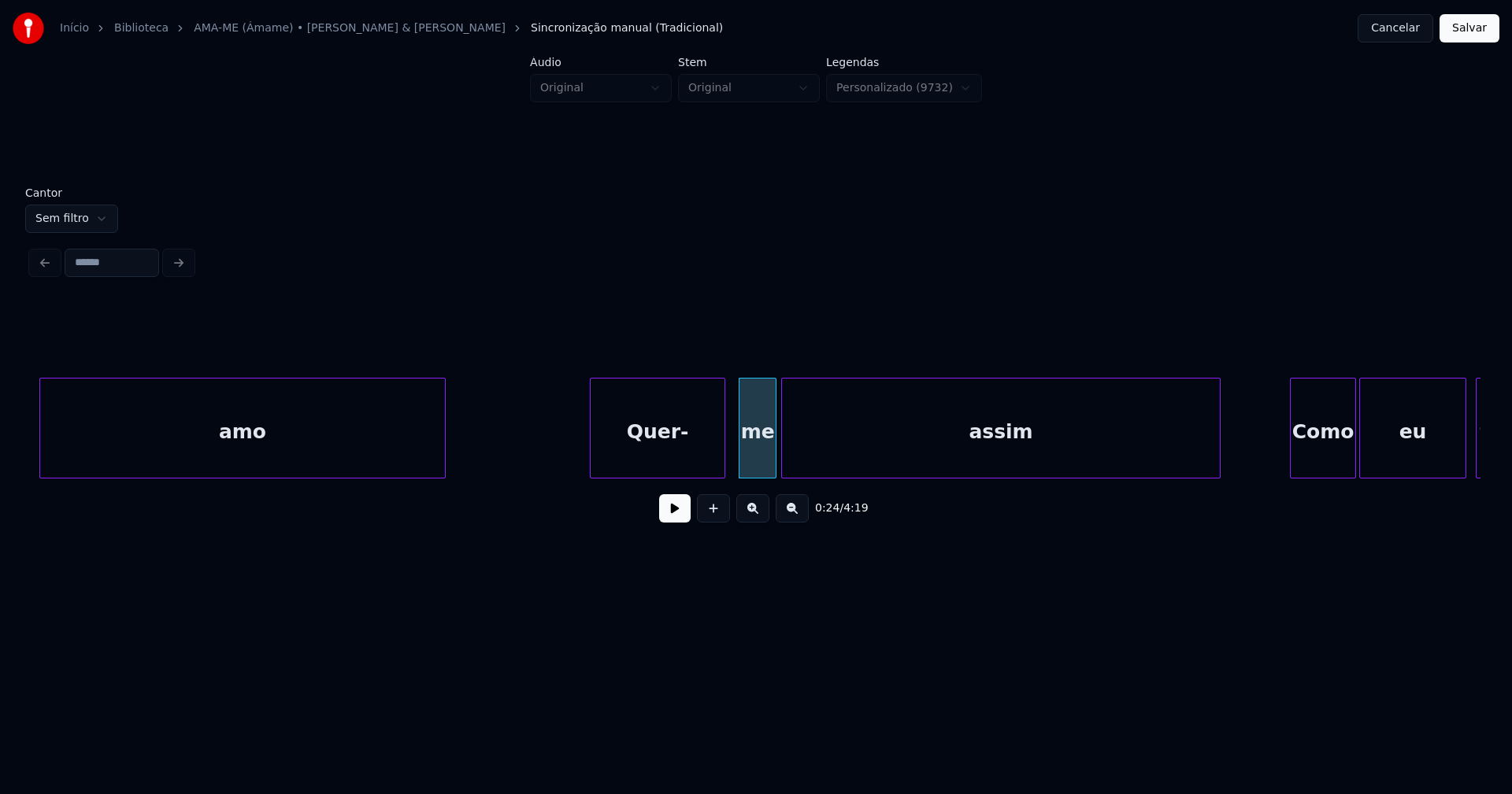
click at [772, 452] on div at bounding box center [774, 428] width 5 height 99
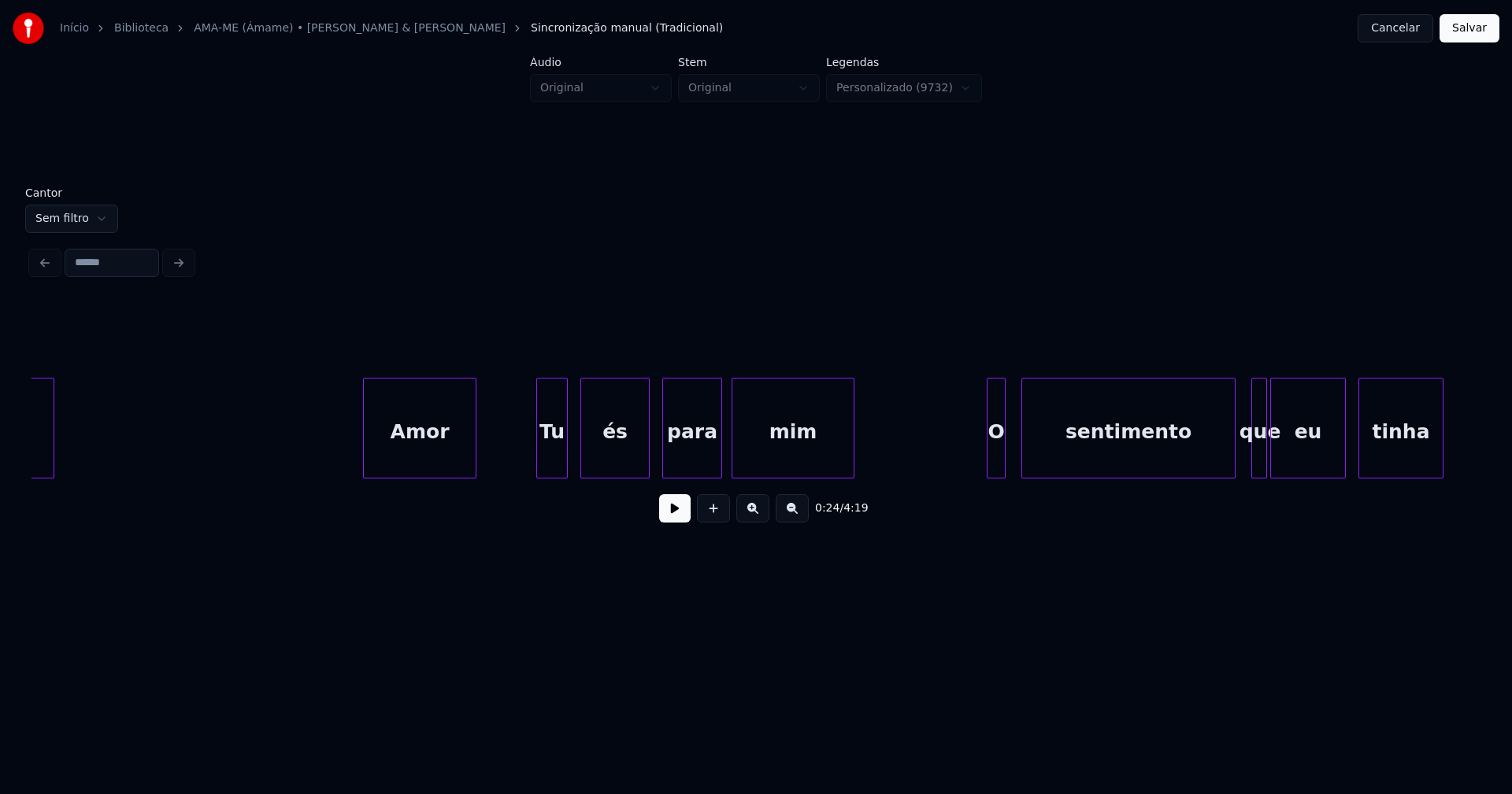
scroll to position [0, 4979]
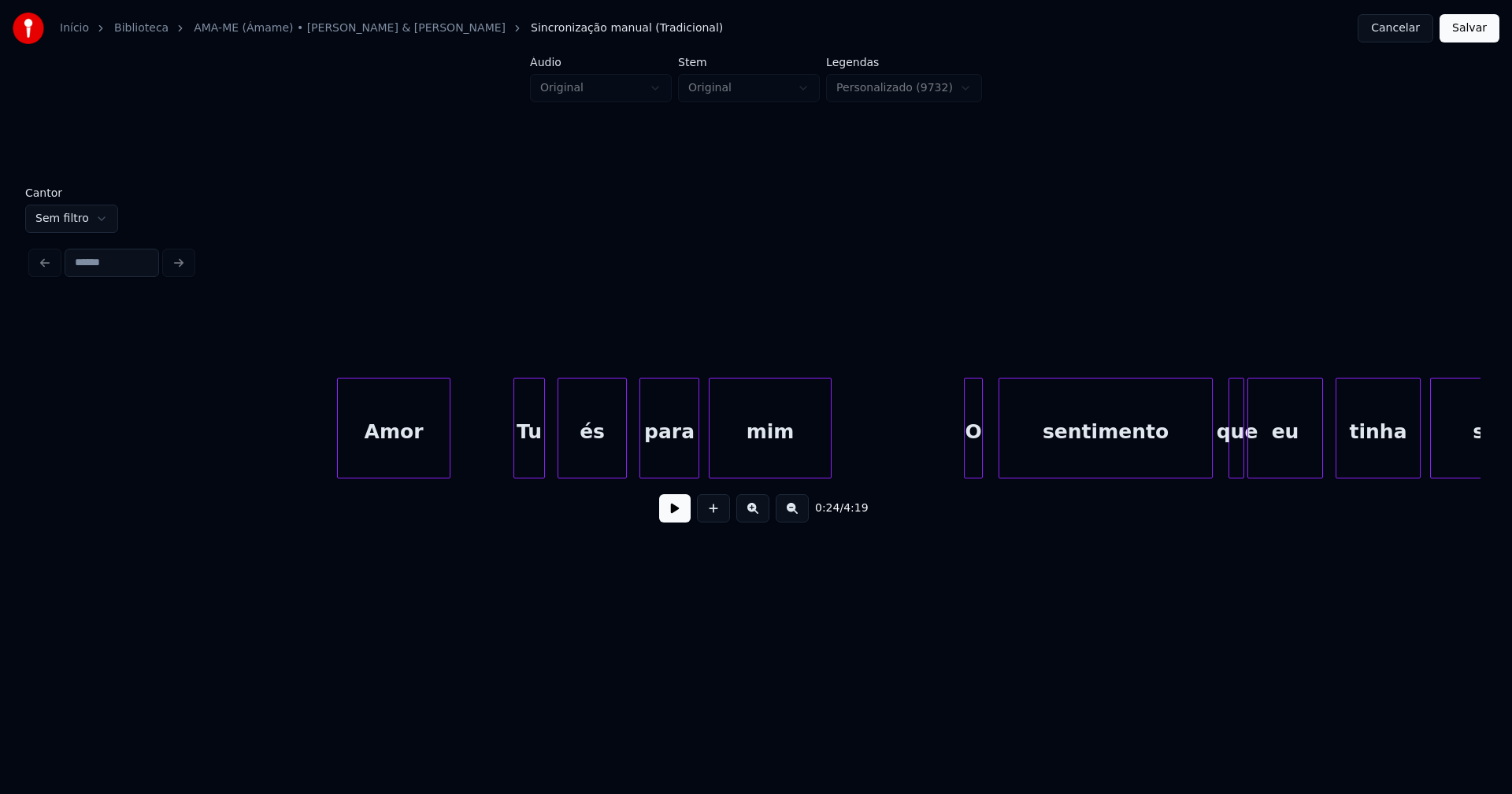
click at [399, 445] on div "Amor" at bounding box center [394, 432] width 112 height 107
click at [513, 466] on div at bounding box center [513, 428] width 5 height 99
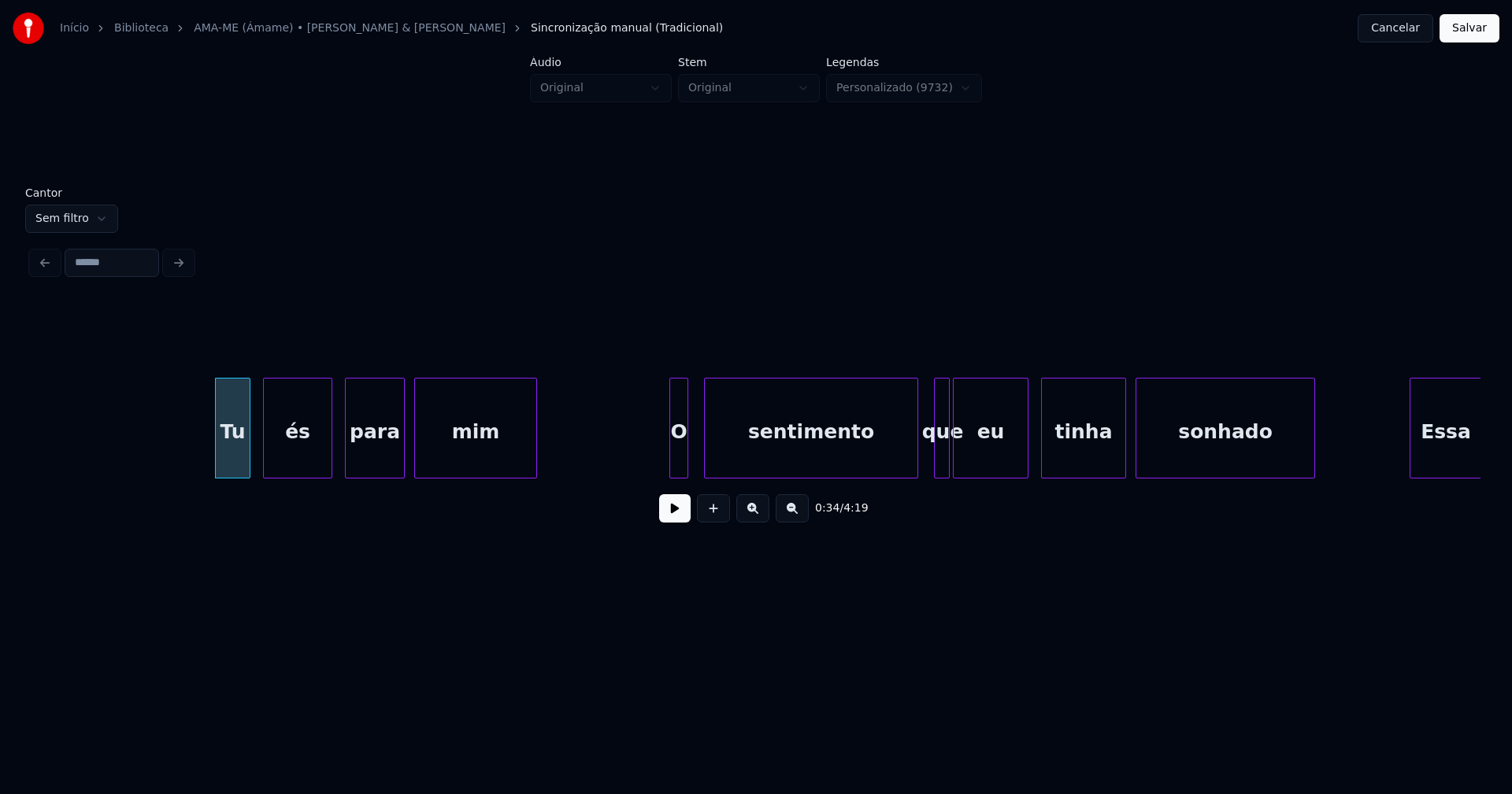
scroll to position [0, 5454]
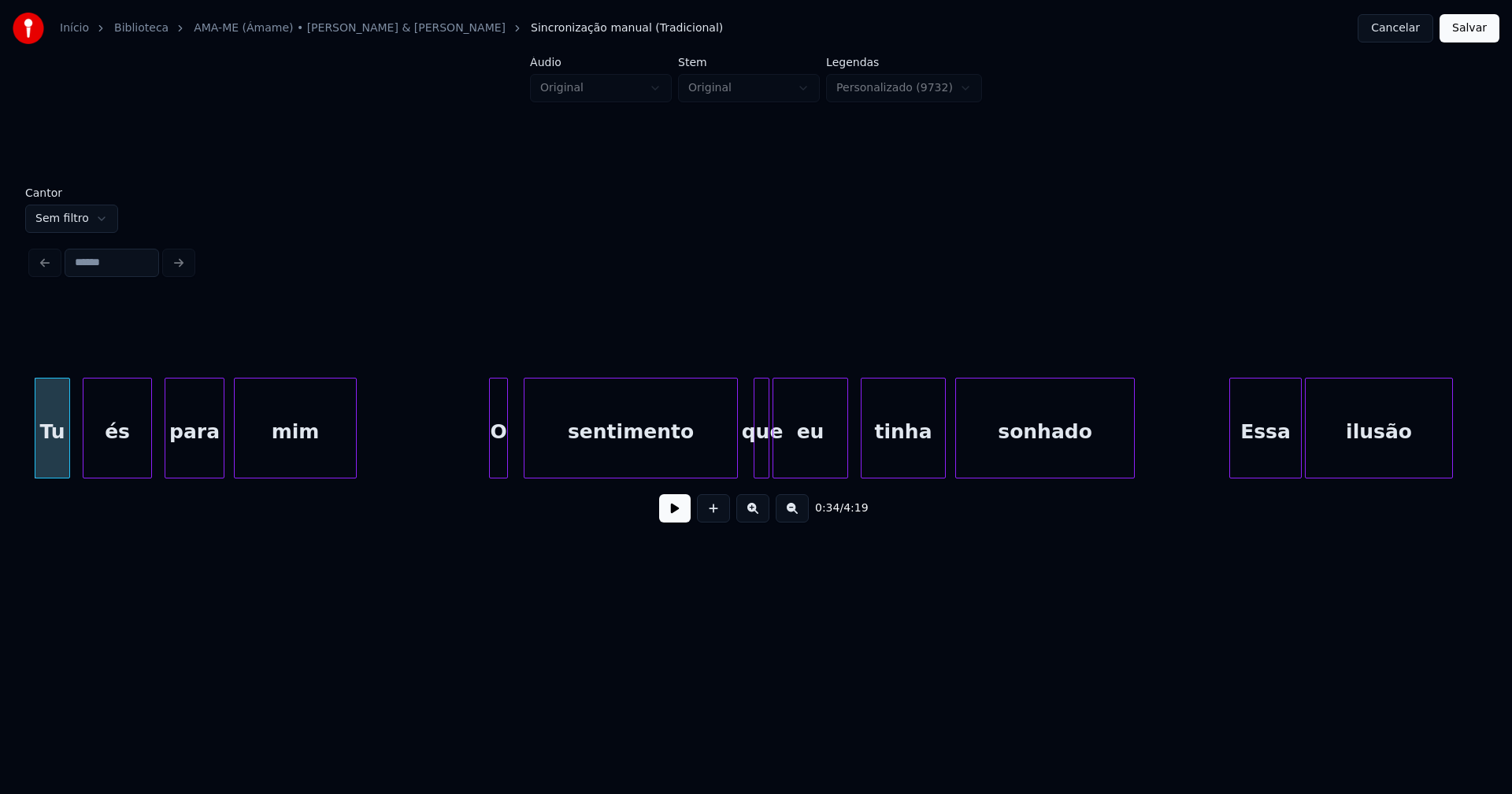
click at [499, 475] on div "Tu és para mim O sentimento que eu tinha sonhado Essa ilusão" at bounding box center [755, 428] width 1449 height 100
click at [514, 449] on div at bounding box center [516, 428] width 5 height 99
click at [665, 517] on button at bounding box center [674, 509] width 31 height 29
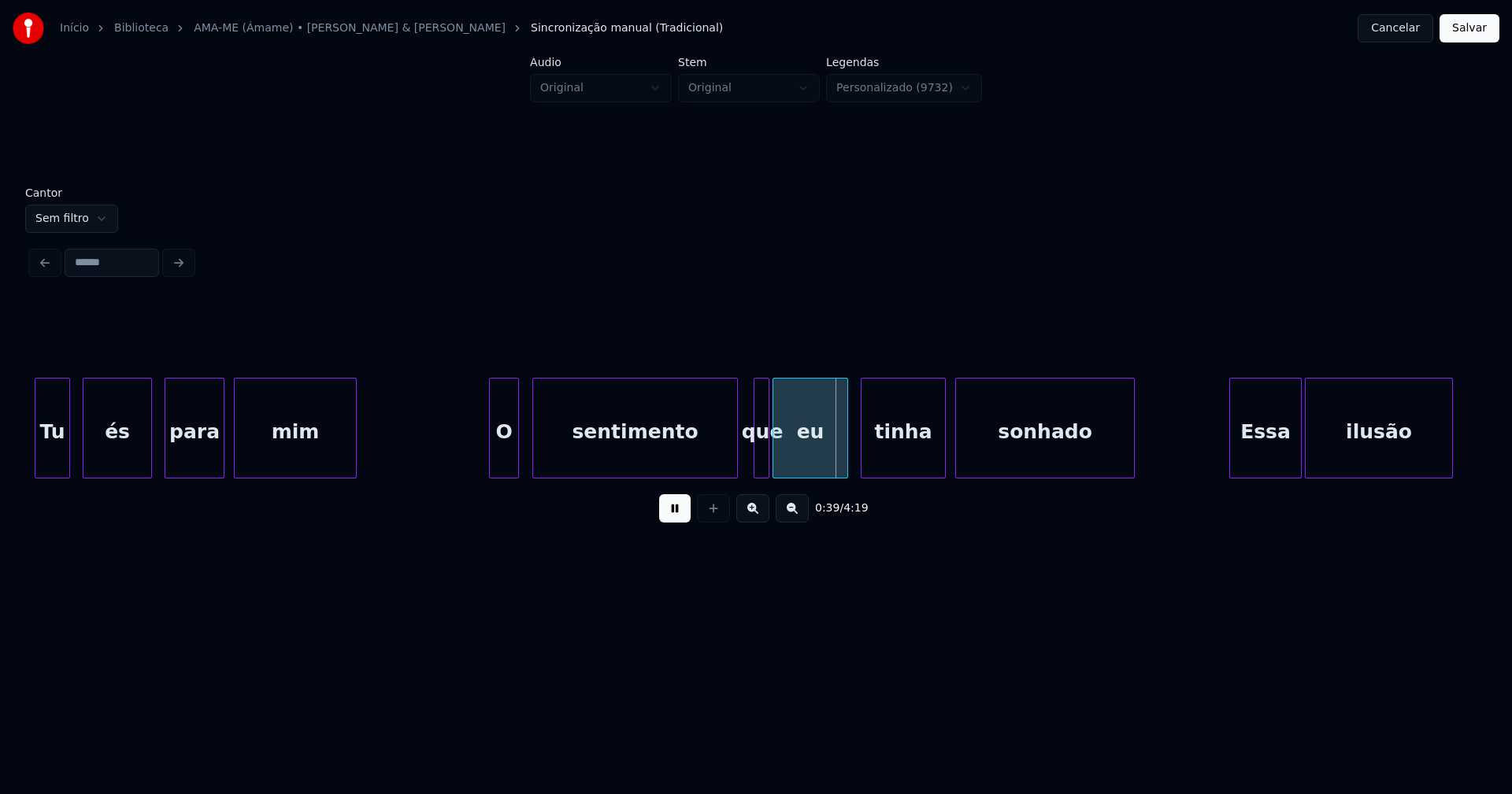
click at [534, 469] on div at bounding box center [535, 428] width 5 height 99
click at [521, 462] on div at bounding box center [522, 428] width 5 height 99
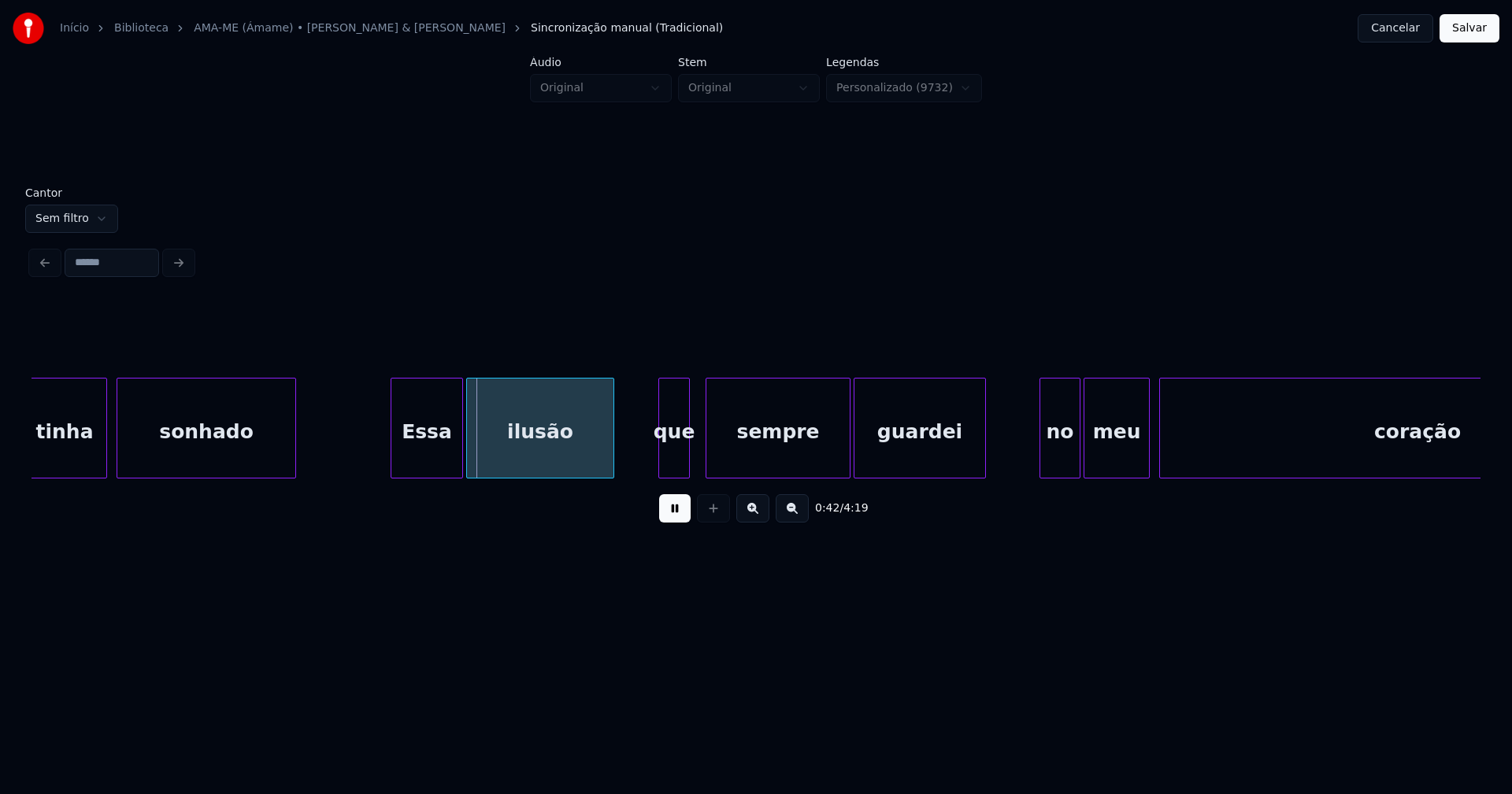
scroll to position [0, 6337]
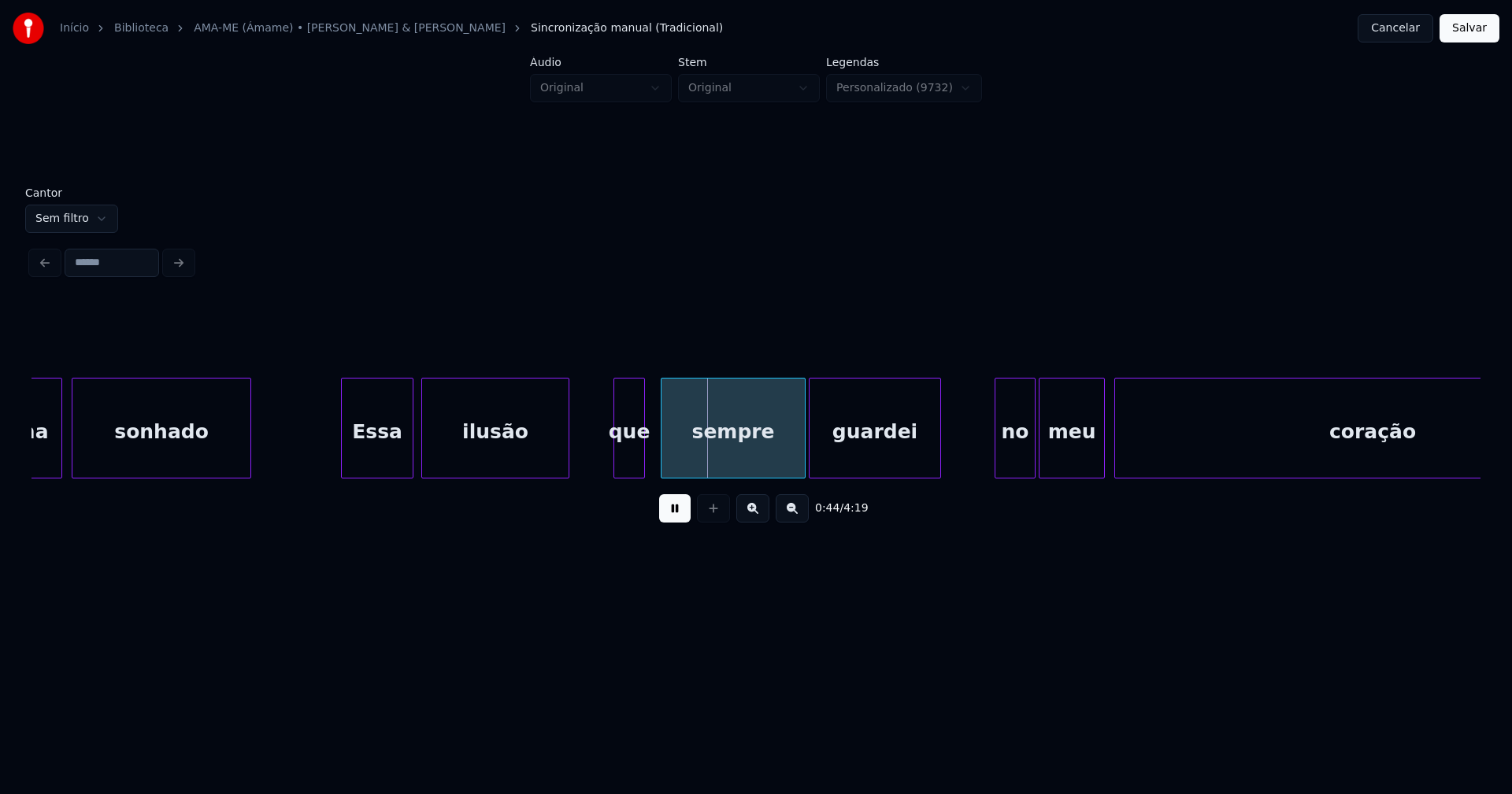
click at [388, 450] on div "Essa" at bounding box center [377, 432] width 71 height 107
click at [655, 465] on div at bounding box center [653, 428] width 5 height 99
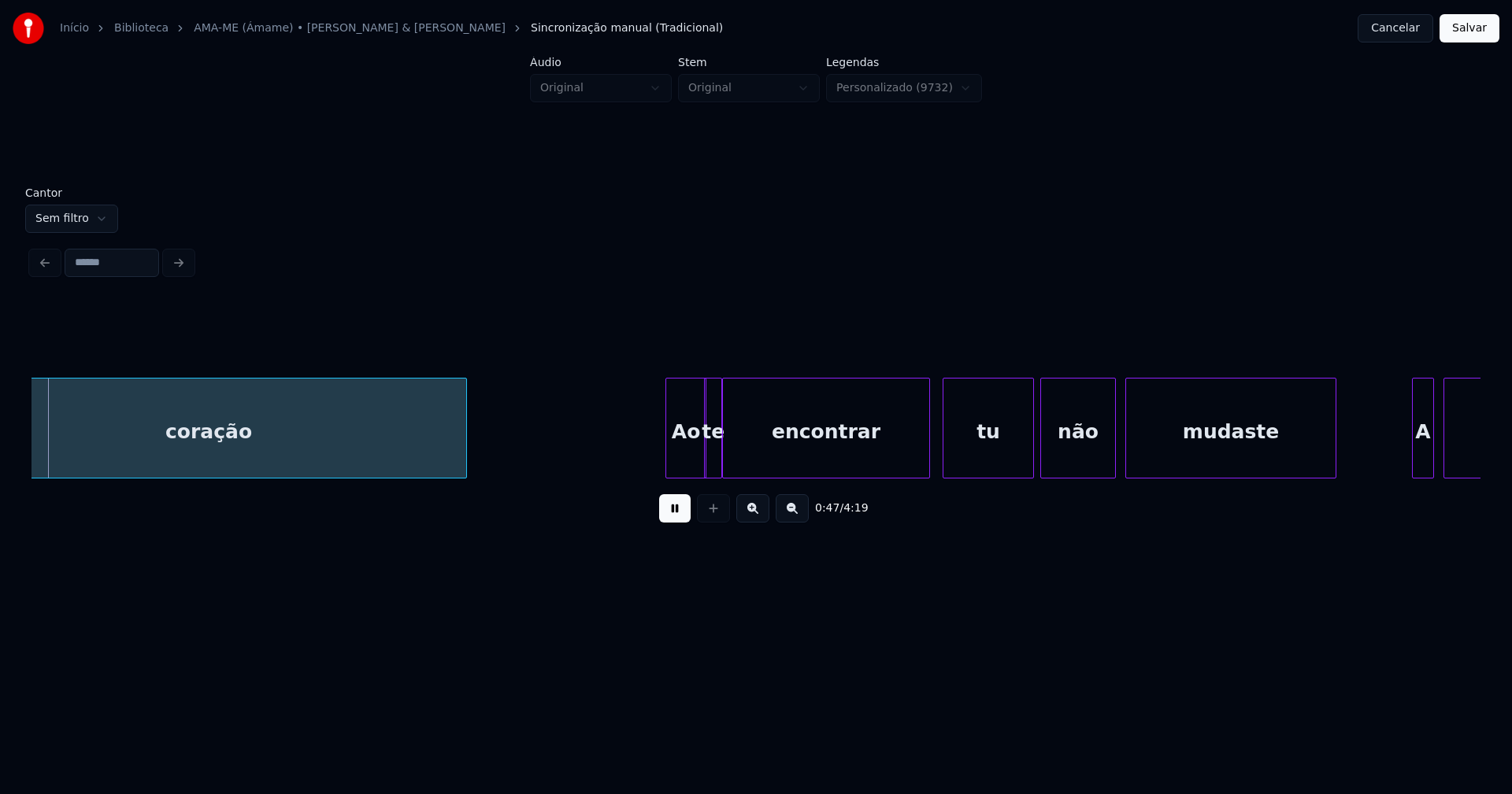
scroll to position [0, 7517]
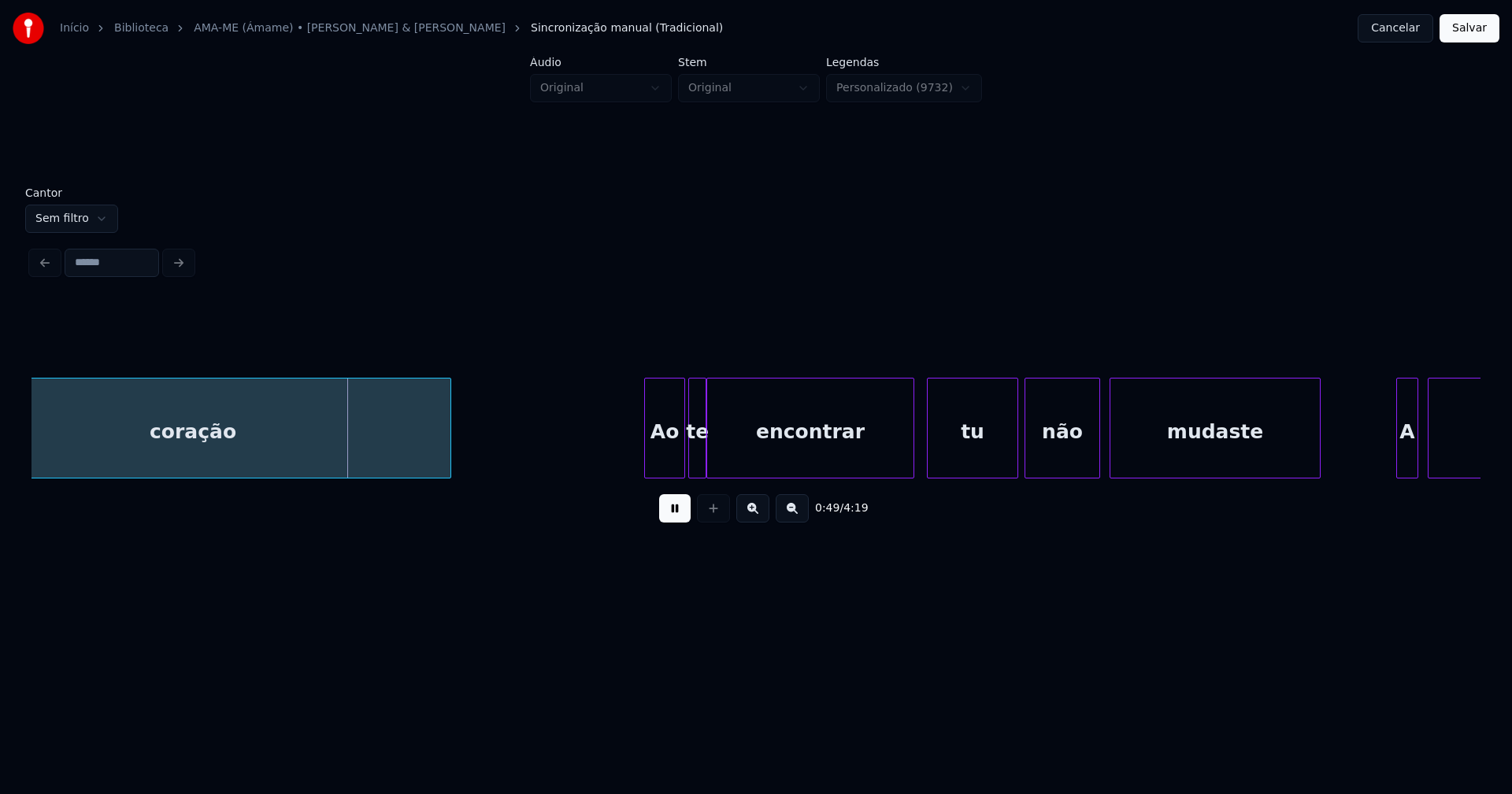
click at [667, 470] on div "Ao" at bounding box center [664, 432] width 39 height 107
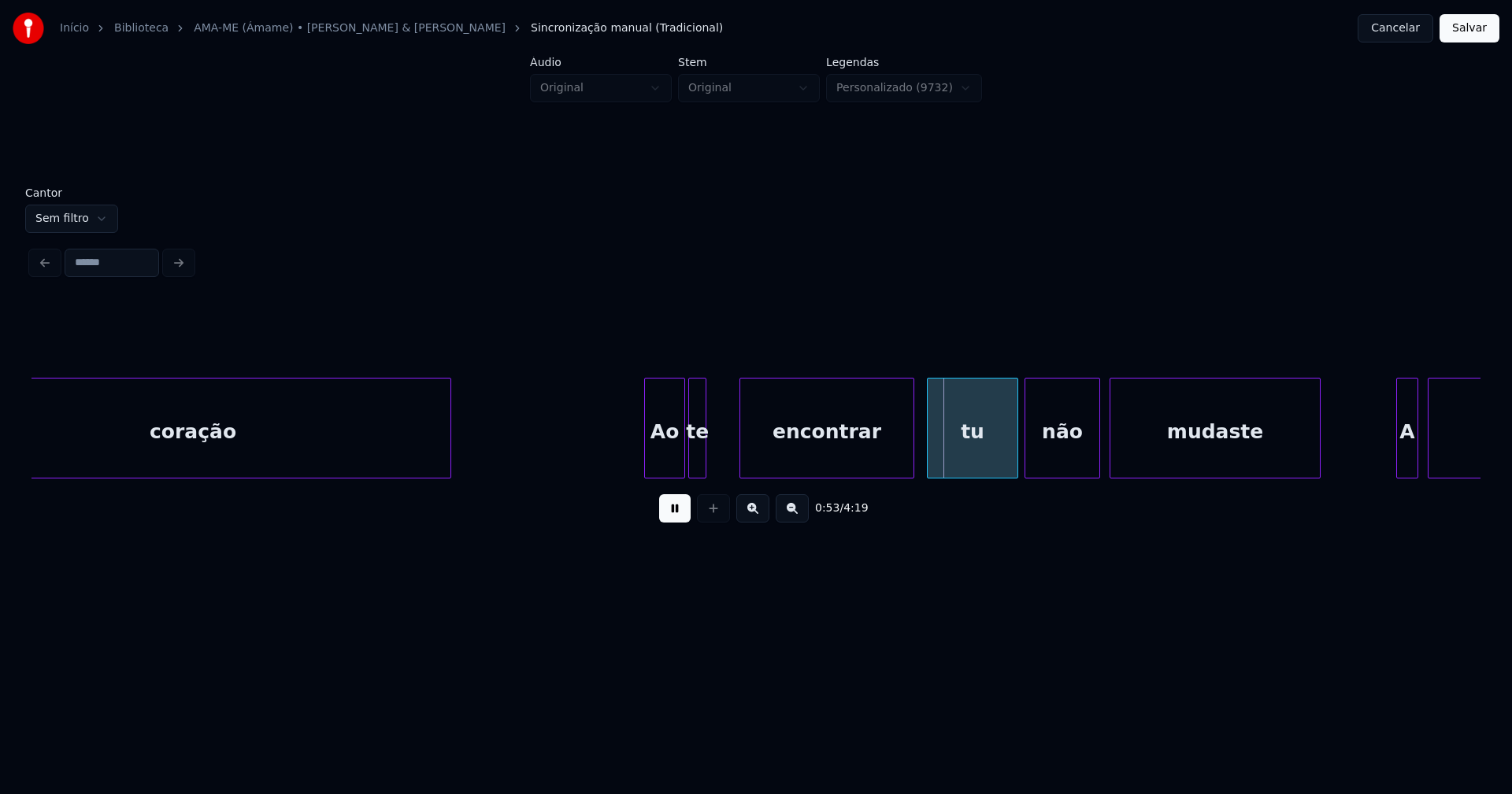
click at [742, 462] on div at bounding box center [742, 428] width 5 height 99
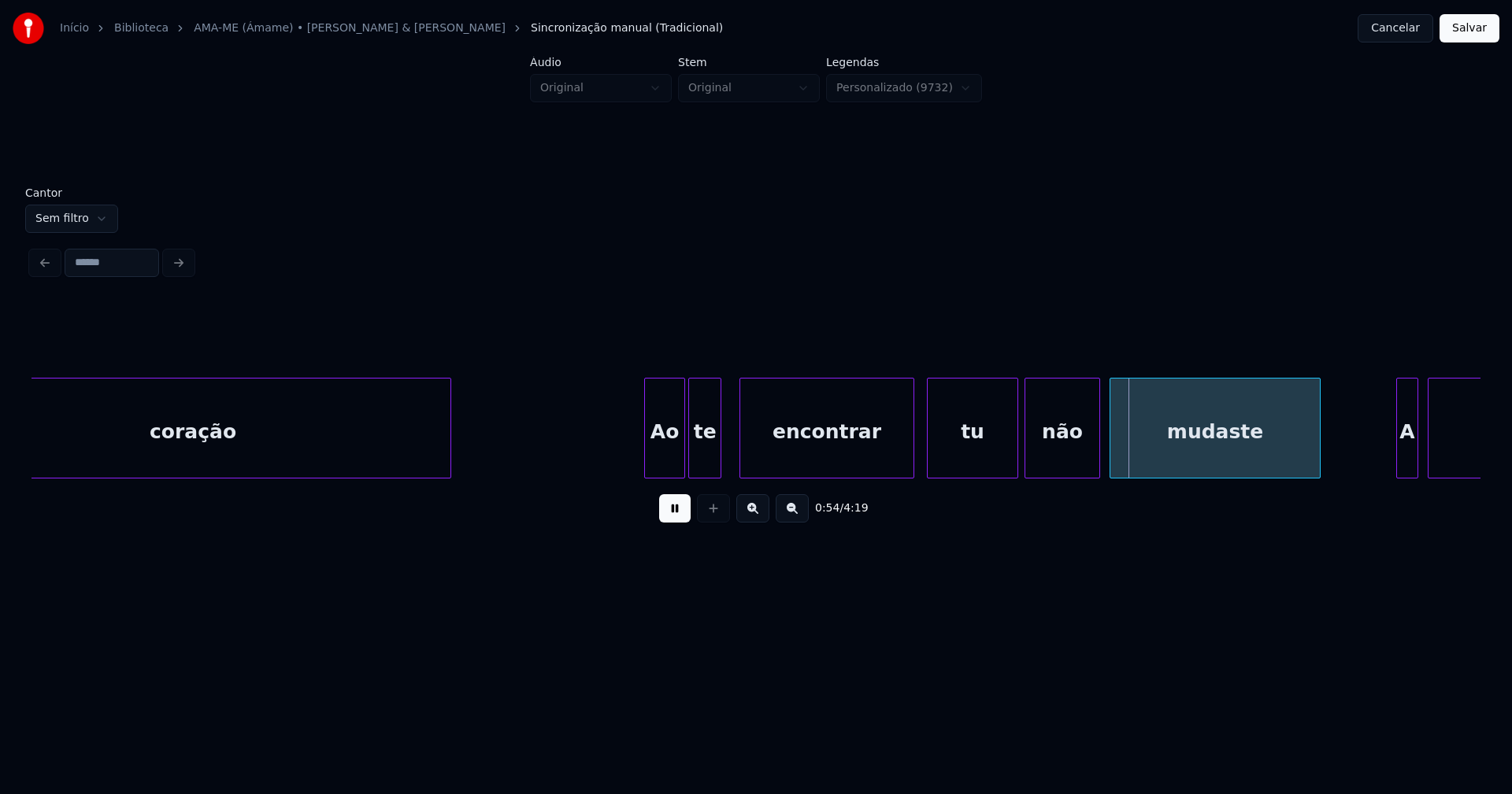
click at [717, 456] on div at bounding box center [718, 428] width 5 height 99
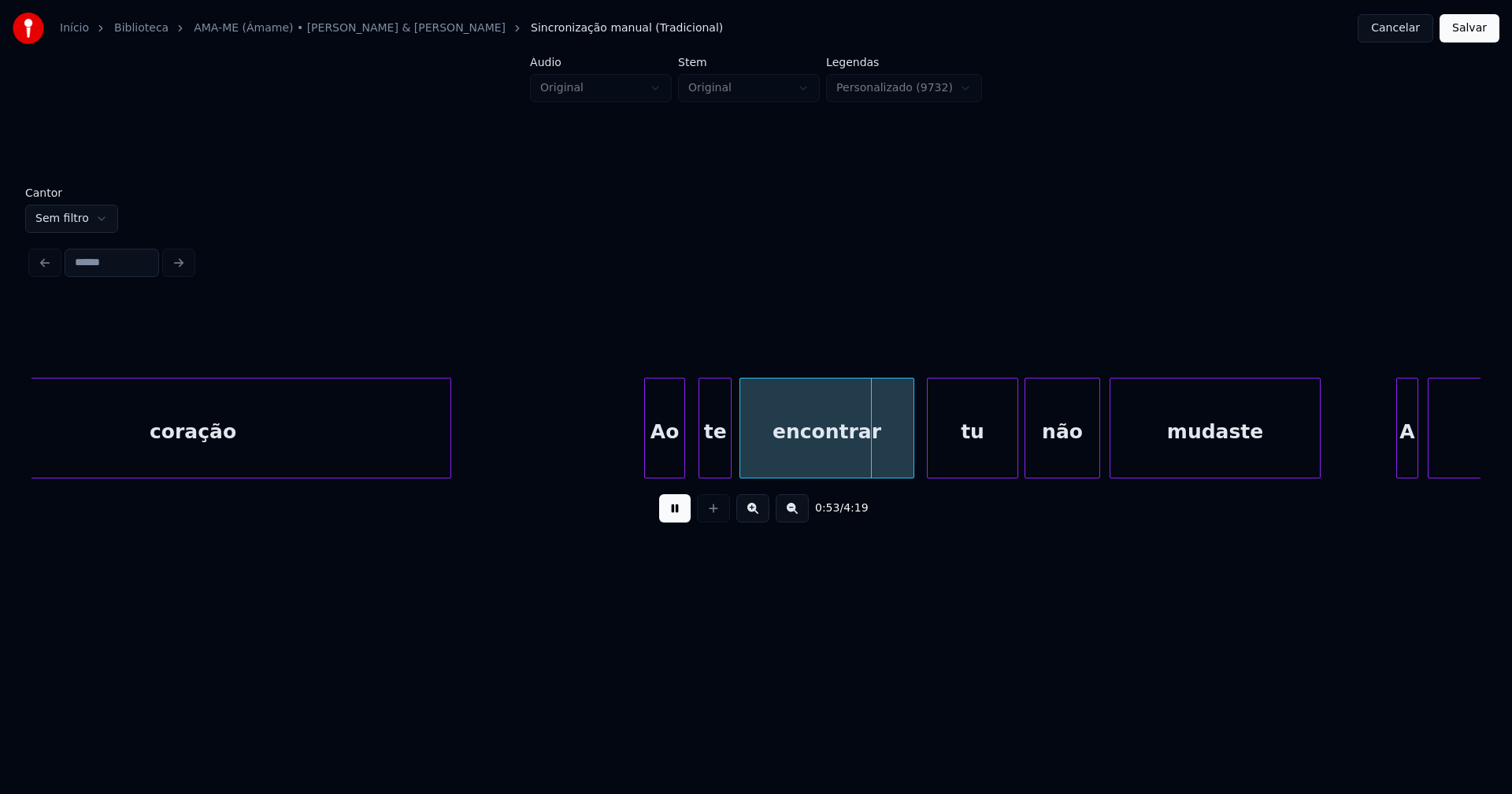
click at [713, 467] on div "te" at bounding box center [715, 432] width 31 height 107
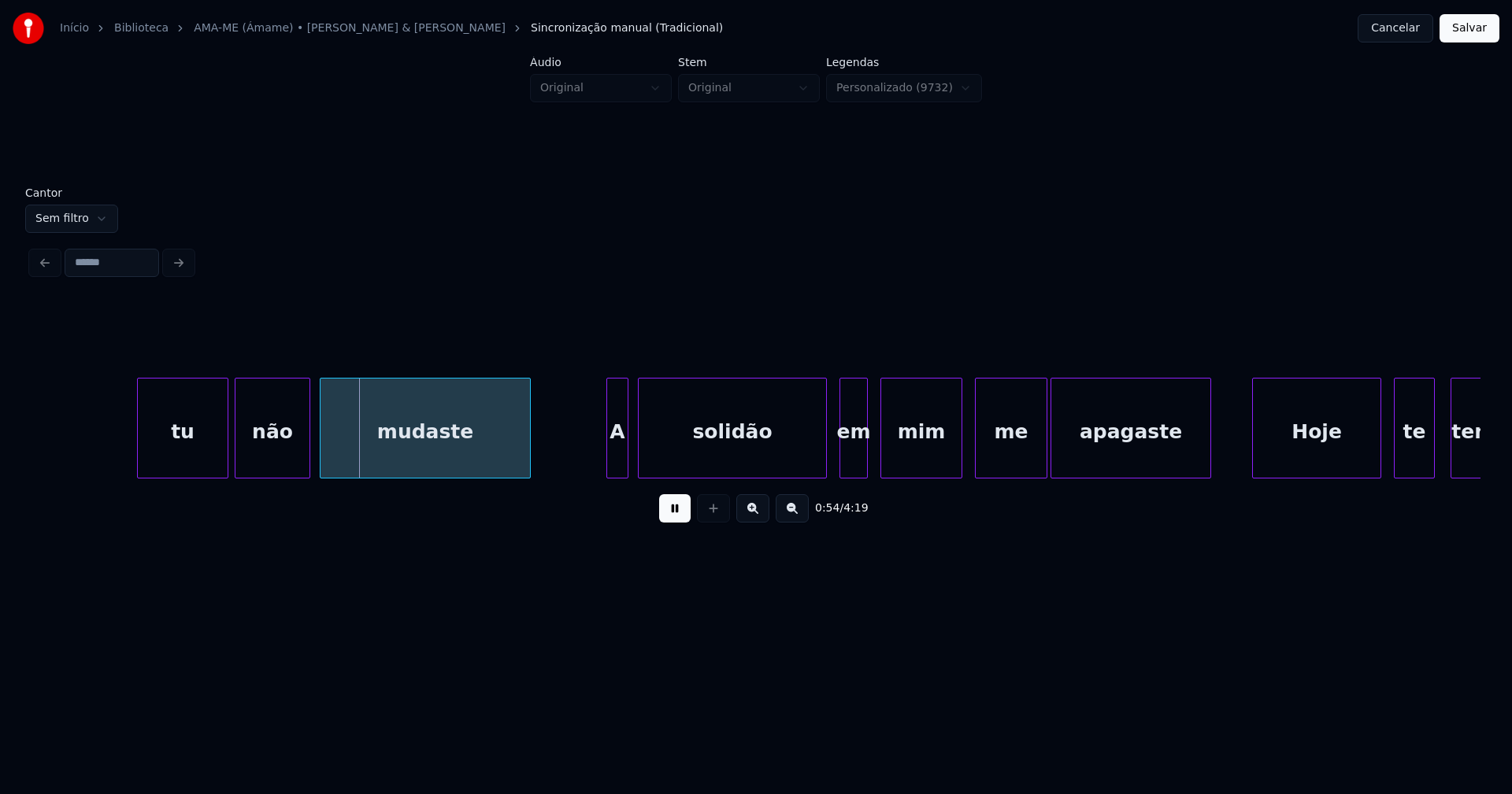
scroll to position [0, 8443]
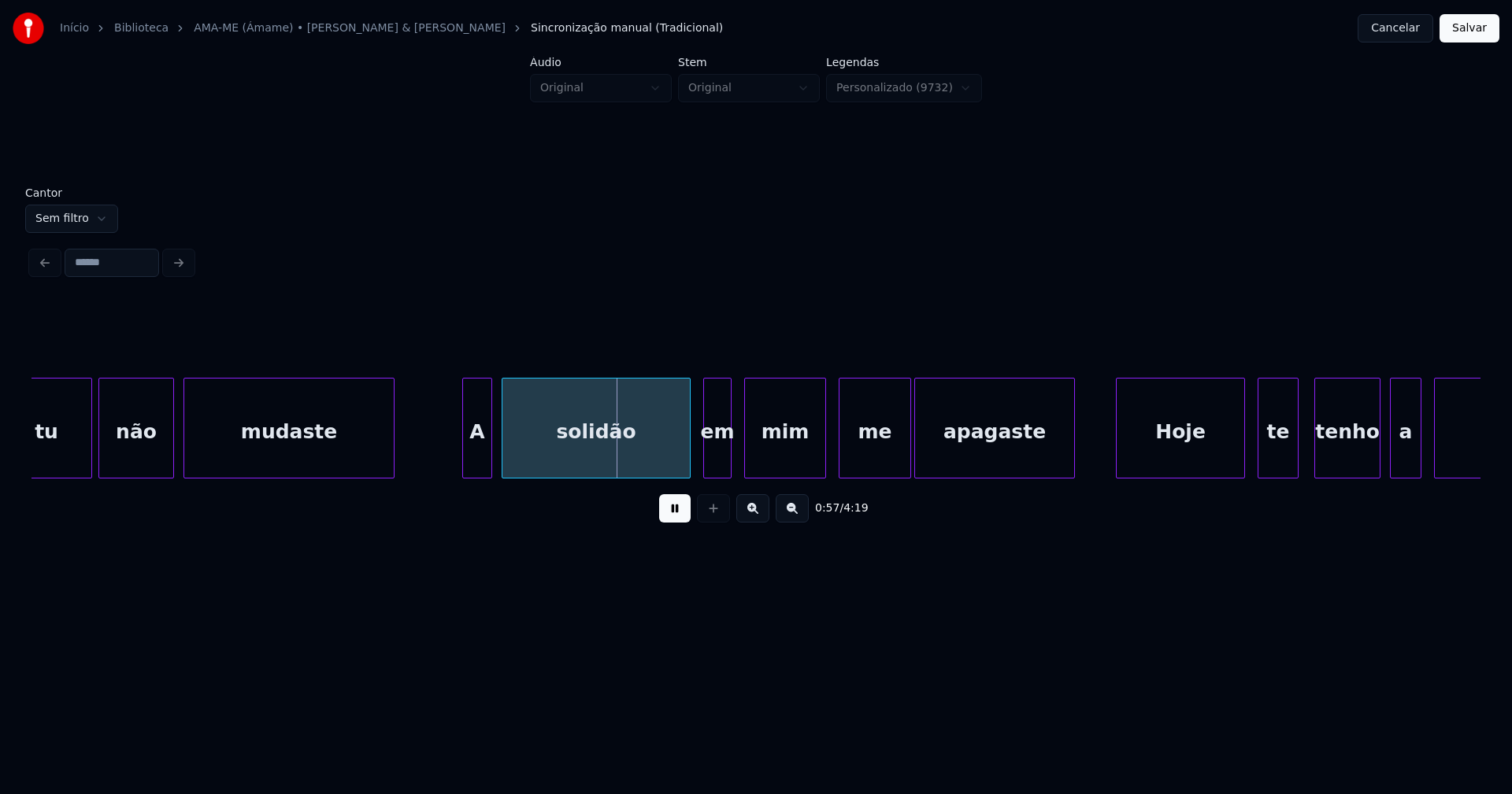
click at [467, 465] on div at bounding box center [466, 428] width 5 height 99
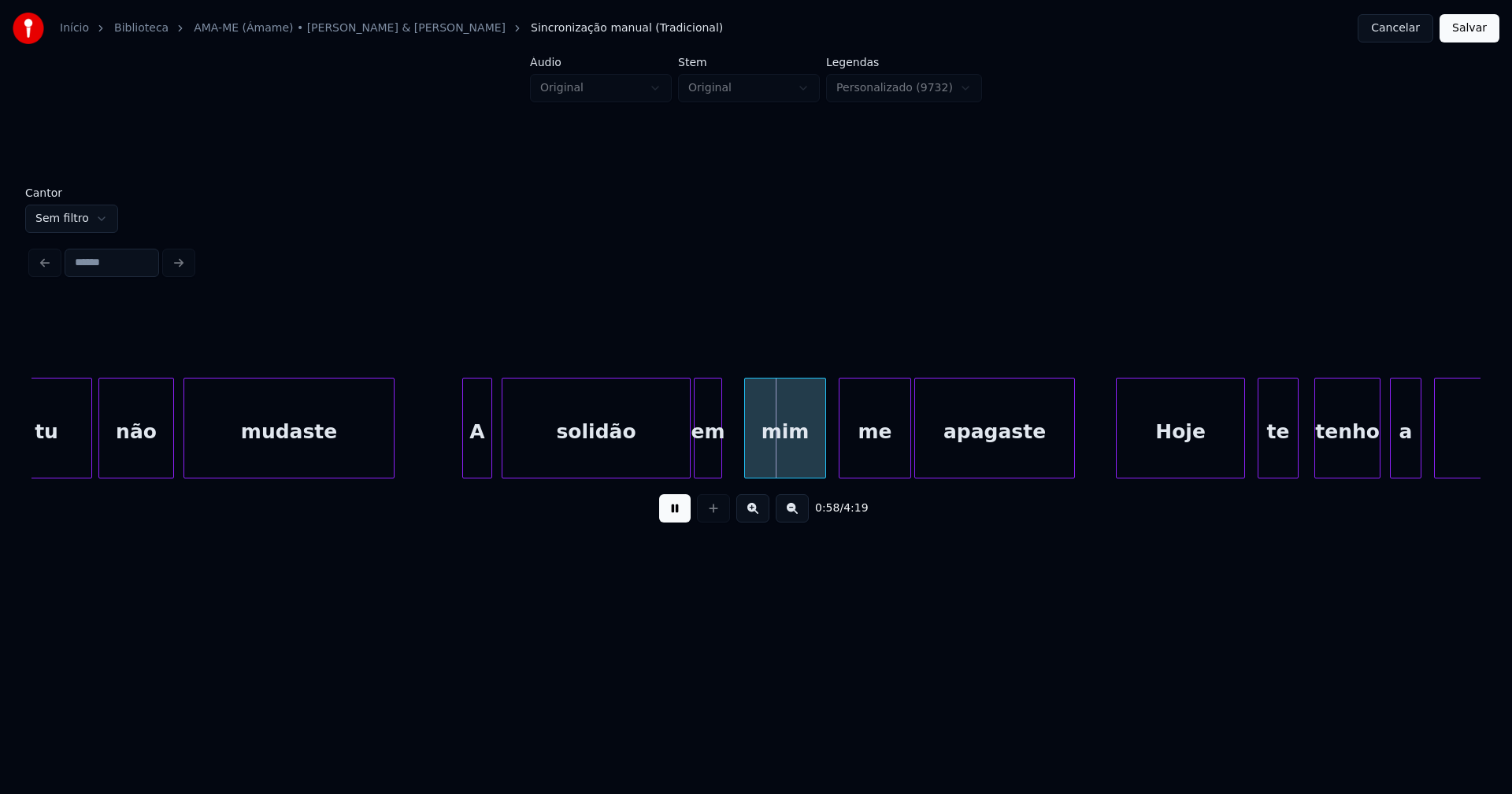
click at [710, 473] on div "tu não mudaste A solidão em mim me apagaste Hoje te tenho a ti" at bounding box center [755, 428] width 1449 height 100
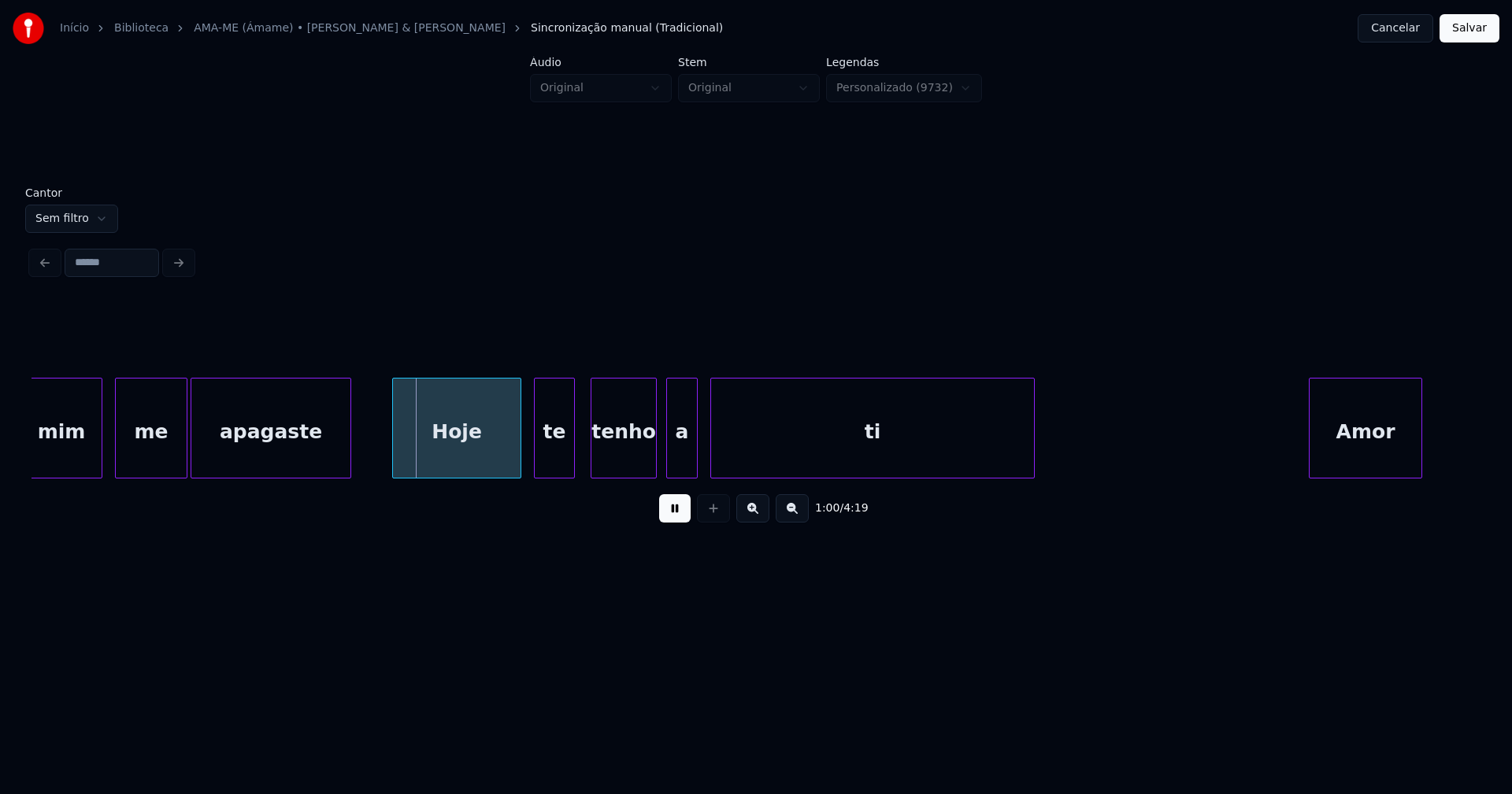
scroll to position [0, 9189]
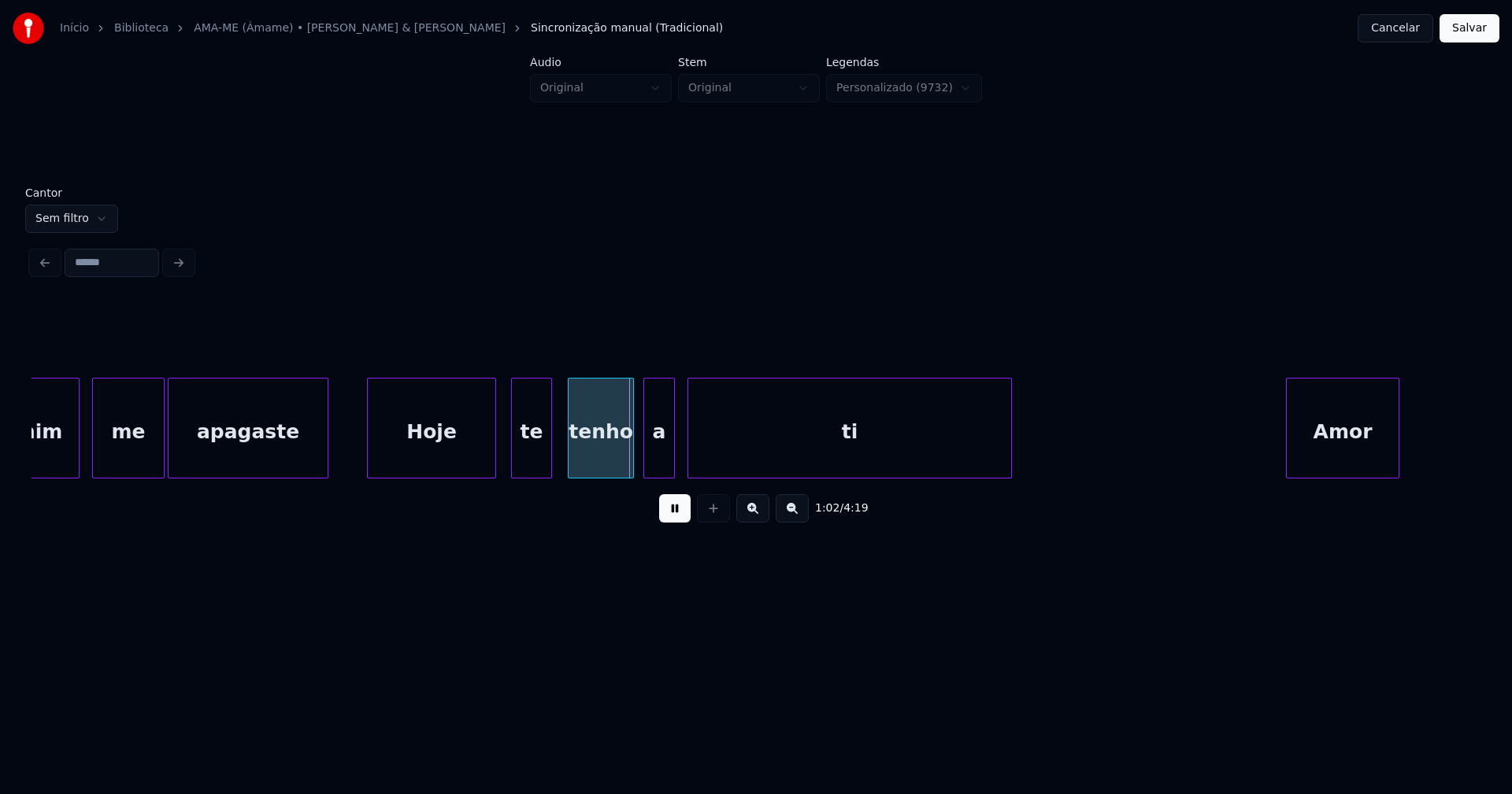
click at [420, 450] on div "Hoje" at bounding box center [431, 432] width 128 height 107
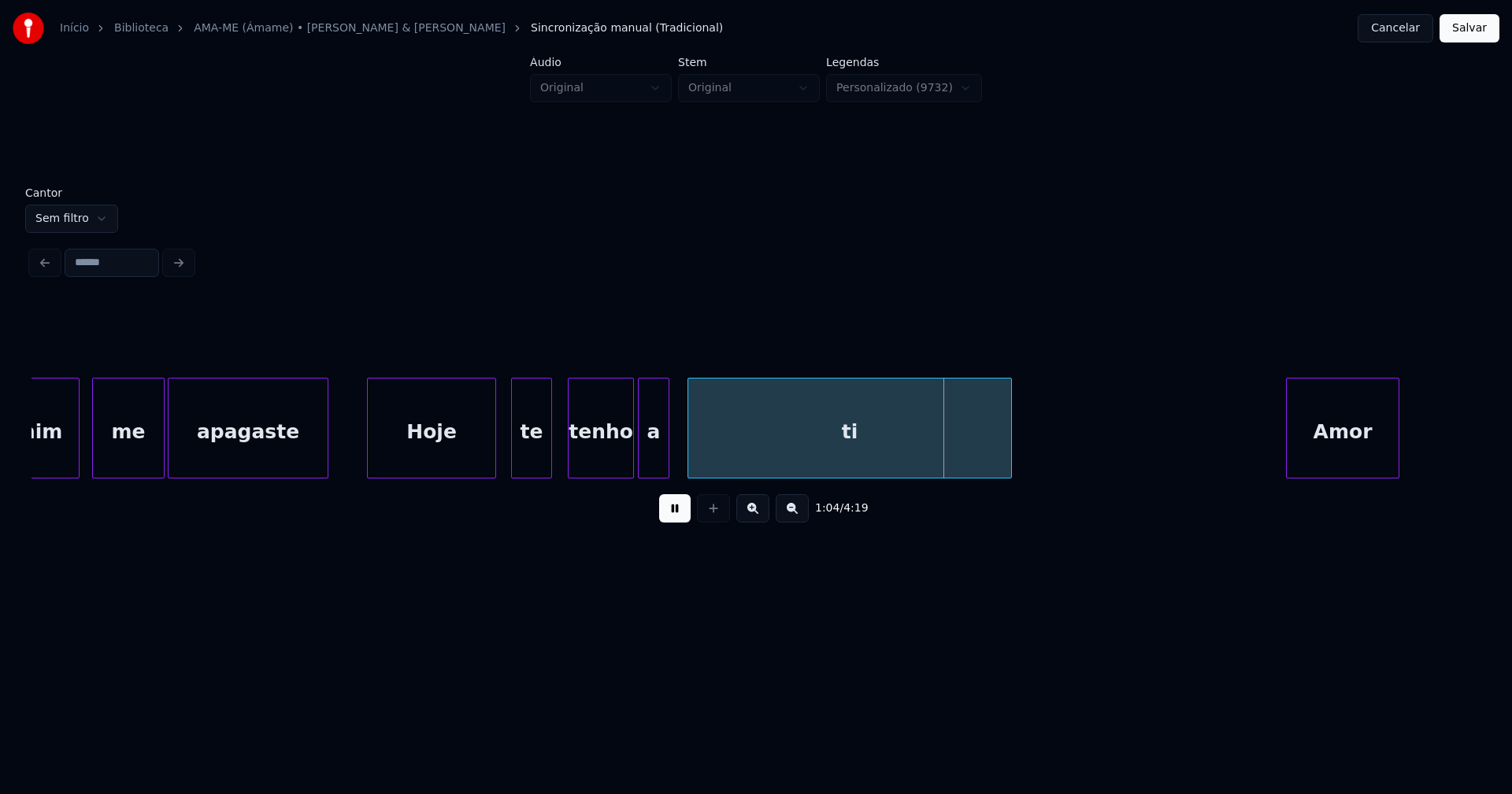
click at [648, 465] on div "a" at bounding box center [654, 432] width 30 height 107
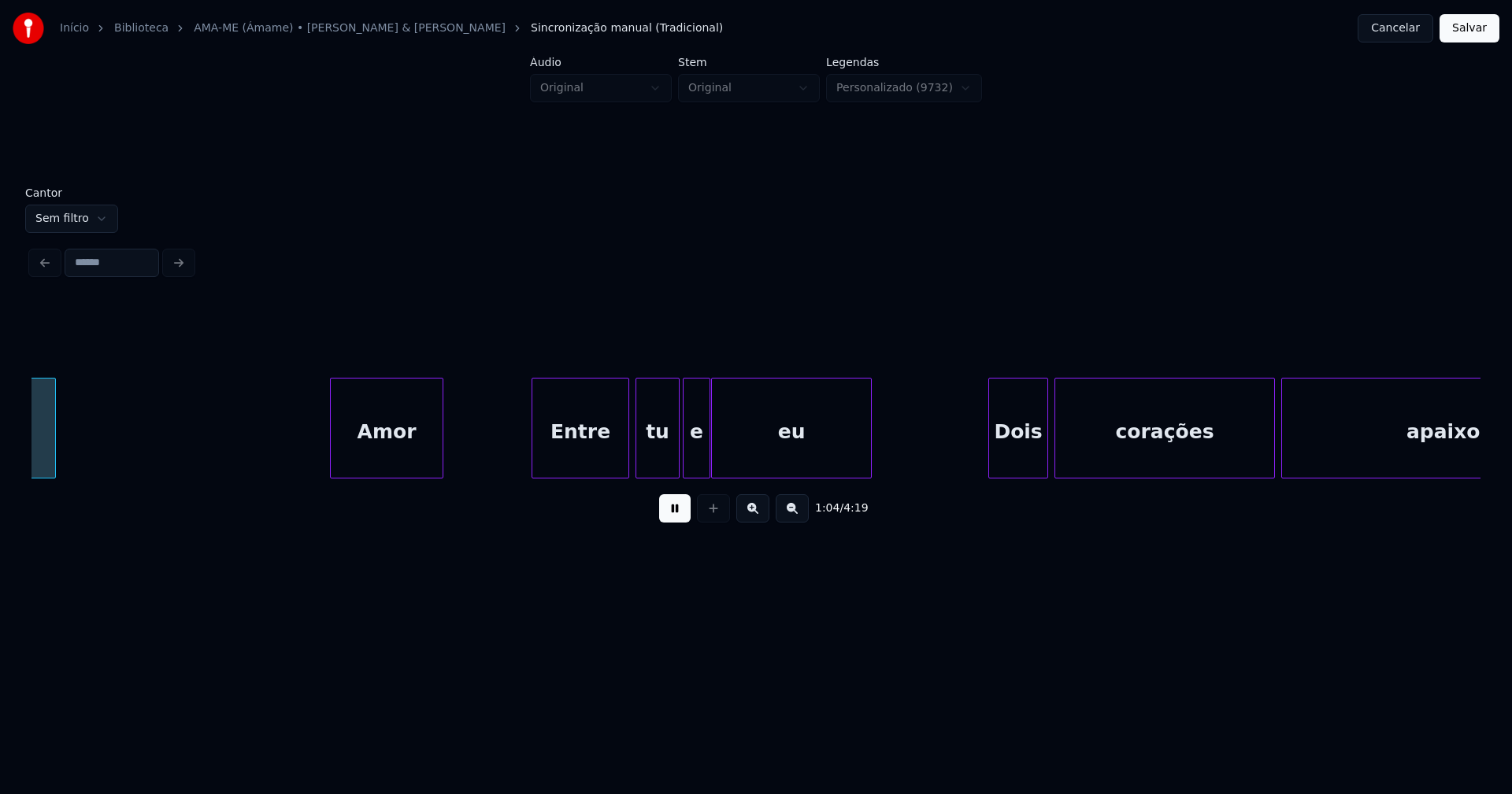
scroll to position [0, 10162]
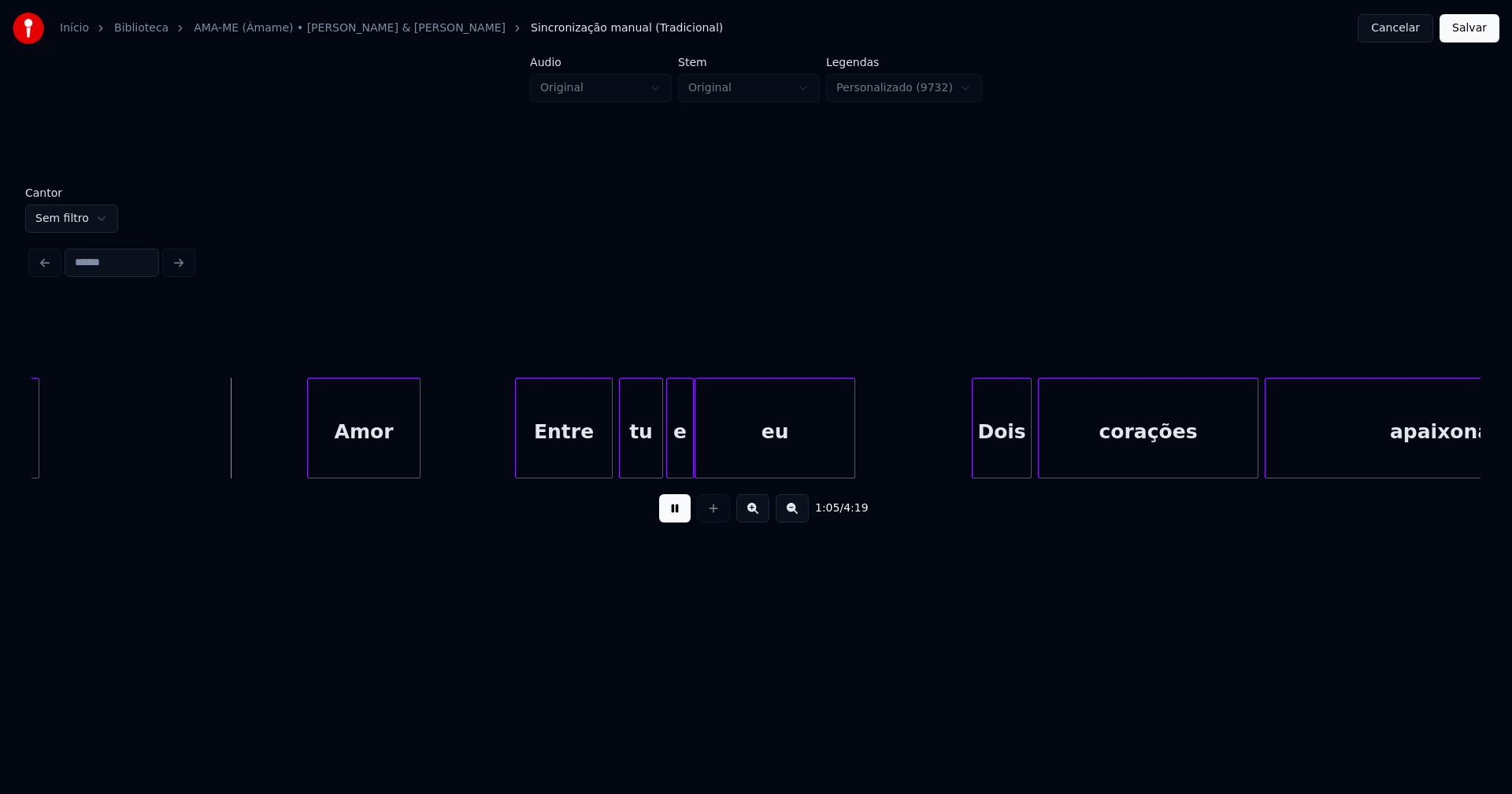
click at [381, 451] on div "Amor" at bounding box center [364, 432] width 112 height 107
click at [573, 470] on div "Entre" at bounding box center [557, 432] width 96 height 107
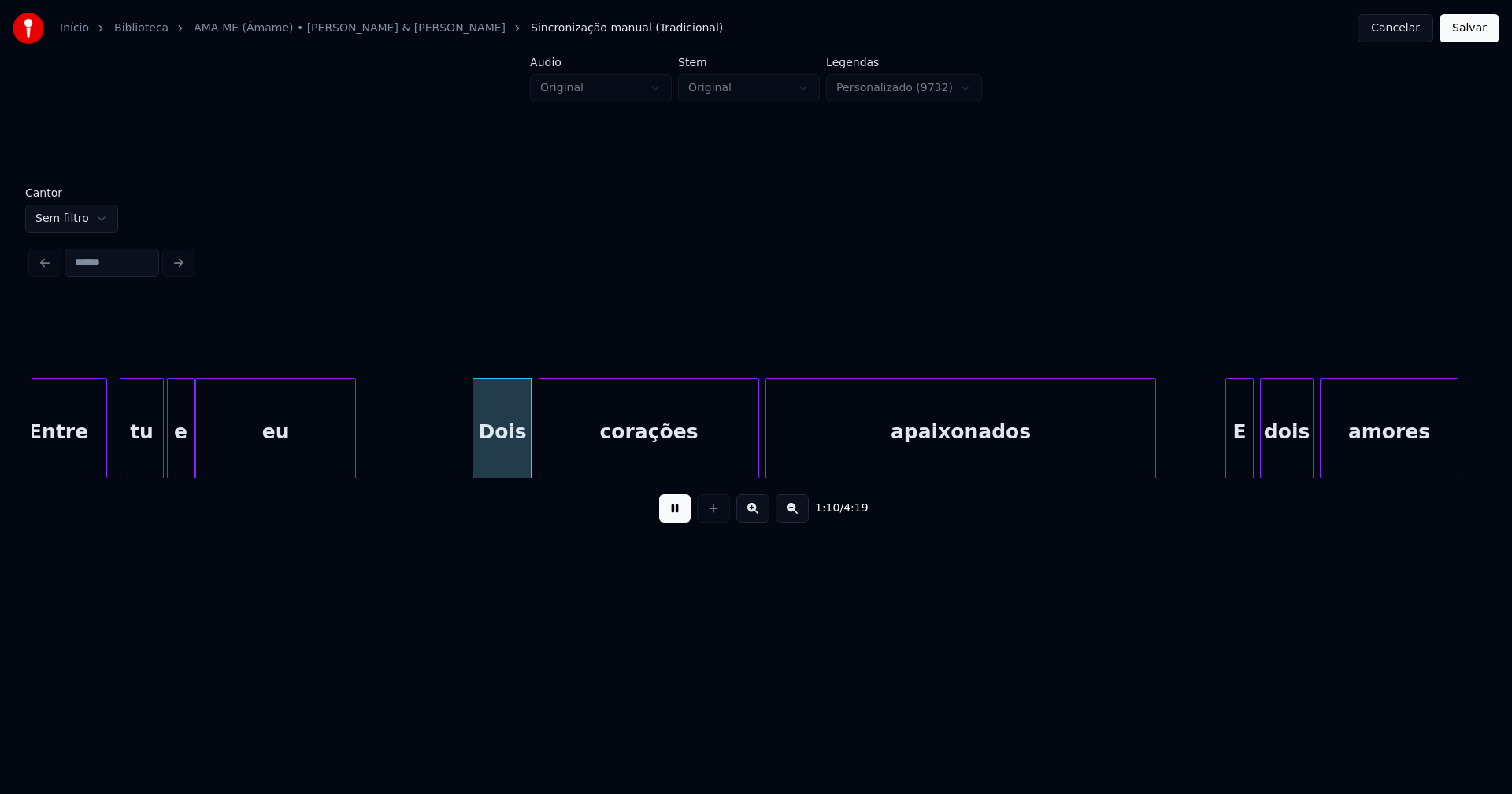
scroll to position [0, 10796]
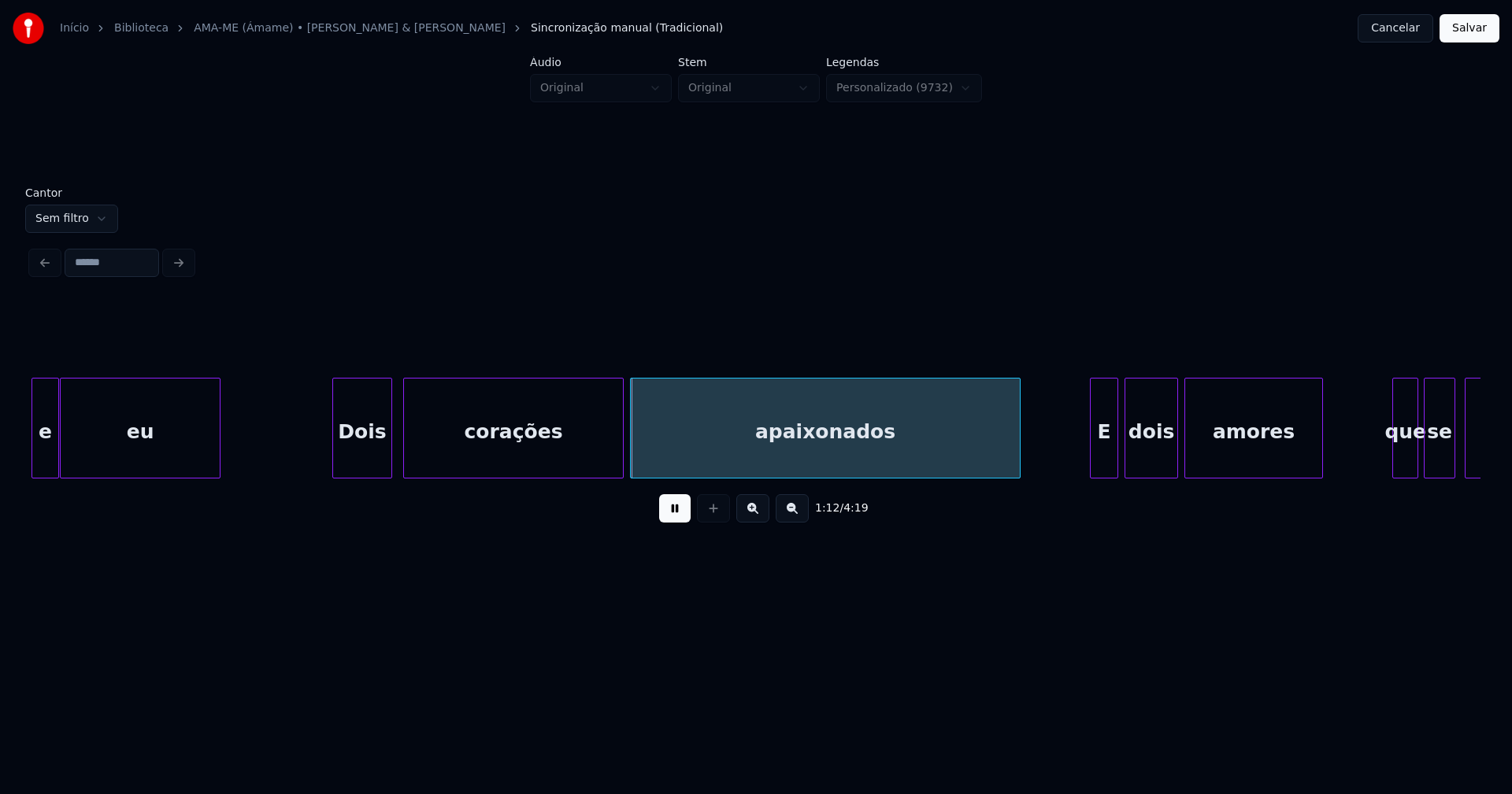
click at [368, 454] on div "Dois" at bounding box center [362, 432] width 58 height 107
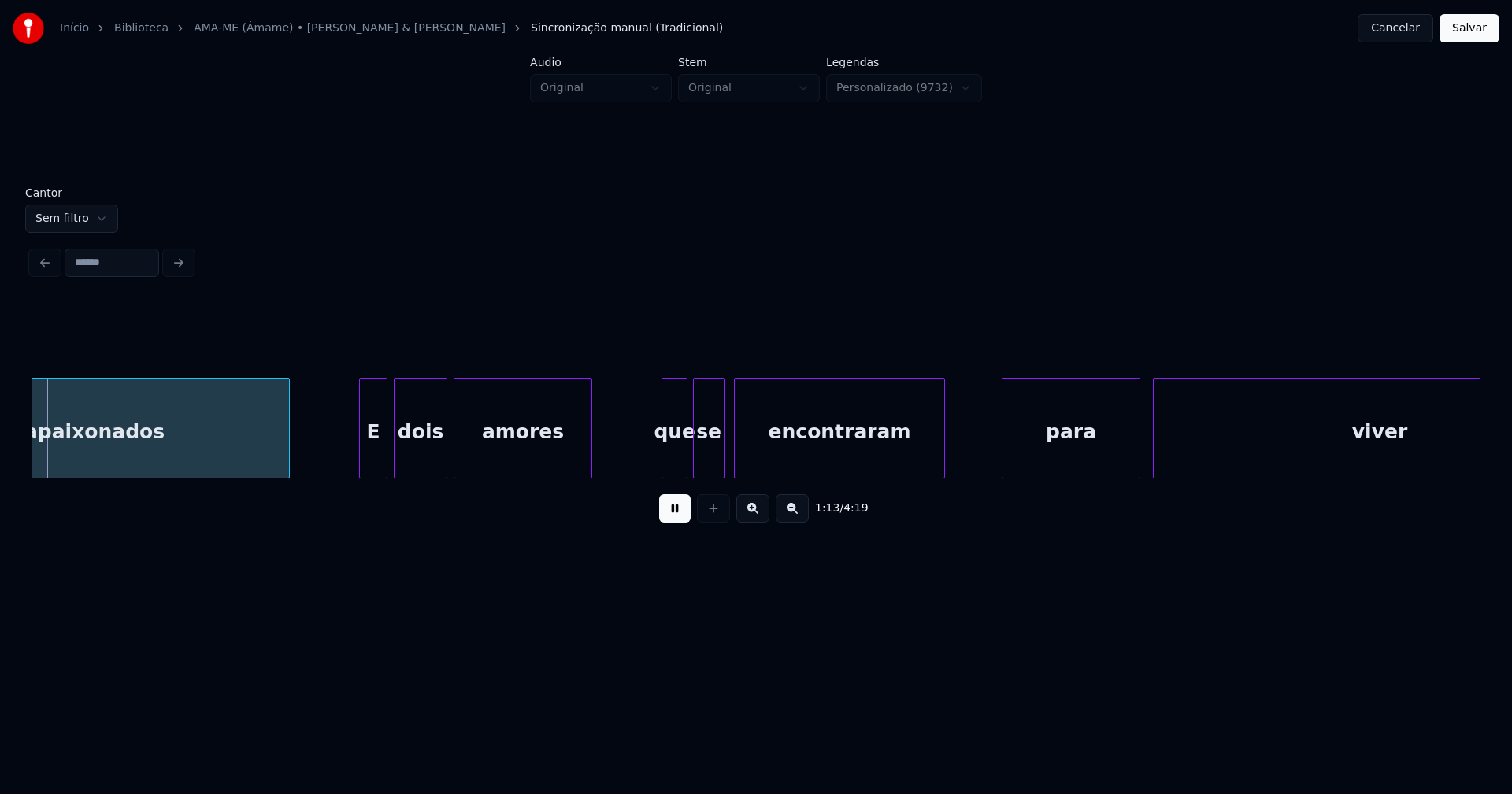
scroll to position [0, 11543]
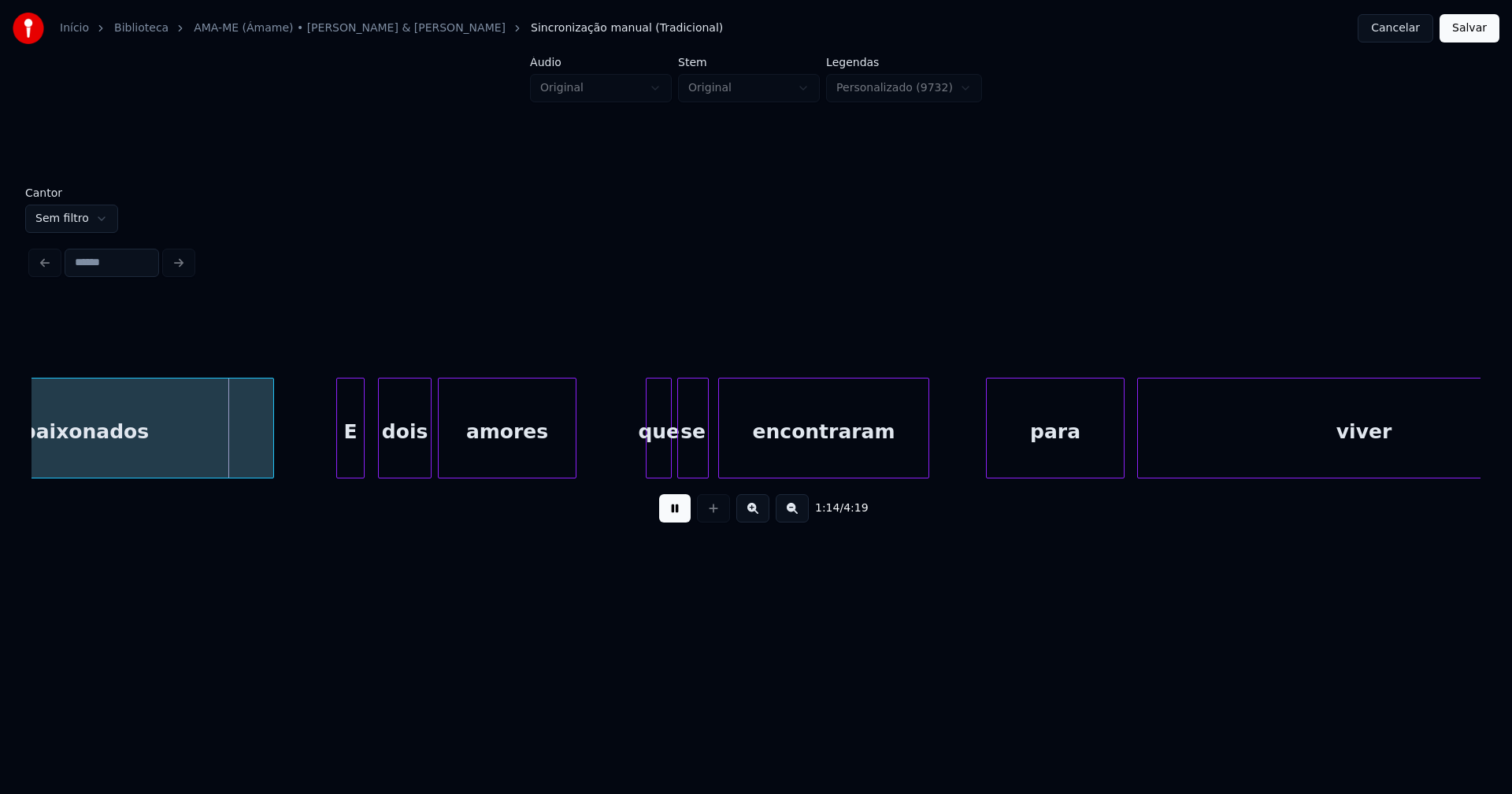
click at [349, 466] on div "E" at bounding box center [351, 432] width 27 height 107
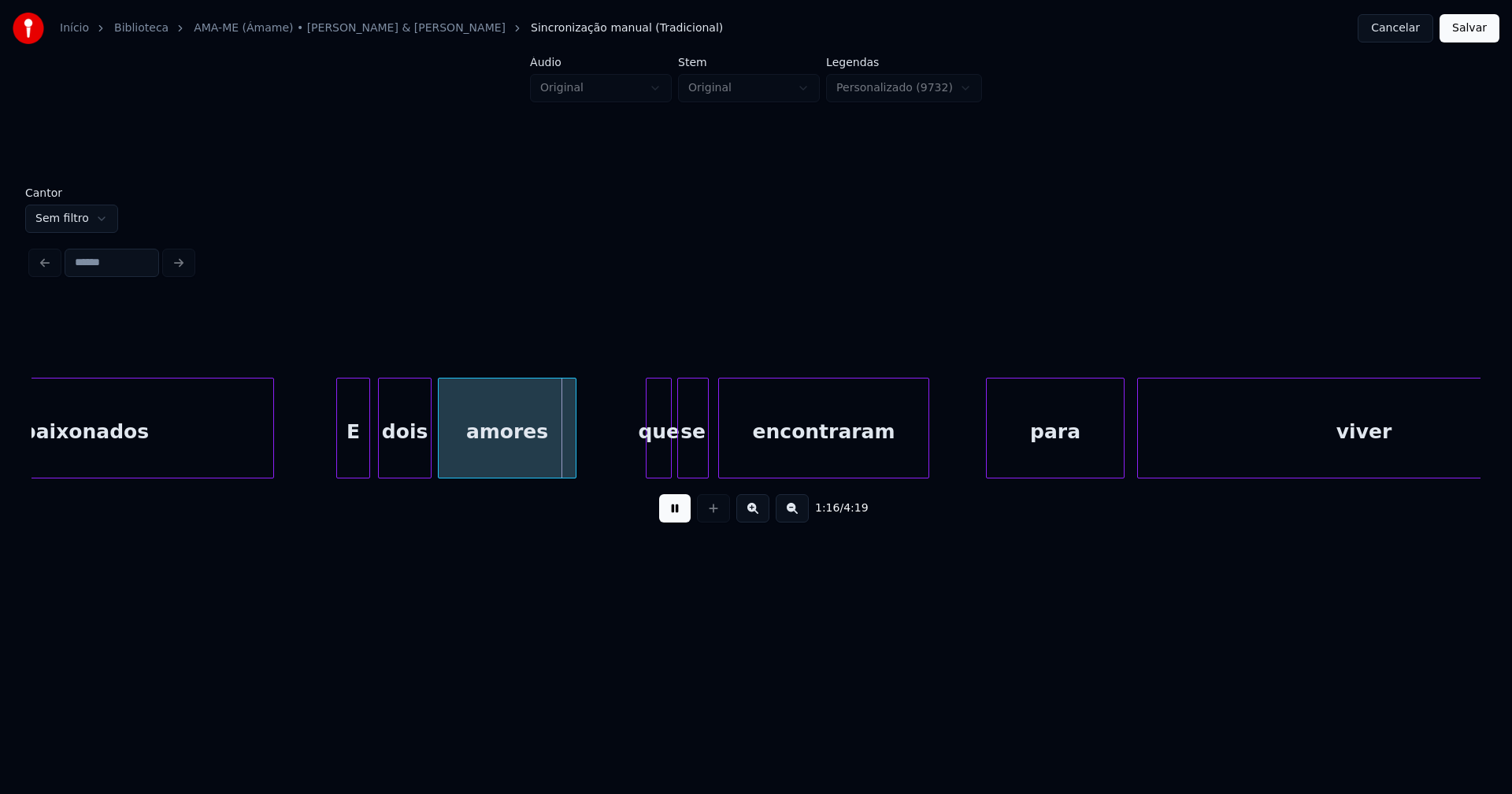
click at [369, 454] on div at bounding box center [367, 428] width 5 height 99
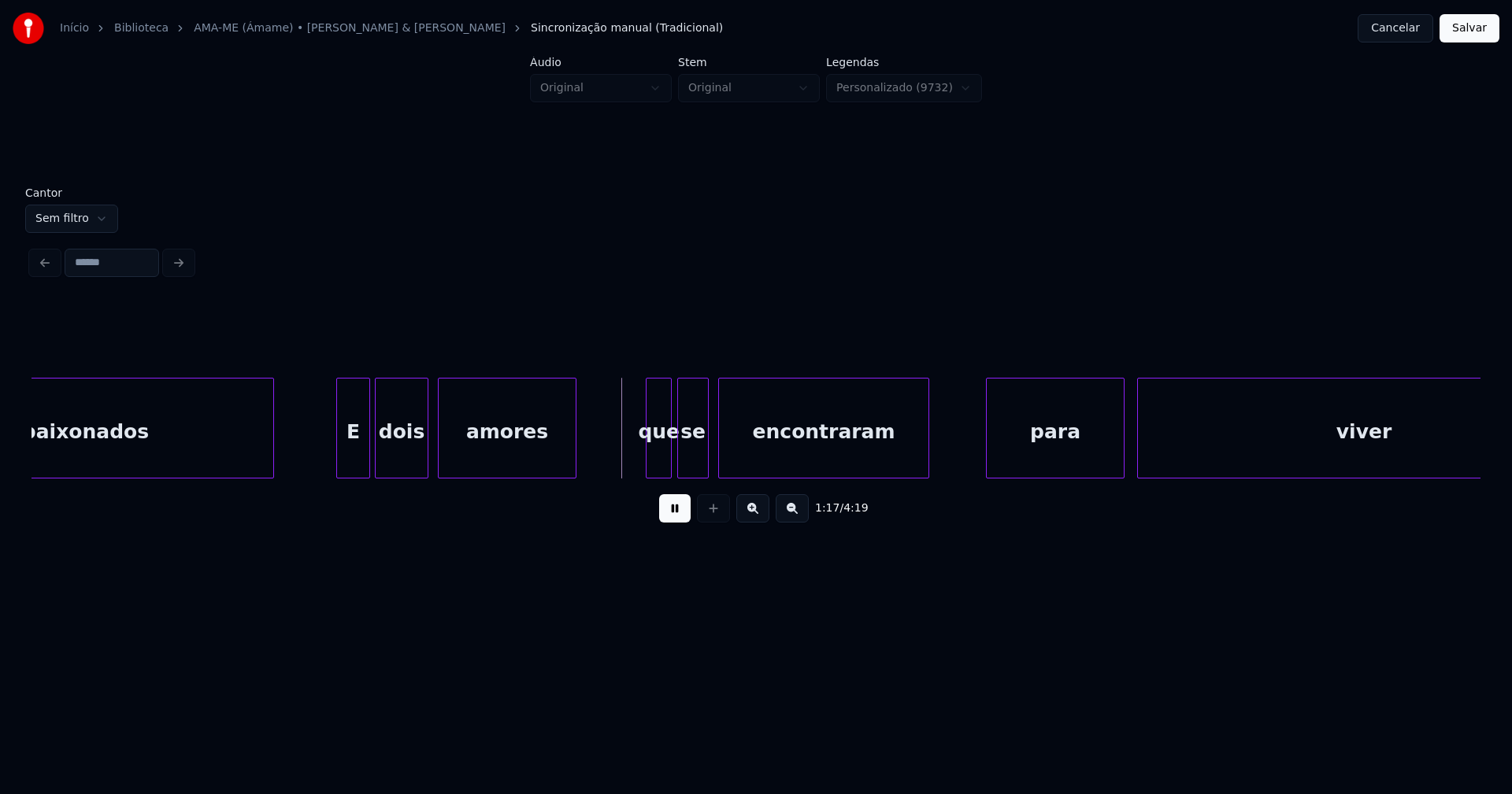
click at [415, 462] on div "dois" at bounding box center [401, 432] width 52 height 107
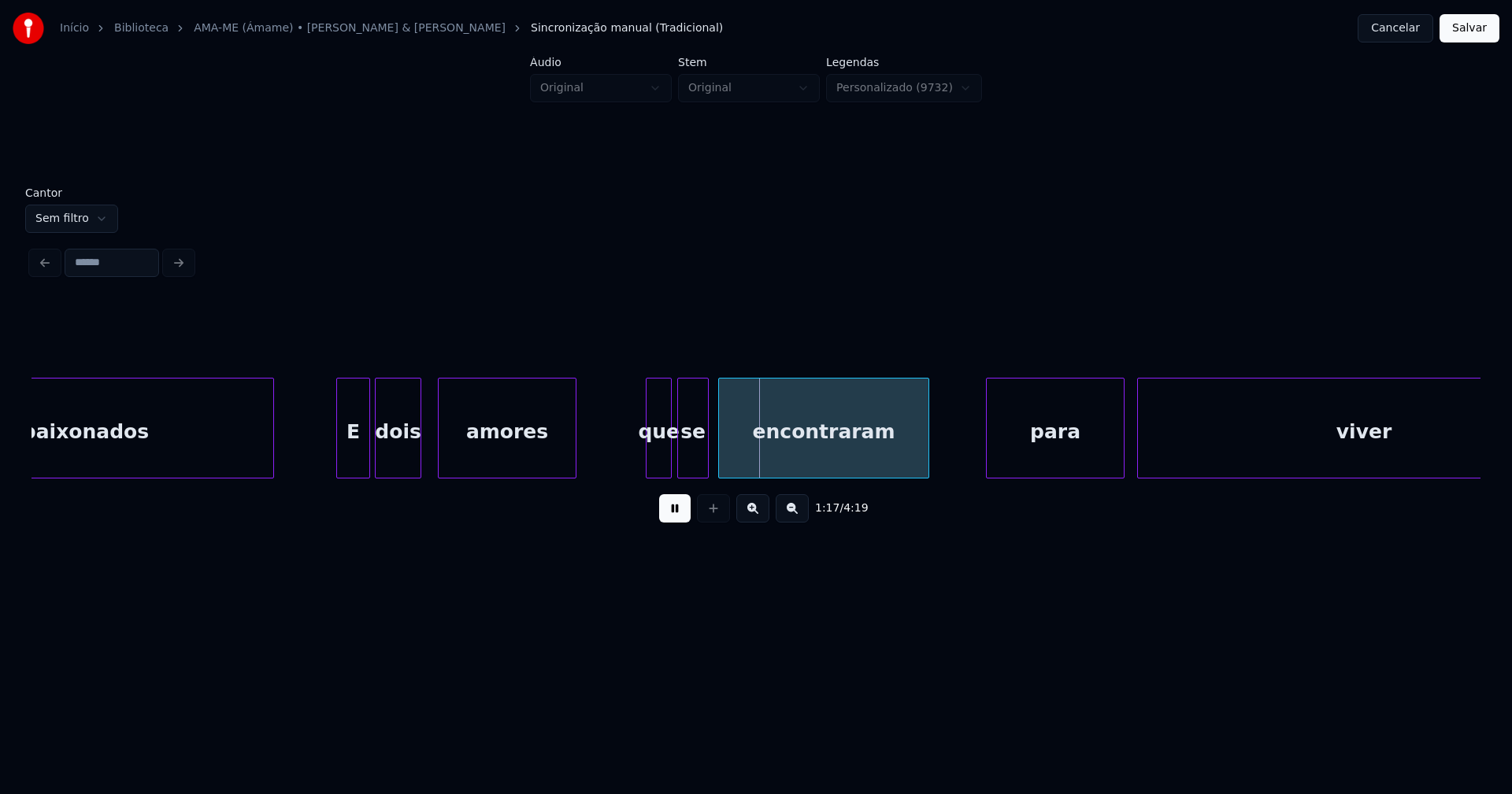
click at [417, 470] on div at bounding box center [418, 428] width 5 height 99
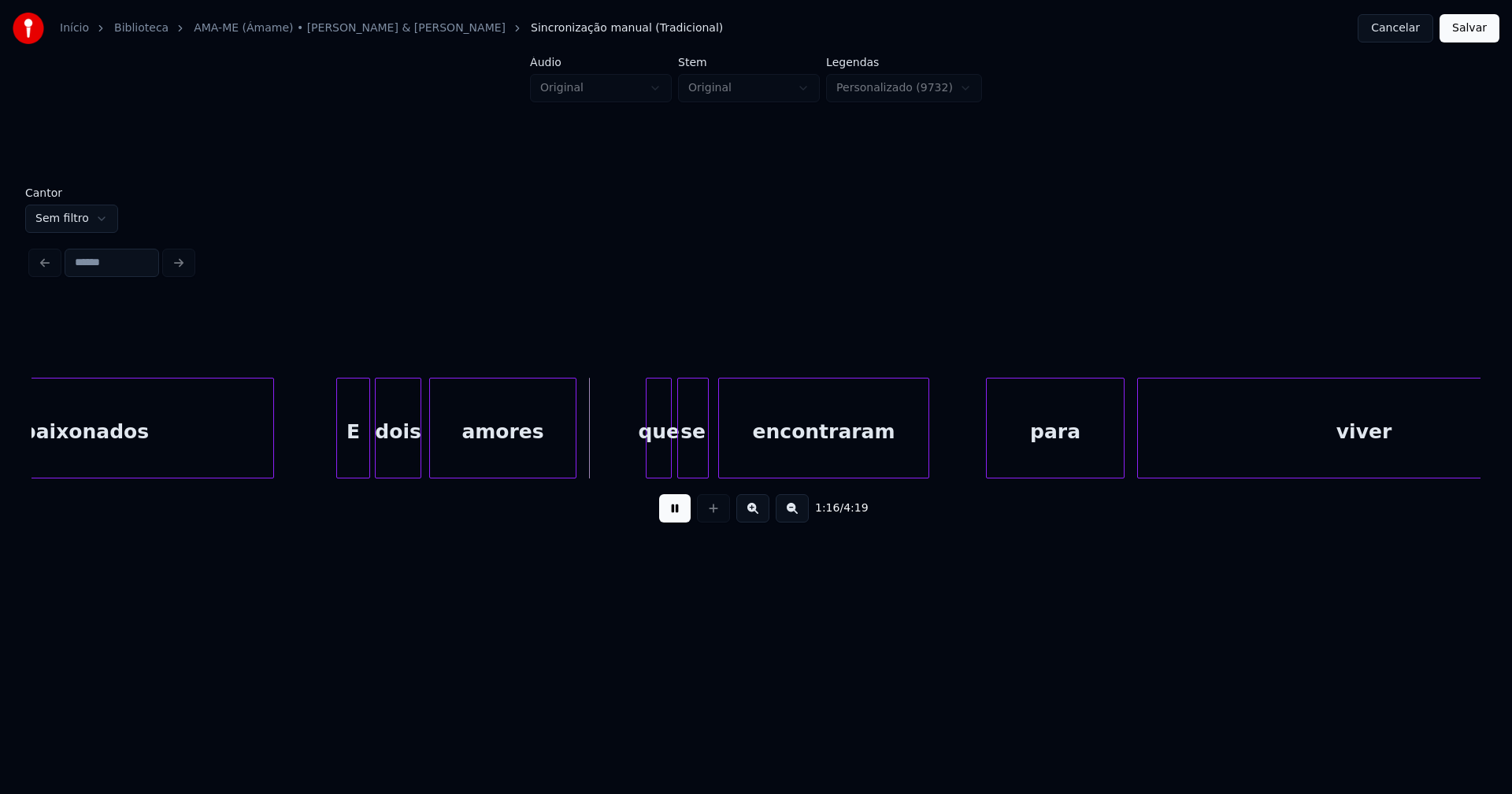
click at [434, 462] on div at bounding box center [432, 428] width 5 height 99
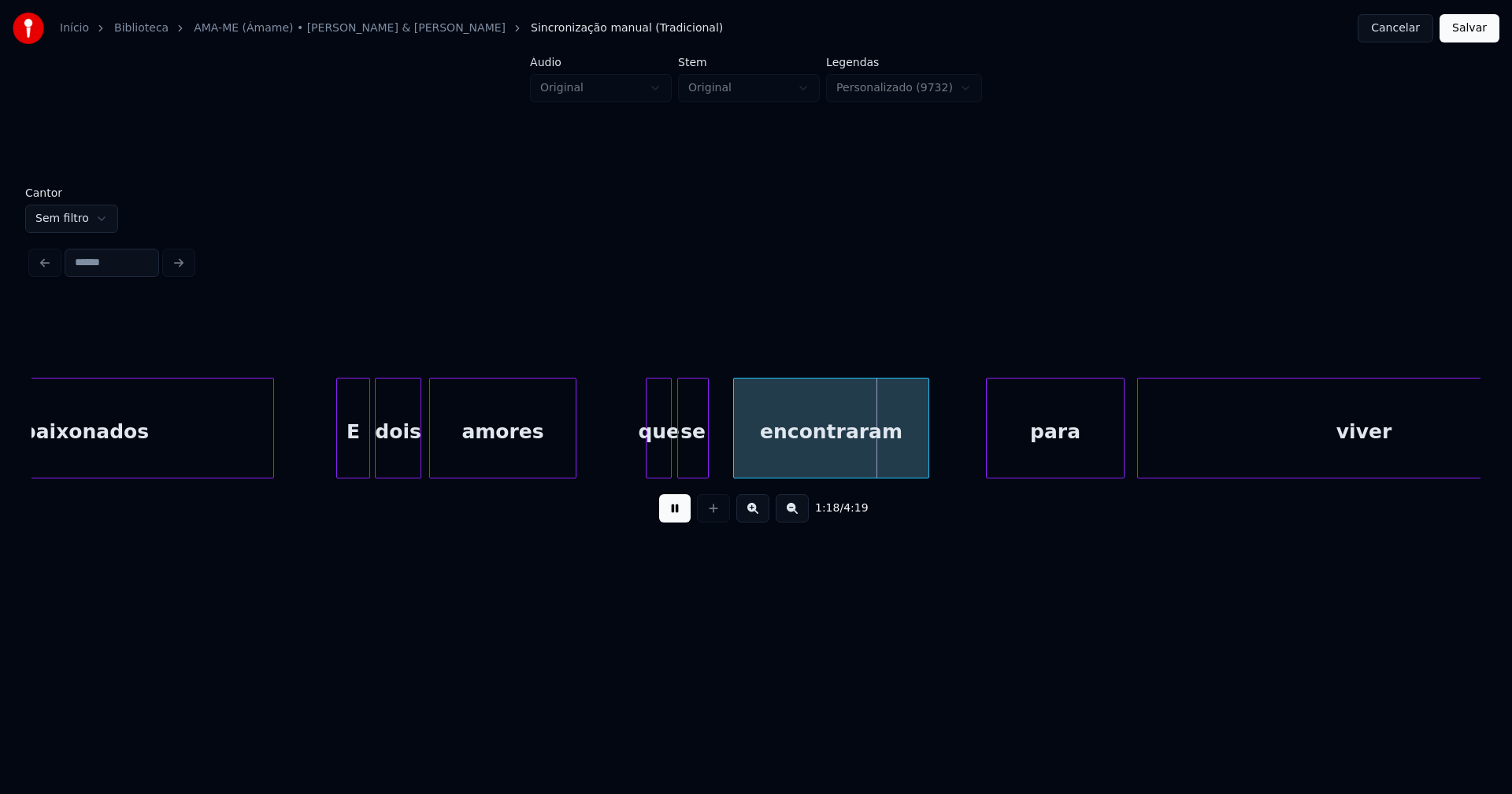
click at [738, 448] on div at bounding box center [736, 428] width 5 height 99
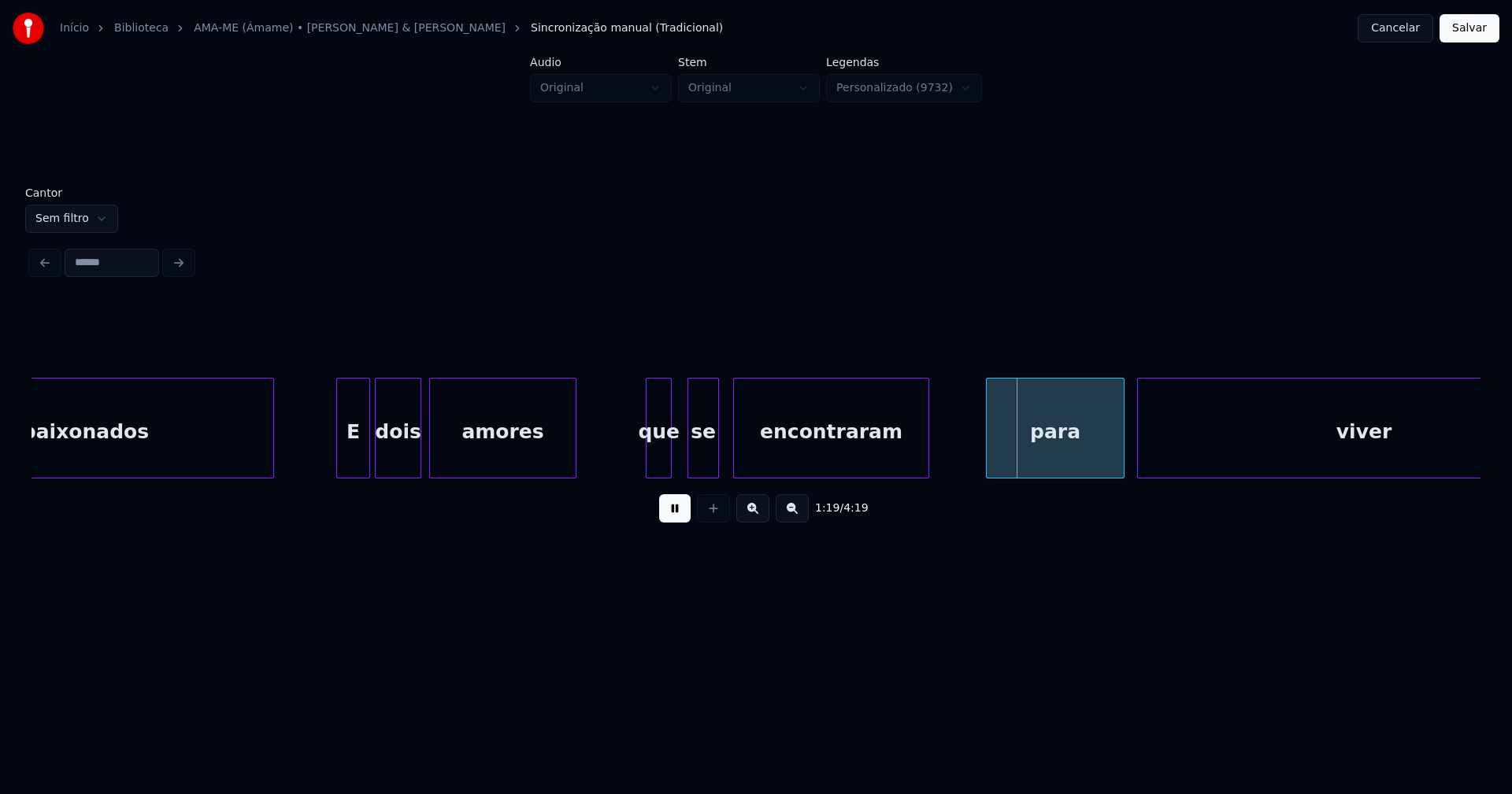
click at [701, 466] on div "se" at bounding box center [703, 432] width 30 height 107
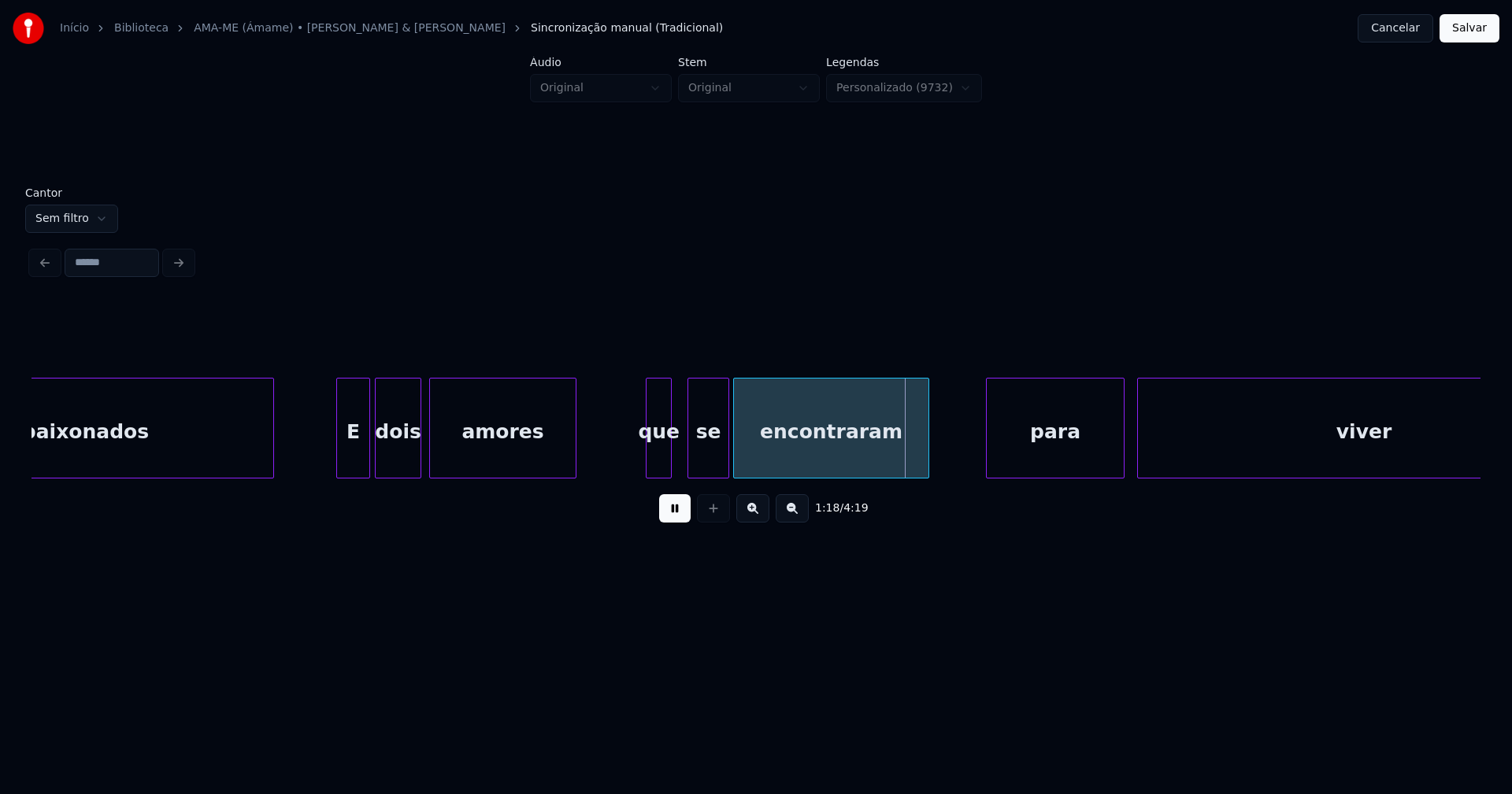
click at [724, 453] on div at bounding box center [726, 428] width 5 height 99
click at [682, 456] on div at bounding box center [681, 428] width 5 height 99
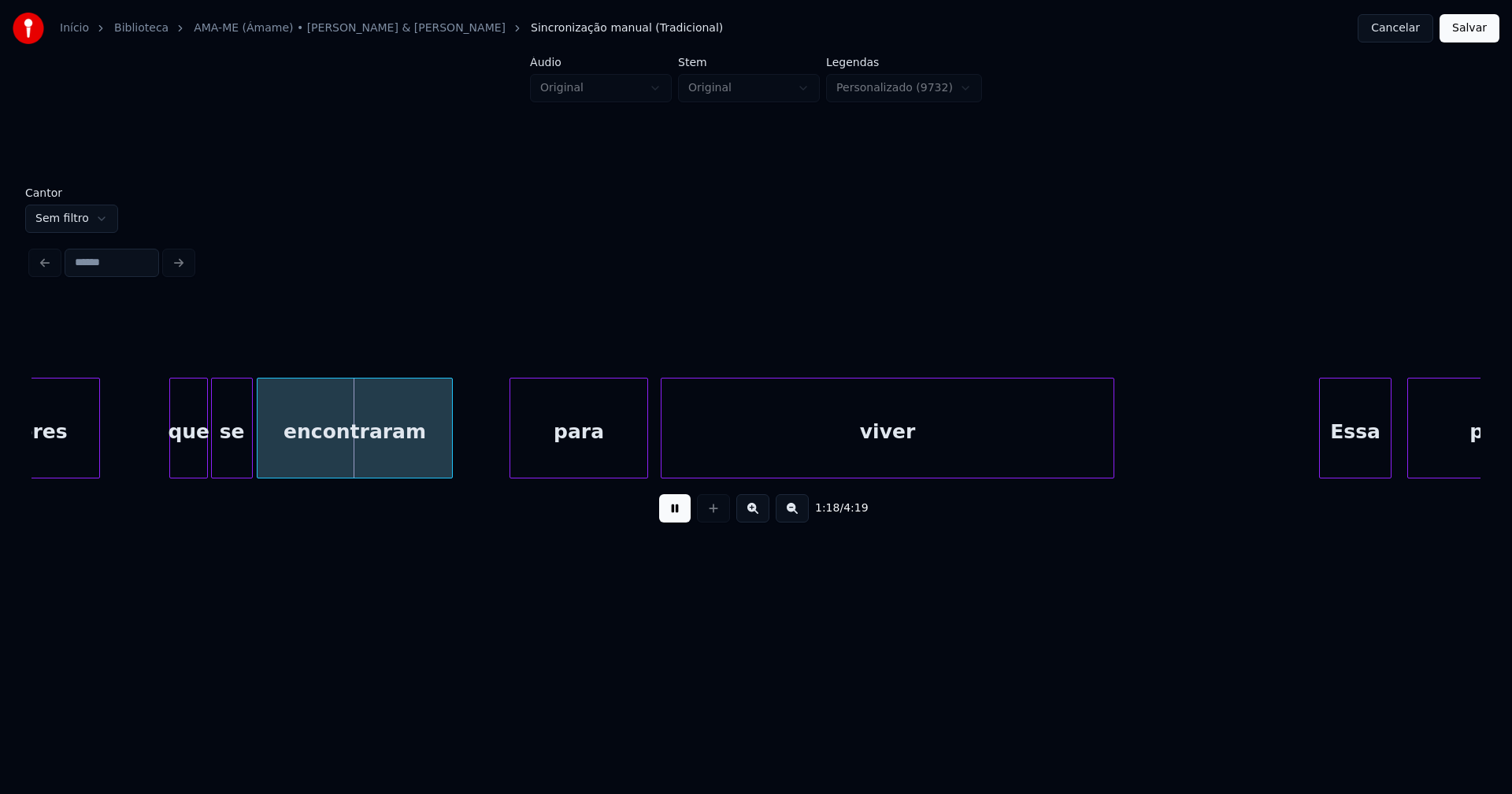
scroll to position [0, 12041]
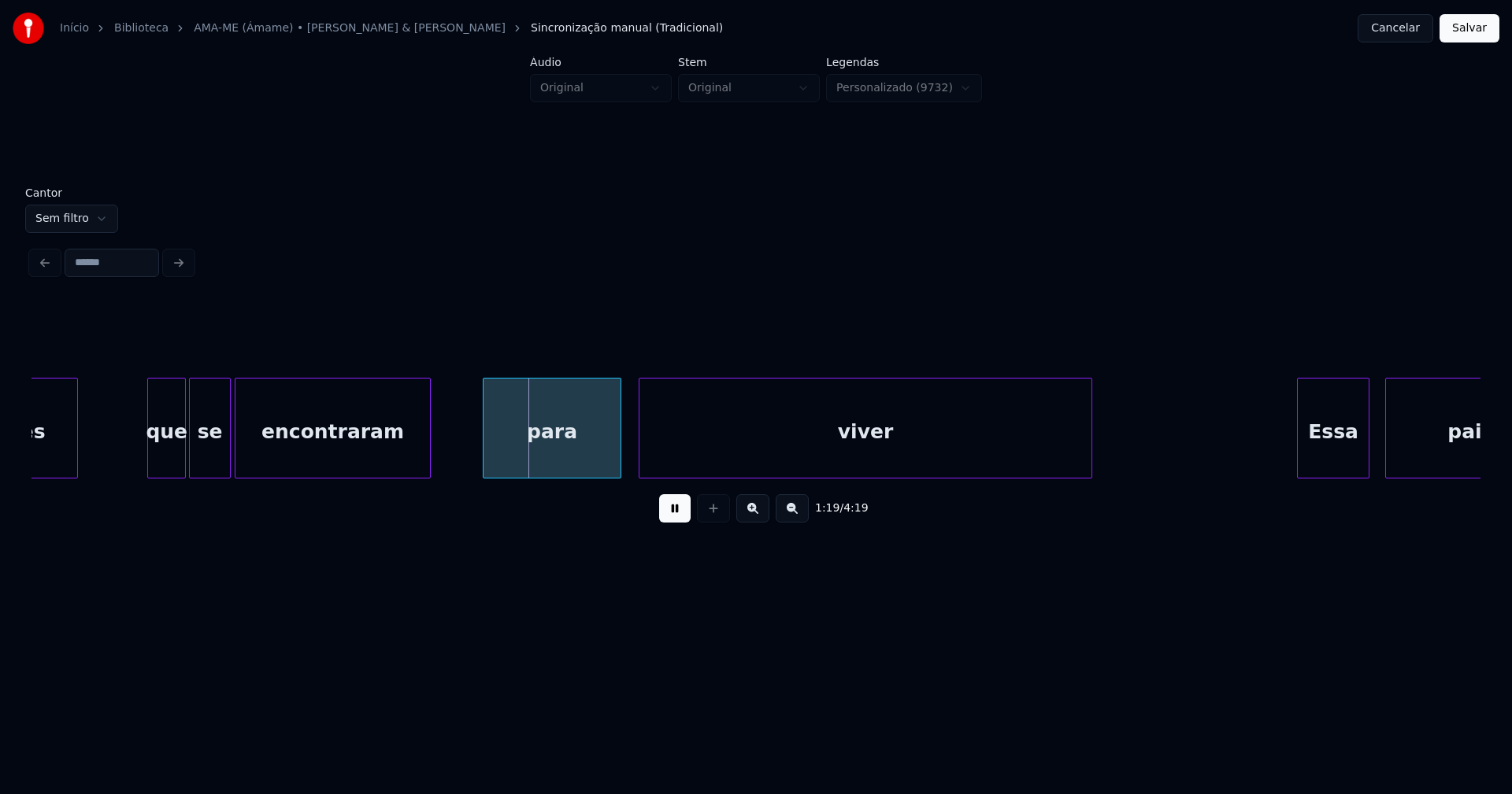
click at [556, 461] on div "para" at bounding box center [552, 432] width 137 height 107
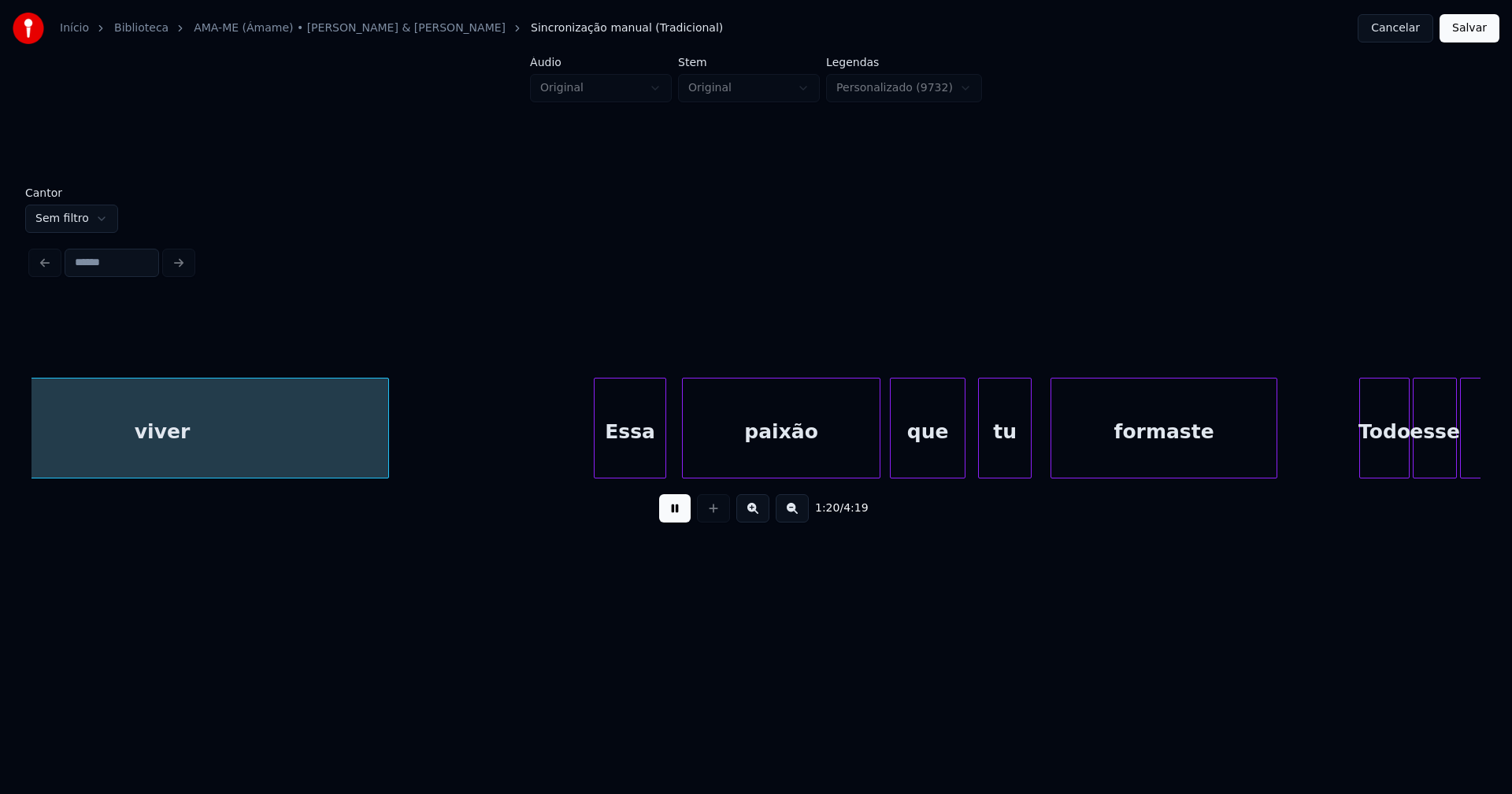
scroll to position [0, 12756]
click at [619, 473] on div "viver Essa paixão que tu formaste Todo esse amor" at bounding box center [755, 428] width 1449 height 100
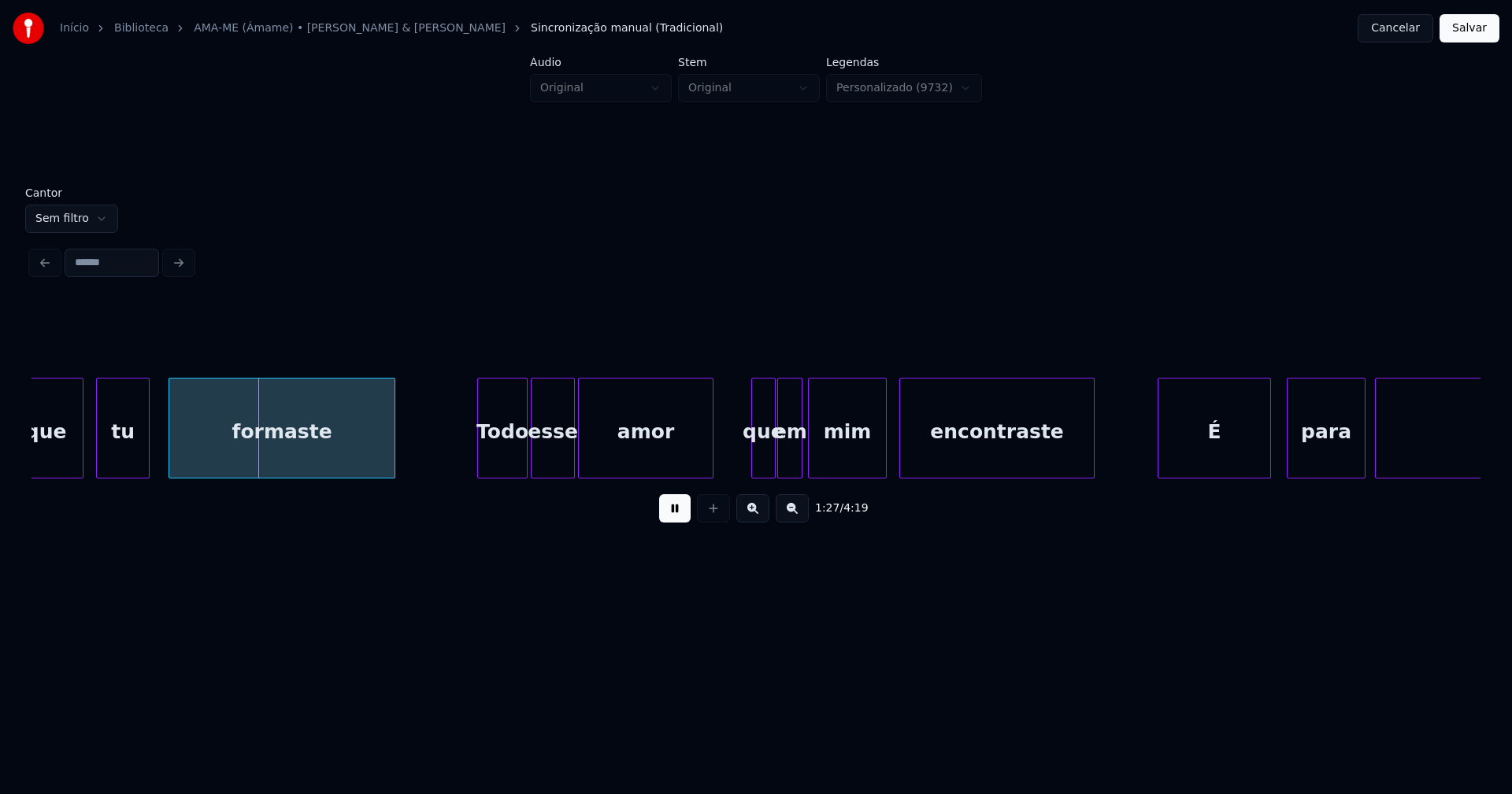
scroll to position [0, 13807]
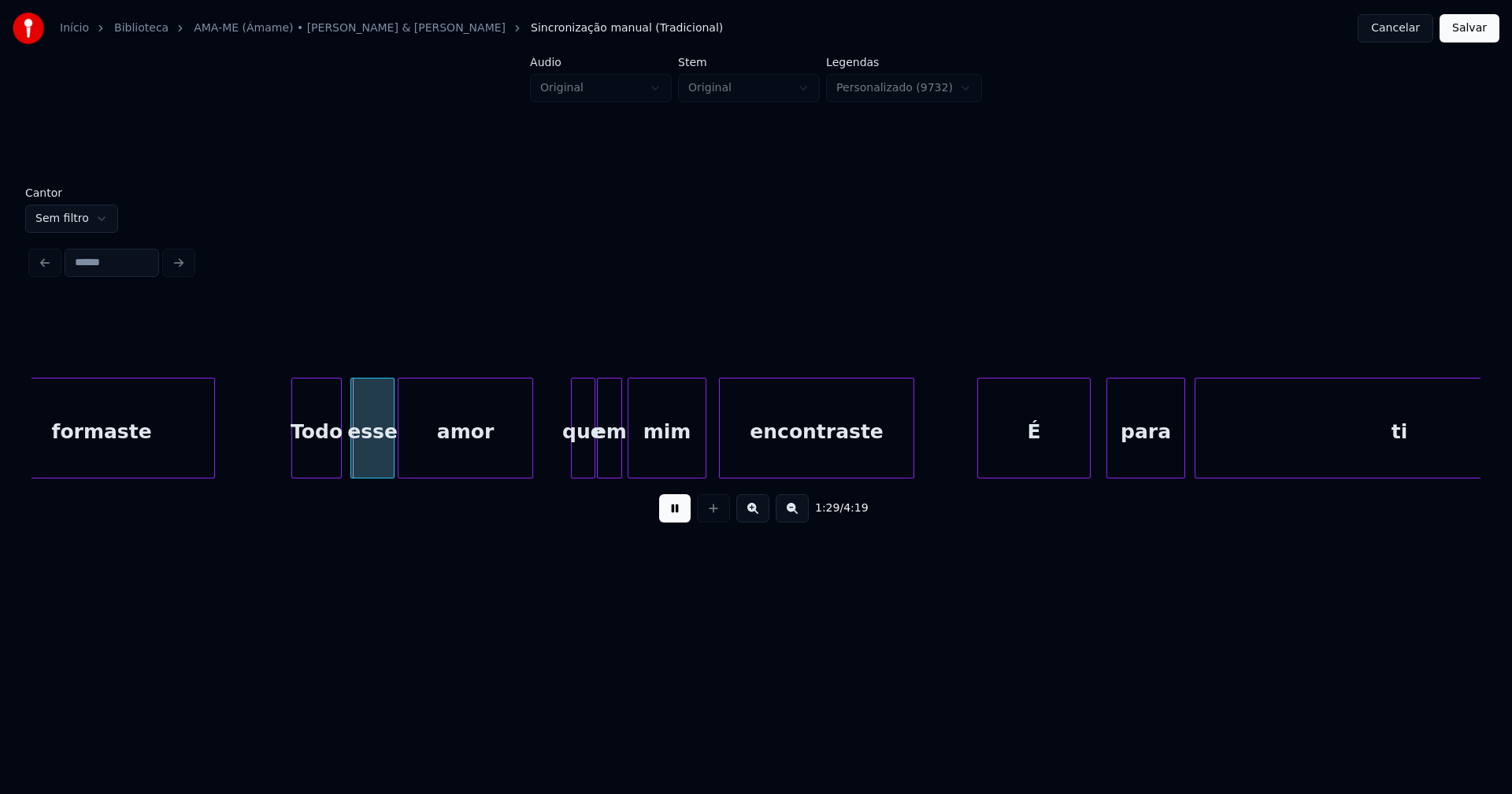
click at [313, 477] on div "formaste Todo esse amor que em mim encontraste É para ti" at bounding box center [755, 428] width 1449 height 100
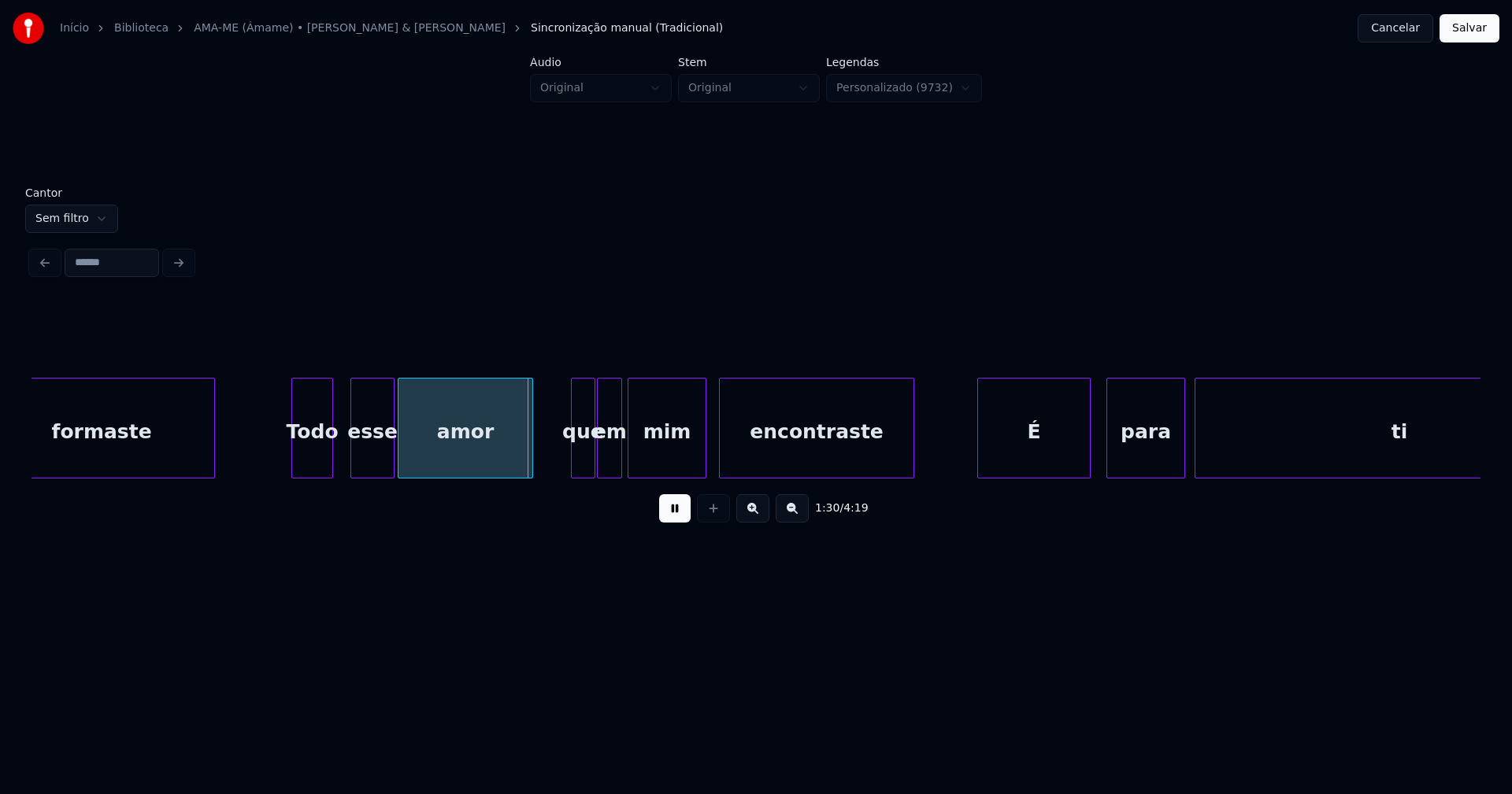
click at [331, 468] on div at bounding box center [330, 428] width 5 height 99
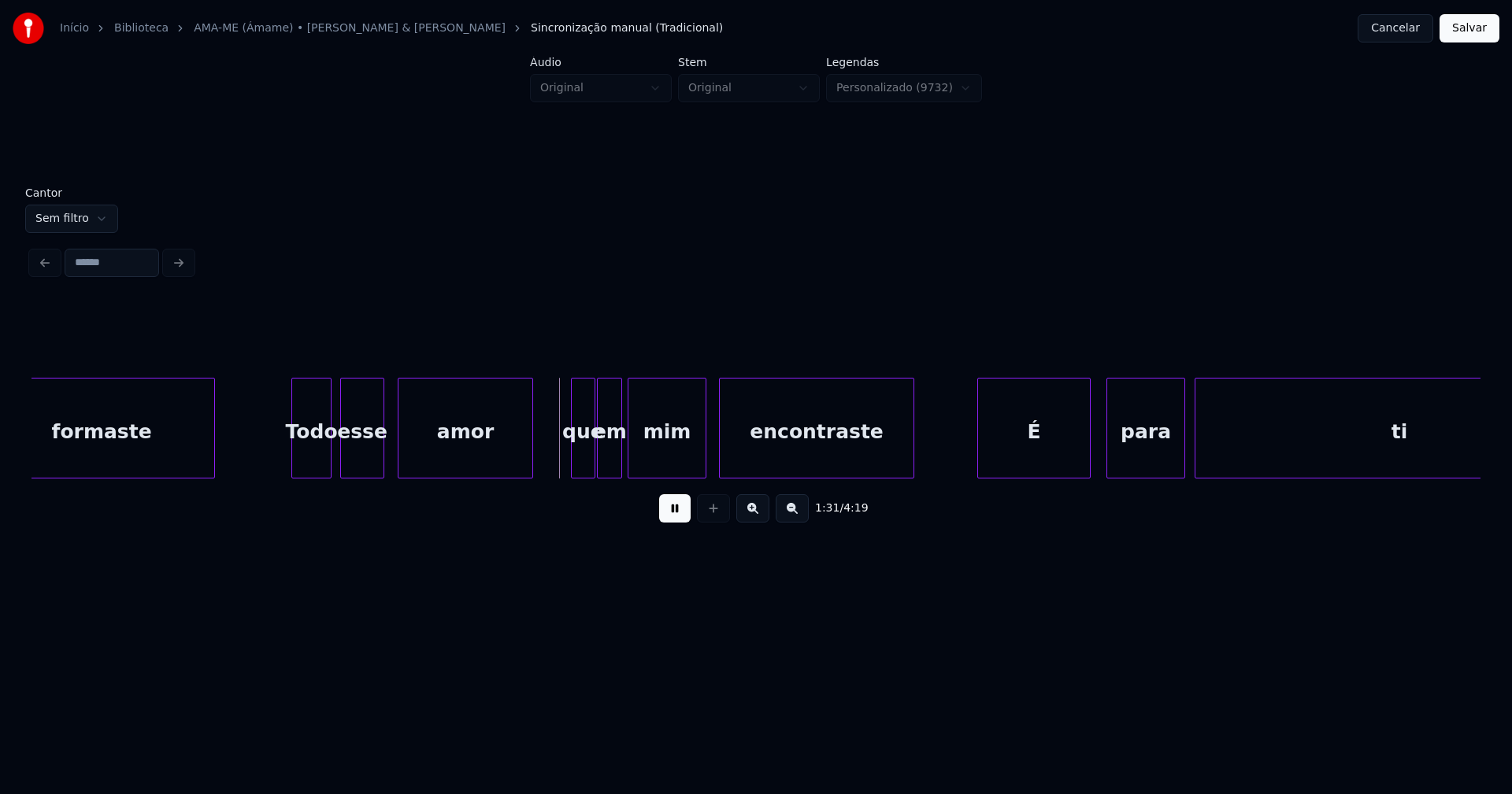
click at [355, 475] on div "formaste Todo esse amor que em mim encontraste É para ti" at bounding box center [755, 428] width 1449 height 100
click at [390, 468] on div at bounding box center [391, 428] width 5 height 99
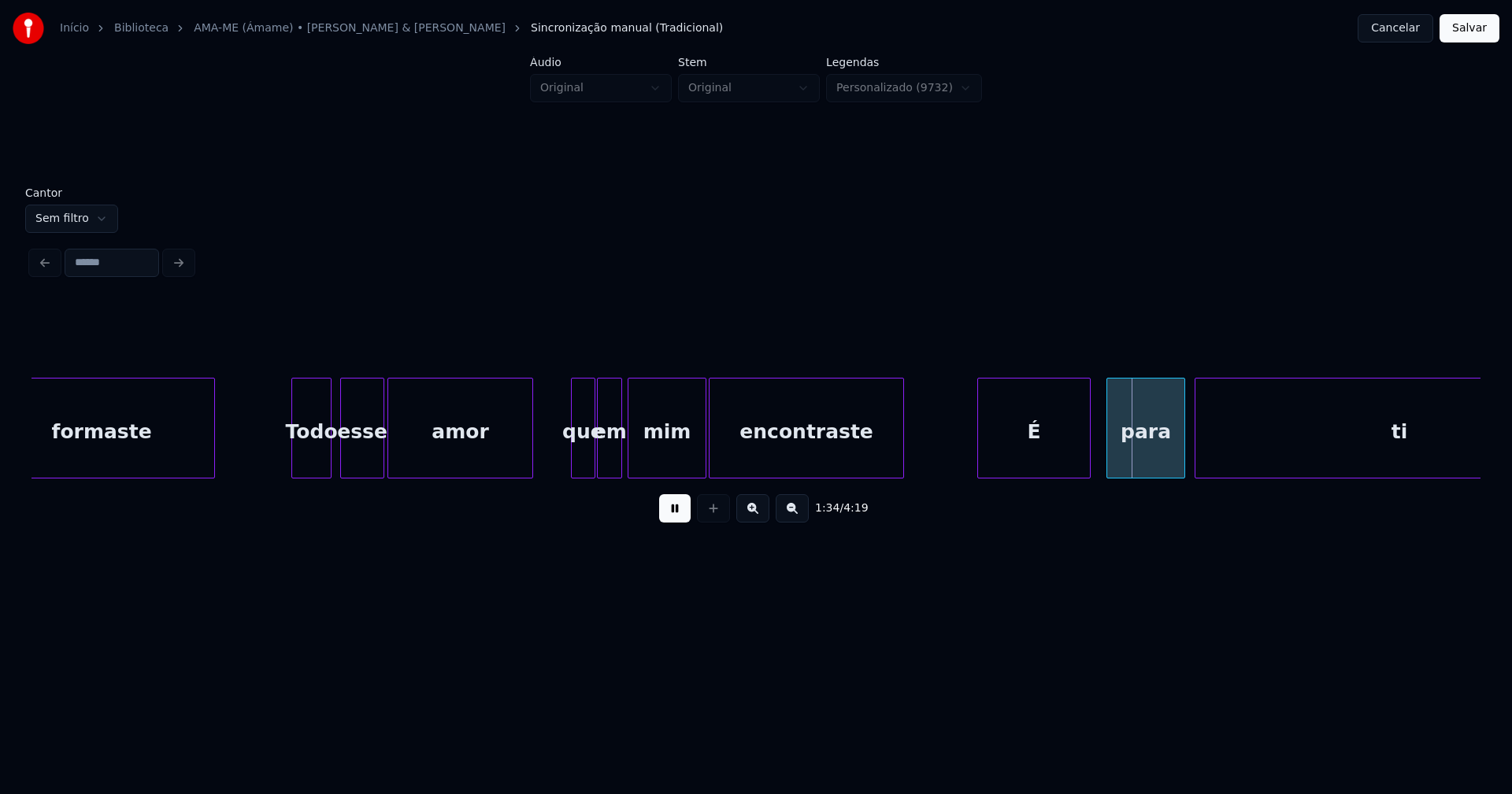
click at [782, 473] on div "formaste Todo esse amor que em mim encontraste É para ti" at bounding box center [755, 428] width 1449 height 100
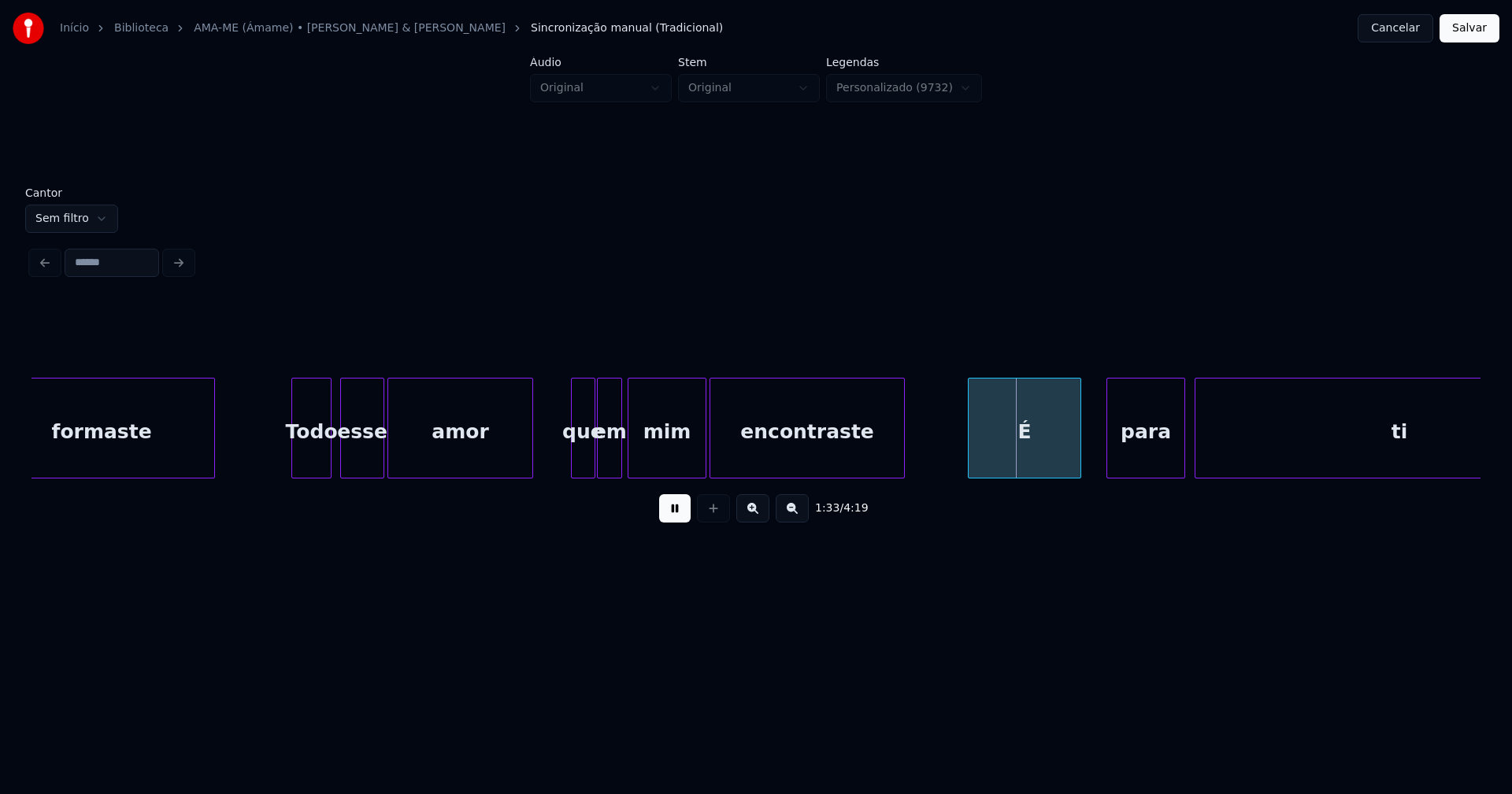
click at [1030, 470] on div "É" at bounding box center [1024, 432] width 112 height 107
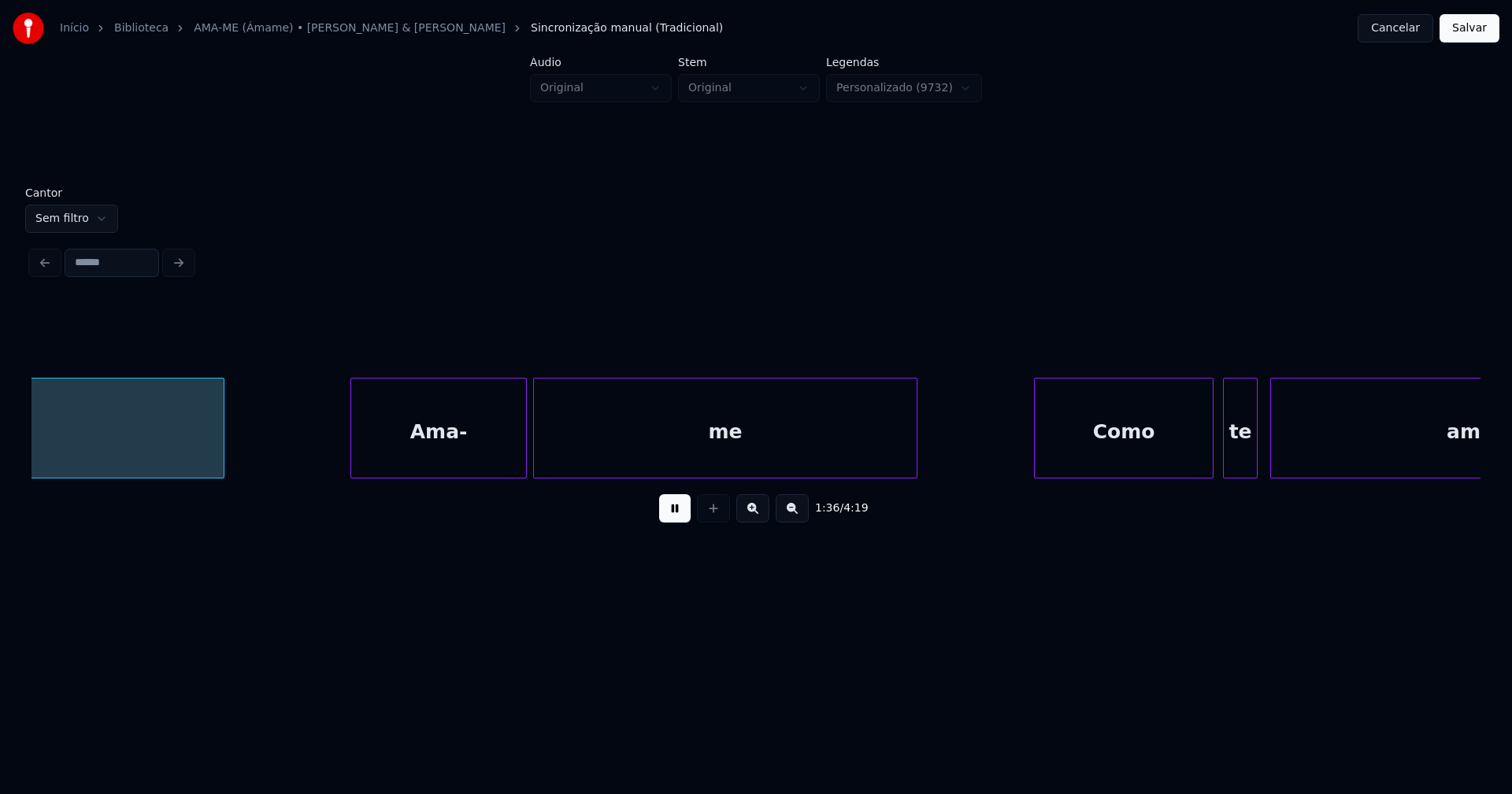
scroll to position [0, 15186]
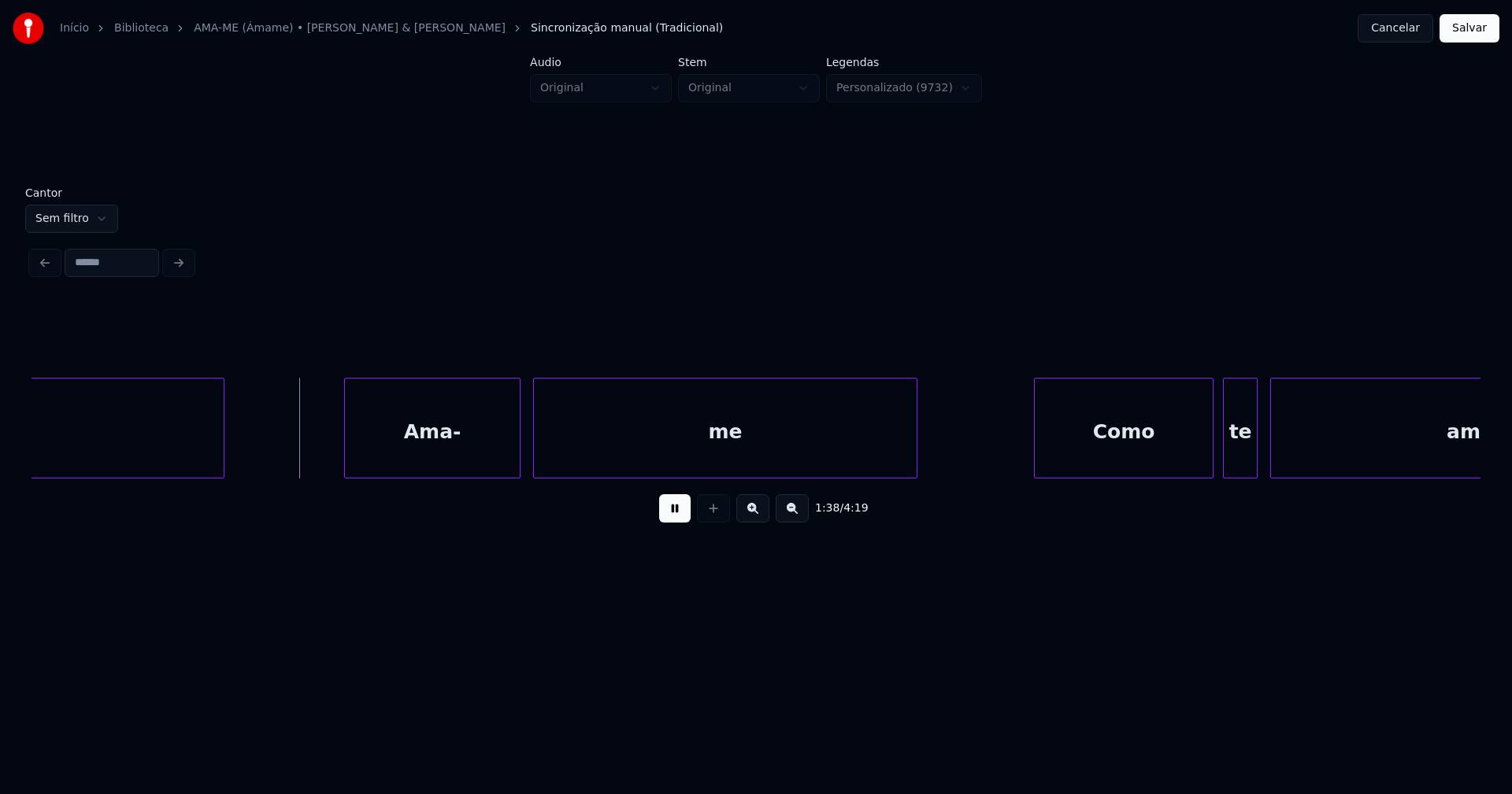
click at [438, 450] on div "Ama-" at bounding box center [431, 432] width 175 height 107
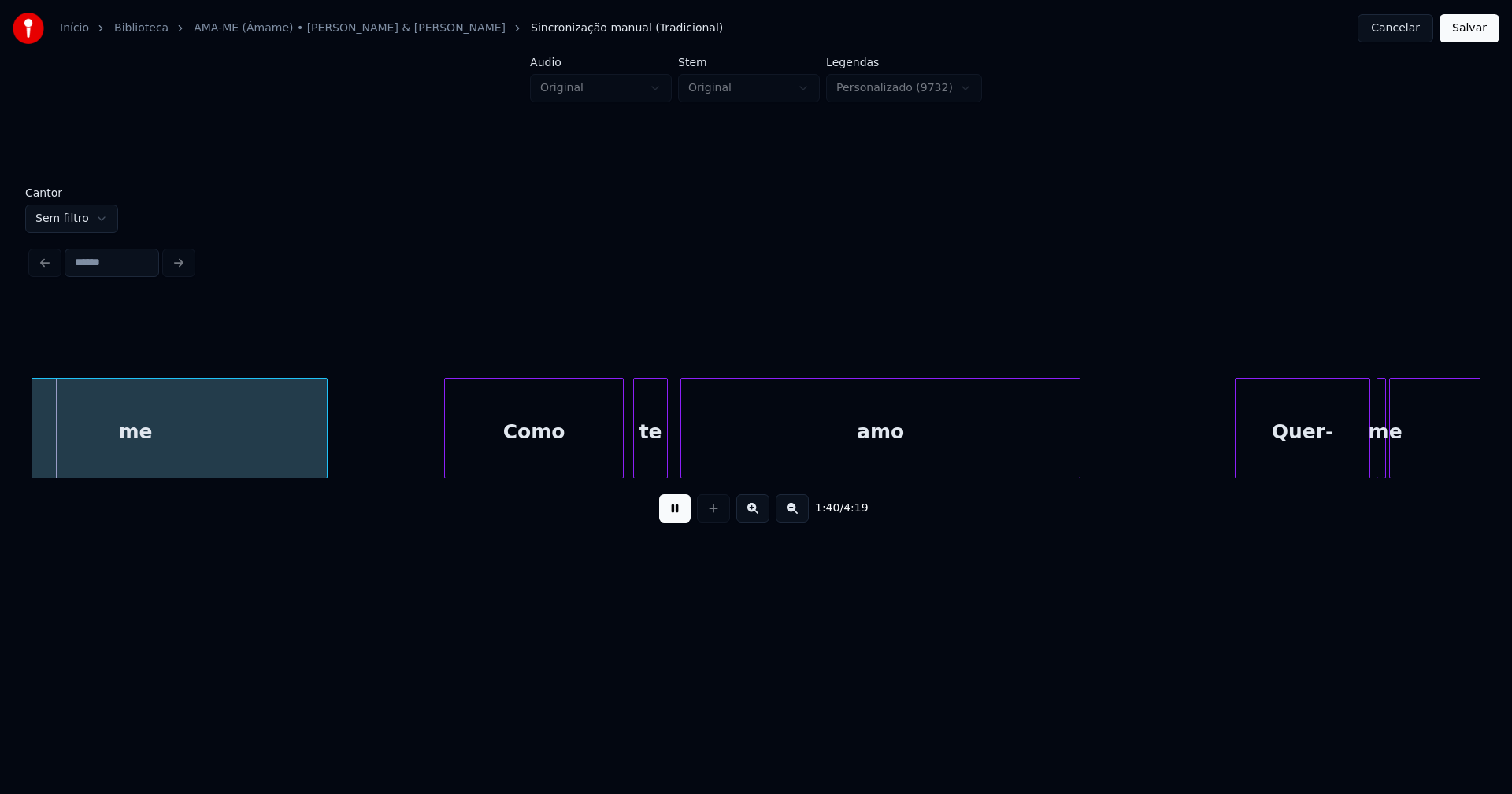
scroll to position [0, 15799]
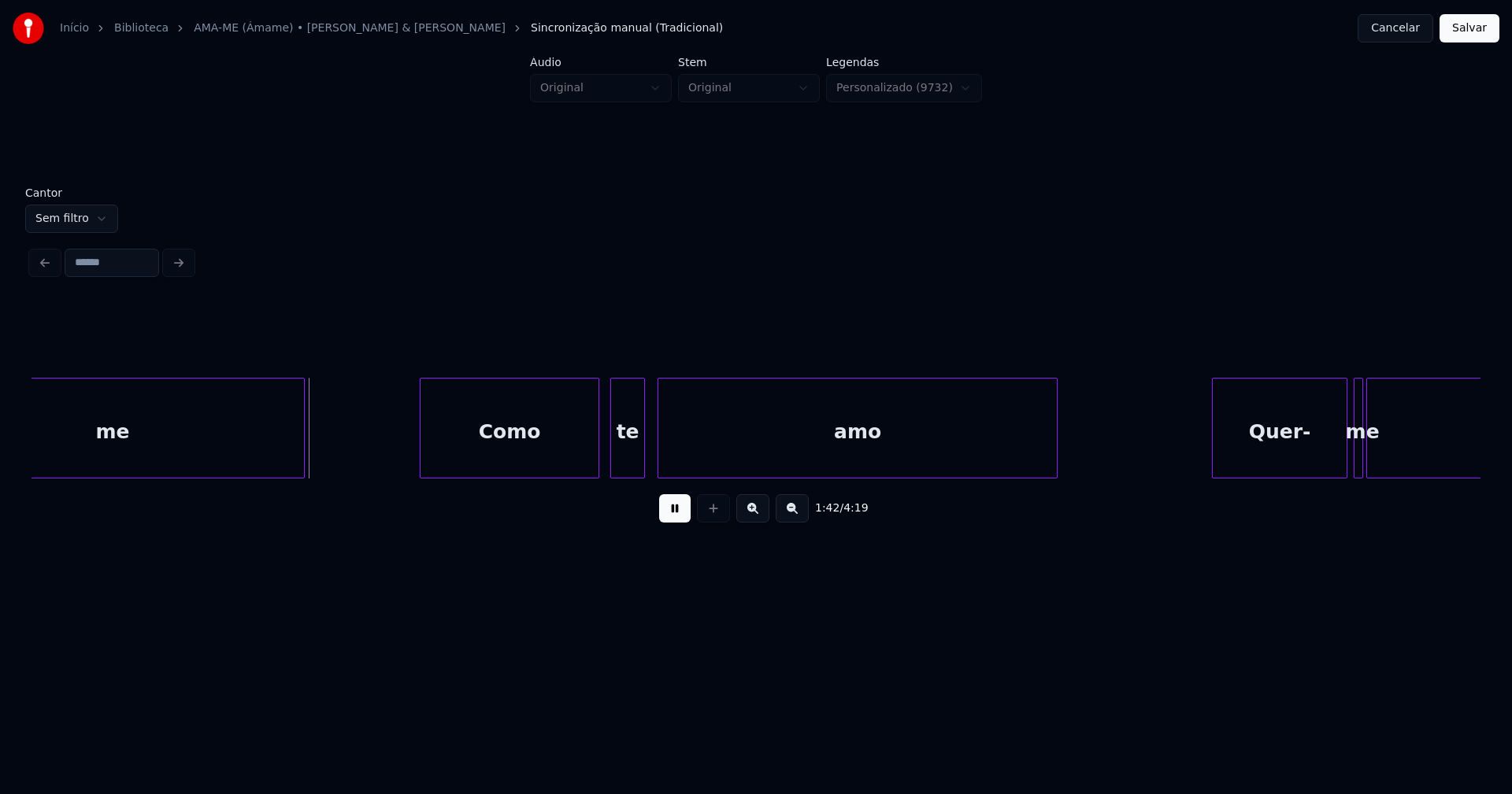
click at [526, 456] on div "Como" at bounding box center [509, 432] width 178 height 107
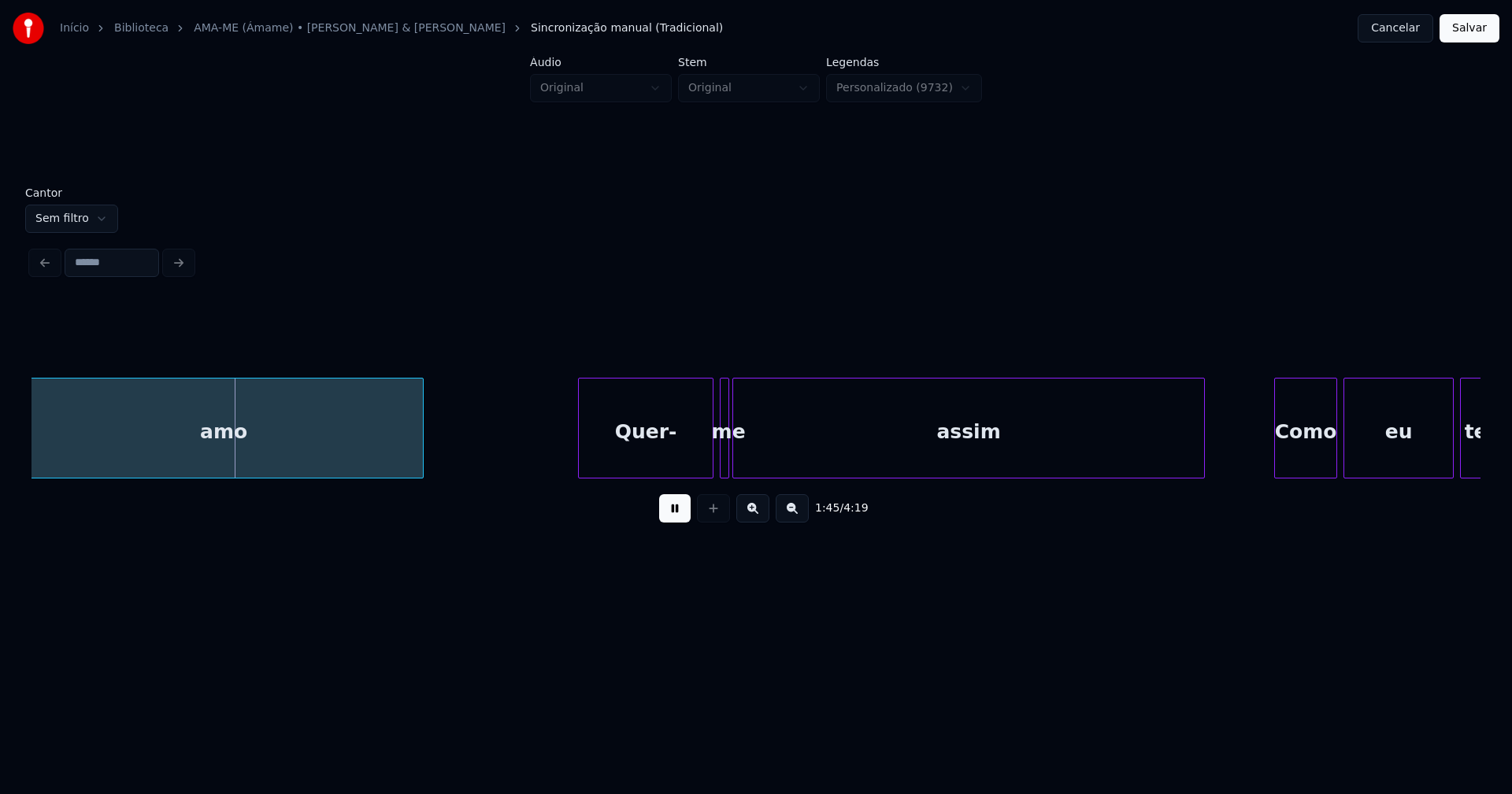
scroll to position [0, 16546]
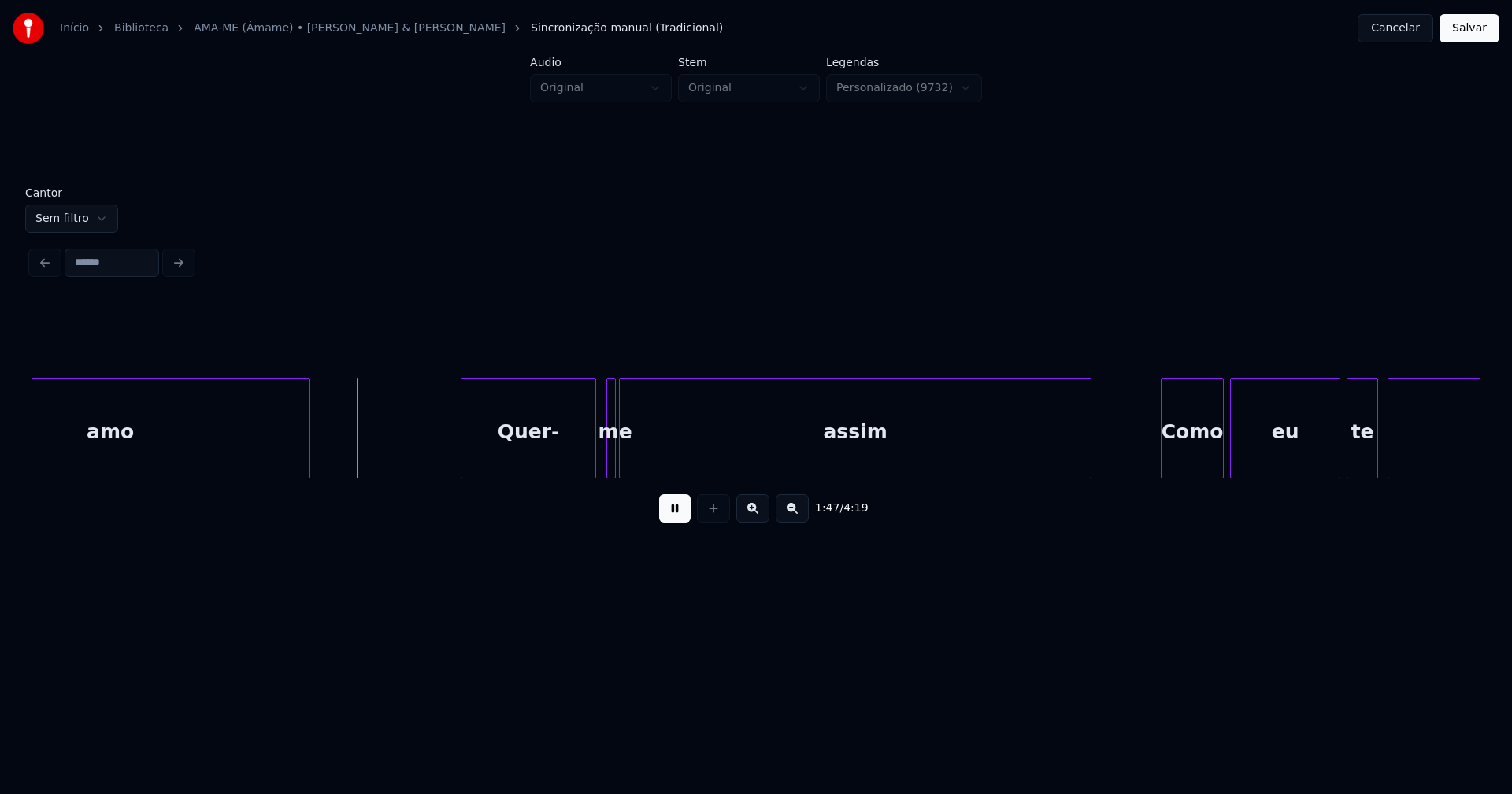
click at [555, 467] on div "Quer-" at bounding box center [529, 432] width 134 height 107
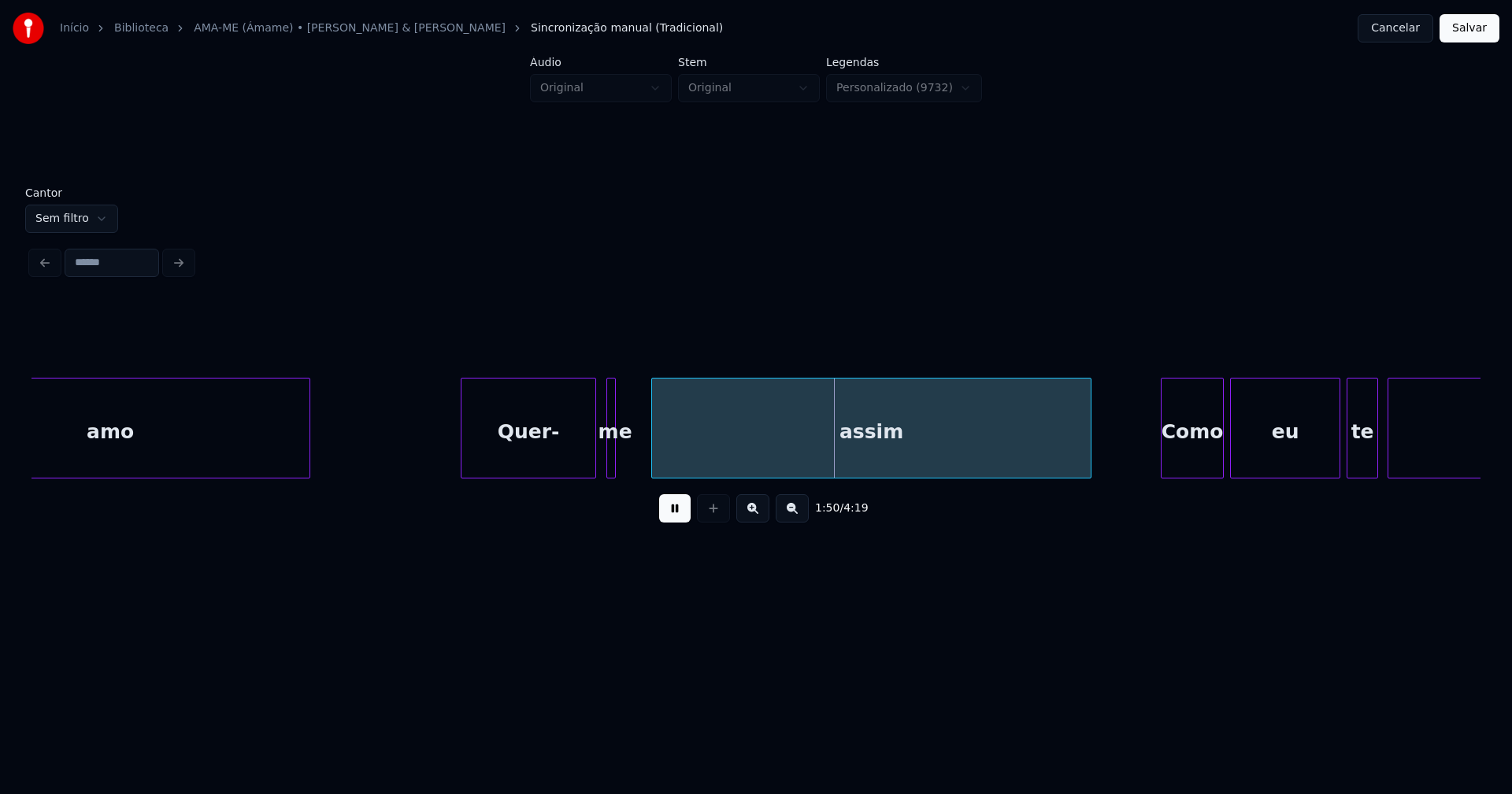
click at [655, 460] on div at bounding box center [655, 428] width 5 height 99
click at [647, 454] on div at bounding box center [644, 428] width 5 height 99
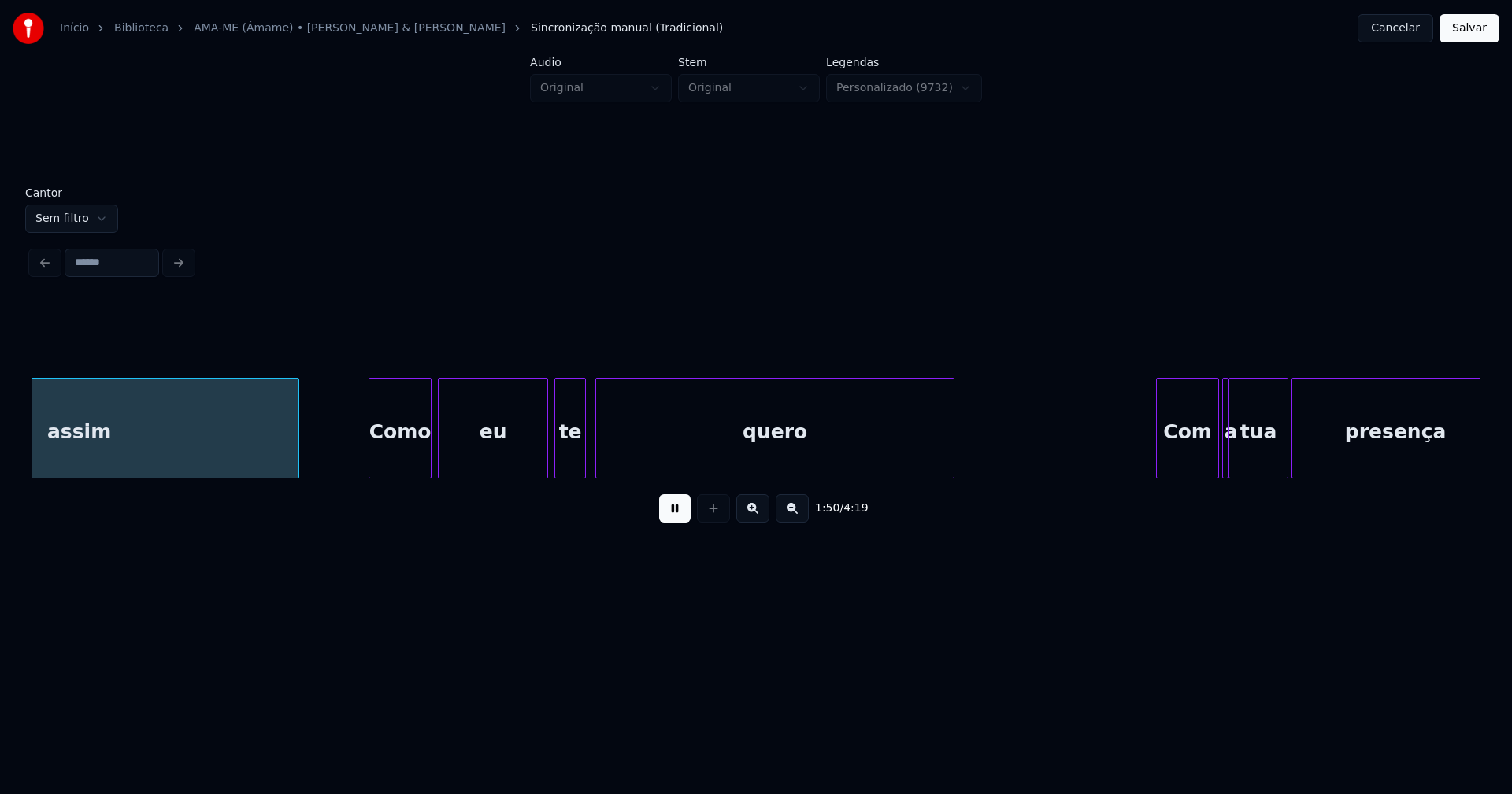
scroll to position [0, 17360]
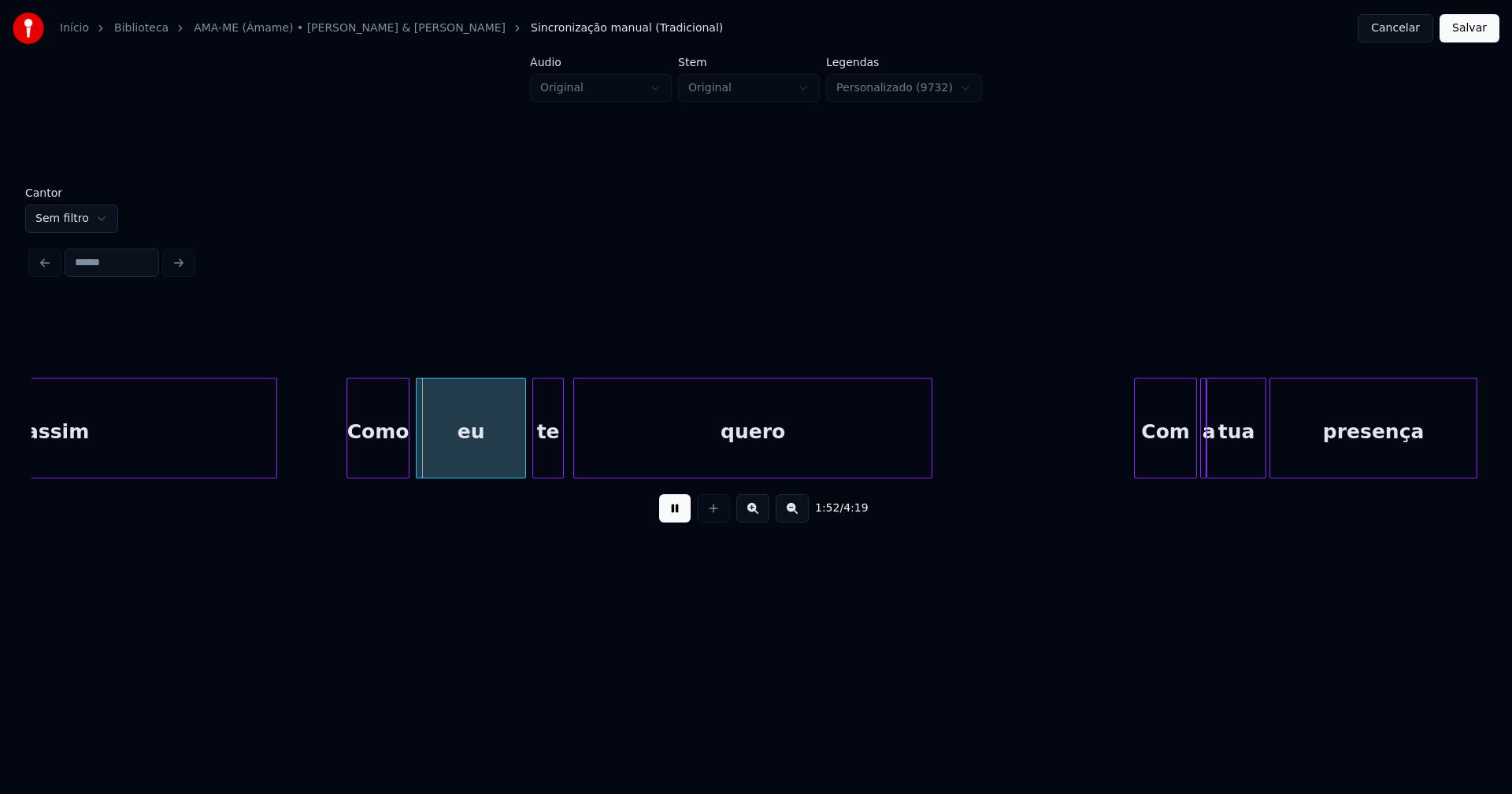
click at [376, 461] on div "Como" at bounding box center [377, 432] width 61 height 107
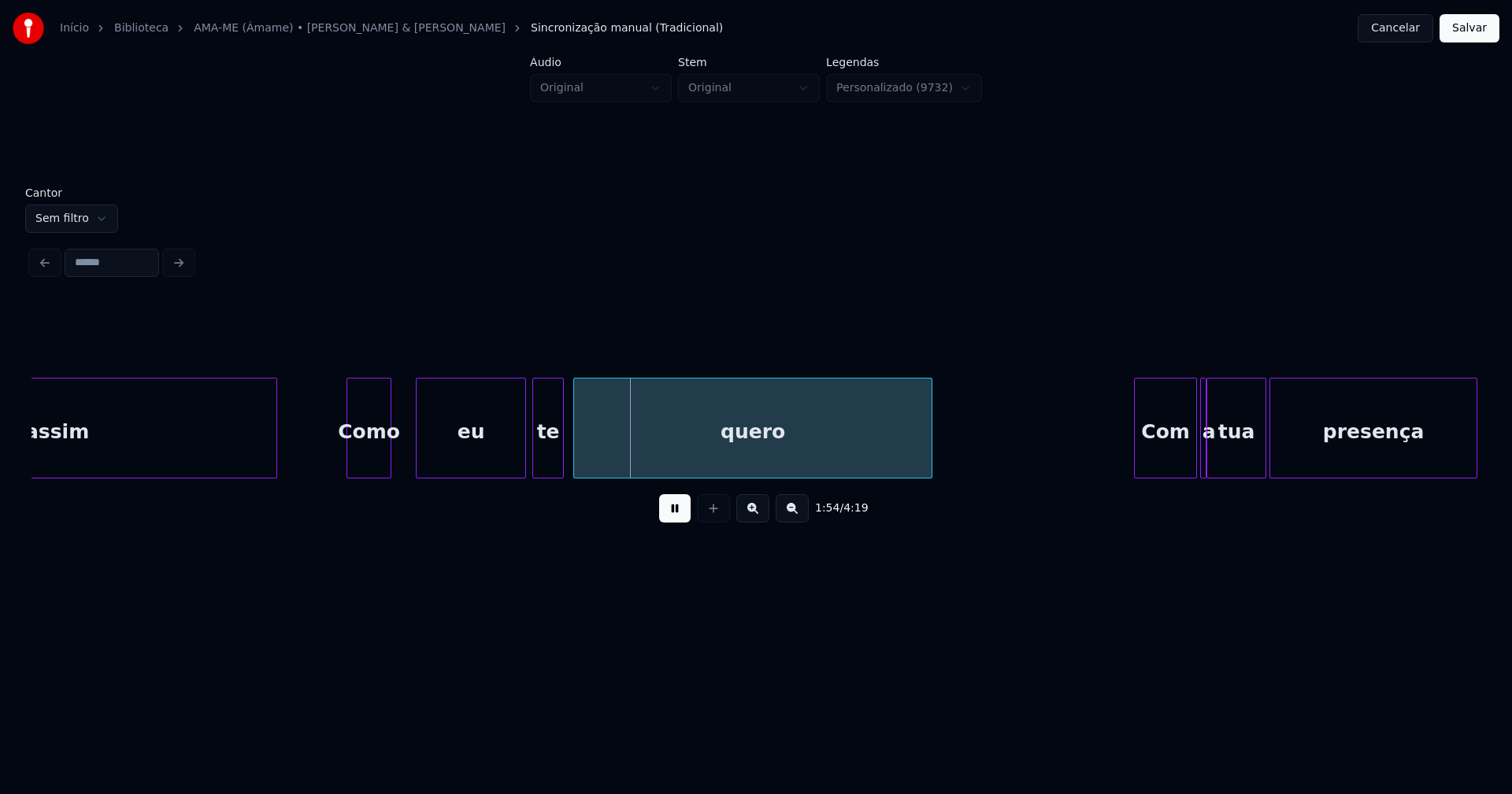
click at [388, 477] on div "assim Como eu te quero Com a tua presença" at bounding box center [755, 428] width 1449 height 100
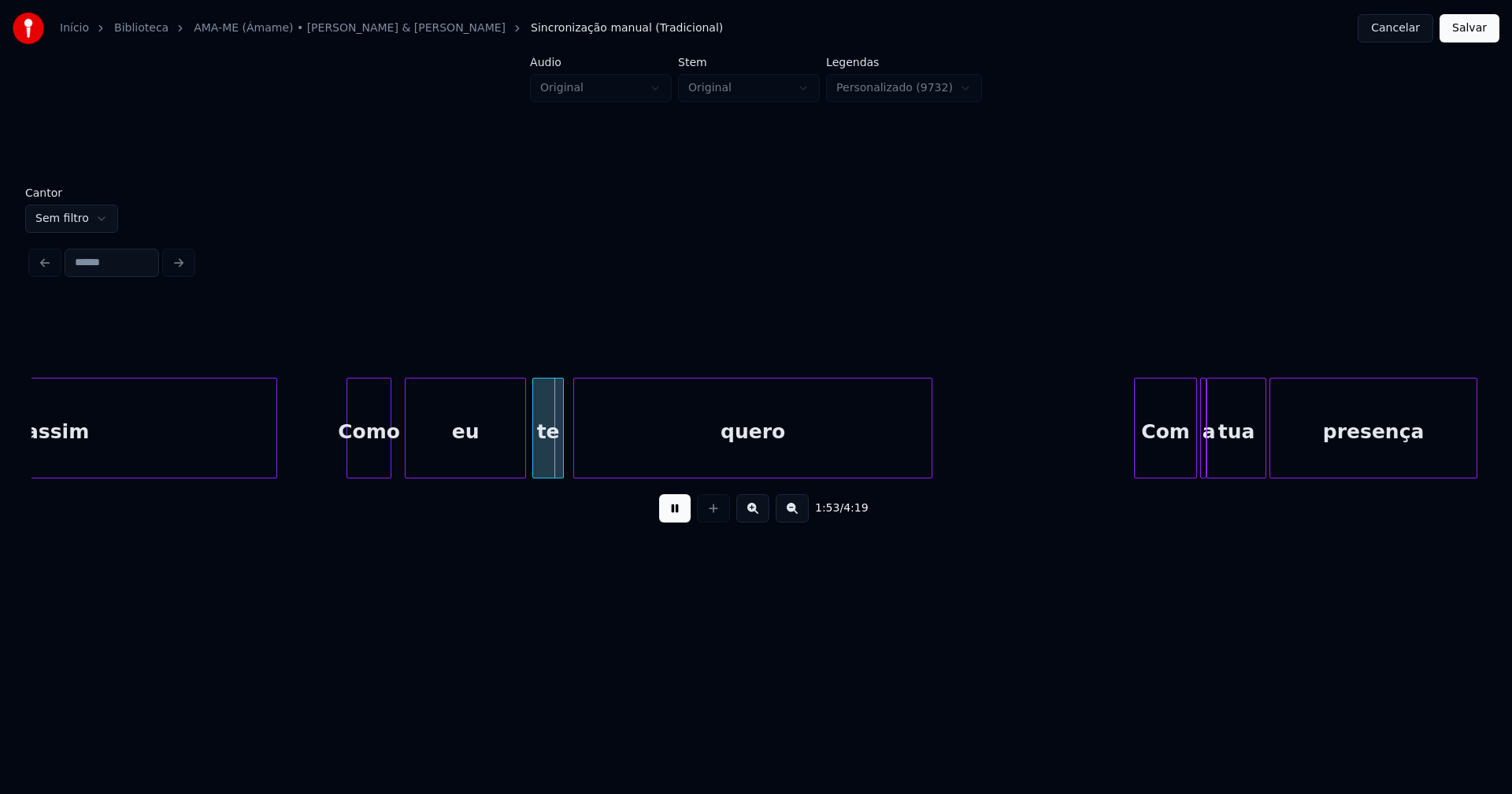
click at [408, 466] on div at bounding box center [408, 428] width 5 height 99
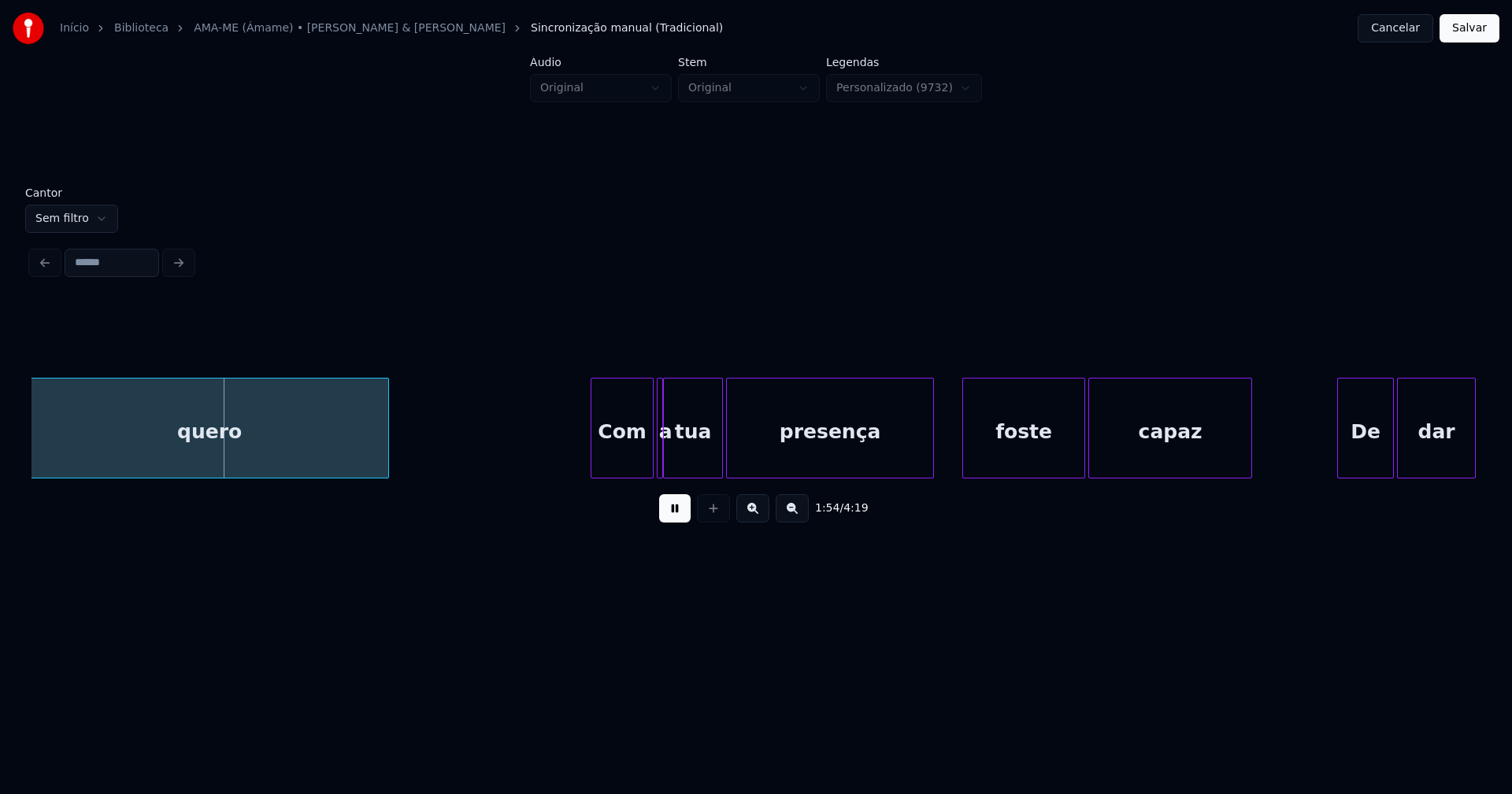
scroll to position [0, 17949]
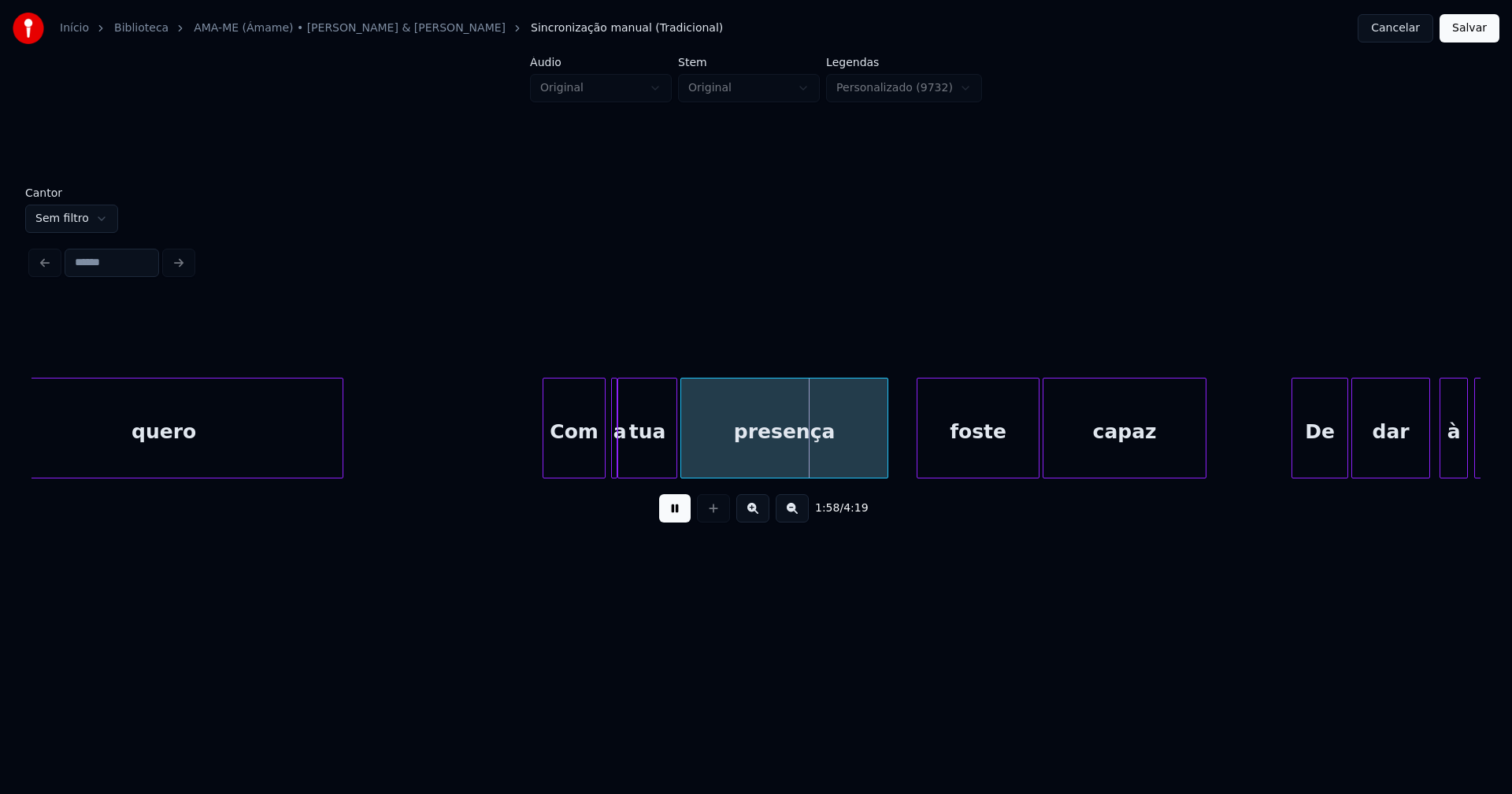
click at [590, 458] on div "Com" at bounding box center [573, 432] width 61 height 107
click at [620, 464] on div "tua" at bounding box center [650, 428] width 60 height 100
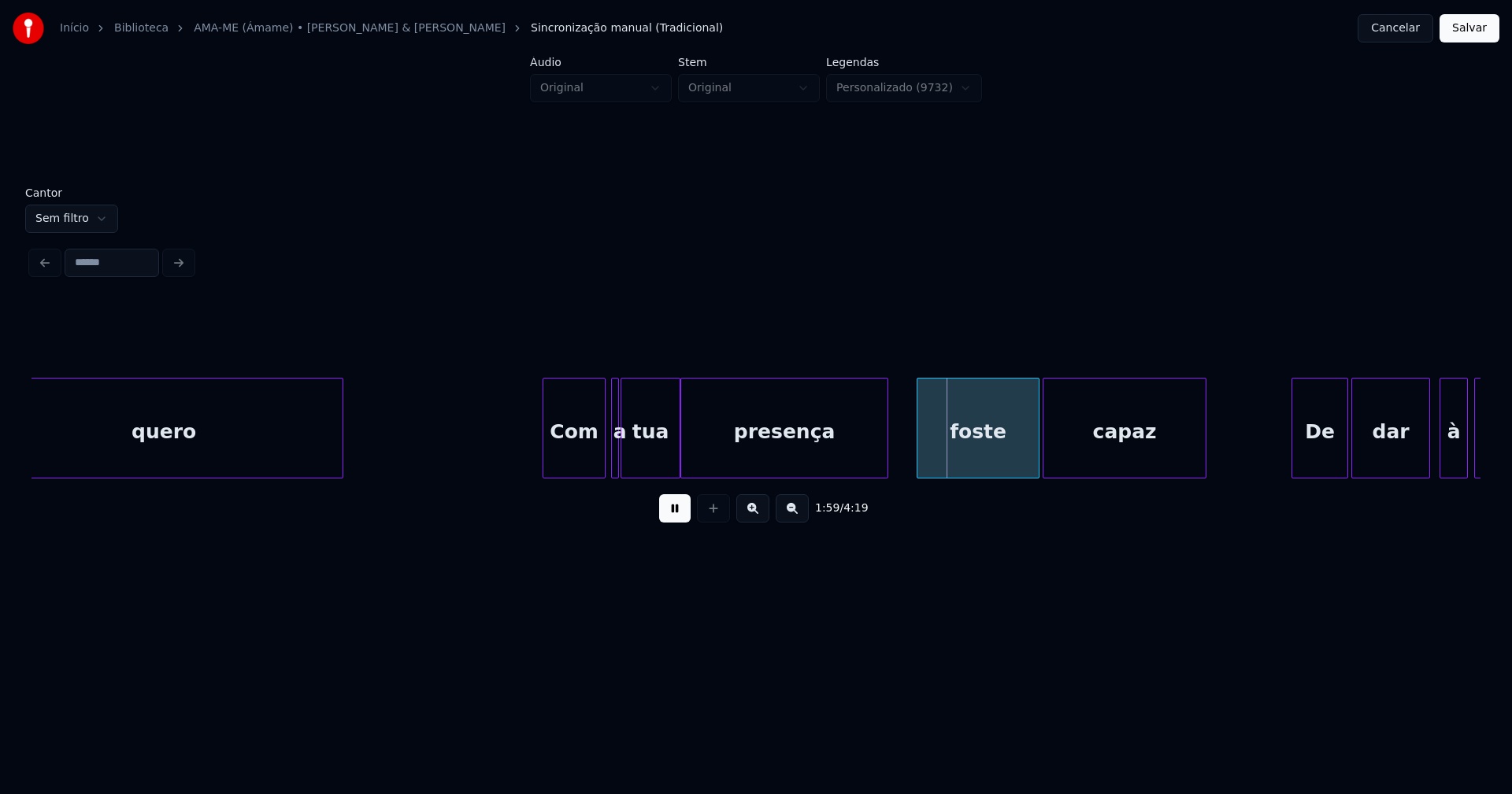
click at [618, 469] on div at bounding box center [616, 428] width 5 height 99
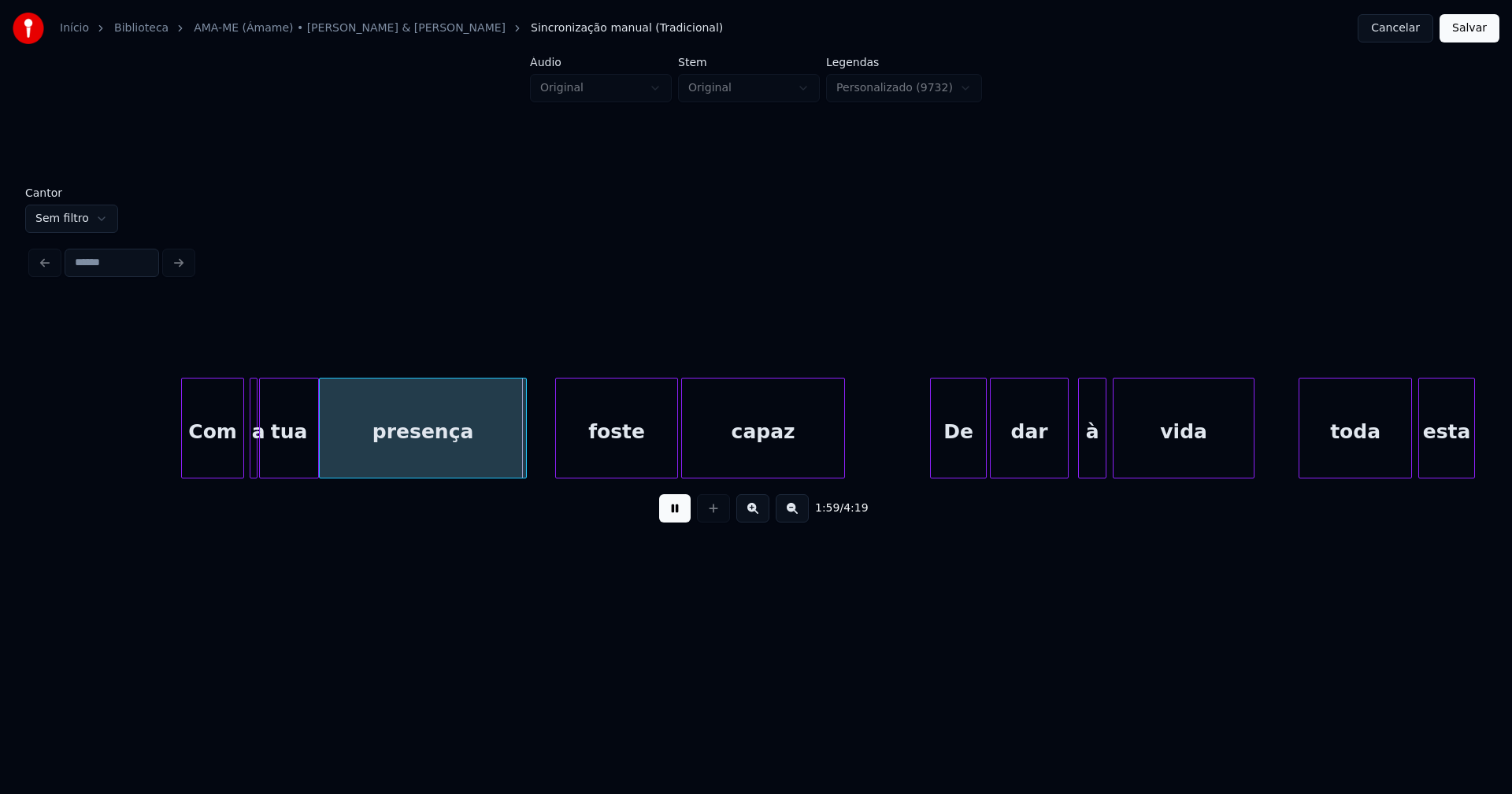
scroll to position [0, 18334]
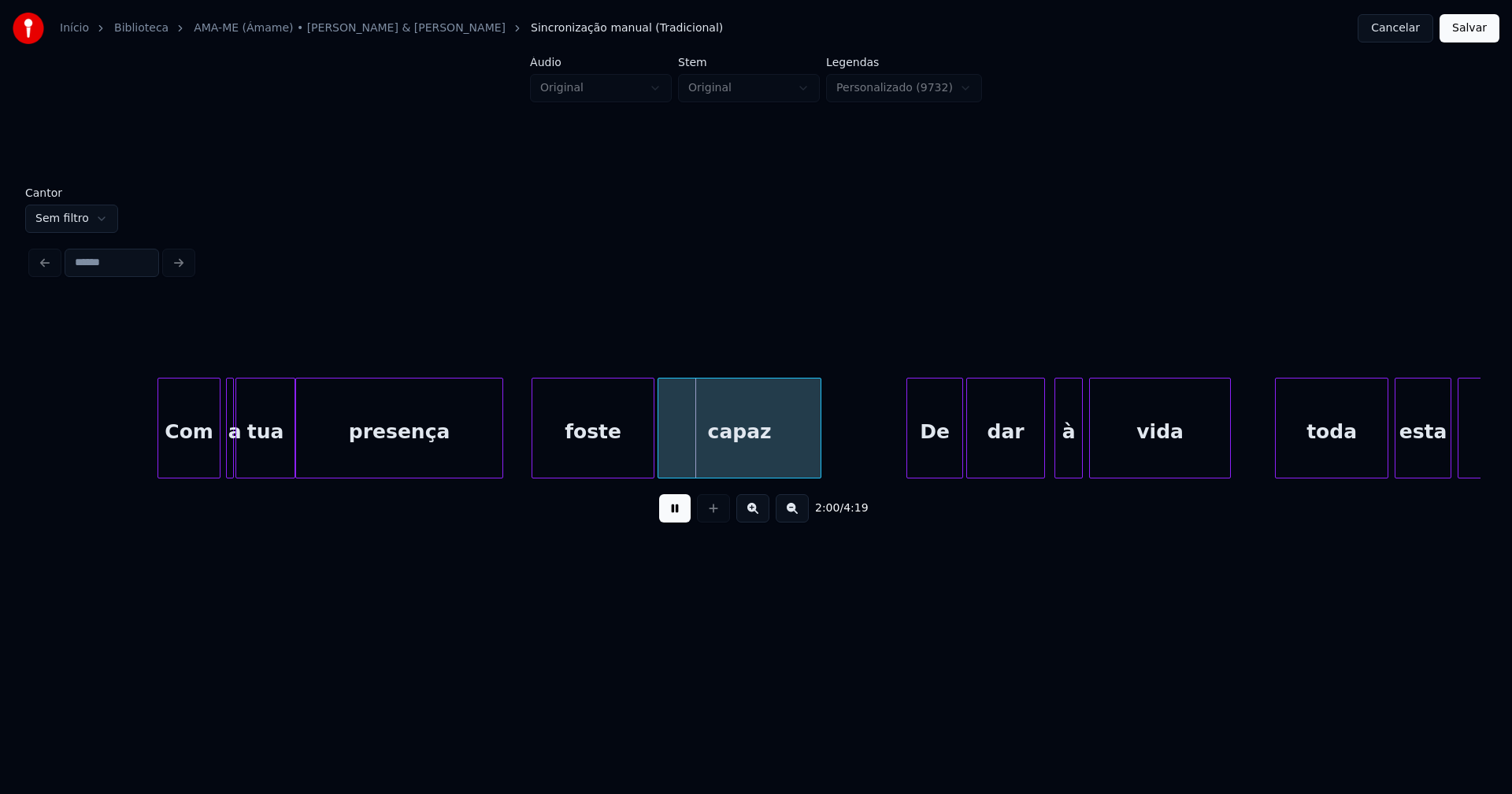
click at [603, 459] on div "foste" at bounding box center [593, 432] width 121 height 107
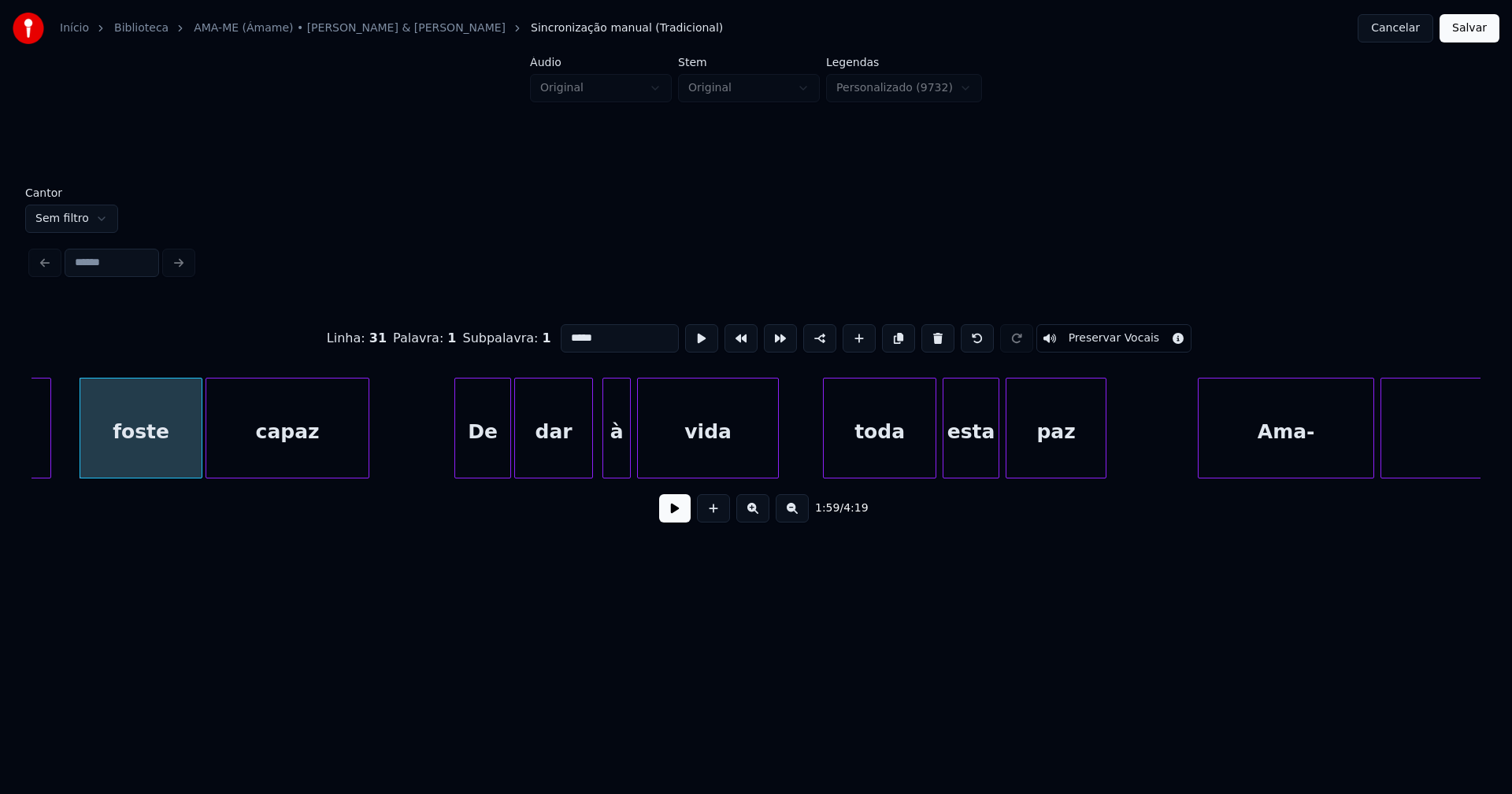
scroll to position [0, 18809]
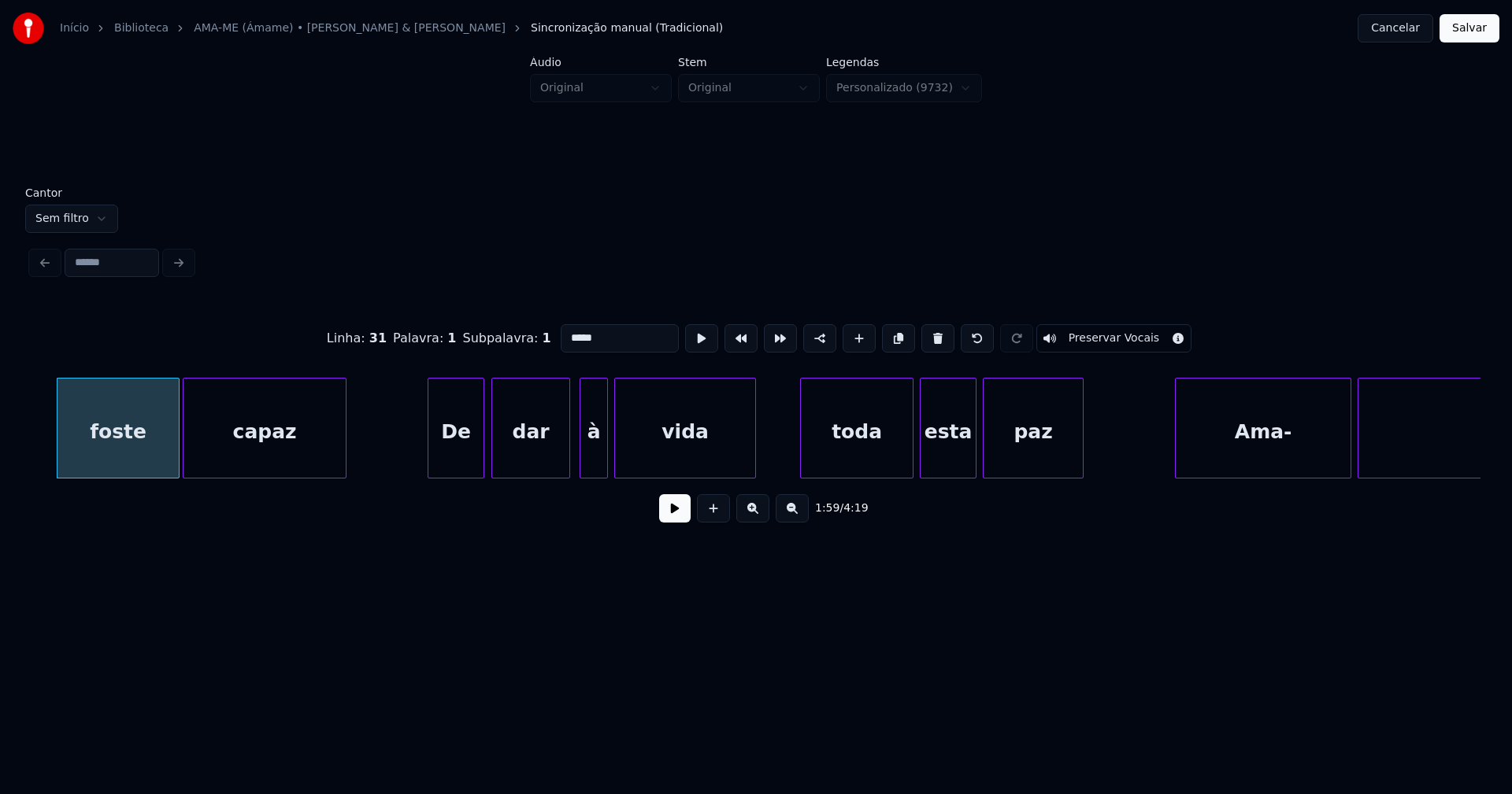
click at [471, 459] on div "De" at bounding box center [455, 432] width 55 height 107
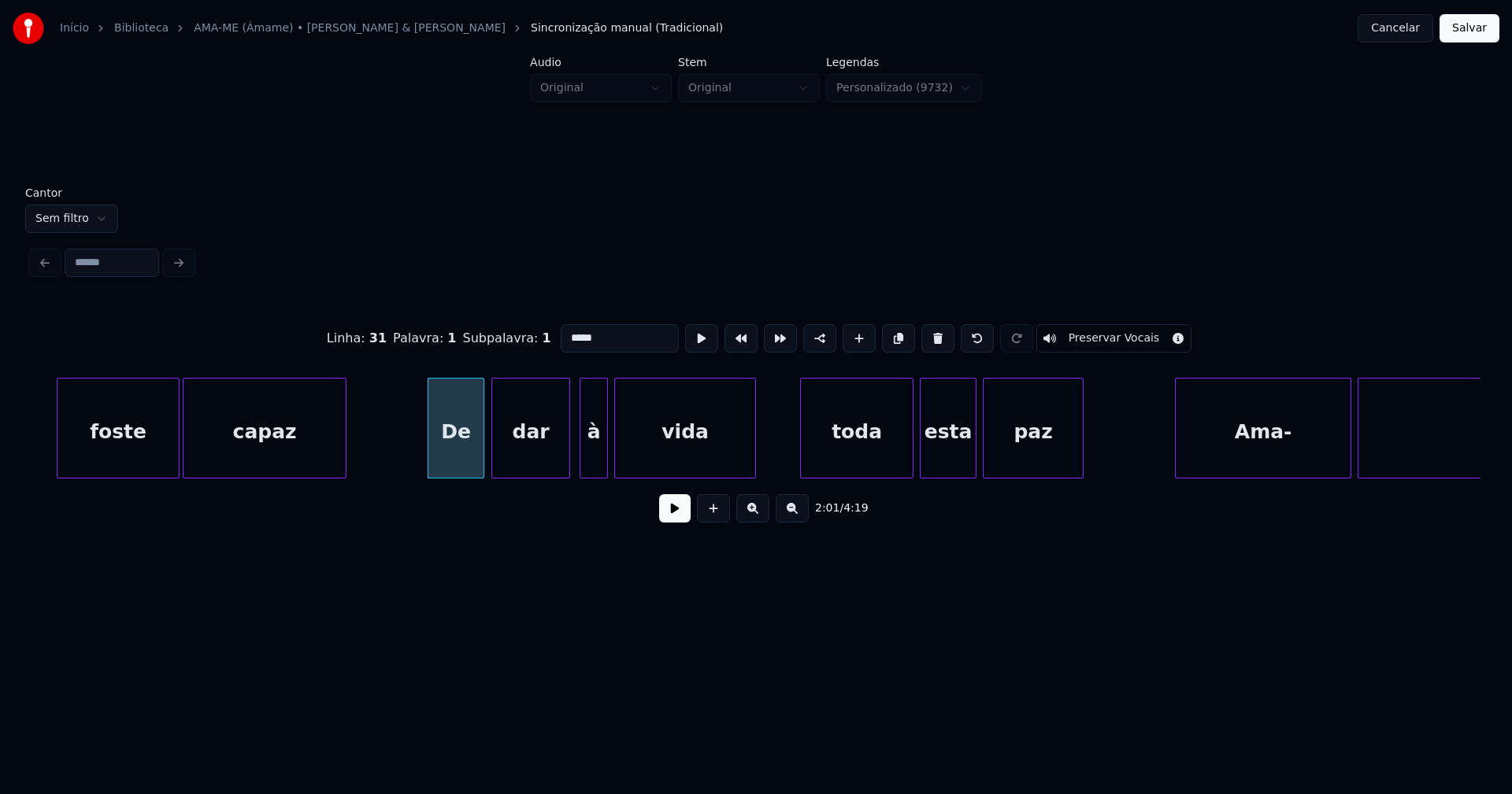
click at [664, 515] on button at bounding box center [674, 509] width 31 height 29
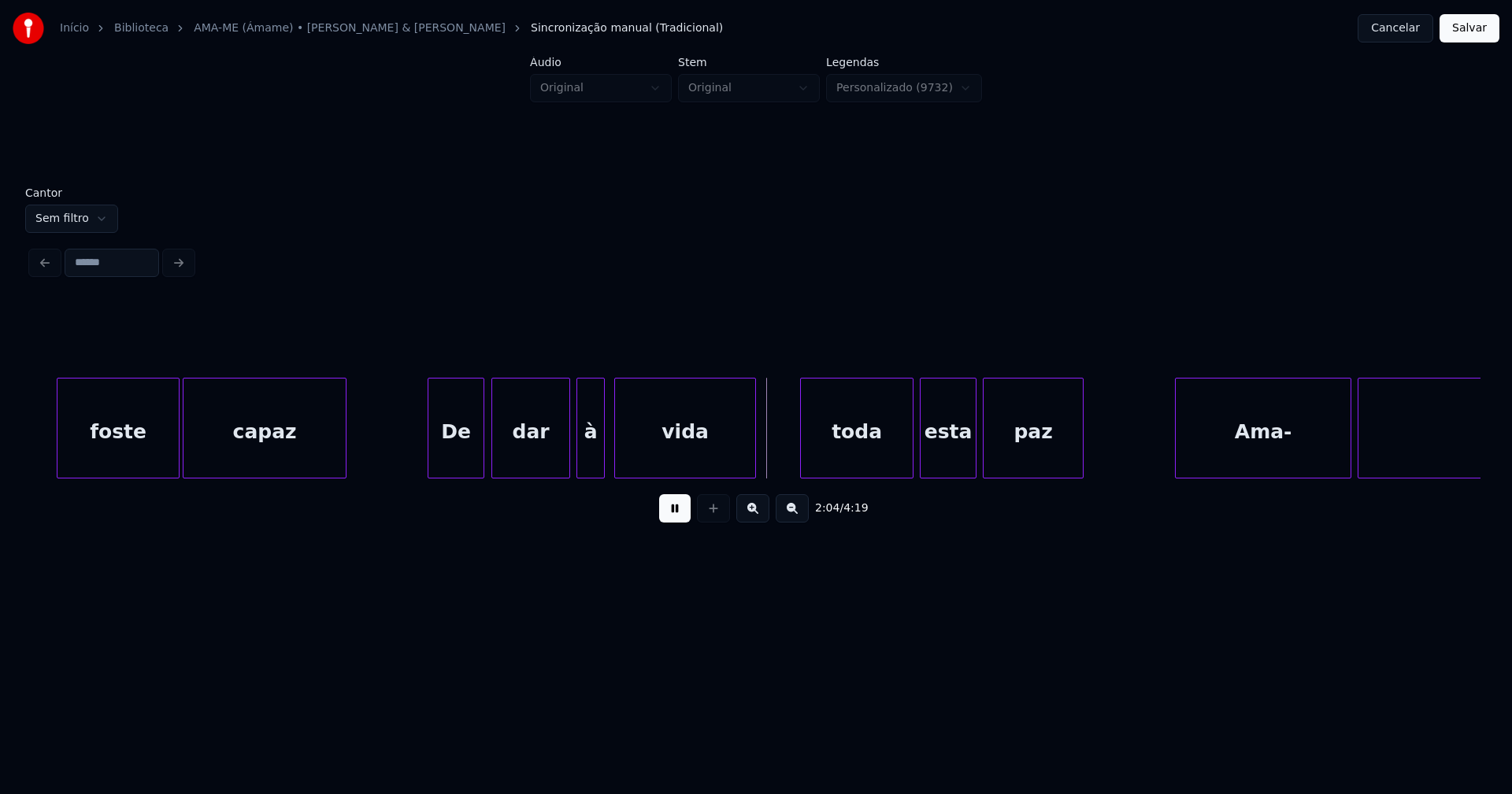
click at [592, 473] on div "foste capaz De dar à vida toda esta paz Ama- me" at bounding box center [755, 428] width 1449 height 100
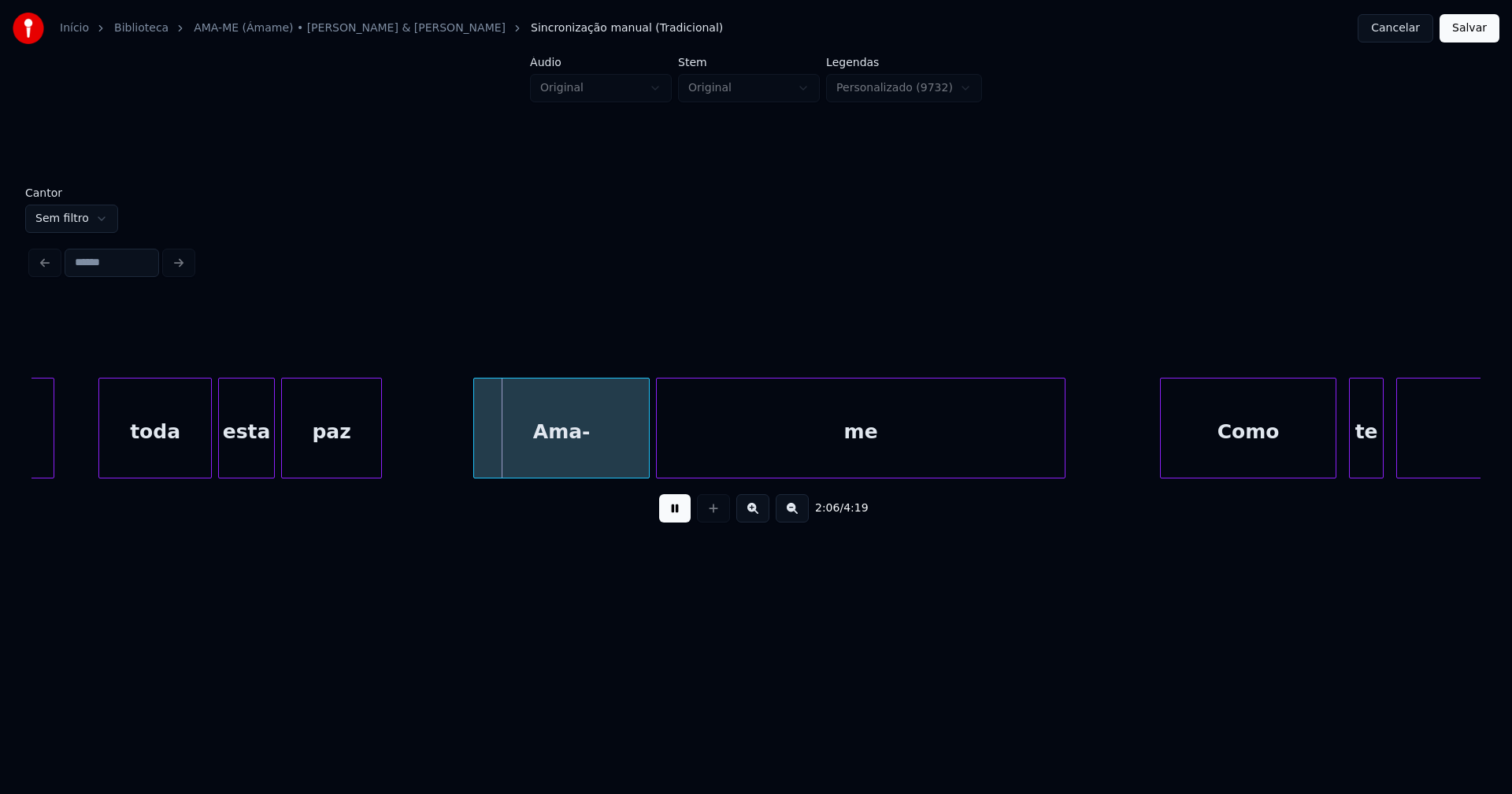
scroll to position [0, 19533]
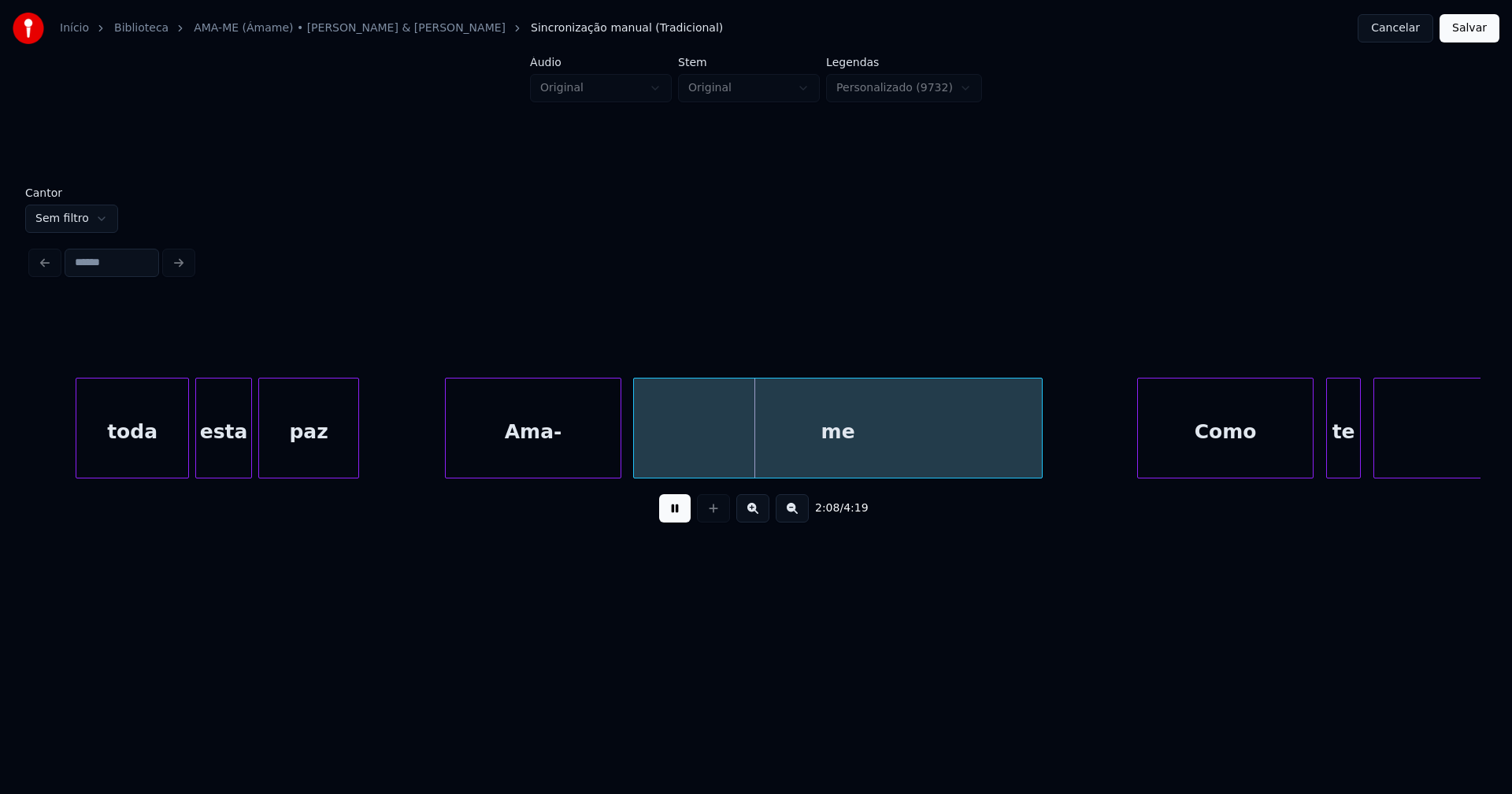
click at [564, 459] on div "Ama-" at bounding box center [533, 432] width 175 height 107
click at [729, 463] on div "me" at bounding box center [835, 432] width 408 height 107
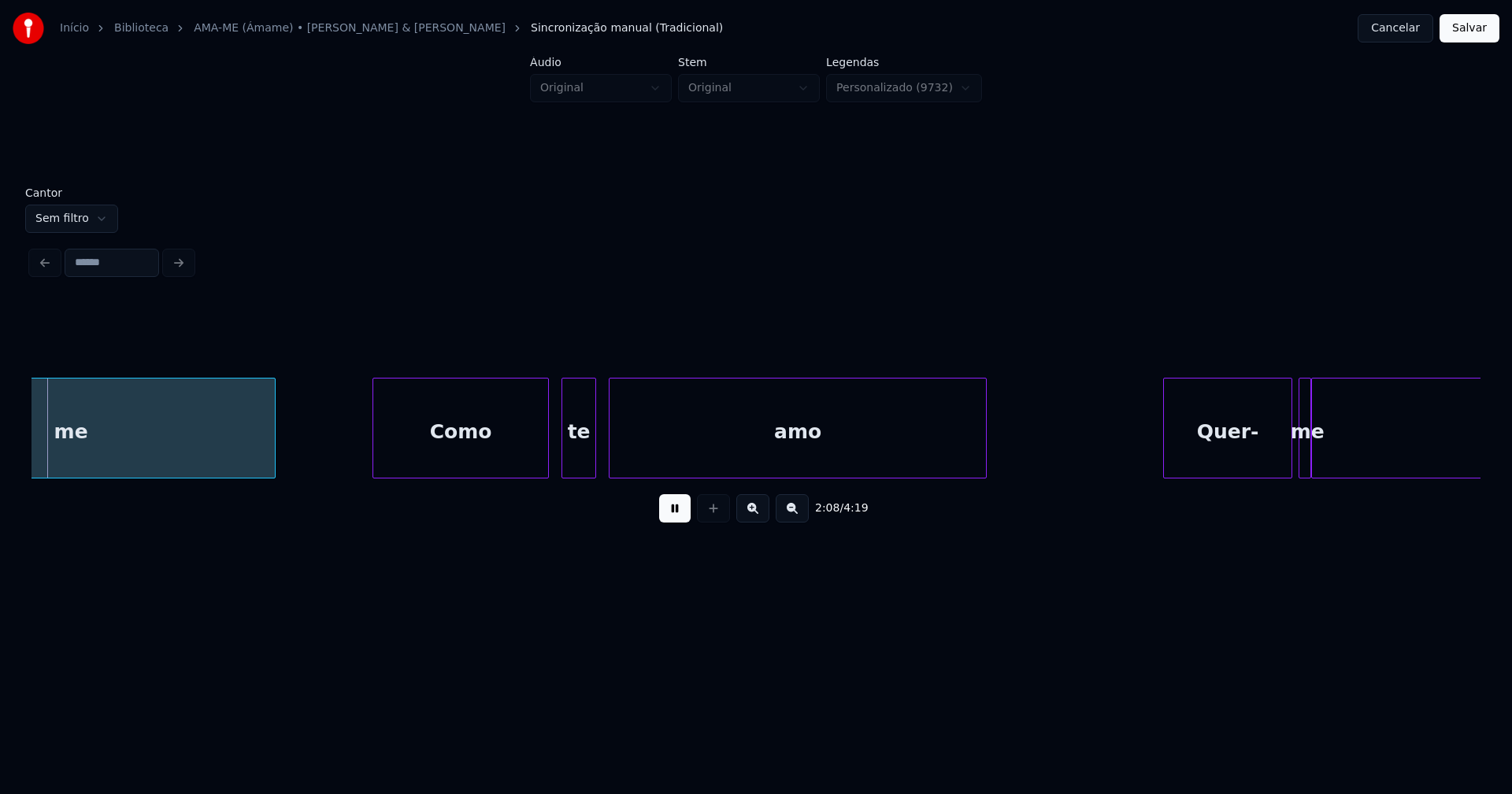
scroll to position [0, 20318]
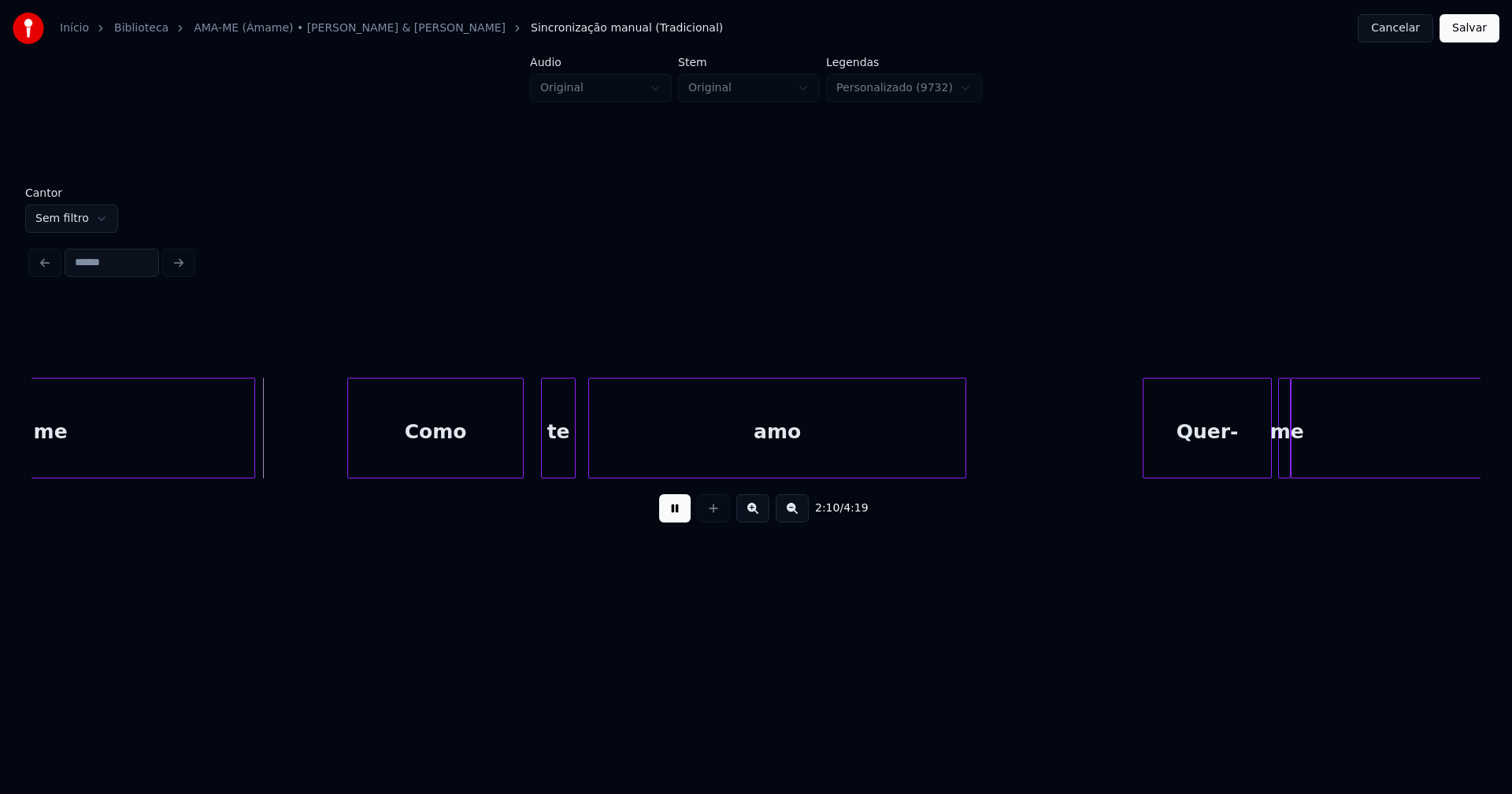
click at [459, 465] on div "Como" at bounding box center [435, 432] width 175 height 107
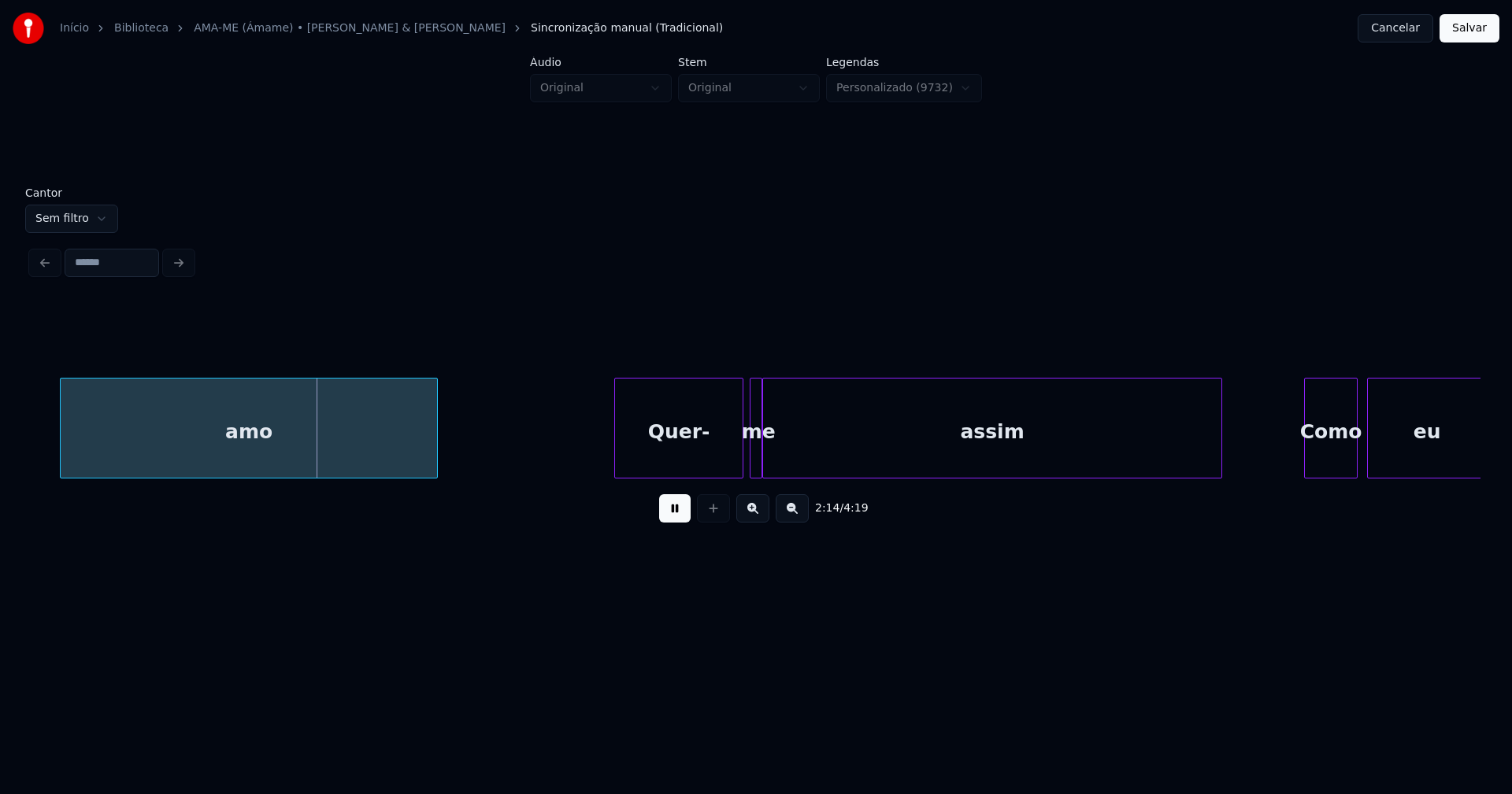
scroll to position [0, 21072]
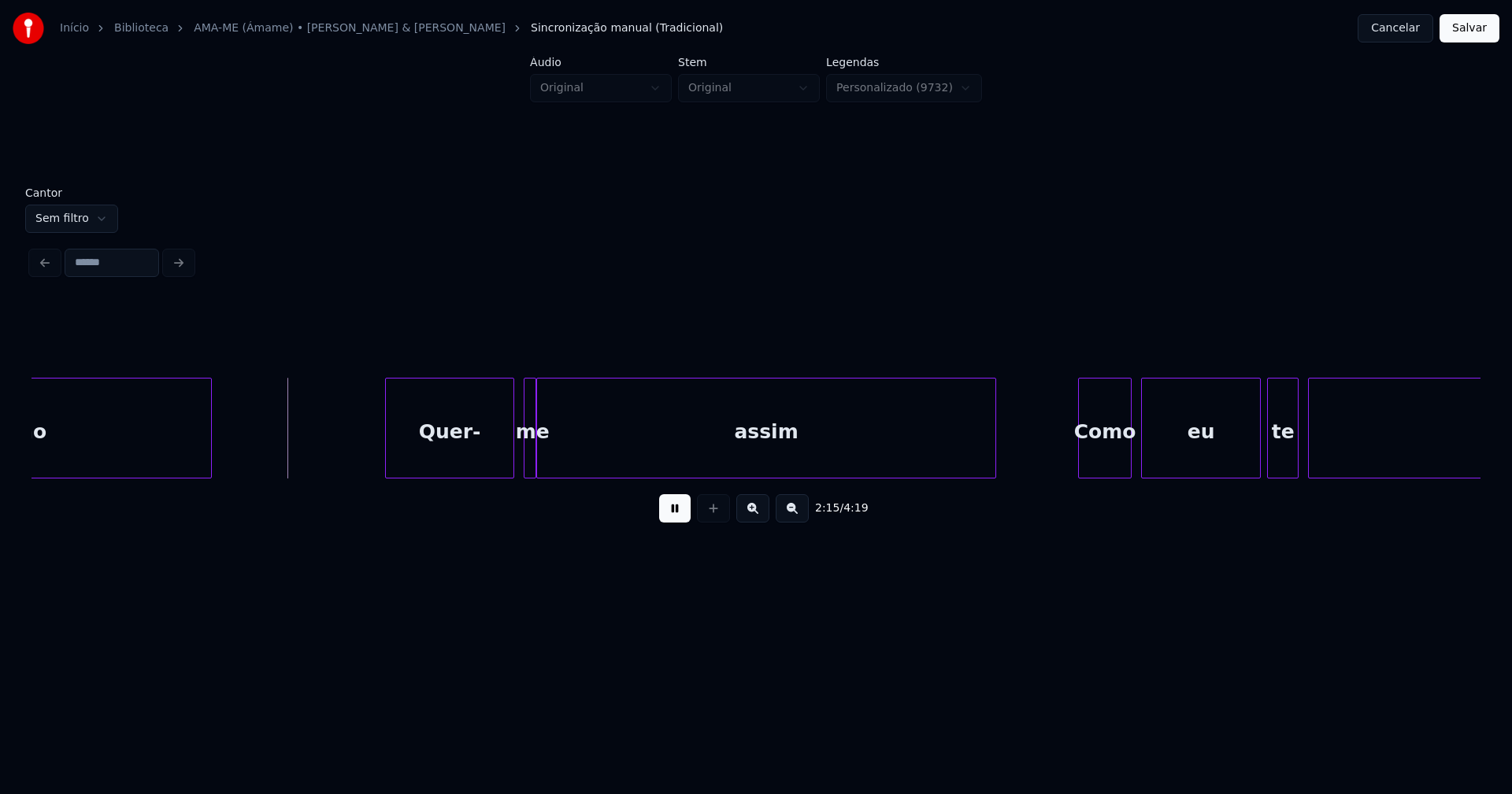
click at [454, 457] on div "Quer-" at bounding box center [450, 432] width 128 height 107
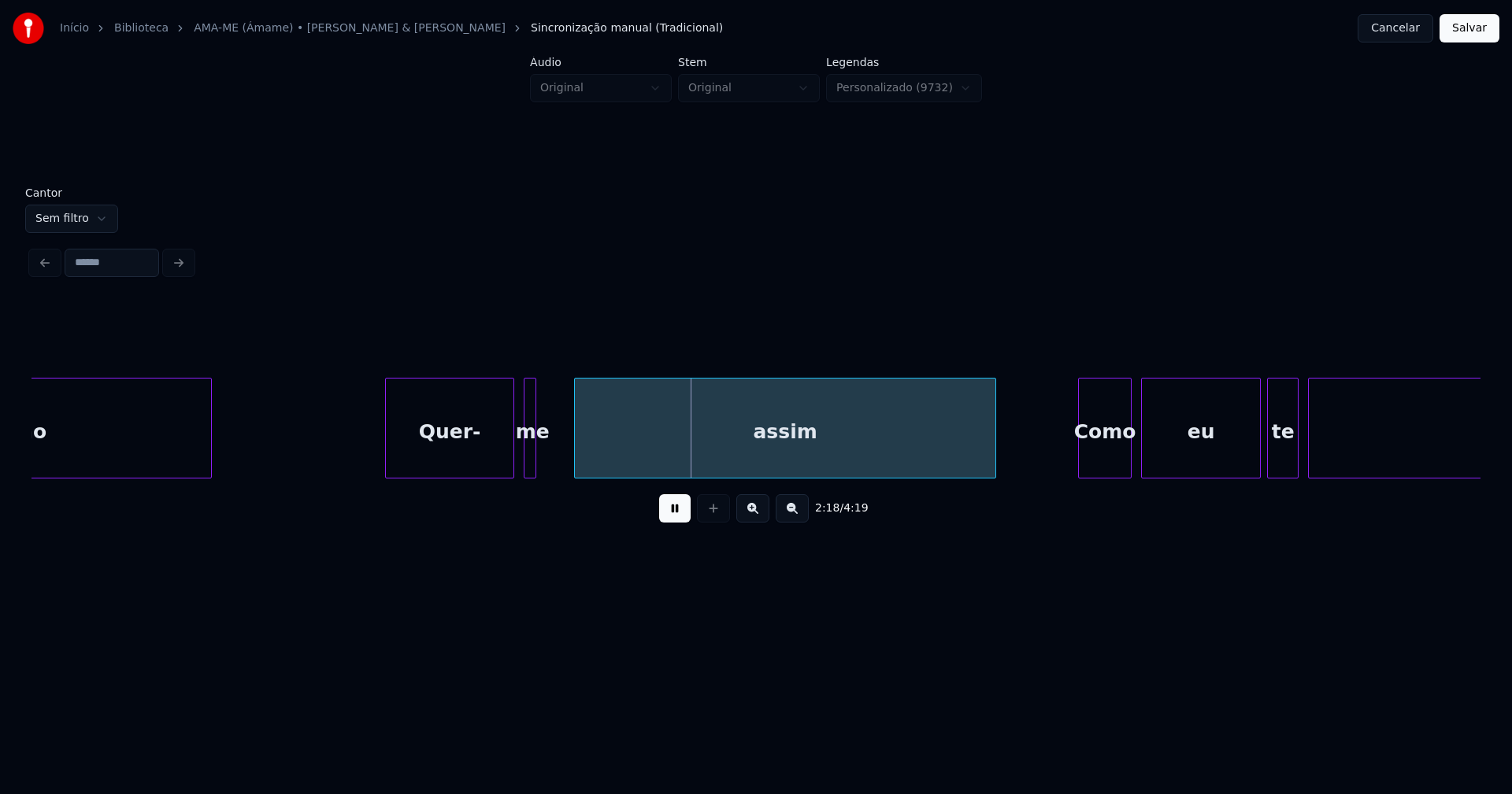
click at [579, 456] on div at bounding box center [577, 428] width 5 height 99
click at [565, 451] on div at bounding box center [565, 428] width 5 height 99
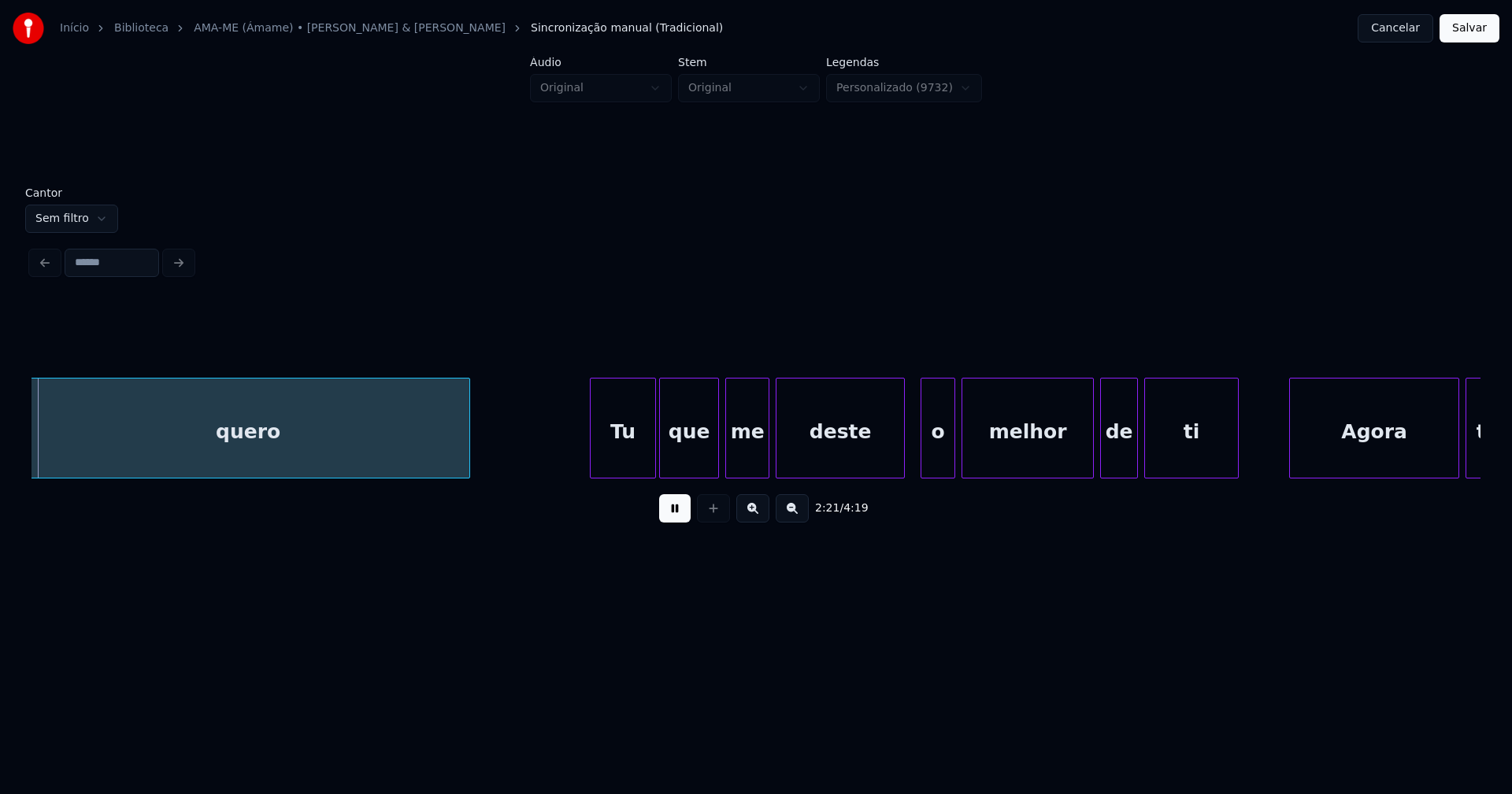
scroll to position [0, 22367]
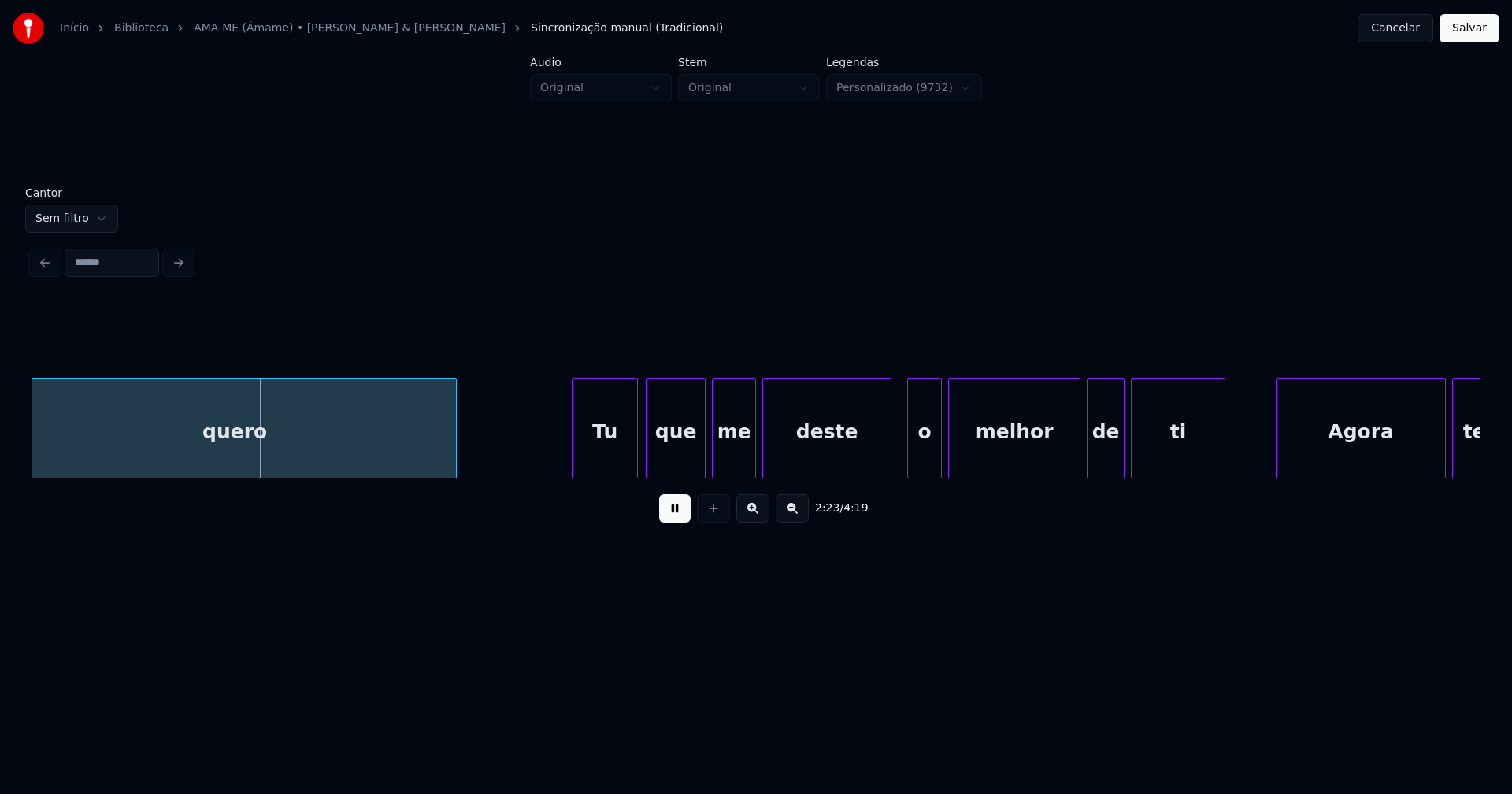
click at [612, 462] on div "Tu" at bounding box center [604, 432] width 65 height 107
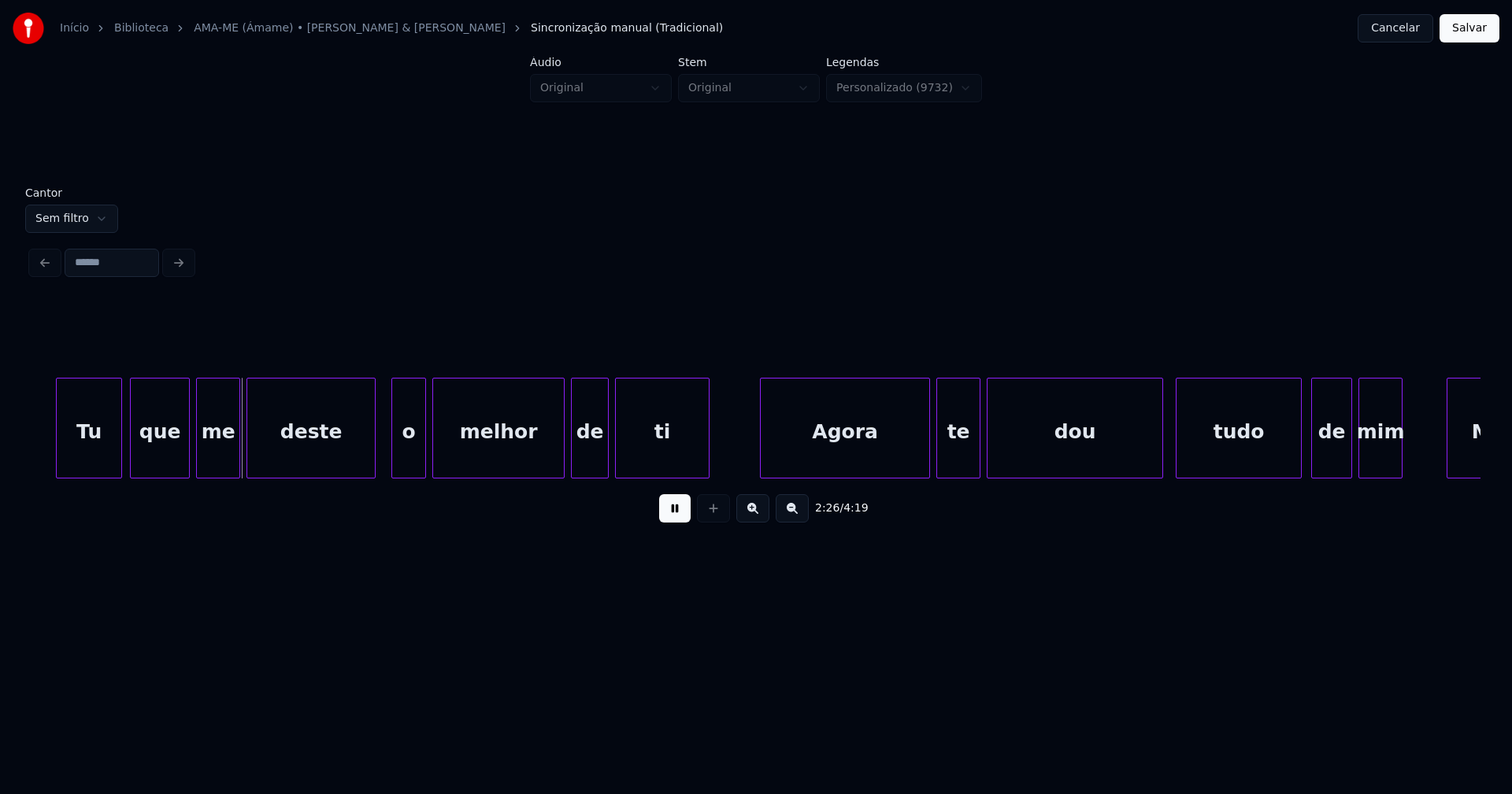
scroll to position [0, 22928]
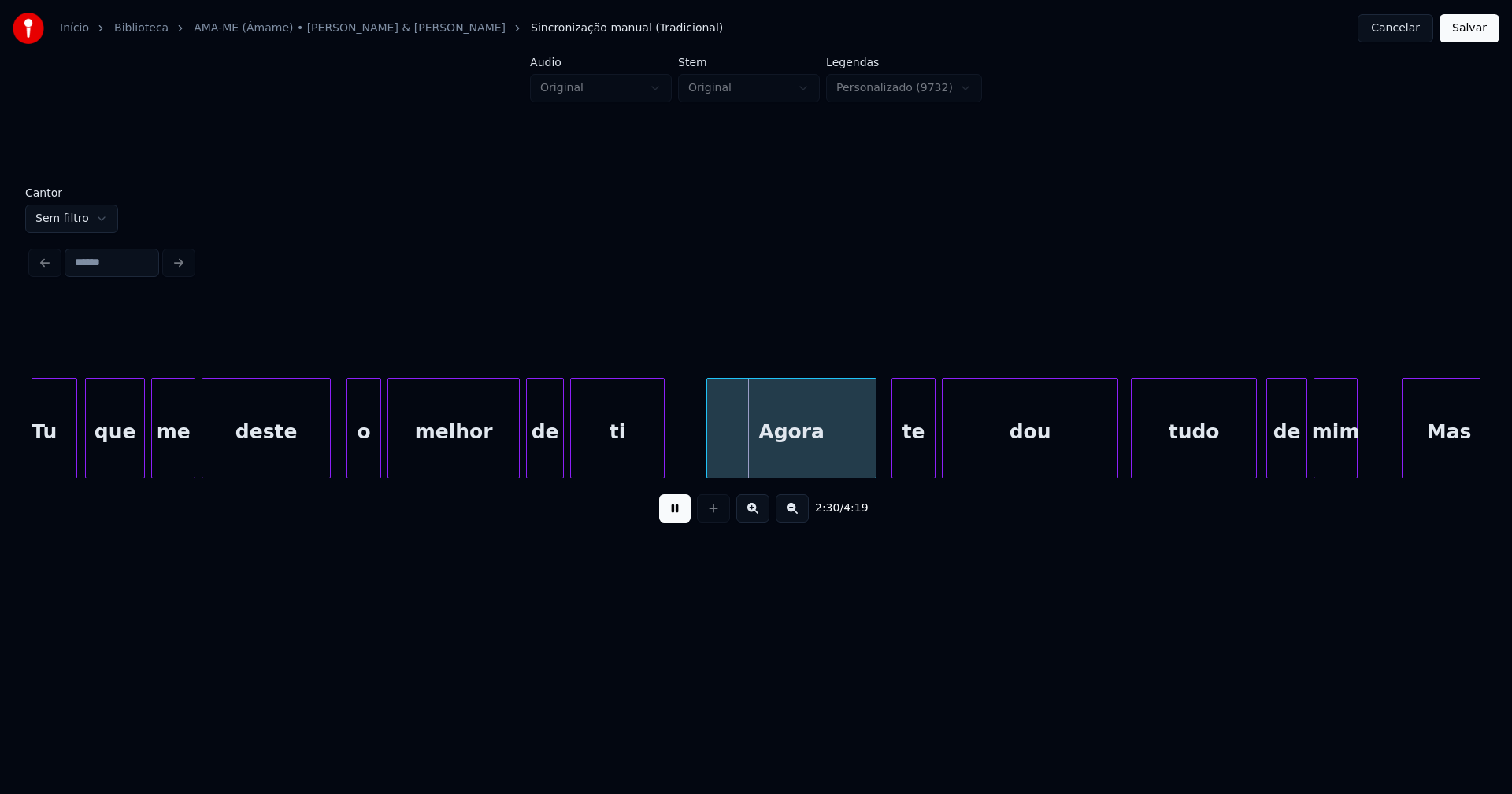
click at [792, 474] on div "Tu que me deste o melhor de ti Agora te dou tudo de mim [PERSON_NAME]" at bounding box center [755, 428] width 1449 height 100
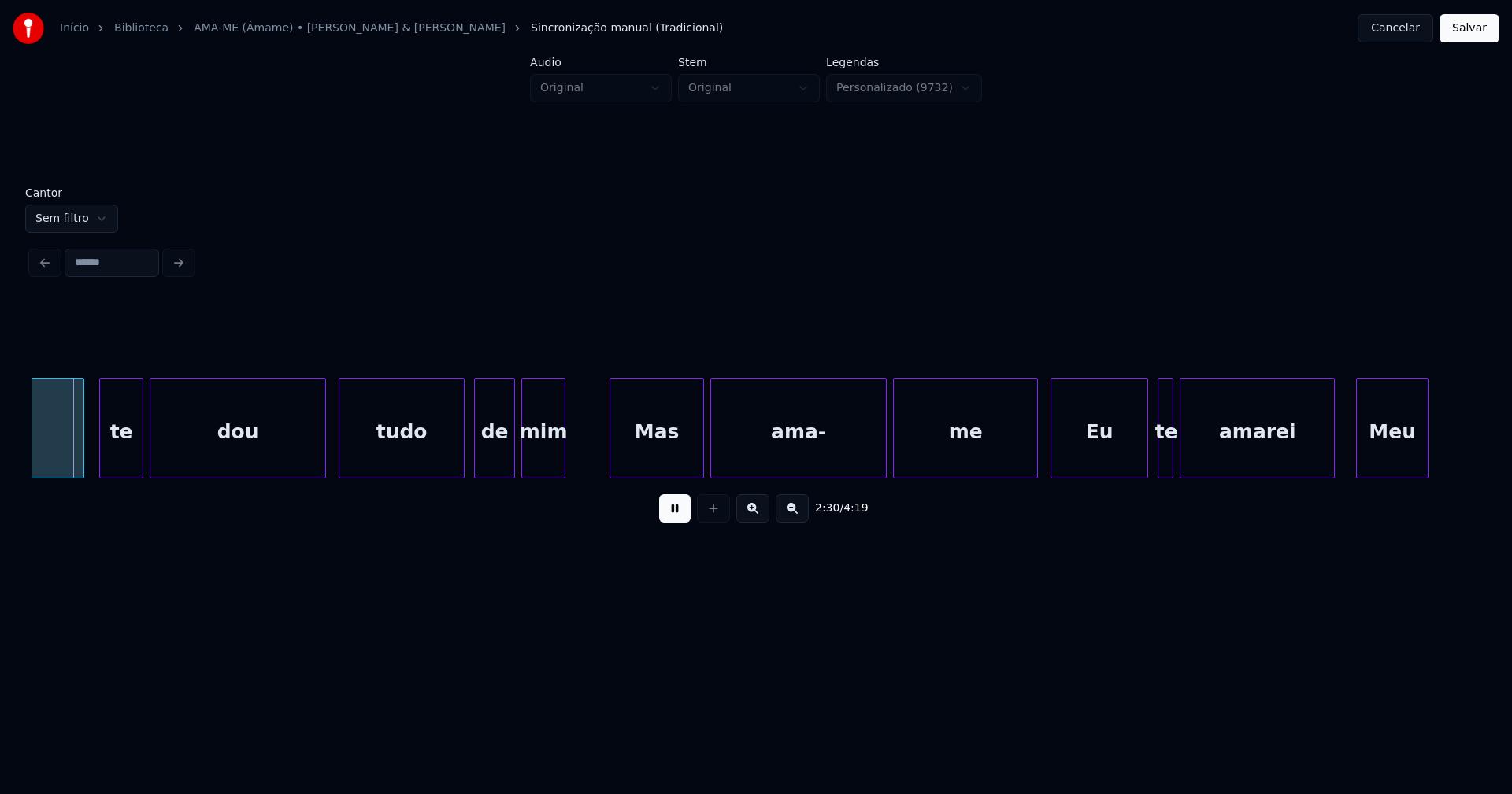
scroll to position [0, 23788]
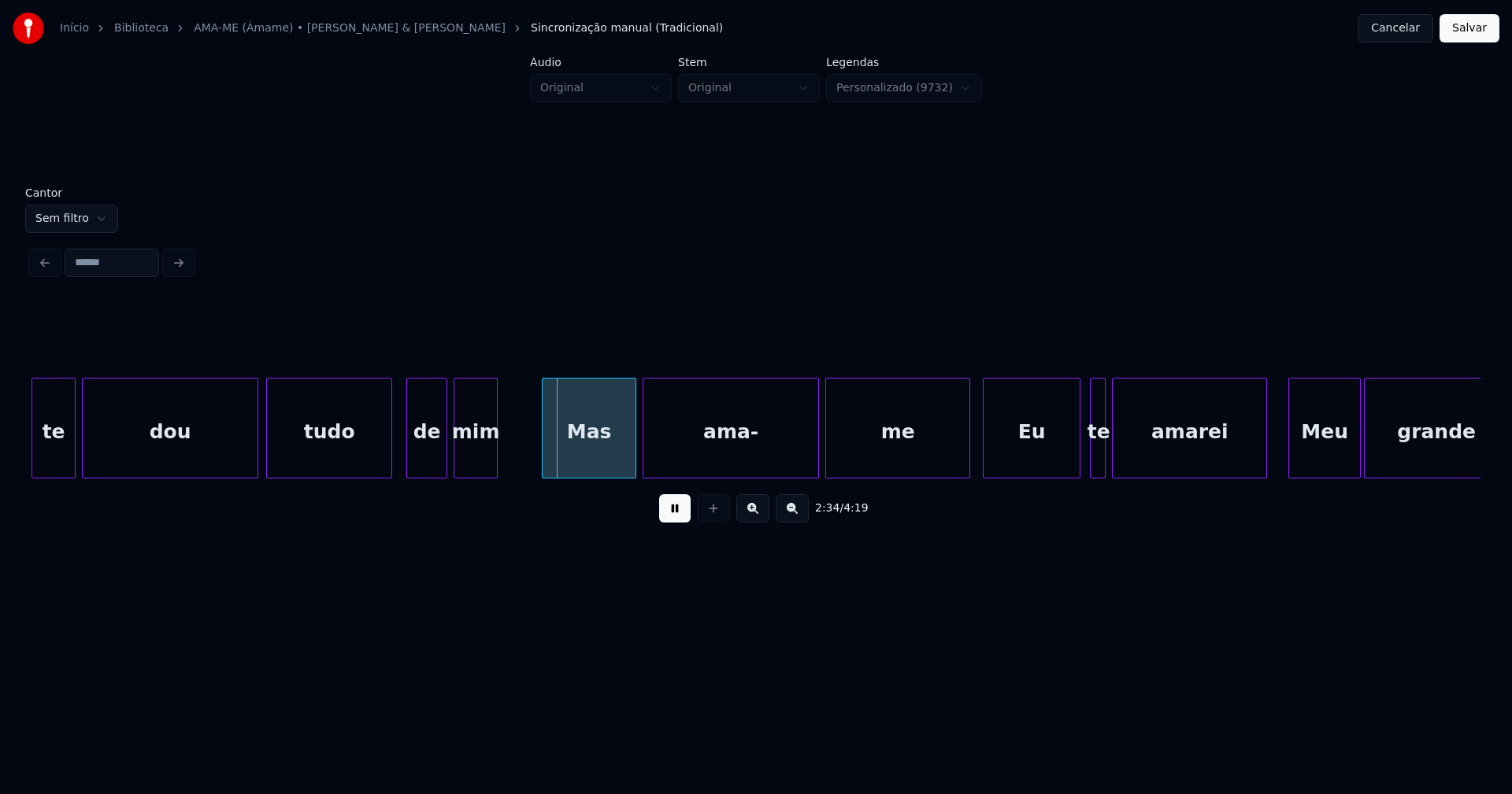
click at [305, 450] on div "tudo" at bounding box center [329, 432] width 124 height 107
click at [247, 454] on div at bounding box center [248, 428] width 5 height 99
click at [582, 447] on div "Mas" at bounding box center [585, 432] width 93 height 107
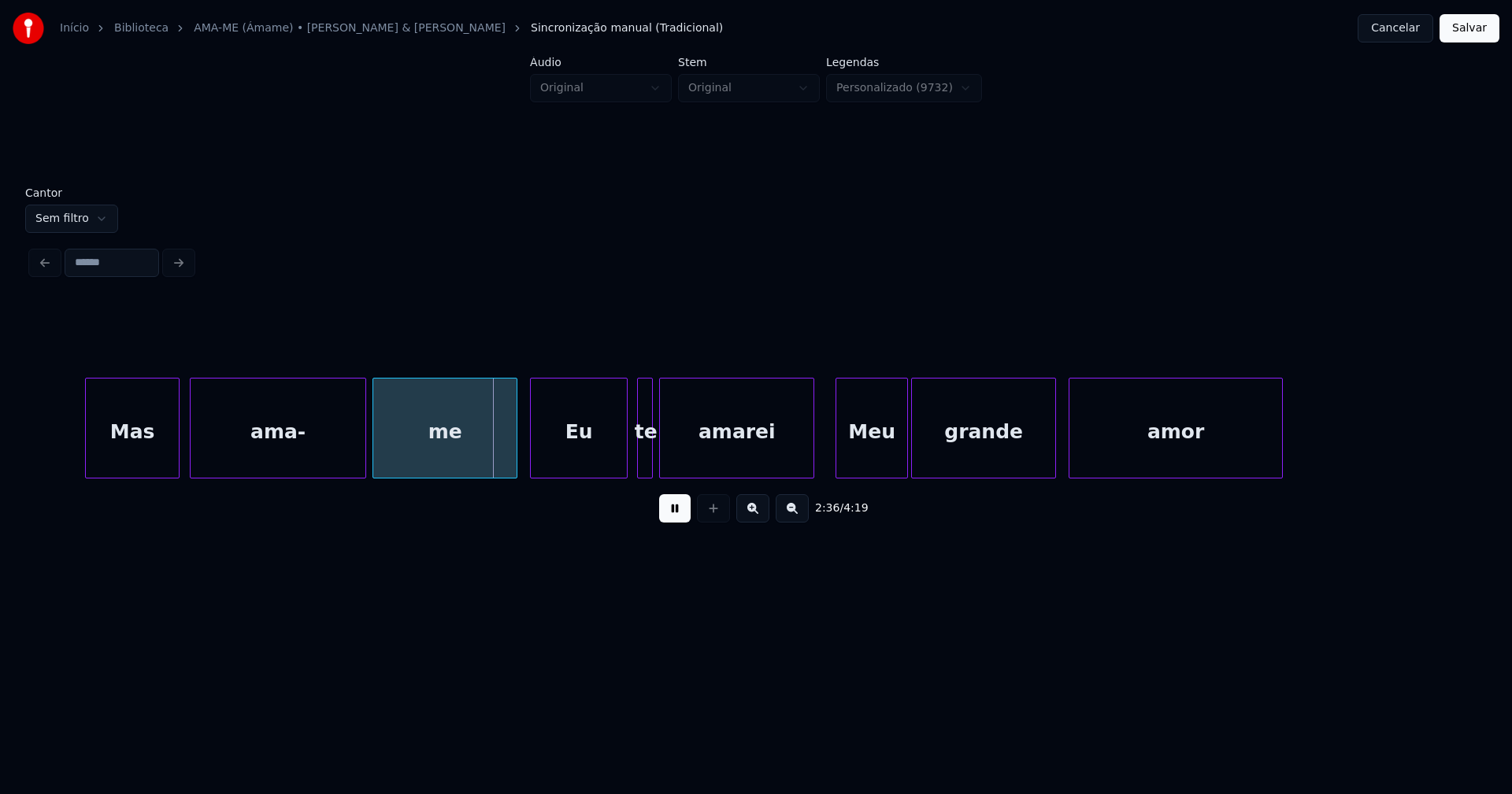
scroll to position [0, 24287]
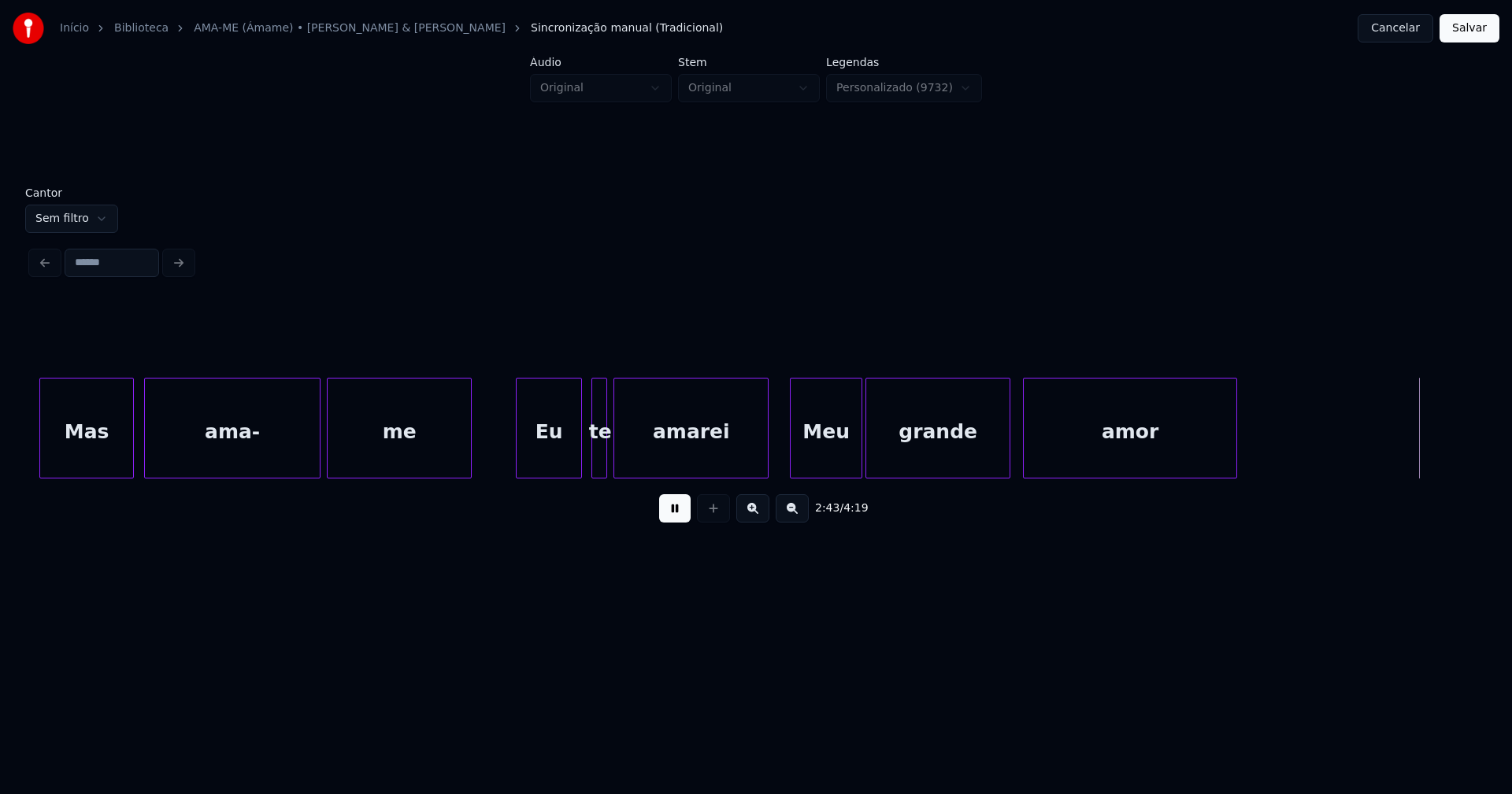
click at [519, 476] on div "Mas ama- me Eu te amarei Meu grande amor" at bounding box center [755, 428] width 1449 height 100
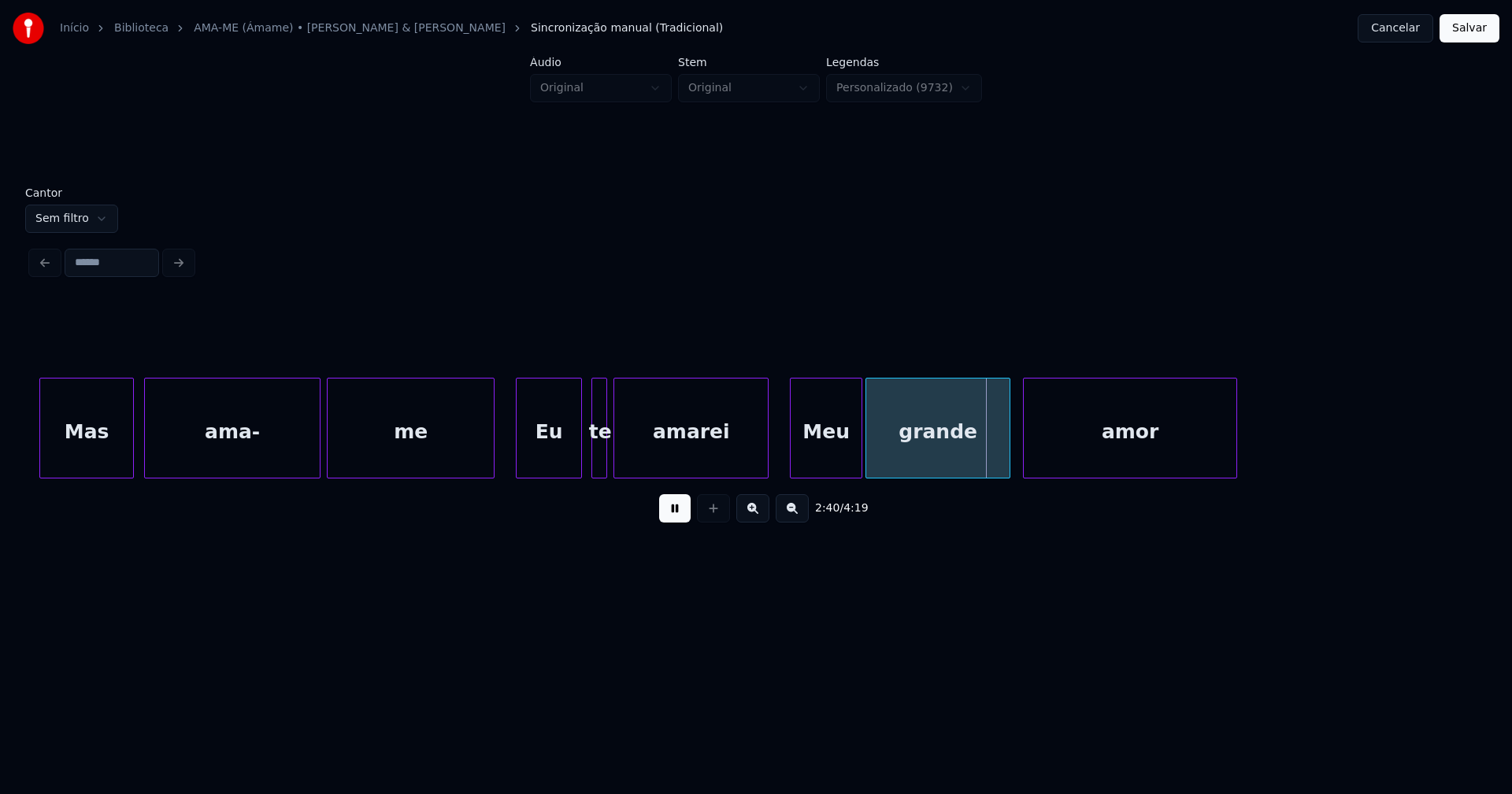
click at [493, 454] on div at bounding box center [491, 428] width 5 height 99
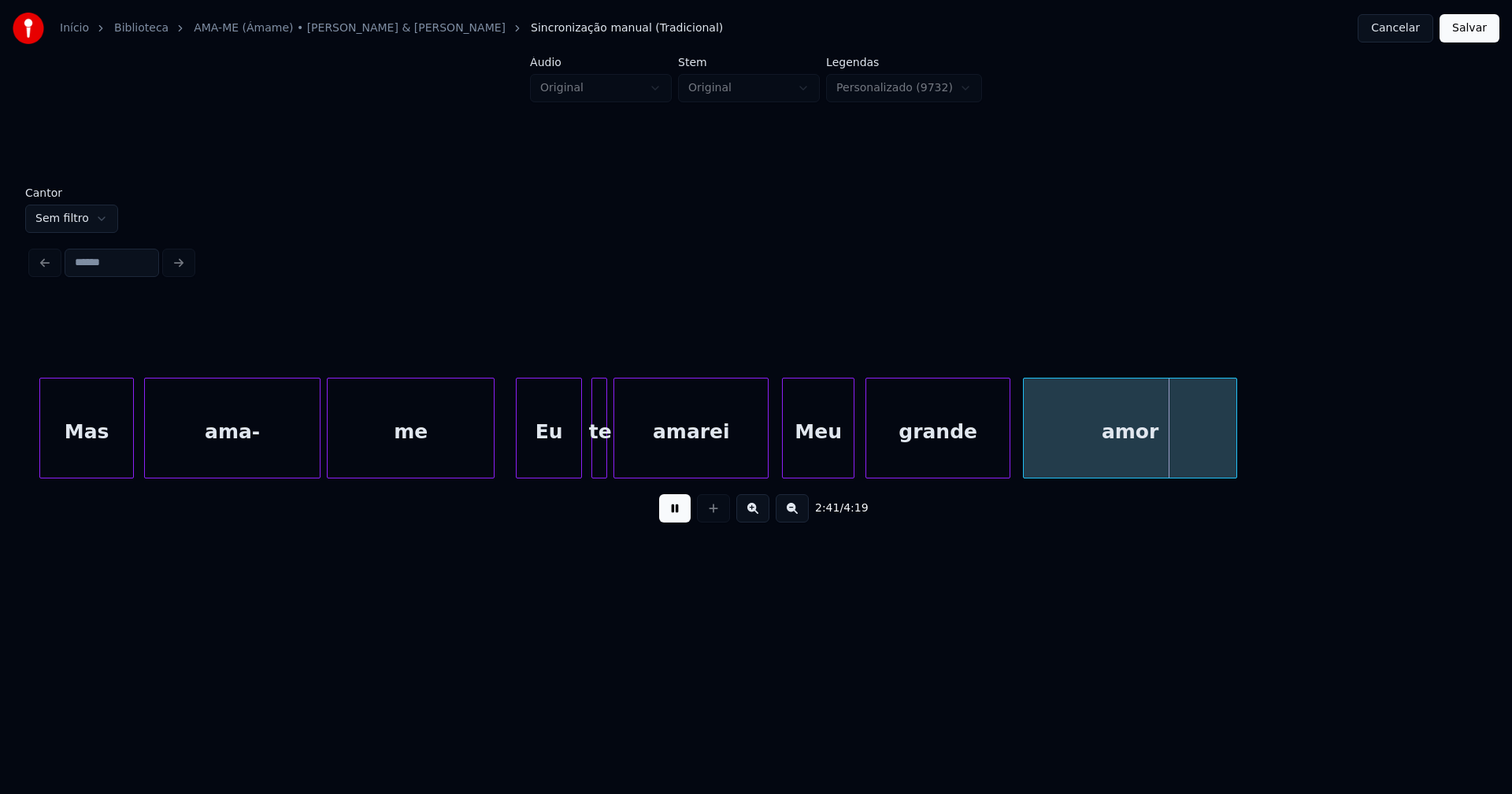
click at [825, 471] on div "Meu" at bounding box center [817, 432] width 71 height 107
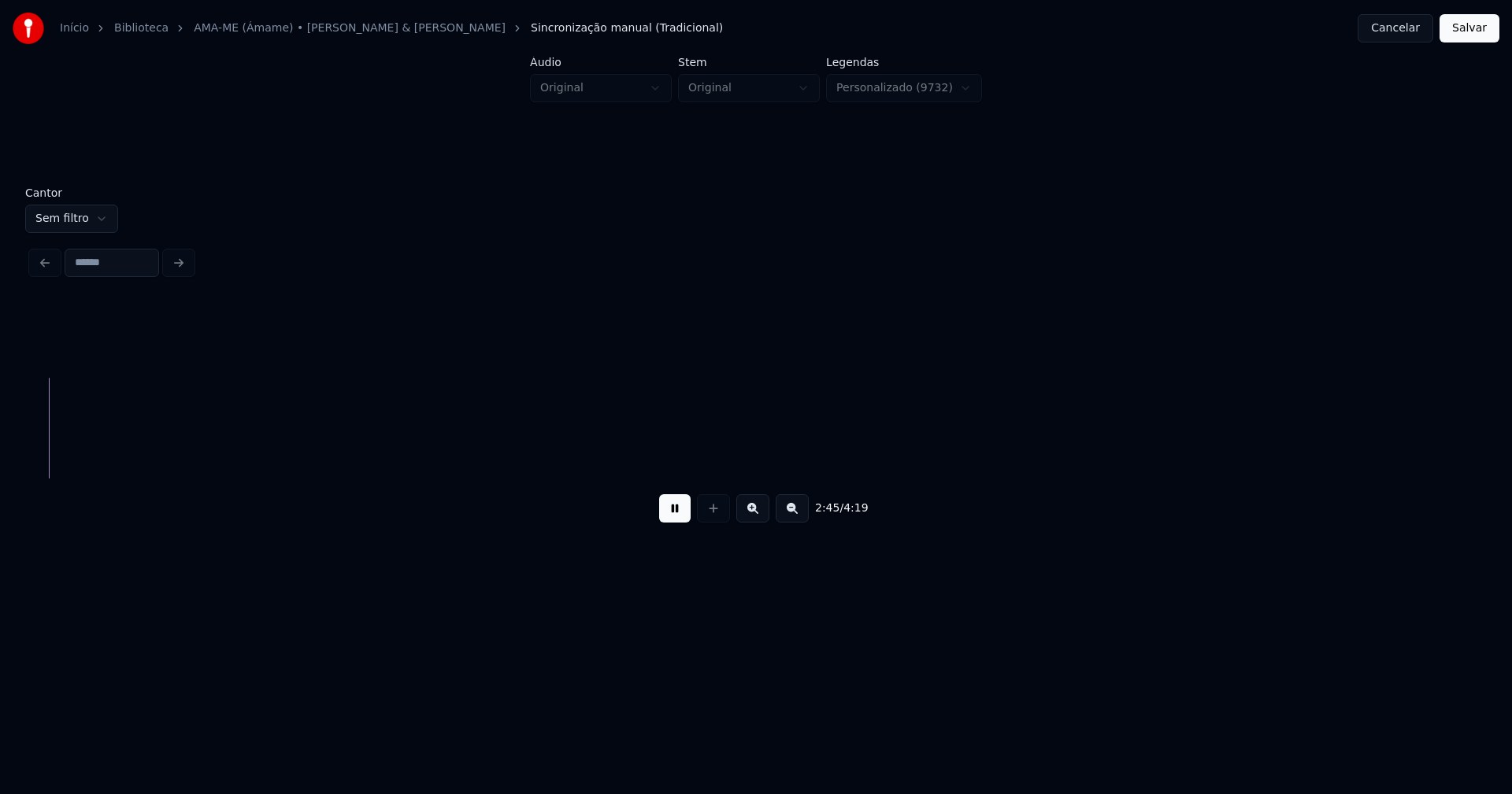
scroll to position [0, 26033]
drag, startPoint x: 682, startPoint y: 521, endPoint x: 694, endPoint y: 517, distance: 12.6
click at [683, 521] on button at bounding box center [674, 509] width 31 height 29
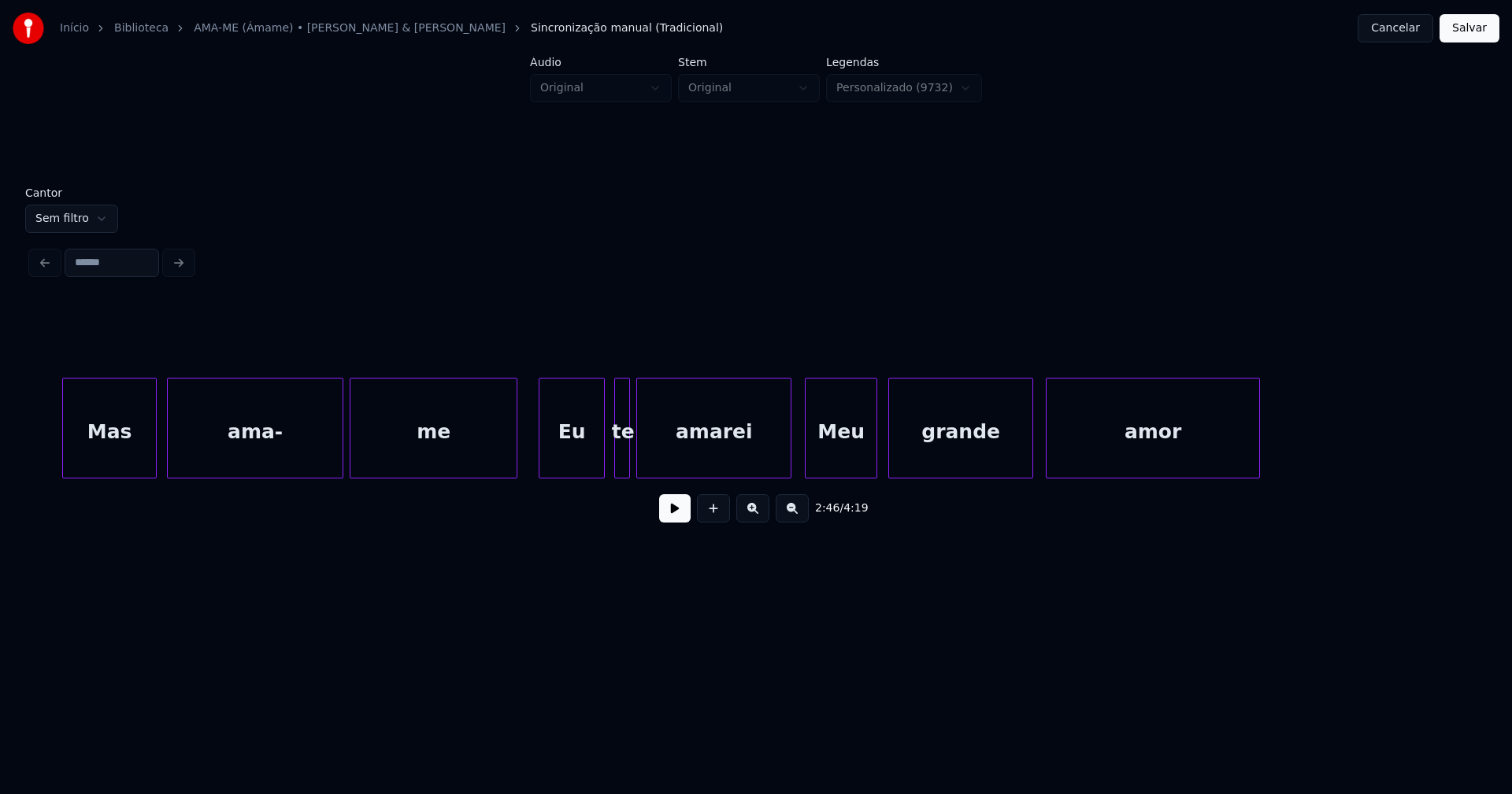
scroll to position [0, 24241]
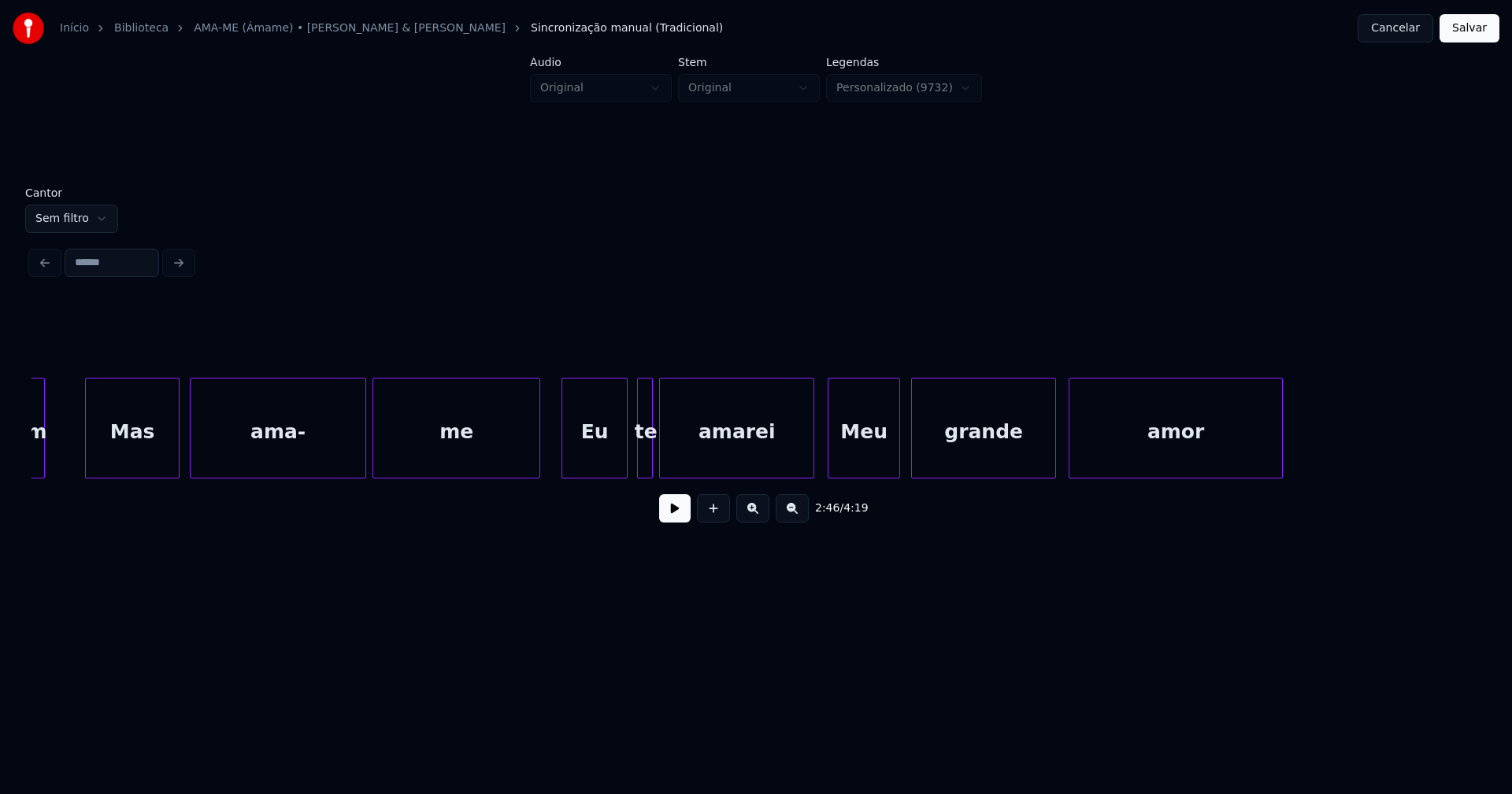
click at [675, 523] on button at bounding box center [674, 509] width 31 height 29
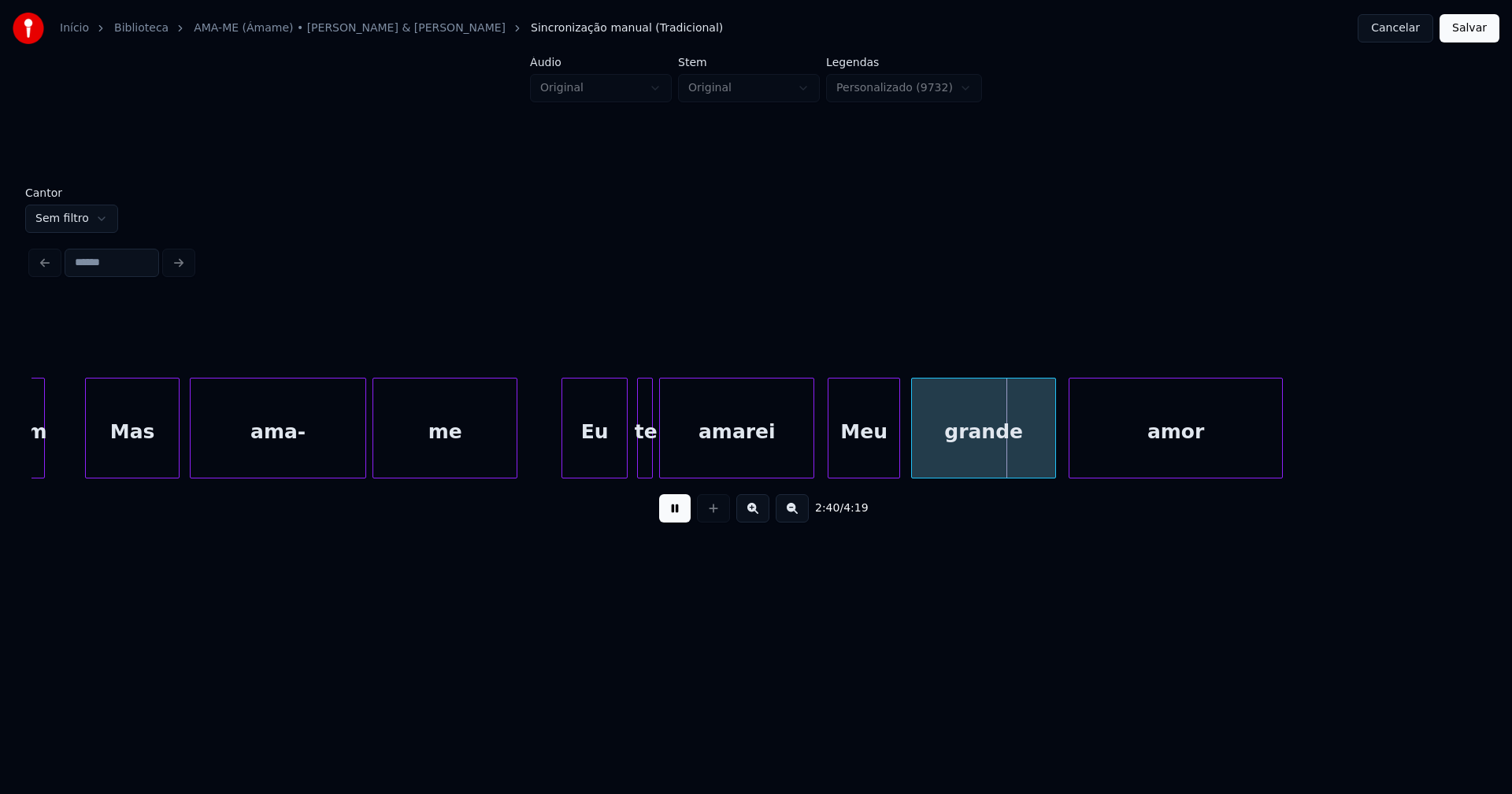
click at [514, 470] on div at bounding box center [514, 428] width 5 height 99
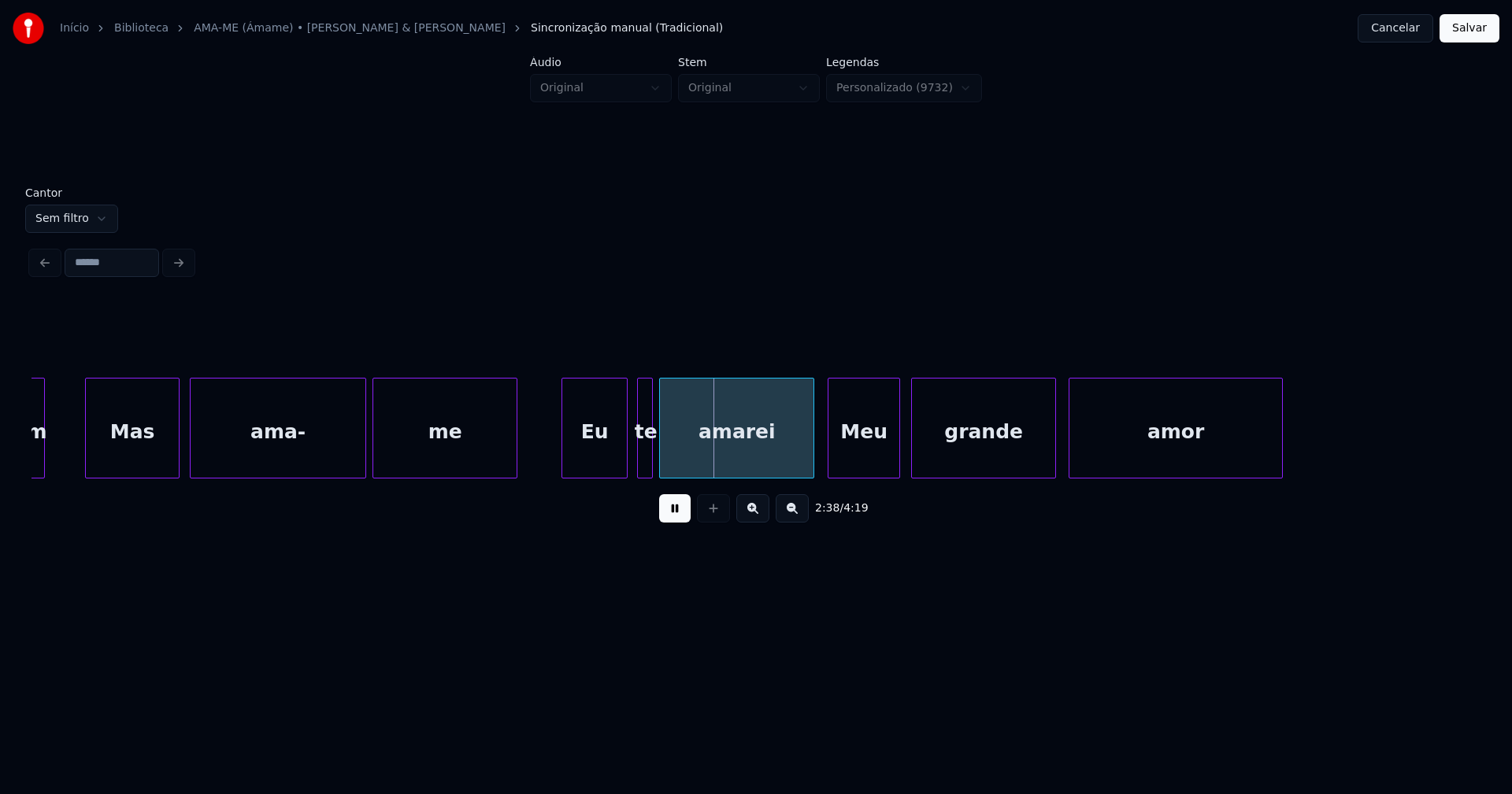
click at [689, 523] on button at bounding box center [674, 509] width 31 height 29
click at [529, 478] on div "amor grande Meu amarei te Eu me ama- Mas mim" at bounding box center [755, 428] width 1449 height 100
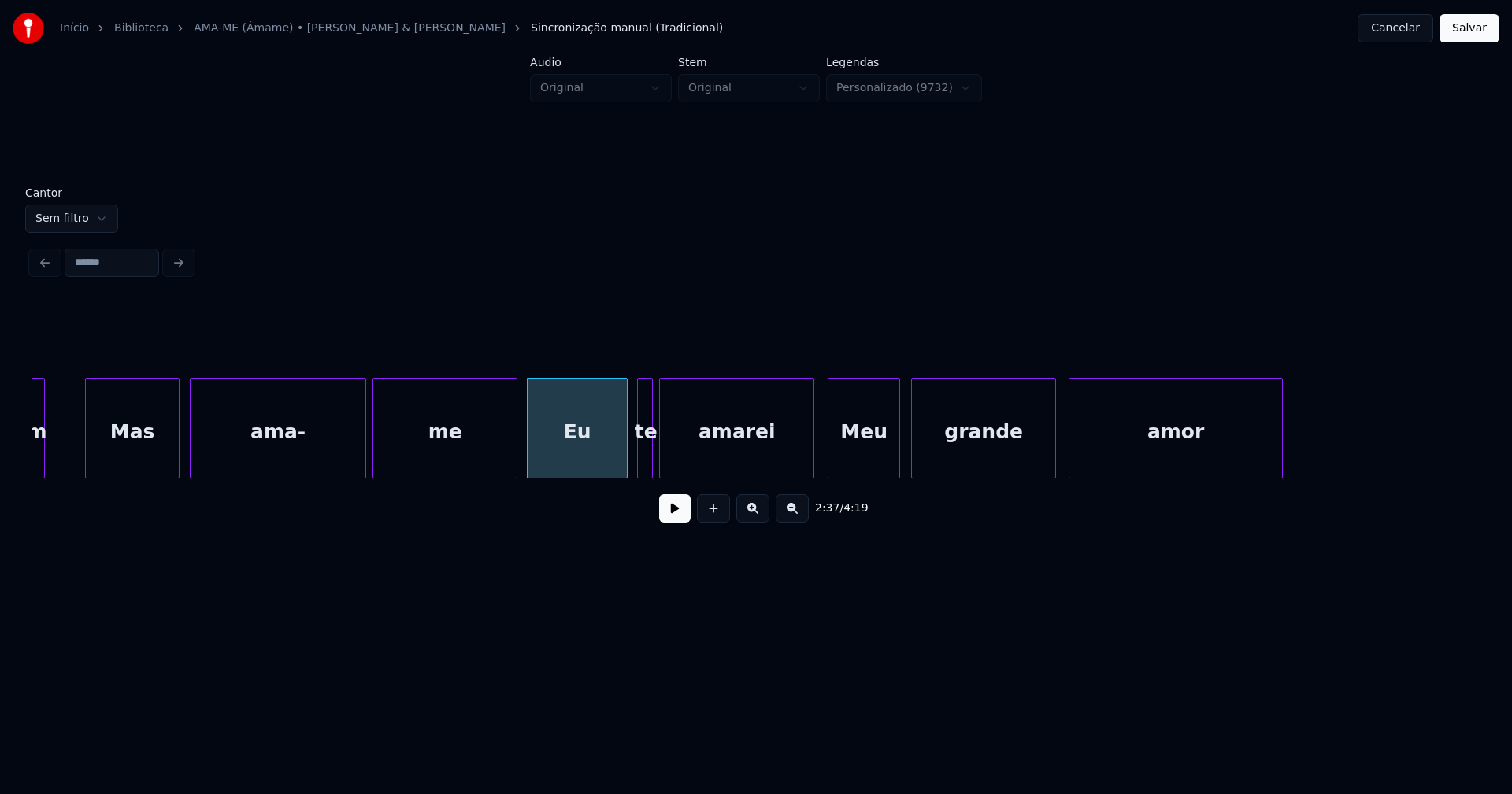
click at [559, 463] on div "Eu" at bounding box center [577, 432] width 99 height 107
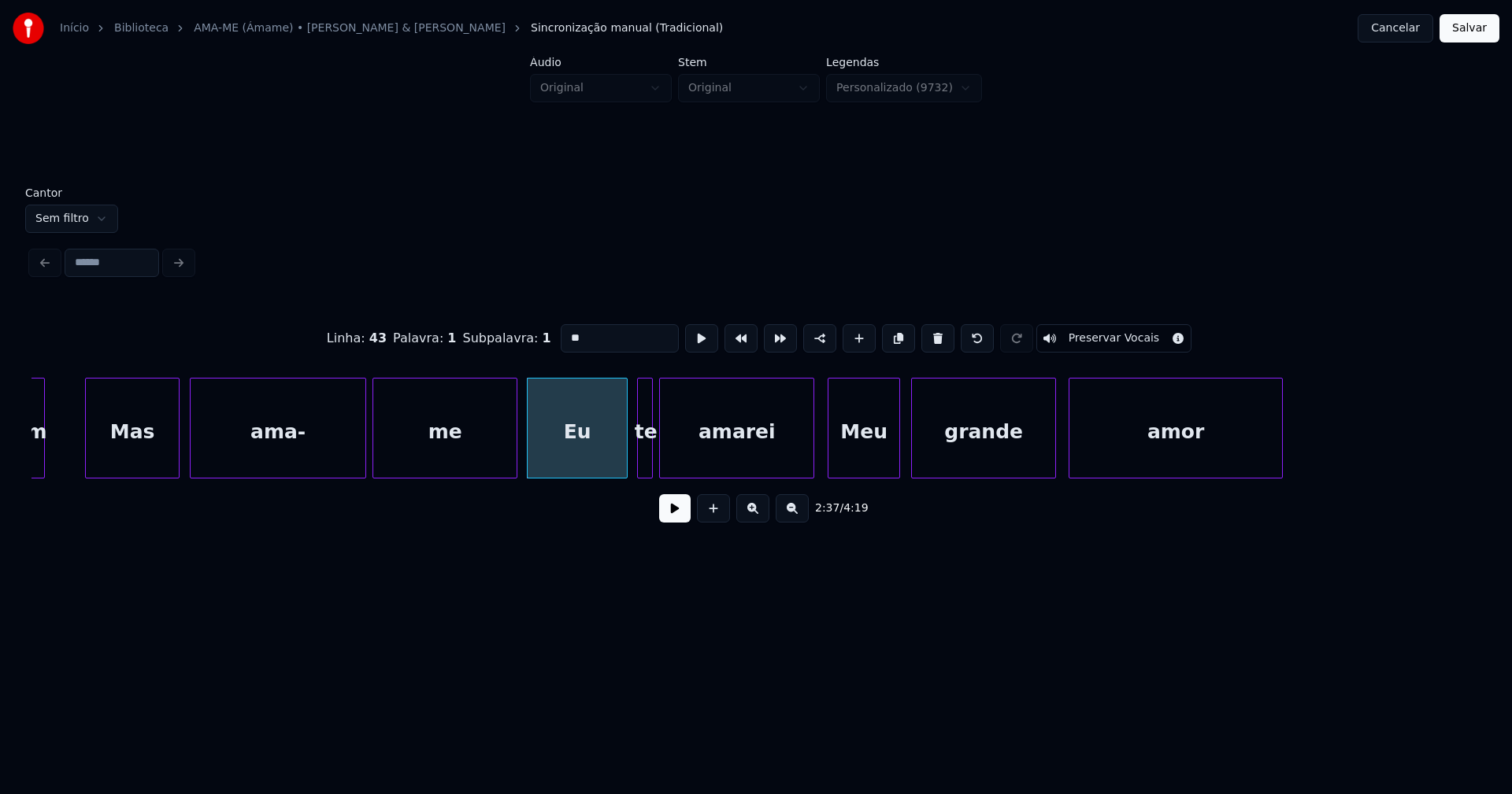
click at [566, 332] on input "**" at bounding box center [620, 339] width 118 height 29
type input "****"
click at [682, 515] on button at bounding box center [674, 509] width 31 height 29
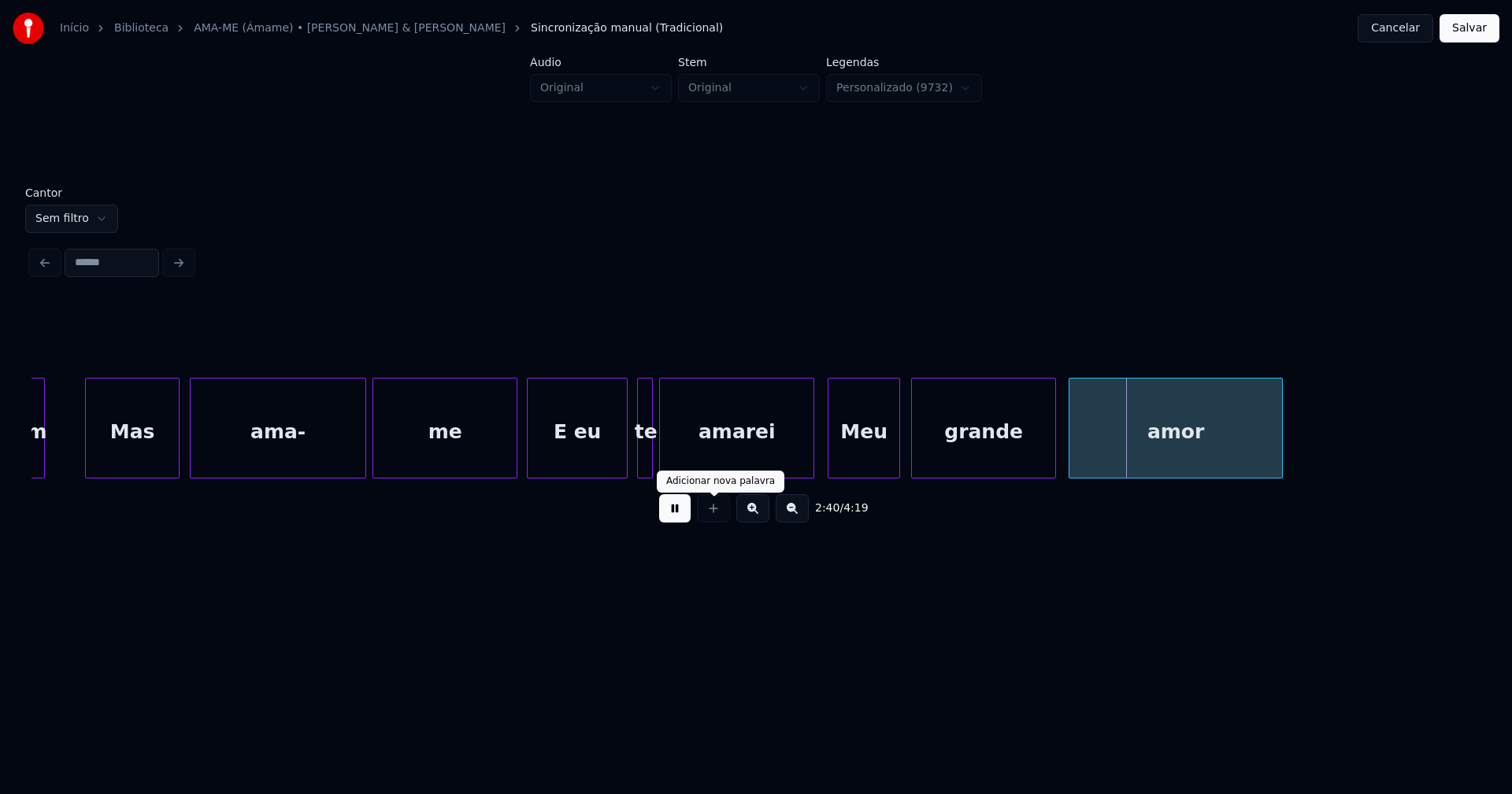
drag, startPoint x: 662, startPoint y: 521, endPoint x: 669, endPoint y: 517, distance: 8.1
click at [663, 521] on button at bounding box center [674, 509] width 31 height 29
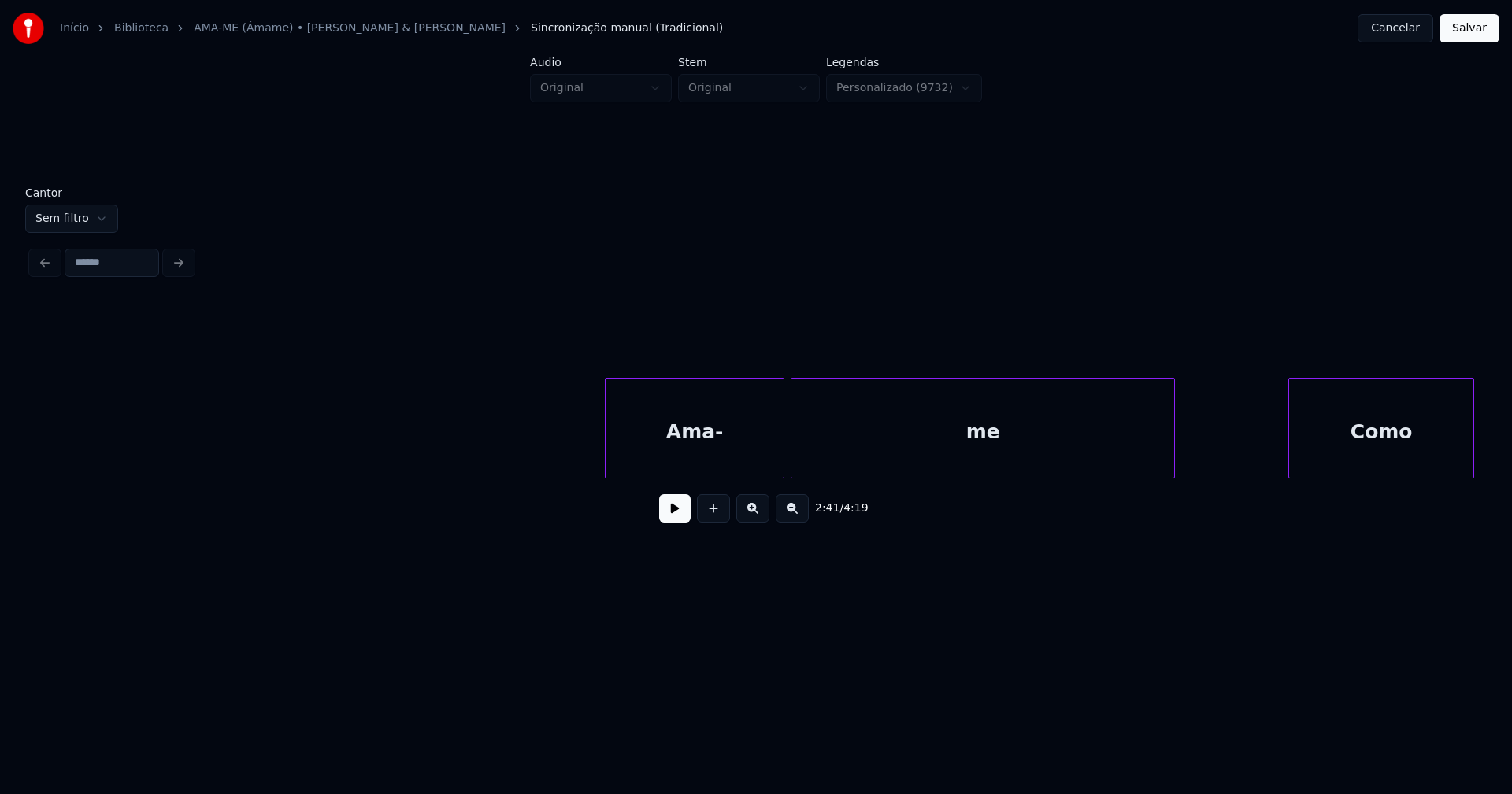
scroll to position [0, 28293]
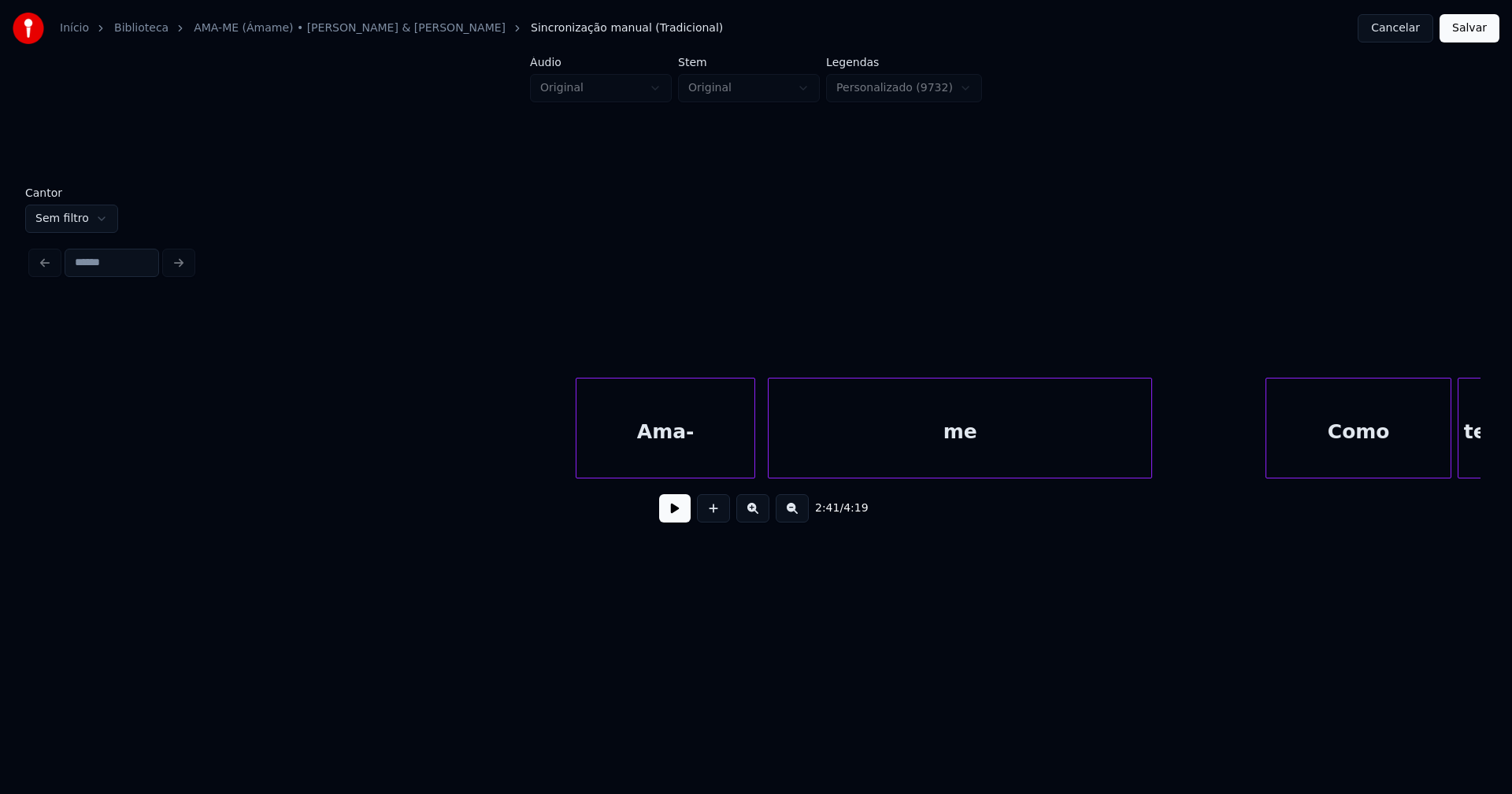
click at [694, 466] on div "Ama-" at bounding box center [665, 432] width 178 height 107
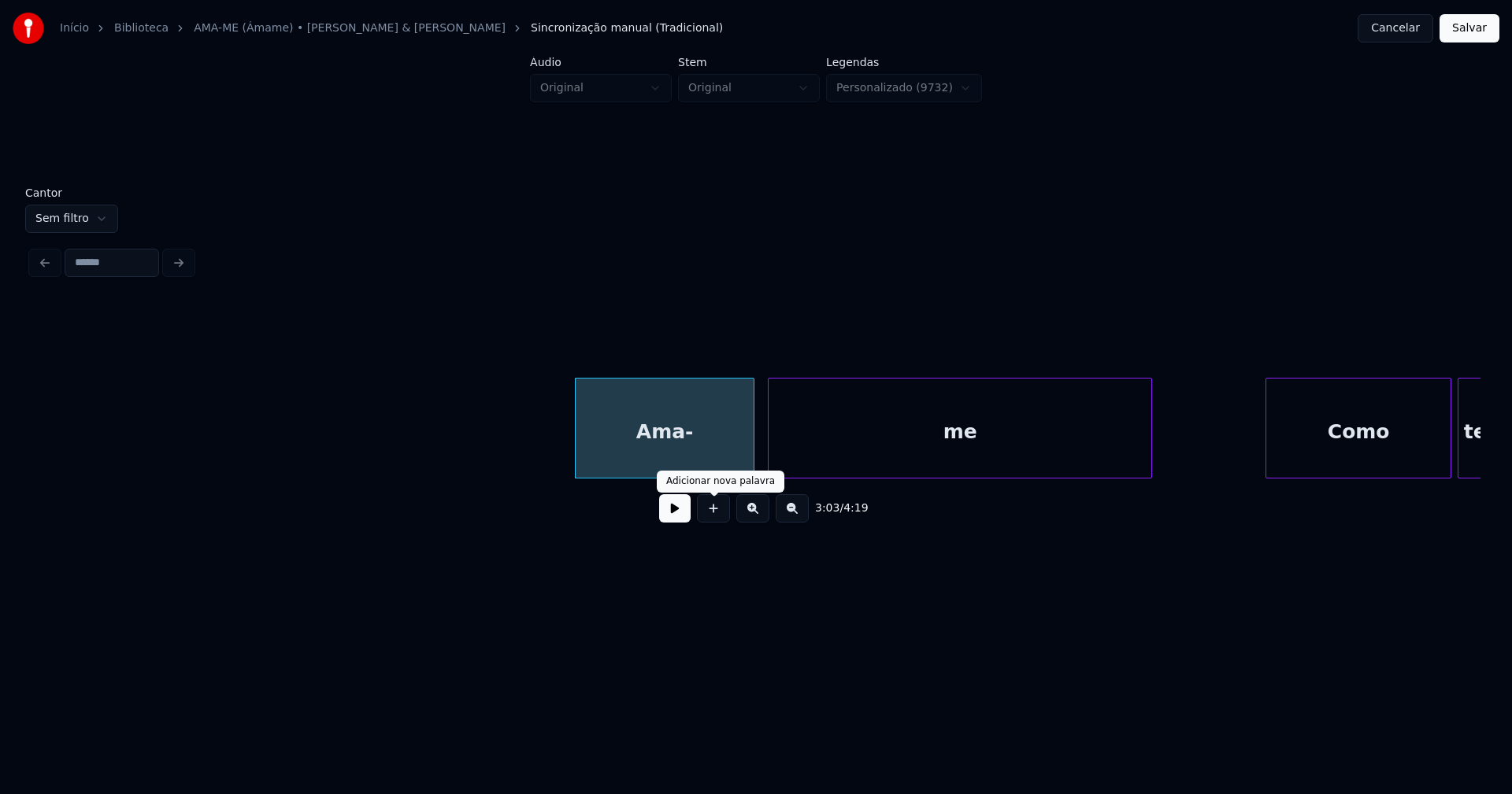
click at [684, 516] on button at bounding box center [674, 509] width 31 height 29
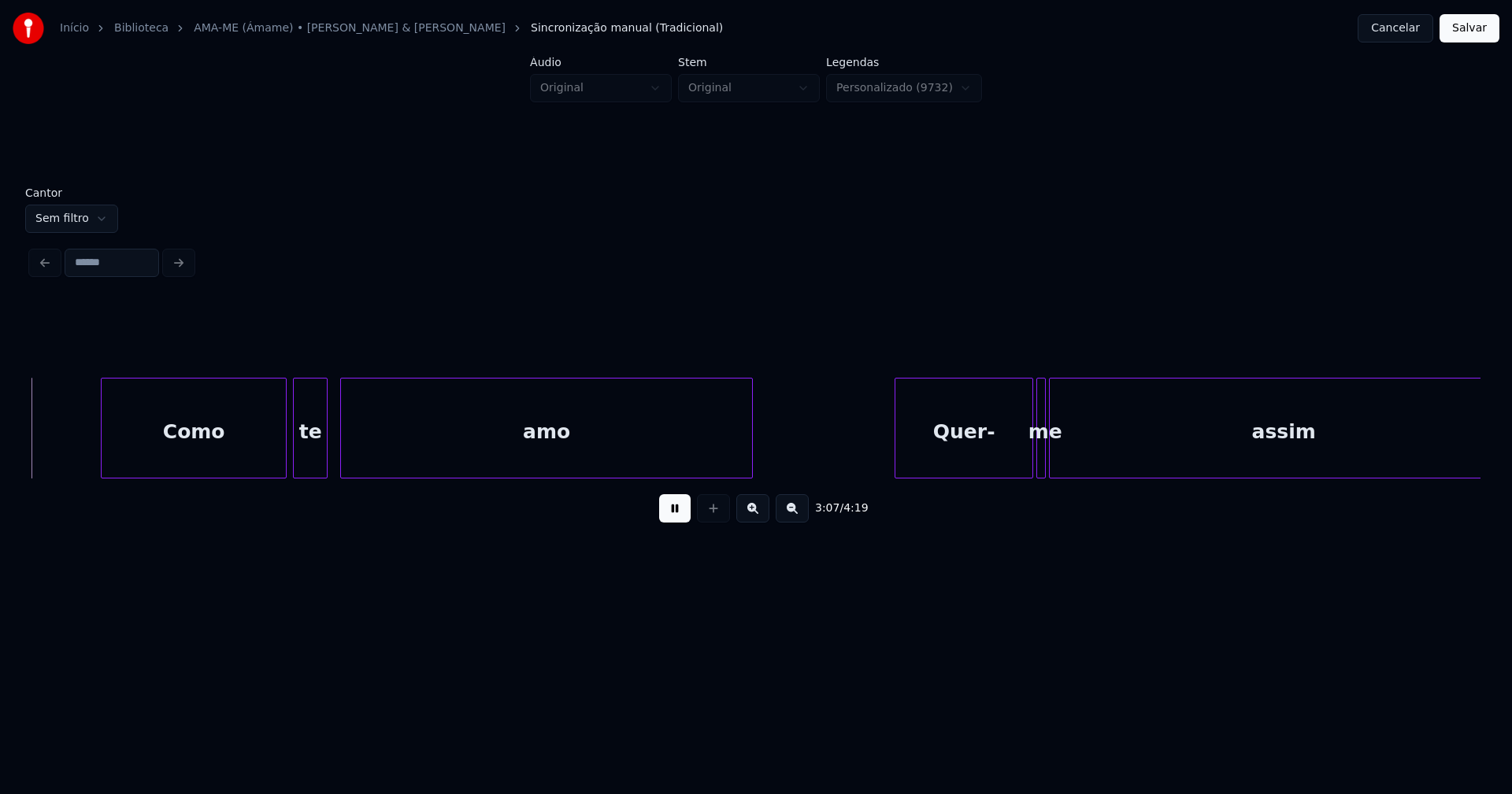
scroll to position [0, 29467]
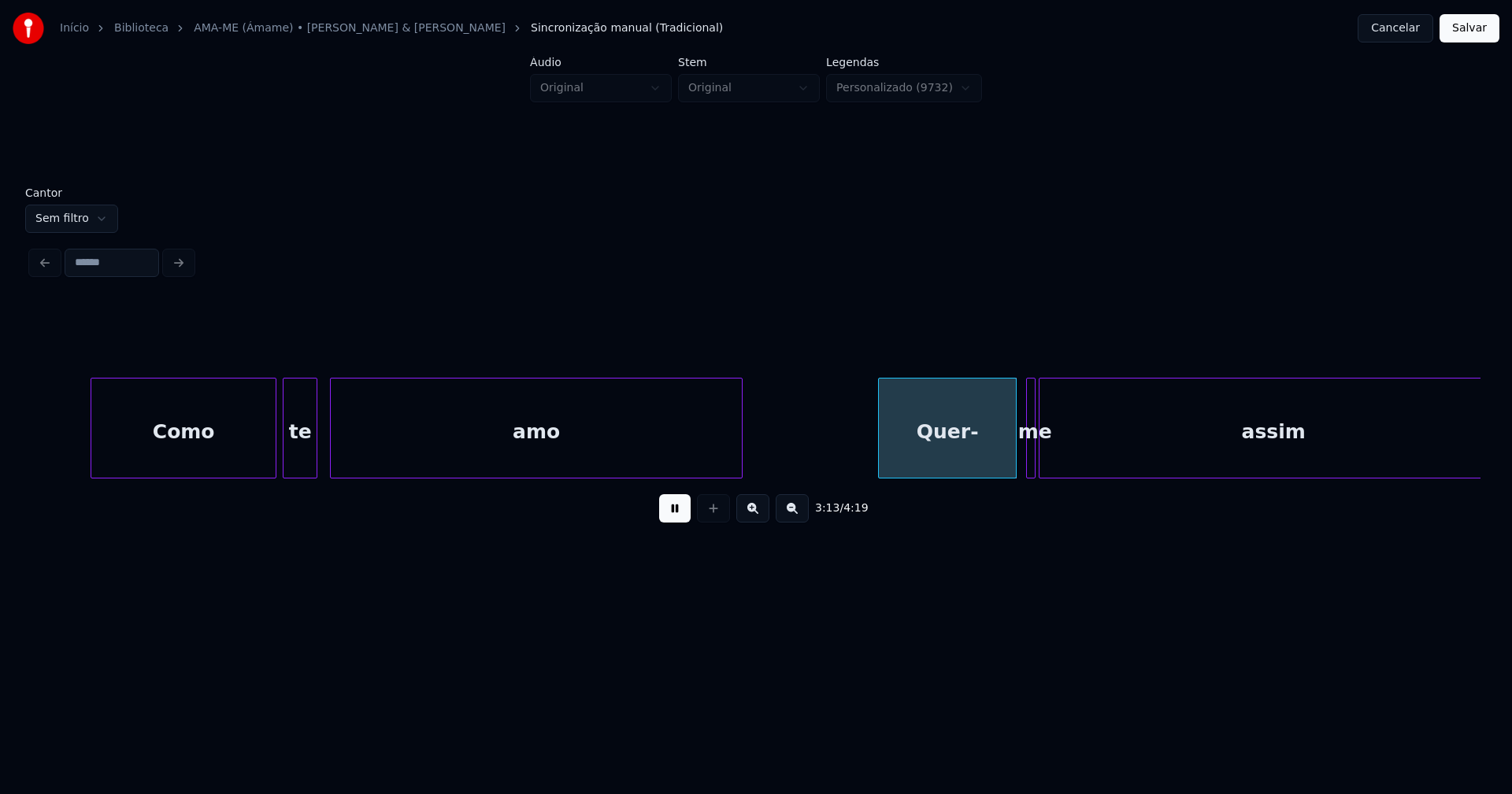
click at [971, 457] on div "Quer-" at bounding box center [947, 432] width 137 height 107
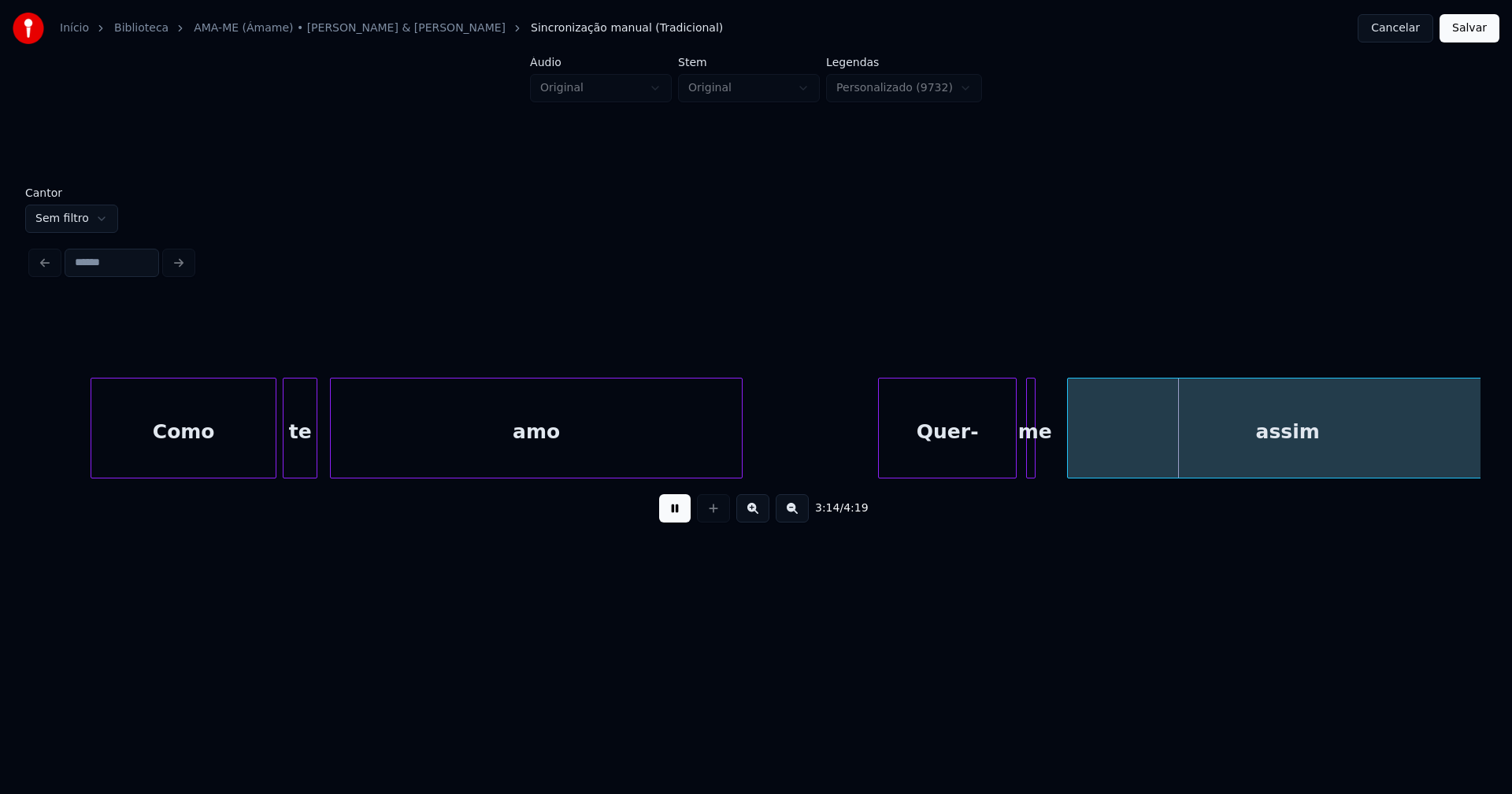
click at [1070, 451] on div at bounding box center [1070, 428] width 5 height 99
click at [1058, 450] on div at bounding box center [1061, 428] width 5 height 99
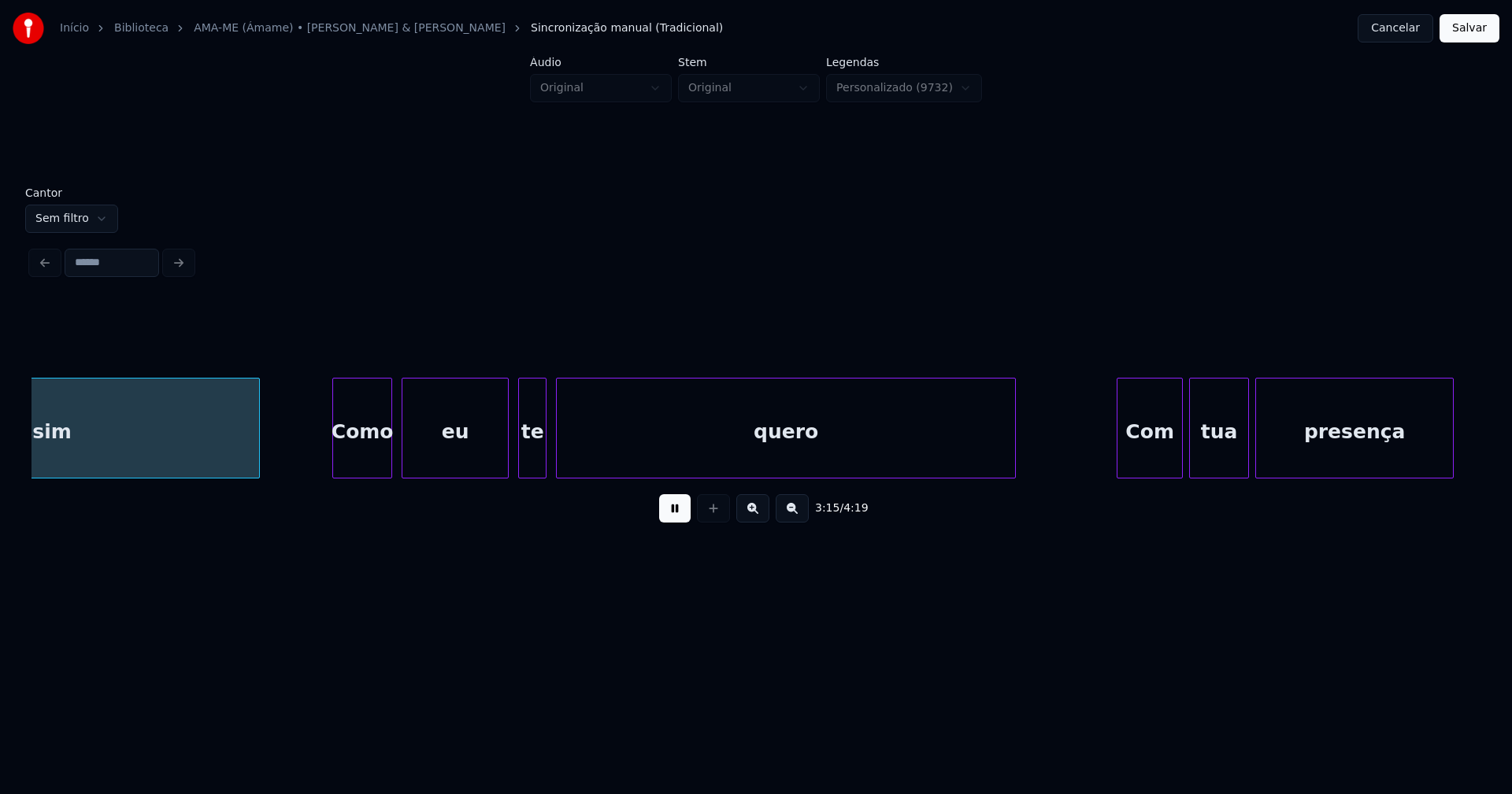
scroll to position [0, 30726]
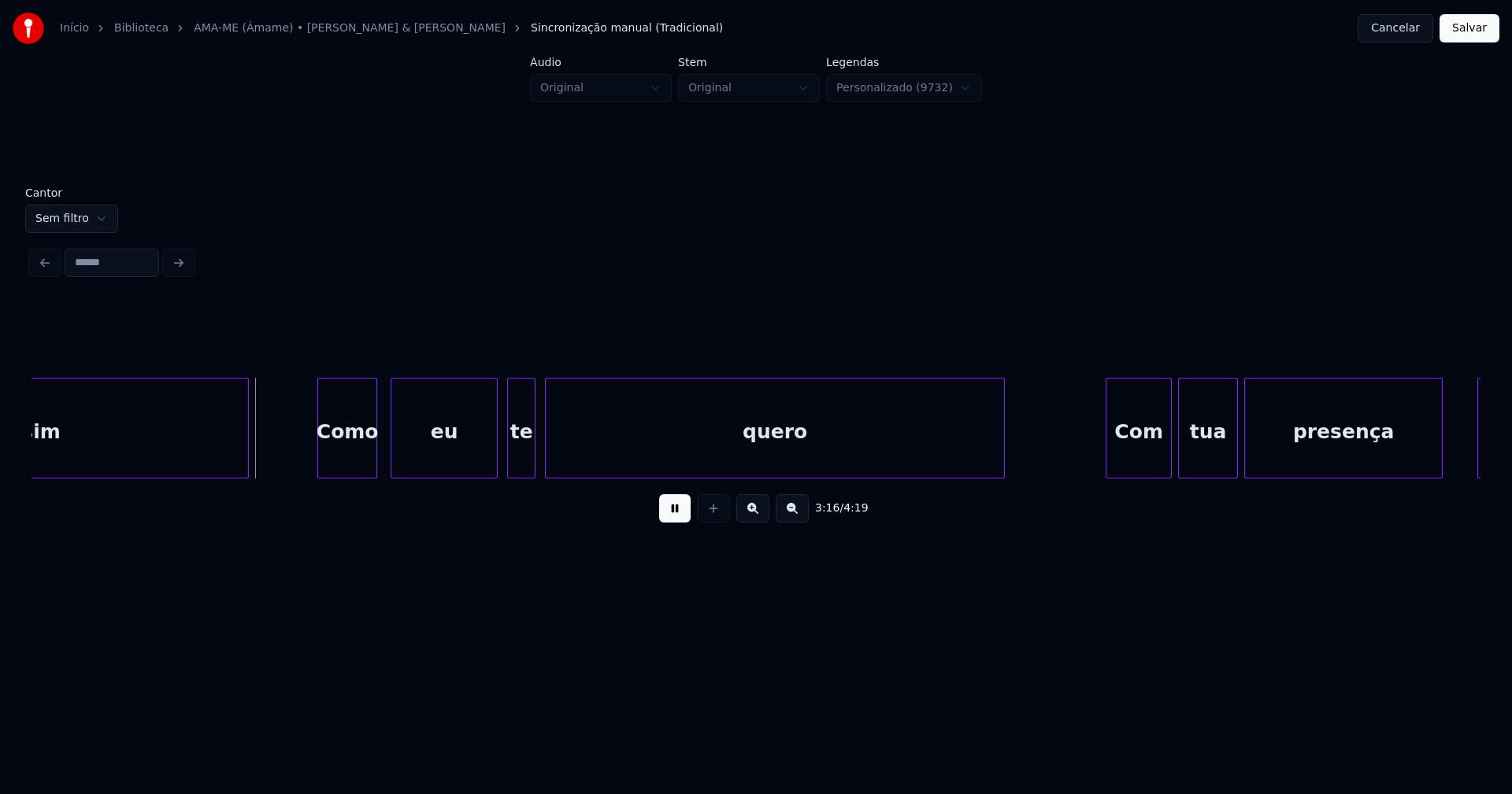
click at [348, 466] on div "Como" at bounding box center [347, 432] width 58 height 107
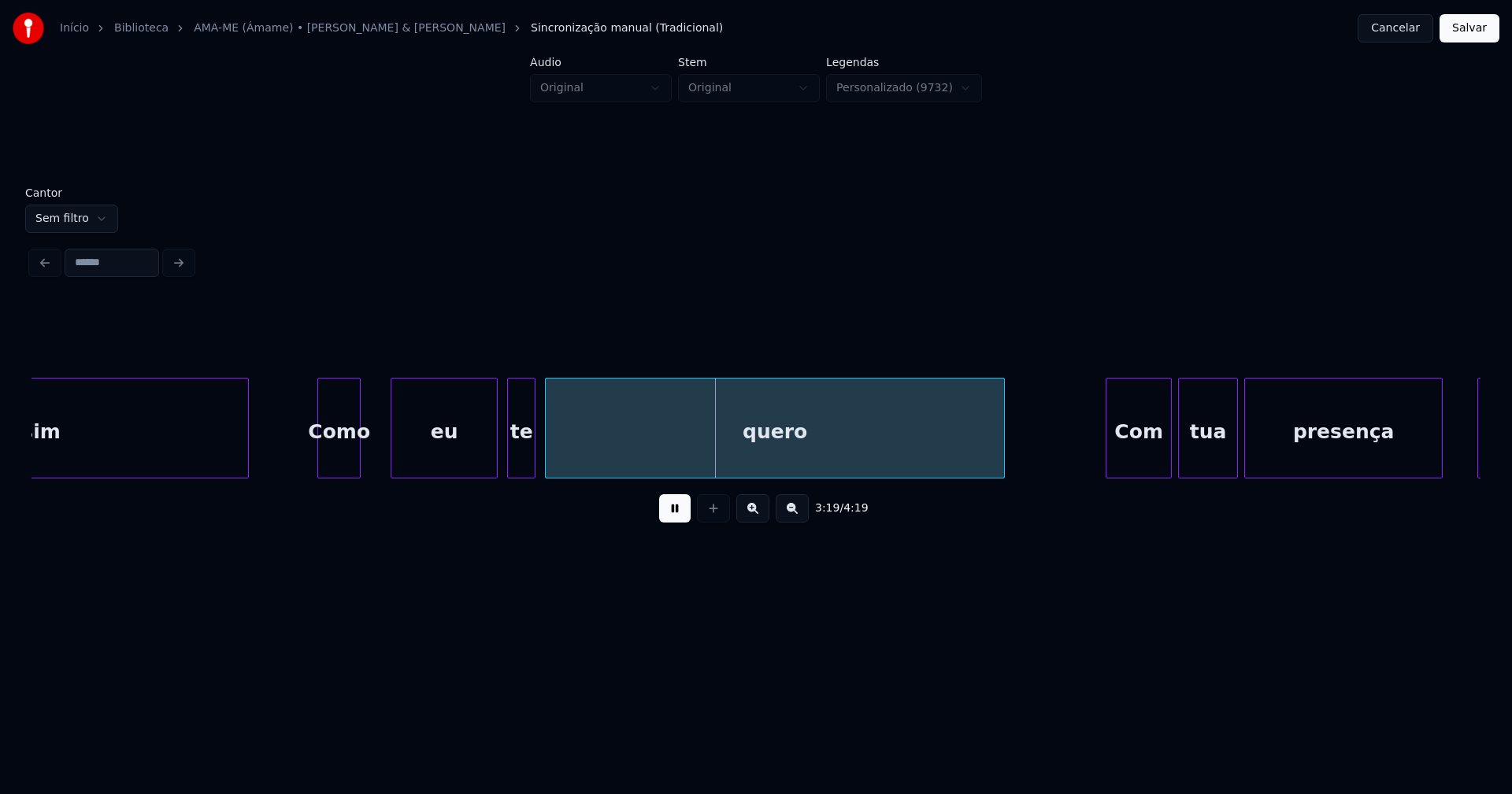
click at [356, 478] on div "assim Como eu te quero Com tua presença foste" at bounding box center [755, 428] width 1449 height 100
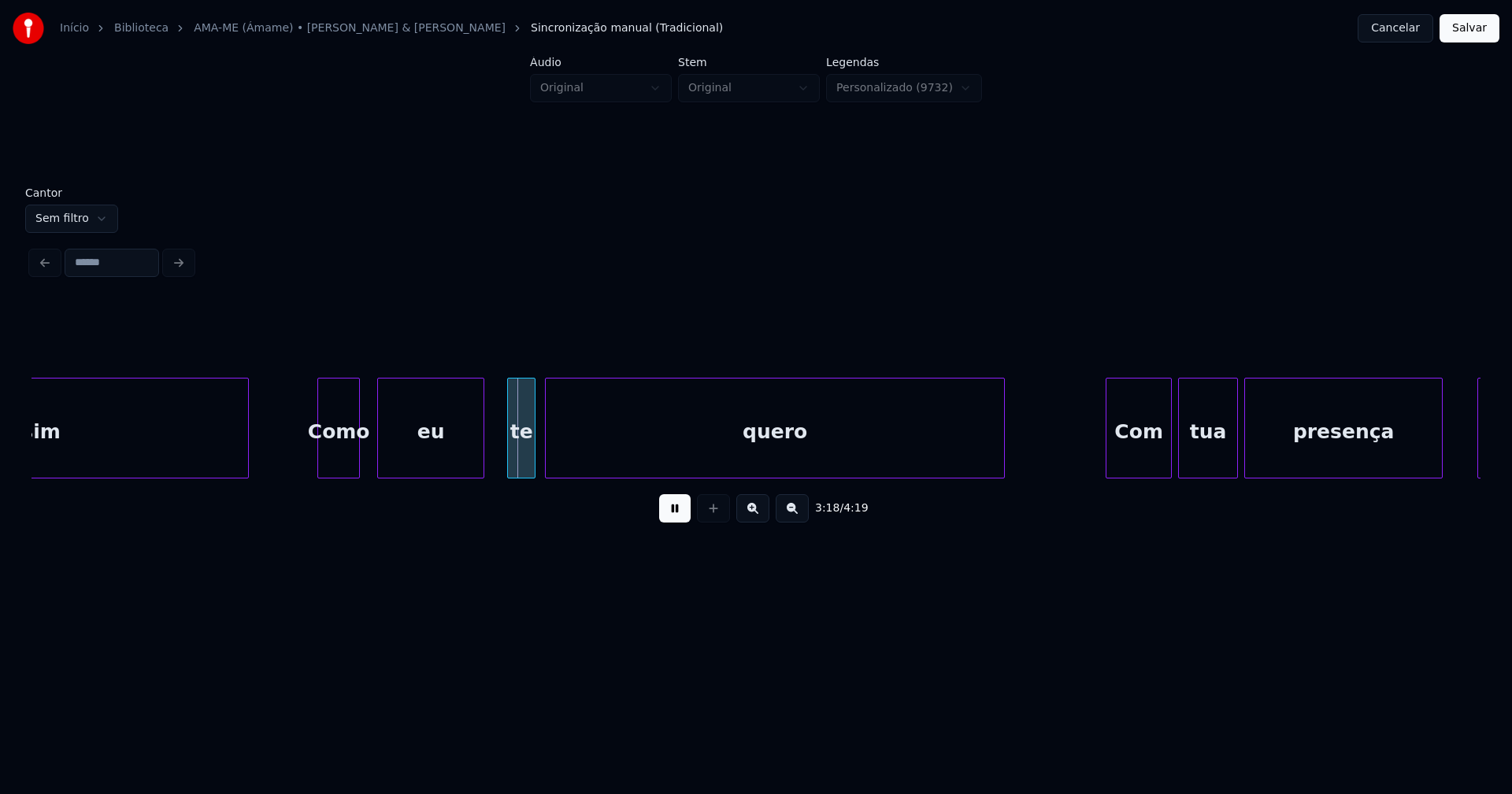
click at [414, 462] on div "eu" at bounding box center [431, 432] width 105 height 107
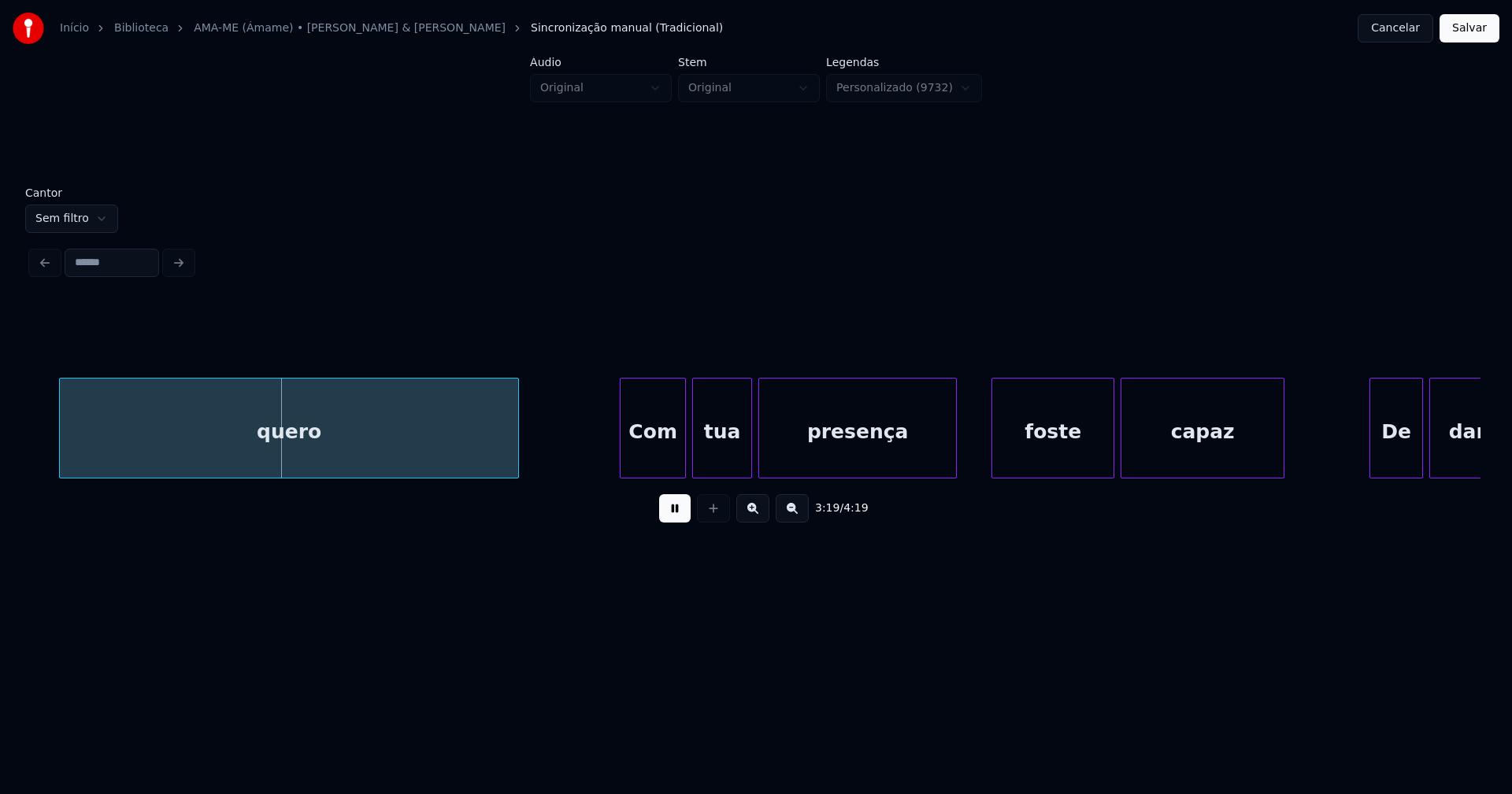
scroll to position [0, 31393]
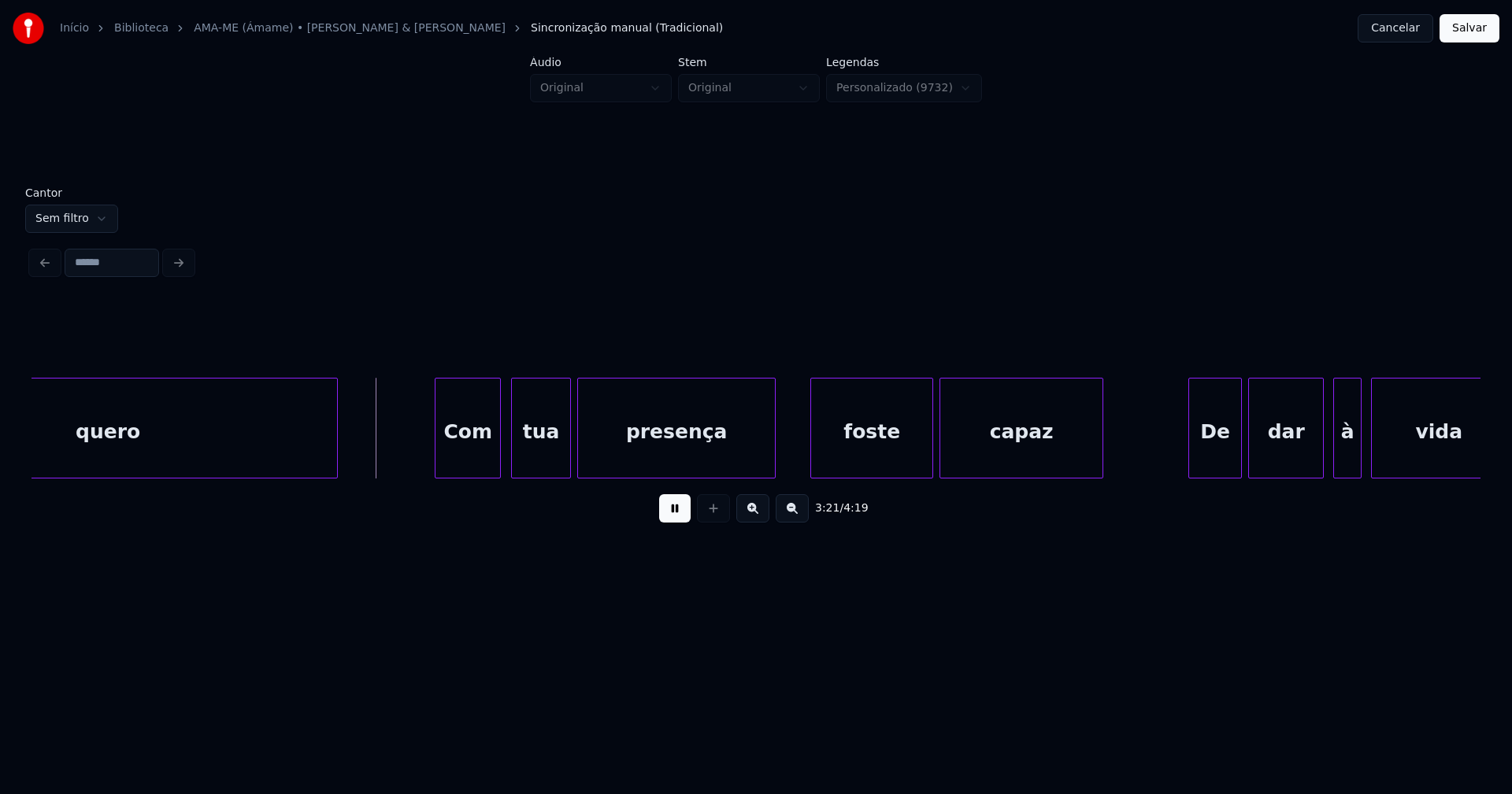
click at [467, 451] on div "Com" at bounding box center [467, 432] width 65 height 107
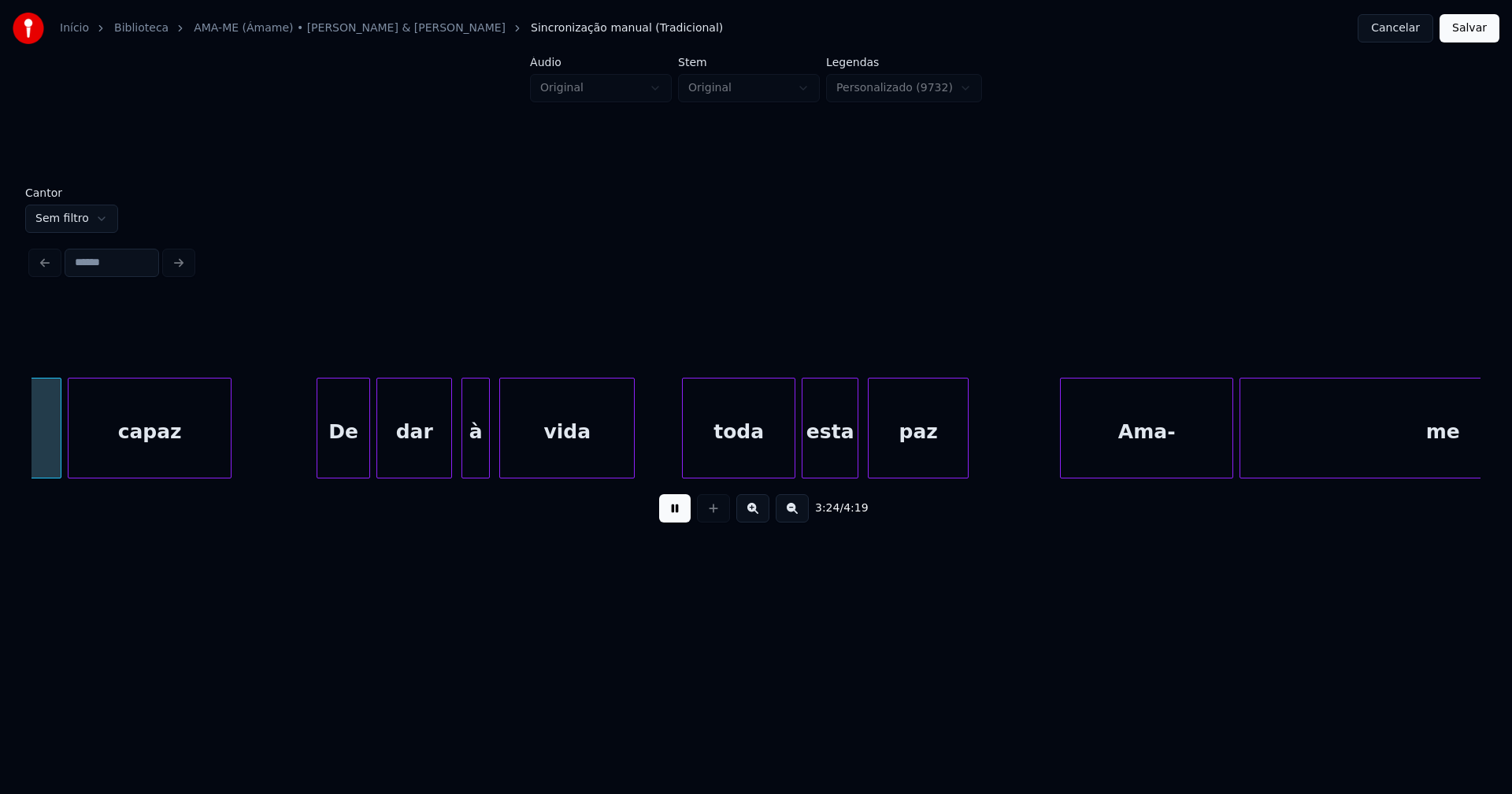
scroll to position [0, 32277]
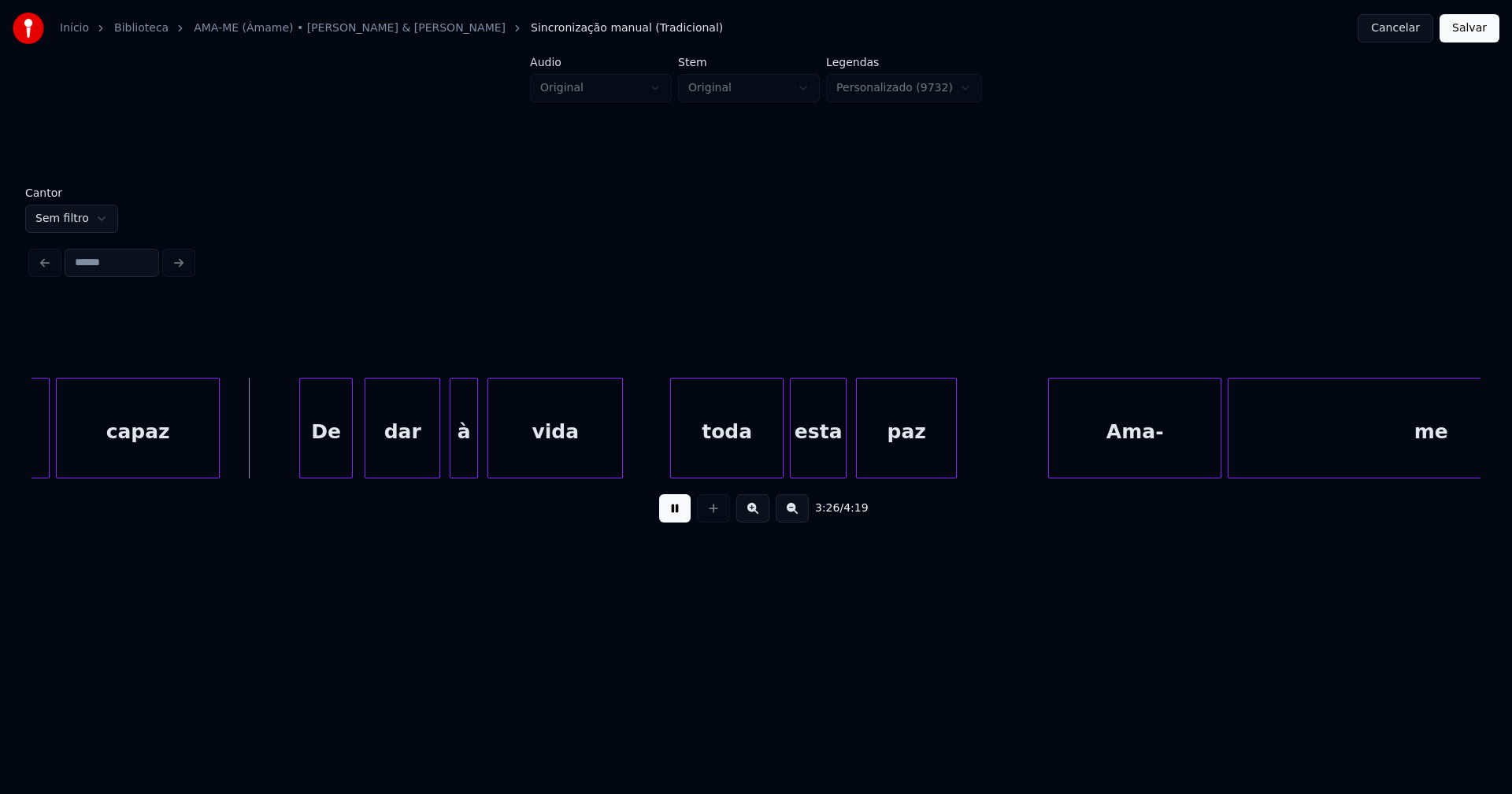
click at [330, 447] on div "De" at bounding box center [325, 432] width 52 height 107
click at [297, 452] on div at bounding box center [297, 428] width 5 height 99
click at [457, 459] on div "à" at bounding box center [458, 432] width 27 height 107
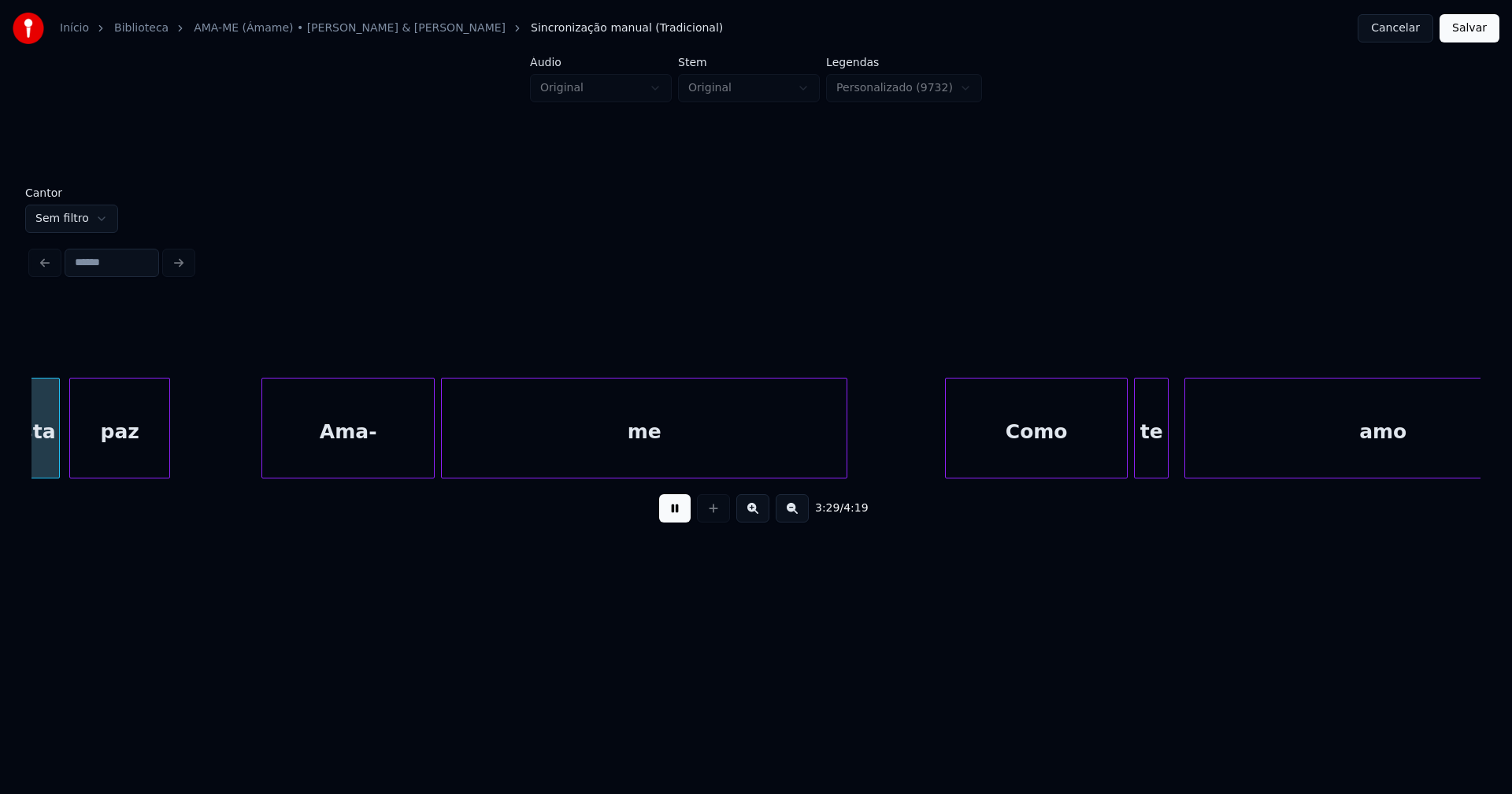
scroll to position [0, 33069]
click at [360, 459] on div "Ama-" at bounding box center [331, 432] width 171 height 107
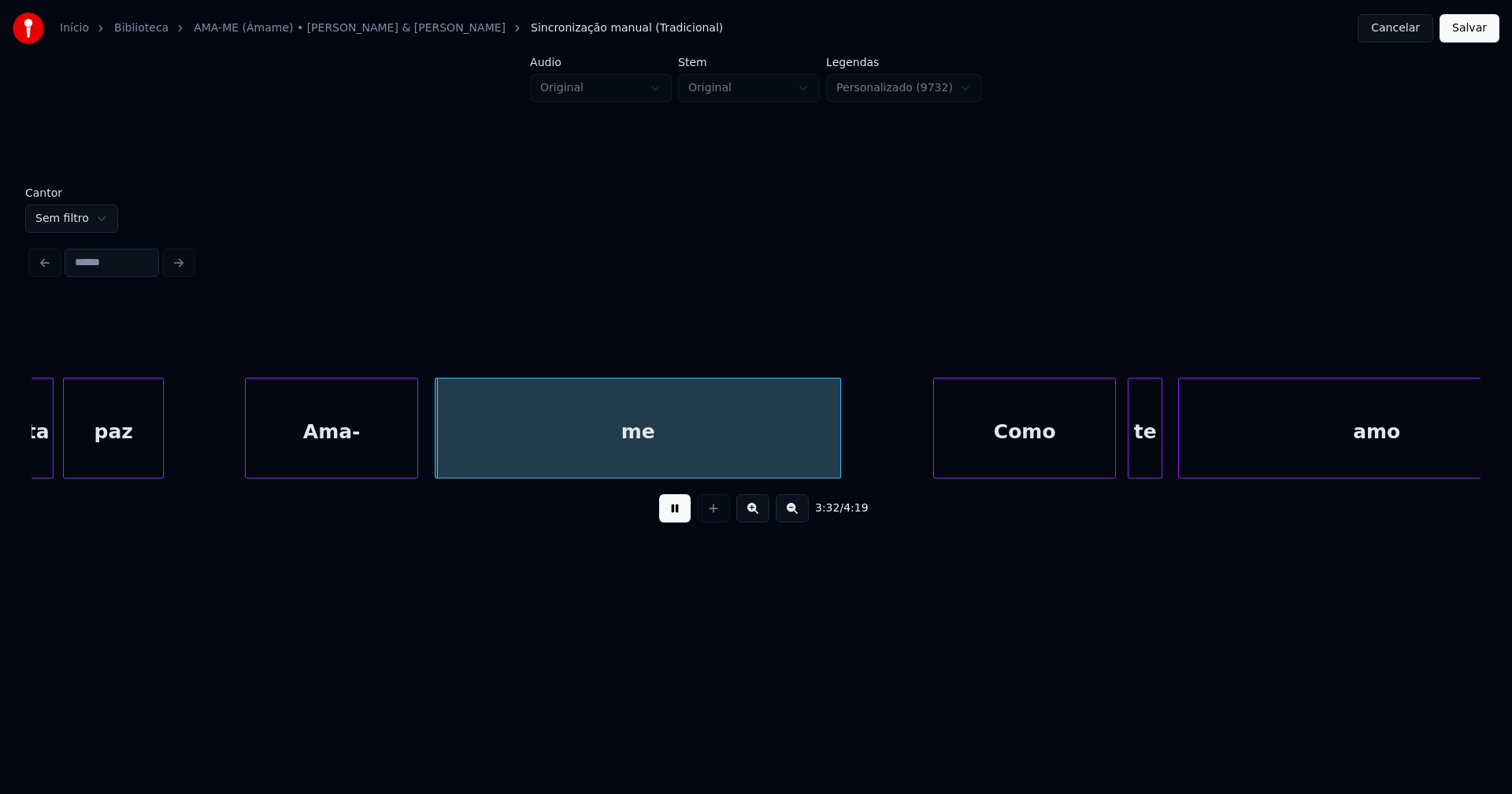
click at [1026, 445] on div "Como" at bounding box center [1024, 432] width 181 height 107
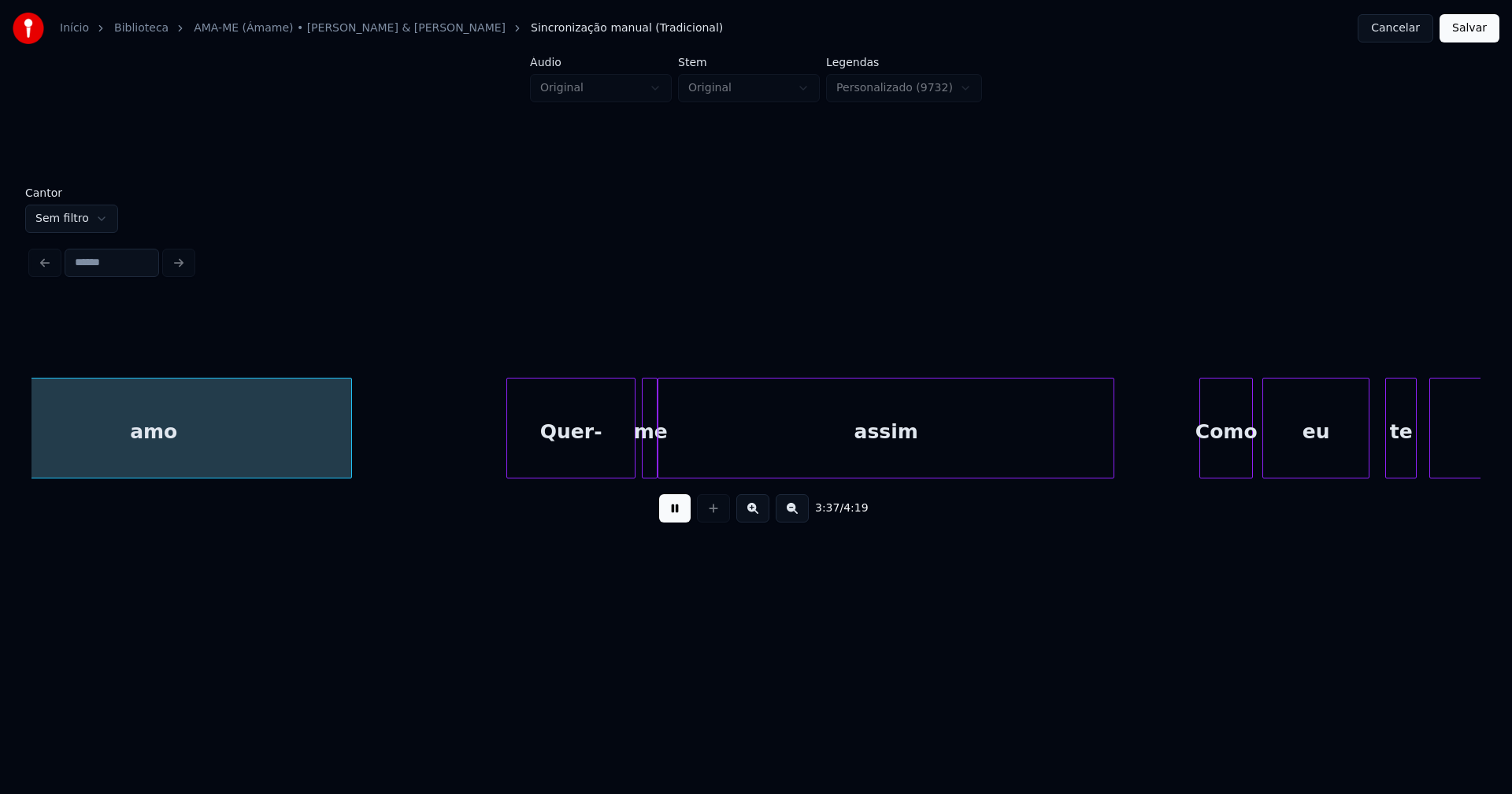
scroll to position [0, 34303]
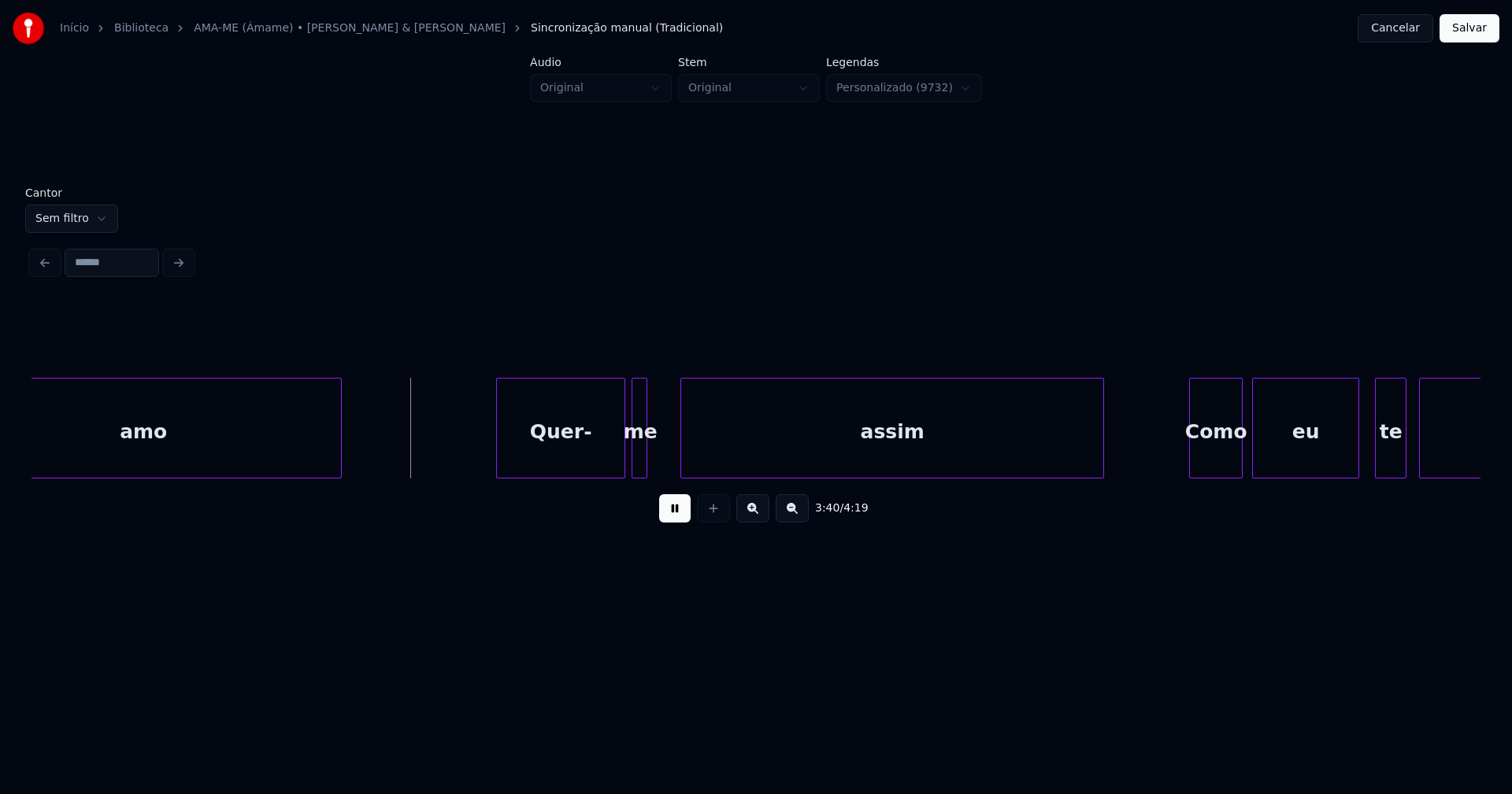
click at [685, 459] on div at bounding box center [683, 428] width 5 height 99
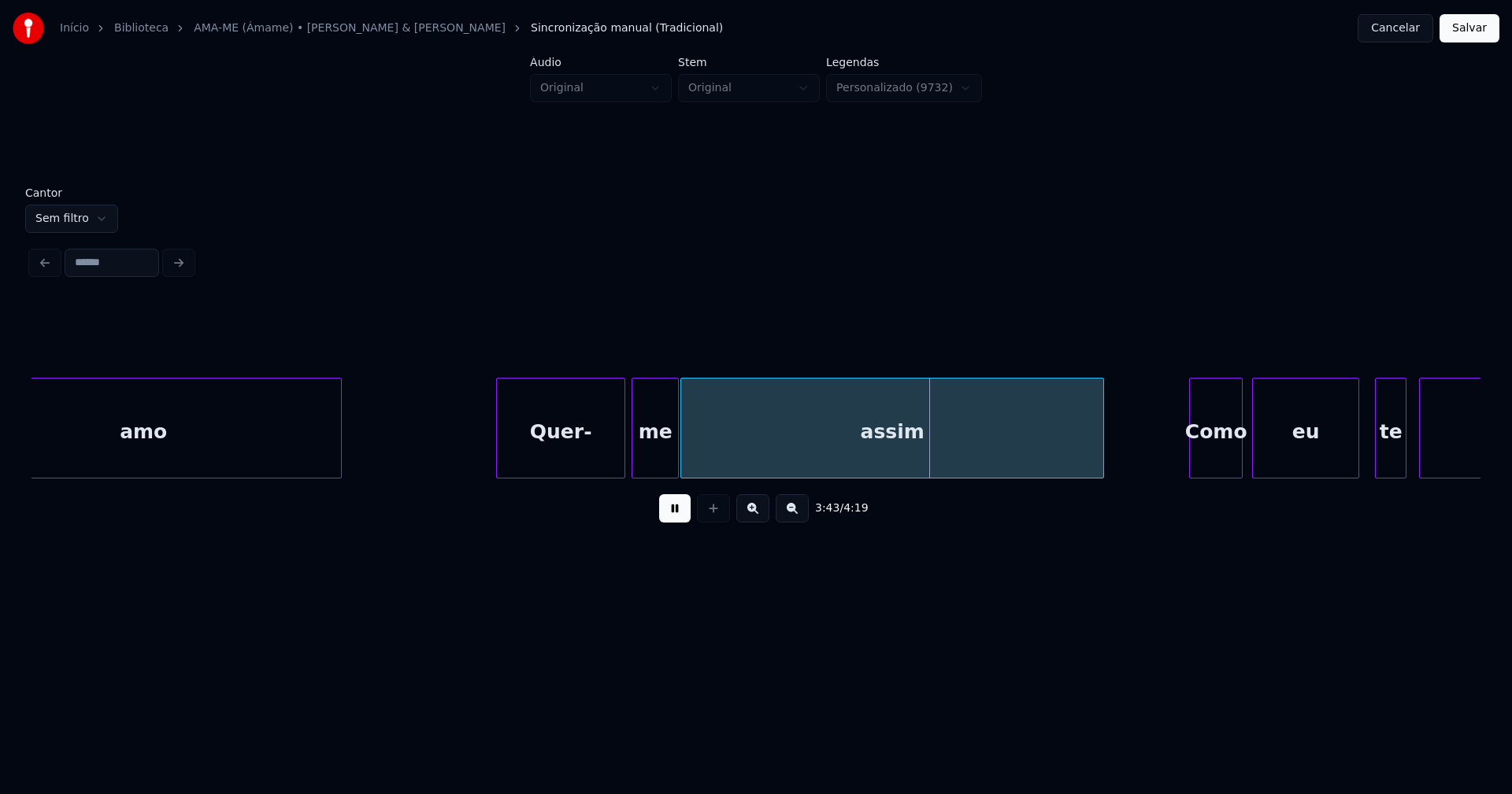
click at [675, 456] on div at bounding box center [675, 428] width 5 height 99
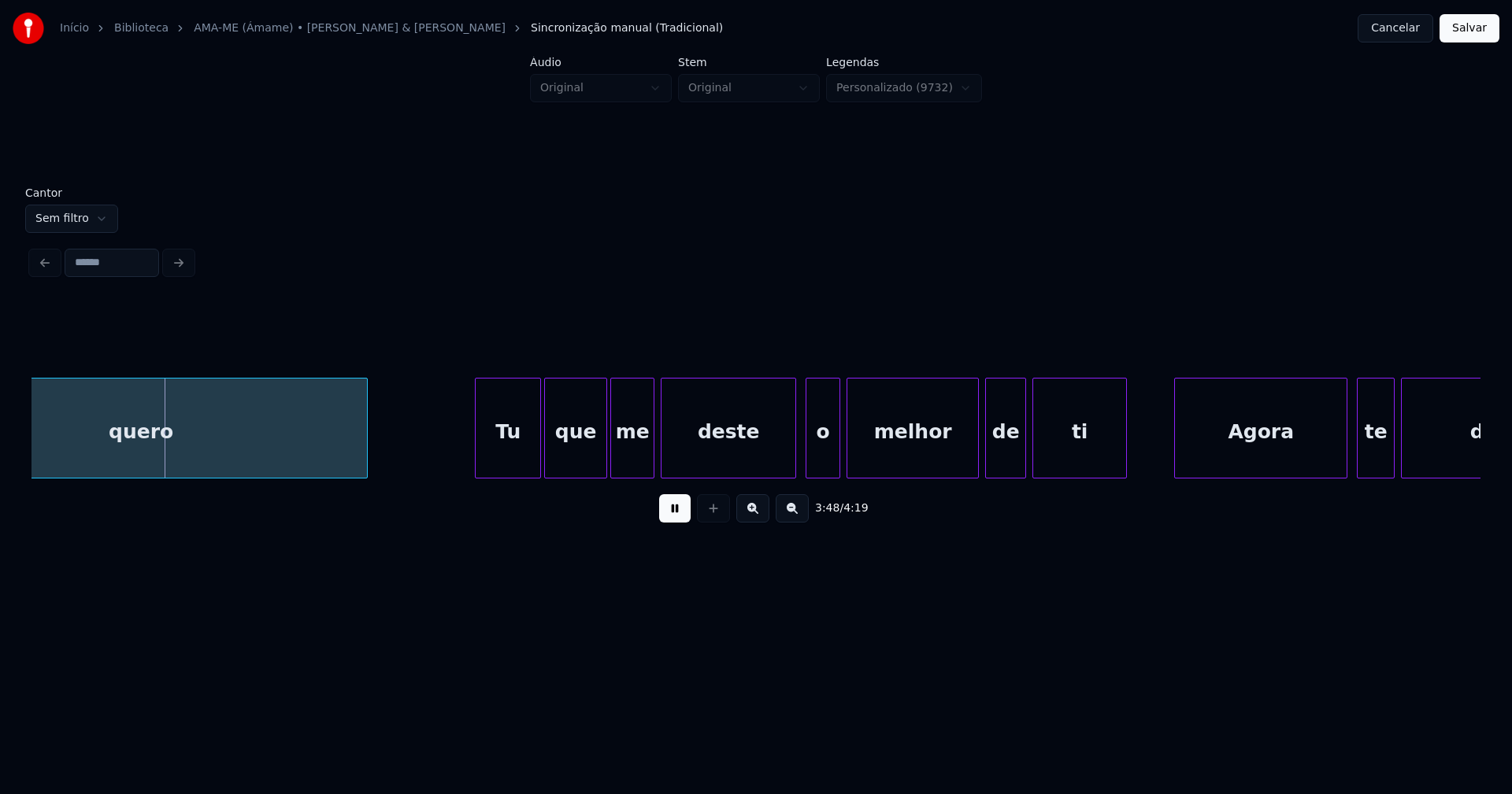
scroll to position [0, 35898]
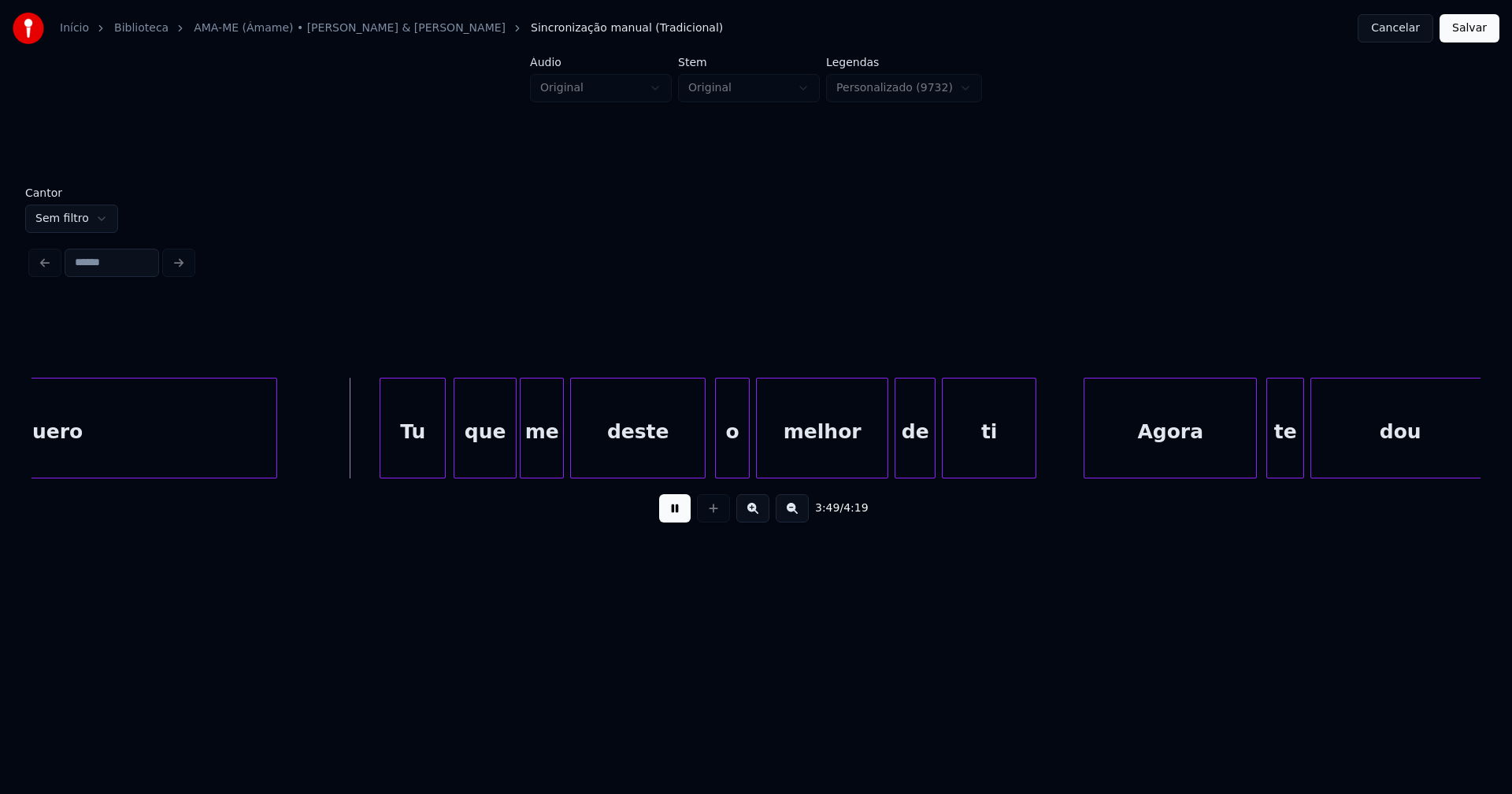
click at [416, 459] on div "Tu" at bounding box center [412, 432] width 65 height 107
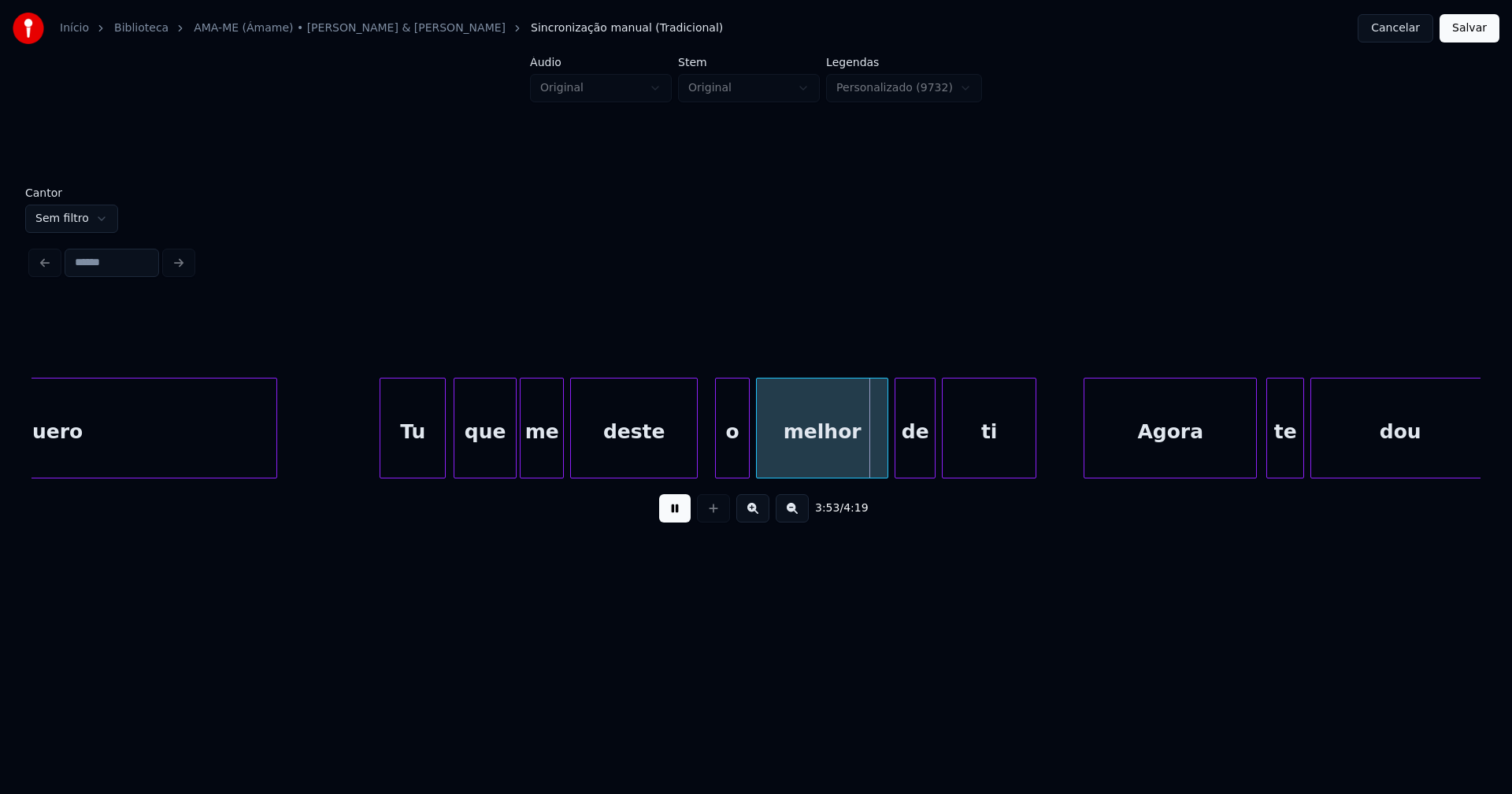
click at [695, 460] on div at bounding box center [695, 428] width 5 height 99
click at [725, 457] on div "o" at bounding box center [726, 432] width 33 height 107
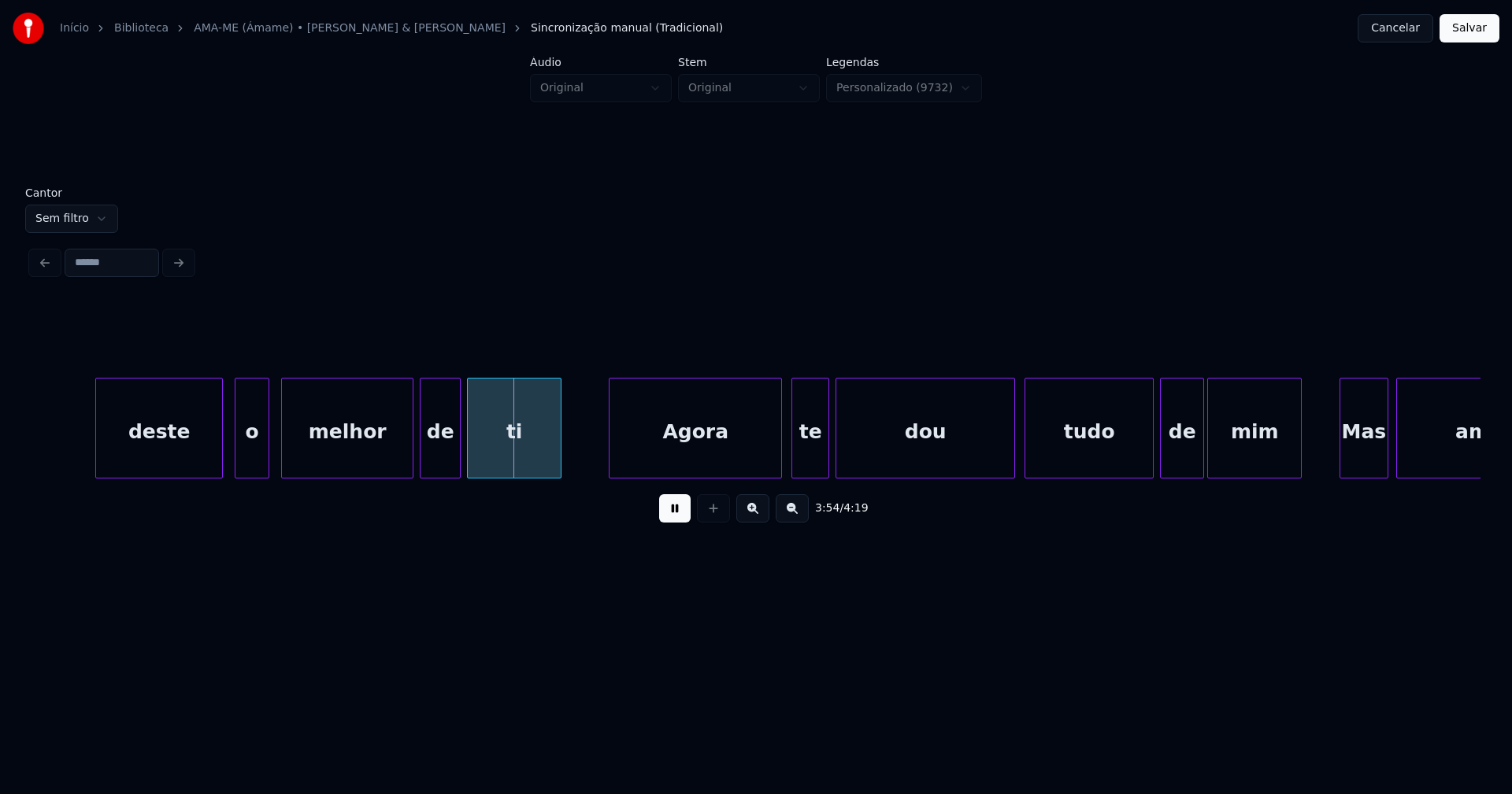
scroll to position [0, 36486]
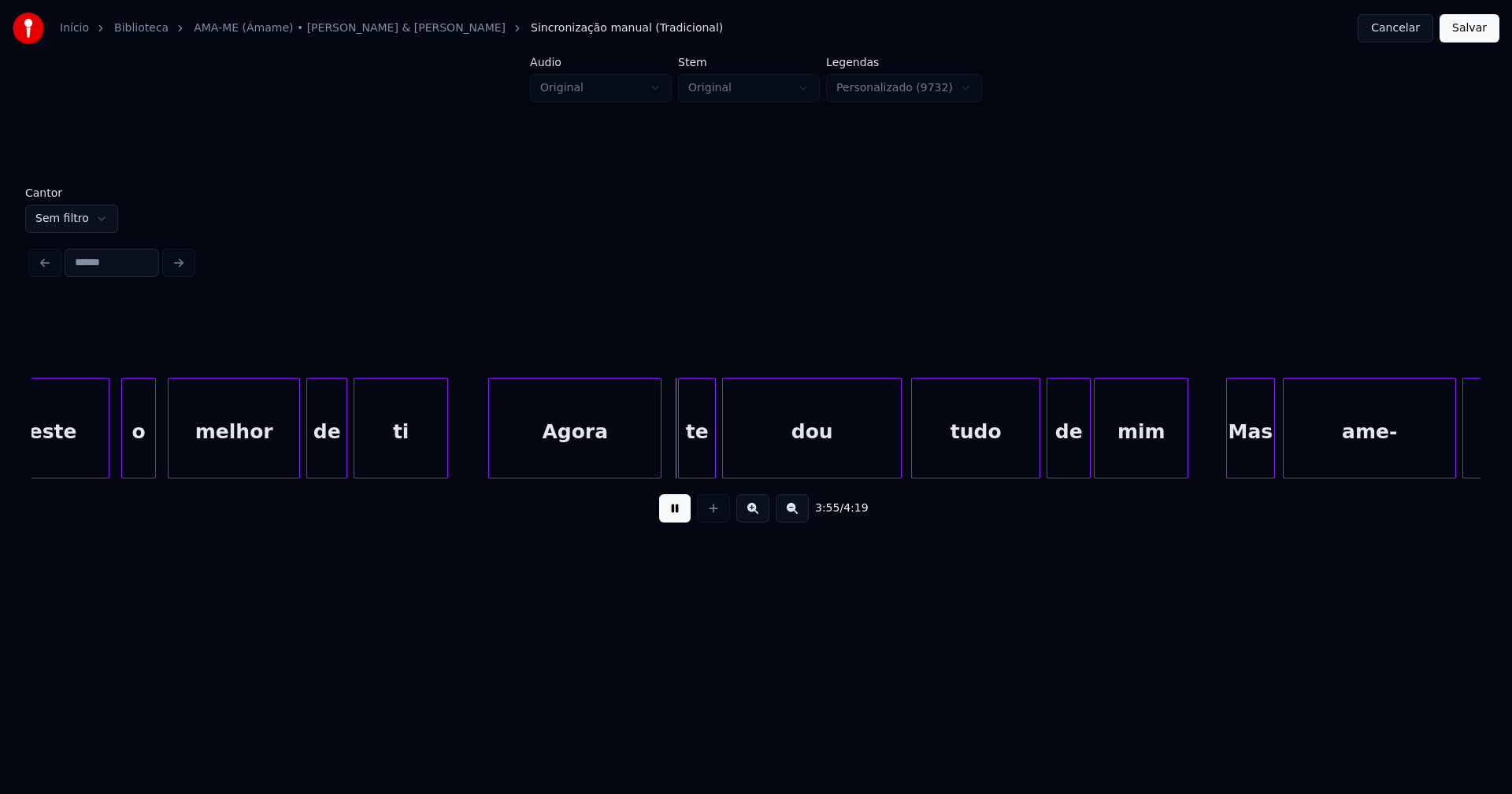
click at [584, 457] on div "Agora" at bounding box center [574, 432] width 171 height 107
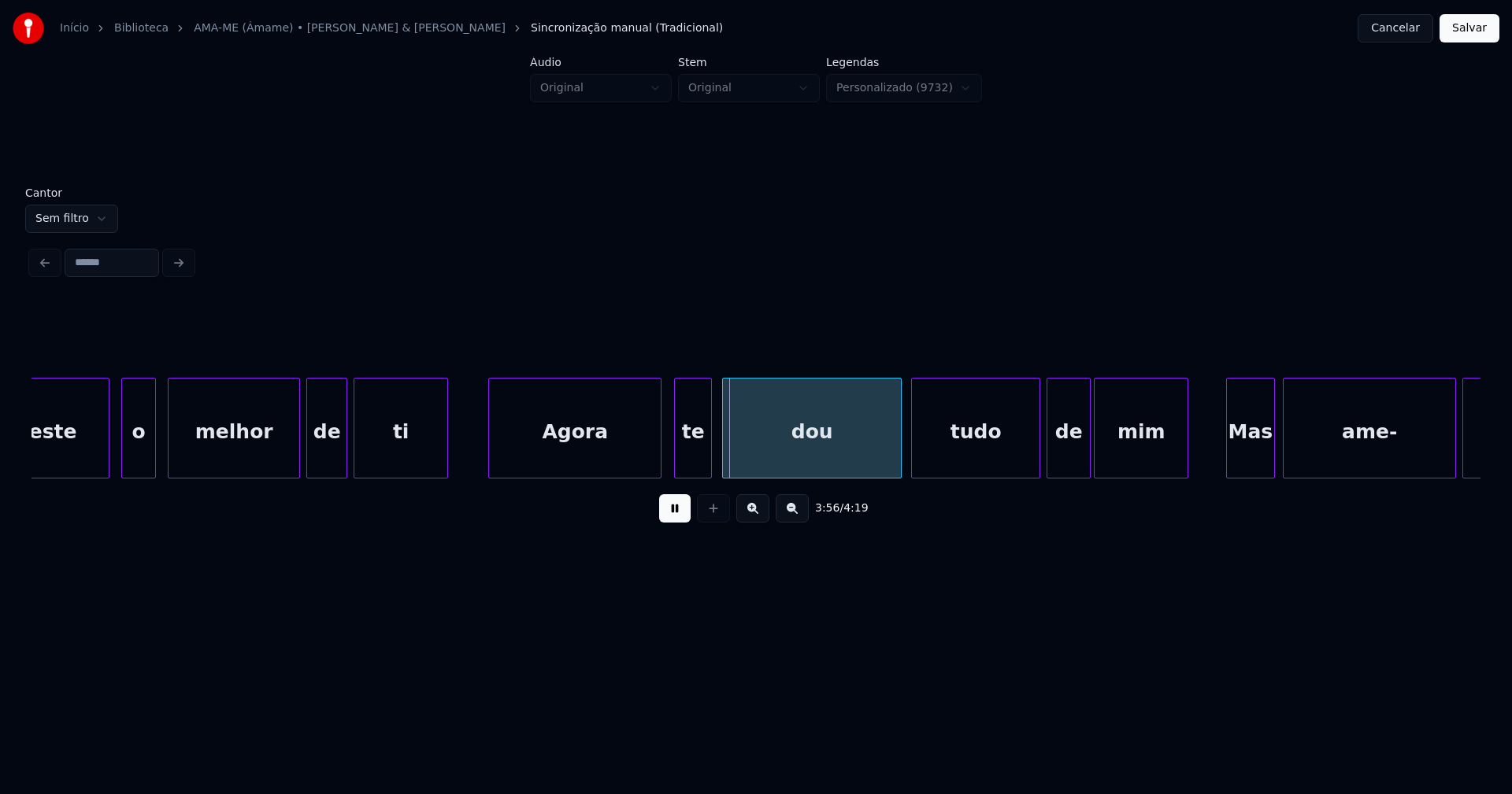
click at [696, 466] on div "te" at bounding box center [692, 432] width 36 height 107
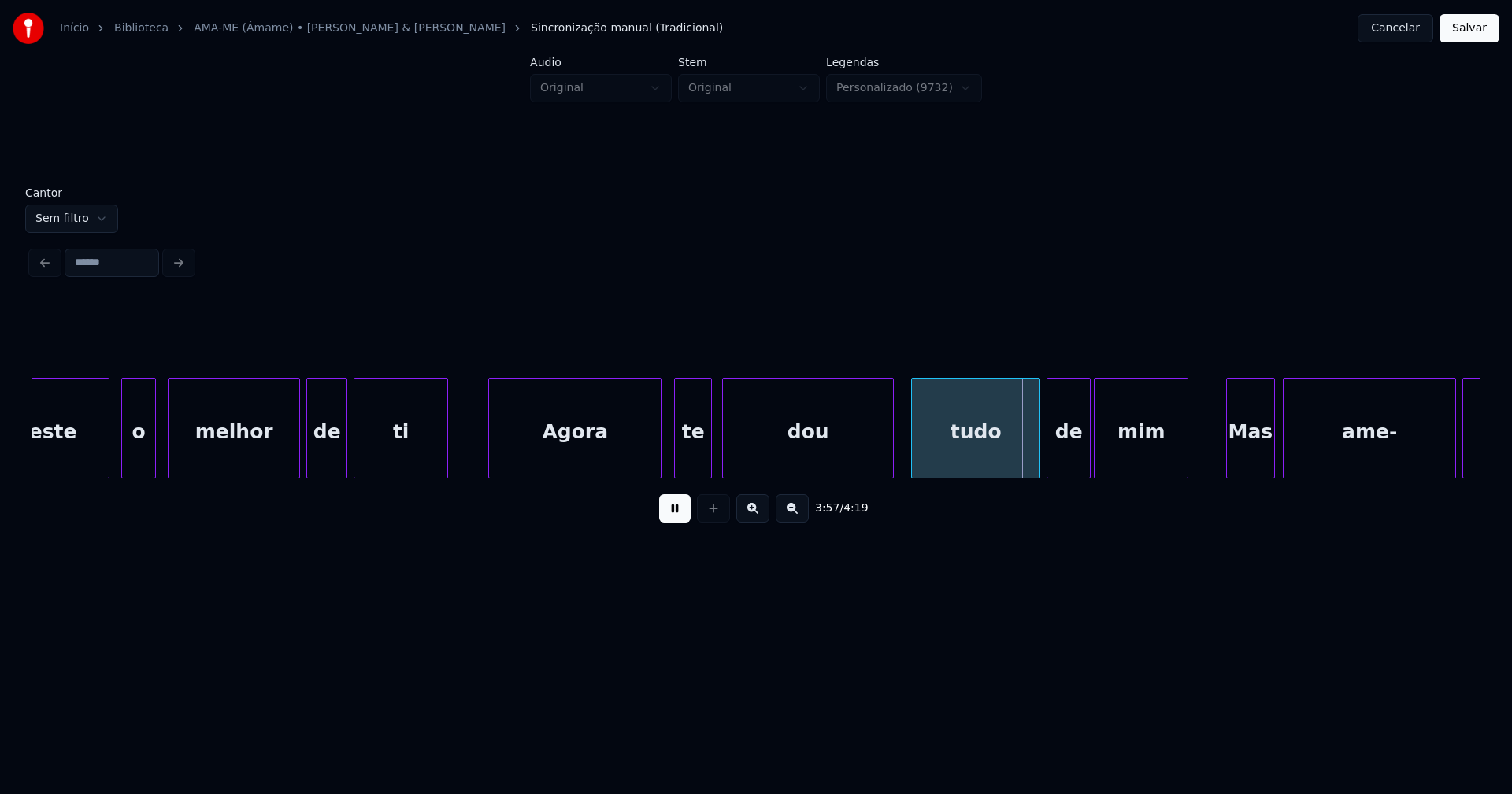
click at [890, 469] on div at bounding box center [891, 428] width 5 height 99
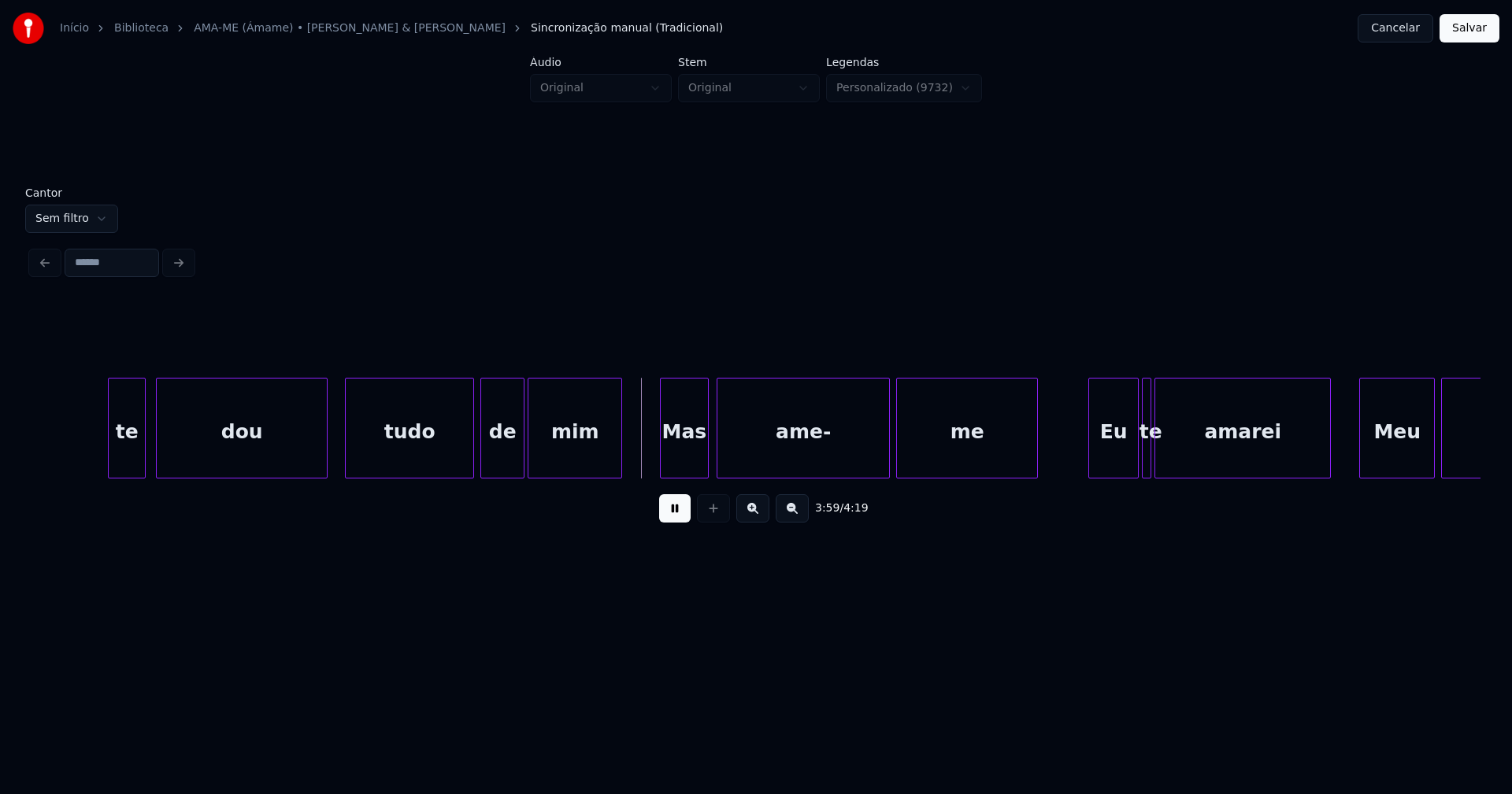
scroll to position [0, 37120]
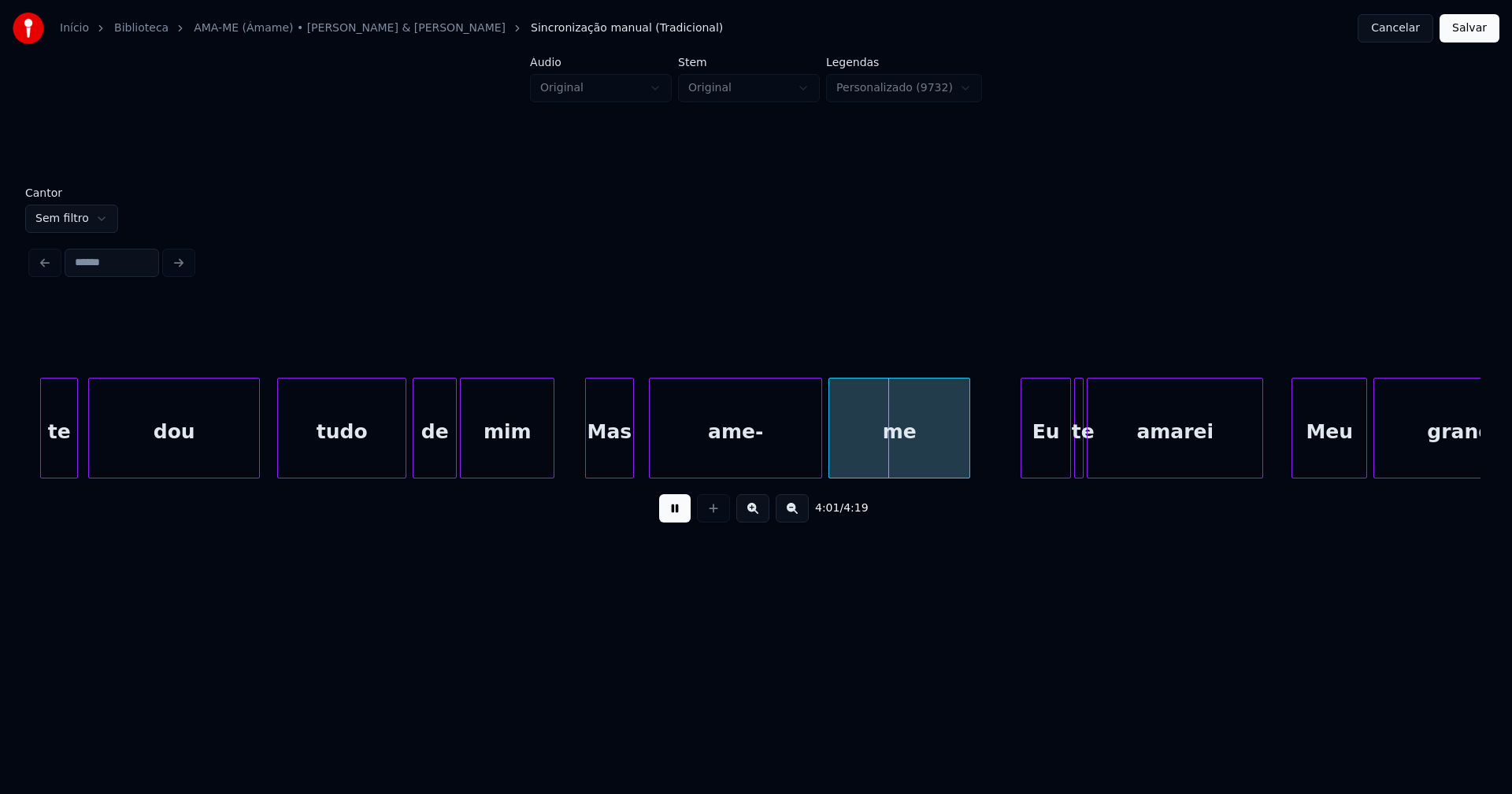
click at [614, 465] on div "Mas" at bounding box center [609, 432] width 46 height 107
click at [679, 470] on div "ame-" at bounding box center [724, 432] width 171 height 107
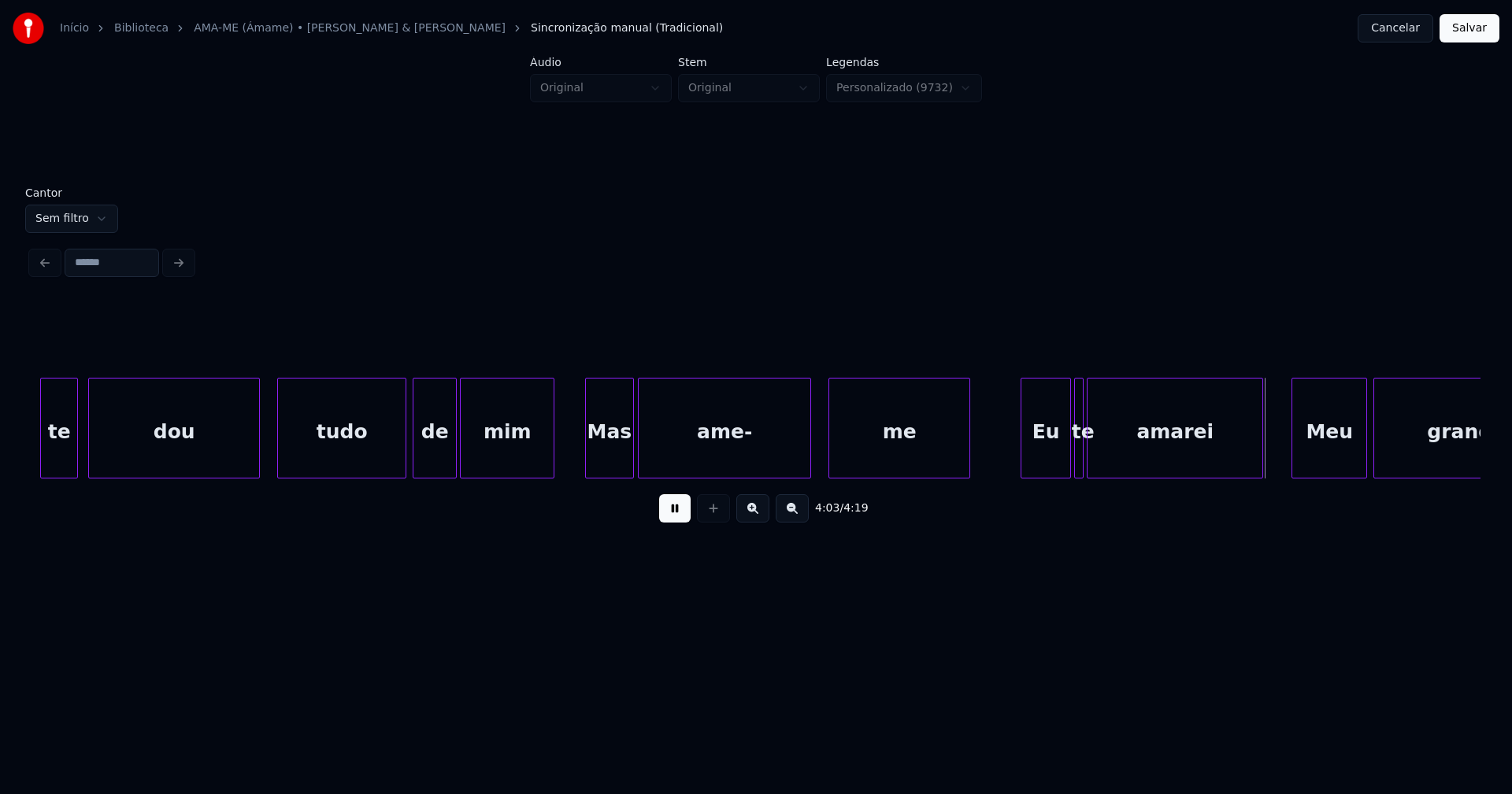
click at [678, 521] on button at bounding box center [674, 509] width 31 height 29
click at [955, 466] on div at bounding box center [955, 428] width 5 height 99
click at [1021, 444] on div "Eu" at bounding box center [1045, 428] width 50 height 100
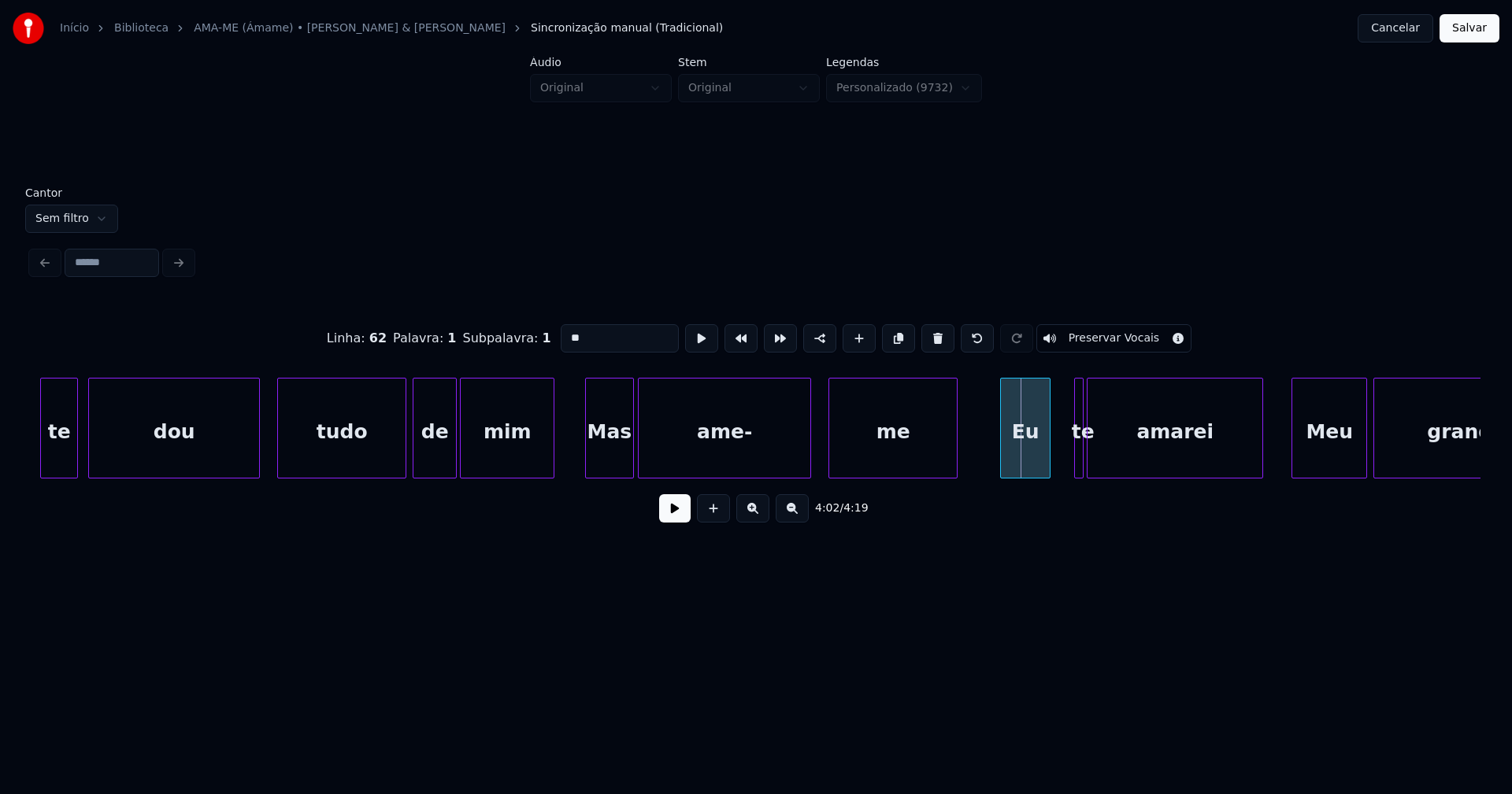
click at [1029, 462] on div "Eu" at bounding box center [1025, 432] width 49 height 107
click at [976, 478] on div "te dou tudo de mim Mas ame- me Eu te amarei Meu grande" at bounding box center [755, 428] width 1449 height 100
click at [990, 462] on div "Eu" at bounding box center [1011, 432] width 76 height 107
click at [564, 333] on input "**" at bounding box center [620, 339] width 118 height 29
click at [1057, 459] on div at bounding box center [1060, 428] width 5 height 99
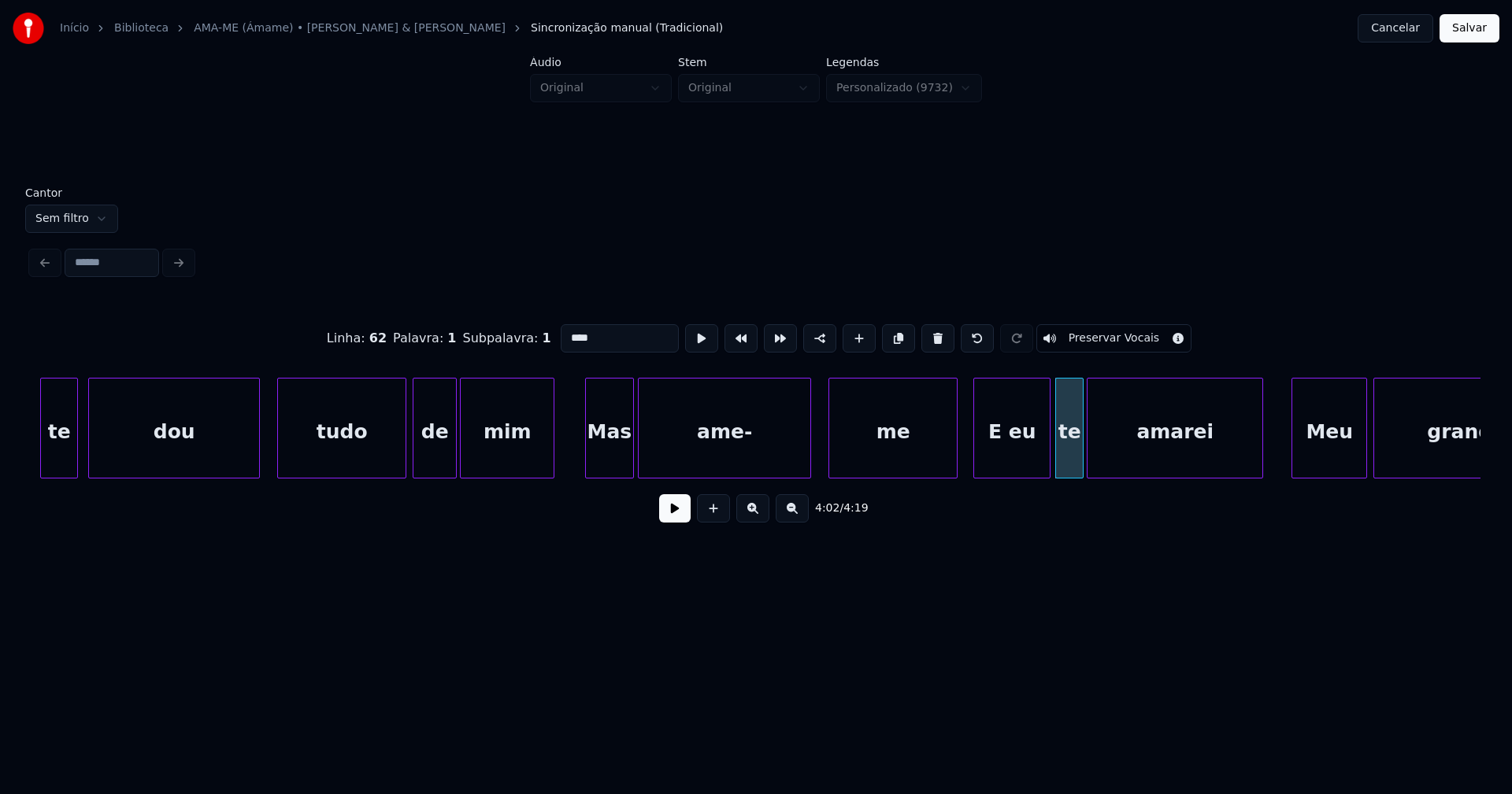
type input "****"
click at [669, 519] on button at bounding box center [674, 509] width 31 height 29
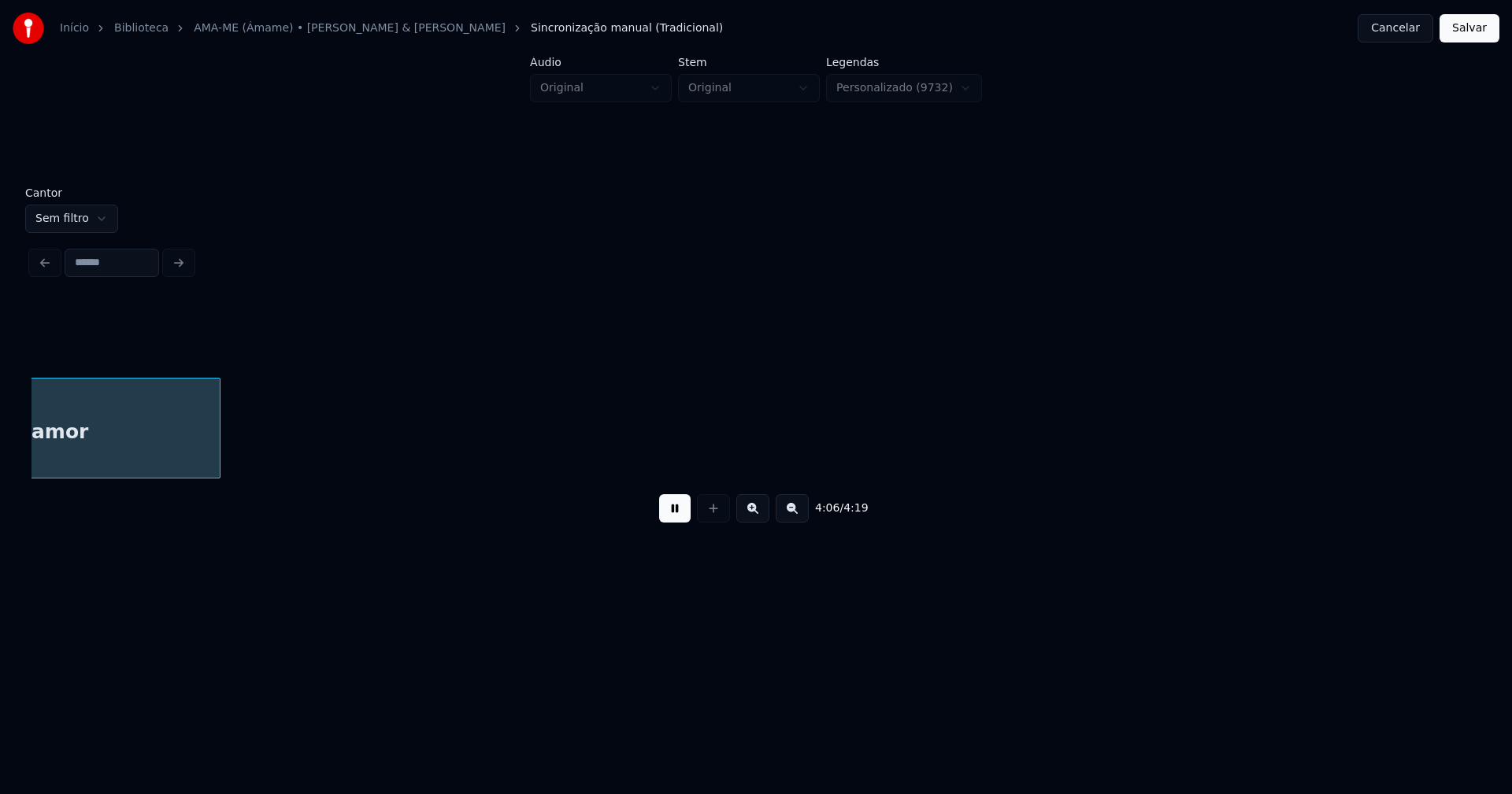
scroll to position [0, 38798]
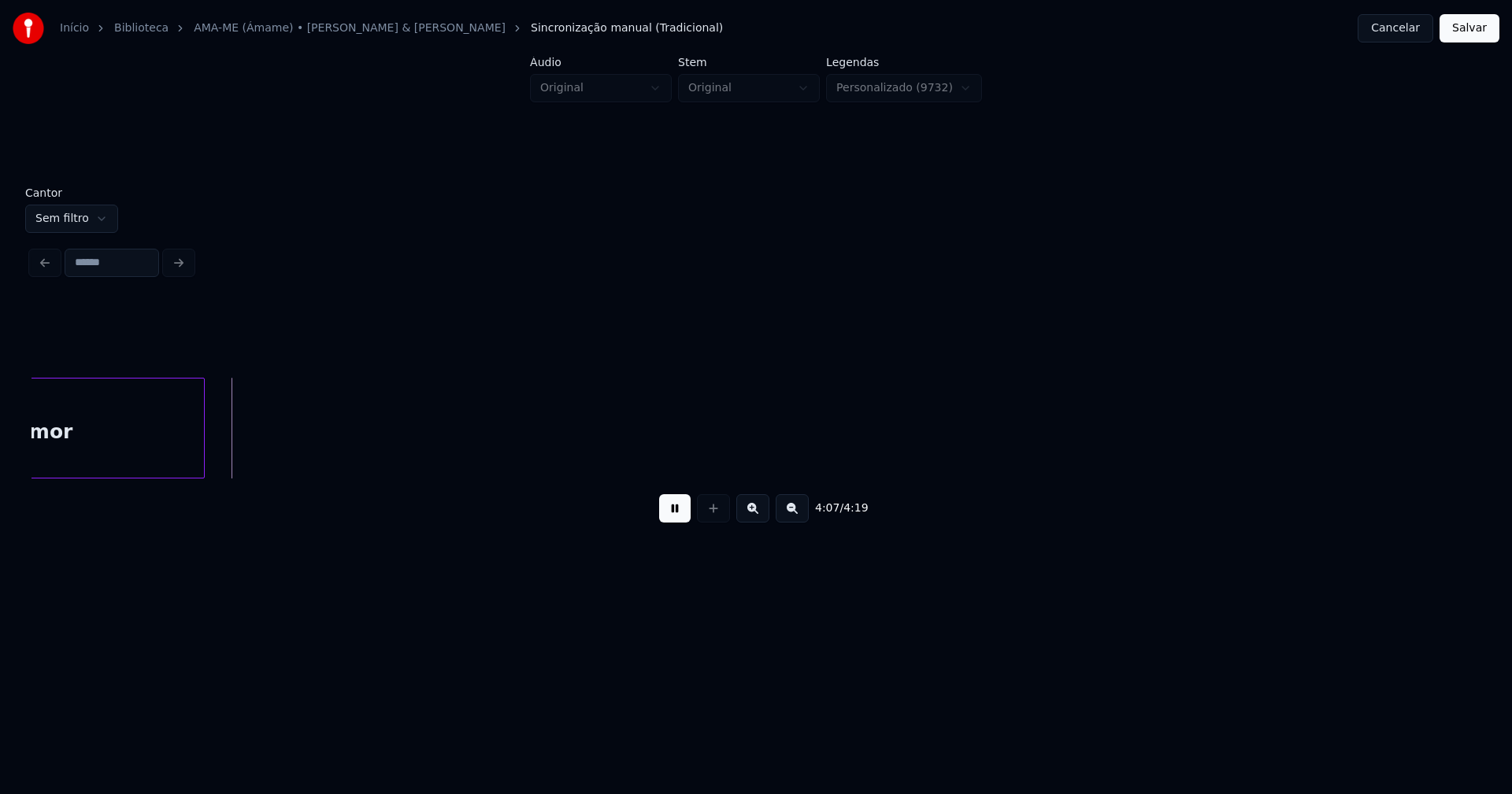
click at [1473, 26] on button "Salvar" at bounding box center [1469, 29] width 60 height 29
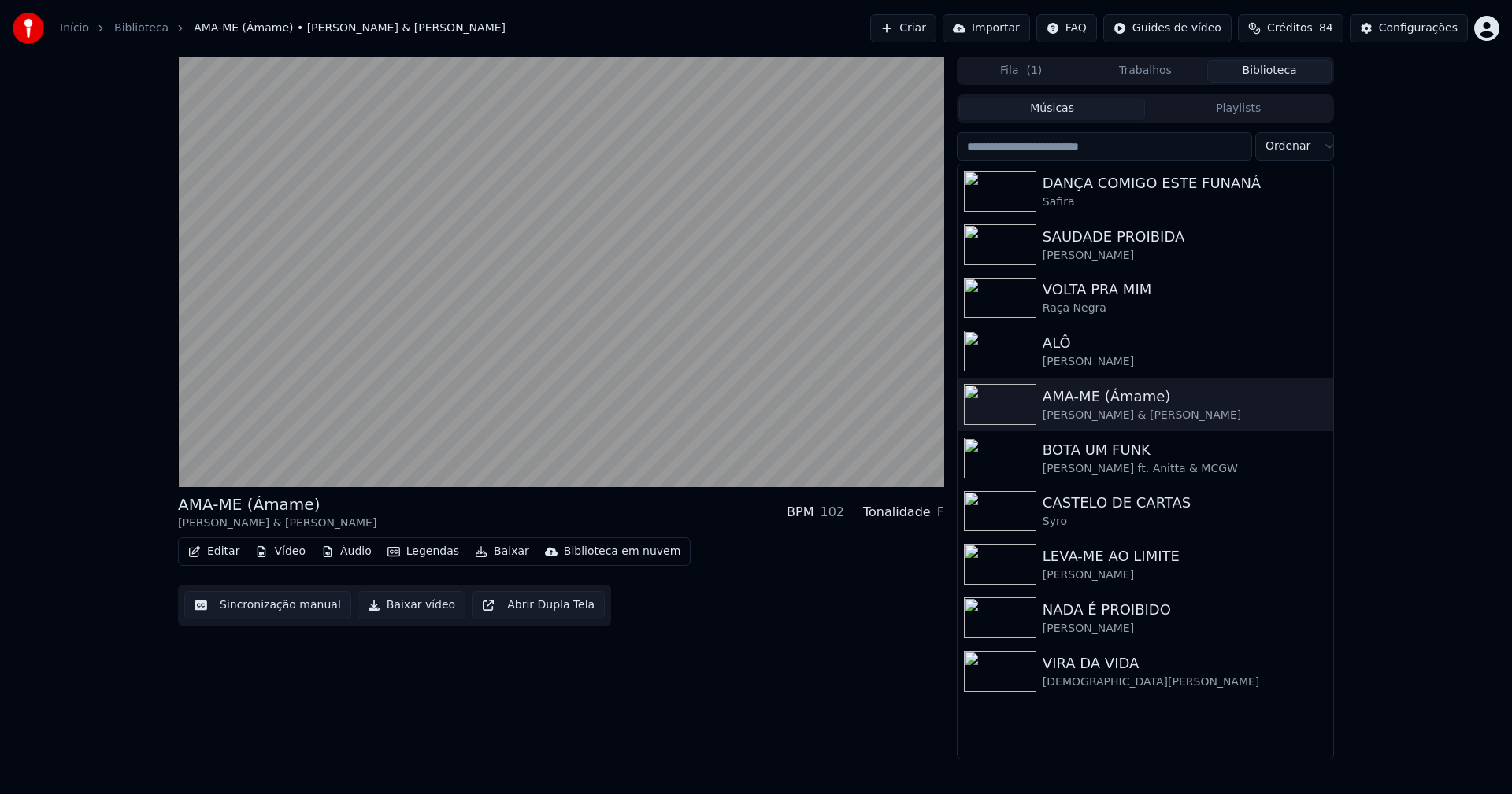
click at [360, 550] on button "Áudio" at bounding box center [346, 552] width 63 height 22
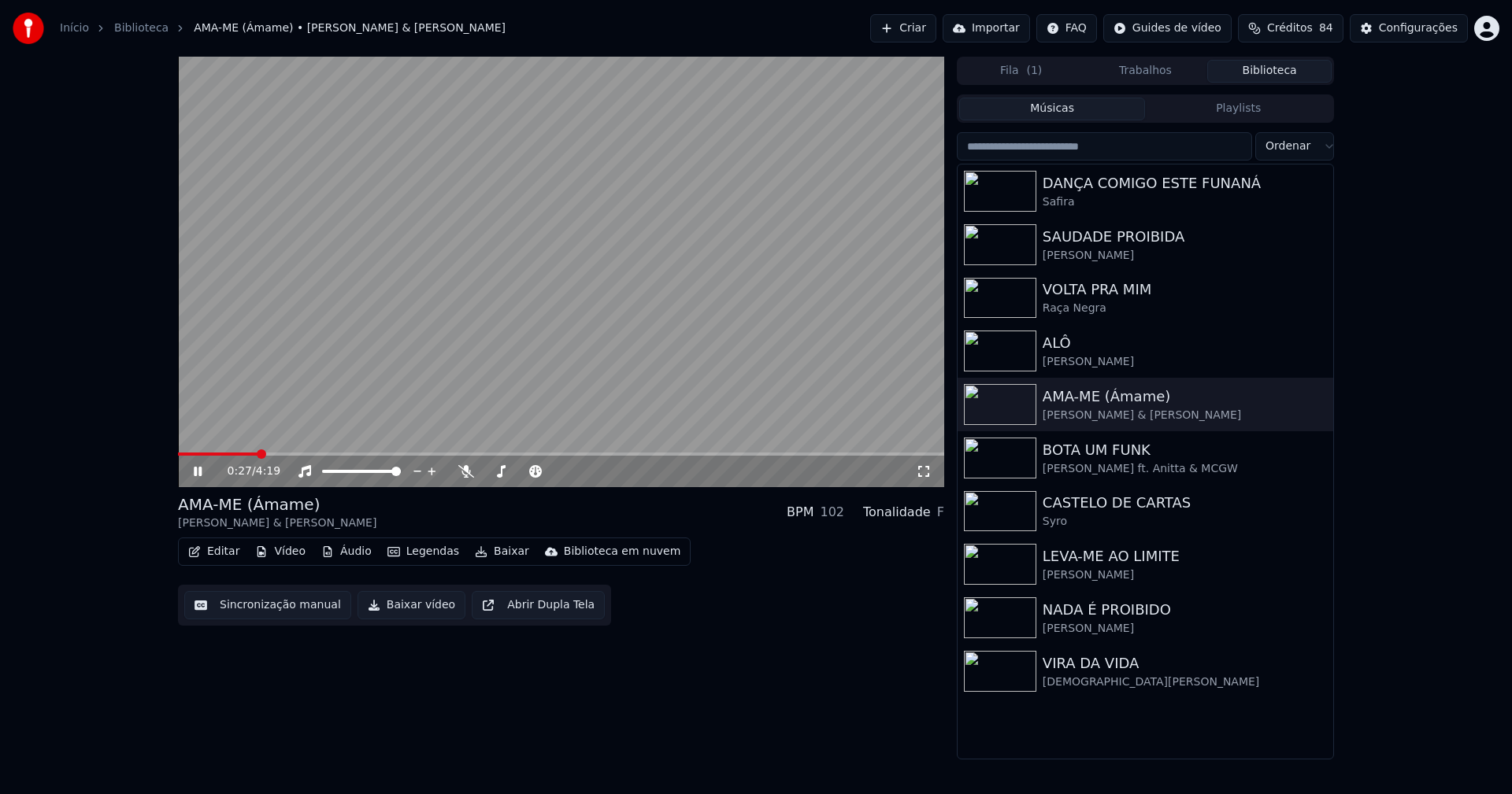
drag, startPoint x: 197, startPoint y: 472, endPoint x: 1160, endPoint y: 133, distance: 1020.9
click at [201, 467] on icon at bounding box center [198, 471] width 8 height 10
click at [1409, 27] on div "Configurações" at bounding box center [1418, 29] width 79 height 16
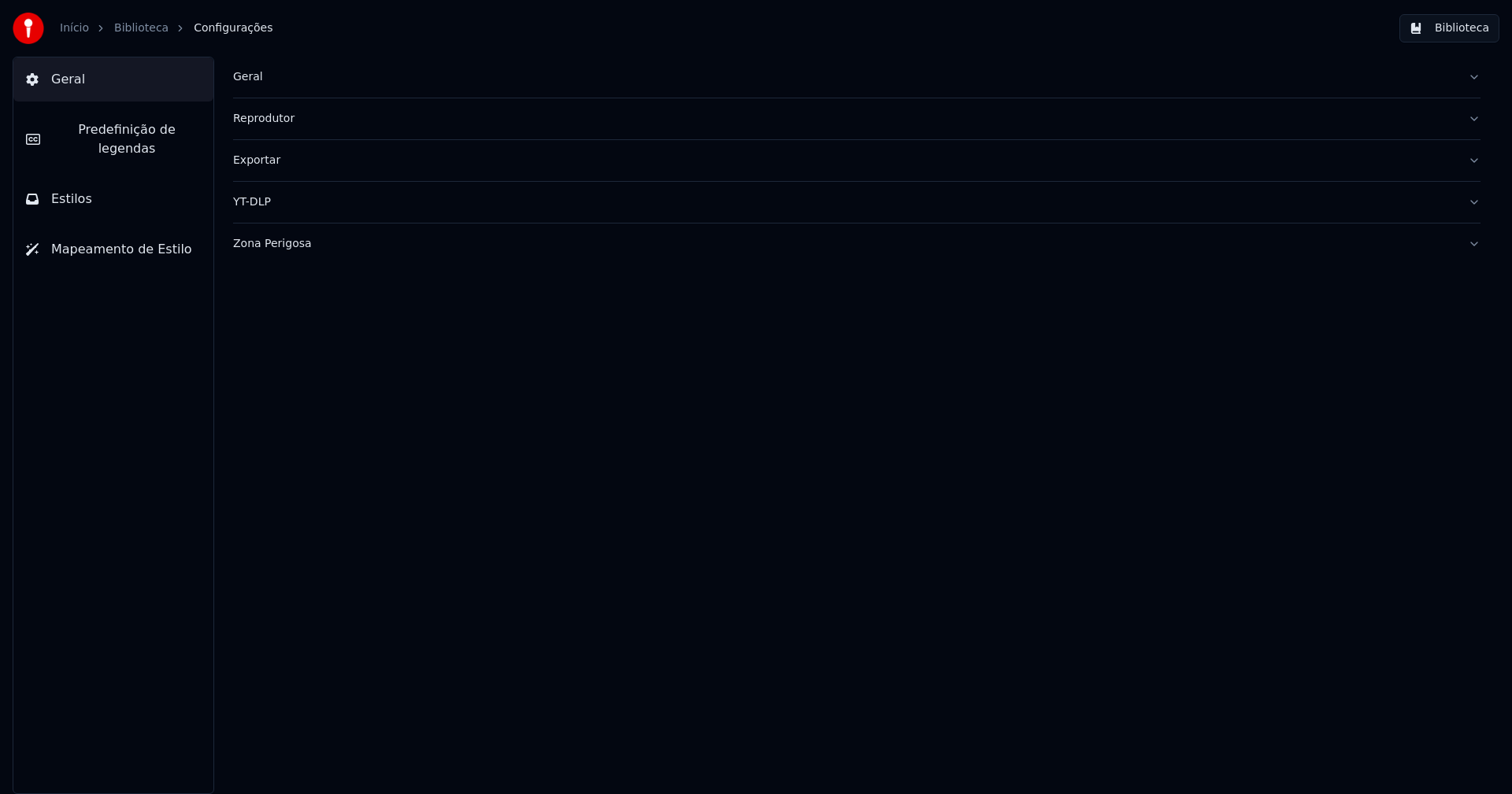
click at [65, 190] on span "Estilos" at bounding box center [71, 199] width 41 height 19
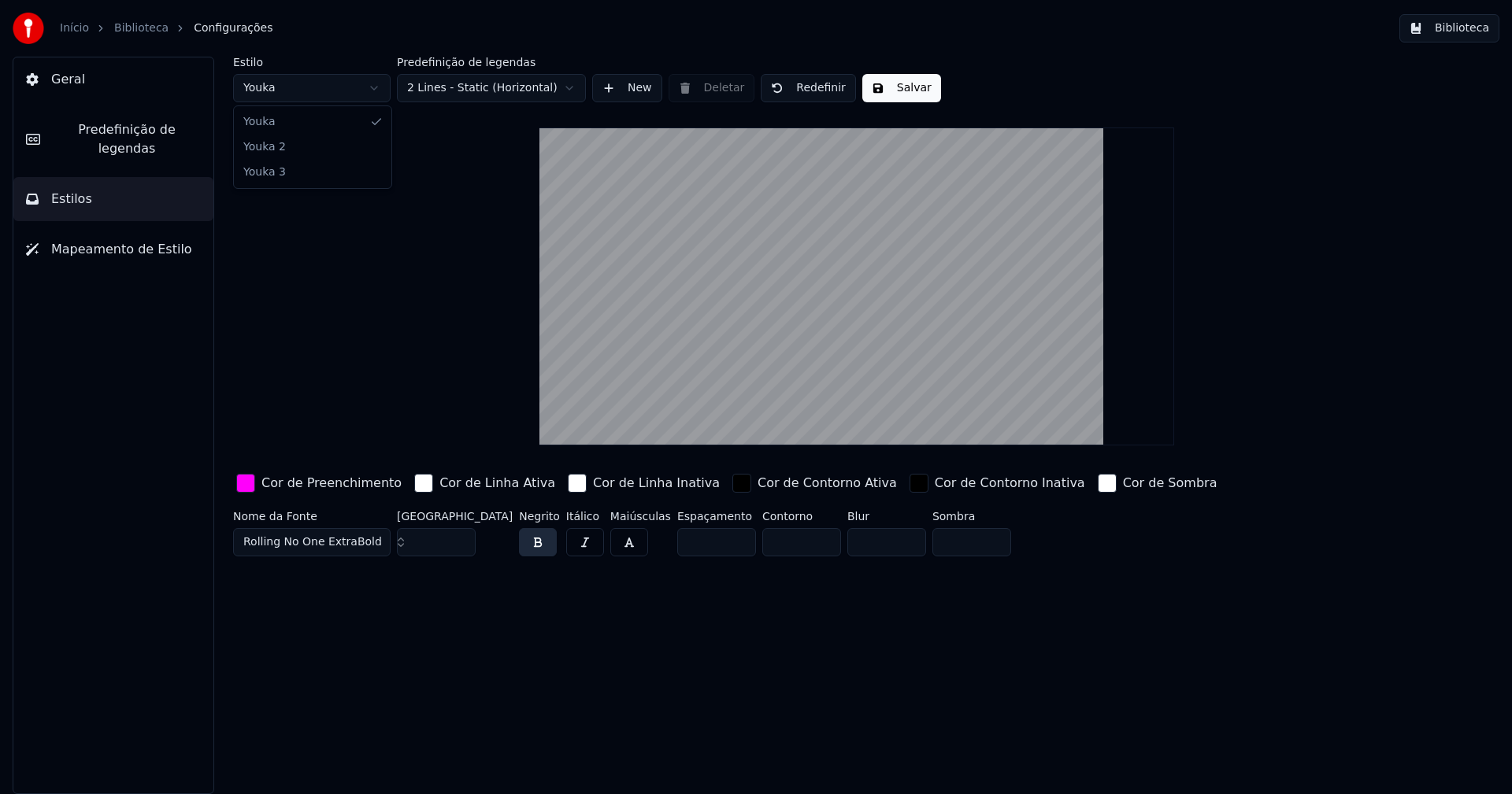
click at [308, 98] on html "Início Biblioteca Configurações Biblioteca Geral Predefinição de legendas Estil…" at bounding box center [756, 397] width 1512 height 794
type input "**"
type input "*****"
click at [250, 483] on div "button" at bounding box center [246, 483] width 19 height 19
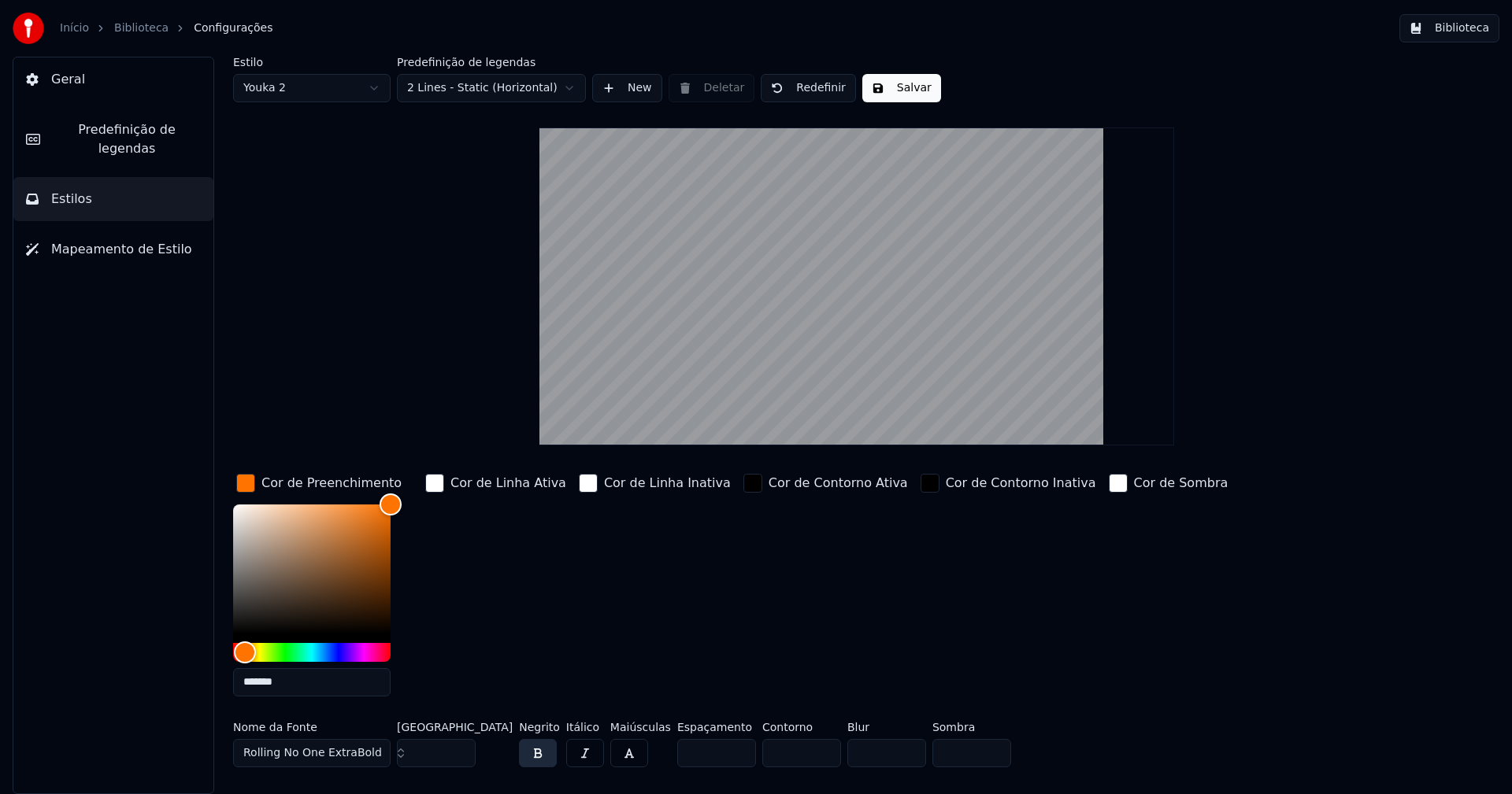
click at [286, 679] on input "*******" at bounding box center [311, 682] width 157 height 29
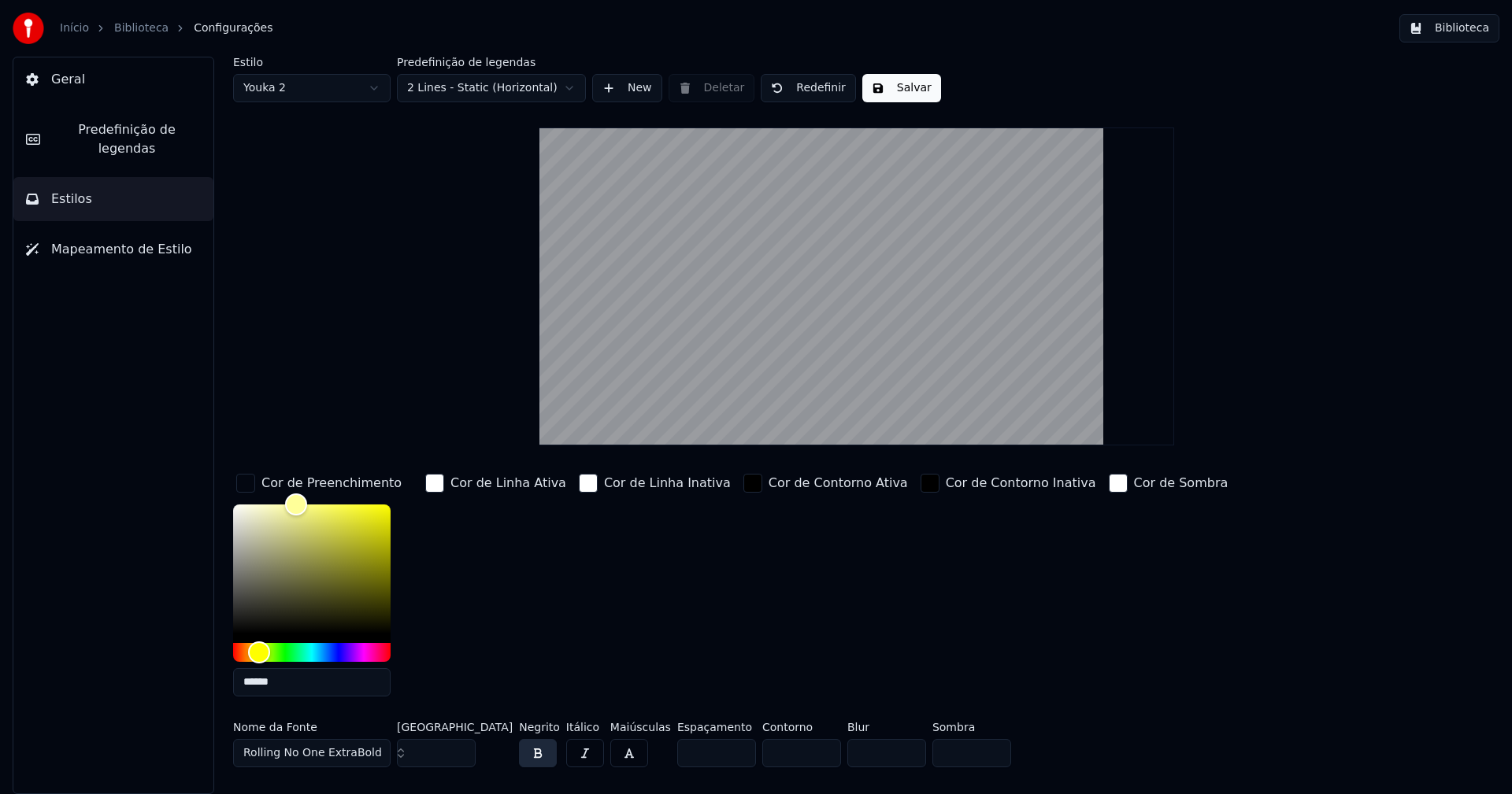
click at [257, 682] on input "******" at bounding box center [311, 682] width 157 height 29
type input "*******"
click at [239, 482] on div "button" at bounding box center [246, 483] width 19 height 19
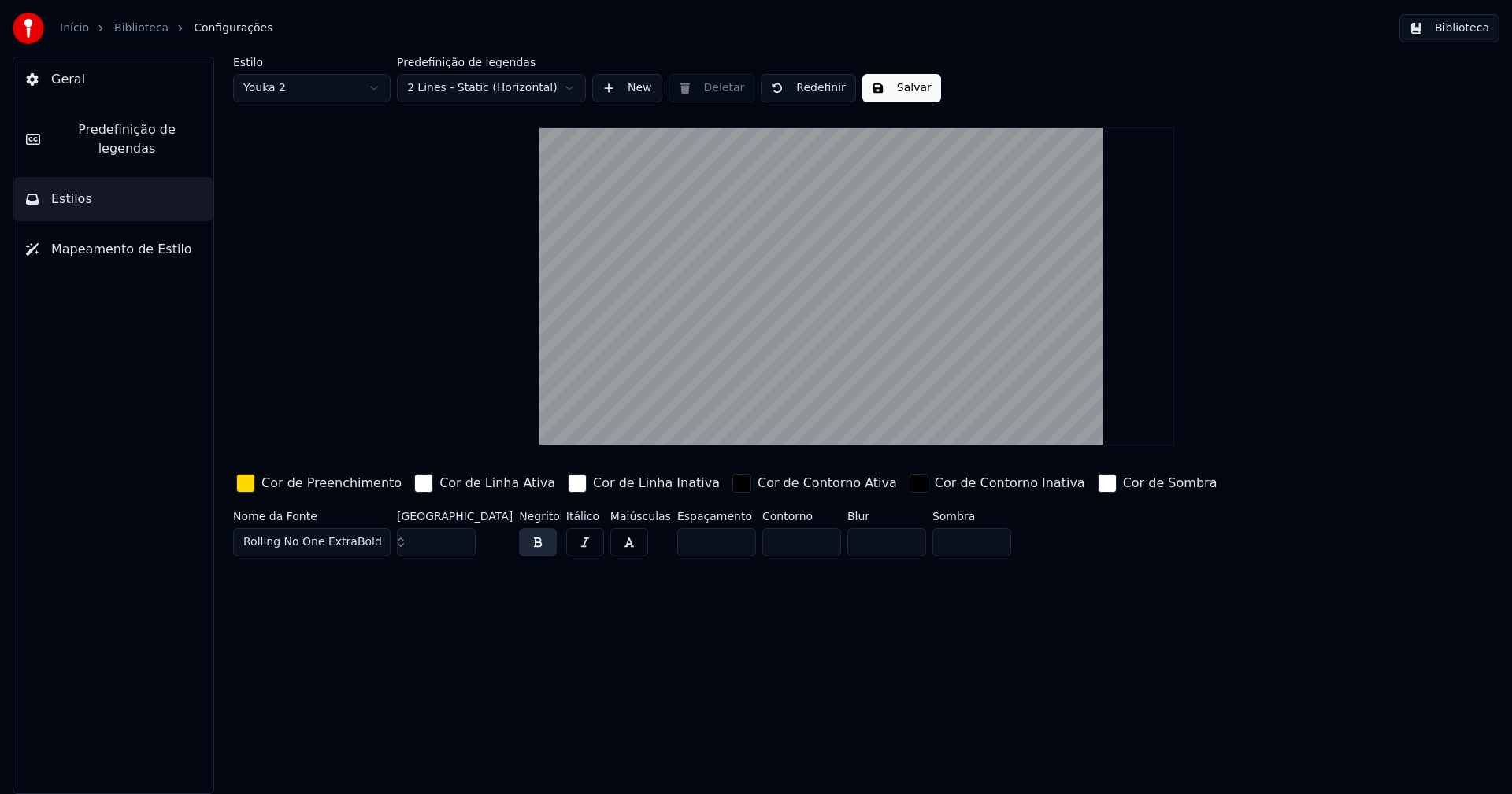
click at [460, 539] on input "***" at bounding box center [436, 543] width 79 height 29
type input "***"
click at [460, 539] on input "***" at bounding box center [436, 543] width 79 height 29
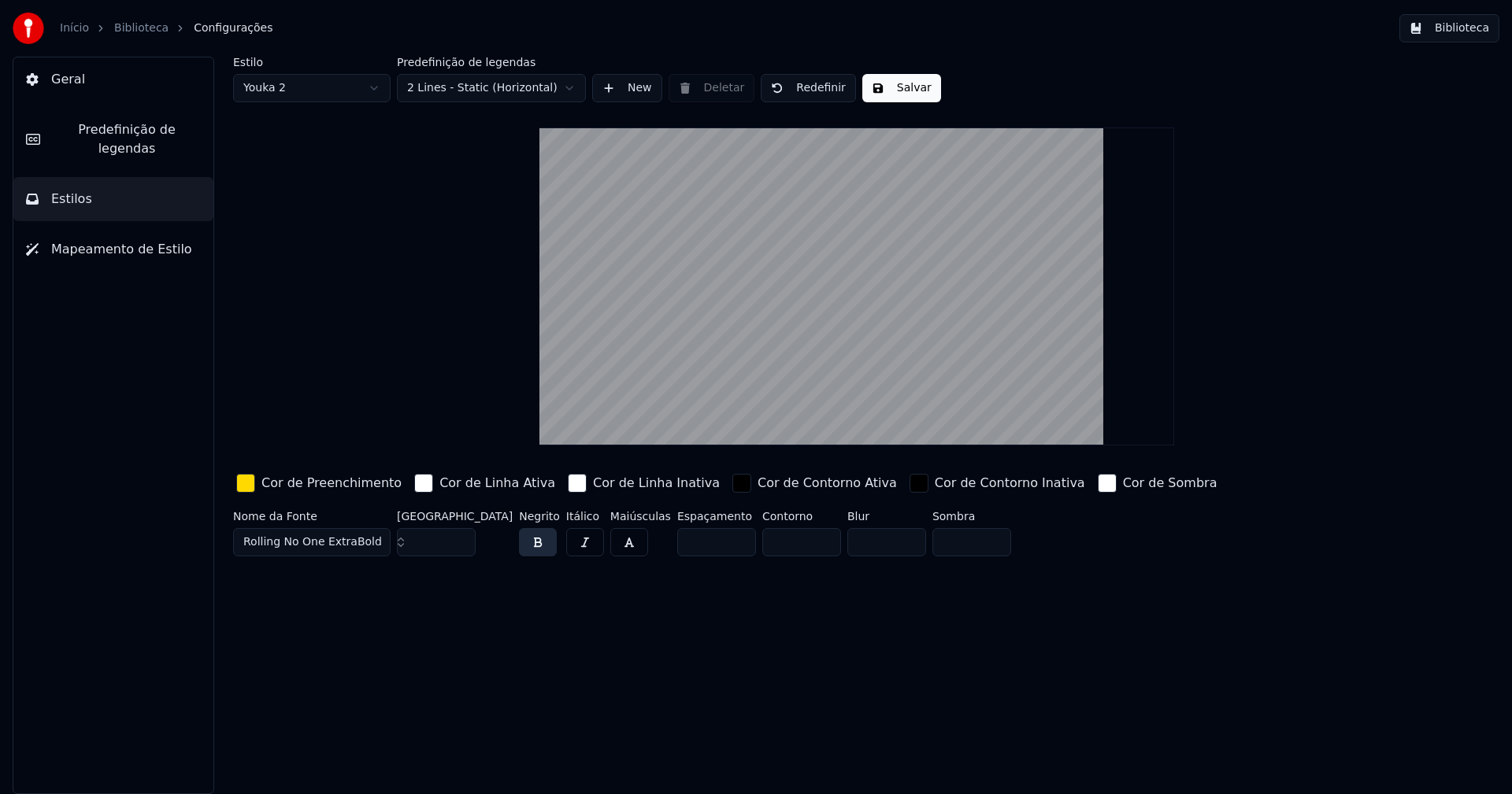
click at [886, 92] on button "Salvar" at bounding box center [901, 88] width 79 height 29
click at [1466, 29] on button "Biblioteca" at bounding box center [1449, 29] width 100 height 29
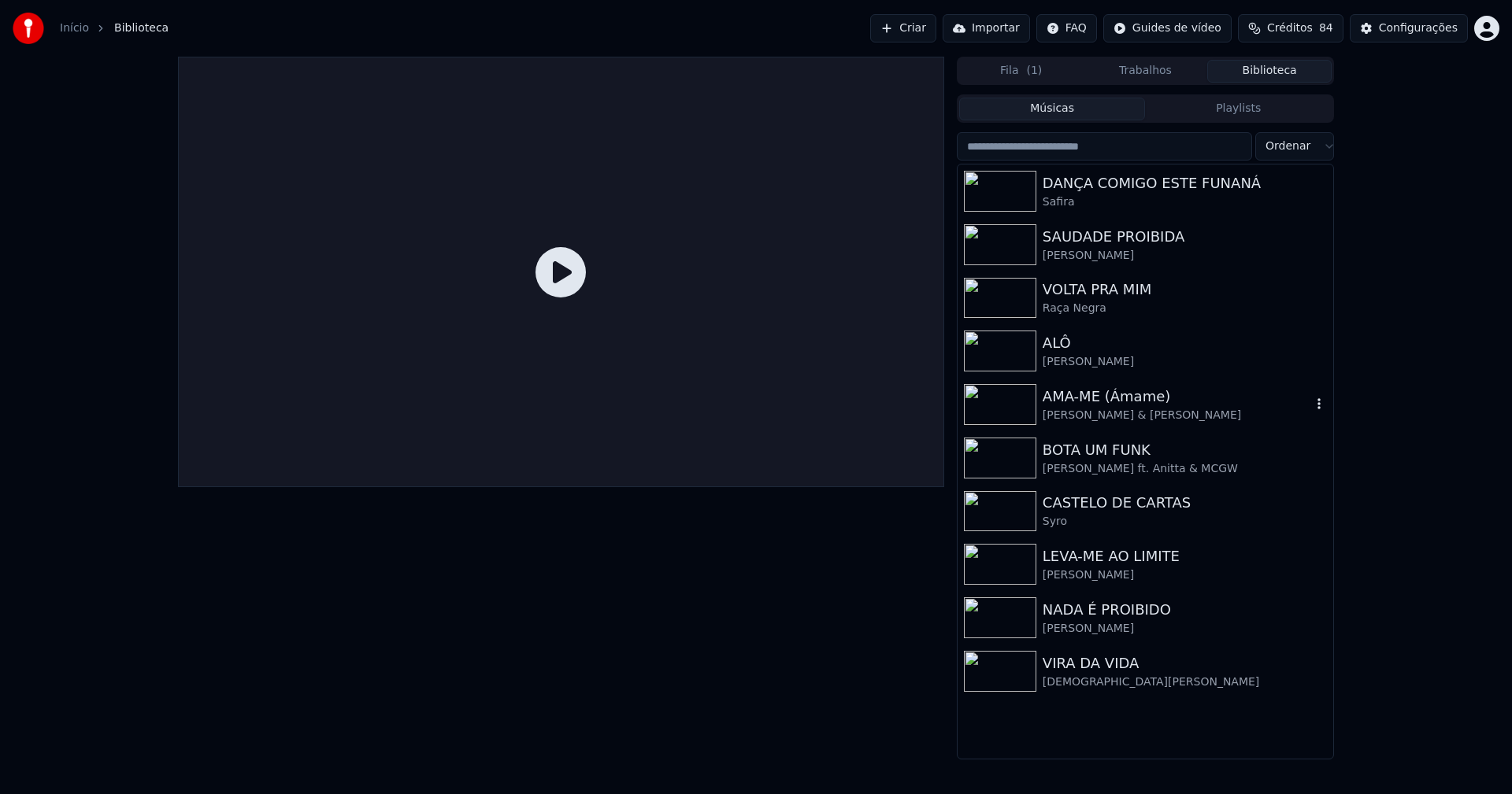
click at [1112, 415] on div "[PERSON_NAME] & [PERSON_NAME]" at bounding box center [1176, 415] width 269 height 16
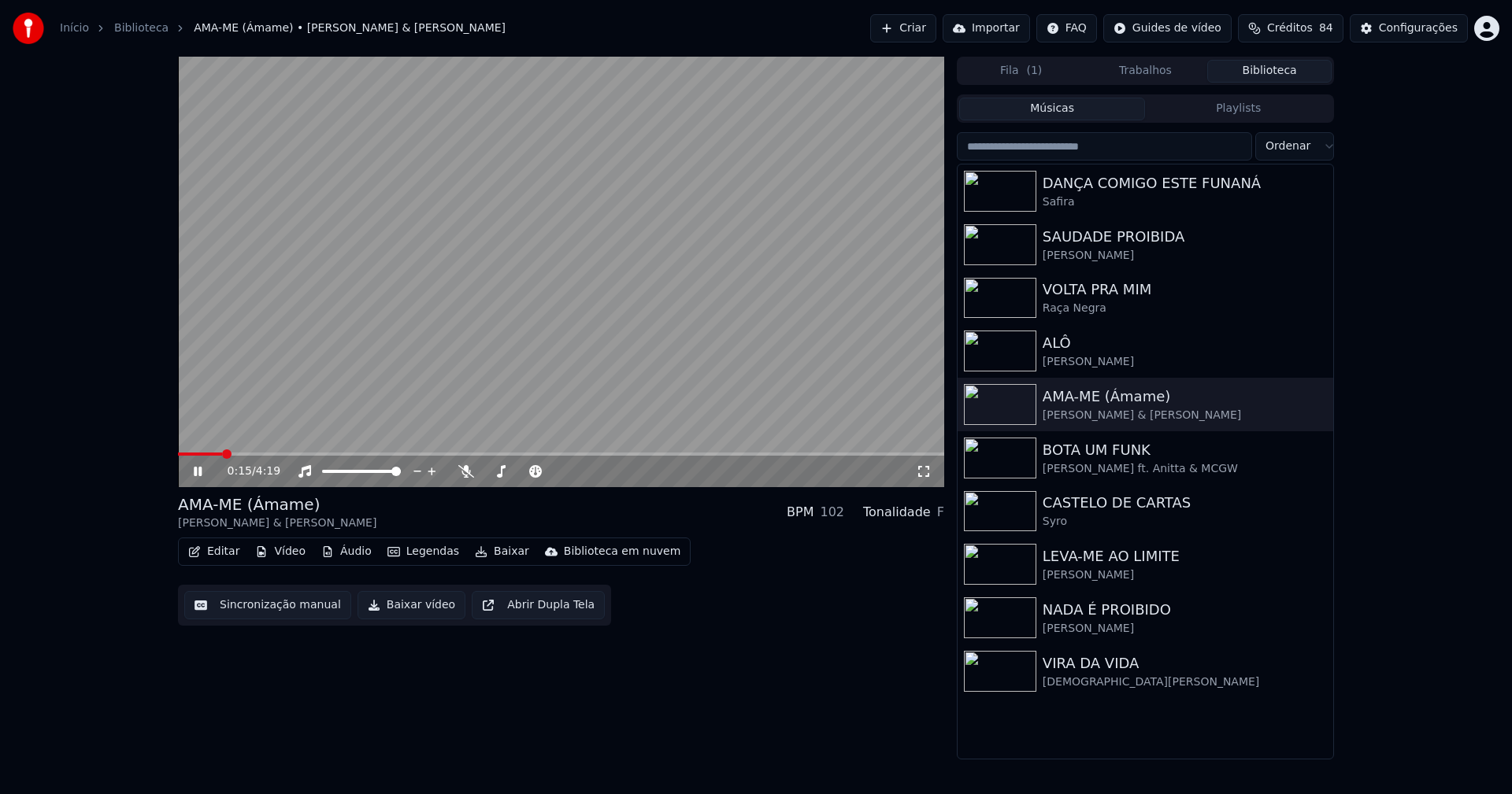
click at [221, 453] on span at bounding box center [561, 454] width 766 height 3
click at [187, 474] on div "0:35 / 4:19" at bounding box center [561, 472] width 754 height 16
click at [200, 474] on icon at bounding box center [198, 471] width 8 height 10
click at [408, 612] on button "Baixar vídeo" at bounding box center [411, 605] width 108 height 29
click at [1303, 70] on button "Biblioteca" at bounding box center [1270, 71] width 124 height 23
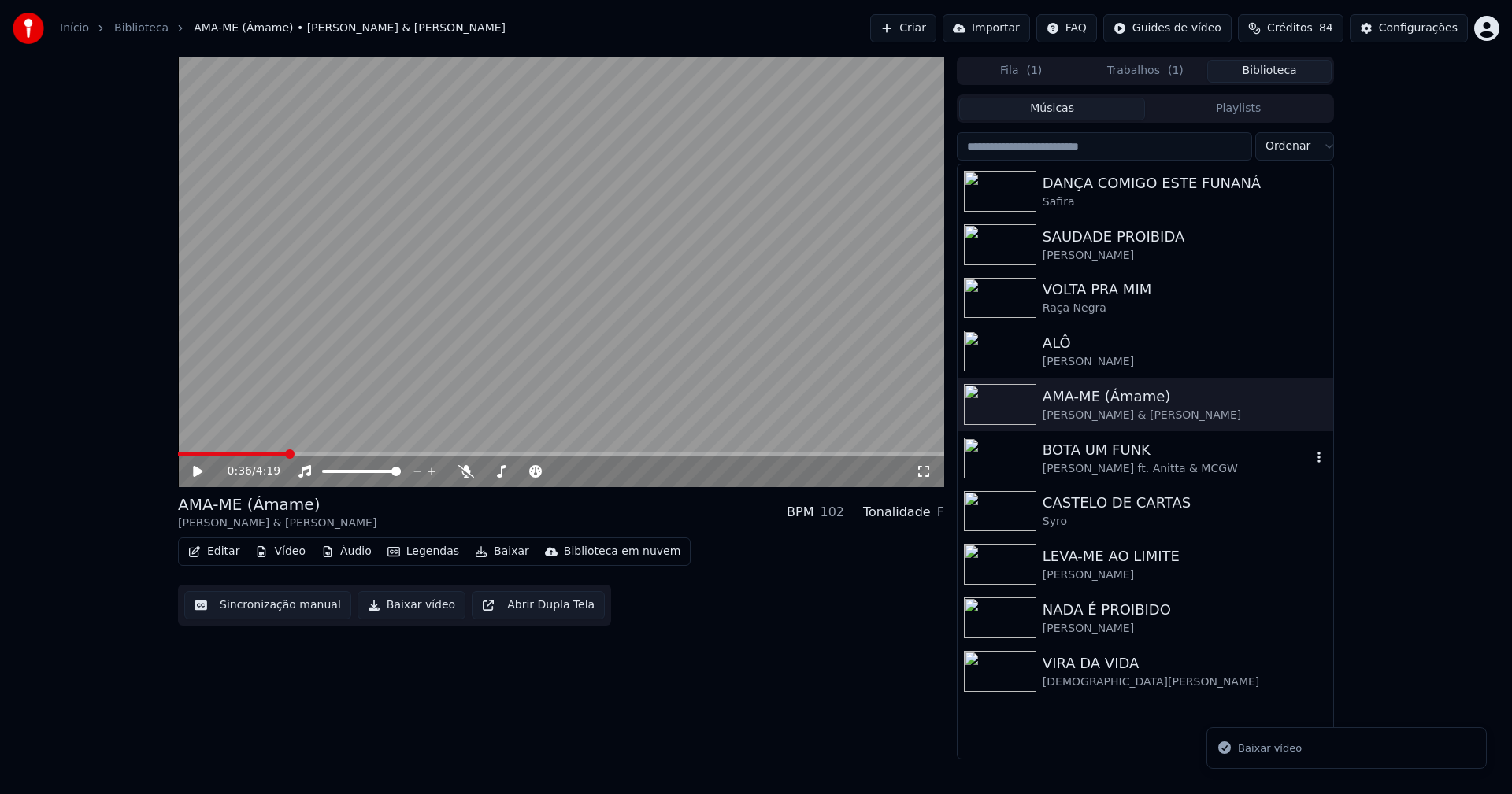
click at [1132, 451] on div "BOTA UM FUNK" at bounding box center [1176, 450] width 269 height 22
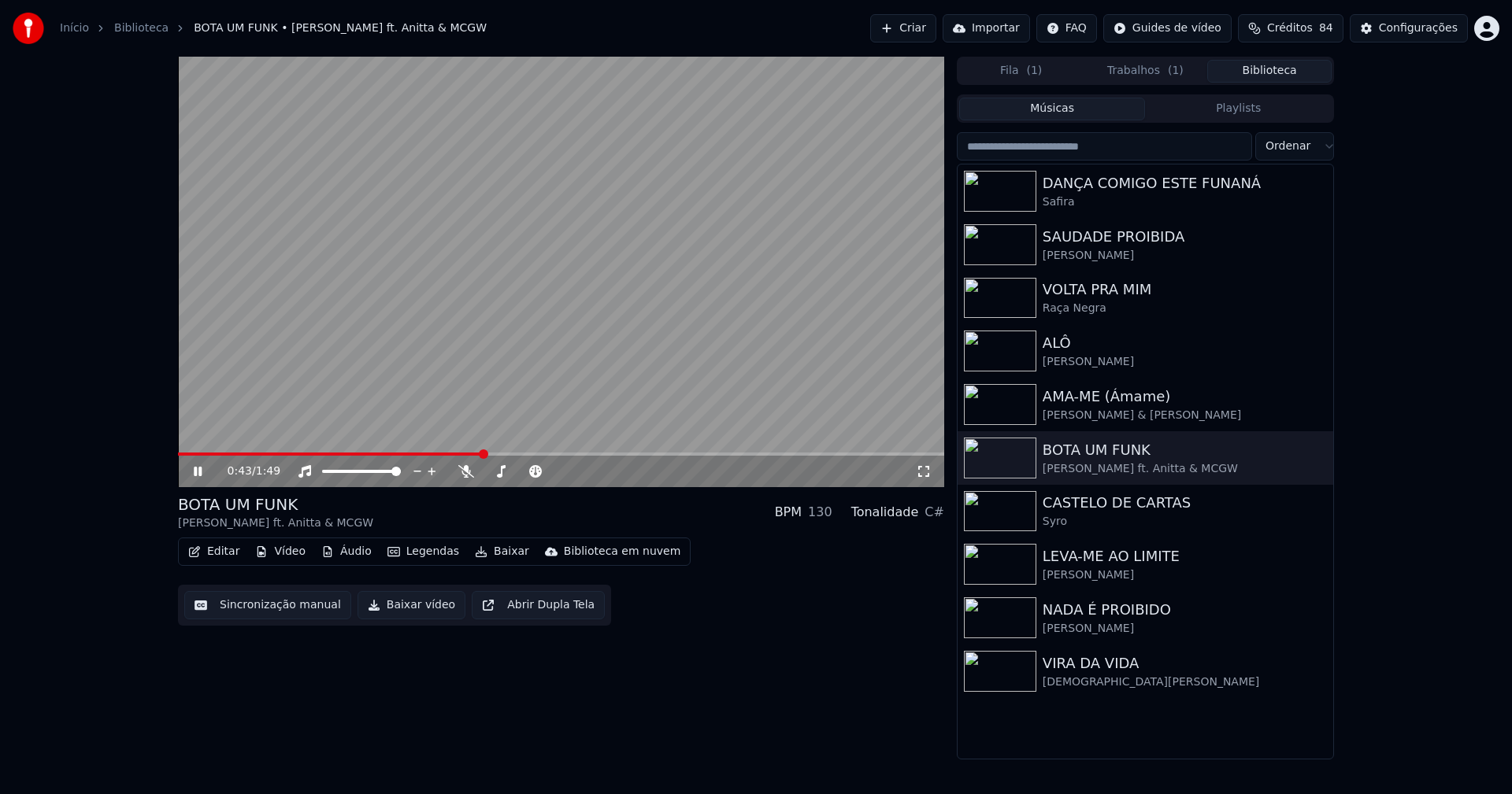
click at [218, 550] on button "Editar" at bounding box center [214, 552] width 64 height 22
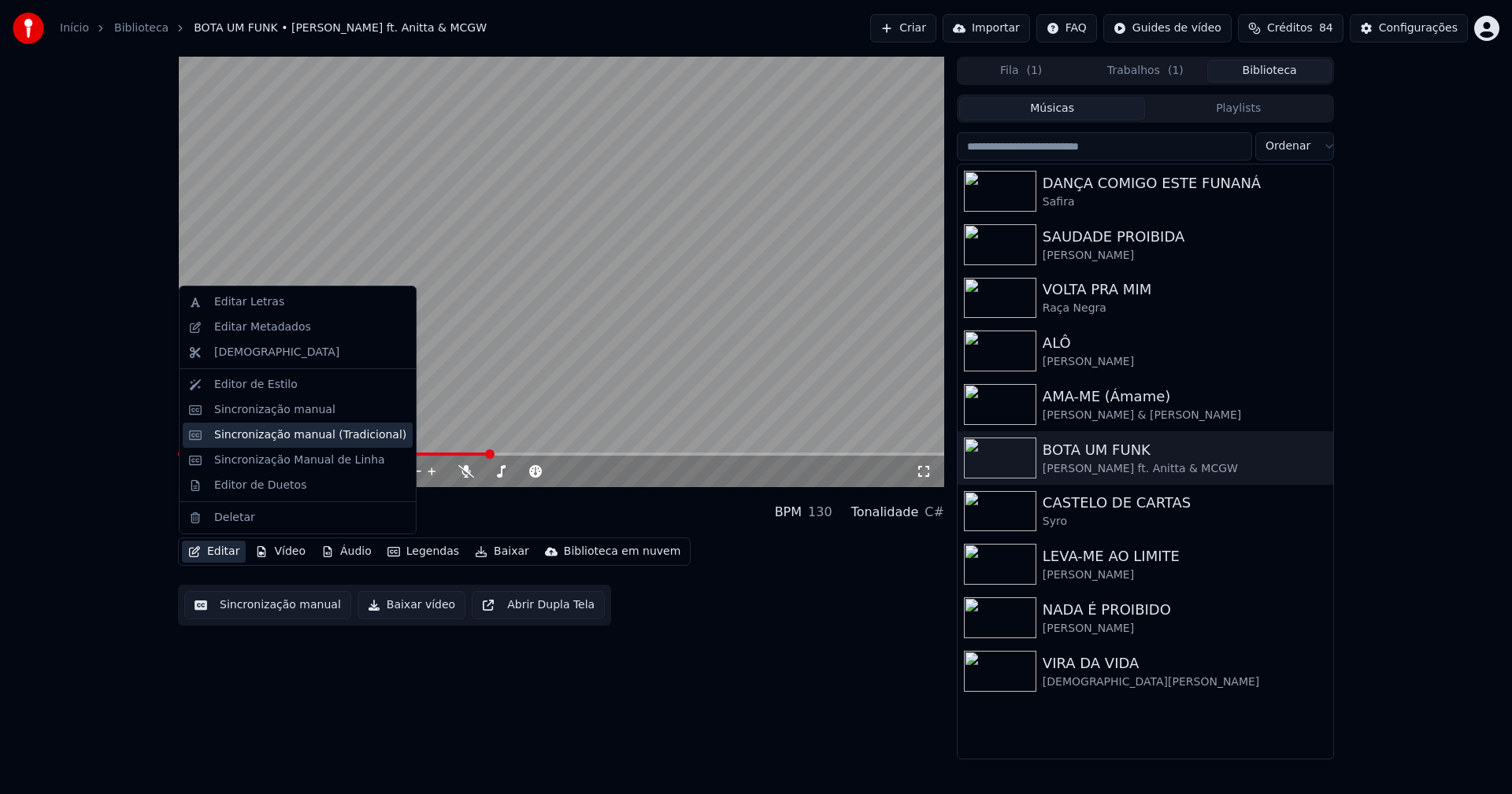
click at [266, 431] on div "Sincronização manual (Tradicional)" at bounding box center [310, 435] width 192 height 16
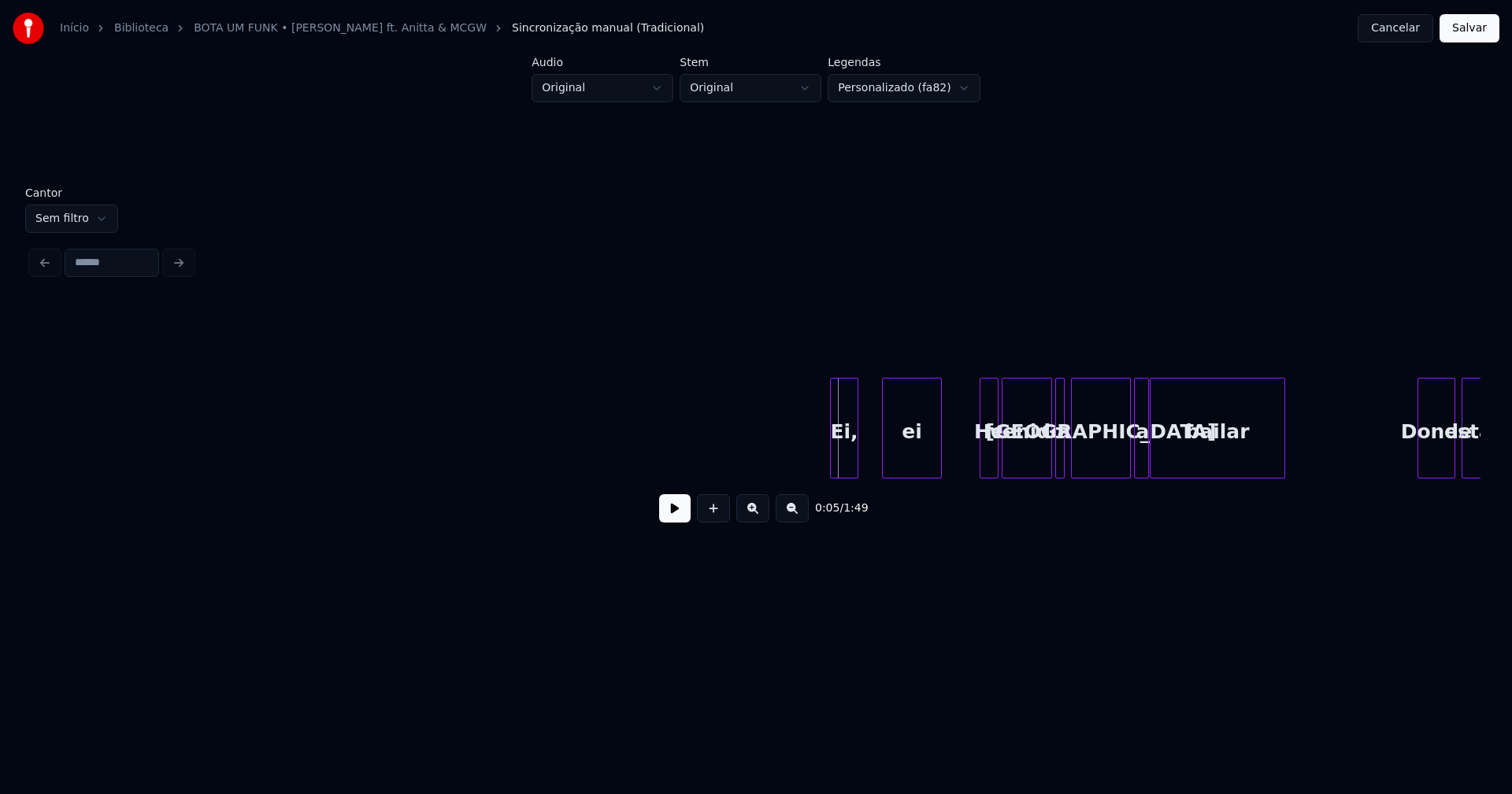
click at [849, 474] on div "Ei, ei He venido a [GEOGRAPHIC_DATA] a bailar Donde estas" at bounding box center [755, 428] width 1449 height 100
click at [914, 466] on div "ei" at bounding box center [901, 432] width 58 height 107
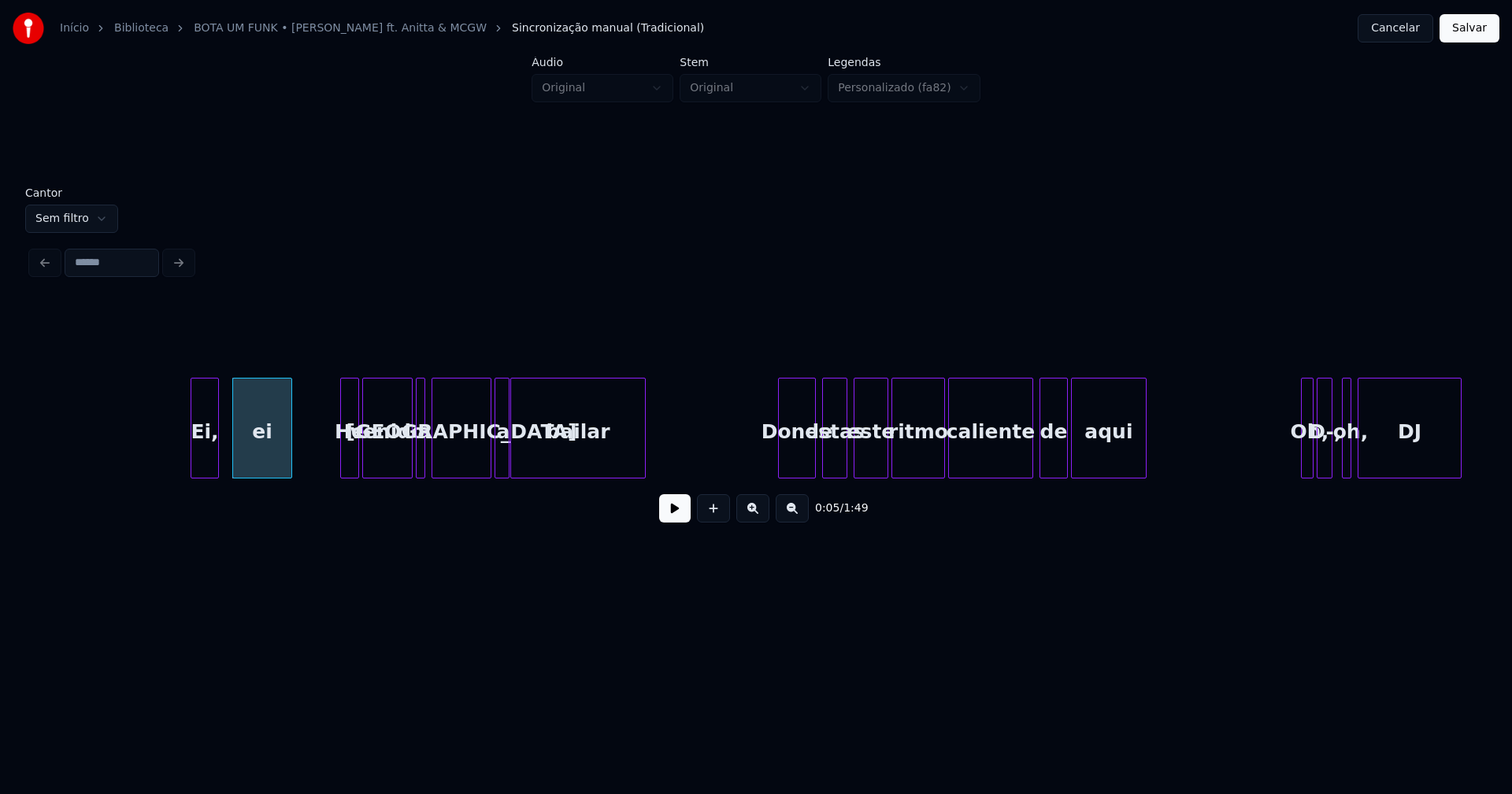
scroll to position [0, 726]
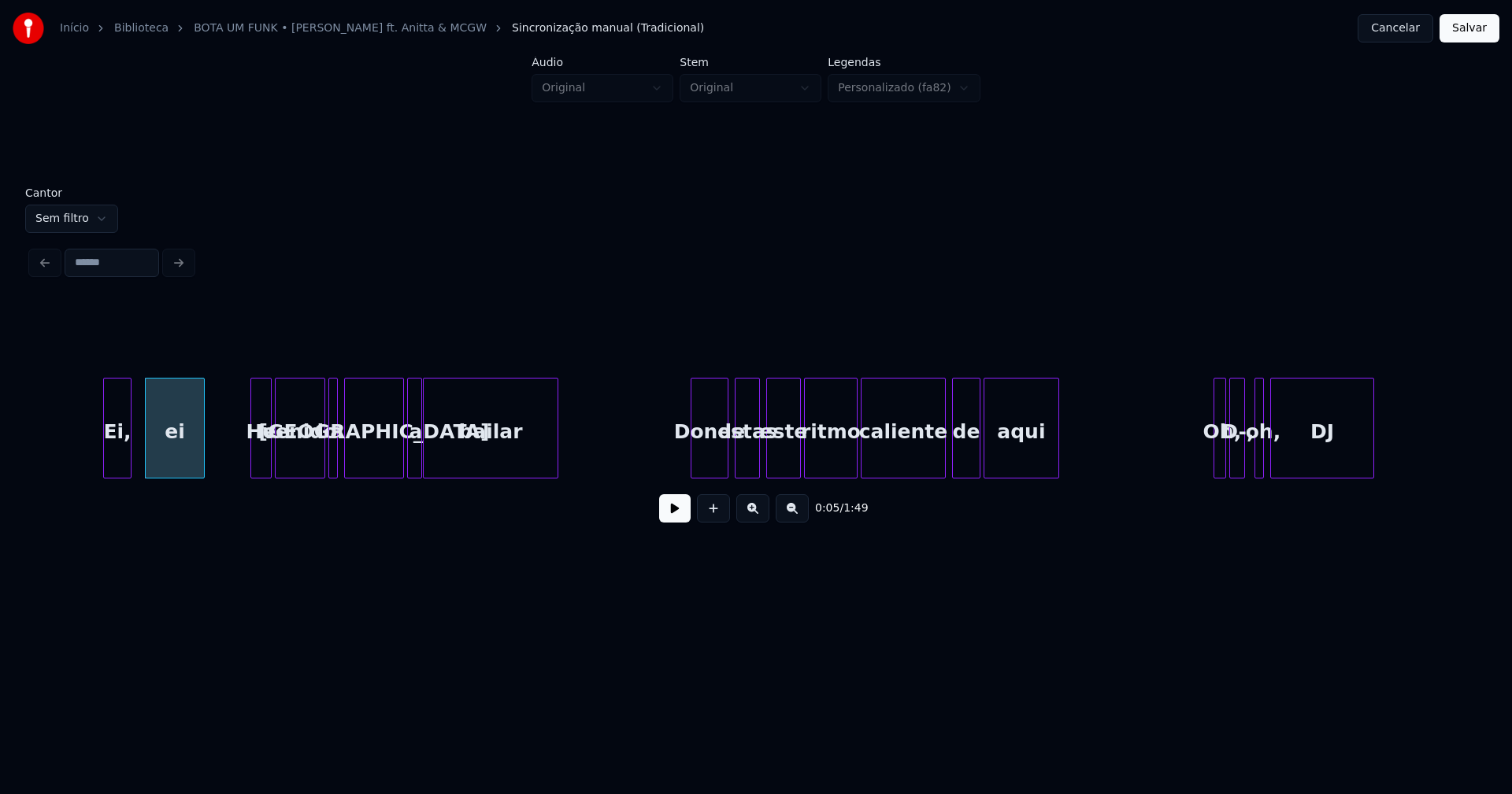
click at [252, 458] on div at bounding box center [254, 428] width 5 height 99
click at [675, 512] on button at bounding box center [674, 509] width 31 height 29
click at [667, 512] on button at bounding box center [674, 509] width 31 height 29
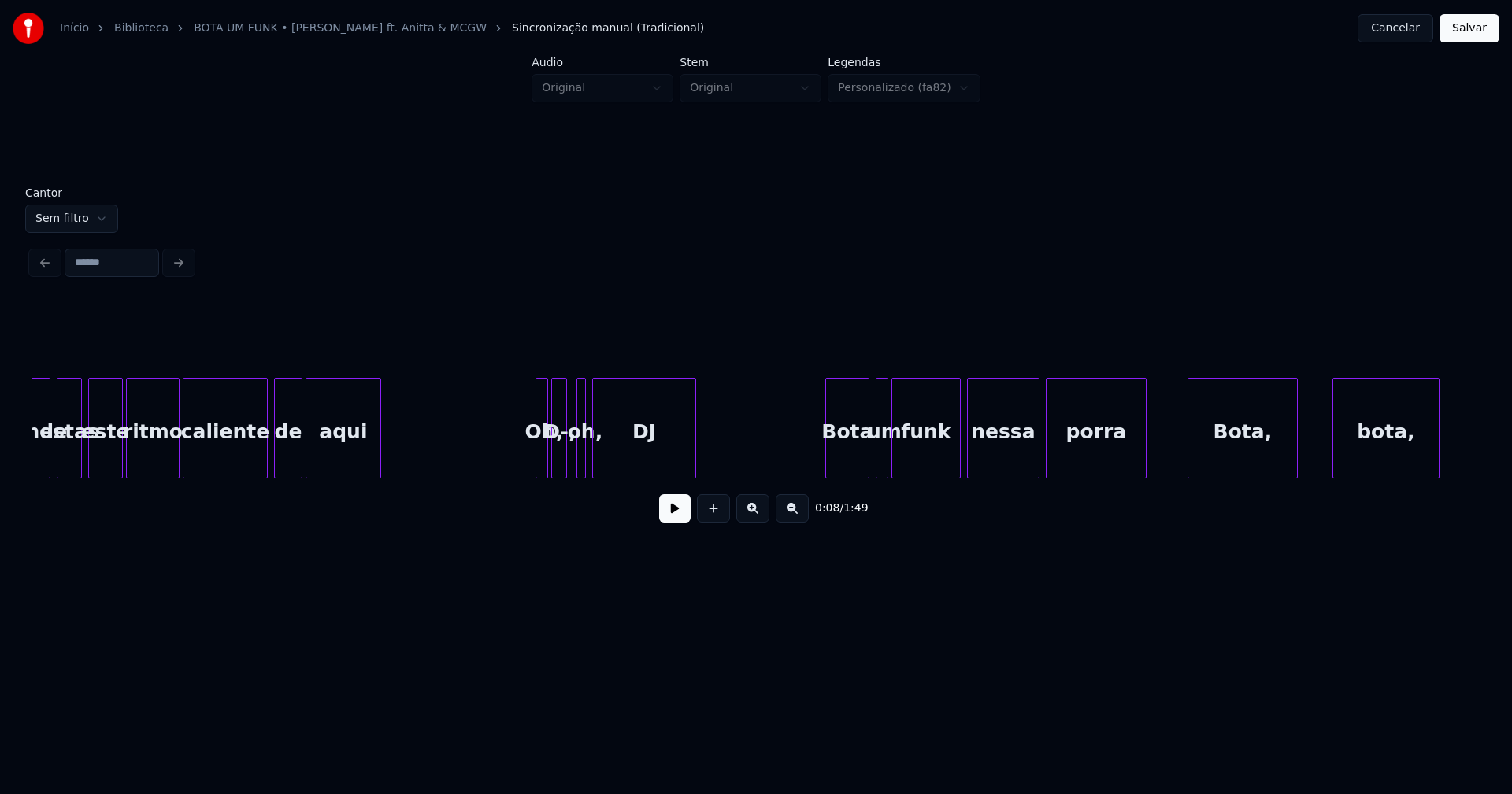
scroll to position [0, 1423]
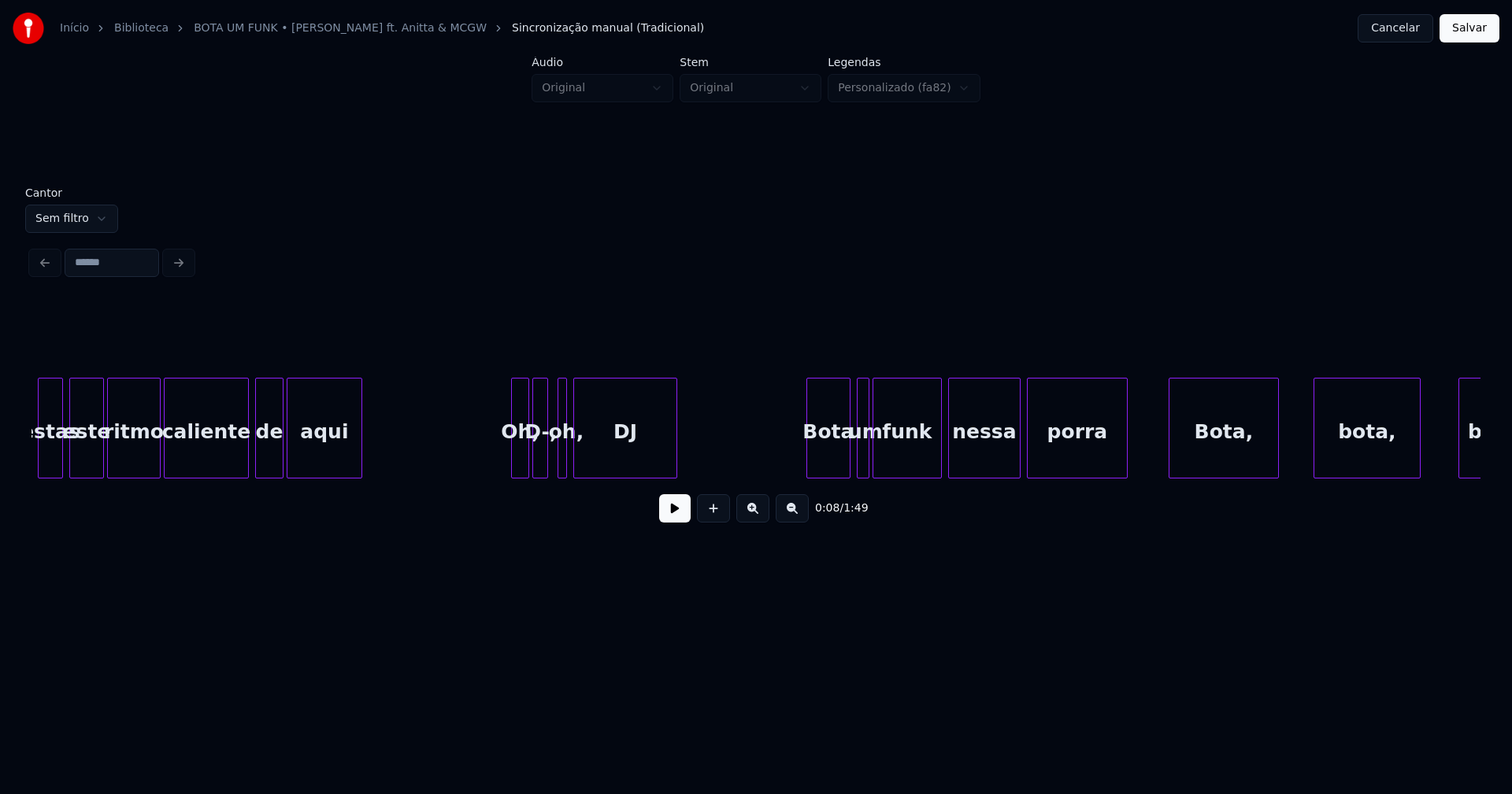
click at [514, 466] on div at bounding box center [514, 428] width 5 height 99
click at [619, 477] on div "estas este ritmo caliente de aqui Oh, D-, oh, DJ [PERSON_NAME] um funk nessa po…" at bounding box center [755, 428] width 1449 height 100
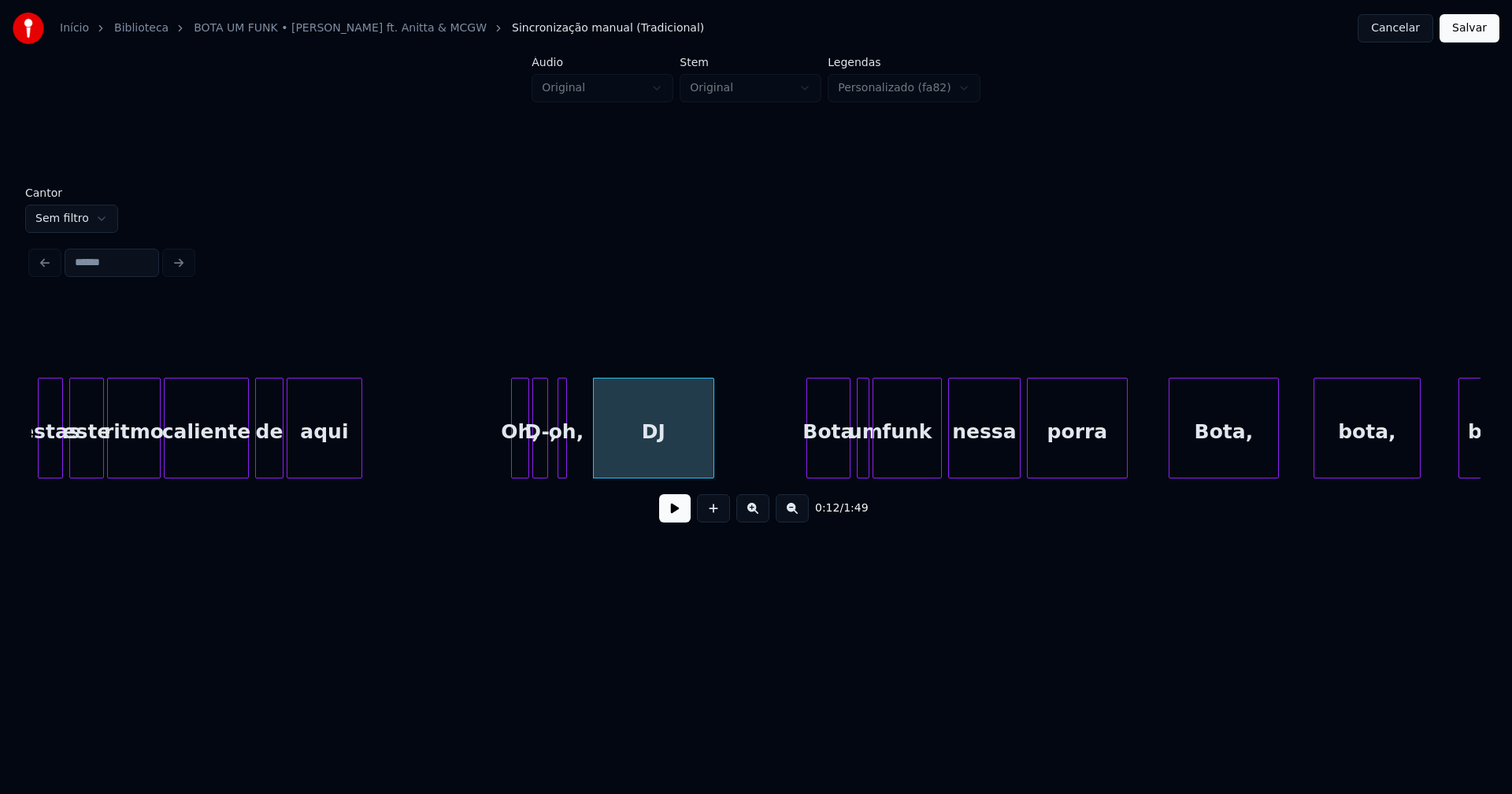
click at [711, 447] on div at bounding box center [711, 428] width 5 height 99
click at [565, 461] on div at bounding box center [564, 428] width 5 height 99
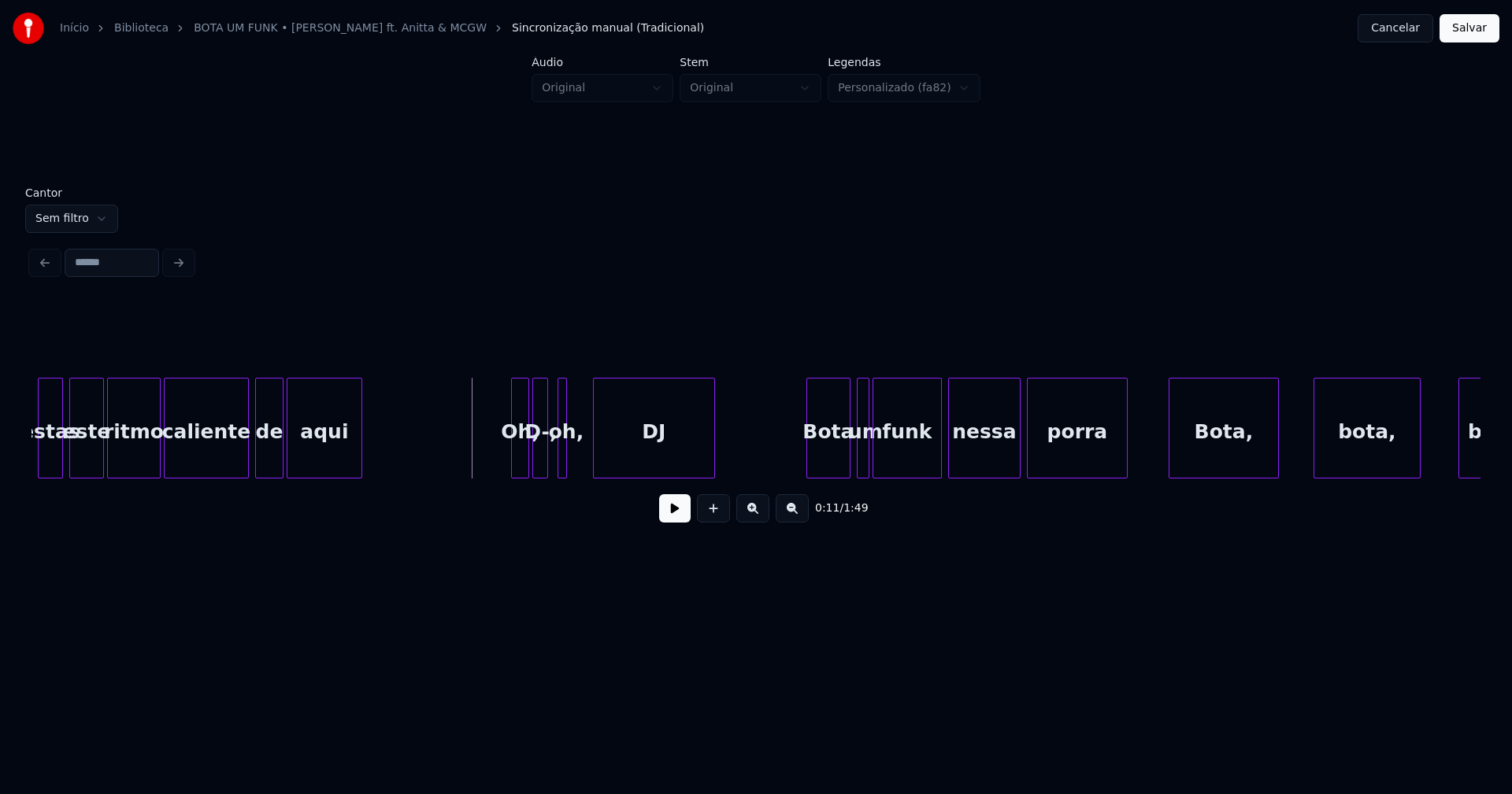
click at [673, 514] on button at bounding box center [674, 509] width 31 height 29
click at [673, 515] on button at bounding box center [674, 509] width 31 height 29
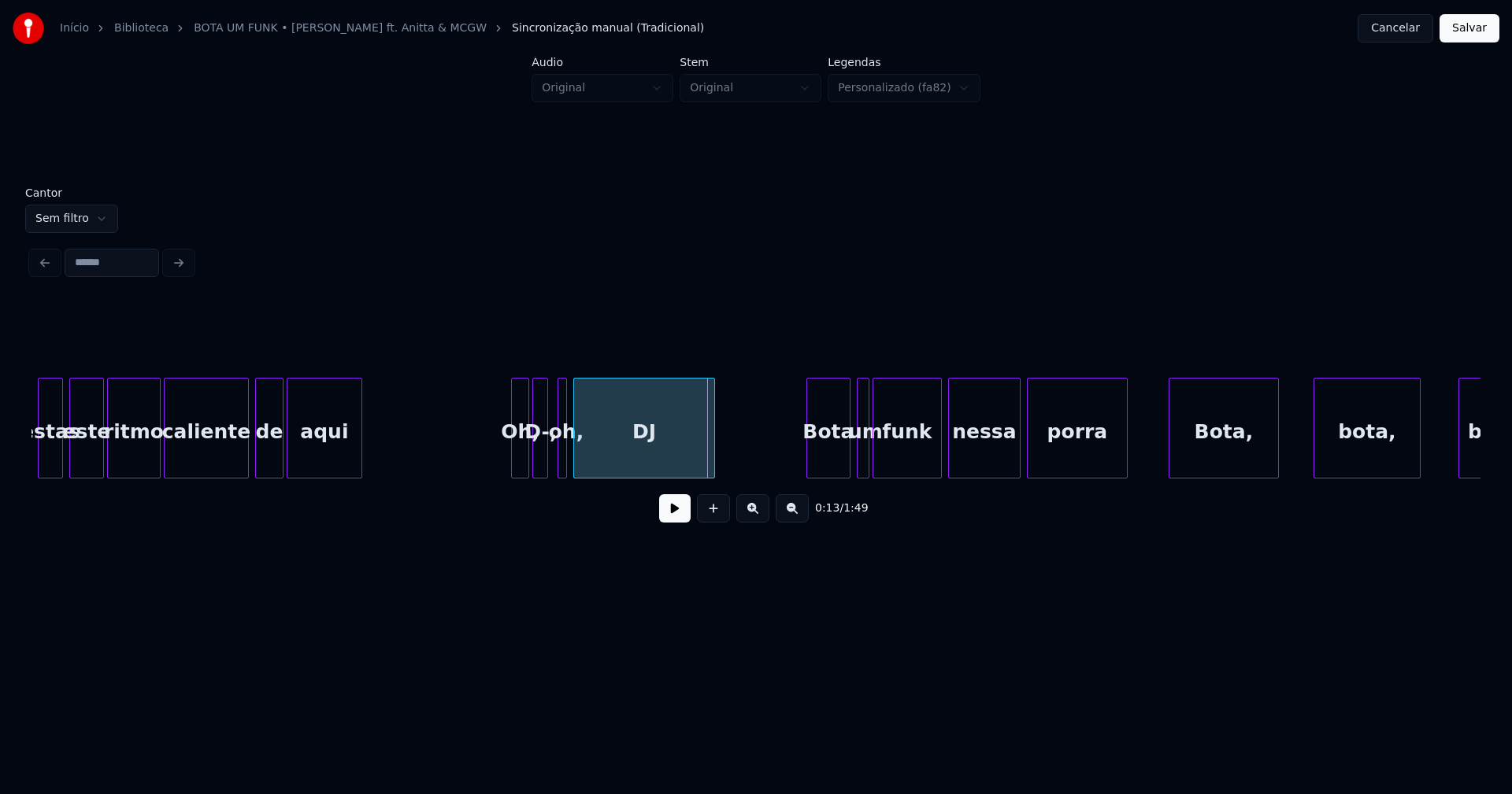
click at [577, 470] on div at bounding box center [577, 428] width 5 height 99
click at [553, 469] on div at bounding box center [554, 428] width 5 height 99
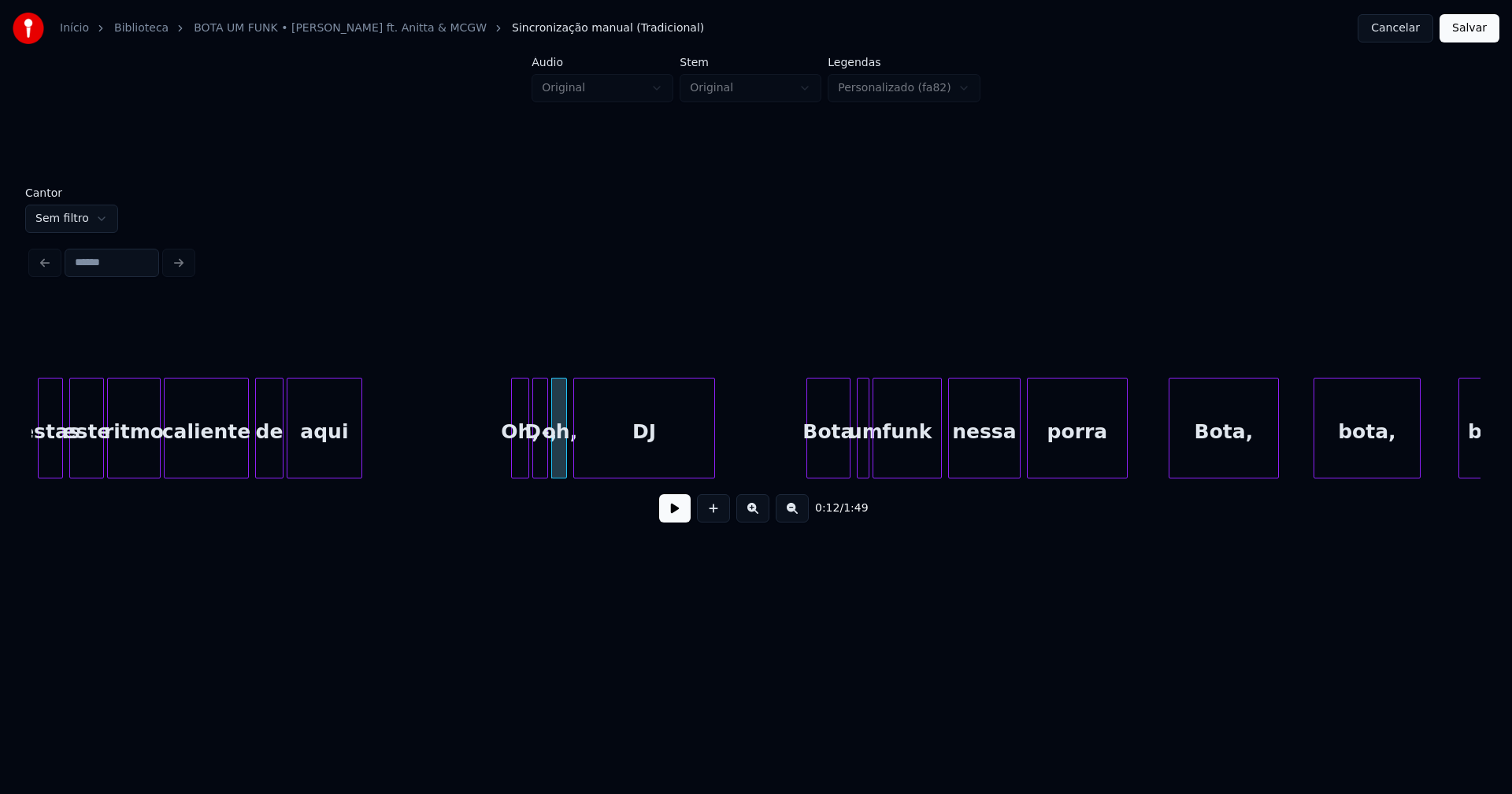
click at [676, 515] on button at bounding box center [674, 509] width 31 height 29
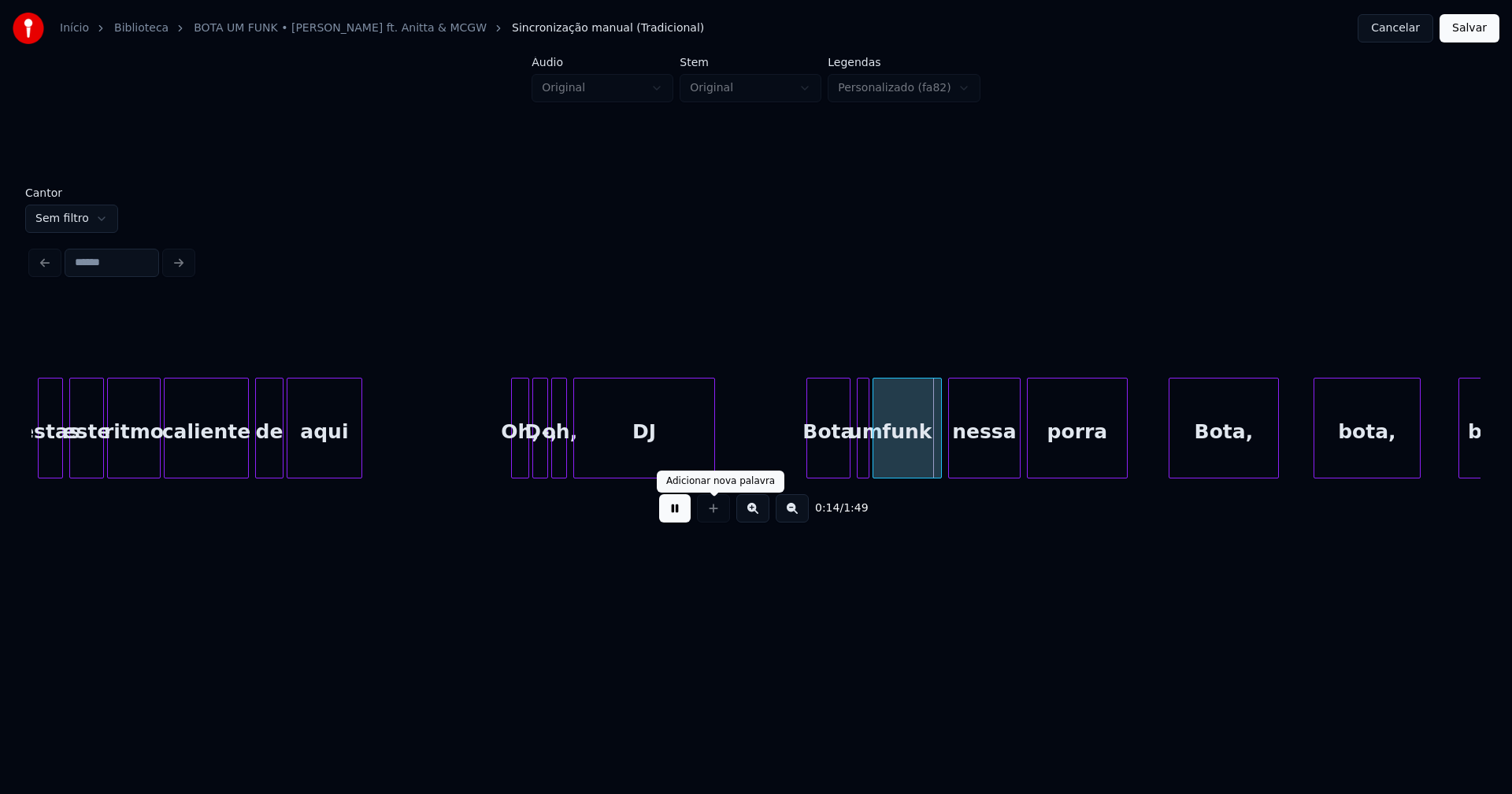
click at [669, 519] on button at bounding box center [674, 509] width 31 height 29
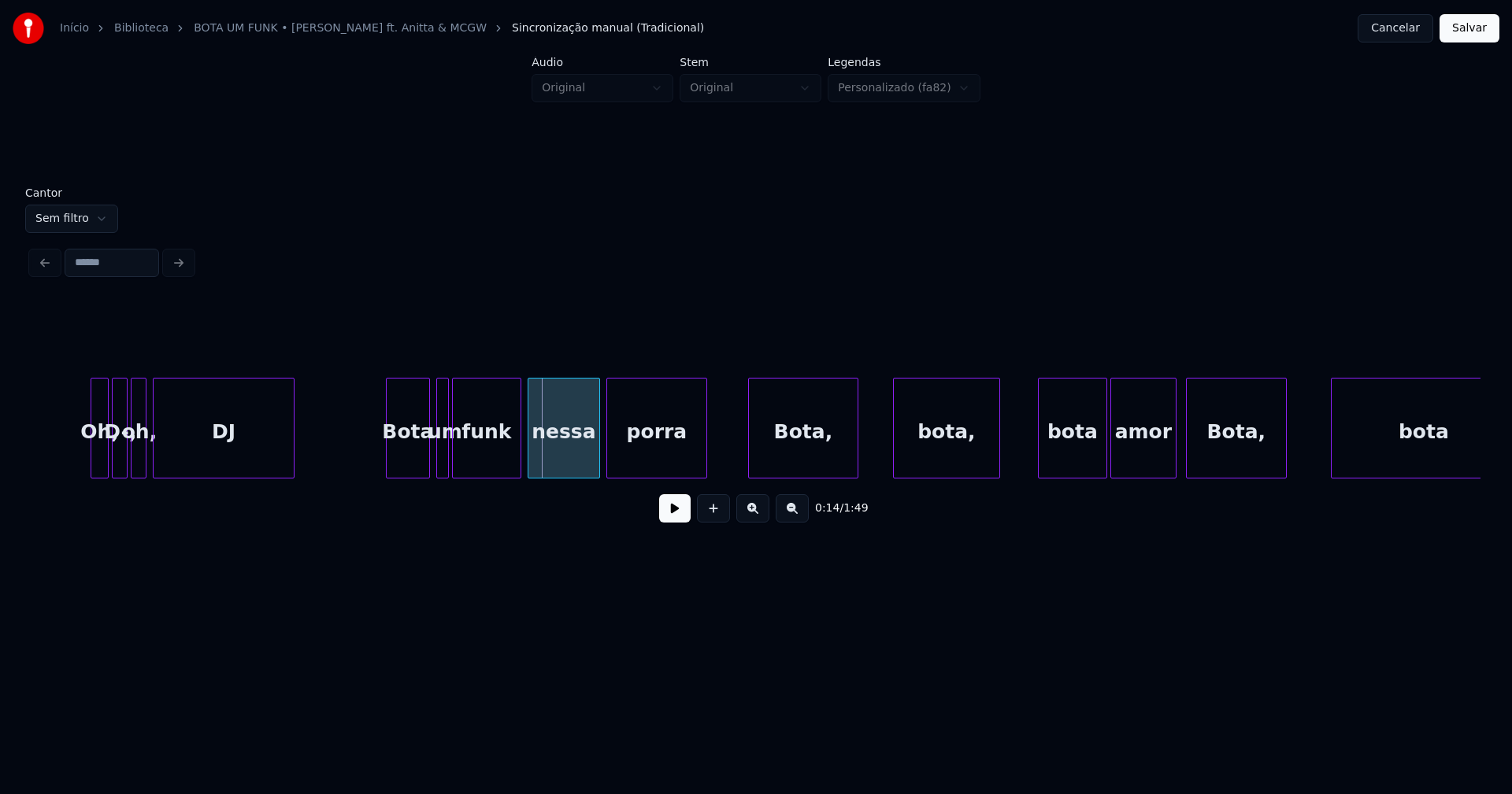
scroll to position [0, 1920]
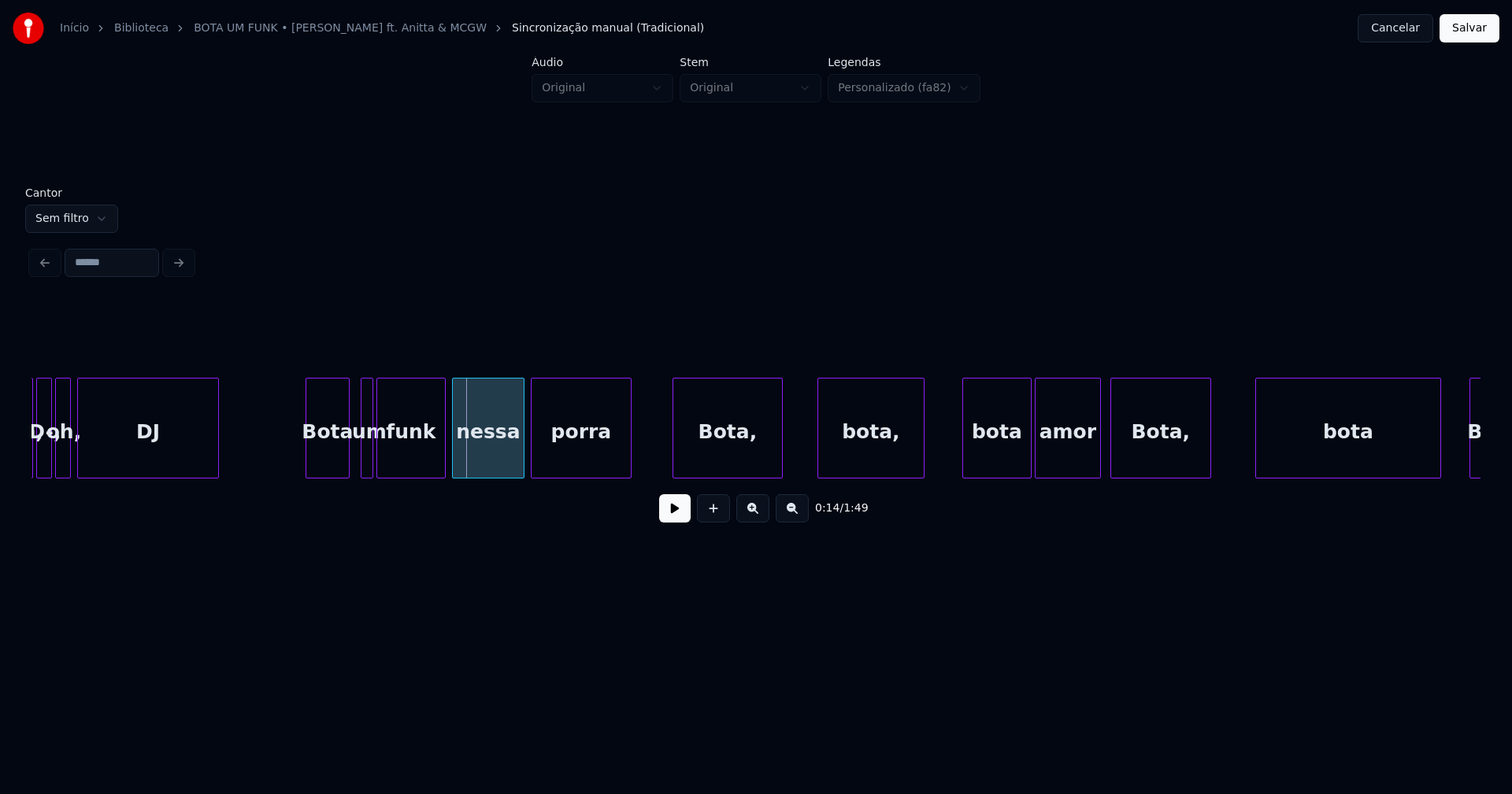
click at [325, 460] on div "Bota" at bounding box center [327, 432] width 42 height 107
click at [330, 471] on div "Bota" at bounding box center [320, 428] width 29 height 100
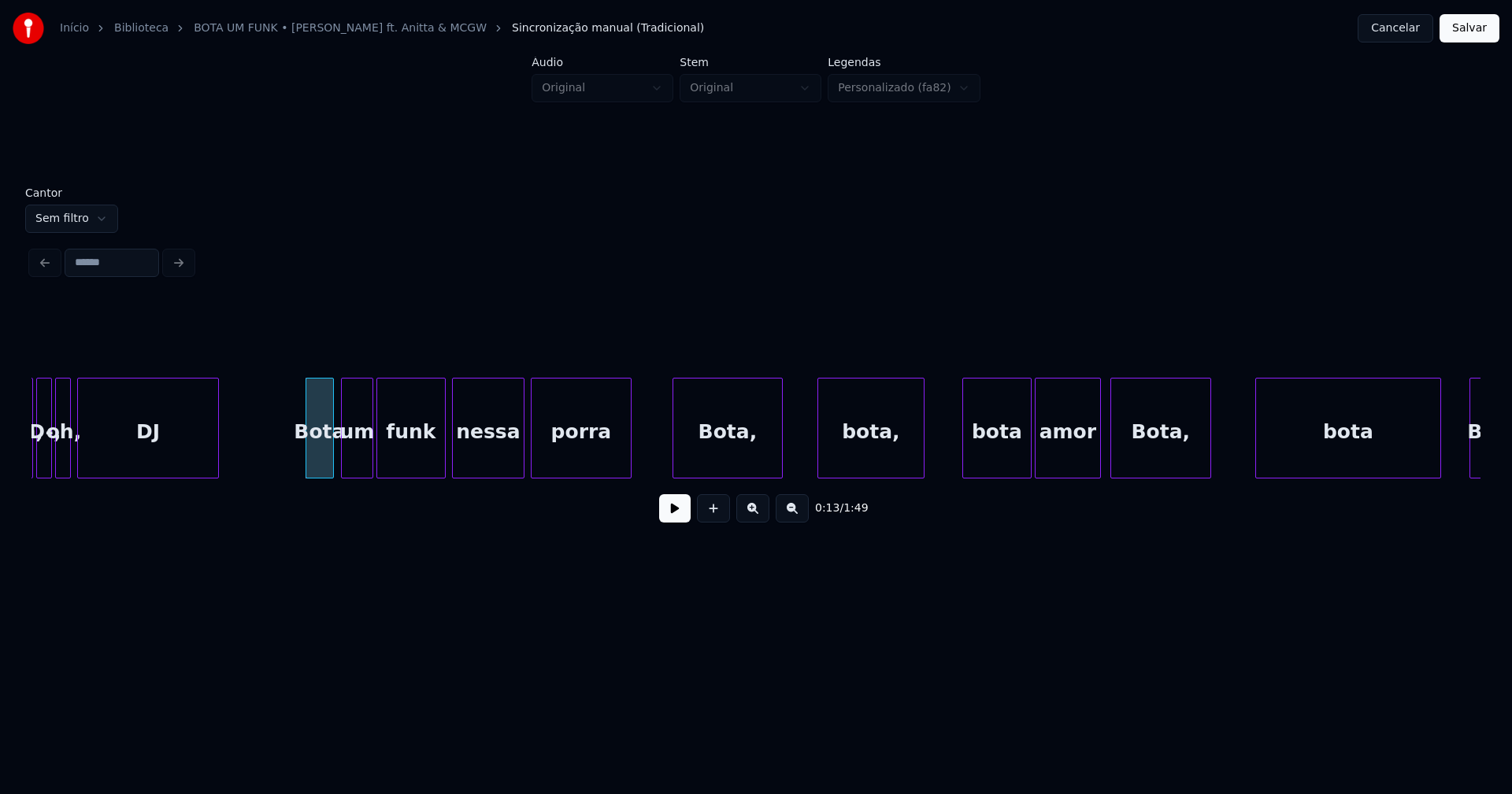
click at [344, 467] on div at bounding box center [345, 428] width 5 height 99
click at [687, 518] on button at bounding box center [674, 509] width 31 height 29
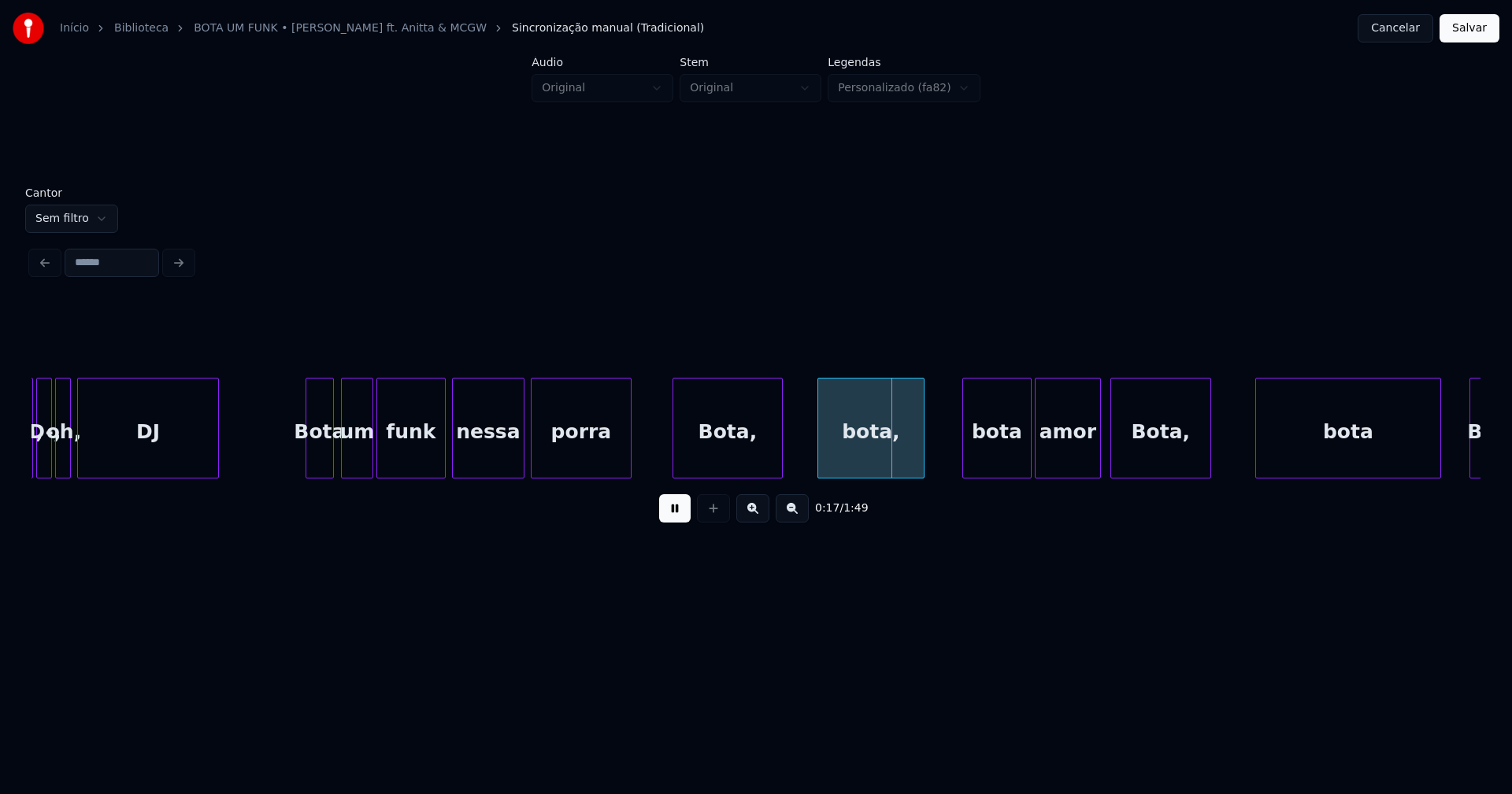
drag, startPoint x: 667, startPoint y: 520, endPoint x: 724, endPoint y: 466, distance: 78.5
click at [671, 517] on button at bounding box center [674, 509] width 31 height 29
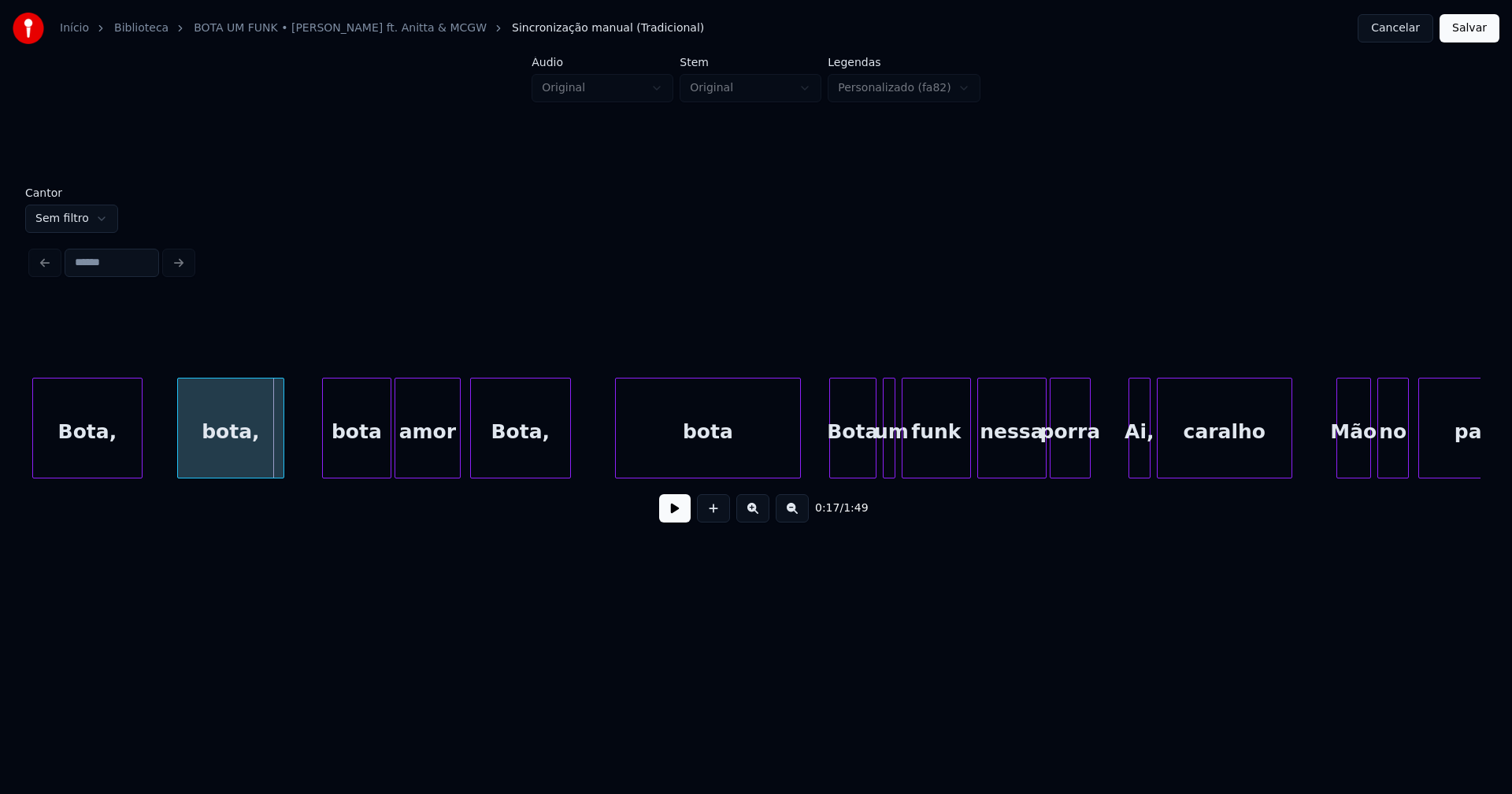
scroll to position [0, 2580]
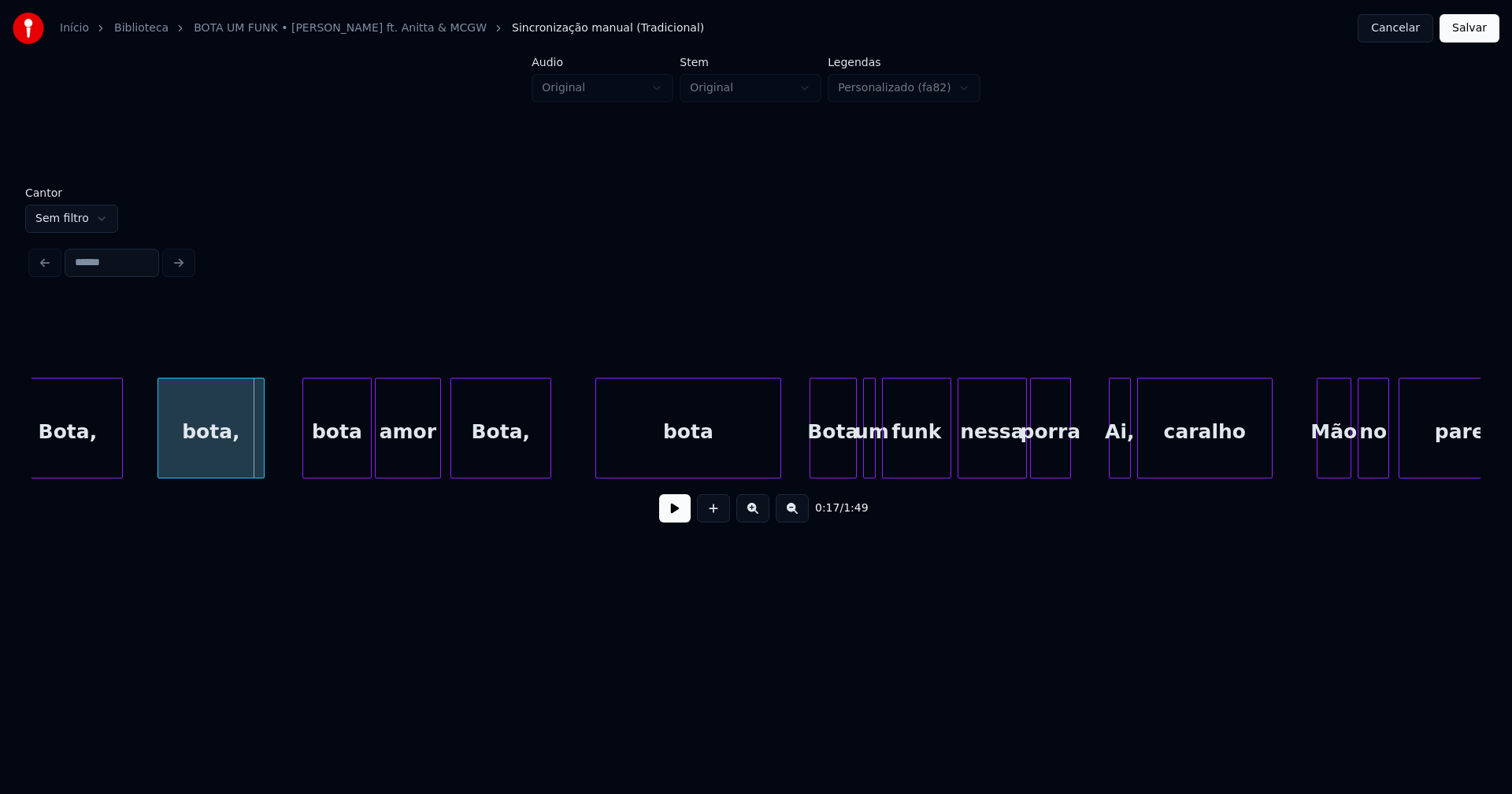
click at [679, 514] on button at bounding box center [674, 509] width 31 height 29
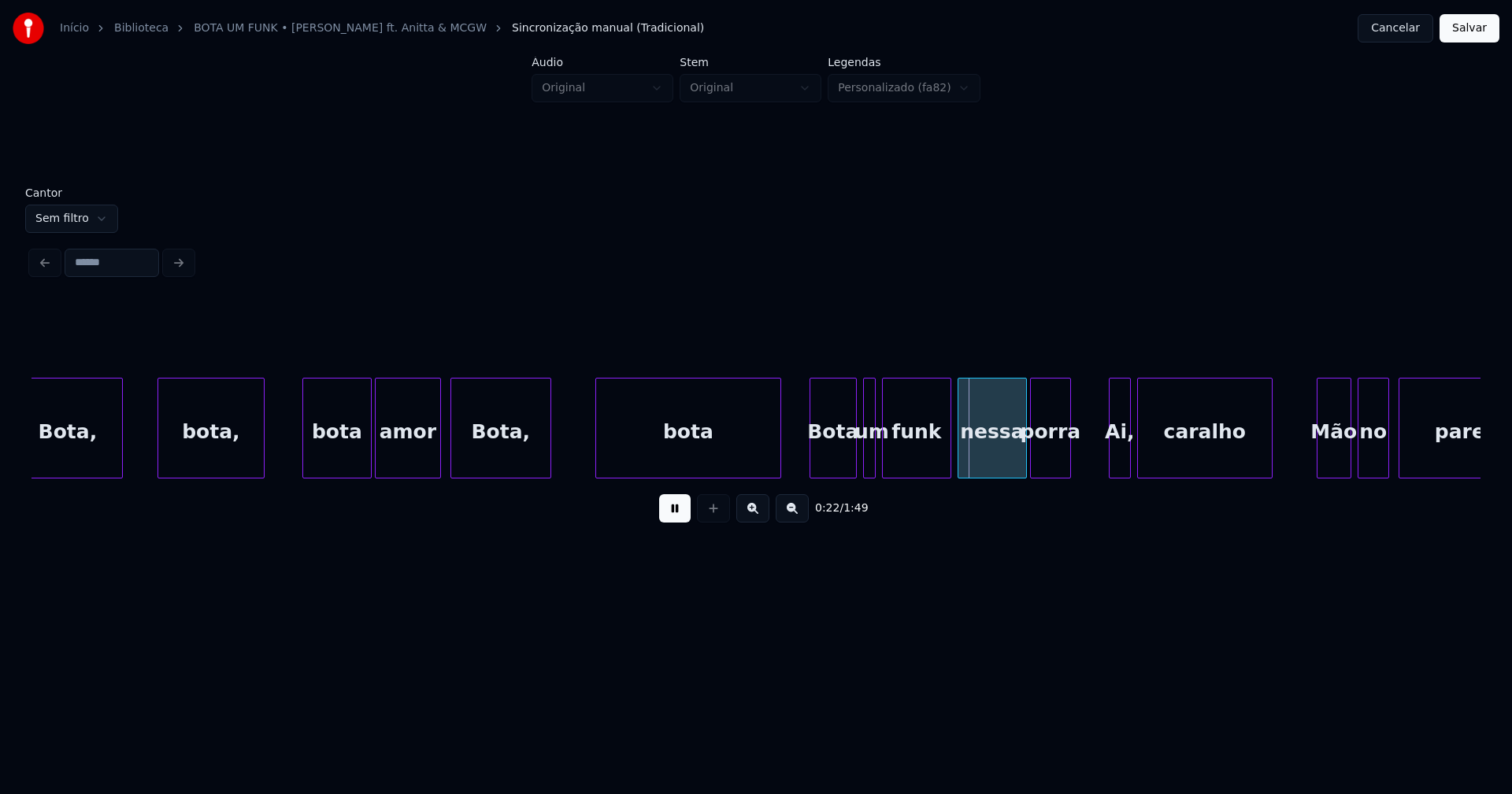
click at [670, 523] on button at bounding box center [674, 509] width 31 height 29
click at [833, 478] on div "Bota, bota, bota amor Bota, bota [PERSON_NAME] um funk nessa porra Ai, caralho …" at bounding box center [755, 428] width 1449 height 100
click at [835, 477] on div "Bota, bota, bota amor Bota, bota [PERSON_NAME] um funk nessa porra Ai, caralho …" at bounding box center [755, 428] width 1449 height 100
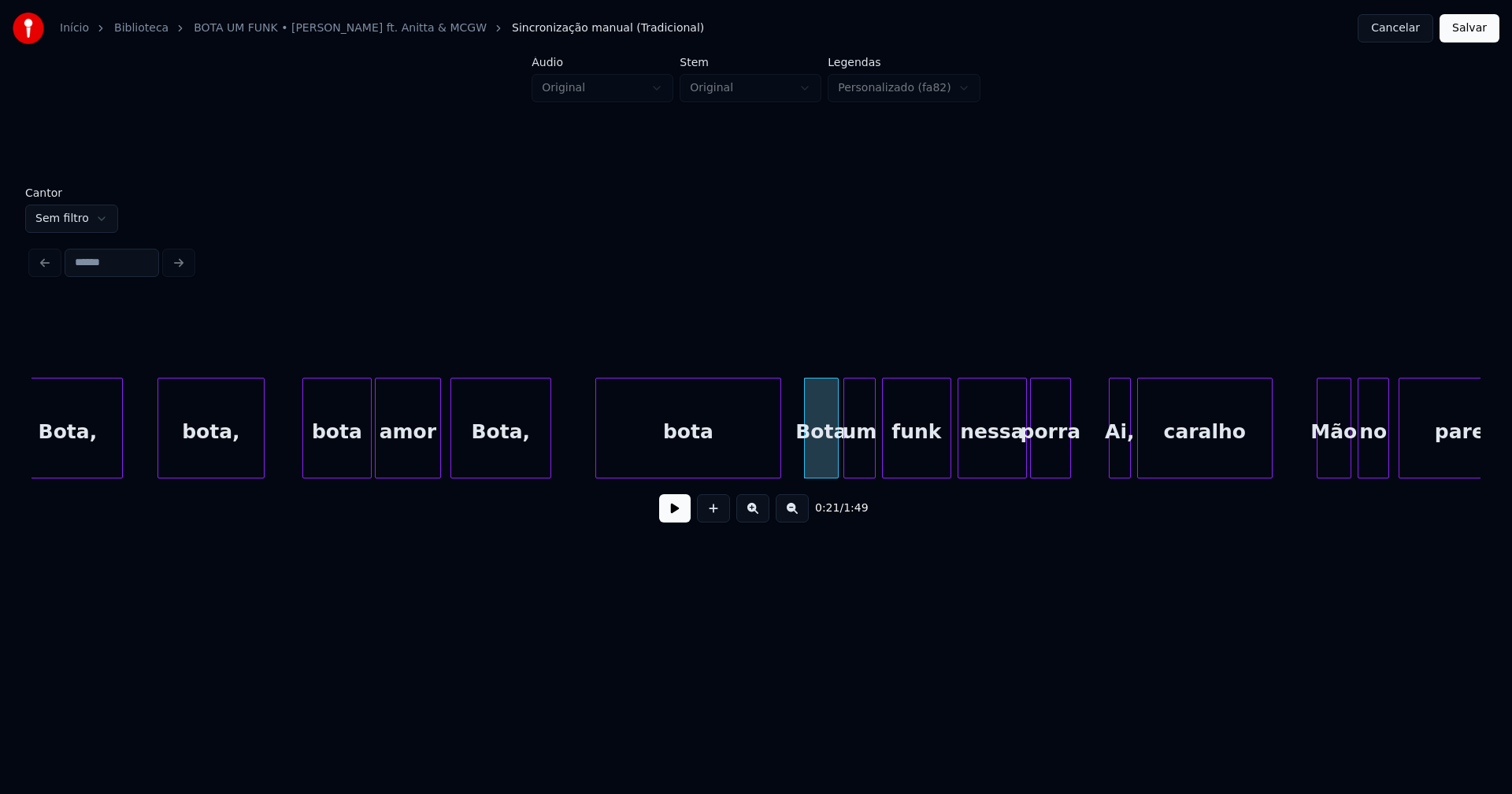
click at [844, 470] on div "um" at bounding box center [859, 428] width 32 height 100
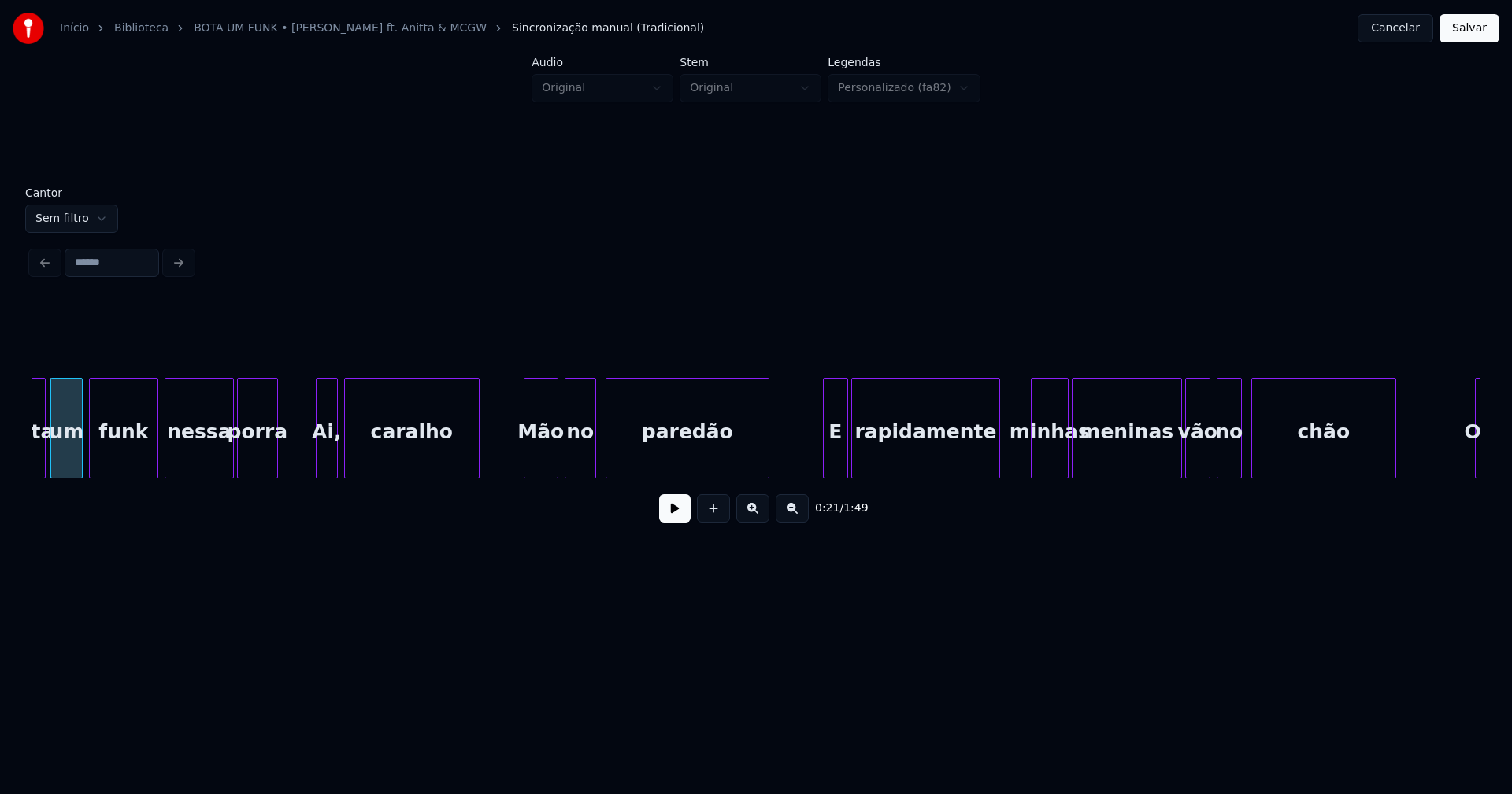
scroll to position [0, 3439]
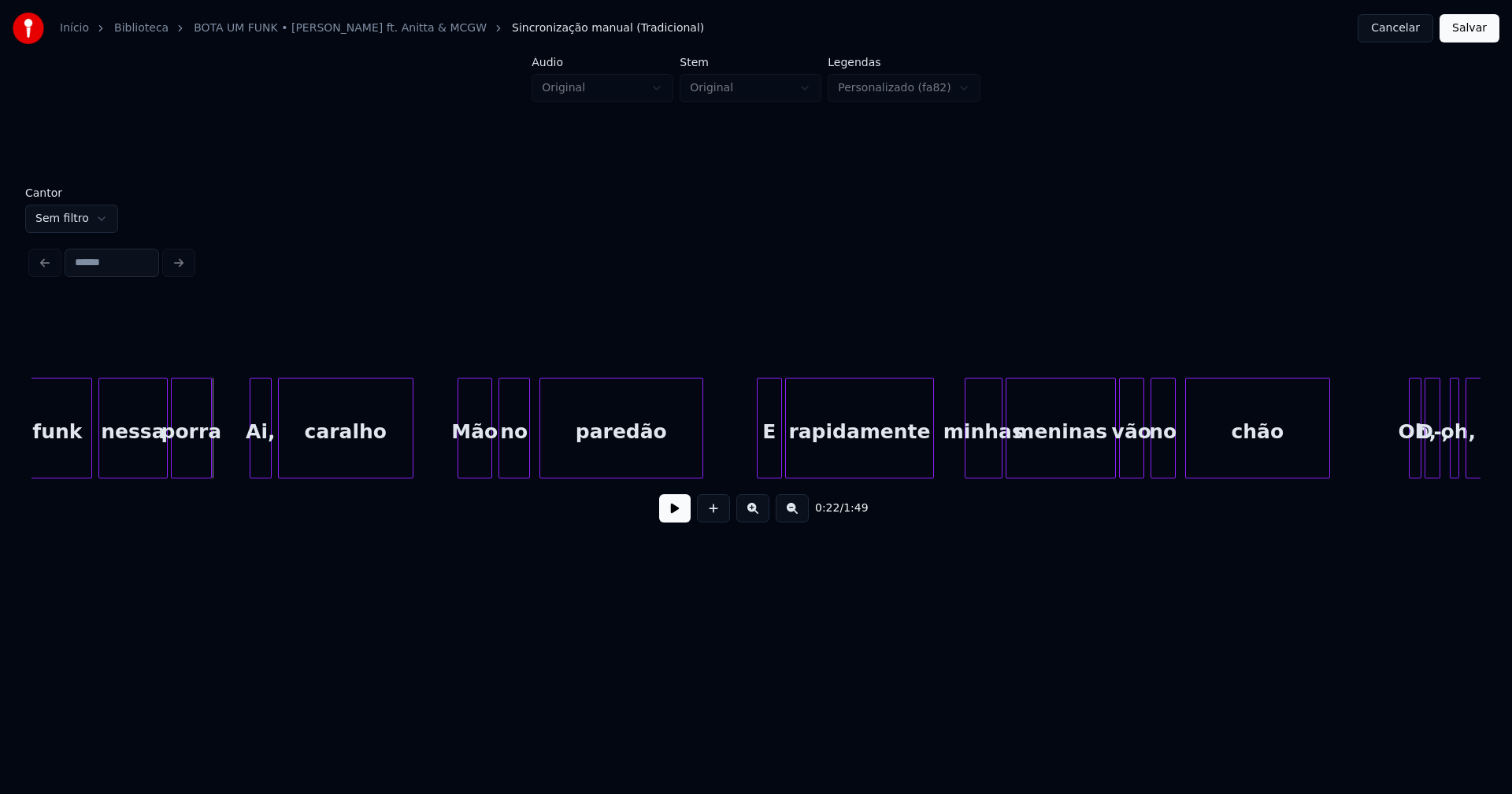
click at [671, 520] on button at bounding box center [674, 509] width 31 height 29
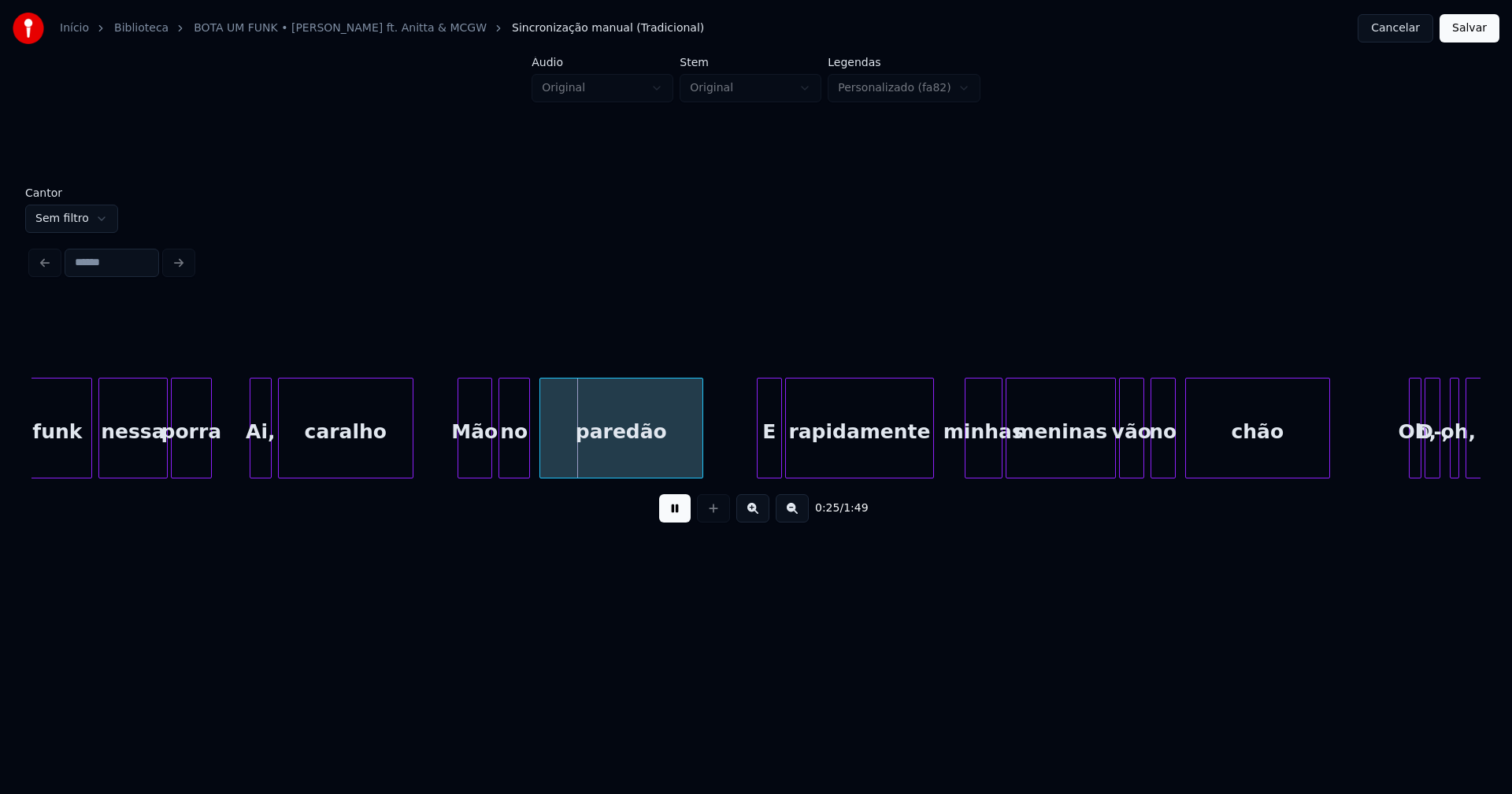
click at [663, 519] on button at bounding box center [674, 509] width 31 height 29
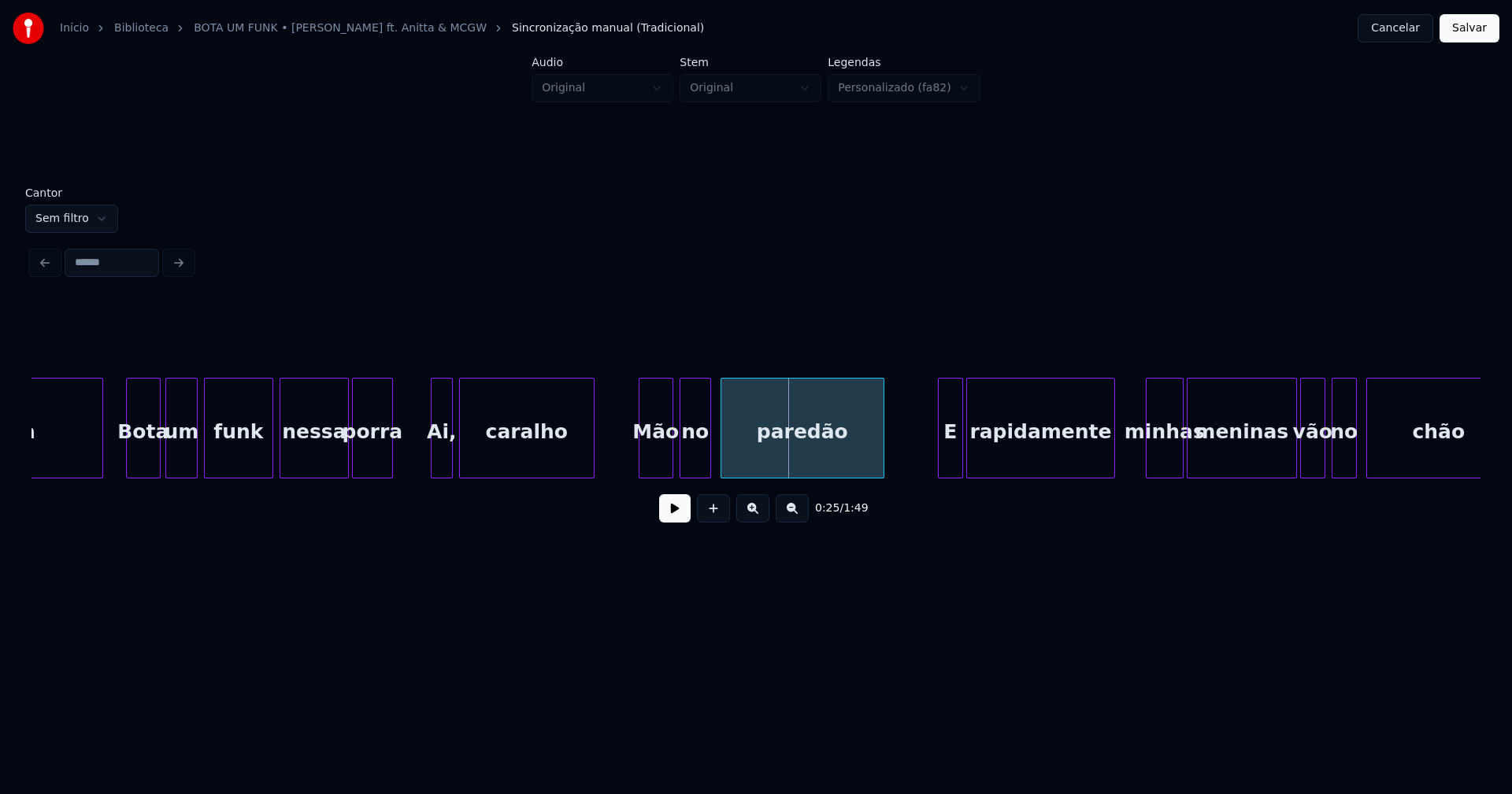
scroll to position [0, 3191]
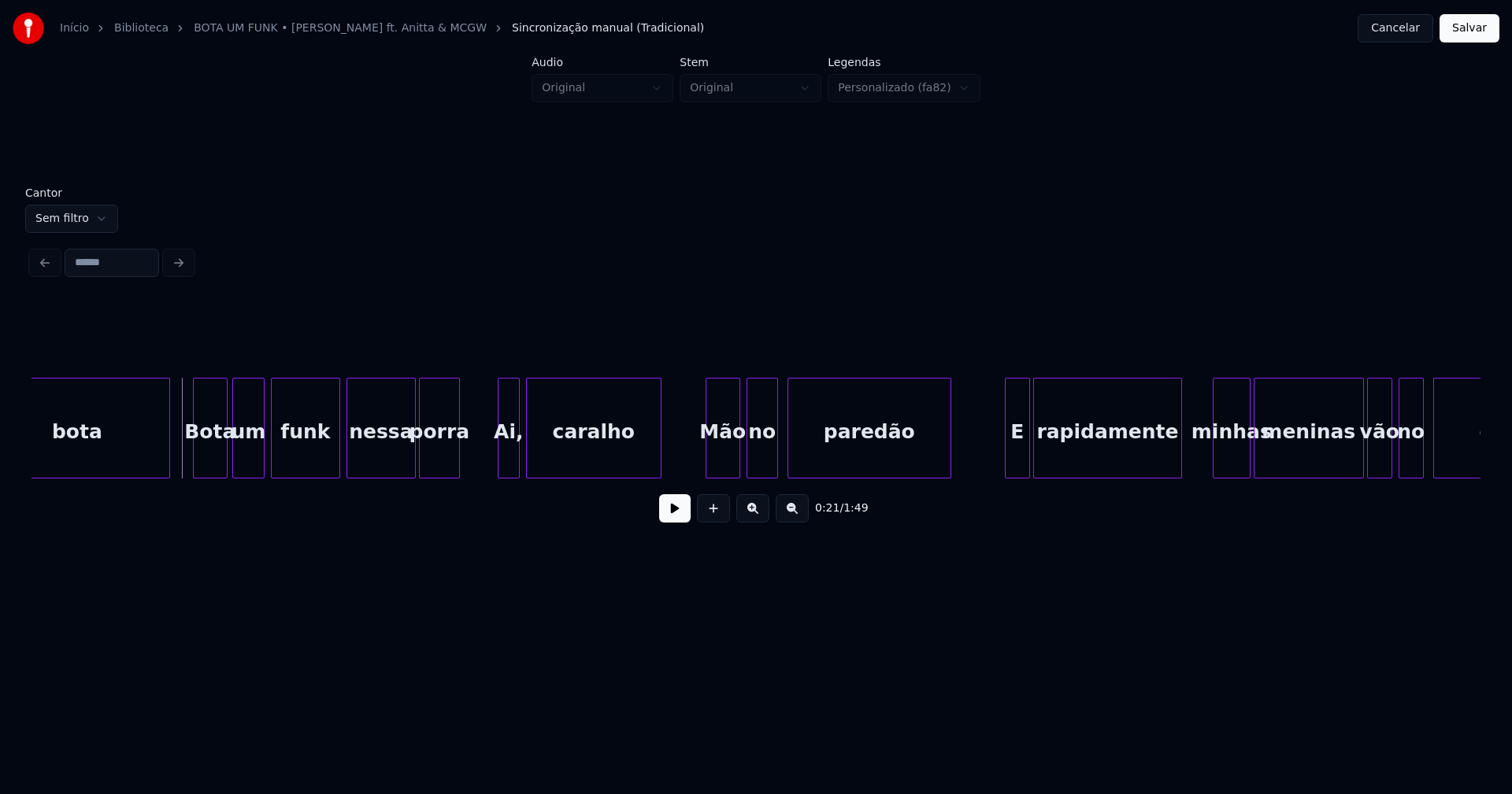
click at [679, 521] on button at bounding box center [674, 509] width 31 height 29
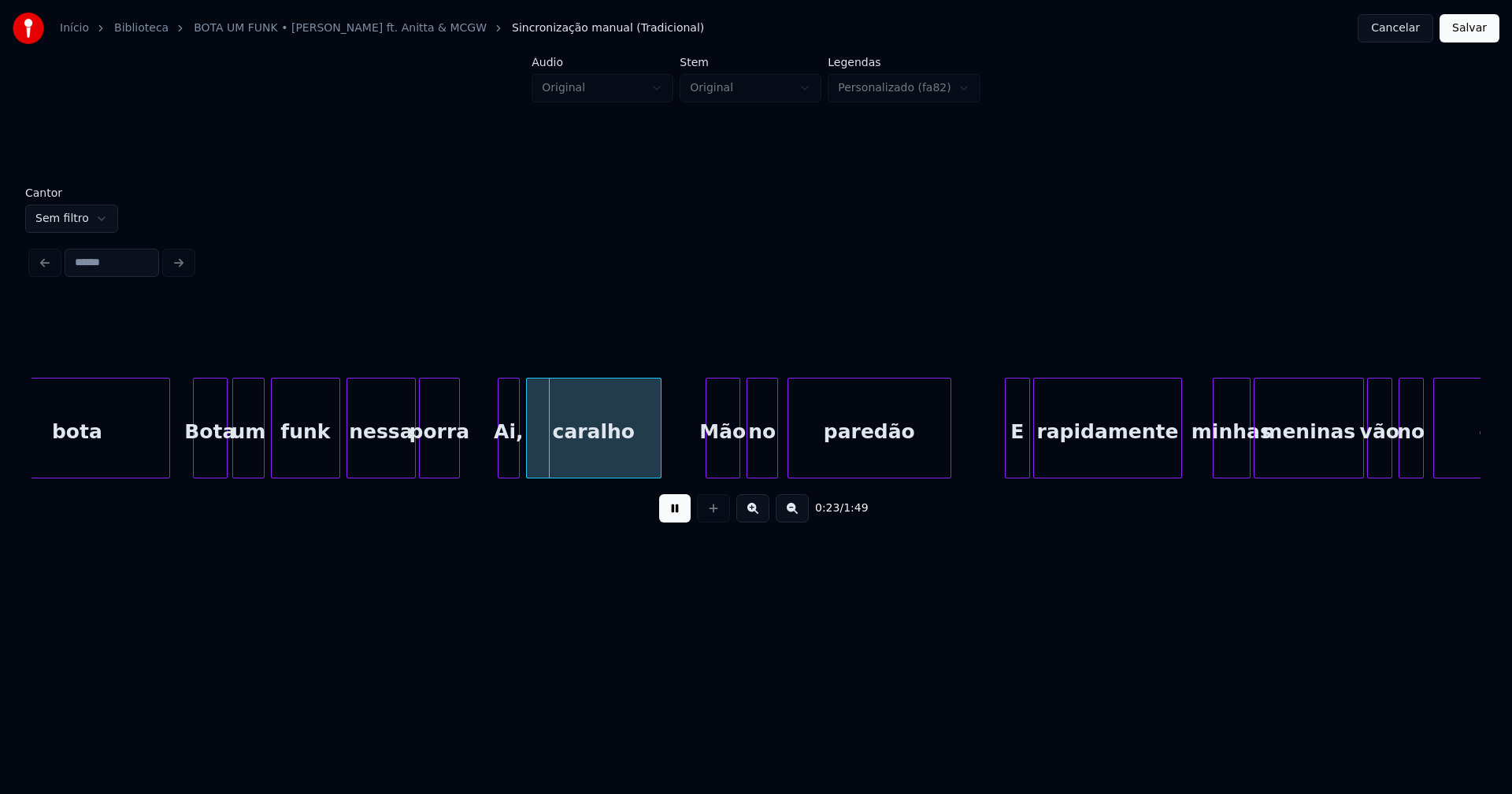
click at [678, 521] on button at bounding box center [674, 509] width 31 height 29
click at [478, 478] on div "funk nessa porra Ai, caralho Mão no paredão E rapidamente minhas meninas vão no…" at bounding box center [755, 428] width 1449 height 100
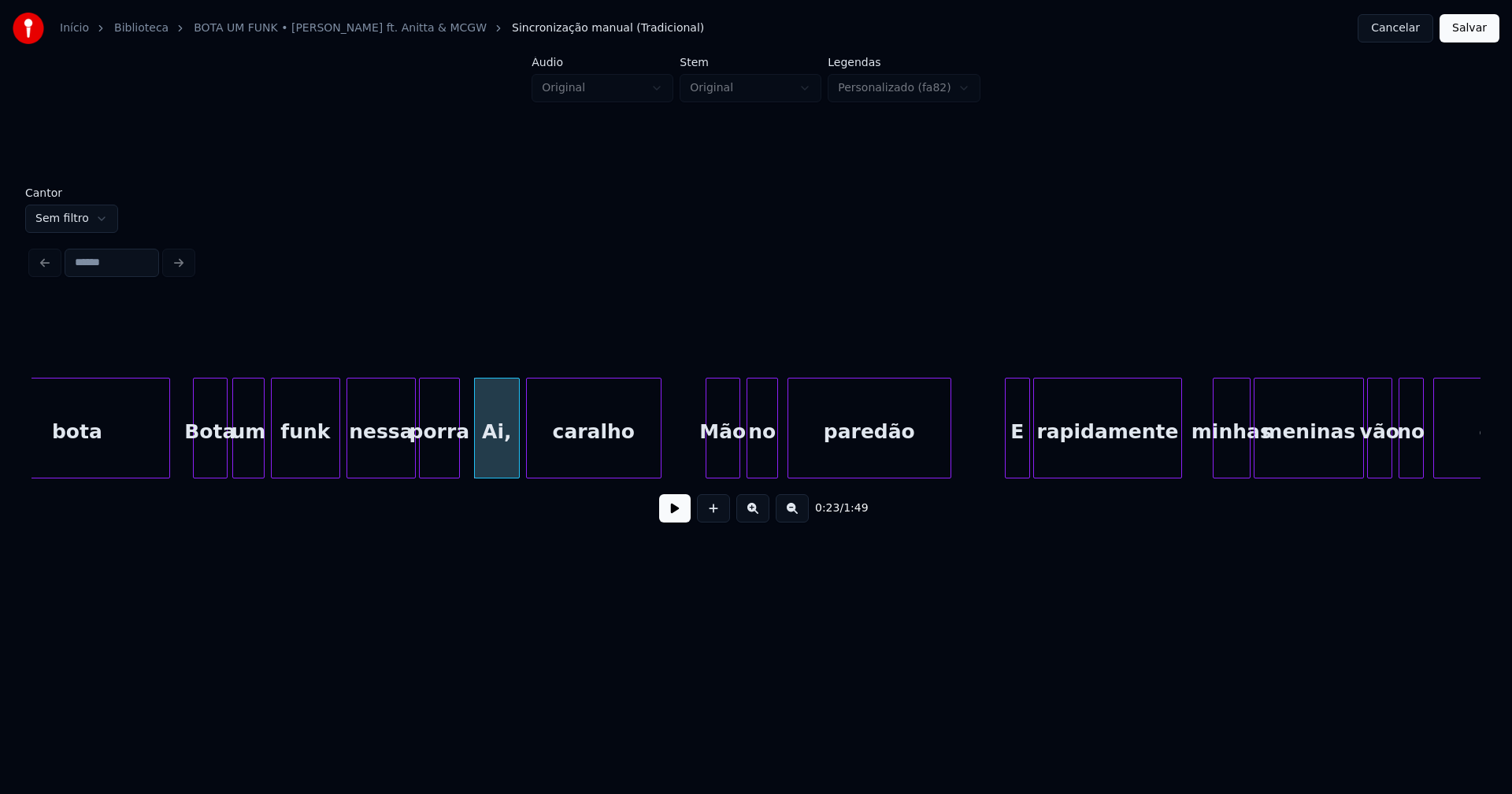
click at [689, 523] on button at bounding box center [674, 509] width 31 height 29
click at [681, 515] on button at bounding box center [674, 509] width 31 height 29
click at [1004, 467] on div at bounding box center [1002, 428] width 5 height 99
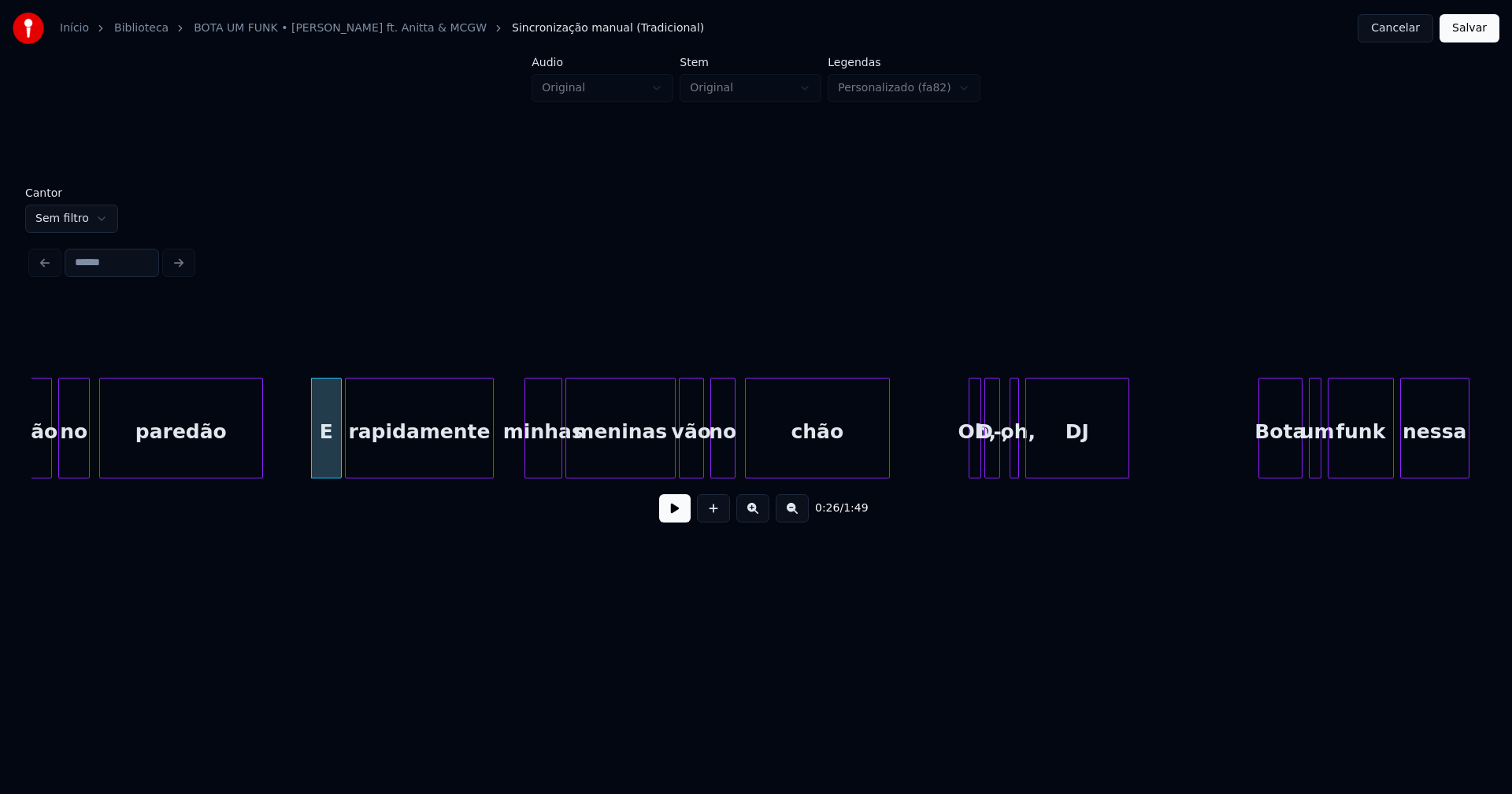
scroll to position [0, 3907]
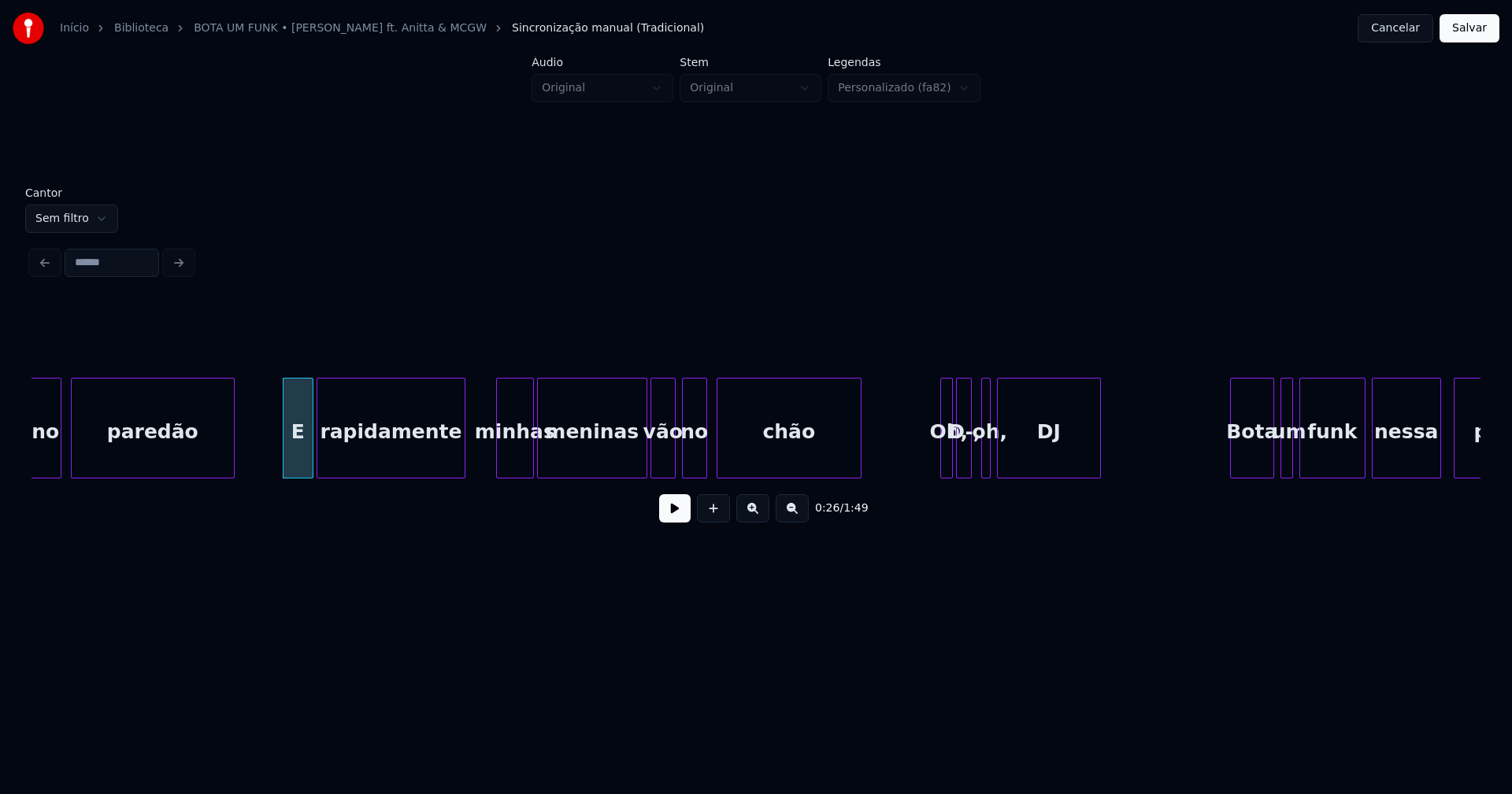
click at [679, 517] on button at bounding box center [674, 509] width 31 height 29
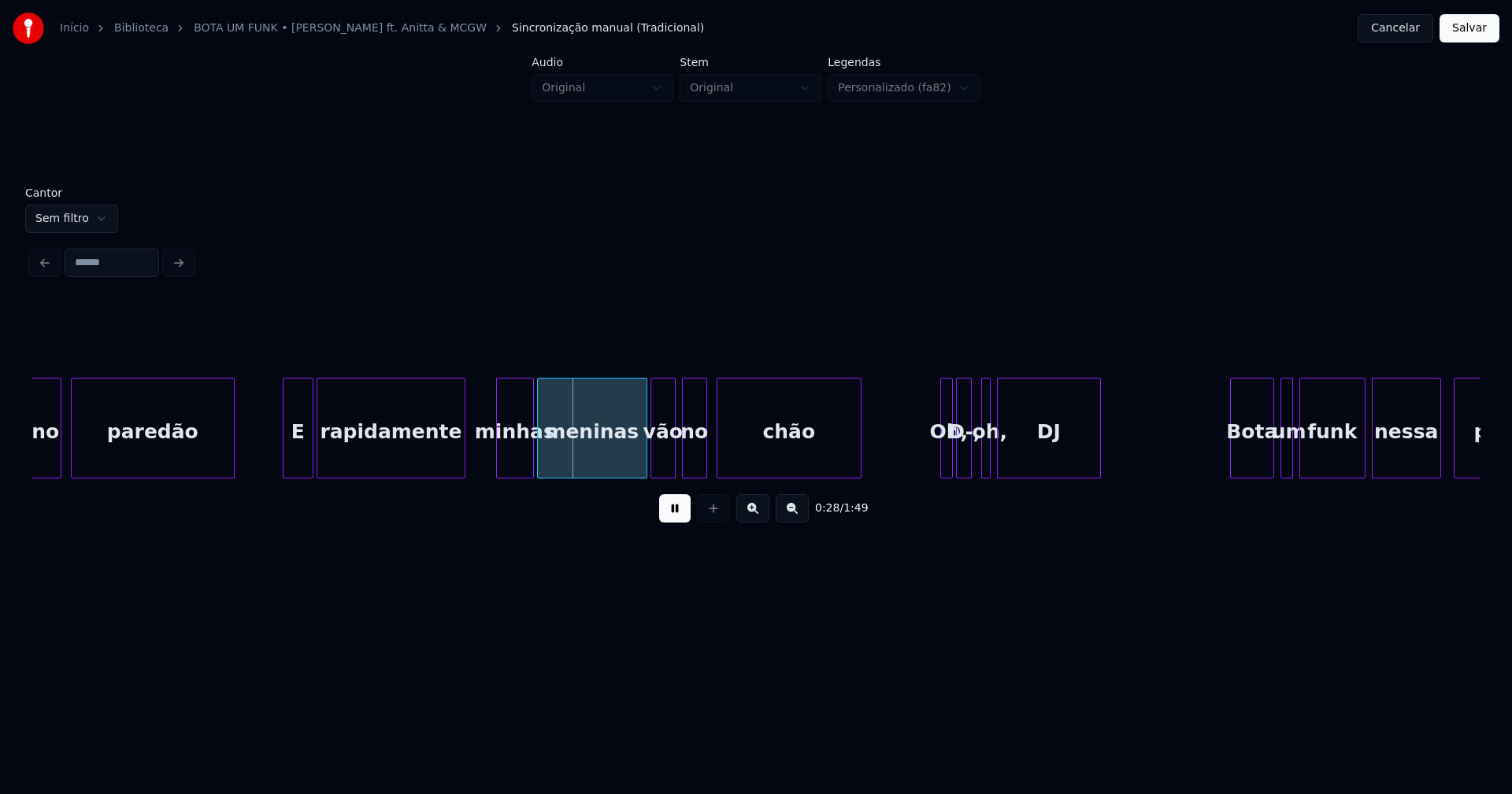
click at [678, 517] on button at bounding box center [674, 509] width 31 height 29
click at [486, 461] on div at bounding box center [487, 428] width 5 height 99
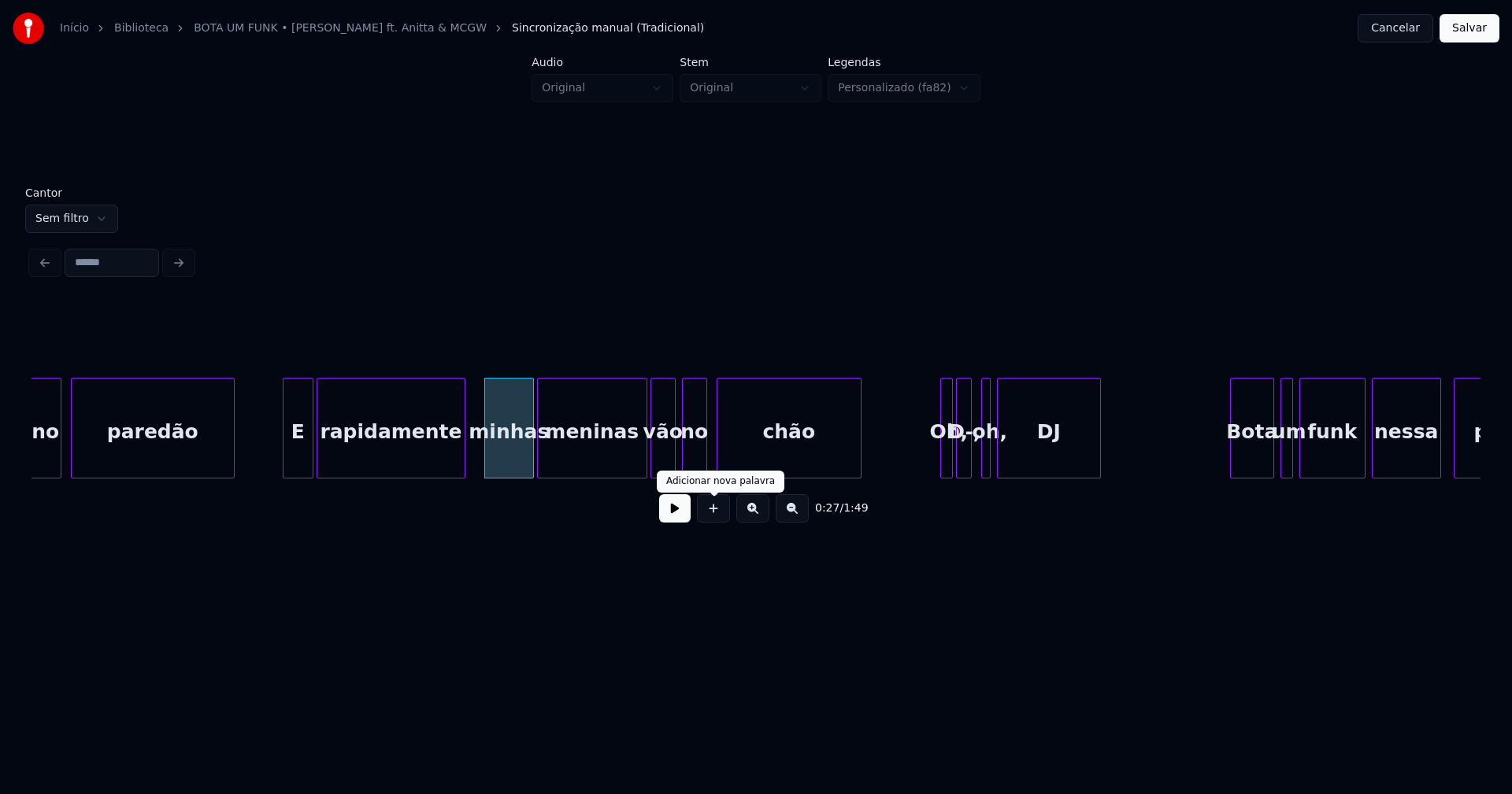
click at [676, 514] on button at bounding box center [674, 509] width 31 height 29
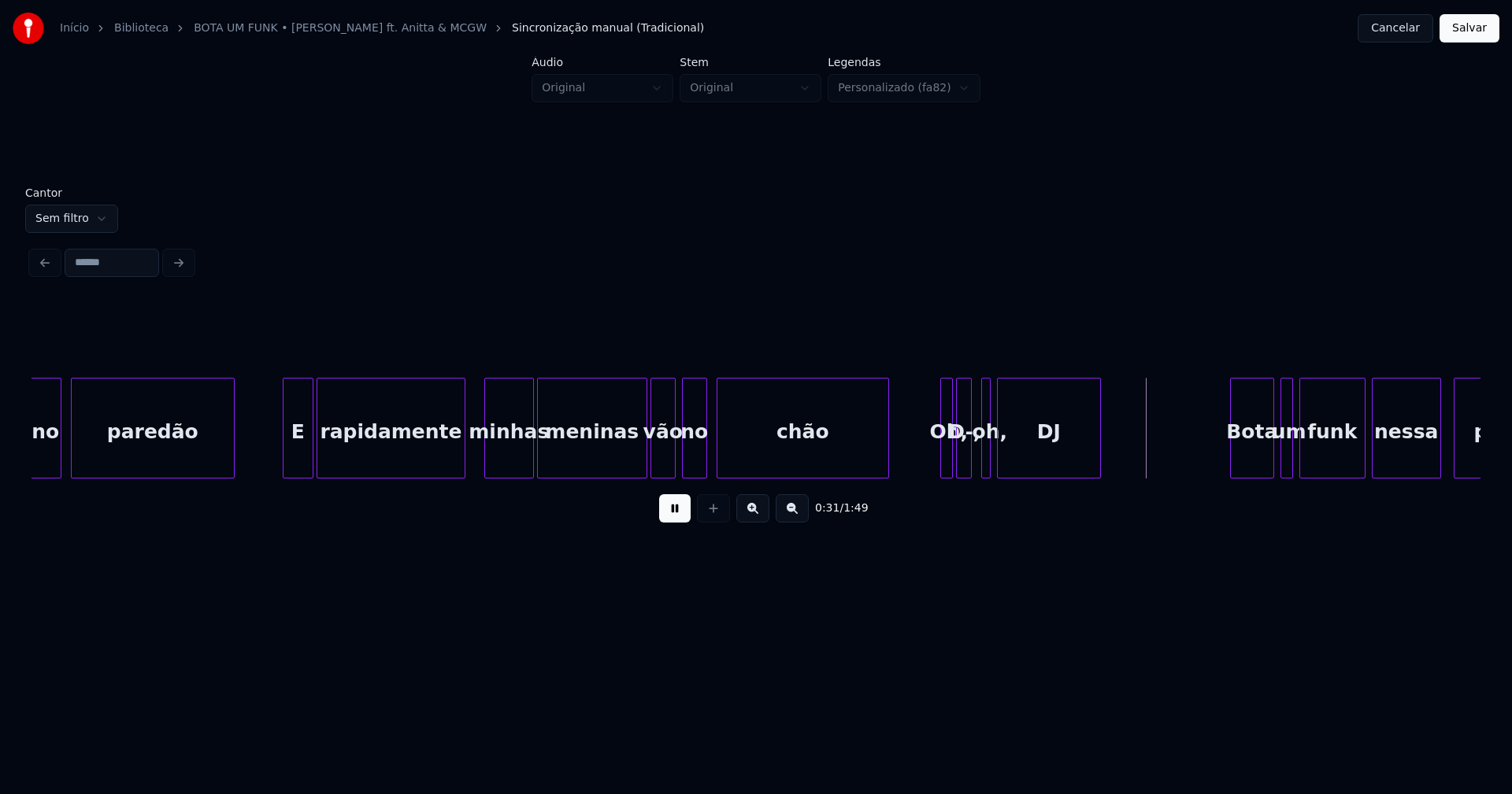
click at [885, 447] on div at bounding box center [886, 428] width 5 height 99
click at [938, 462] on div at bounding box center [938, 428] width 5 height 99
click at [988, 466] on div at bounding box center [990, 428] width 5 height 99
click at [977, 476] on div "no paredão E rapidamente minhas meninas vão no chão Oh, D-, oh, DJ [PERSON_NAME…" at bounding box center [755, 428] width 1449 height 100
click at [1146, 443] on div at bounding box center [1144, 428] width 5 height 99
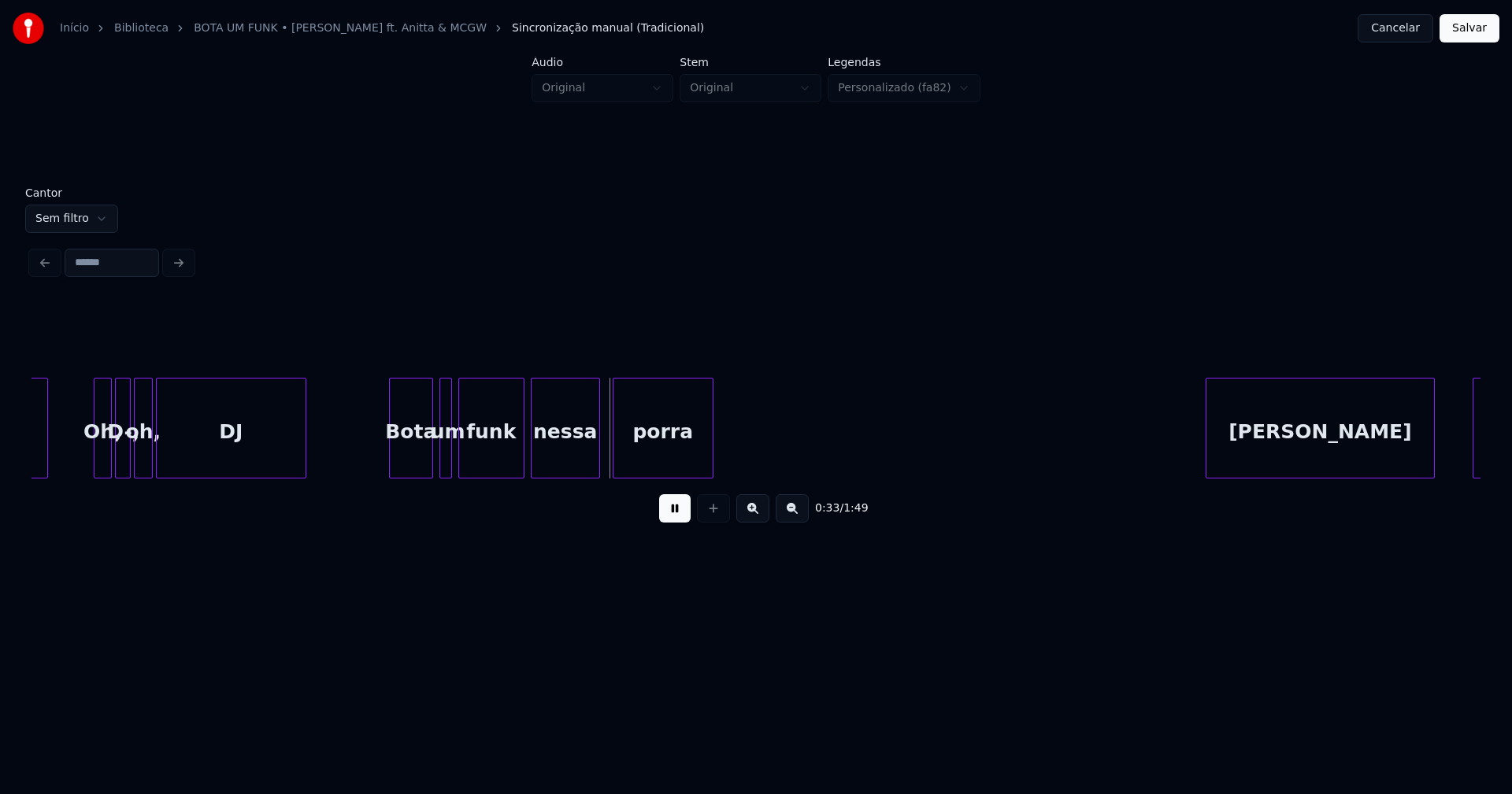
scroll to position [0, 4758]
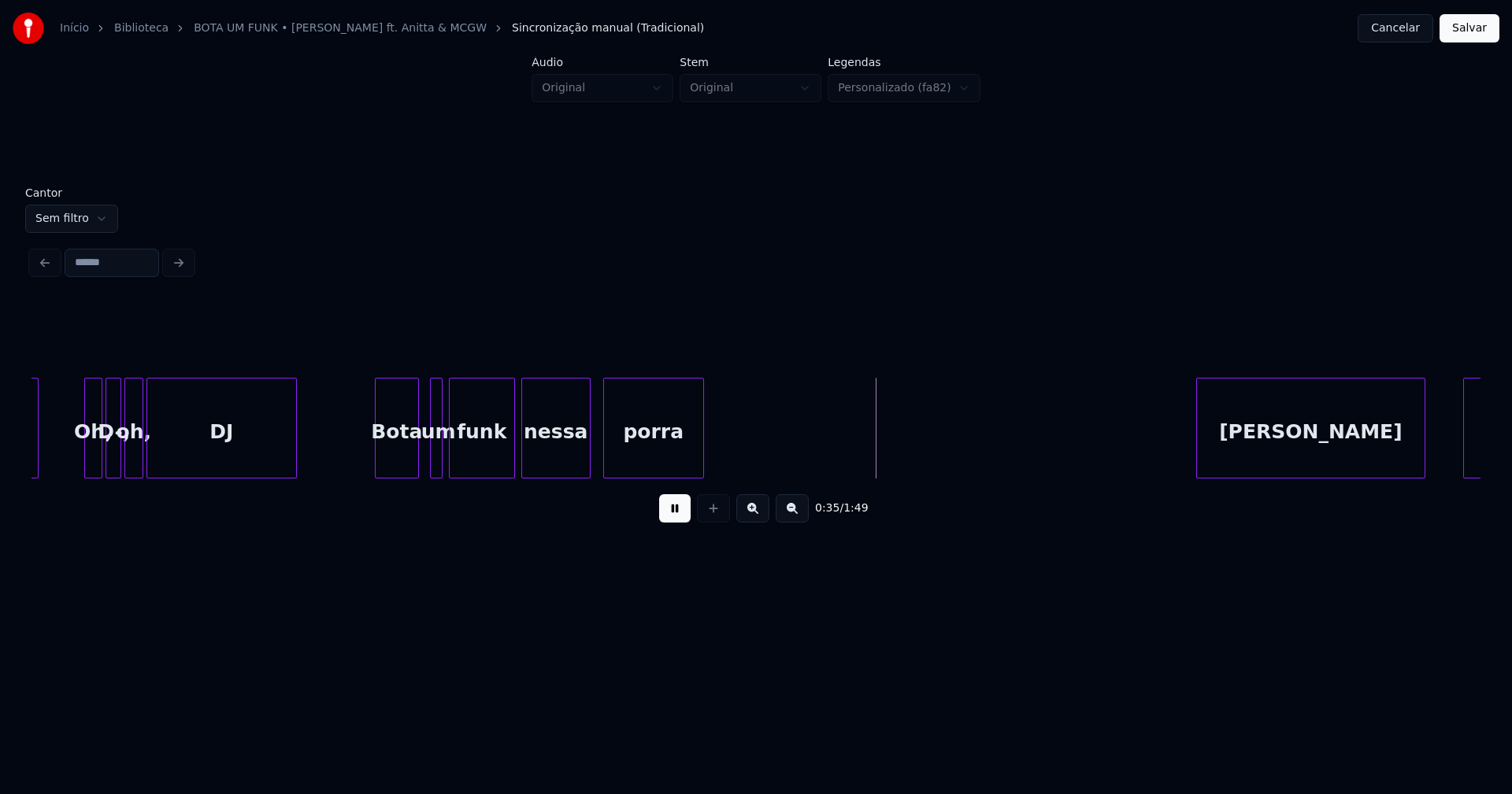
click at [397, 452] on div "Bota" at bounding box center [396, 432] width 42 height 107
click at [404, 463] on div at bounding box center [404, 428] width 5 height 99
click at [413, 465] on div at bounding box center [413, 428] width 5 height 99
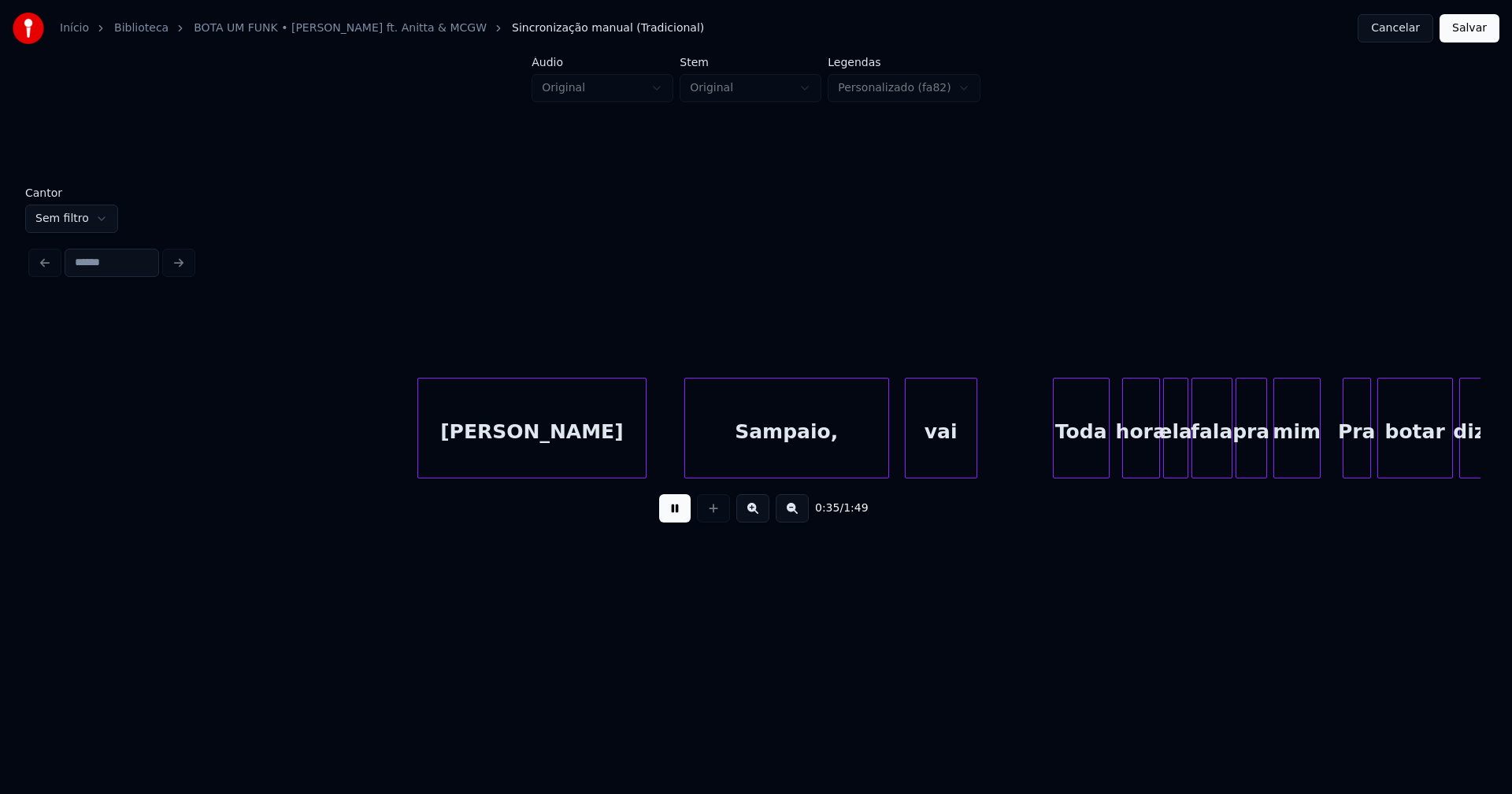
scroll to position [0, 5538]
click at [474, 466] on div "[PERSON_NAME]" at bounding box center [509, 432] width 227 height 107
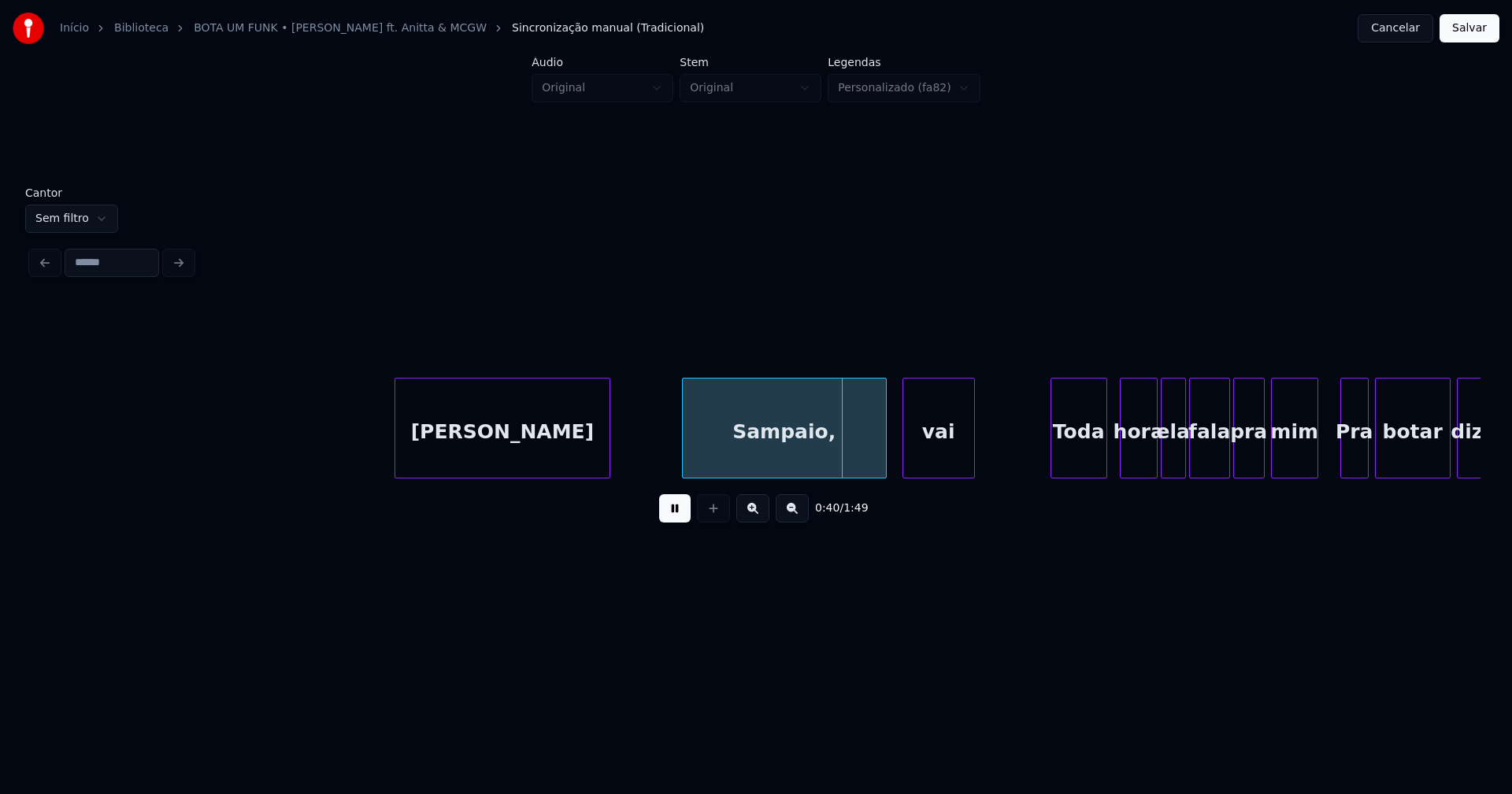
click at [606, 459] on div at bounding box center [607, 428] width 5 height 99
click at [716, 459] on div "Sampaio," at bounding box center [756, 432] width 203 height 107
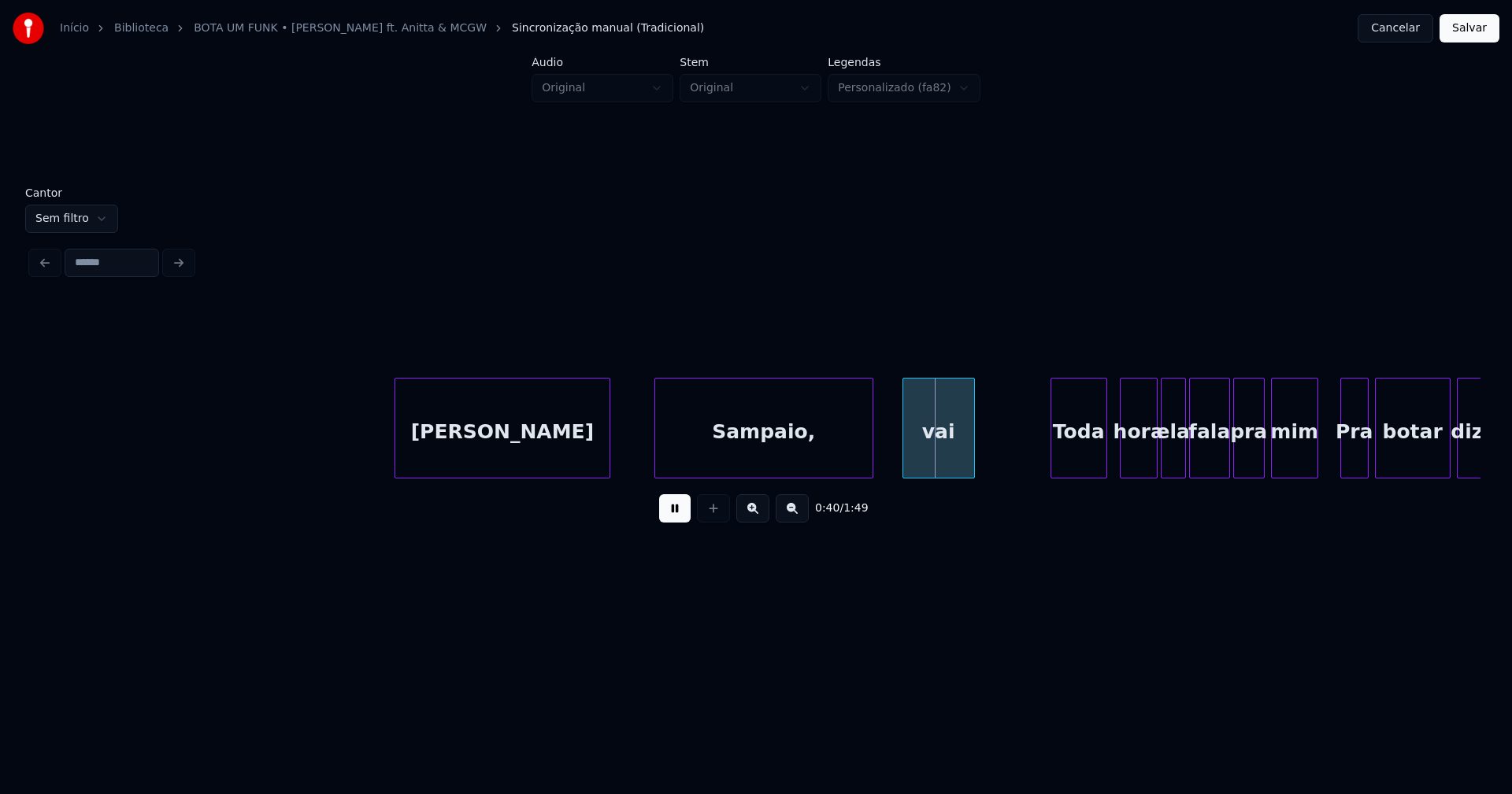
click at [871, 447] on div at bounding box center [870, 428] width 5 height 99
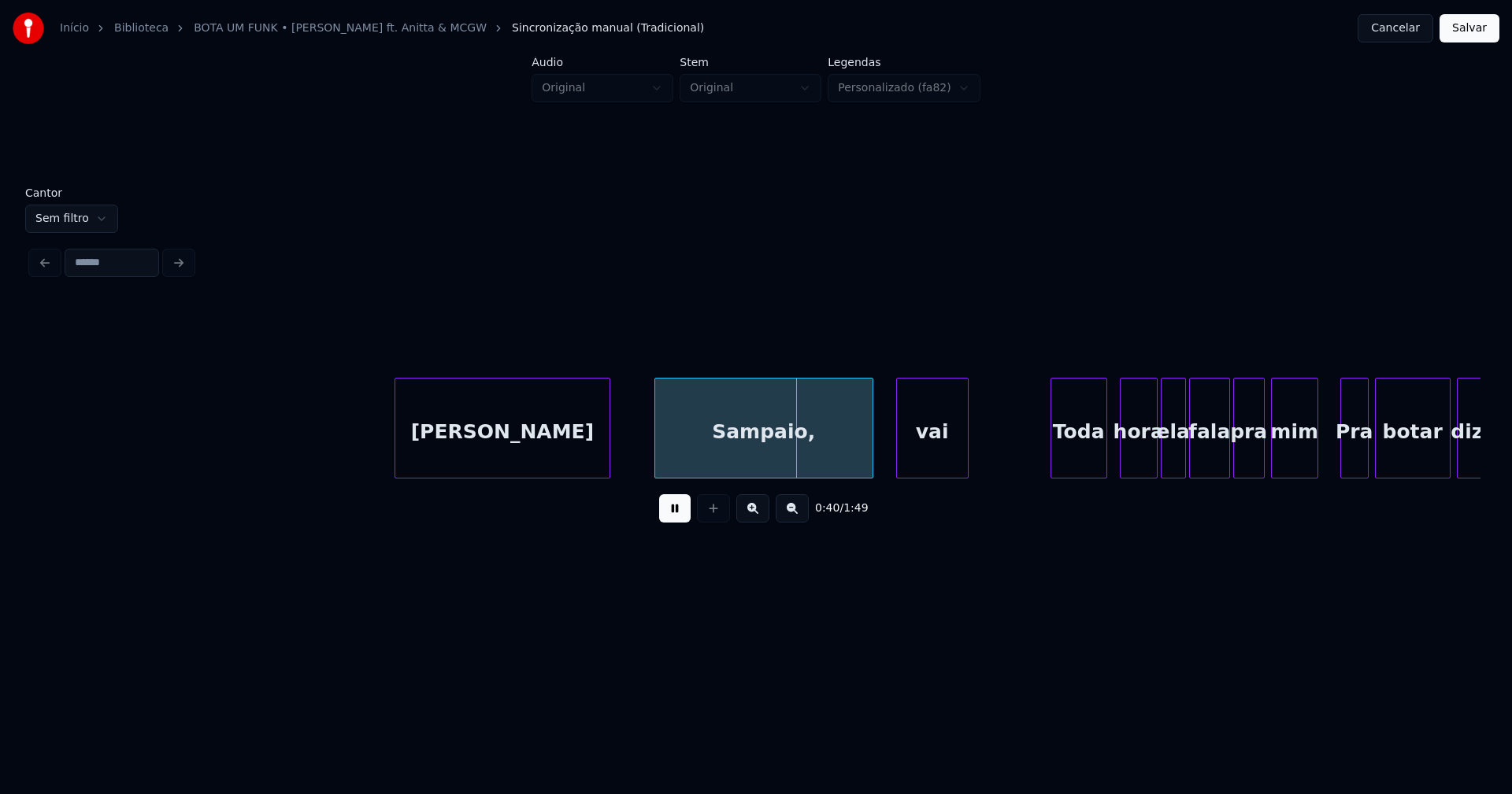
click at [918, 452] on div "vai" at bounding box center [932, 432] width 71 height 107
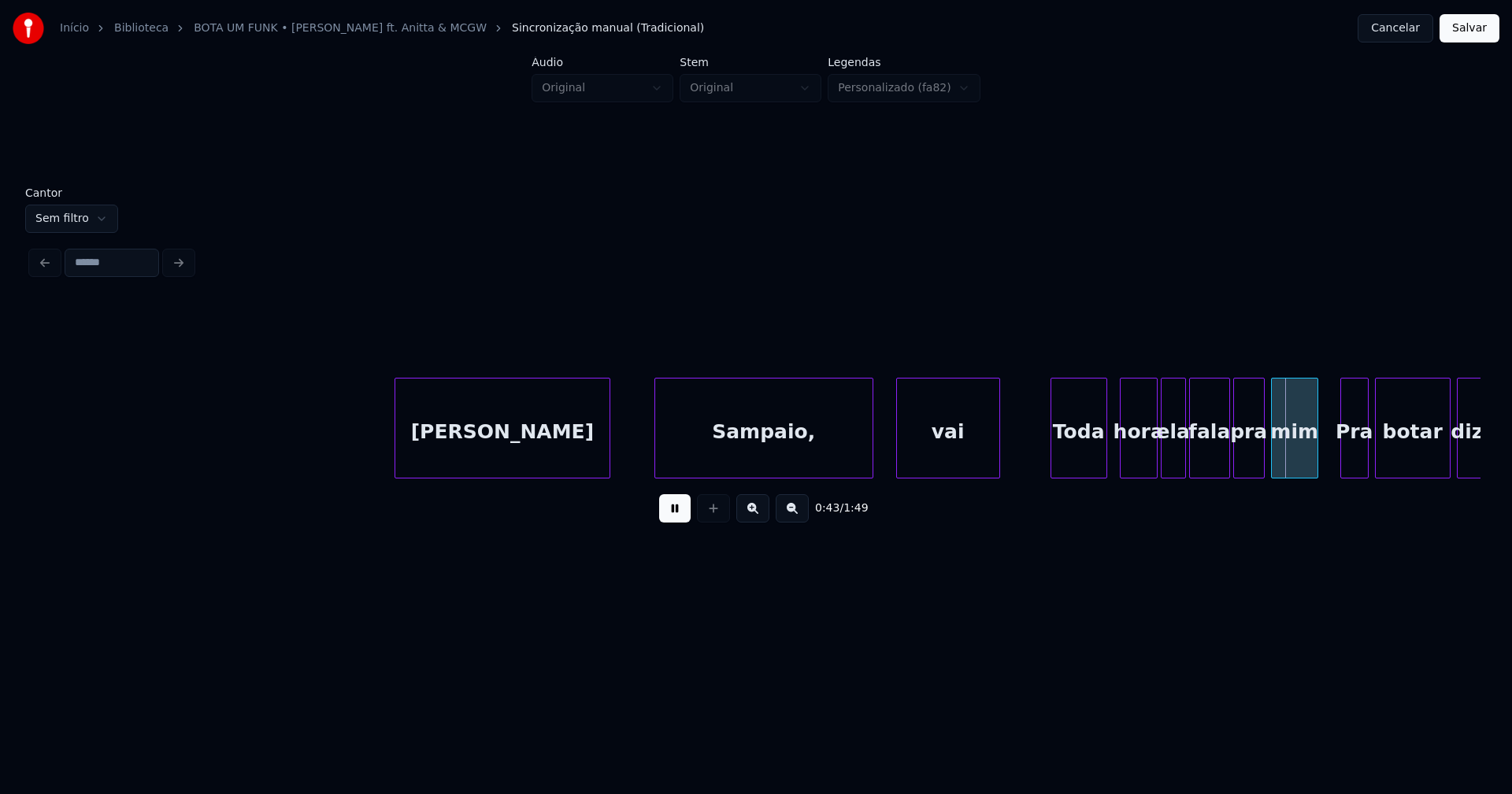
click at [998, 442] on div at bounding box center [997, 428] width 5 height 99
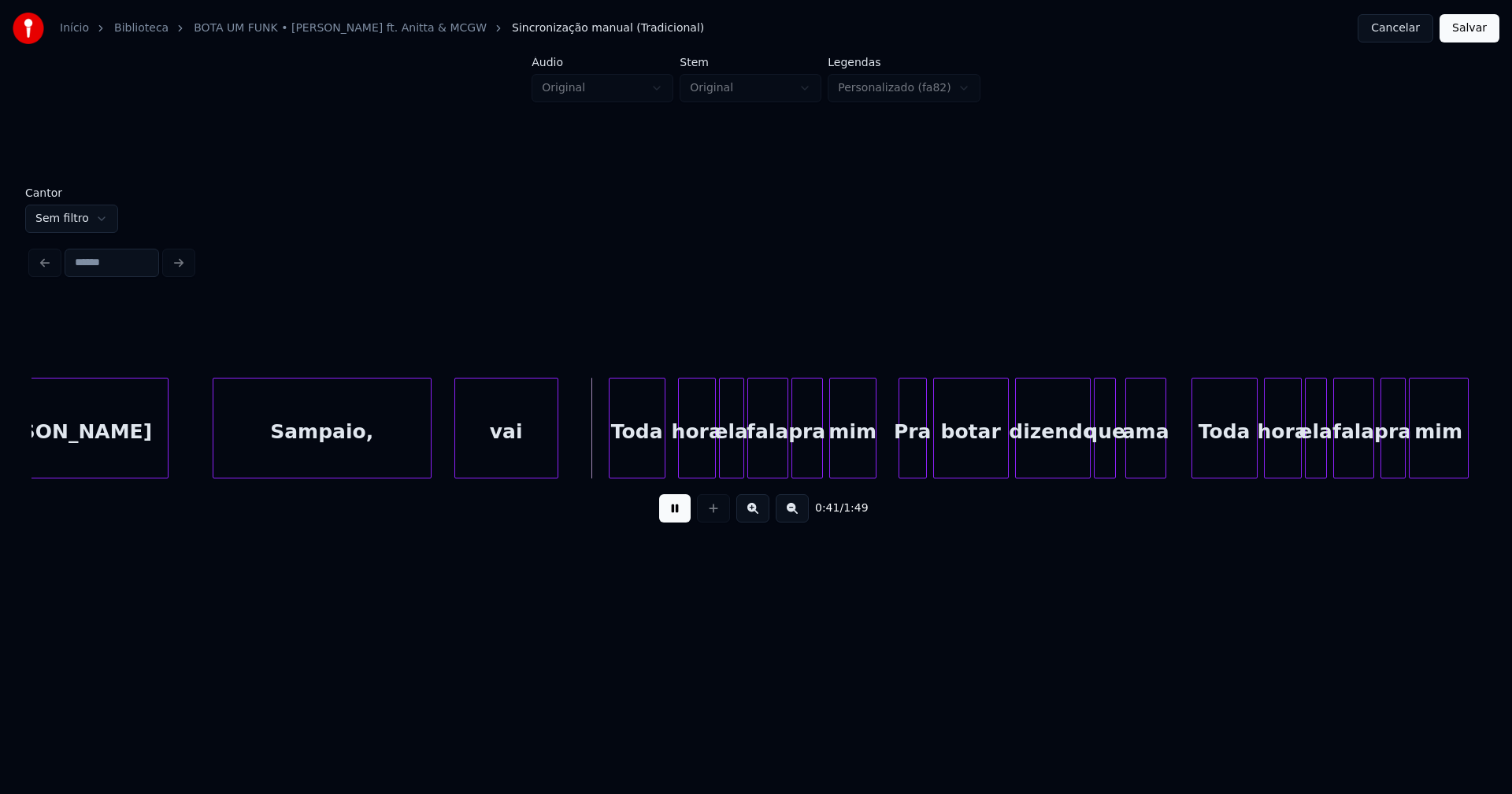
scroll to position [0, 6257]
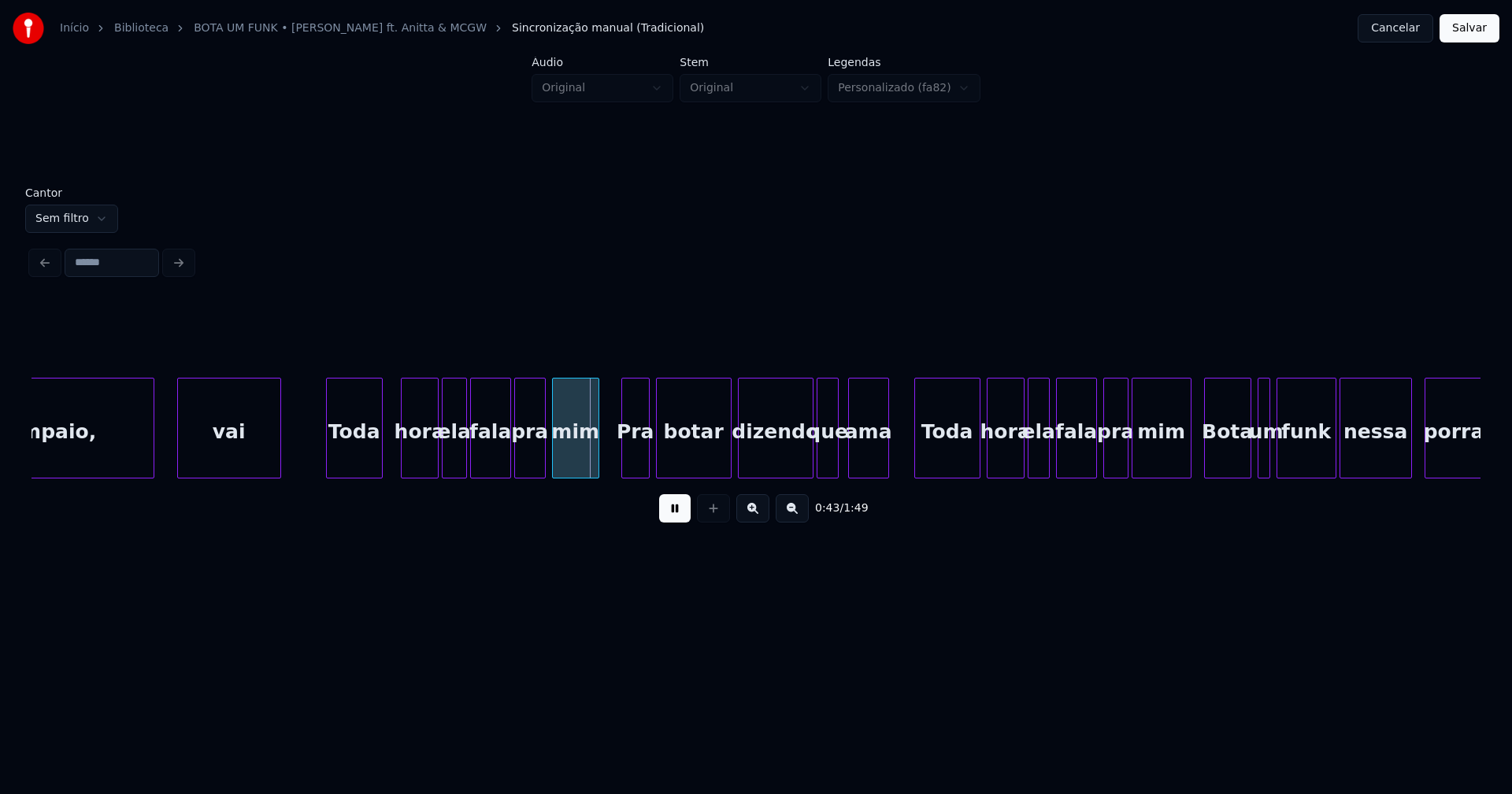
click at [346, 456] on div "Toda" at bounding box center [354, 432] width 55 height 107
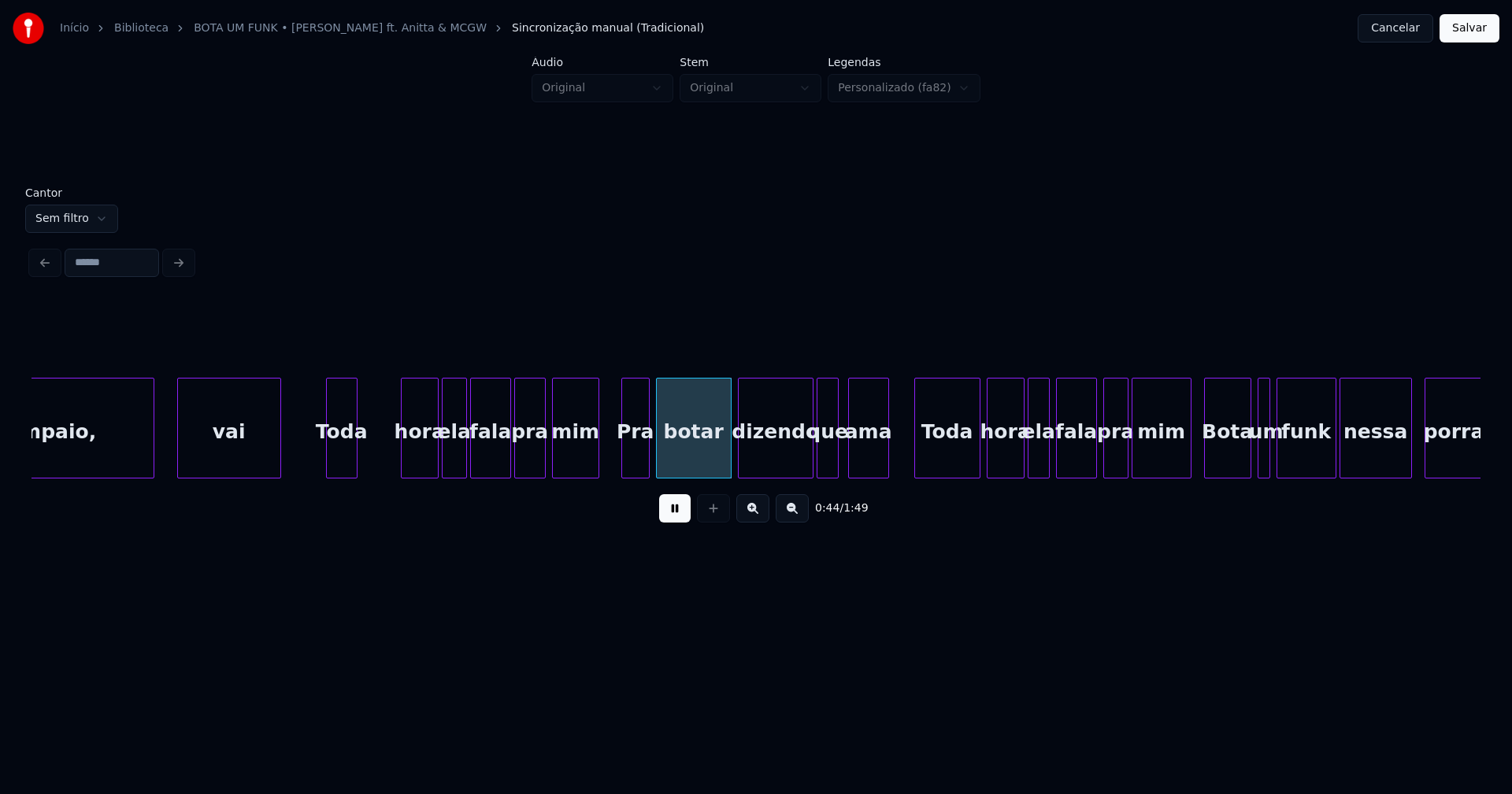
click at [356, 467] on div at bounding box center [354, 428] width 5 height 99
click at [363, 470] on div at bounding box center [364, 428] width 5 height 99
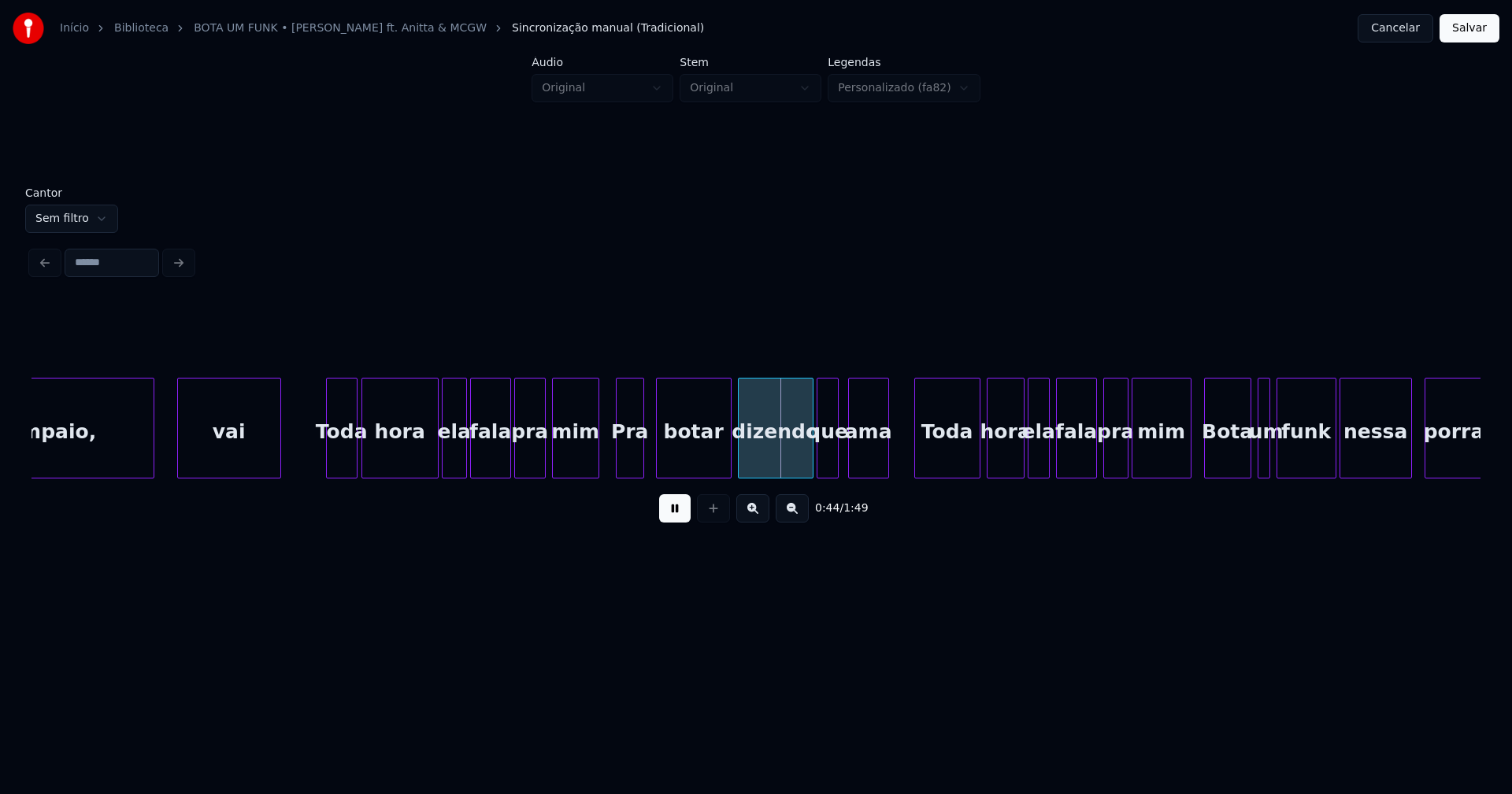
click at [627, 458] on div "Pra" at bounding box center [630, 432] width 27 height 107
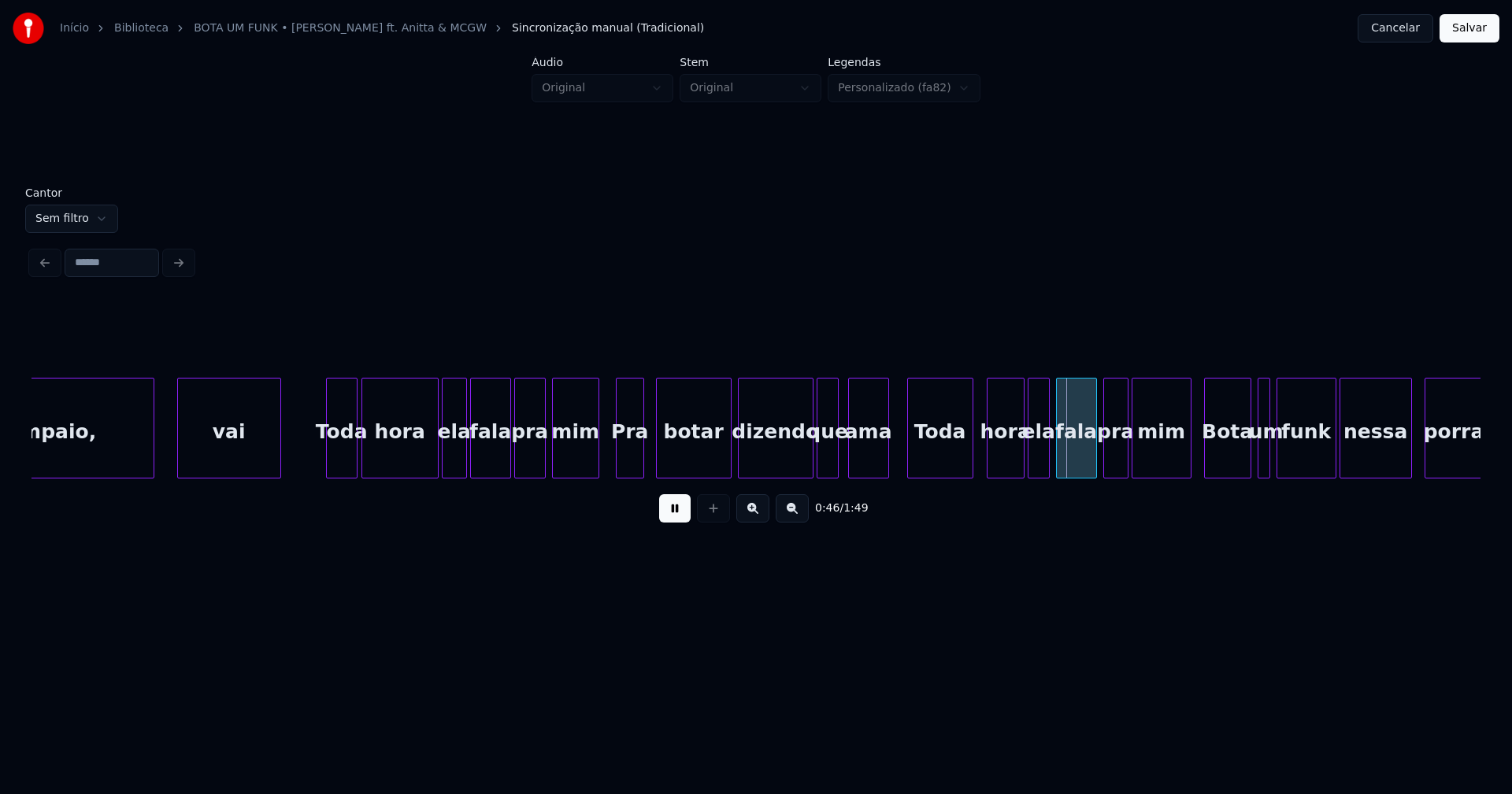
click at [944, 458] on div "Toda" at bounding box center [939, 432] width 65 height 107
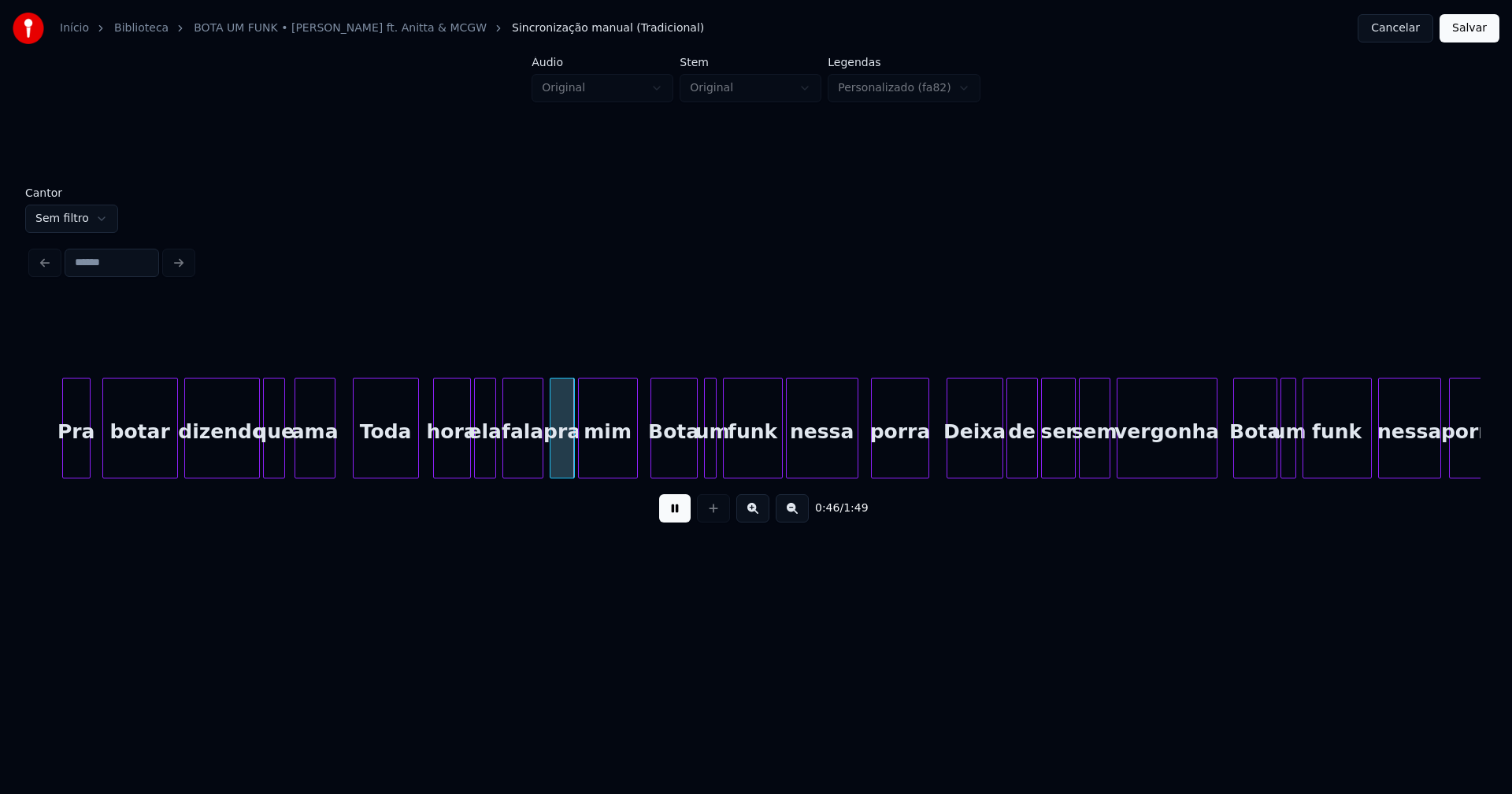
scroll to position [0, 6840]
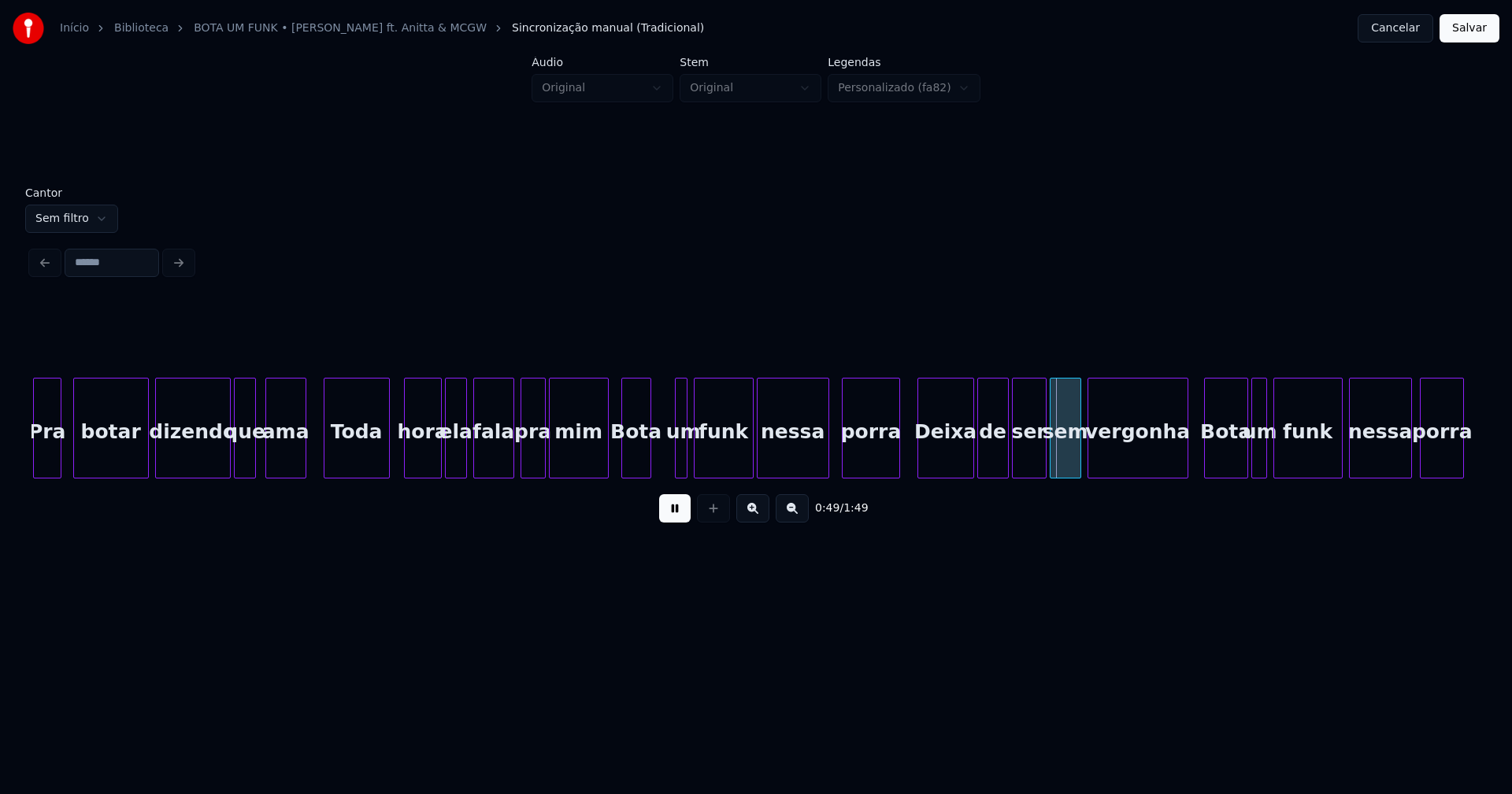
click at [647, 471] on div "Bota" at bounding box center [636, 428] width 30 height 100
click at [656, 463] on div at bounding box center [658, 428] width 5 height 99
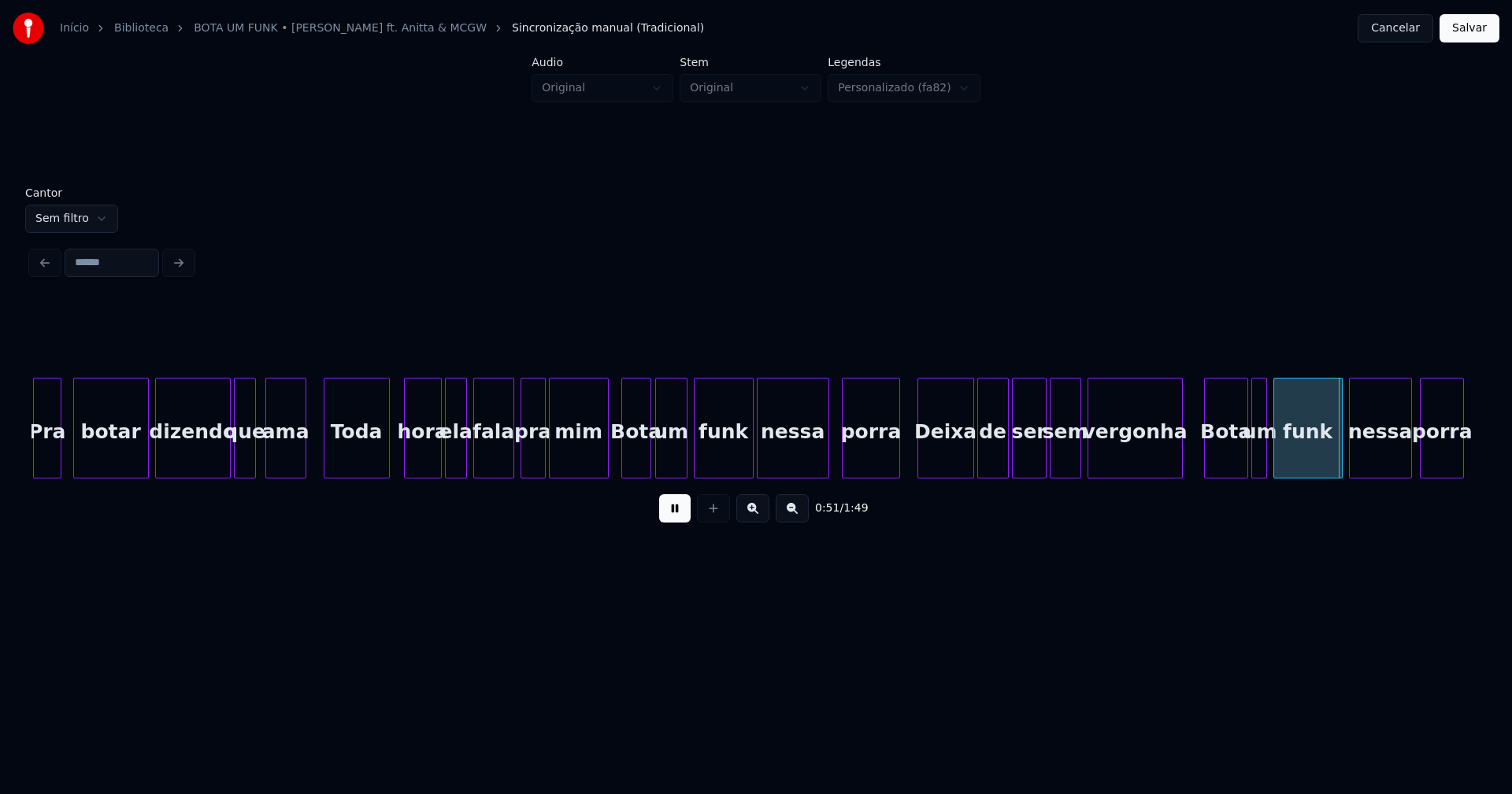
click at [1179, 458] on div at bounding box center [1179, 428] width 5 height 99
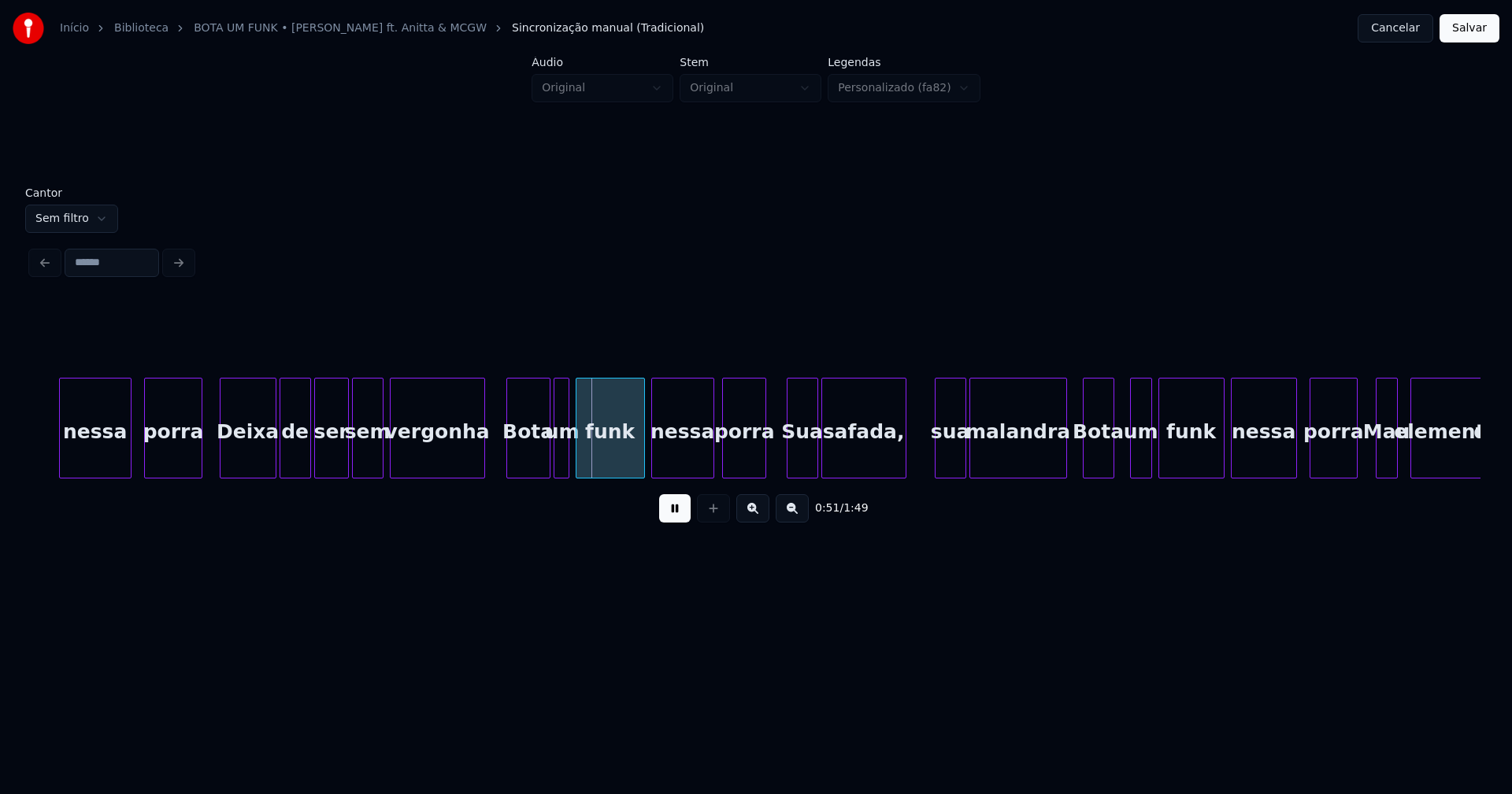
scroll to position [0, 7585]
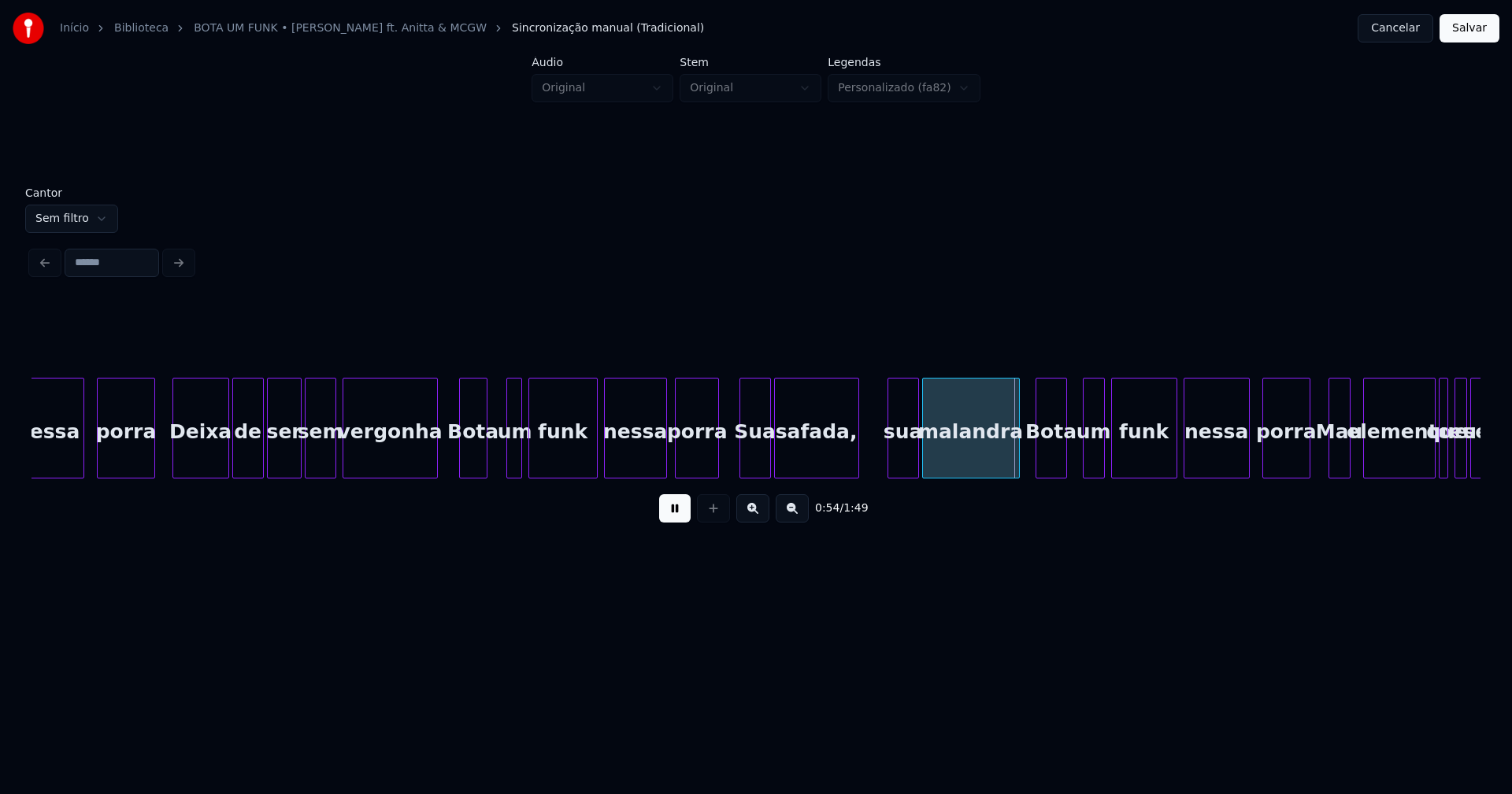
click at [483, 472] on div "nessa porra Deixa de ser sem vergonha Bota um funk nessa porra [PERSON_NAME], s…" at bounding box center [755, 428] width 1449 height 100
click at [494, 466] on div at bounding box center [494, 428] width 5 height 99
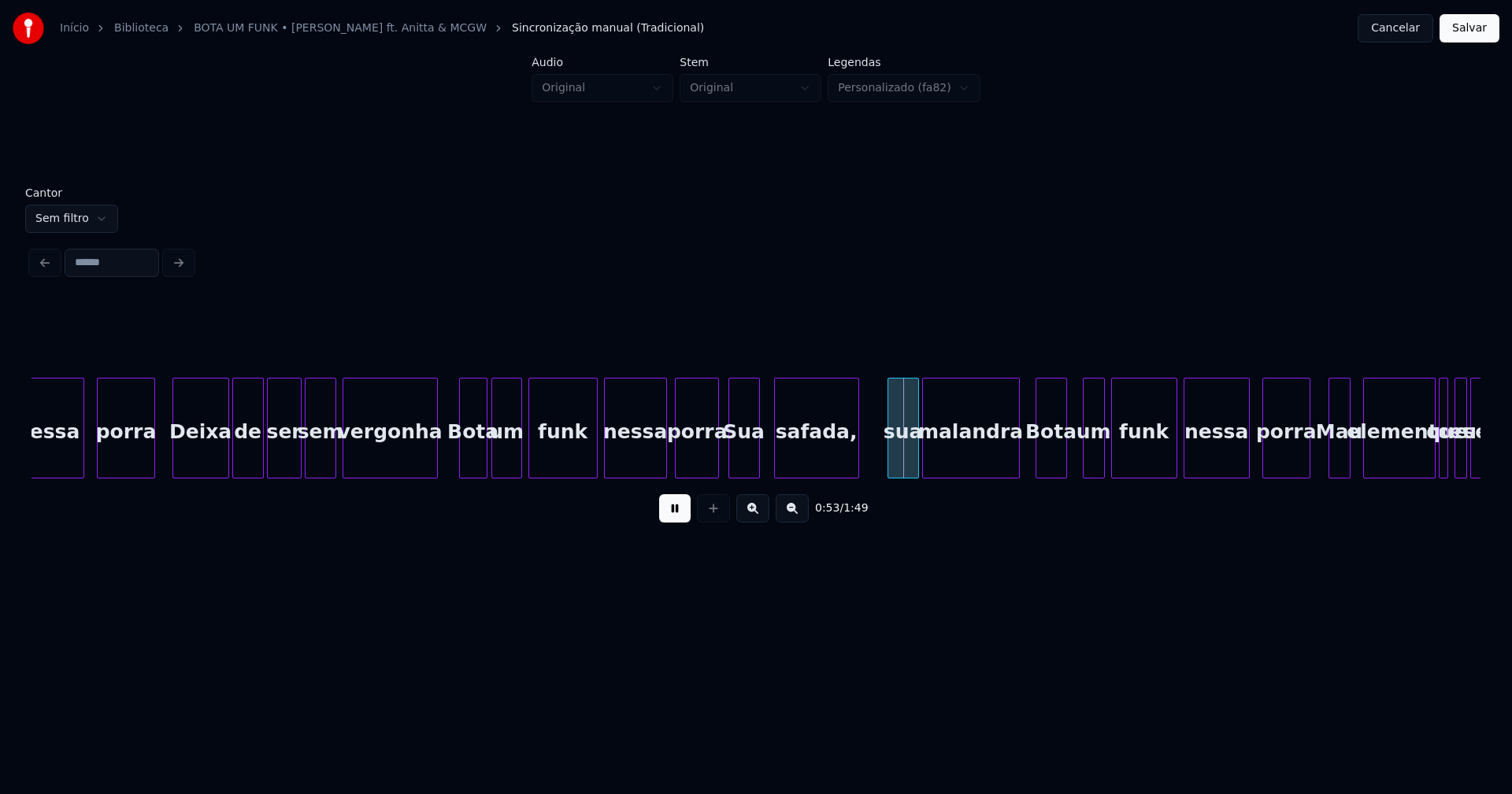
click at [742, 462] on div "Sua" at bounding box center [744, 432] width 30 height 107
click at [766, 455] on div at bounding box center [768, 428] width 5 height 99
click at [892, 467] on div "sua" at bounding box center [895, 432] width 30 height 107
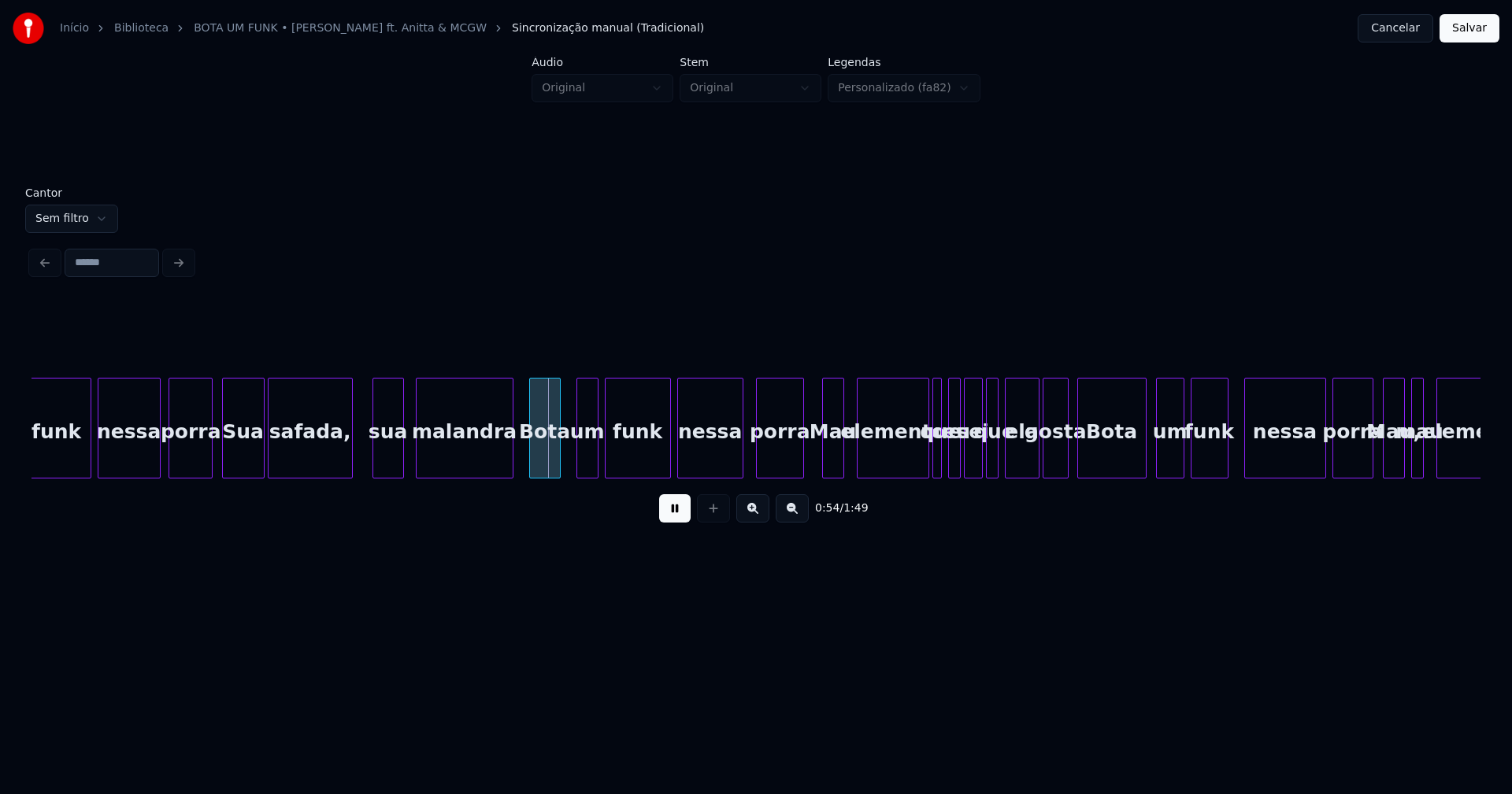
scroll to position [0, 8111]
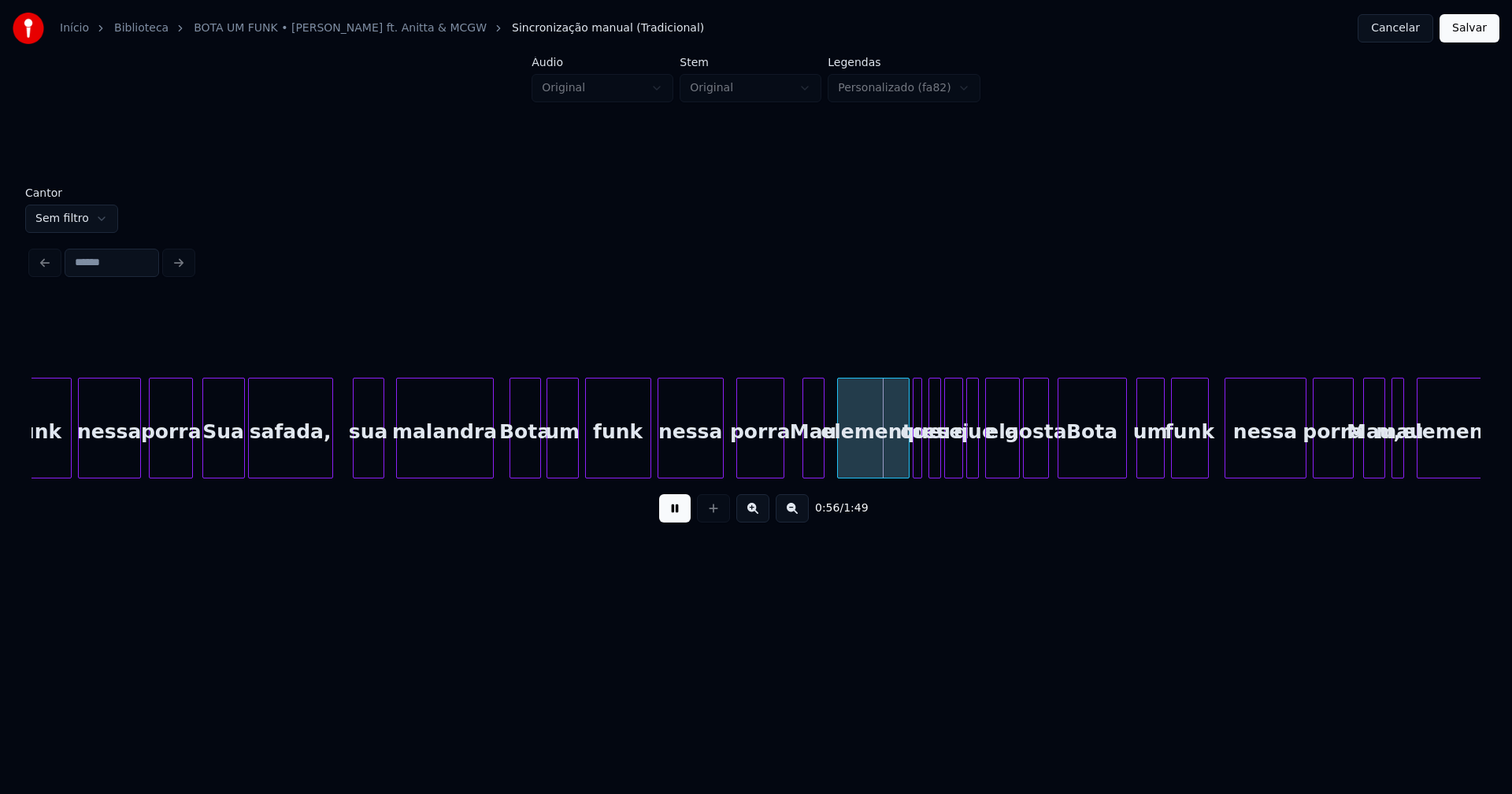
click at [550, 464] on div at bounding box center [549, 428] width 5 height 99
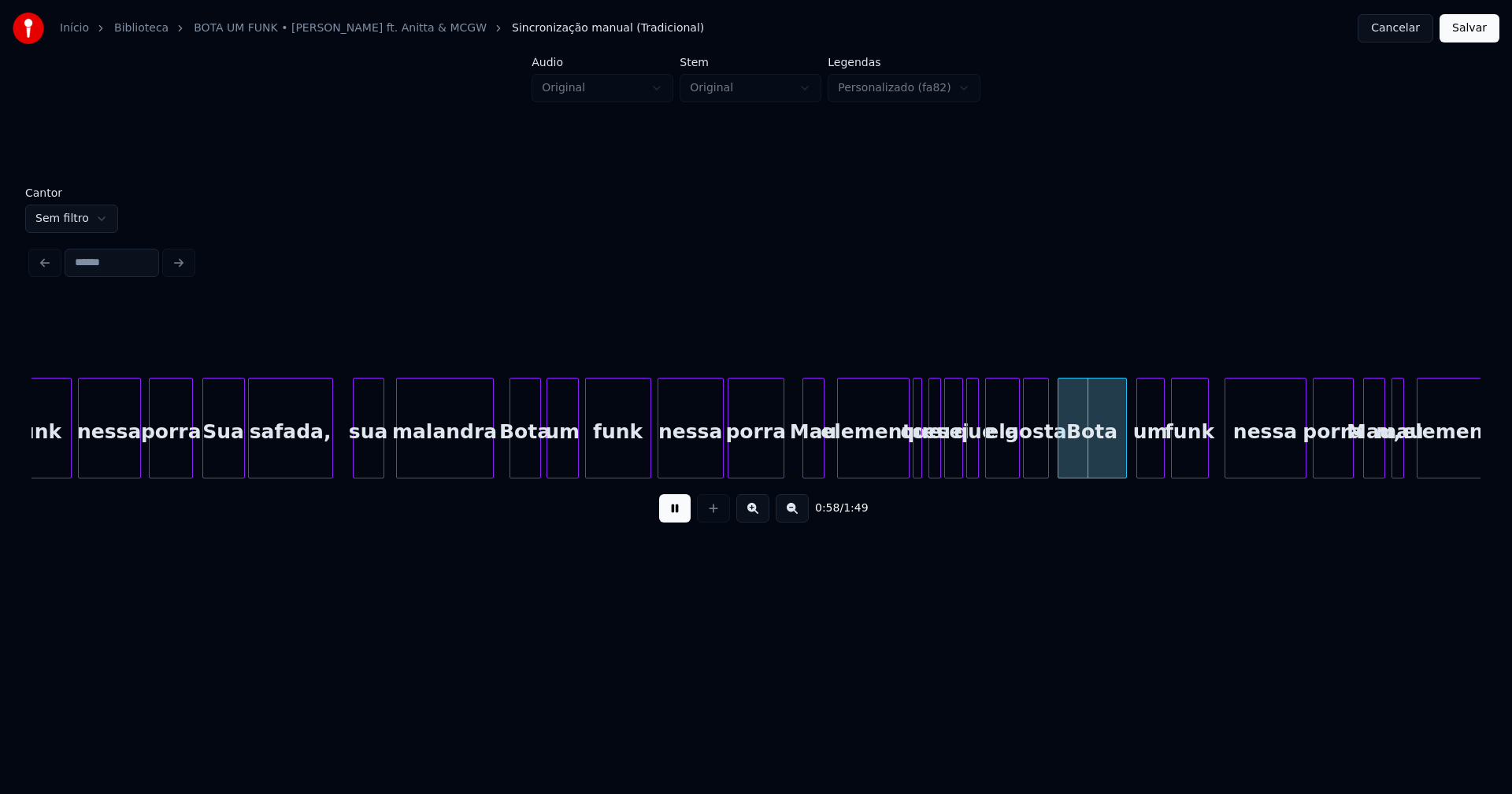
click at [728, 466] on div at bounding box center [730, 428] width 5 height 99
click at [800, 462] on div at bounding box center [798, 428] width 5 height 99
click at [828, 455] on div at bounding box center [830, 428] width 5 height 99
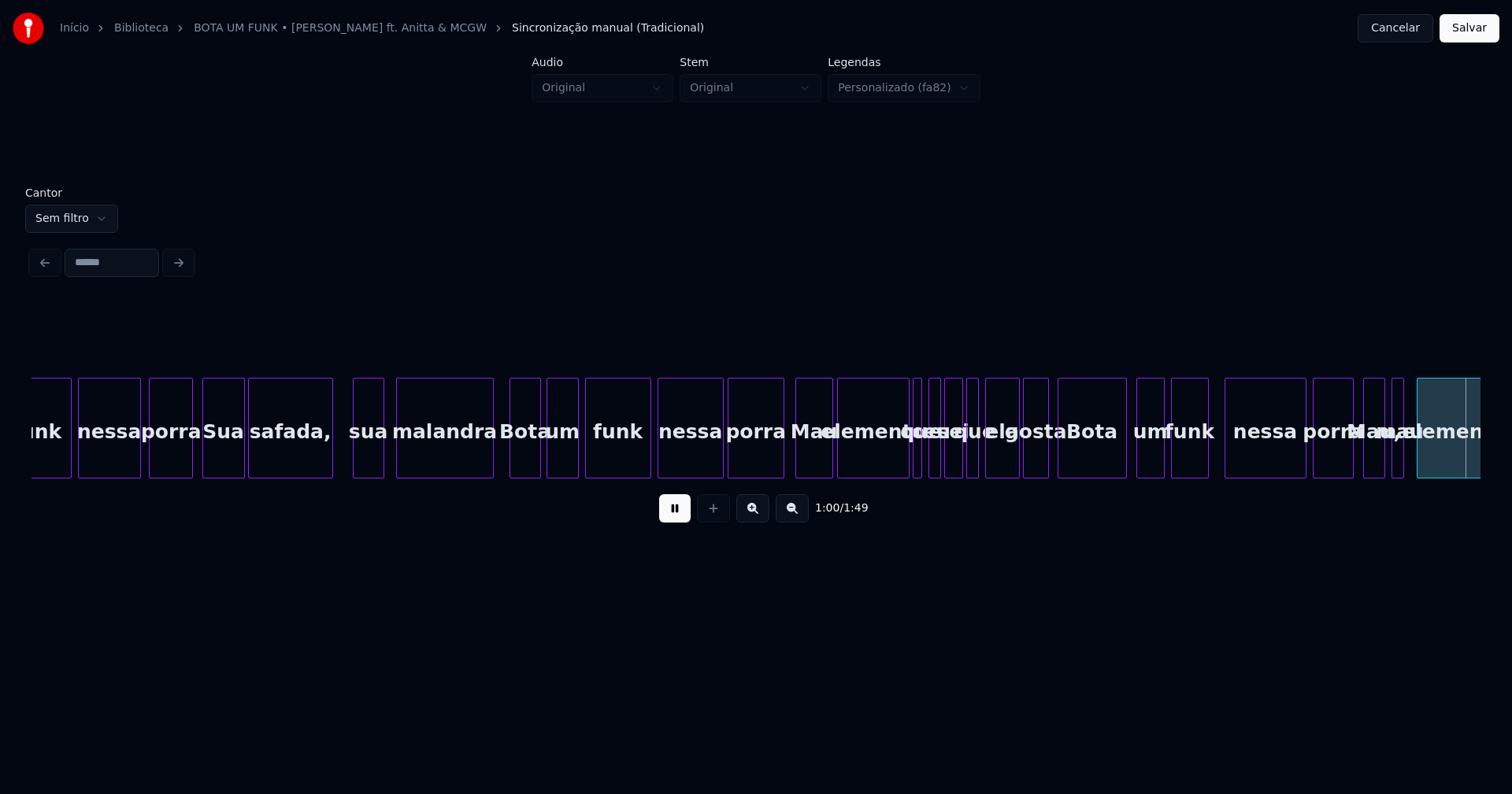
click at [792, 462] on div "funk nessa porra [PERSON_NAME], sua [PERSON_NAME] um funk nessa porra Mau eleme…" at bounding box center [545, 428] width 17249 height 100
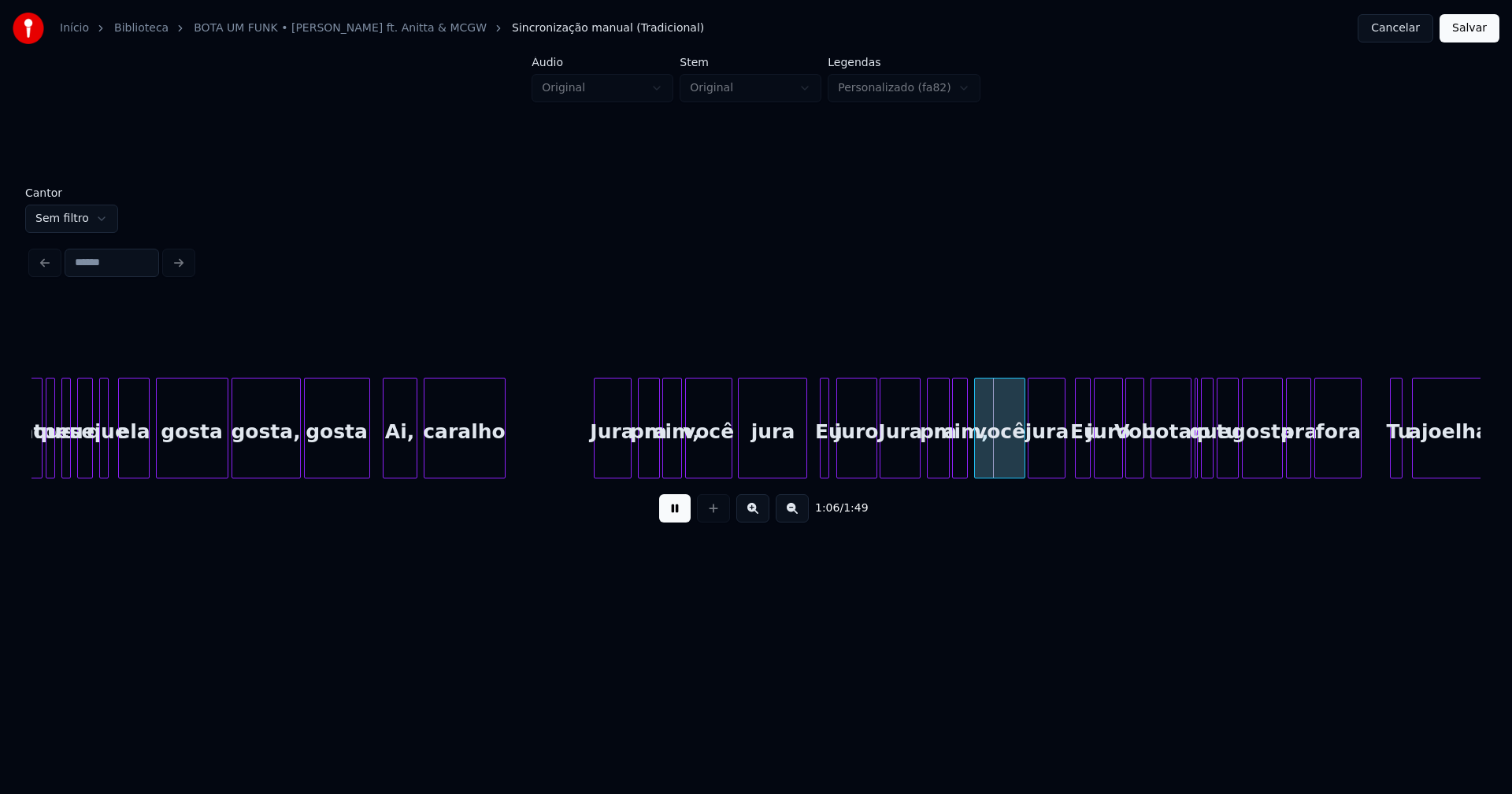
click at [666, 521] on button at bounding box center [674, 509] width 31 height 29
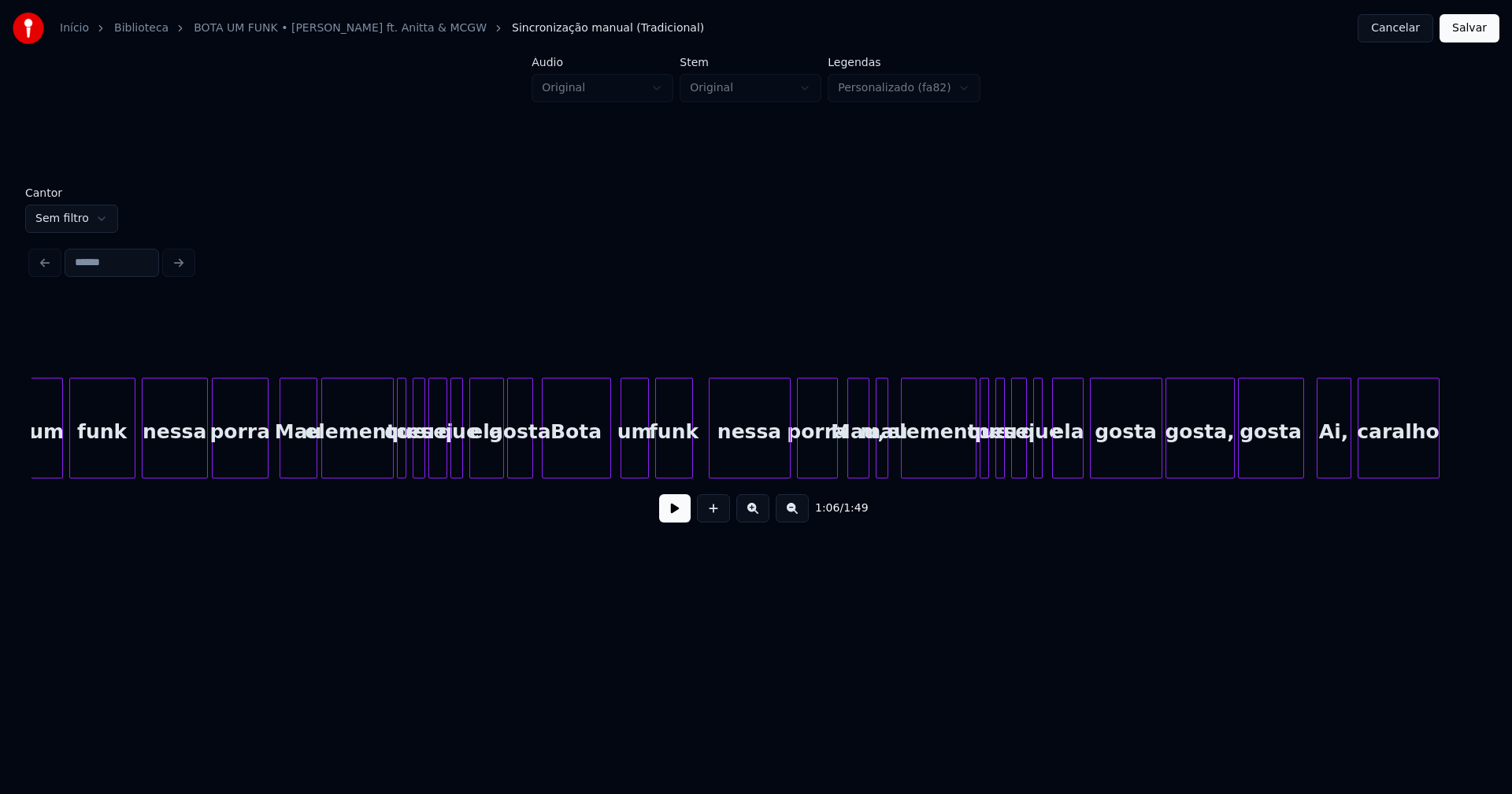
scroll to position [0, 8616]
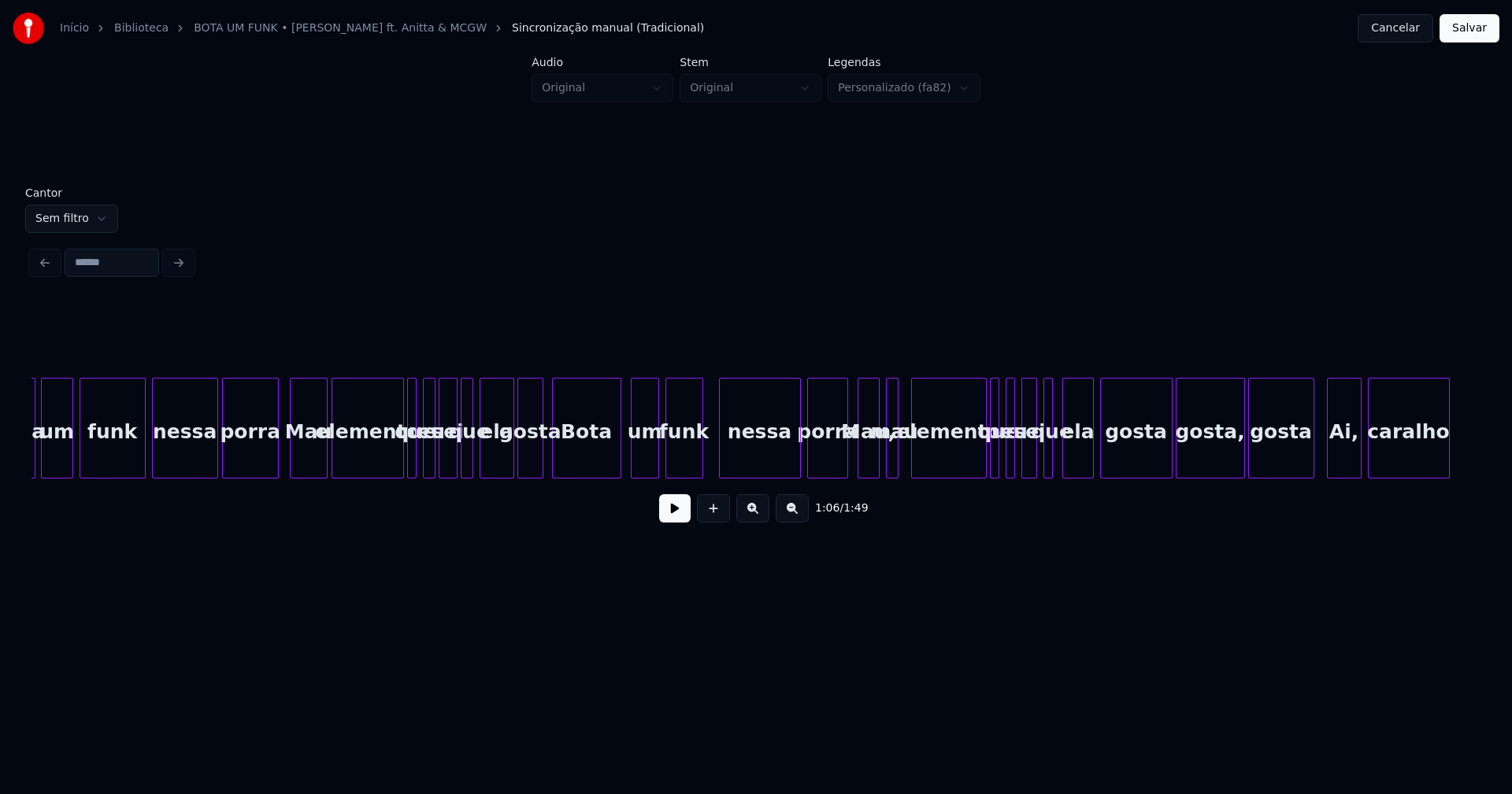
drag, startPoint x: 282, startPoint y: 464, endPoint x: 649, endPoint y: 511, distance: 370.0
click at [282, 463] on div "elemento que eu sei que ela gosta gosta, gosta Ai, [PERSON_NAME], mau porra nes…" at bounding box center [40, 428] width 17249 height 100
click at [684, 507] on button at bounding box center [674, 509] width 31 height 29
click at [589, 458] on div at bounding box center [589, 428] width 5 height 99
click at [561, 451] on div at bounding box center [561, 428] width 5 height 99
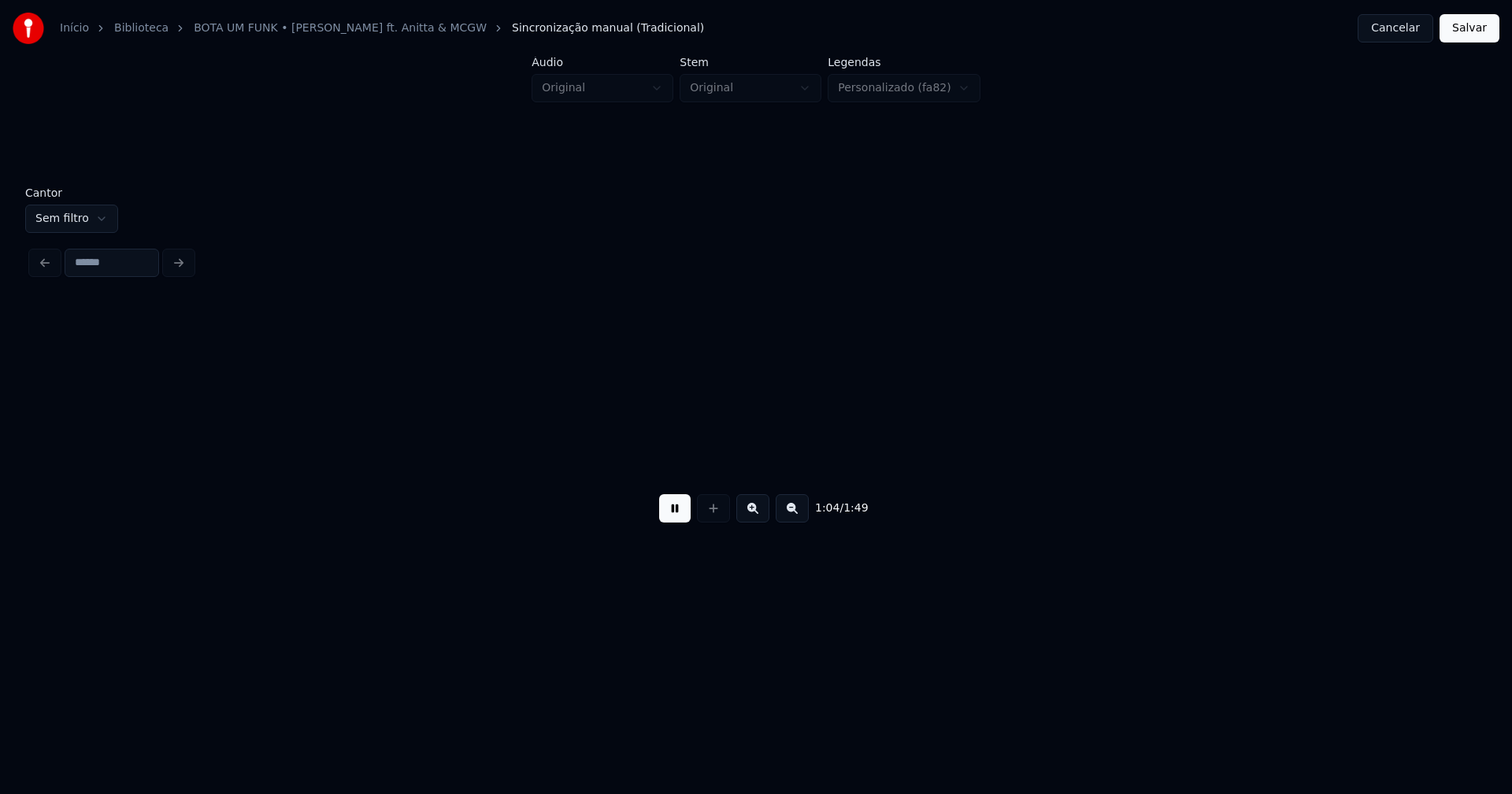
scroll to position [0, 10066]
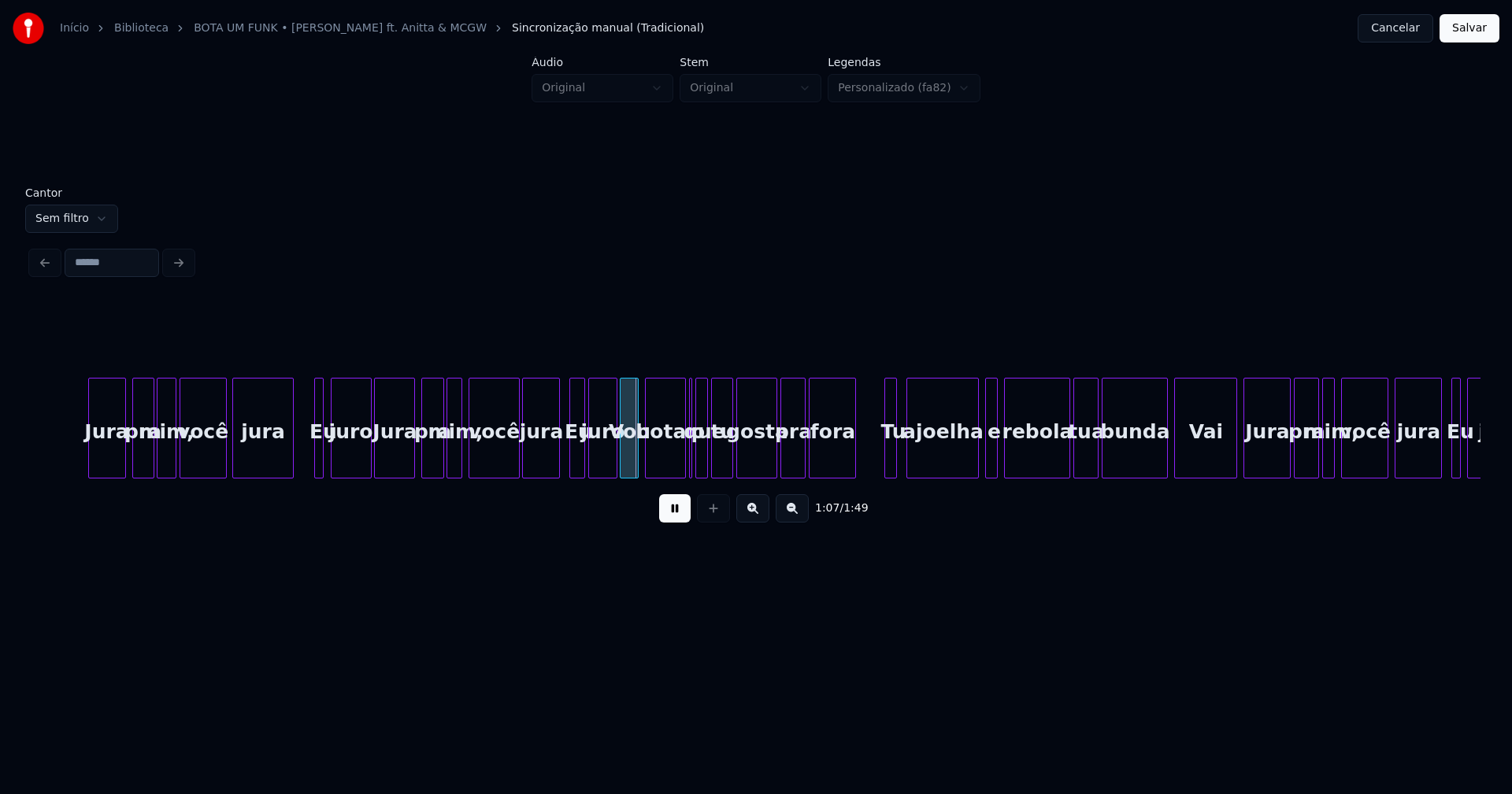
click at [291, 461] on div at bounding box center [290, 428] width 5 height 99
click at [306, 459] on div at bounding box center [308, 428] width 5 height 99
click at [609, 457] on div at bounding box center [608, 428] width 5 height 99
click at [881, 460] on div at bounding box center [882, 428] width 5 height 99
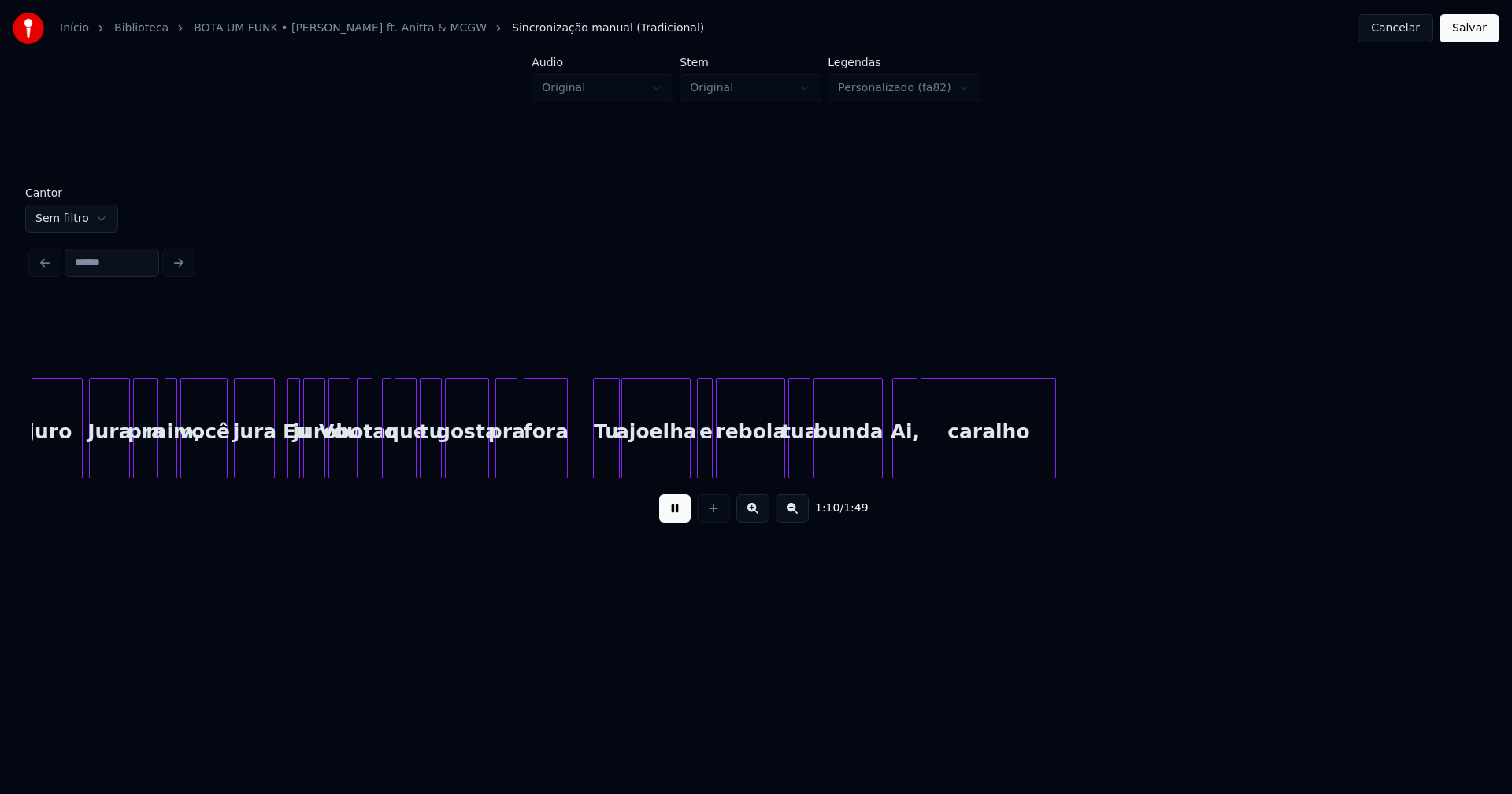
scroll to position [0, 11136]
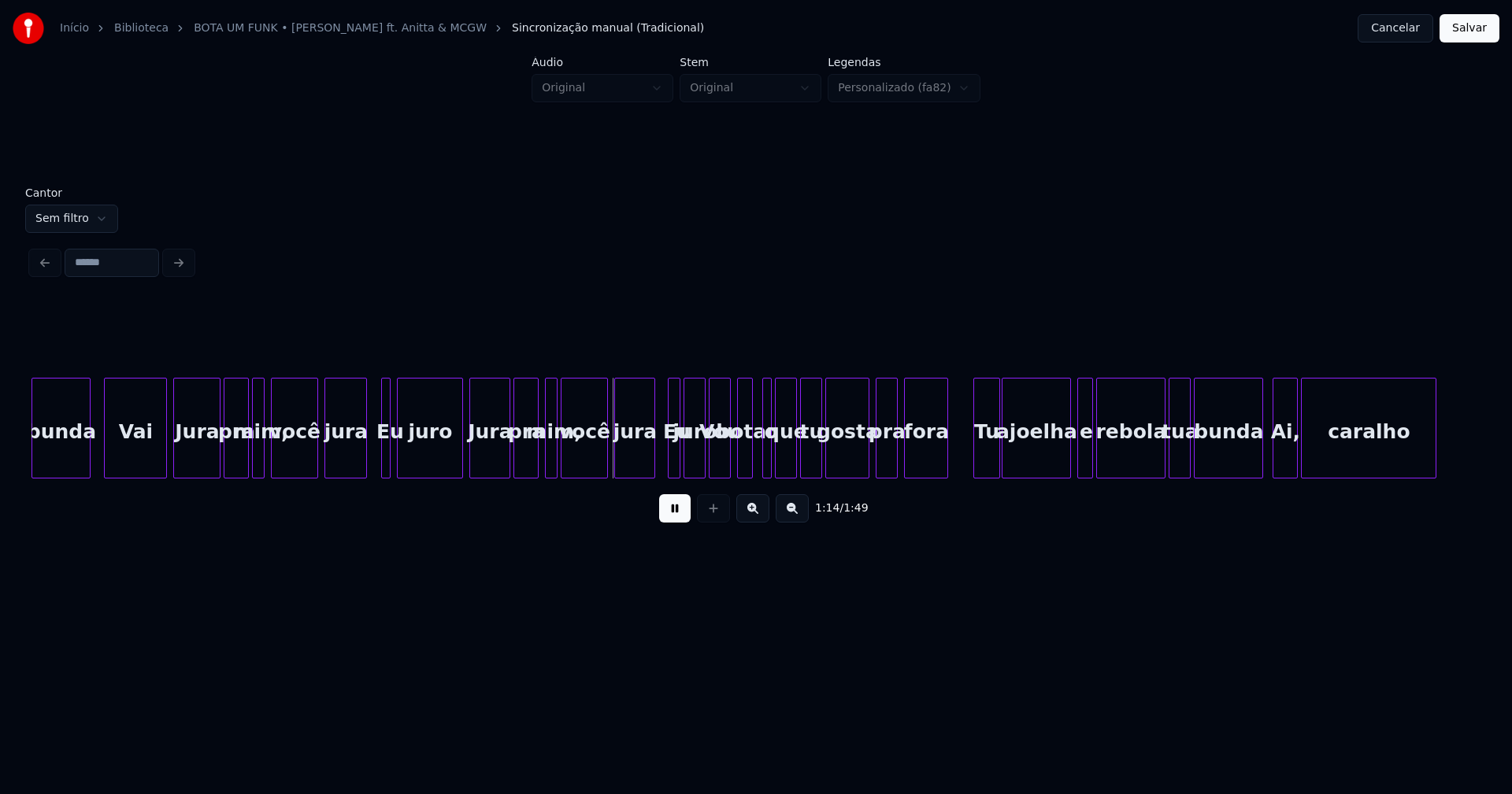
click at [365, 458] on div at bounding box center [364, 428] width 5 height 99
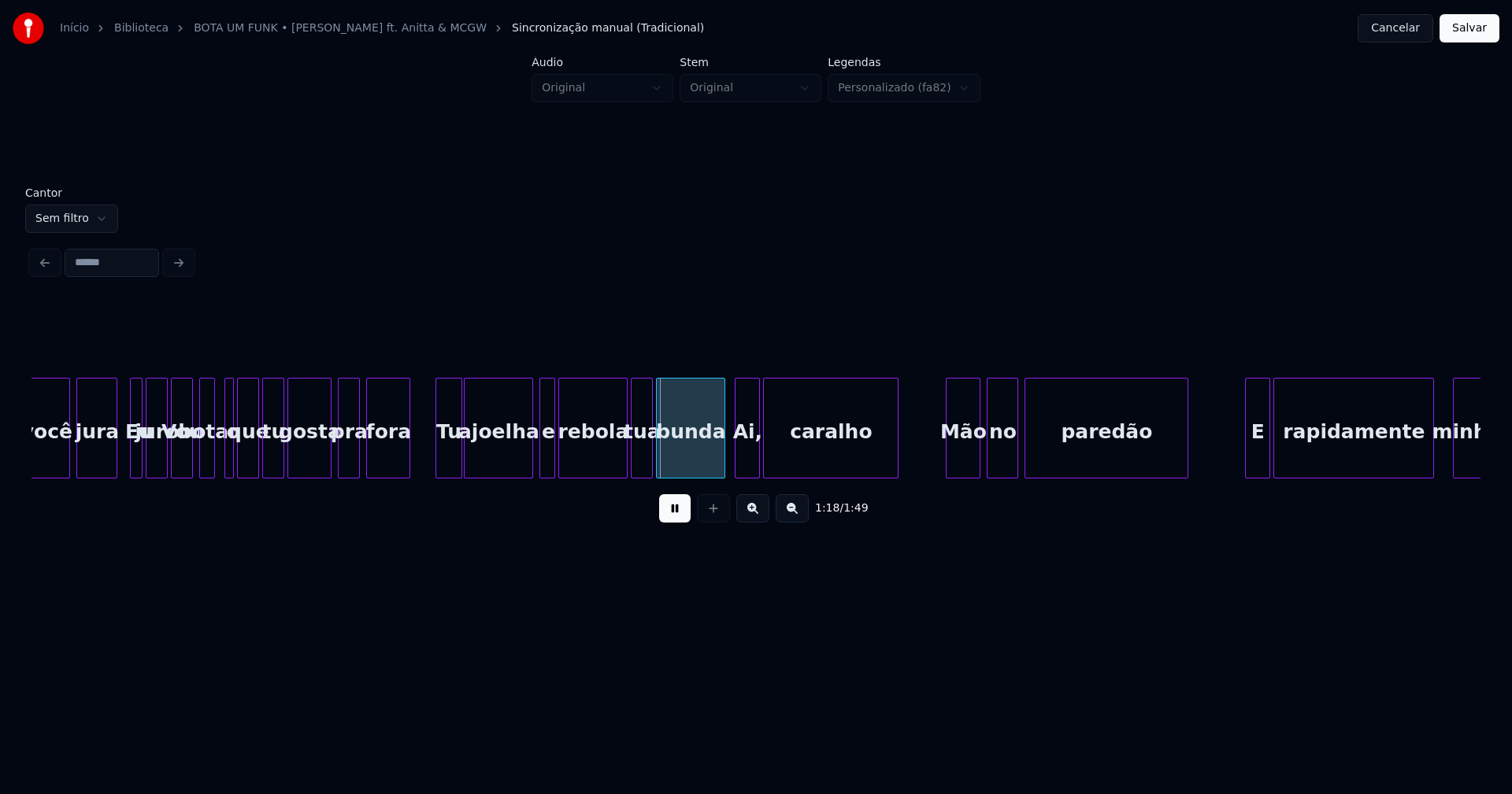
scroll to position [0, 11683]
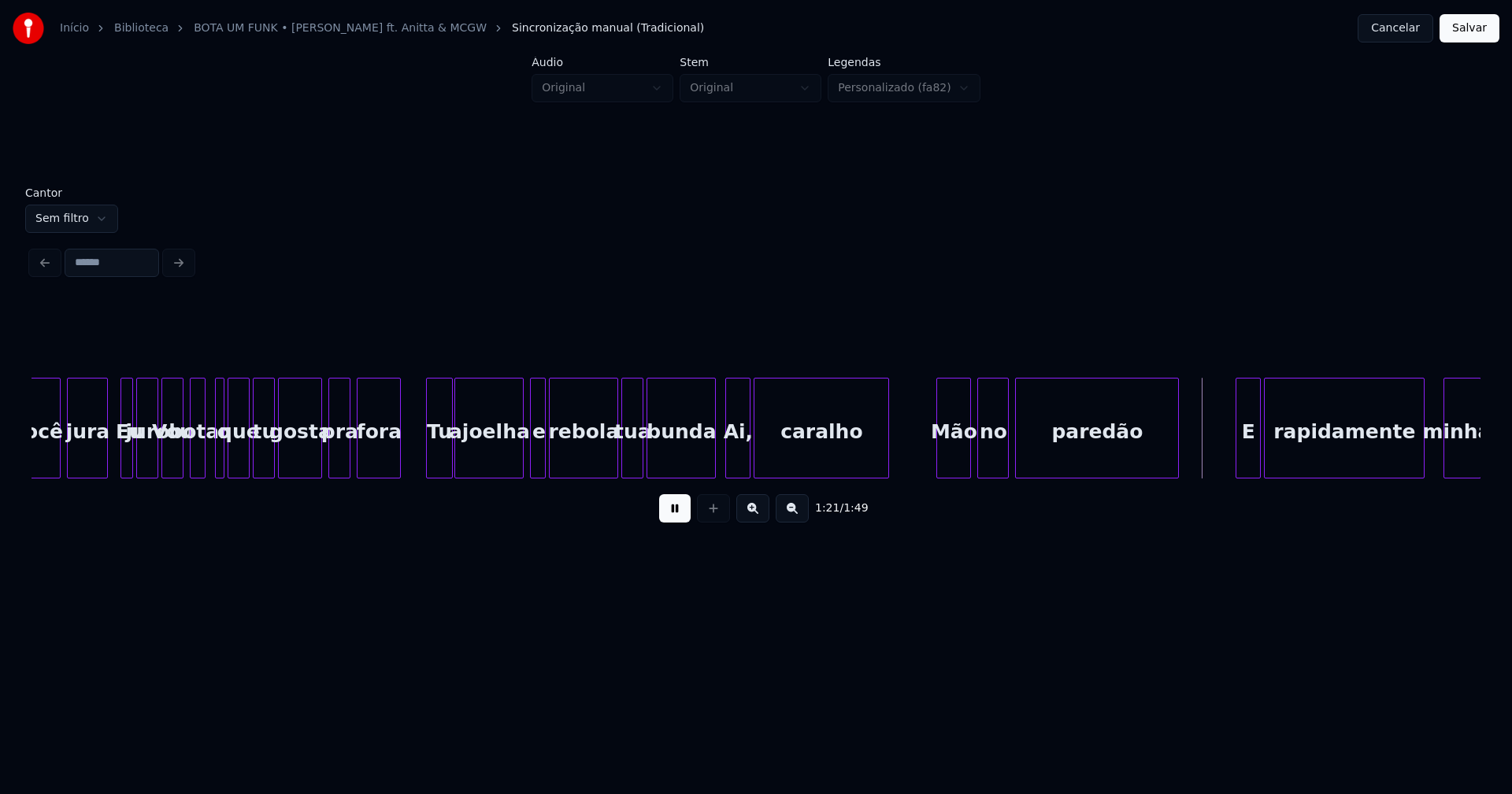
click at [676, 521] on button at bounding box center [674, 509] width 31 height 29
click at [707, 462] on div at bounding box center [707, 428] width 5 height 99
click at [732, 462] on div "Ai," at bounding box center [730, 432] width 24 height 107
click at [700, 466] on div at bounding box center [703, 428] width 5 height 99
click at [668, 518] on button at bounding box center [674, 509] width 31 height 29
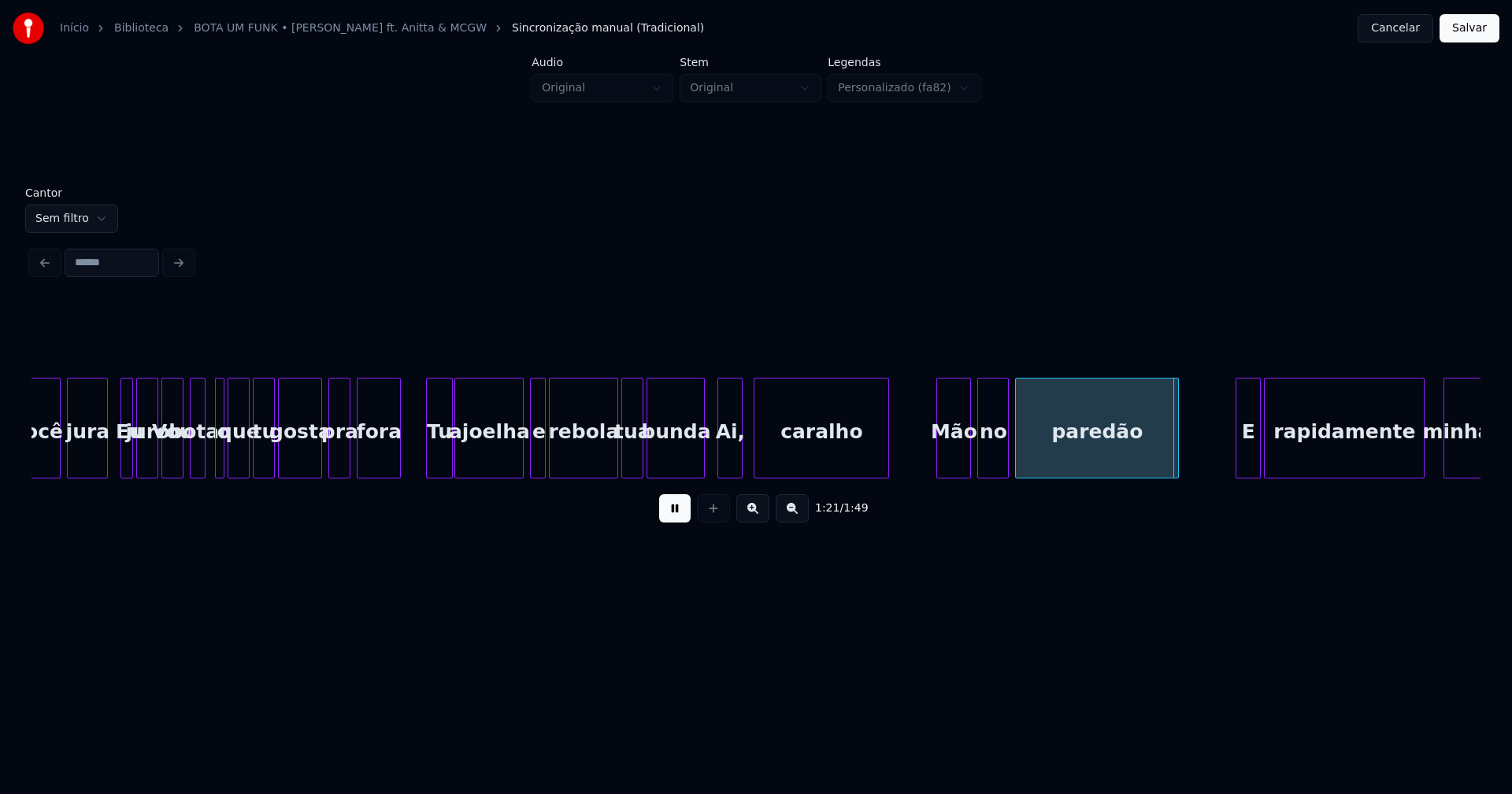
drag, startPoint x: 1049, startPoint y: 485, endPoint x: 1078, endPoint y: 476, distance: 30.4
click at [1078, 477] on div "você jura Eu juro Vou botar o que tu gosta pra fora Tu ajoelha e rebola tua bun…" at bounding box center [755, 428] width 1449 height 100
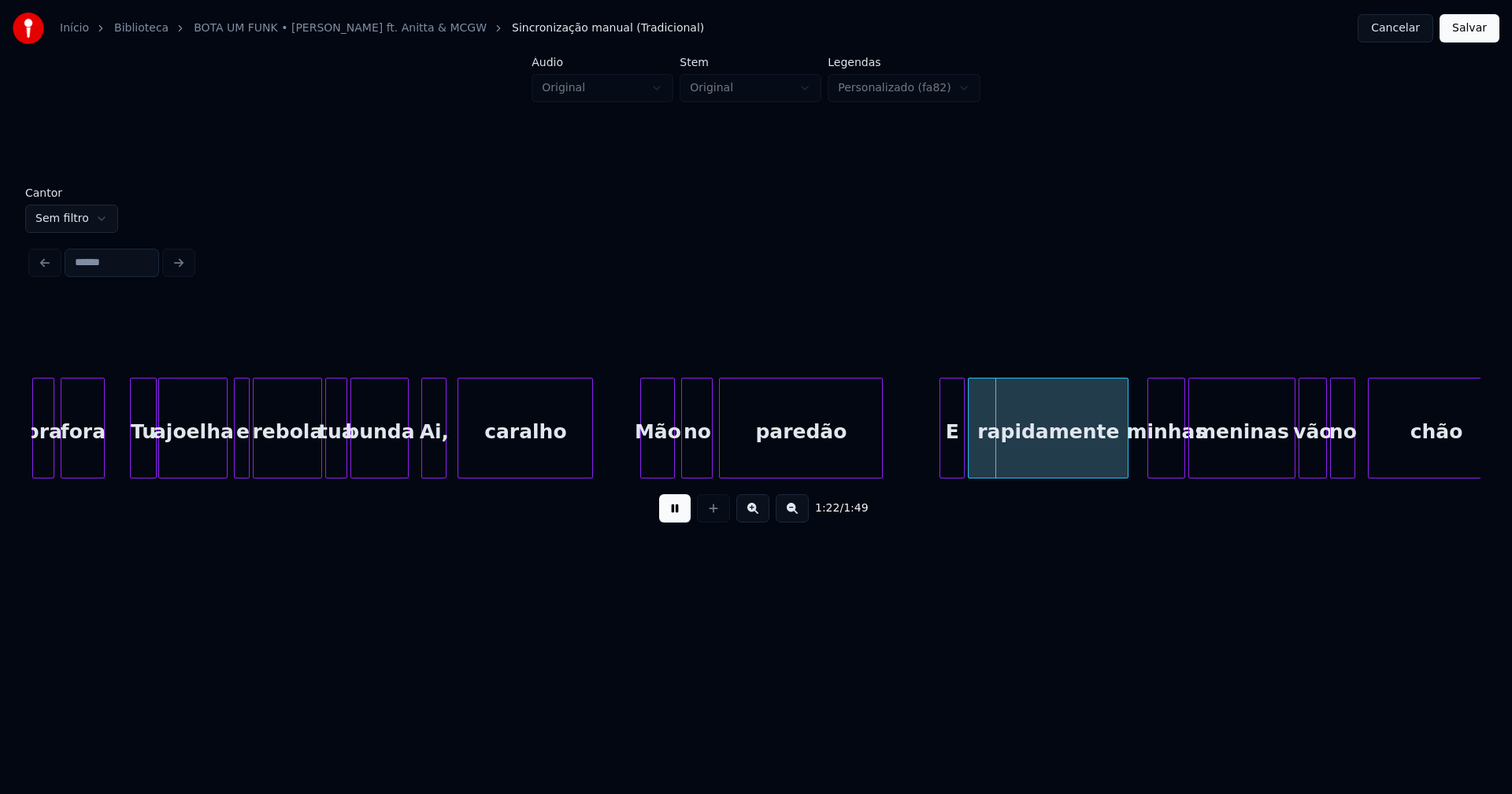
scroll to position [0, 12333]
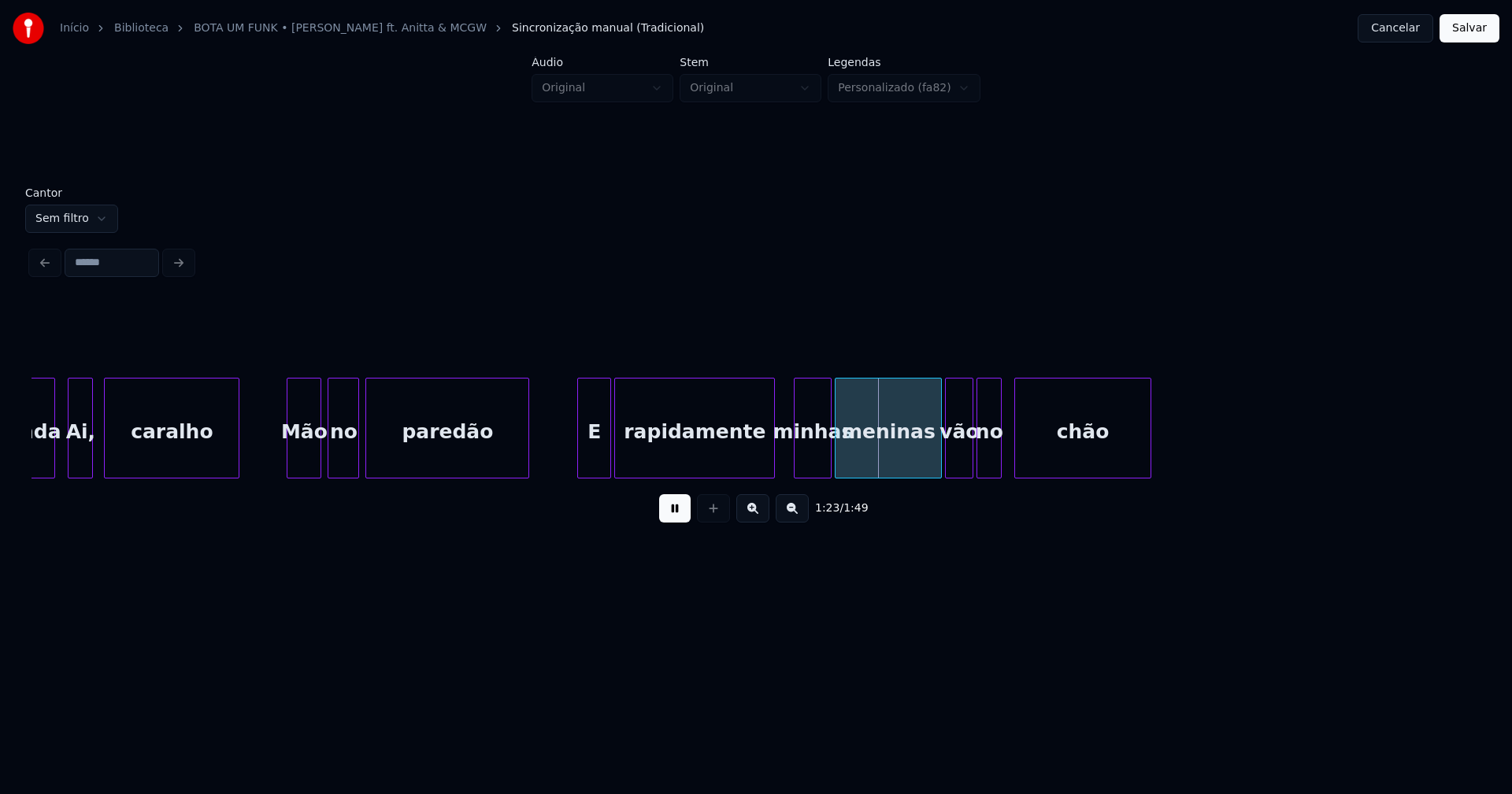
click at [581, 468] on div at bounding box center [581, 428] width 5 height 99
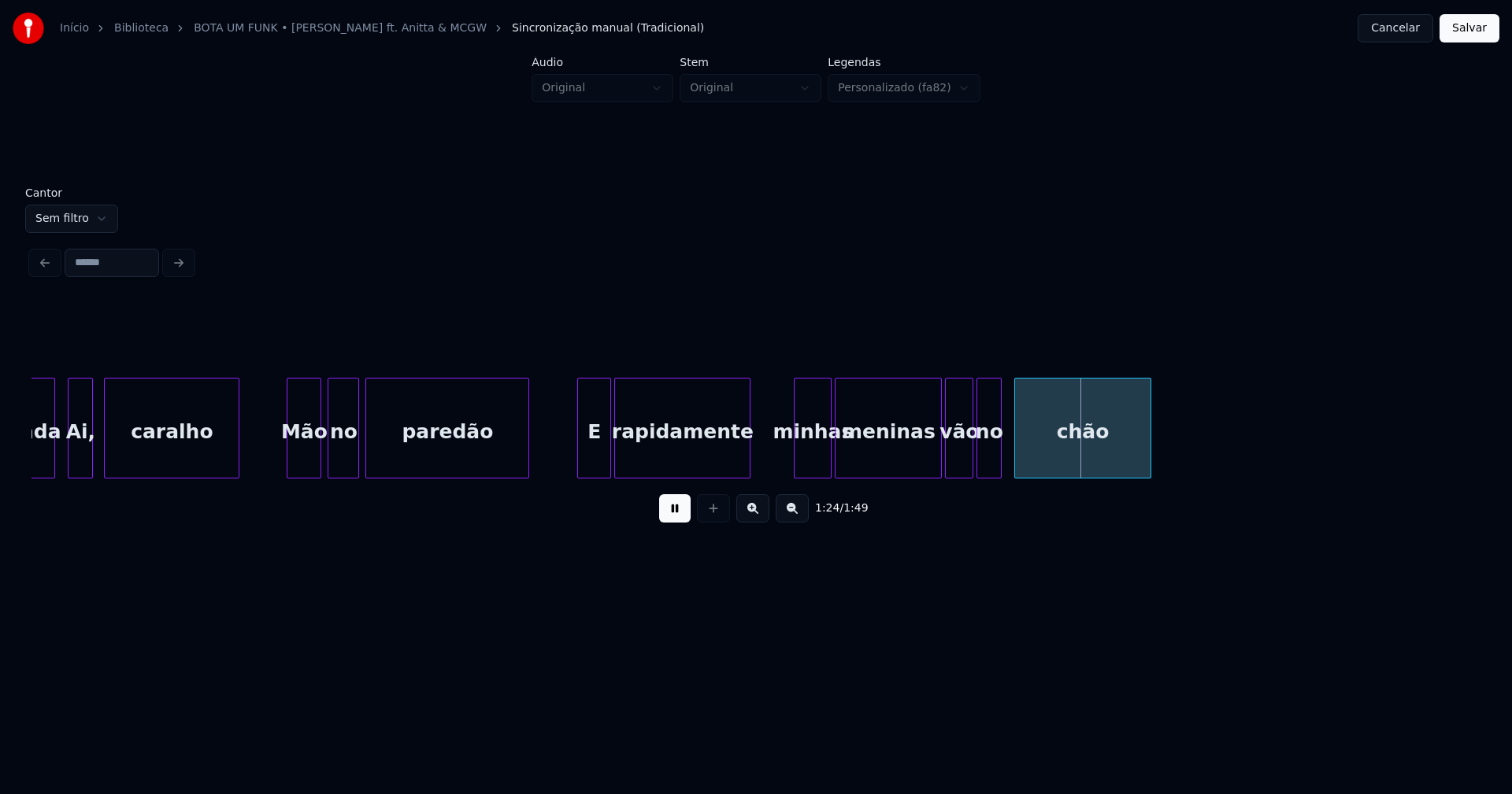
click at [746, 478] on div "bunda Ai, caralho Mão no paredão E rapidamente minhas meninas vão no chão" at bounding box center [755, 428] width 1449 height 100
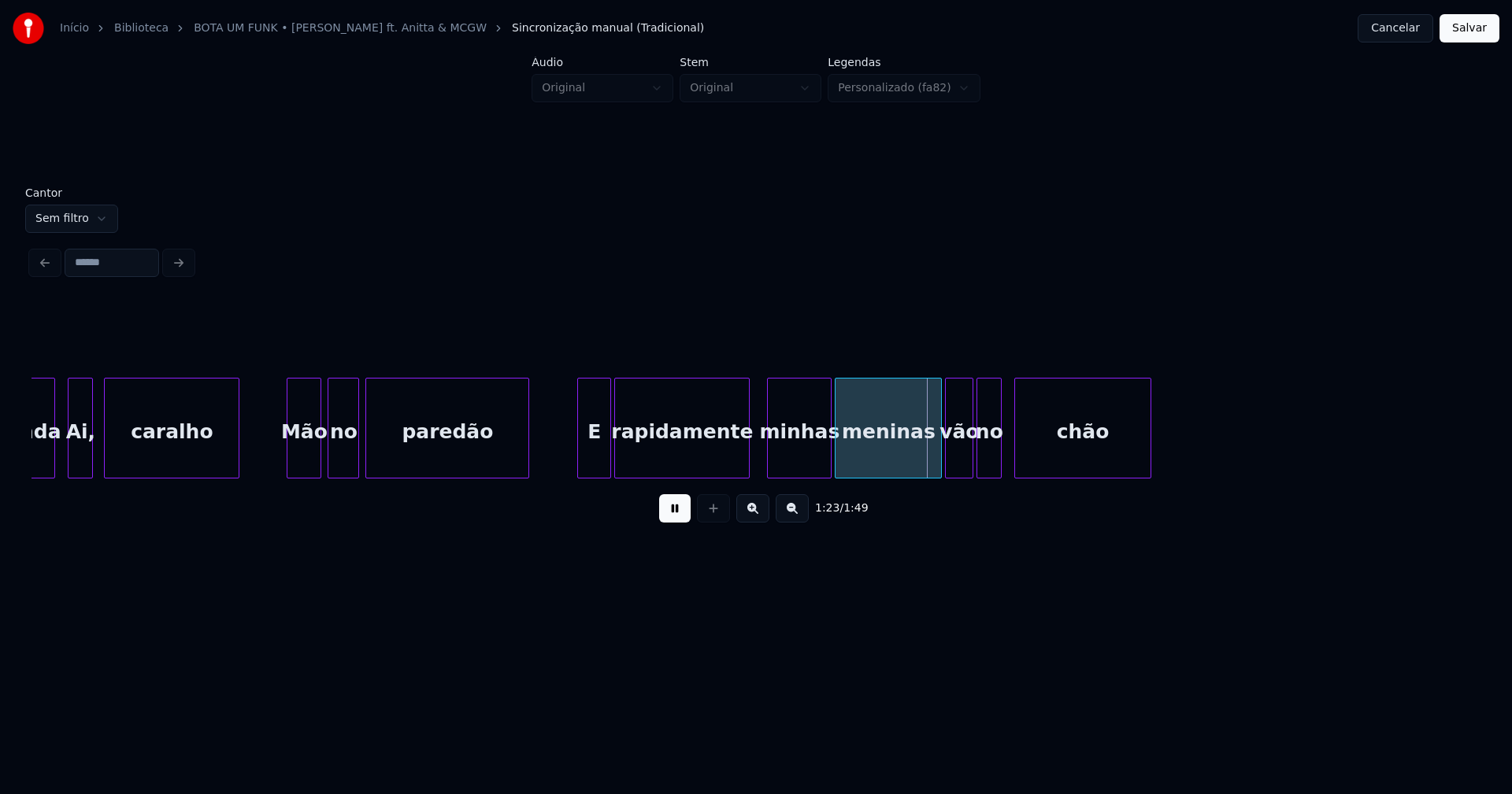
click at [769, 478] on div "bunda Ai, caralho Mão no paredão E rapidamente minhas meninas vão no chão" at bounding box center [755, 428] width 1449 height 100
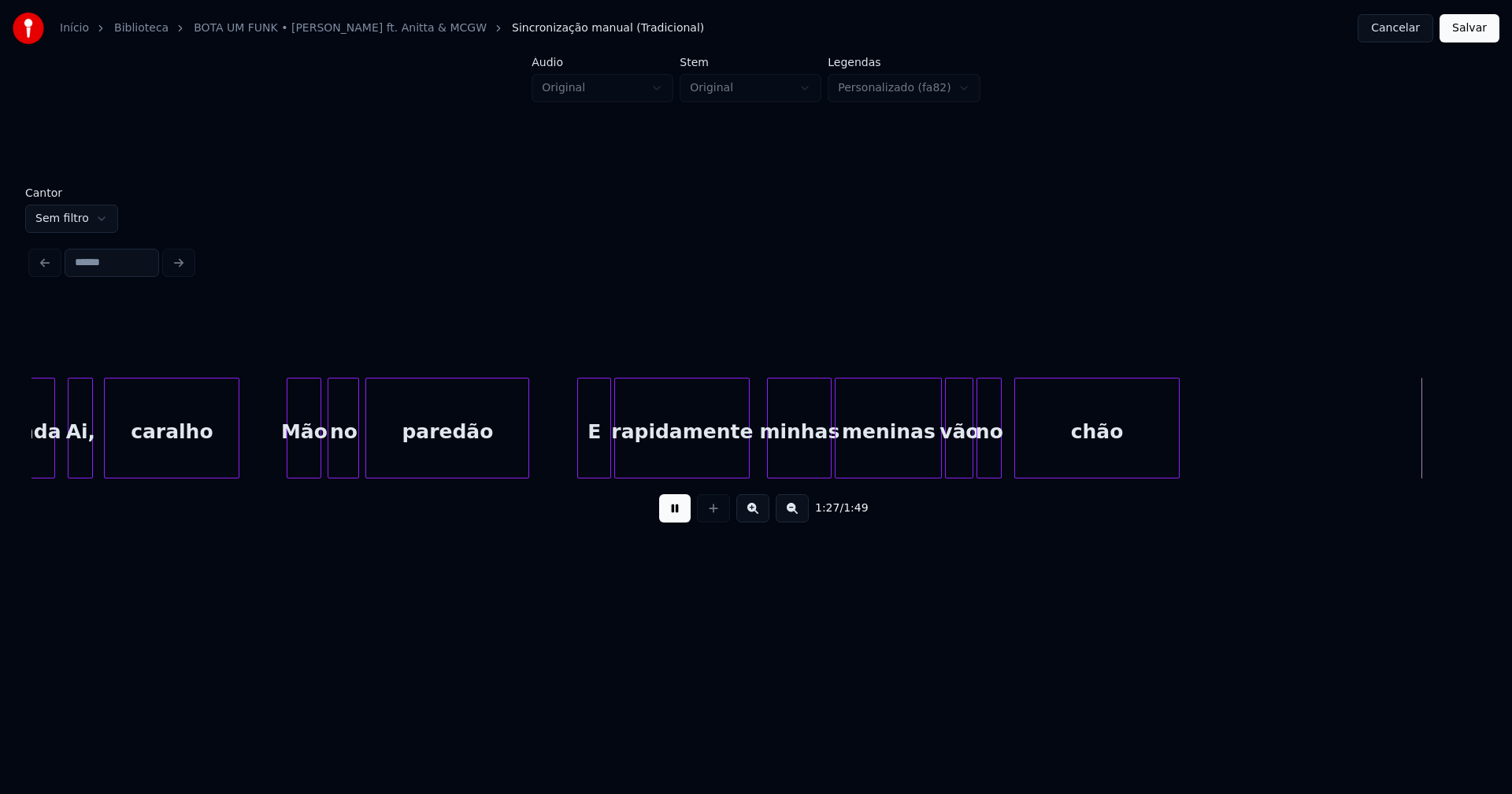
click at [1179, 436] on div at bounding box center [1176, 428] width 5 height 99
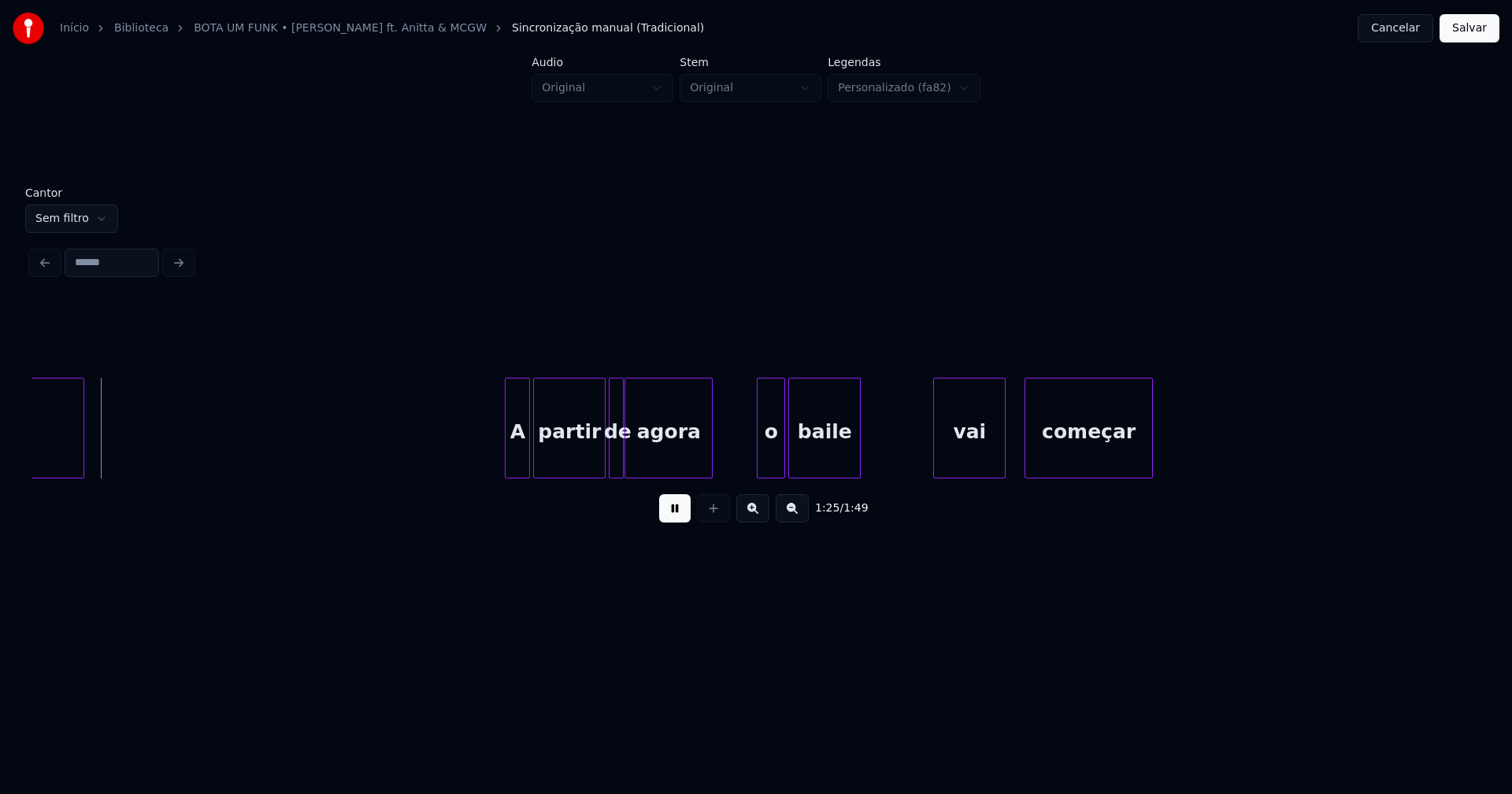
scroll to position [0, 13508]
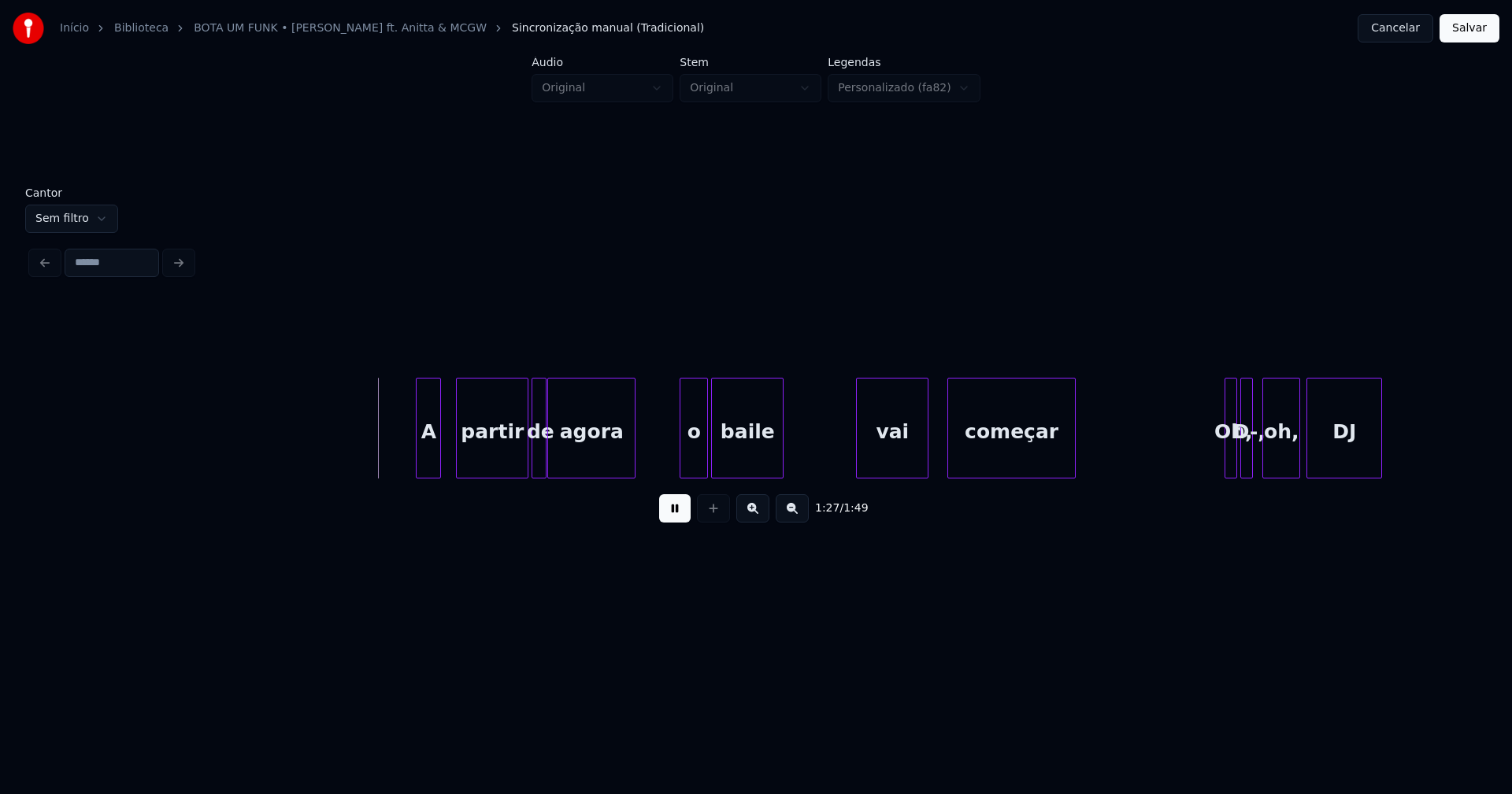
click at [433, 478] on div "A partir de agora o baile vai começar Oh, D-, oh, DJ" at bounding box center [755, 428] width 1449 height 100
click at [451, 456] on div at bounding box center [448, 428] width 5 height 99
click at [568, 462] on div at bounding box center [566, 428] width 5 height 99
click at [554, 454] on div at bounding box center [556, 428] width 5 height 99
click at [689, 469] on div "o" at bounding box center [684, 432] width 27 height 107
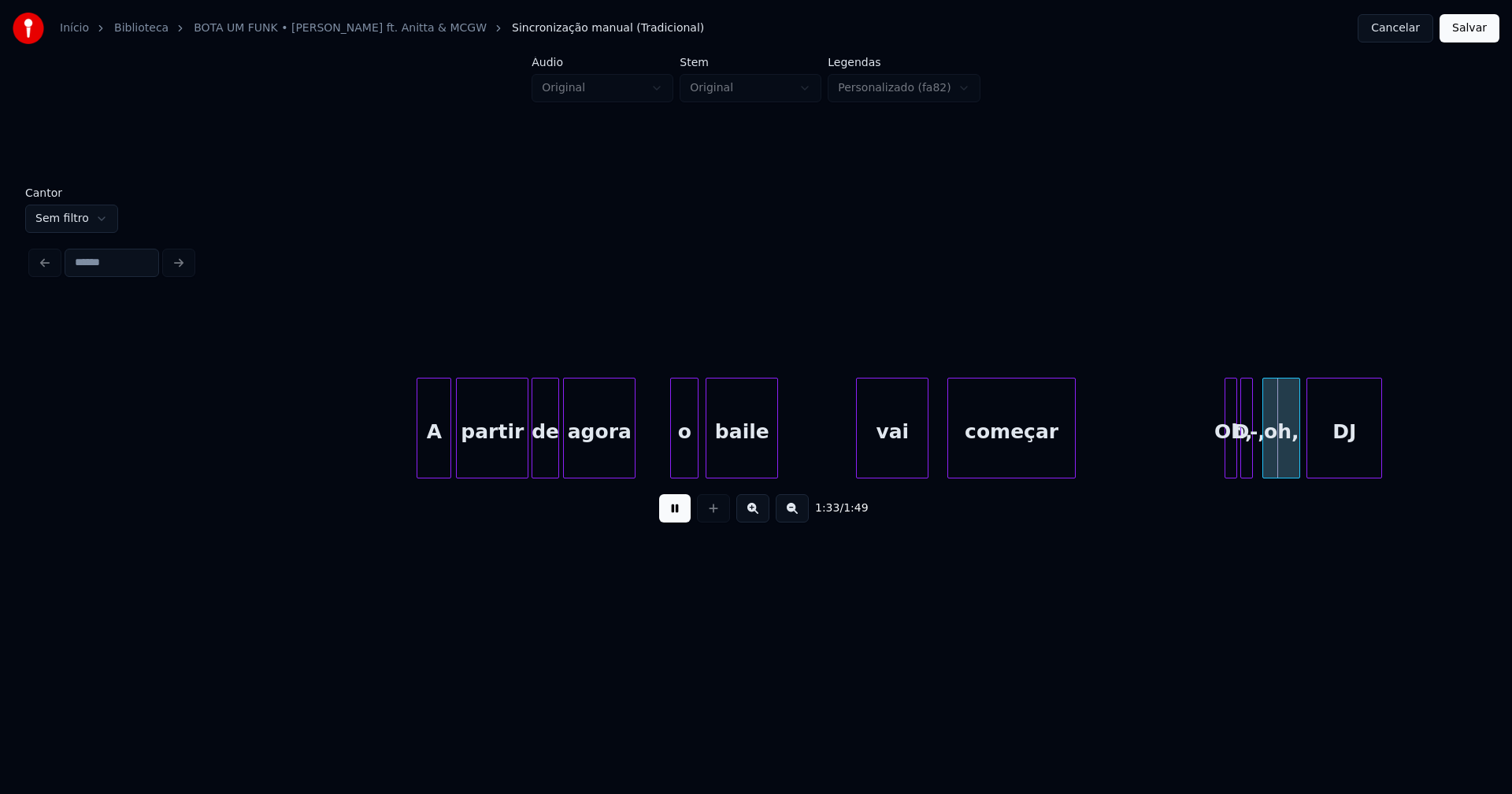
click at [778, 460] on div "baile" at bounding box center [742, 428] width 73 height 100
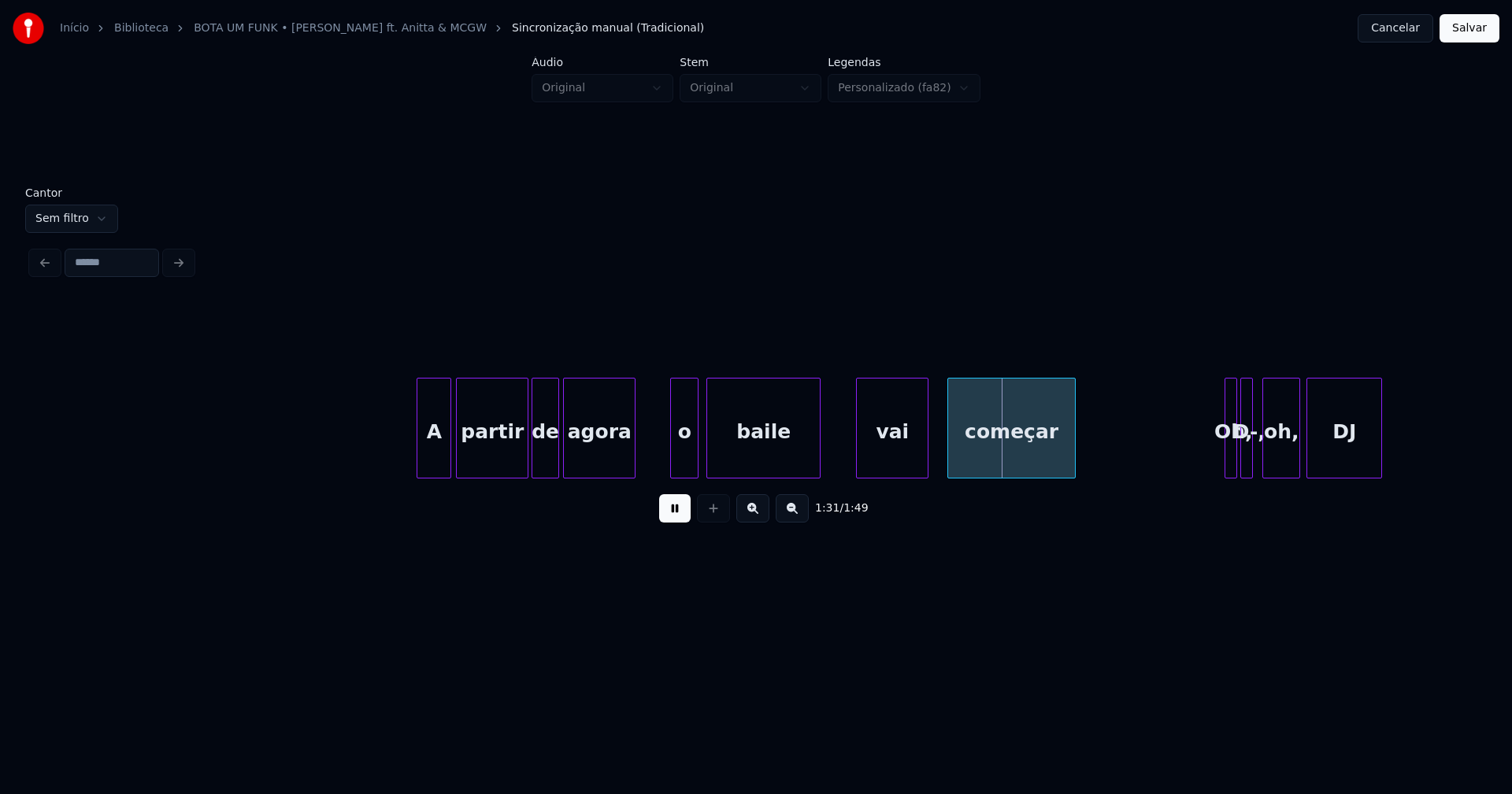
click at [818, 438] on div at bounding box center [817, 428] width 5 height 99
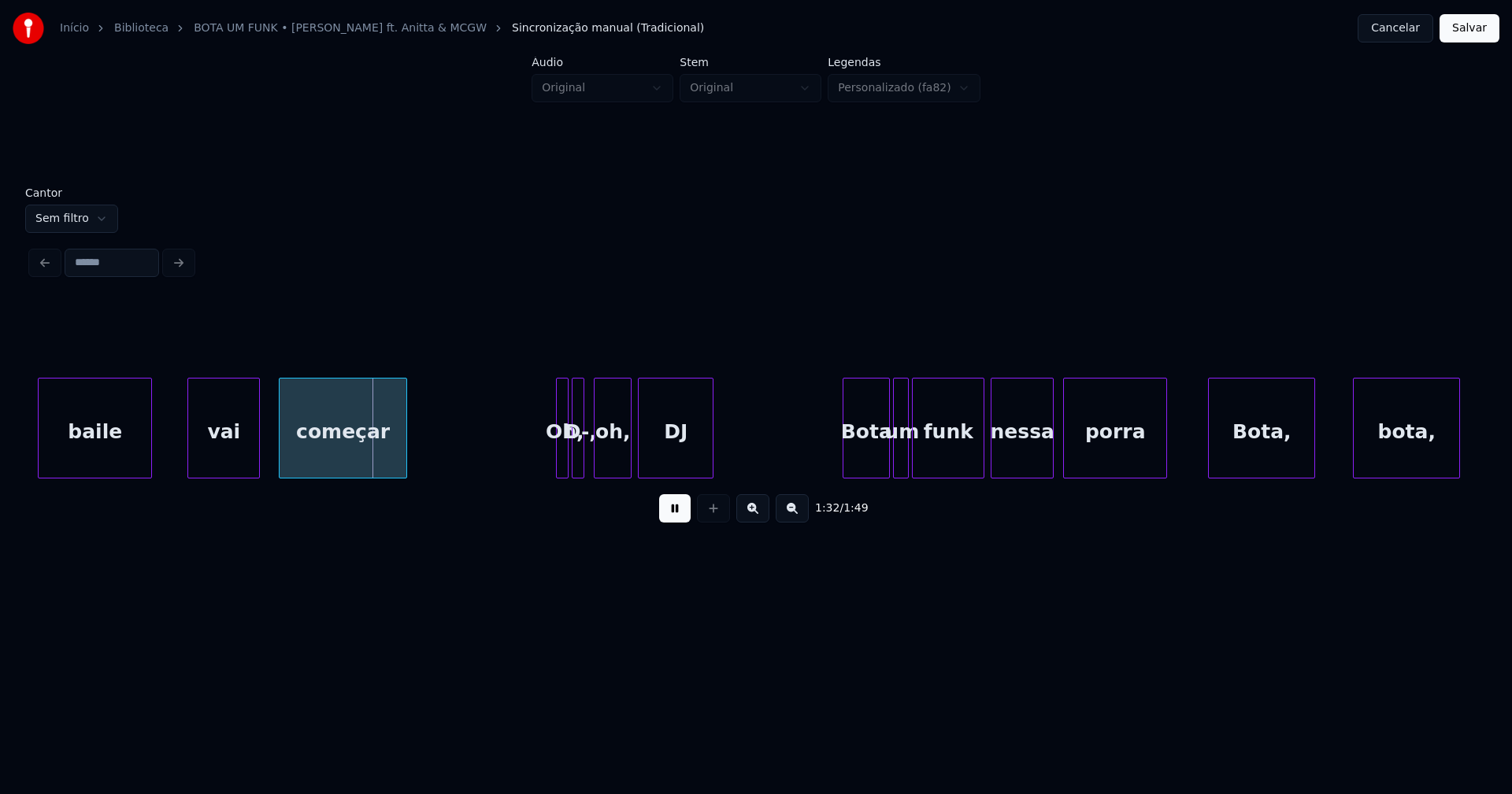
scroll to position [0, 14185]
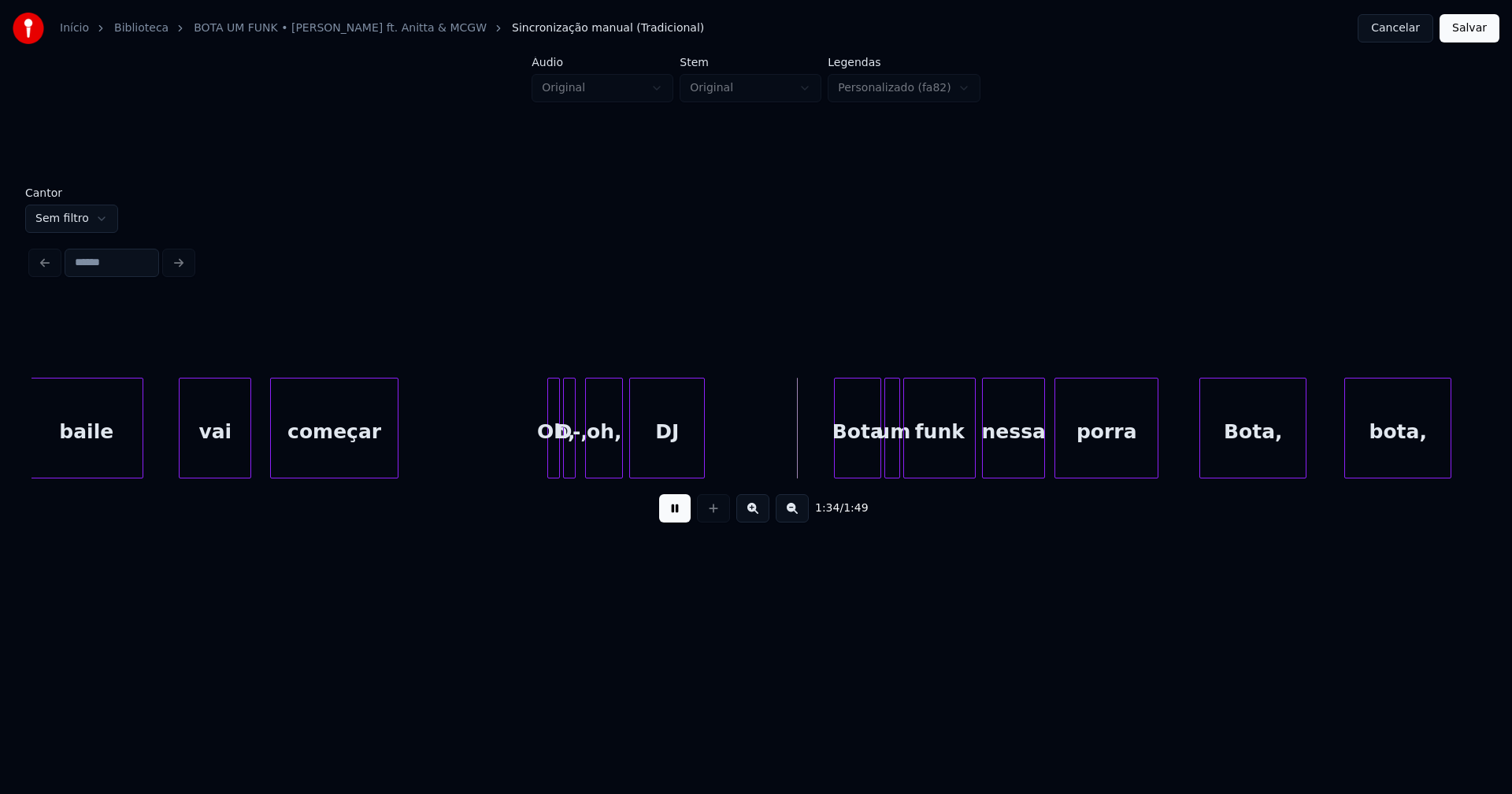
click at [666, 521] on button at bounding box center [674, 509] width 31 height 29
click at [751, 459] on div at bounding box center [752, 428] width 5 height 99
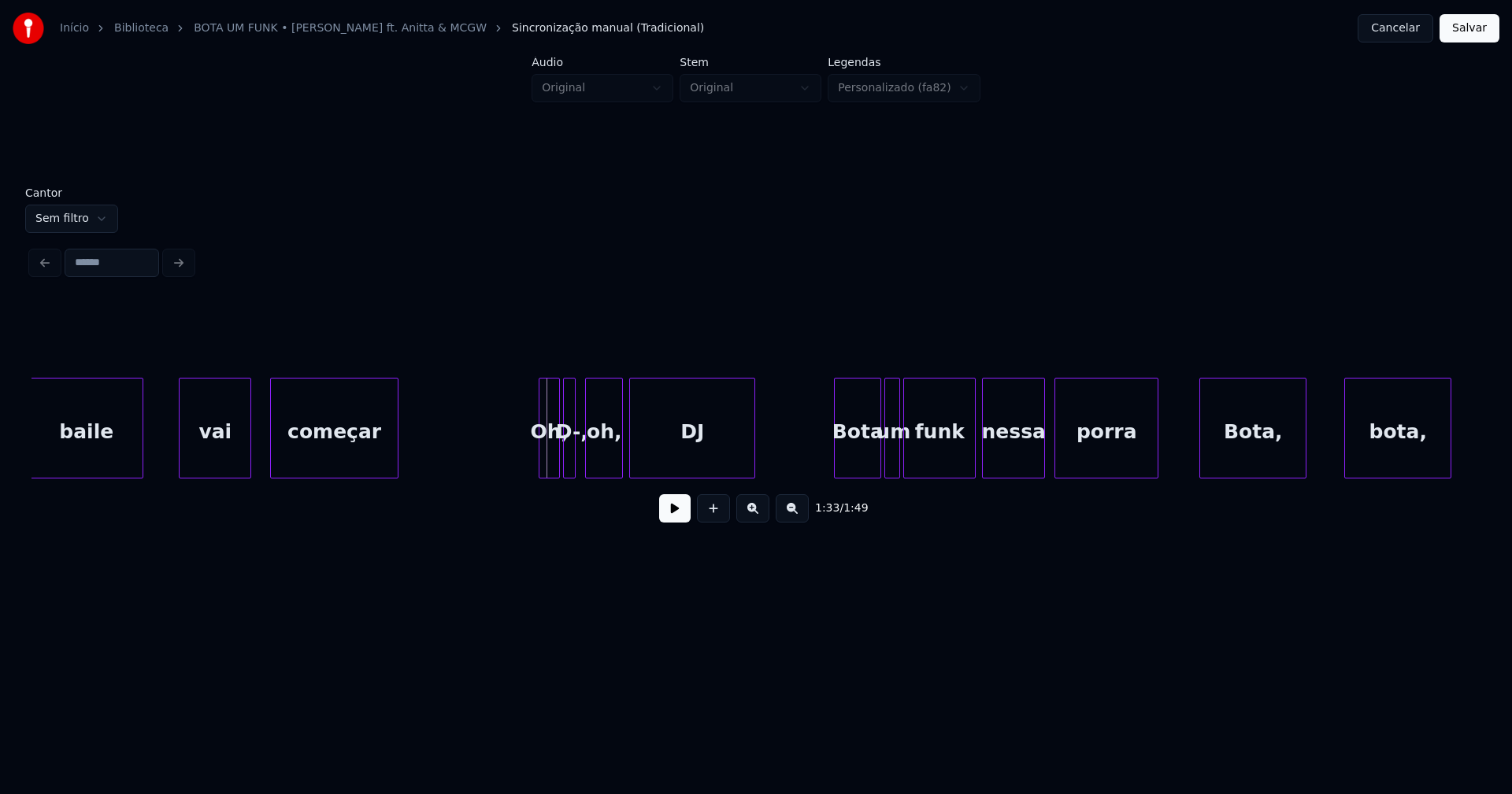
click at [541, 463] on div at bounding box center [541, 428] width 5 height 99
click at [674, 522] on button at bounding box center [674, 509] width 31 height 29
click at [856, 474] on div "baile vai começar Oh, D-, oh, DJ [PERSON_NAME] um funk nessa porra [PERSON_NAME…" at bounding box center [755, 428] width 1449 height 100
click at [868, 475] on div "baile vai começar Oh, D-, oh, DJ [PERSON_NAME] um funk nessa porra [PERSON_NAME…" at bounding box center [755, 428] width 1449 height 100
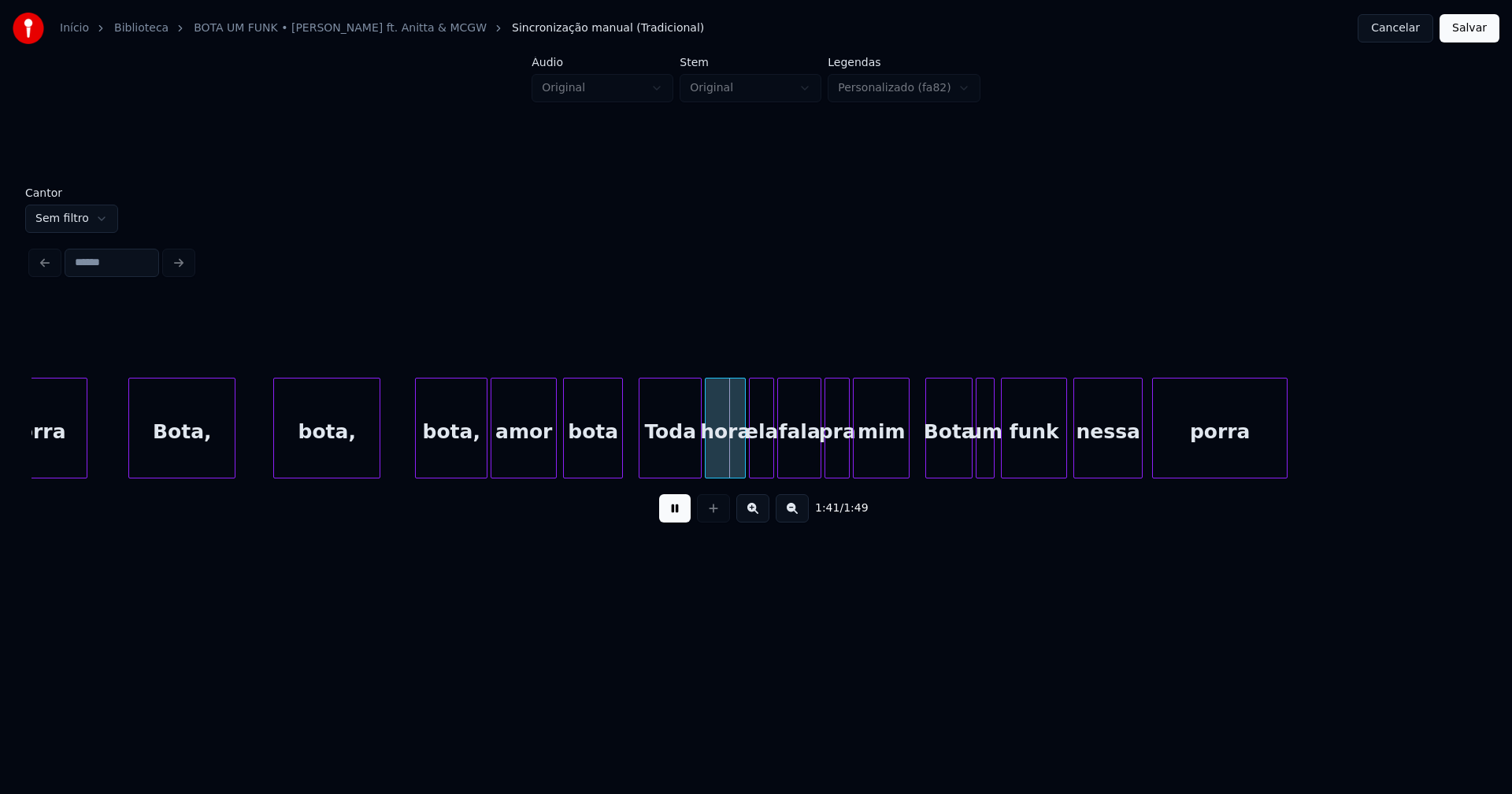
scroll to position [0, 15284]
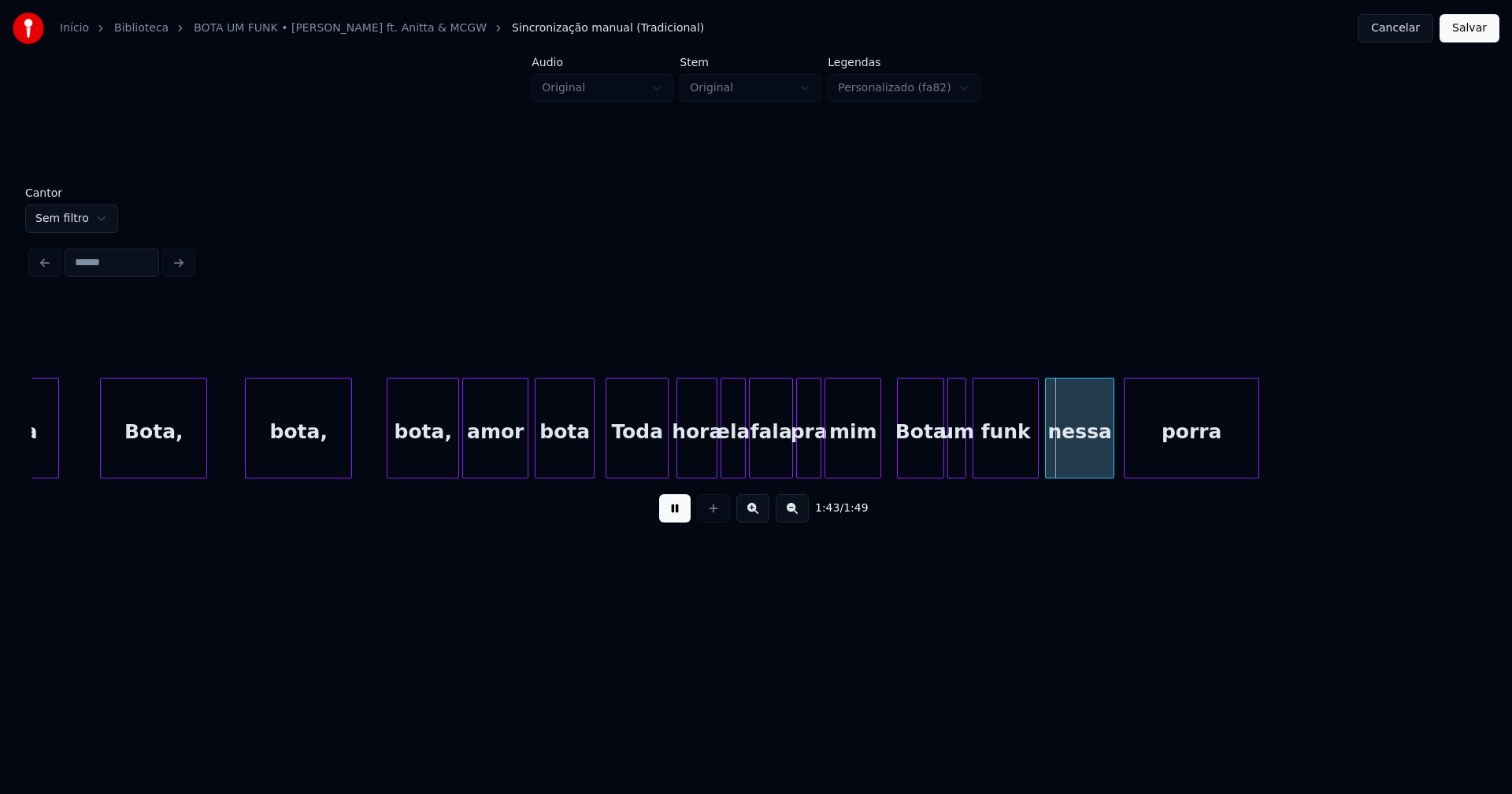
click at [624, 465] on div "Toda" at bounding box center [636, 432] width 61 height 107
click at [577, 466] on div at bounding box center [578, 428] width 5 height 99
click at [589, 448] on div at bounding box center [590, 428] width 5 height 99
click at [617, 454] on div at bounding box center [617, 428] width 5 height 99
click at [1028, 474] on div "porra [PERSON_NAME], bota, bota, amor bota Toda hora ela fala pra mim Bota um f…" at bounding box center [755, 428] width 1449 height 100
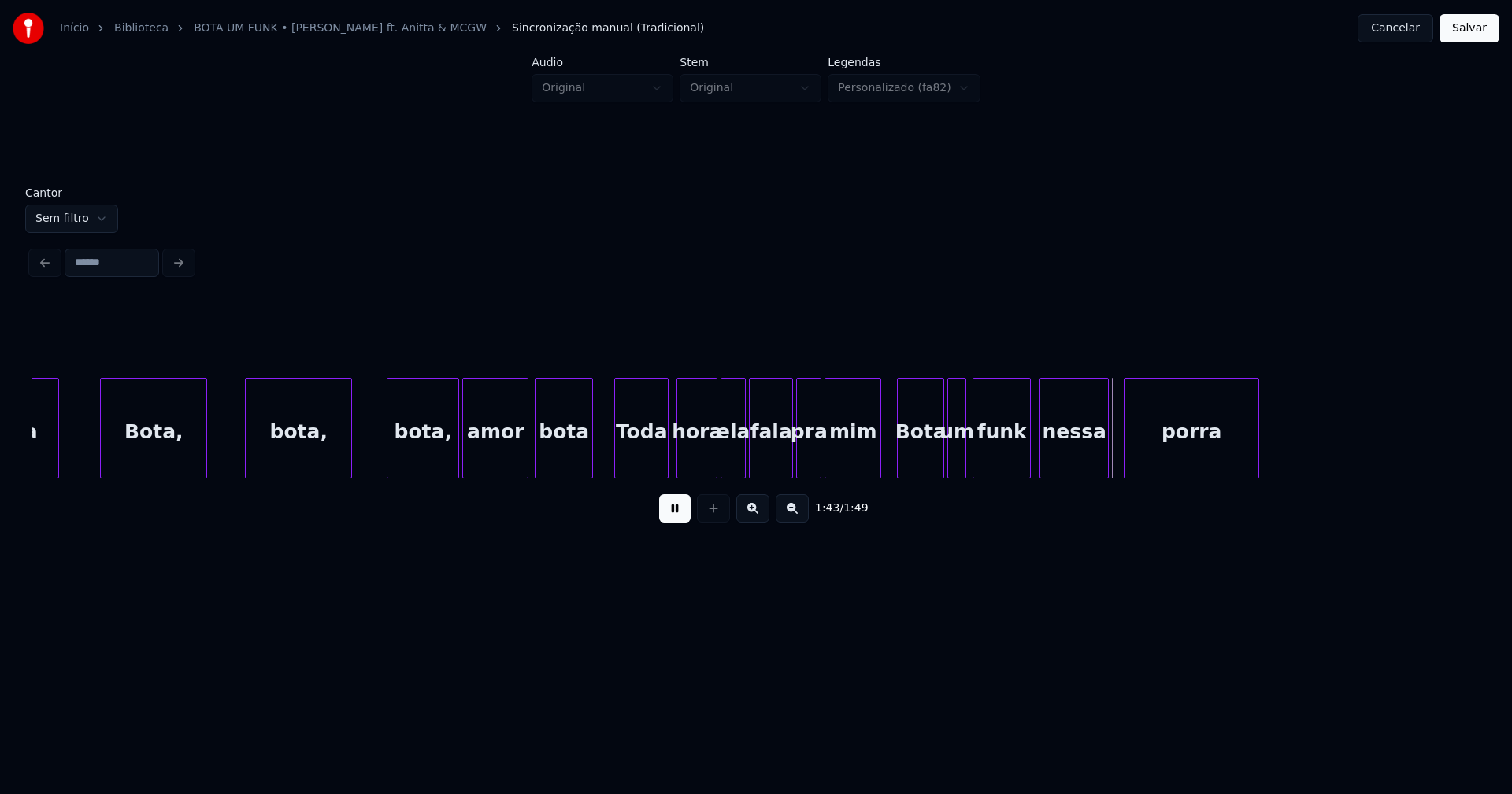
click at [1063, 470] on div "nessa" at bounding box center [1073, 432] width 68 height 107
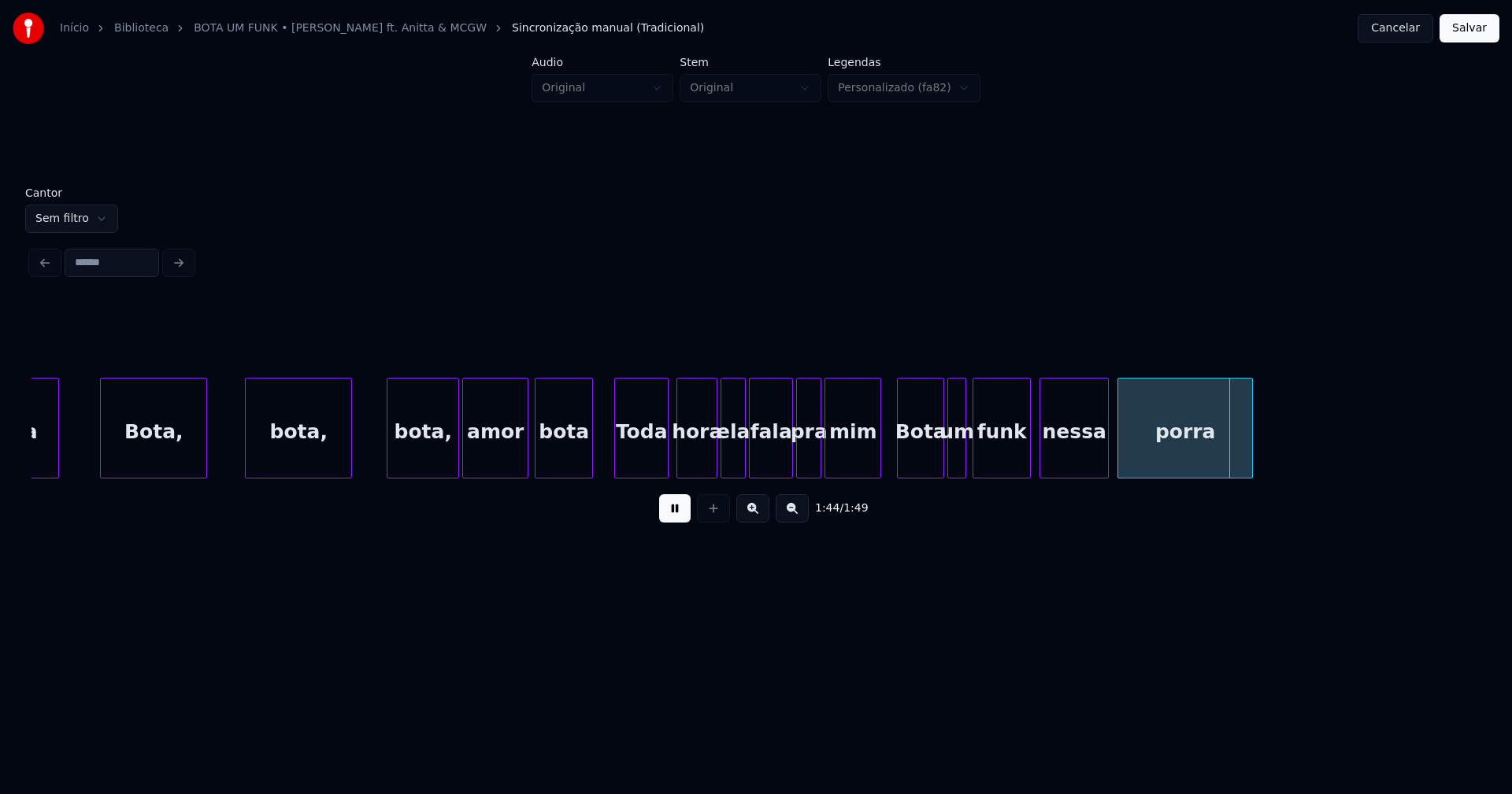
click at [1163, 471] on div "porra" at bounding box center [1185, 432] width 134 height 107
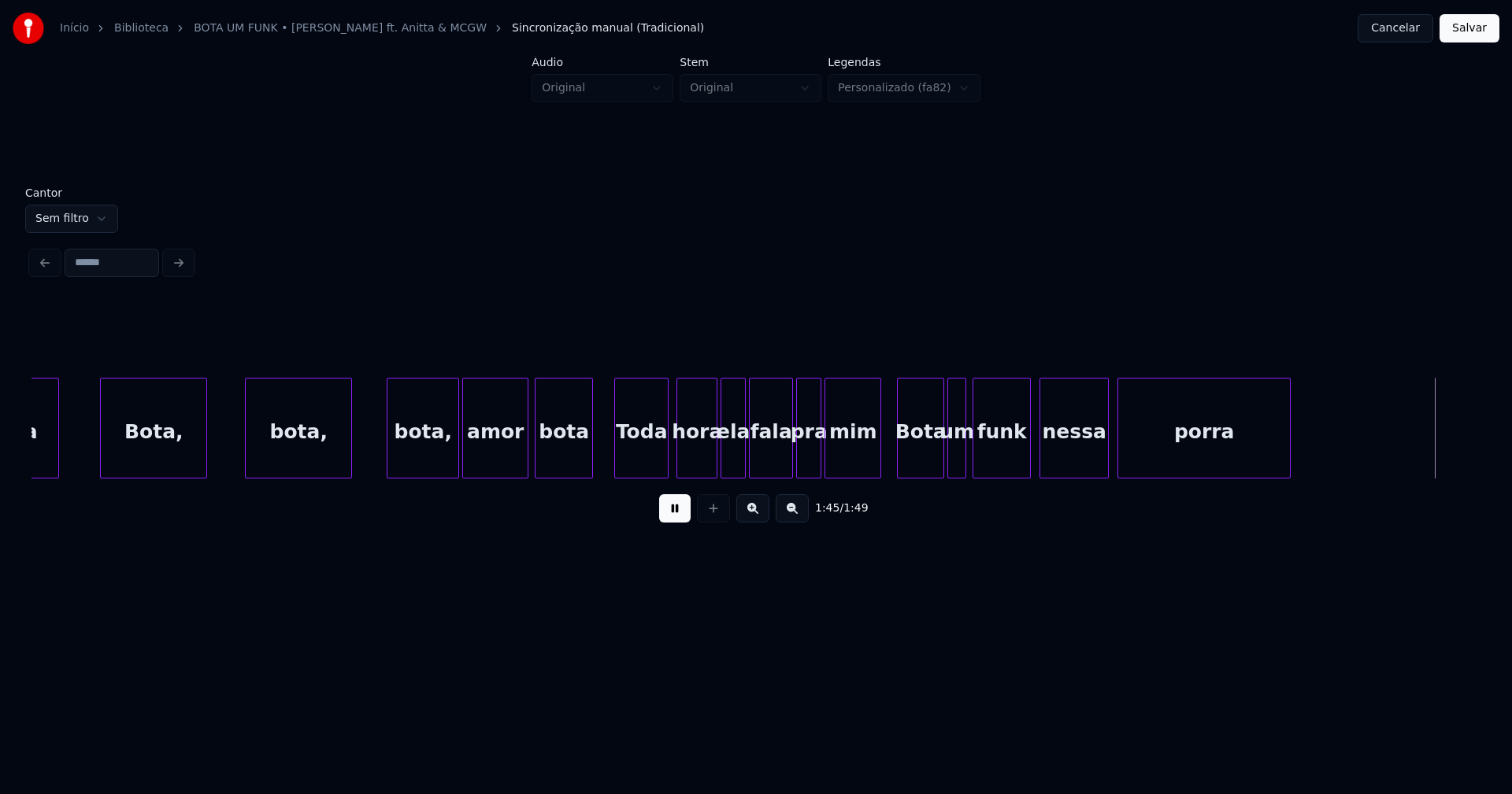
click at [1288, 439] on div at bounding box center [1287, 428] width 5 height 99
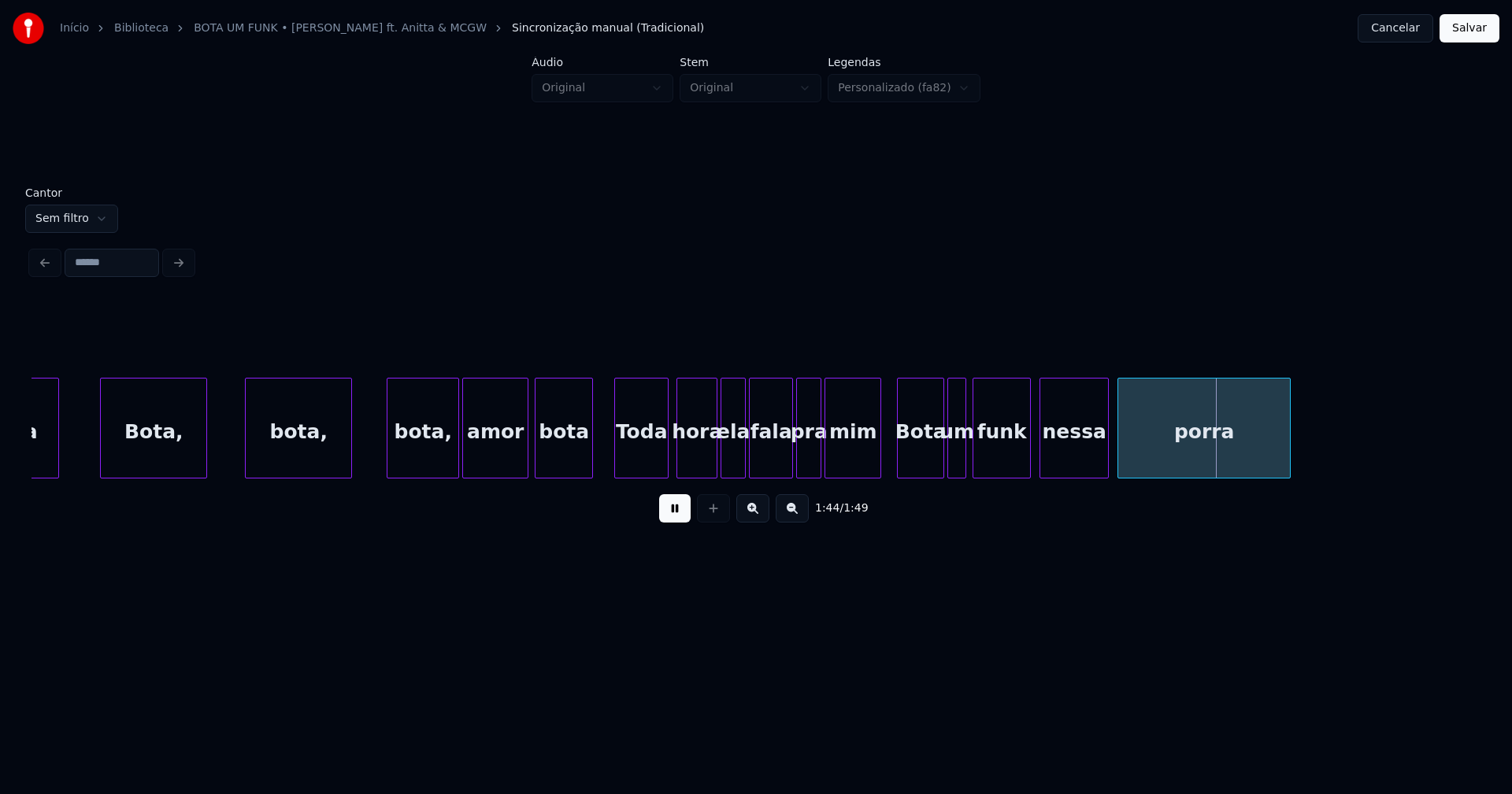
click at [1484, 35] on button "Salvar" at bounding box center [1469, 29] width 60 height 29
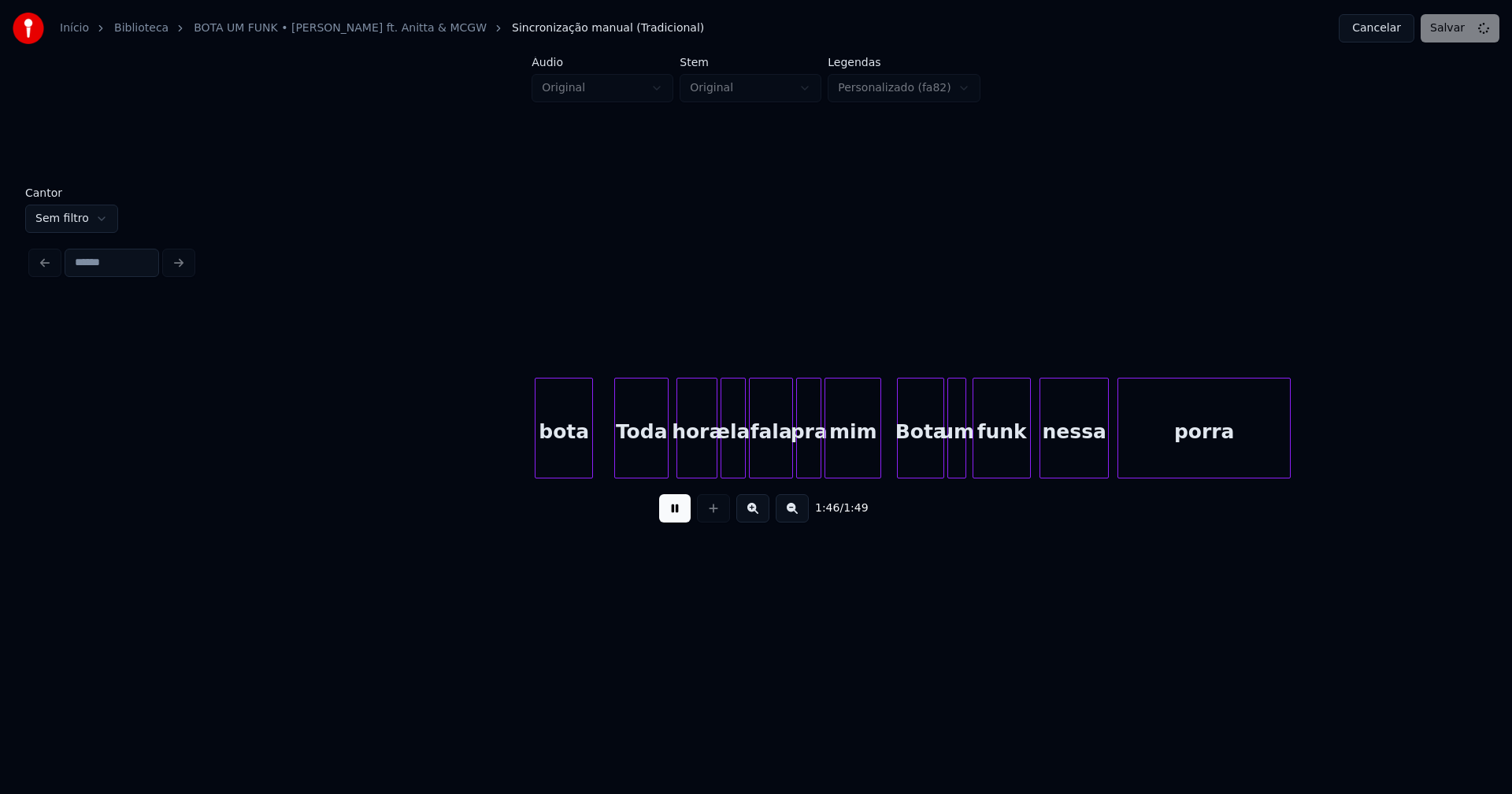
scroll to position [0, 15800]
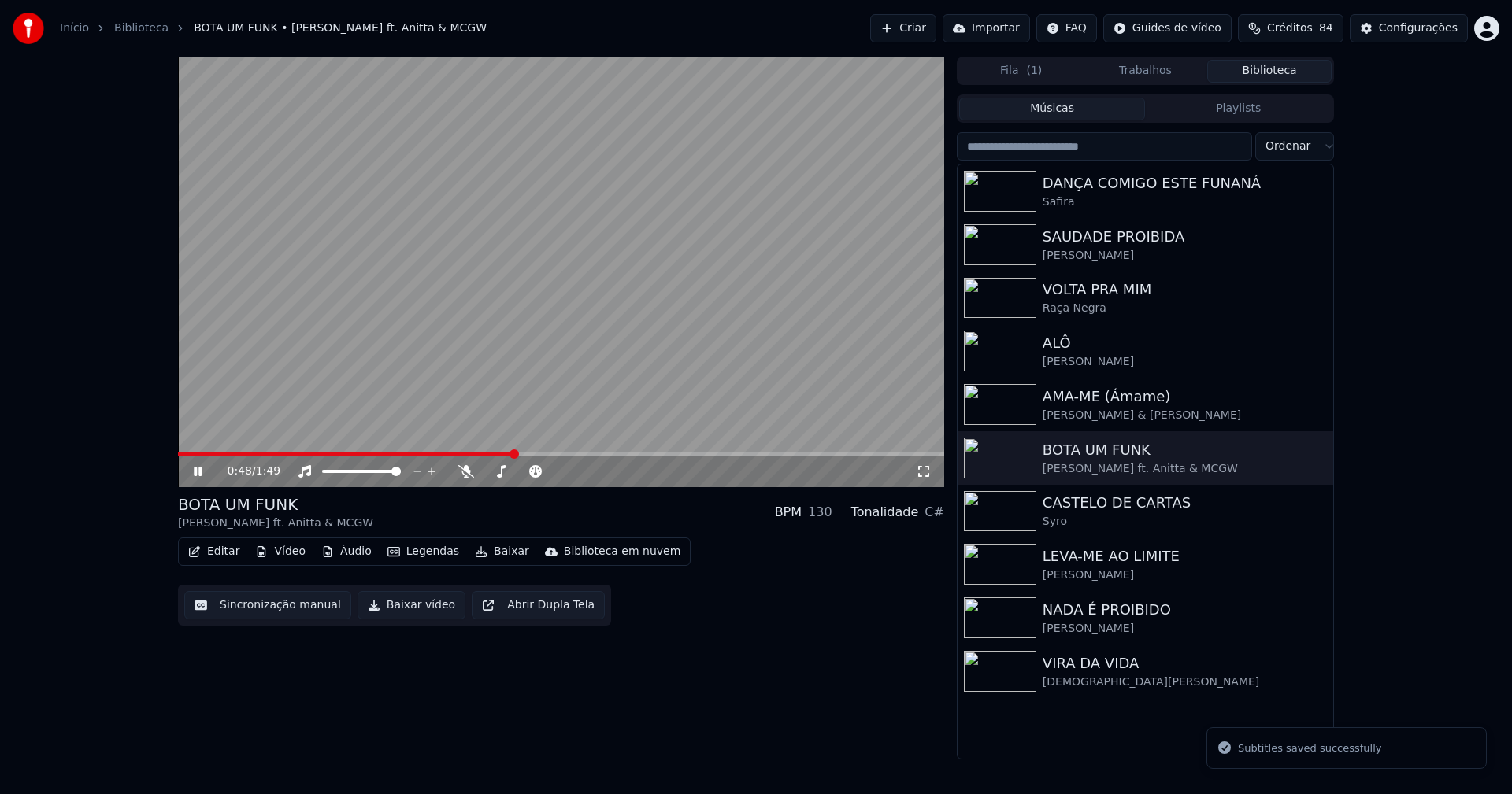
click at [516, 455] on span at bounding box center [561, 454] width 766 height 3
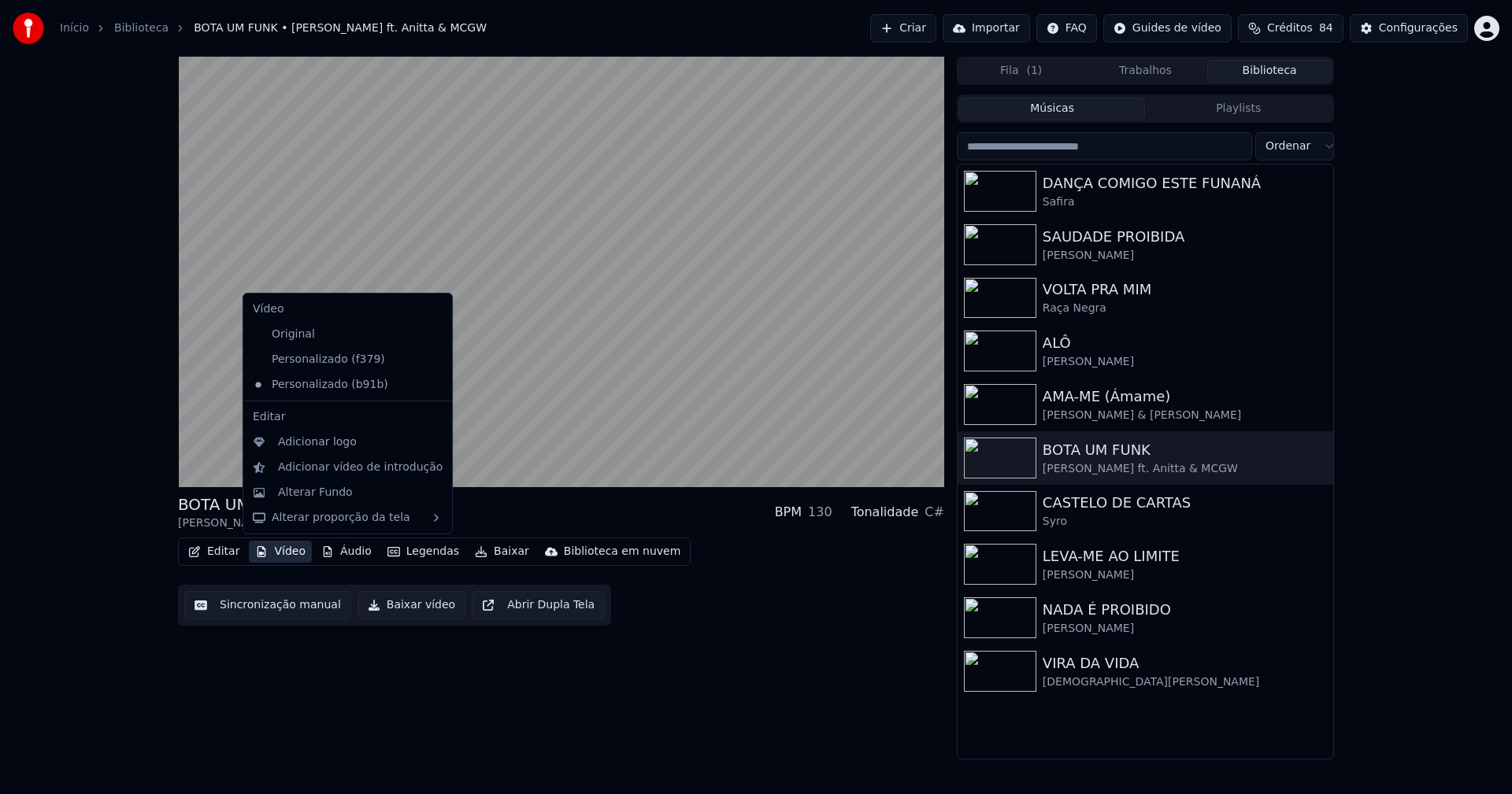
click at [293, 552] on button "Vídeo" at bounding box center [280, 552] width 63 height 22
click at [431, 358] on icon at bounding box center [440, 360] width 18 height 13
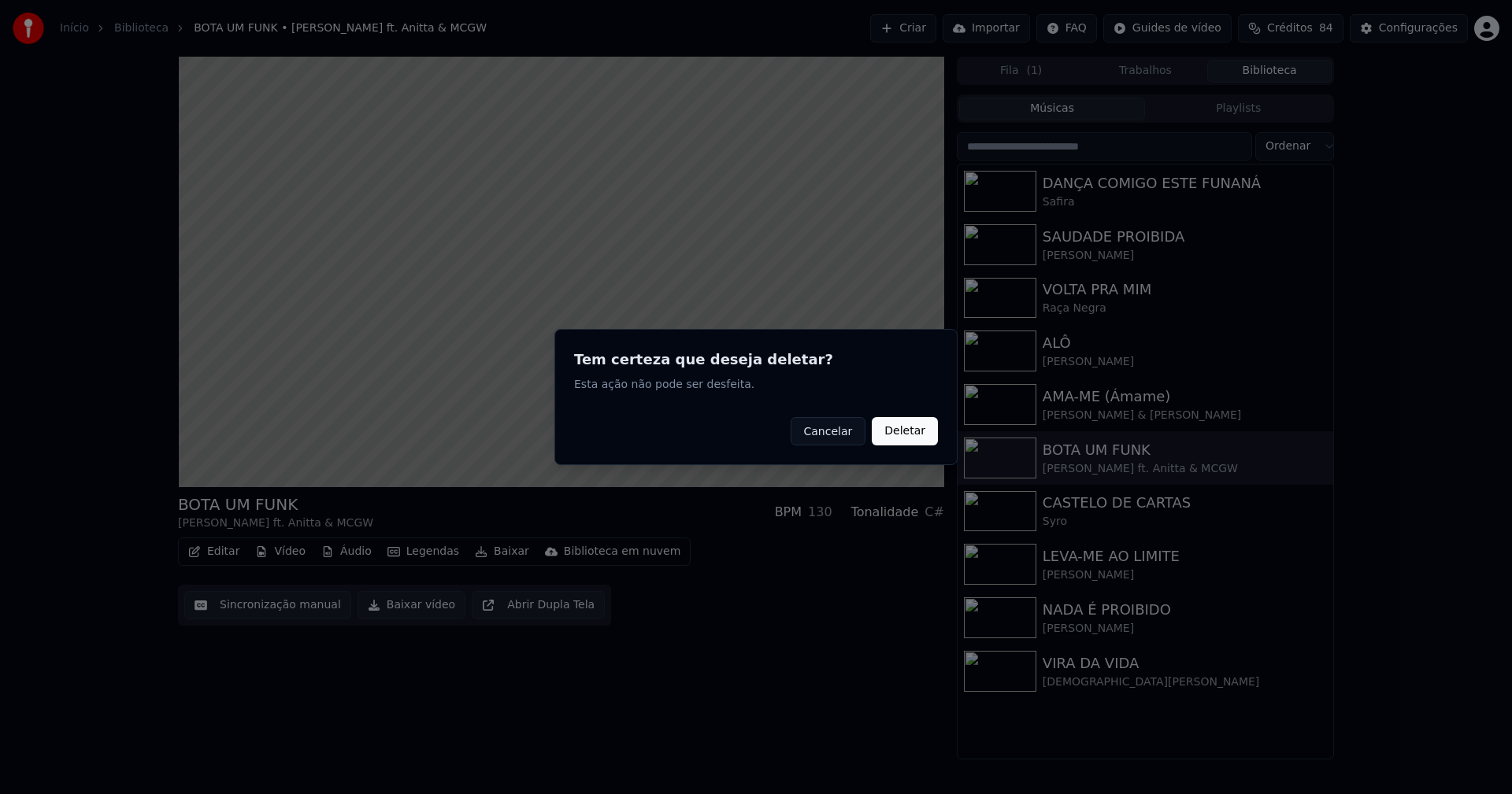
click at [916, 434] on button "Deletar" at bounding box center [904, 431] width 66 height 29
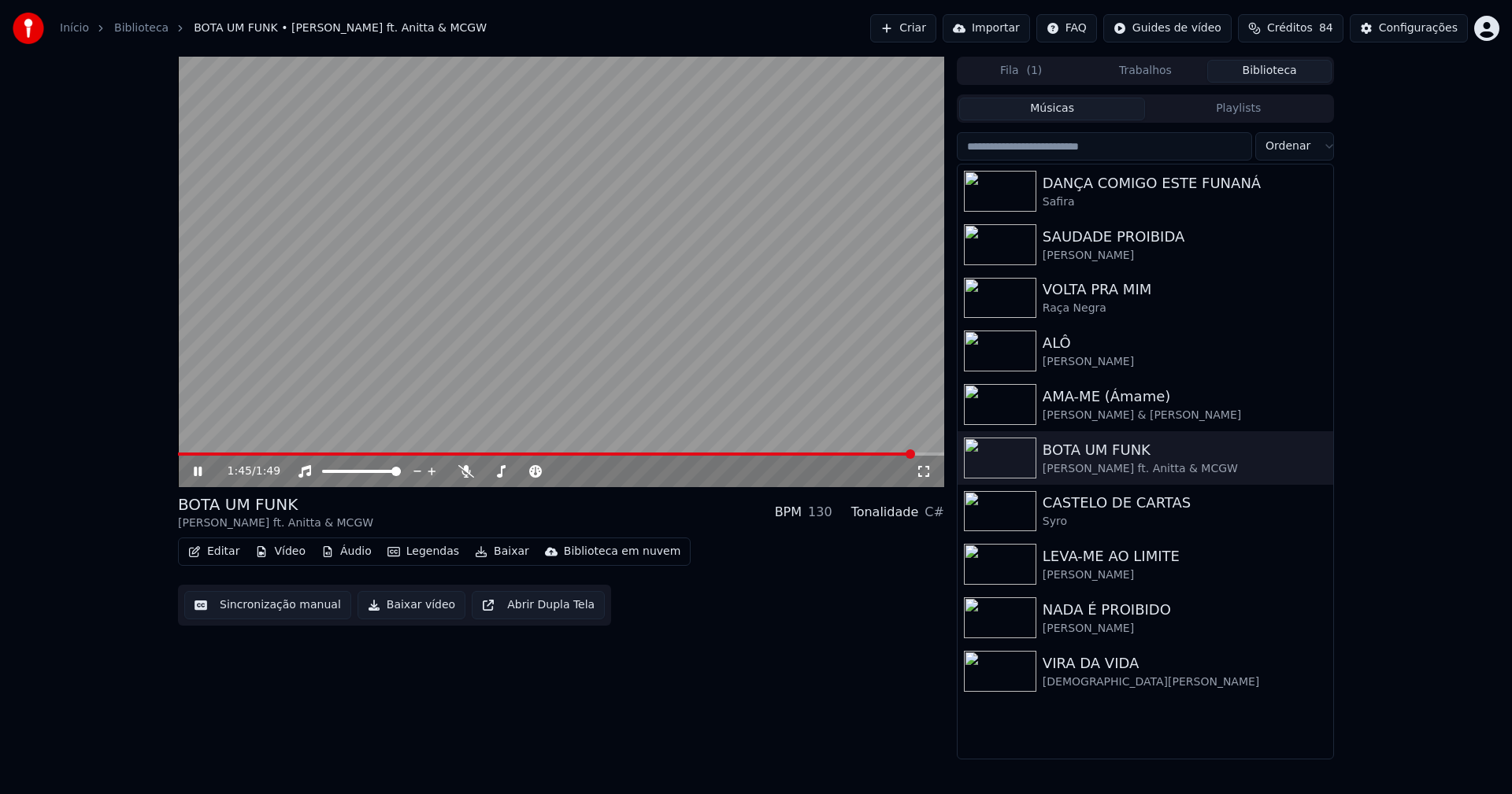
click at [196, 474] on icon at bounding box center [198, 471] width 8 height 10
click at [411, 611] on button "Baixar vídeo" at bounding box center [411, 605] width 108 height 29
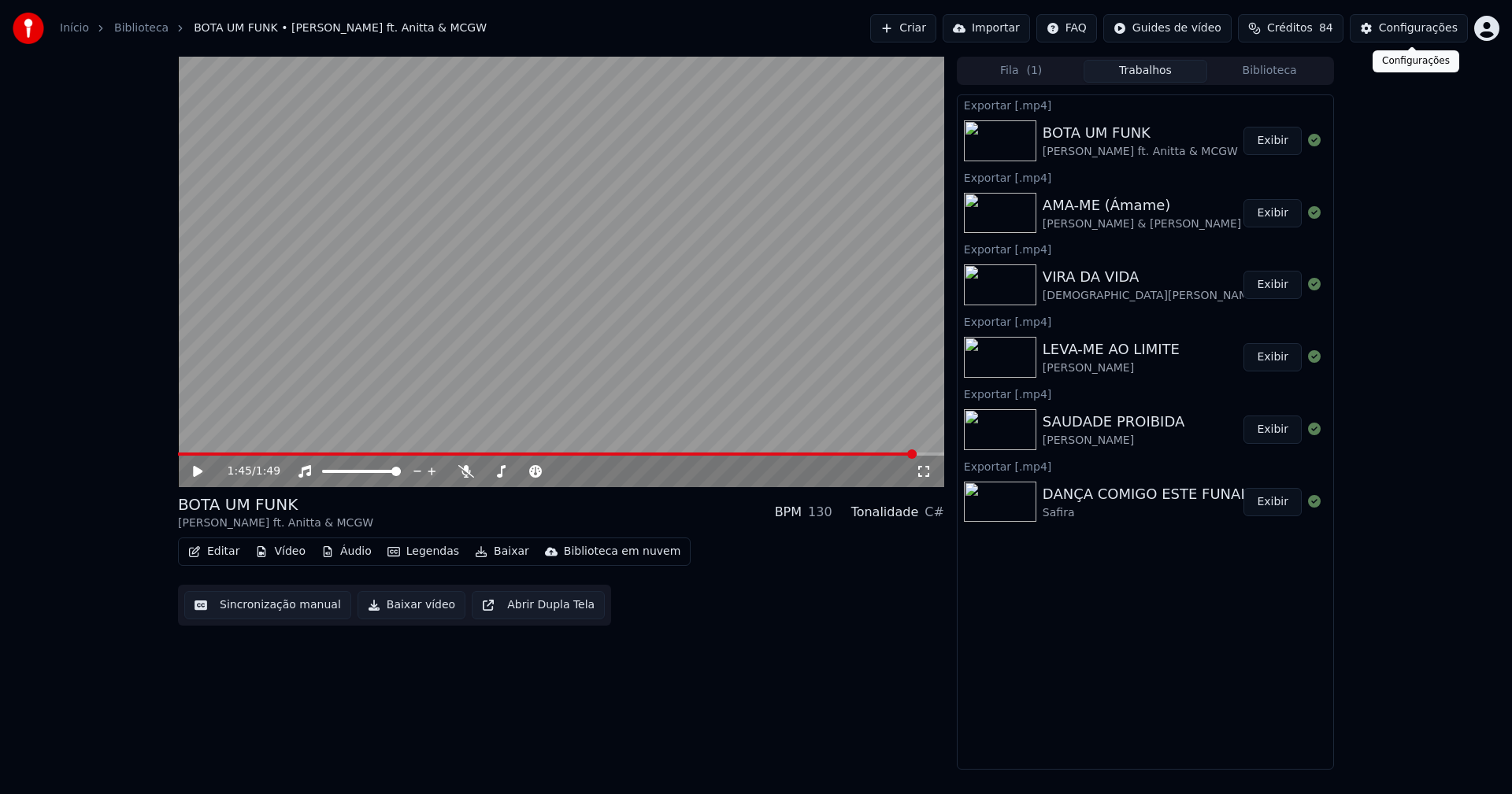
click at [1431, 32] on div "Configurações" at bounding box center [1418, 29] width 79 height 16
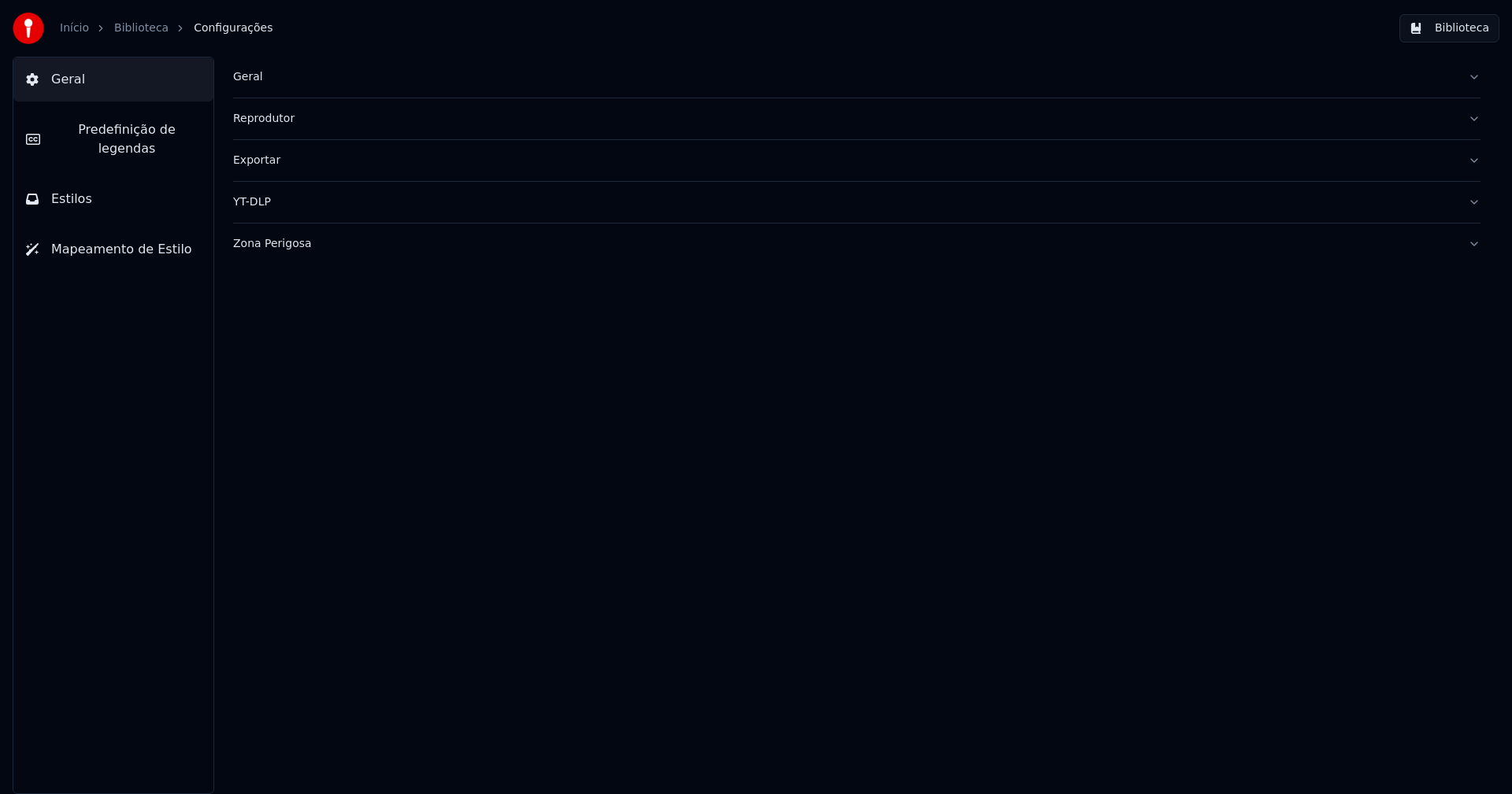
click at [78, 81] on span "Geral" at bounding box center [68, 80] width 33 height 19
click at [249, 79] on div "Geral" at bounding box center [844, 77] width 1222 height 16
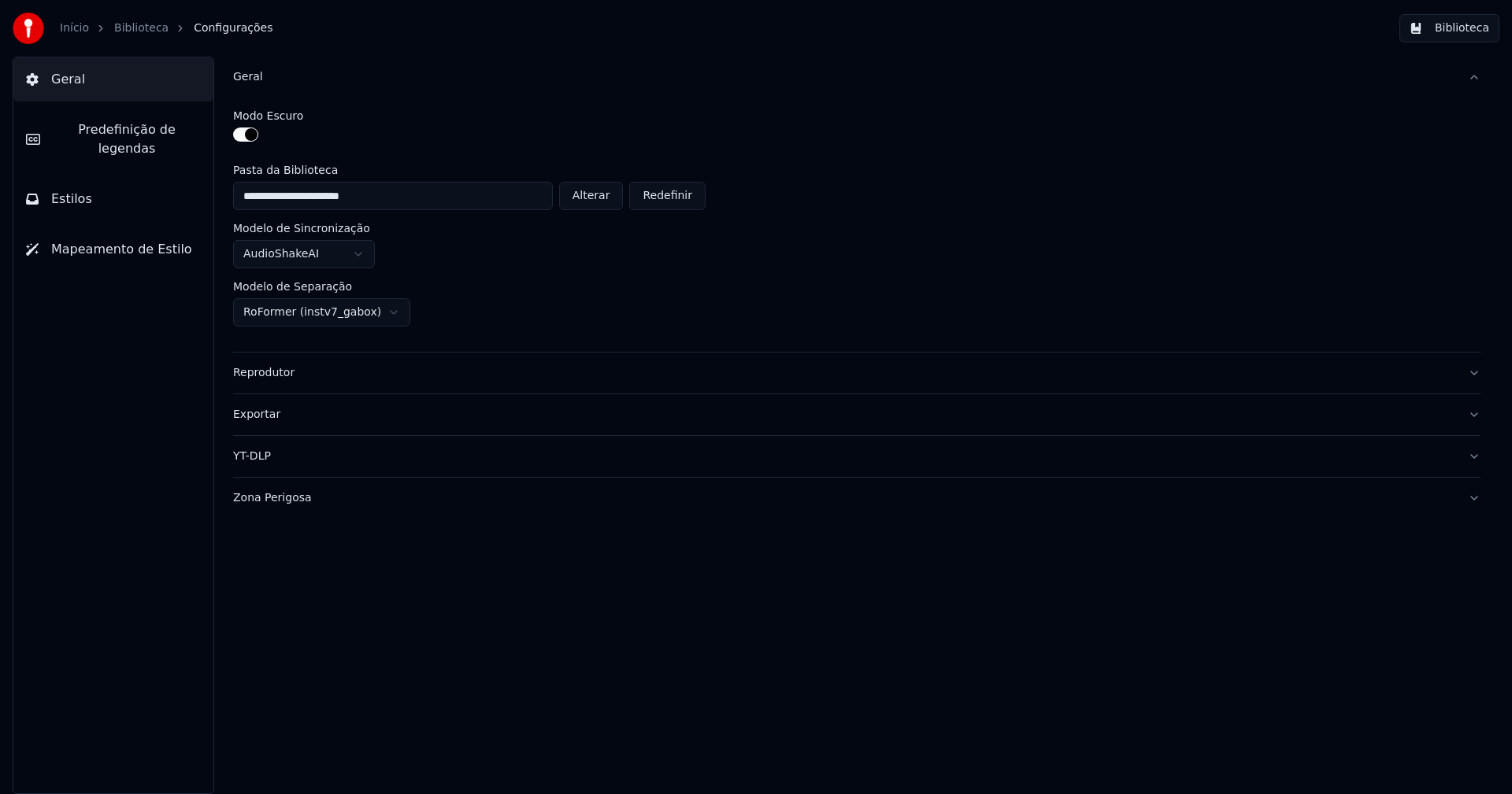
click at [602, 200] on button "Alterar" at bounding box center [591, 196] width 65 height 29
type input "**********"
click at [1457, 33] on button "Biblioteca" at bounding box center [1449, 29] width 100 height 29
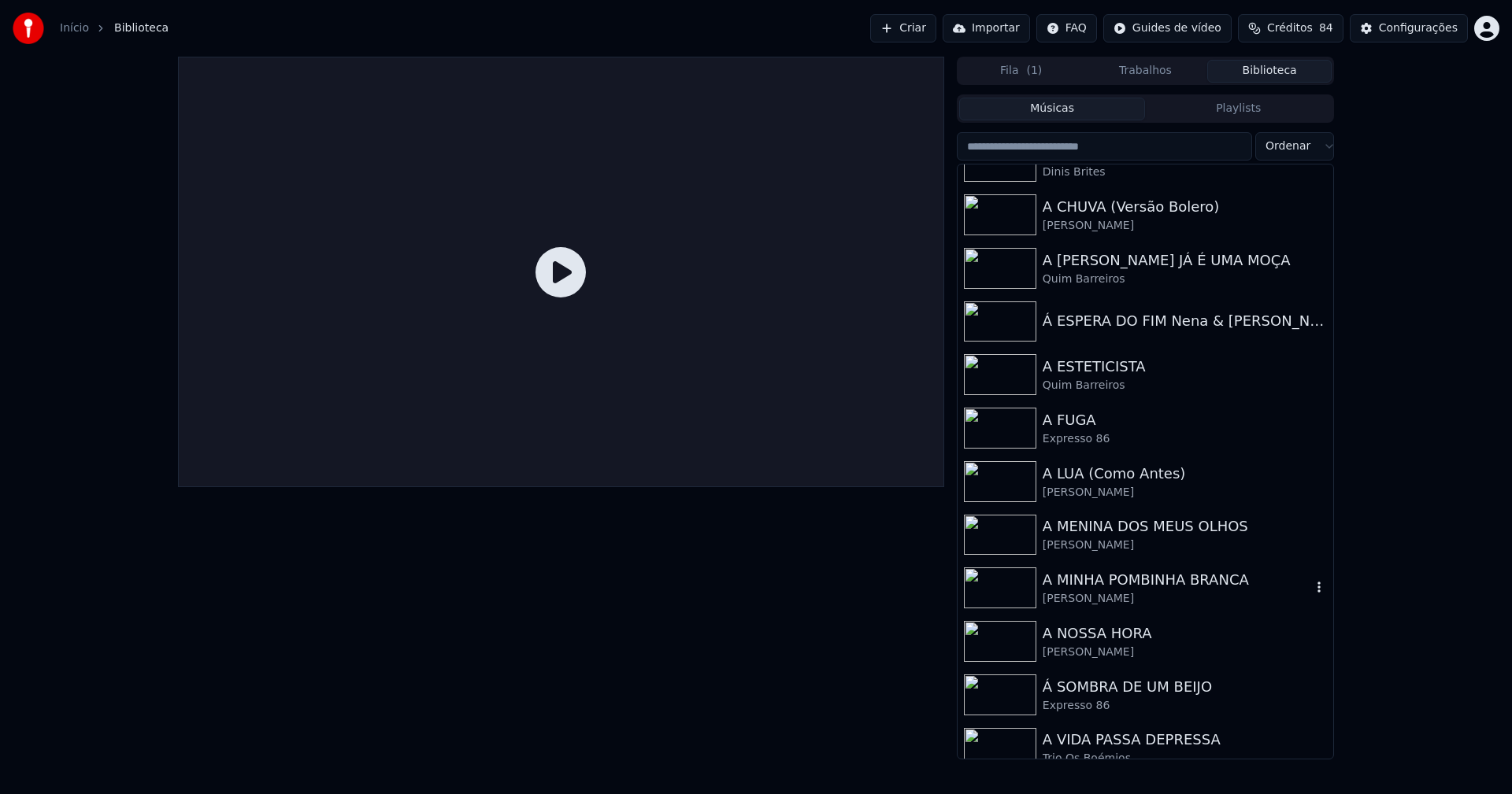
scroll to position [1181, 0]
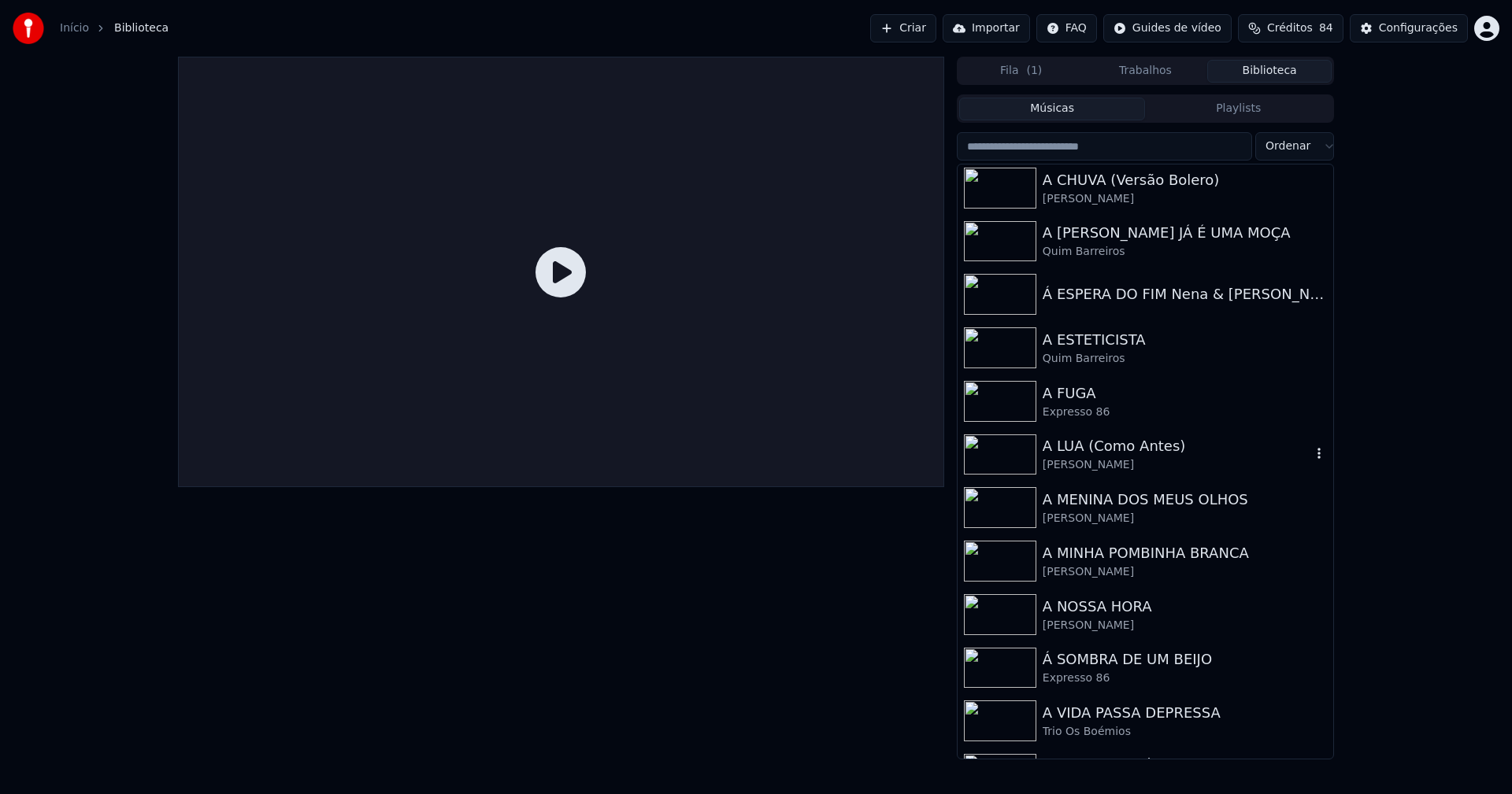
click at [1105, 452] on div "A LUA (Como Antes)" at bounding box center [1176, 446] width 269 height 22
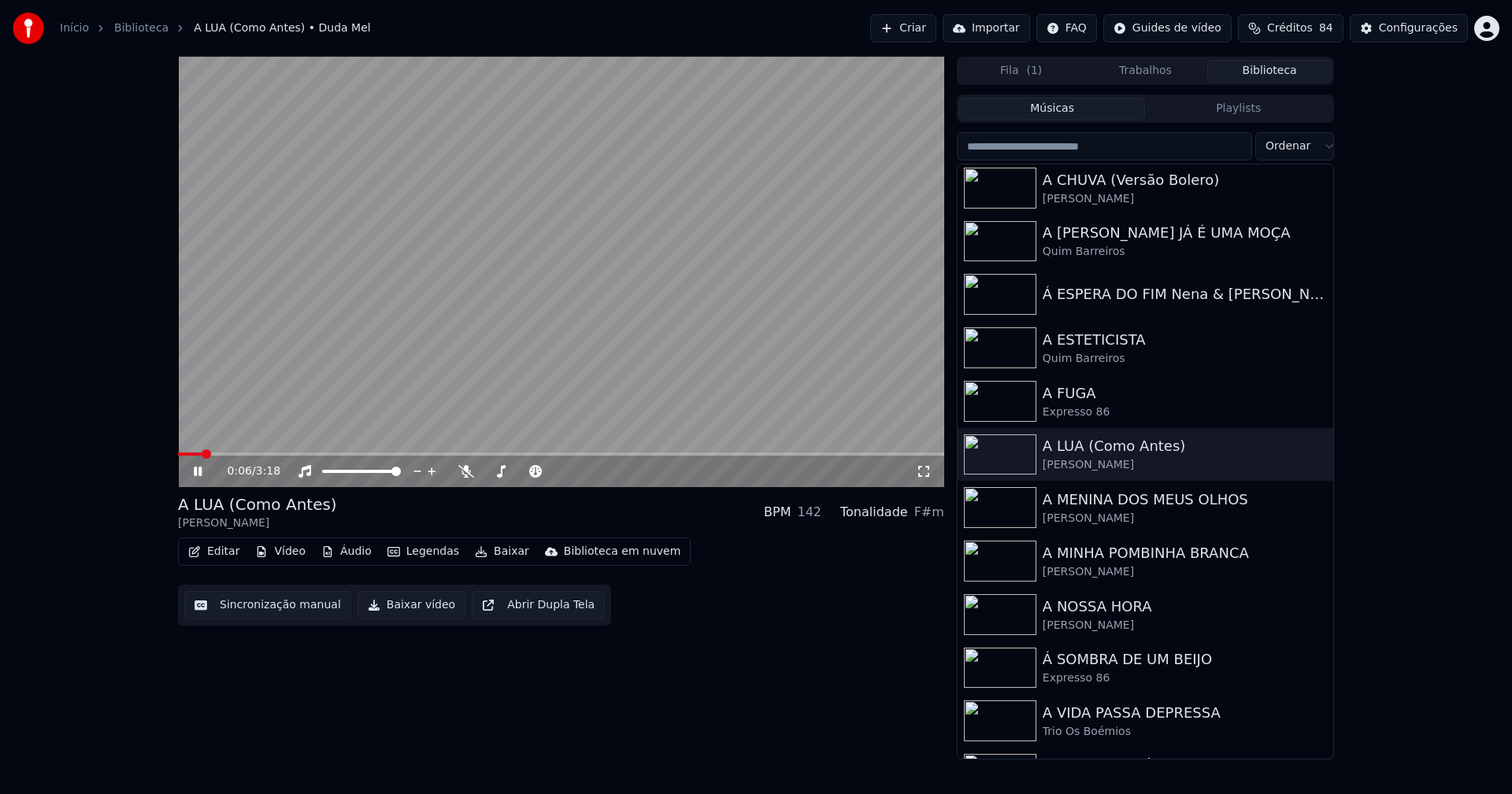
click at [199, 472] on icon at bounding box center [209, 472] width 37 height 13
click at [226, 555] on button "Editar" at bounding box center [214, 552] width 64 height 22
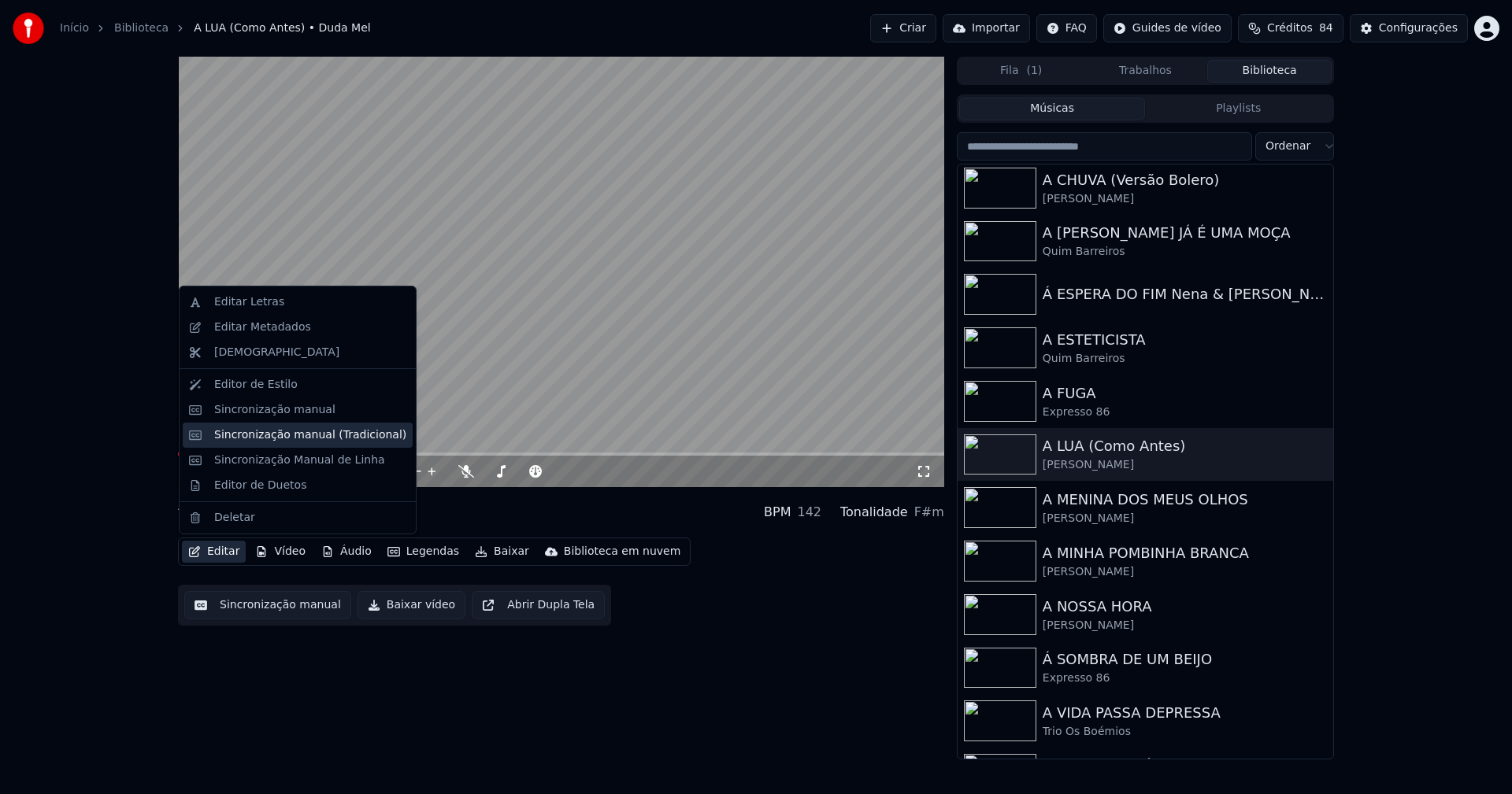
click at [285, 441] on div "Sincronização manual (Tradicional)" at bounding box center [310, 435] width 192 height 16
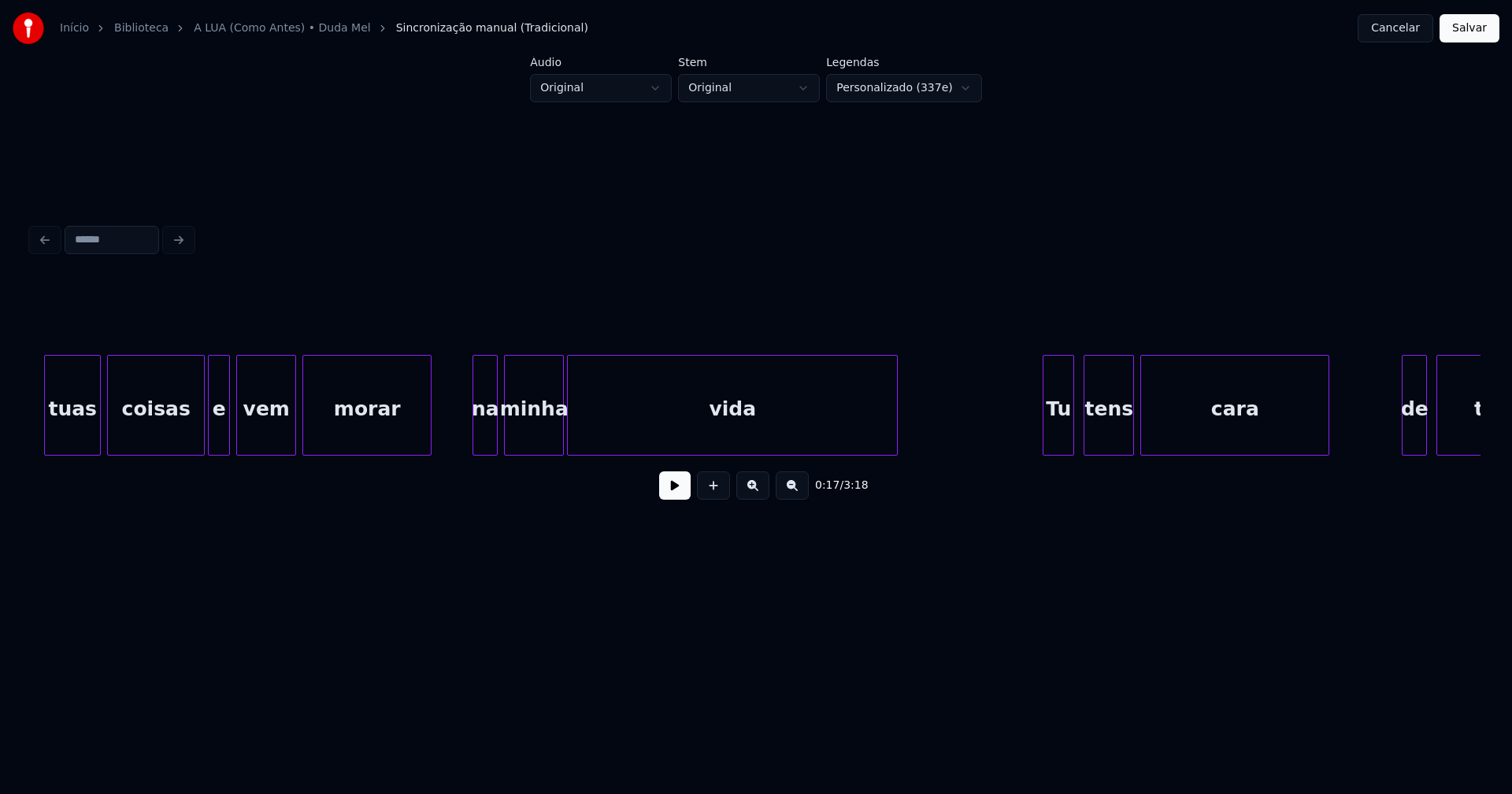
scroll to position [0, 2853]
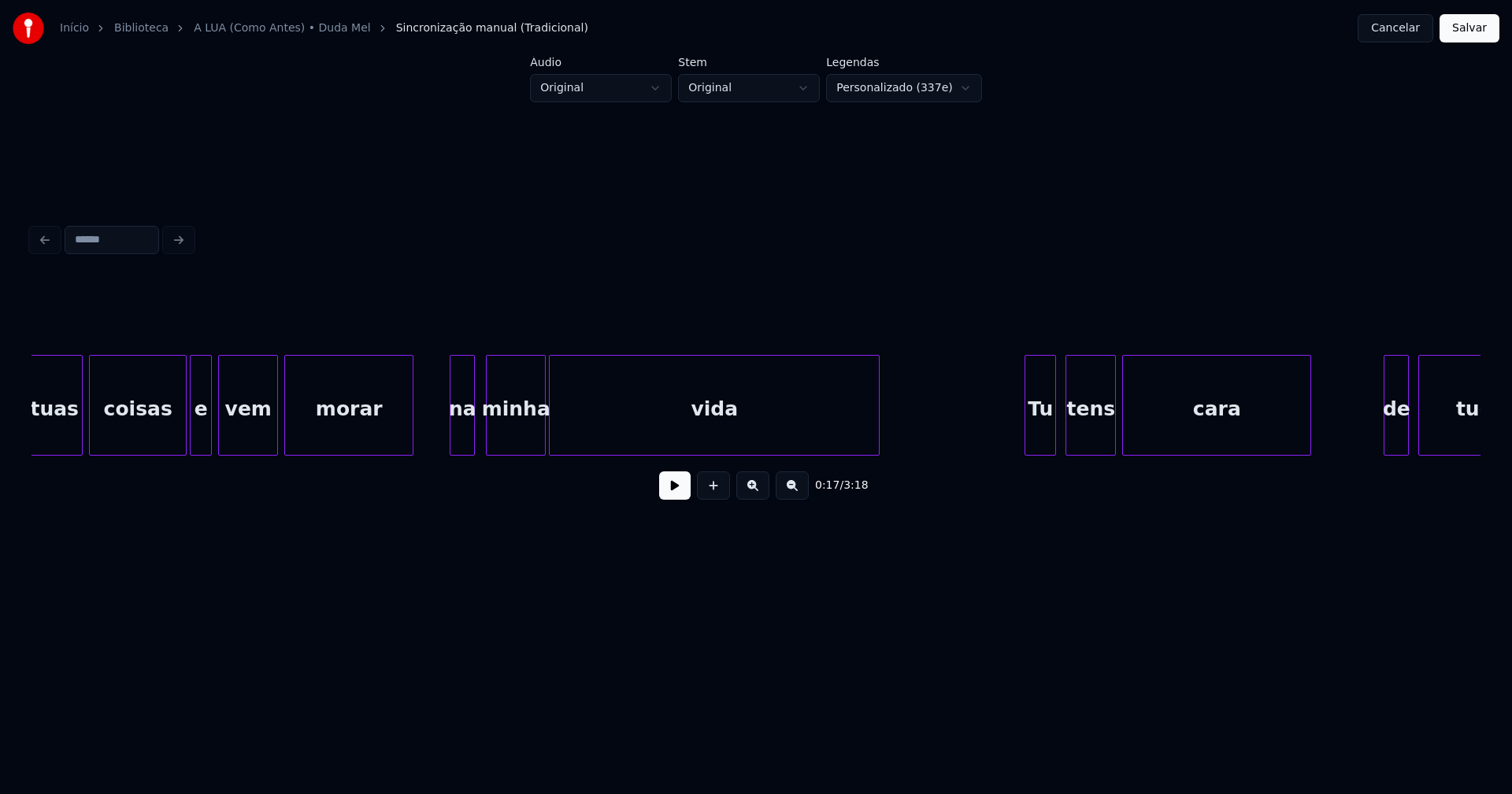
click at [466, 438] on div "na" at bounding box center [463, 409] width 24 height 107
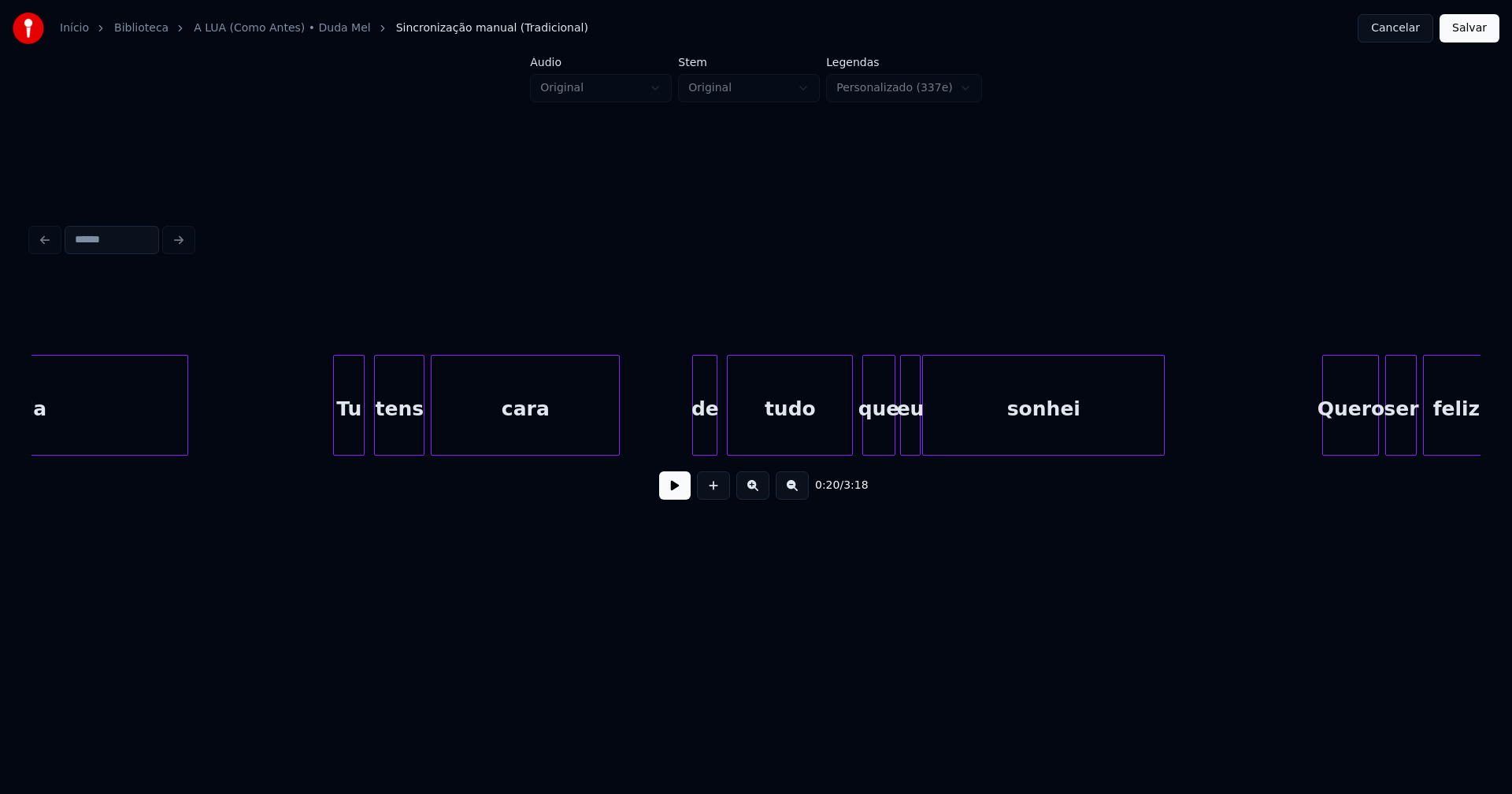
scroll to position [0, 3700]
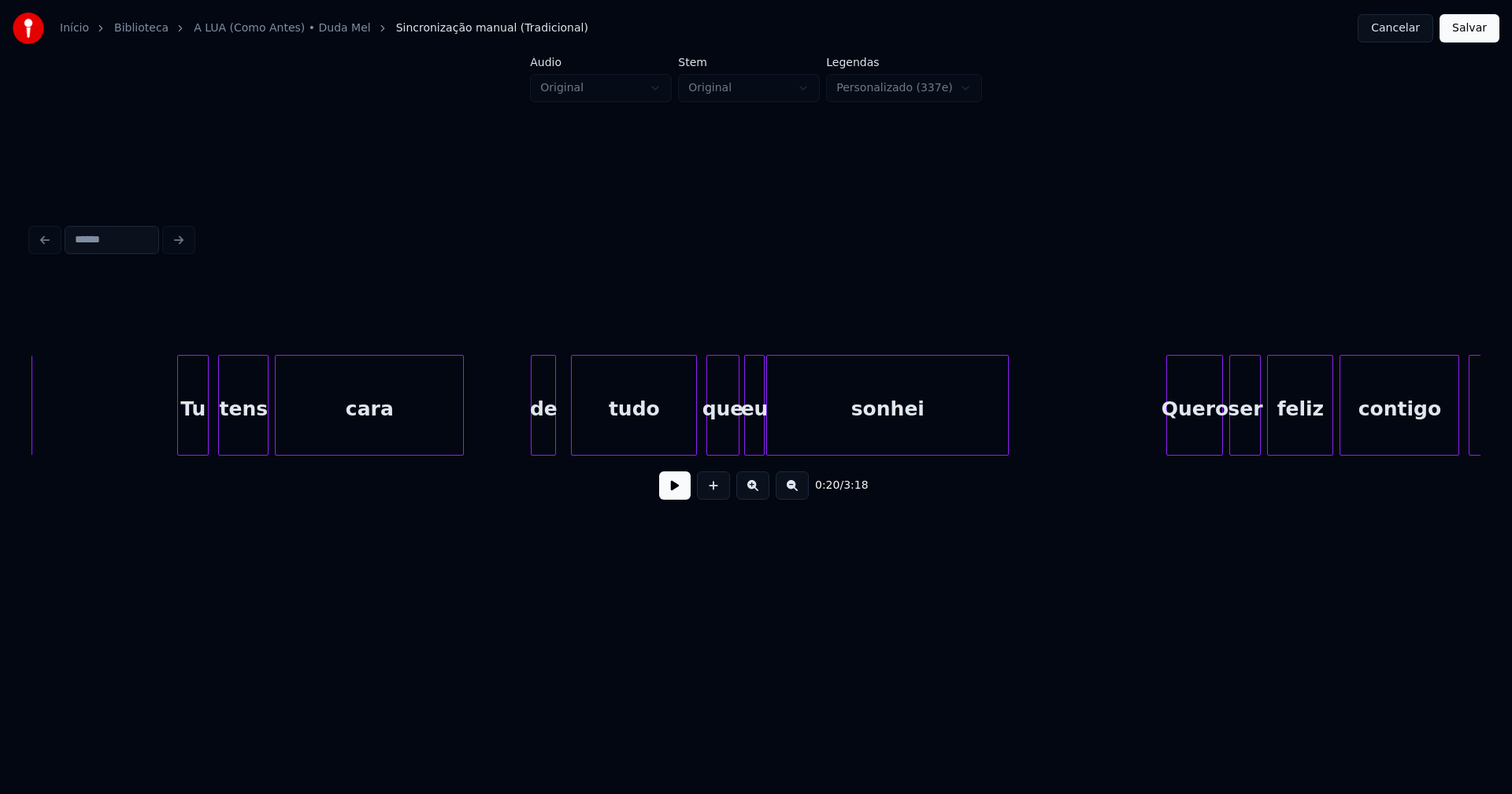
click at [541, 448] on div "de" at bounding box center [543, 409] width 24 height 107
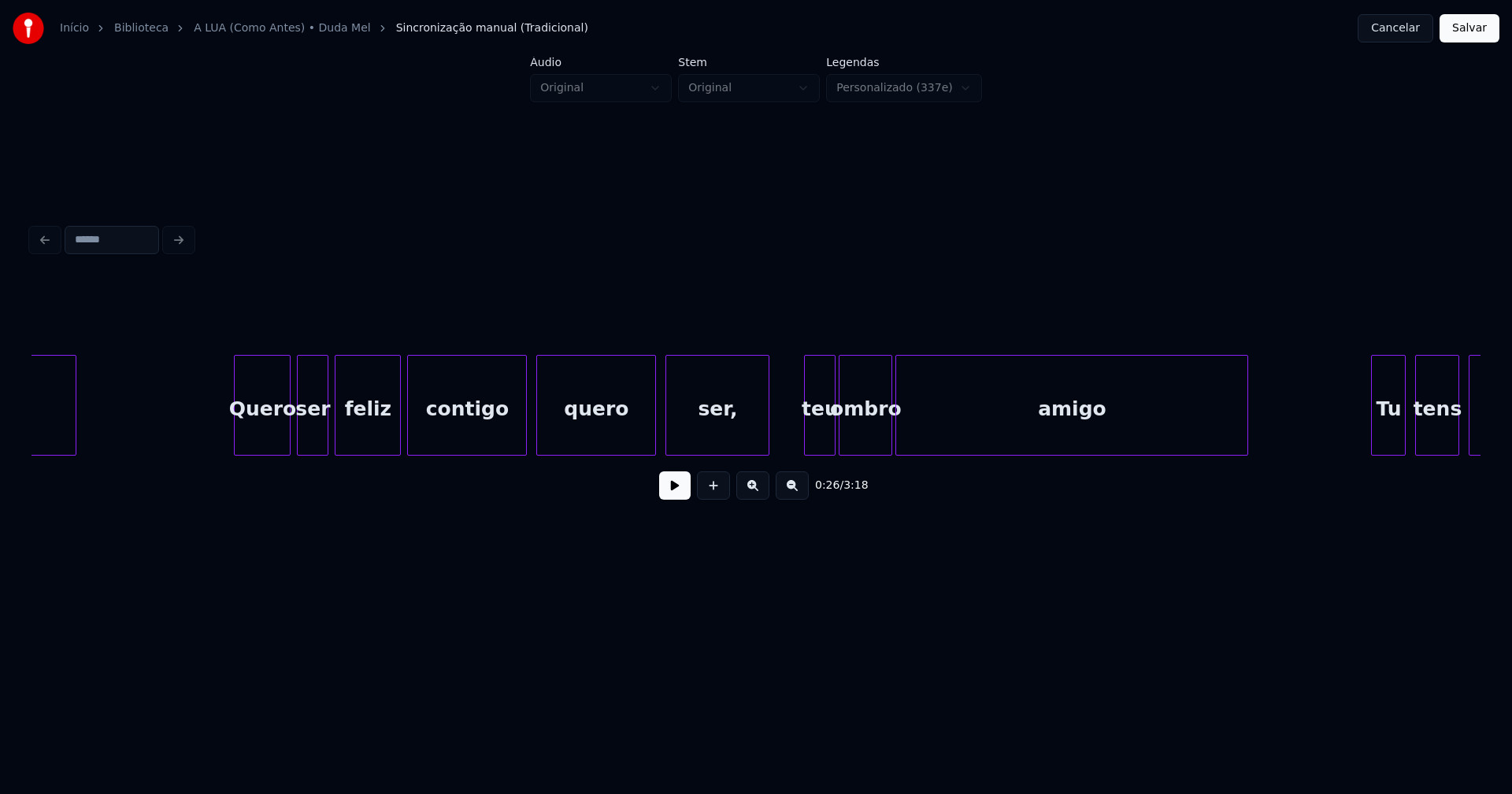
scroll to position [0, 4684]
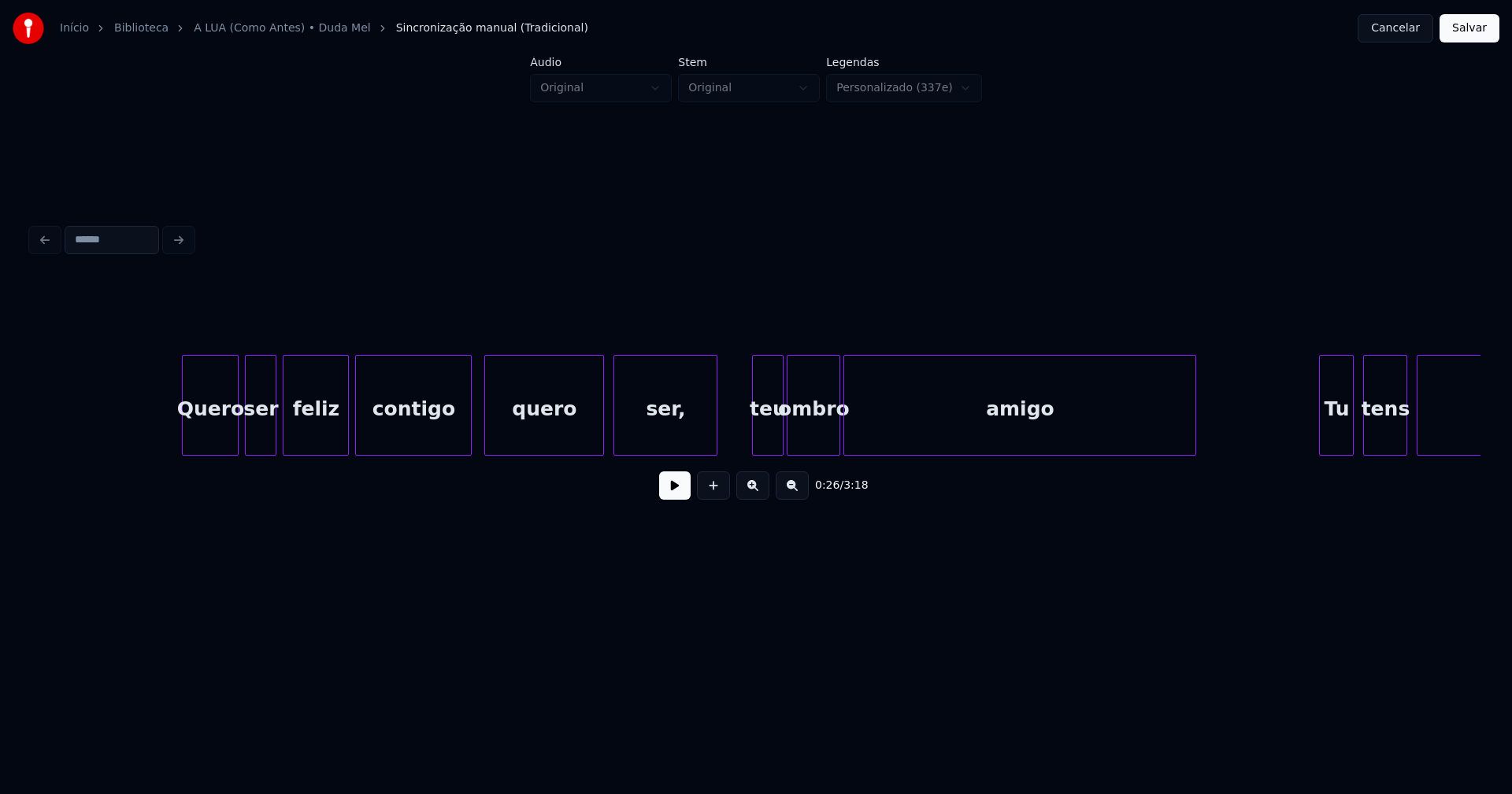
click at [469, 436] on div at bounding box center [469, 405] width 5 height 99
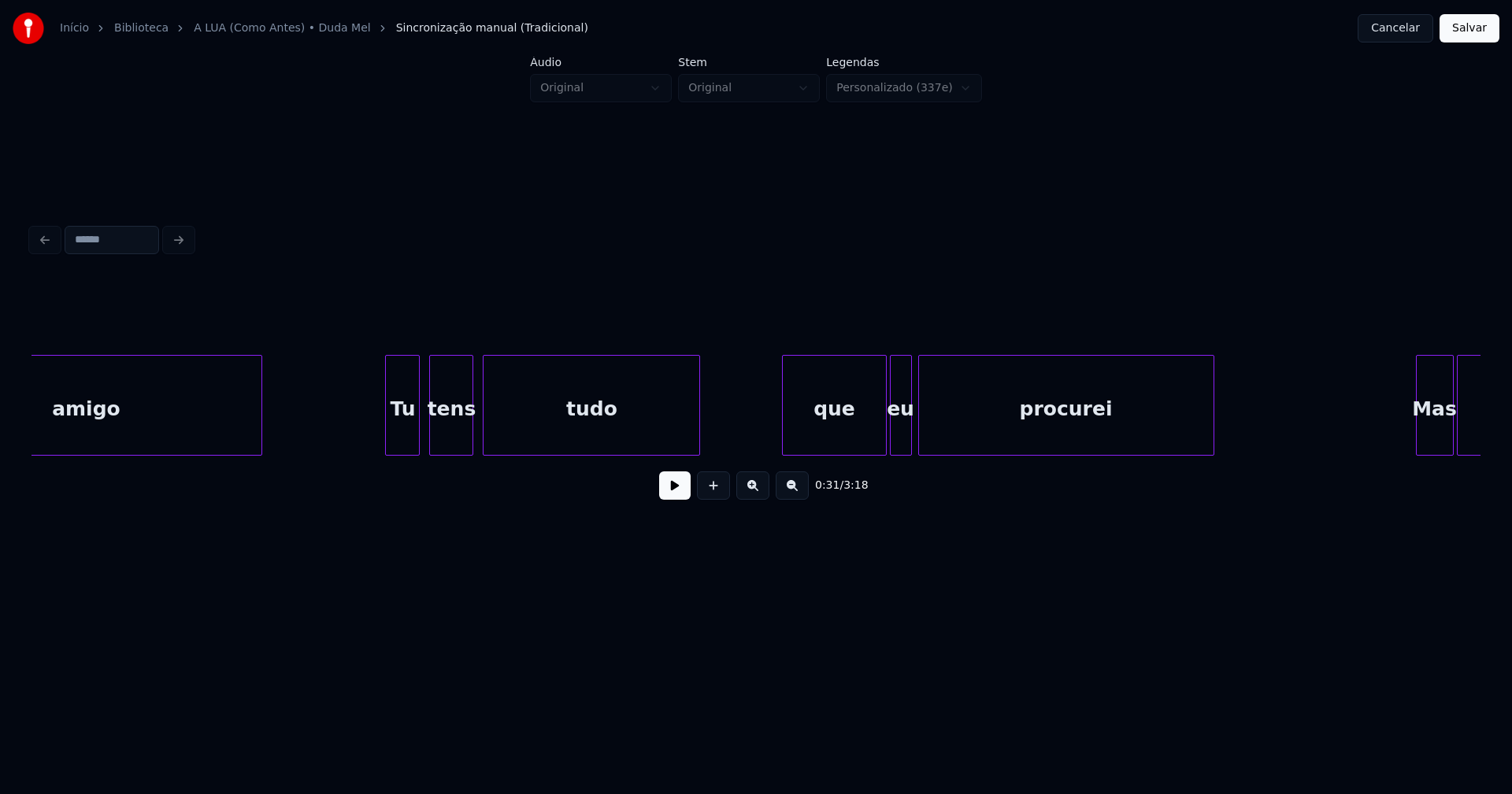
scroll to position [0, 5739]
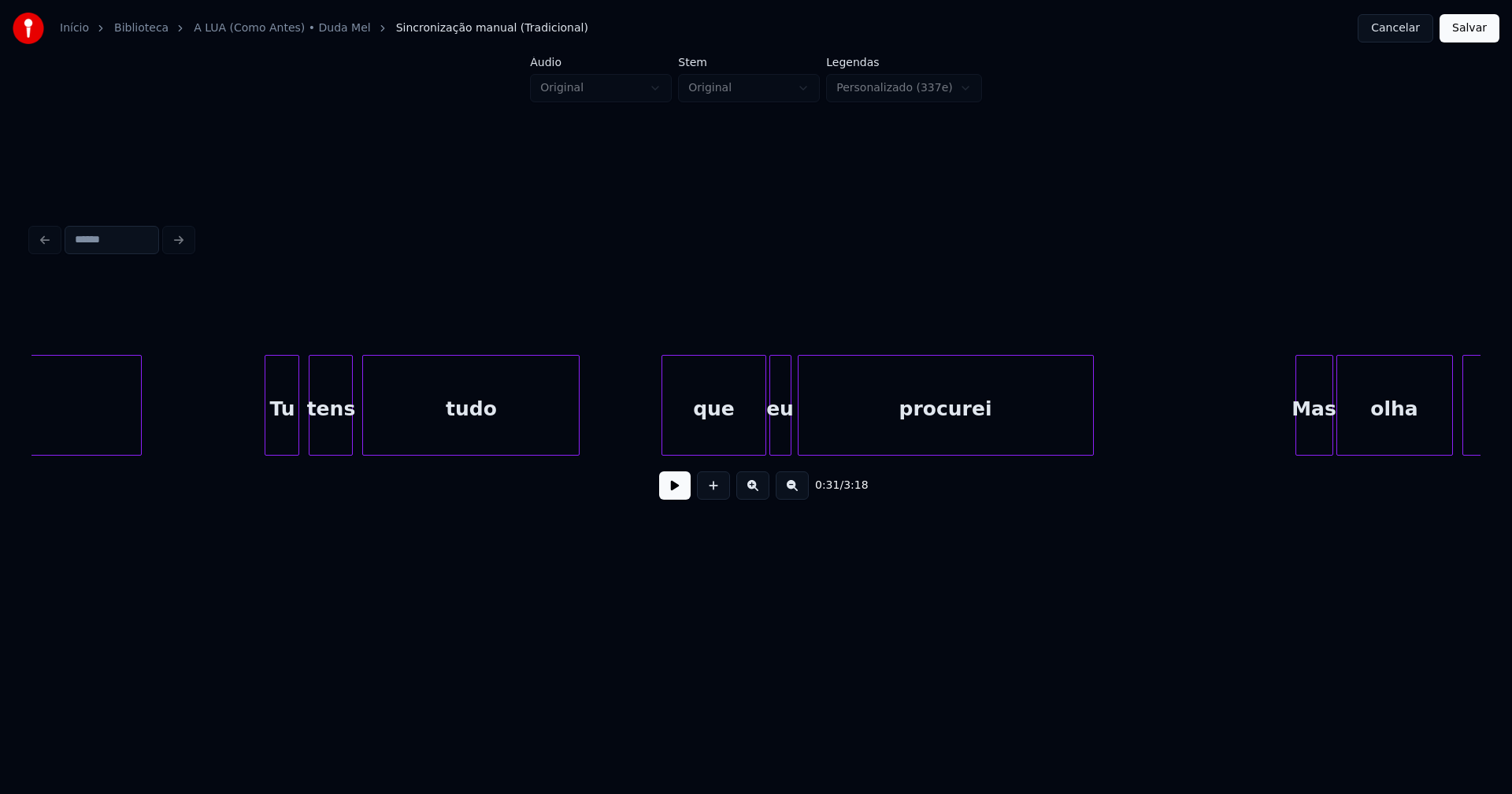
click at [763, 438] on div at bounding box center [763, 405] width 5 height 99
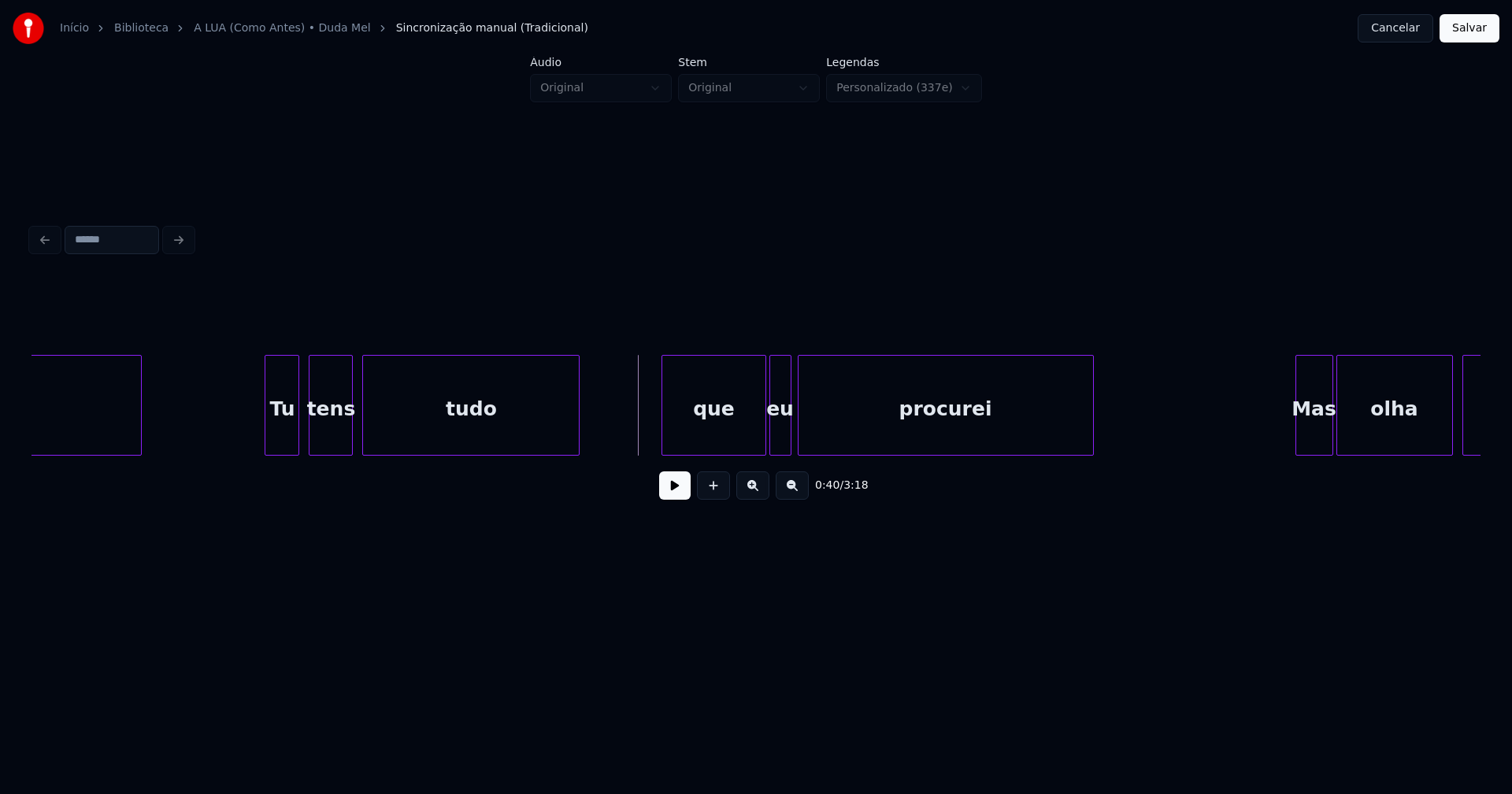
click at [675, 500] on button at bounding box center [674, 485] width 31 height 29
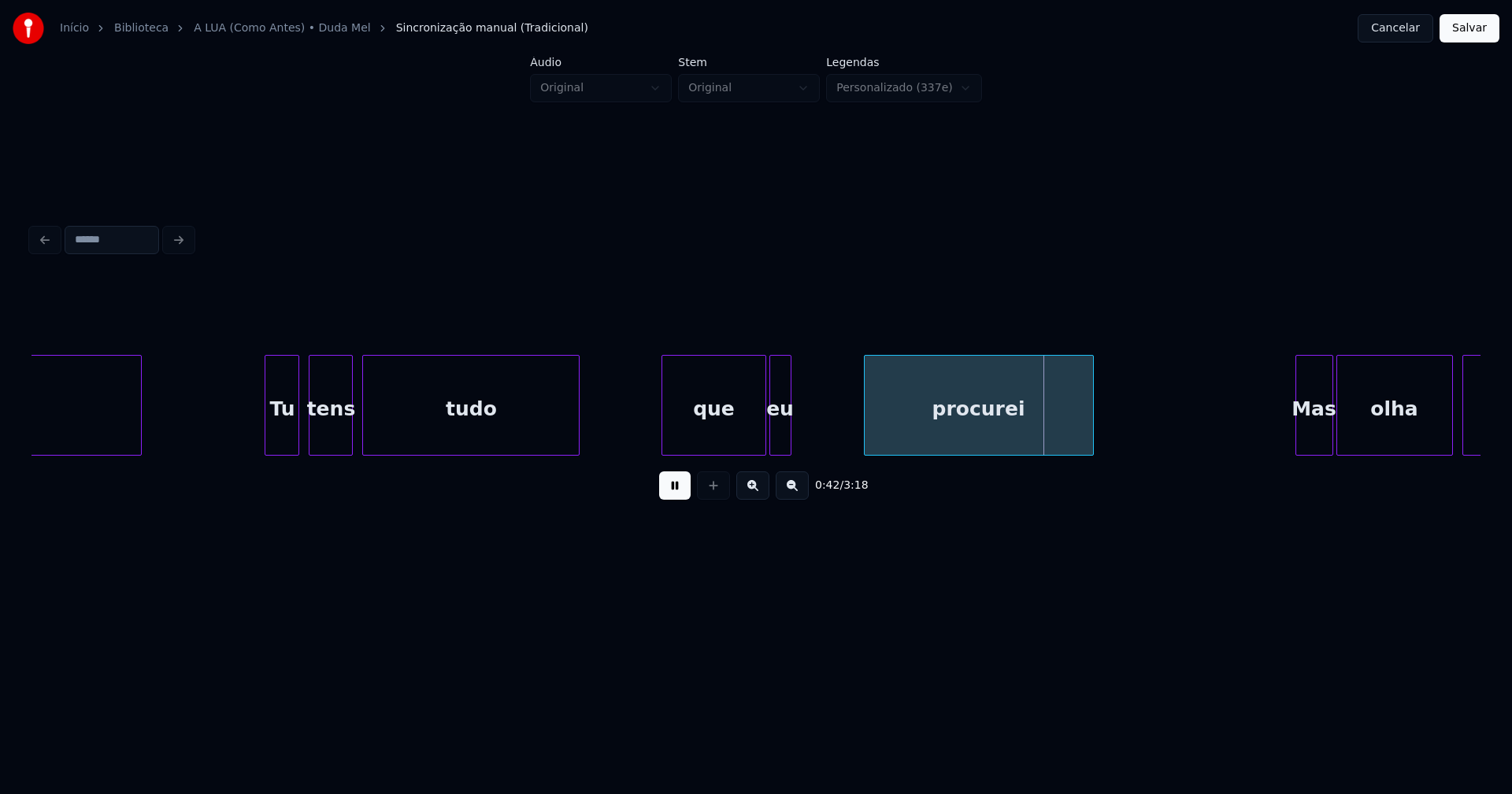
click at [866, 434] on div at bounding box center [867, 405] width 5 height 99
click at [802, 439] on div "eu" at bounding box center [806, 409] width 21 height 107
click at [845, 431] on div at bounding box center [845, 405] width 5 height 99
click at [762, 430] on div "que" at bounding box center [716, 409] width 102 height 107
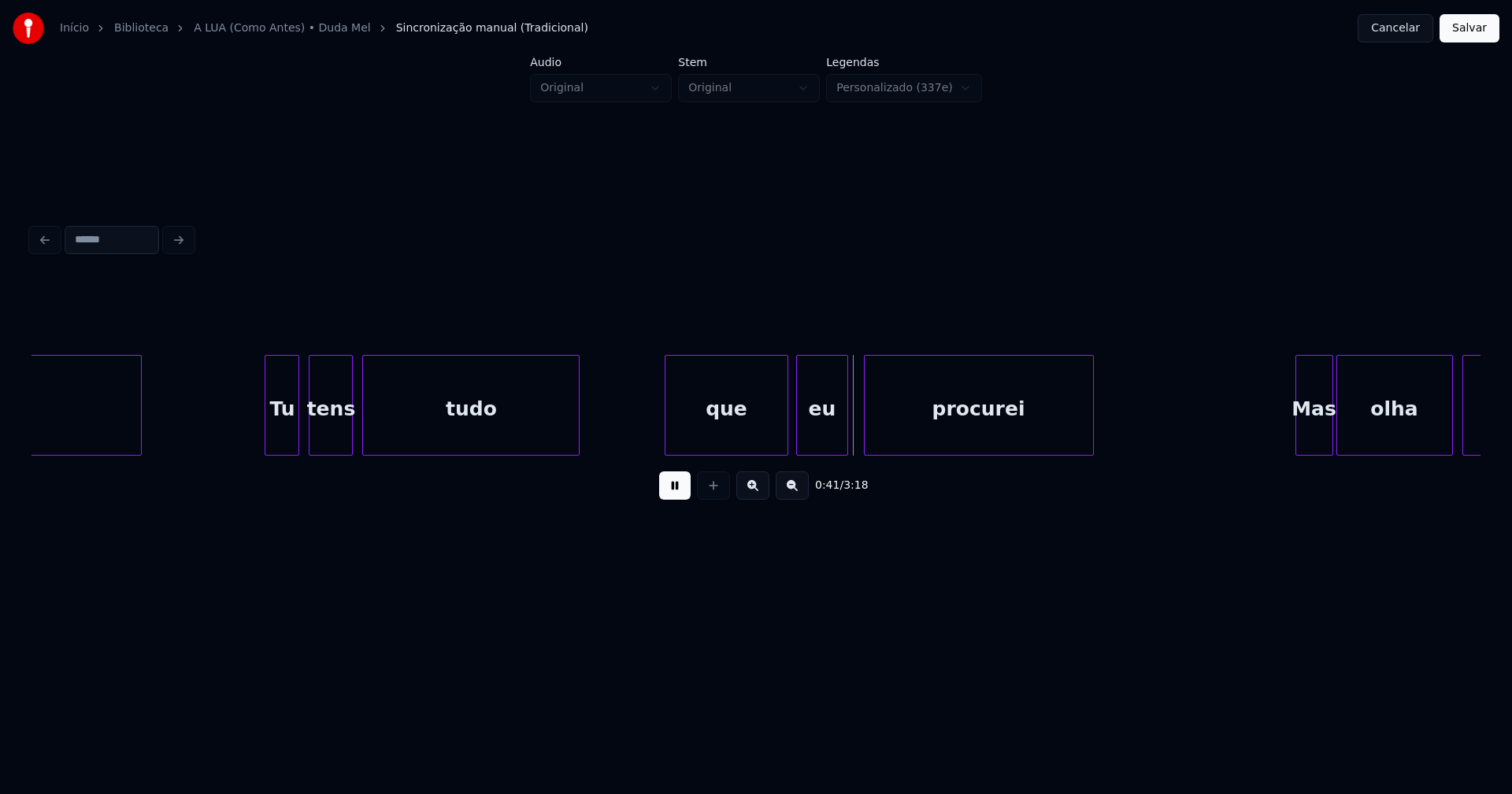
click at [786, 429] on div at bounding box center [785, 405] width 5 height 99
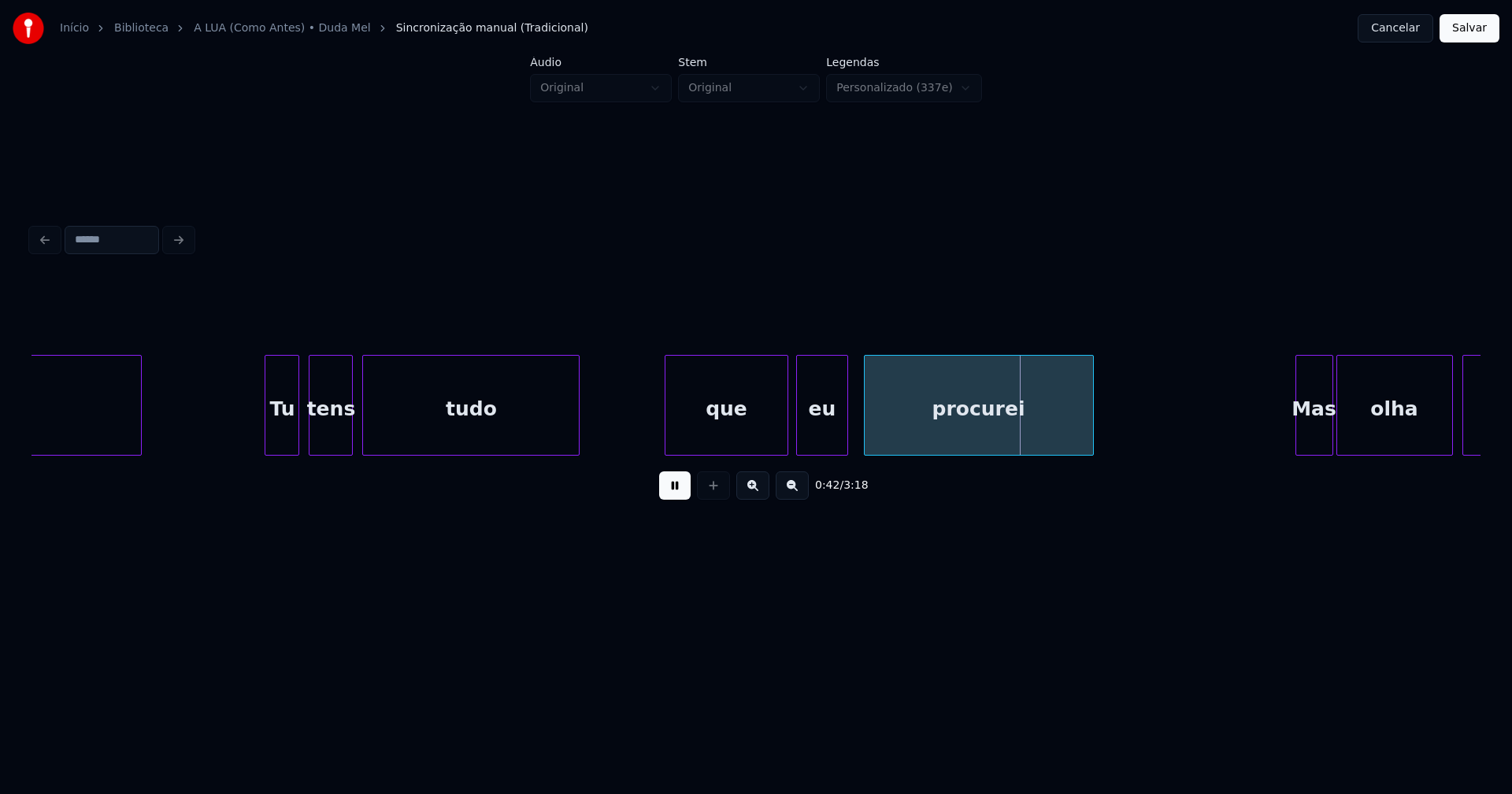
drag, startPoint x: 672, startPoint y: 492, endPoint x: 730, endPoint y: 460, distance: 66.2
click at [675, 492] on button at bounding box center [674, 485] width 31 height 29
click at [726, 456] on div "amigo Tu tens tudo que eu procurei Mas olha nós" at bounding box center [755, 405] width 1449 height 100
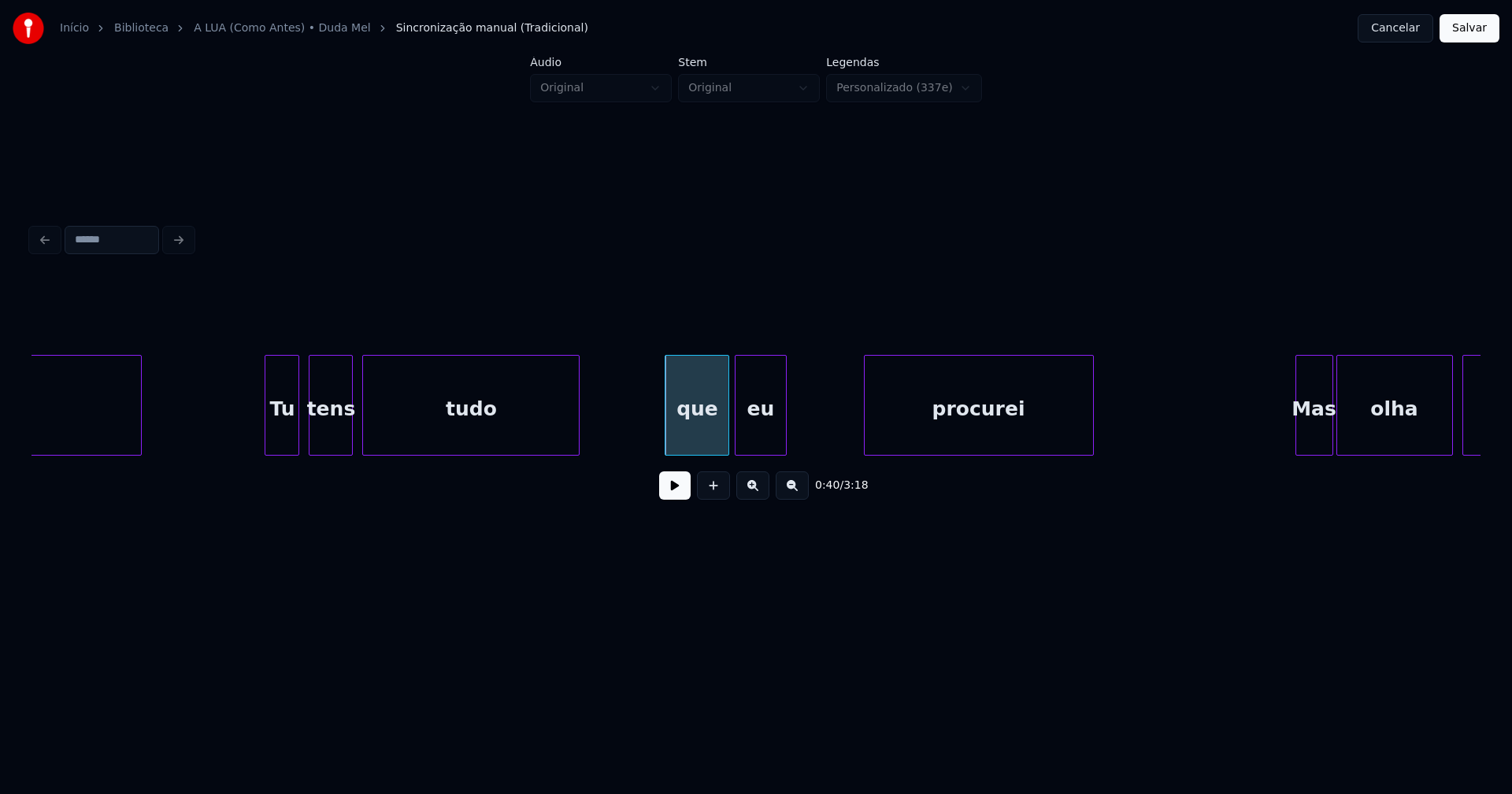
click at [766, 456] on div "amigo Tu tens tudo que eu procurei Mas olha nós" at bounding box center [755, 405] width 1449 height 100
click at [864, 438] on div "procurei" at bounding box center [979, 405] width 230 height 100
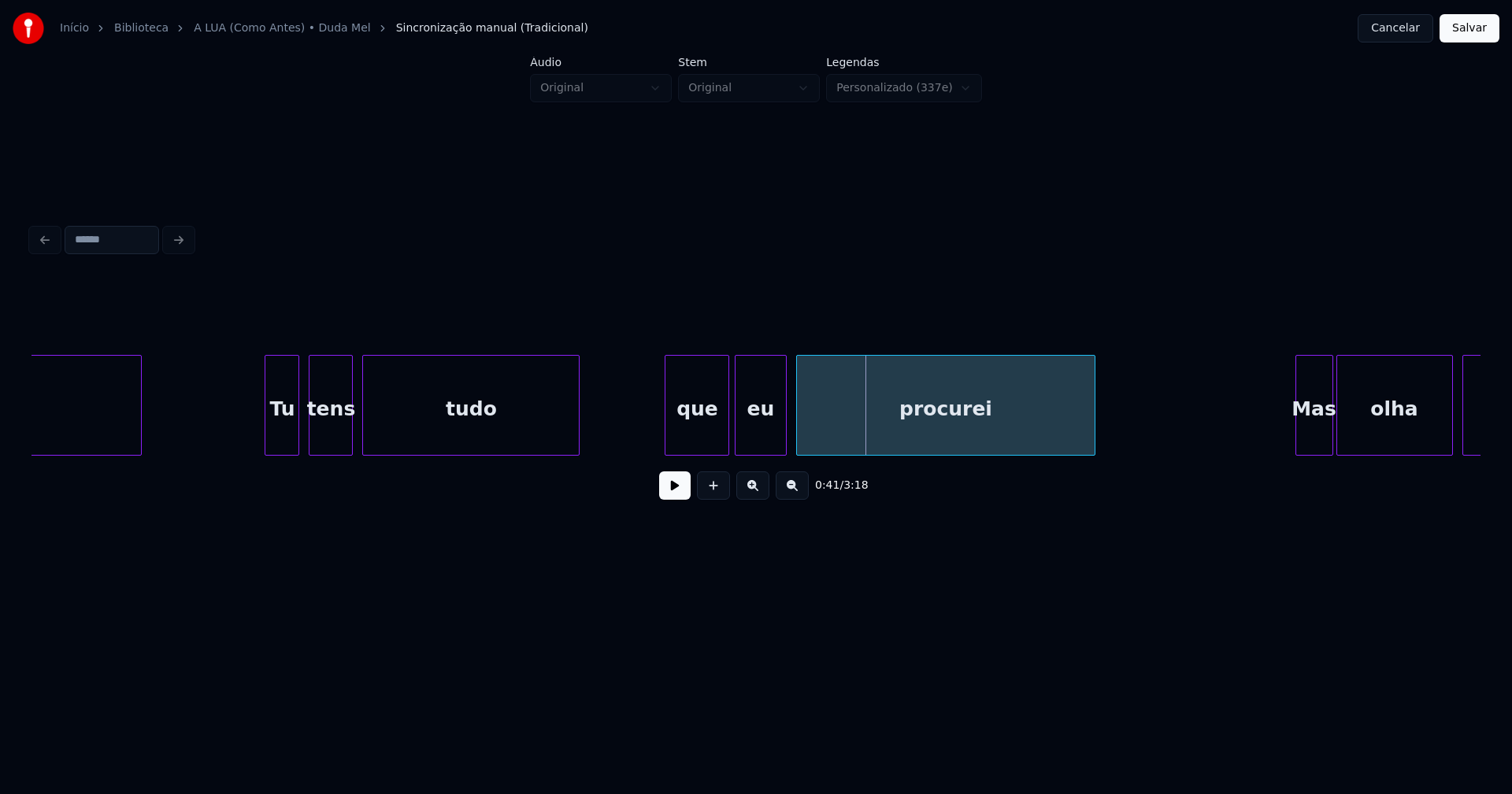
click at [797, 447] on div at bounding box center [799, 405] width 5 height 99
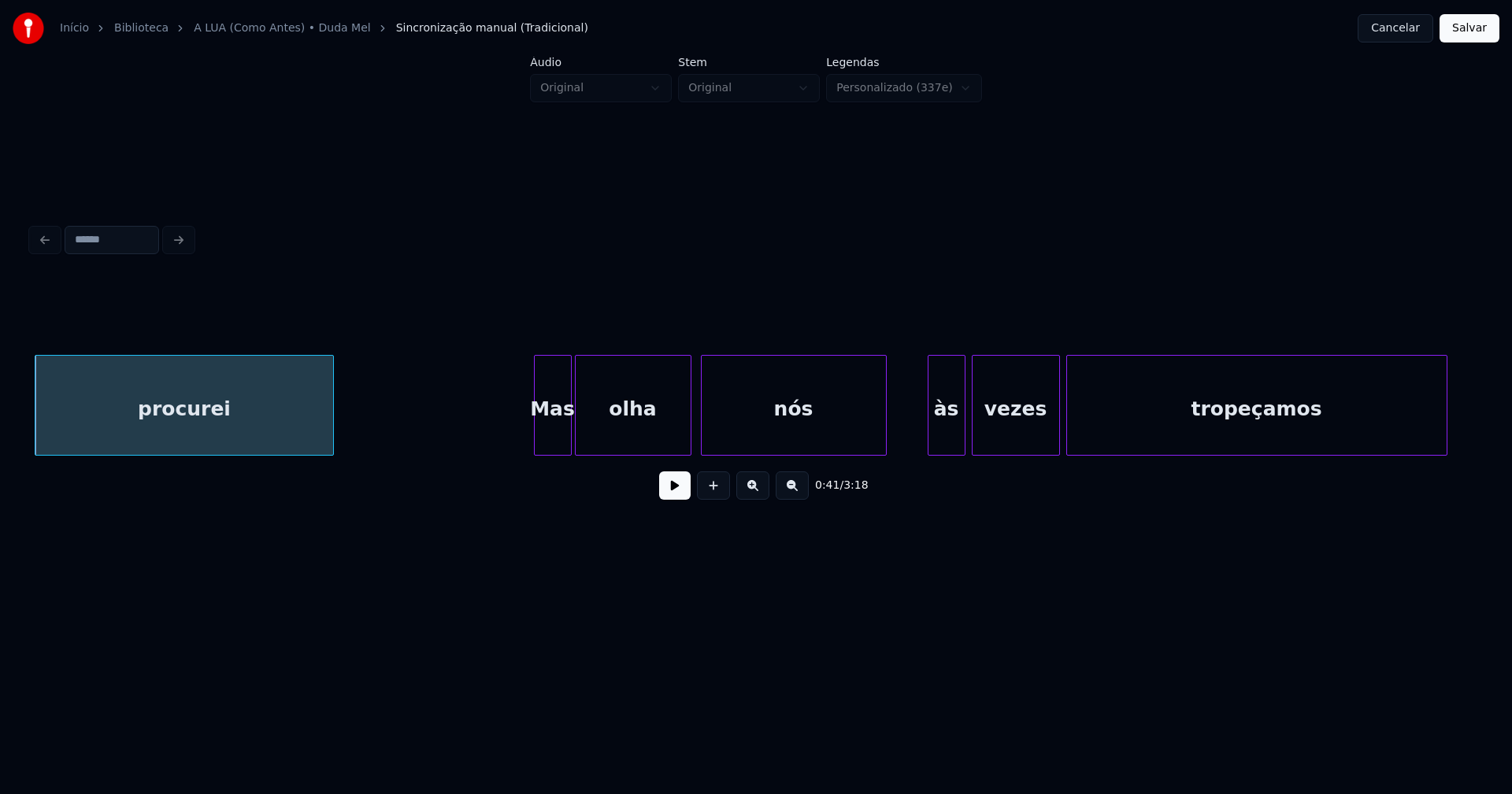
scroll to position [0, 6534]
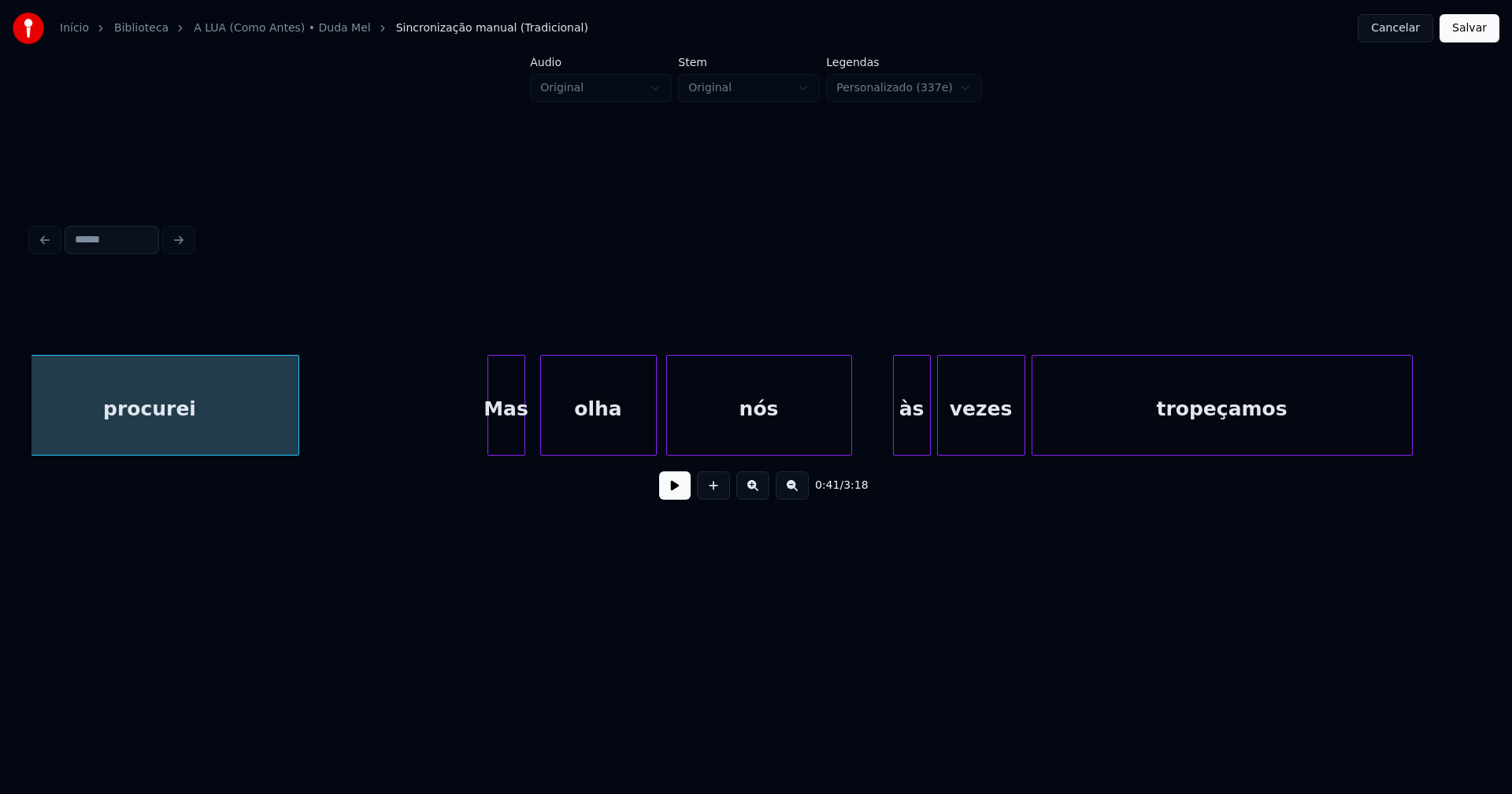
click at [502, 442] on div "Mas" at bounding box center [506, 409] width 36 height 107
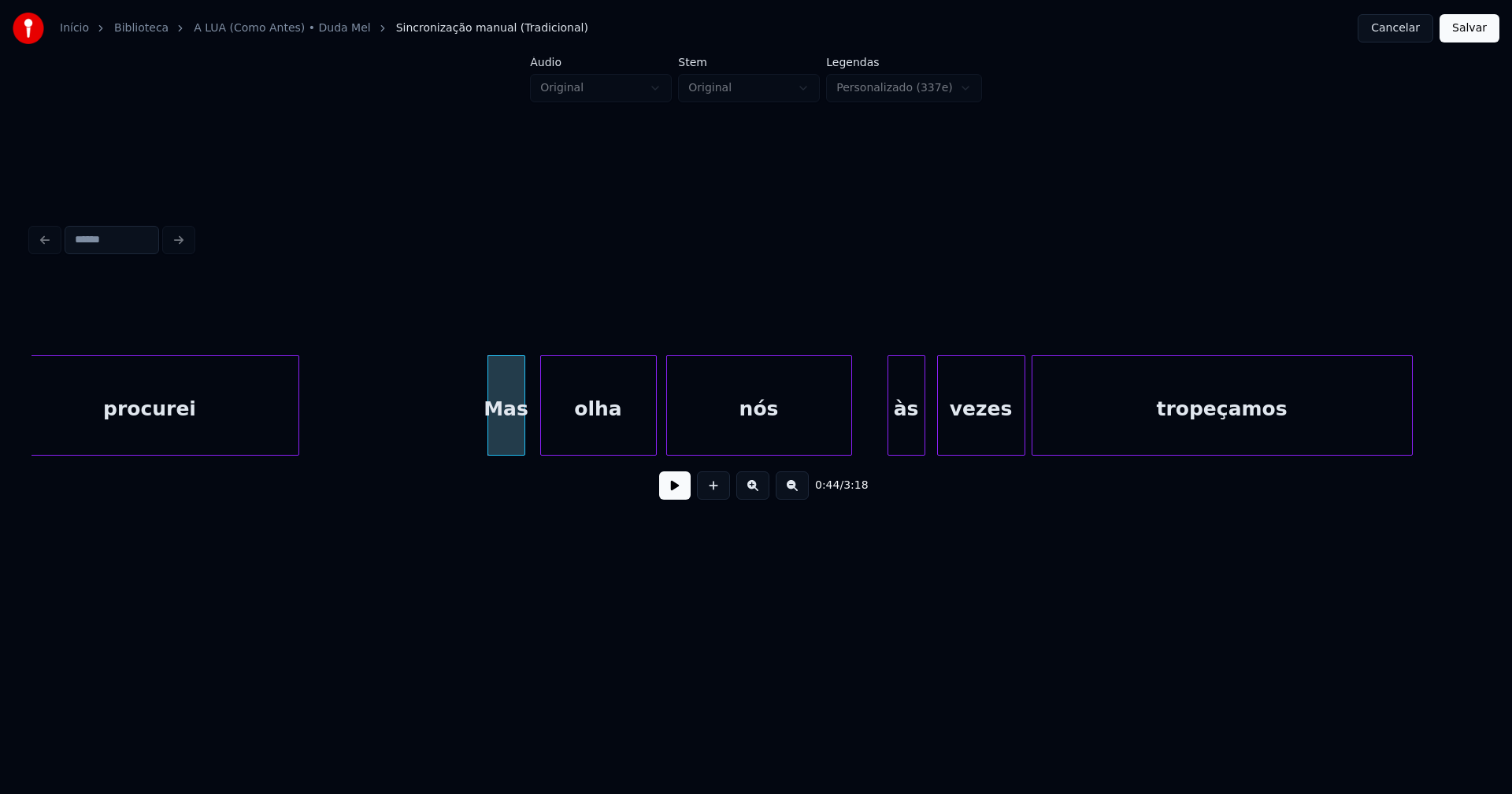
click at [916, 440] on div "às" at bounding box center [906, 409] width 36 height 107
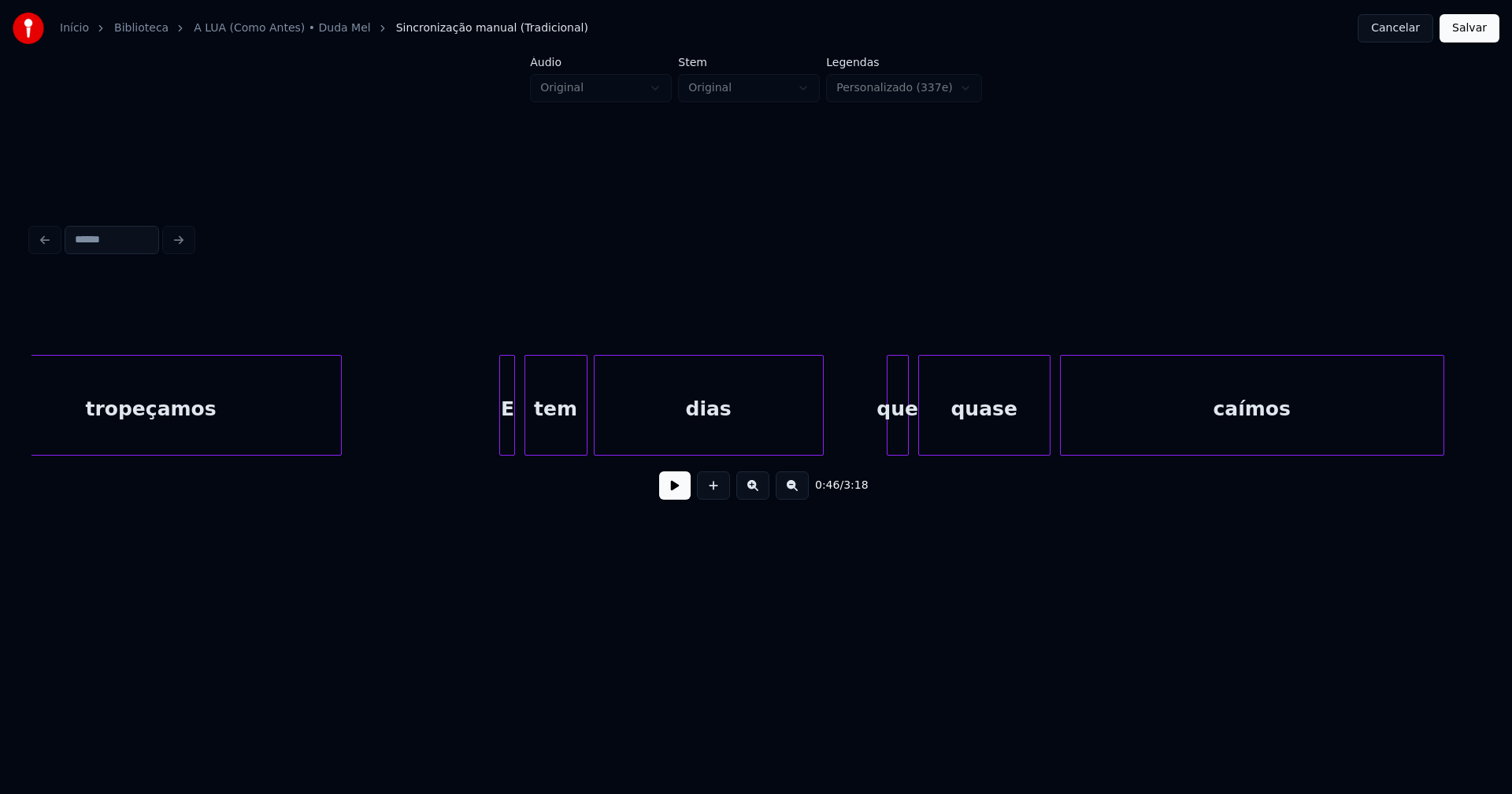
scroll to position [0, 7623]
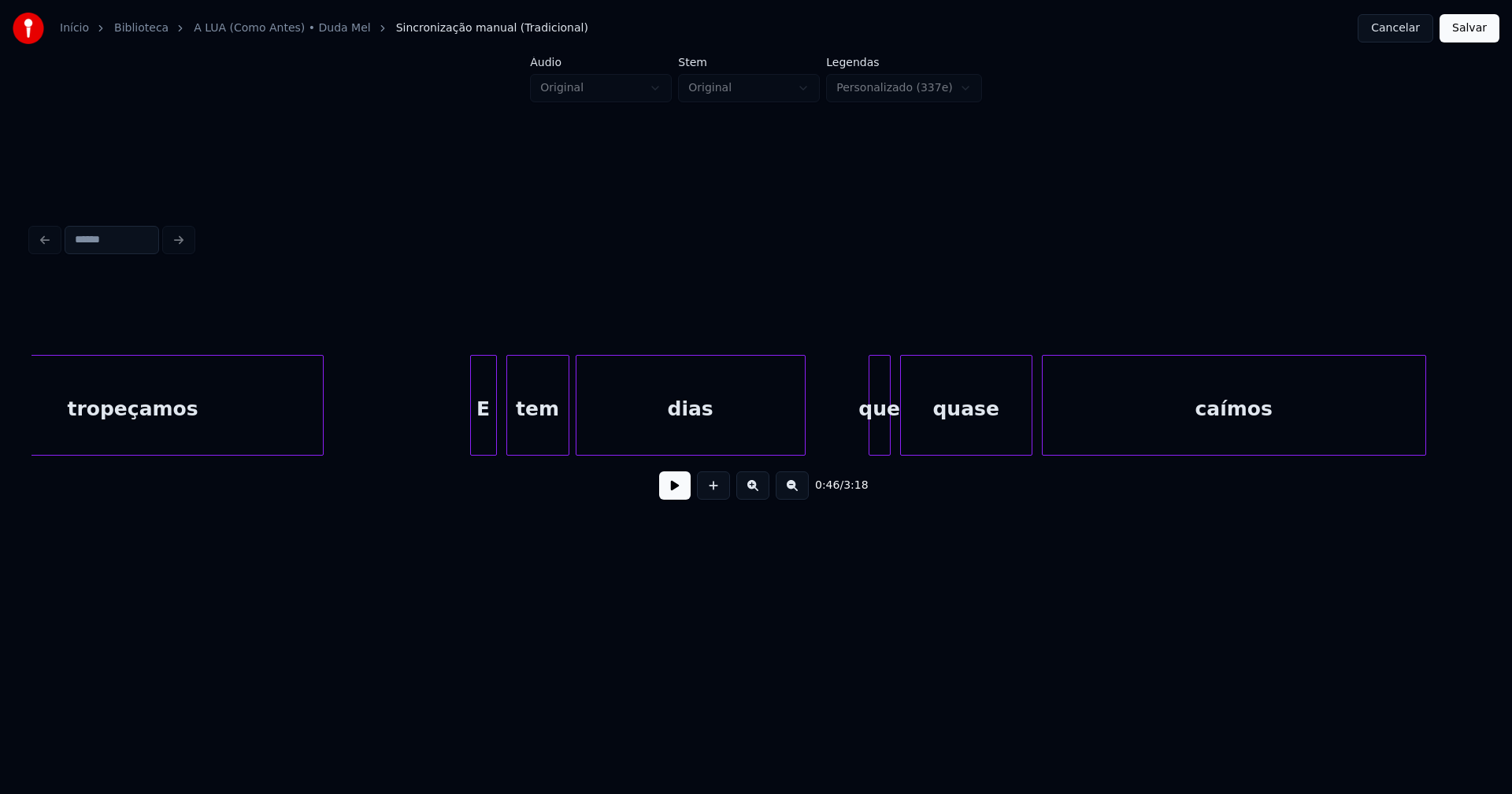
click at [473, 442] on div at bounding box center [473, 405] width 5 height 99
click at [869, 443] on div at bounding box center [868, 405] width 5 height 99
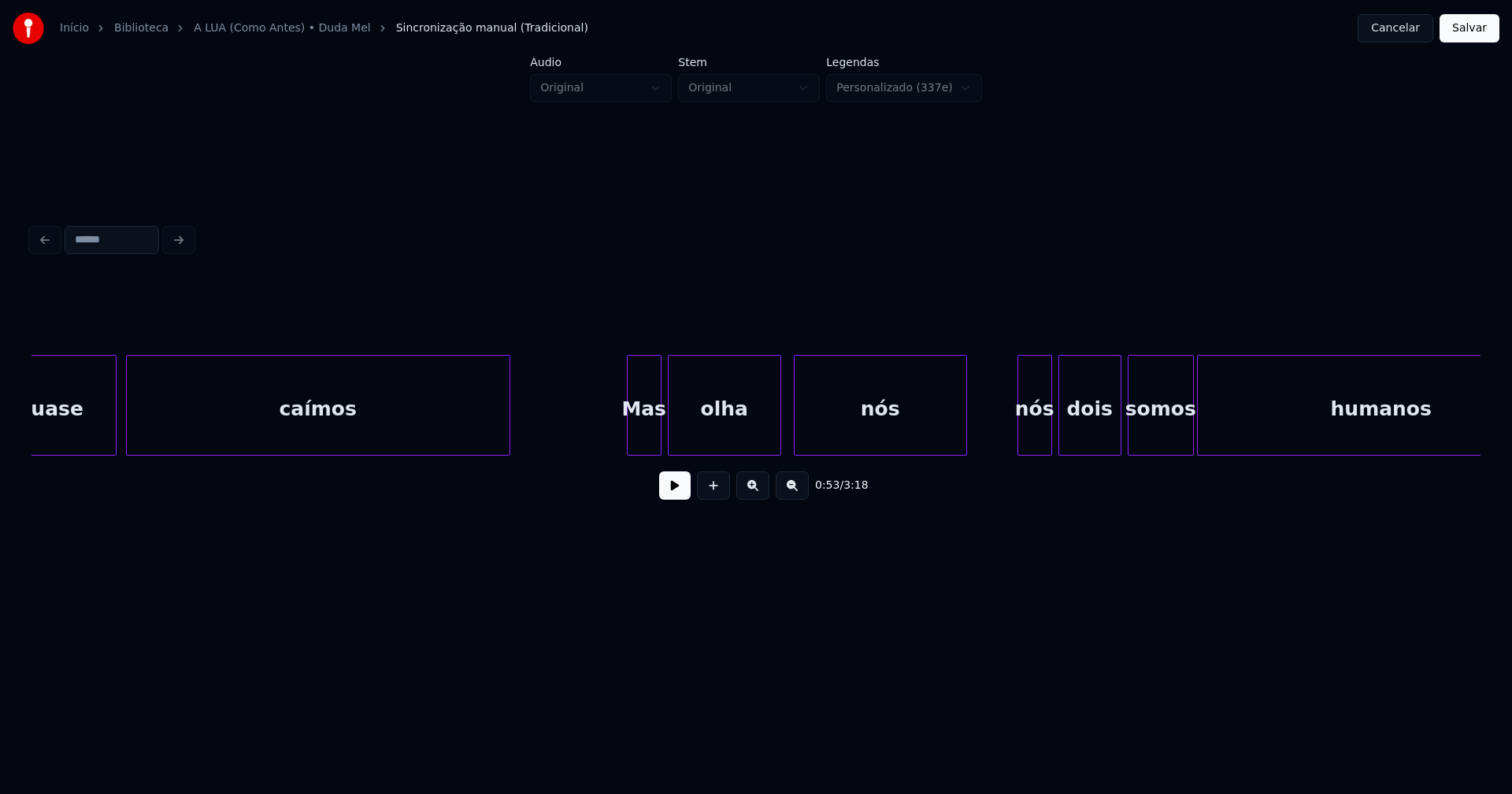
scroll to position [0, 8556]
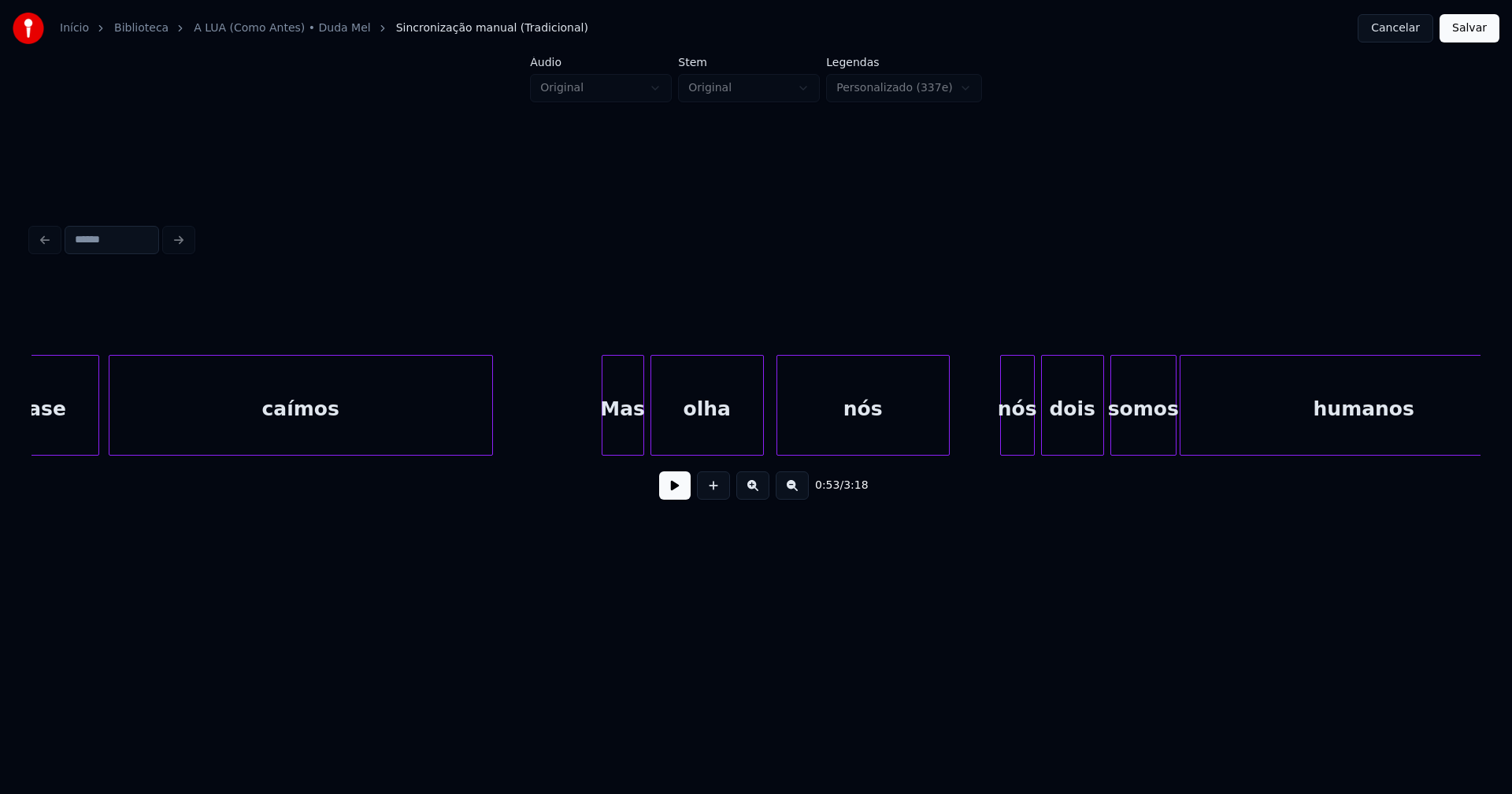
click at [606, 447] on div at bounding box center [604, 405] width 5 height 99
click at [994, 442] on div at bounding box center [994, 405] width 5 height 99
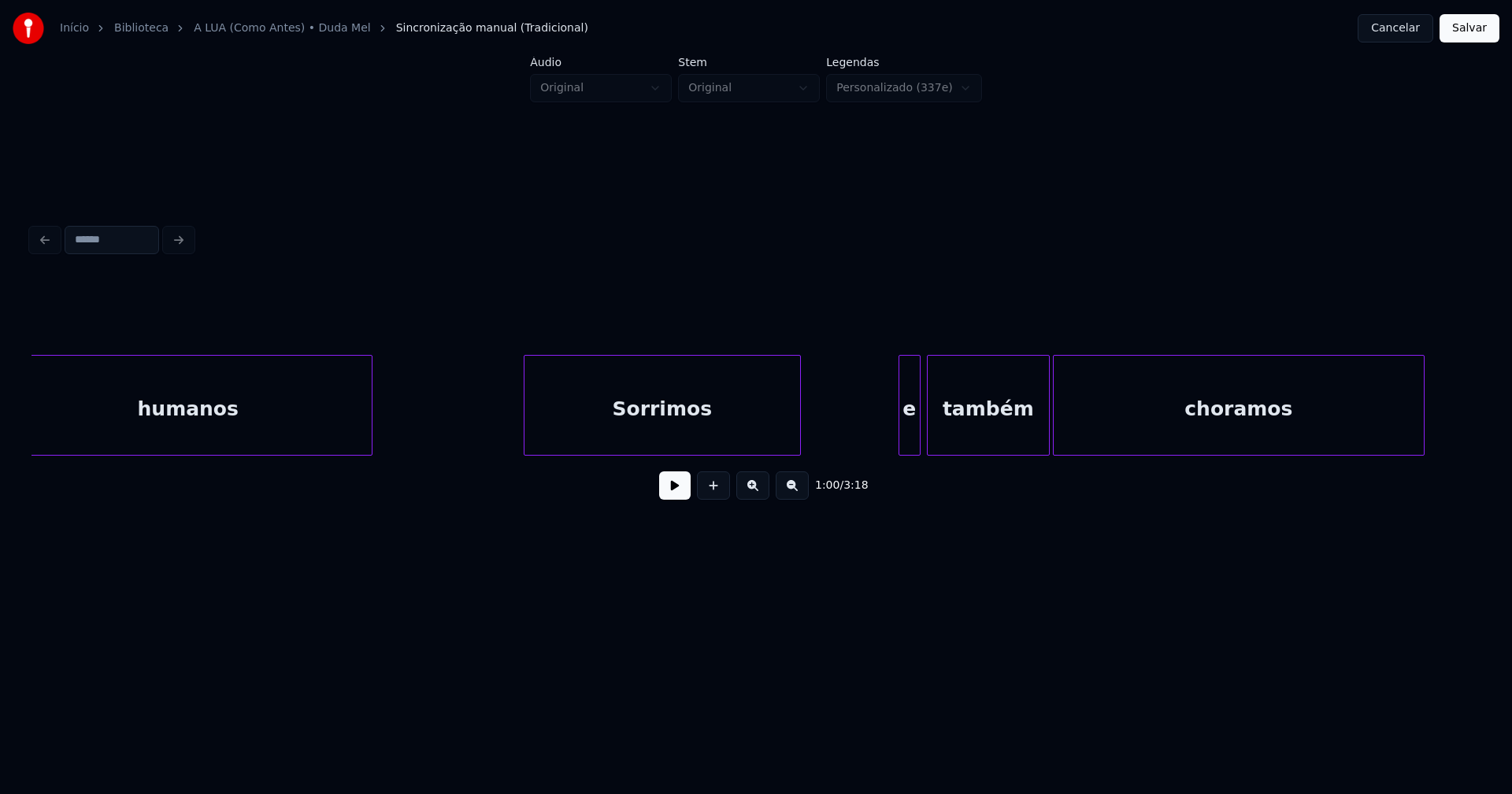
scroll to position [0, 9749]
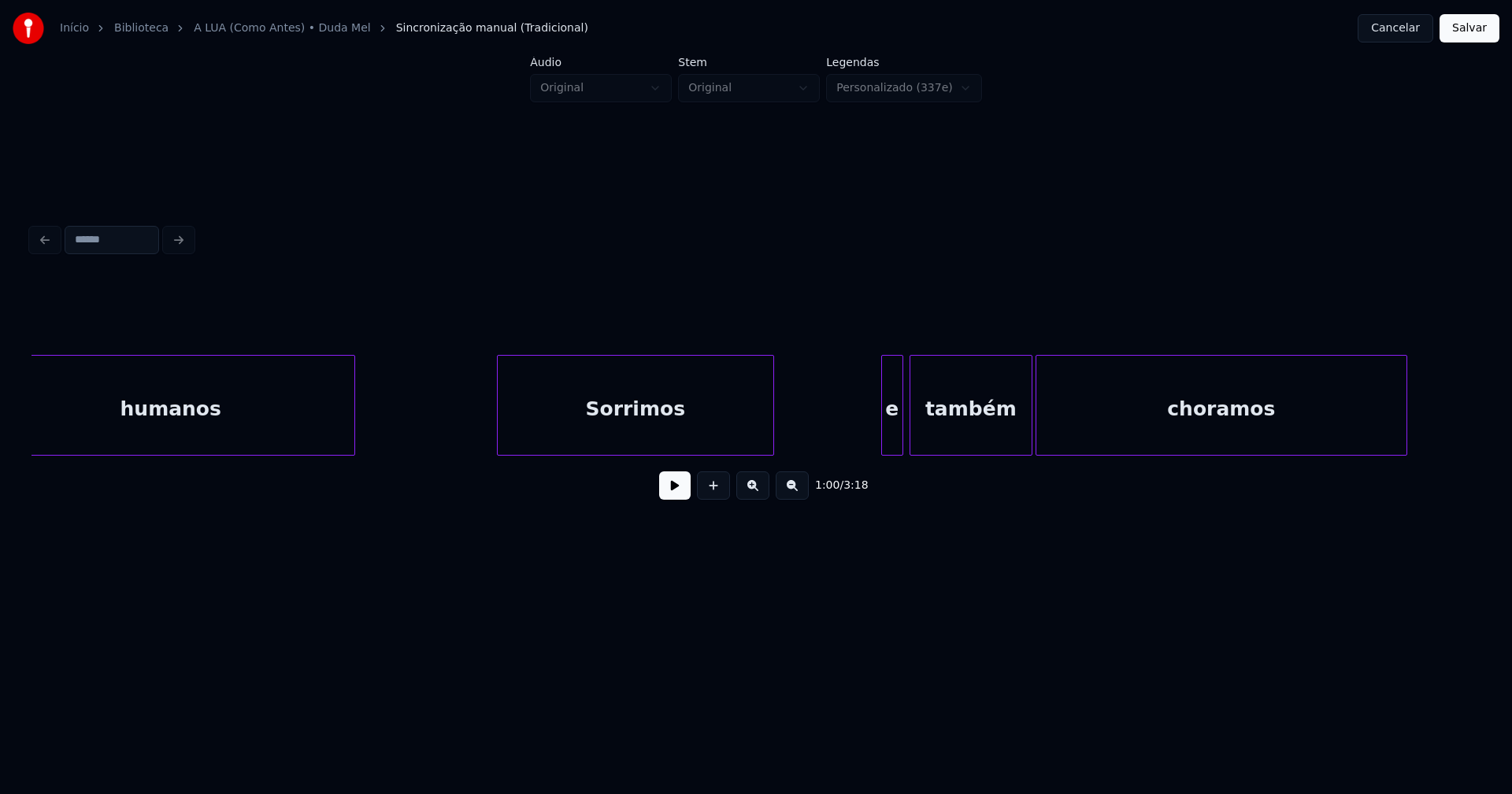
click at [627, 446] on div "Sorrimos" at bounding box center [636, 409] width 276 height 107
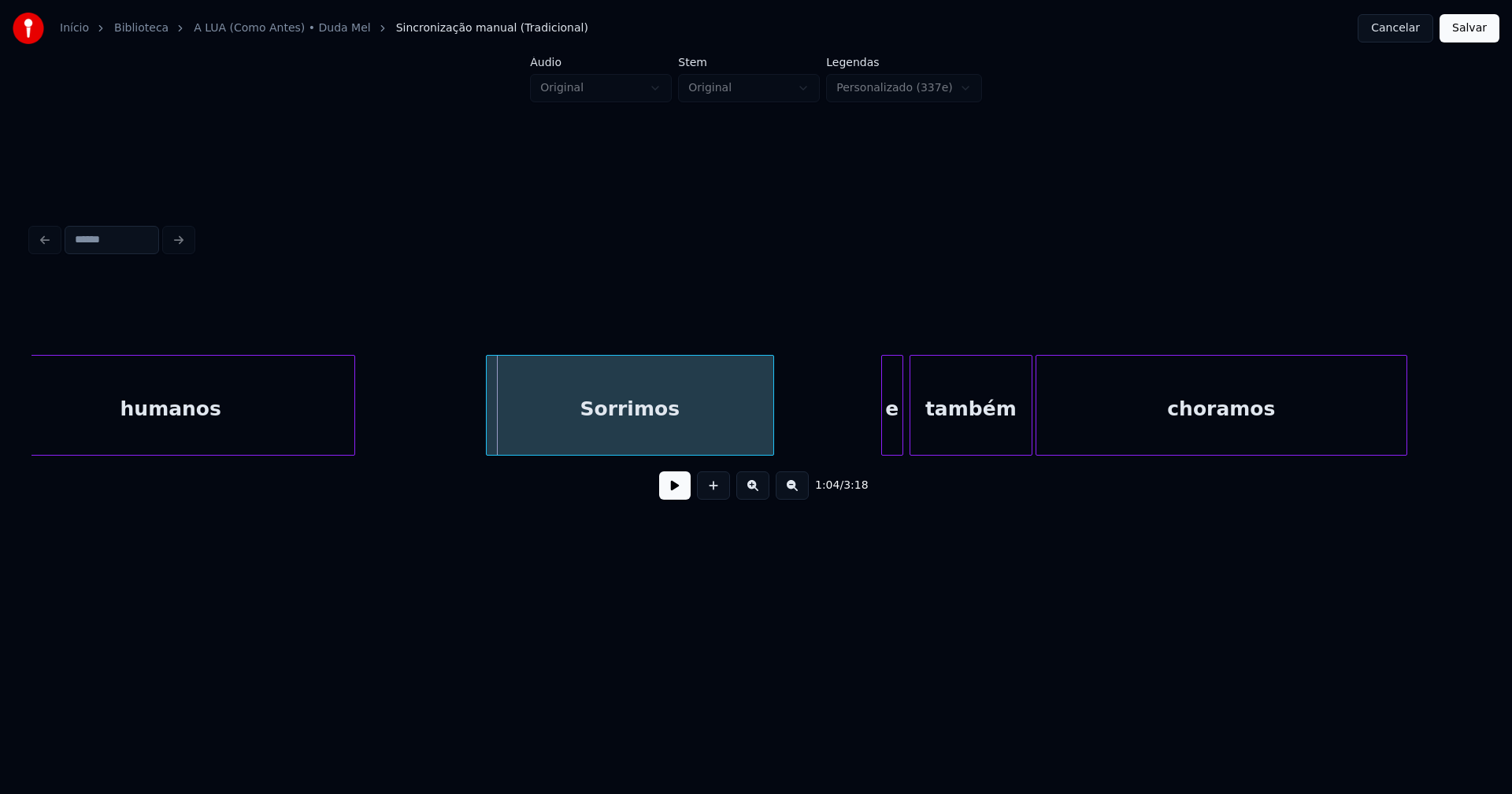
click at [490, 442] on div at bounding box center [489, 405] width 5 height 99
click at [874, 442] on div at bounding box center [874, 405] width 5 height 99
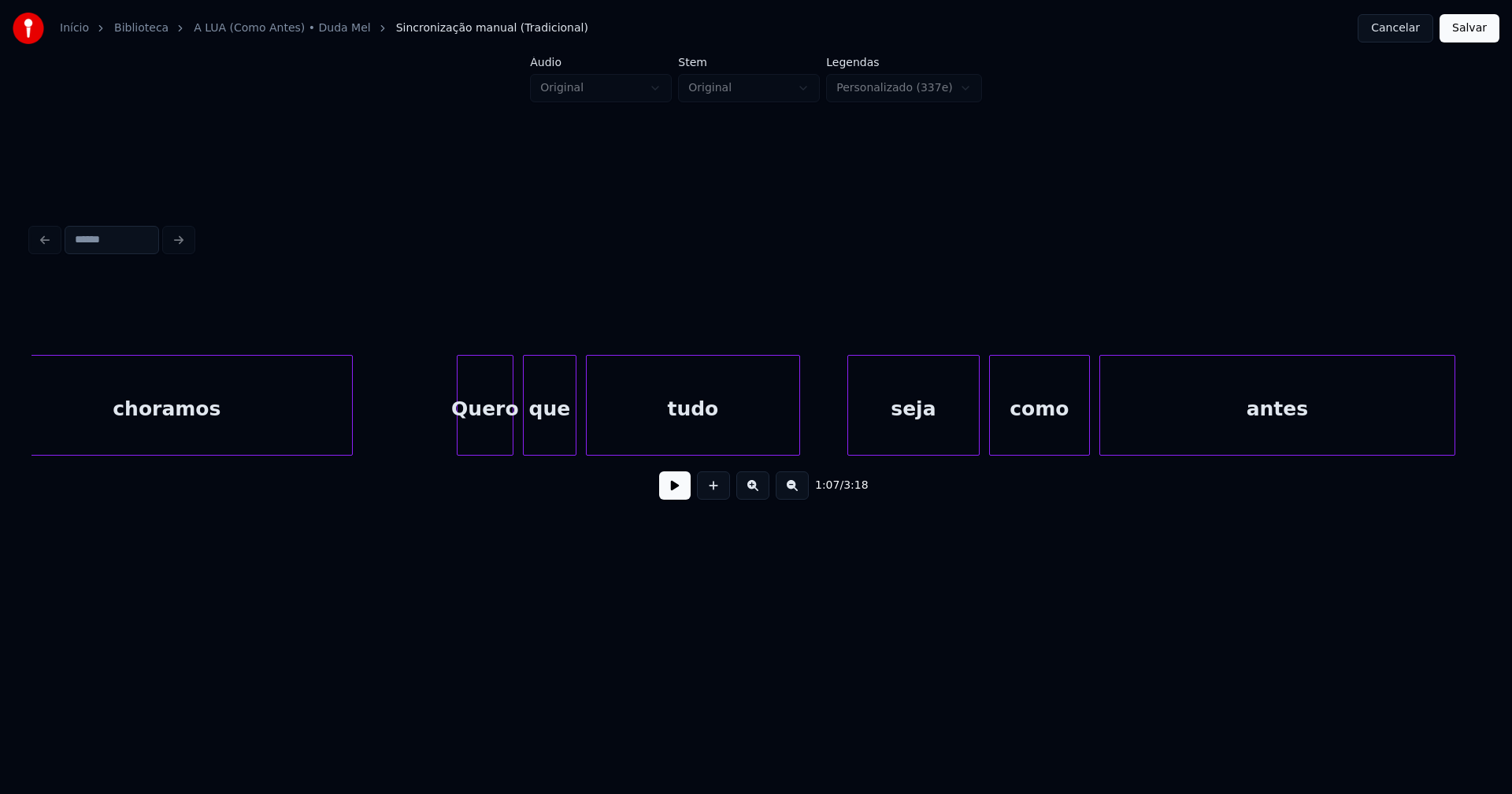
scroll to position [0, 10821]
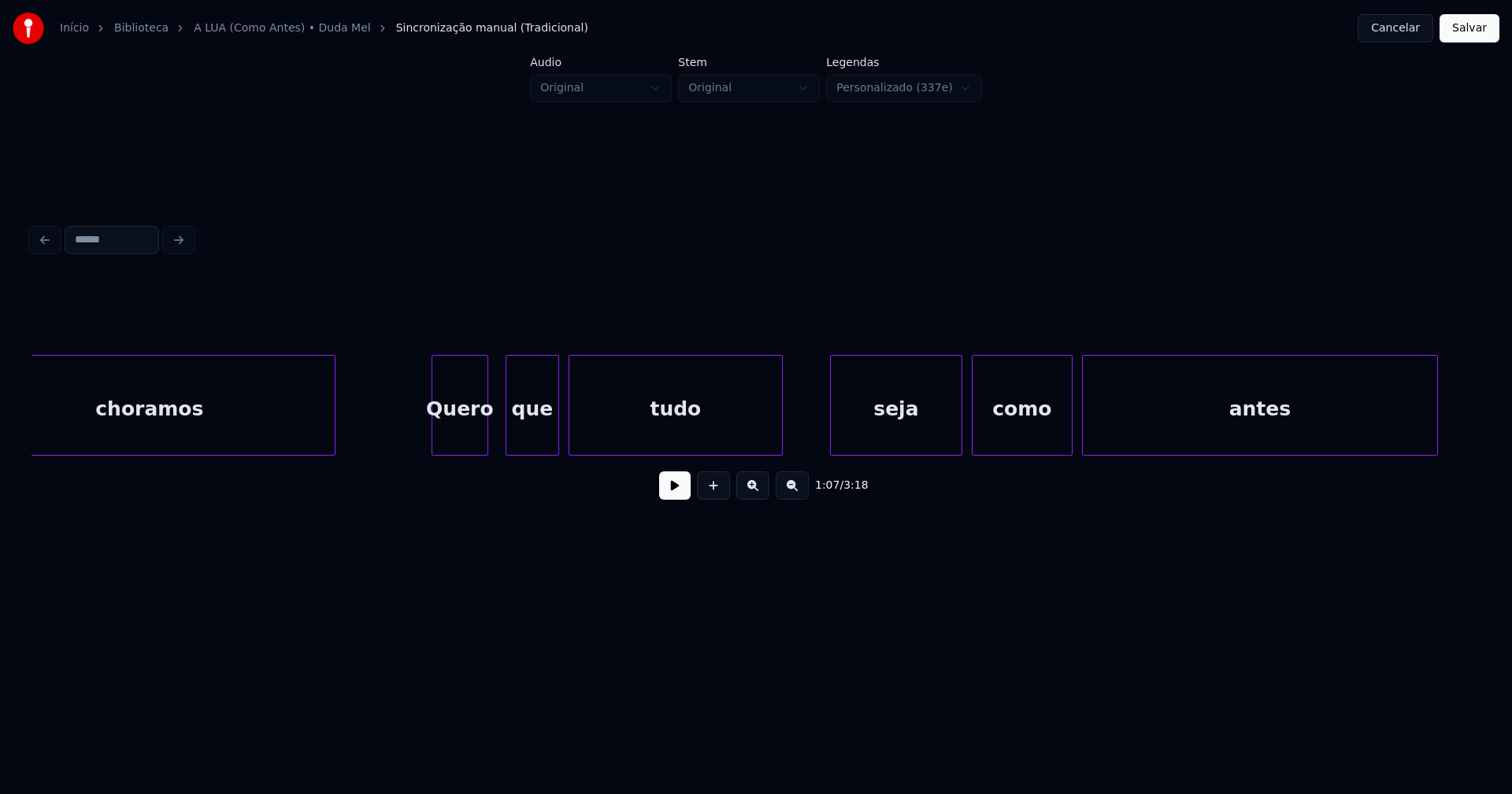
click at [457, 436] on div "Quero" at bounding box center [459, 409] width 55 height 107
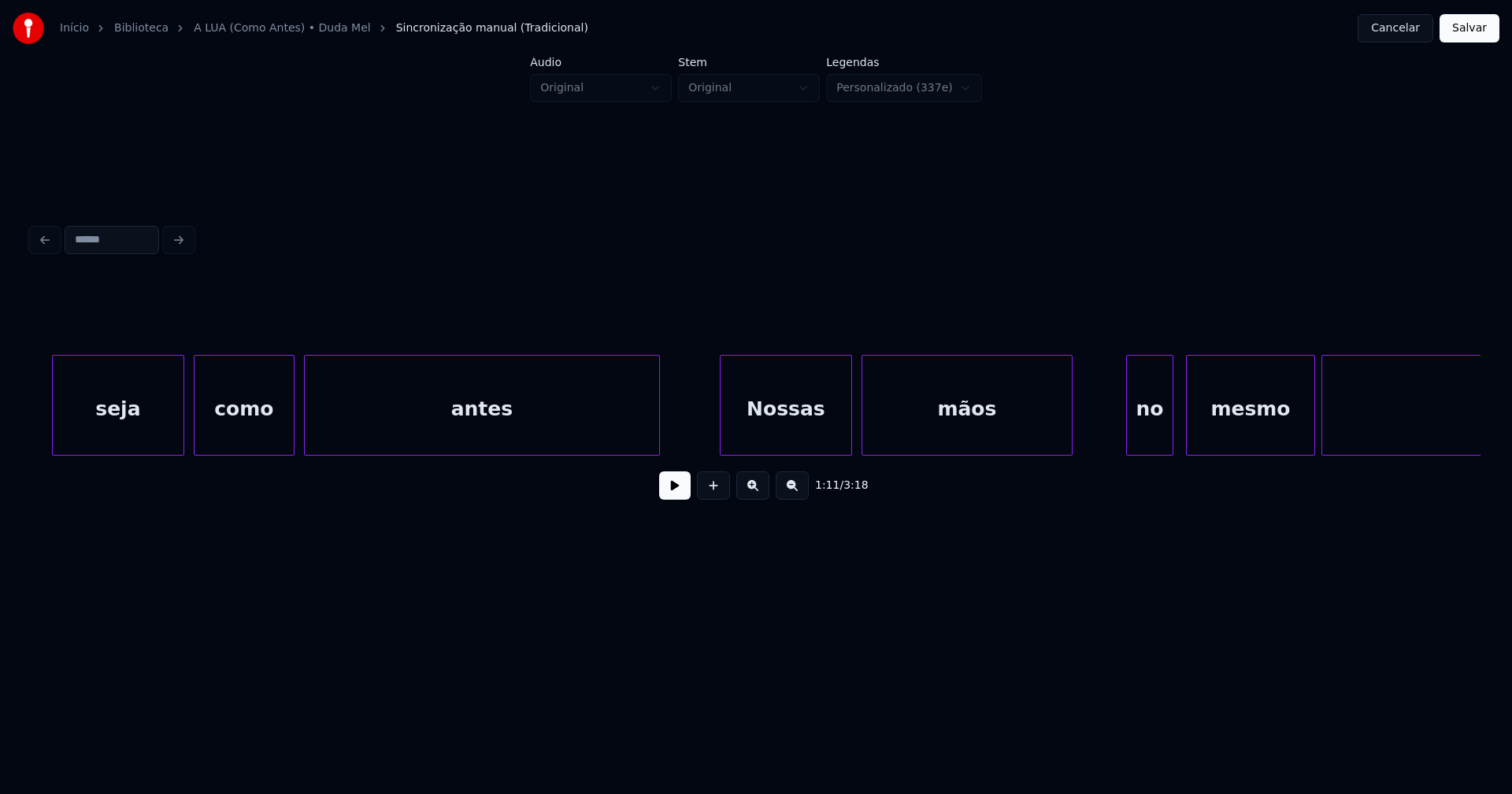
scroll to position [0, 11823]
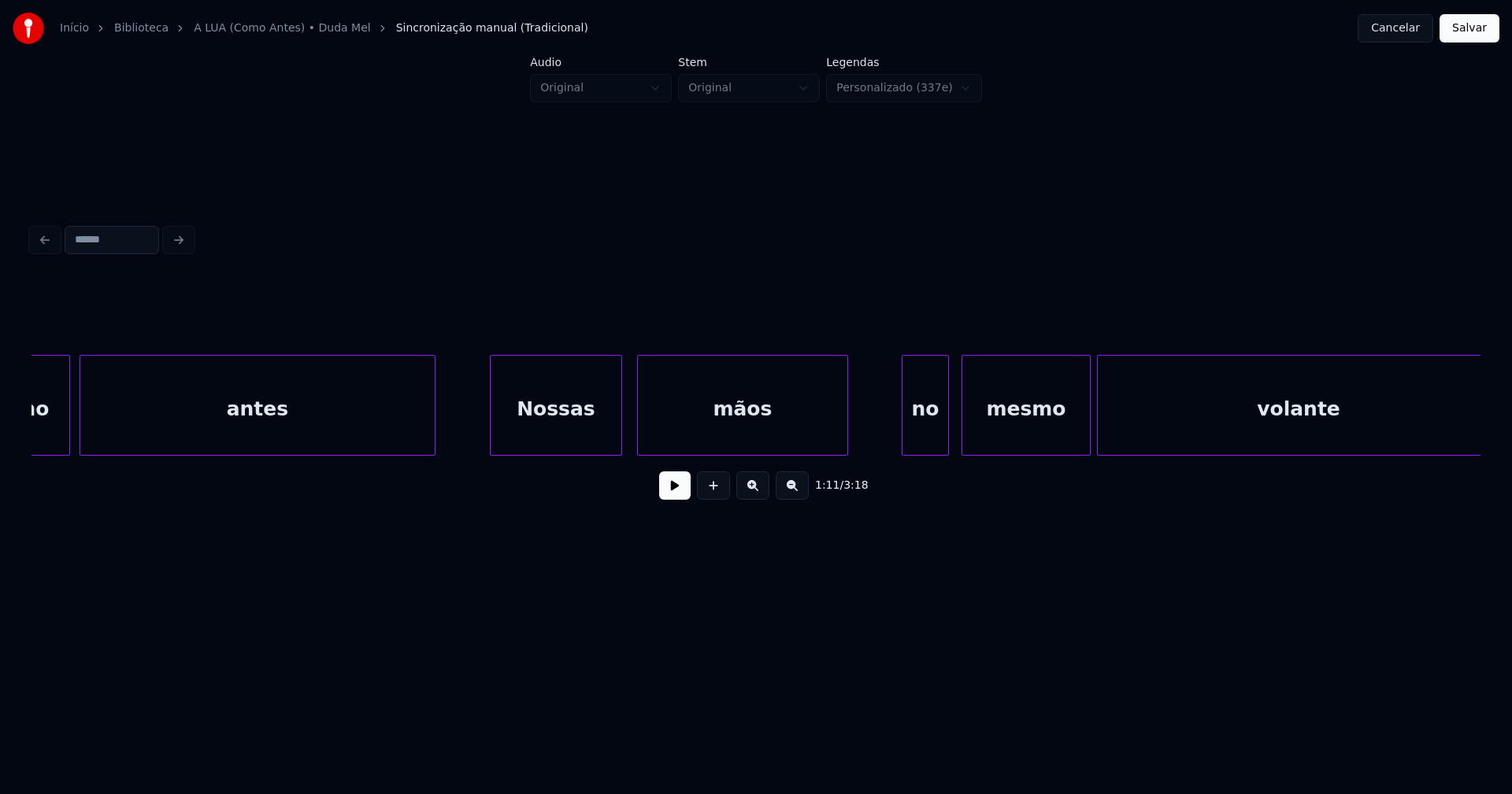
click at [538, 430] on div "Nossas" at bounding box center [556, 409] width 131 height 107
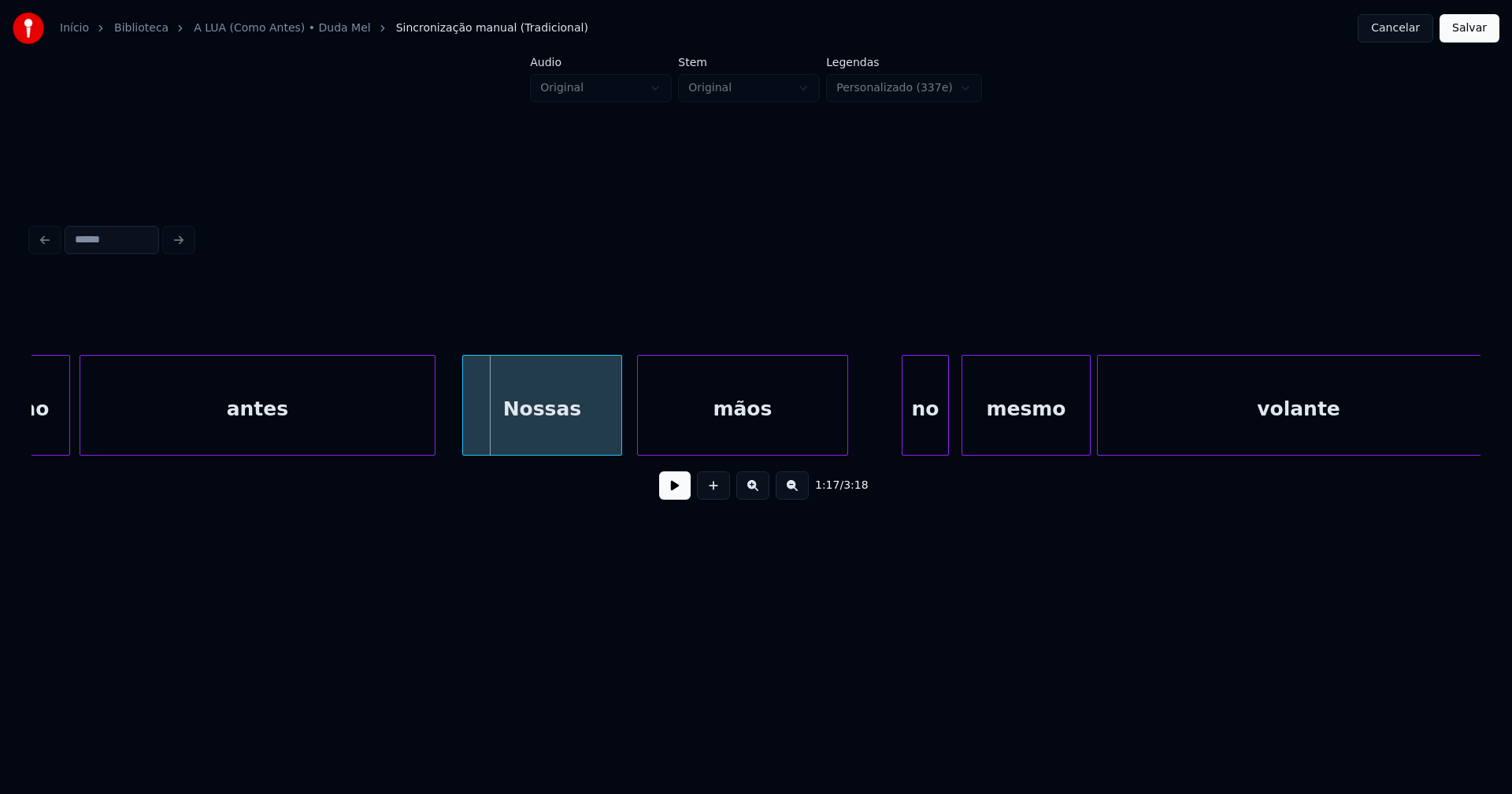
click at [467, 434] on div at bounding box center [466, 405] width 5 height 99
click at [890, 442] on div at bounding box center [892, 405] width 5 height 99
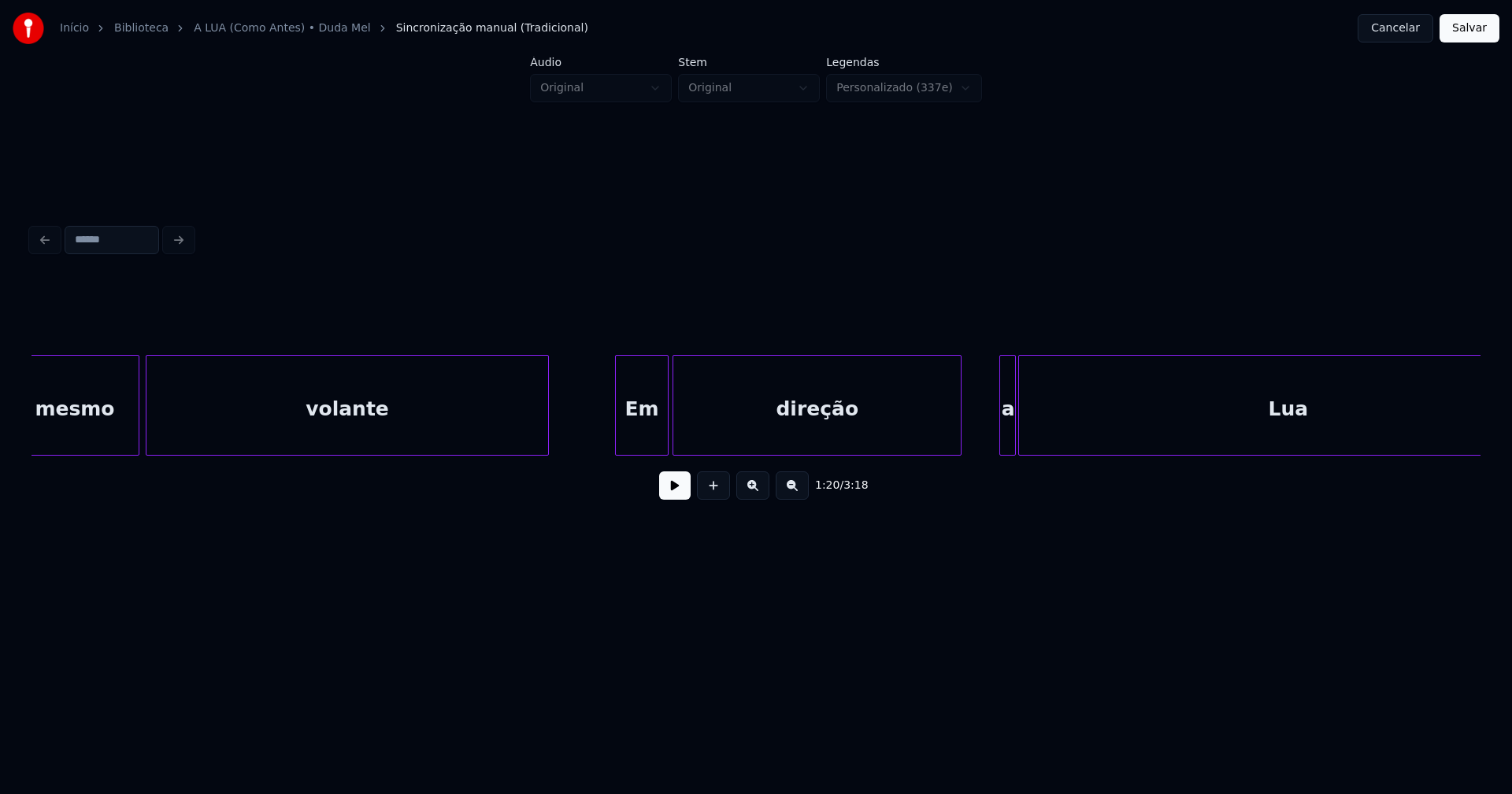
scroll to position [0, 12861]
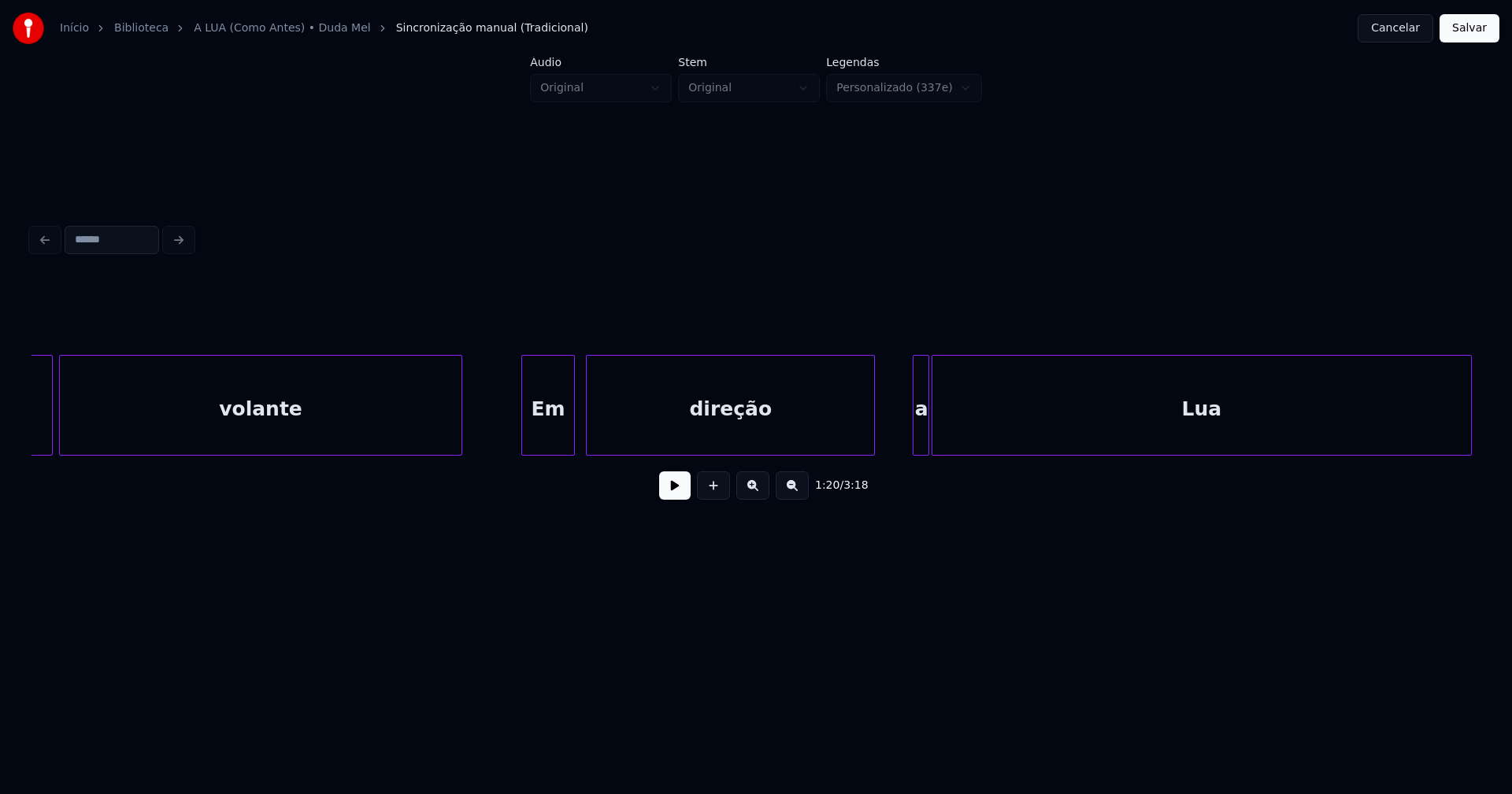
click at [542, 445] on div "Em" at bounding box center [548, 409] width 52 height 107
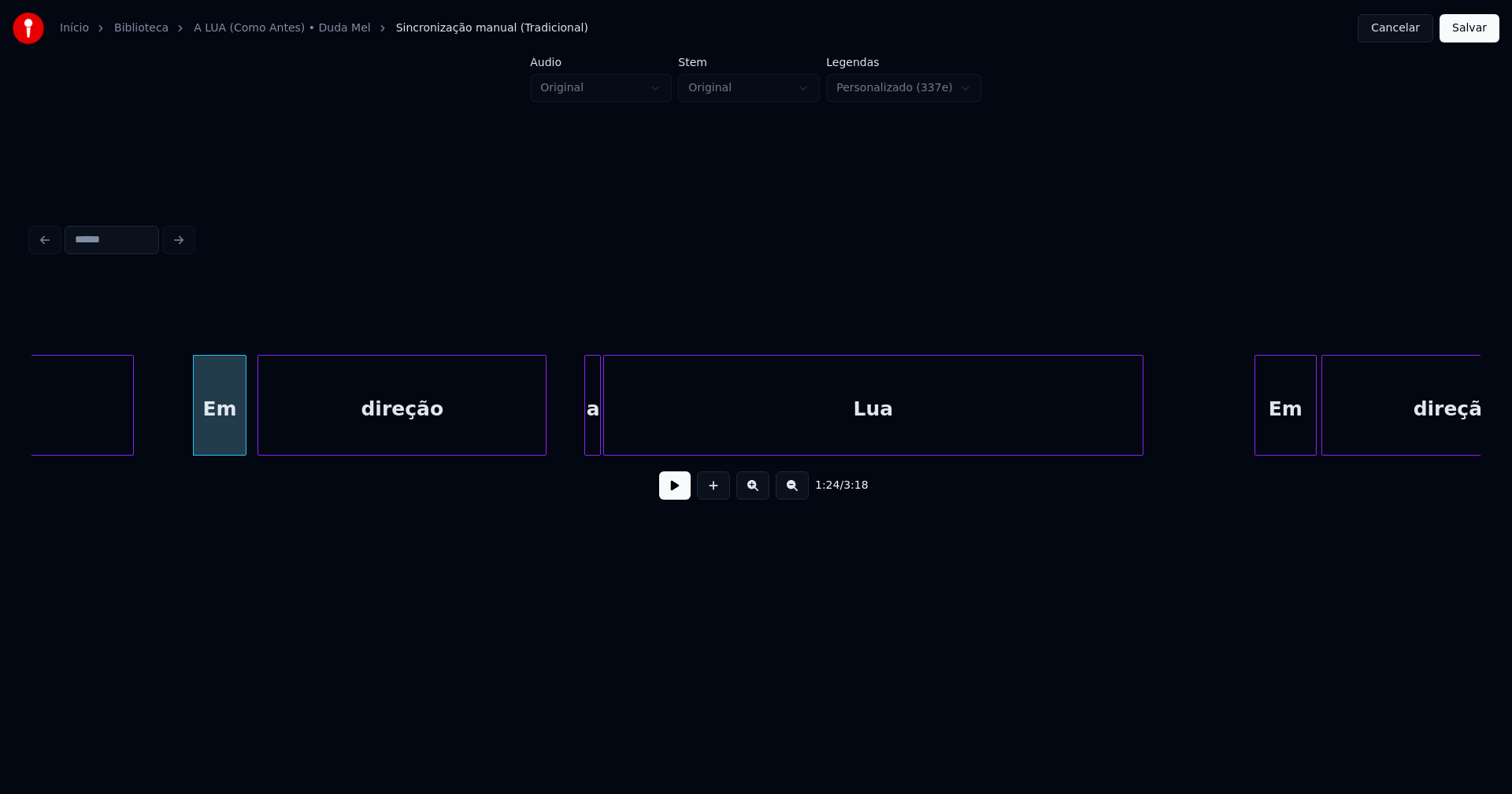
scroll to position [0, 13206]
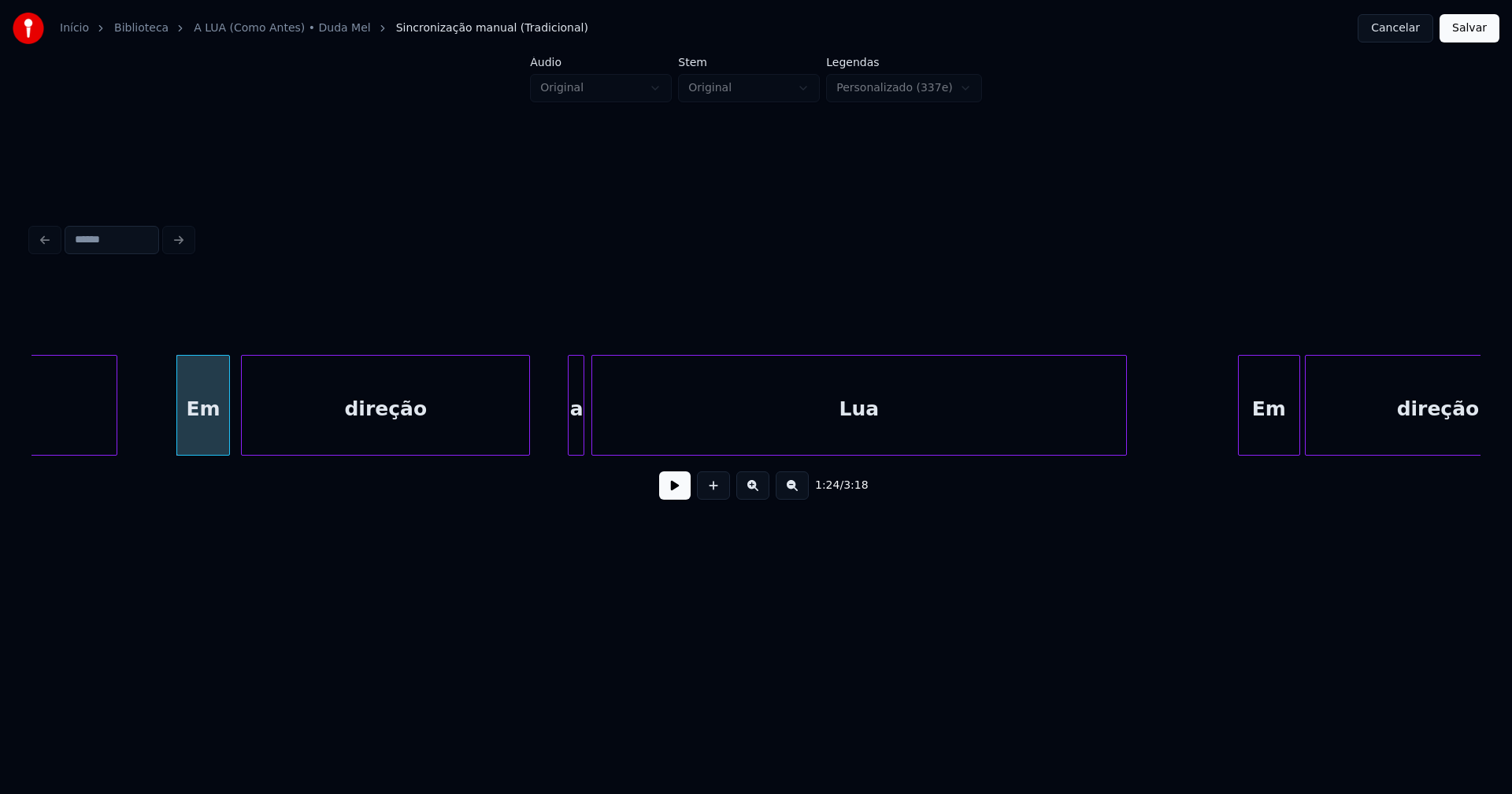
click at [594, 437] on div at bounding box center [594, 405] width 5 height 99
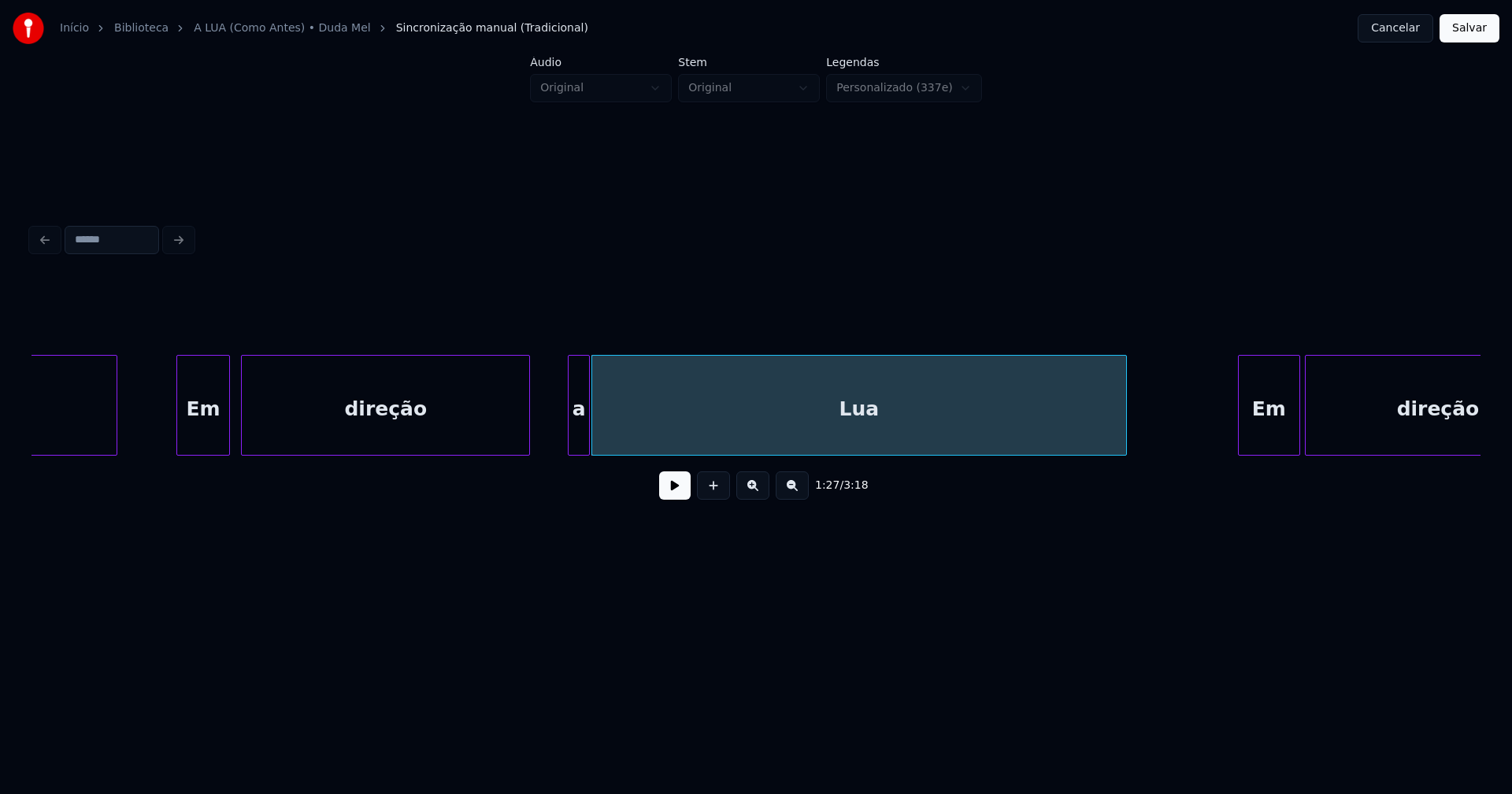
click at [585, 433] on div at bounding box center [587, 405] width 5 height 99
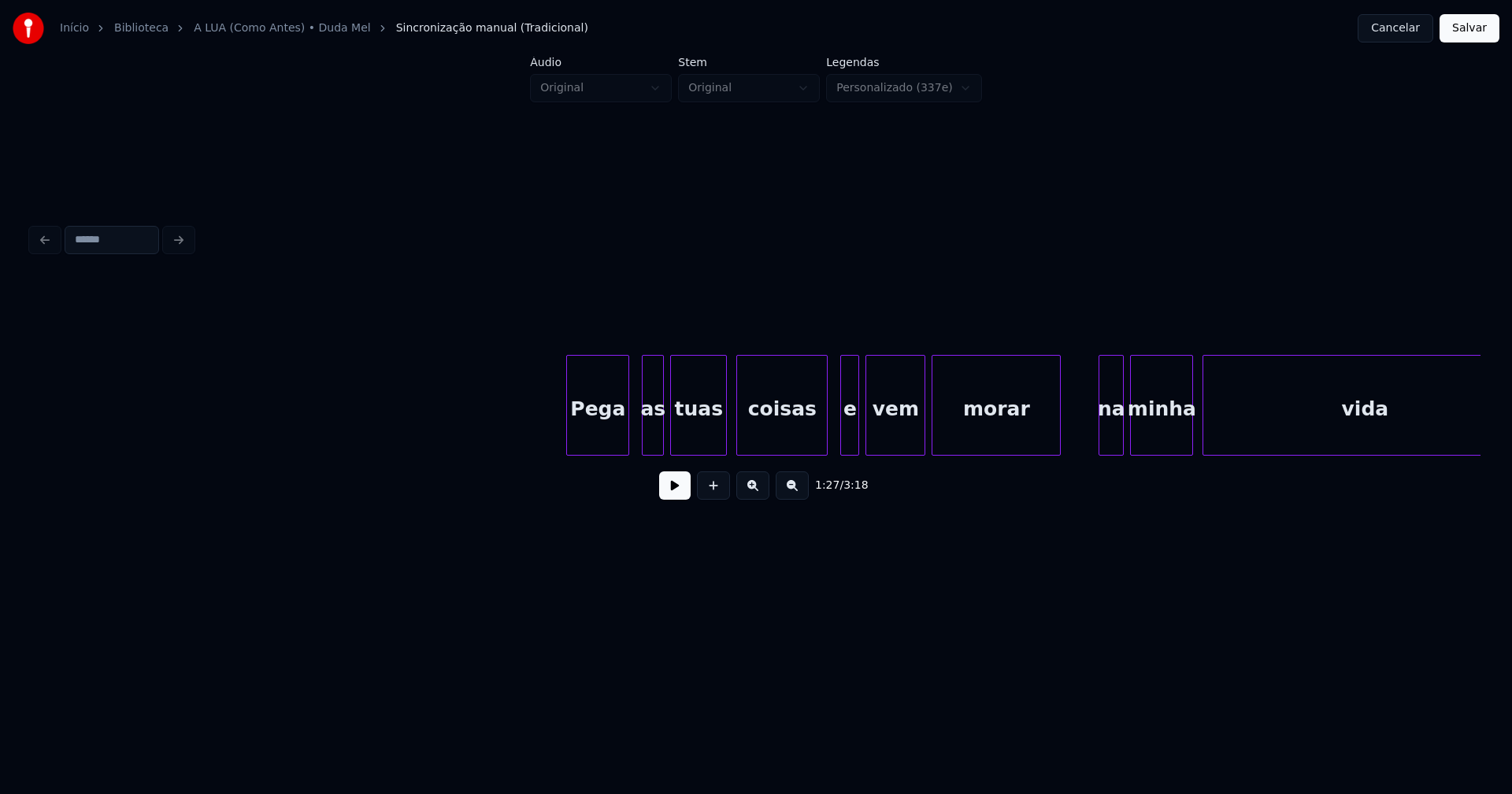
scroll to position [0, 17165]
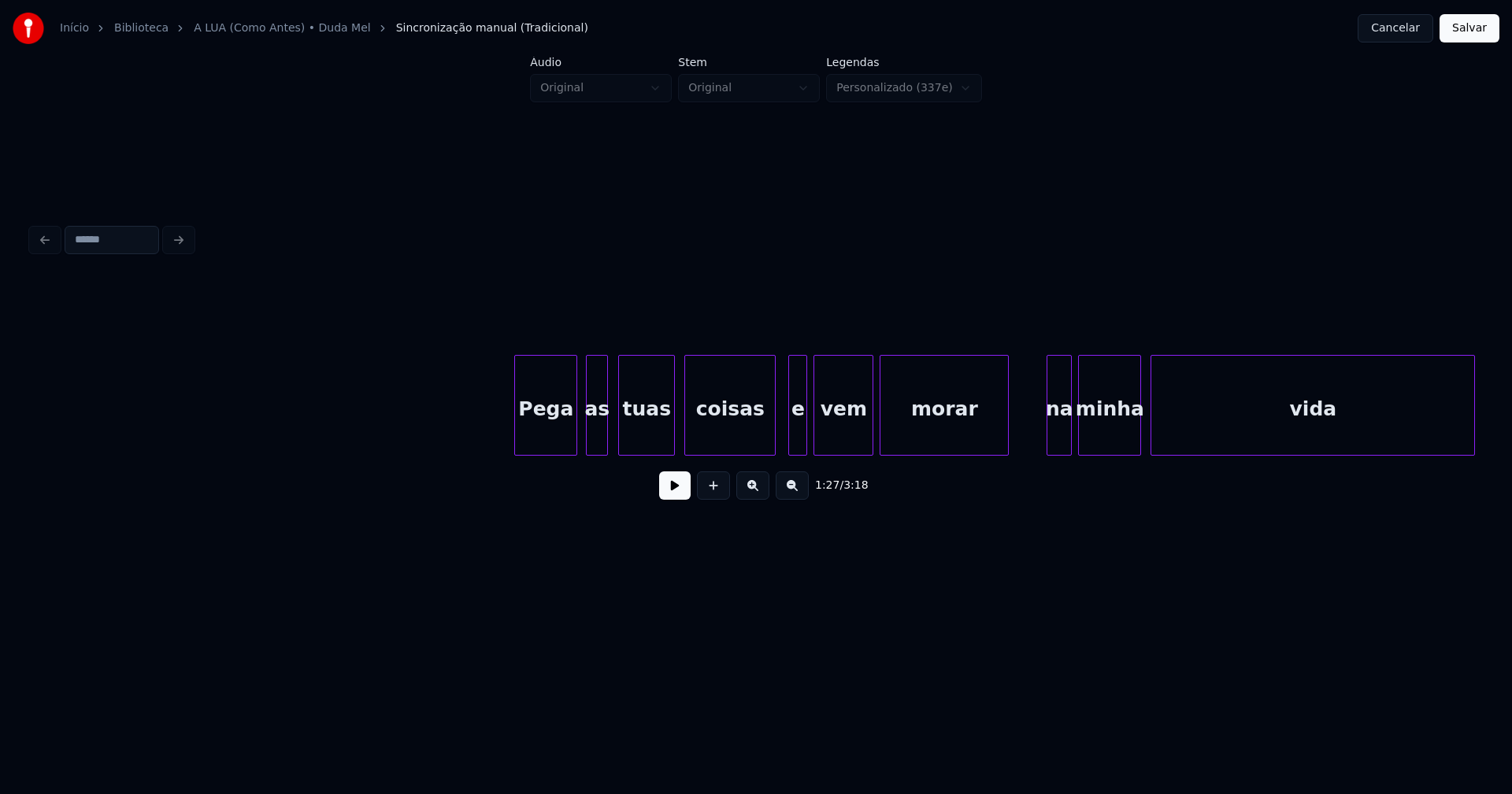
click at [593, 446] on div "as" at bounding box center [597, 409] width 21 height 107
click at [766, 449] on div "coisas" at bounding box center [726, 405] width 83 height 100
click at [788, 442] on div "e" at bounding box center [791, 409] width 18 height 107
click at [805, 433] on div at bounding box center [806, 405] width 5 height 99
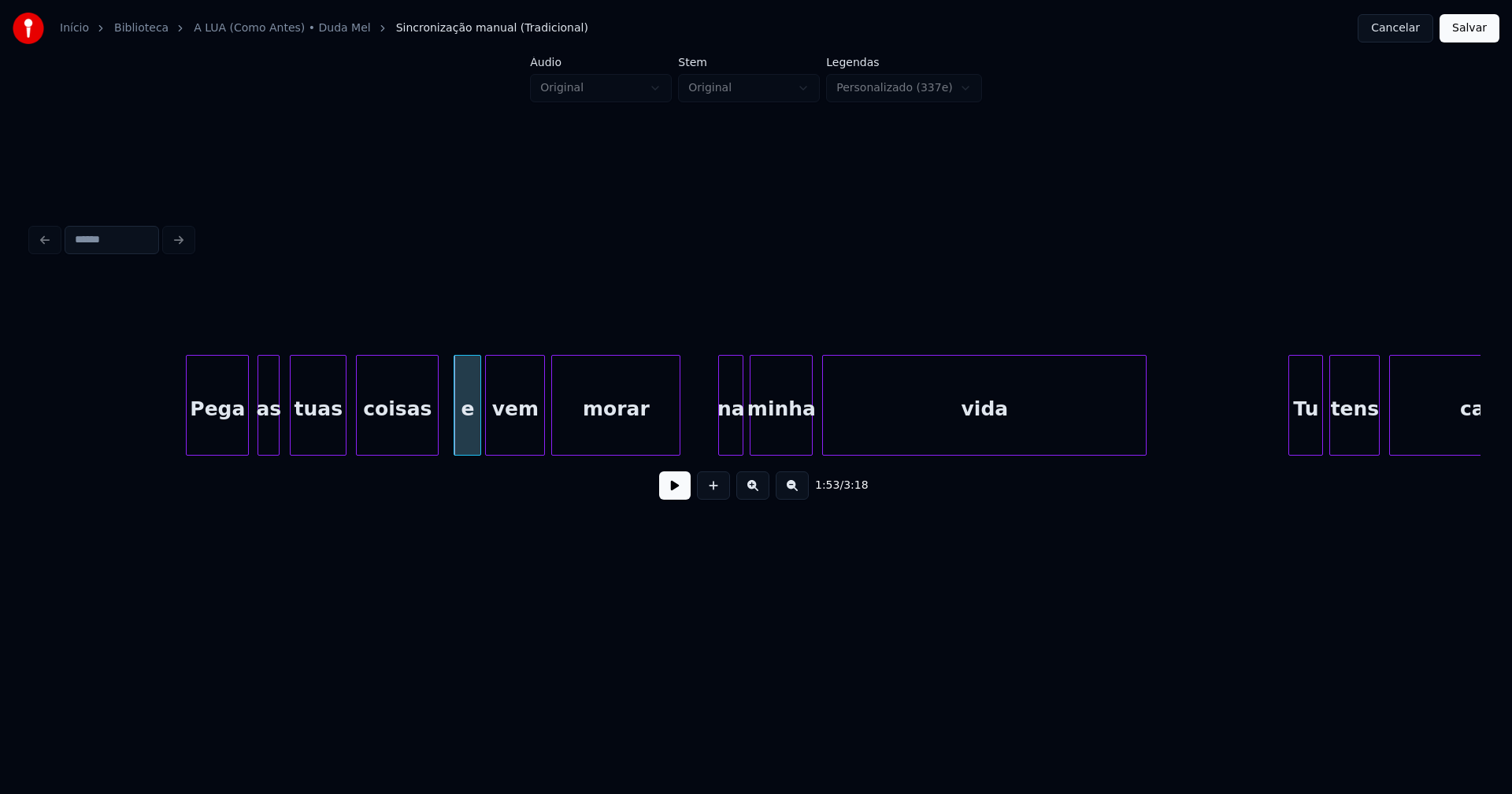
scroll to position [0, 17510]
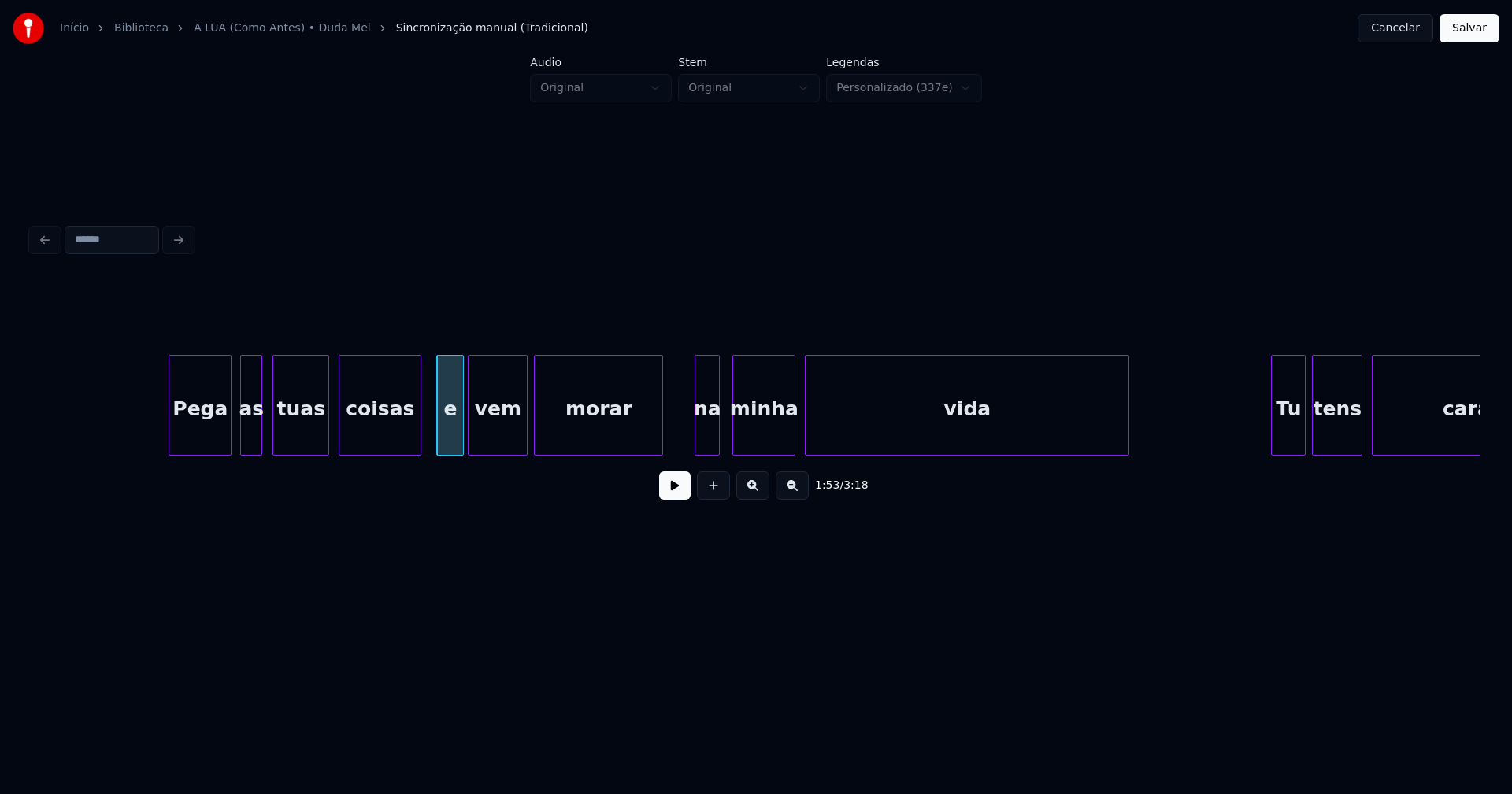
click at [708, 442] on div "na" at bounding box center [707, 409] width 24 height 107
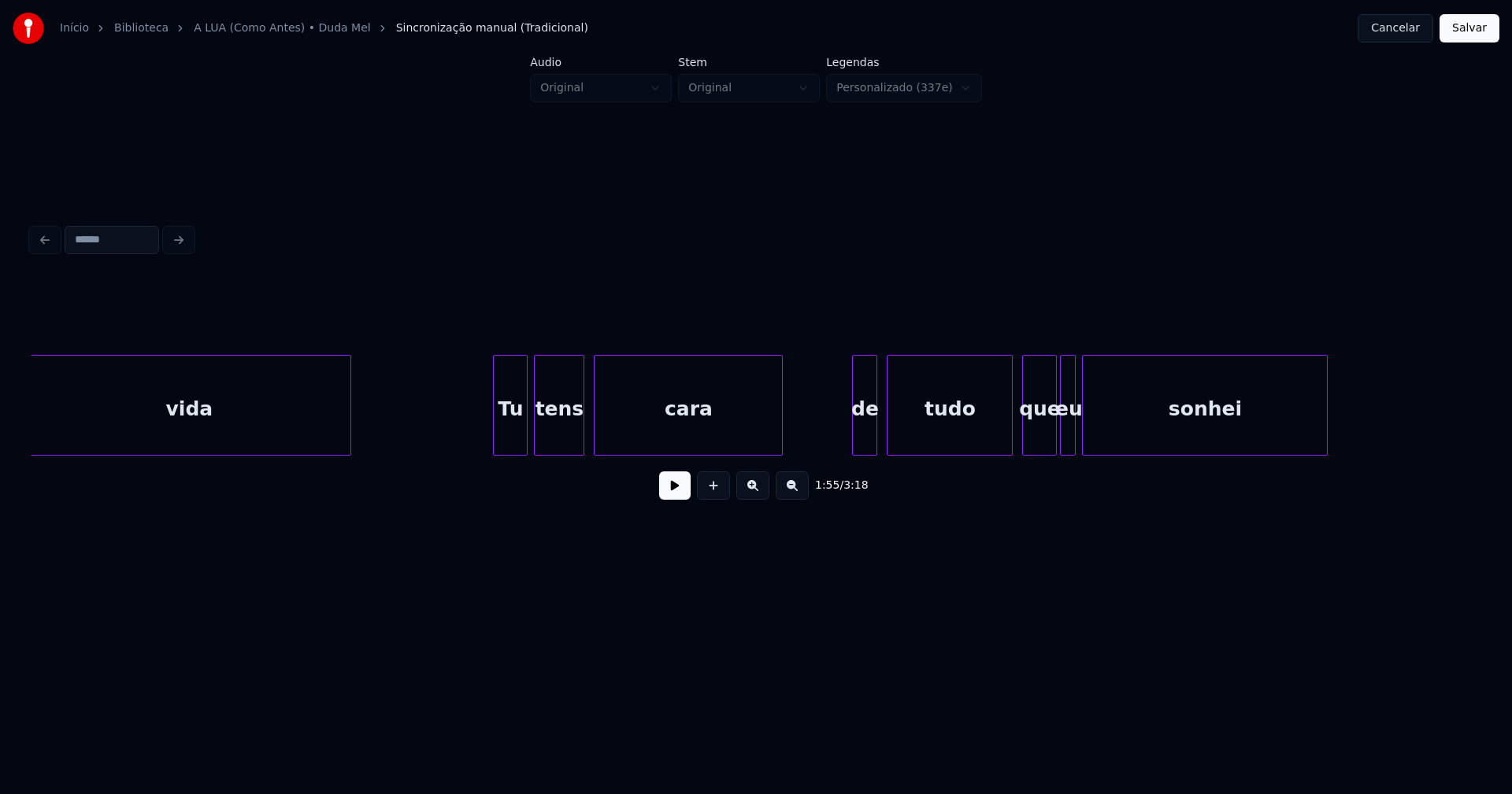
scroll to position [0, 18323]
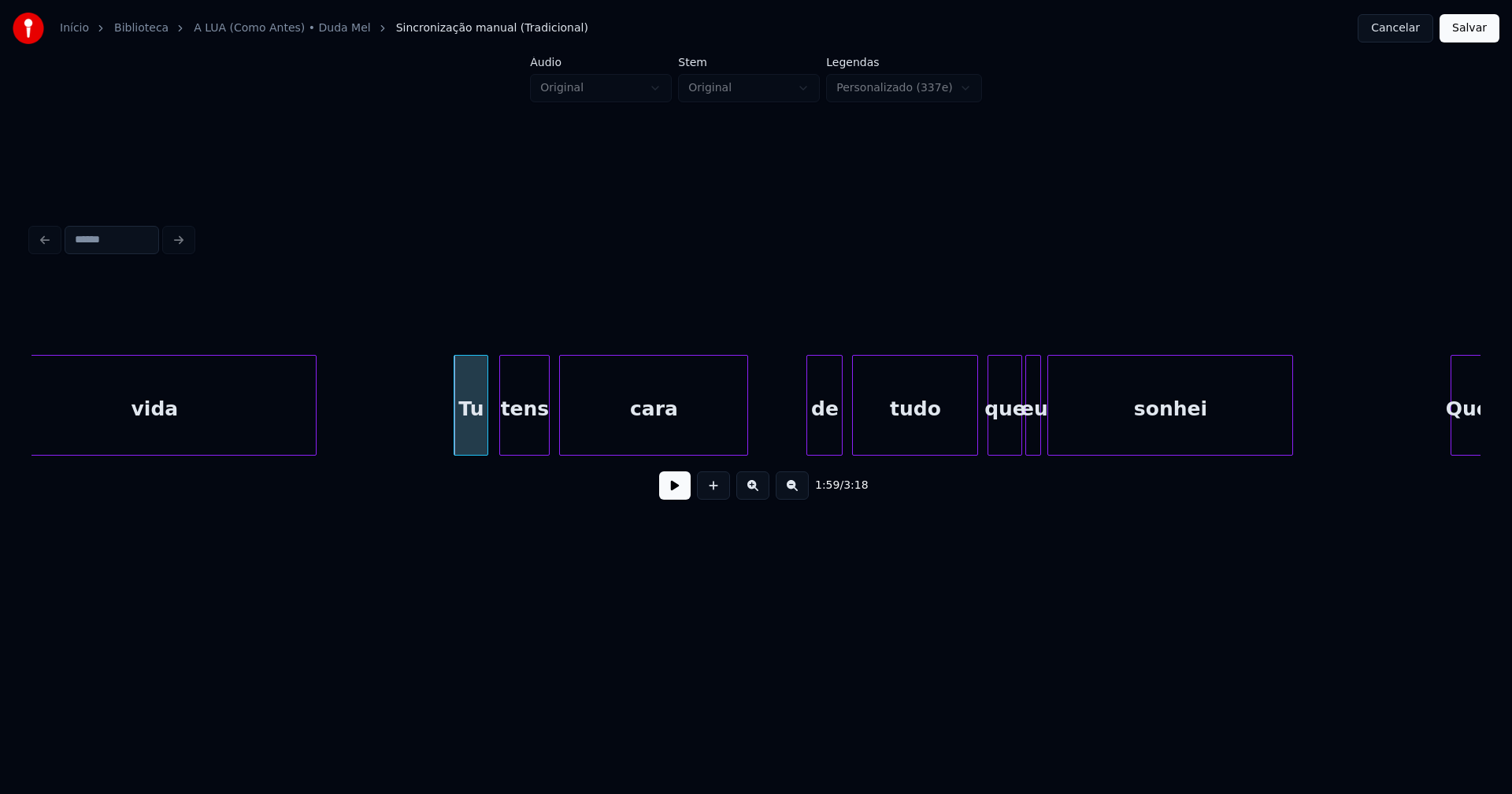
click at [809, 434] on div at bounding box center [809, 405] width 5 height 99
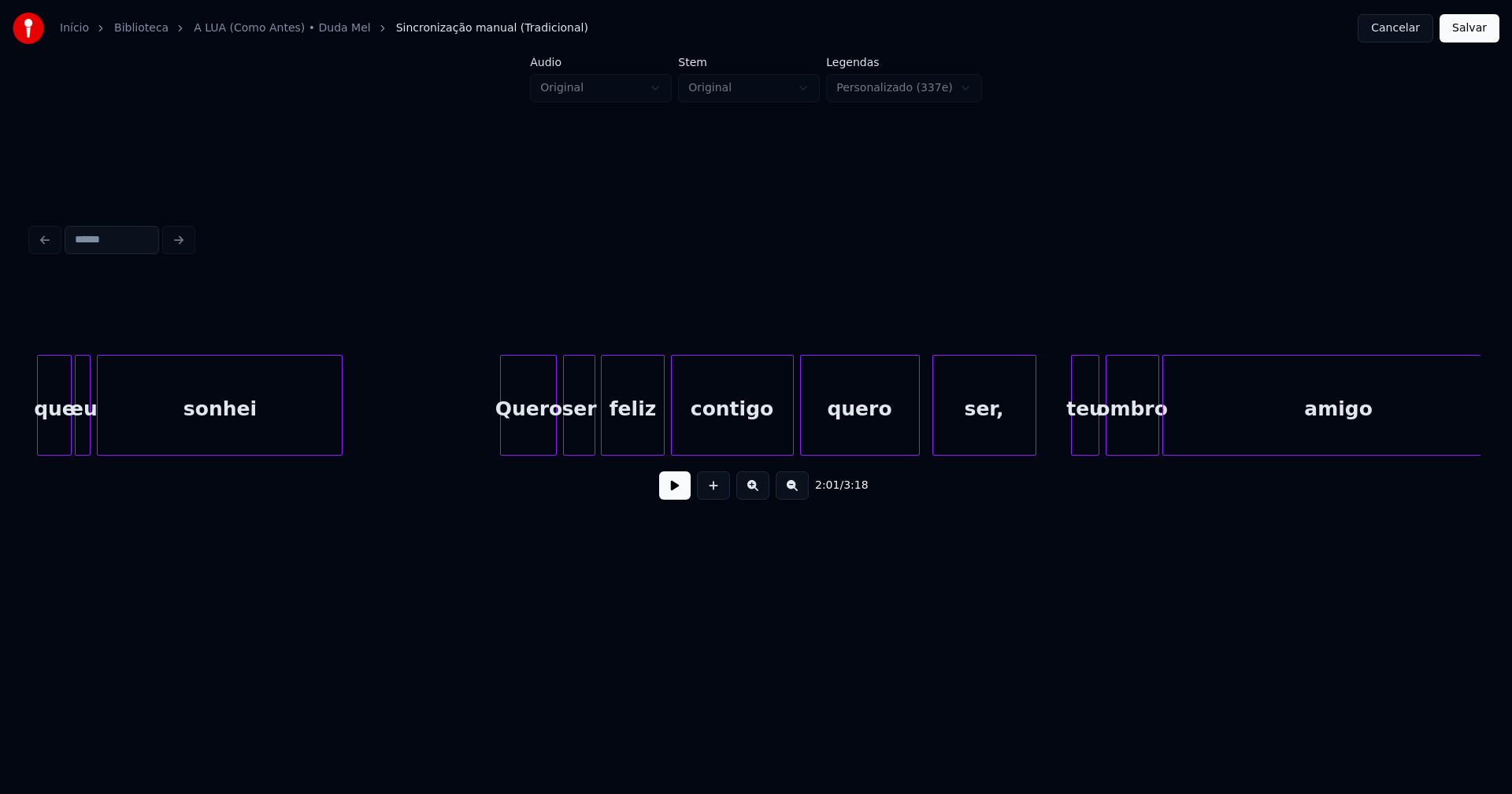
scroll to position [0, 19308]
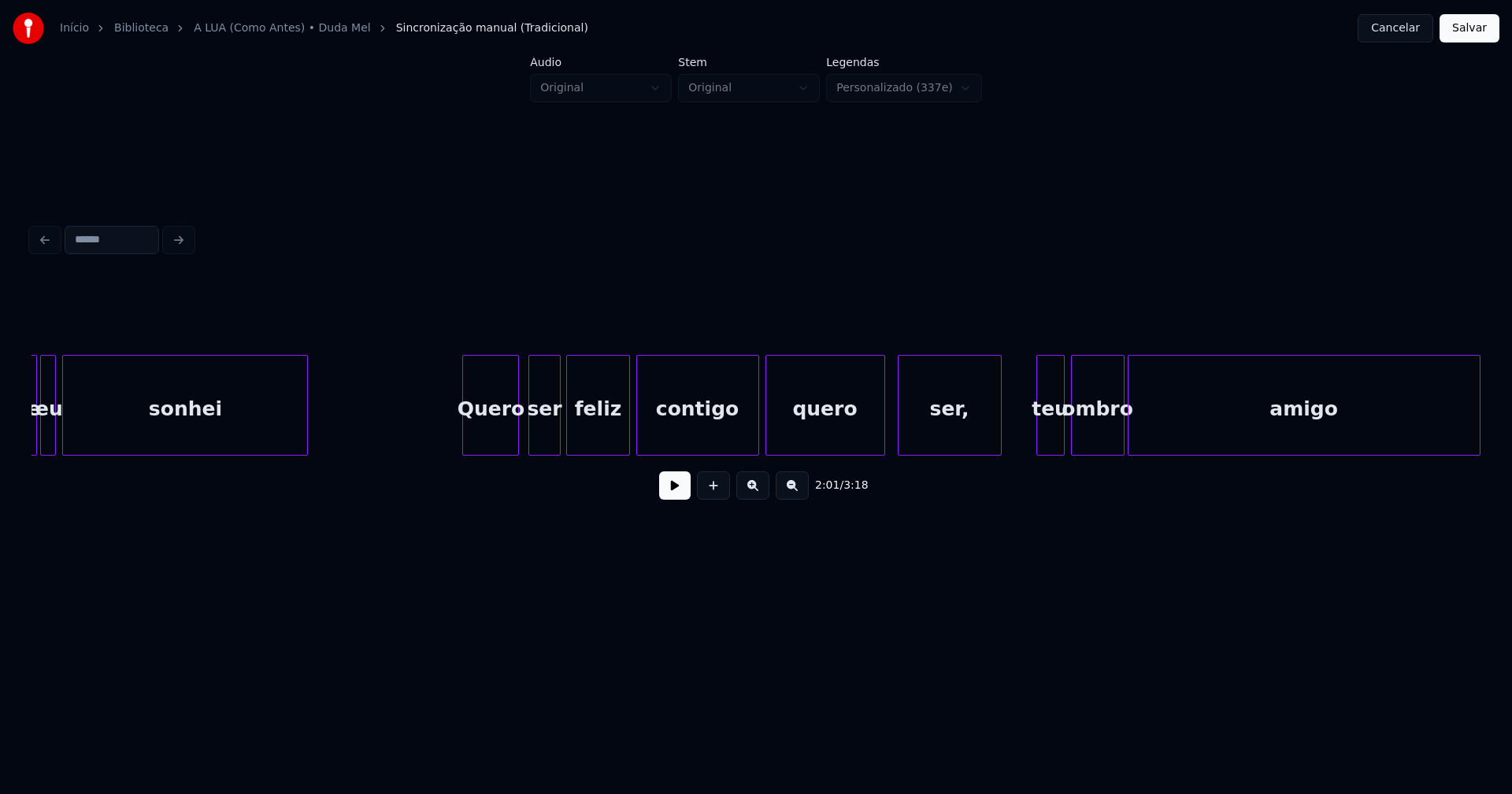
click at [496, 444] on div "Quero" at bounding box center [490, 409] width 55 height 107
click at [749, 440] on div at bounding box center [747, 405] width 5 height 99
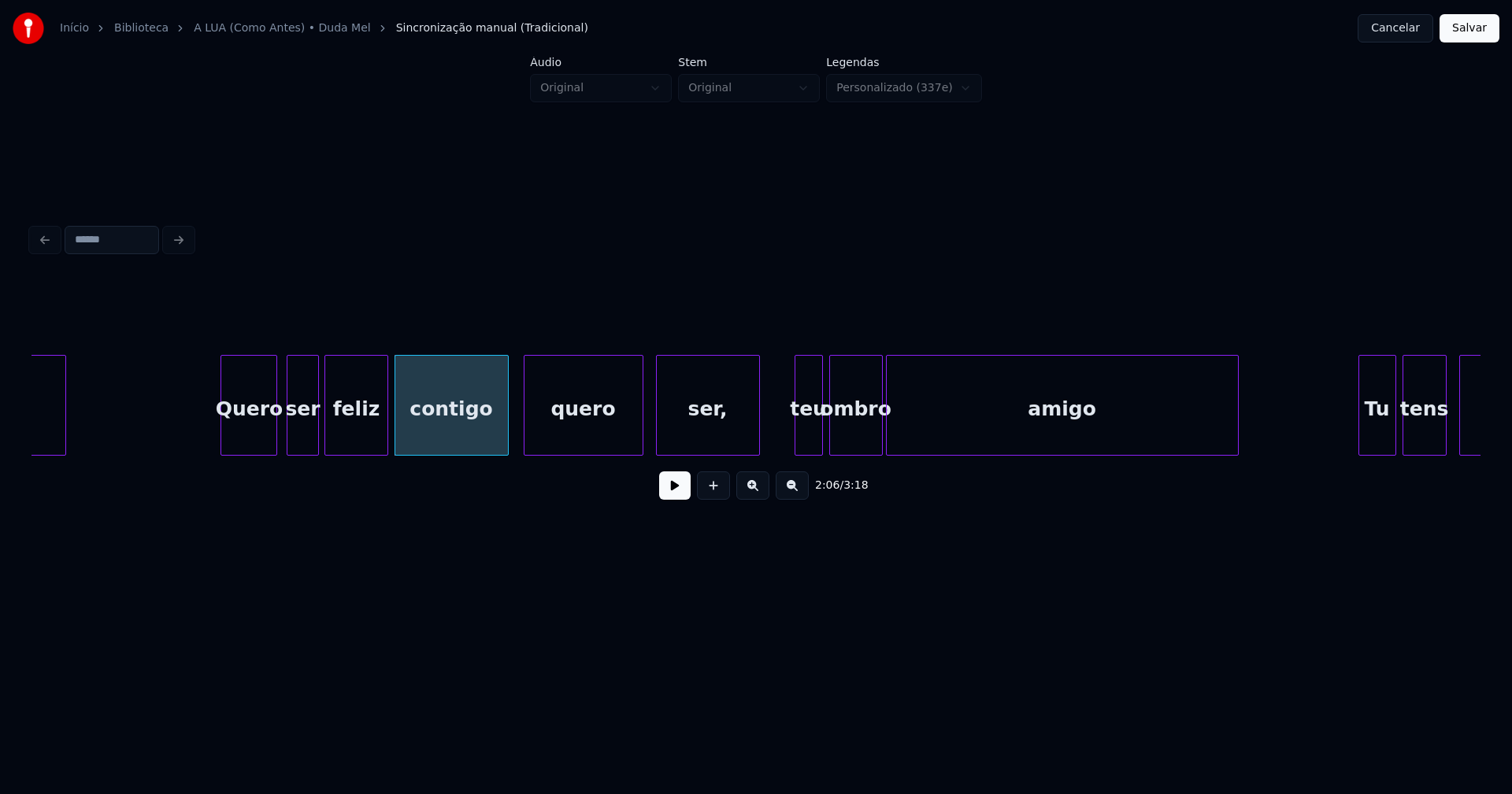
scroll to position [0, 19688]
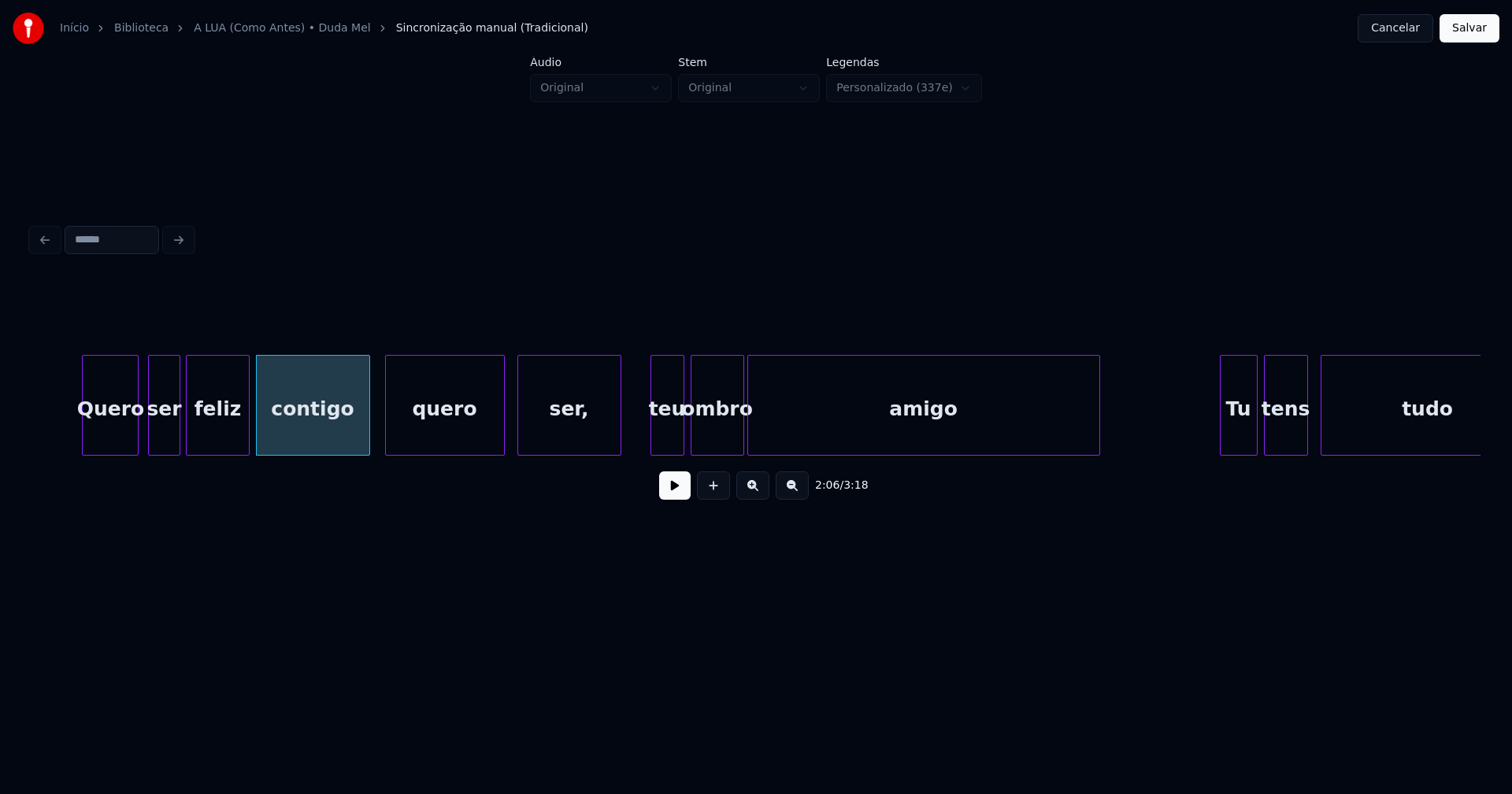
click at [655, 440] on div at bounding box center [654, 405] width 5 height 99
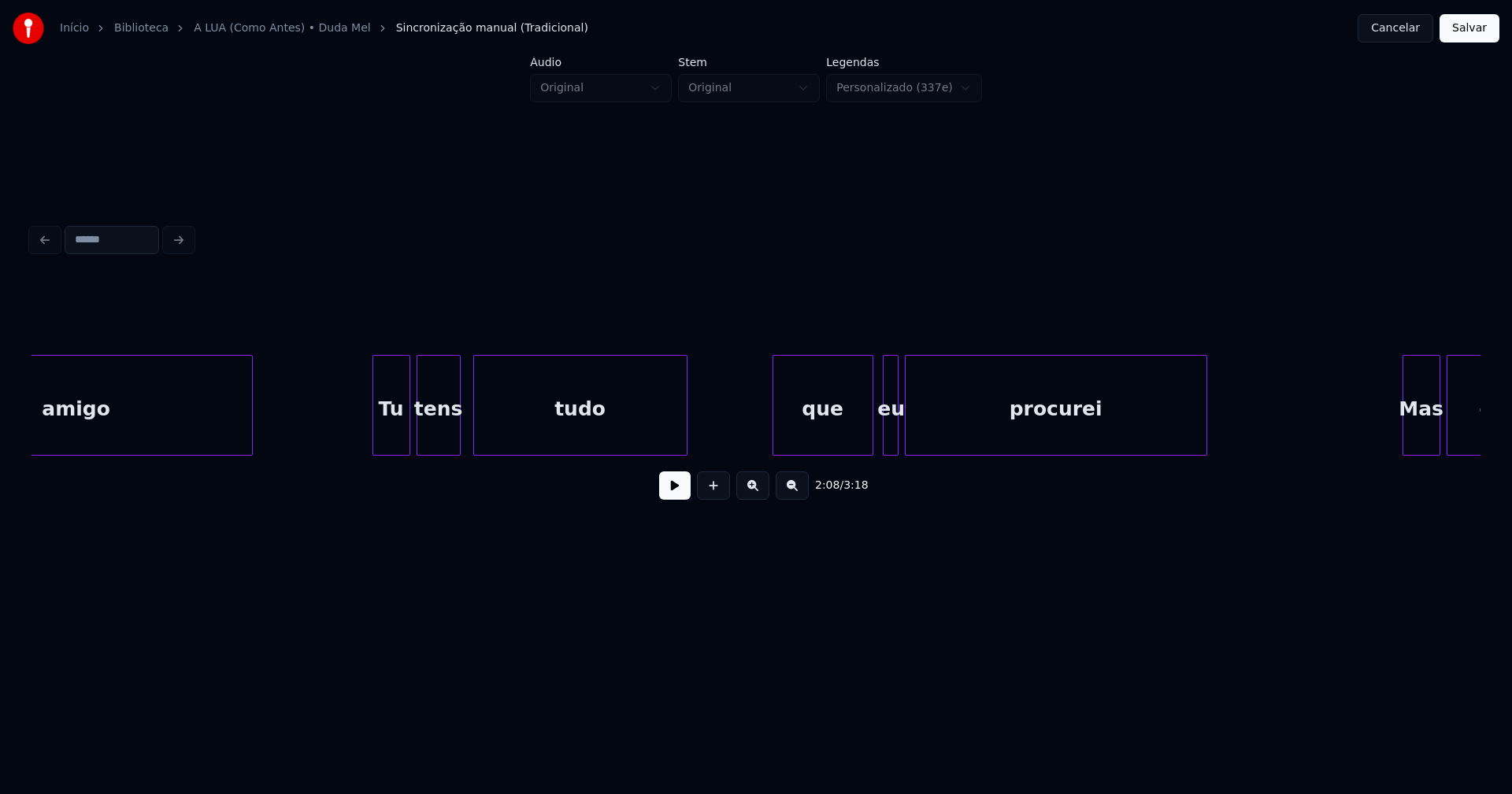
scroll to position [0, 20553]
